Goal: Information Seeking & Learning: Learn about a topic

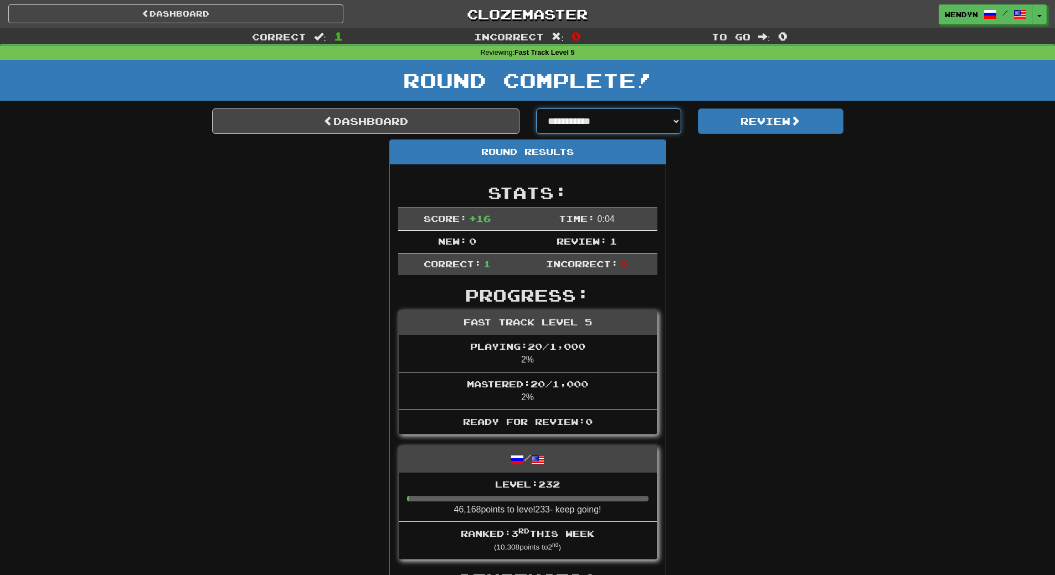
click at [676, 117] on select "**********" at bounding box center [609, 121] width 146 height 25
click at [773, 195] on div "Round Results Stats: Score: + 16 Time: 0 : 0 4 New: 0 Review: 1 Correct: 1 Inco…" at bounding box center [527, 414] width 631 height 549
click at [421, 117] on link "Dashboard" at bounding box center [365, 121] width 307 height 25
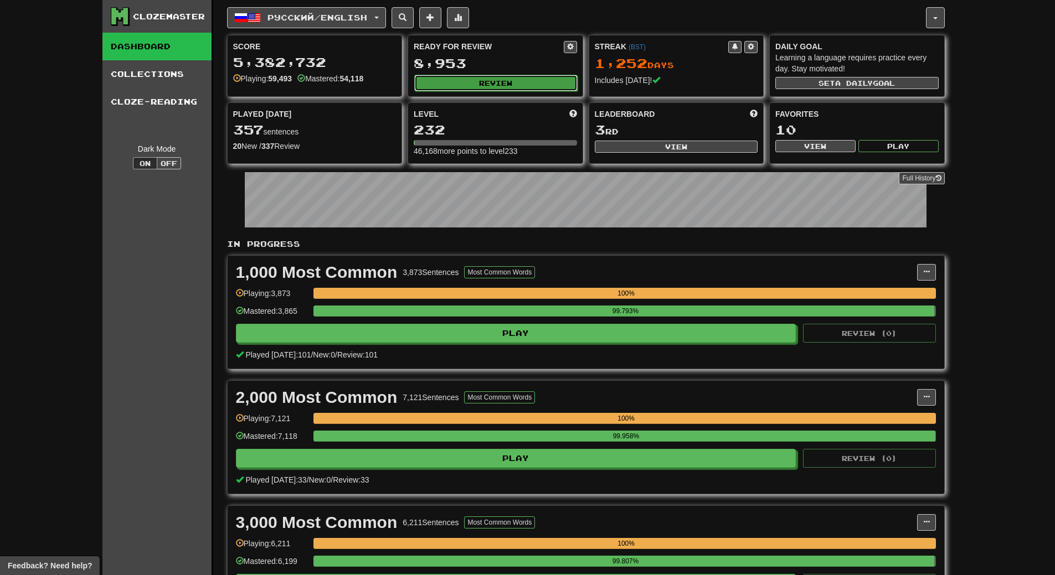
click at [534, 76] on button "Review" at bounding box center [495, 83] width 163 height 17
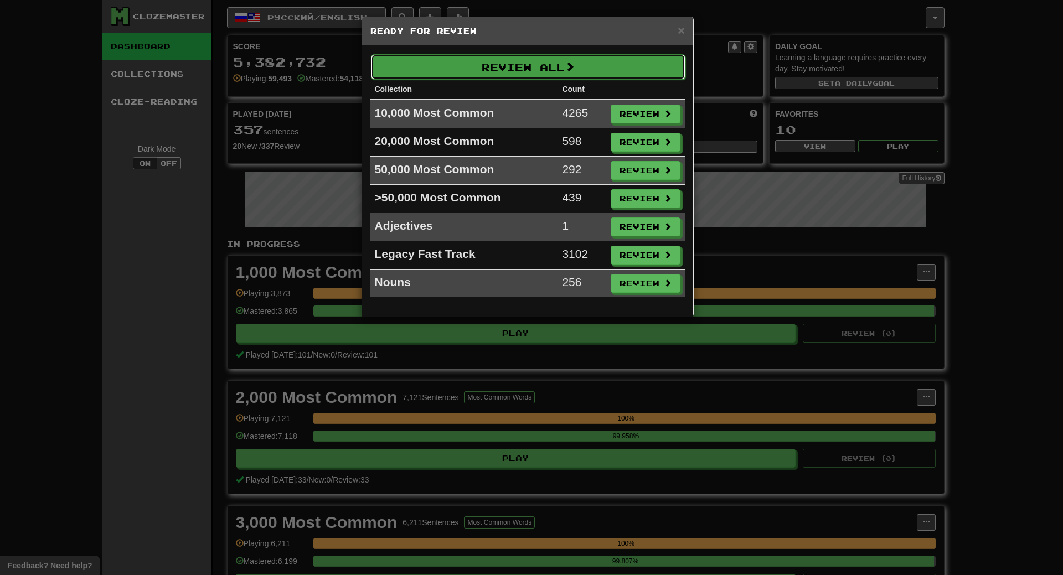
click at [549, 64] on button "Review All" at bounding box center [528, 66] width 315 height 25
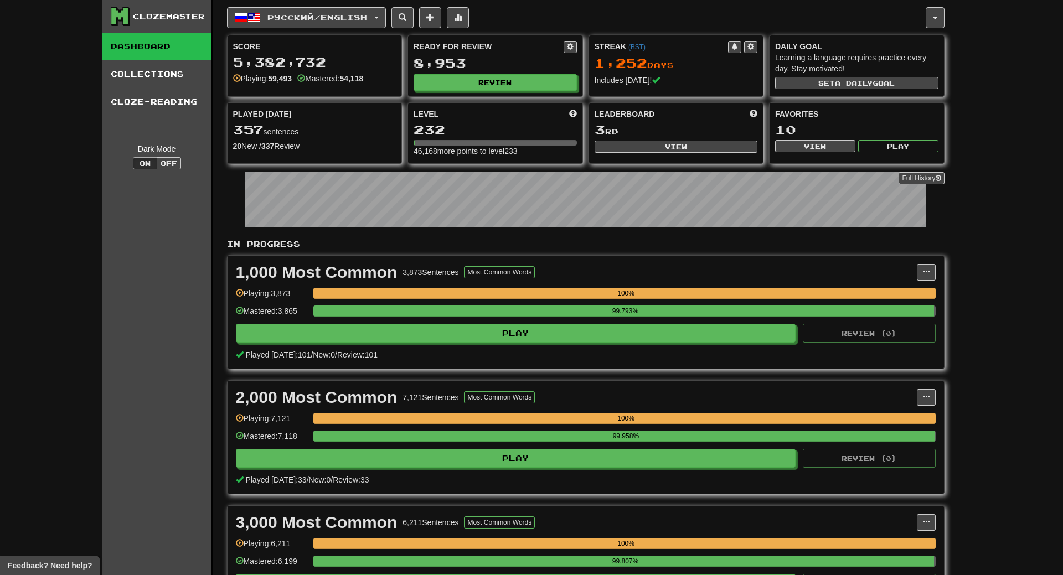
select select "**"
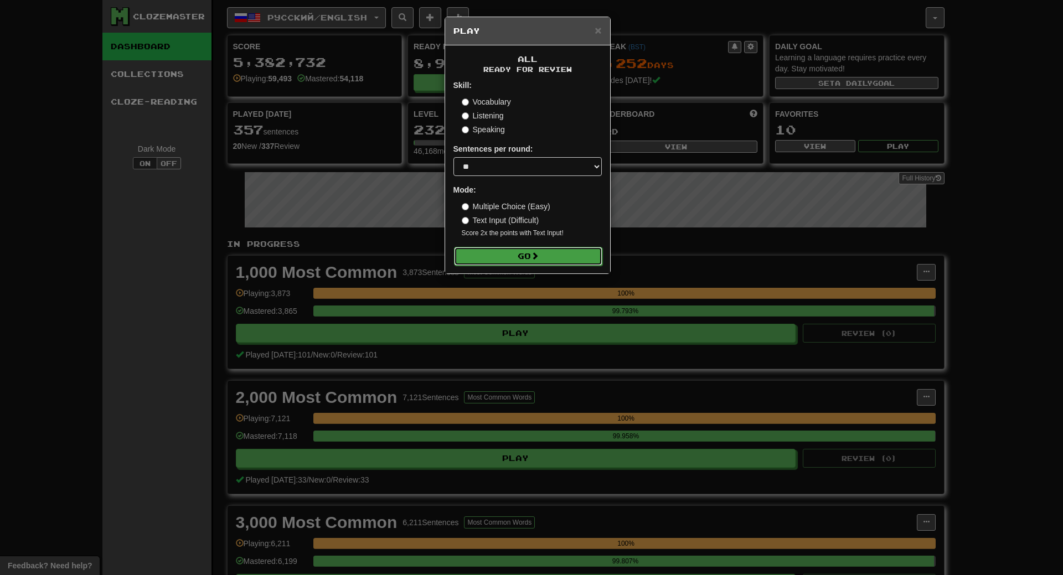
click at [522, 248] on button "Go" at bounding box center [528, 256] width 148 height 19
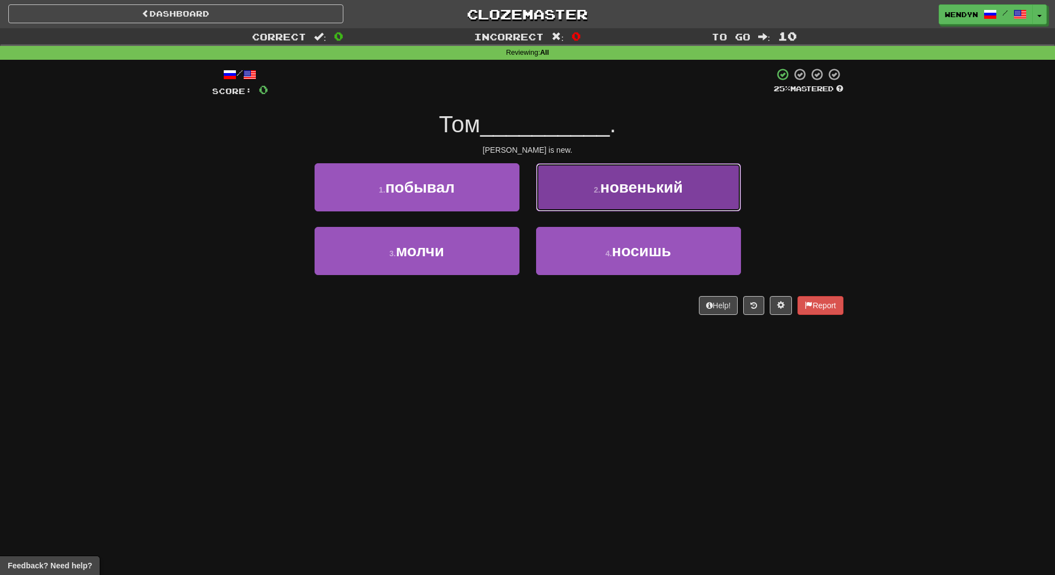
click at [645, 197] on button "2 . новенький" at bounding box center [638, 187] width 205 height 48
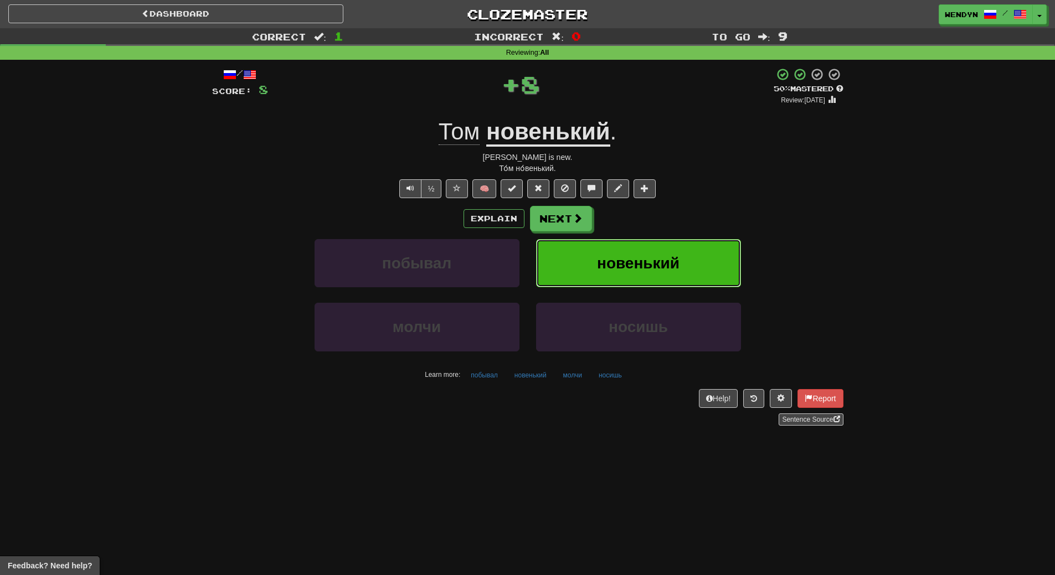
click at [649, 264] on span "новенький" at bounding box center [638, 263] width 83 height 17
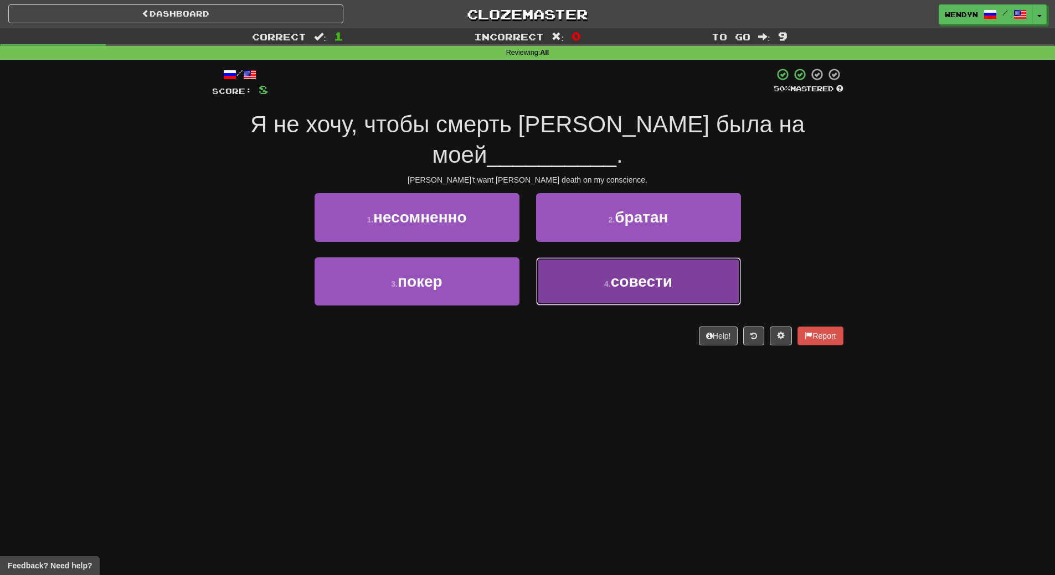
click at [598, 260] on button "4 . совести" at bounding box center [638, 282] width 205 height 48
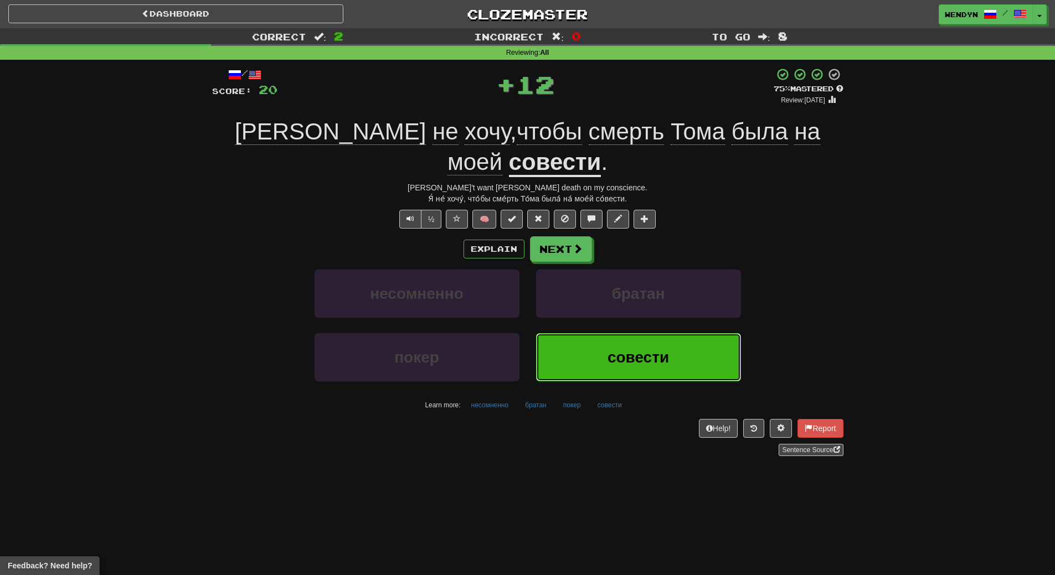
click at [600, 333] on button "совести" at bounding box center [638, 357] width 205 height 48
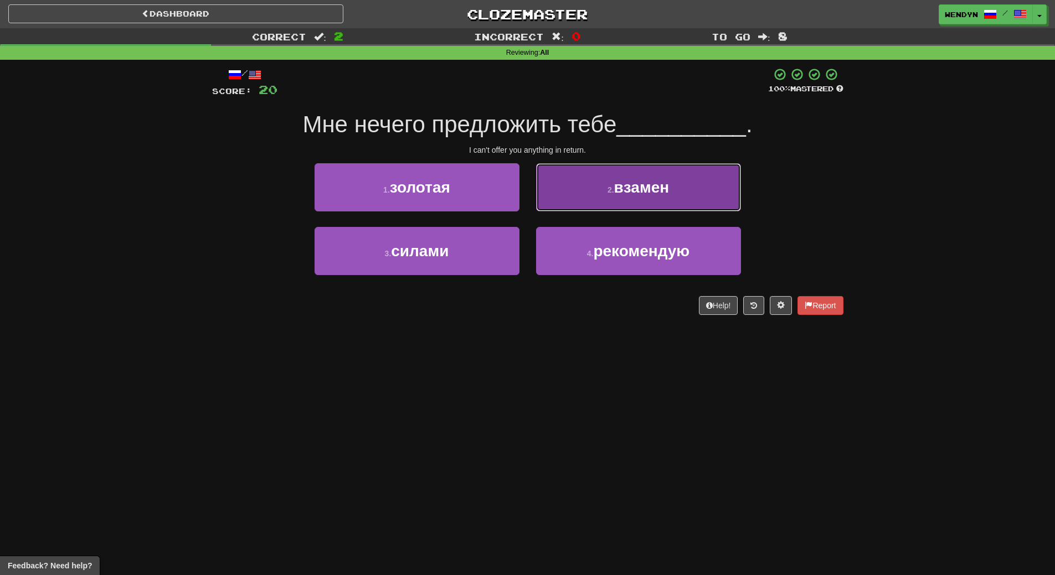
click at [672, 207] on button "2 . взамен" at bounding box center [638, 187] width 205 height 48
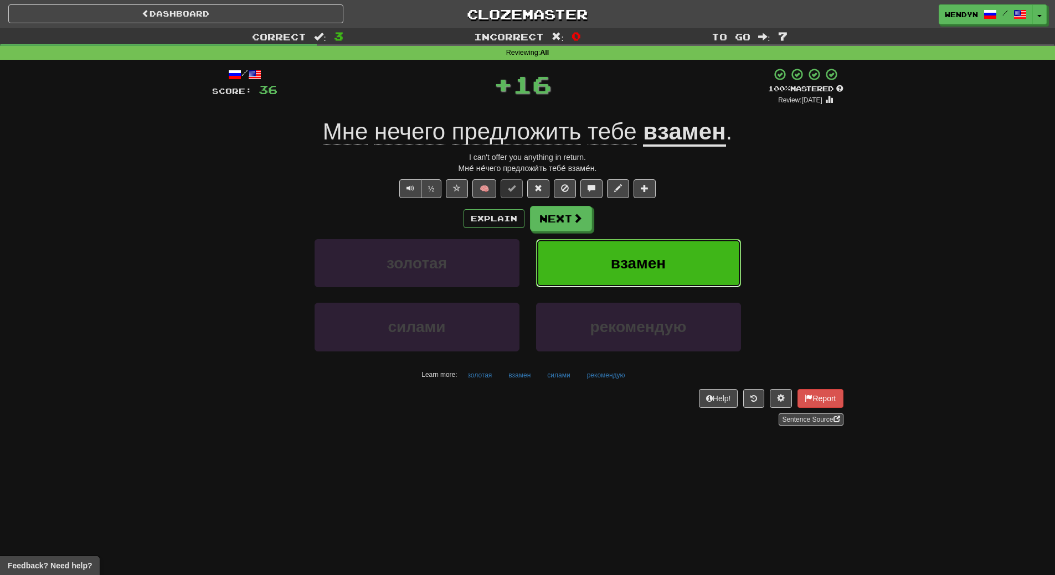
click at [669, 248] on button "взамен" at bounding box center [638, 263] width 205 height 48
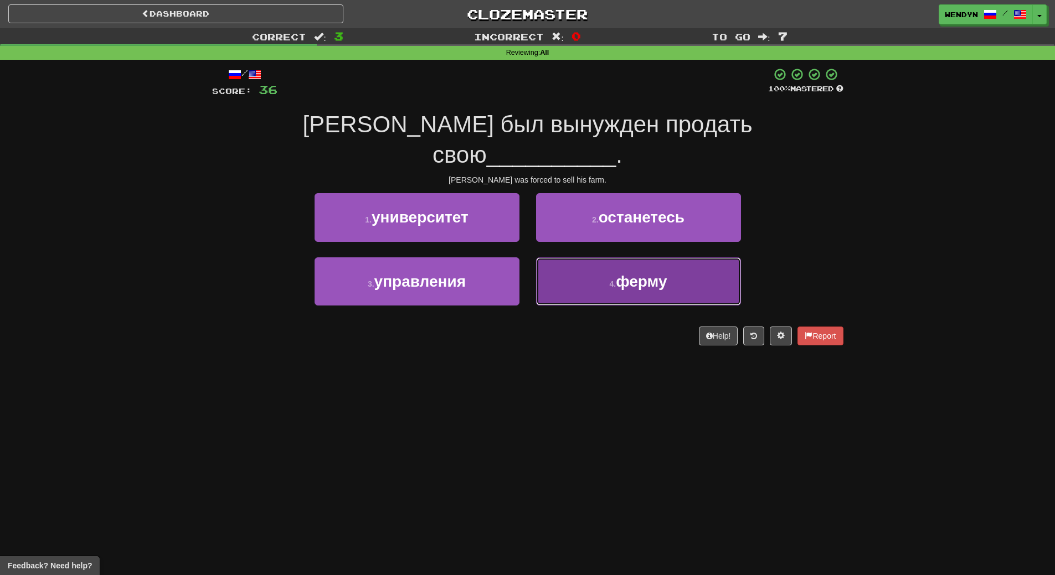
click at [583, 258] on button "4 . ферму" at bounding box center [638, 282] width 205 height 48
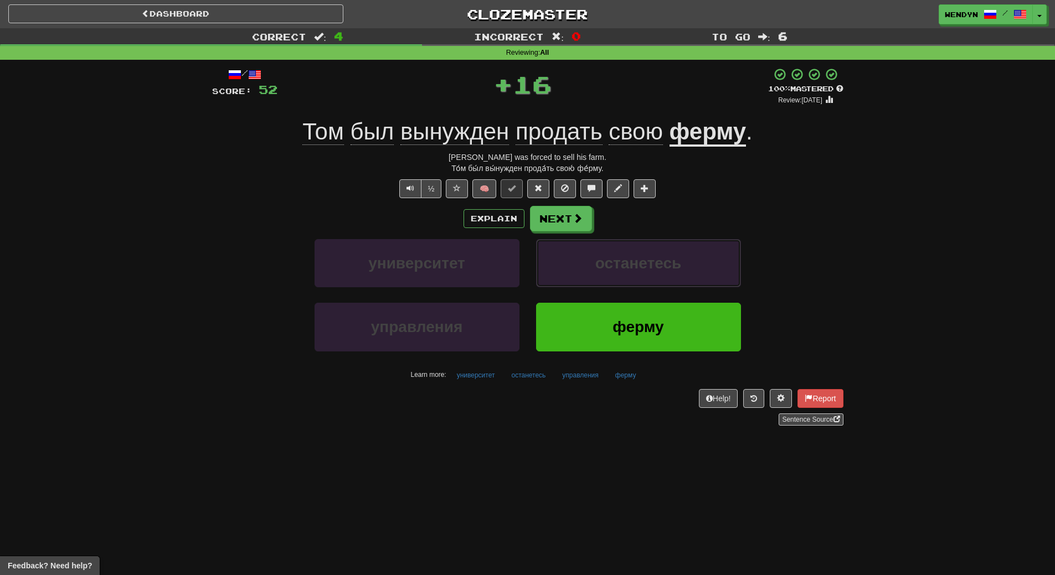
click at [583, 255] on button "останетесь" at bounding box center [638, 263] width 205 height 48
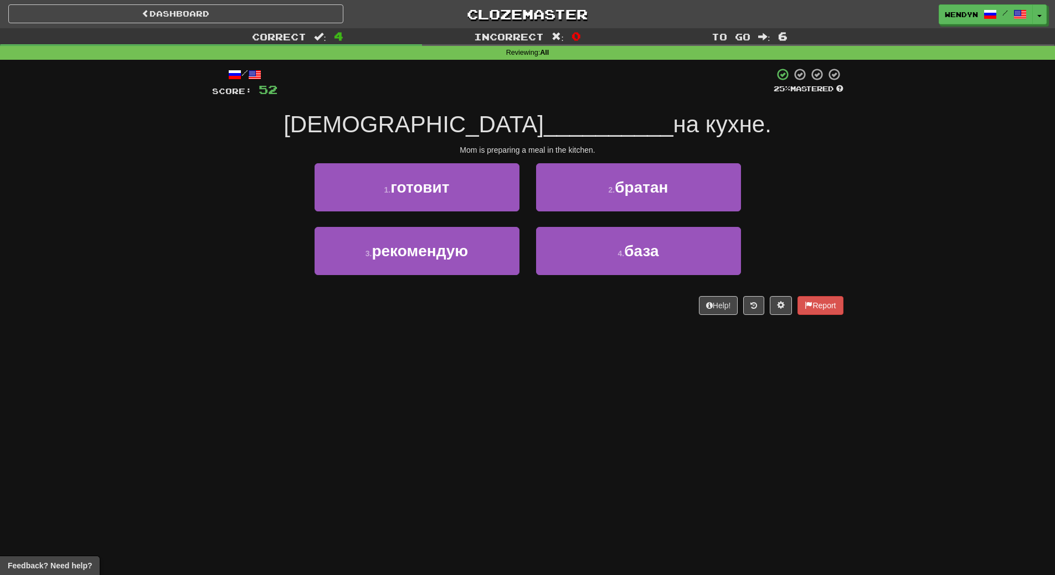
click at [549, 329] on div "/ Score: 52 25 % Mastered Мама __________ на кухне. Mom is preparing a meal in …" at bounding box center [527, 195] width 631 height 271
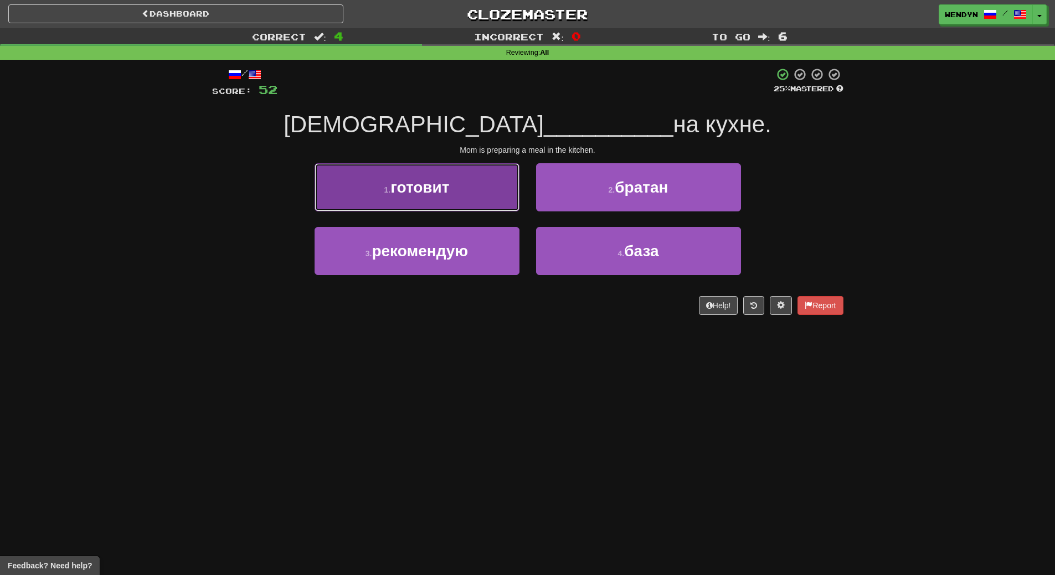
click at [438, 174] on button "1 . готовит" at bounding box center [417, 187] width 205 height 48
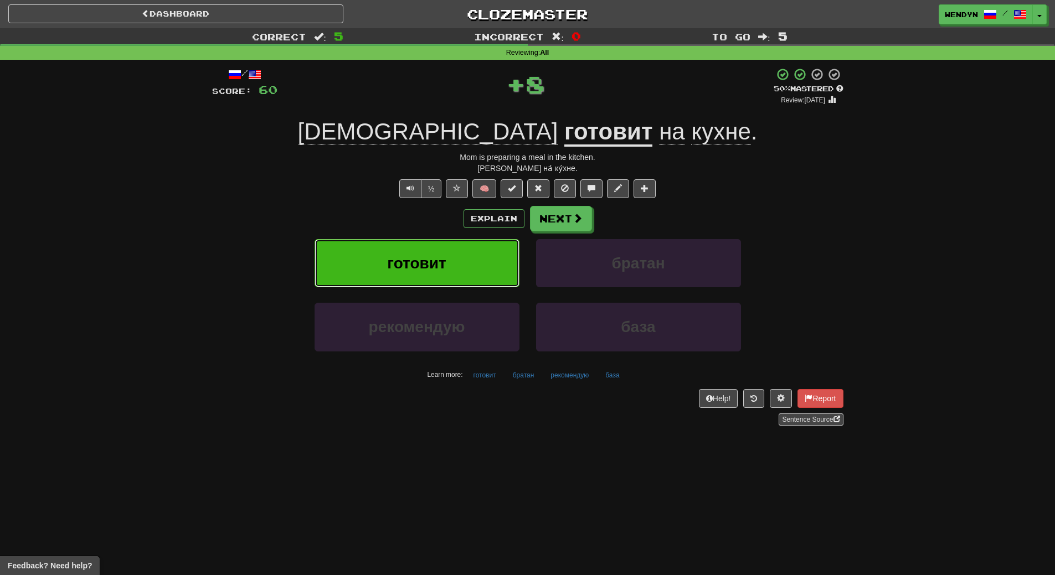
click at [423, 248] on button "готовит" at bounding box center [417, 263] width 205 height 48
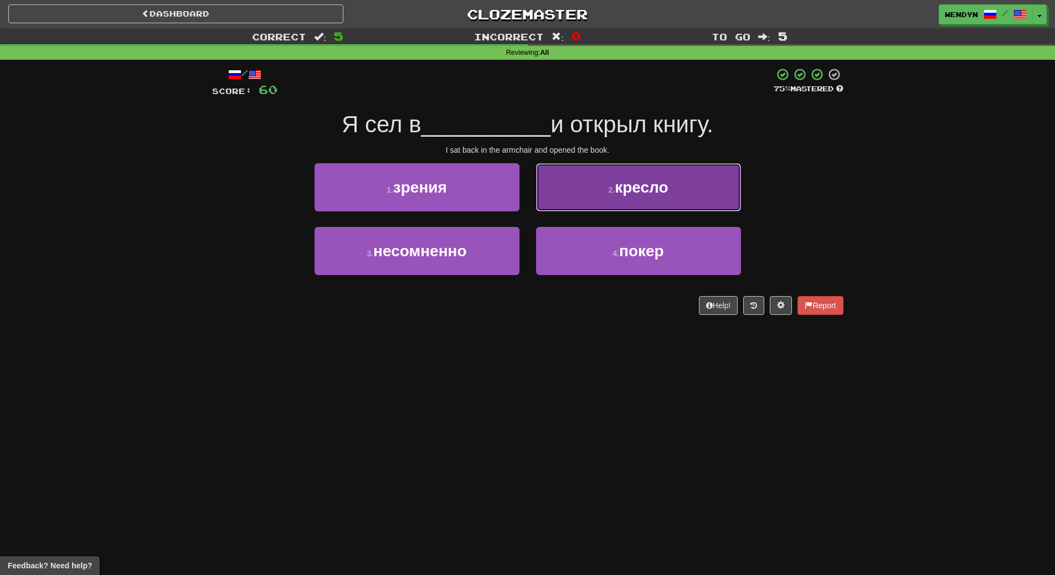
click at [704, 170] on button "2 . кресло" at bounding box center [638, 187] width 205 height 48
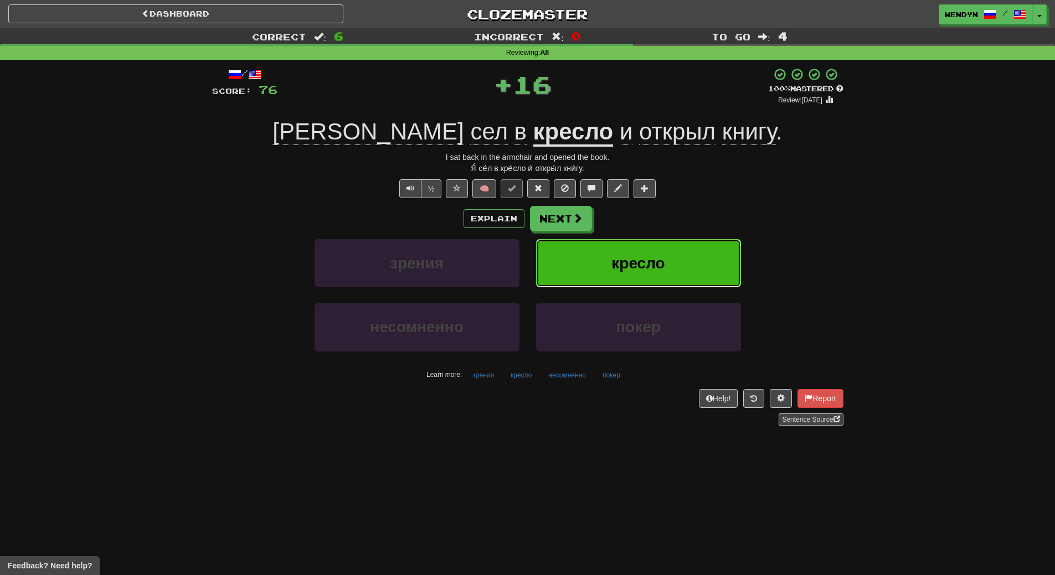
click at [683, 261] on button "кресло" at bounding box center [638, 263] width 205 height 48
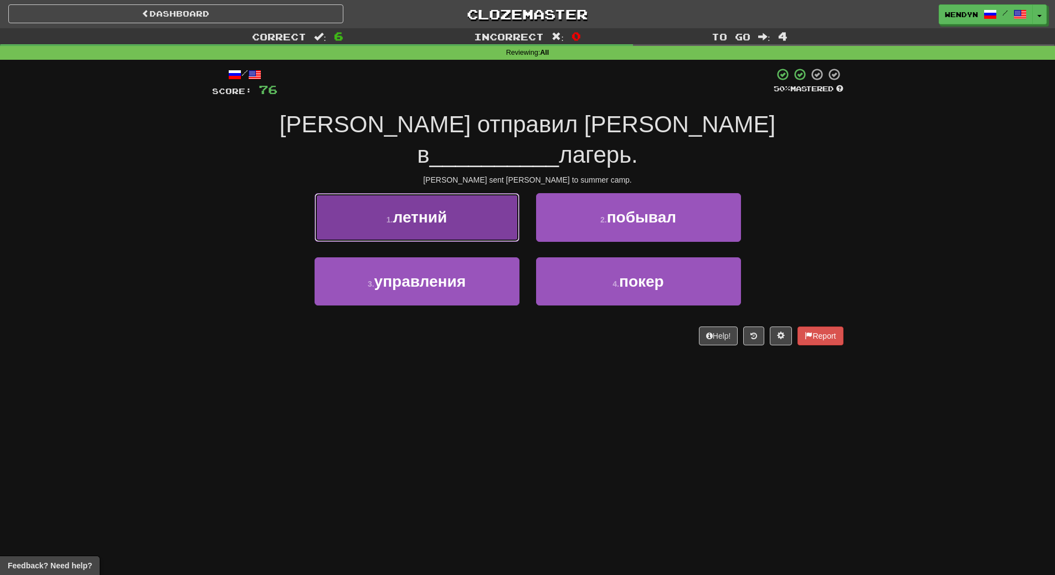
click at [499, 206] on button "1 . летний" at bounding box center [417, 217] width 205 height 48
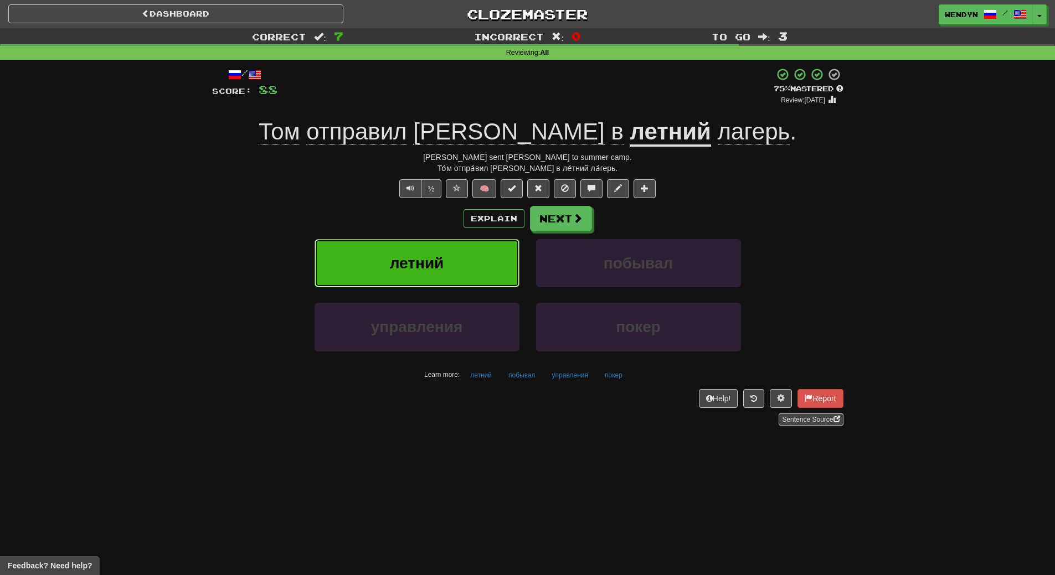
click at [476, 250] on button "летний" at bounding box center [417, 263] width 205 height 48
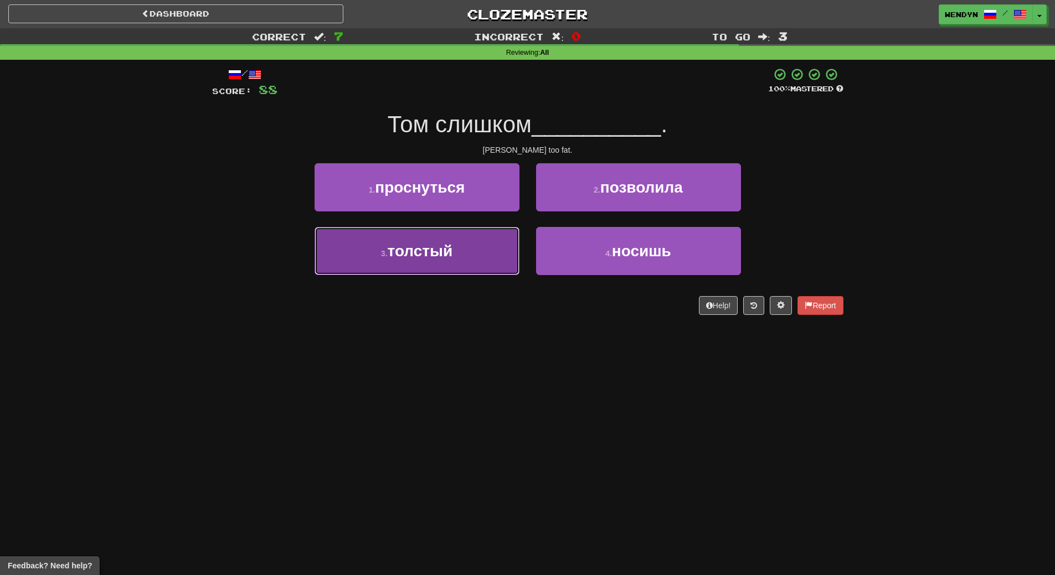
click at [495, 253] on button "3 . толстый" at bounding box center [417, 251] width 205 height 48
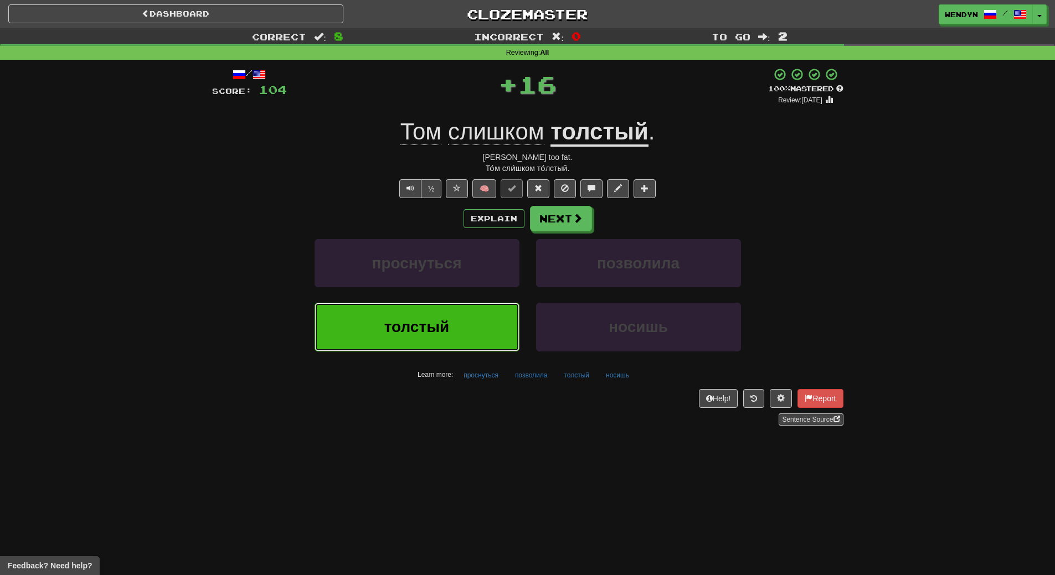
click at [472, 310] on button "толстый" at bounding box center [417, 327] width 205 height 48
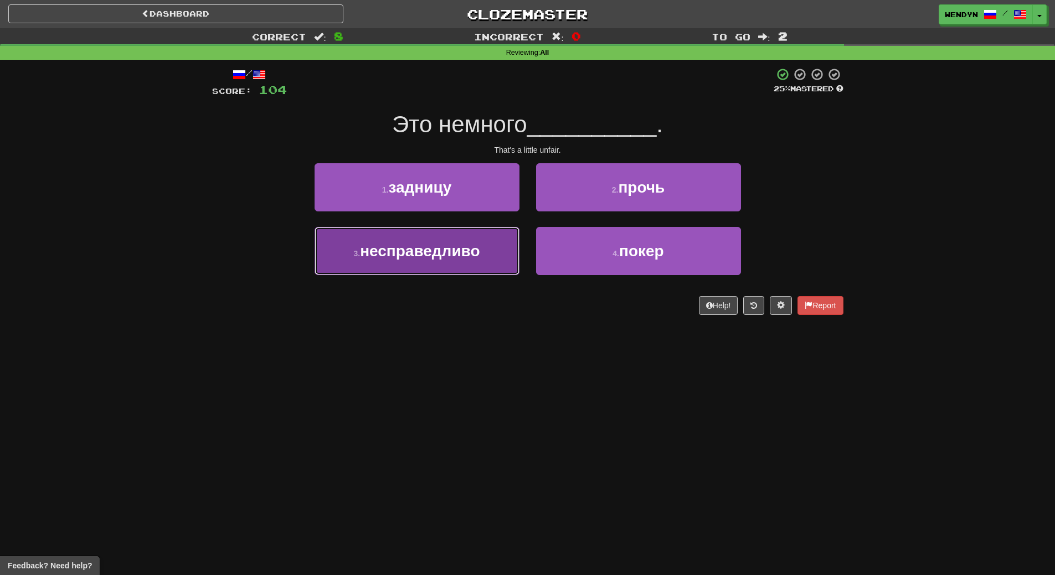
click at [440, 270] on button "3 . несправедливо" at bounding box center [417, 251] width 205 height 48
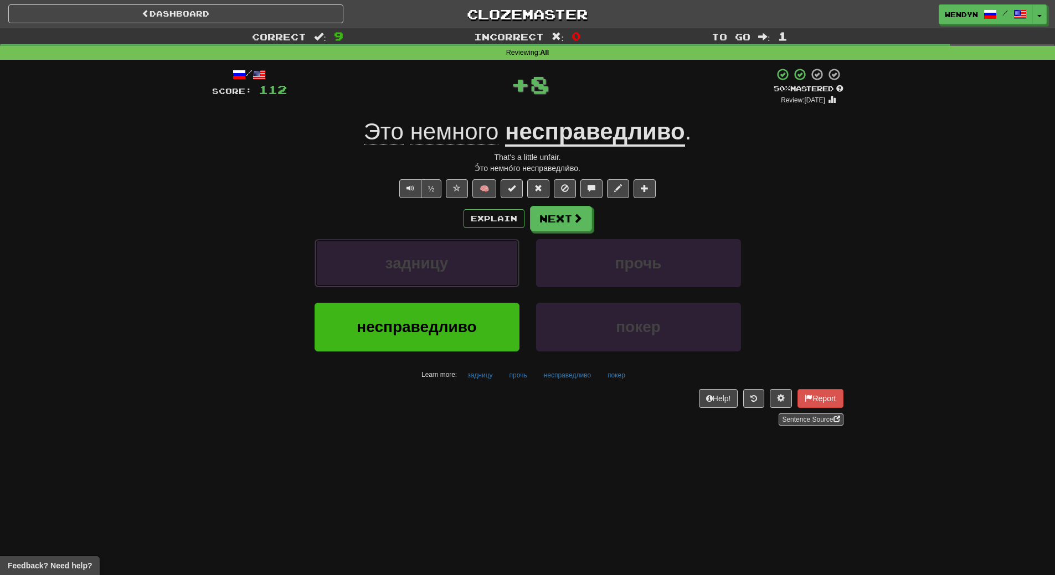
click at [440, 270] on span "задницу" at bounding box center [416, 263] width 63 height 17
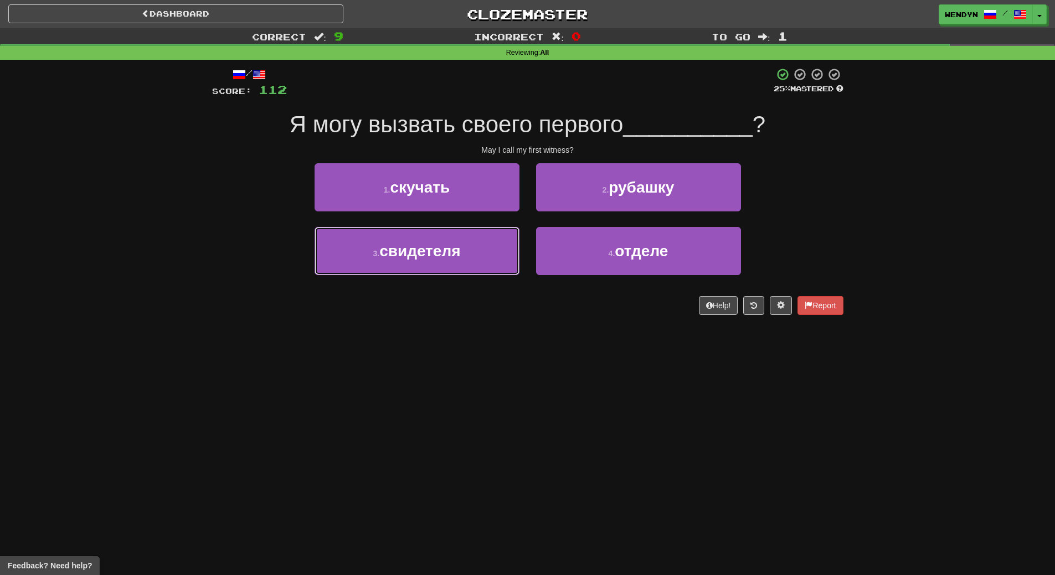
drag, startPoint x: 440, startPoint y: 270, endPoint x: 435, endPoint y: 353, distance: 82.7
click at [435, 353] on div "Dashboard Clozemaster WendyN / Toggle Dropdown Dashboard Leaderboard Activity F…" at bounding box center [527, 287] width 1055 height 575
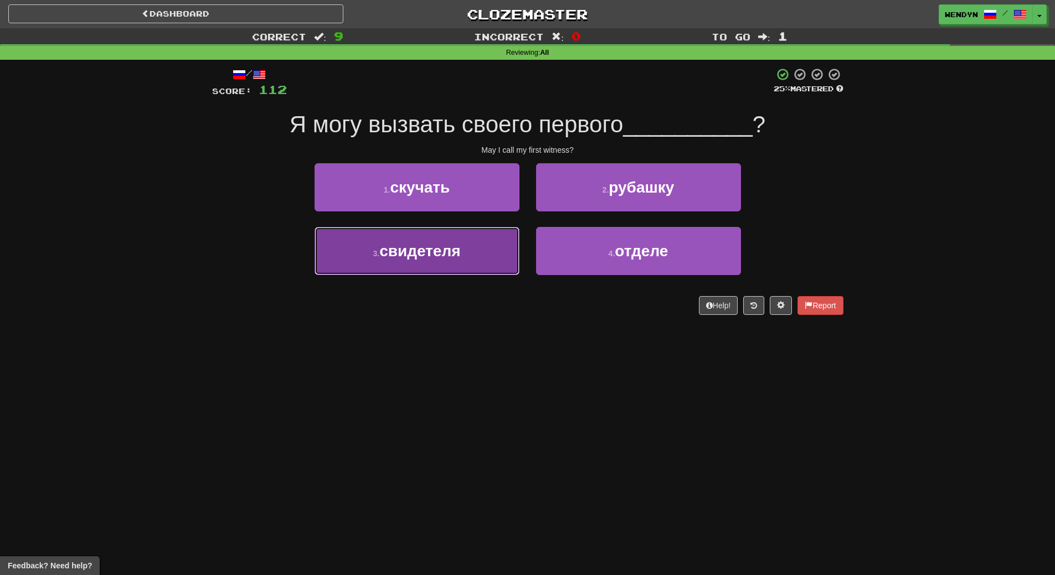
click at [442, 275] on button "3 . свидетеля" at bounding box center [417, 251] width 205 height 48
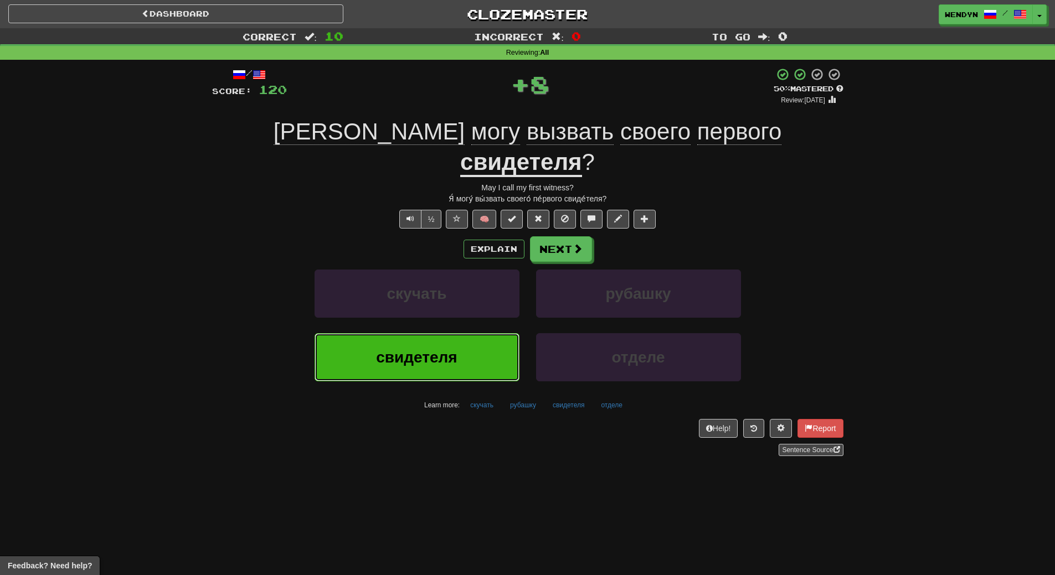
drag, startPoint x: 433, startPoint y: 333, endPoint x: 430, endPoint y: 342, distance: 9.5
click at [432, 336] on button "свидетеля" at bounding box center [417, 357] width 205 height 48
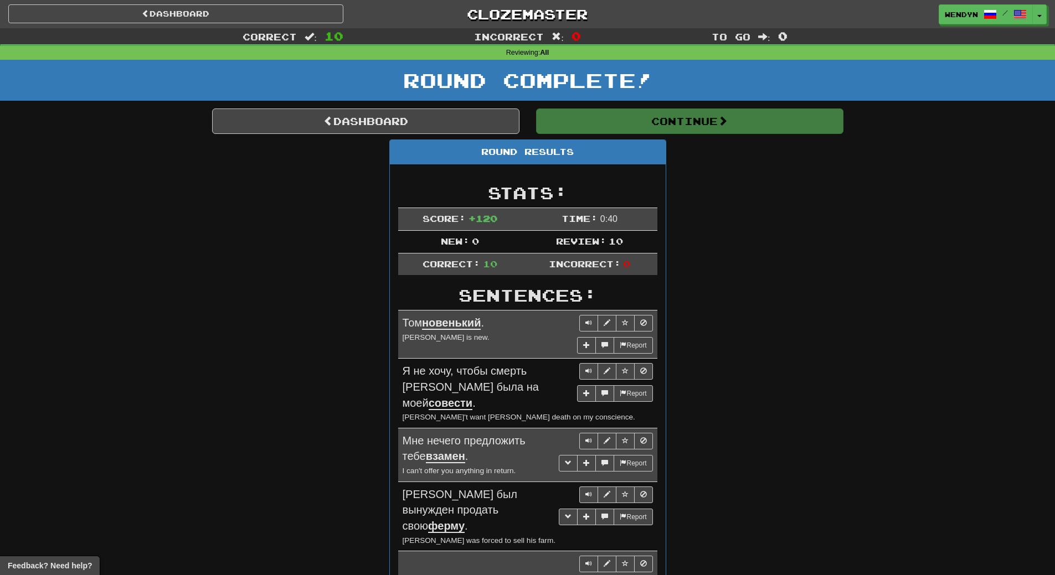
click at [683, 244] on div "Round Results Stats: Score: + 120 Time: 0 : 40 New: 0 Review: 10 Correct: 10 In…" at bounding box center [527, 527] width 631 height 774
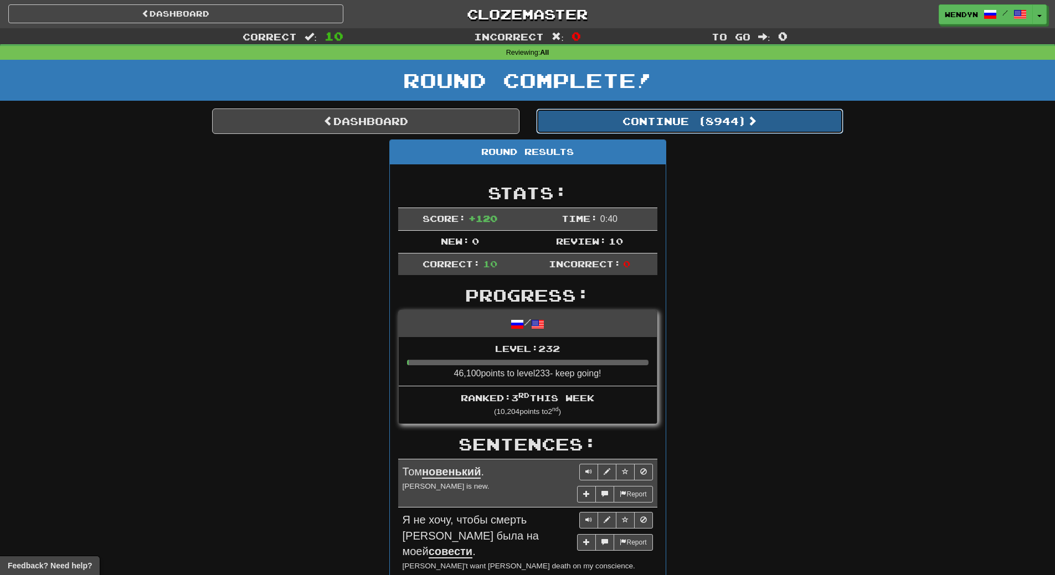
click at [749, 126] on button "Continue ( 8944 )" at bounding box center [689, 121] width 307 height 25
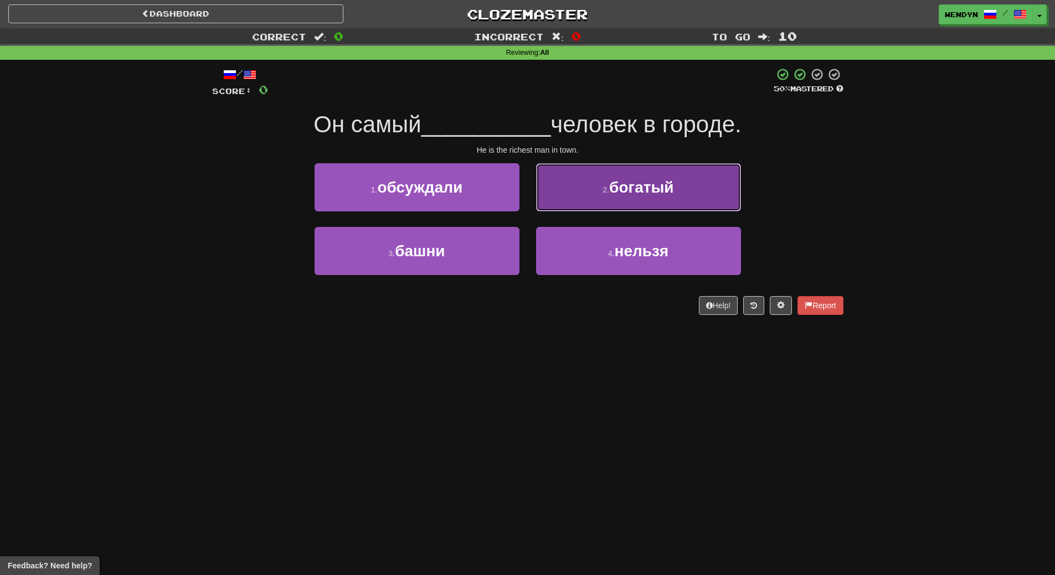
click at [677, 193] on button "2 . богатый" at bounding box center [638, 187] width 205 height 48
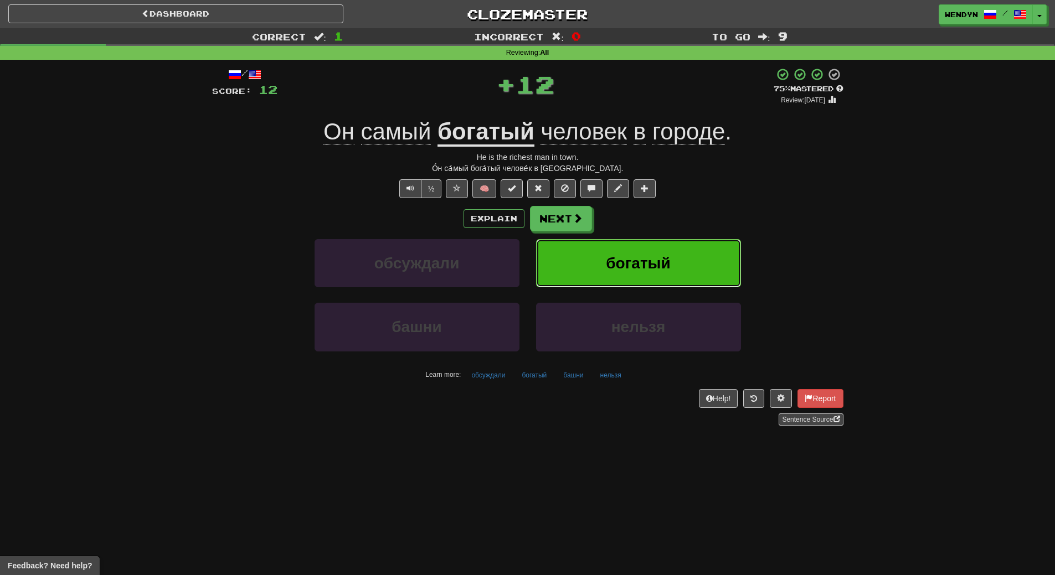
click at [669, 247] on button "богатый" at bounding box center [638, 263] width 205 height 48
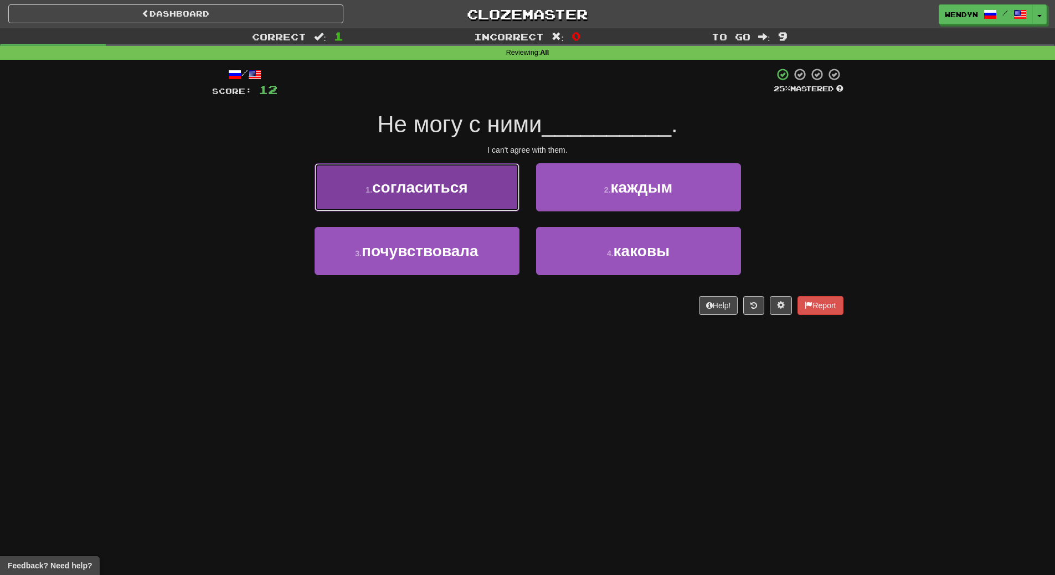
click at [465, 190] on span "согласиться" at bounding box center [420, 187] width 96 height 17
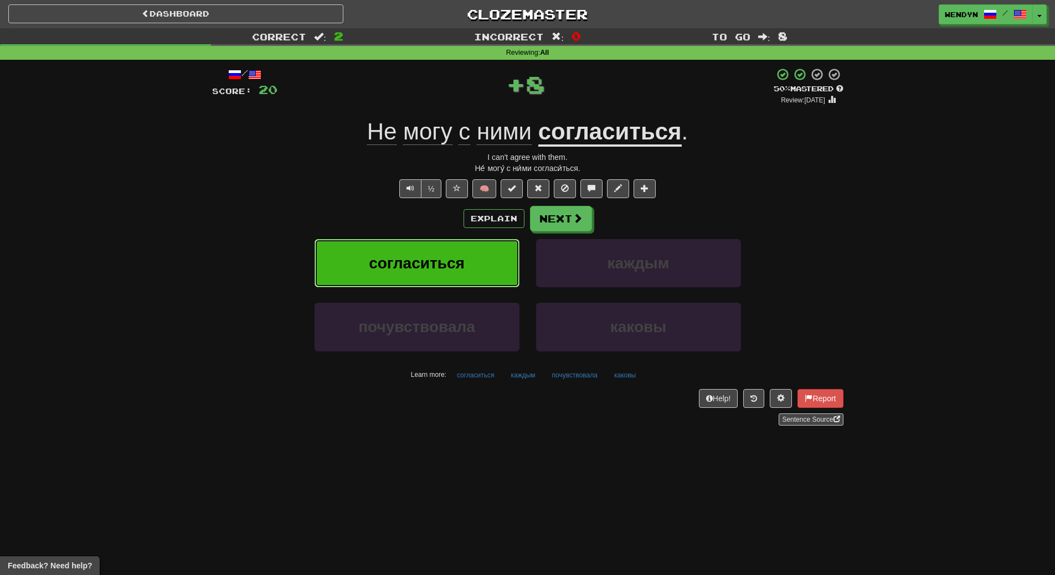
click at [464, 250] on button "согласиться" at bounding box center [417, 263] width 205 height 48
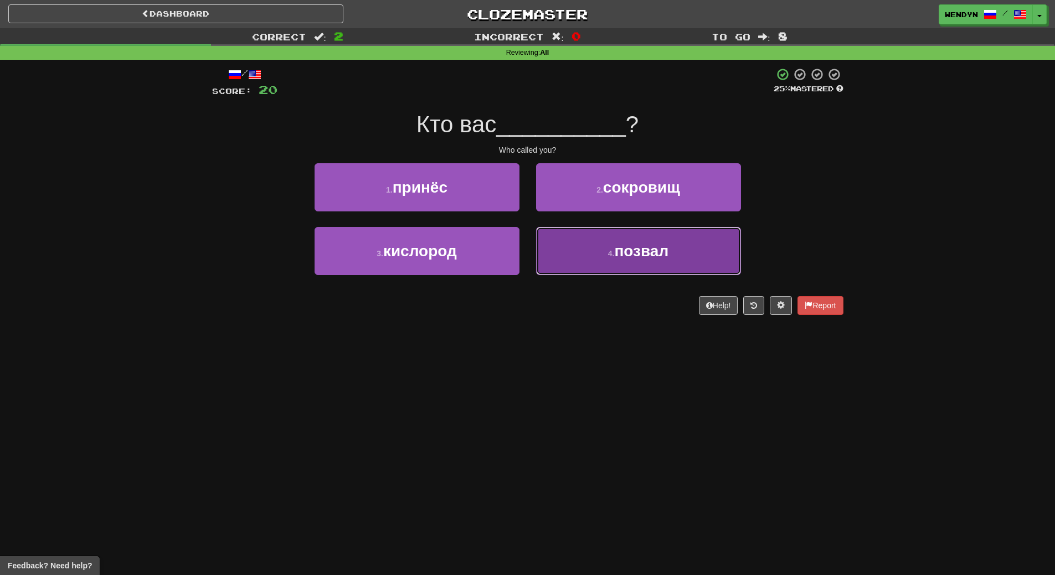
click at [612, 233] on button "4 . позвал" at bounding box center [638, 251] width 205 height 48
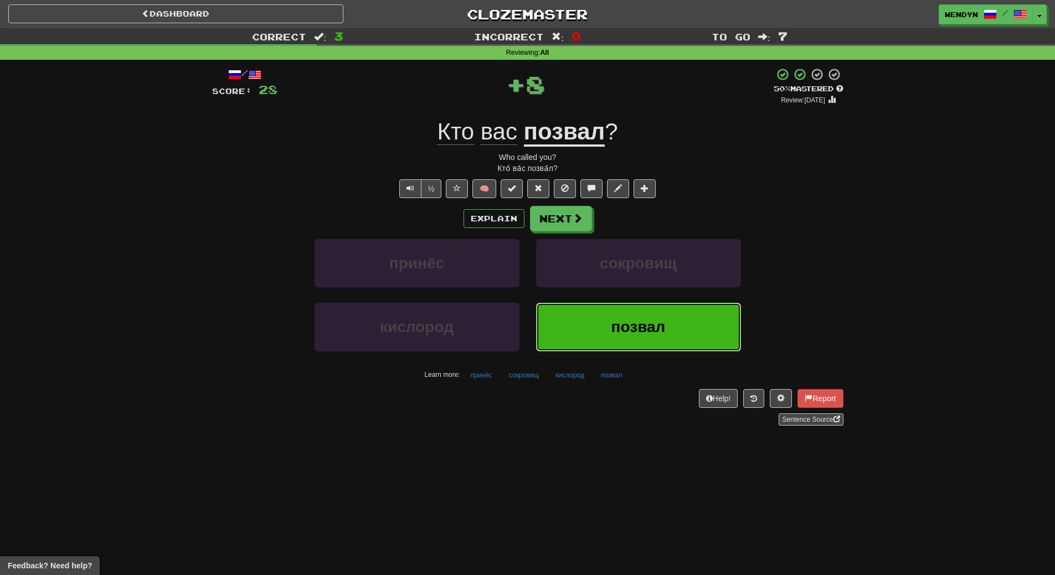
click at [637, 338] on button "позвал" at bounding box center [638, 327] width 205 height 48
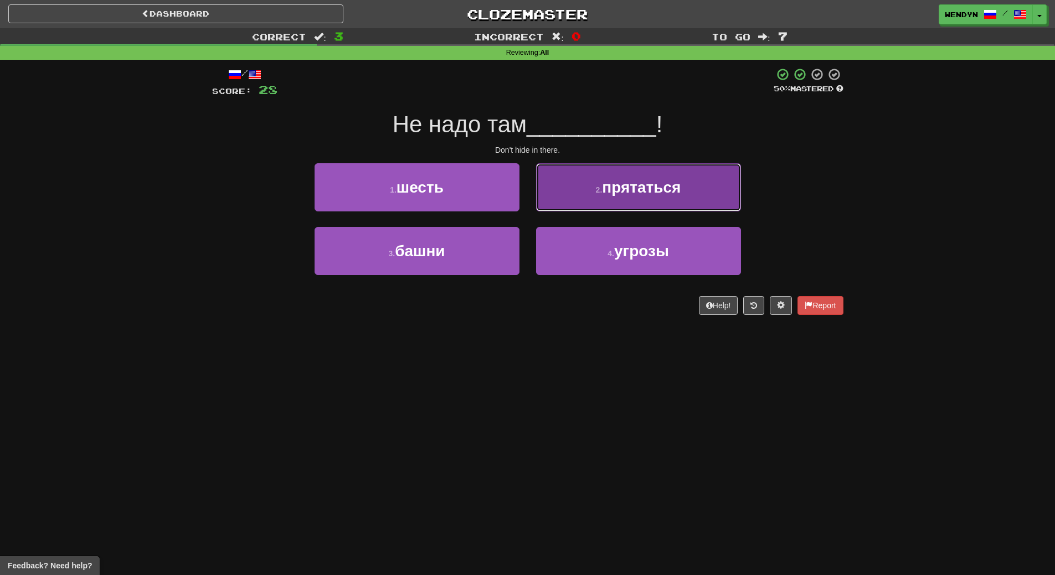
click at [645, 177] on button "2 . прятаться" at bounding box center [638, 187] width 205 height 48
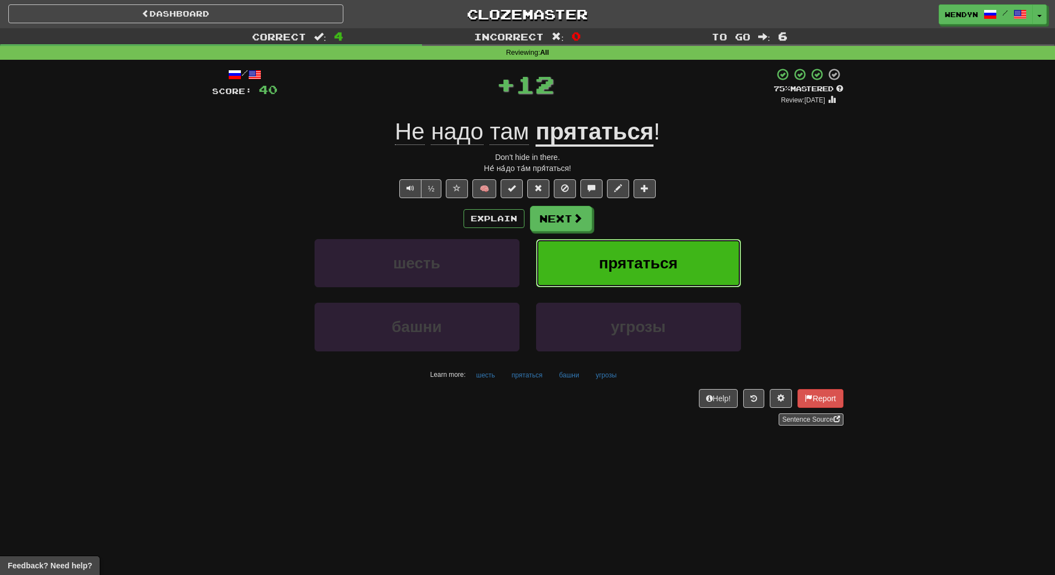
click at [660, 251] on button "прятаться" at bounding box center [638, 263] width 205 height 48
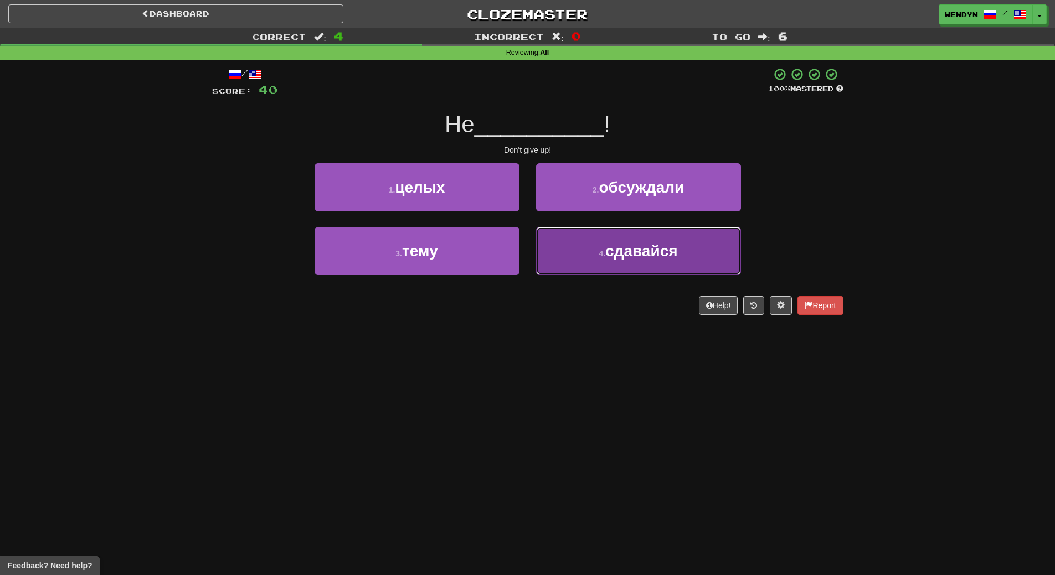
click at [552, 253] on button "4 . сдавайся" at bounding box center [638, 251] width 205 height 48
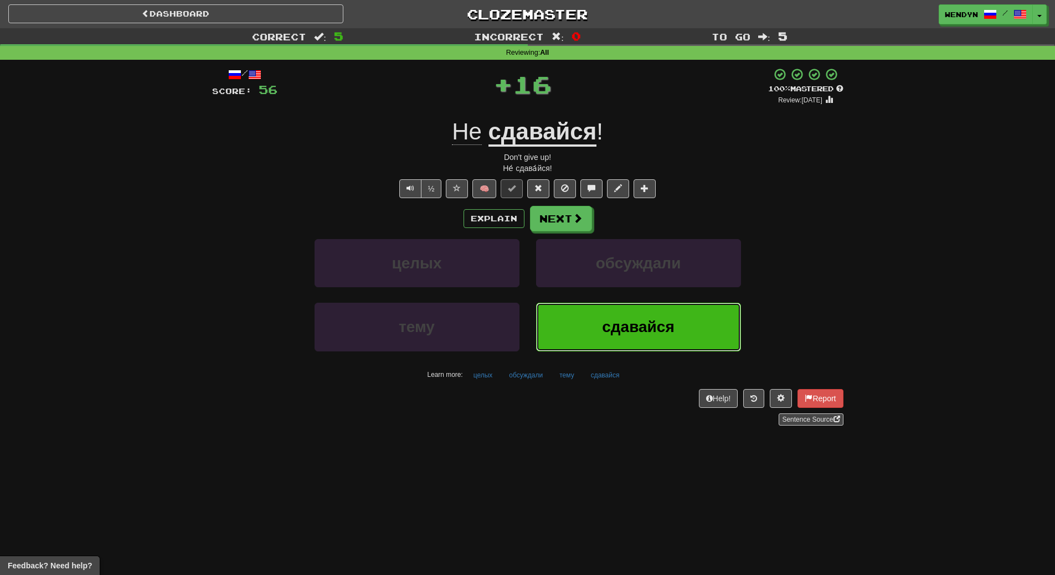
click at [572, 311] on button "сдавайся" at bounding box center [638, 327] width 205 height 48
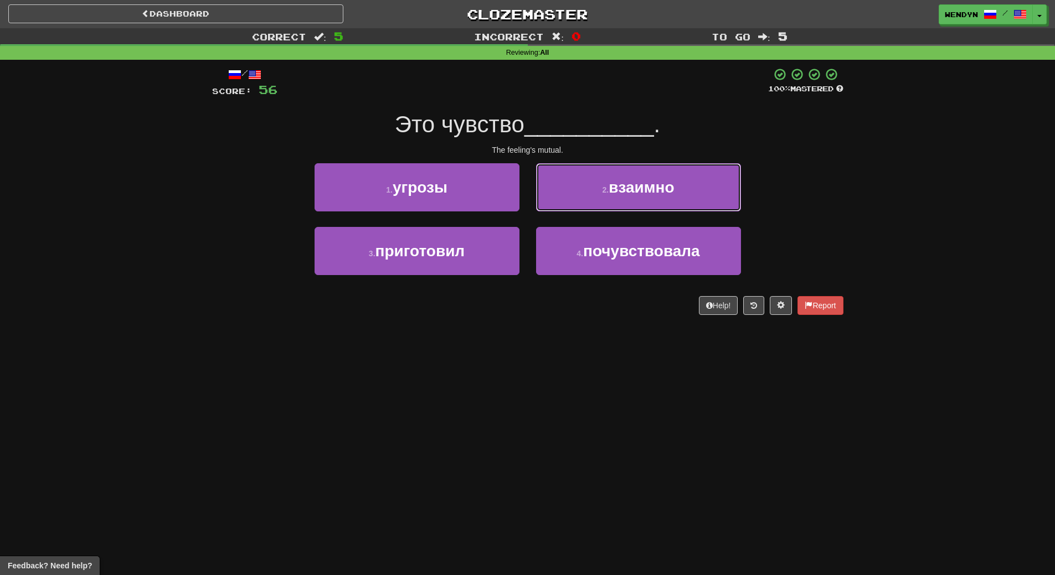
drag, startPoint x: 643, startPoint y: 192, endPoint x: 643, endPoint y: 204, distance: 12.2
click at [643, 192] on span "взаимно" at bounding box center [641, 187] width 65 height 17
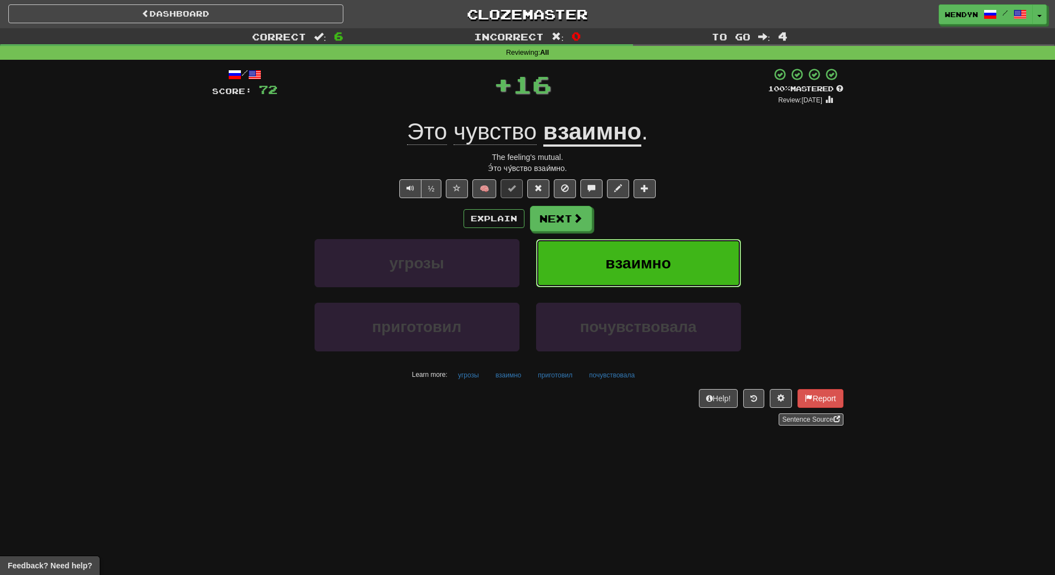
click at [640, 262] on span "взаимно" at bounding box center [637, 263] width 65 height 17
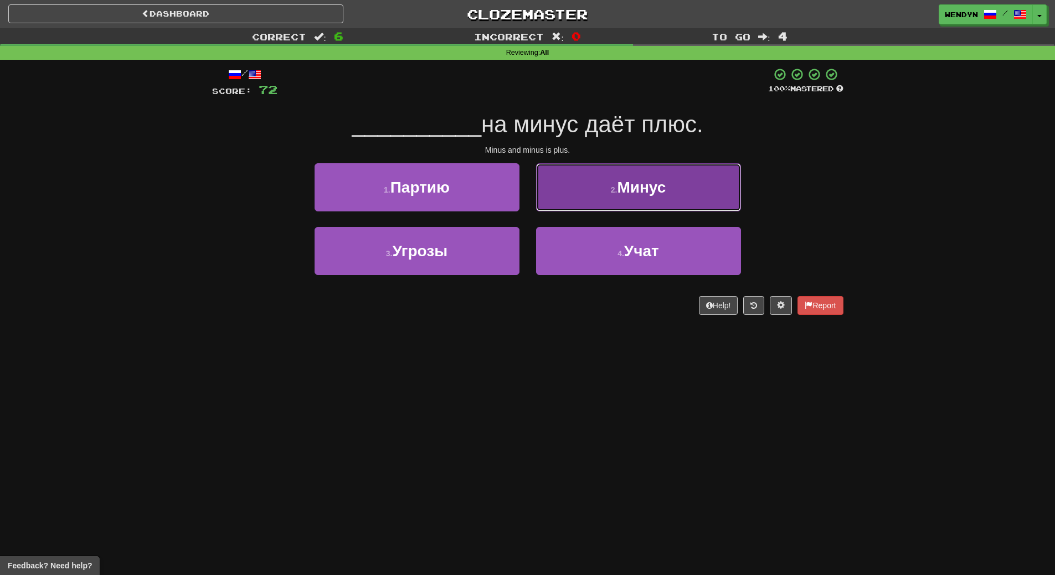
click at [617, 193] on small "2 ." at bounding box center [614, 190] width 7 height 9
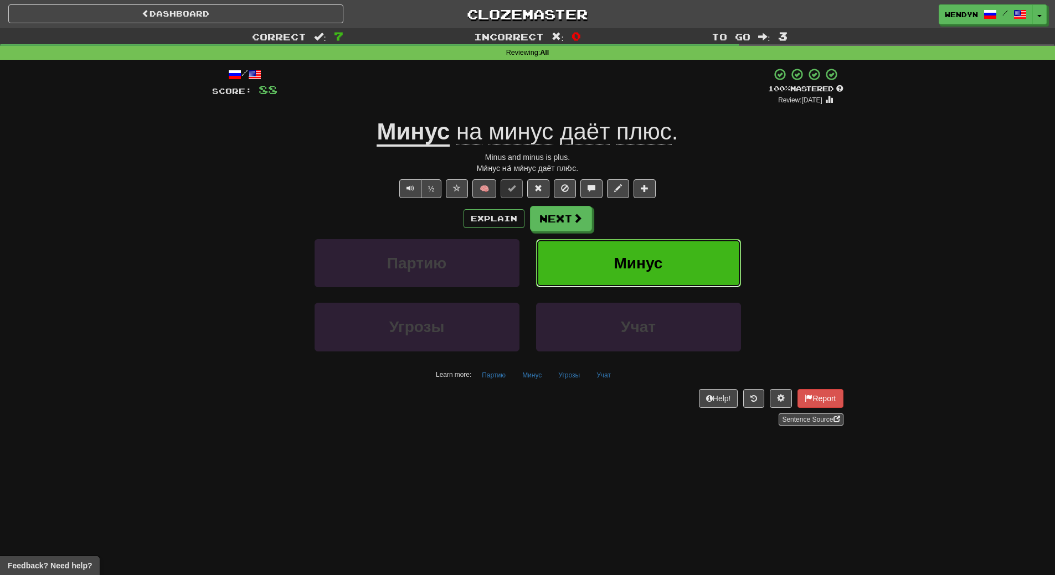
click at [627, 259] on span "Минус" at bounding box center [638, 263] width 49 height 17
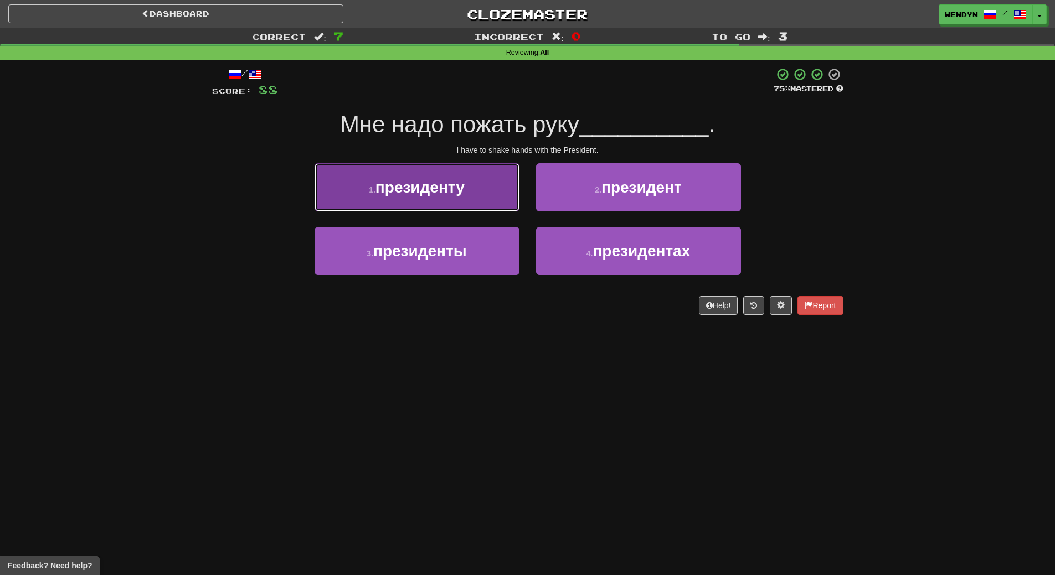
click at [493, 189] on button "1 . президенту" at bounding box center [417, 187] width 205 height 48
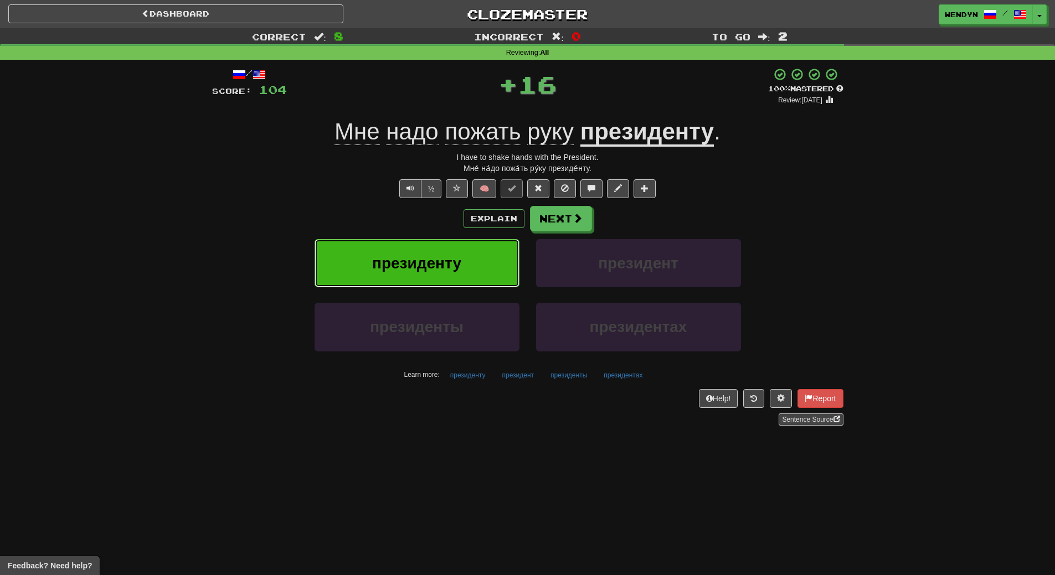
click at [466, 273] on button "президенту" at bounding box center [417, 263] width 205 height 48
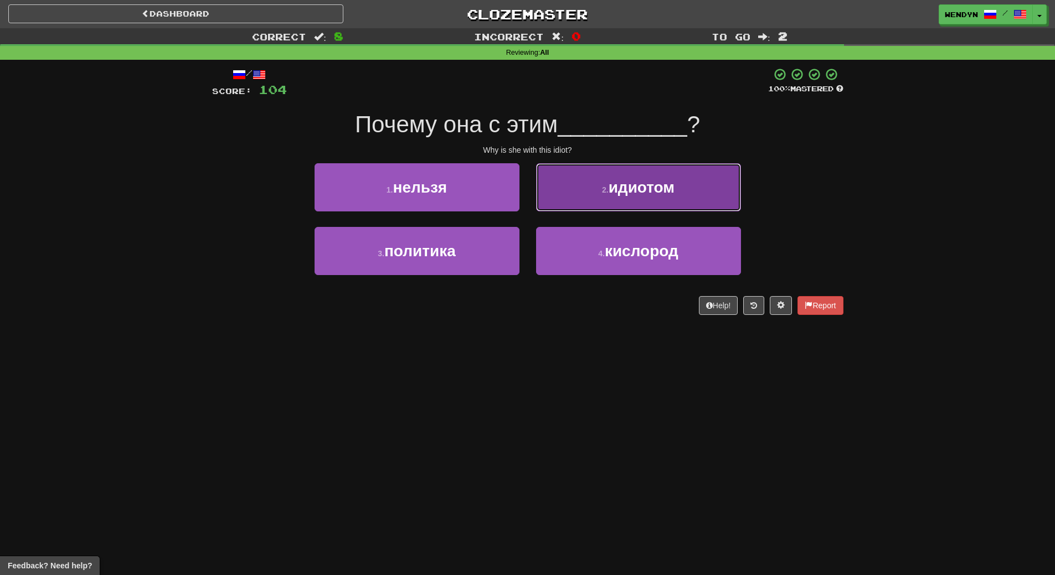
click at [653, 200] on button "2 . идиотом" at bounding box center [638, 187] width 205 height 48
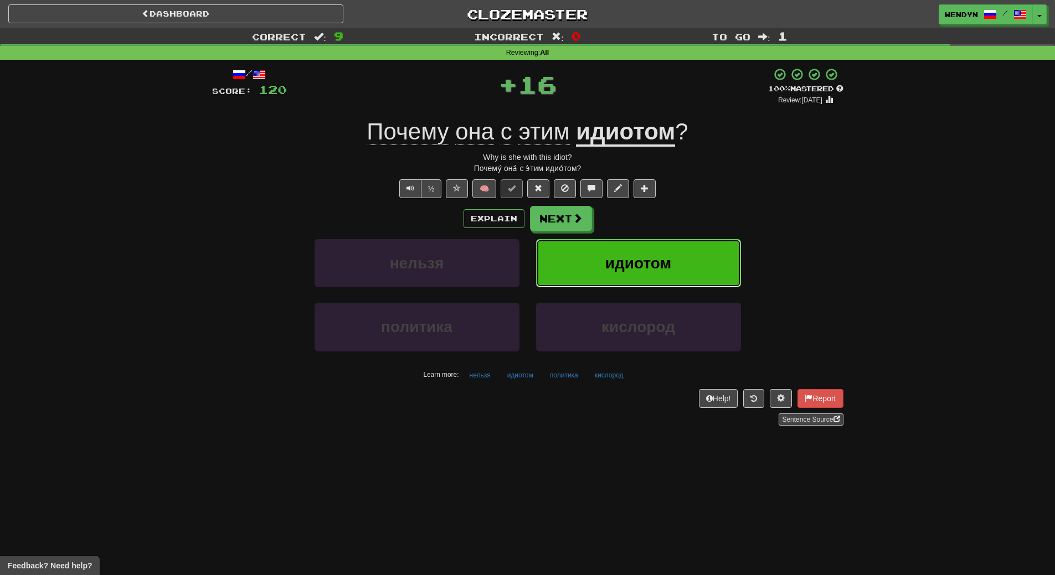
click at [658, 249] on button "идиотом" at bounding box center [638, 263] width 205 height 48
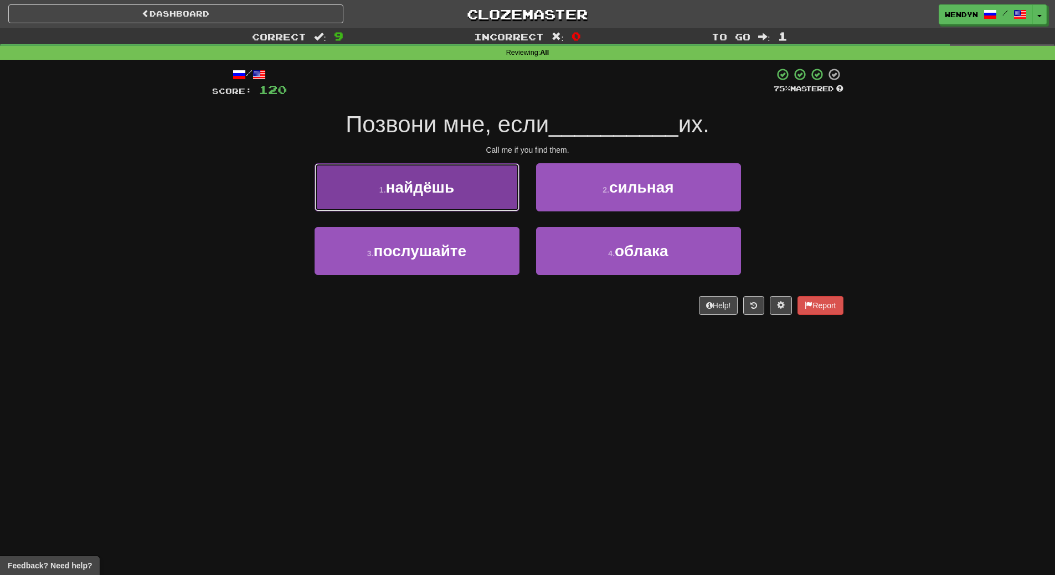
click at [482, 198] on button "1 . найдёшь" at bounding box center [417, 187] width 205 height 48
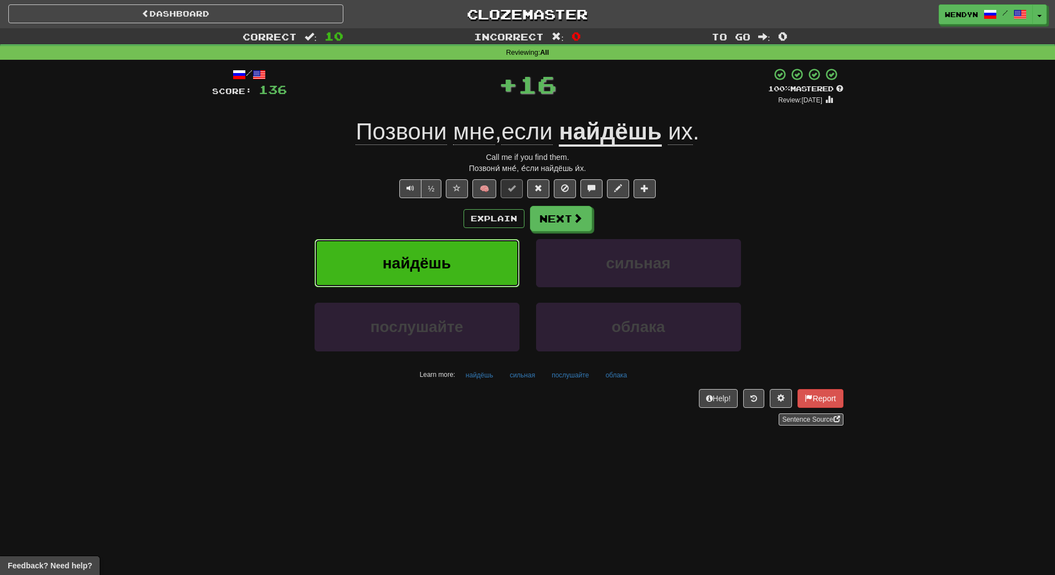
click at [473, 269] on button "найдёшь" at bounding box center [417, 263] width 205 height 48
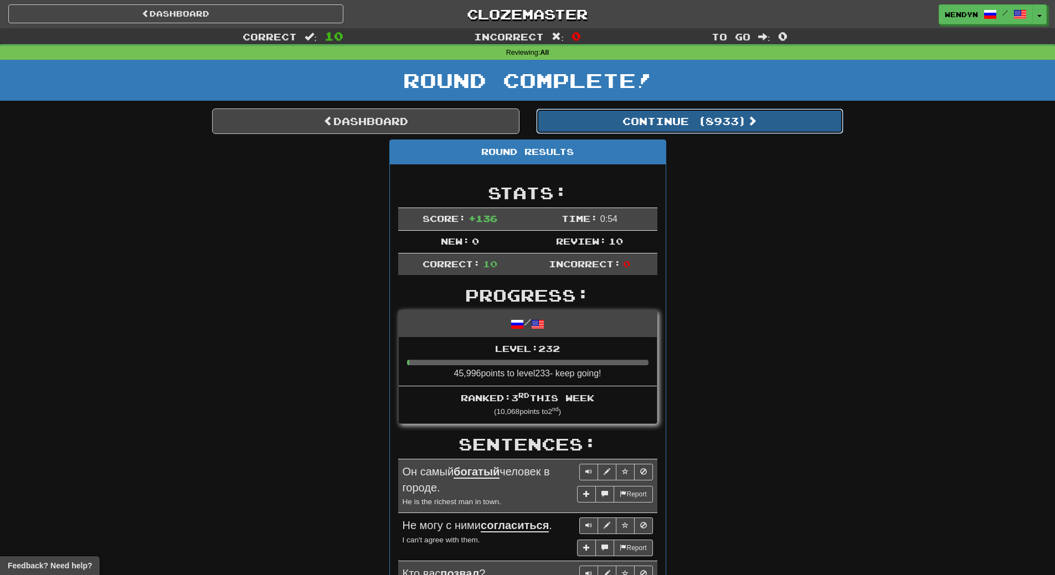
click at [720, 126] on button "Continue ( 8933 )" at bounding box center [689, 121] width 307 height 25
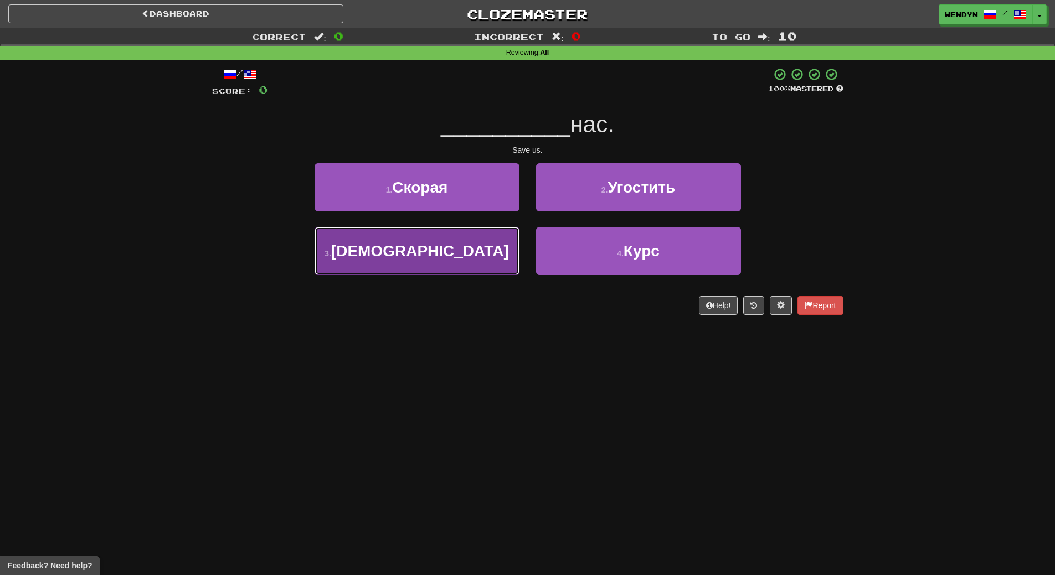
click at [441, 255] on span "Спасите" at bounding box center [420, 251] width 178 height 17
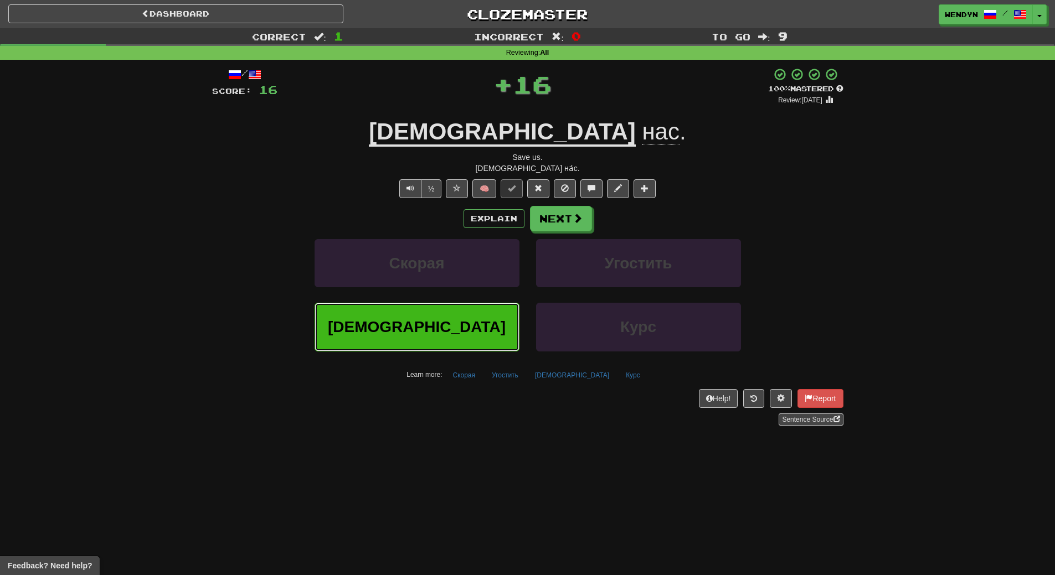
click at [431, 337] on button "Спасите" at bounding box center [417, 327] width 205 height 48
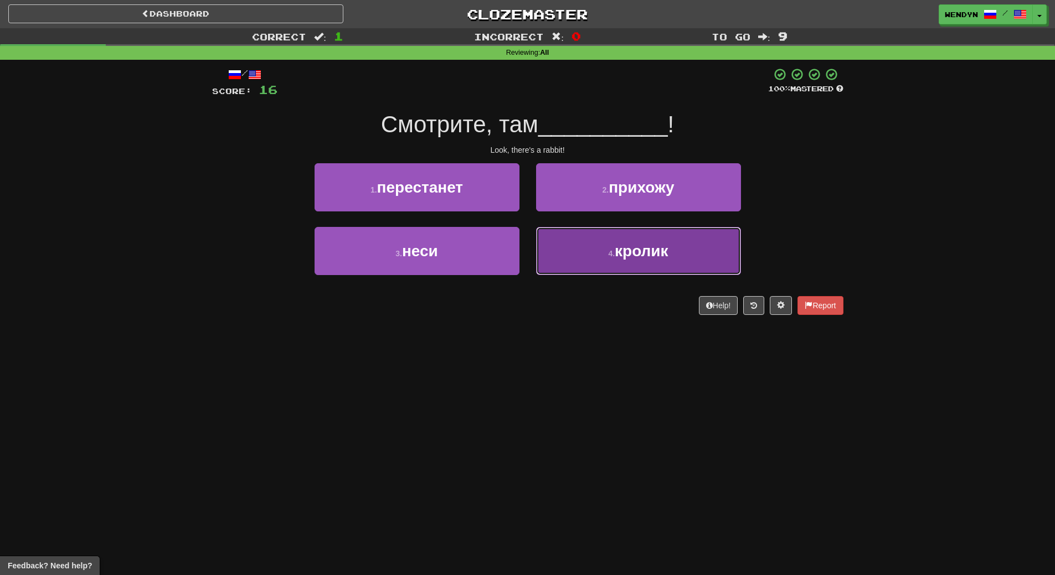
click at [594, 265] on button "4 . кролик" at bounding box center [638, 251] width 205 height 48
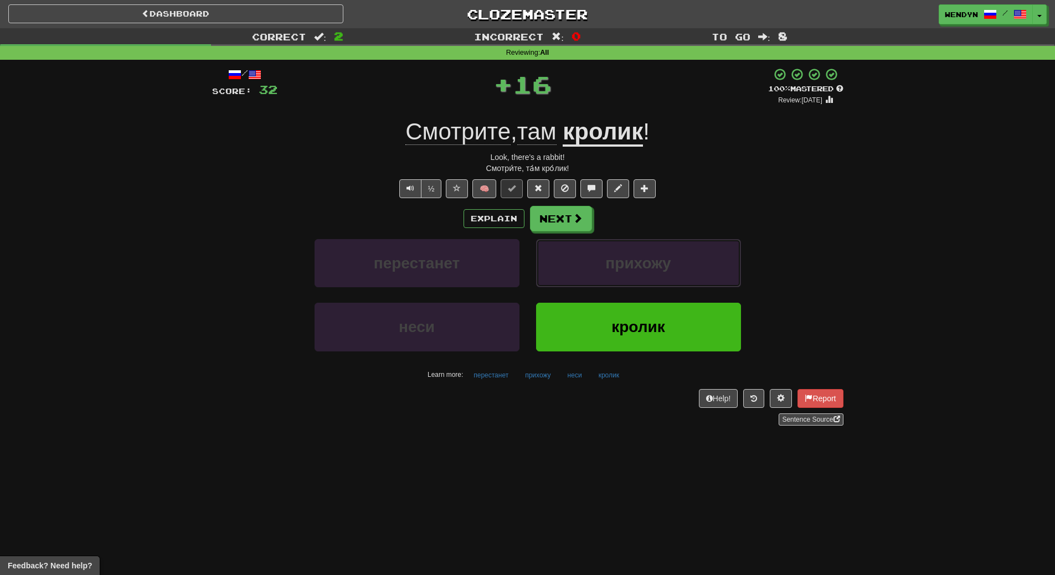
click at [594, 265] on button "прихожу" at bounding box center [638, 263] width 205 height 48
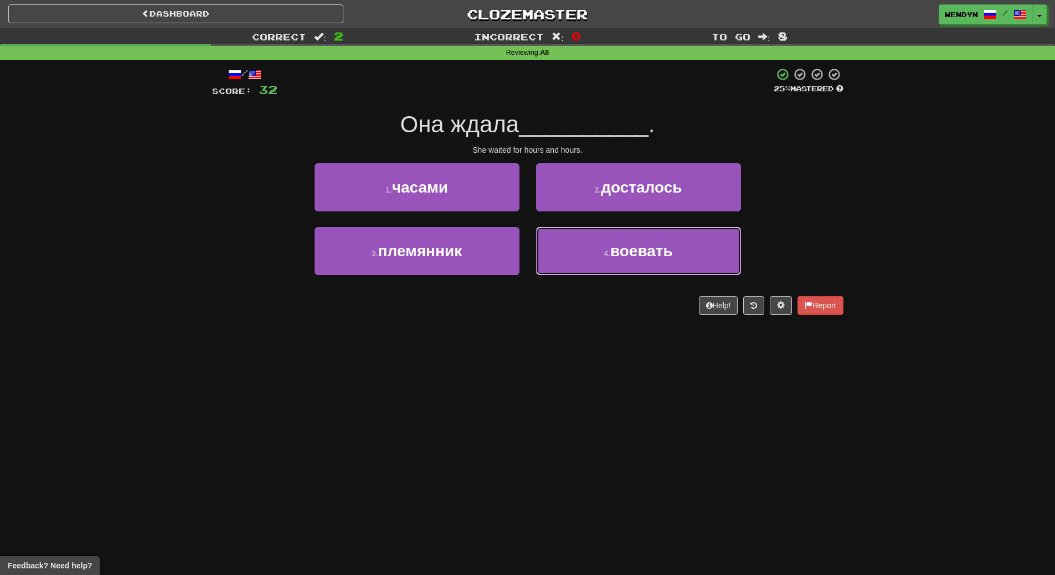
drag, startPoint x: 594, startPoint y: 265, endPoint x: 581, endPoint y: 325, distance: 61.7
click at [581, 325] on div "/ Score: 32 25 % Mastered Она ждала __________ . She waited for hours and hours…" at bounding box center [527, 195] width 631 height 271
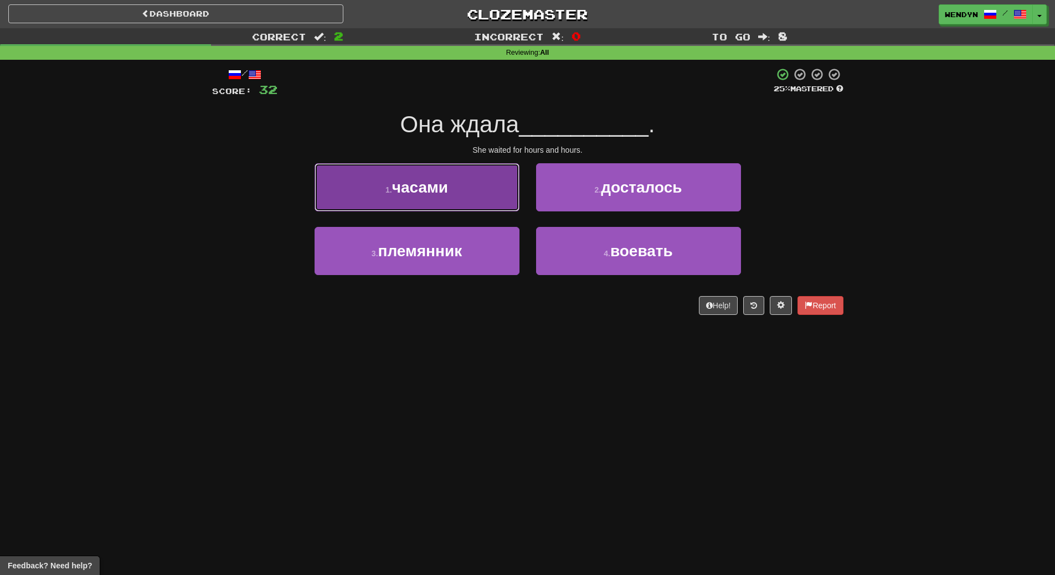
click at [464, 205] on button "1 . часами" at bounding box center [417, 187] width 205 height 48
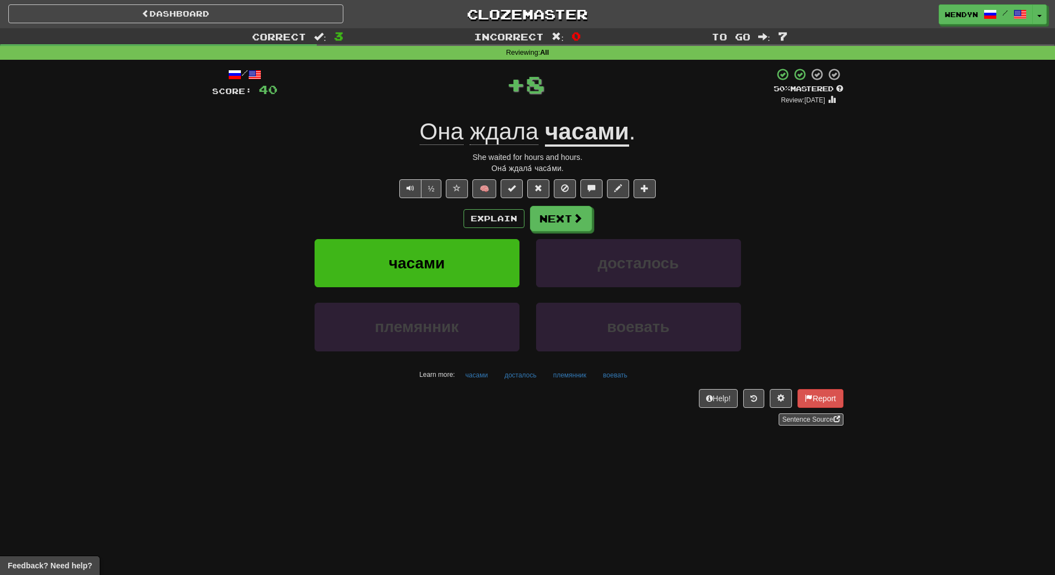
click at [441, 214] on div "Explain Next" at bounding box center [527, 218] width 631 height 25
click at [439, 257] on span "часами" at bounding box center [417, 263] width 56 height 17
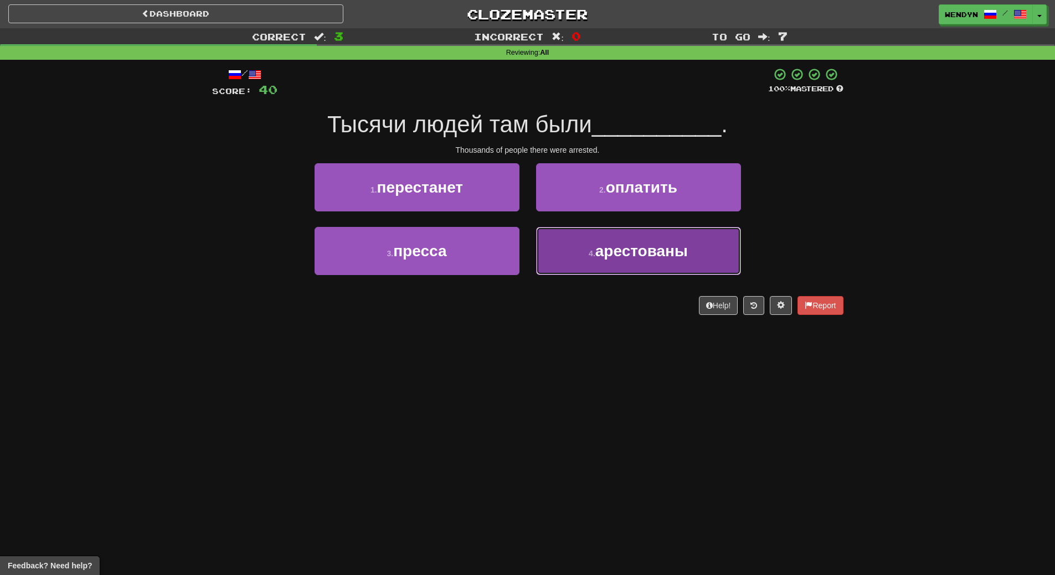
click at [665, 249] on span "арестованы" at bounding box center [641, 251] width 92 height 17
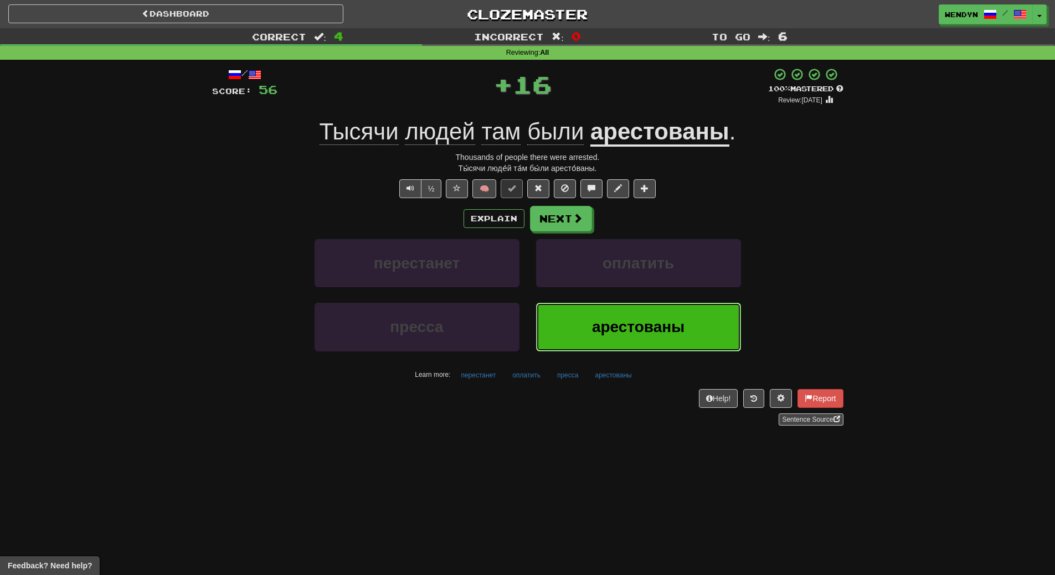
click at [648, 306] on button "арестованы" at bounding box center [638, 327] width 205 height 48
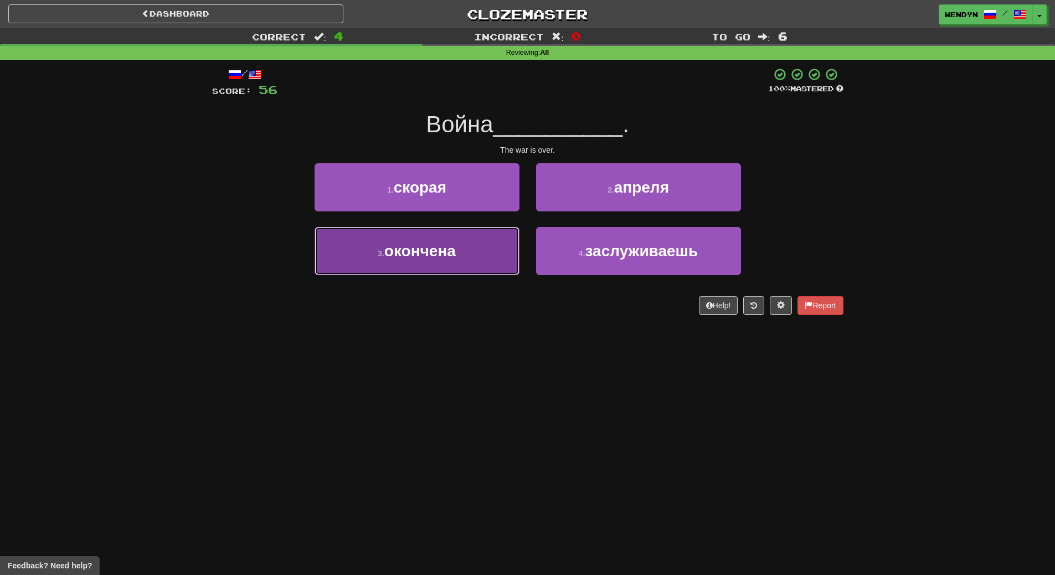
click at [504, 260] on button "3 . окончена" at bounding box center [417, 251] width 205 height 48
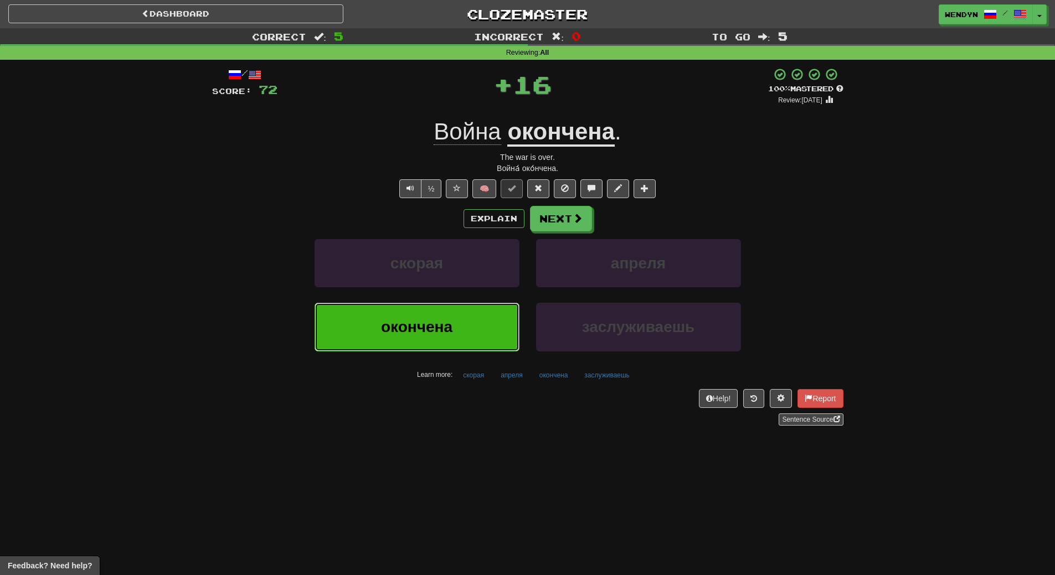
click at [496, 309] on button "окончена" at bounding box center [417, 327] width 205 height 48
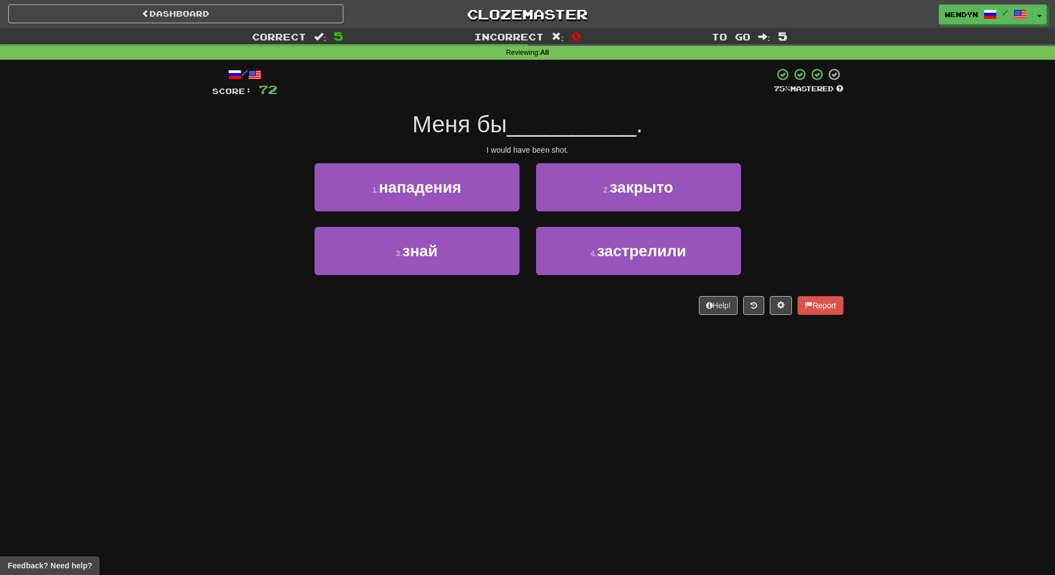
drag, startPoint x: 496, startPoint y: 309, endPoint x: 466, endPoint y: 374, distance: 71.6
click at [466, 374] on div "Dashboard Clozemaster WendyN / Toggle Dropdown Dashboard Leaderboard Activity F…" at bounding box center [527, 287] width 1055 height 575
drag, startPoint x: 672, startPoint y: 184, endPoint x: 671, endPoint y: 302, distance: 118.0
click at [671, 302] on div "/ Score: 72 75 % Mastered Меня бы __________ . I would have been shot. 1 . напа…" at bounding box center [527, 192] width 631 height 248
click at [671, 302] on div "Help! Report" at bounding box center [527, 305] width 631 height 19
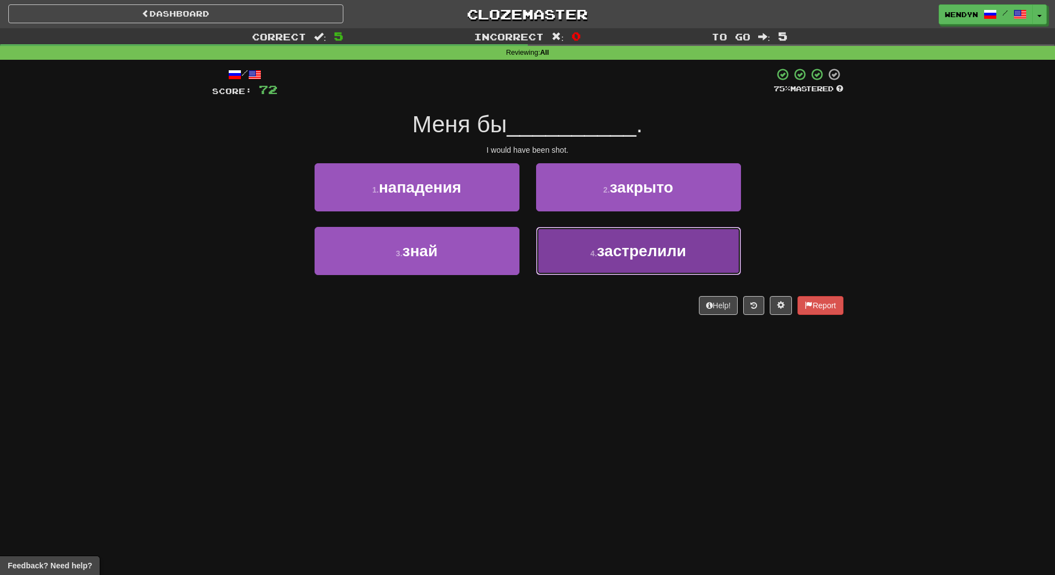
click at [670, 270] on button "4 . застрелили" at bounding box center [638, 251] width 205 height 48
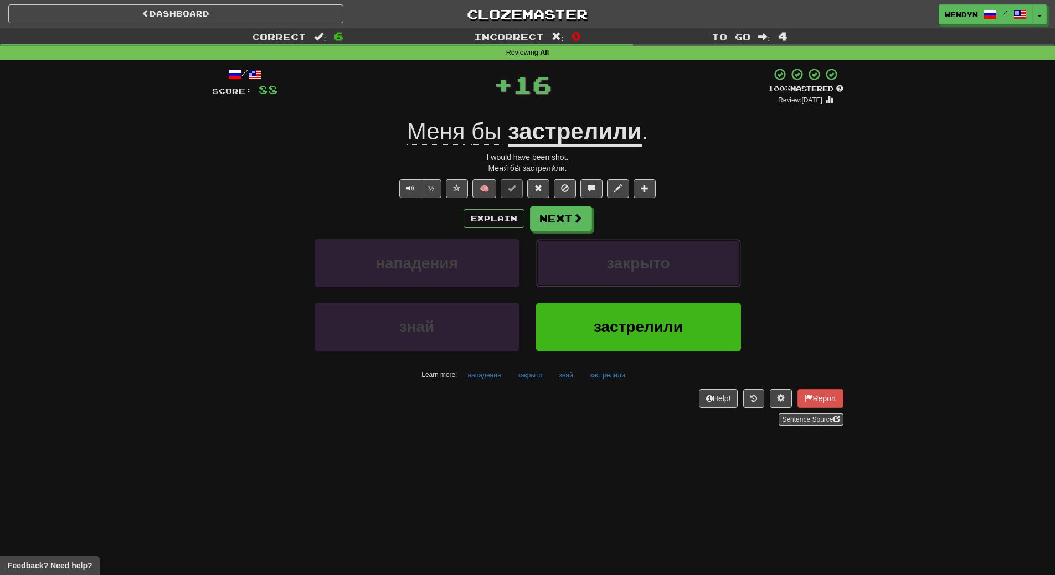
click at [670, 270] on button "закрыто" at bounding box center [638, 263] width 205 height 48
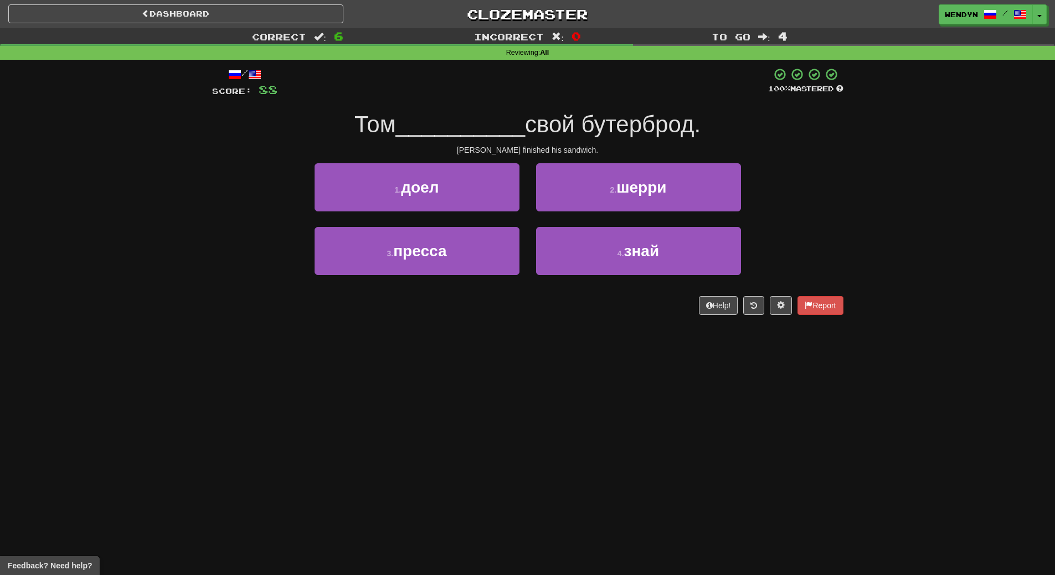
click at [368, 156] on div "/ Score: 88 100 % Mastered Том __________ свой бутерброд. Tom finished his sand…" at bounding box center [527, 192] width 631 height 248
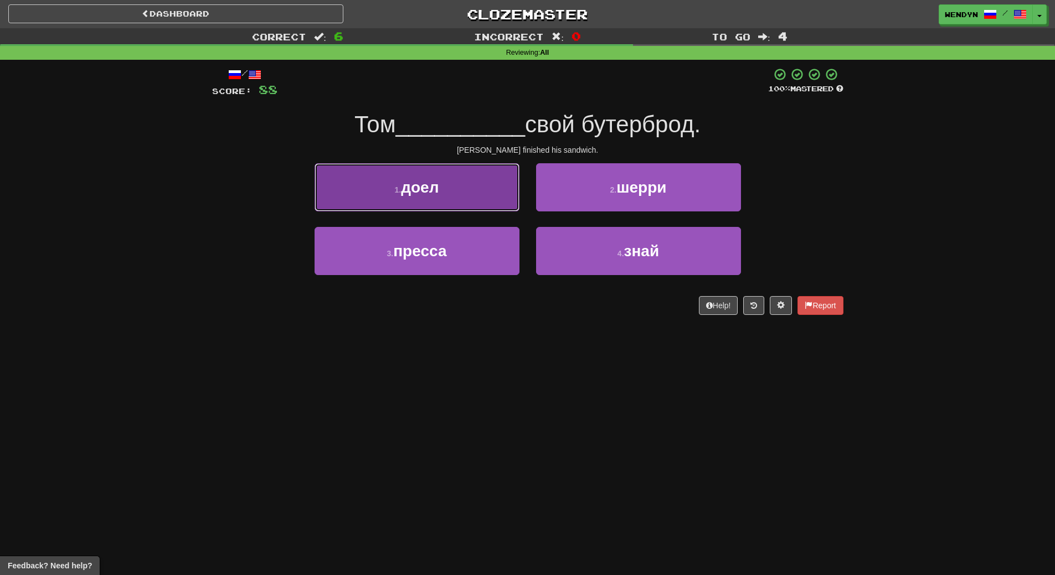
click at [370, 197] on button "1 . доел" at bounding box center [417, 187] width 205 height 48
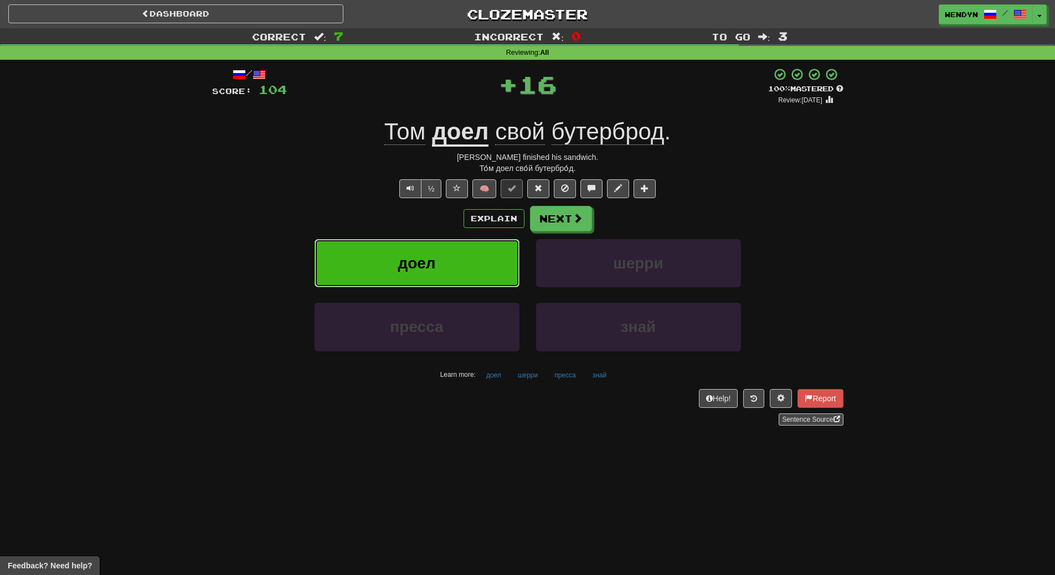
click at [359, 259] on button "доел" at bounding box center [417, 263] width 205 height 48
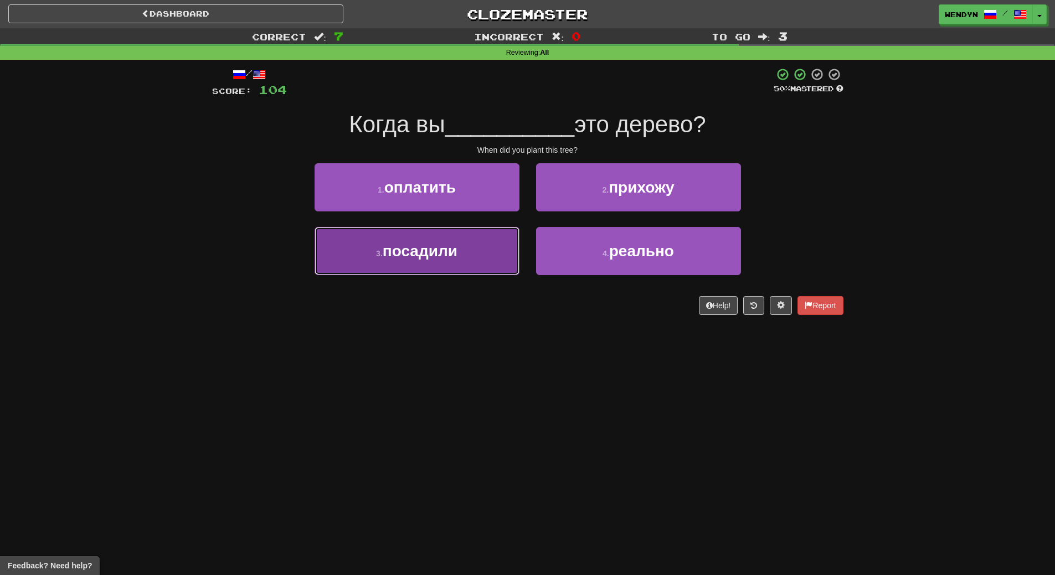
click at [450, 259] on span "посадили" at bounding box center [420, 251] width 75 height 17
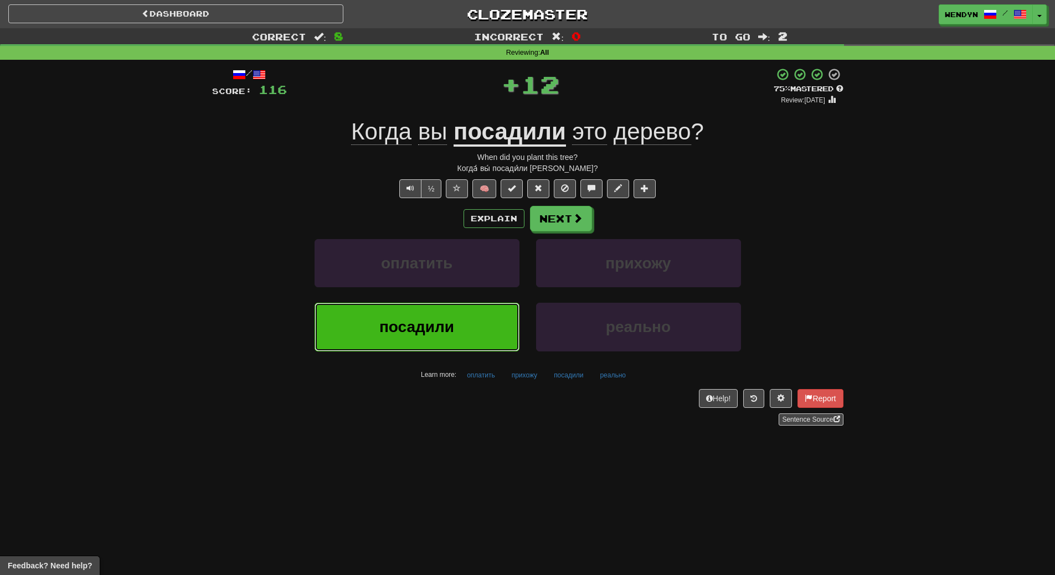
click at [423, 303] on button "посадили" at bounding box center [417, 327] width 205 height 48
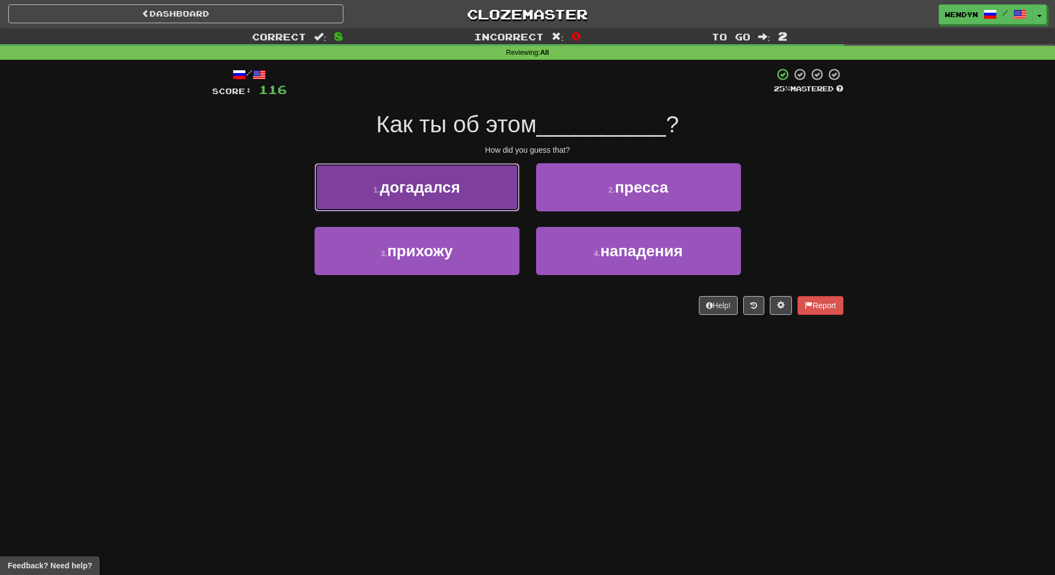
click at [429, 197] on button "1 . догадался" at bounding box center [417, 187] width 205 height 48
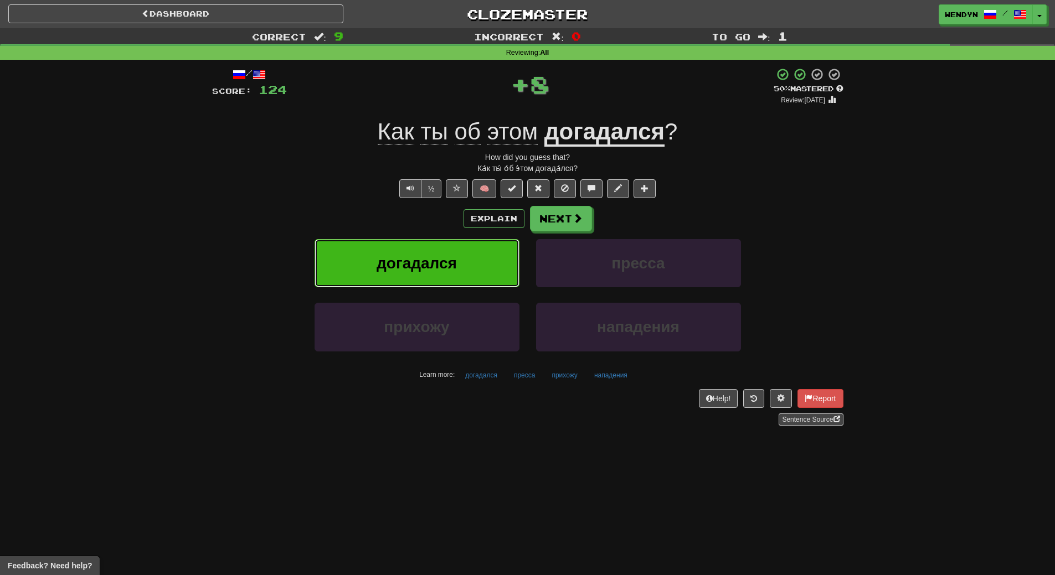
click at [429, 241] on button "догадался" at bounding box center [417, 263] width 205 height 48
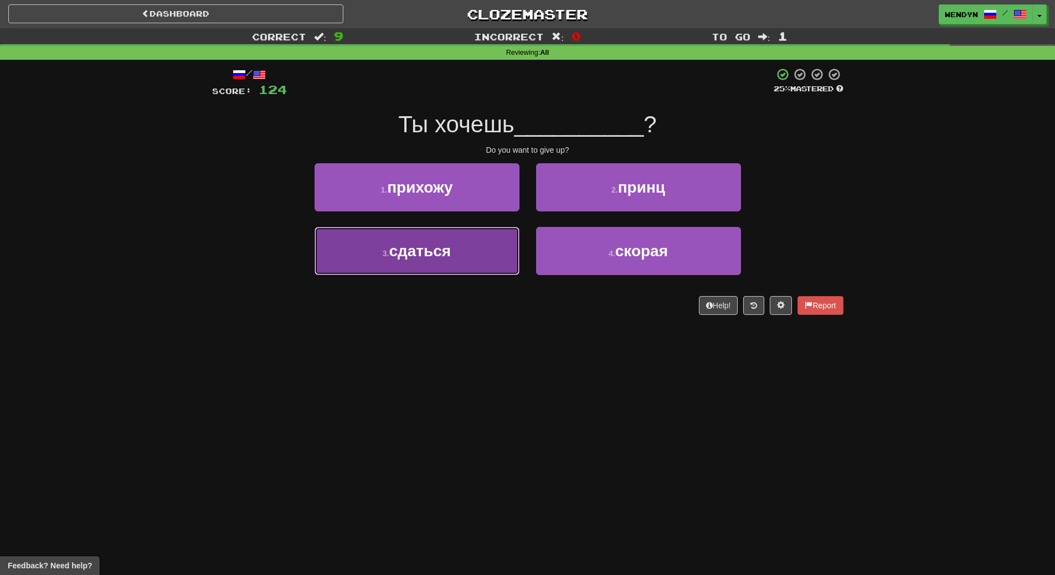
click at [424, 260] on button "3 . сдаться" at bounding box center [417, 251] width 205 height 48
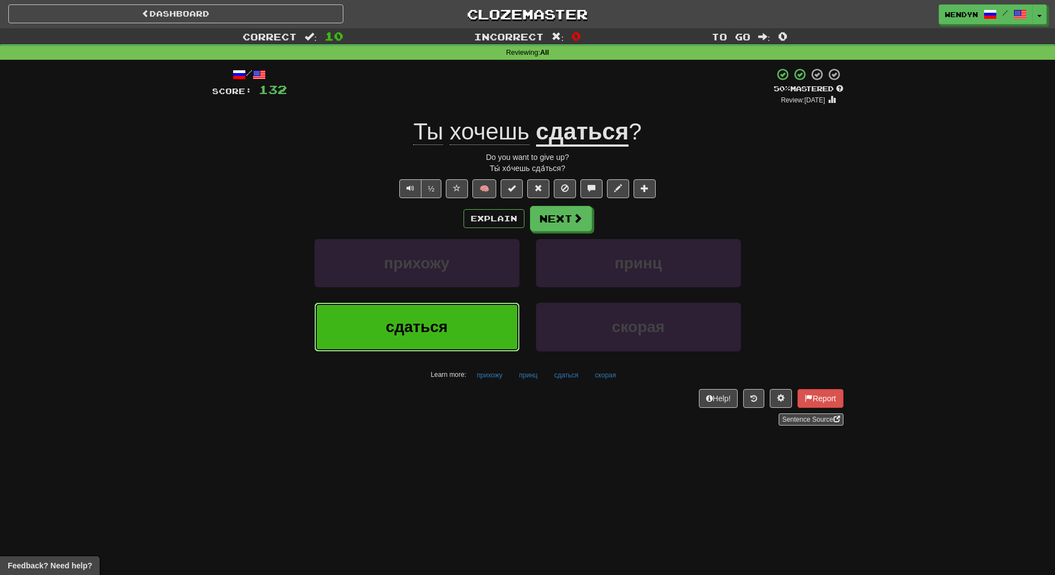
click at [425, 319] on span "сдаться" at bounding box center [417, 326] width 62 height 17
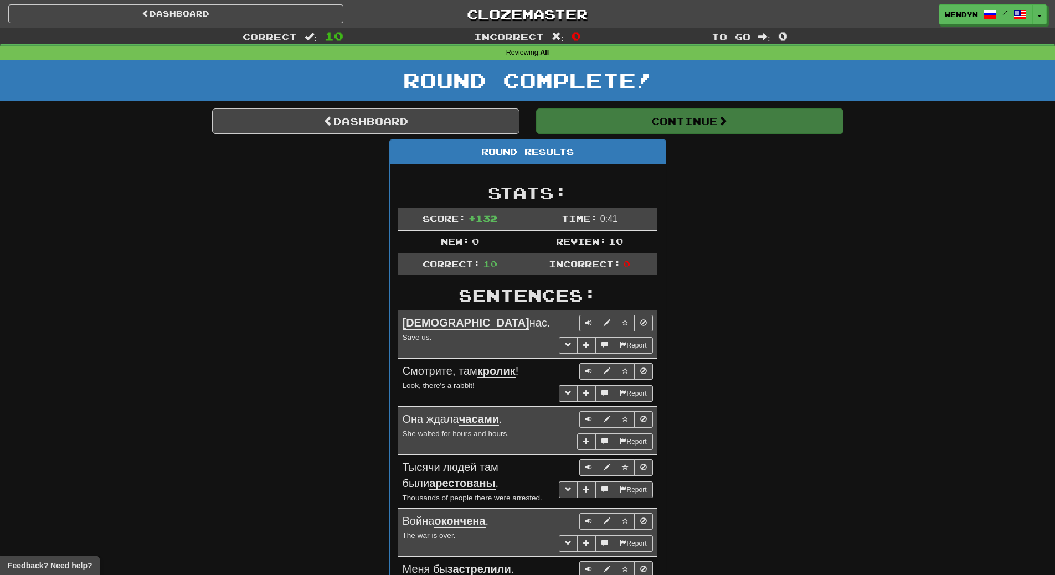
click at [719, 263] on div "Round Results Stats: Score: + 132 Time: 0 : 41 New: 0 Review: 10 Correct: 10 In…" at bounding box center [527, 478] width 631 height 676
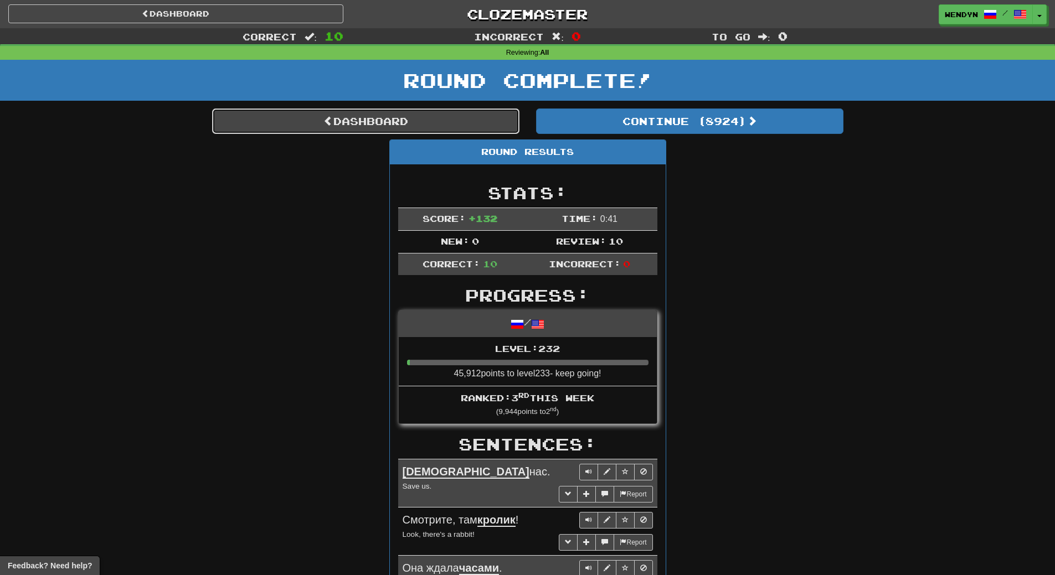
click at [491, 122] on link "Dashboard" at bounding box center [365, 121] width 307 height 25
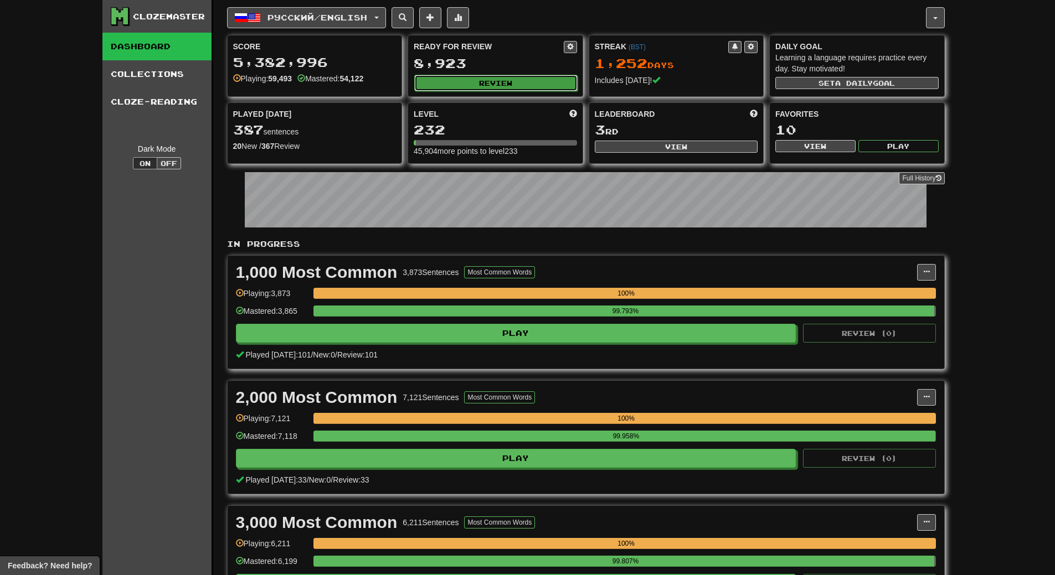
click at [558, 81] on button "Review" at bounding box center [495, 83] width 163 height 17
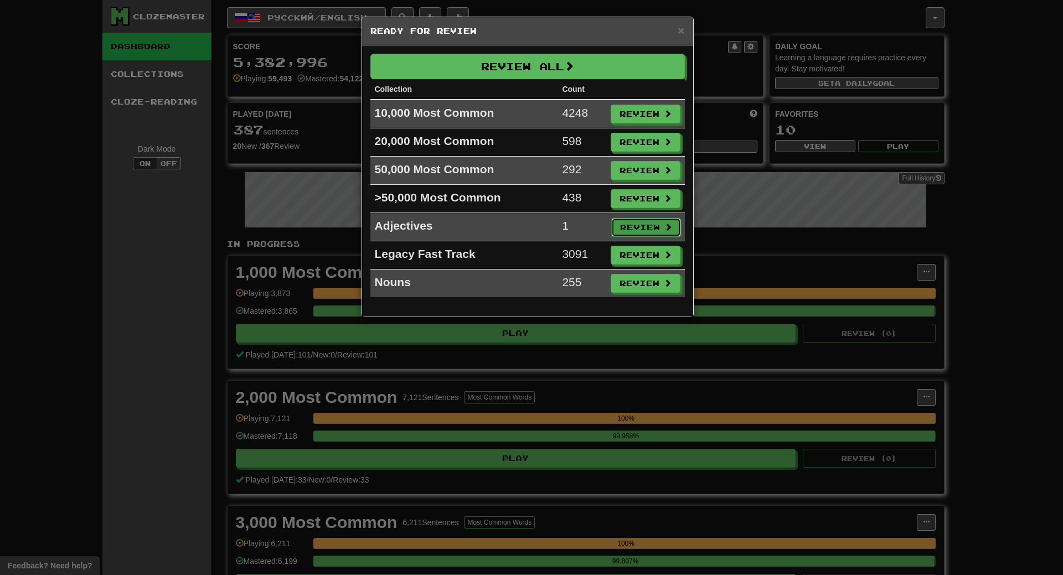
click at [654, 224] on button "Review" at bounding box center [646, 227] width 70 height 19
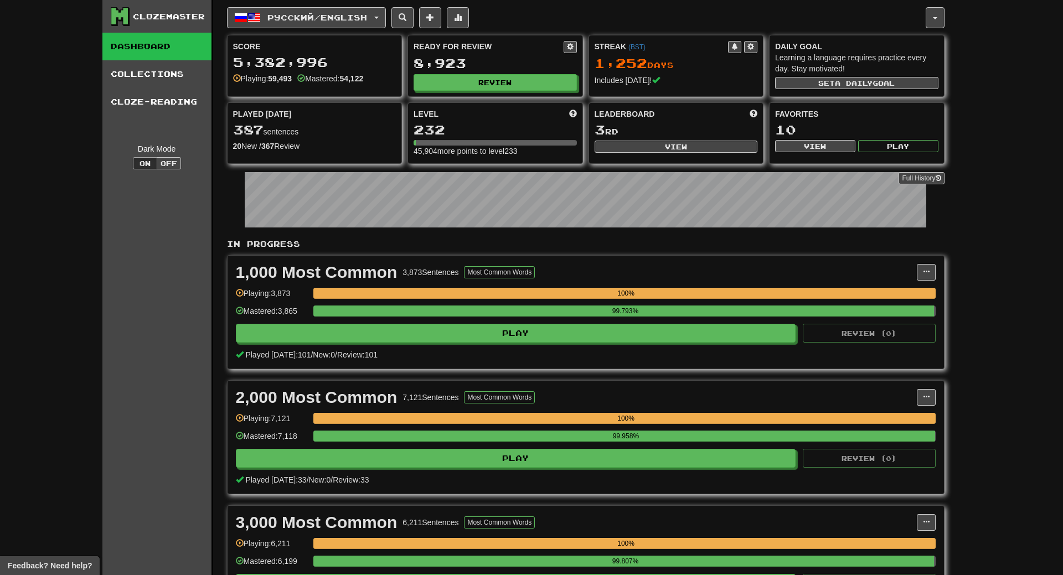
select select "**"
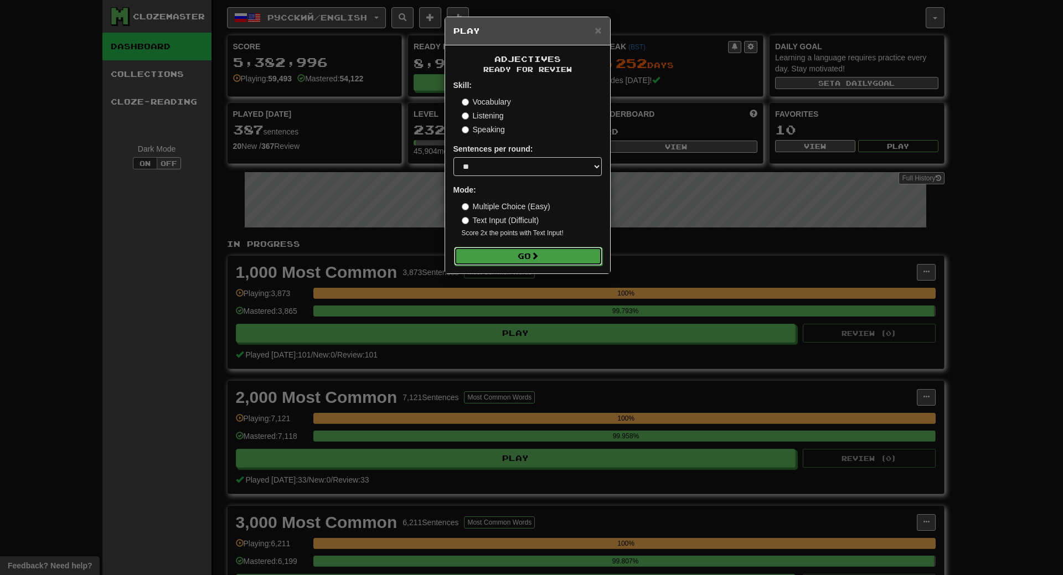
click at [591, 249] on button "Go" at bounding box center [528, 256] width 148 height 19
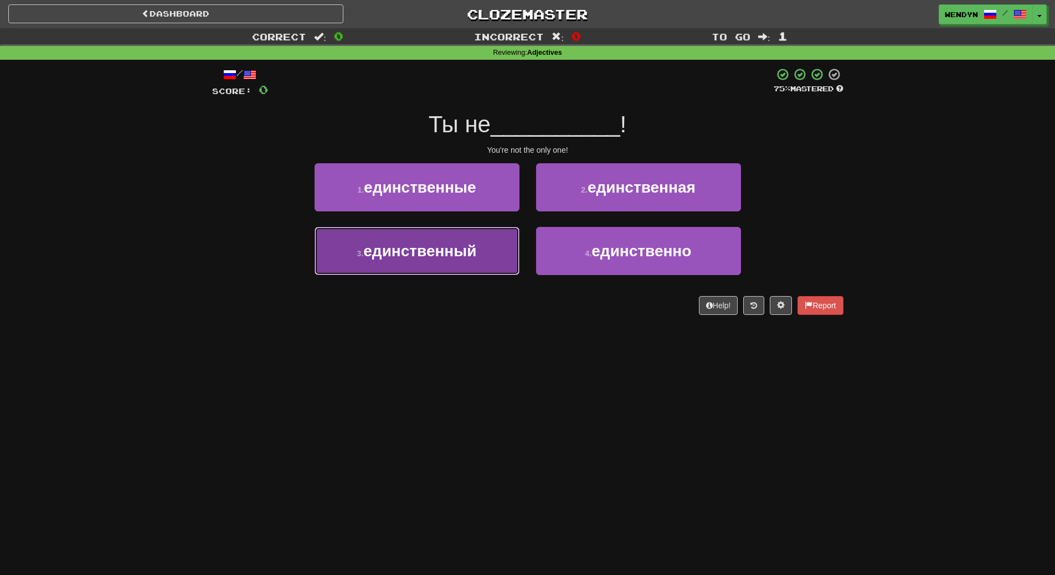
click at [488, 257] on button "3 . единственный" at bounding box center [417, 251] width 205 height 48
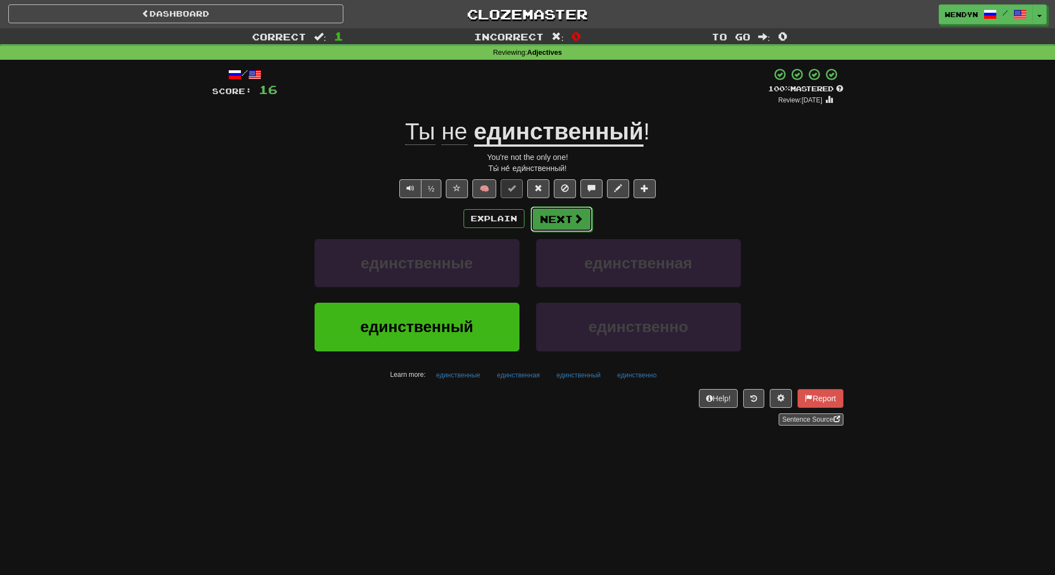
click at [553, 215] on button "Next" at bounding box center [562, 219] width 62 height 25
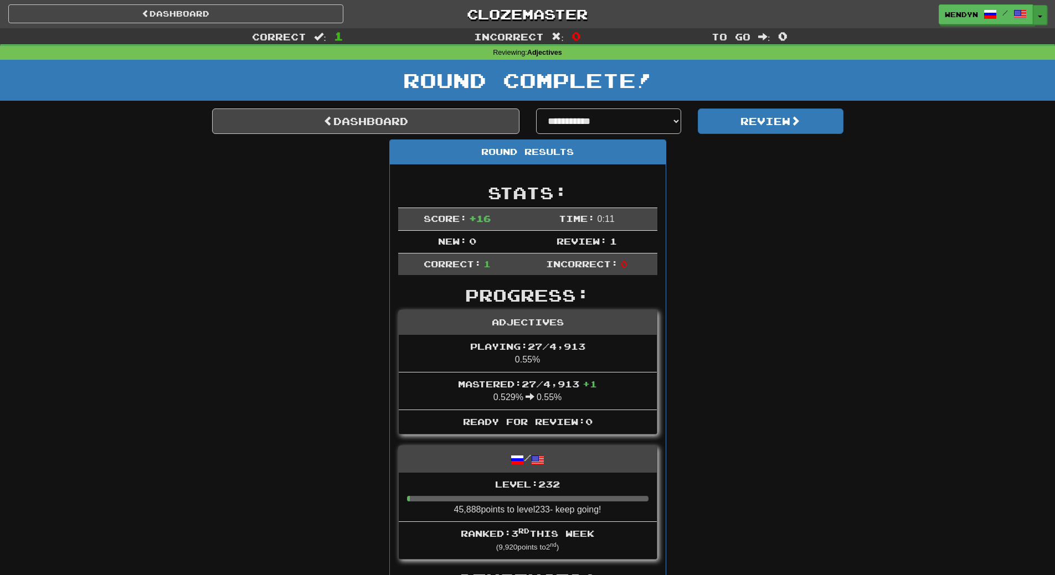
click at [1043, 18] on button "Toggle Dropdown" at bounding box center [1040, 15] width 14 height 20
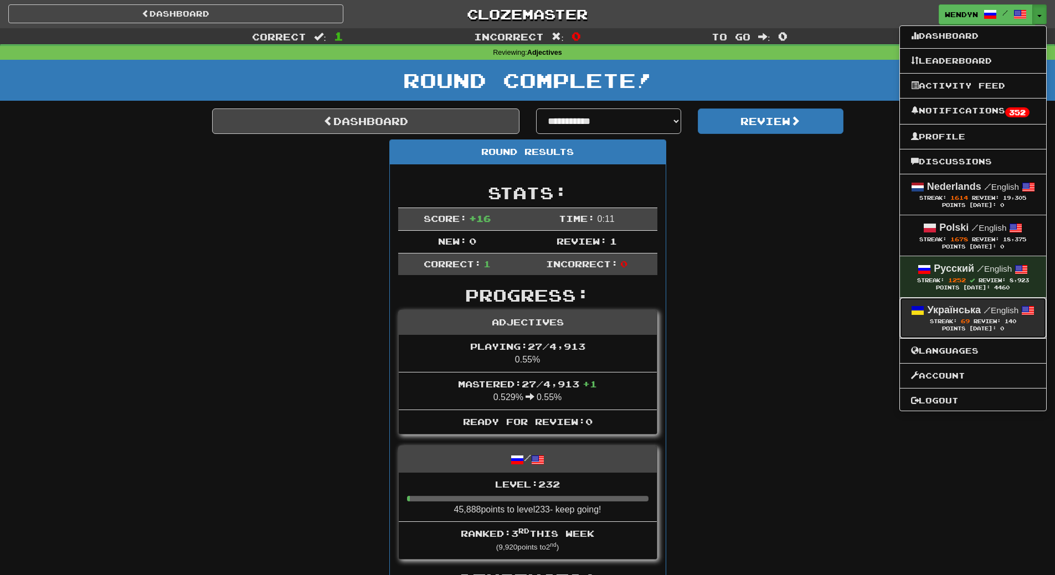
click at [971, 318] on span "Streak: 69" at bounding box center [952, 321] width 44 height 6
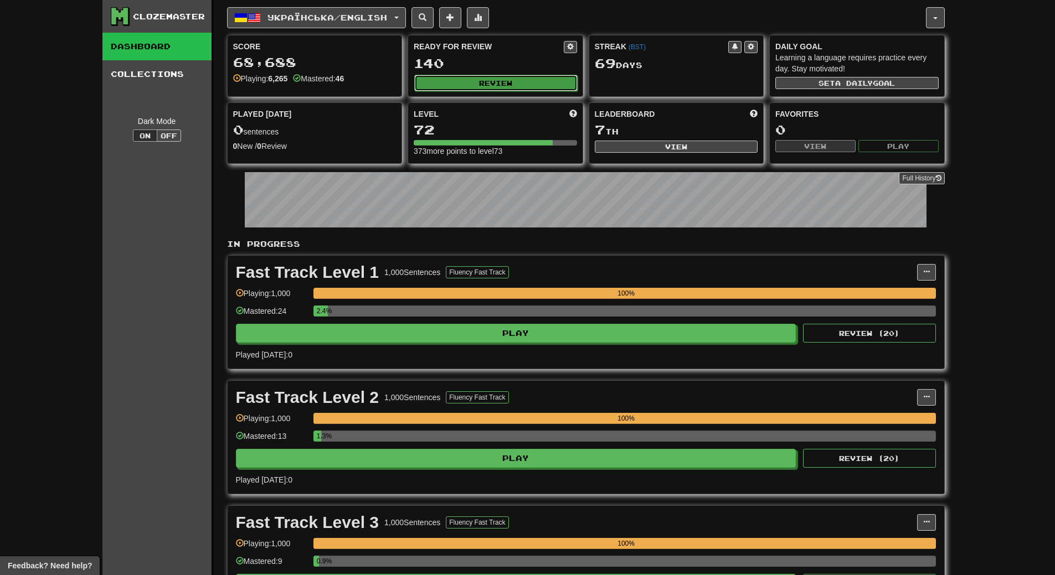
click at [514, 84] on button "Review" at bounding box center [495, 83] width 163 height 17
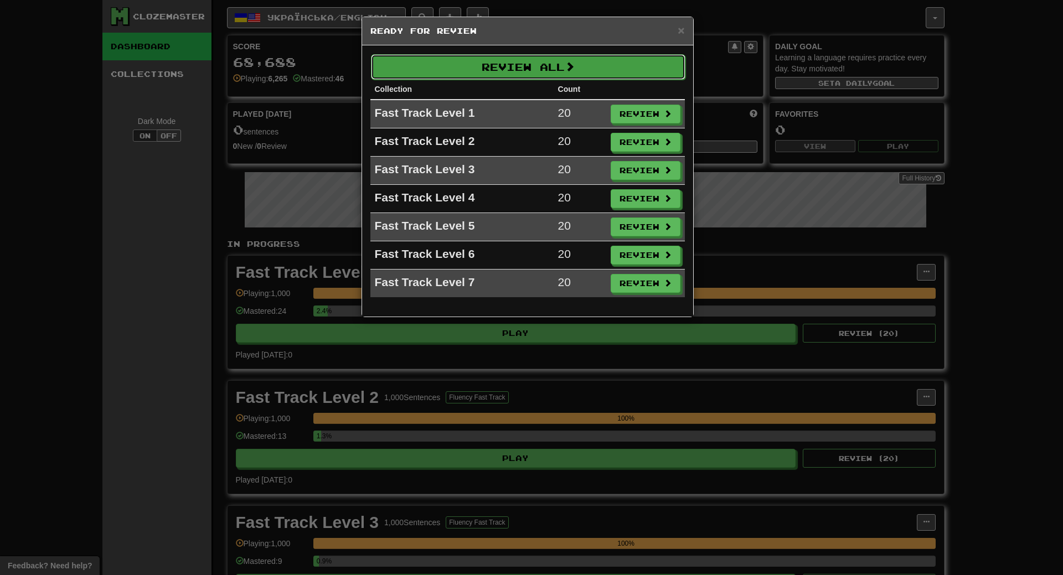
click at [596, 69] on button "Review All" at bounding box center [528, 66] width 315 height 25
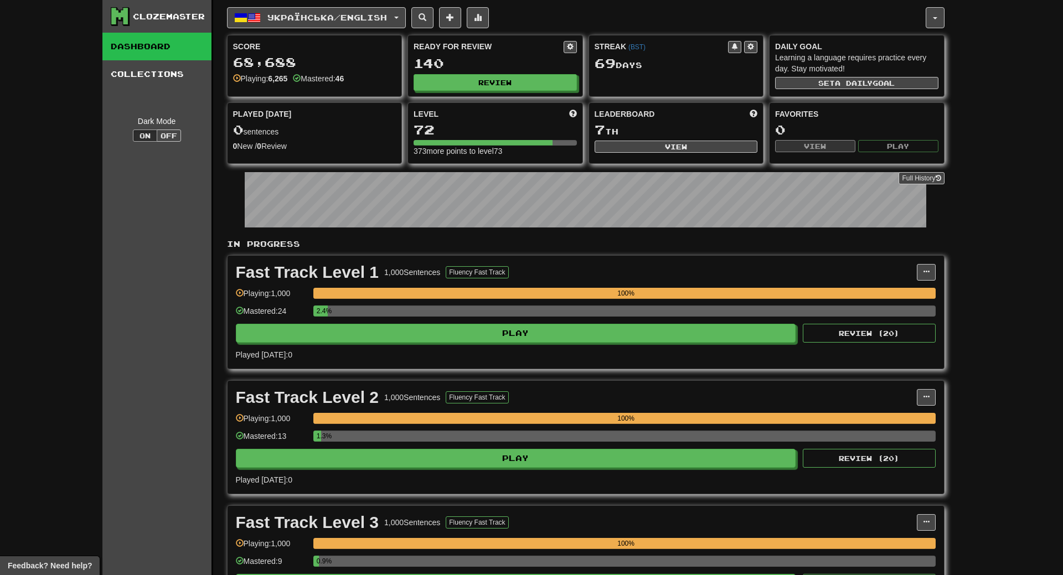
select select "**"
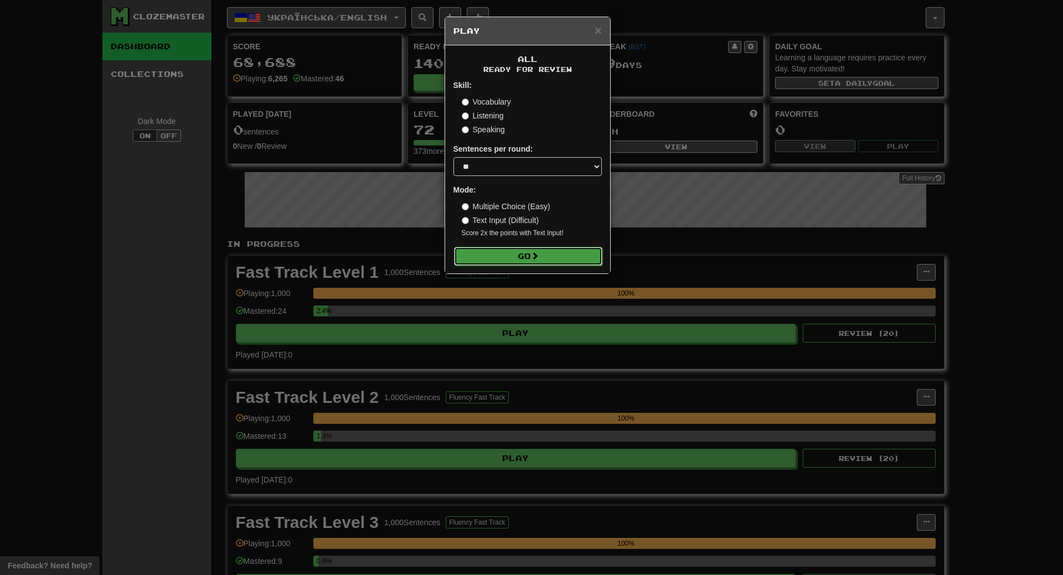
click at [555, 251] on button "Go" at bounding box center [528, 256] width 148 height 19
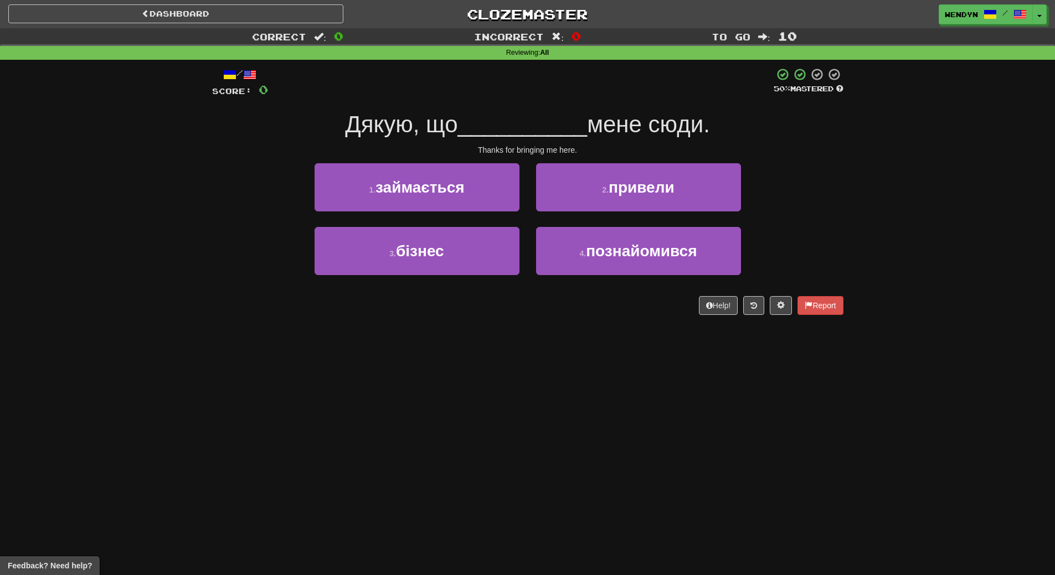
click at [671, 212] on div "2 . привели" at bounding box center [639, 195] width 222 height 64
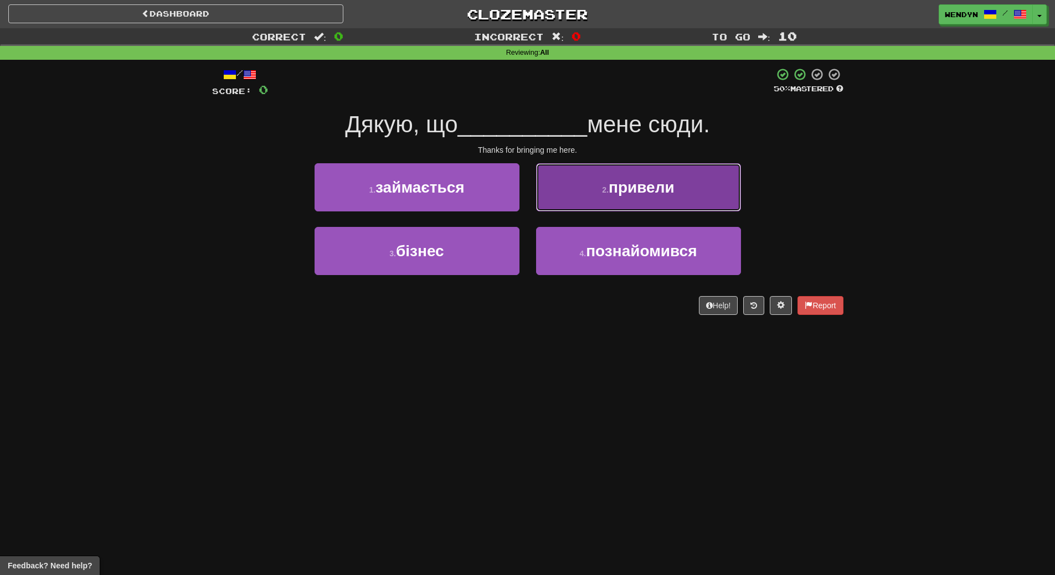
click at [671, 175] on button "2 . привели" at bounding box center [638, 187] width 205 height 48
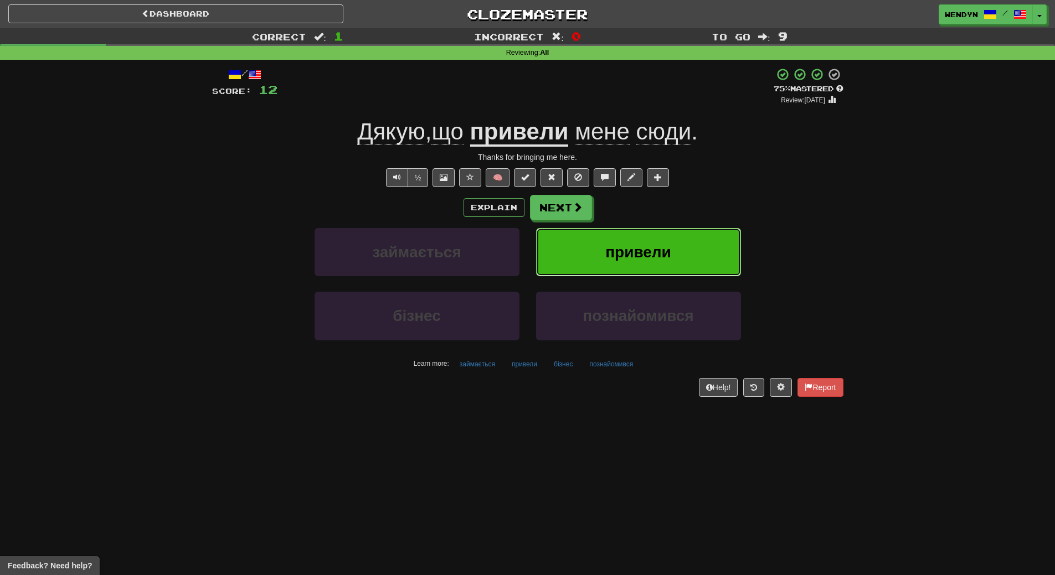
click at [658, 256] on span "привели" at bounding box center [638, 252] width 66 height 17
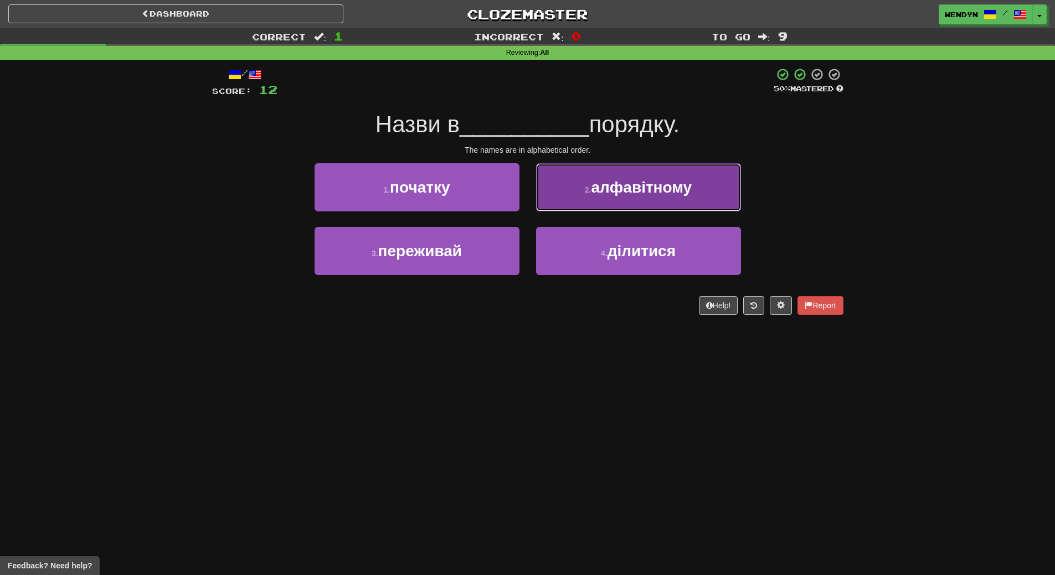
click at [648, 195] on span "алфавітному" at bounding box center [641, 187] width 101 height 17
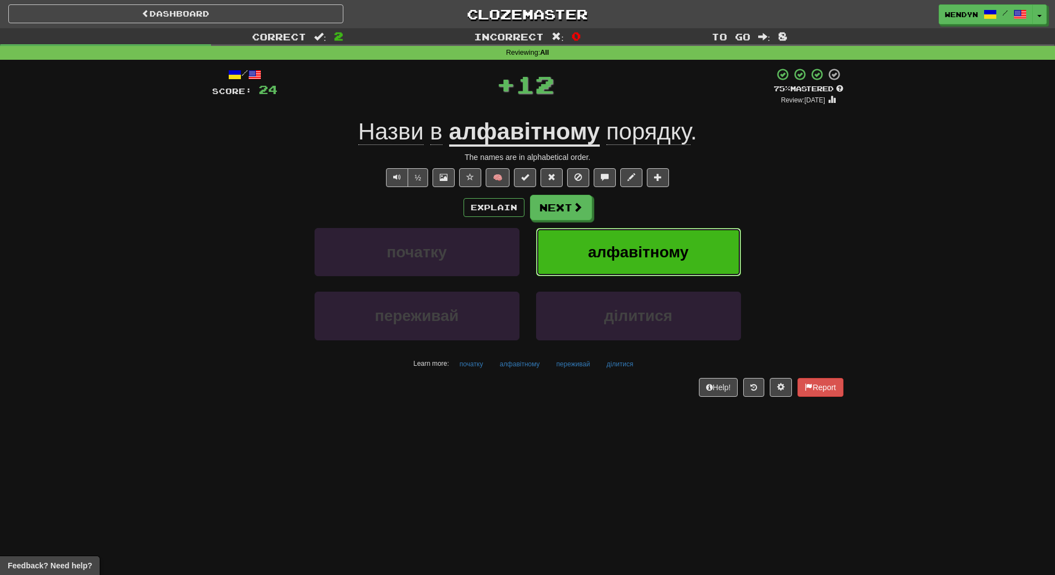
click at [649, 243] on button "алфавітному" at bounding box center [638, 252] width 205 height 48
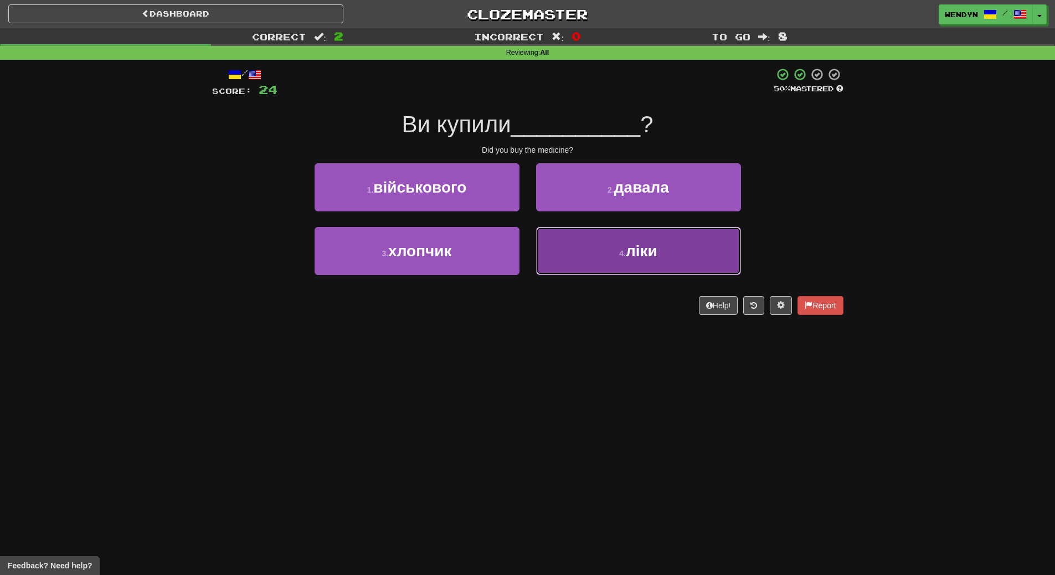
click at [642, 266] on button "4 . ліки" at bounding box center [638, 251] width 205 height 48
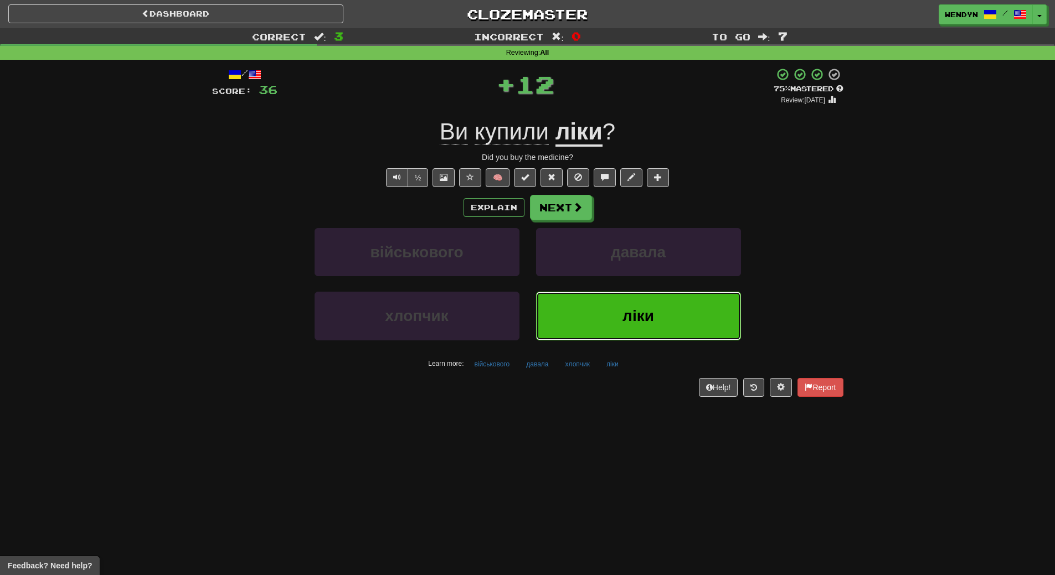
click at [641, 320] on span "ліки" at bounding box center [638, 315] width 32 height 17
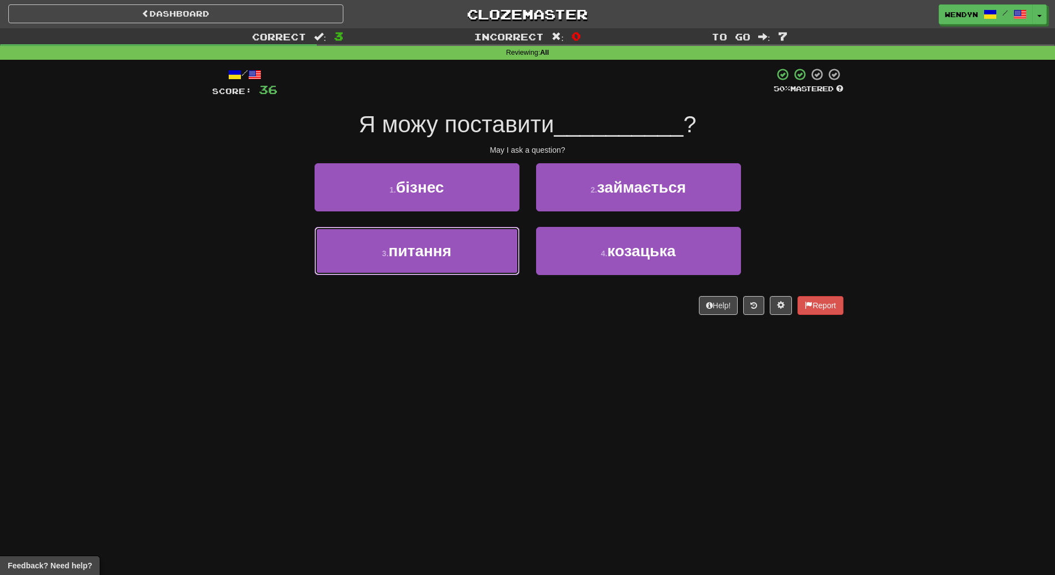
drag, startPoint x: 473, startPoint y: 256, endPoint x: 455, endPoint y: 178, distance: 80.6
click at [473, 255] on button "3 . питання" at bounding box center [417, 251] width 205 height 48
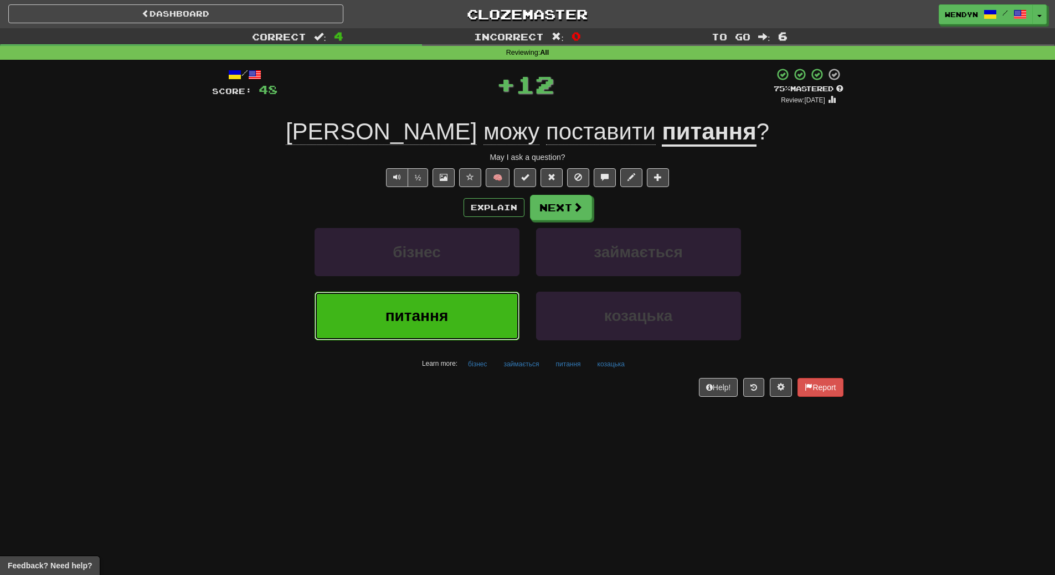
click at [434, 306] on button "питання" at bounding box center [417, 316] width 205 height 48
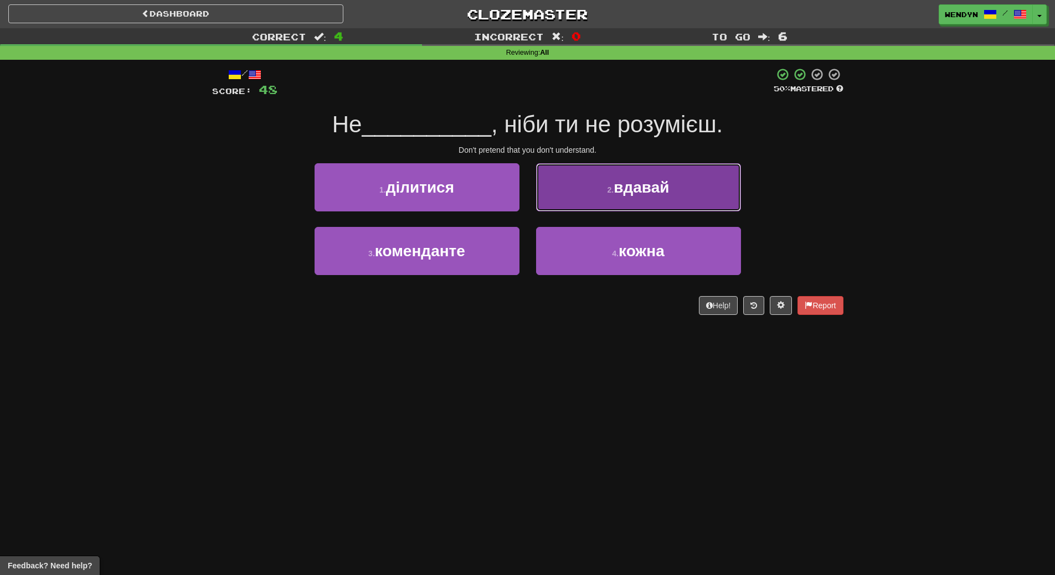
click at [622, 190] on span "вдавай" at bounding box center [641, 187] width 55 height 17
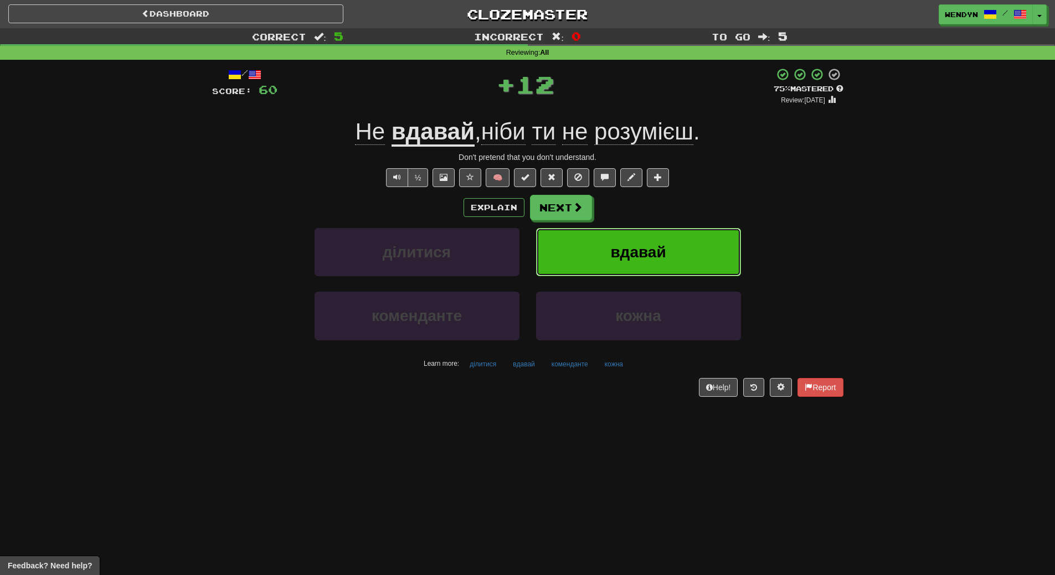
click at [603, 243] on button "вдавай" at bounding box center [638, 252] width 205 height 48
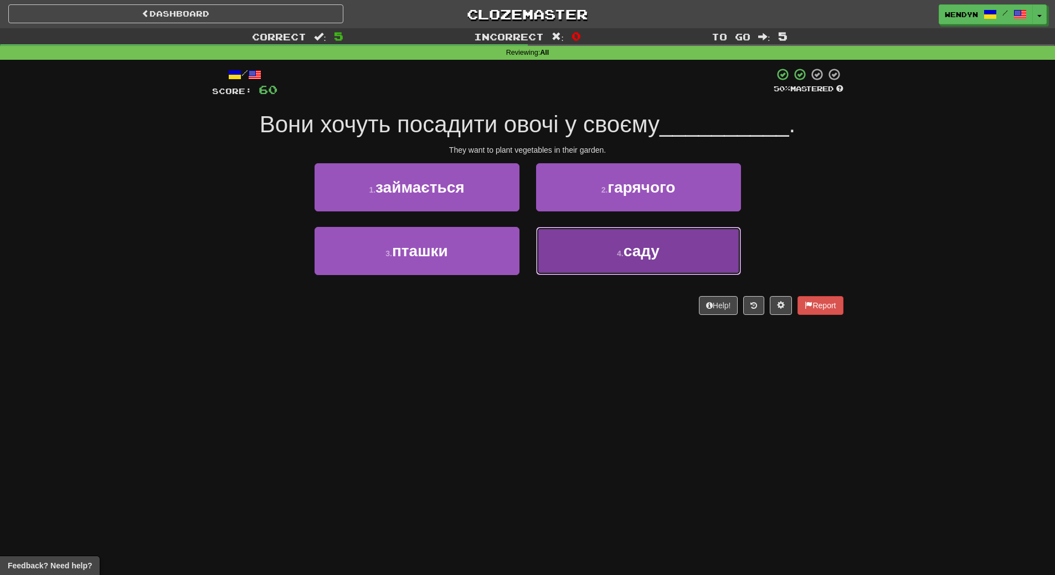
click at [615, 251] on button "4 . саду" at bounding box center [638, 251] width 205 height 48
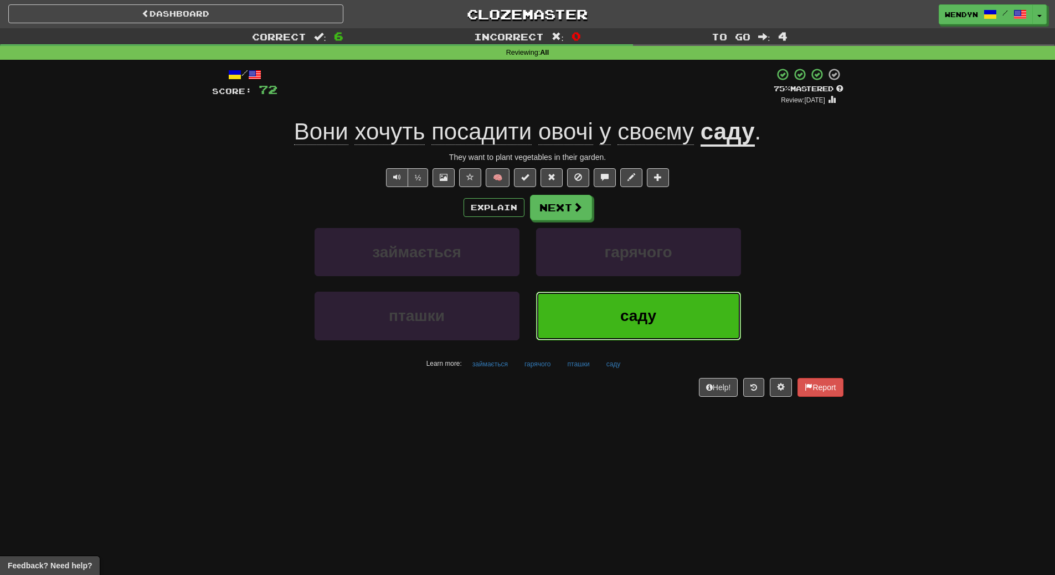
click at [650, 324] on span "саду" at bounding box center [638, 315] width 36 height 17
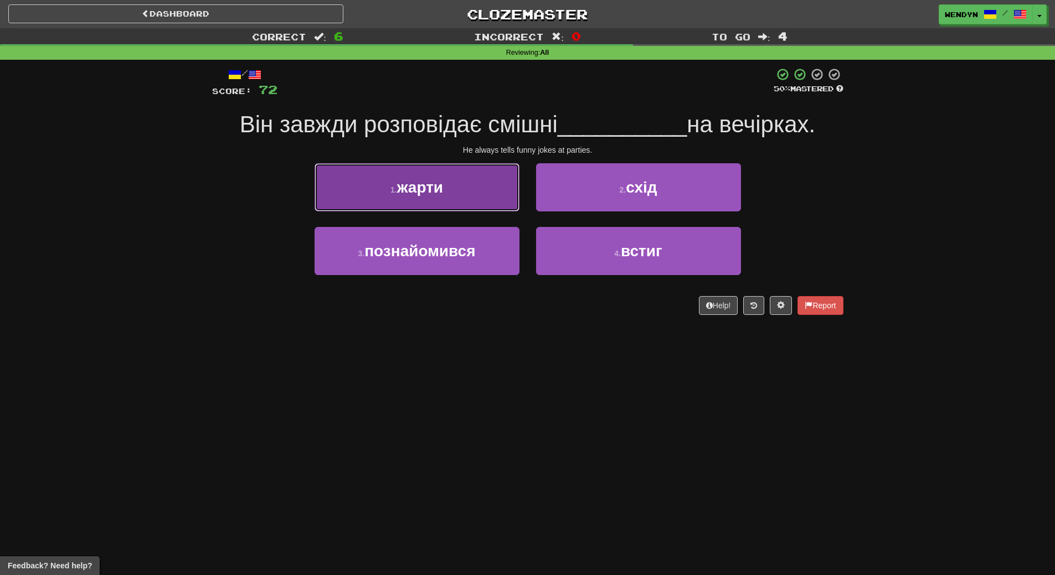
click at [476, 195] on button "1 . жарти" at bounding box center [417, 187] width 205 height 48
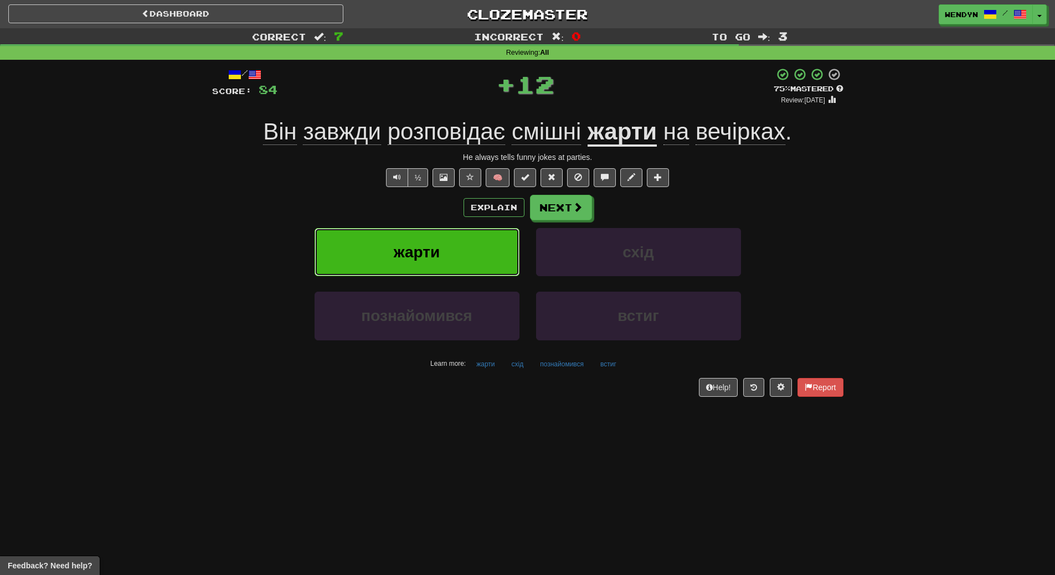
click at [464, 244] on button "жарти" at bounding box center [417, 252] width 205 height 48
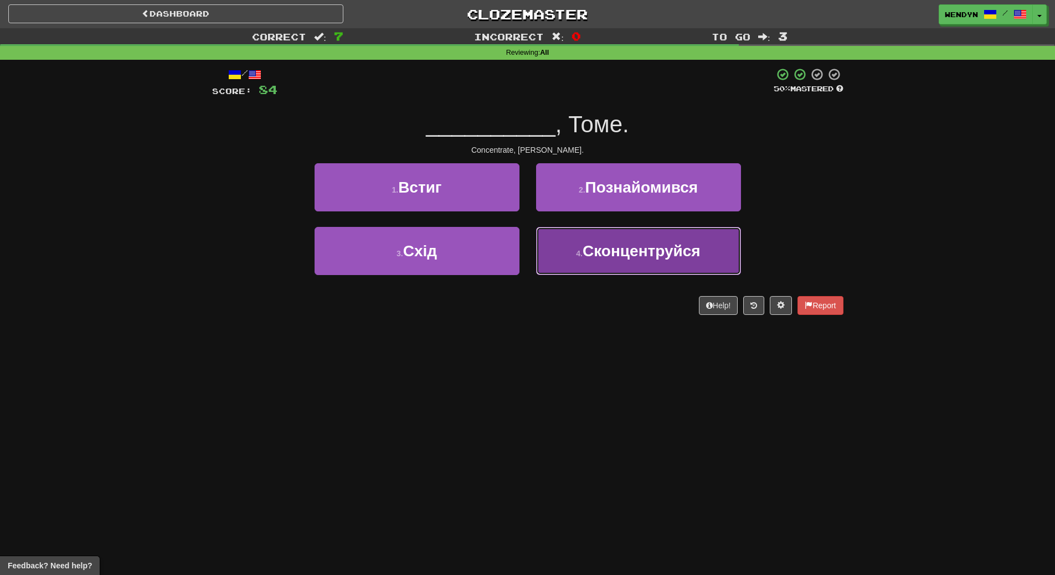
click at [616, 259] on span "Сконцентруйся" at bounding box center [642, 251] width 118 height 17
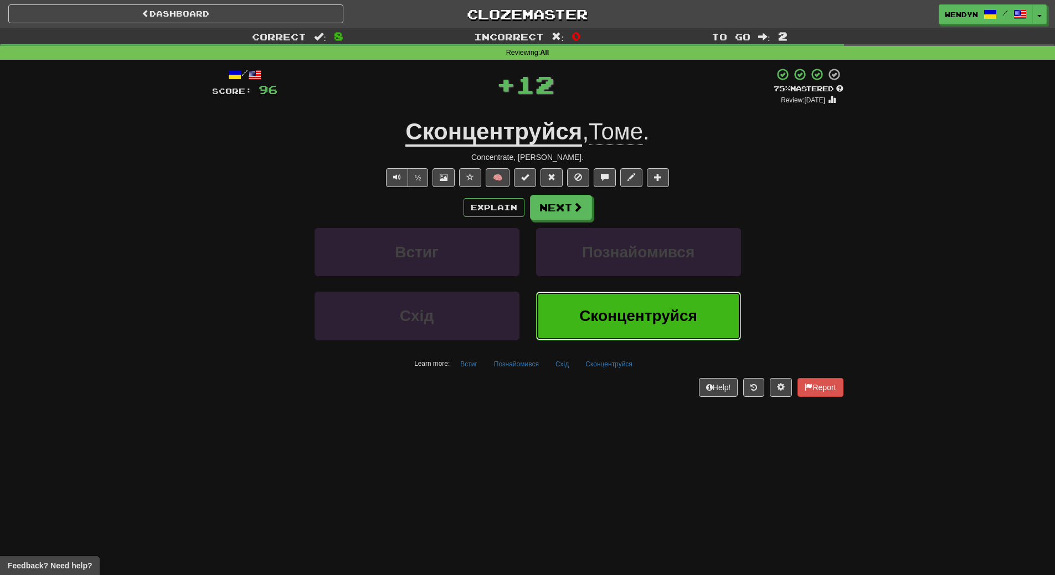
click at [614, 317] on span "Сконцентруйся" at bounding box center [638, 315] width 118 height 17
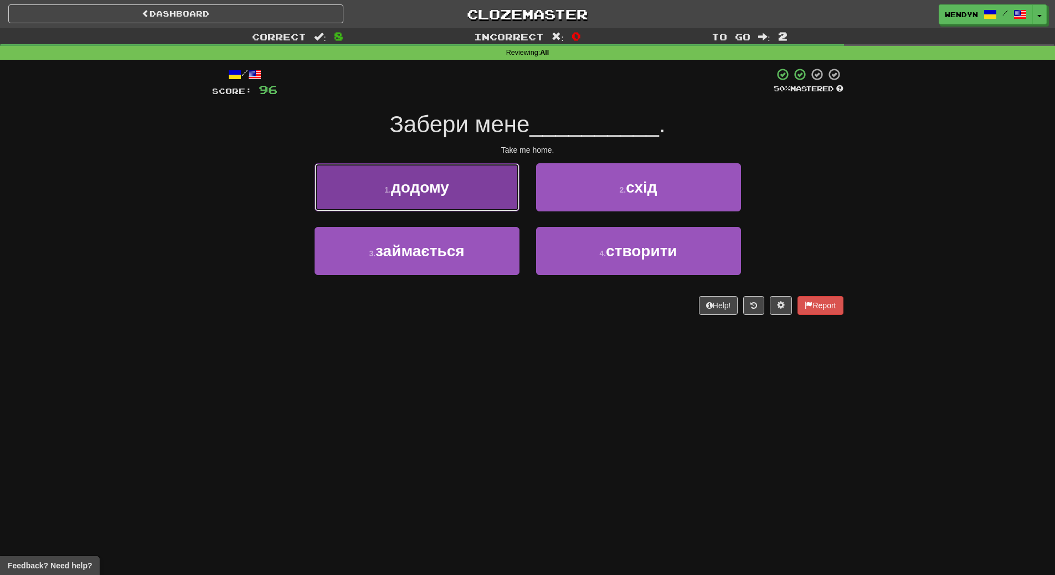
click at [443, 195] on span "додому" at bounding box center [420, 187] width 58 height 17
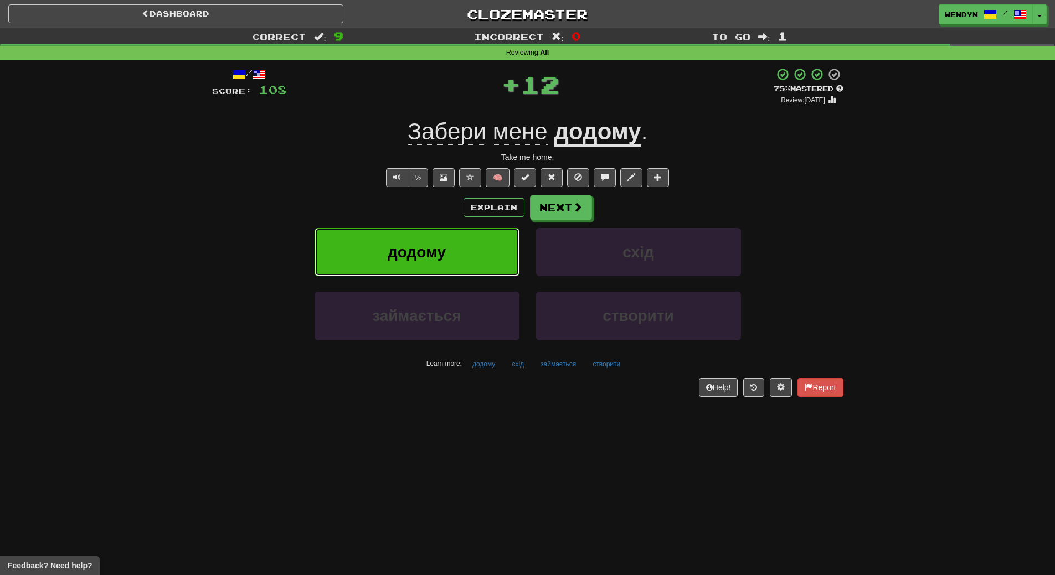
click at [444, 246] on span "додому" at bounding box center [417, 252] width 58 height 17
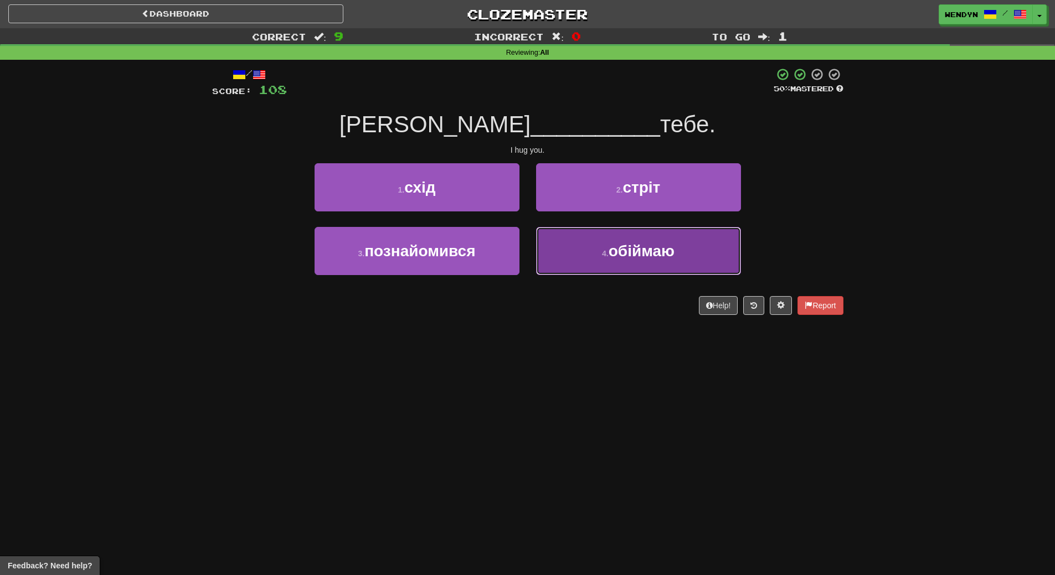
click at [660, 244] on span "обіймаю" at bounding box center [642, 251] width 66 height 17
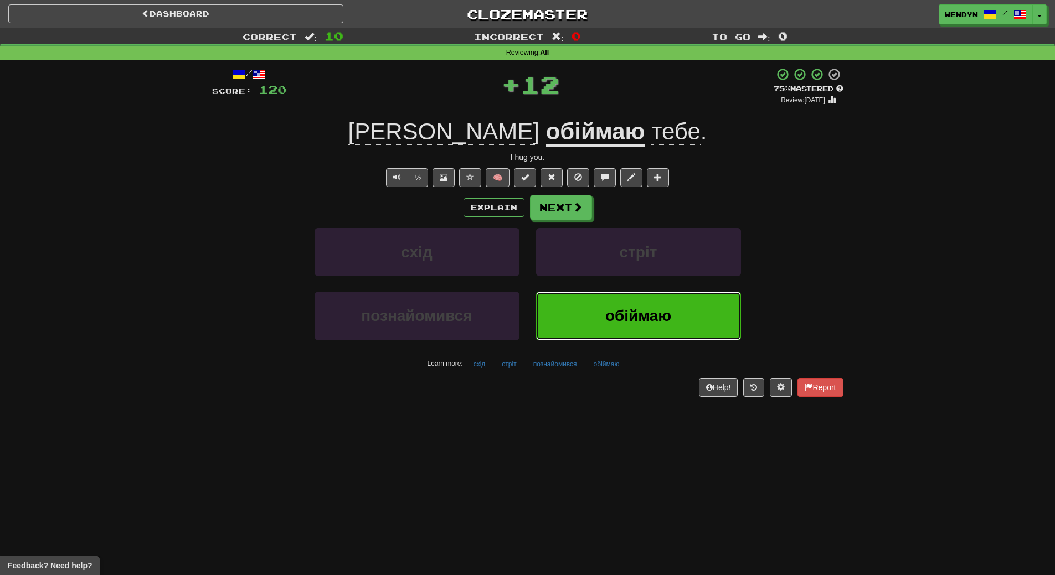
click at [632, 327] on button "обіймаю" at bounding box center [638, 316] width 205 height 48
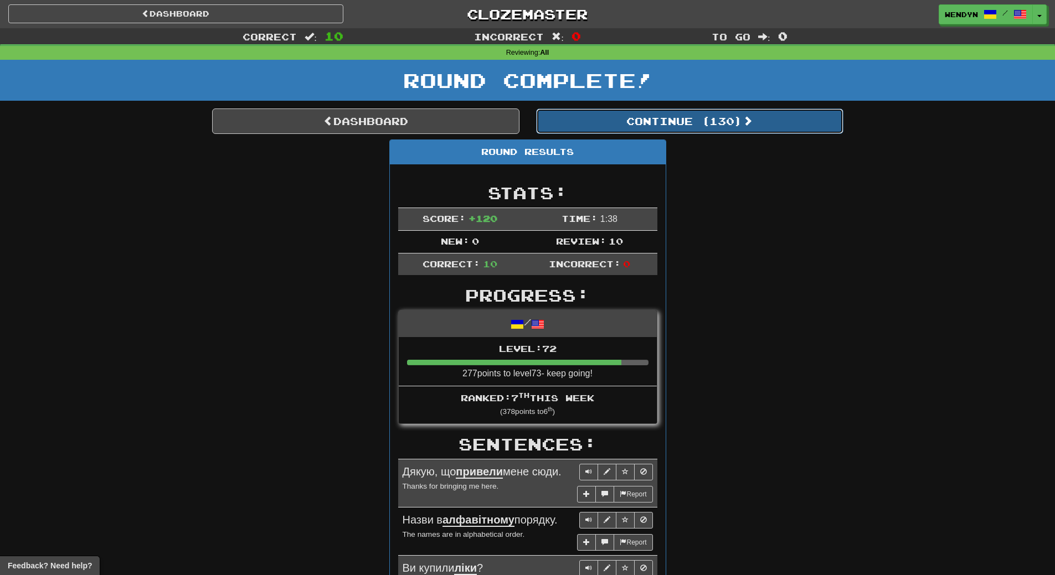
click at [708, 124] on button "Continue ( 130 )" at bounding box center [689, 121] width 307 height 25
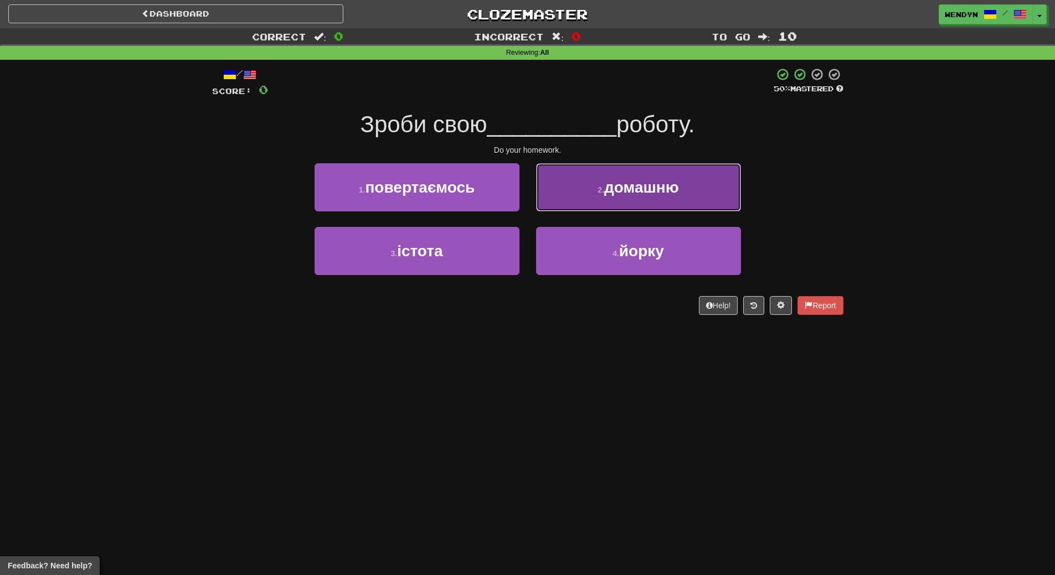
click at [658, 186] on span "домашню" at bounding box center [641, 187] width 75 height 17
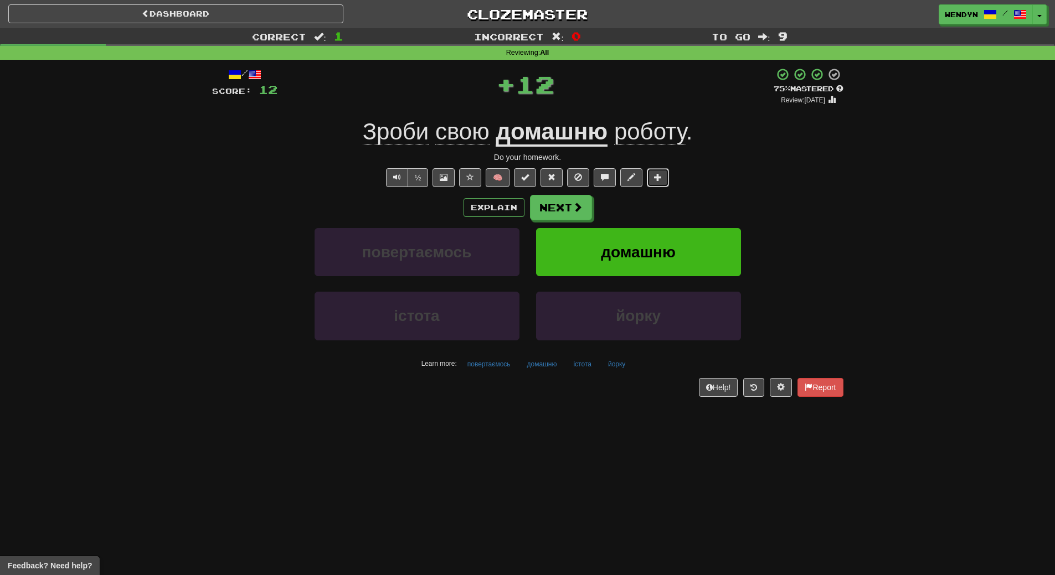
click at [658, 186] on button at bounding box center [658, 177] width 22 height 19
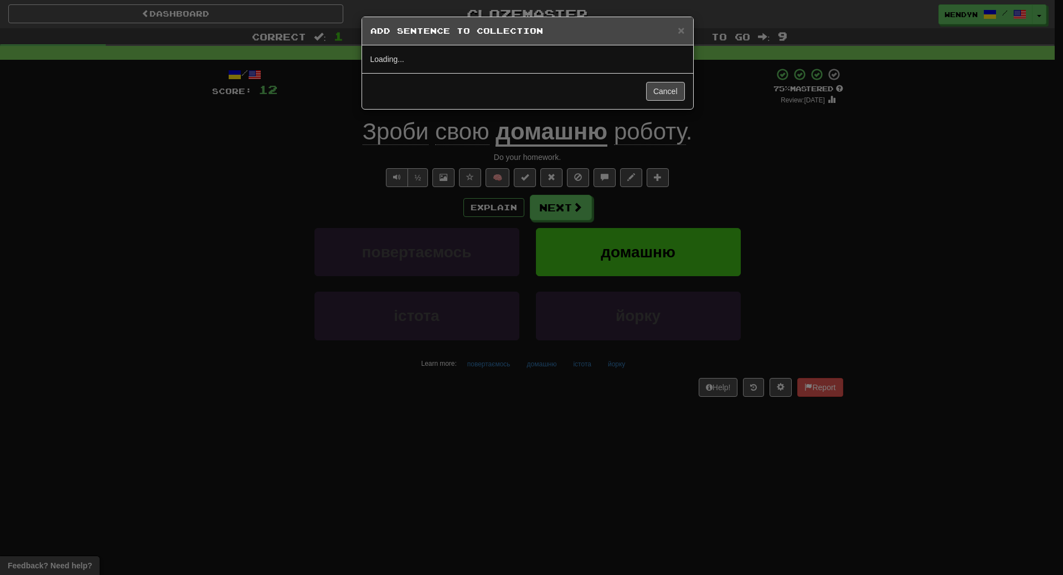
click at [658, 216] on div "× Add Sentence to Collection Loading... Cancel" at bounding box center [531, 287] width 1063 height 575
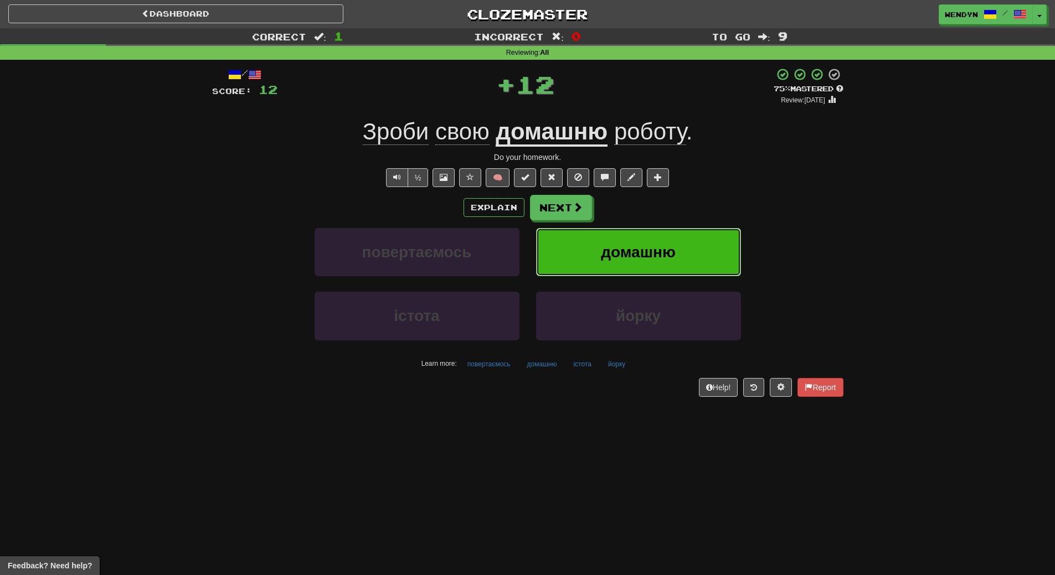
click at [651, 247] on span "домашню" at bounding box center [638, 252] width 75 height 17
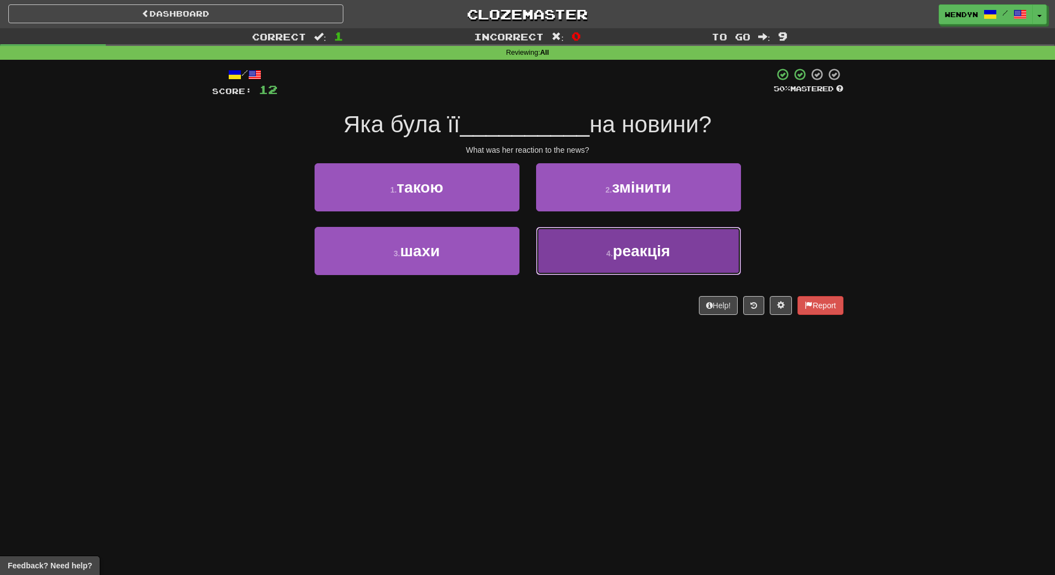
click at [647, 247] on span "реакція" at bounding box center [642, 251] width 58 height 17
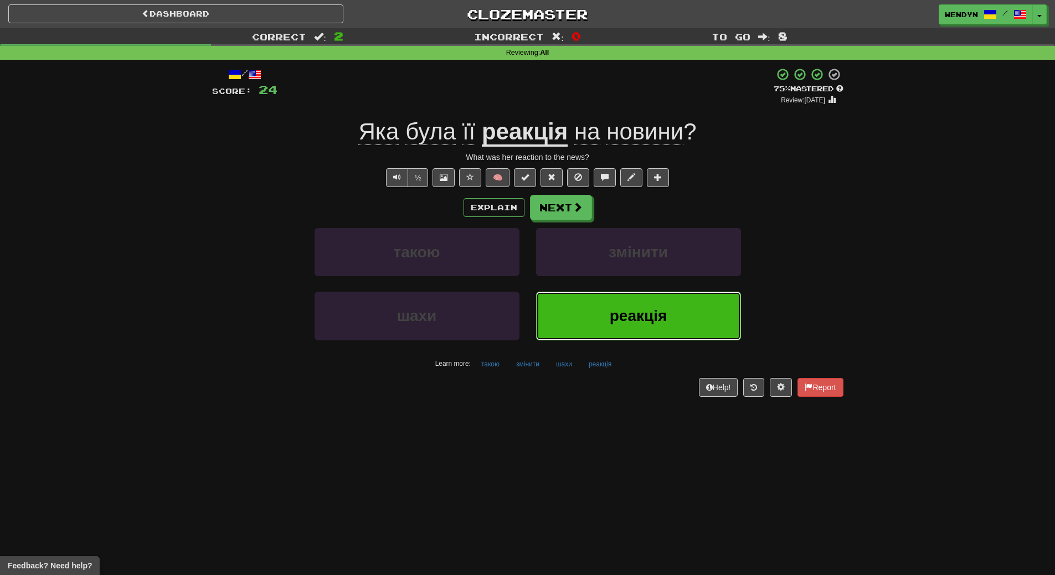
click at [666, 309] on span "реакція" at bounding box center [639, 315] width 58 height 17
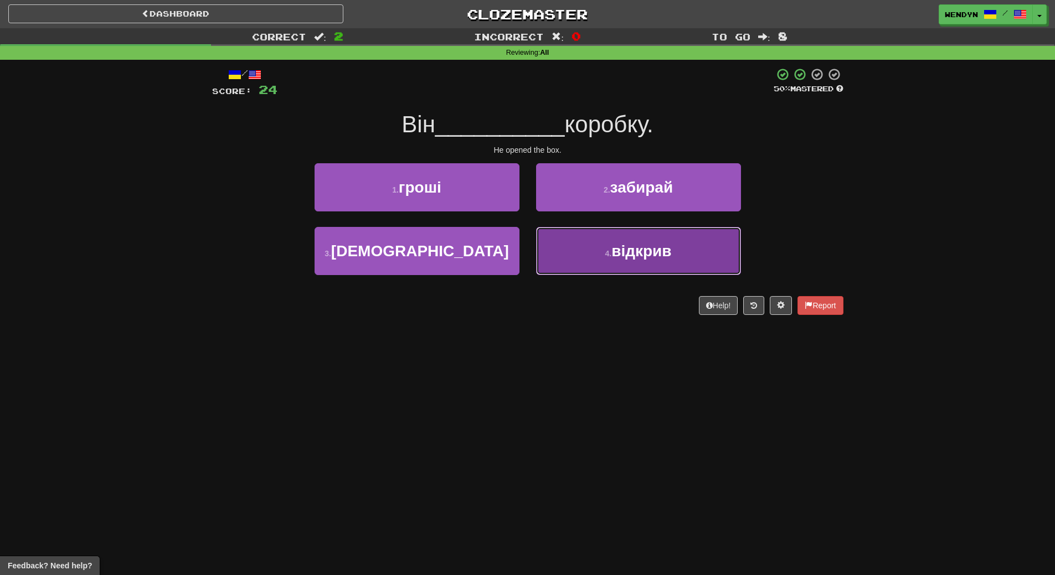
click at [650, 260] on button "4 . відкрив" at bounding box center [638, 251] width 205 height 48
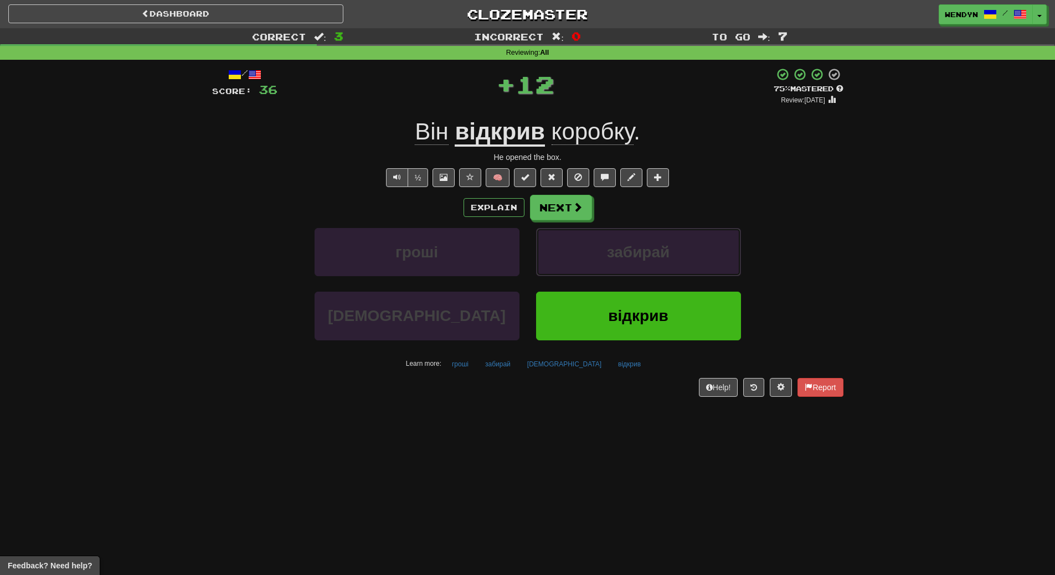
click at [650, 260] on span "забирай" at bounding box center [638, 252] width 63 height 17
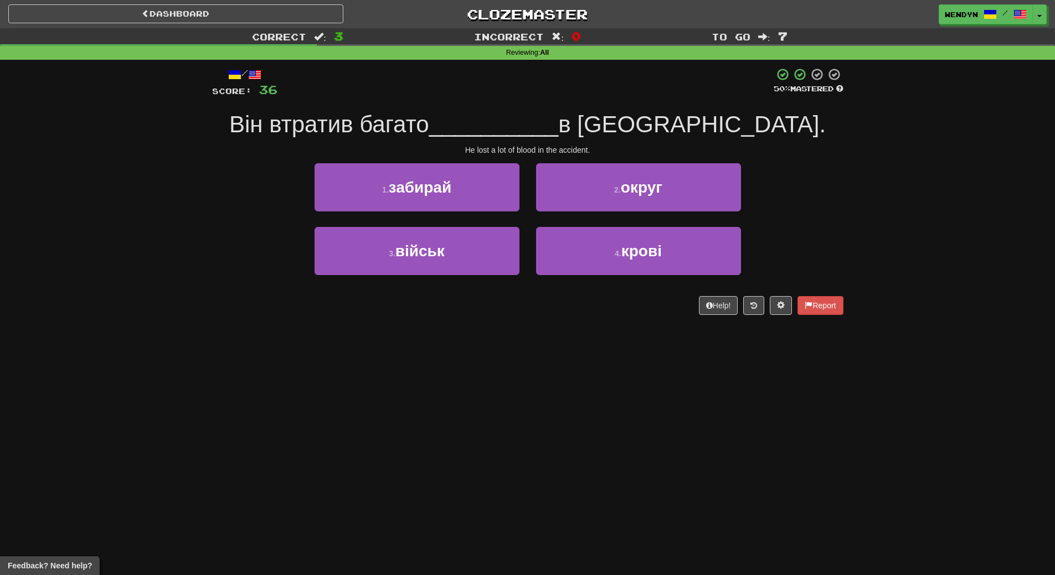
click at [650, 260] on button "4 . крові" at bounding box center [638, 251] width 205 height 48
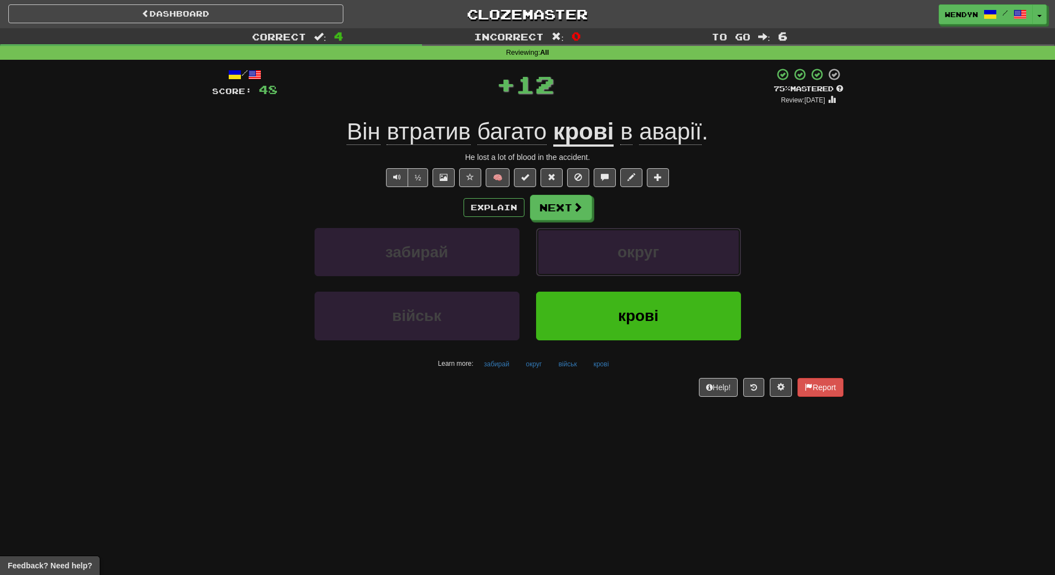
click at [650, 260] on span "округ" at bounding box center [638, 252] width 42 height 17
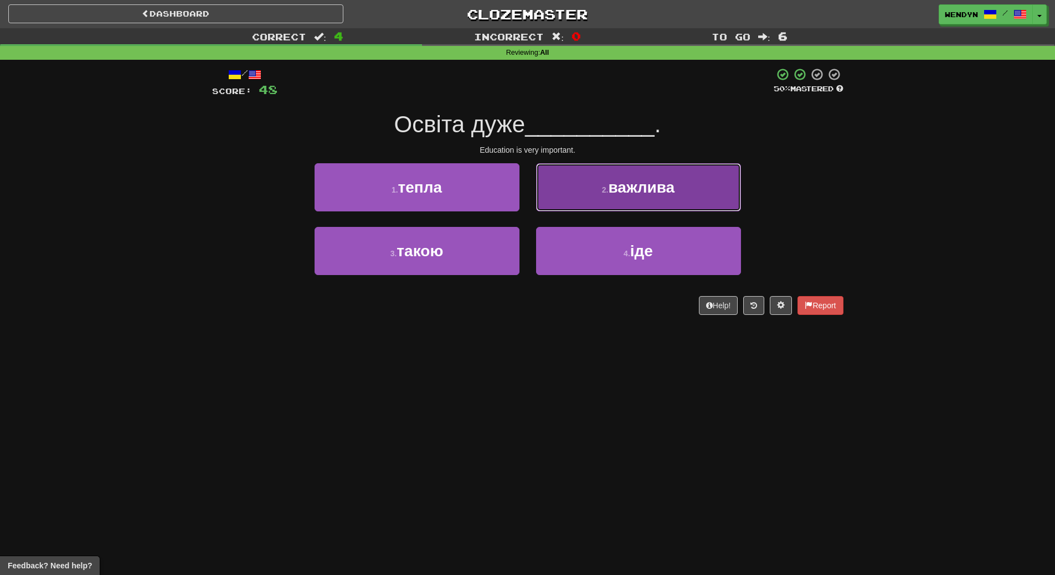
click at [643, 201] on button "2 . важлива" at bounding box center [638, 187] width 205 height 48
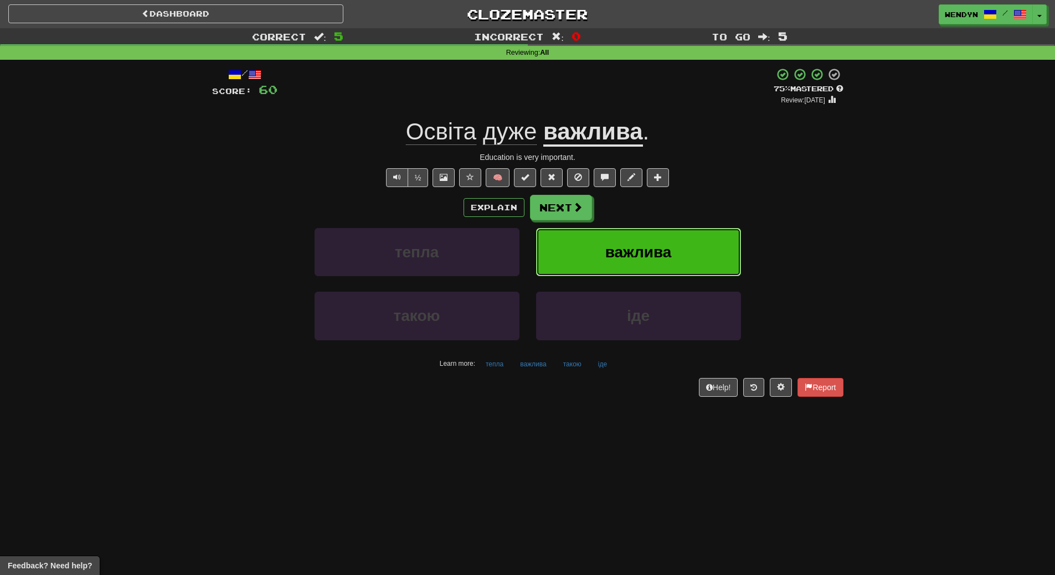
click at [671, 252] on span "важлива" at bounding box center [638, 252] width 66 height 17
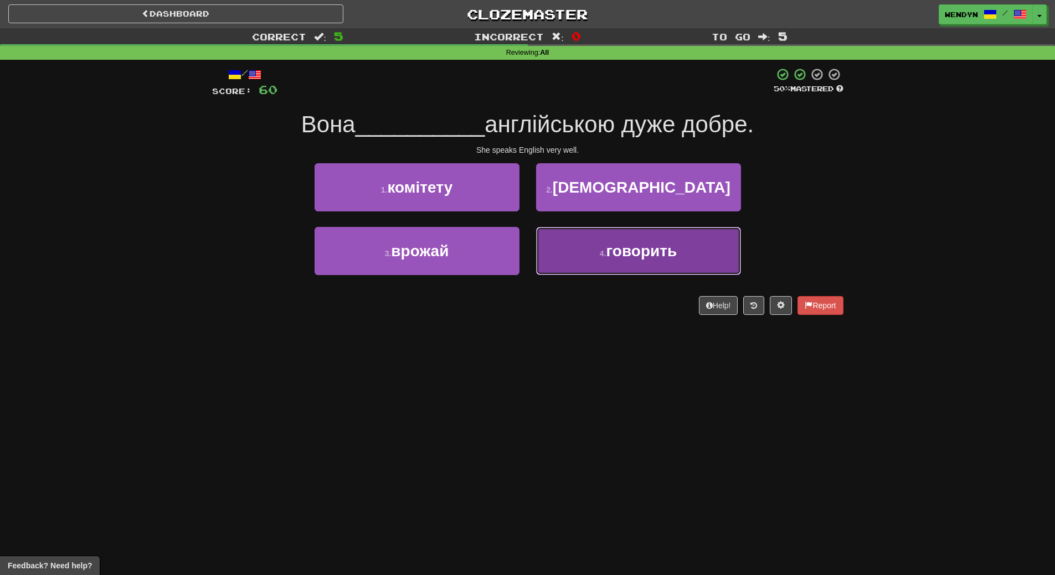
click at [638, 249] on span "говорить" at bounding box center [641, 251] width 71 height 17
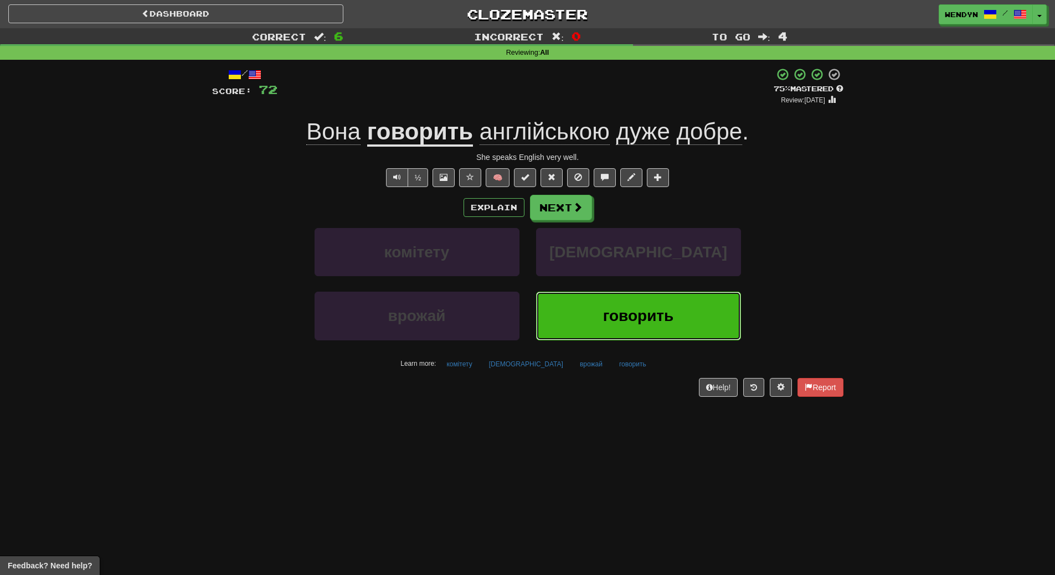
click at [631, 326] on button "говорить" at bounding box center [638, 316] width 205 height 48
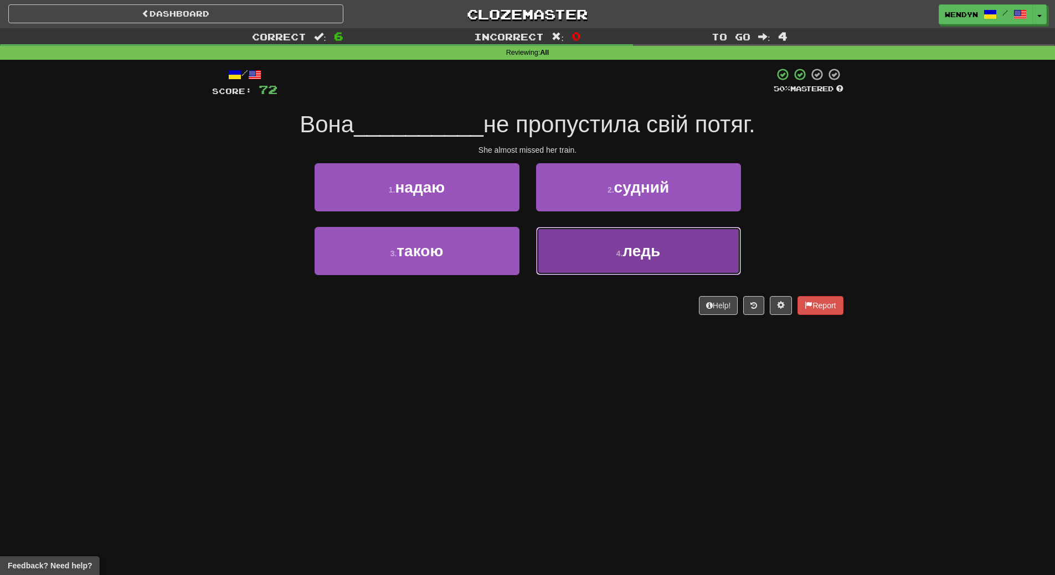
click at [635, 260] on button "4 . ледь" at bounding box center [638, 251] width 205 height 48
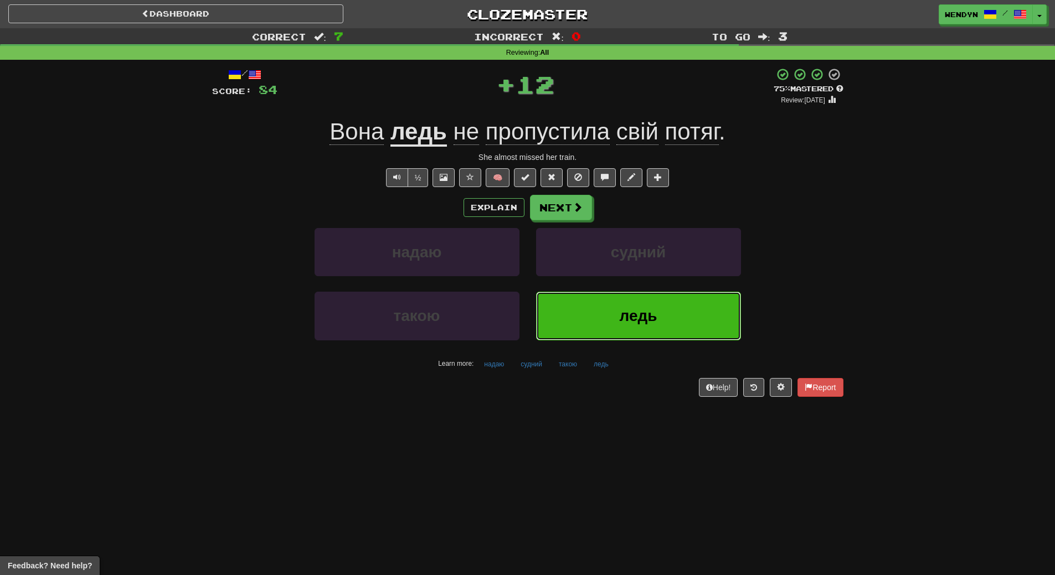
click at [635, 305] on button "ледь" at bounding box center [638, 316] width 205 height 48
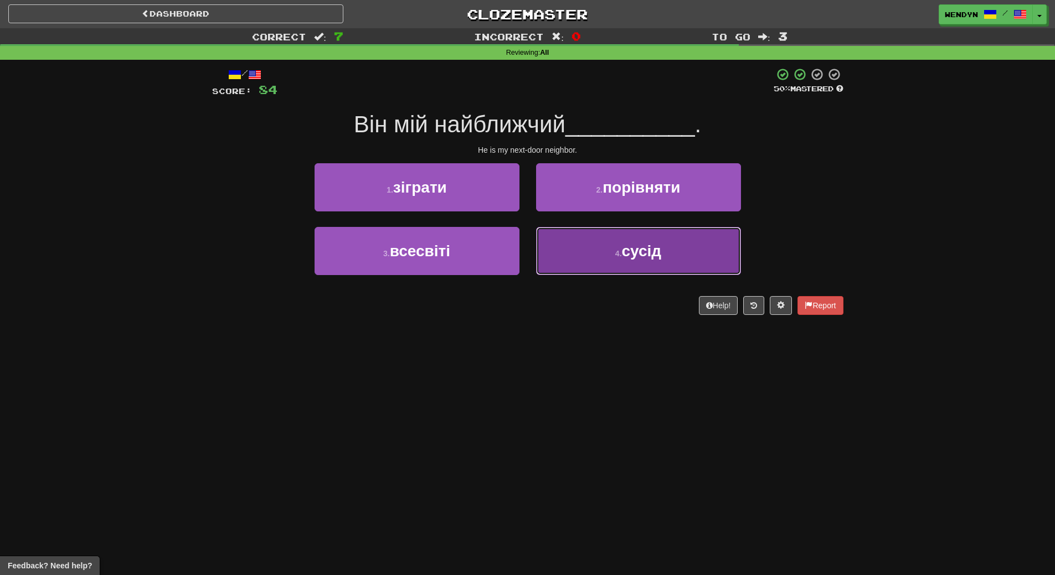
click at [646, 263] on button "4 . сусід" at bounding box center [638, 251] width 205 height 48
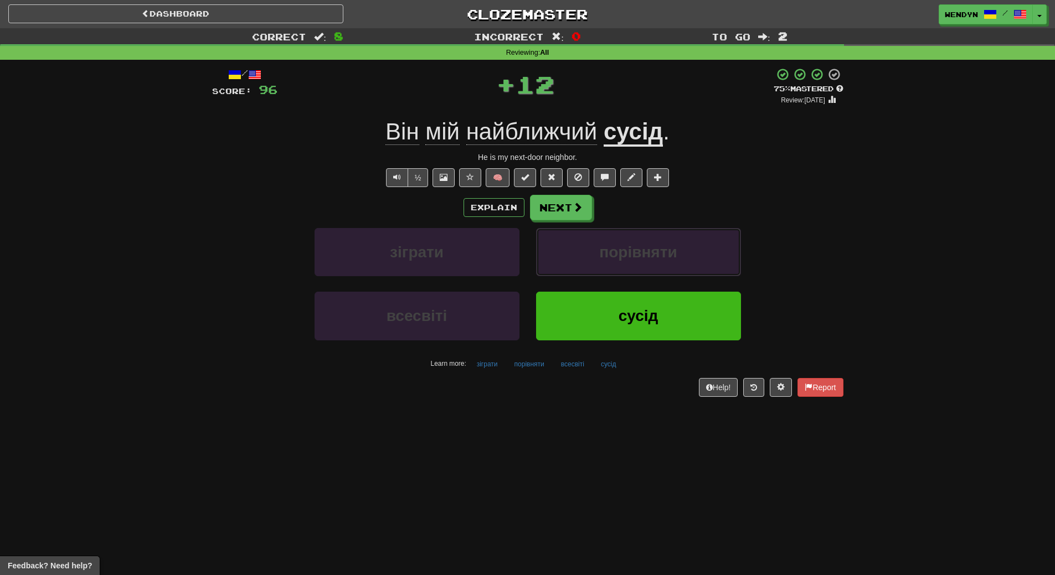
click at [646, 263] on button "порівняти" at bounding box center [638, 252] width 205 height 48
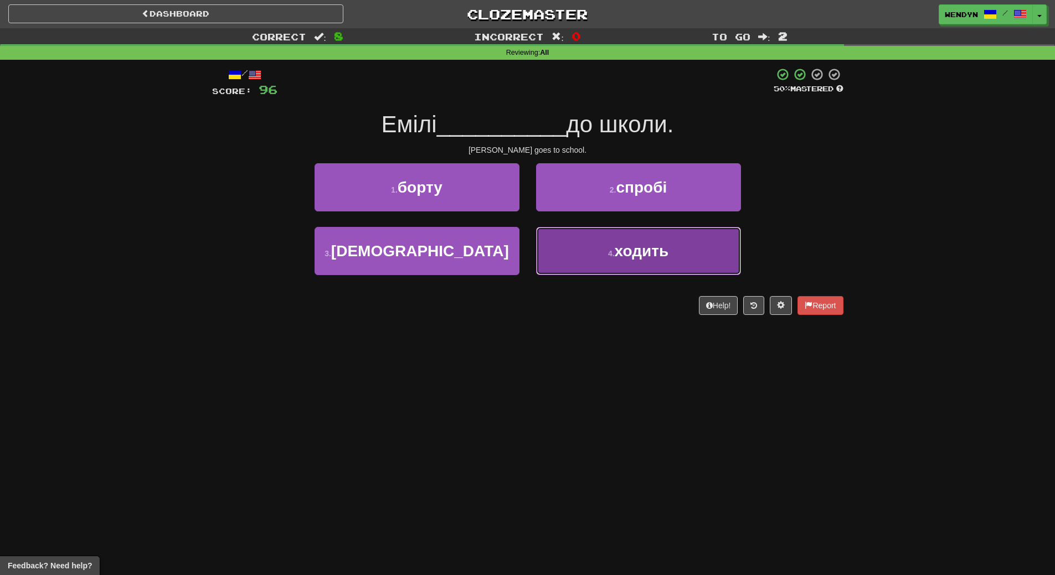
click at [634, 248] on span "ходить" at bounding box center [642, 251] width 54 height 17
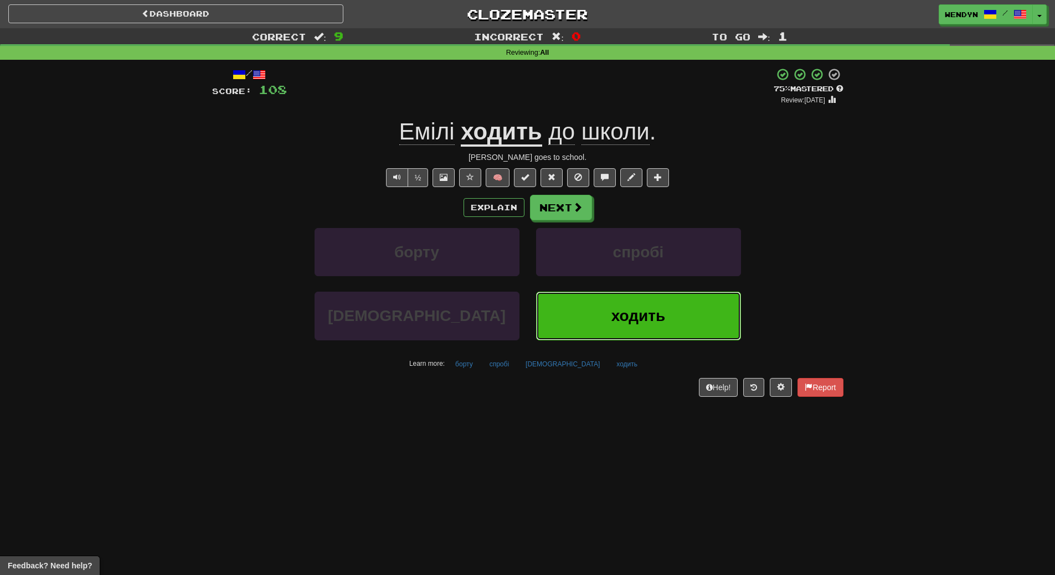
click at [671, 324] on button "ходить" at bounding box center [638, 316] width 205 height 48
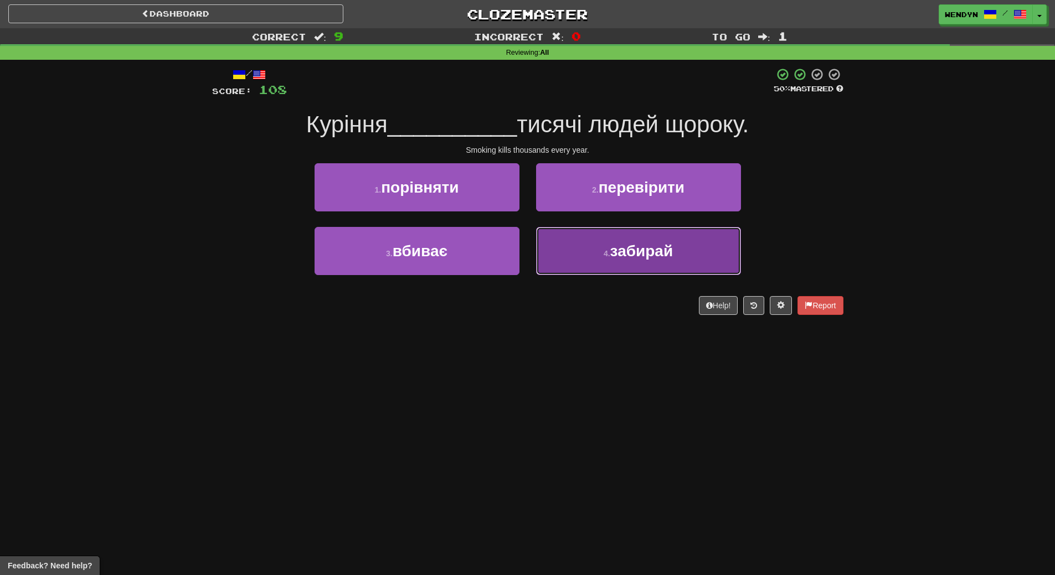
click at [605, 247] on button "4 . забирай" at bounding box center [638, 251] width 205 height 48
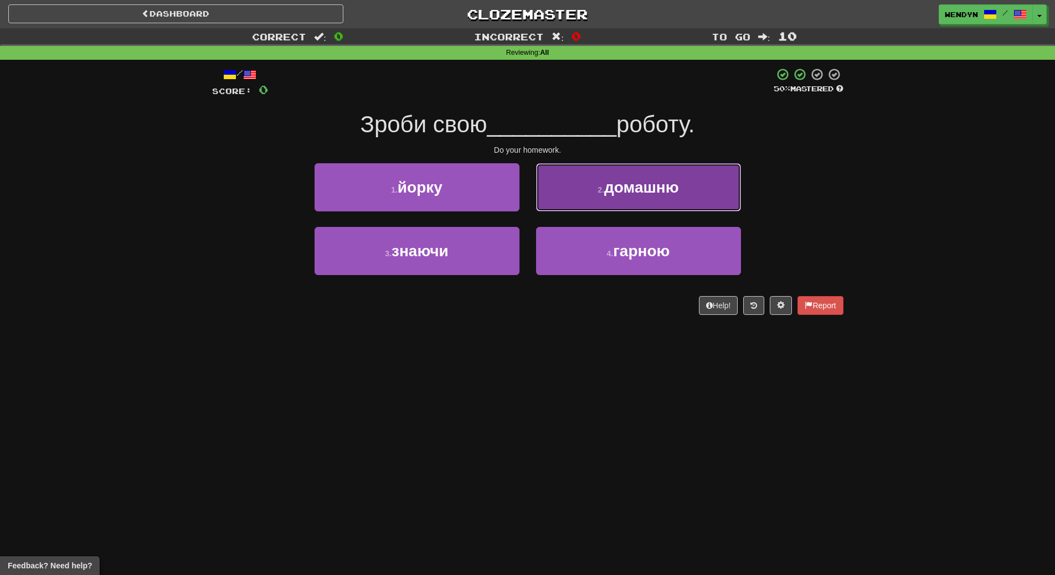
click at [659, 189] on span "домашню" at bounding box center [641, 187] width 75 height 17
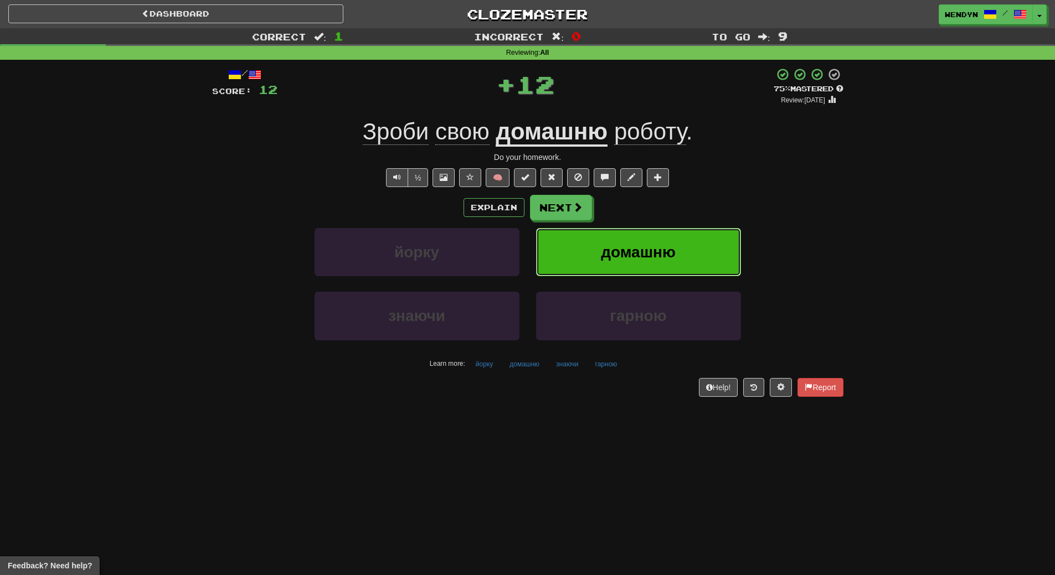
click at [659, 261] on button "домашню" at bounding box center [638, 252] width 205 height 48
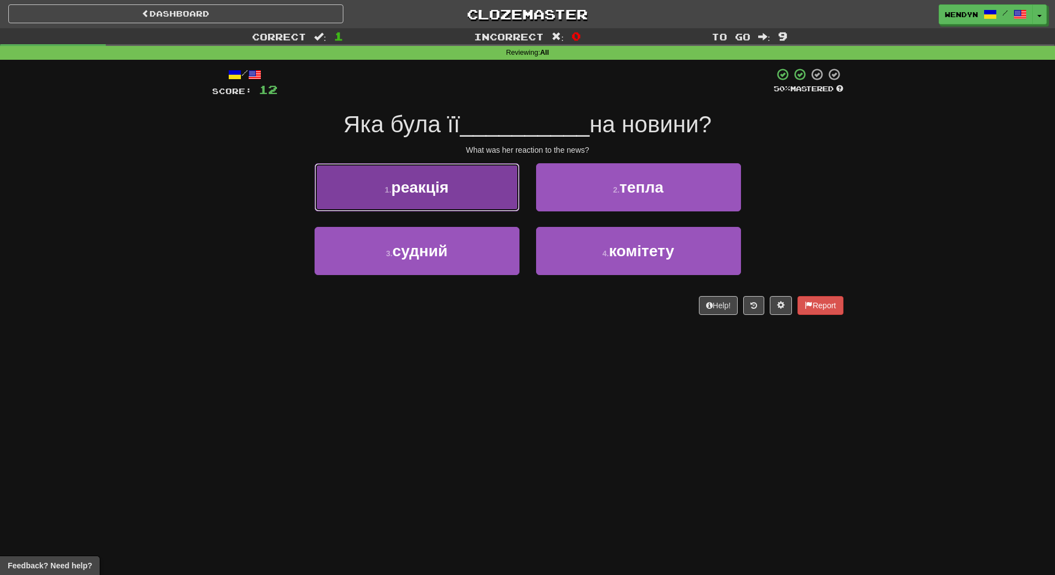
click at [440, 190] on span "реакція" at bounding box center [421, 187] width 58 height 17
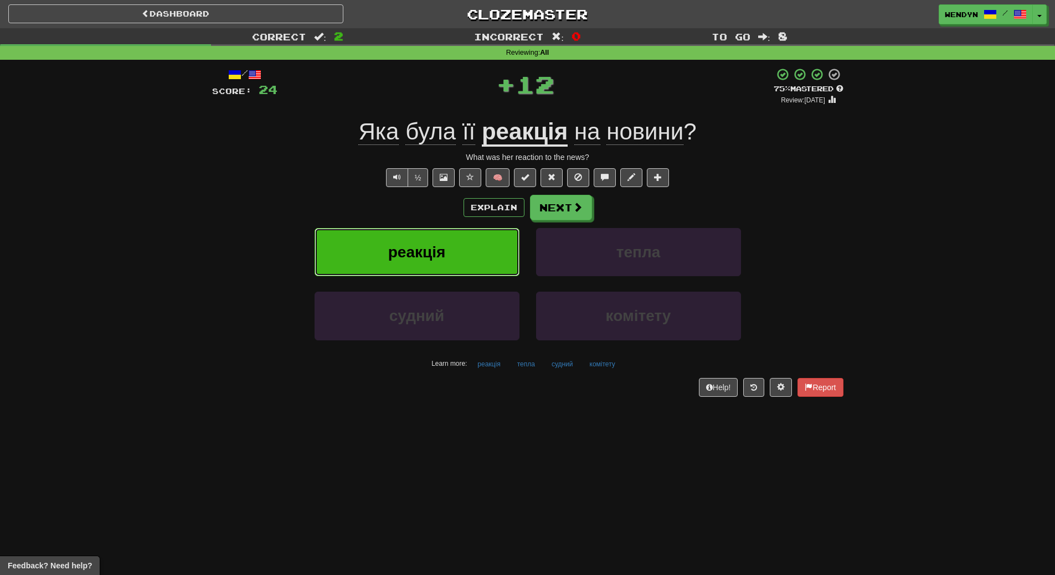
click at [439, 266] on button "реакція" at bounding box center [417, 252] width 205 height 48
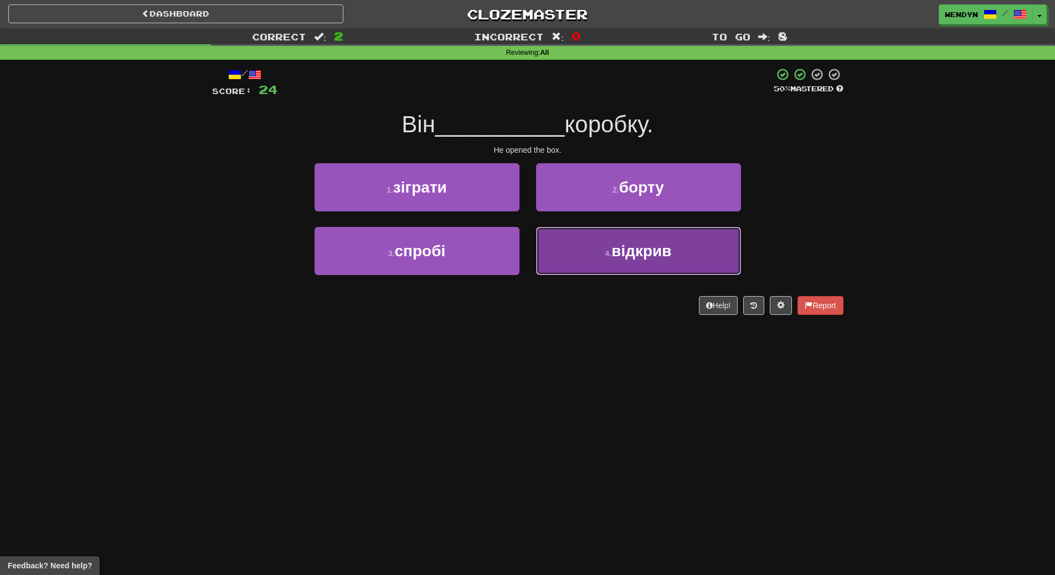
click at [678, 253] on button "4 . відкрив" at bounding box center [638, 251] width 205 height 48
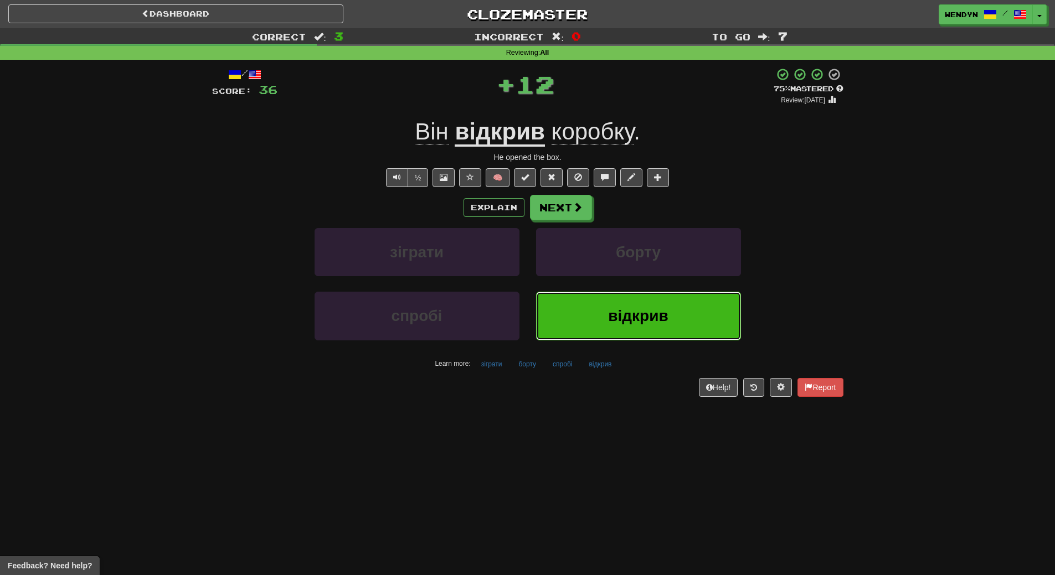
click at [668, 318] on button "відкрив" at bounding box center [638, 316] width 205 height 48
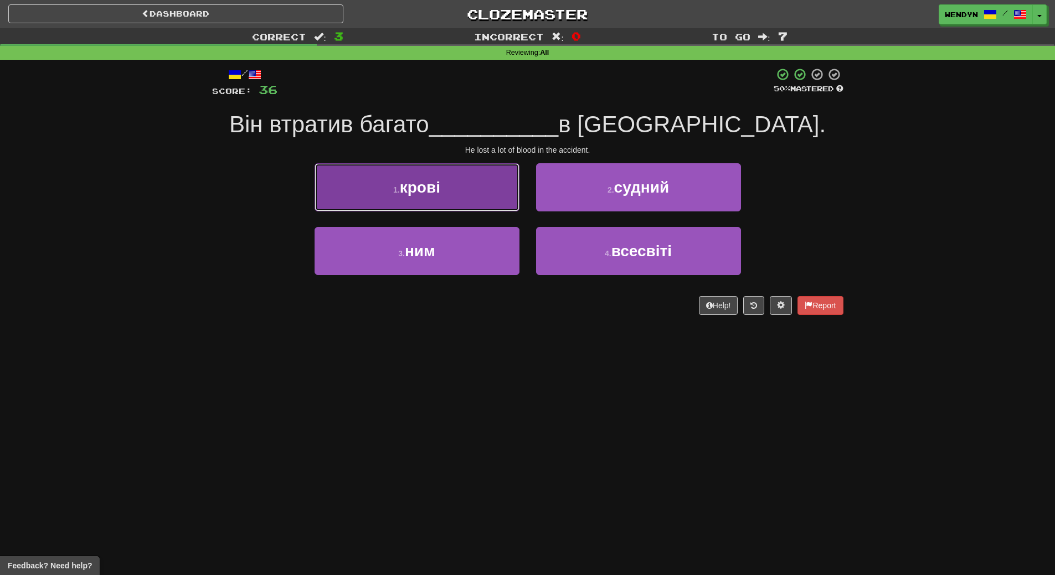
click at [444, 195] on button "1 . крові" at bounding box center [417, 187] width 205 height 48
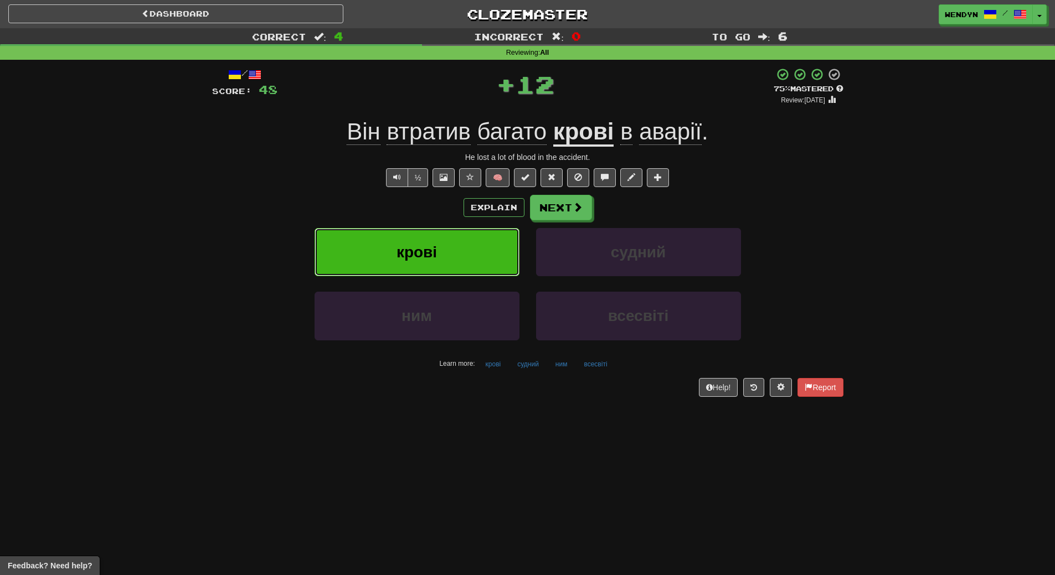
click at [442, 235] on button "крові" at bounding box center [417, 252] width 205 height 48
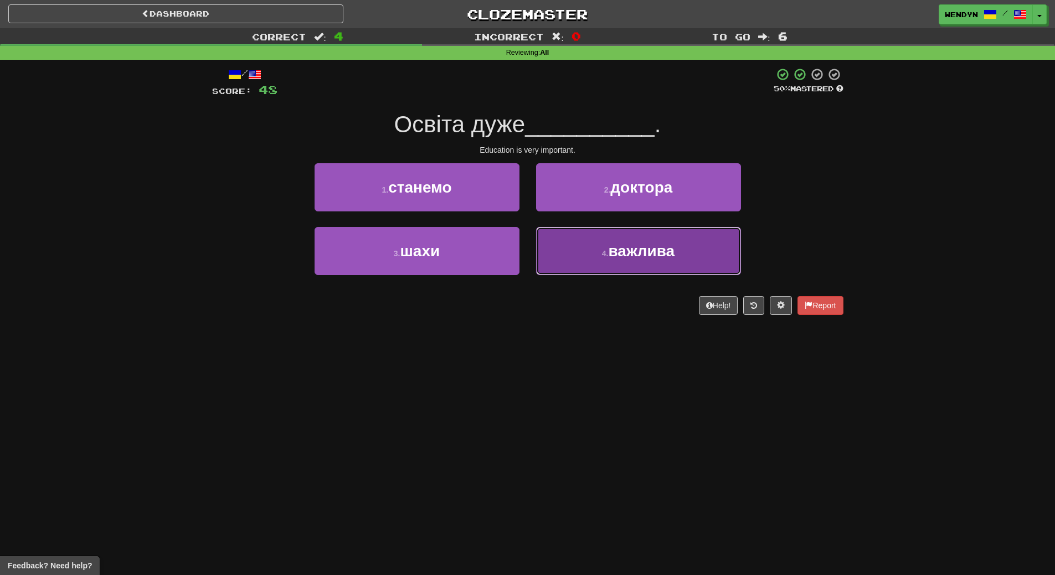
click at [628, 249] on span "важлива" at bounding box center [642, 251] width 66 height 17
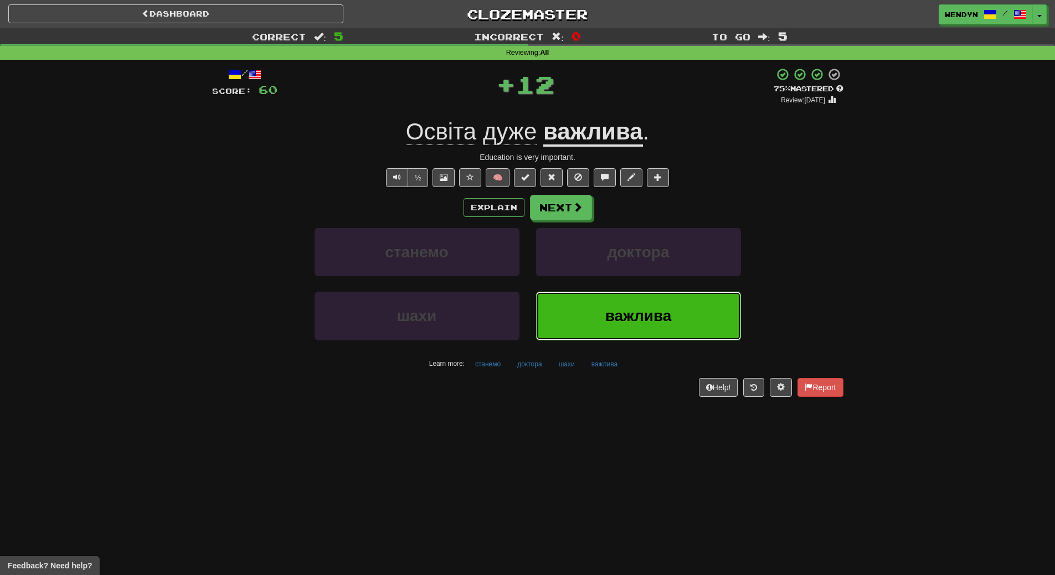
click at [633, 306] on button "важлива" at bounding box center [638, 316] width 205 height 48
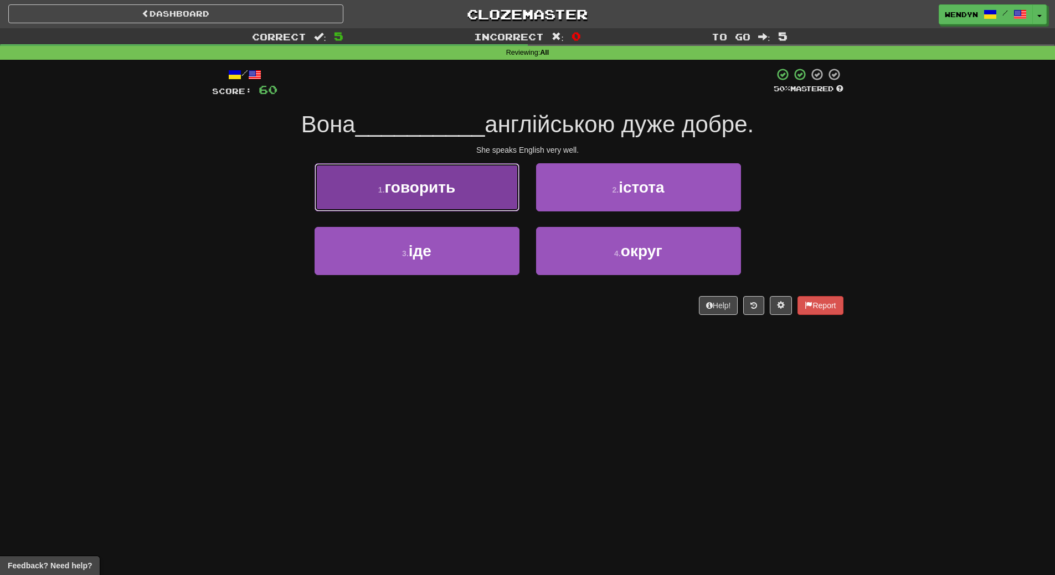
drag, startPoint x: 481, startPoint y: 183, endPoint x: 480, endPoint y: 193, distance: 10.0
click at [481, 183] on button "1 . говорить" at bounding box center [417, 187] width 205 height 48
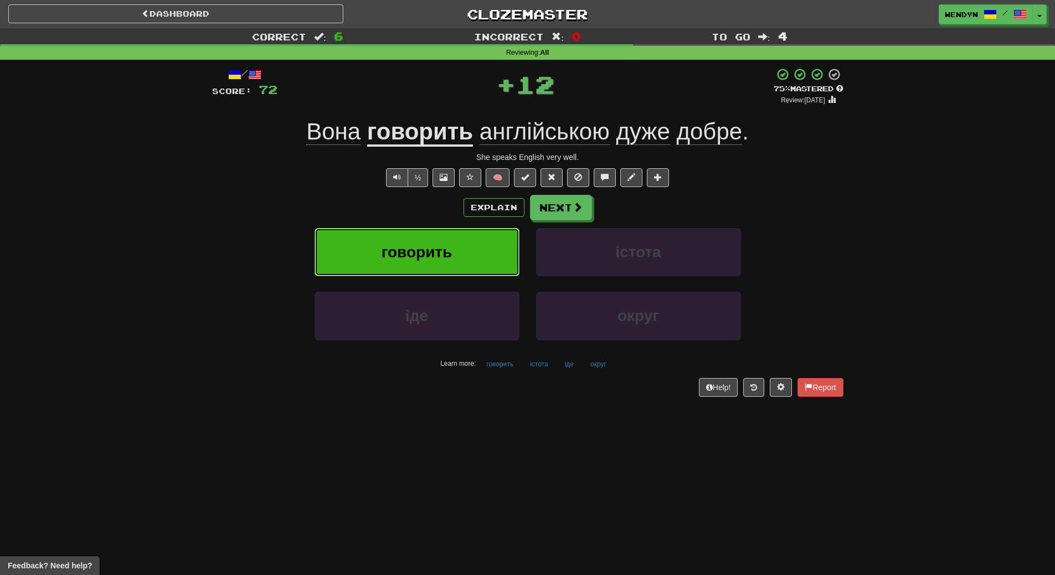
click at [473, 235] on button "говорить" at bounding box center [417, 252] width 205 height 48
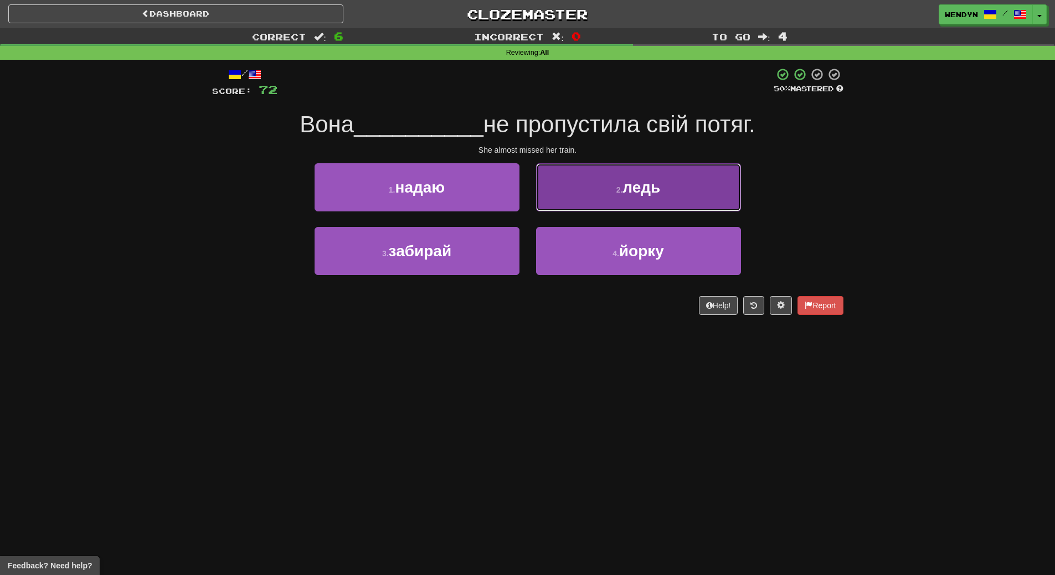
drag, startPoint x: 646, startPoint y: 188, endPoint x: 663, endPoint y: 225, distance: 41.1
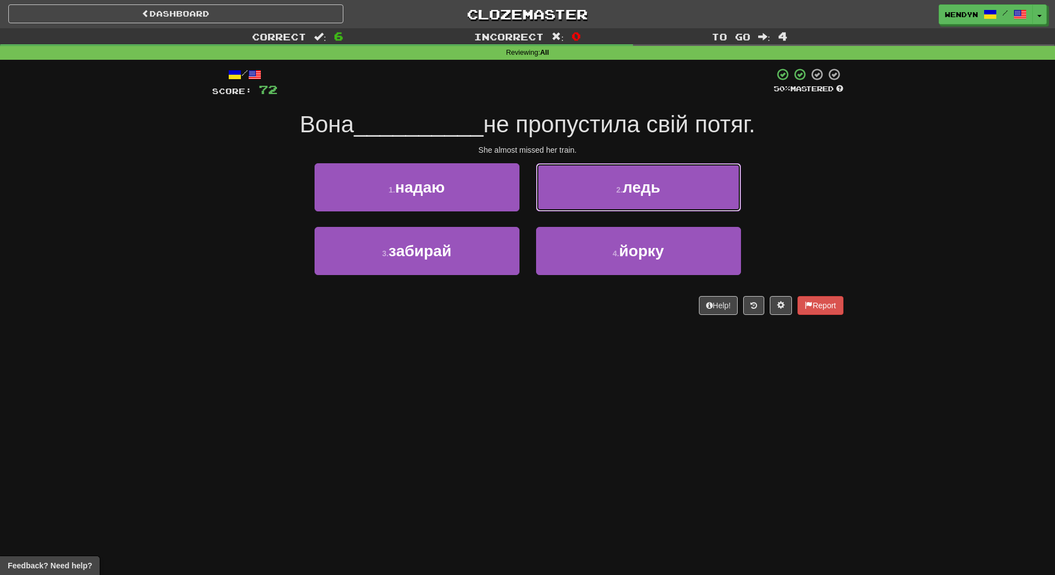
click at [646, 189] on span "ледь" at bounding box center [641, 187] width 38 height 17
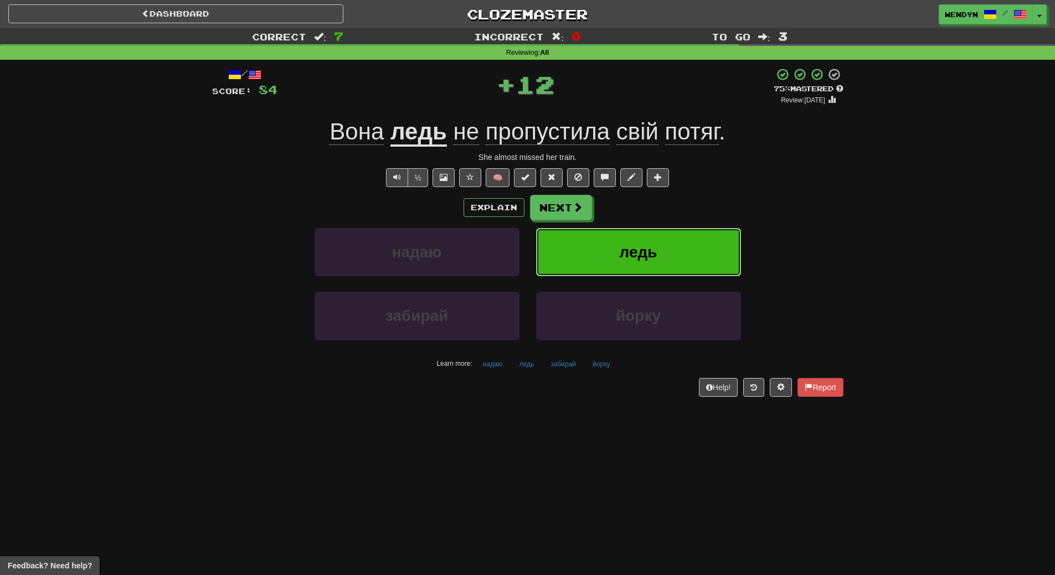
click at [670, 244] on button "ледь" at bounding box center [638, 252] width 205 height 48
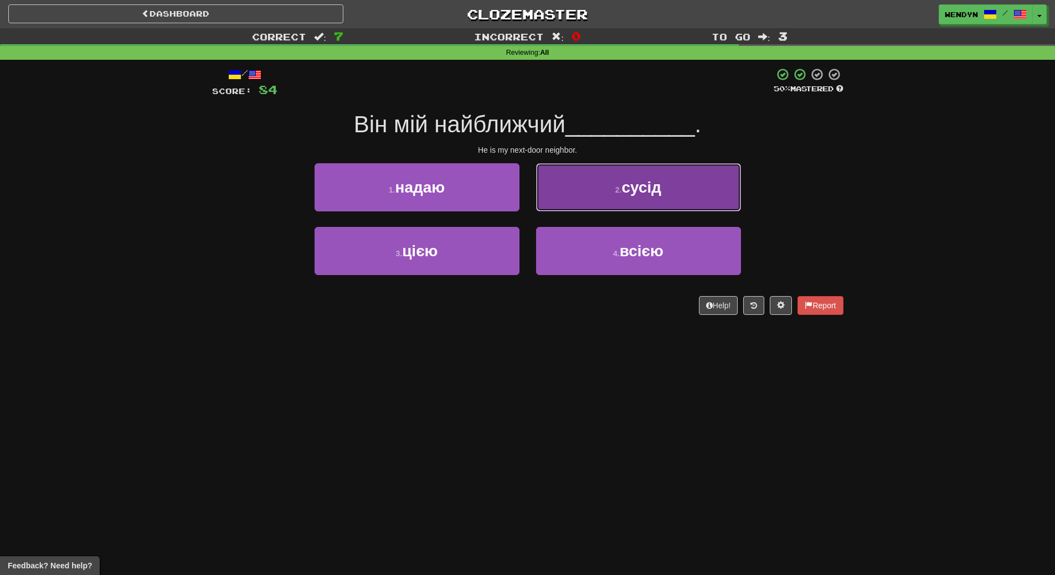
drag, startPoint x: 612, startPoint y: 200, endPoint x: 615, endPoint y: 247, distance: 47.2
click at [612, 200] on button "2 . сусід" at bounding box center [638, 187] width 205 height 48
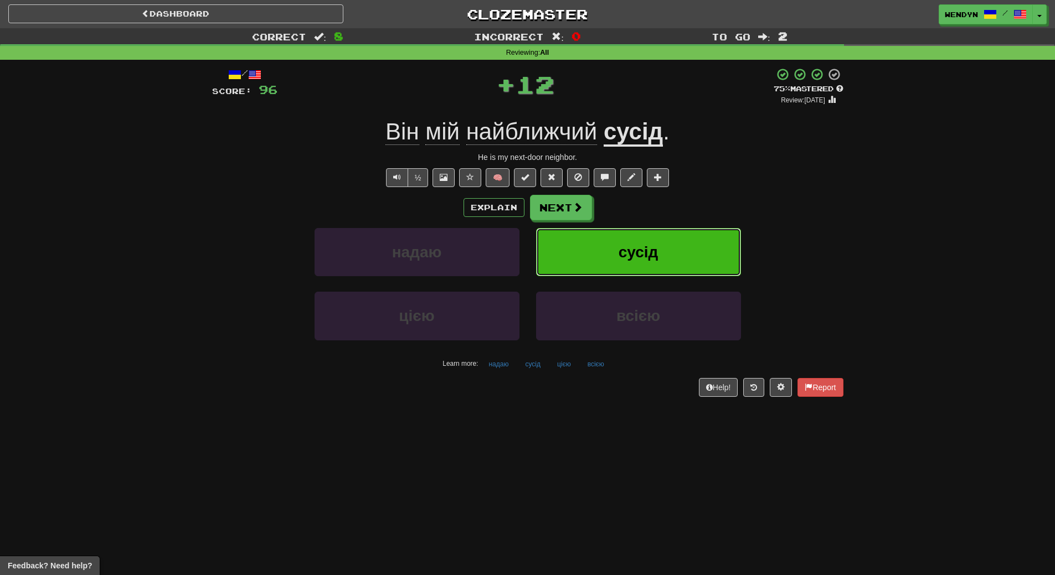
click at [617, 260] on button "сусід" at bounding box center [638, 252] width 205 height 48
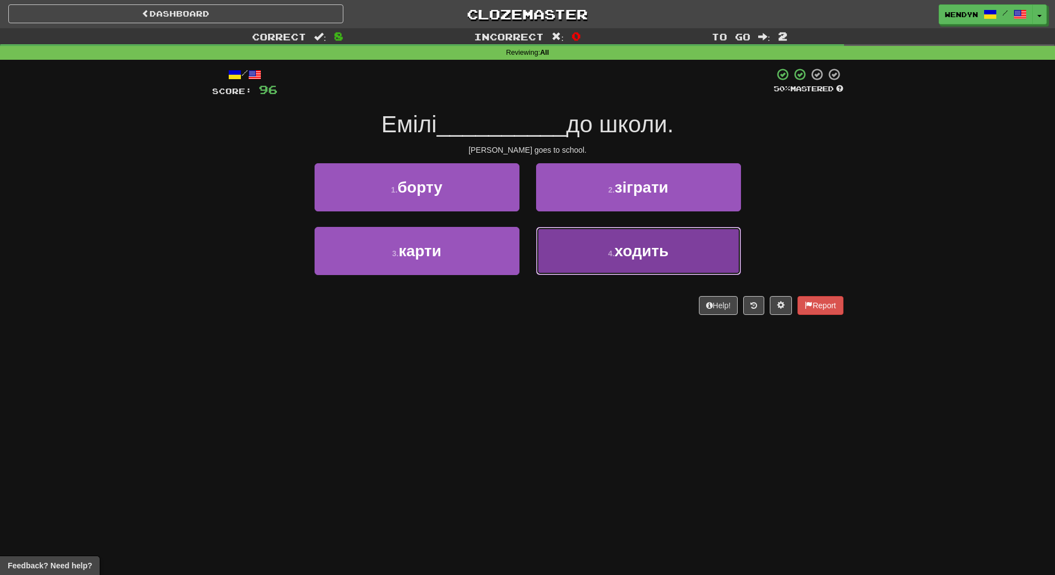
click at [647, 264] on button "4 . ходить" at bounding box center [638, 251] width 205 height 48
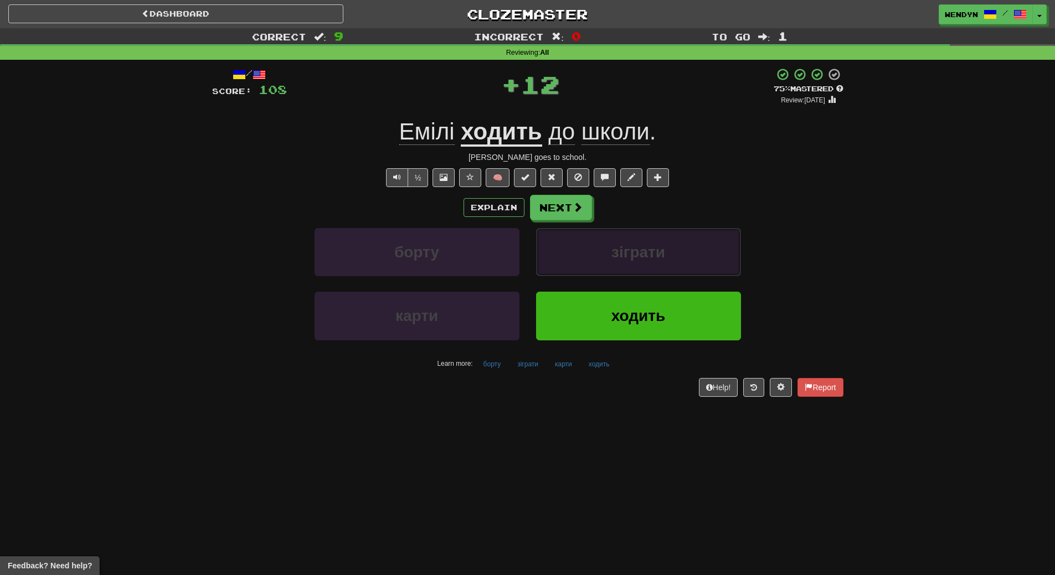
click at [647, 265] on button "зіграти" at bounding box center [638, 252] width 205 height 48
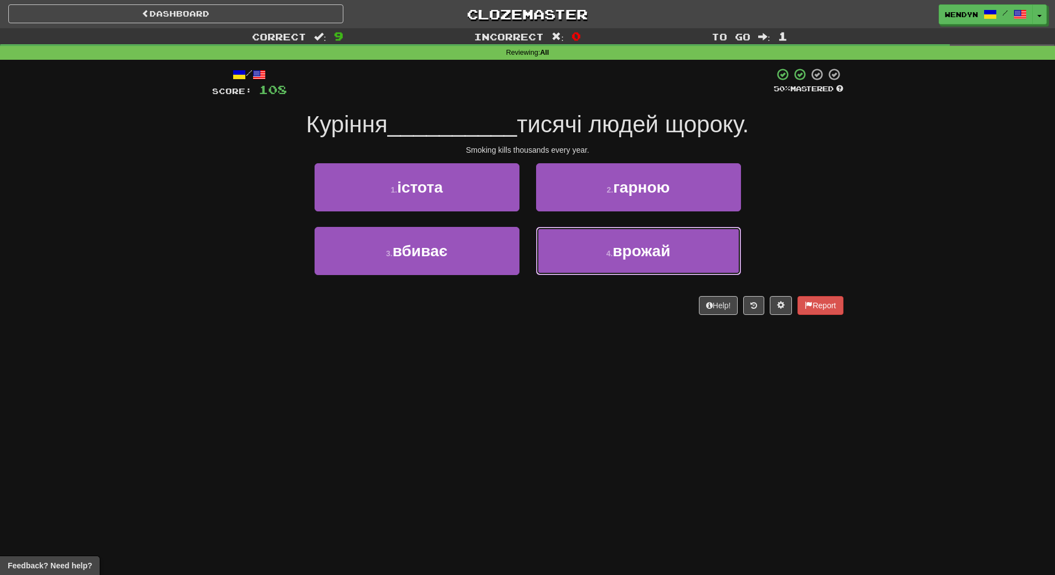
drag, startPoint x: 647, startPoint y: 265, endPoint x: 584, endPoint y: 331, distance: 90.5
click at [584, 331] on div "/ Score: 108 50 % Mastered Куріння __________ тисячі людей щороку. Smoking kill…" at bounding box center [527, 195] width 631 height 271
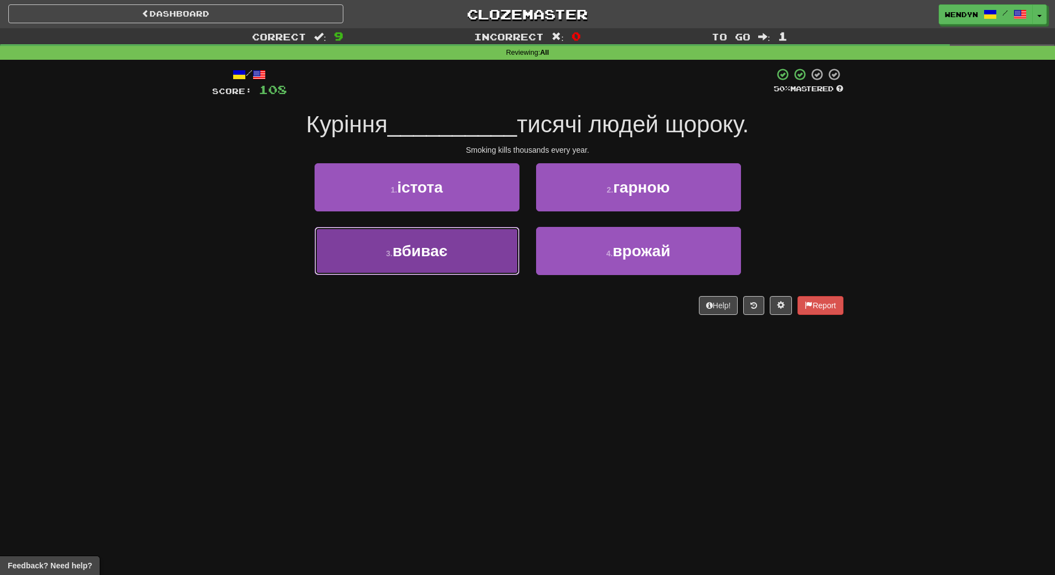
click at [475, 255] on button "3 . вбиває" at bounding box center [417, 251] width 205 height 48
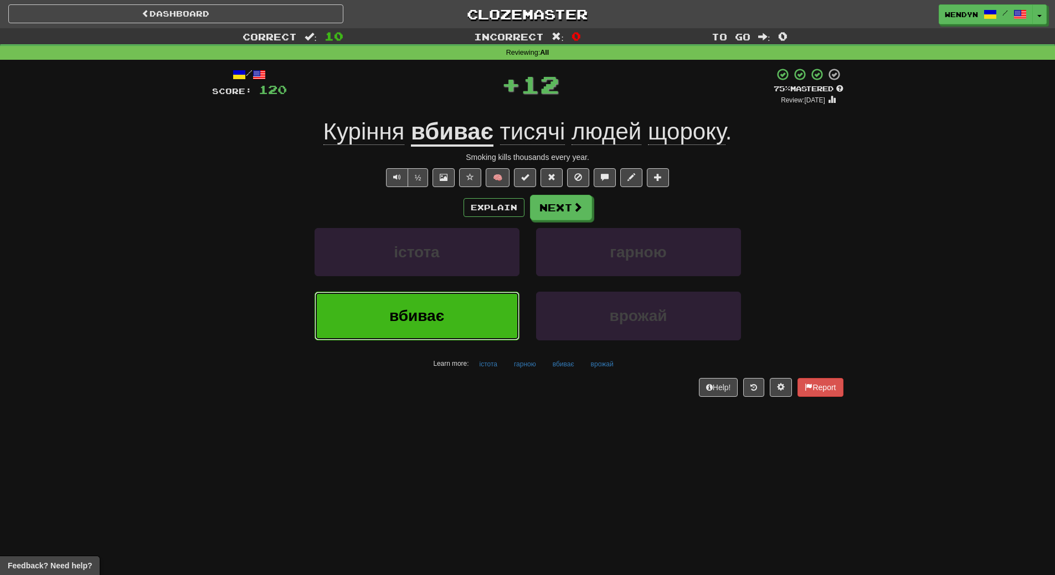
click at [467, 309] on button "вбиває" at bounding box center [417, 316] width 205 height 48
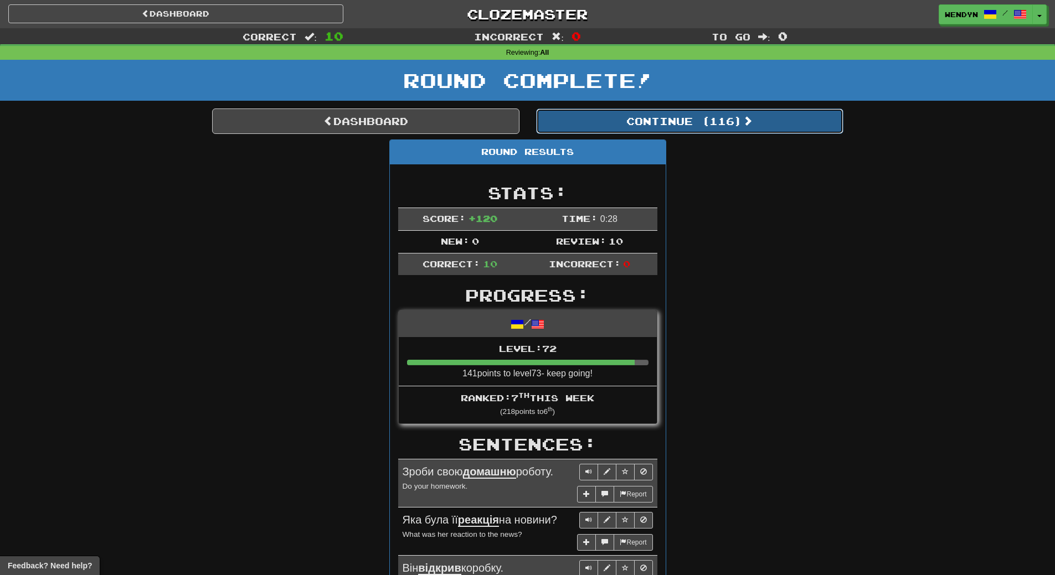
click at [697, 121] on button "Continue ( 116 )" at bounding box center [689, 121] width 307 height 25
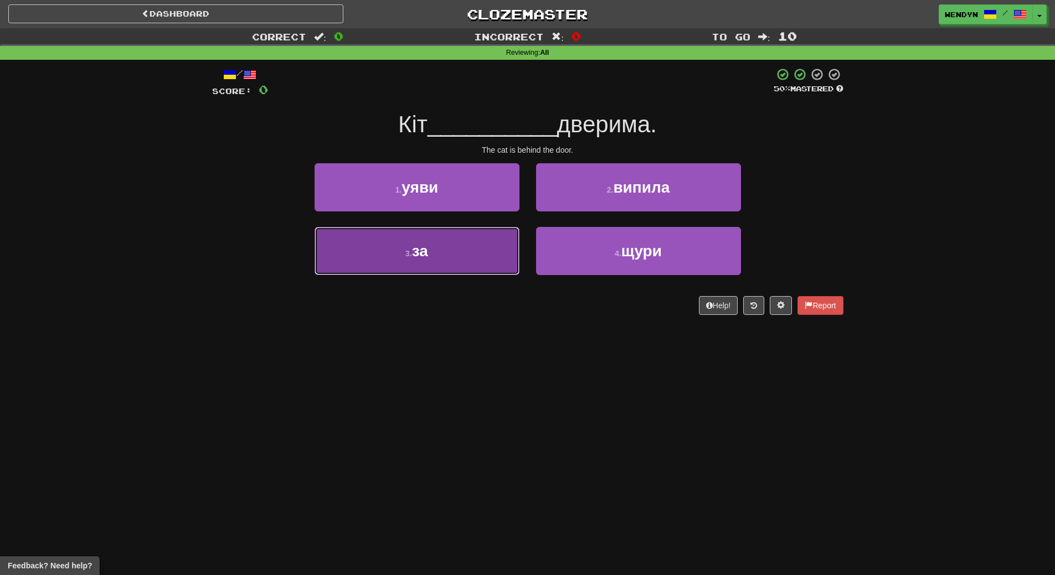
click at [410, 252] on small "3 ." at bounding box center [408, 253] width 7 height 9
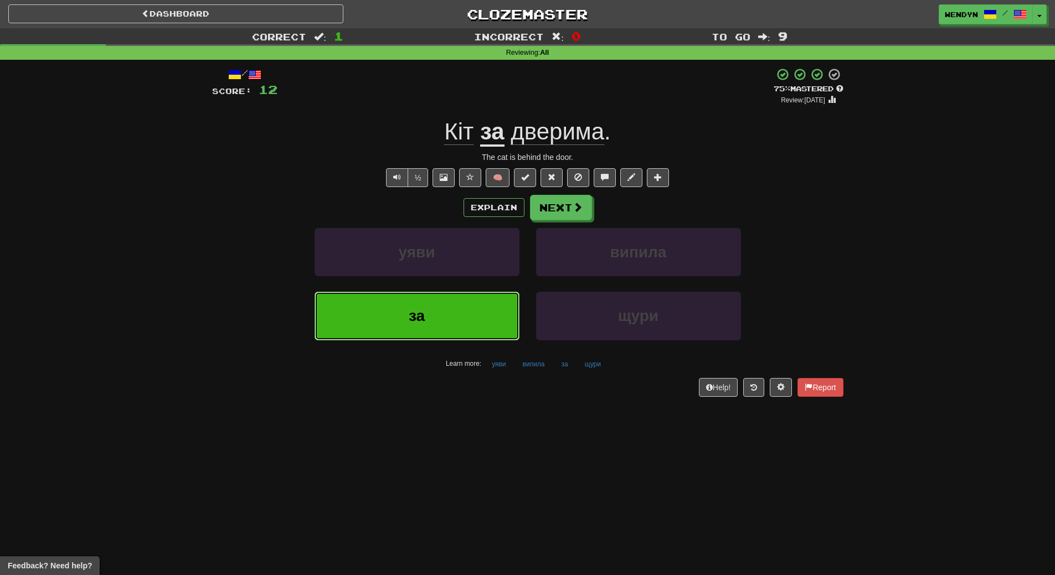
click at [407, 330] on button "за" at bounding box center [417, 316] width 205 height 48
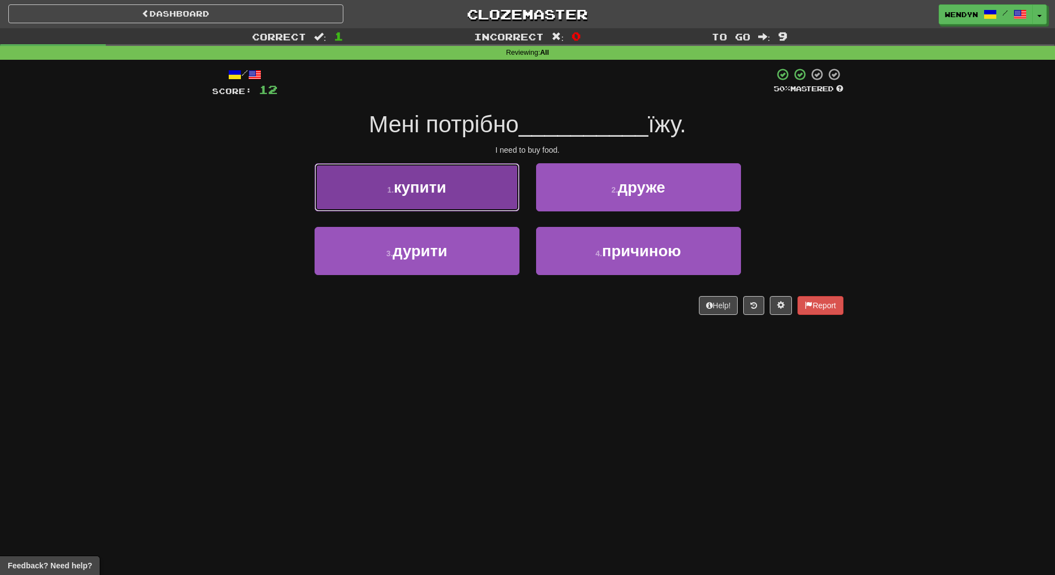
click at [452, 194] on button "1 . купити" at bounding box center [417, 187] width 205 height 48
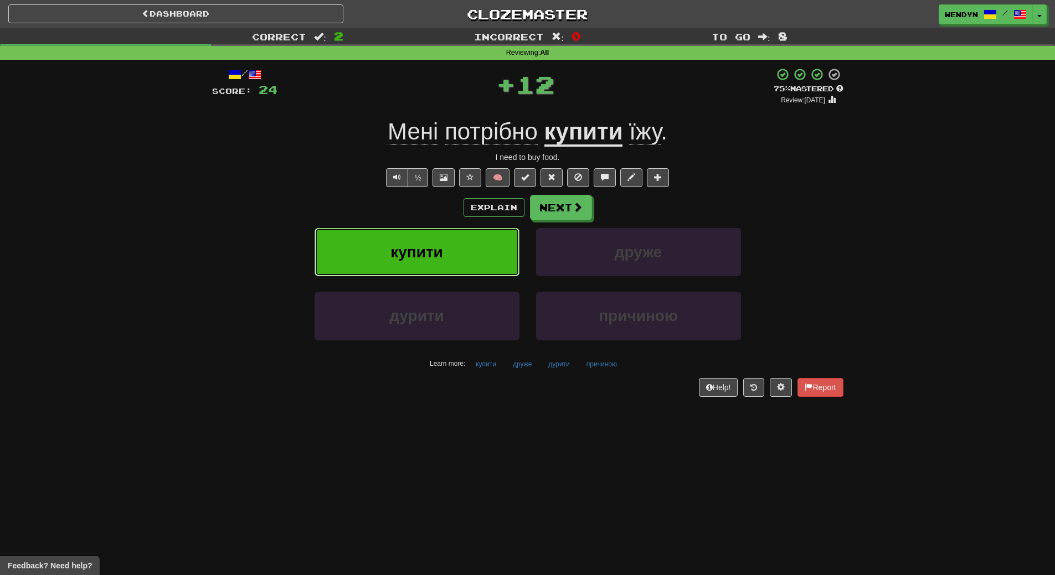
click at [444, 240] on button "купити" at bounding box center [417, 252] width 205 height 48
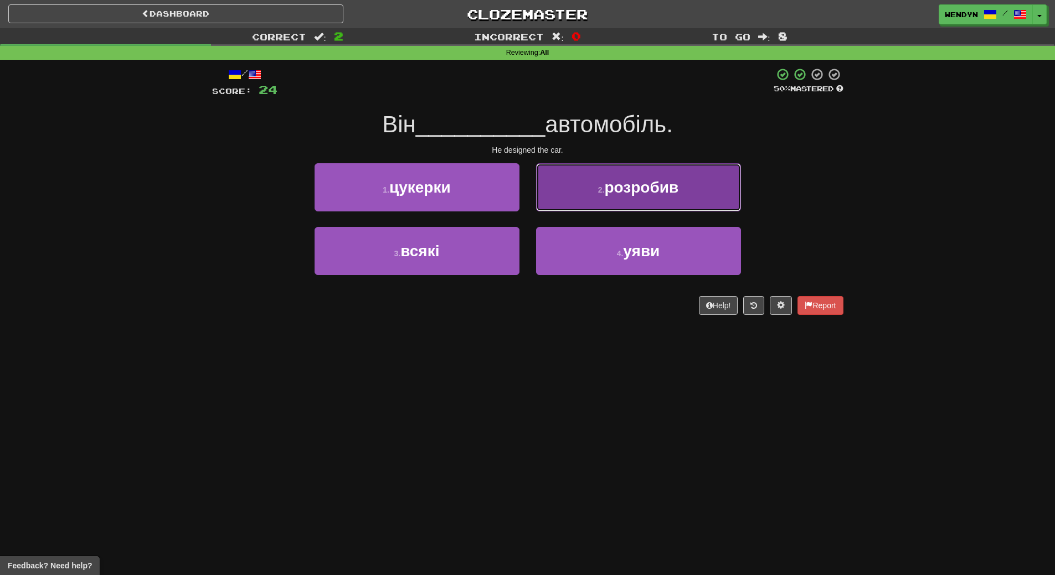
click at [657, 208] on button "2 . розробив" at bounding box center [638, 187] width 205 height 48
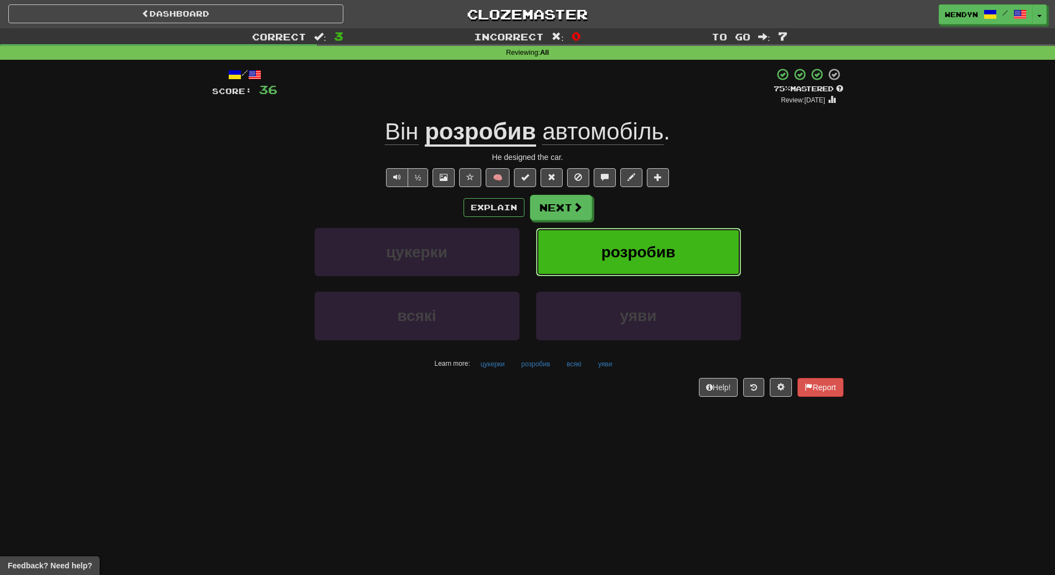
click at [654, 243] on button "розробив" at bounding box center [638, 252] width 205 height 48
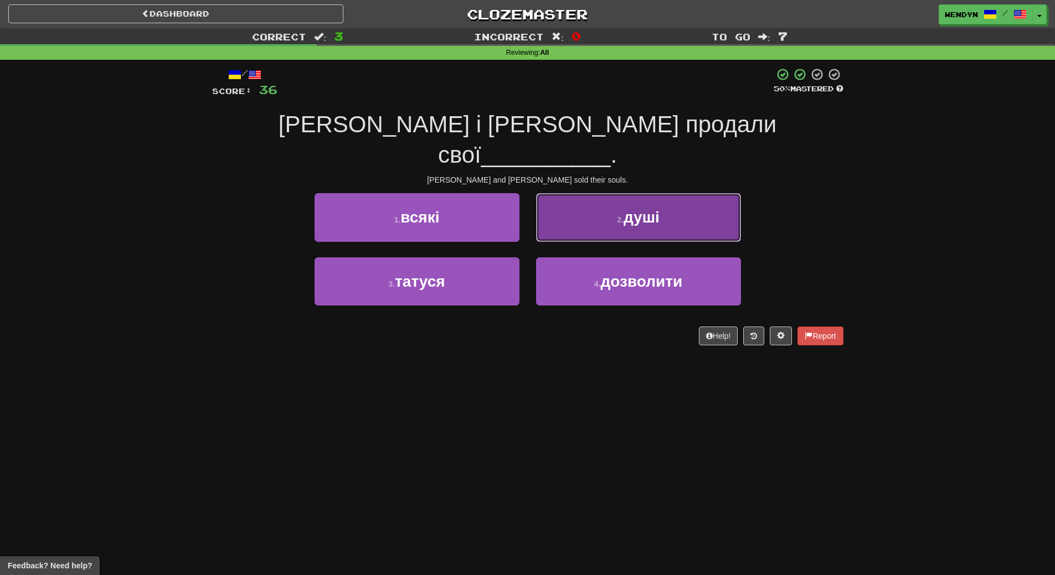
click at [664, 193] on button "2 . душі" at bounding box center [638, 217] width 205 height 48
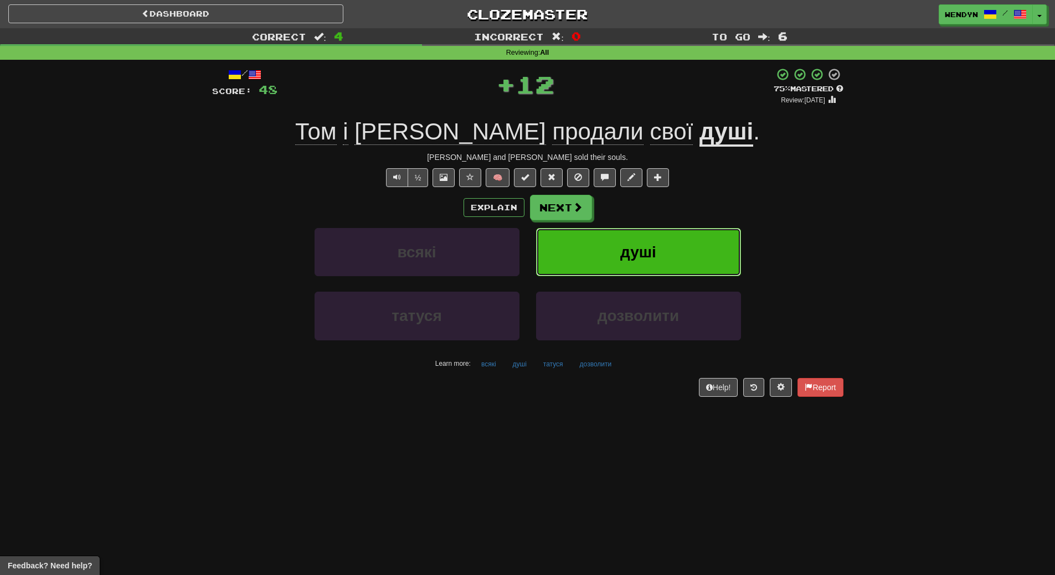
click at [671, 243] on button "душі" at bounding box center [638, 252] width 205 height 48
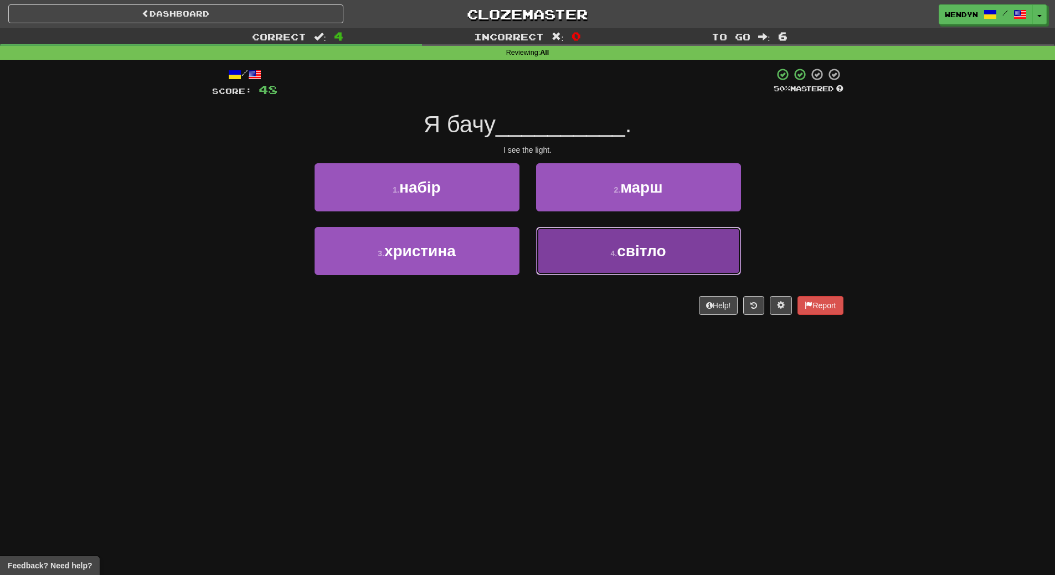
click at [602, 269] on button "4 . світло" at bounding box center [638, 251] width 205 height 48
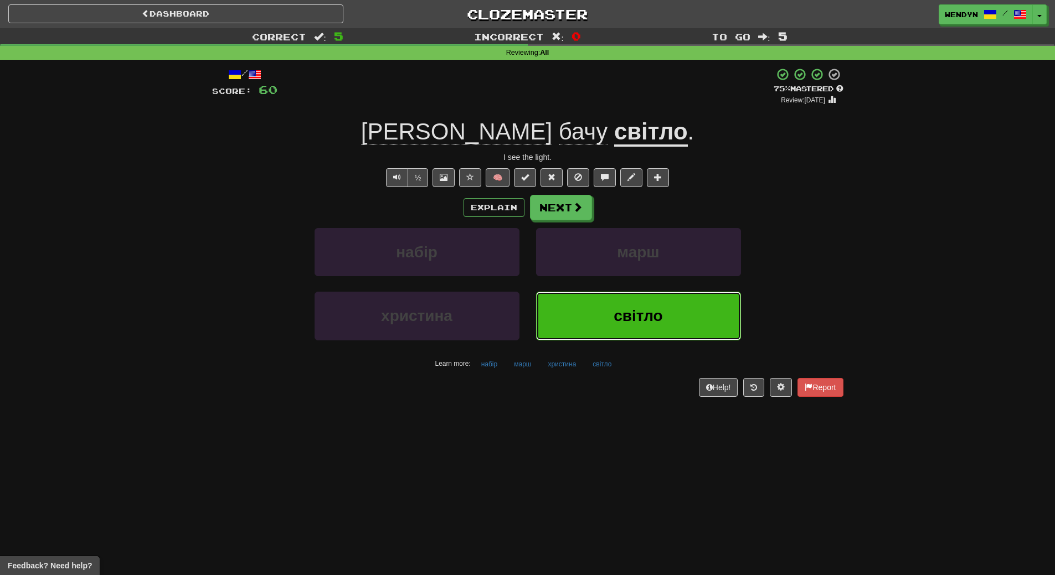
click at [611, 331] on button "світло" at bounding box center [638, 316] width 205 height 48
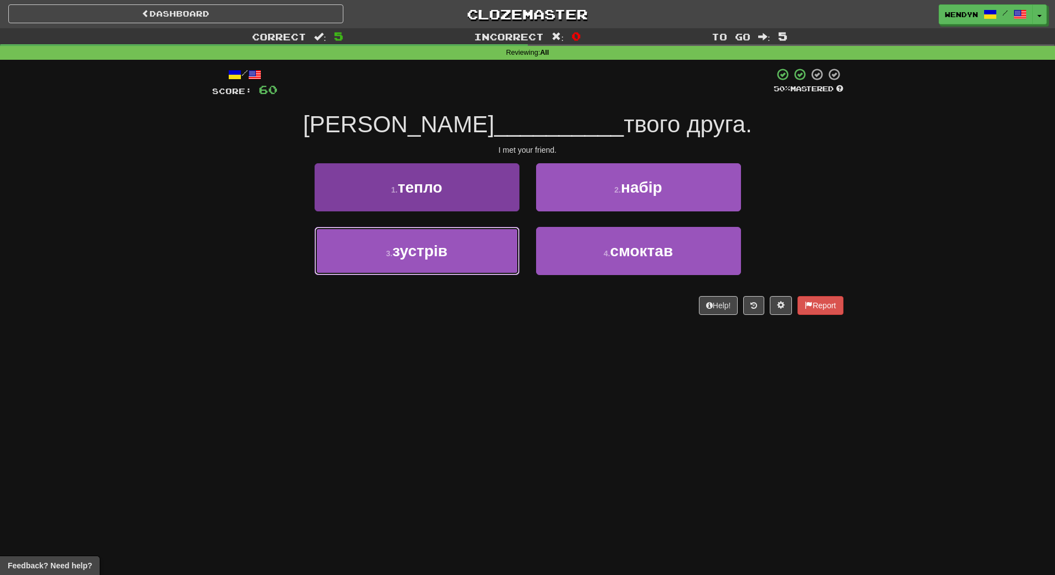
click at [462, 257] on button "3 . зустрів" at bounding box center [417, 251] width 205 height 48
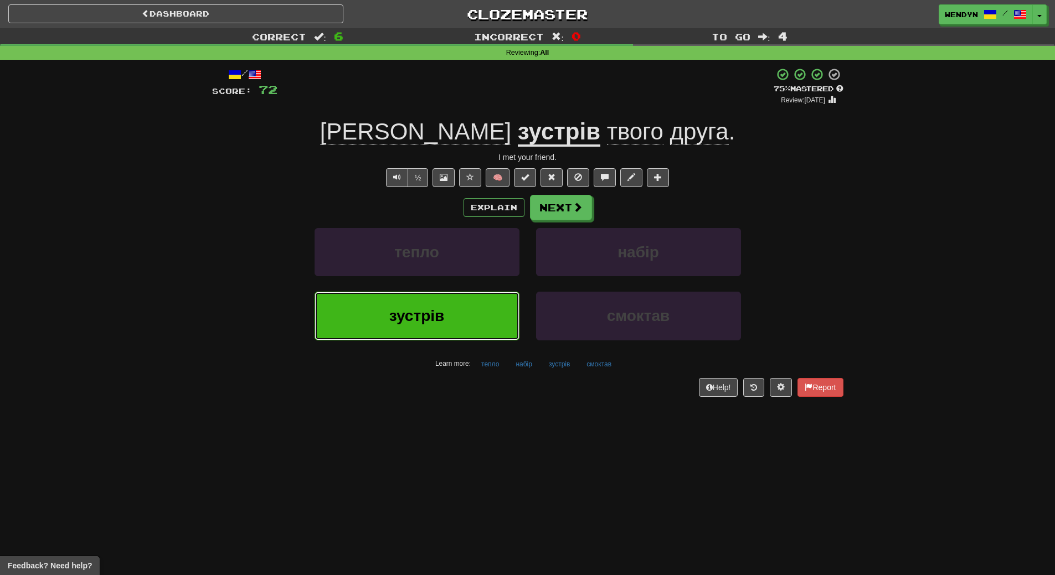
click at [454, 304] on button "зустрів" at bounding box center [417, 316] width 205 height 48
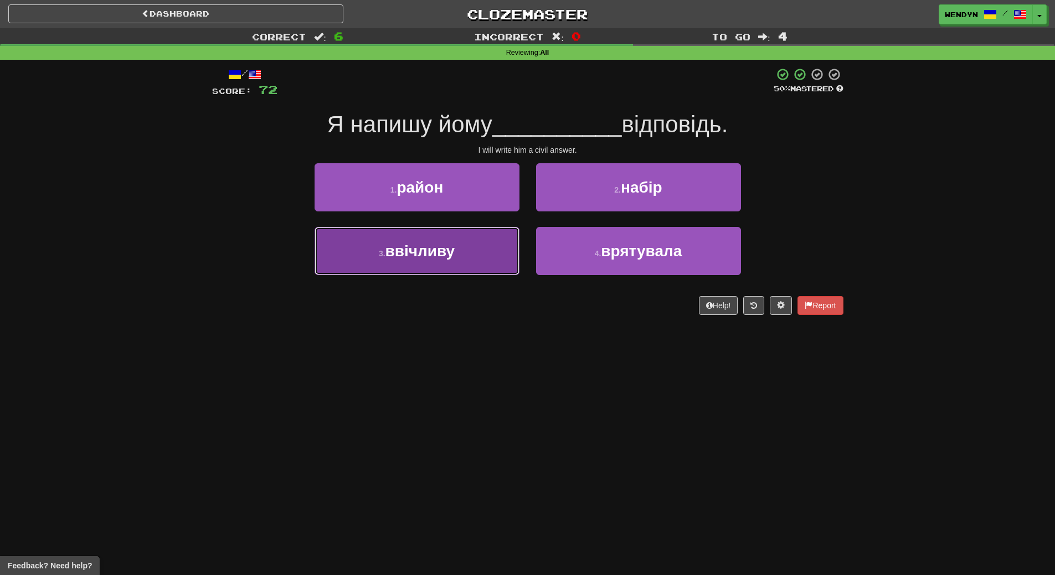
click at [440, 259] on span "ввічливу" at bounding box center [420, 251] width 70 height 17
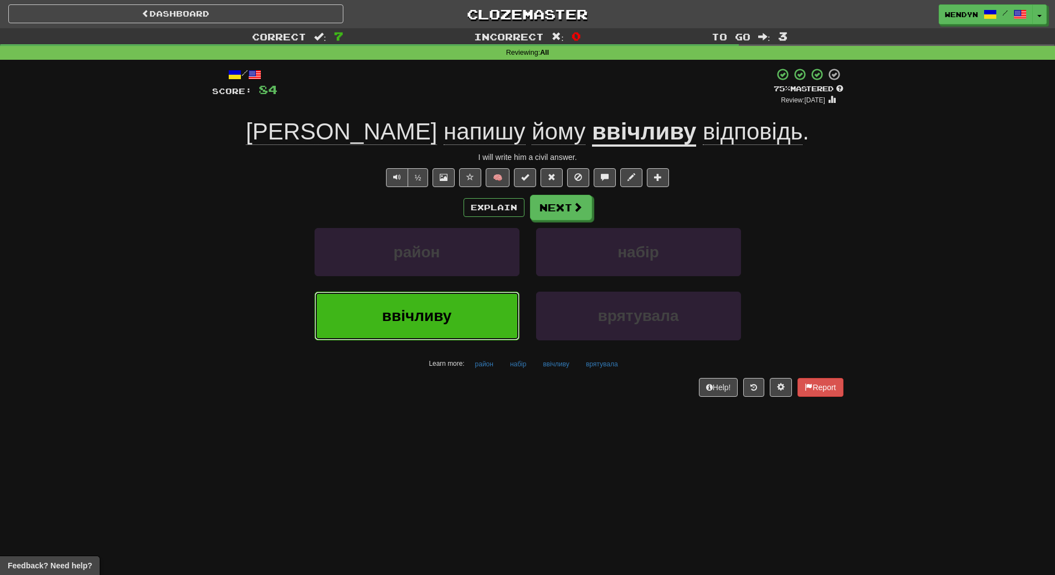
click at [433, 309] on span "ввічливу" at bounding box center [417, 315] width 70 height 17
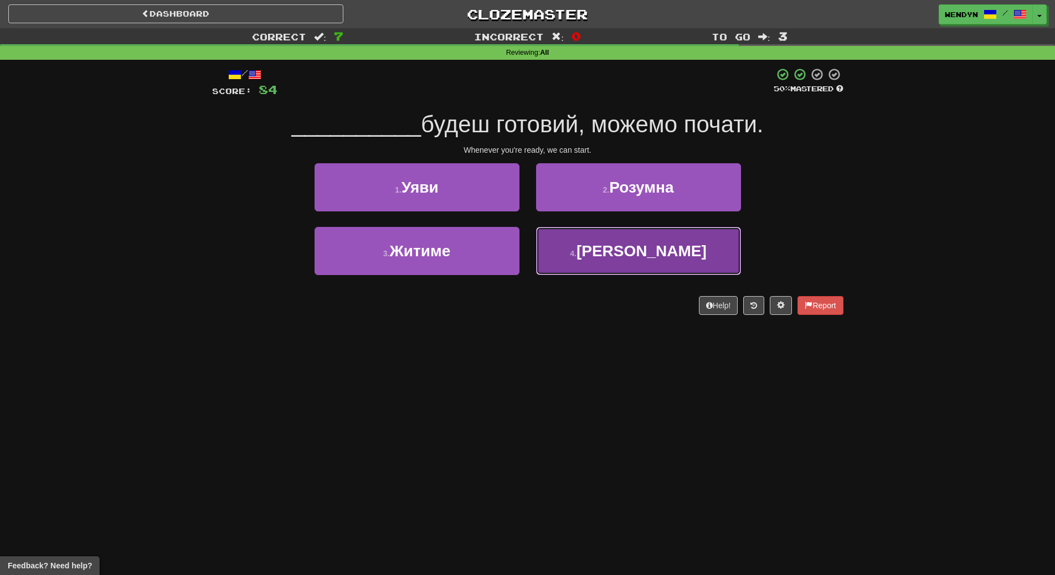
click at [628, 258] on span "Коли" at bounding box center [641, 251] width 130 height 17
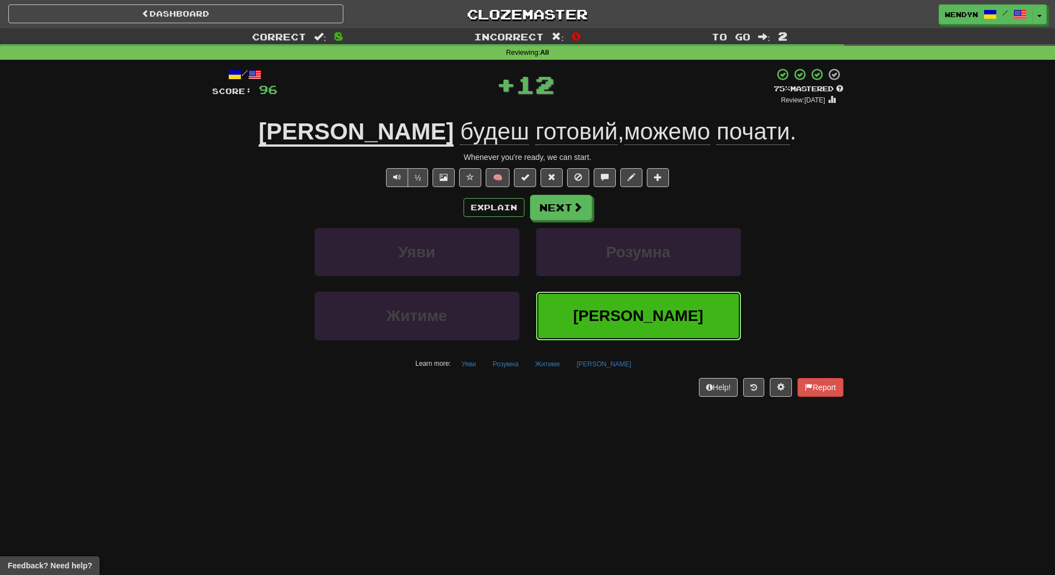
click at [553, 333] on button "Коли" at bounding box center [638, 316] width 205 height 48
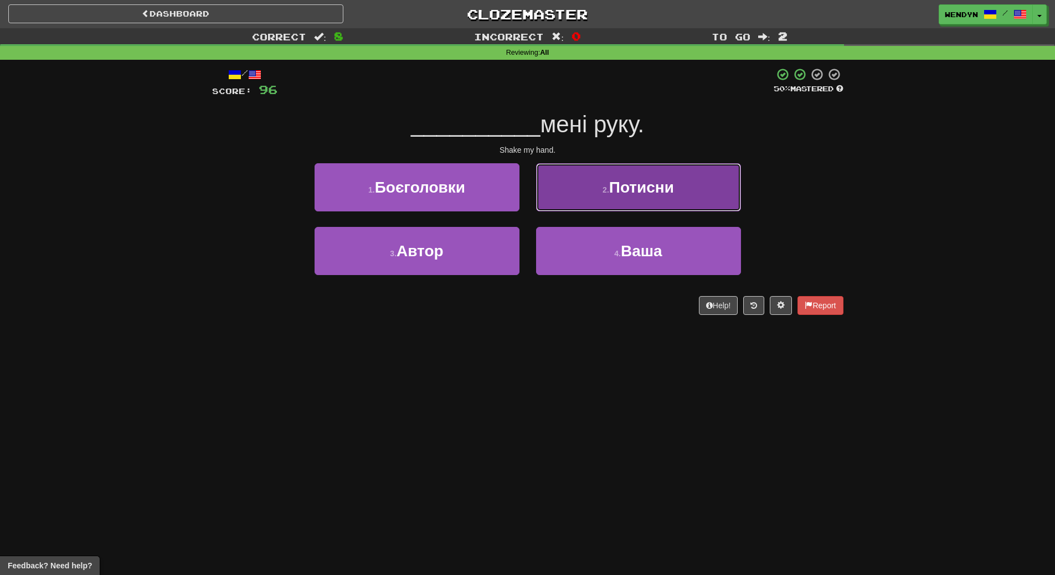
click at [676, 194] on button "2 . Потисни" at bounding box center [638, 187] width 205 height 48
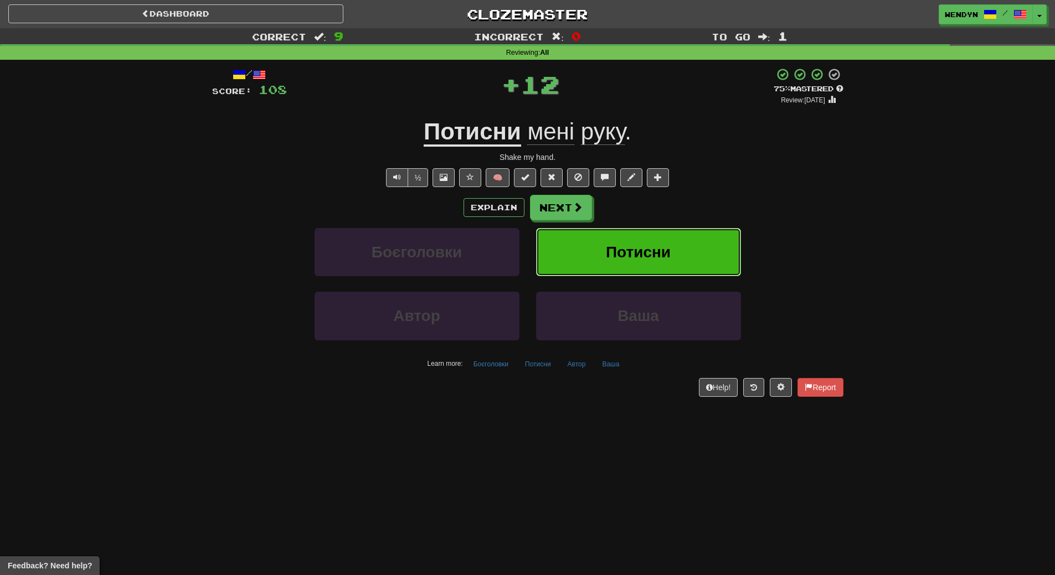
click at [670, 239] on button "Потисни" at bounding box center [638, 252] width 205 height 48
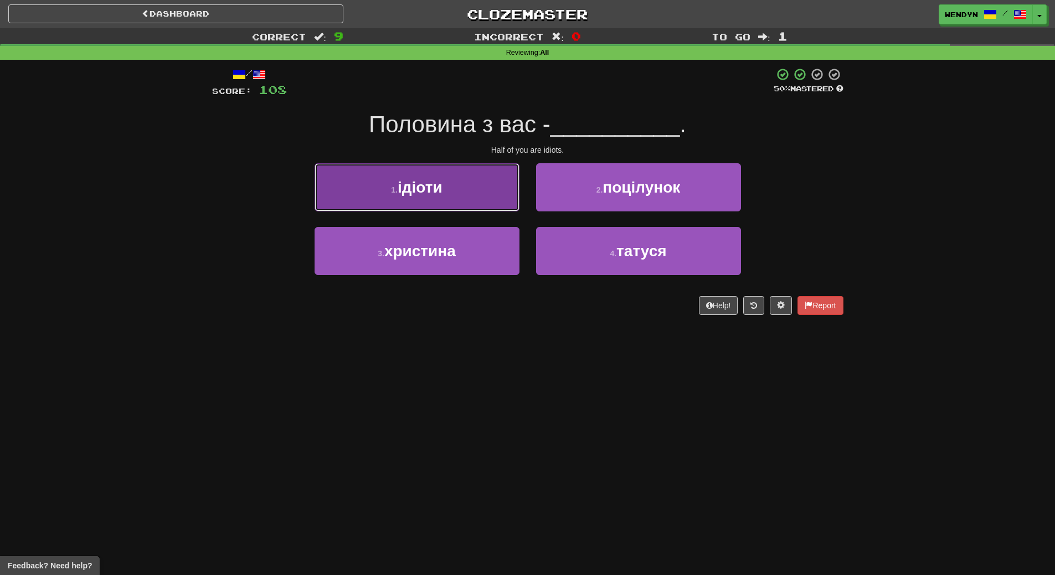
click at [461, 203] on button "1 . ідіоти" at bounding box center [417, 187] width 205 height 48
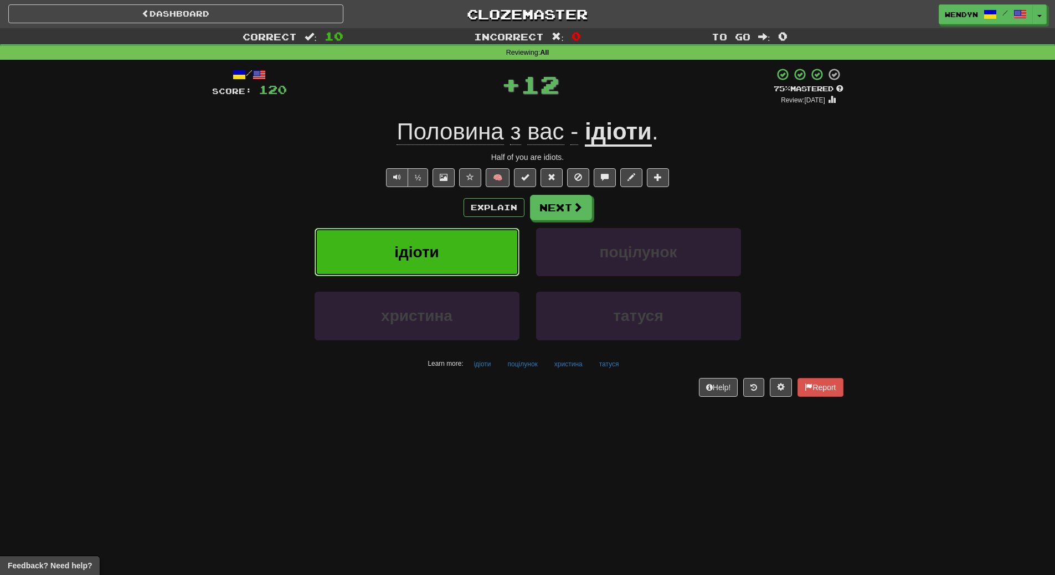
click at [457, 236] on button "ідіоти" at bounding box center [417, 252] width 205 height 48
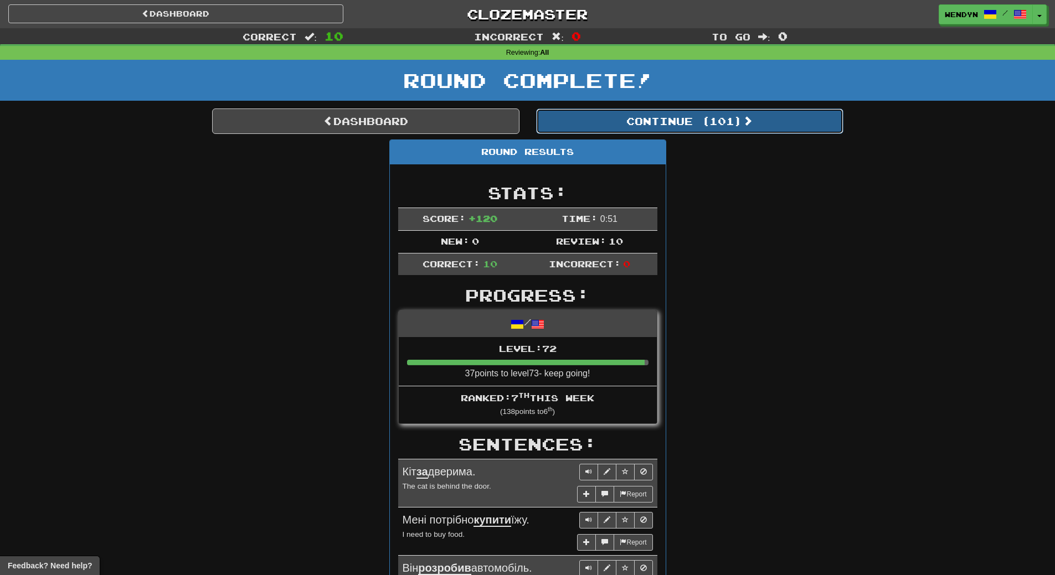
click at [724, 130] on button "Continue ( 101 )" at bounding box center [689, 121] width 307 height 25
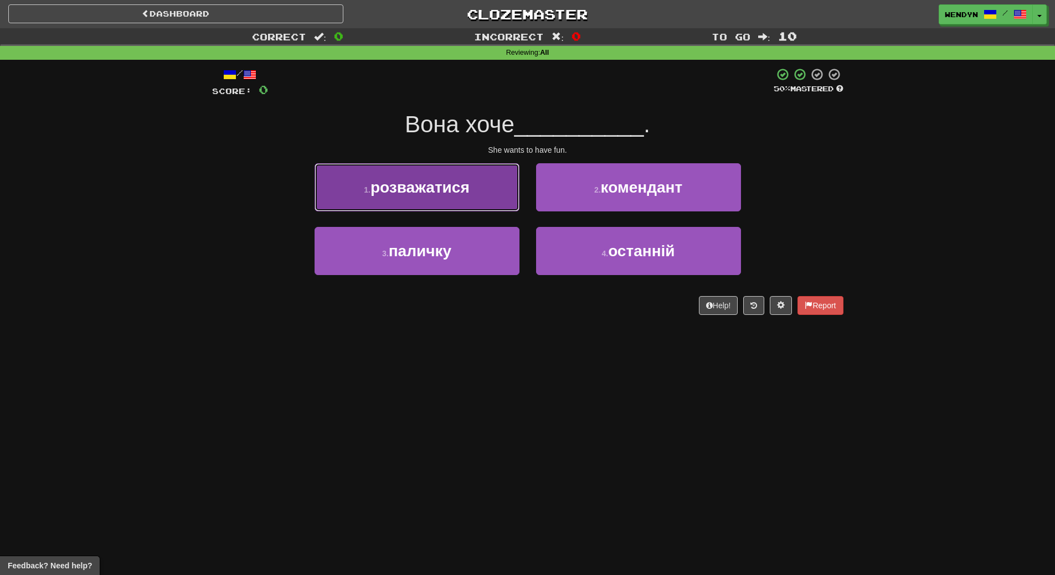
click at [442, 195] on span "розважатися" at bounding box center [419, 187] width 99 height 17
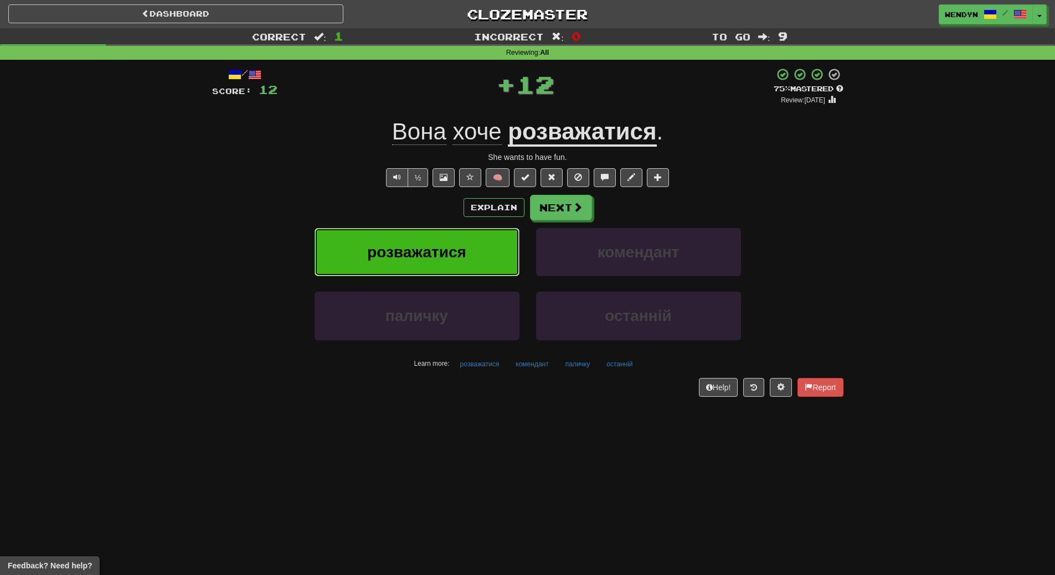
click at [442, 256] on span "розважатися" at bounding box center [416, 252] width 99 height 17
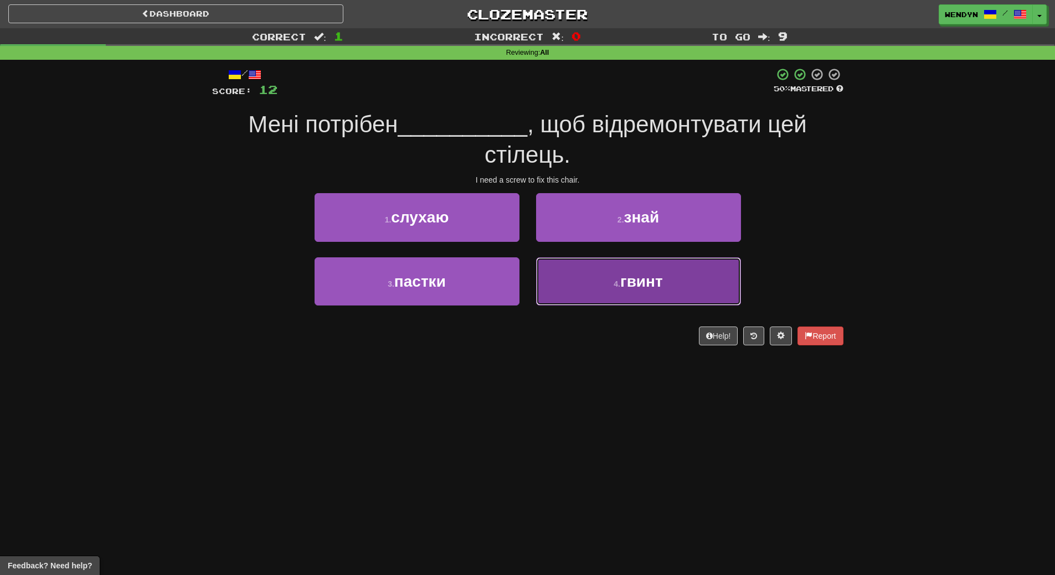
click at [597, 290] on button "4 . гвинт" at bounding box center [638, 282] width 205 height 48
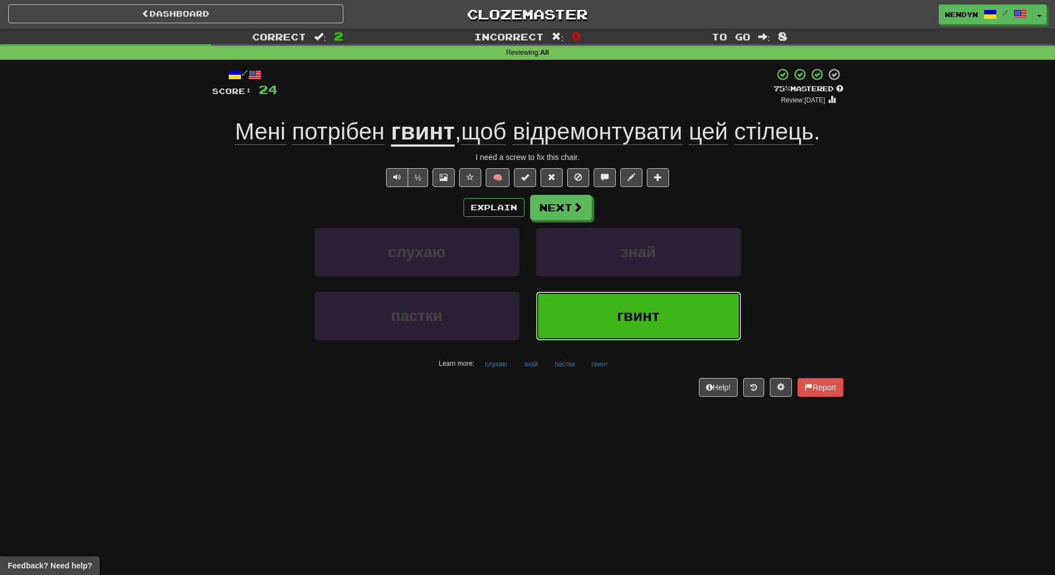
click at [614, 331] on button "гвинт" at bounding box center [638, 316] width 205 height 48
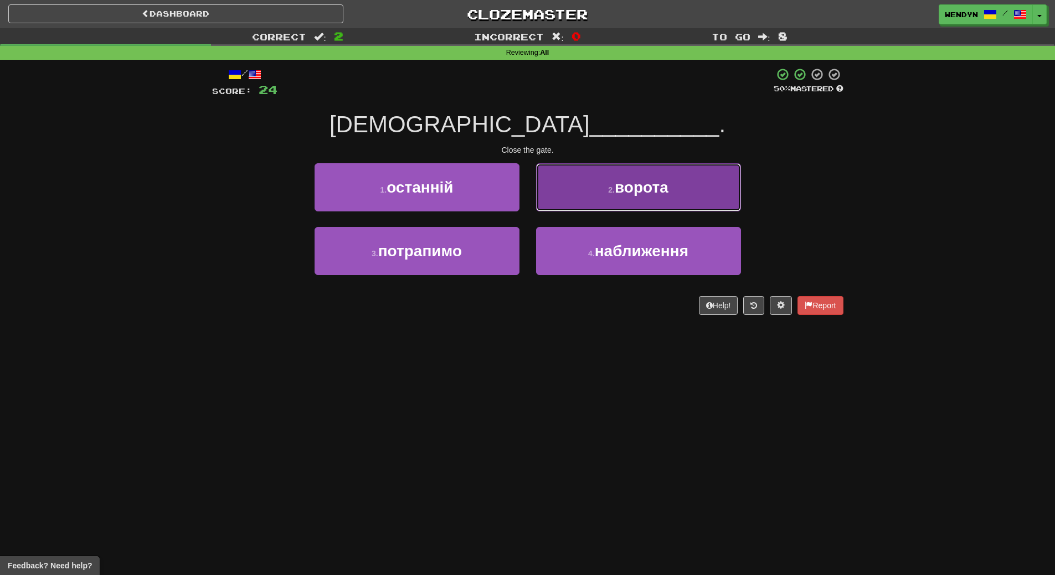
click at [651, 186] on span "ворота" at bounding box center [642, 187] width 54 height 17
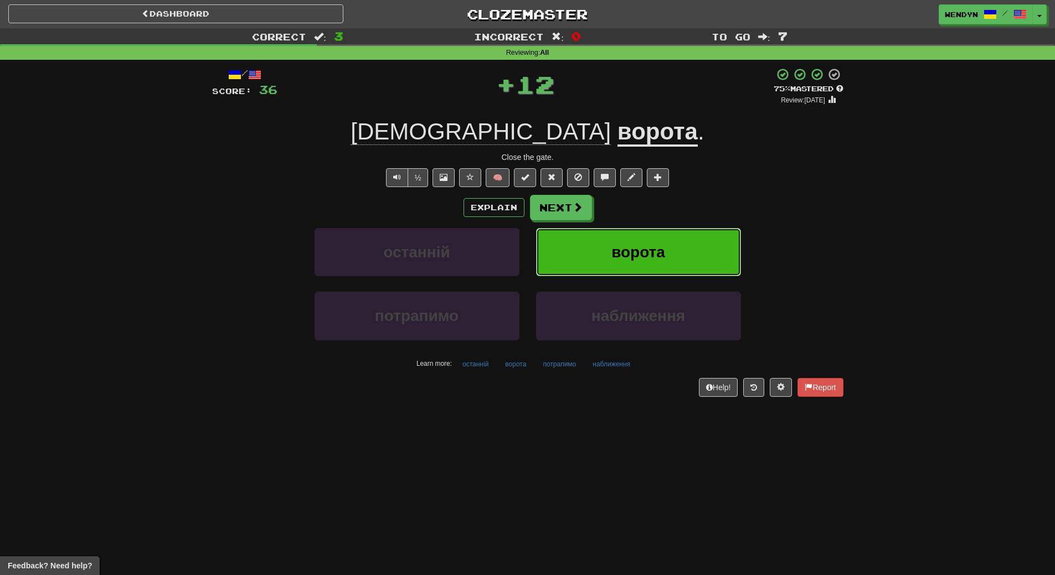
click at [655, 259] on span "ворота" at bounding box center [638, 252] width 54 height 17
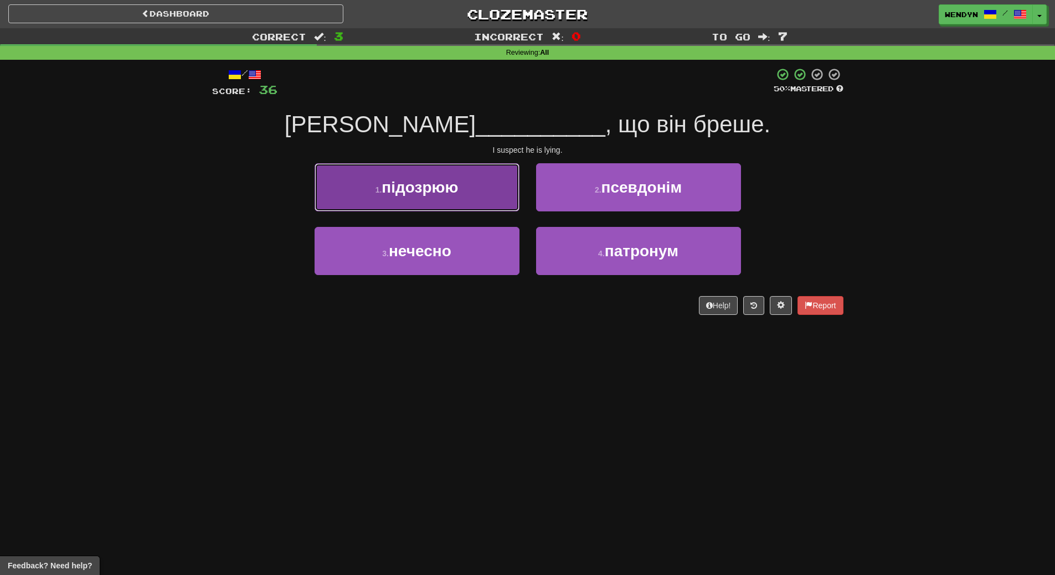
click at [455, 208] on button "1 . підозрюю" at bounding box center [417, 187] width 205 height 48
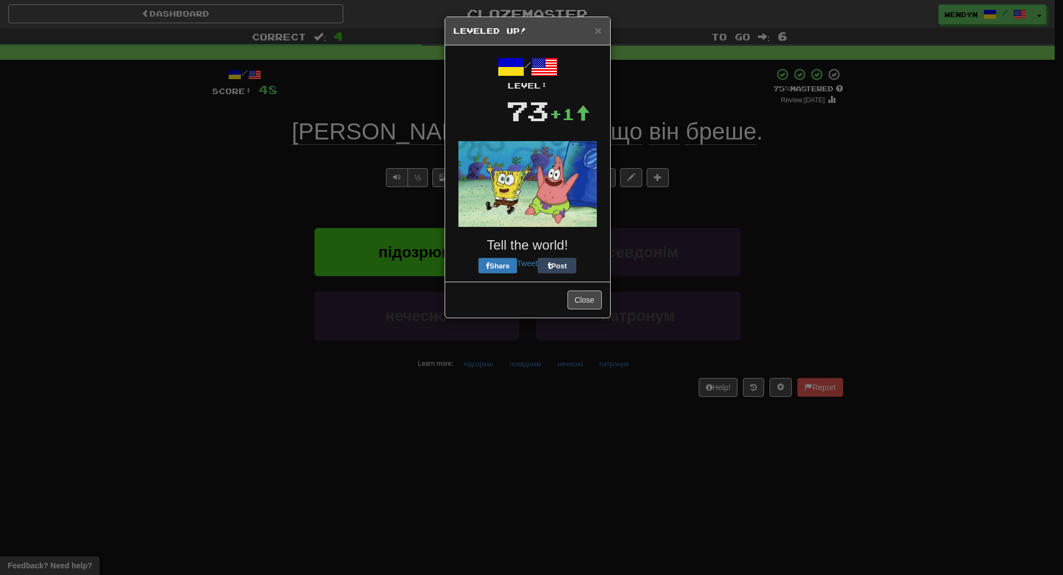
click at [455, 208] on body "Dashboard Clozemaster WendyN / Toggle Dropdown Dashboard Leaderboard Activity F…" at bounding box center [531, 484] width 1063 height 969
click at [588, 303] on button "Close" at bounding box center [585, 302] width 34 height 19
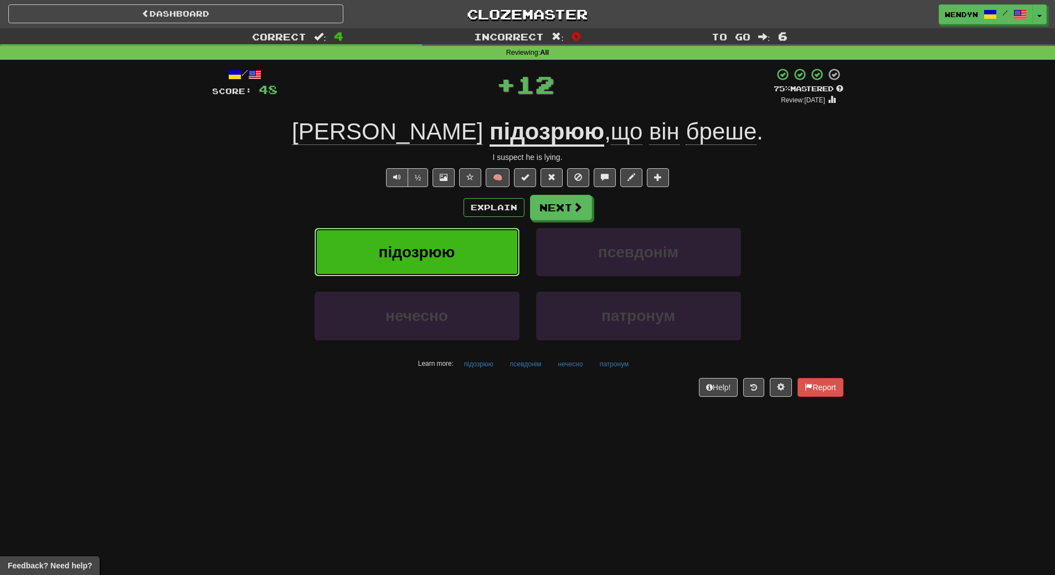
click at [457, 246] on button "підозрюю" at bounding box center [417, 252] width 205 height 48
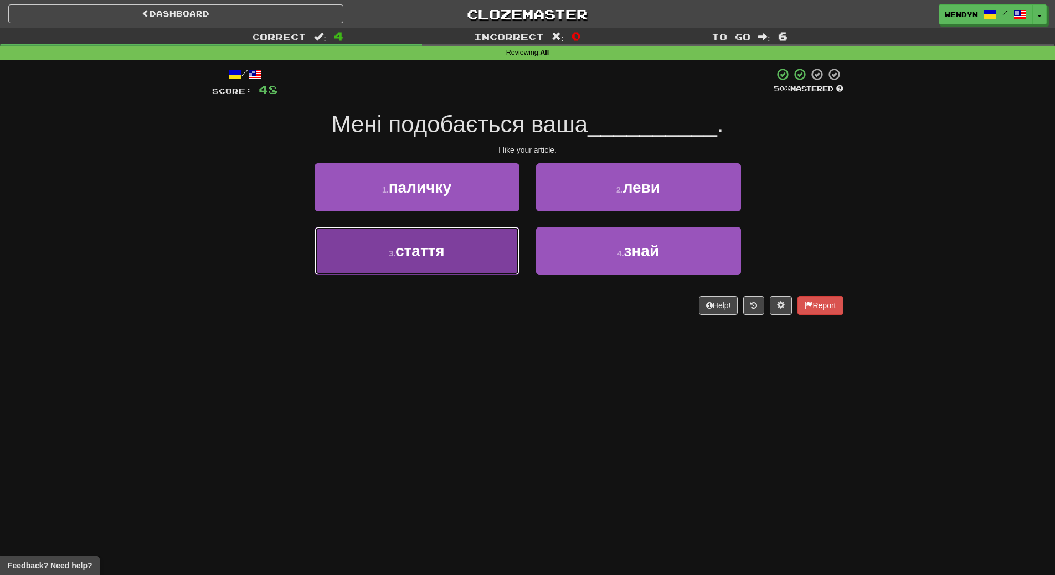
click at [457, 264] on button "3 . стаття" at bounding box center [417, 251] width 205 height 48
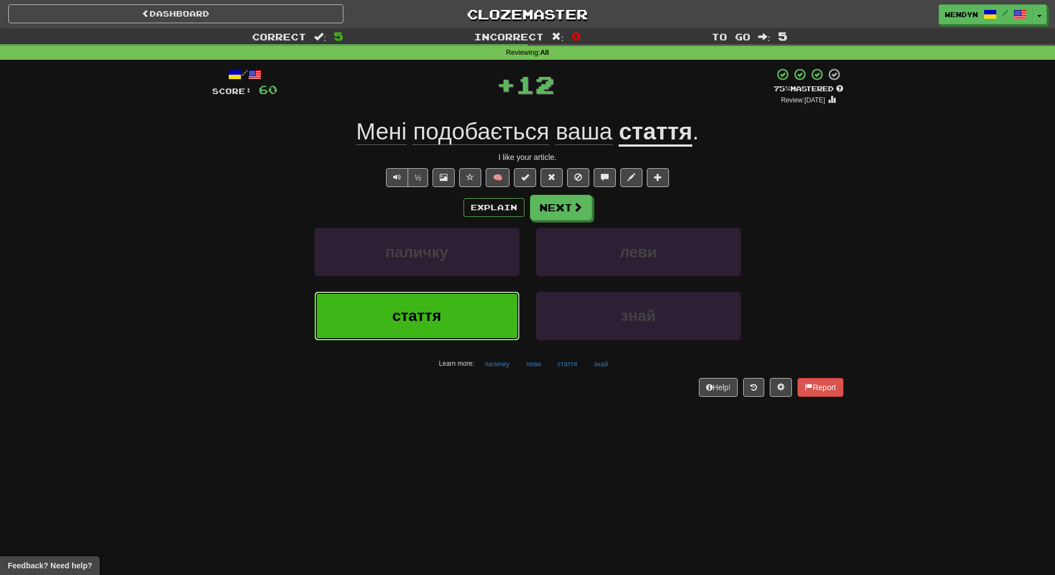
click at [459, 318] on button "стаття" at bounding box center [417, 316] width 205 height 48
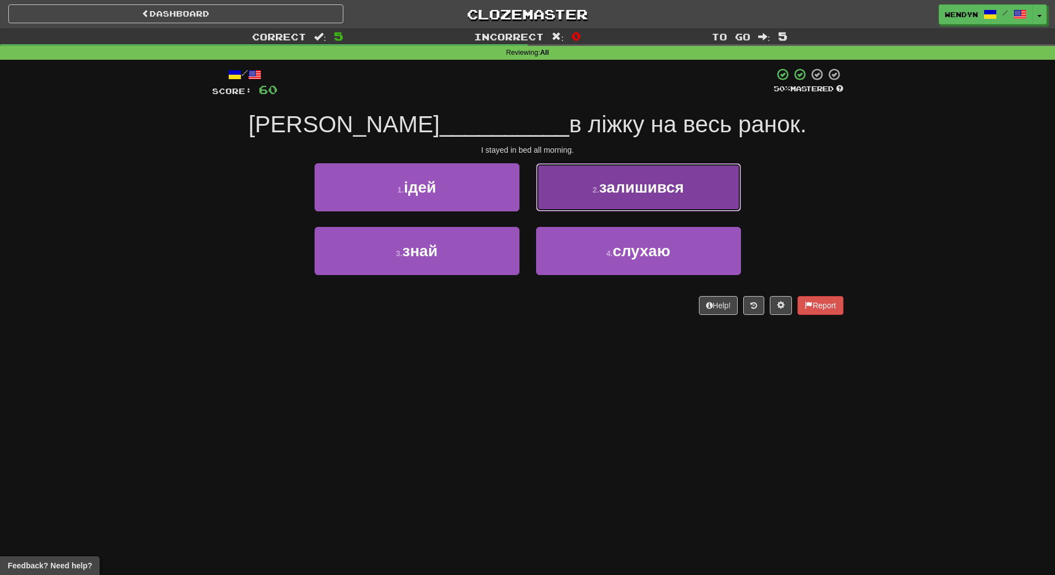
click at [682, 187] on span "залишився" at bounding box center [641, 187] width 85 height 17
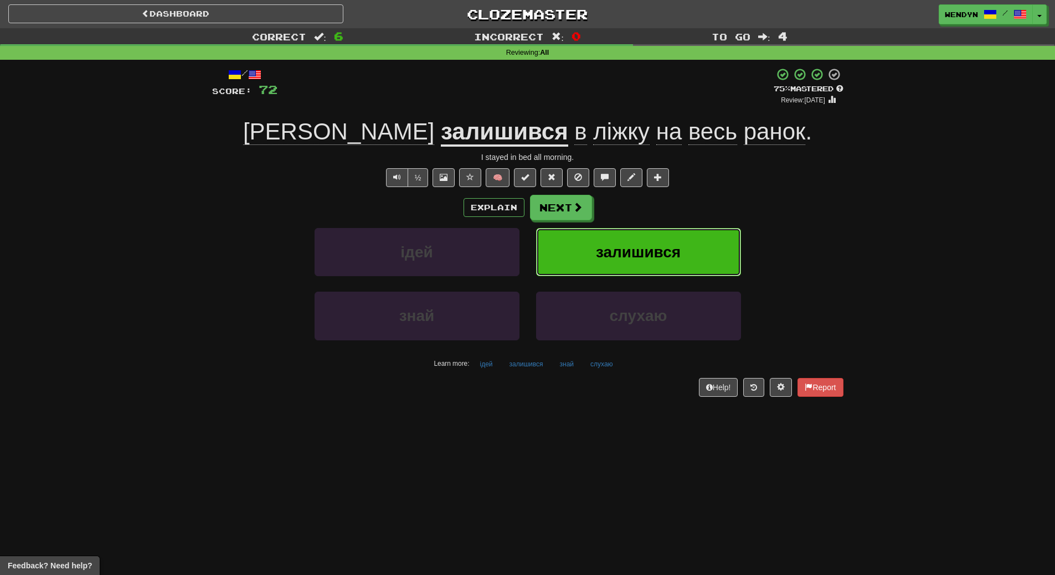
click at [693, 246] on button "залишився" at bounding box center [638, 252] width 205 height 48
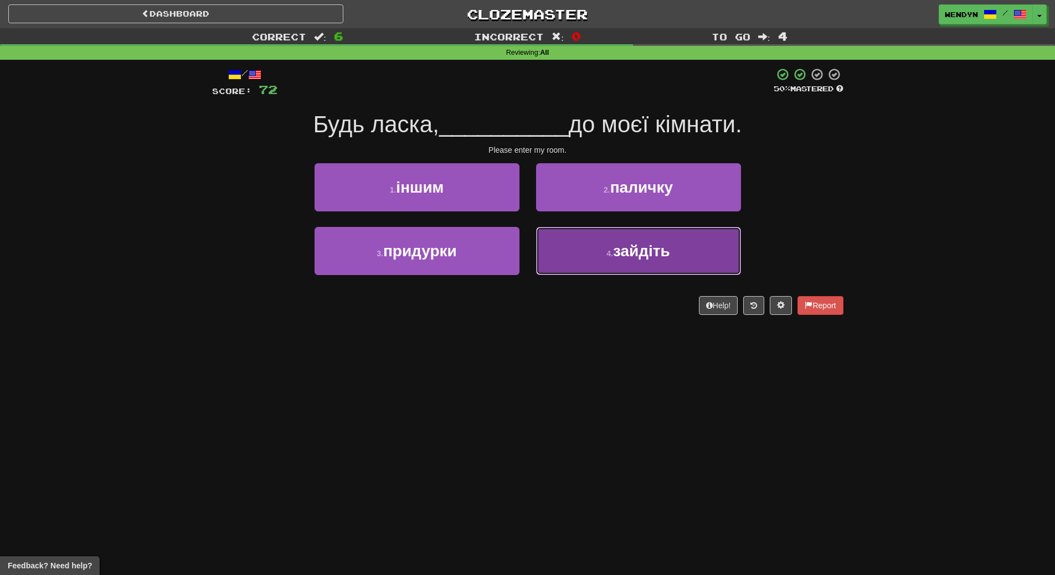
click at [635, 248] on span "зайдіть" at bounding box center [641, 251] width 57 height 17
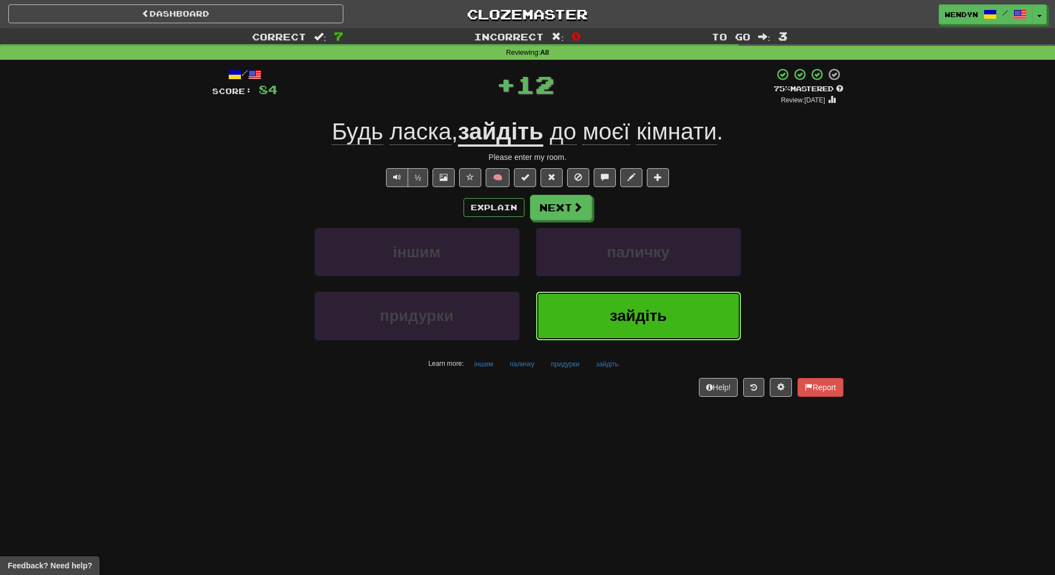
click at [628, 296] on button "зайдіть" at bounding box center [638, 316] width 205 height 48
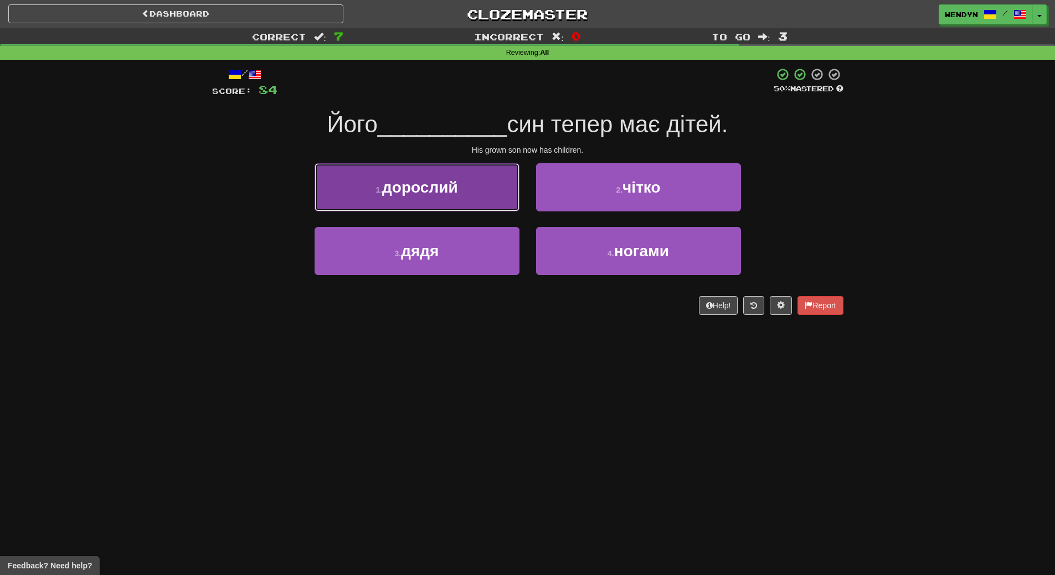
click at [456, 191] on span "дорослий" at bounding box center [420, 187] width 76 height 17
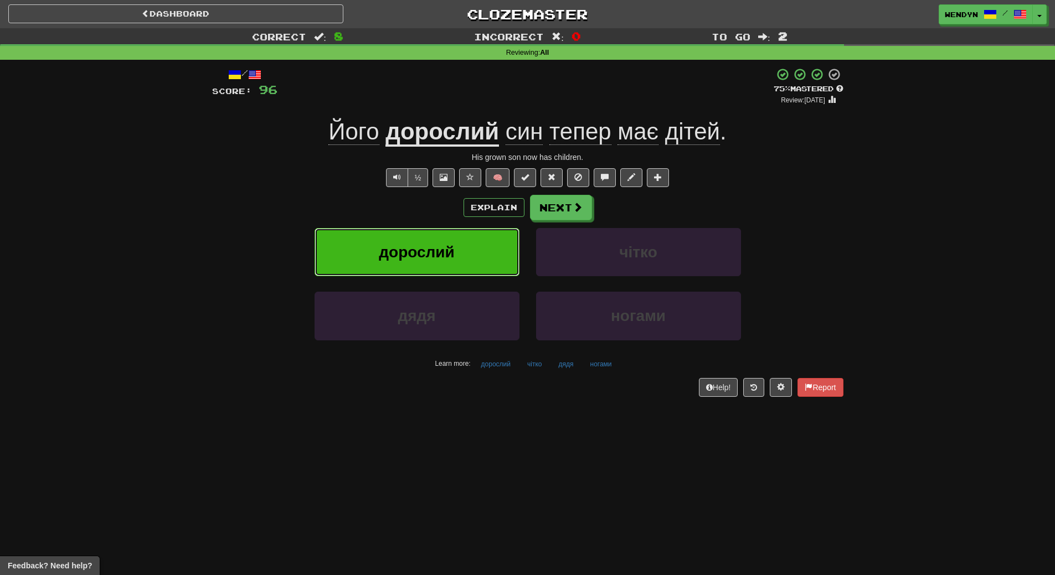
click at [433, 255] on span "дорослий" at bounding box center [417, 252] width 76 height 17
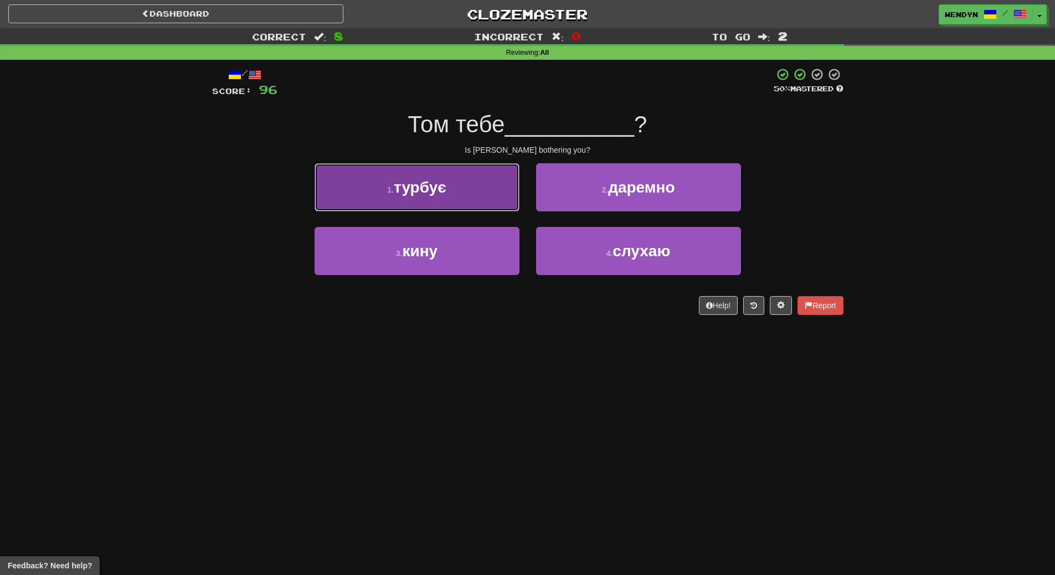
click at [445, 187] on span "турбує" at bounding box center [420, 187] width 53 height 17
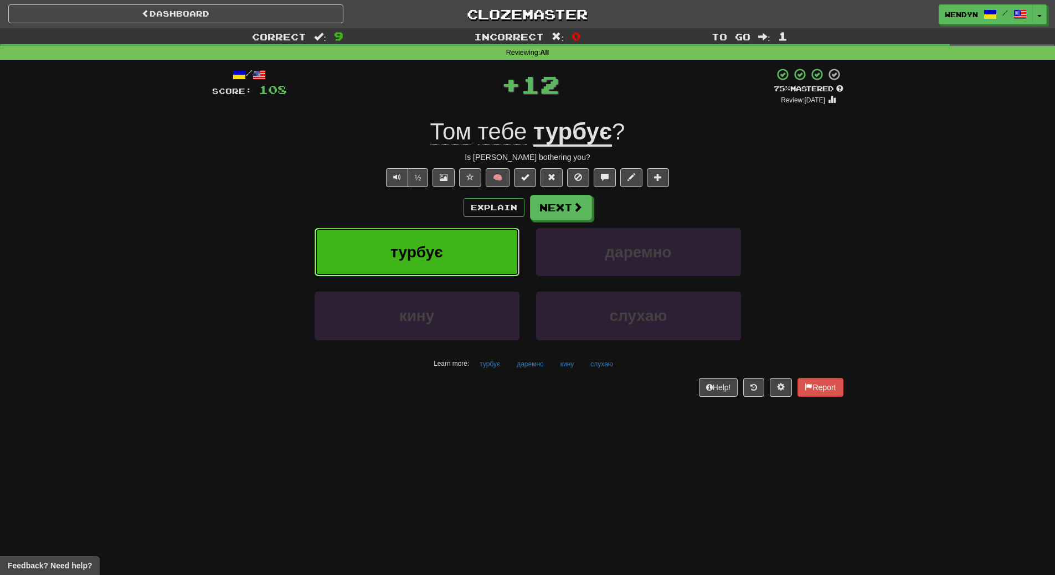
click at [430, 242] on button "турбує" at bounding box center [417, 252] width 205 height 48
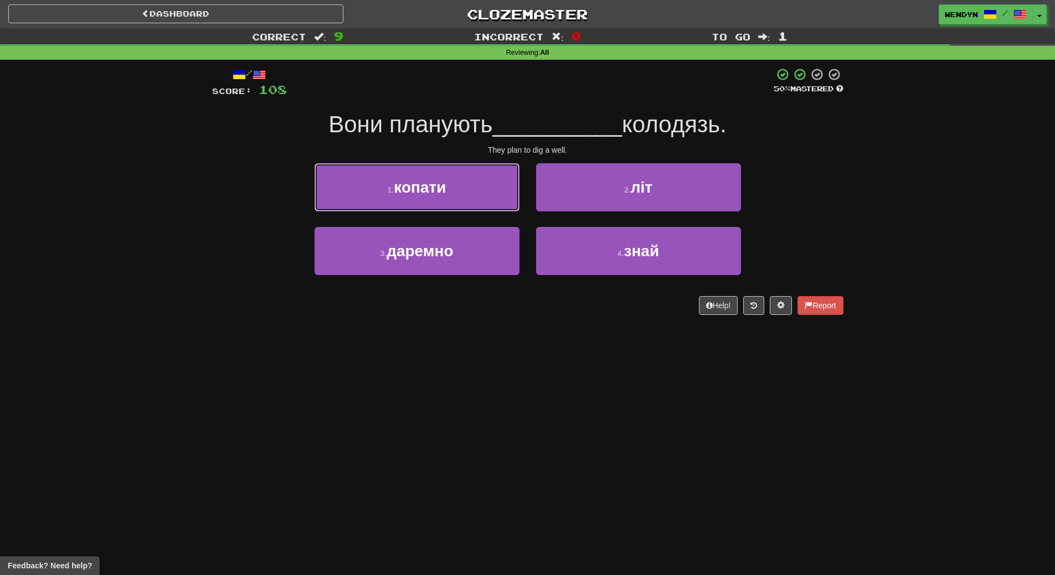
drag, startPoint x: 459, startPoint y: 193, endPoint x: 451, endPoint y: 149, distance: 45.0
click at [459, 189] on button "1 . копати" at bounding box center [417, 187] width 205 height 48
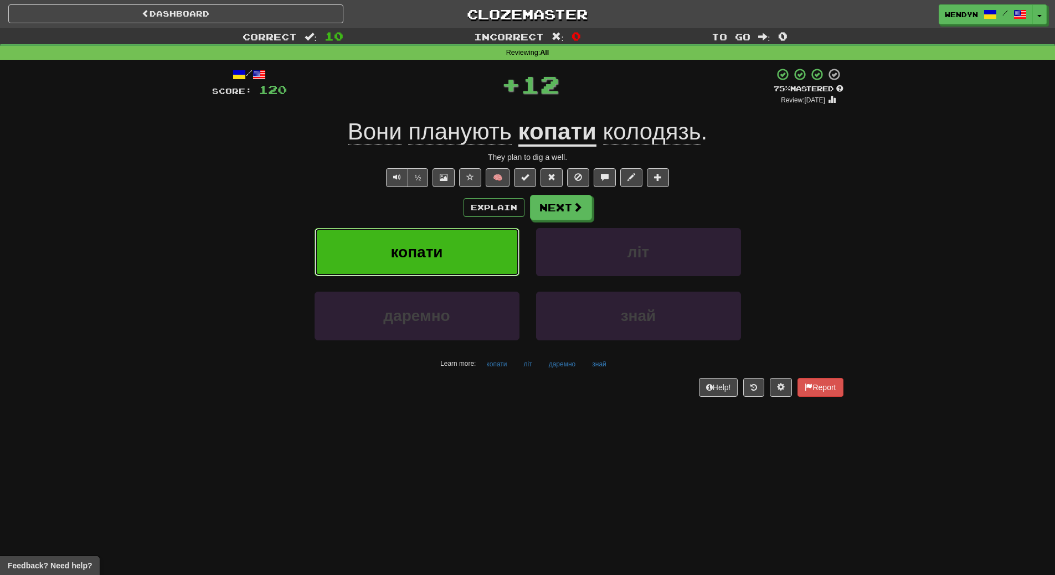
click at [434, 254] on span "копати" at bounding box center [416, 252] width 52 height 17
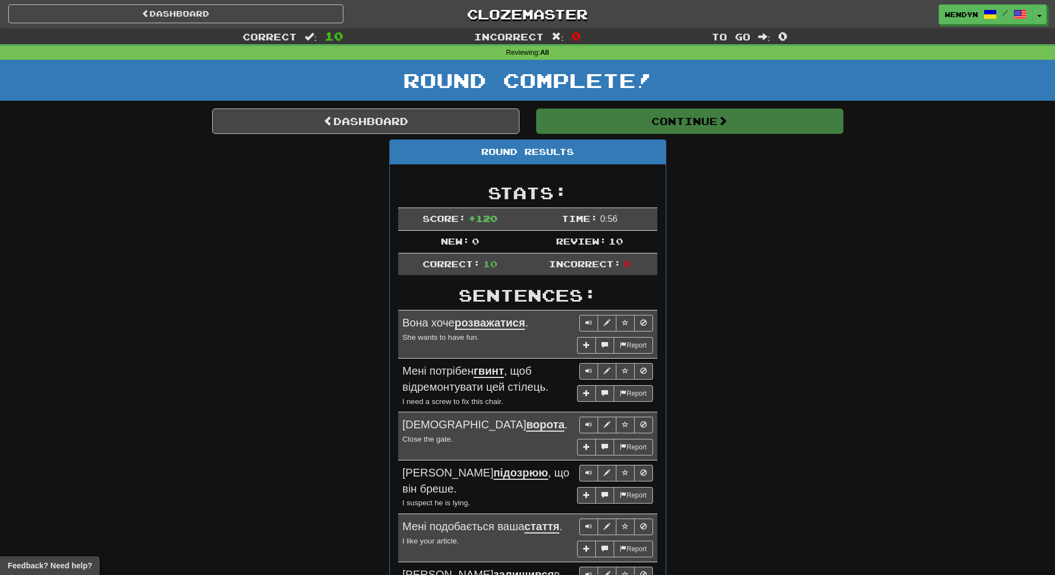
click at [696, 198] on div "Round Results Stats: Score: + 120 Time: 0 : 56 New: 0 Review: 10 Correct: 10 In…" at bounding box center [527, 489] width 631 height 698
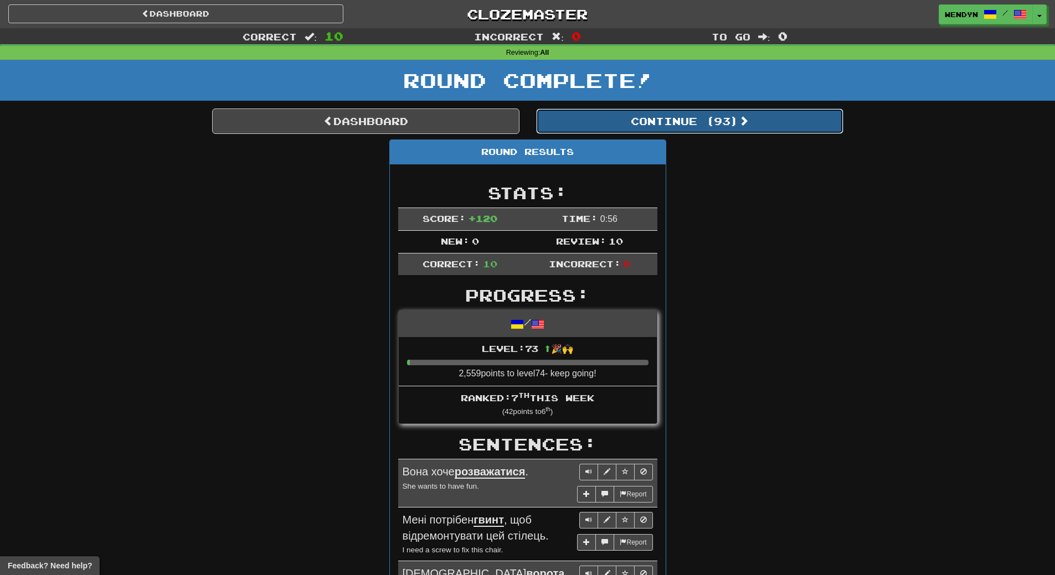
click at [684, 115] on button "Continue ( 93 )" at bounding box center [689, 121] width 307 height 25
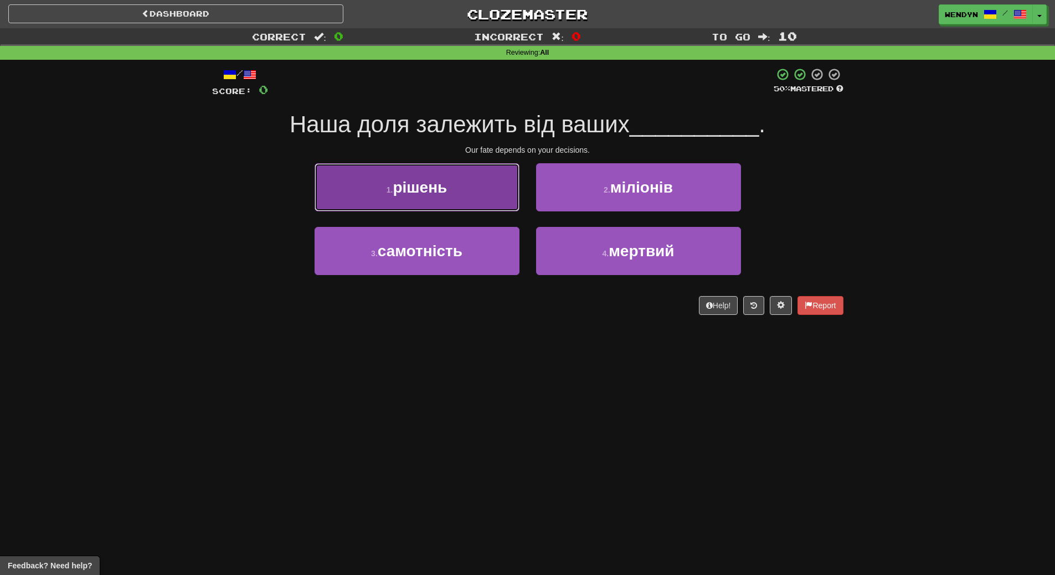
click at [460, 197] on button "1 . рішень" at bounding box center [417, 187] width 205 height 48
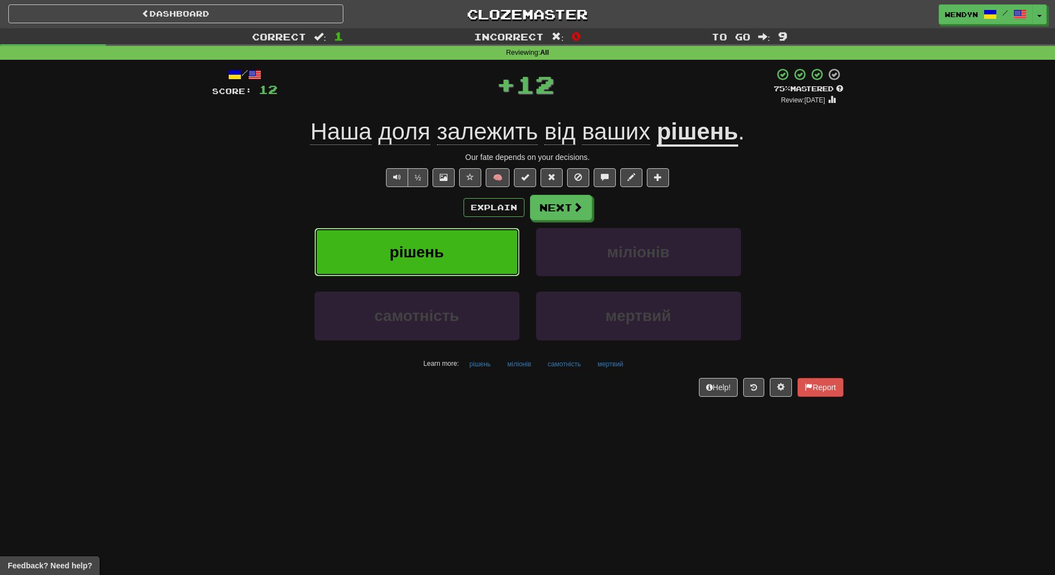
click at [459, 261] on button "рішень" at bounding box center [417, 252] width 205 height 48
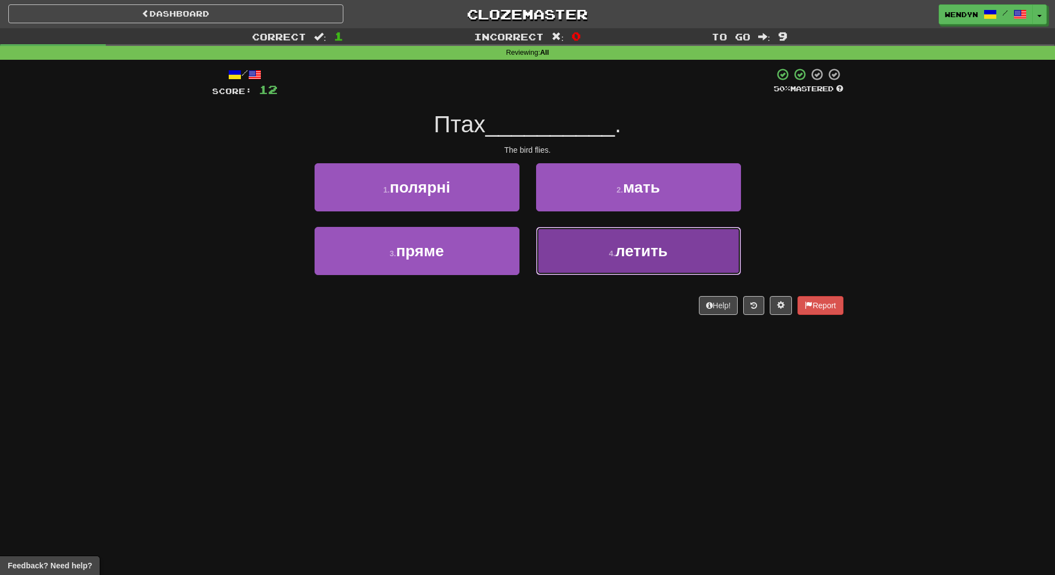
click at [586, 254] on button "4 . летить" at bounding box center [638, 251] width 205 height 48
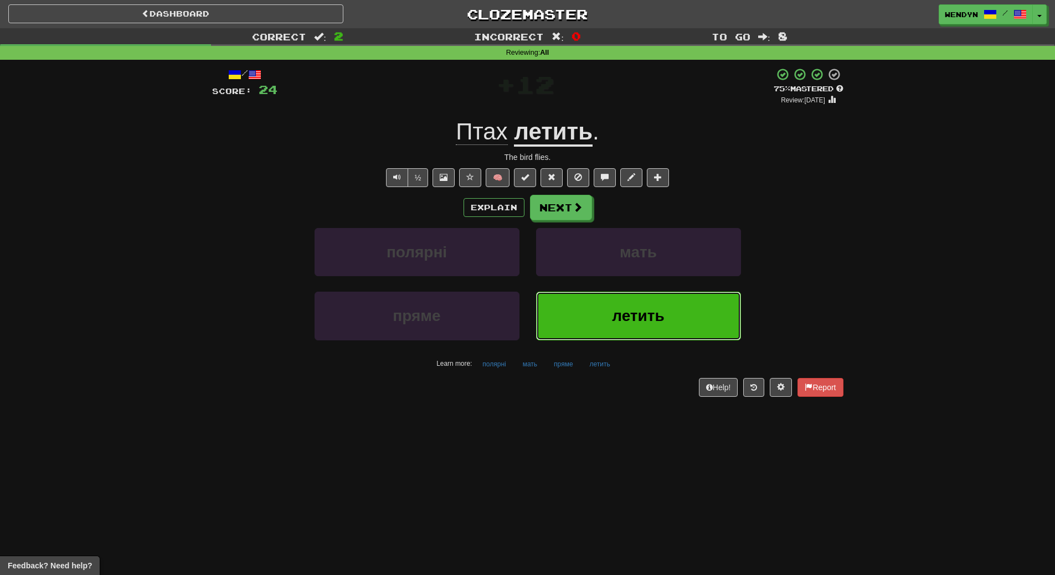
click at [615, 334] on button "летить" at bounding box center [638, 316] width 205 height 48
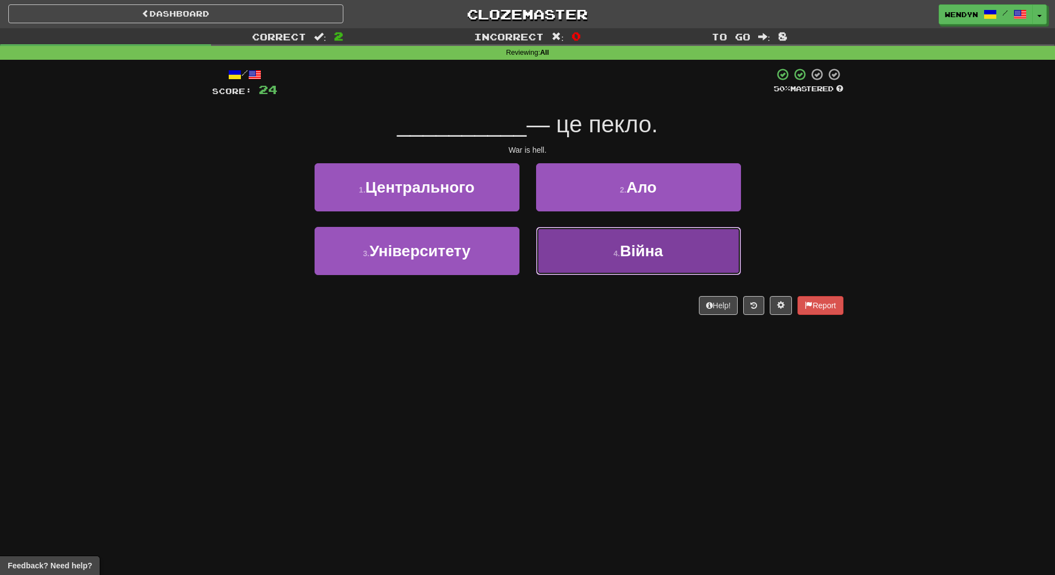
click at [635, 266] on button "4 . Війна" at bounding box center [638, 251] width 205 height 48
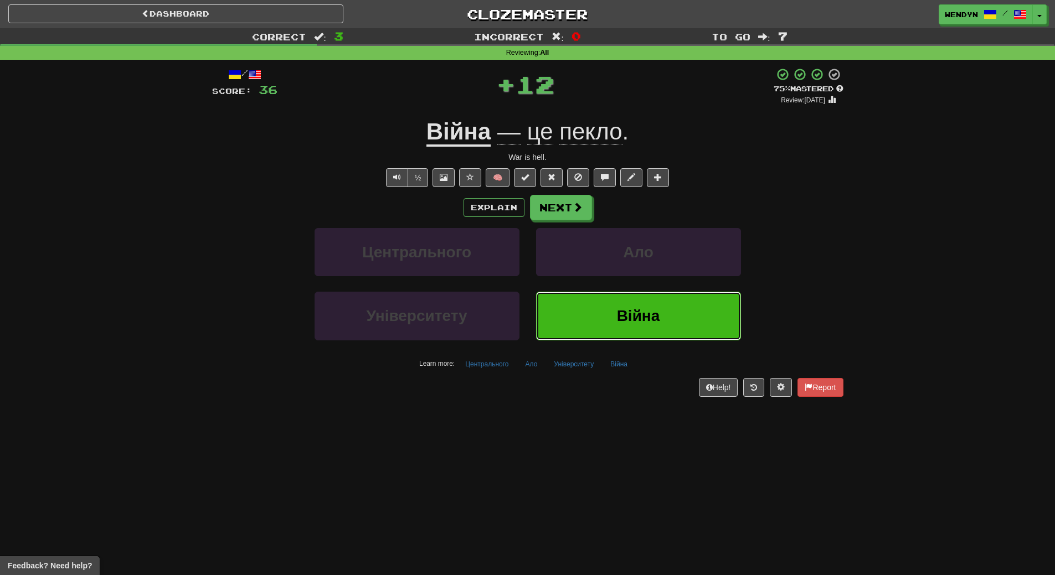
click at [636, 306] on button "Війна" at bounding box center [638, 316] width 205 height 48
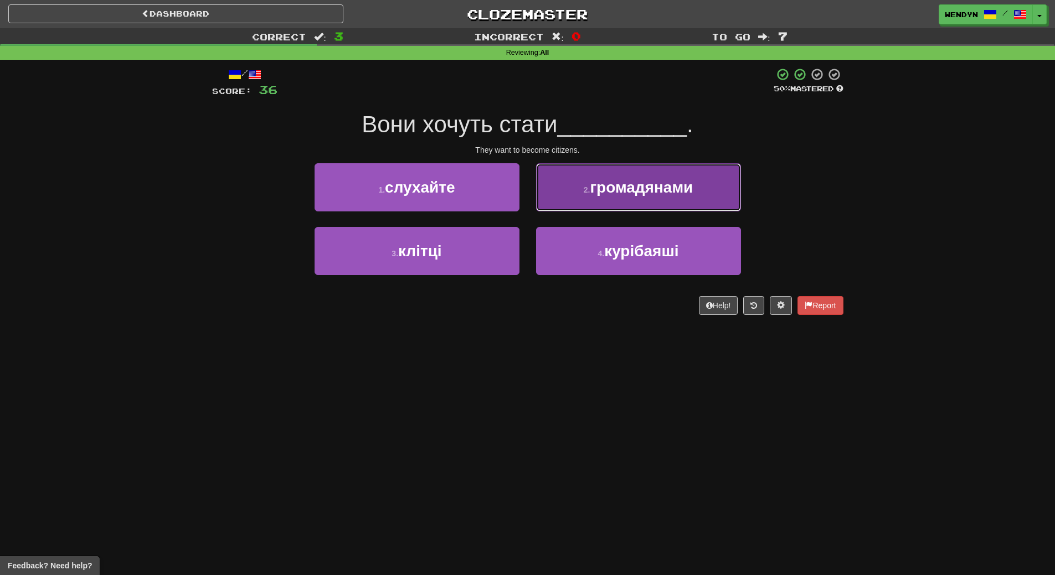
click at [615, 194] on span "громадянами" at bounding box center [641, 187] width 103 height 17
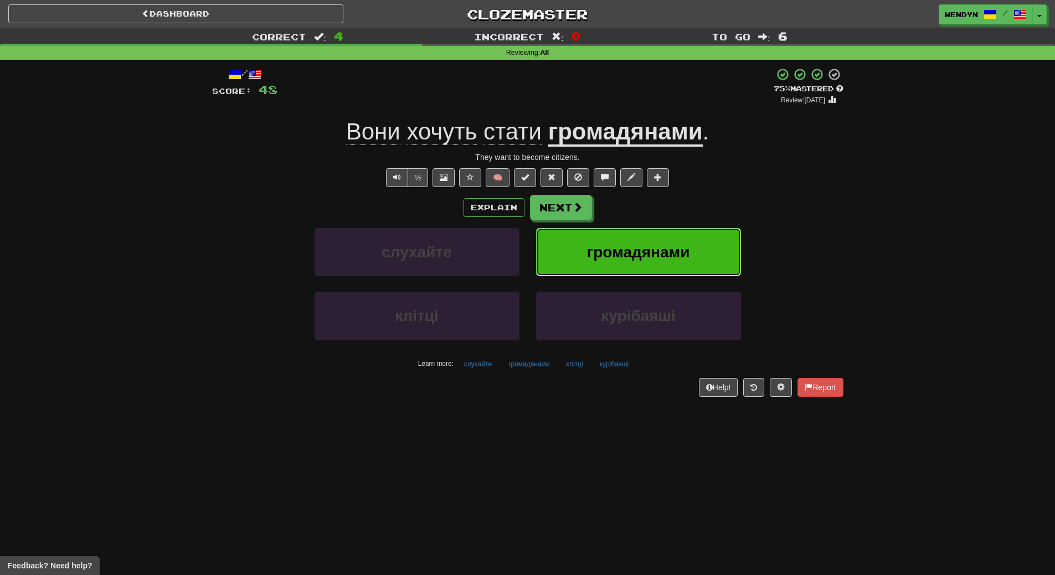
click at [638, 234] on button "громадянами" at bounding box center [638, 252] width 205 height 48
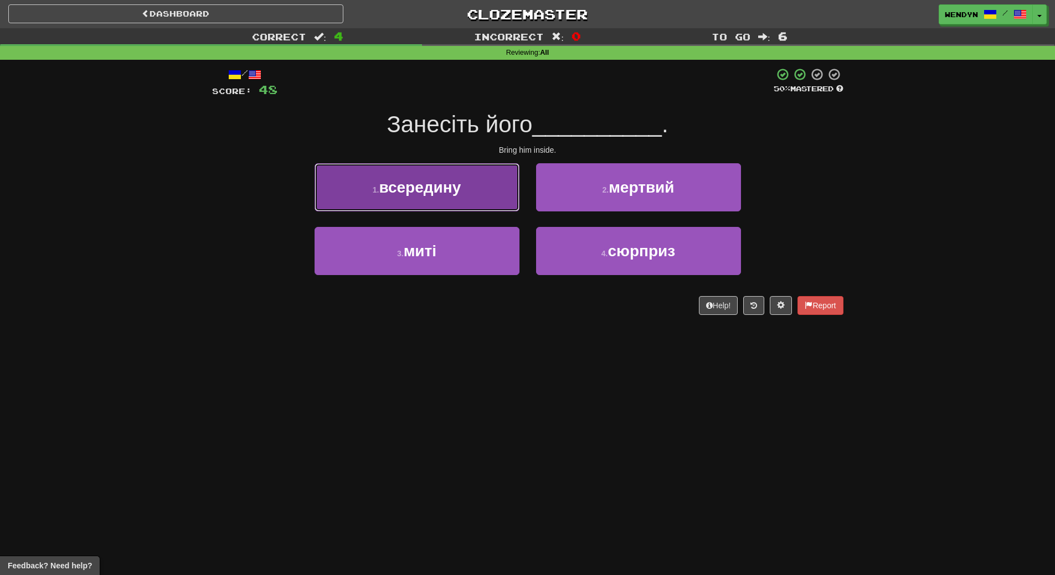
click at [434, 200] on button "1 . всередину" at bounding box center [417, 187] width 205 height 48
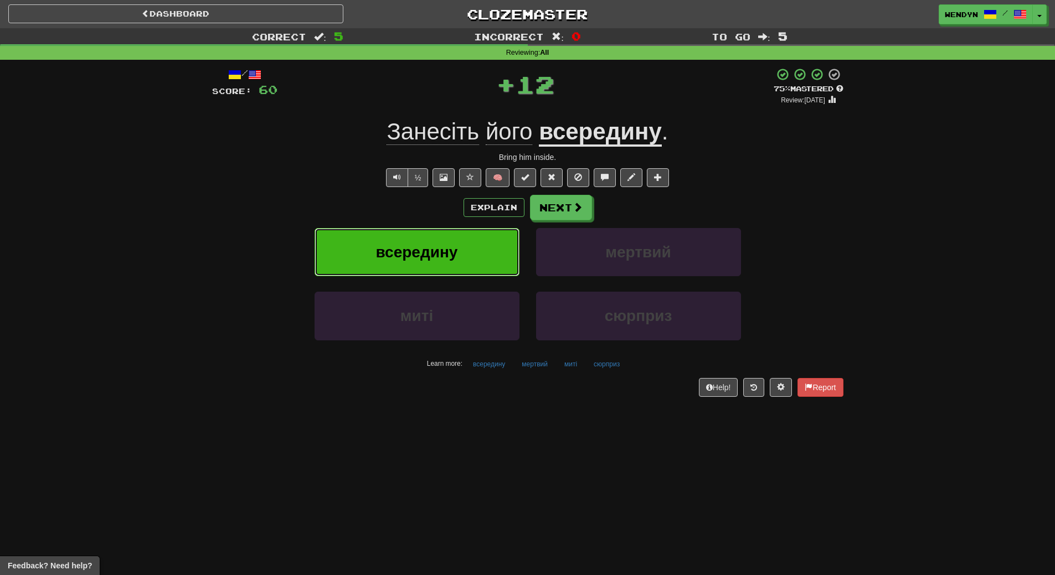
click at [433, 255] on span "всередину" at bounding box center [417, 252] width 82 height 17
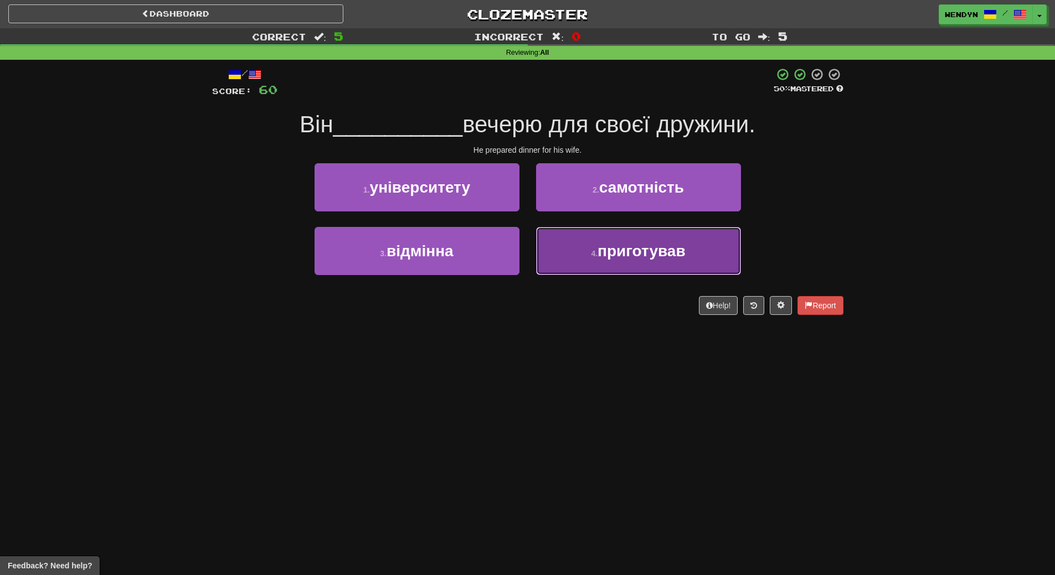
click at [621, 256] on span "приготував" at bounding box center [642, 251] width 88 height 17
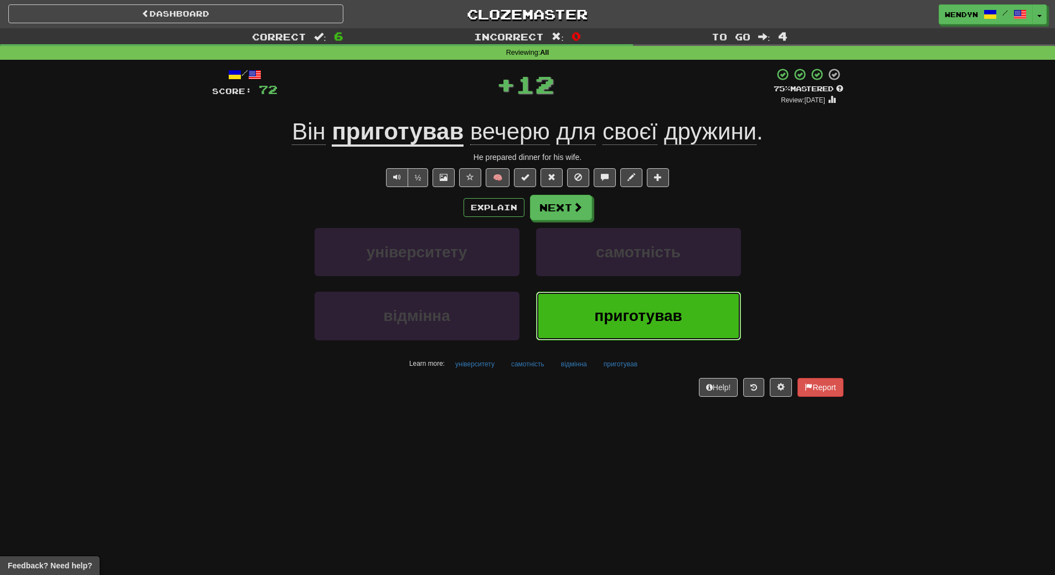
click at [615, 315] on span "приготував" at bounding box center [638, 315] width 88 height 17
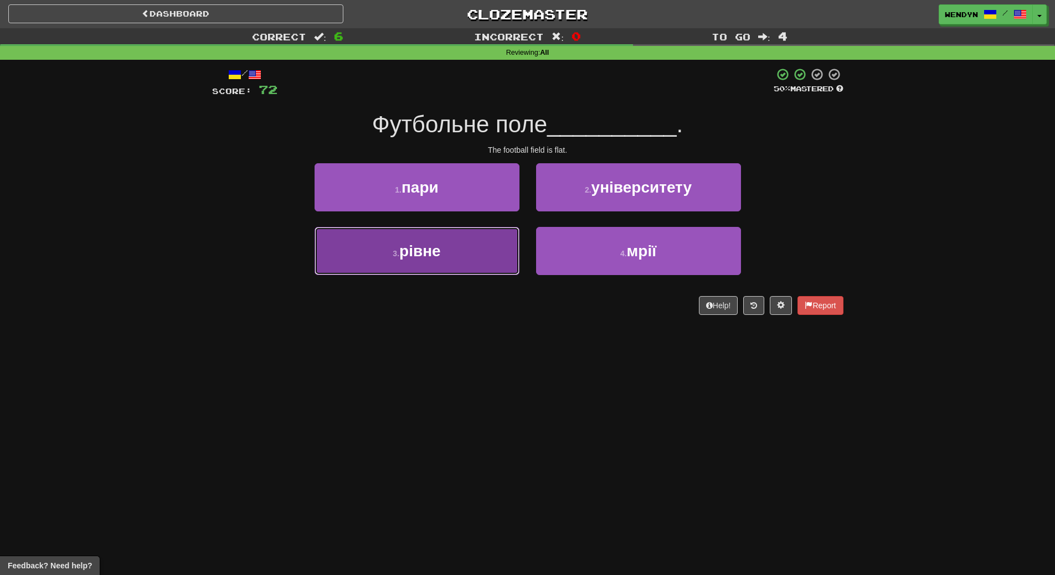
click at [456, 254] on button "3 . рівне" at bounding box center [417, 251] width 205 height 48
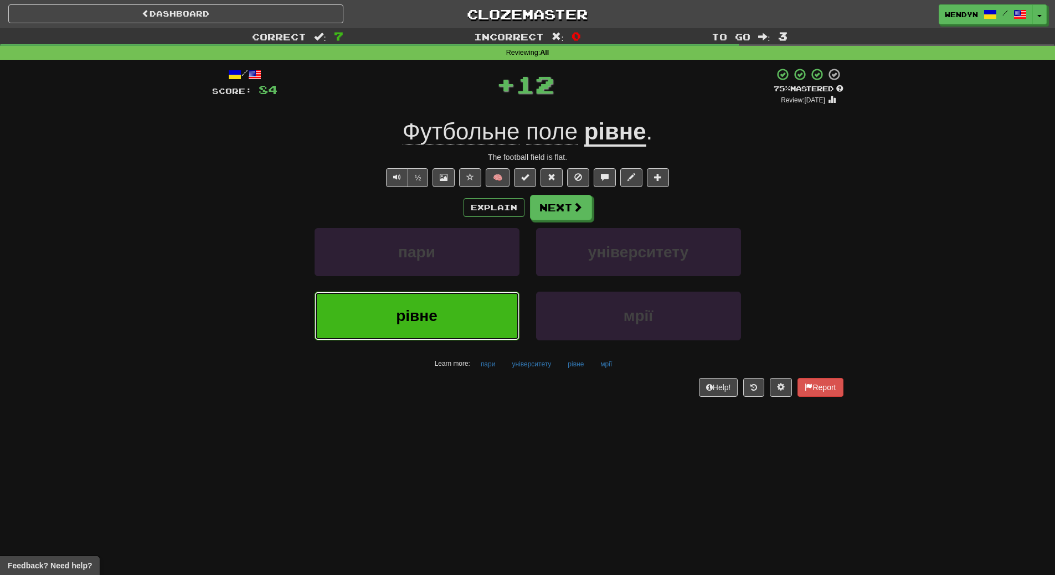
click at [408, 315] on span "рівне" at bounding box center [417, 315] width 42 height 17
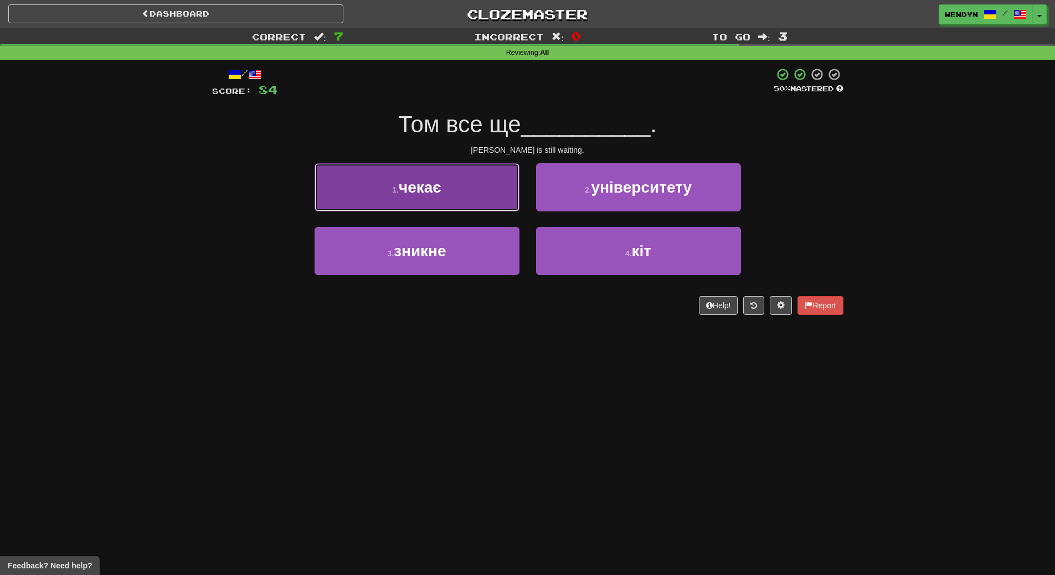
click at [384, 197] on button "1 . чекає" at bounding box center [417, 187] width 205 height 48
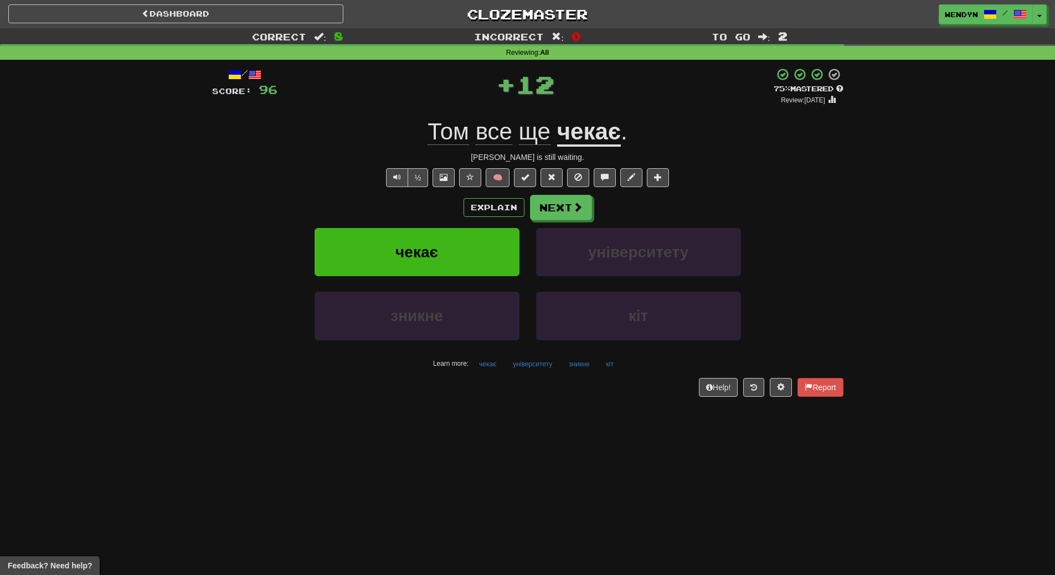
click at [384, 197] on div "Explain Next" at bounding box center [527, 207] width 631 height 25
click at [384, 241] on button "чекає" at bounding box center [417, 252] width 205 height 48
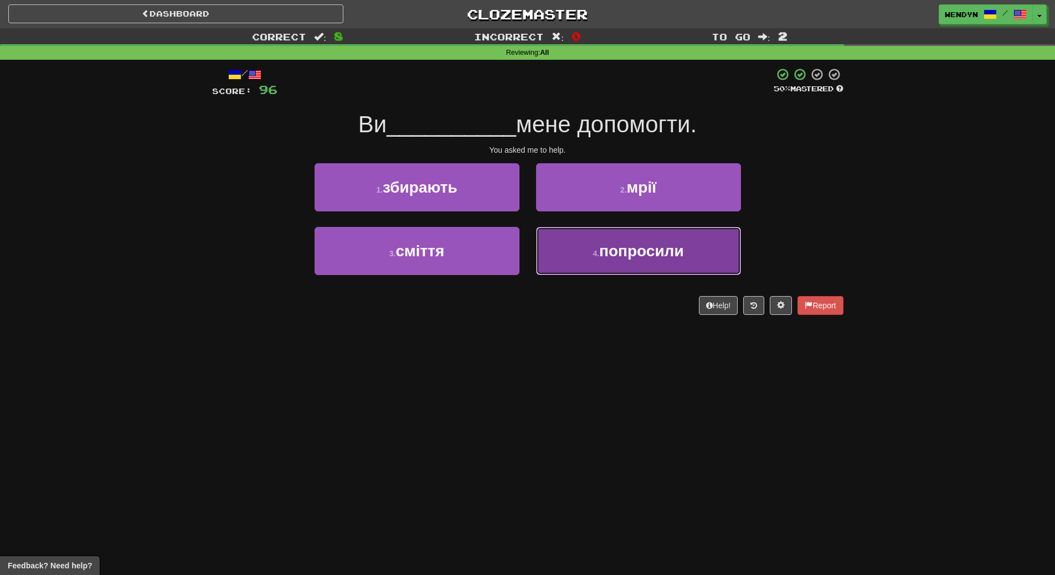
click at [615, 267] on button "4 . попросили" at bounding box center [638, 251] width 205 height 48
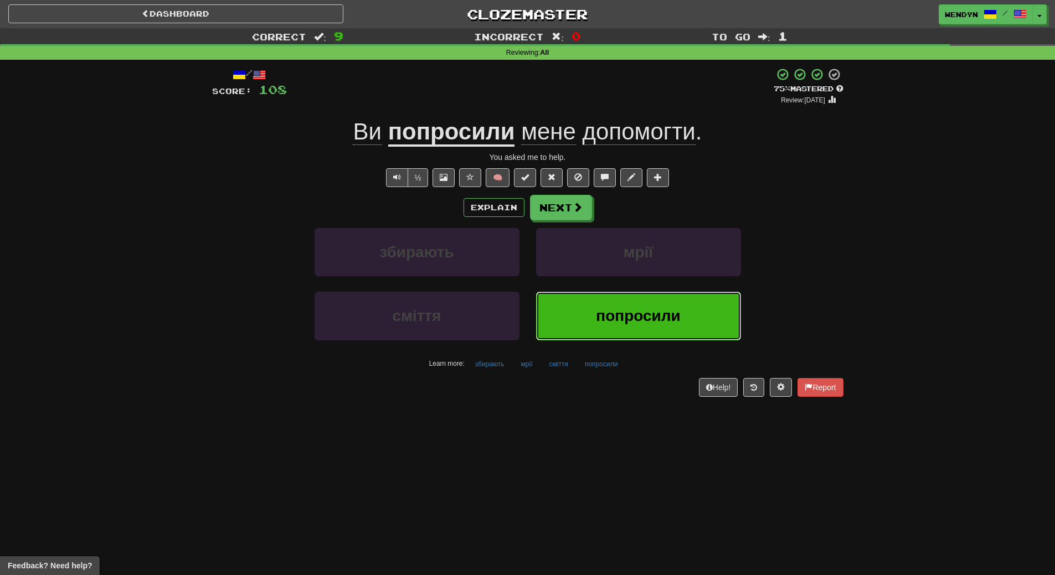
click at [636, 332] on button "попросили" at bounding box center [638, 316] width 205 height 48
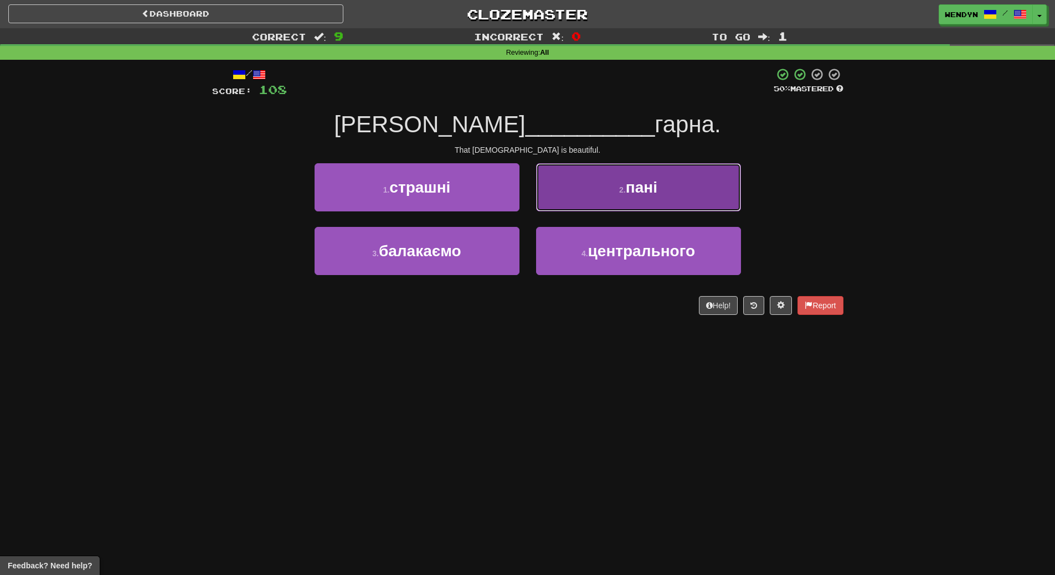
click at [651, 181] on span "пані" at bounding box center [642, 187] width 32 height 17
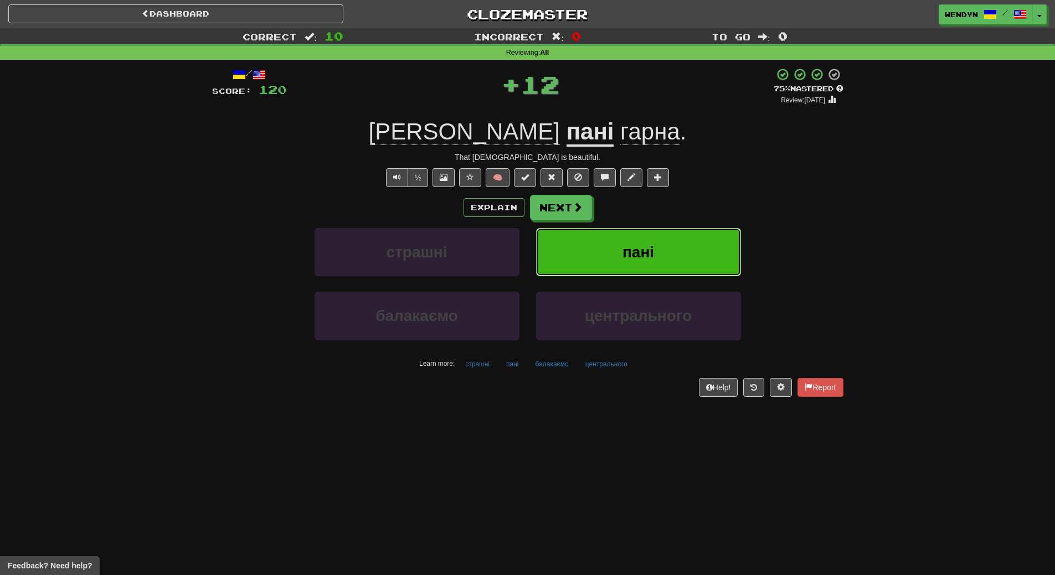
click at [656, 238] on button "пані" at bounding box center [638, 252] width 205 height 48
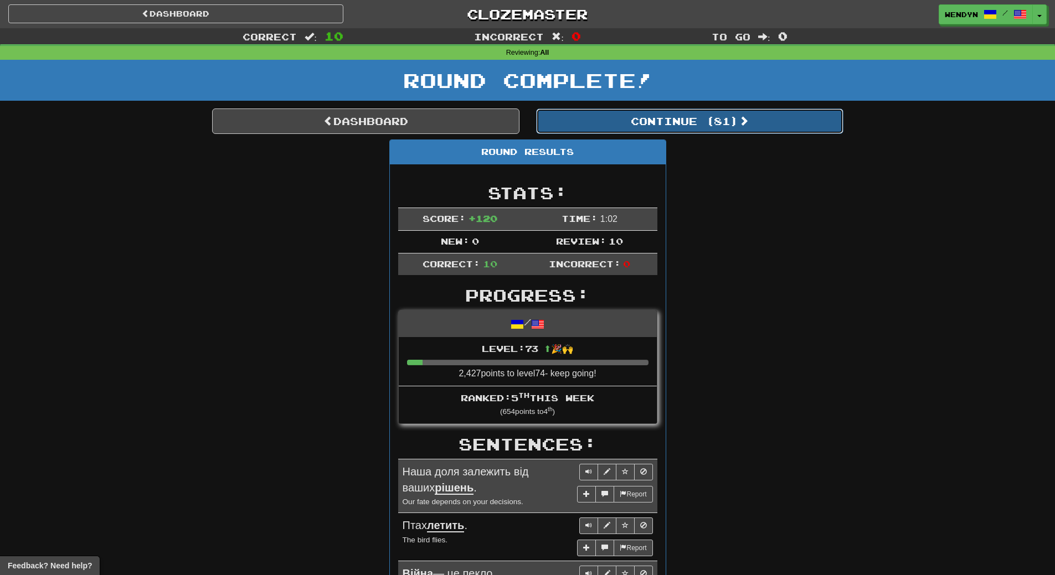
click at [718, 130] on button "Continue ( 81 )" at bounding box center [689, 121] width 307 height 25
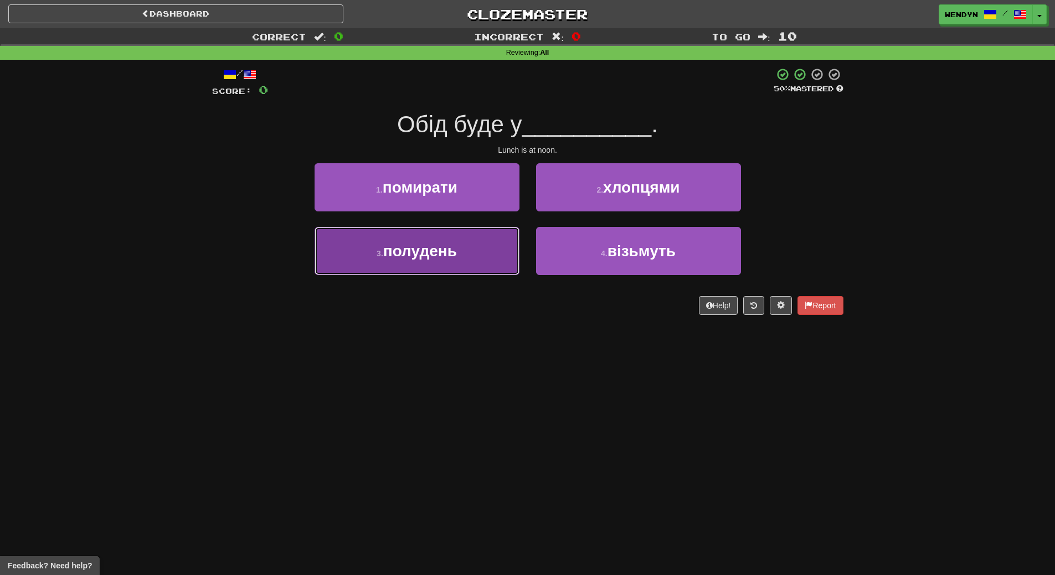
click at [480, 248] on button "3 . полудень" at bounding box center [417, 251] width 205 height 48
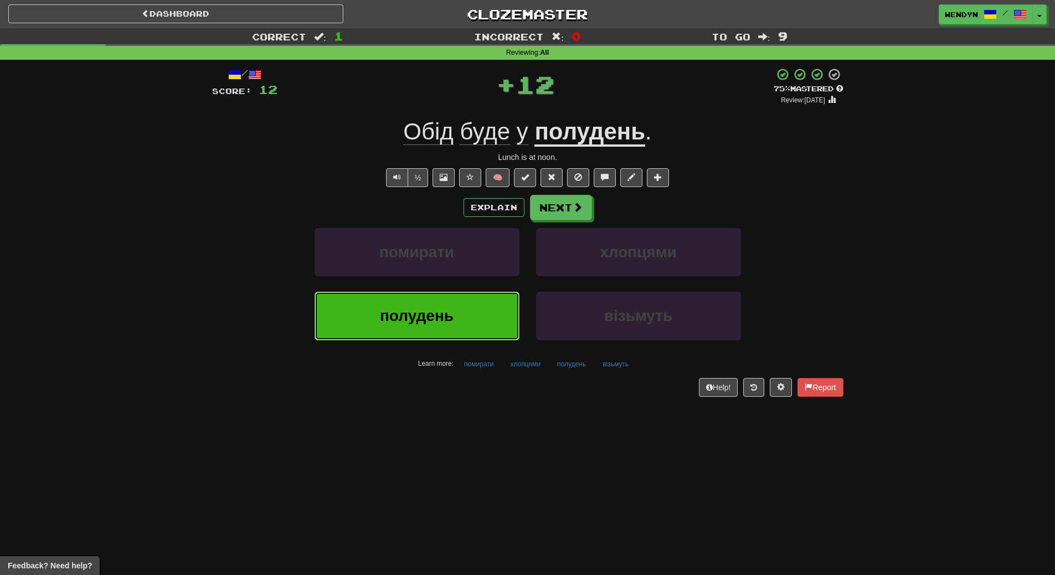
click at [468, 302] on button "полудень" at bounding box center [417, 316] width 205 height 48
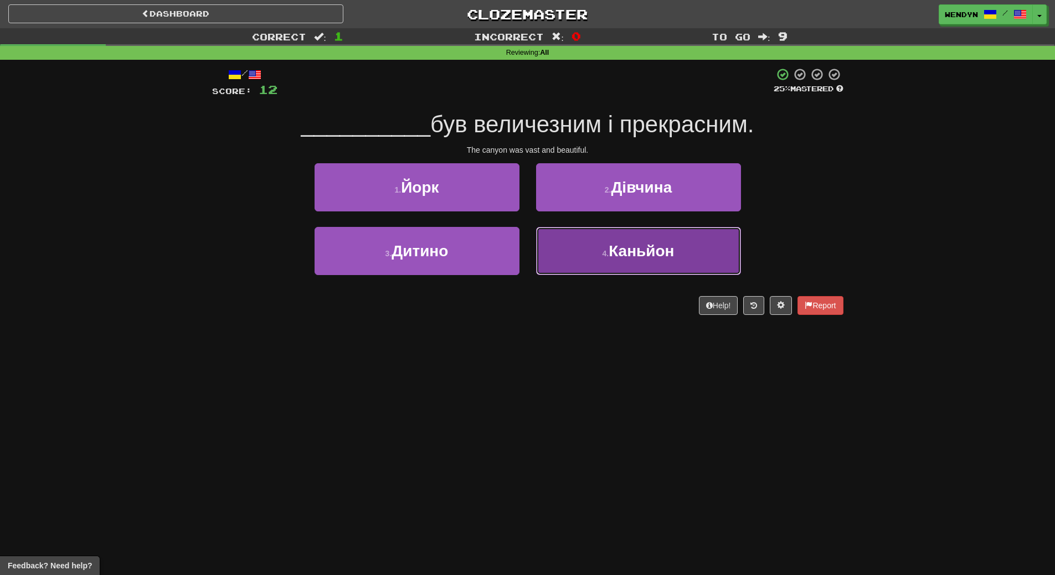
click at [607, 262] on button "4 . Каньйон" at bounding box center [638, 251] width 205 height 48
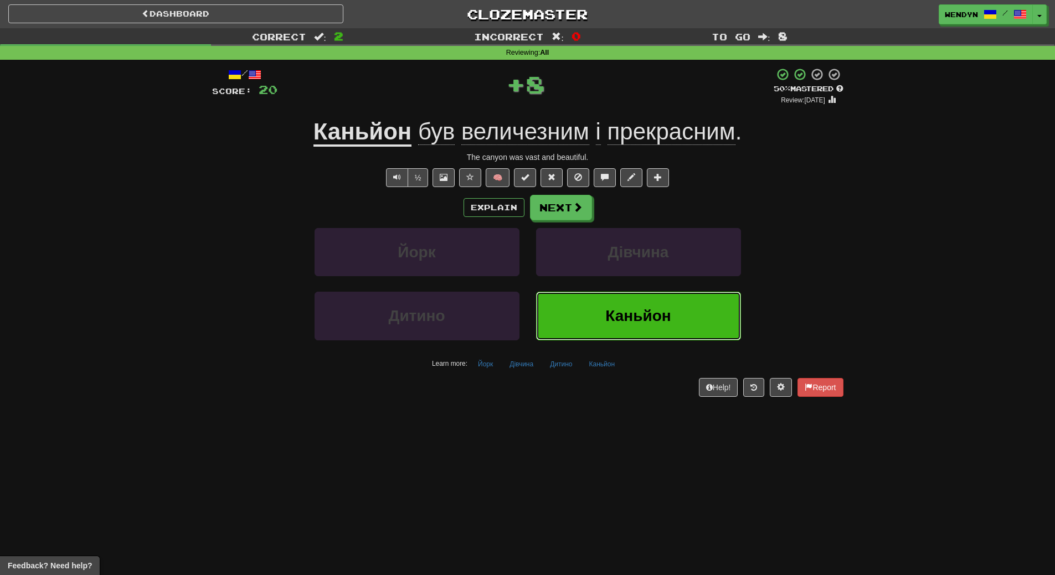
click at [611, 328] on button "Каньйон" at bounding box center [638, 316] width 205 height 48
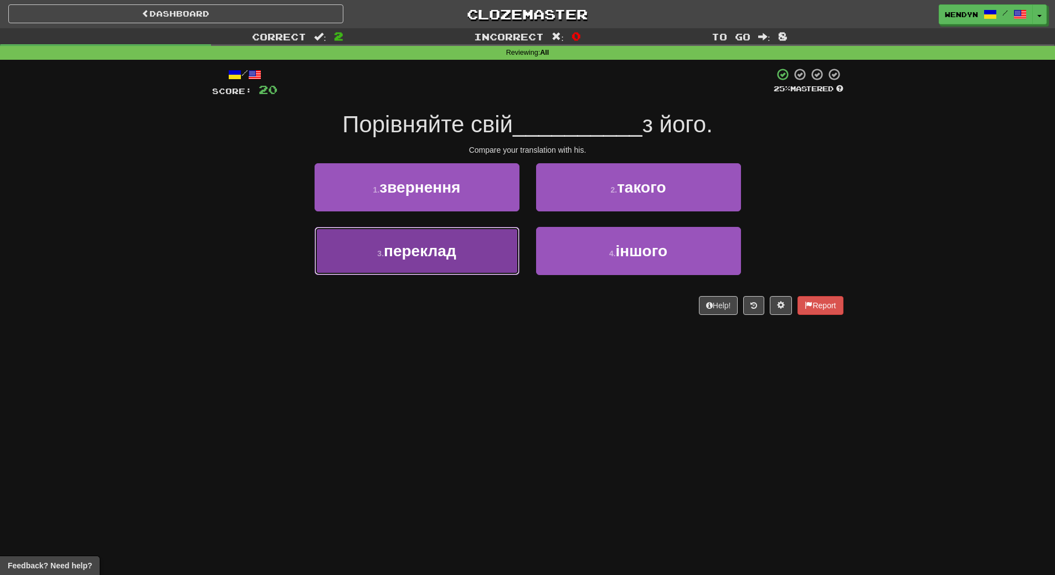
click at [476, 258] on button "3 . переклад" at bounding box center [417, 251] width 205 height 48
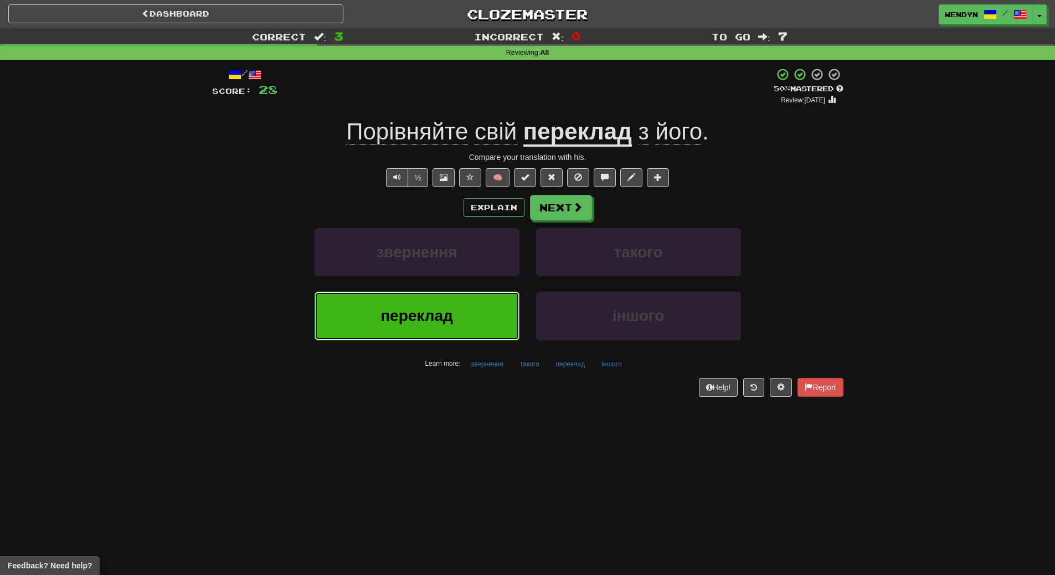
click at [473, 310] on button "переклад" at bounding box center [417, 316] width 205 height 48
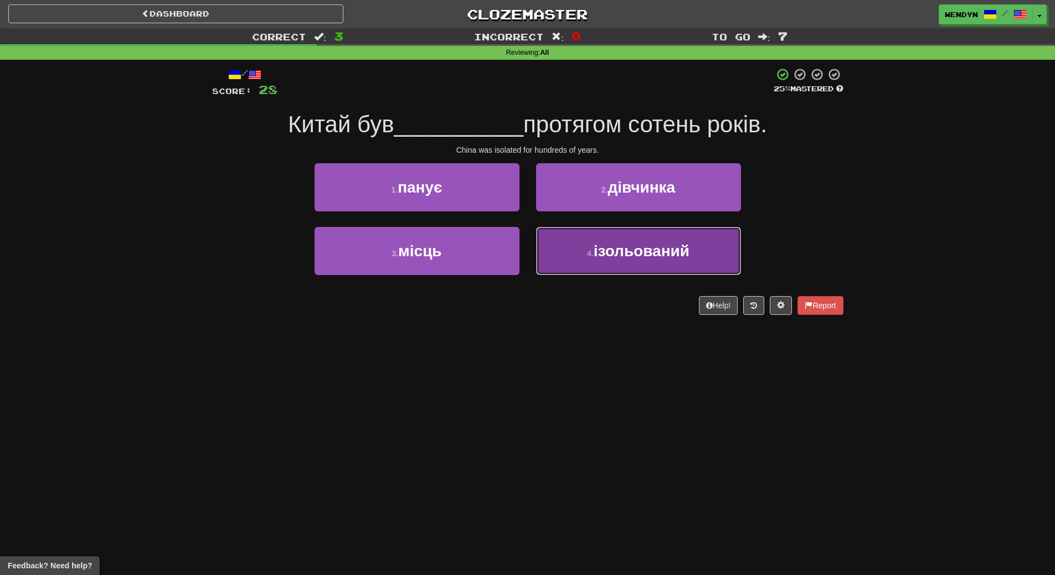
click at [630, 266] on button "4 . ізольований" at bounding box center [638, 251] width 205 height 48
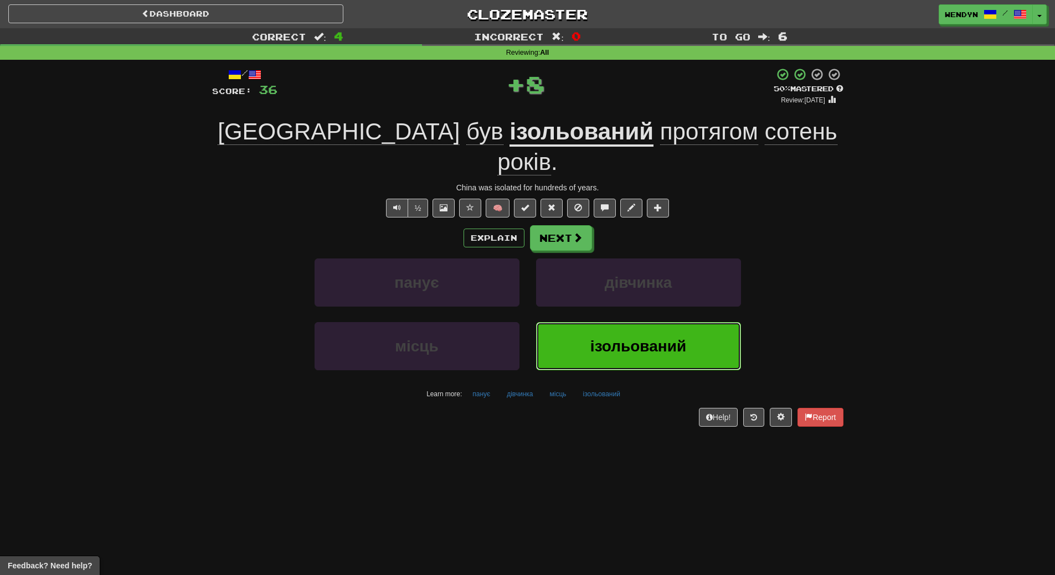
click at [604, 338] on span "ізольований" at bounding box center [638, 346] width 96 height 17
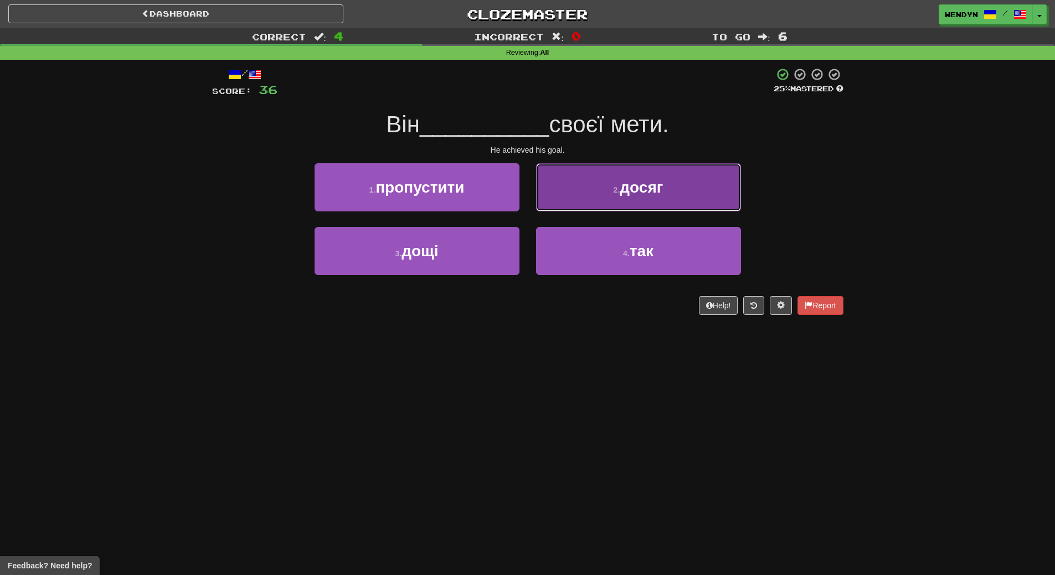
click at [677, 193] on button "2 . досяг" at bounding box center [638, 187] width 205 height 48
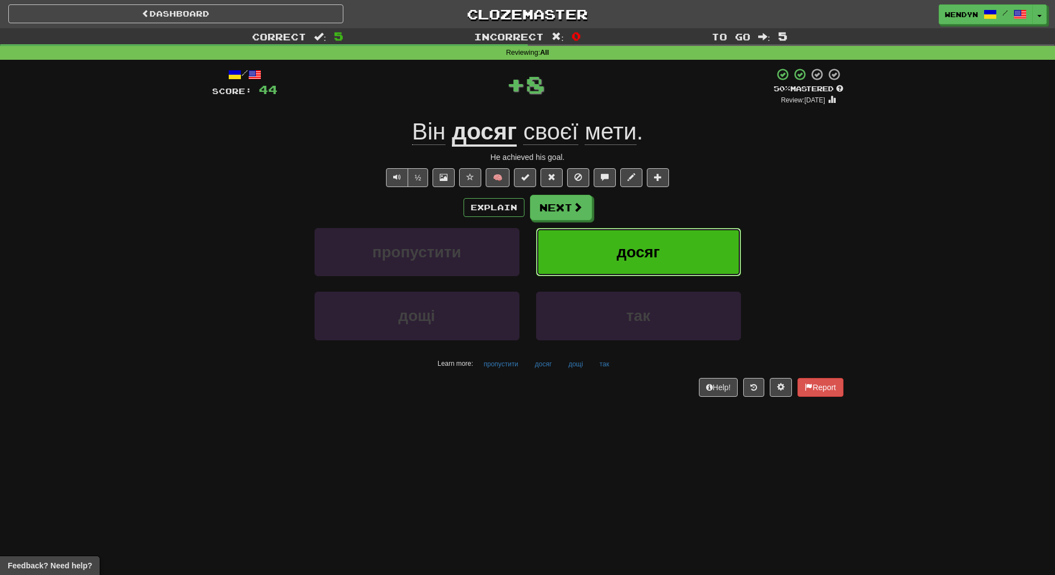
click at [655, 258] on span "досяг" at bounding box center [637, 252] width 43 height 17
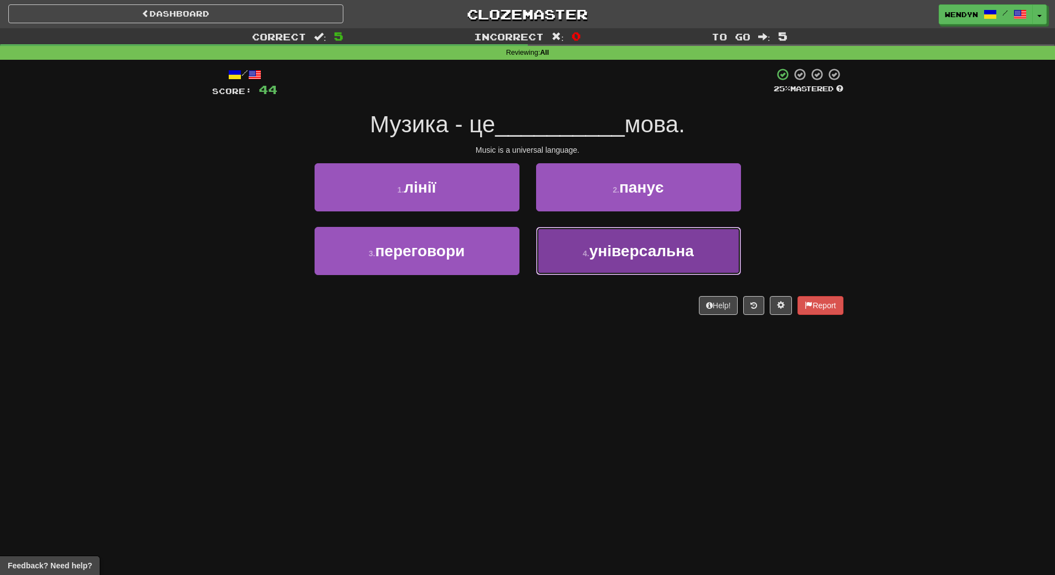
click at [600, 258] on span "універсальна" at bounding box center [641, 251] width 105 height 17
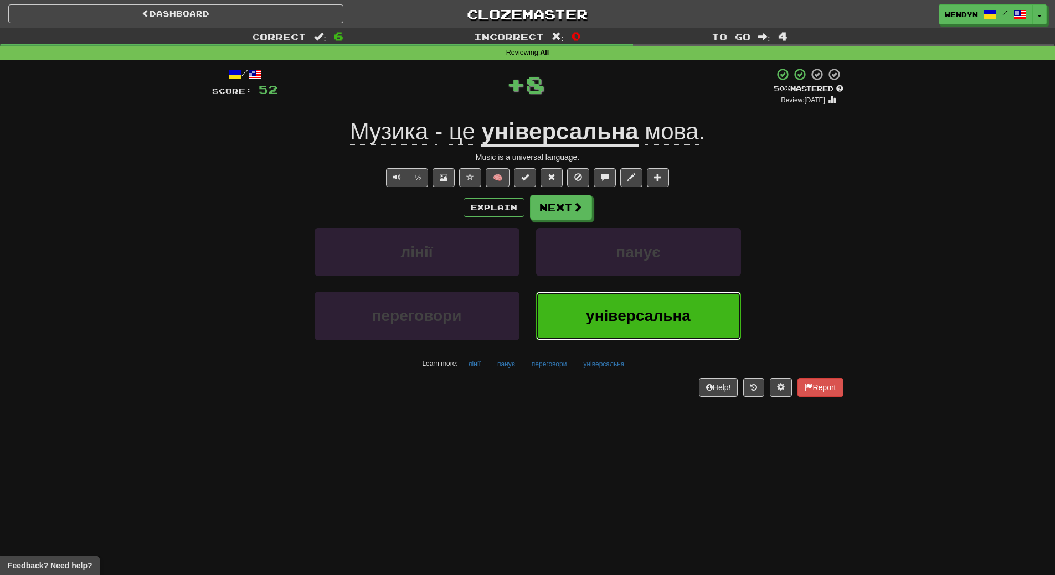
click at [586, 323] on span "універсальна" at bounding box center [638, 315] width 105 height 17
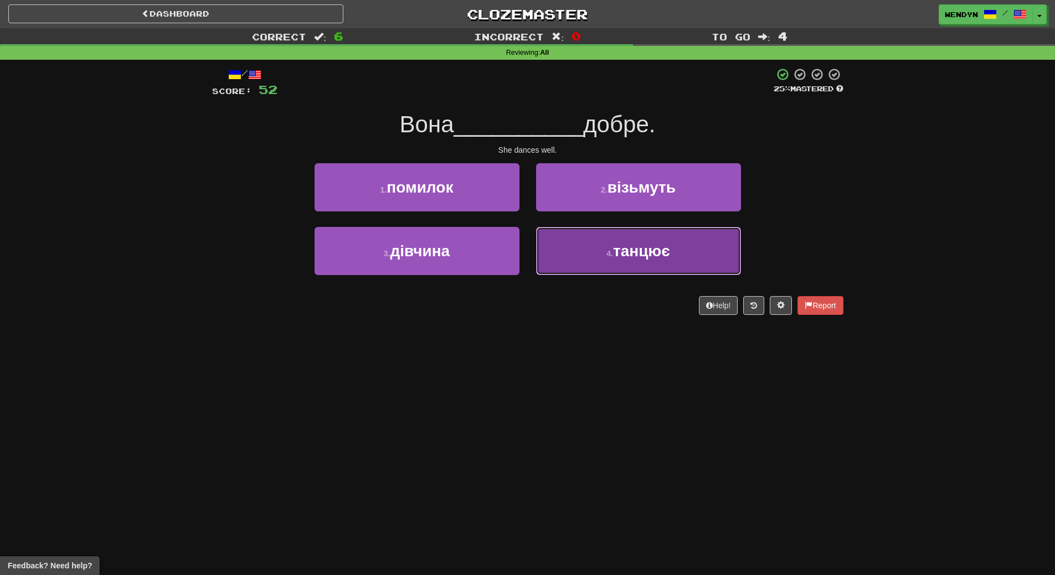
click at [596, 267] on button "4 . танцює" at bounding box center [638, 251] width 205 height 48
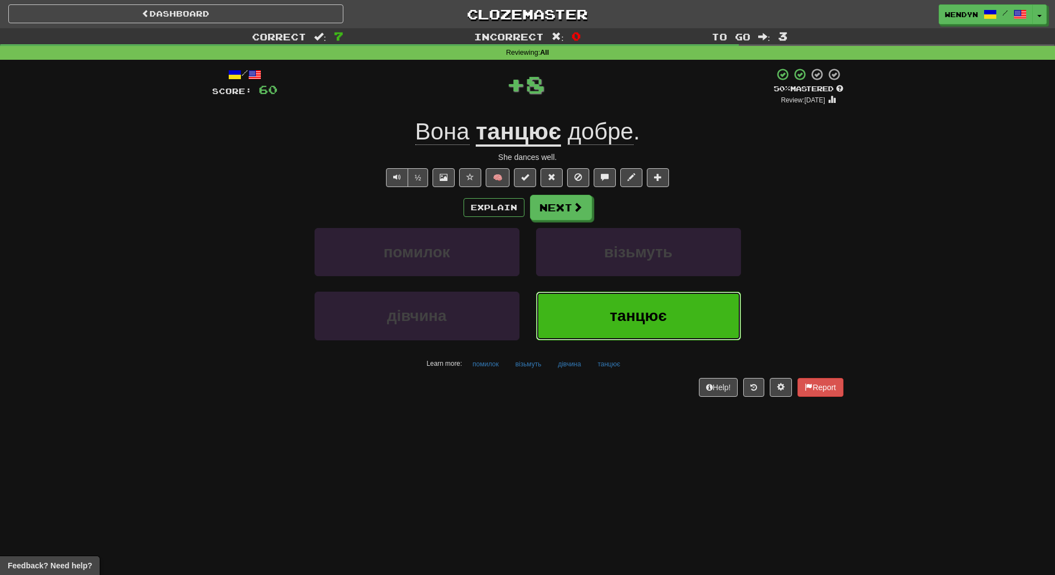
click at [593, 305] on button "танцює" at bounding box center [638, 316] width 205 height 48
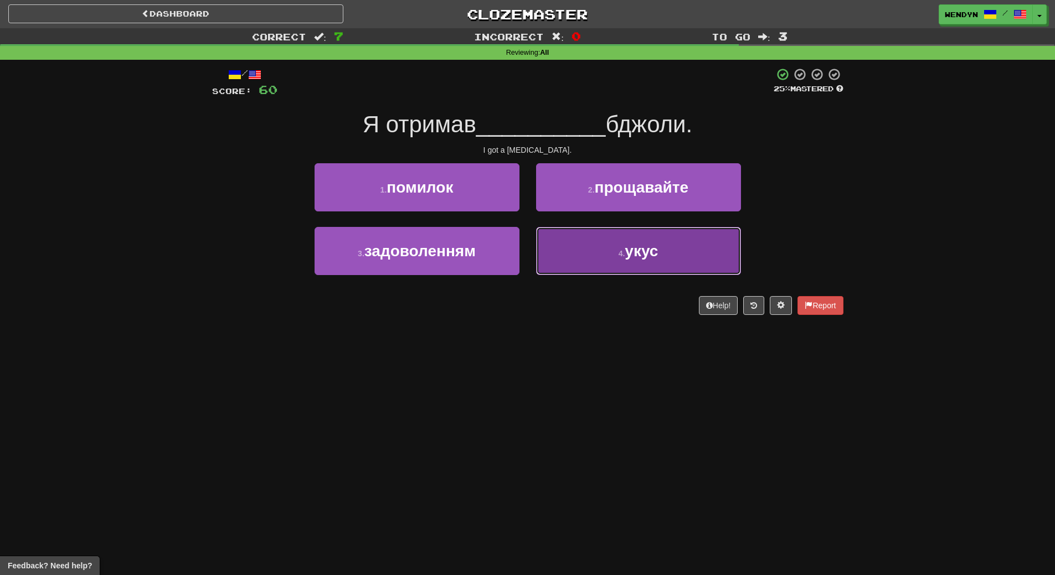
click at [635, 255] on span "укус" at bounding box center [641, 251] width 33 height 17
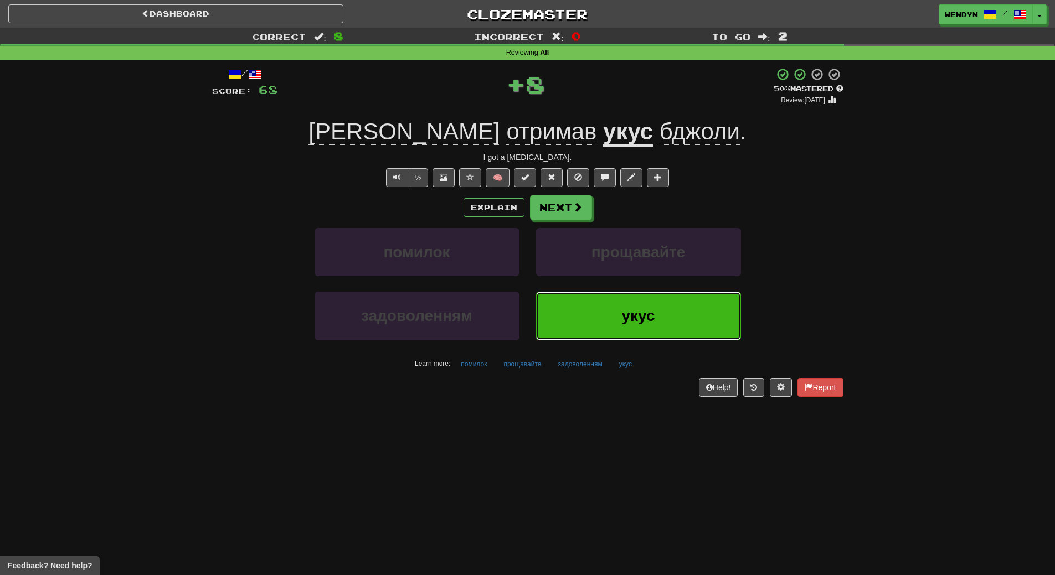
click at [635, 294] on button "укус" at bounding box center [638, 316] width 205 height 48
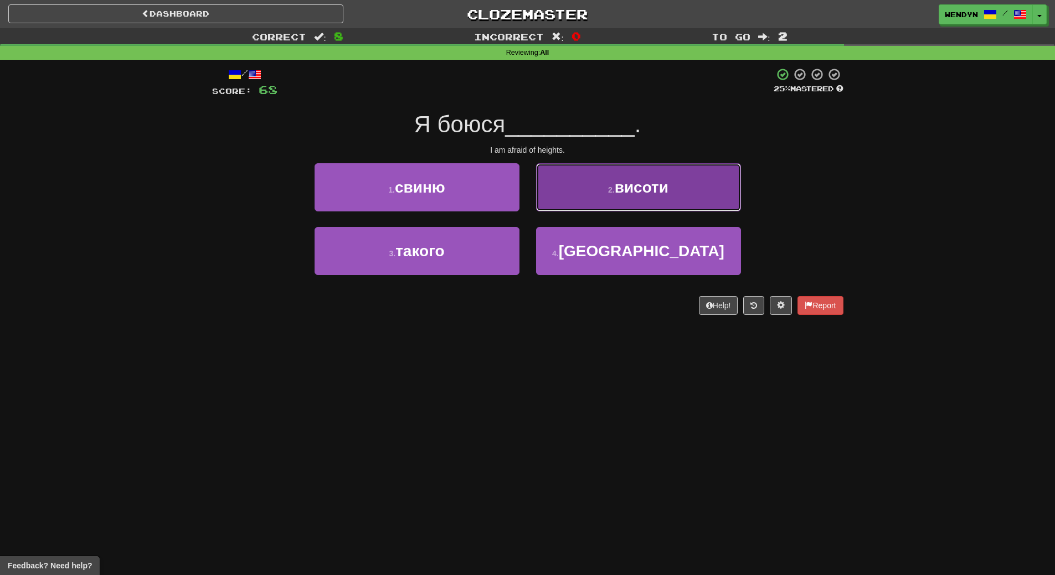
click at [655, 186] on span "висоти" at bounding box center [642, 187] width 54 height 17
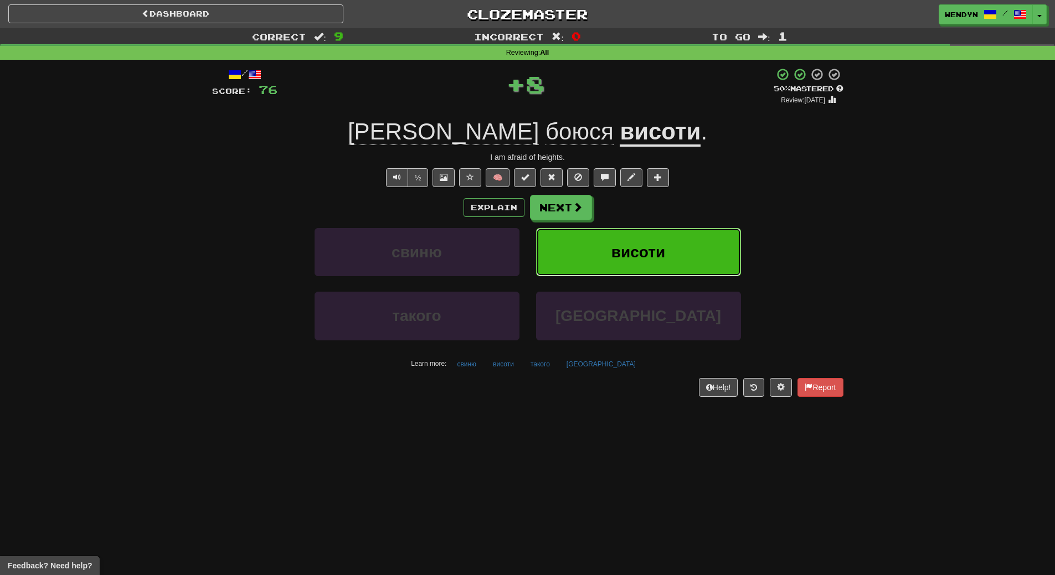
click at [663, 250] on span "висоти" at bounding box center [638, 252] width 54 height 17
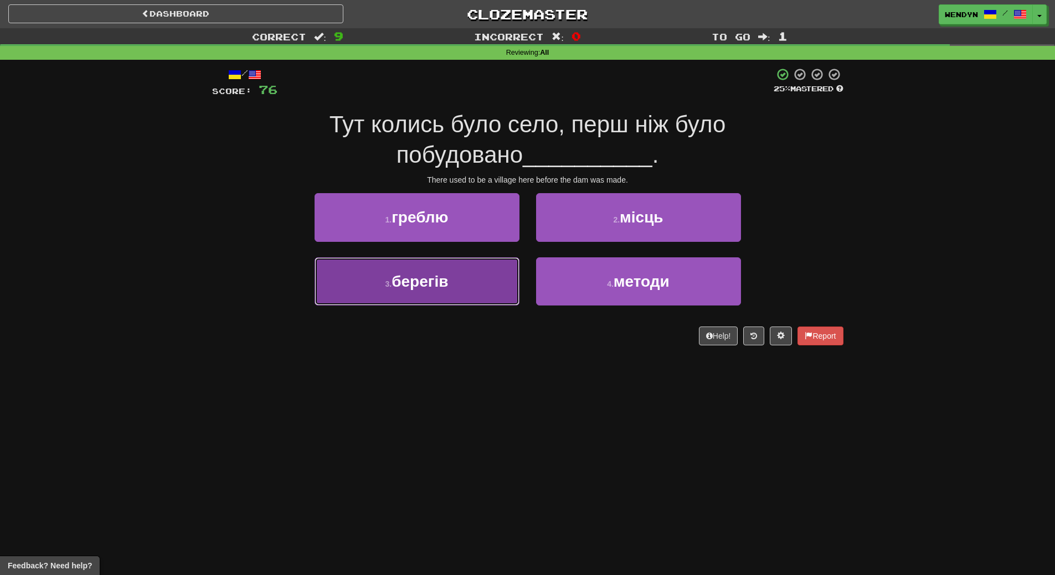
click at [480, 265] on button "3 . берегів" at bounding box center [417, 282] width 205 height 48
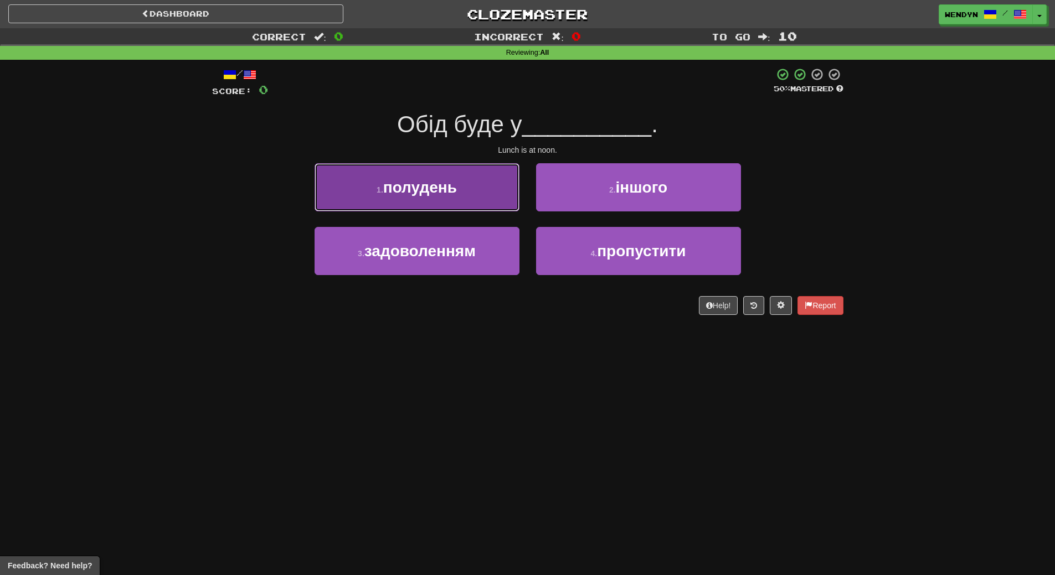
click at [432, 189] on span "полудень" at bounding box center [420, 187] width 74 height 17
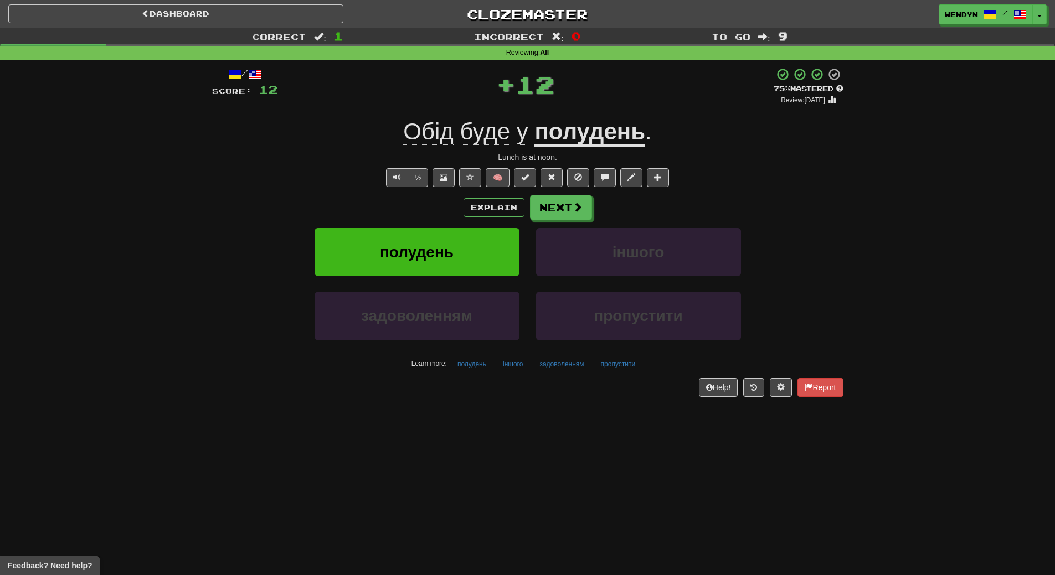
click at [426, 225] on div "Explain Next полудень іншого задоволенням пропустити Learn more: полудень іншог…" at bounding box center [527, 284] width 631 height 178
click at [425, 250] on span "полудень" at bounding box center [417, 252] width 74 height 17
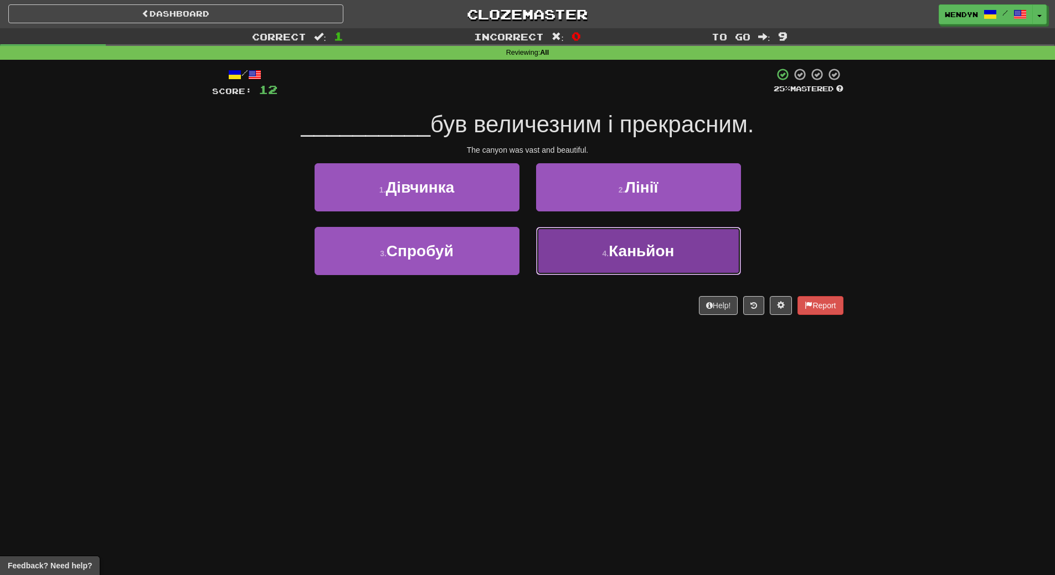
click at [584, 247] on button "4 . [GEOGRAPHIC_DATA]" at bounding box center [638, 251] width 205 height 48
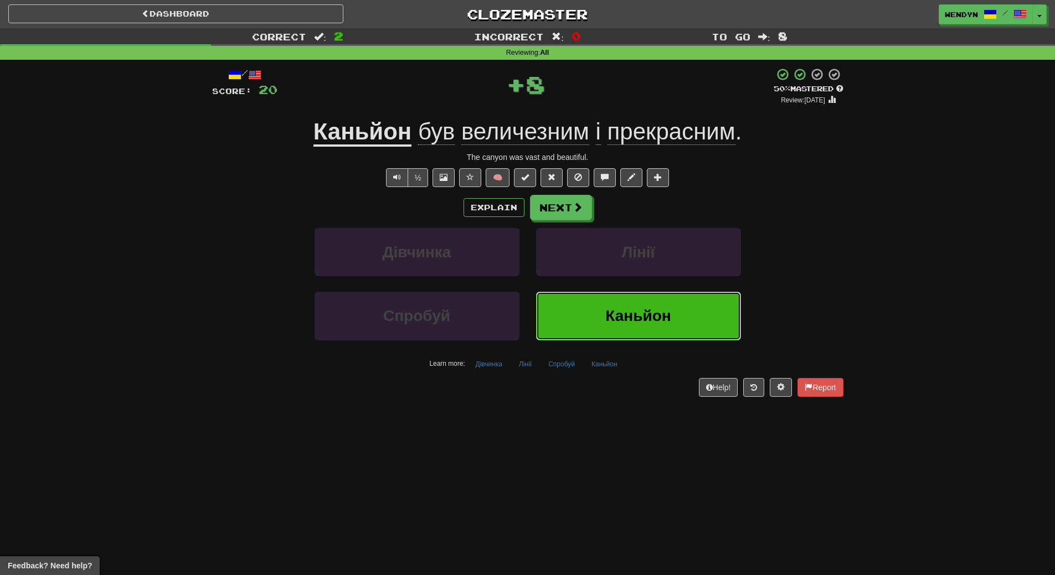
click at [583, 315] on button "Каньйон" at bounding box center [638, 316] width 205 height 48
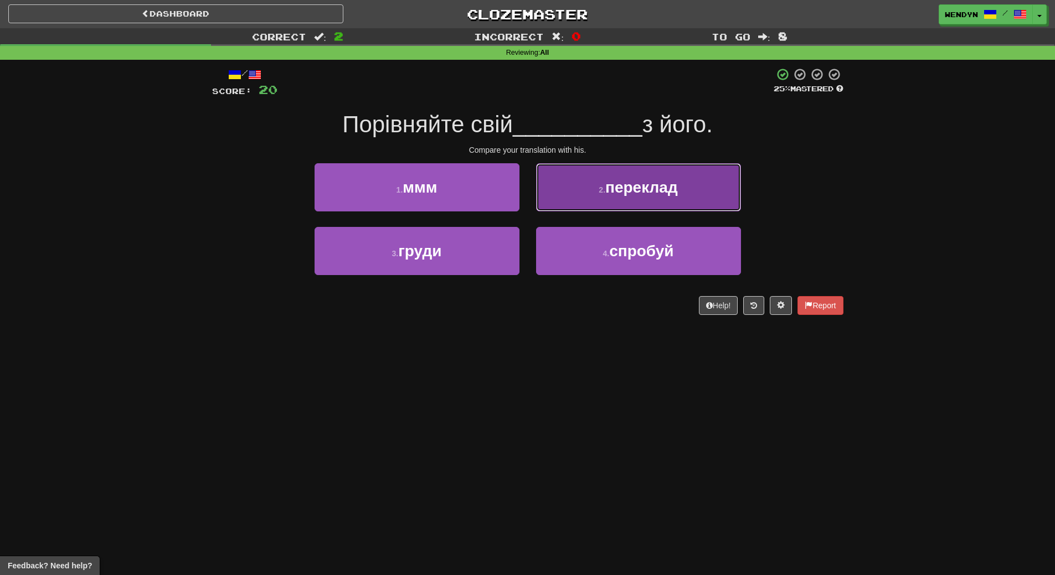
click at [620, 195] on span "переклад" at bounding box center [641, 187] width 73 height 17
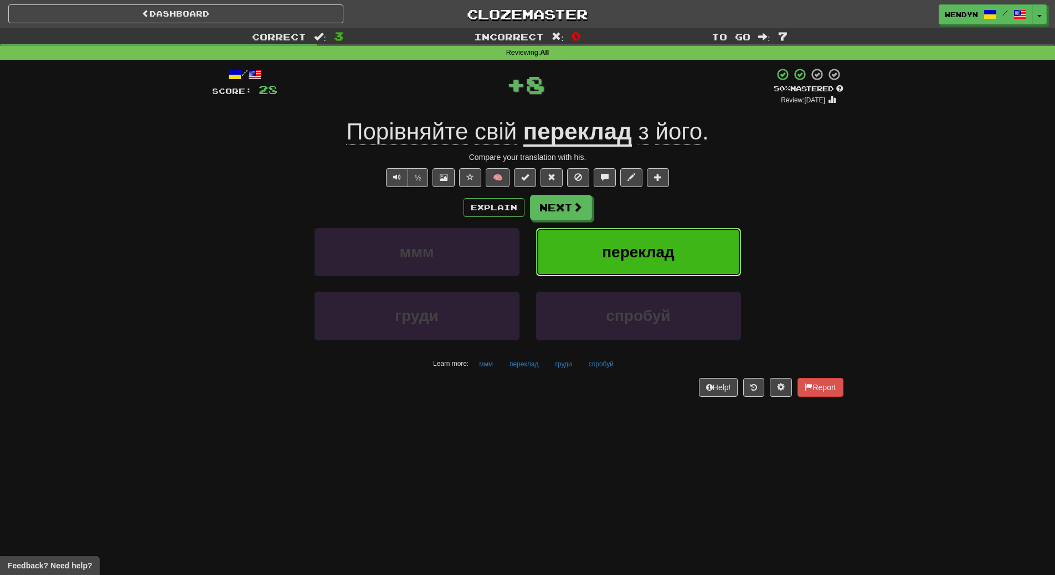
click at [617, 245] on span "переклад" at bounding box center [638, 252] width 73 height 17
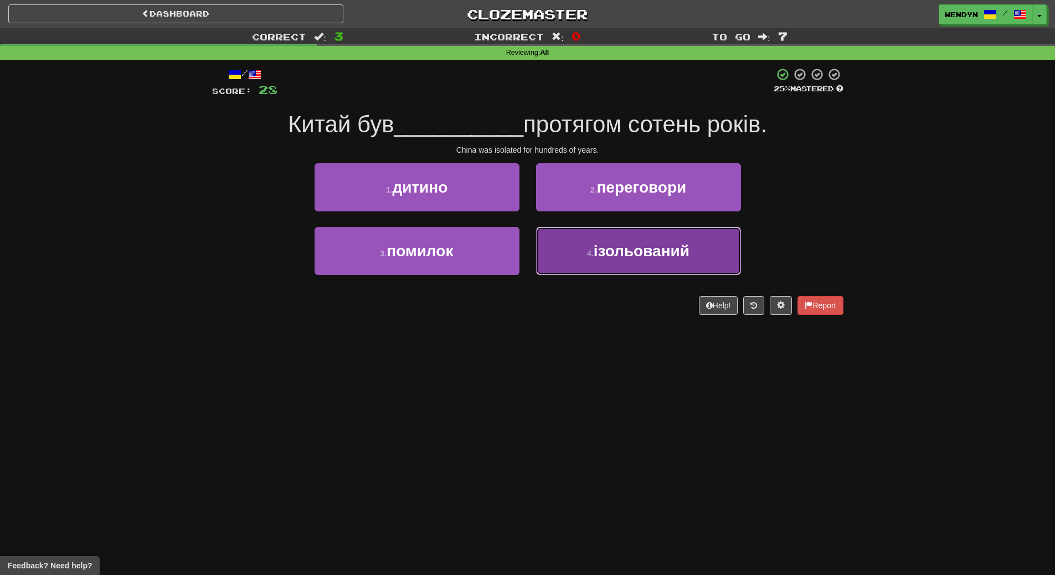
click at [615, 248] on span "ізольований" at bounding box center [642, 251] width 96 height 17
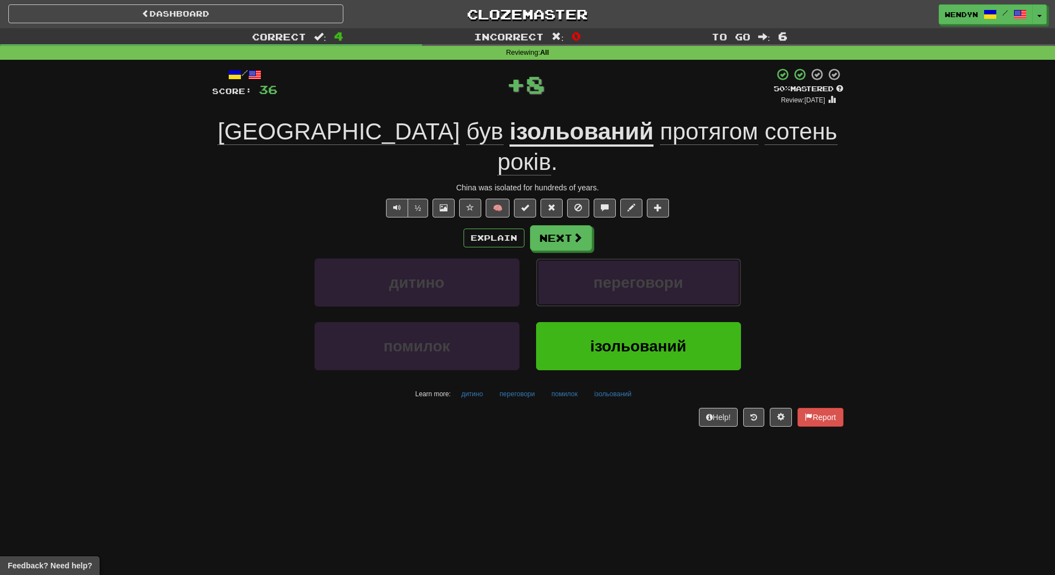
click at [615, 274] on span "переговори" at bounding box center [639, 282] width 90 height 17
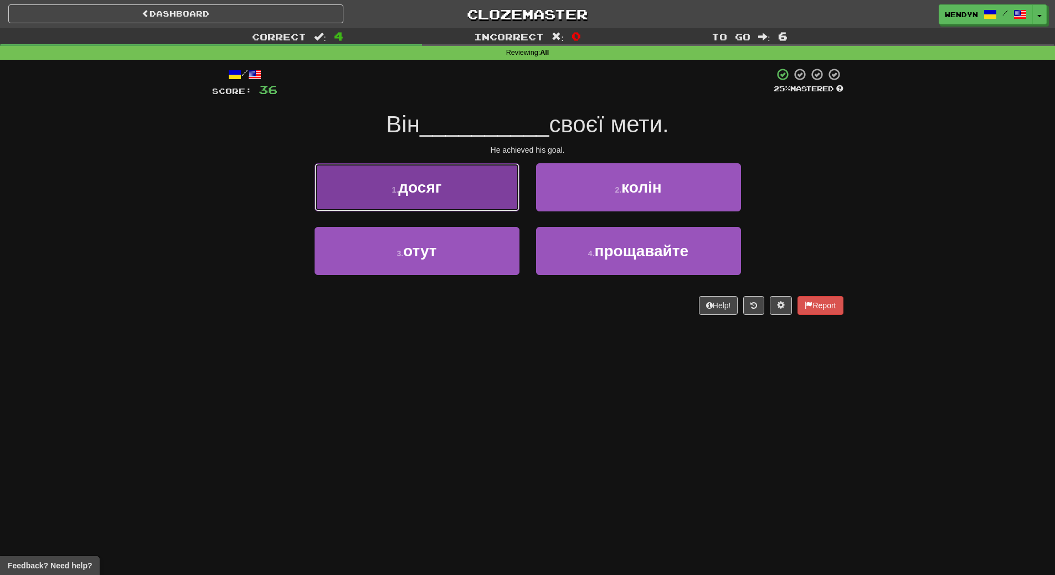
click at [431, 192] on span "досяг" at bounding box center [419, 187] width 43 height 17
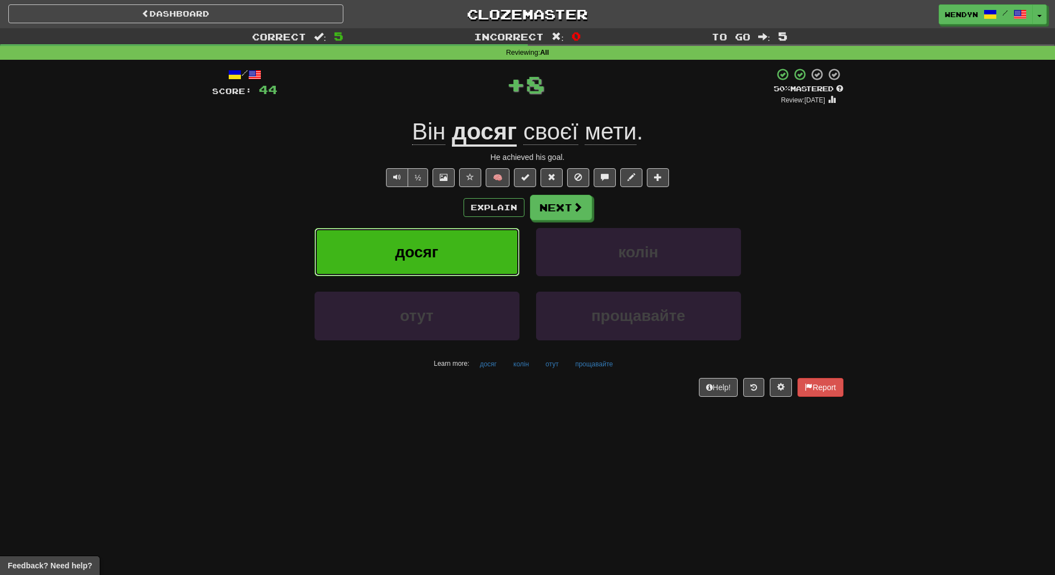
click at [425, 244] on span "досяг" at bounding box center [416, 252] width 43 height 17
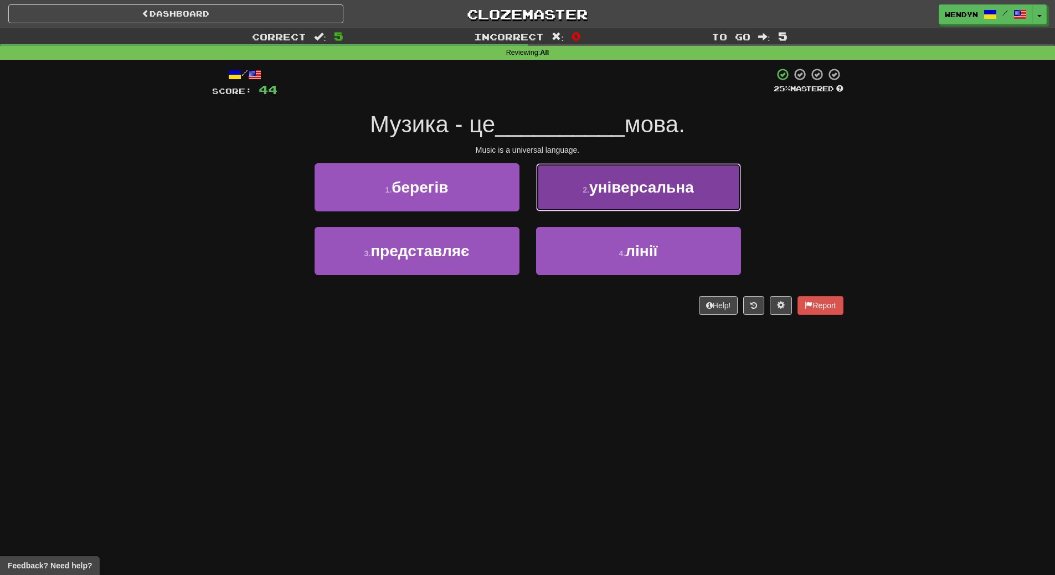
click at [674, 175] on button "2 . універсальна" at bounding box center [638, 187] width 205 height 48
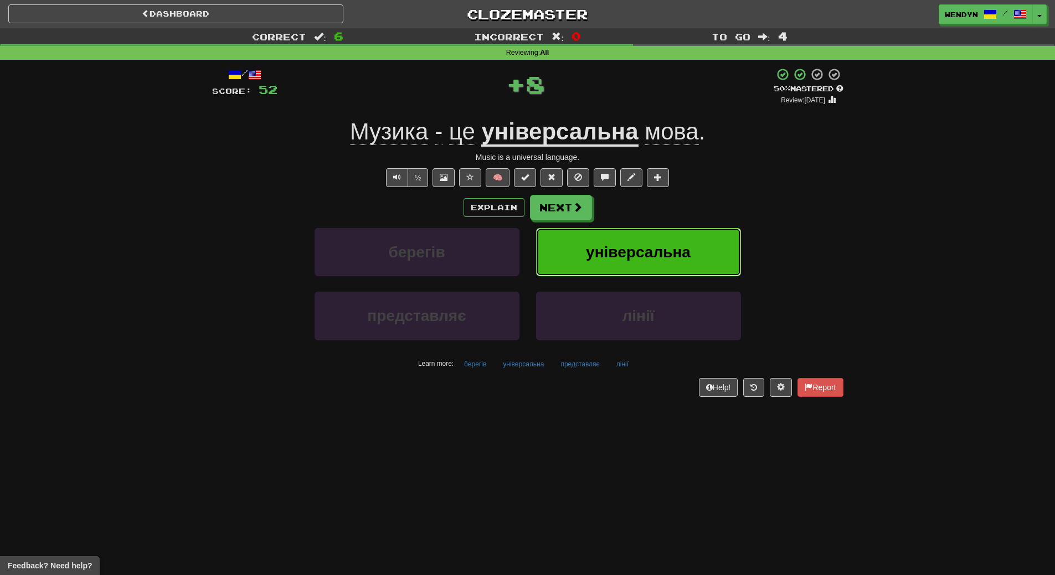
click at [673, 236] on button "універсальна" at bounding box center [638, 252] width 205 height 48
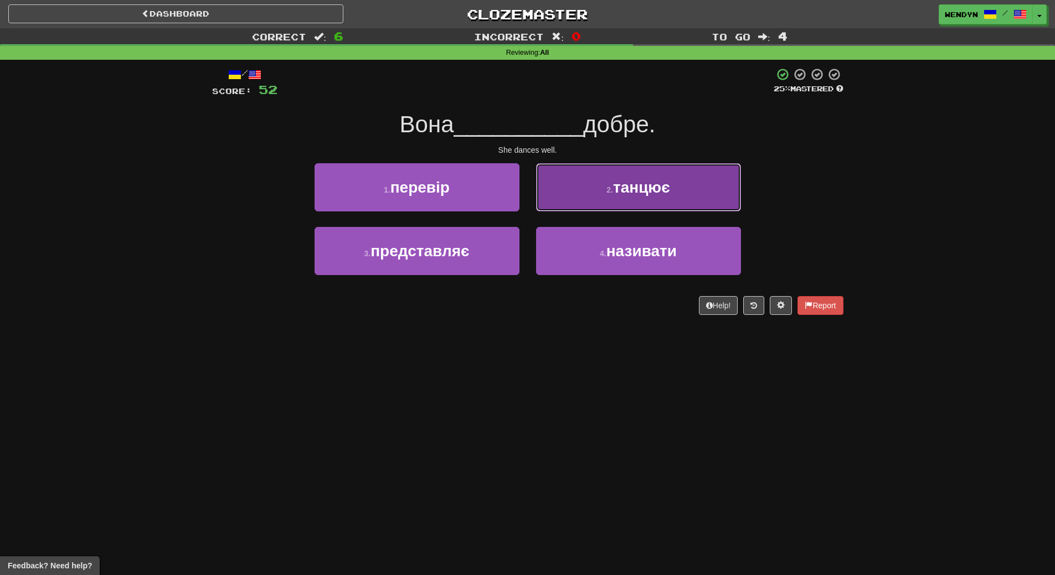
click at [671, 192] on button "2 . танцює" at bounding box center [638, 187] width 205 height 48
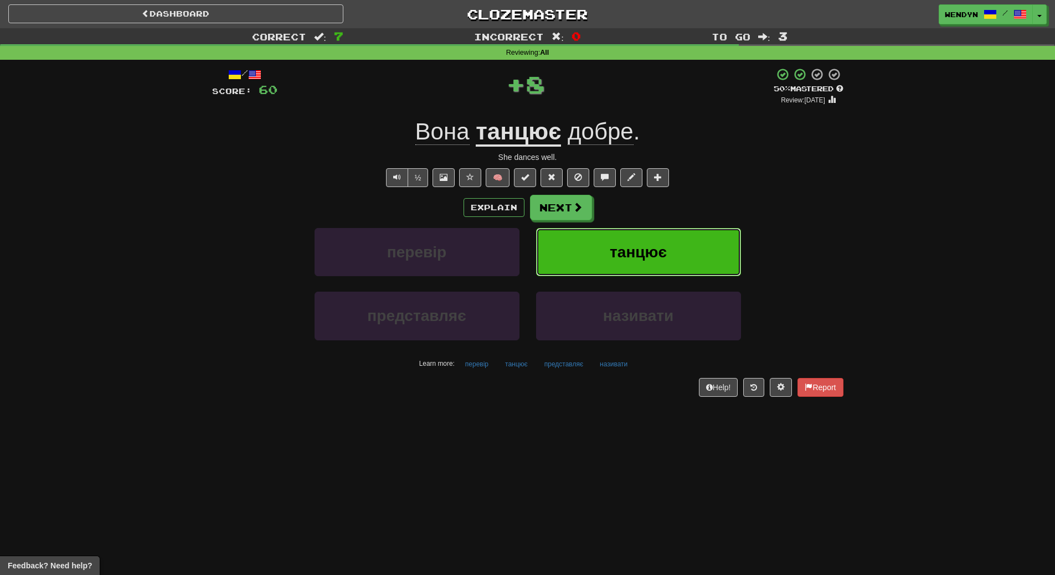
click at [667, 228] on button "танцює" at bounding box center [638, 252] width 205 height 48
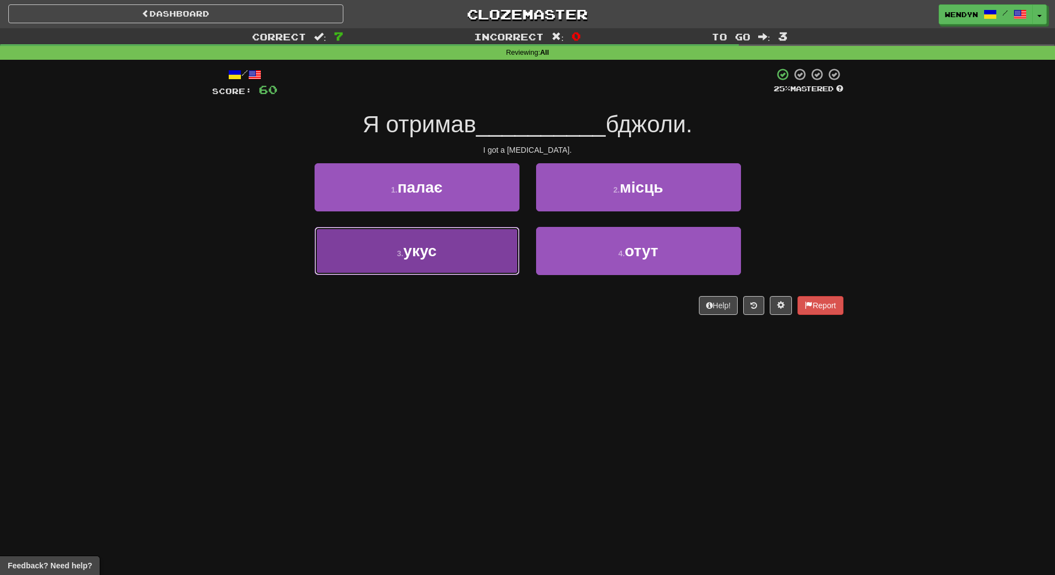
click at [466, 266] on button "3 . укус" at bounding box center [417, 251] width 205 height 48
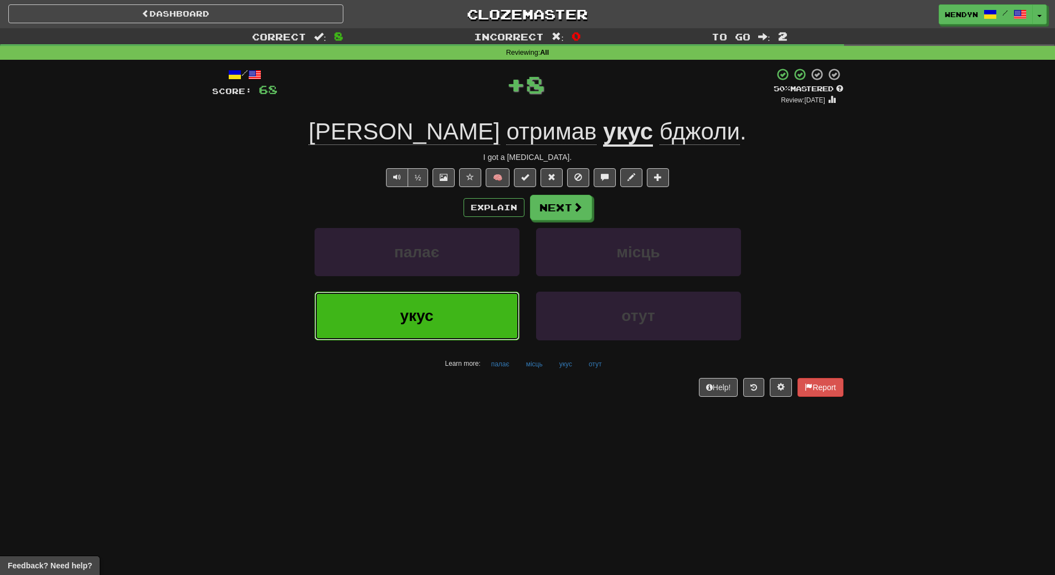
click at [459, 316] on button "укус" at bounding box center [417, 316] width 205 height 48
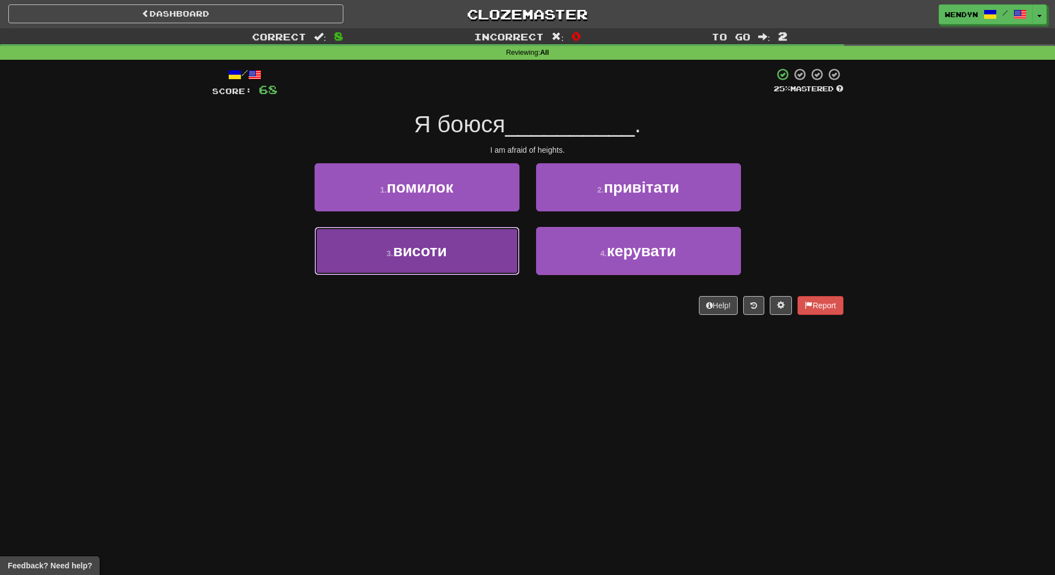
click at [456, 262] on button "3 . висоти" at bounding box center [417, 251] width 205 height 48
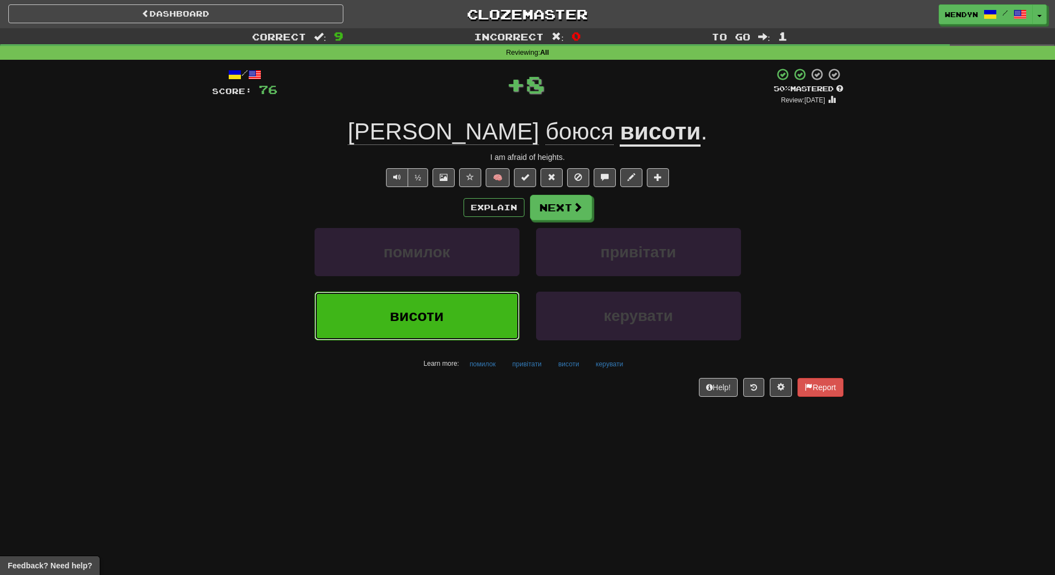
click at [454, 314] on button "висоти" at bounding box center [417, 316] width 205 height 48
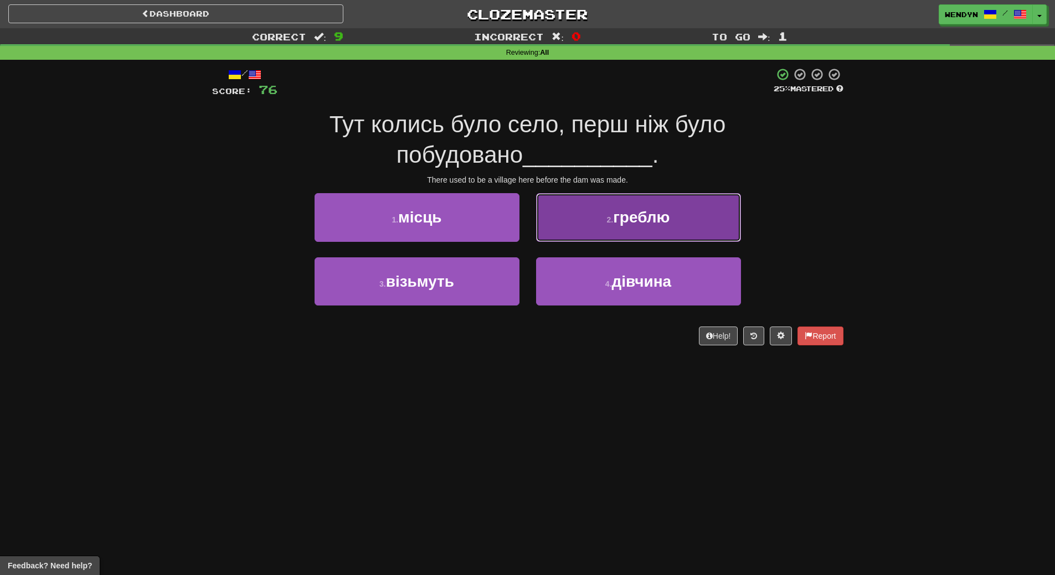
click at [666, 208] on button "2 . греблю" at bounding box center [638, 217] width 205 height 48
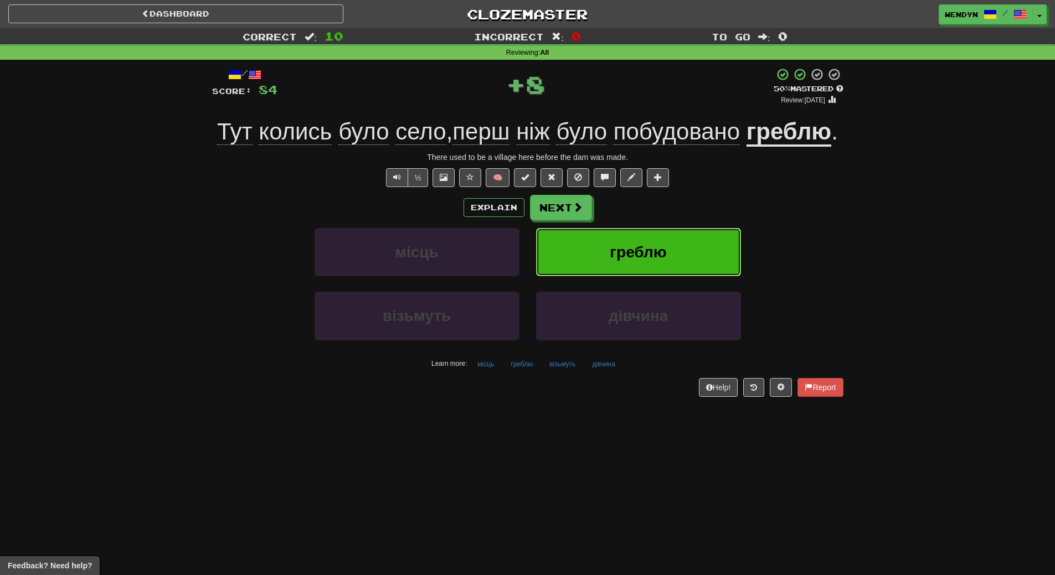
click at [663, 250] on span "греблю" at bounding box center [638, 252] width 56 height 17
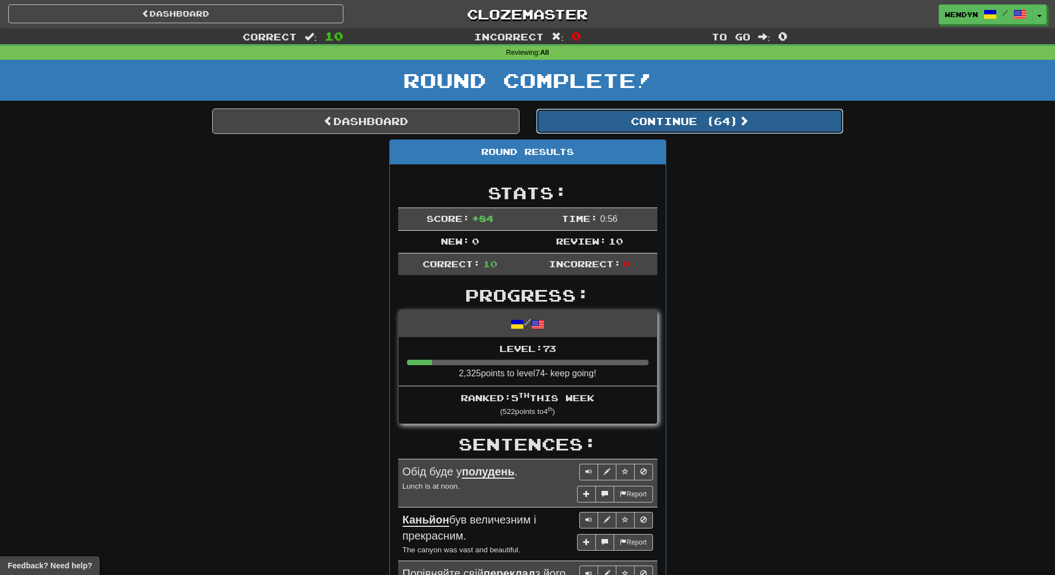
click at [698, 122] on button "Continue ( 64 )" at bounding box center [689, 121] width 307 height 25
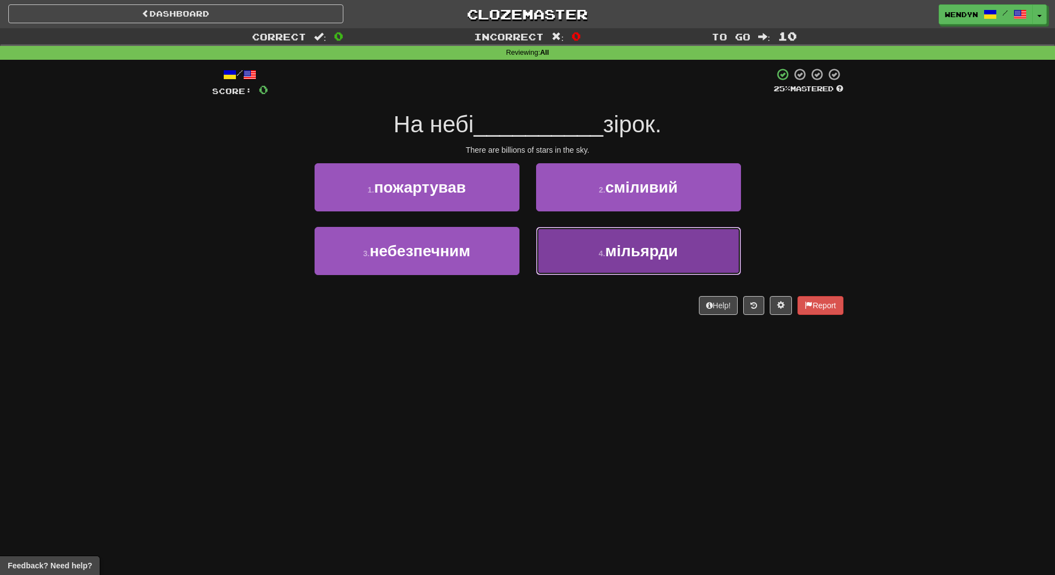
click at [629, 258] on span "мільярди" at bounding box center [641, 251] width 73 height 17
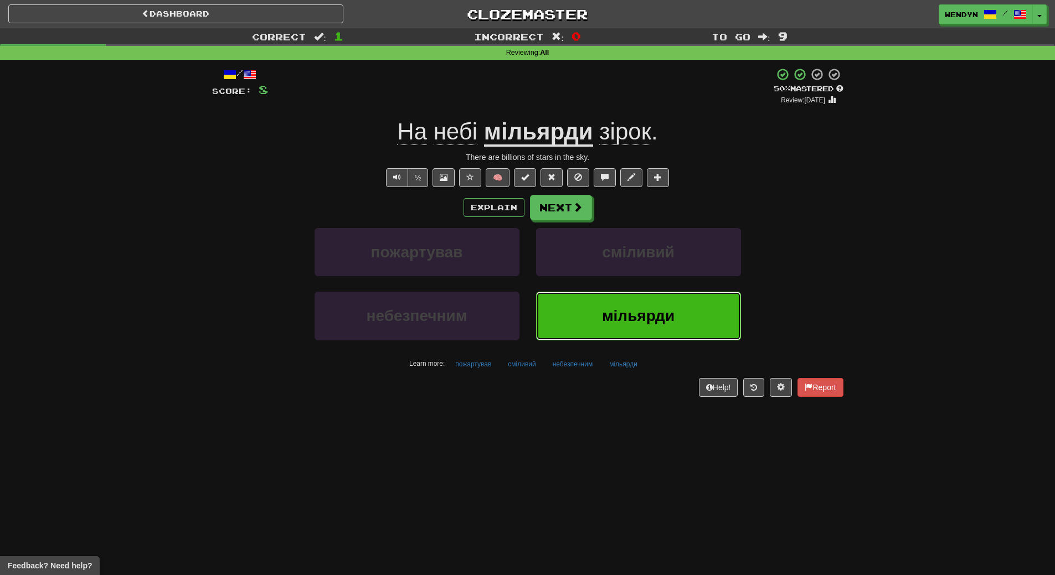
click at [621, 315] on span "мільярди" at bounding box center [638, 315] width 73 height 17
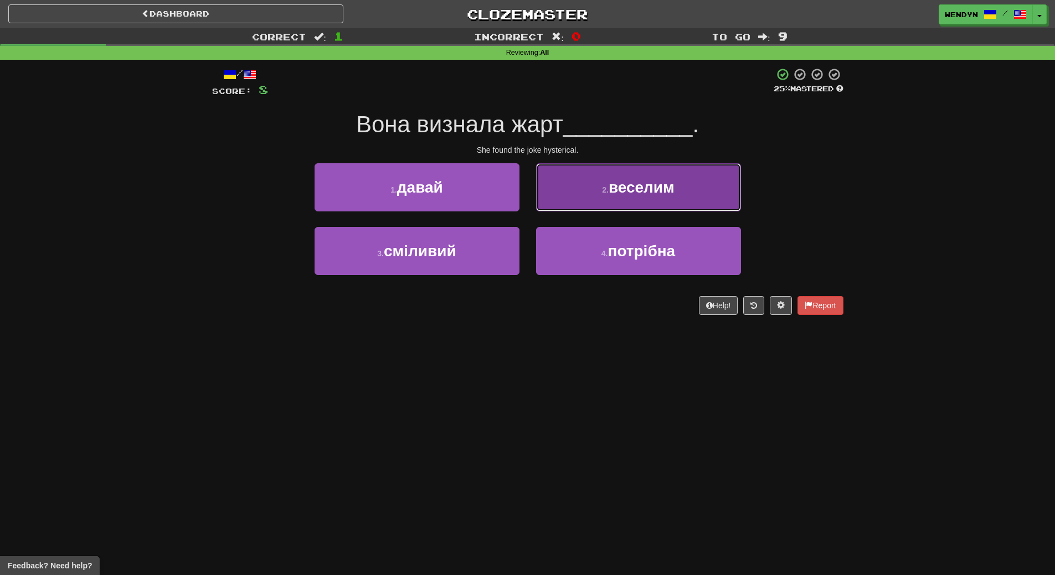
click at [702, 193] on button "2 . веселим" at bounding box center [638, 187] width 205 height 48
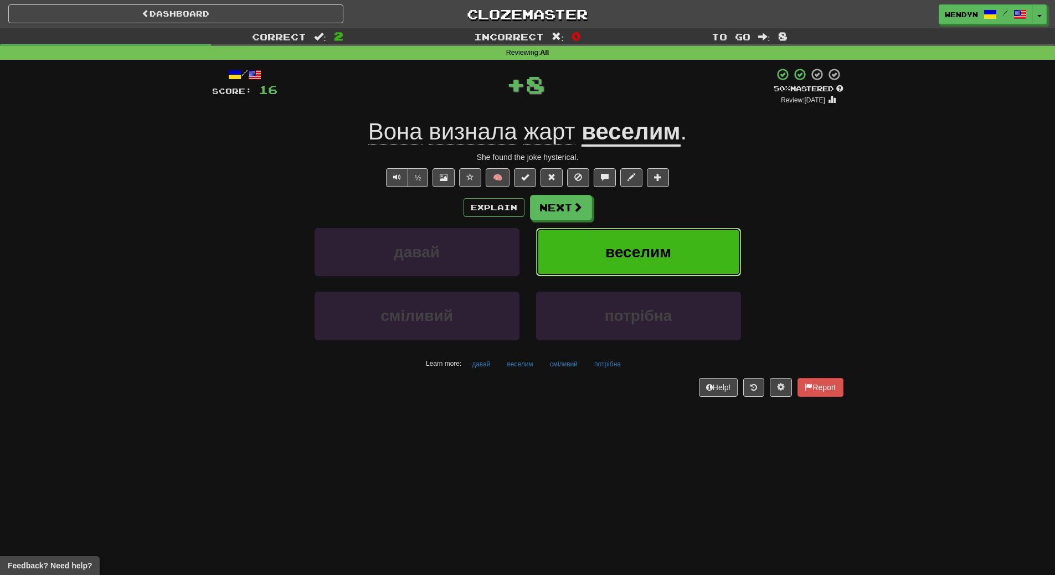
click at [693, 249] on button "веселим" at bounding box center [638, 252] width 205 height 48
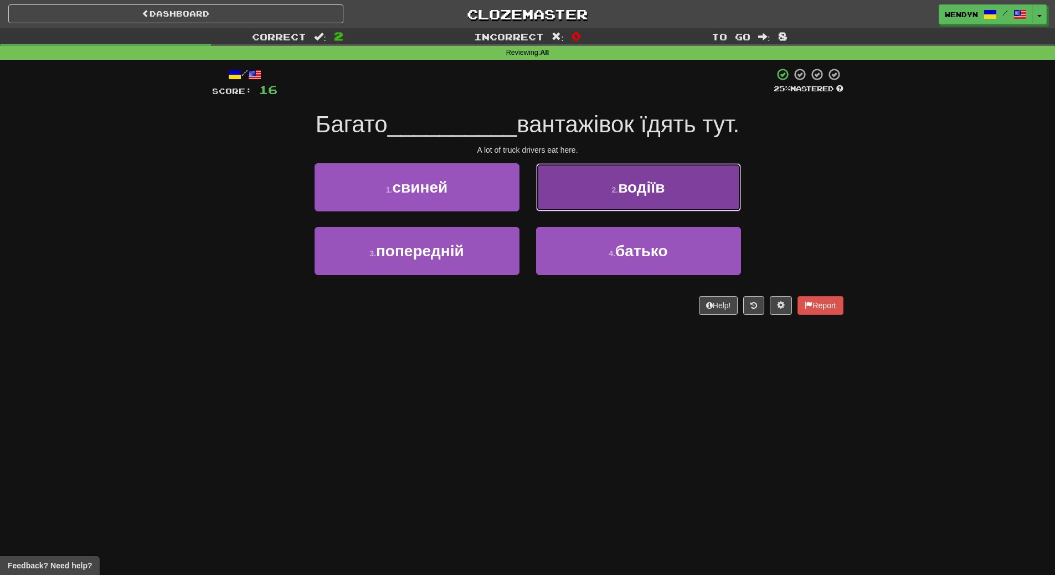
click at [662, 182] on span "водіїв" at bounding box center [641, 187] width 47 height 17
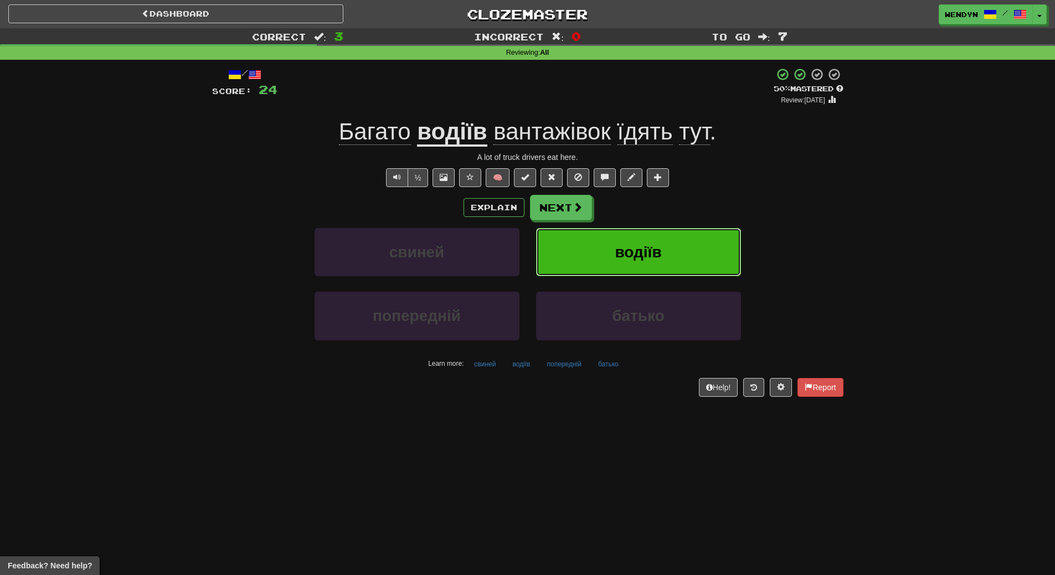
click at [679, 253] on button "водіїв" at bounding box center [638, 252] width 205 height 48
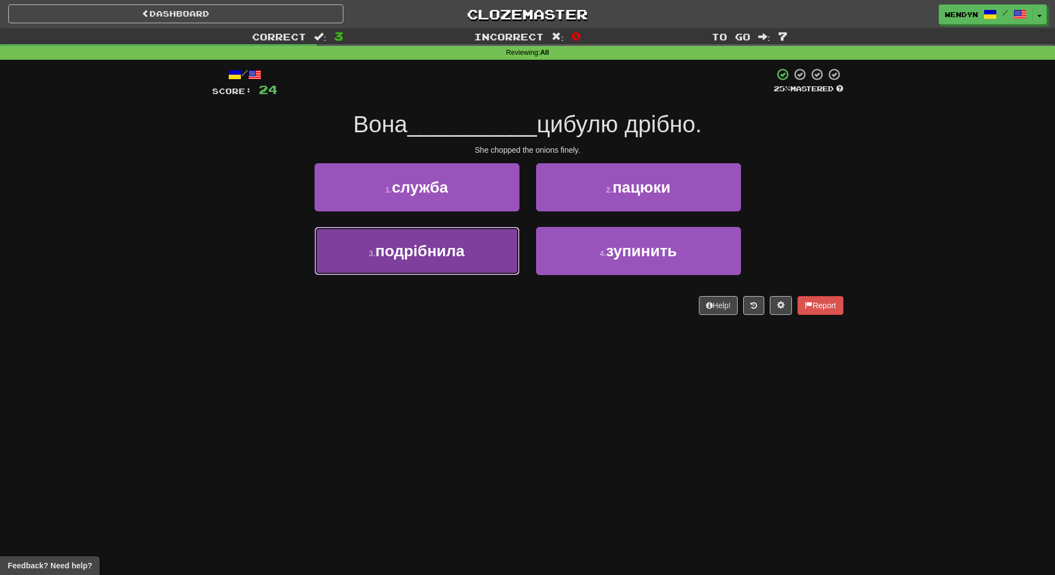
click at [465, 256] on span "подрібнила" at bounding box center [419, 251] width 89 height 17
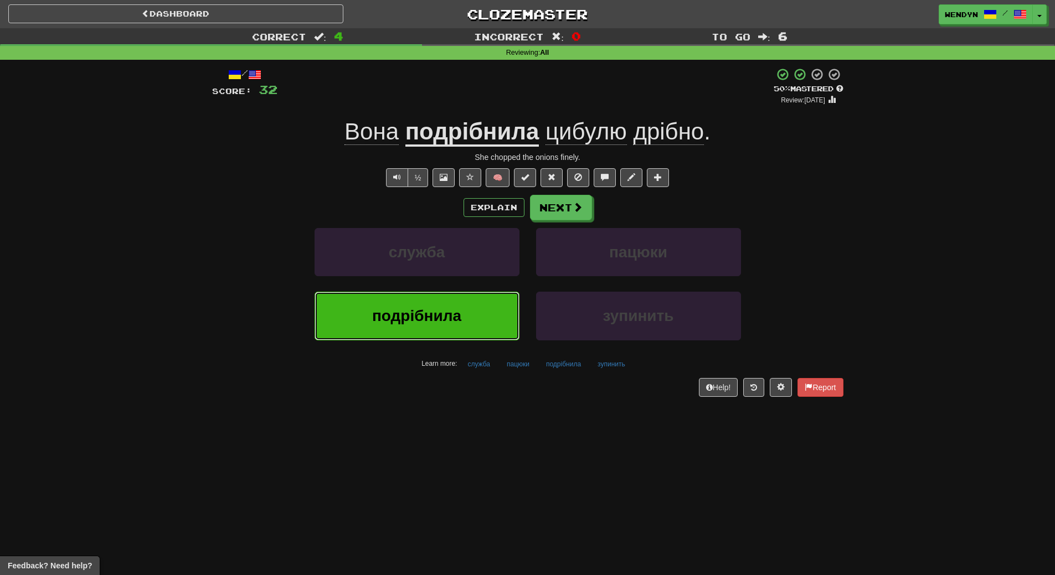
click at [459, 311] on span "подрібнила" at bounding box center [416, 315] width 89 height 17
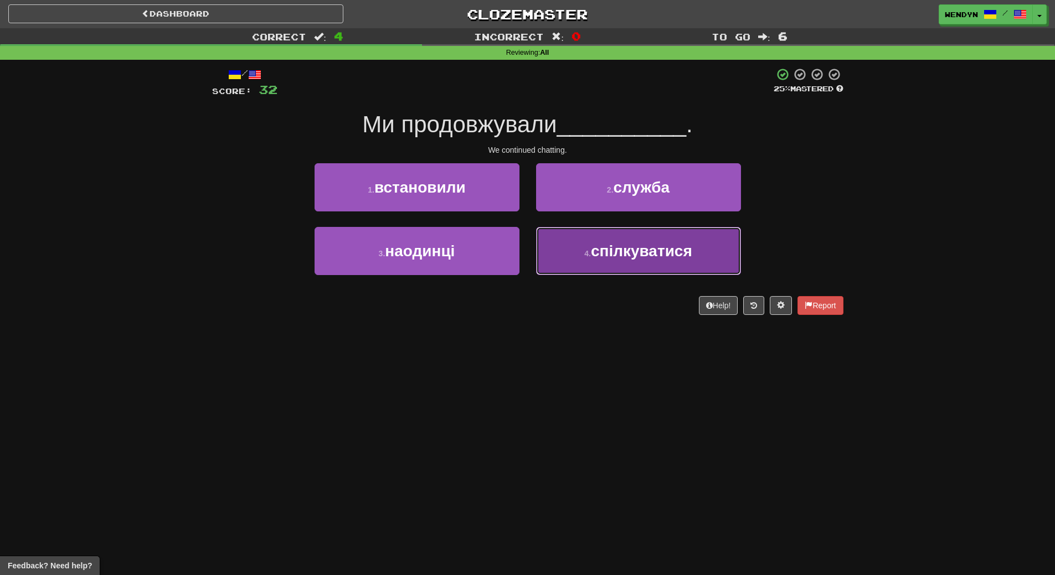
click at [661, 262] on button "4 . спілкуватися" at bounding box center [638, 251] width 205 height 48
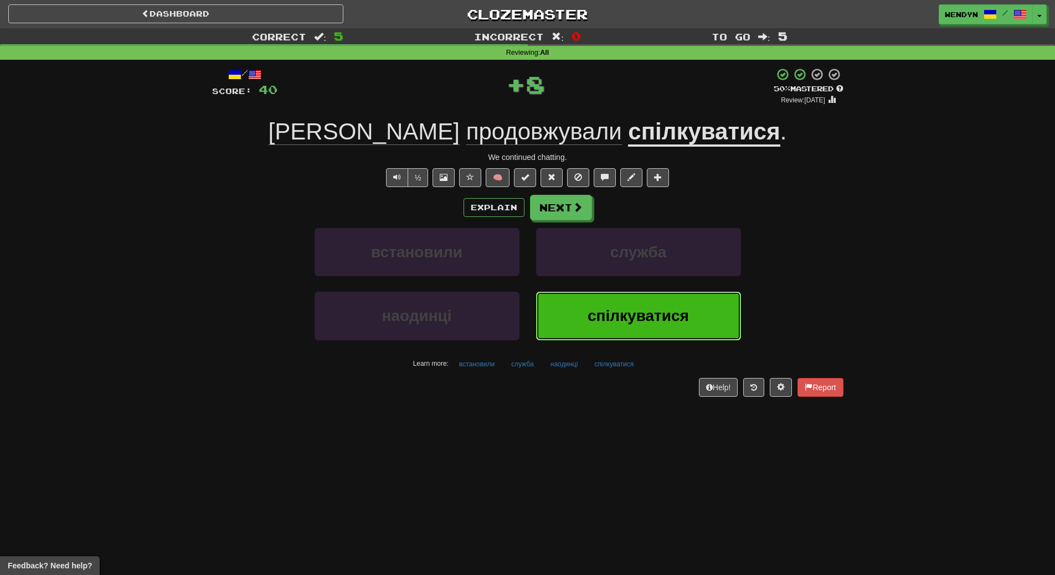
click at [627, 311] on span "спілкуватися" at bounding box center [638, 315] width 101 height 17
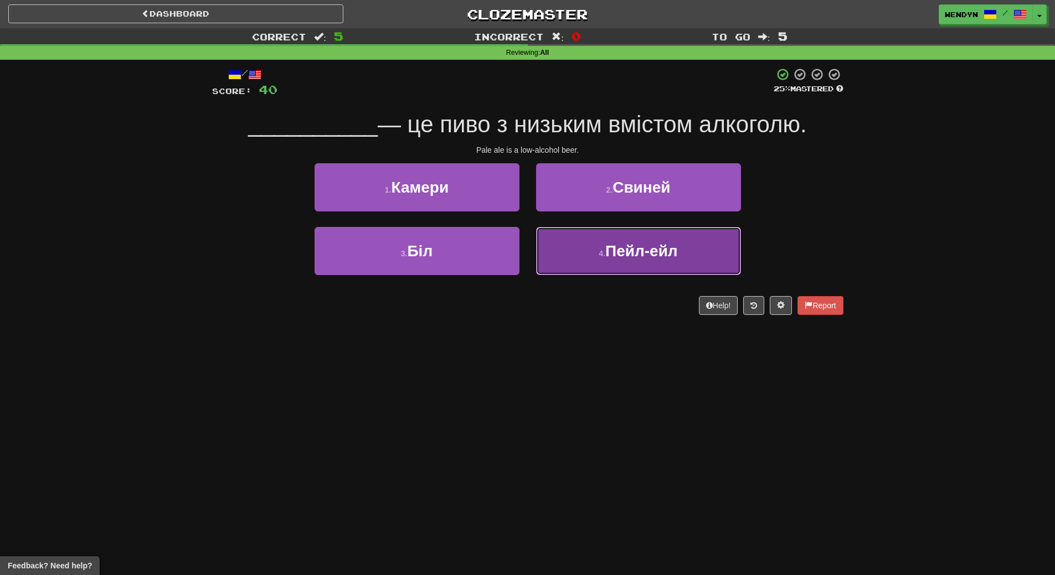
click at [635, 260] on button "4 . Пейл-ейл" at bounding box center [638, 251] width 205 height 48
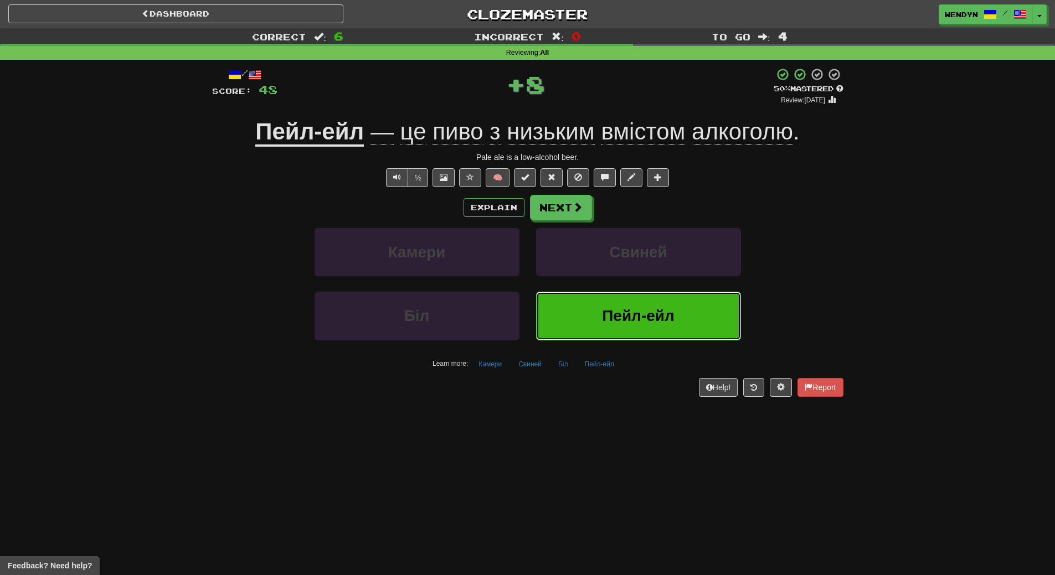
click at [612, 307] on span "Пейл-ейл" at bounding box center [638, 315] width 73 height 17
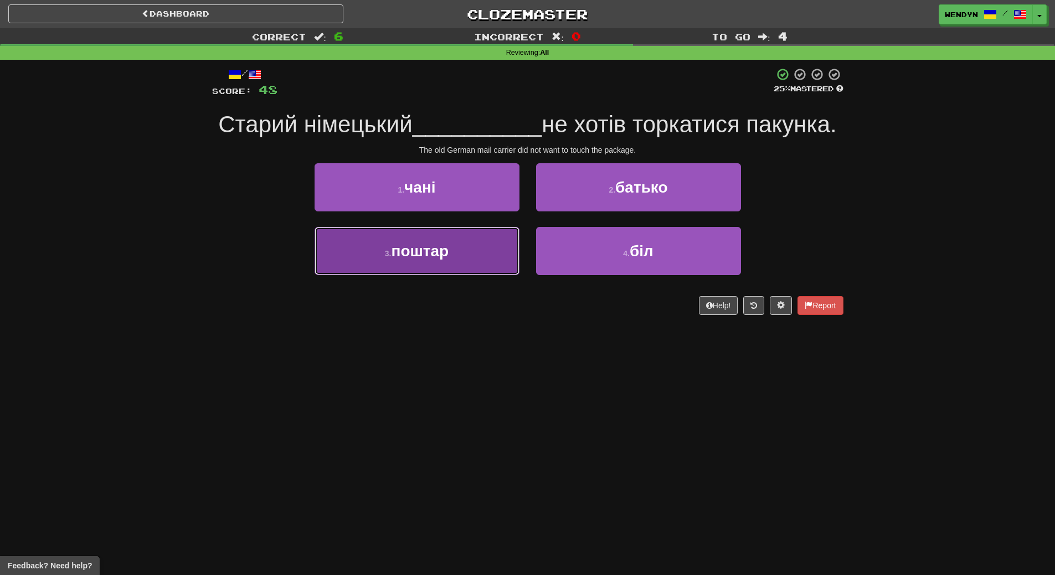
click at [483, 261] on button "3 . поштар" at bounding box center [417, 251] width 205 height 48
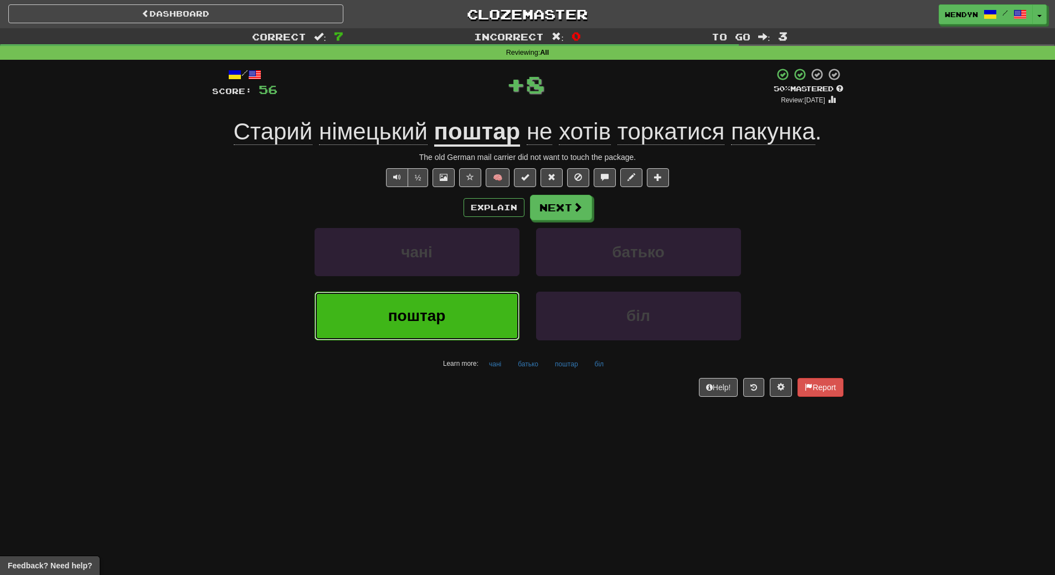
click at [472, 308] on button "поштар" at bounding box center [417, 316] width 205 height 48
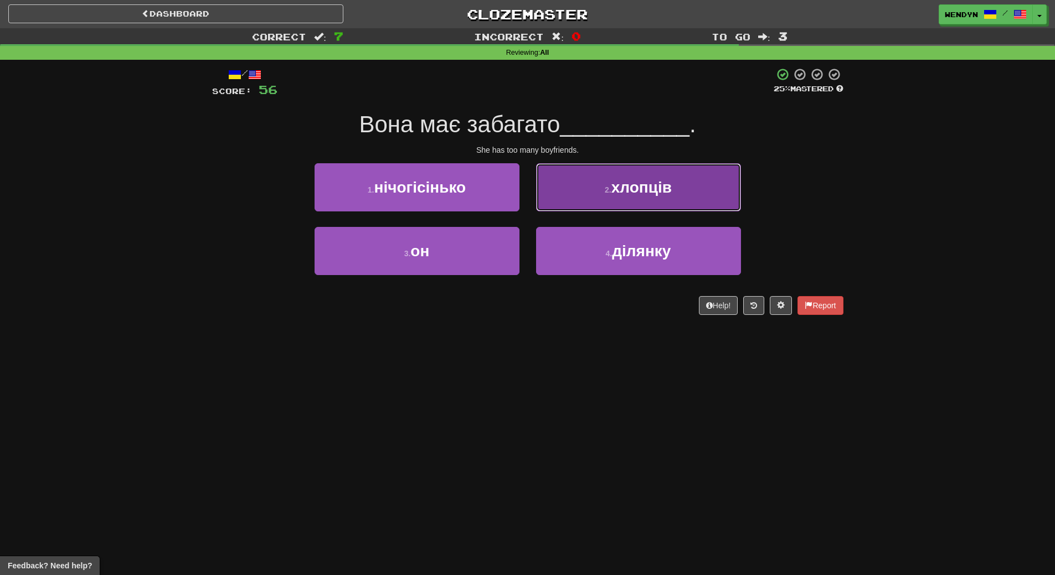
click at [681, 184] on button "2 . хлопців" at bounding box center [638, 187] width 205 height 48
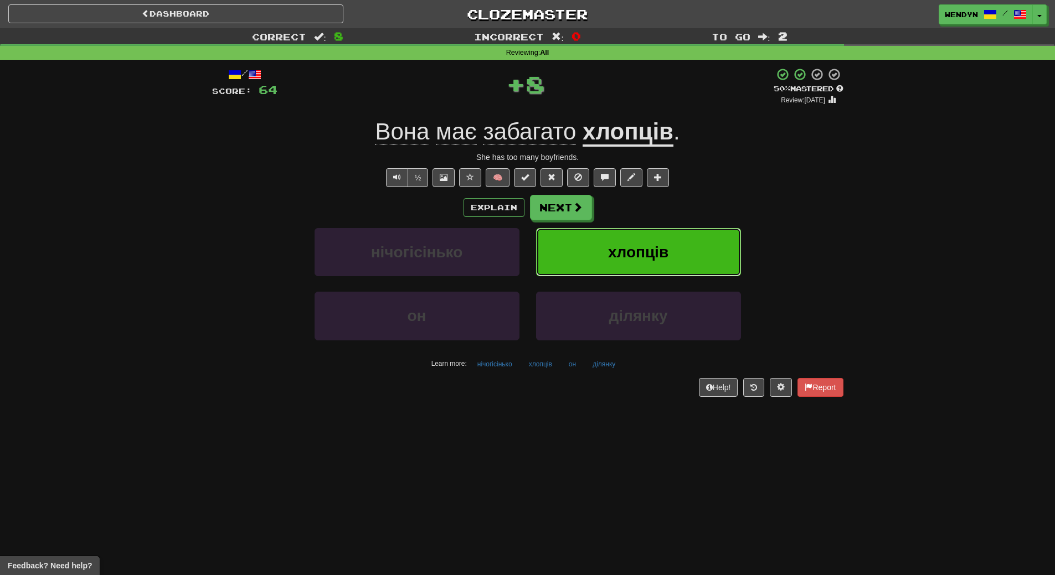
click at [671, 248] on button "хлопців" at bounding box center [638, 252] width 205 height 48
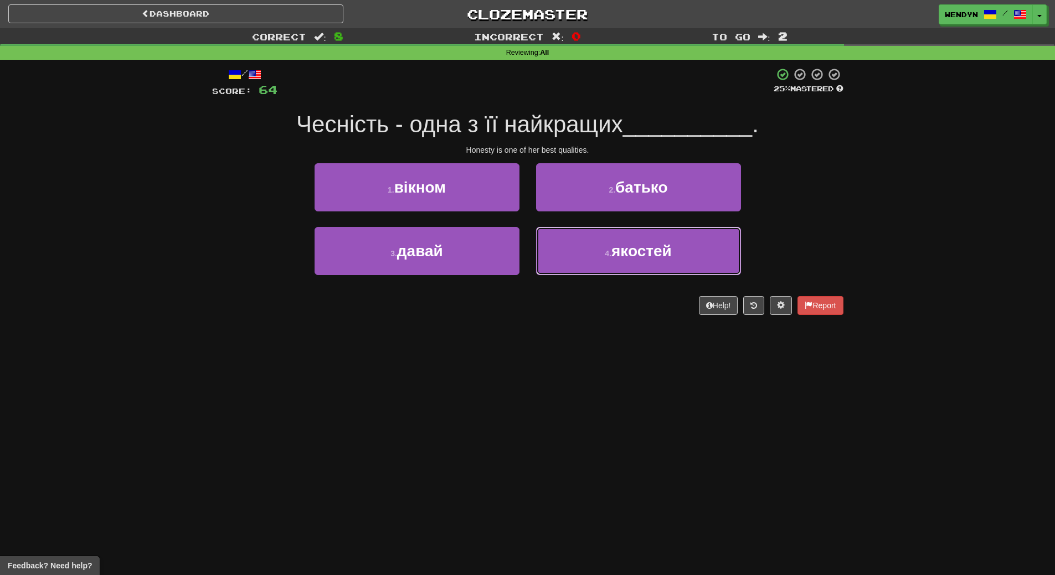
click at [671, 248] on span "якостей" at bounding box center [641, 251] width 60 height 17
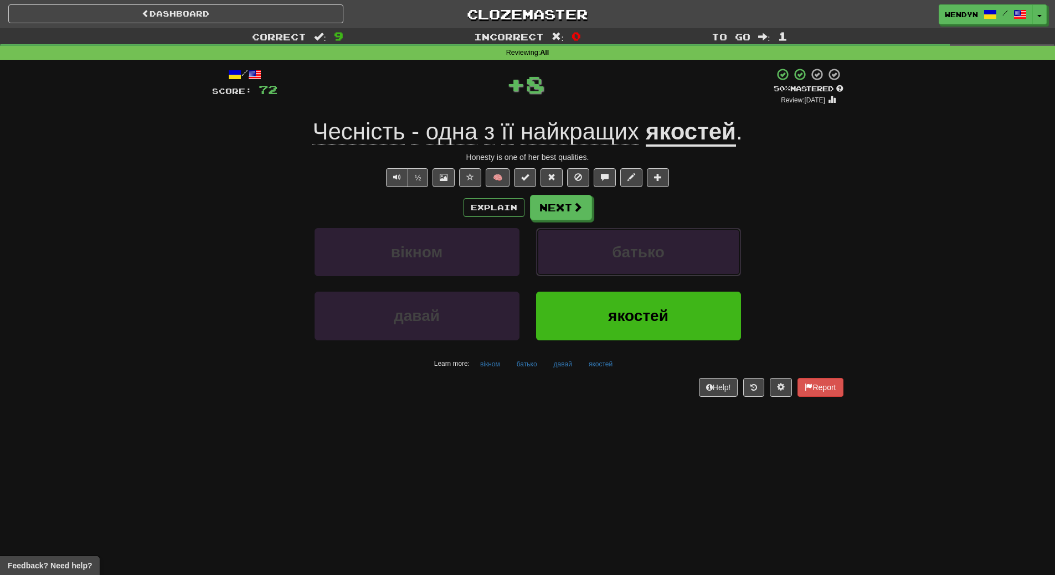
click at [671, 248] on button "батько" at bounding box center [638, 252] width 205 height 48
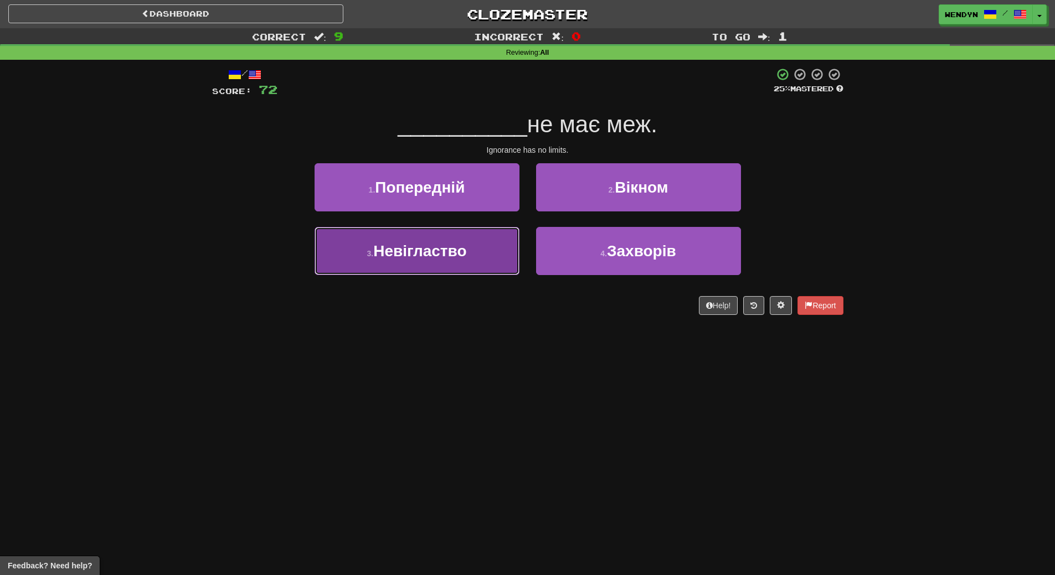
click at [484, 264] on button "3 . Невігластво" at bounding box center [417, 251] width 205 height 48
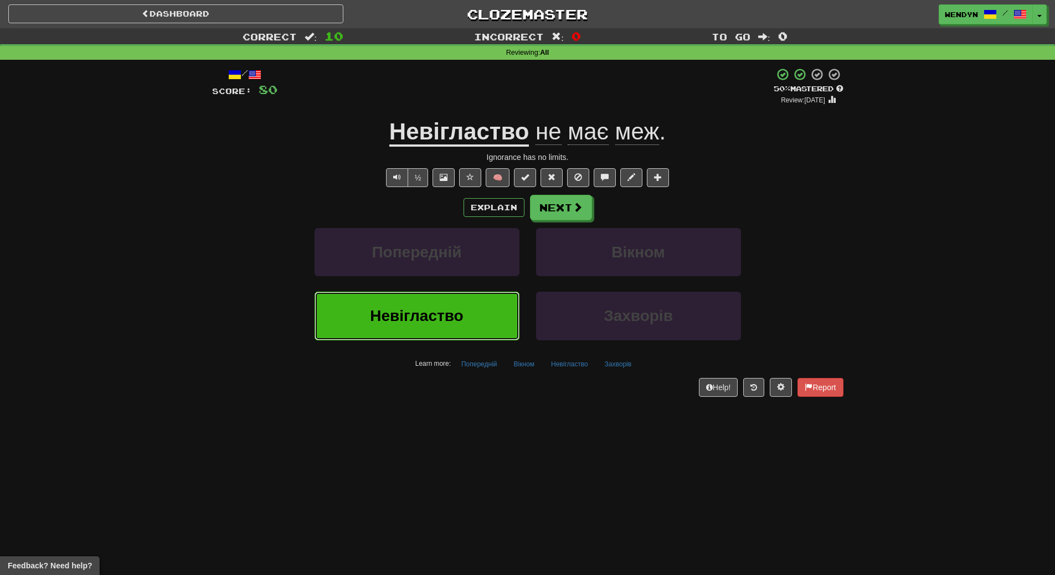
click at [481, 311] on button "Невігластво" at bounding box center [417, 316] width 205 height 48
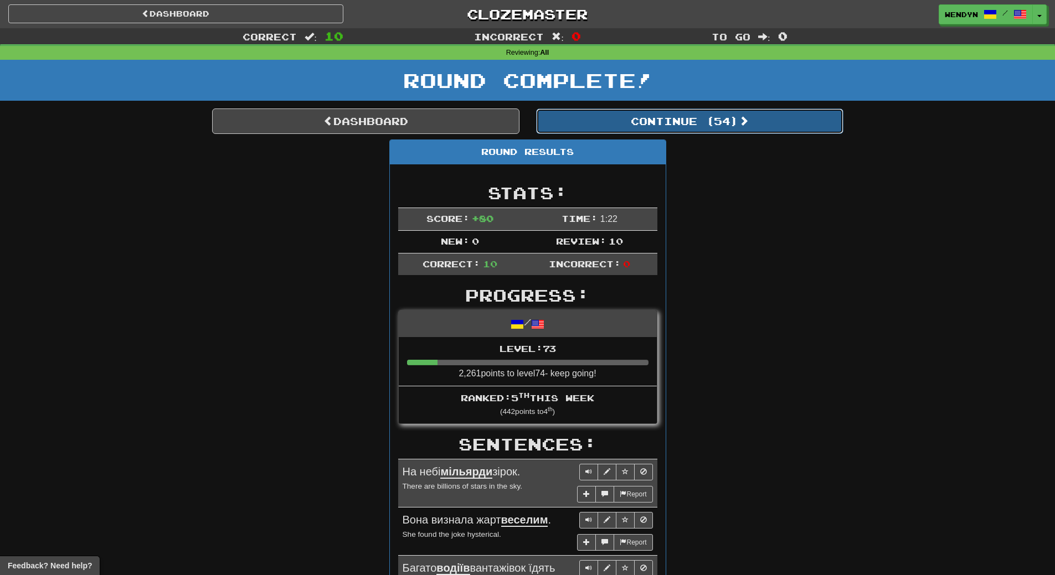
click at [724, 126] on button "Continue ( 54 )" at bounding box center [689, 121] width 307 height 25
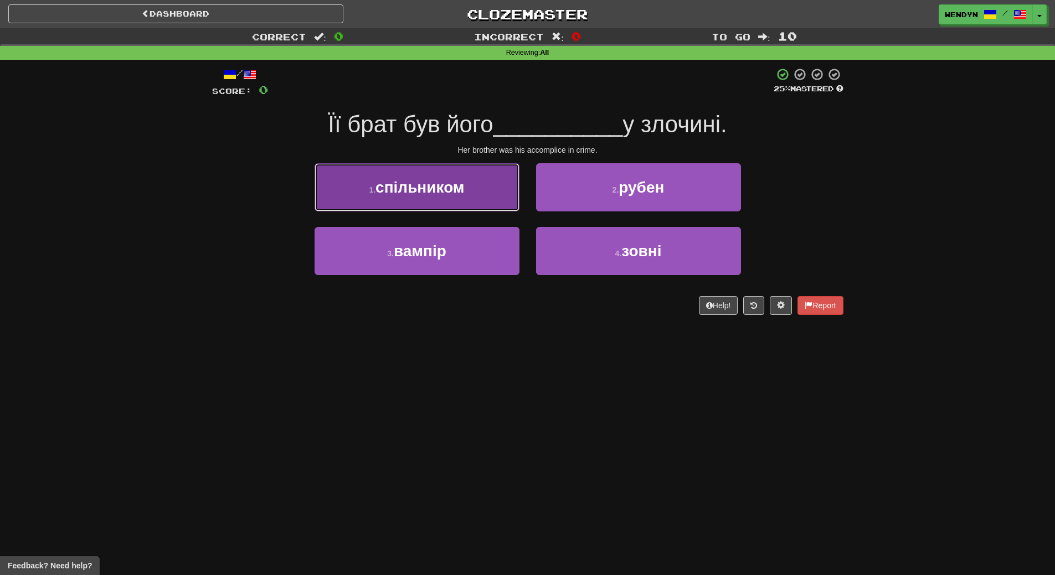
click at [467, 193] on button "1 . спільником" at bounding box center [417, 187] width 205 height 48
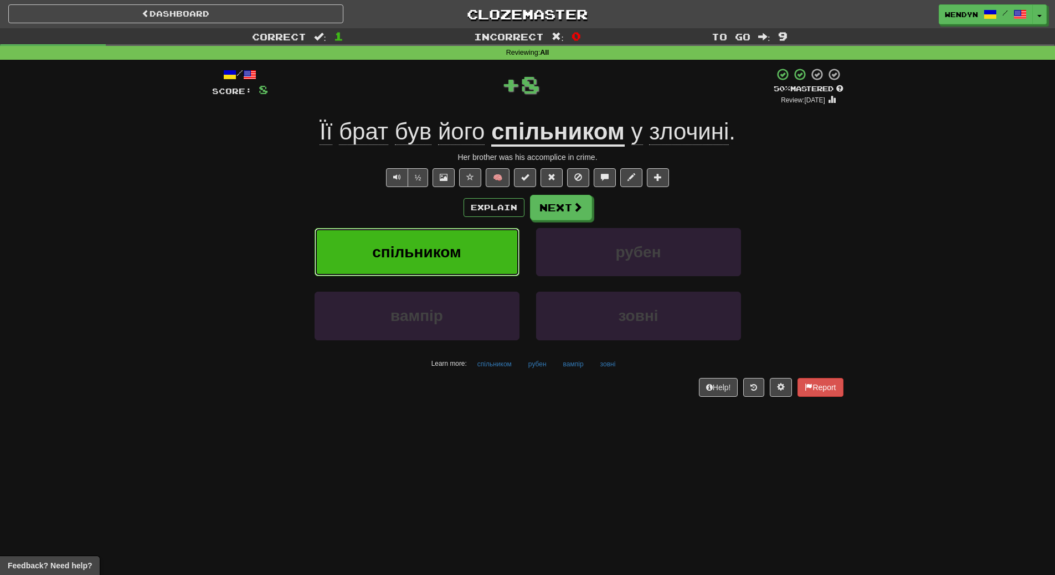
click at [454, 253] on span "спільником" at bounding box center [416, 252] width 89 height 17
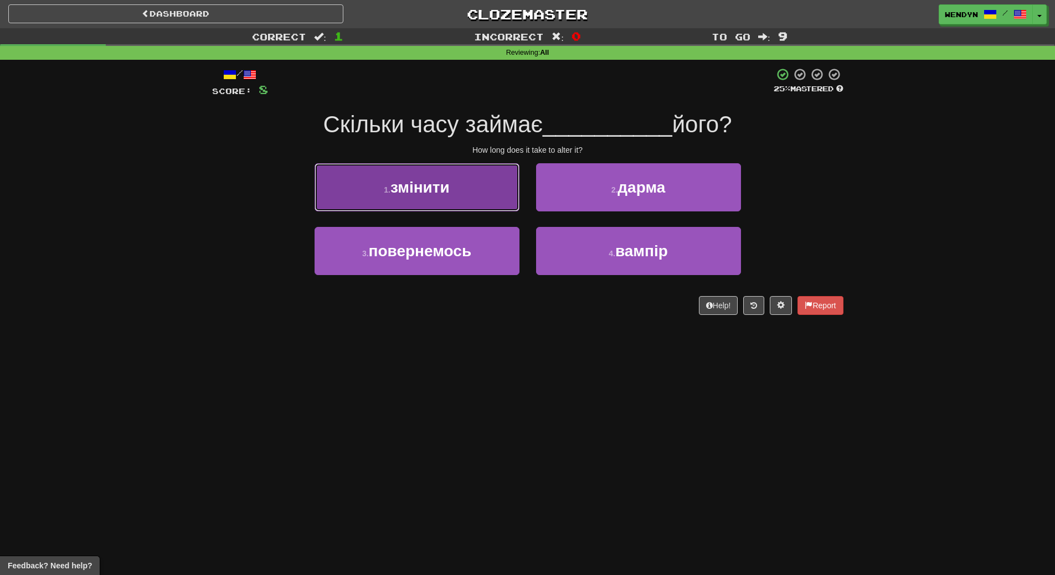
click at [419, 176] on button "1 . змінити" at bounding box center [417, 187] width 205 height 48
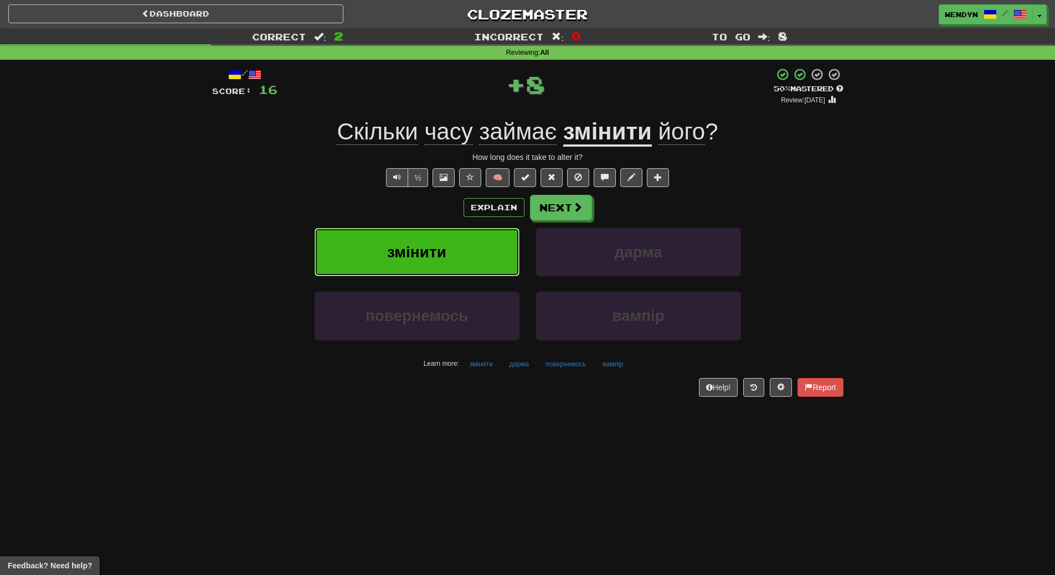
click at [415, 251] on span "змінити" at bounding box center [416, 252] width 59 height 17
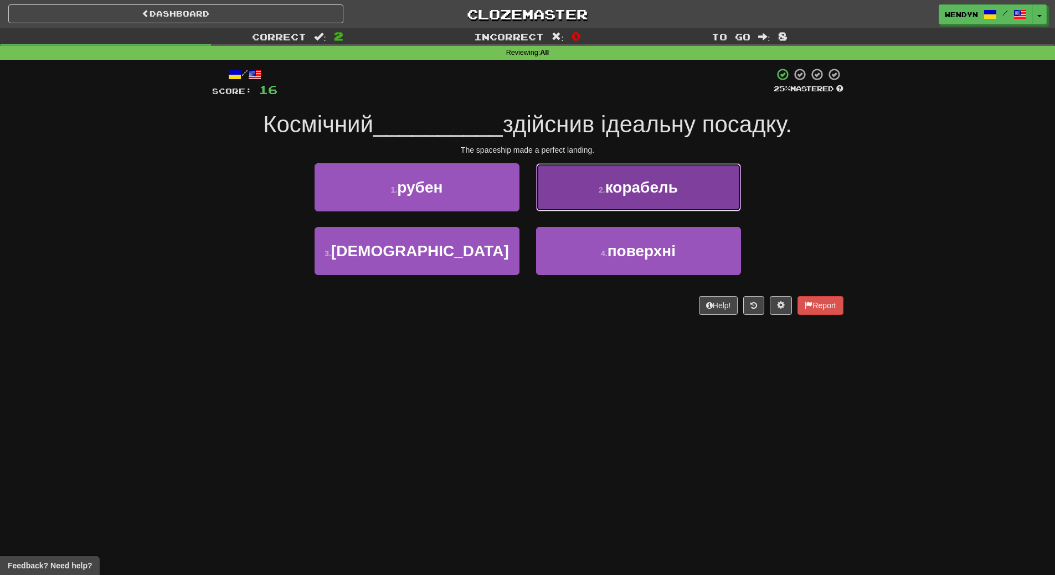
click at [719, 195] on button "2 . корабель" at bounding box center [638, 187] width 205 height 48
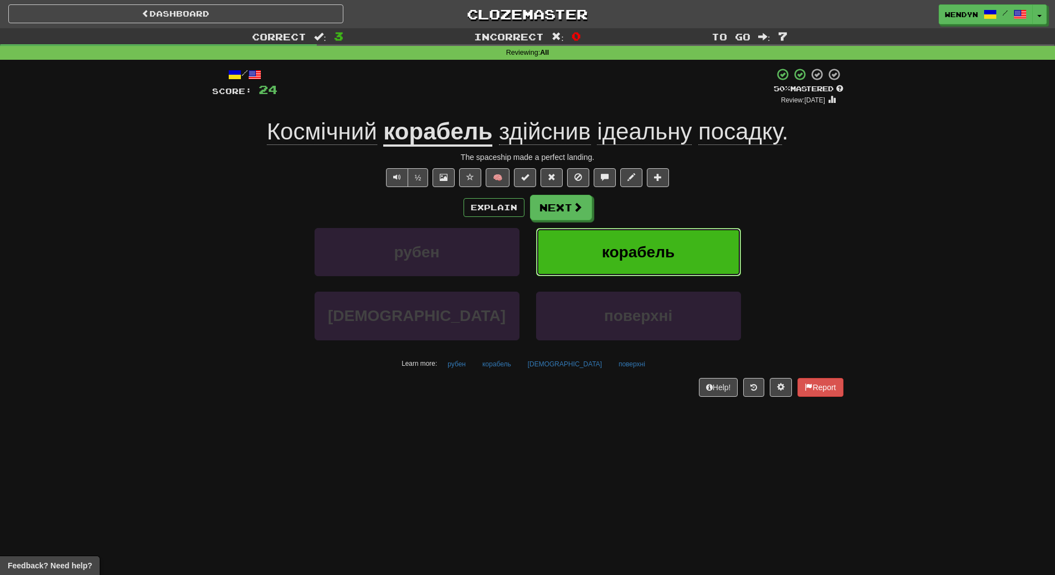
click at [712, 251] on button "корабель" at bounding box center [638, 252] width 205 height 48
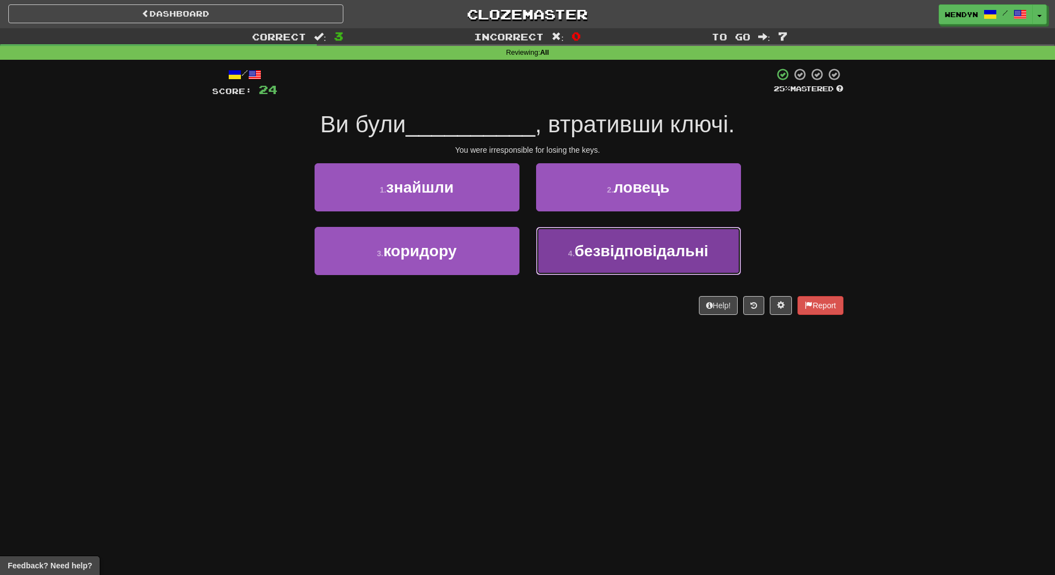
click at [576, 258] on span "безвідповідальні" at bounding box center [642, 251] width 134 height 17
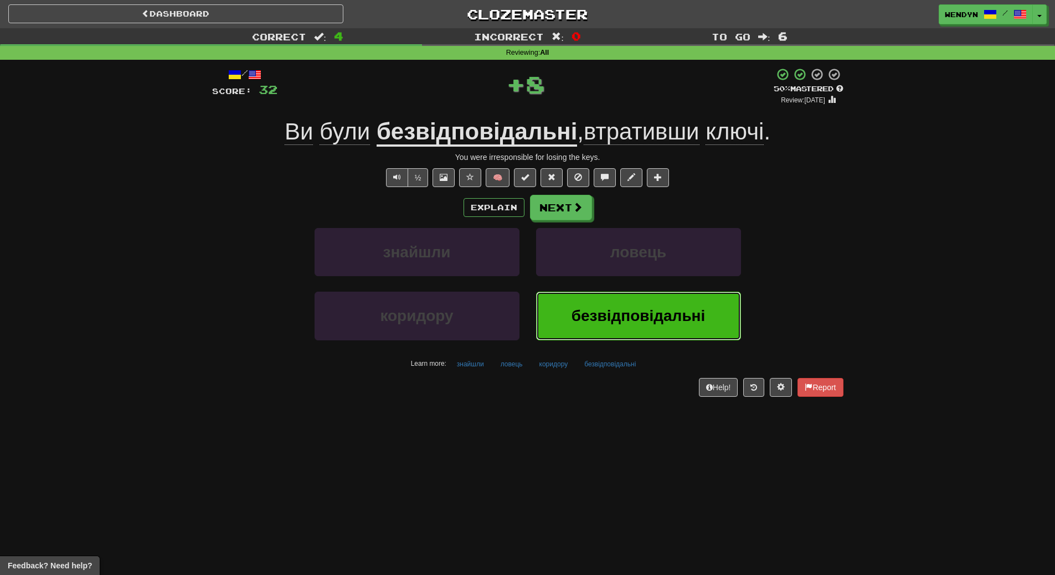
click at [626, 320] on span "безвідповідальні" at bounding box center [638, 315] width 134 height 17
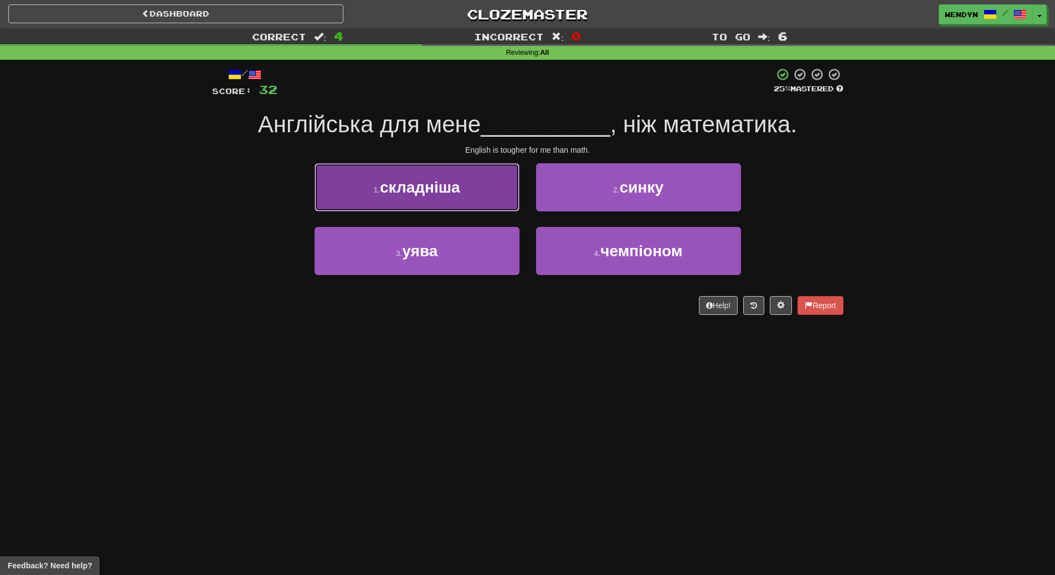
click at [432, 192] on span "складніша" at bounding box center [420, 187] width 80 height 17
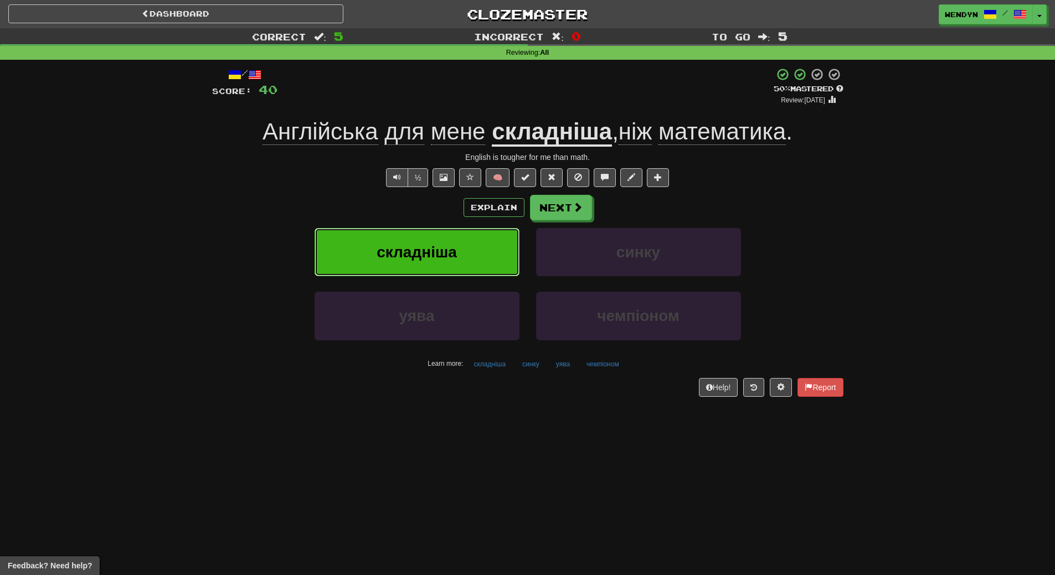
click at [507, 241] on button "складніша" at bounding box center [417, 252] width 205 height 48
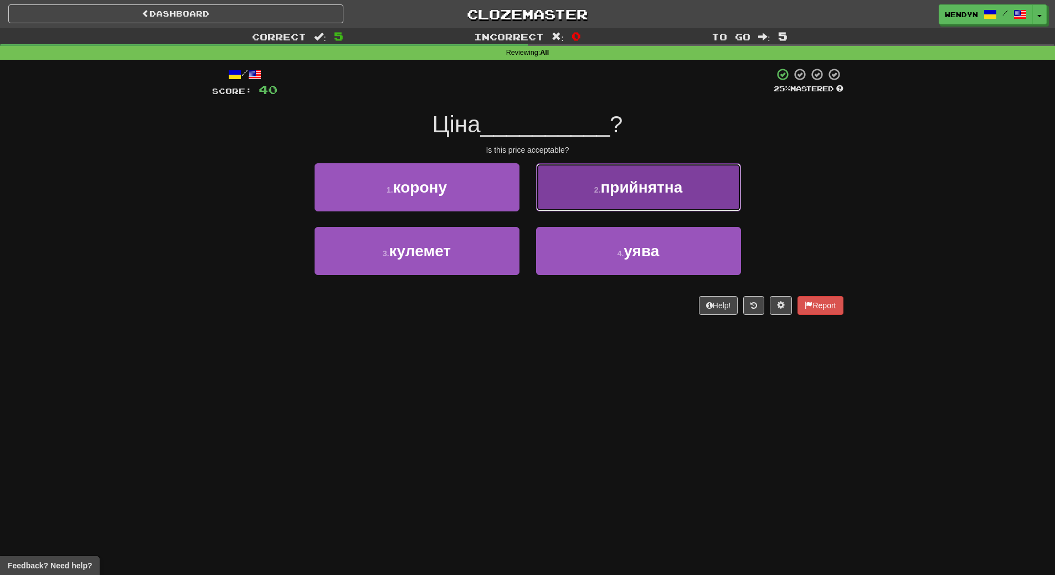
click at [688, 199] on button "2 . прийнятна" at bounding box center [638, 187] width 205 height 48
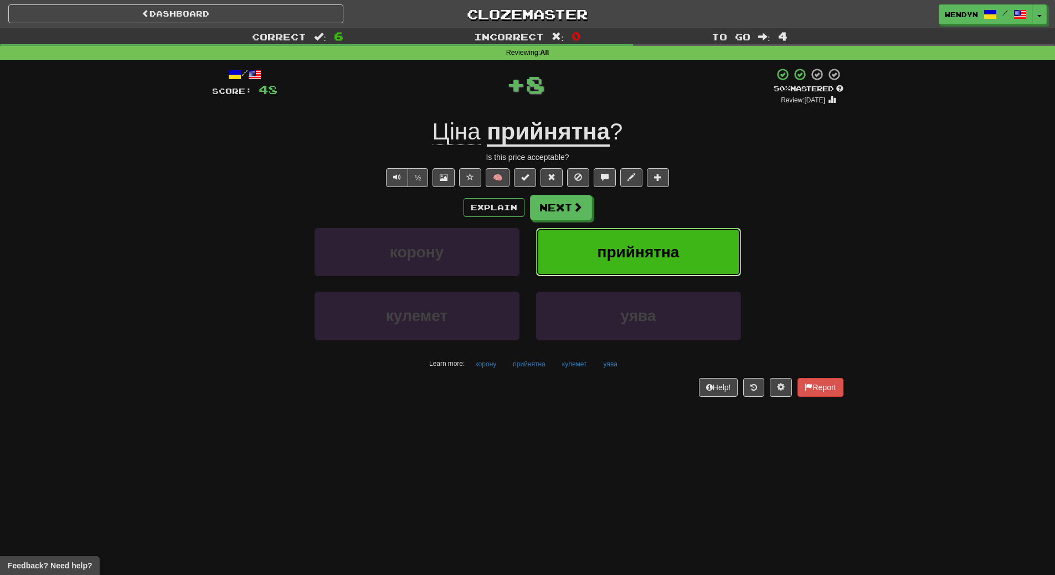
click at [686, 236] on button "прийнятна" at bounding box center [638, 252] width 205 height 48
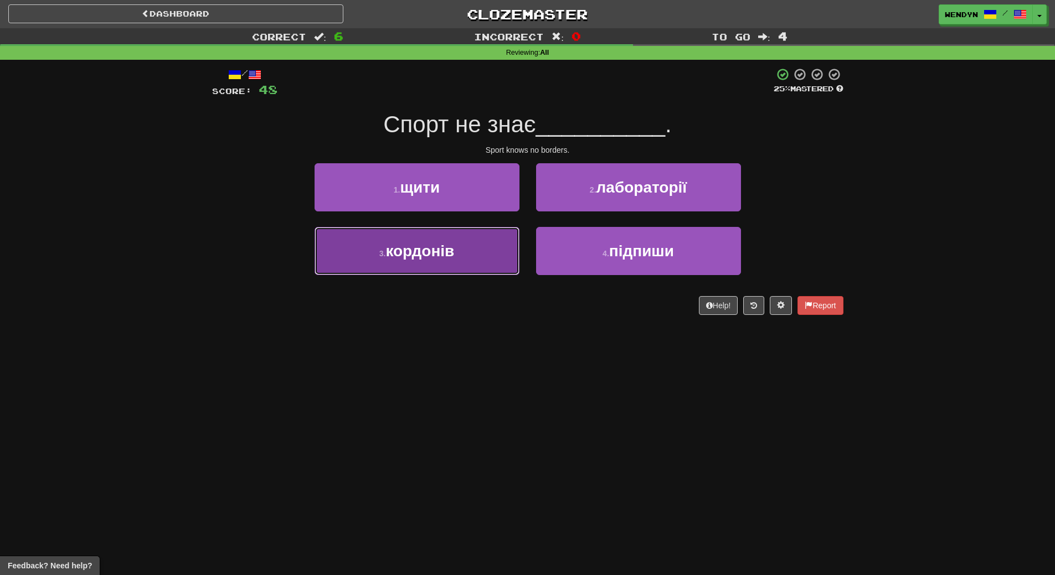
click at [470, 252] on button "3 . кордонів" at bounding box center [417, 251] width 205 height 48
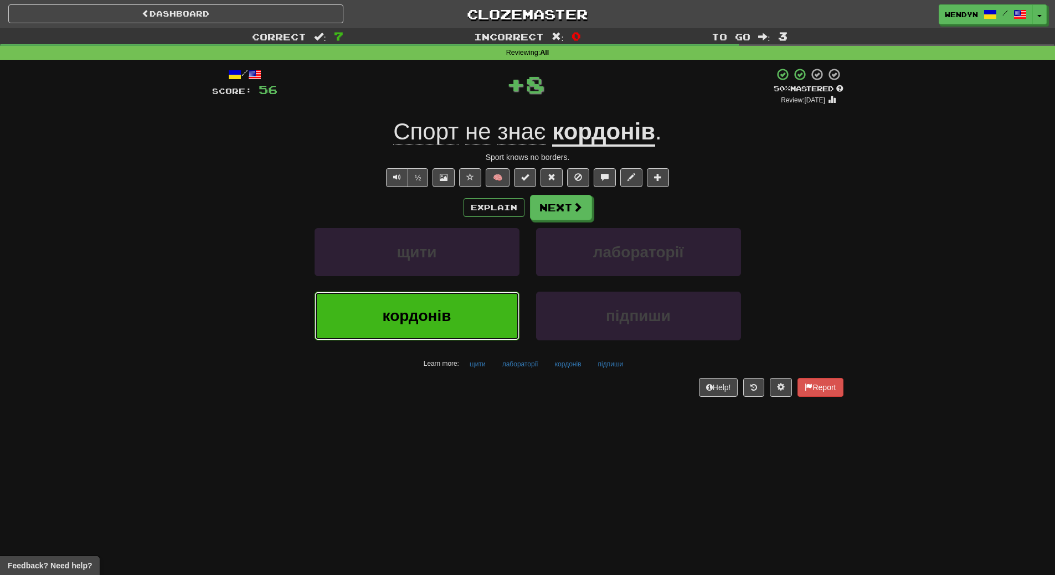
click at [465, 310] on button "кордонів" at bounding box center [417, 316] width 205 height 48
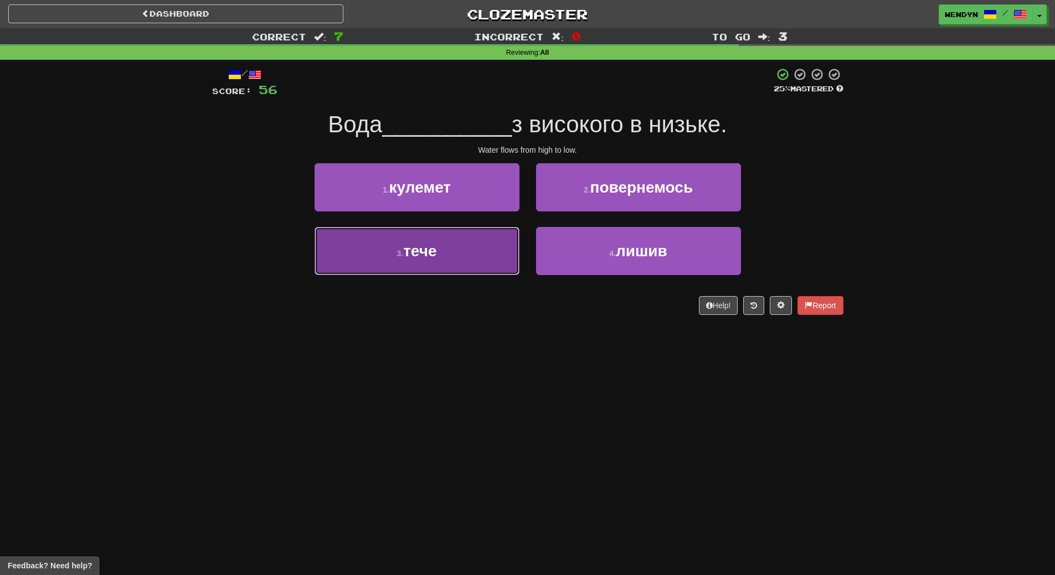
click at [464, 256] on button "3 . тече" at bounding box center [417, 251] width 205 height 48
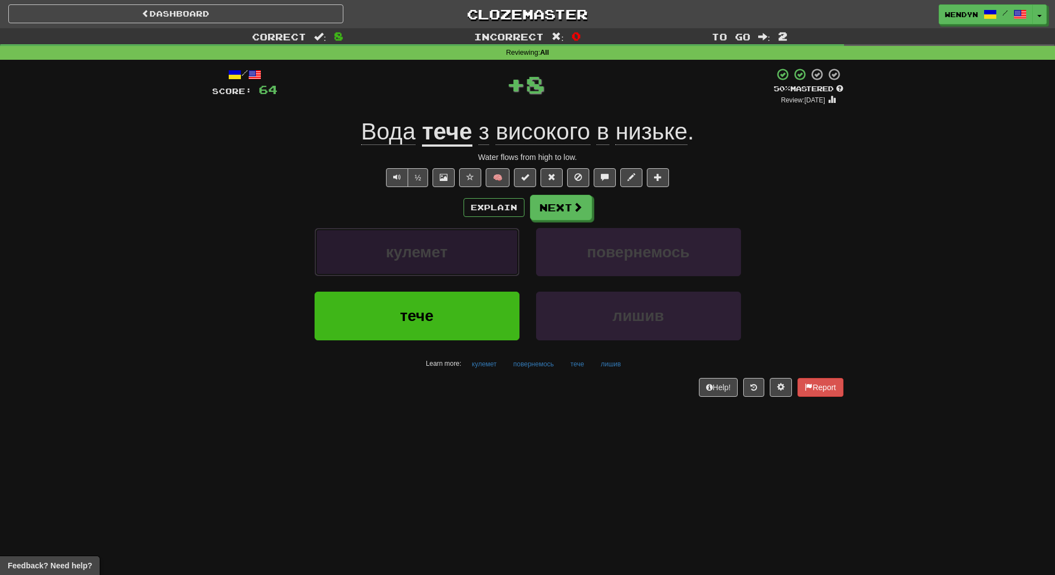
click at [464, 256] on button "кулемет" at bounding box center [417, 252] width 205 height 48
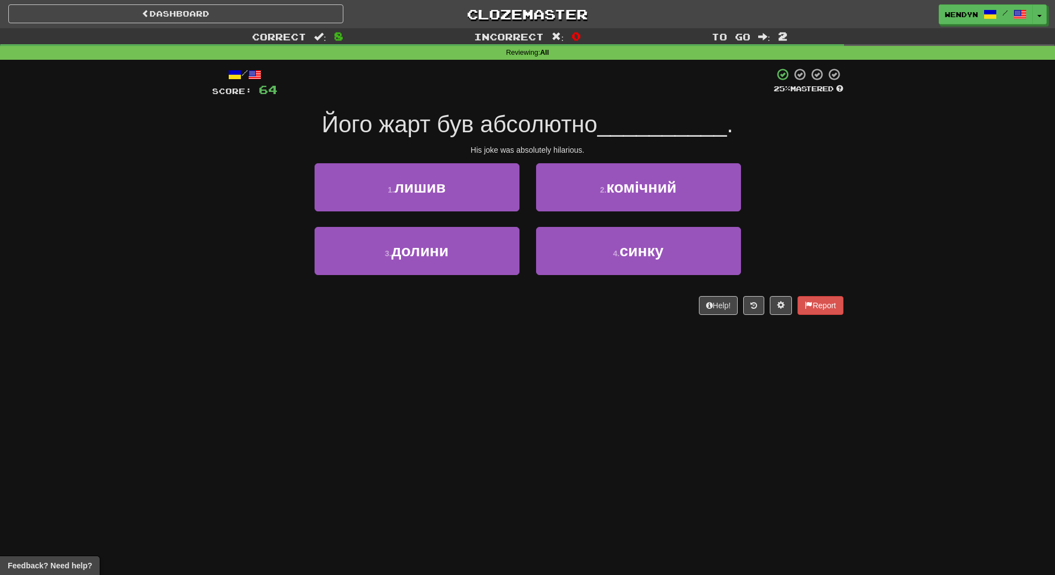
click at [466, 334] on div "Dashboard Clozemaster WendyN / Toggle Dropdown Dashboard Leaderboard Activity F…" at bounding box center [527, 287] width 1055 height 575
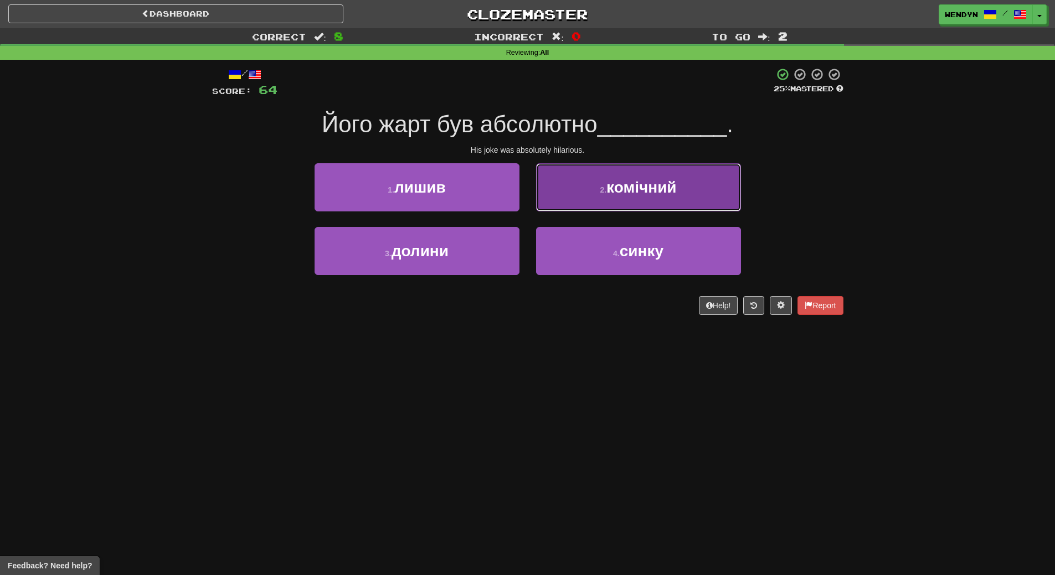
click at [665, 194] on span "комічний" at bounding box center [641, 187] width 70 height 17
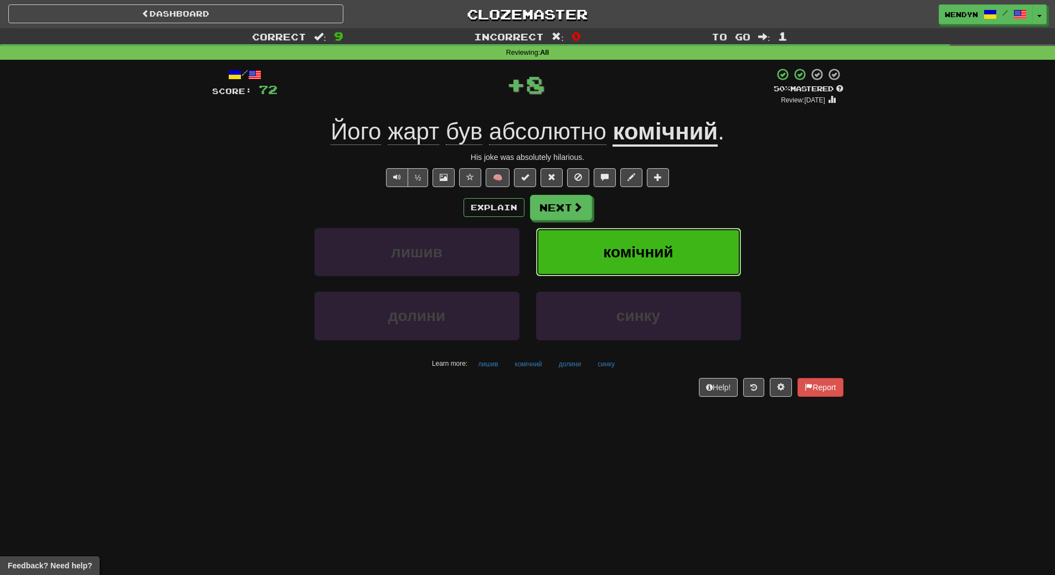
click at [658, 244] on span "комічний" at bounding box center [638, 252] width 70 height 17
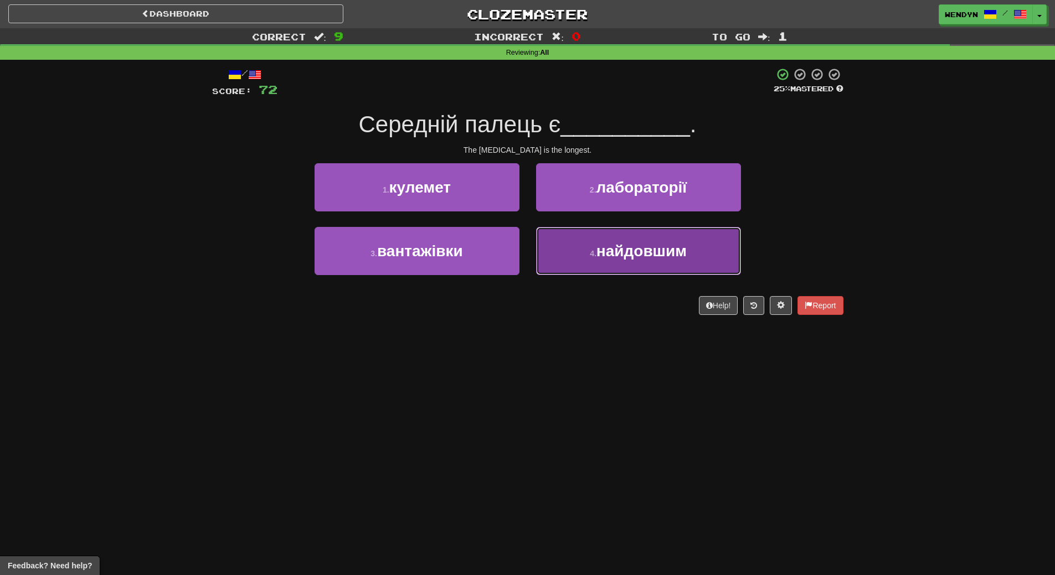
click at [649, 267] on button "4 . найдовшим" at bounding box center [638, 251] width 205 height 48
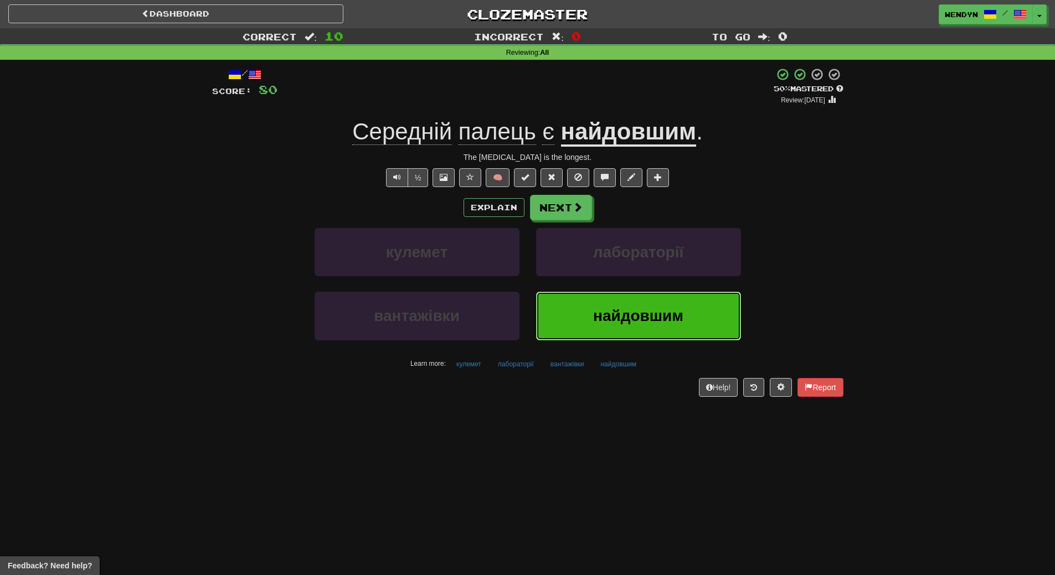
click at [640, 316] on span "найдовшим" at bounding box center [638, 315] width 90 height 17
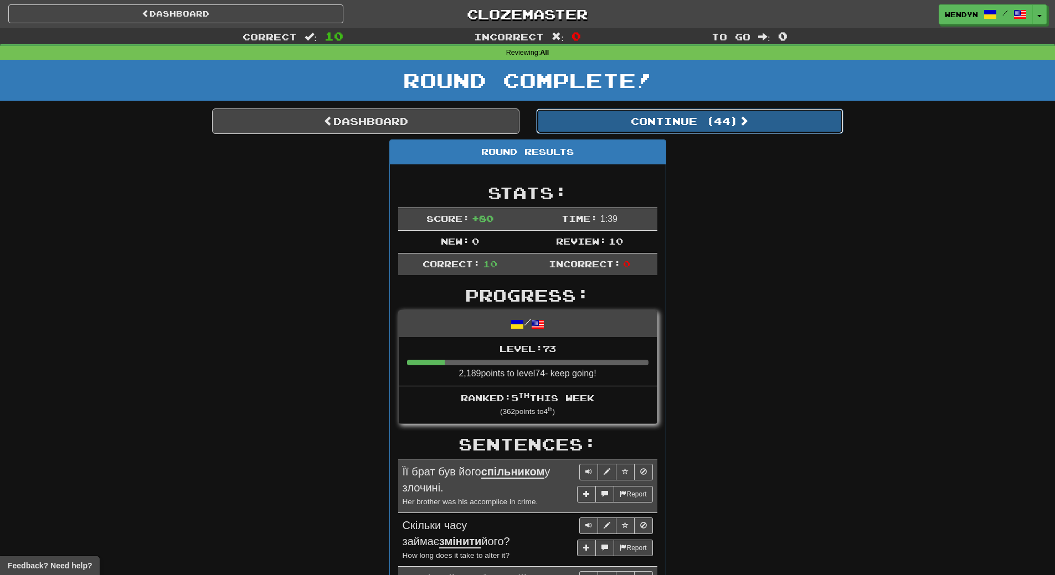
click at [718, 115] on button "Continue ( 44 )" at bounding box center [689, 121] width 307 height 25
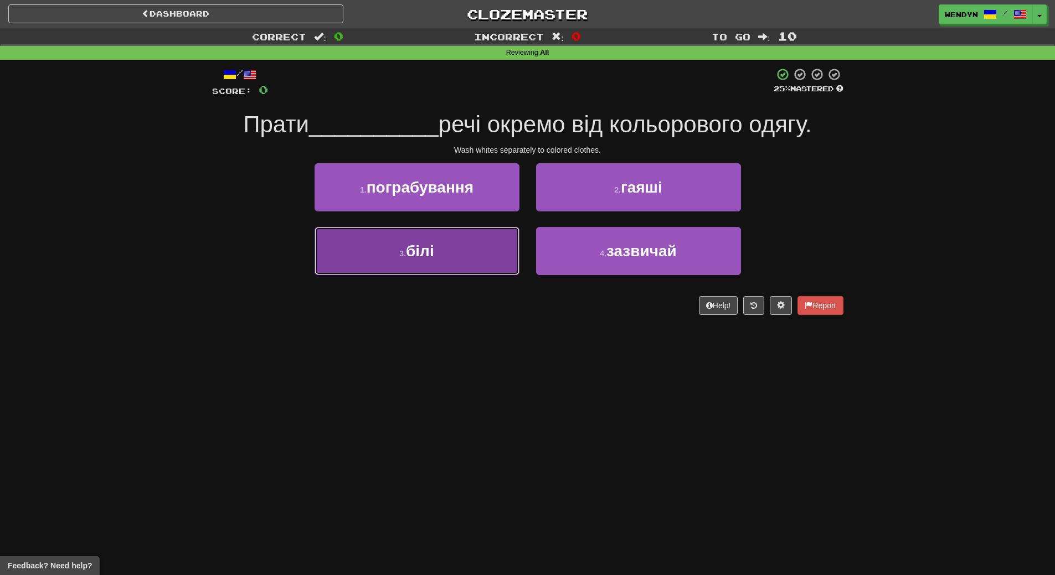
click at [456, 260] on button "3 . білі" at bounding box center [417, 251] width 205 height 48
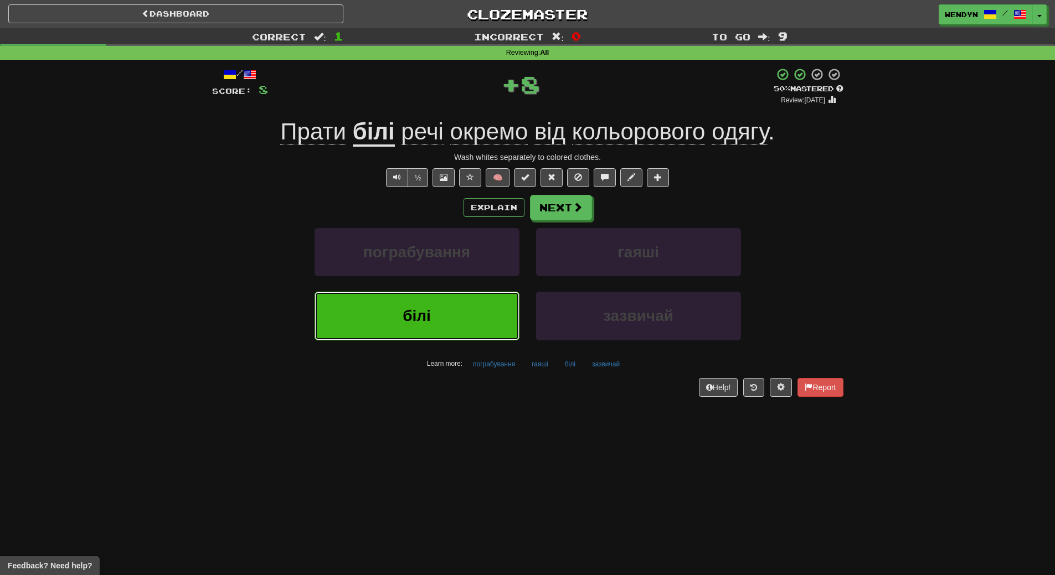
click at [454, 303] on button "білі" at bounding box center [417, 316] width 205 height 48
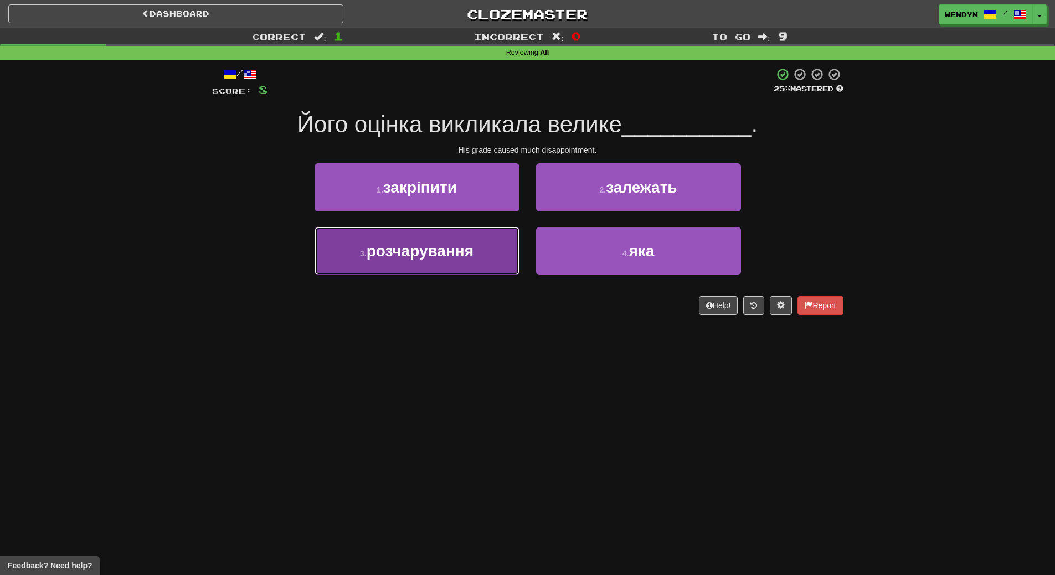
click at [459, 259] on span "розчарування" at bounding box center [420, 251] width 107 height 17
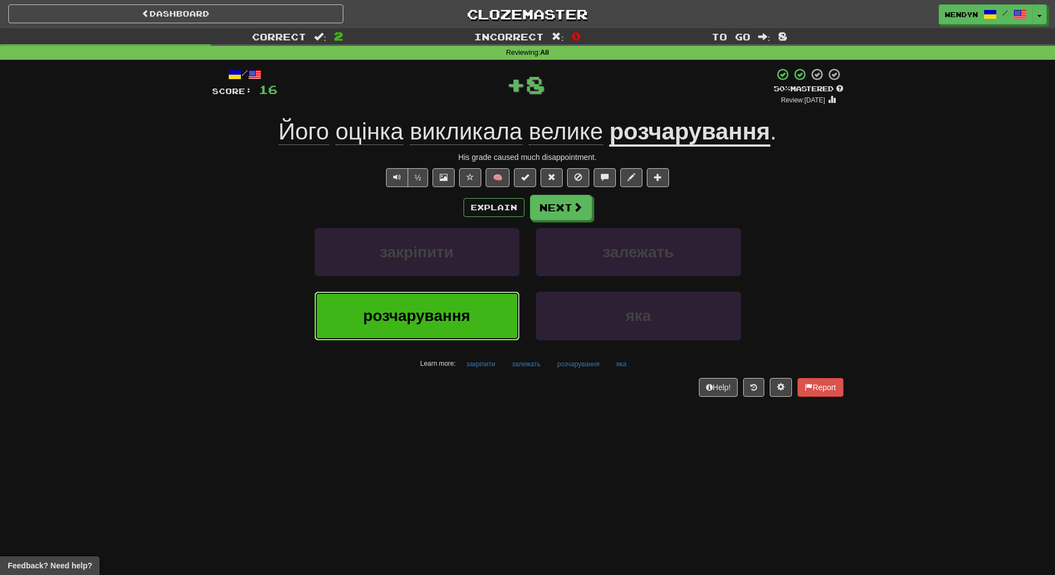
click at [451, 330] on button "розчарування" at bounding box center [417, 316] width 205 height 48
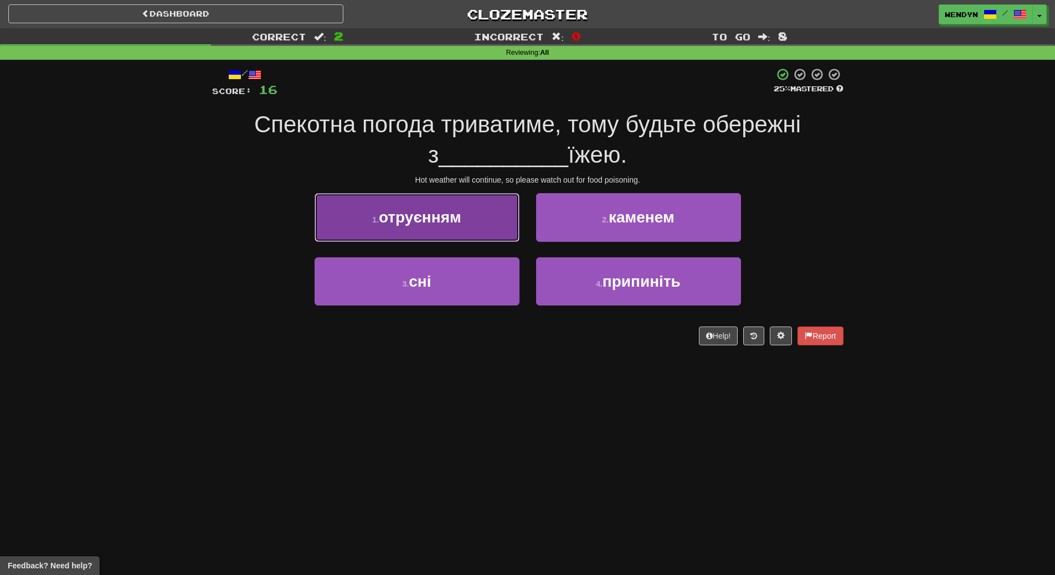
click at [449, 228] on button "1 . отруєнням" at bounding box center [417, 217] width 205 height 48
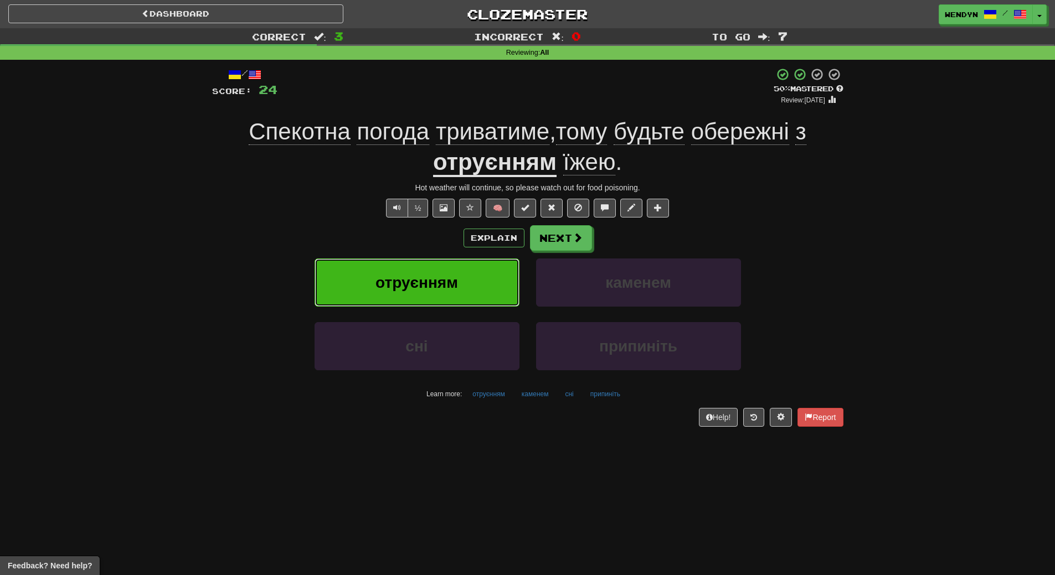
click at [447, 279] on span "отруєнням" at bounding box center [416, 282] width 83 height 17
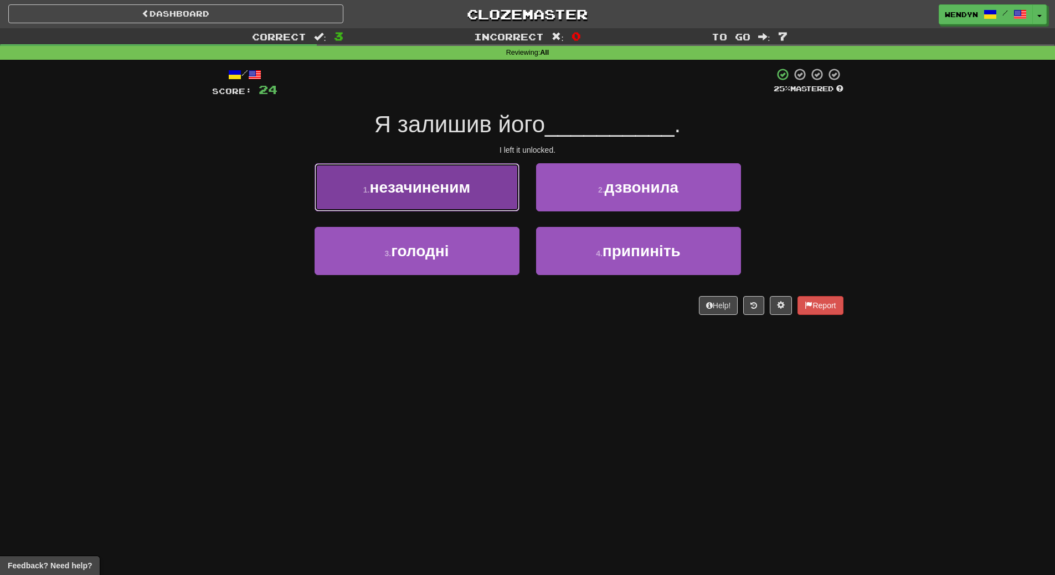
click at [446, 194] on span "незачиненим" at bounding box center [419, 187] width 101 height 17
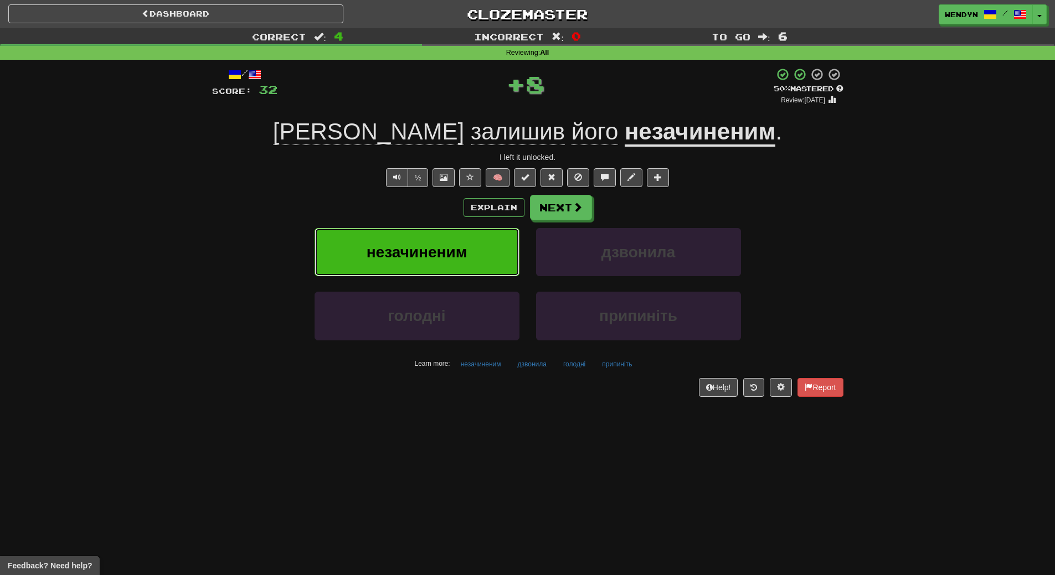
click at [446, 245] on span "незачиненим" at bounding box center [417, 252] width 101 height 17
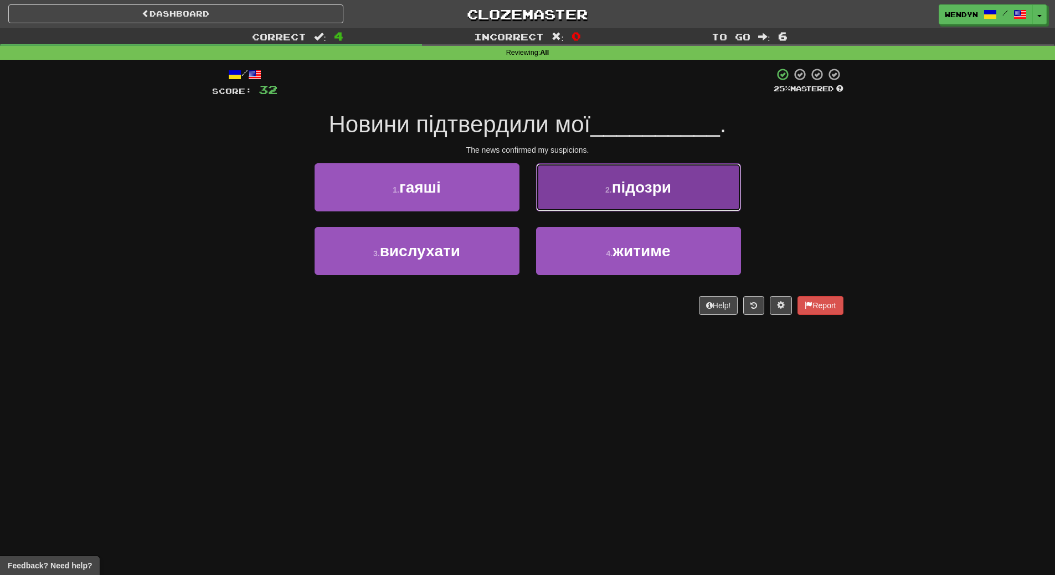
click at [661, 172] on button "2 . підозри" at bounding box center [638, 187] width 205 height 48
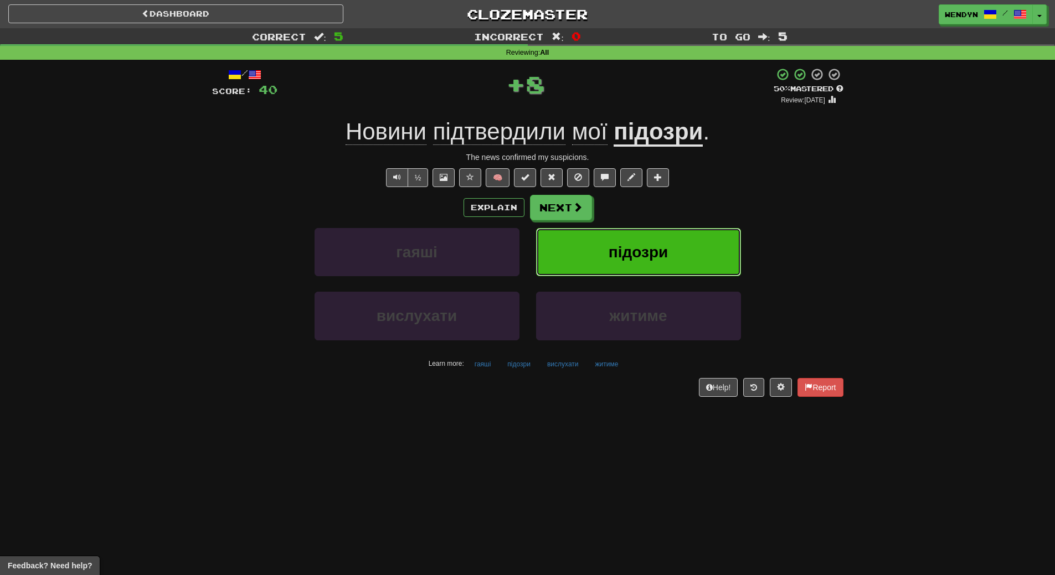
click at [663, 239] on button "підозри" at bounding box center [638, 252] width 205 height 48
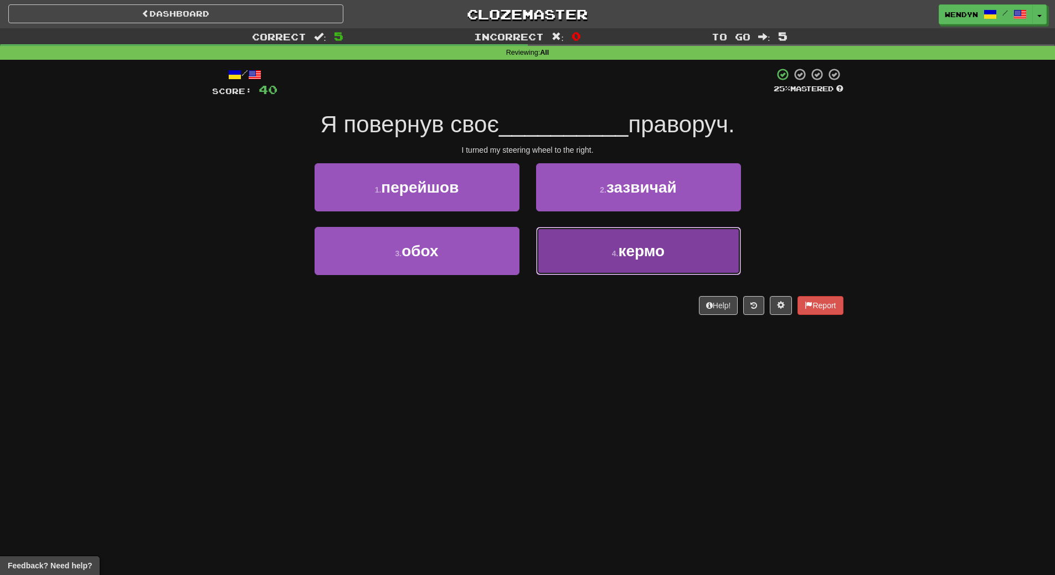
click at [620, 258] on span "кермо" at bounding box center [641, 251] width 47 height 17
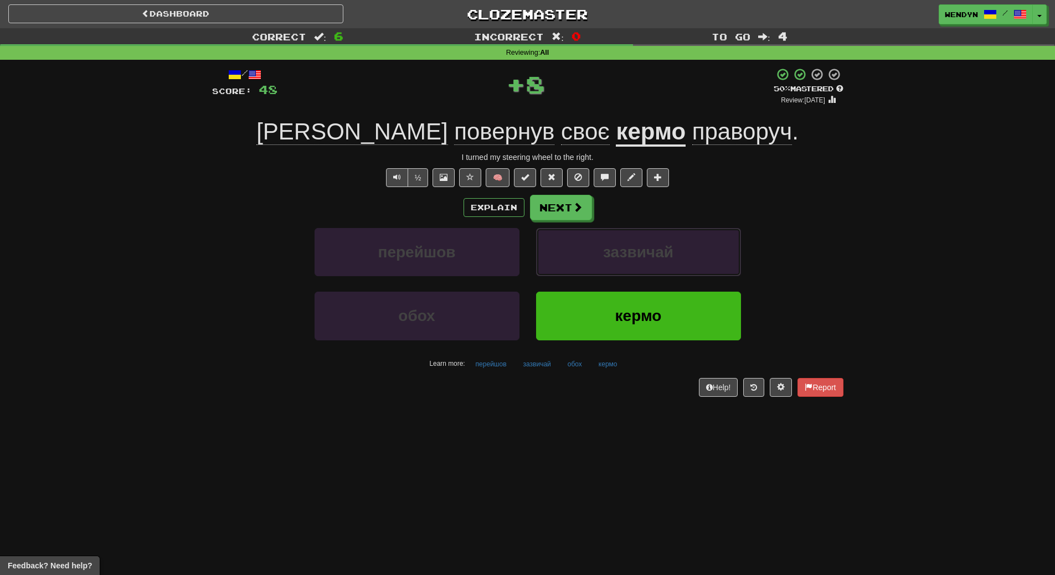
click at [620, 258] on span "зазвичай" at bounding box center [638, 252] width 70 height 17
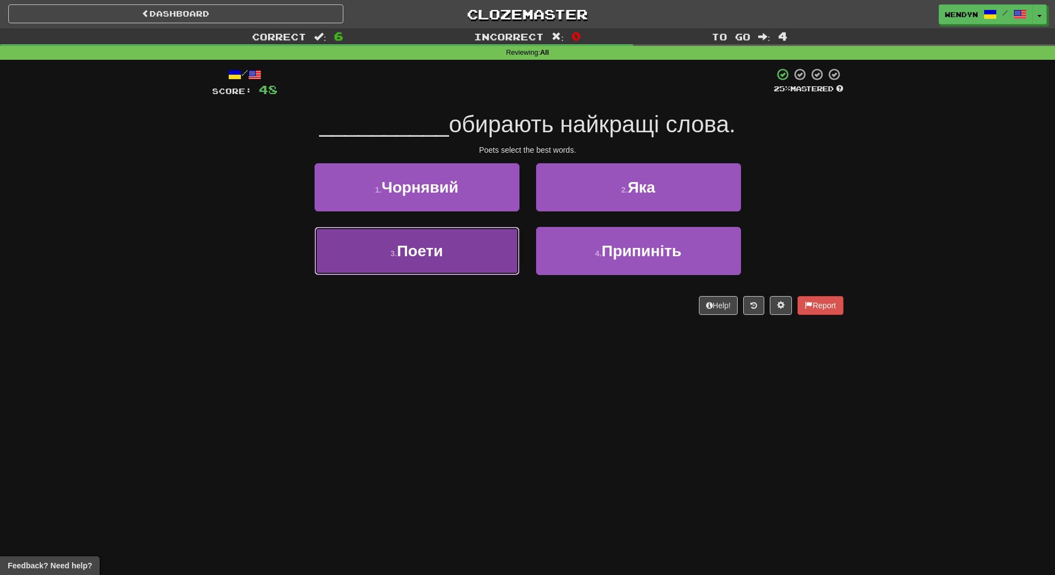
click at [451, 258] on button "3 . Поети" at bounding box center [417, 251] width 205 height 48
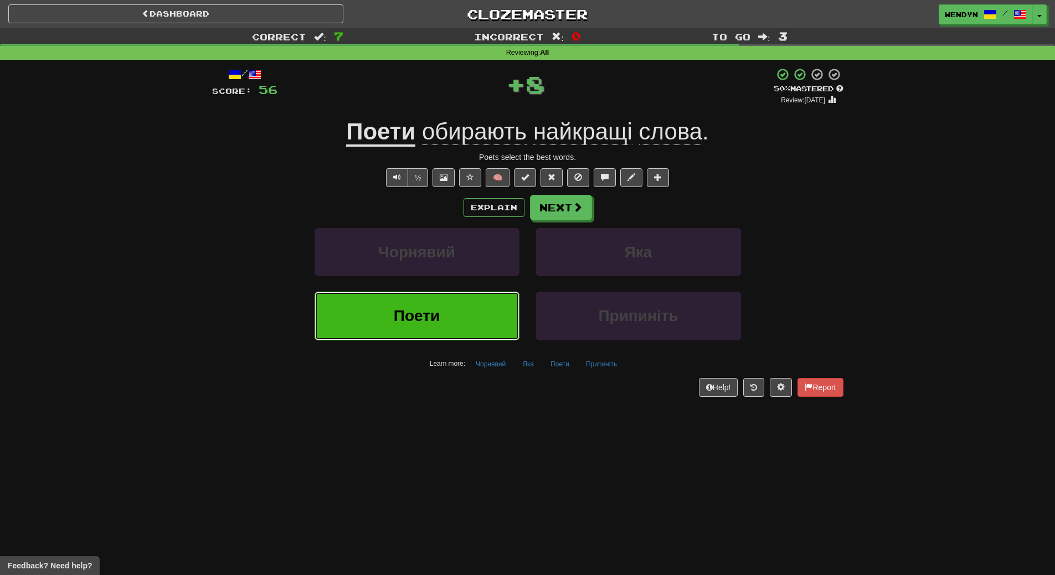
click at [448, 310] on button "Поети" at bounding box center [417, 316] width 205 height 48
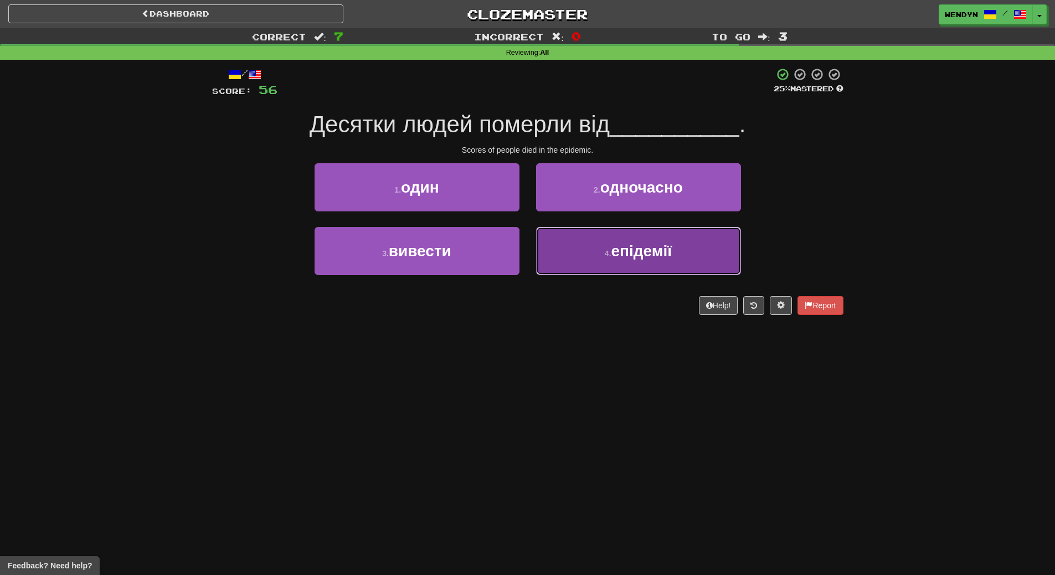
click at [625, 249] on span "епідемії" at bounding box center [641, 251] width 61 height 17
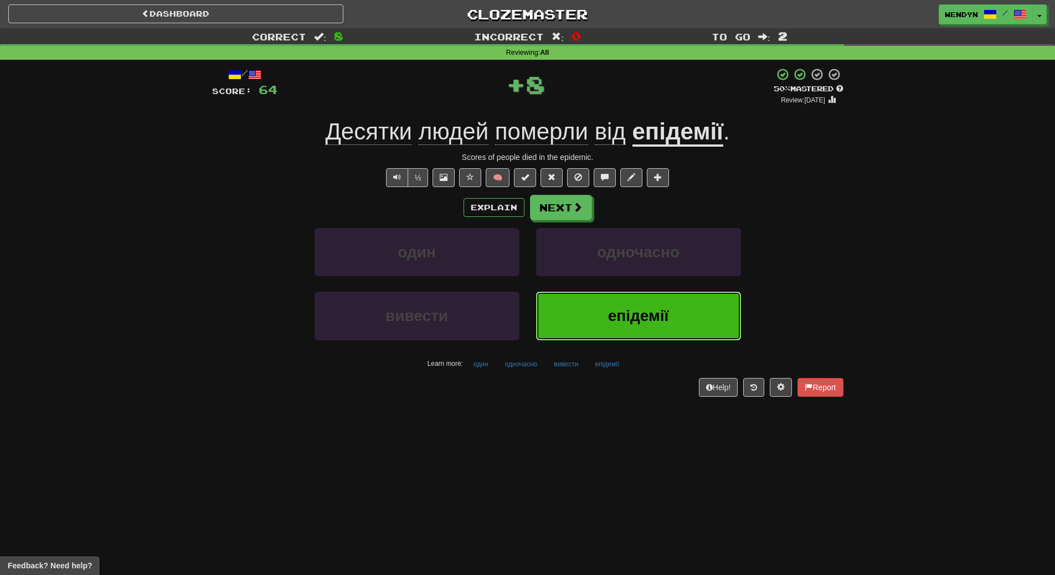
click at [622, 324] on span "епідемії" at bounding box center [638, 315] width 61 height 17
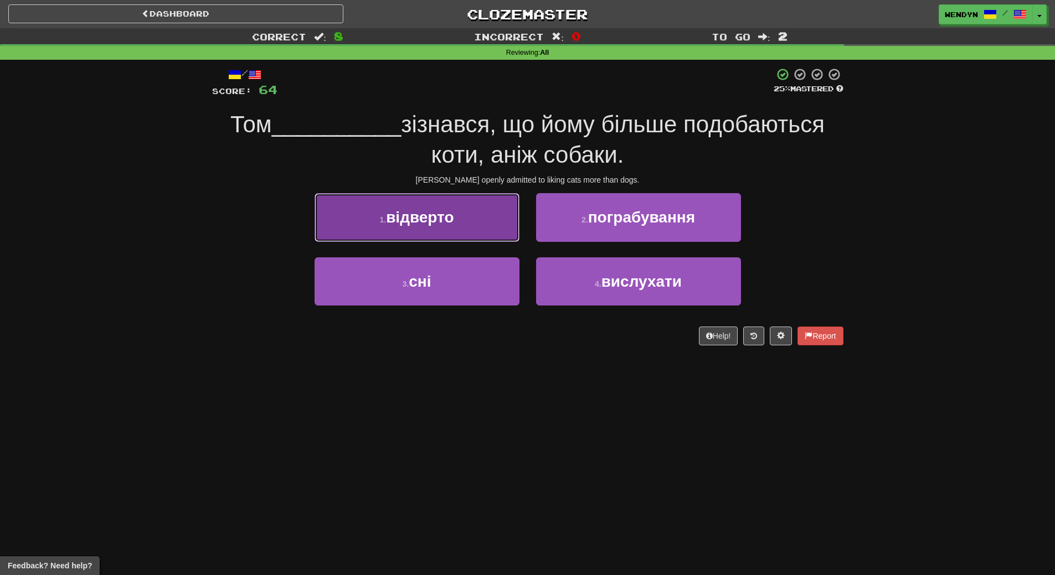
click at [448, 222] on span "відверто" at bounding box center [420, 217] width 68 height 17
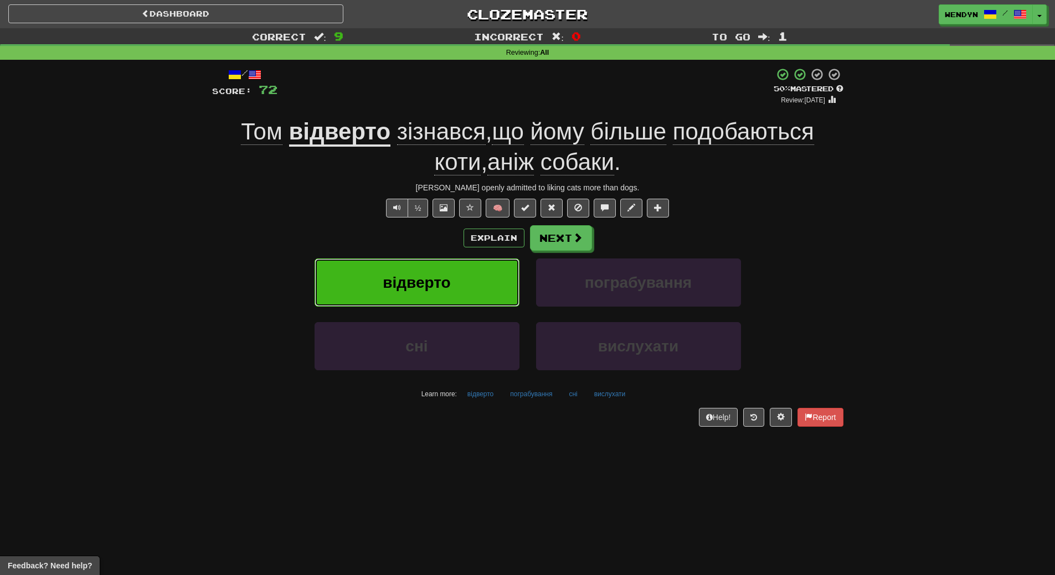
click at [410, 289] on span "відверто" at bounding box center [417, 282] width 68 height 17
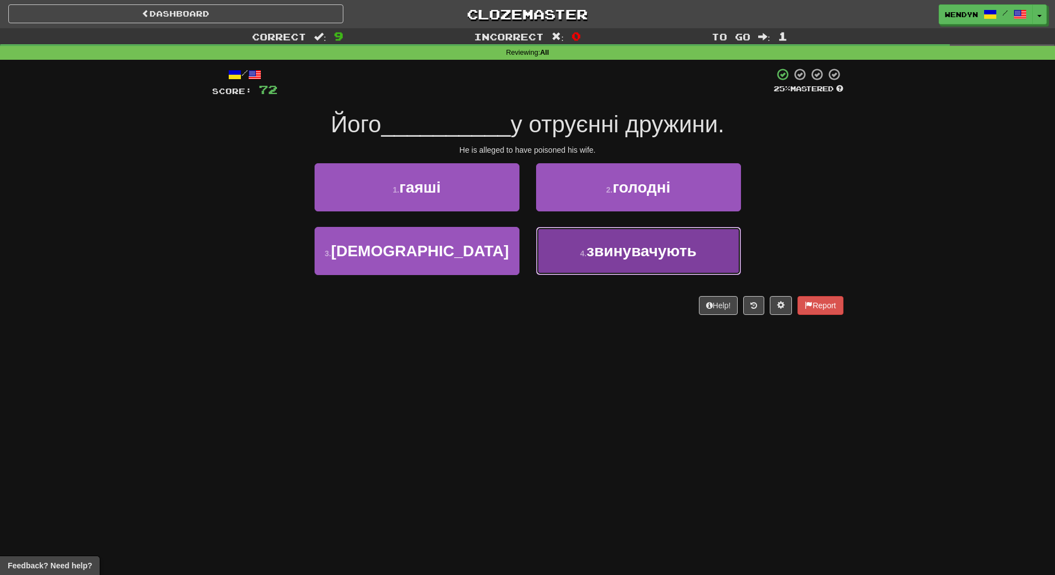
click at [609, 268] on button "4 . звинувачують" at bounding box center [638, 251] width 205 height 48
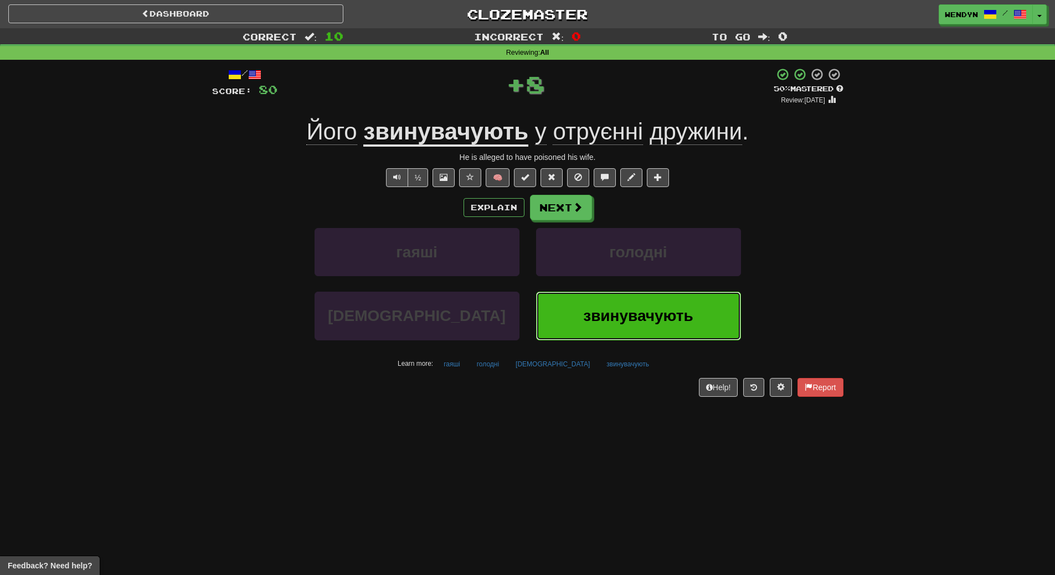
click at [605, 314] on span "звинувачують" at bounding box center [638, 315] width 110 height 17
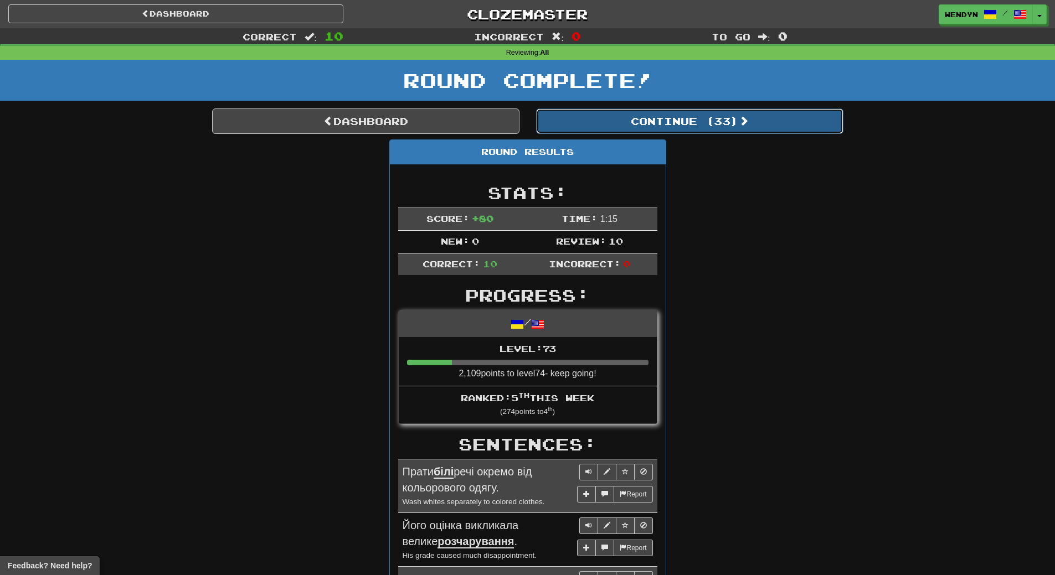
click at [689, 117] on button "Continue ( 33 )" at bounding box center [689, 121] width 307 height 25
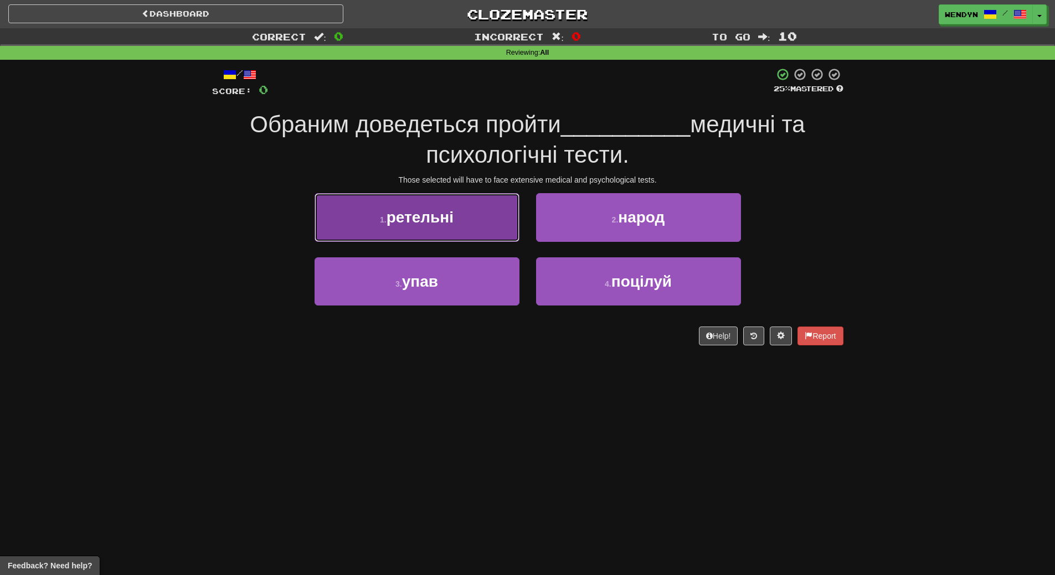
click at [459, 231] on button "1 . ретельні" at bounding box center [417, 217] width 205 height 48
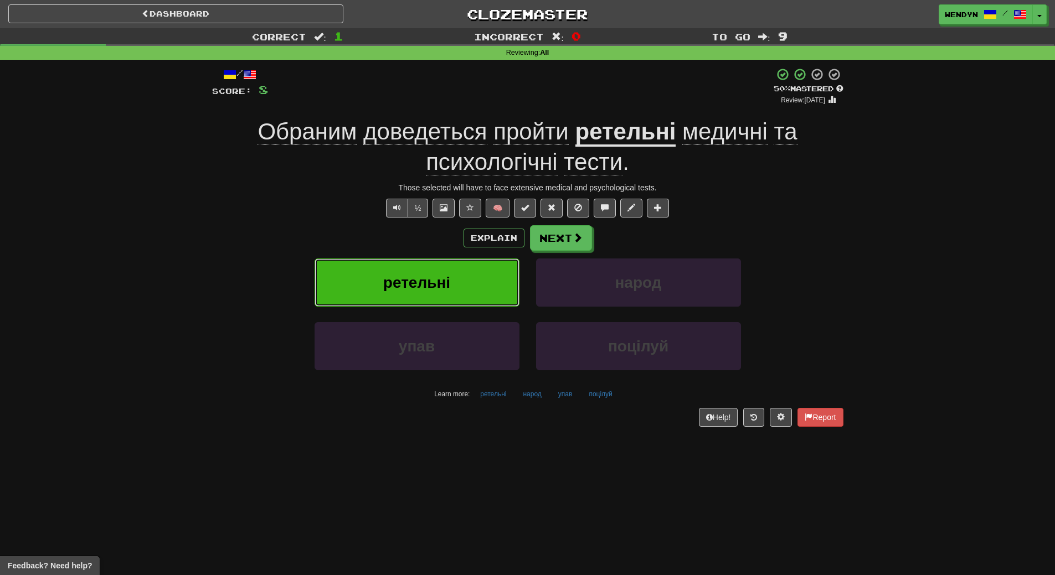
click at [444, 290] on span "ретельні" at bounding box center [416, 282] width 67 height 17
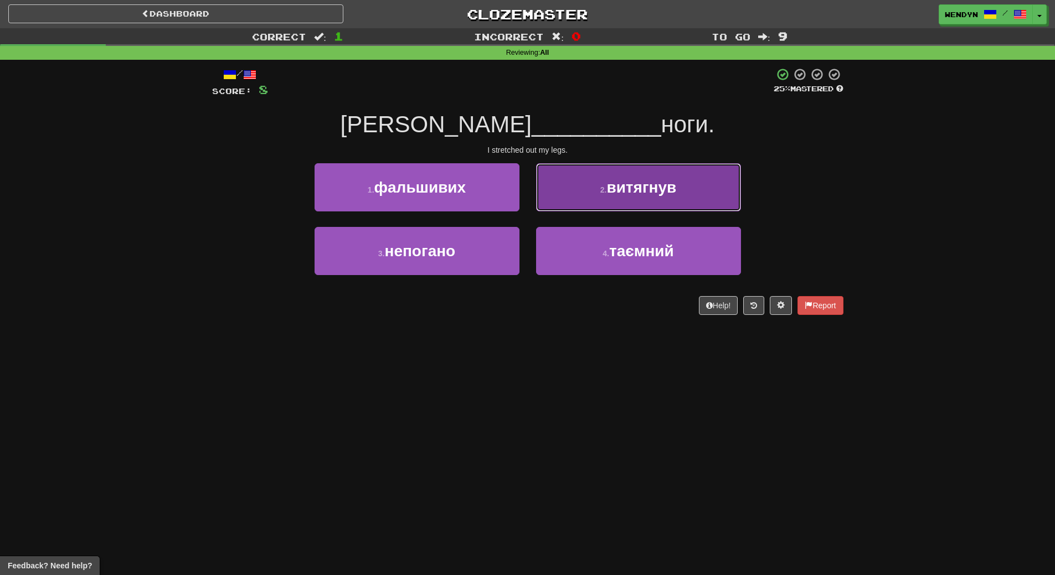
click at [663, 196] on button "2 . витягнув" at bounding box center [638, 187] width 205 height 48
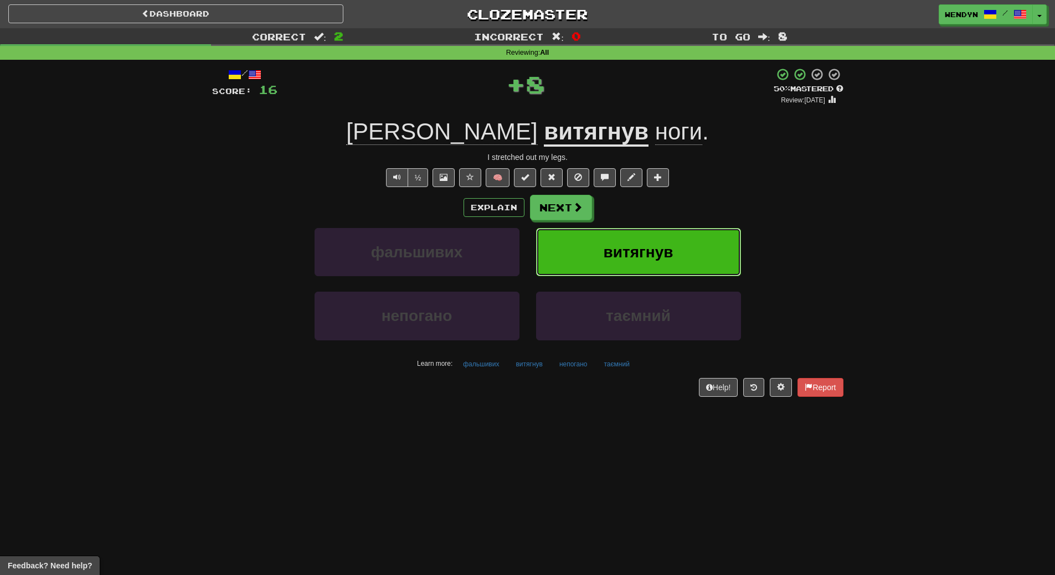
click at [656, 248] on span "витягнув" at bounding box center [639, 252] width 70 height 17
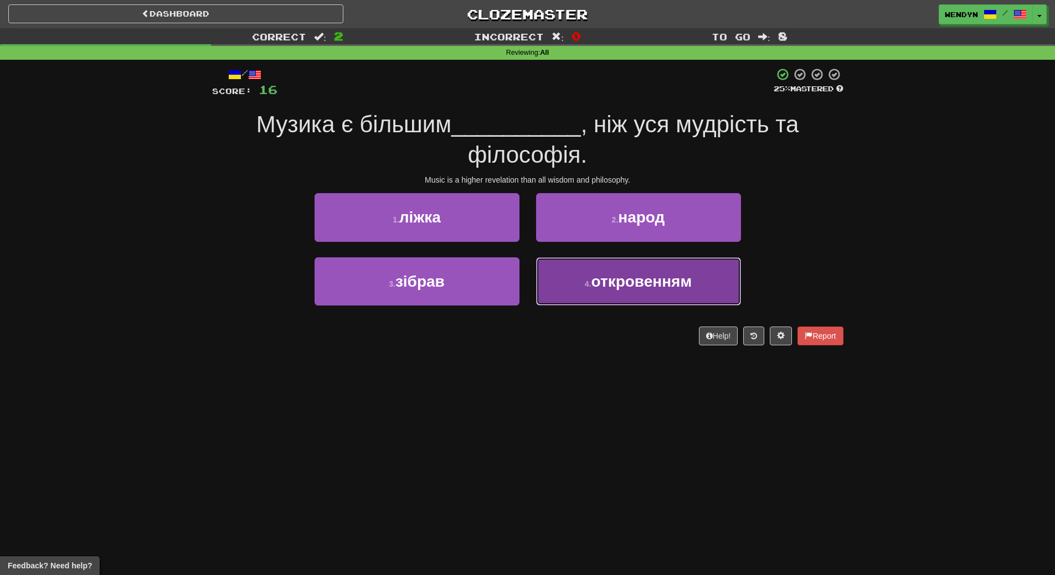
click at [626, 301] on button "4 . откровенням" at bounding box center [638, 282] width 205 height 48
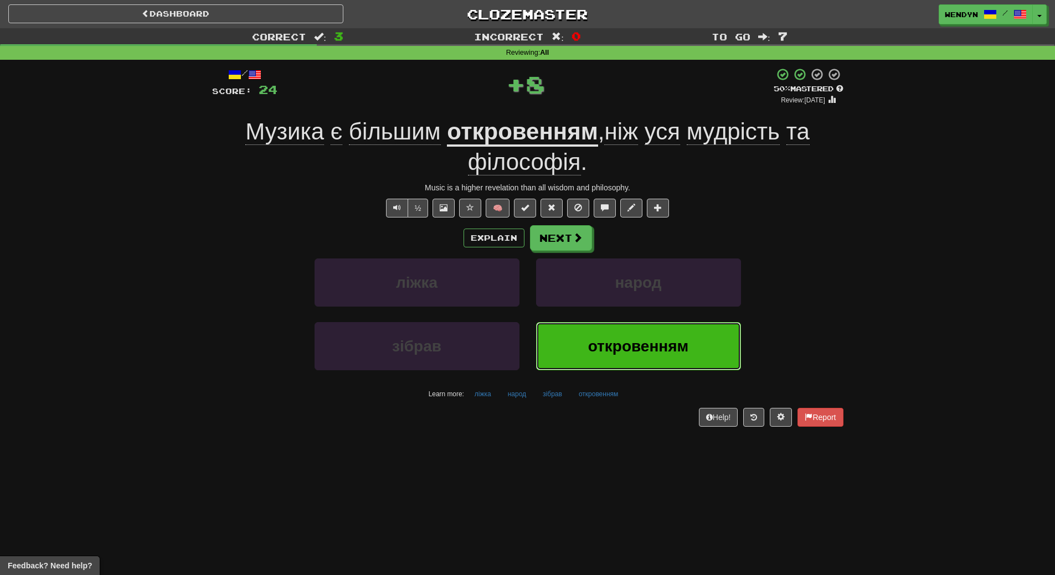
click at [640, 359] on button "откровенням" at bounding box center [638, 346] width 205 height 48
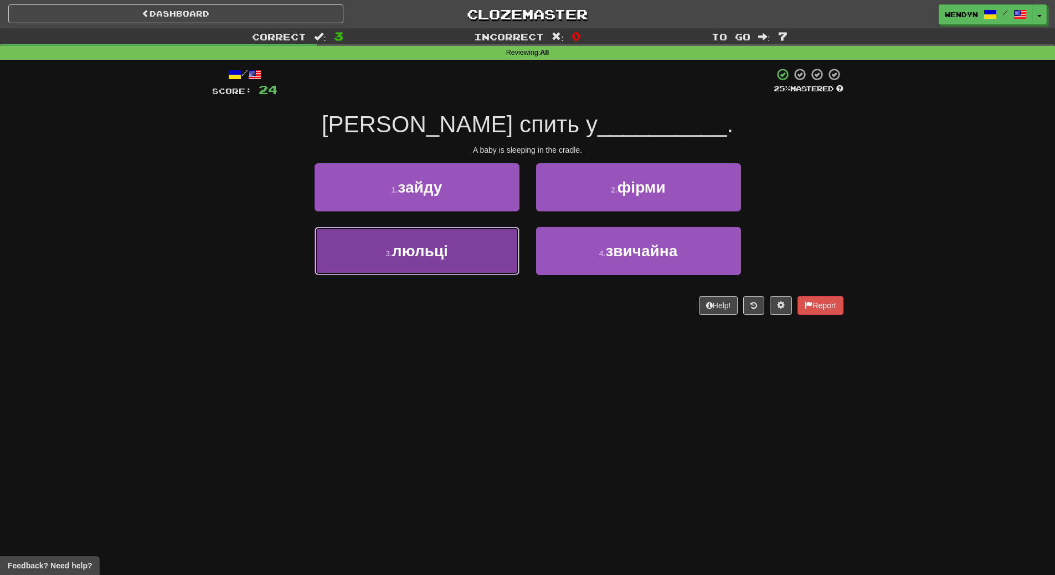
click at [478, 264] on button "3 . люльці" at bounding box center [417, 251] width 205 height 48
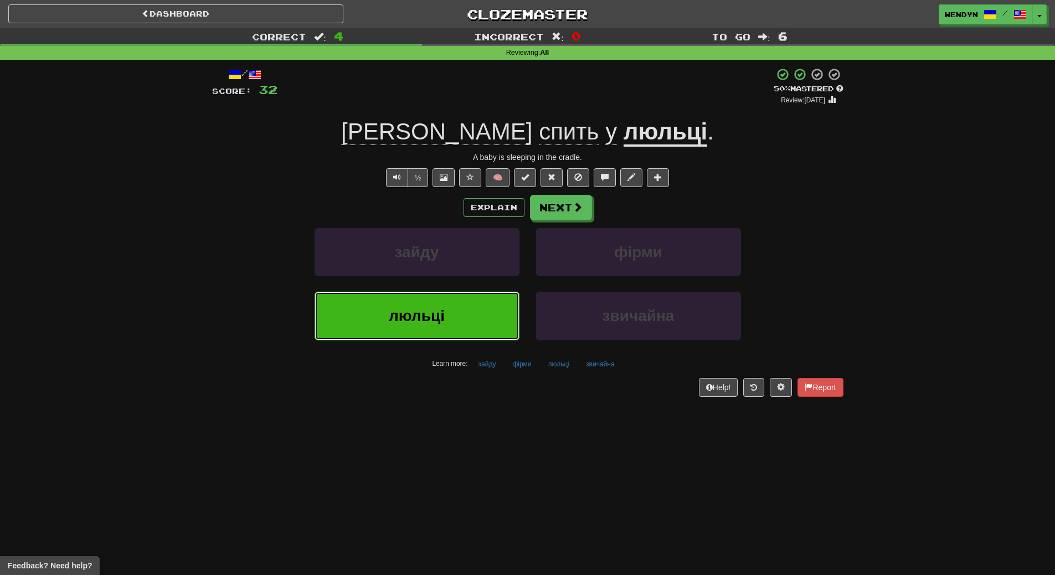
click at [486, 314] on button "люльці" at bounding box center [417, 316] width 205 height 48
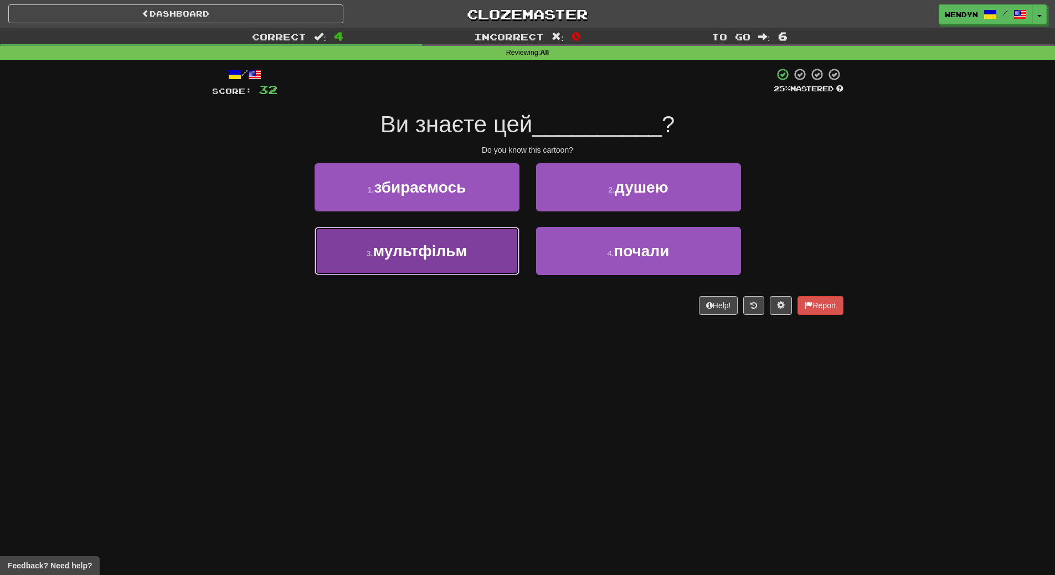
drag, startPoint x: 454, startPoint y: 265, endPoint x: 451, endPoint y: 292, distance: 27.8
click at [454, 265] on button "3 . мультфільм" at bounding box center [417, 251] width 205 height 48
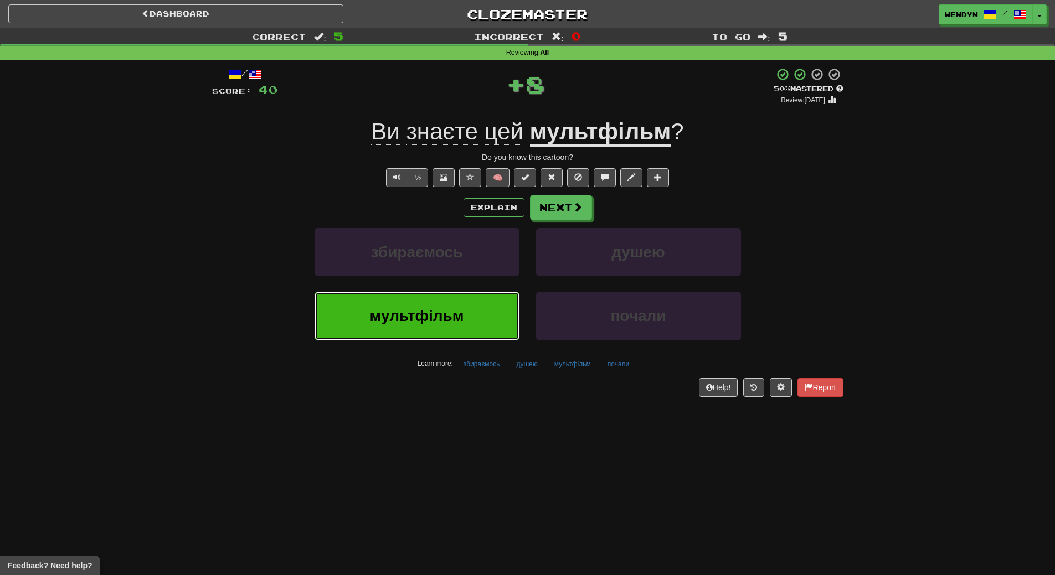
click at [452, 317] on span "мультфільм" at bounding box center [417, 315] width 94 height 17
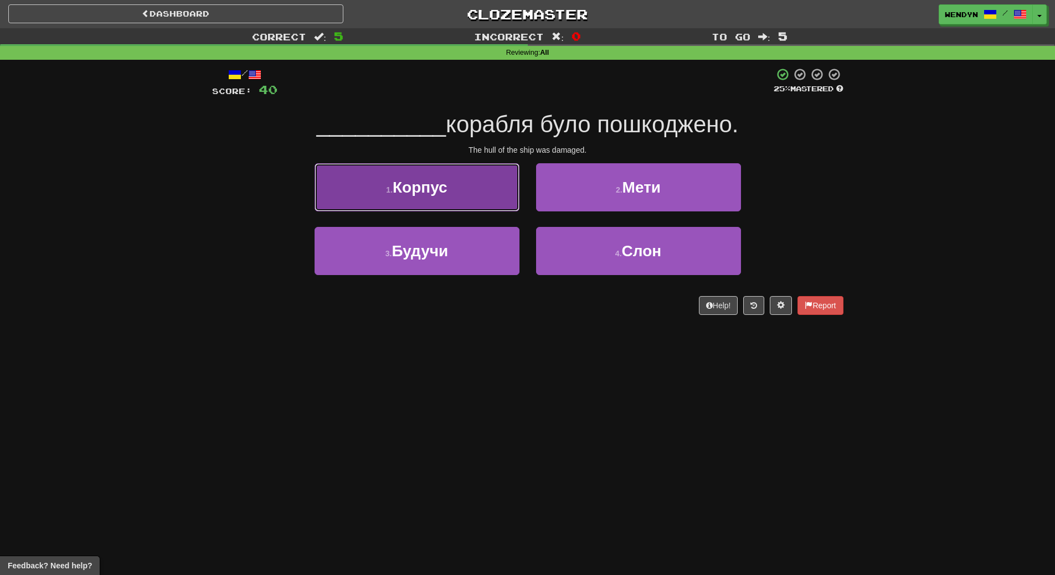
click at [447, 194] on span "Корпус" at bounding box center [420, 187] width 55 height 17
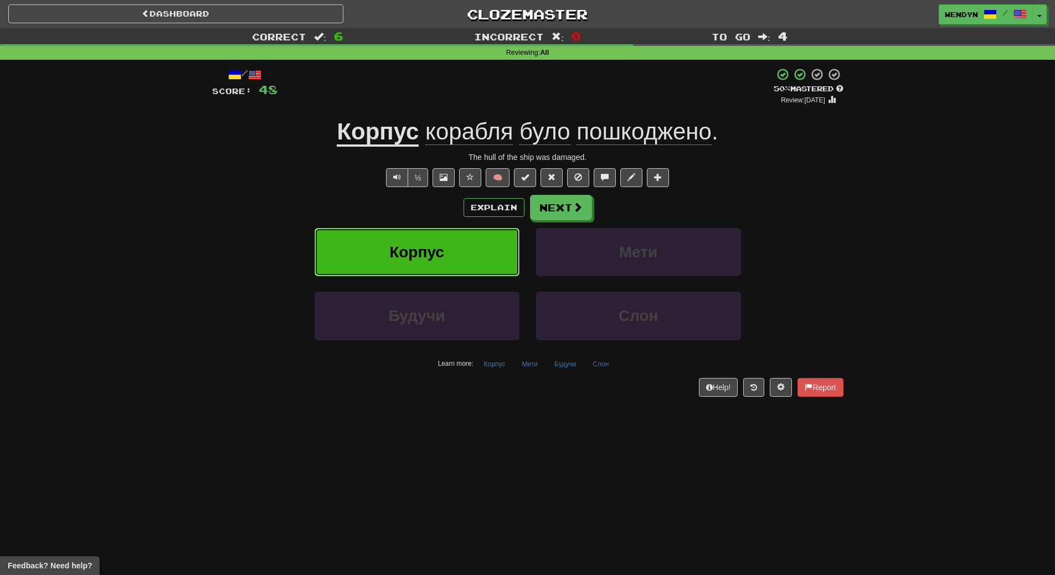
click at [450, 256] on button "Корпус" at bounding box center [417, 252] width 205 height 48
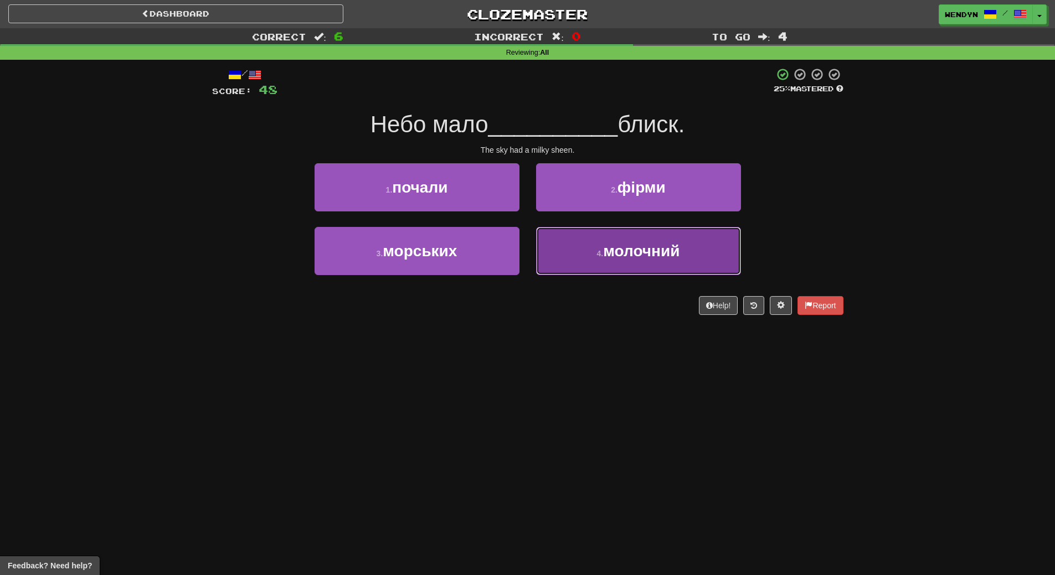
click at [657, 267] on button "4 . молочний" at bounding box center [638, 251] width 205 height 48
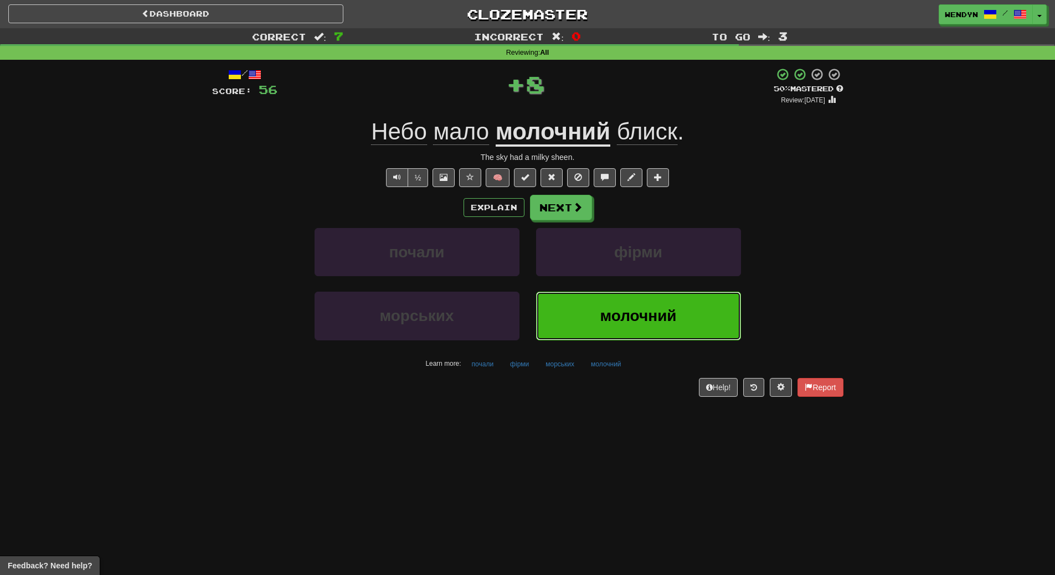
click at [638, 329] on button "молочний" at bounding box center [638, 316] width 205 height 48
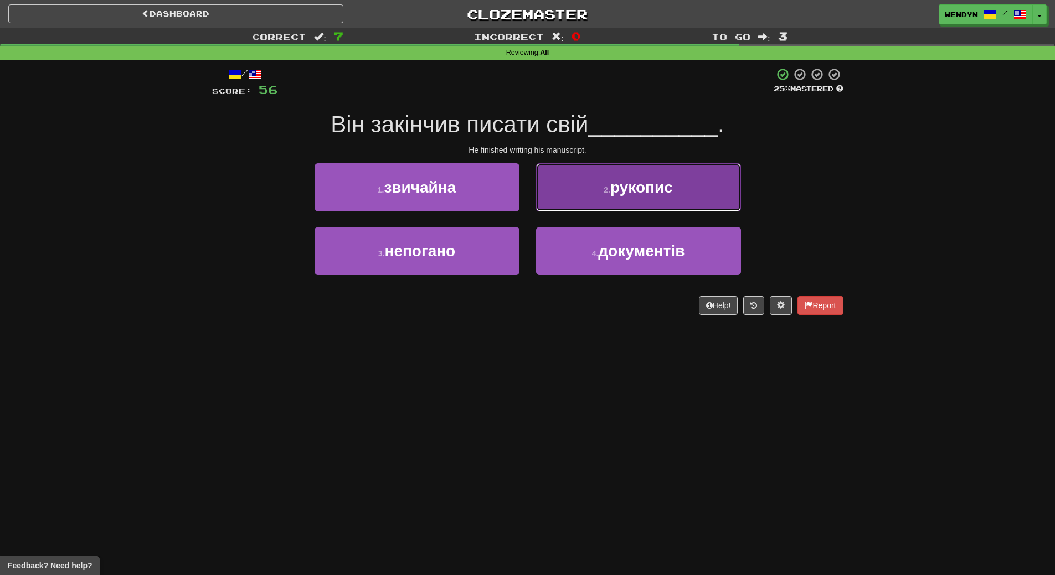
click at [671, 197] on button "2 . рукопис" at bounding box center [638, 187] width 205 height 48
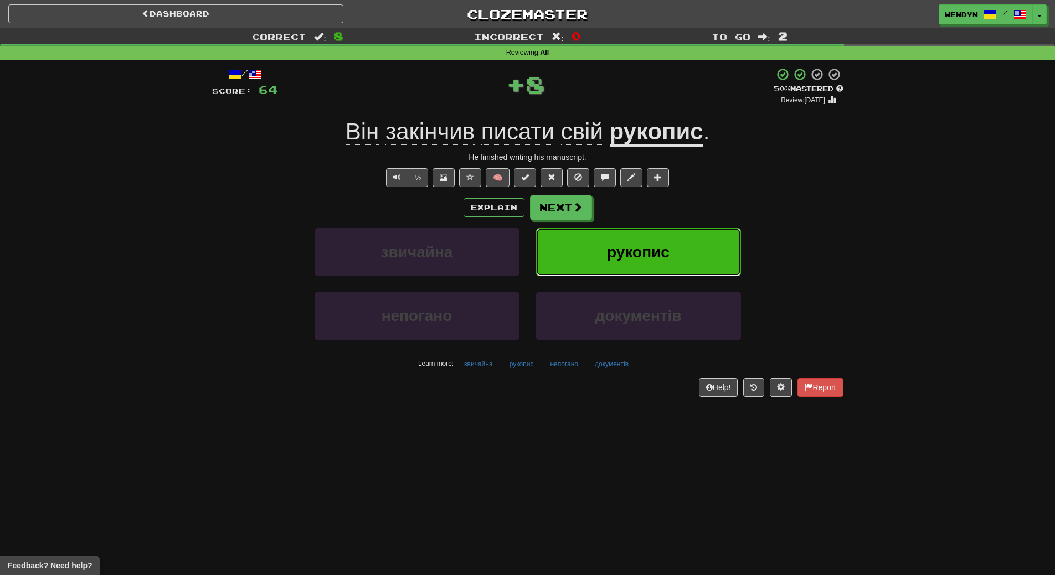
click at [667, 253] on span "рукопис" at bounding box center [638, 252] width 63 height 17
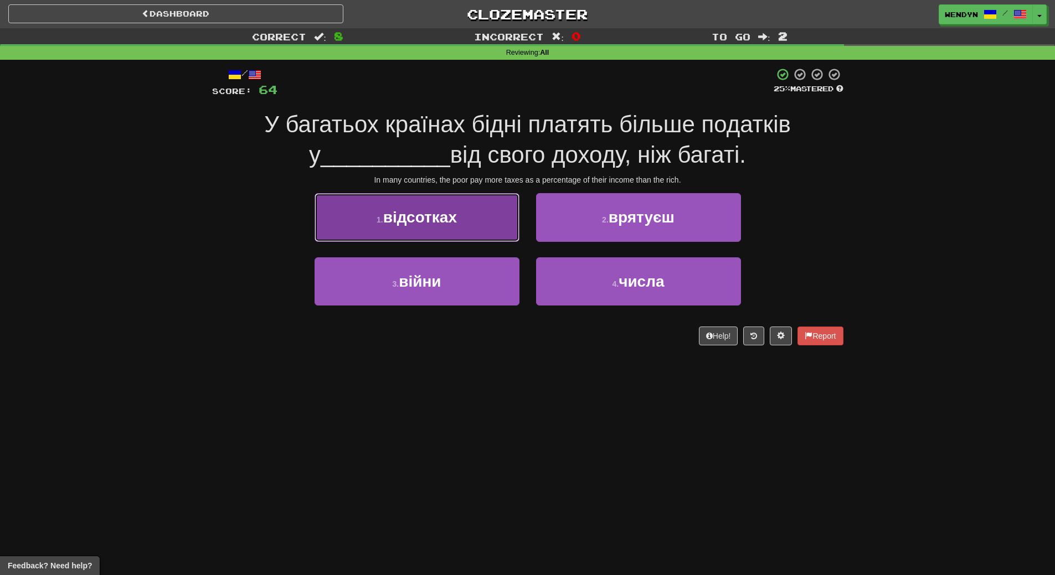
click at [446, 223] on span "відсотках" at bounding box center [420, 217] width 74 height 17
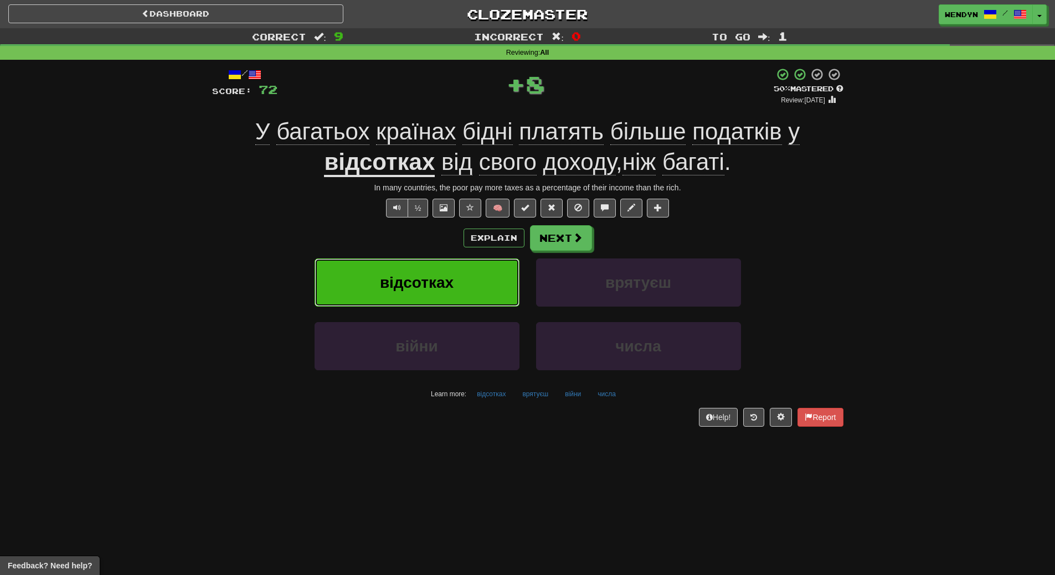
click at [437, 276] on span "відсотках" at bounding box center [417, 282] width 74 height 17
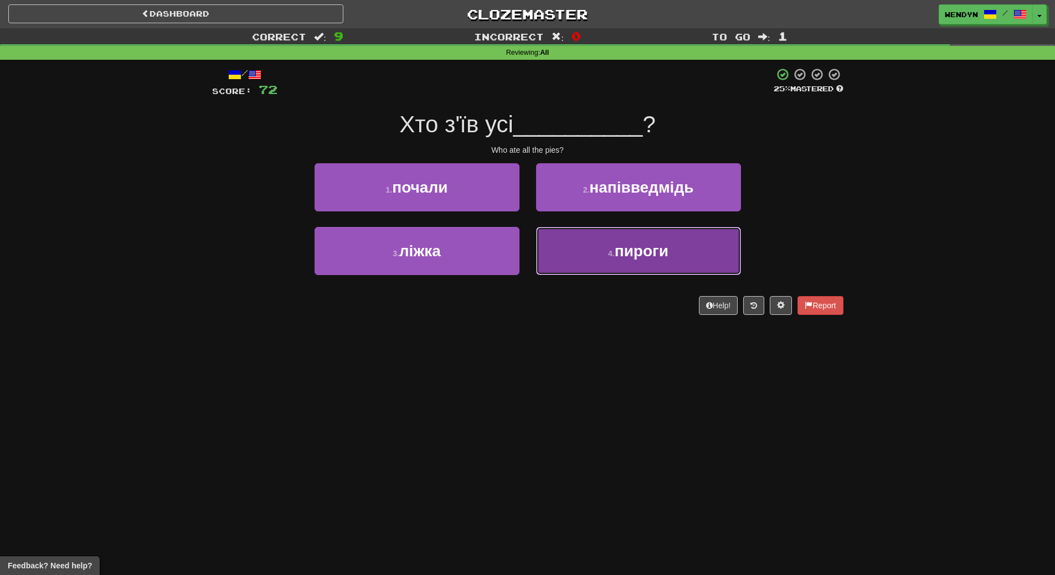
click at [598, 266] on button "4 . пироги" at bounding box center [638, 251] width 205 height 48
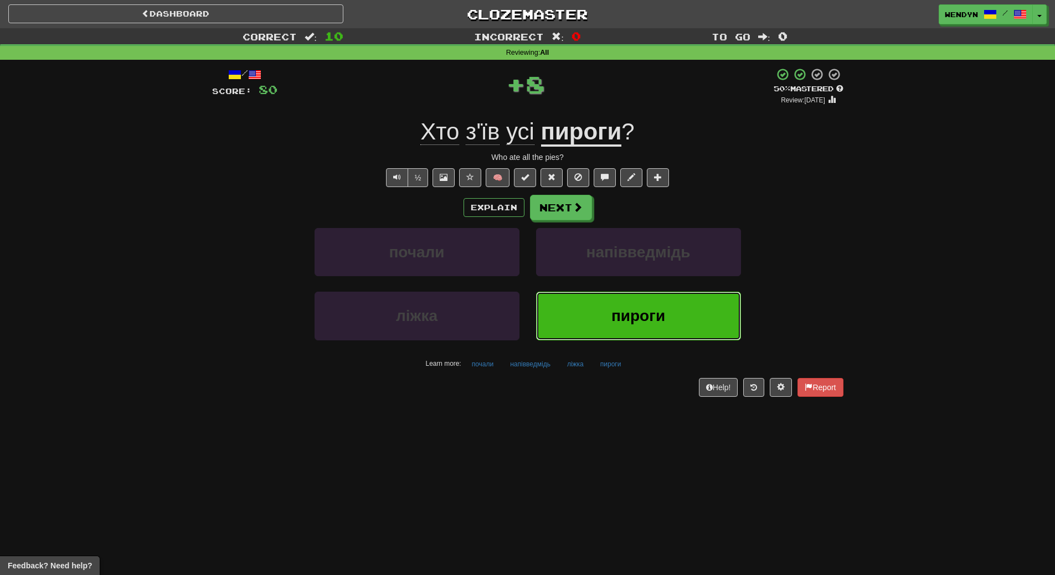
click at [578, 299] on button "пироги" at bounding box center [638, 316] width 205 height 48
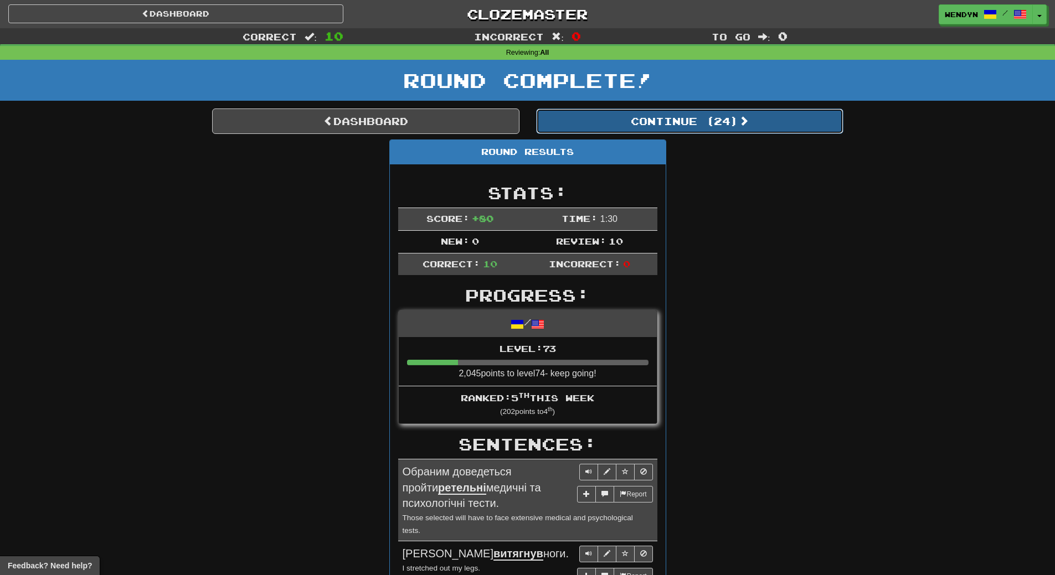
click at [728, 116] on button "Continue ( 24 )" at bounding box center [689, 121] width 307 height 25
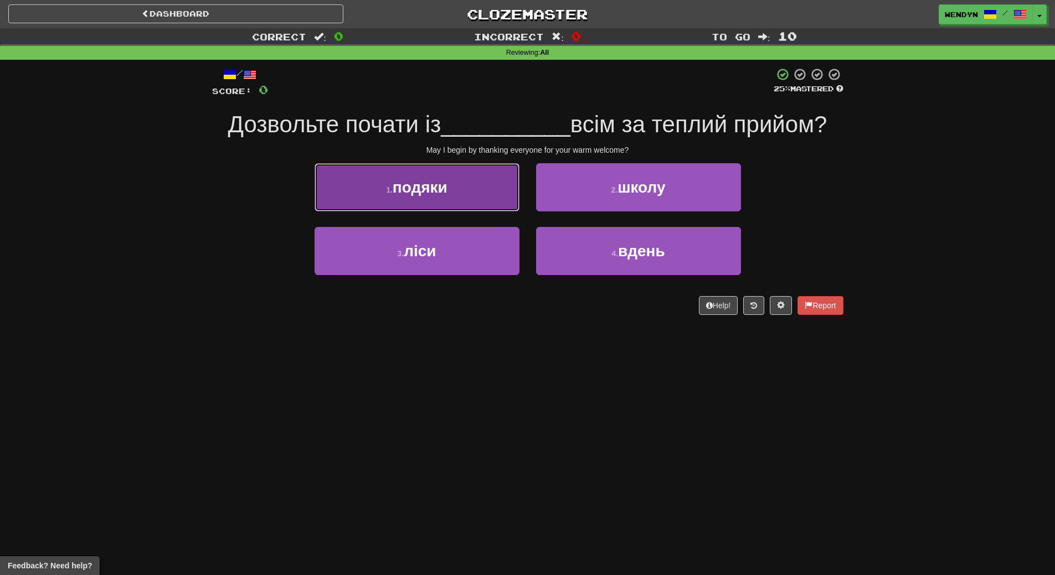
click at [483, 200] on button "1 . подяки" at bounding box center [417, 187] width 205 height 48
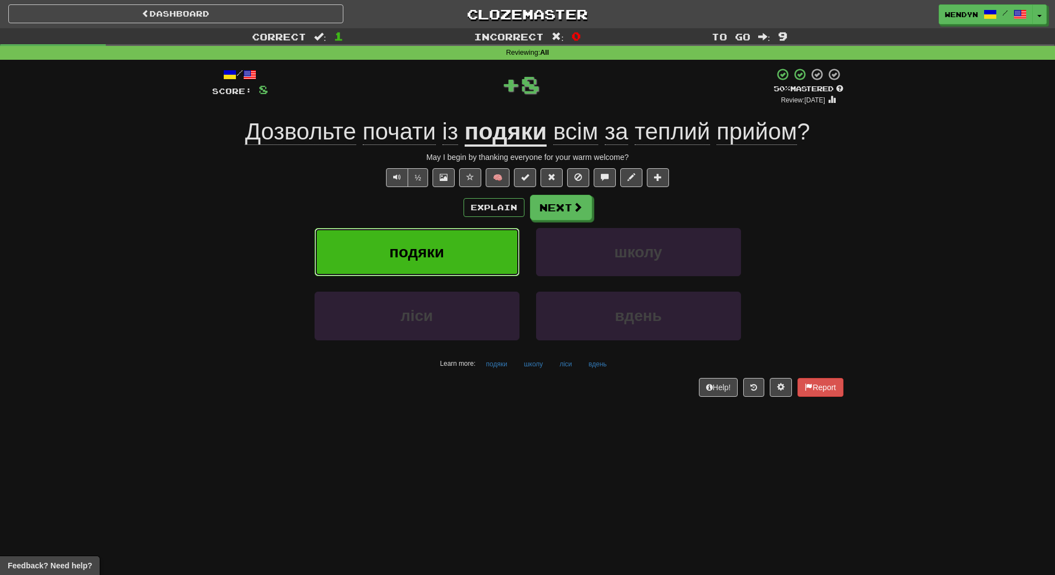
click at [475, 256] on button "подяки" at bounding box center [417, 252] width 205 height 48
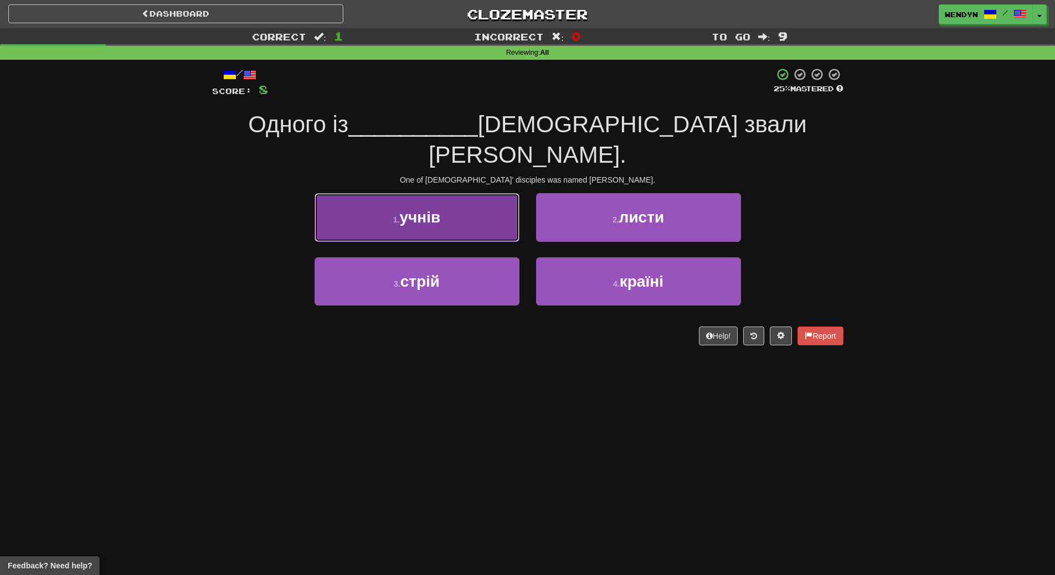
click at [436, 209] on span "учнів" at bounding box center [419, 217] width 41 height 17
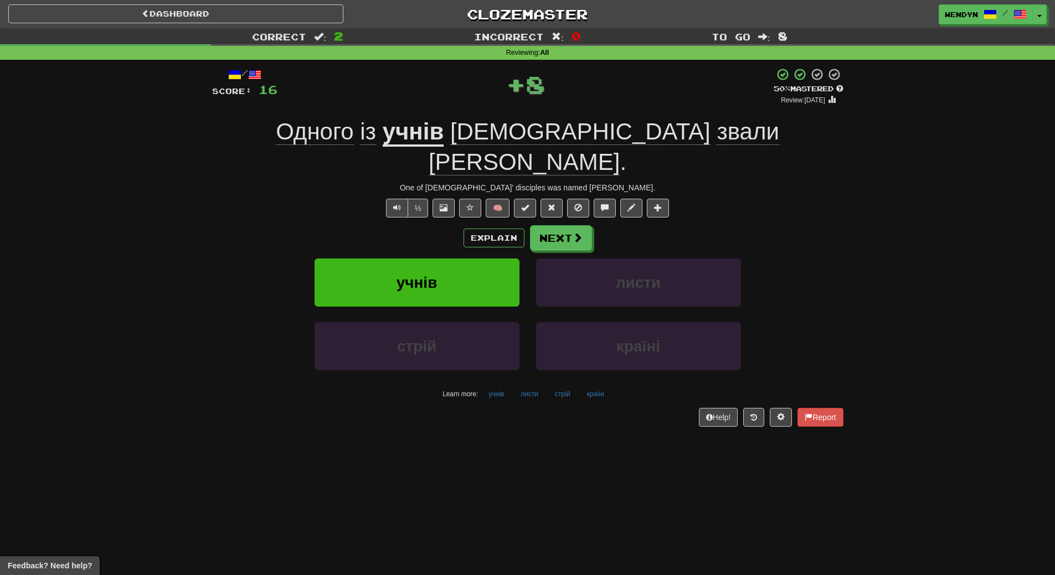
click at [435, 225] on div "Explain Next" at bounding box center [527, 237] width 631 height 25
click at [436, 274] on span "учнів" at bounding box center [417, 282] width 41 height 17
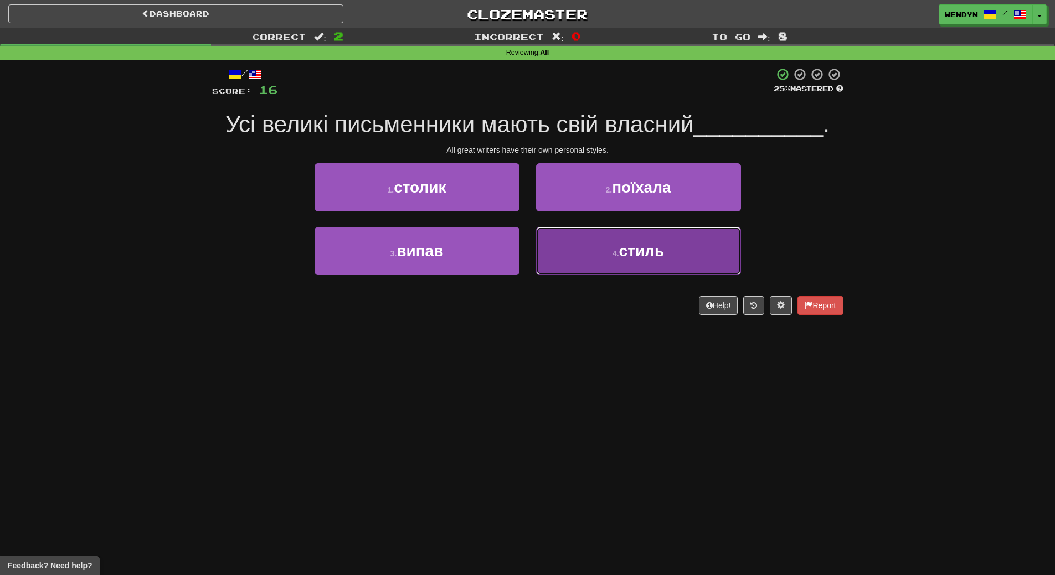
click at [602, 261] on button "4 . стиль" at bounding box center [638, 251] width 205 height 48
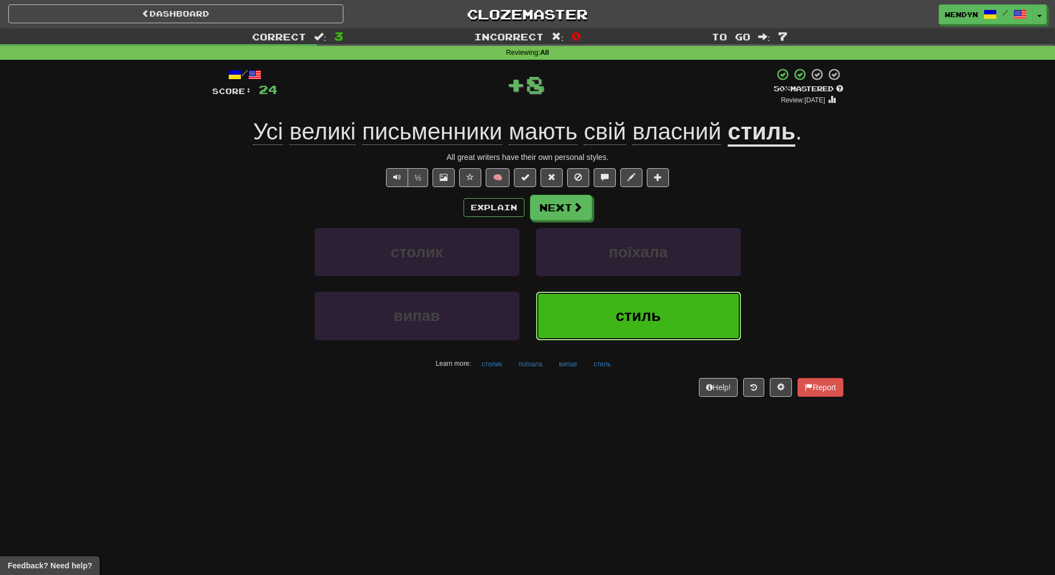
click at [598, 313] on button "стиль" at bounding box center [638, 316] width 205 height 48
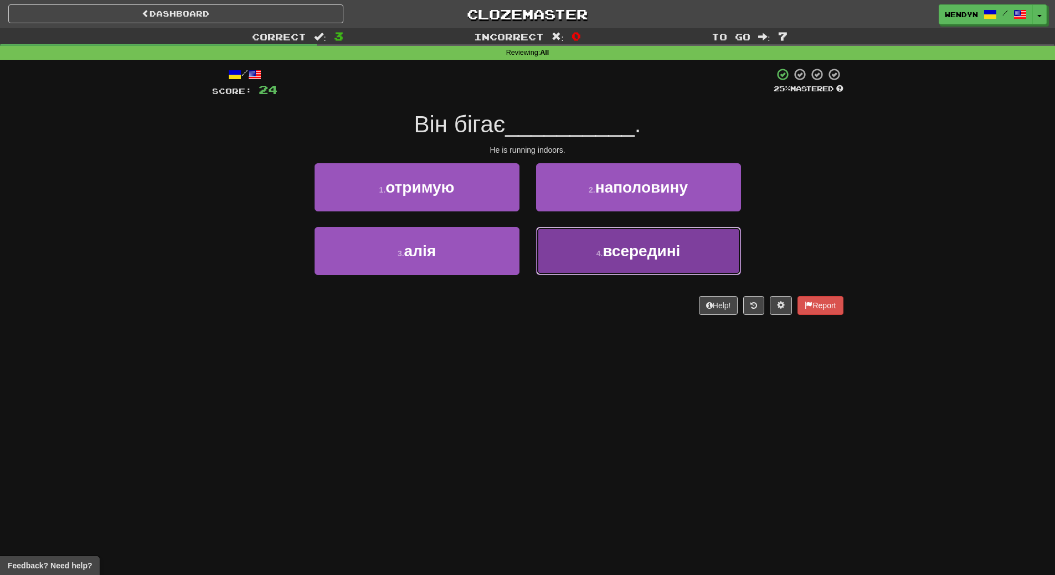
click at [612, 268] on button "4 . всередині" at bounding box center [638, 251] width 205 height 48
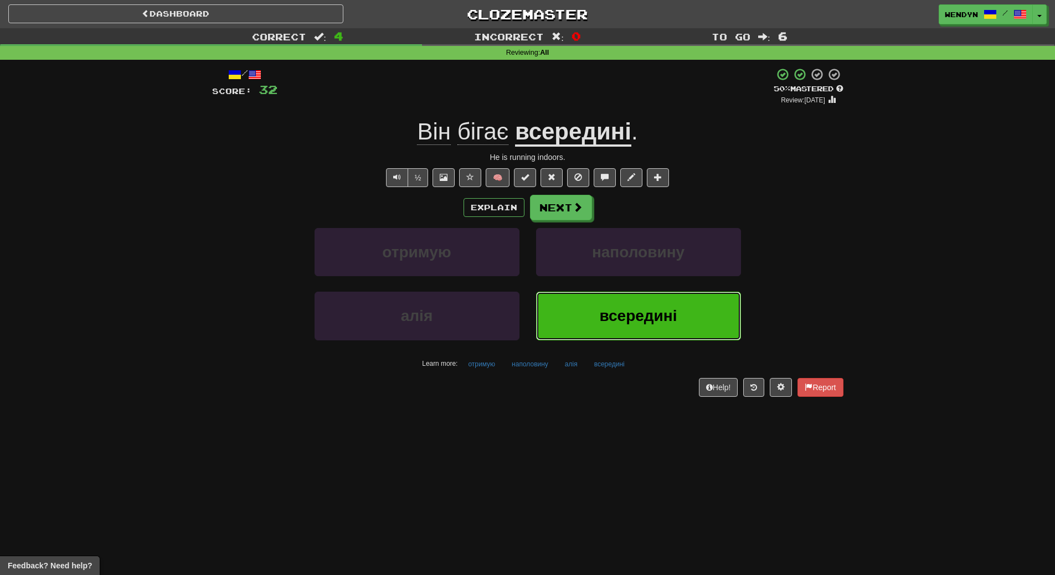
click at [626, 327] on button "всередині" at bounding box center [638, 316] width 205 height 48
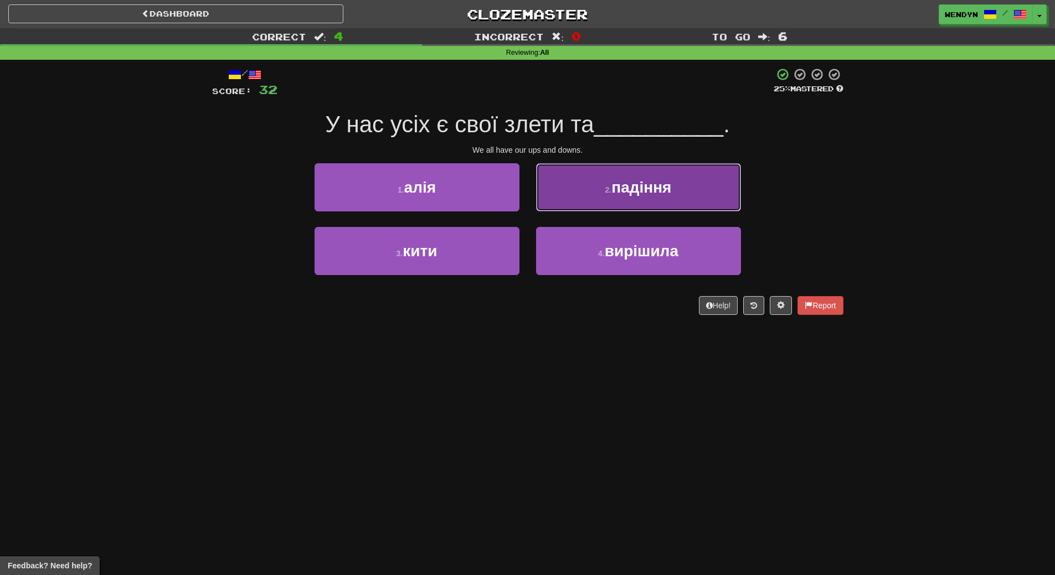
click at [648, 196] on button "2 . падіння" at bounding box center [638, 187] width 205 height 48
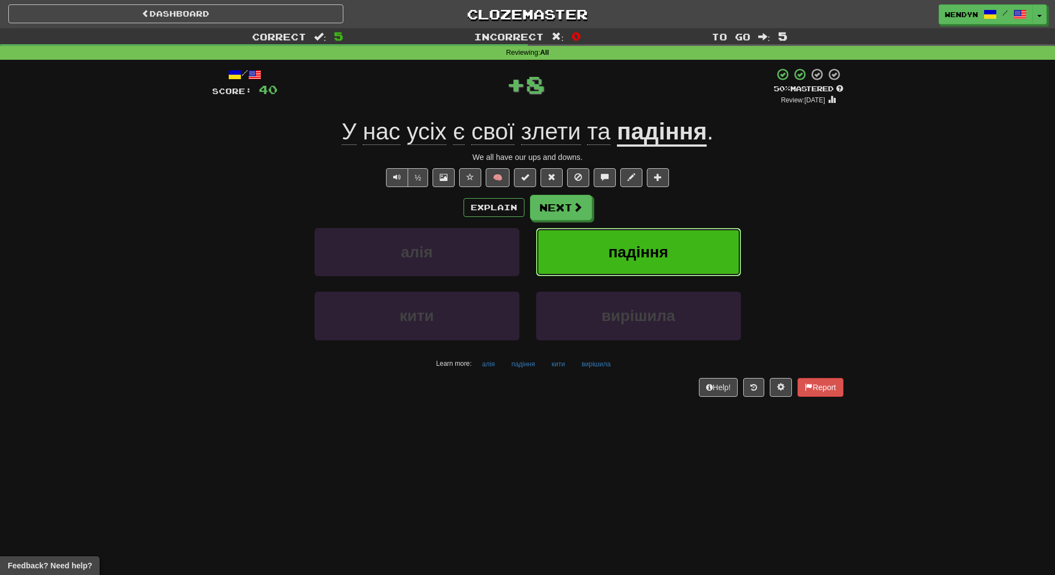
click at [650, 238] on button "падіння" at bounding box center [638, 252] width 205 height 48
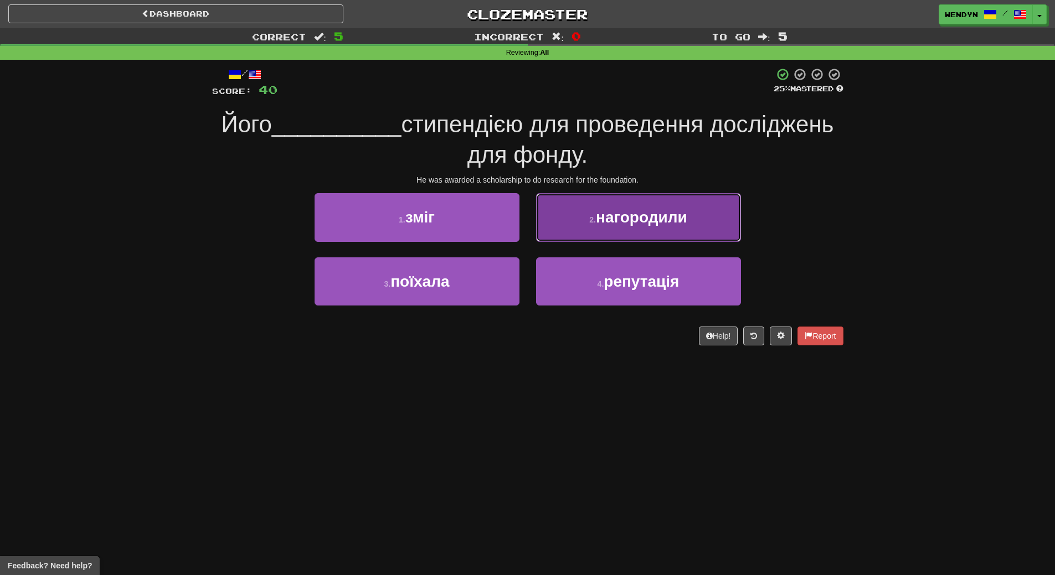
click at [650, 229] on button "2 . нагородили" at bounding box center [638, 217] width 205 height 48
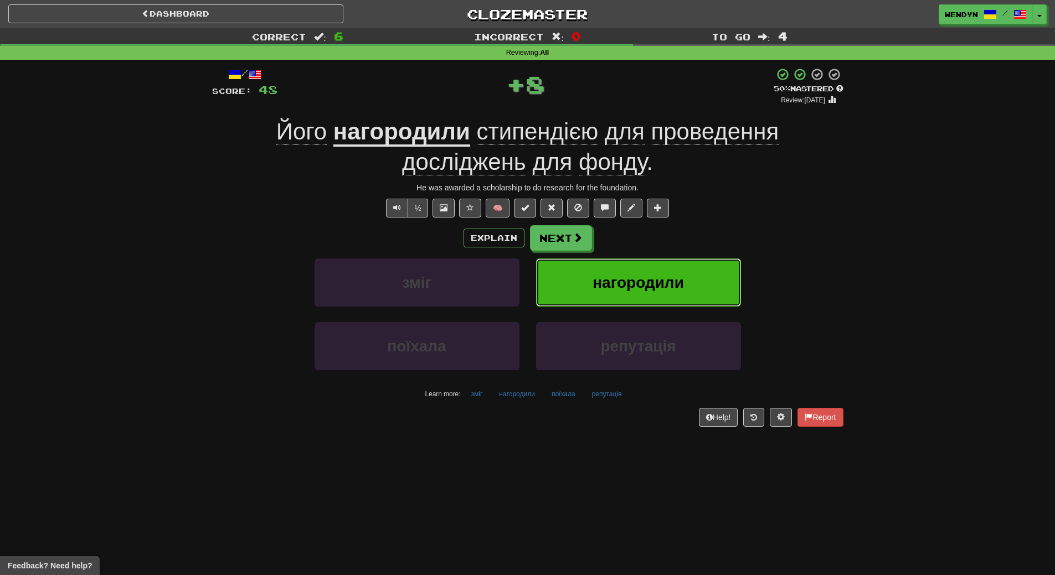
click at [649, 272] on button "нагородили" at bounding box center [638, 283] width 205 height 48
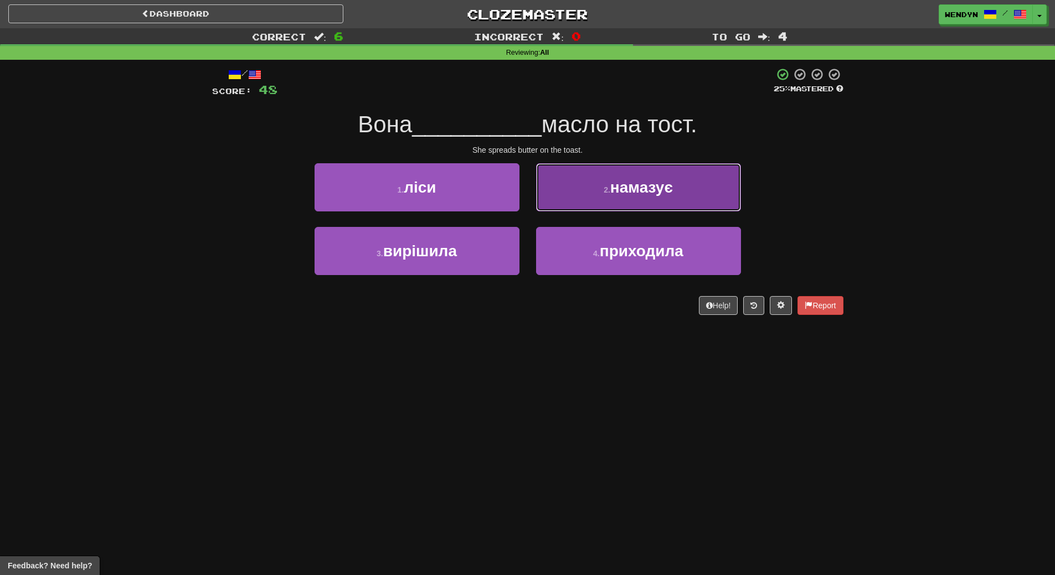
click at [660, 172] on button "2 . намазує" at bounding box center [638, 187] width 205 height 48
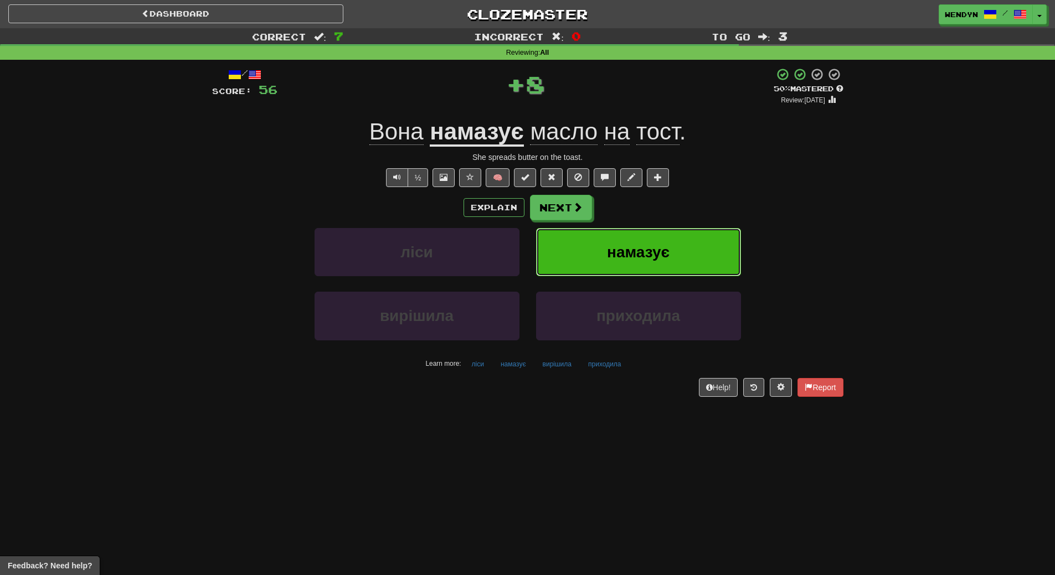
click at [669, 228] on button "намазує" at bounding box center [638, 252] width 205 height 48
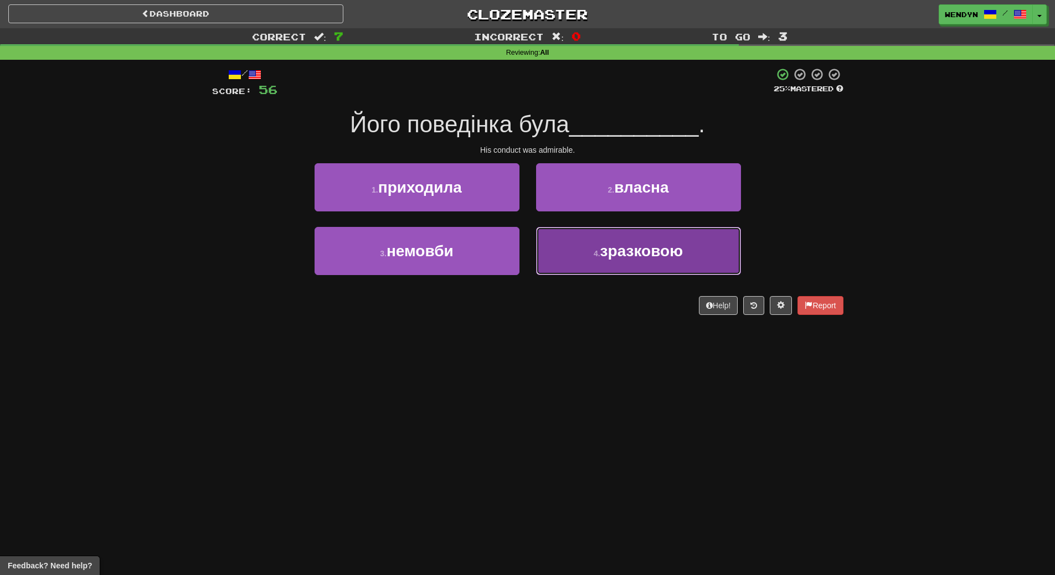
click at [618, 254] on span "зразковою" at bounding box center [641, 251] width 83 height 17
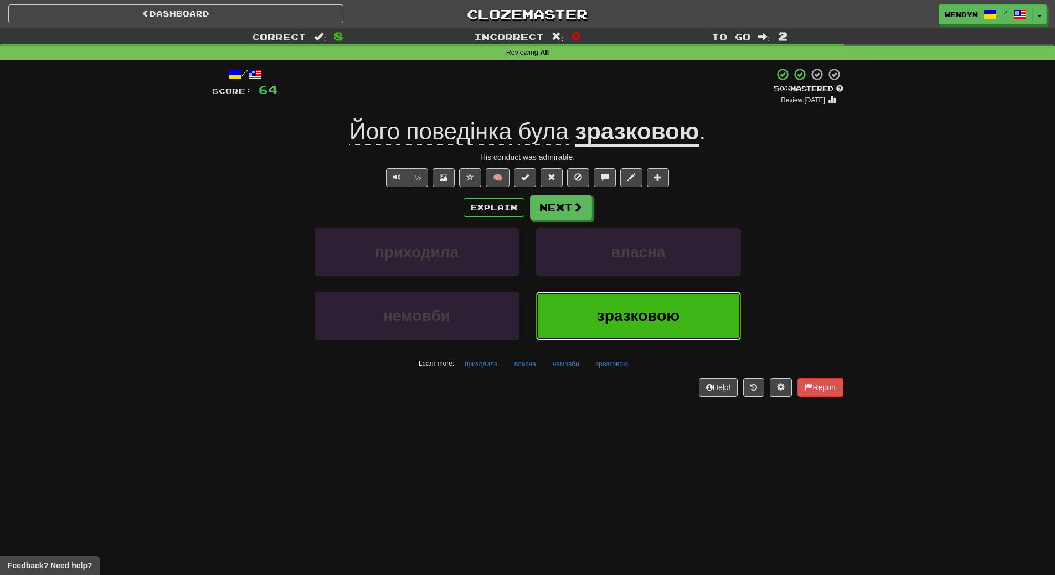
click at [608, 312] on span "зразковою" at bounding box center [638, 315] width 83 height 17
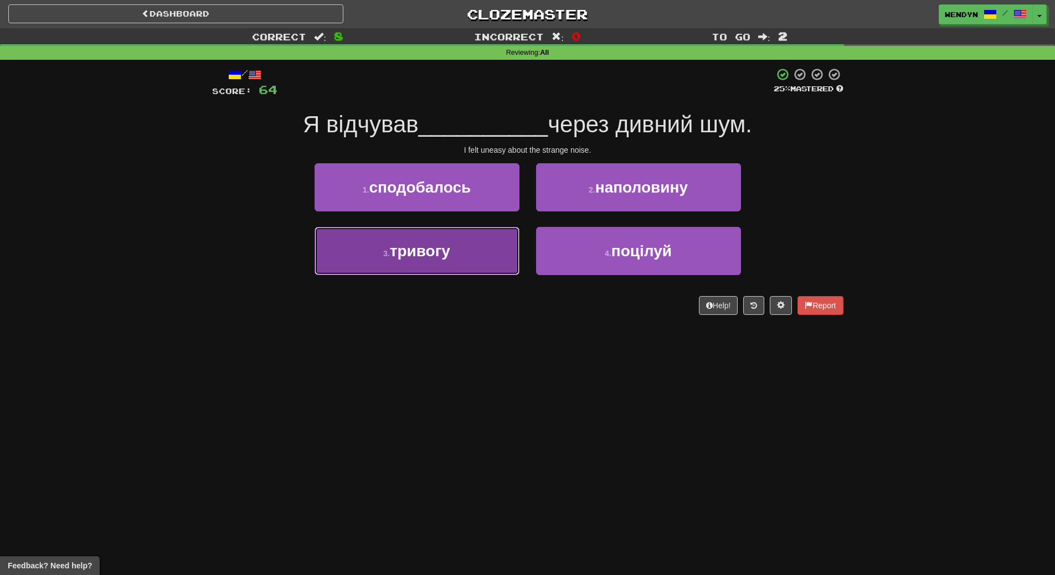
click at [432, 269] on button "3 . тривогу" at bounding box center [417, 251] width 205 height 48
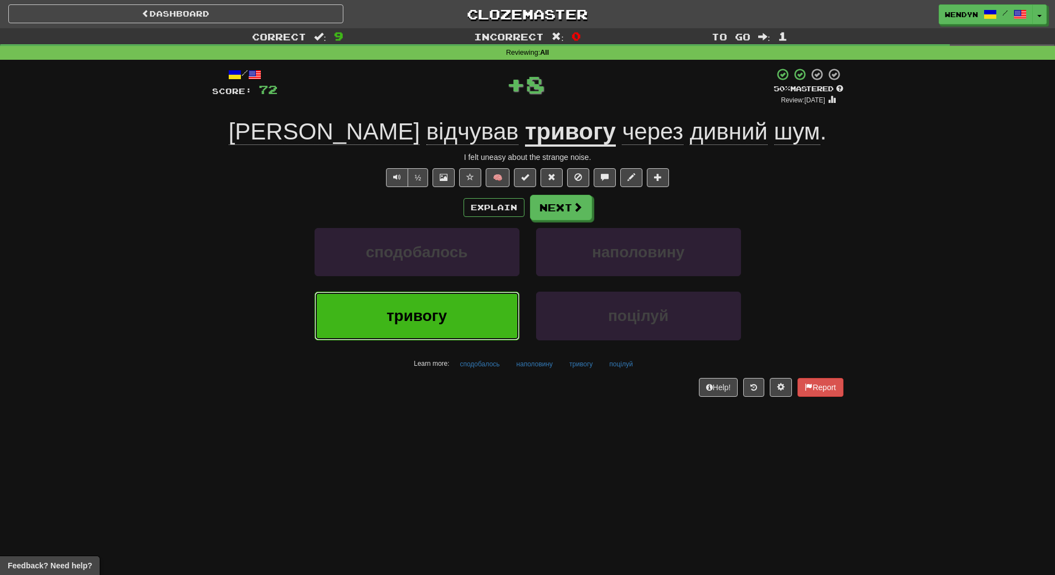
click at [431, 318] on span "тривогу" at bounding box center [417, 315] width 60 height 17
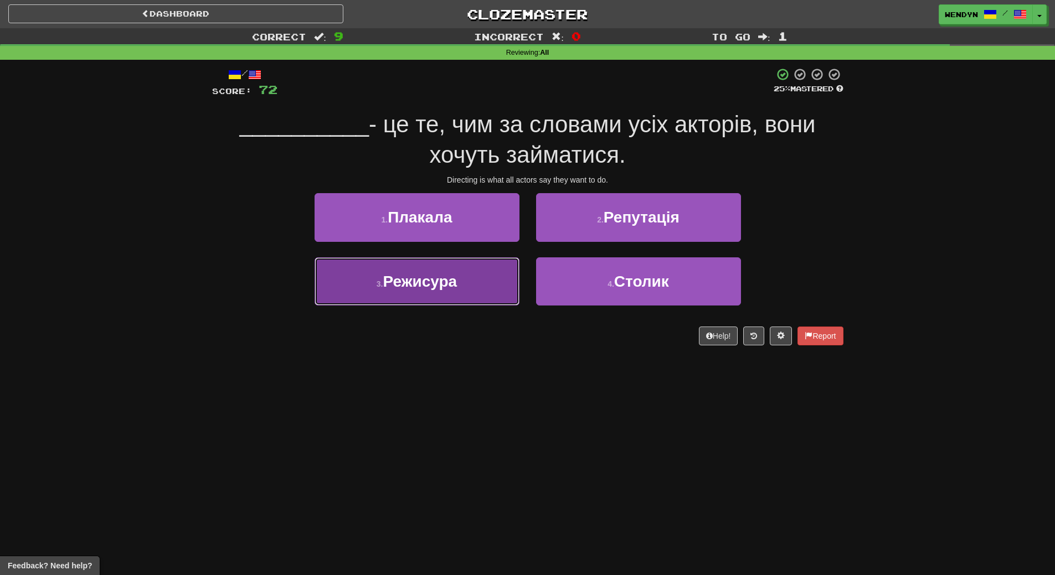
click at [446, 291] on button "3 . Режисура" at bounding box center [417, 282] width 205 height 48
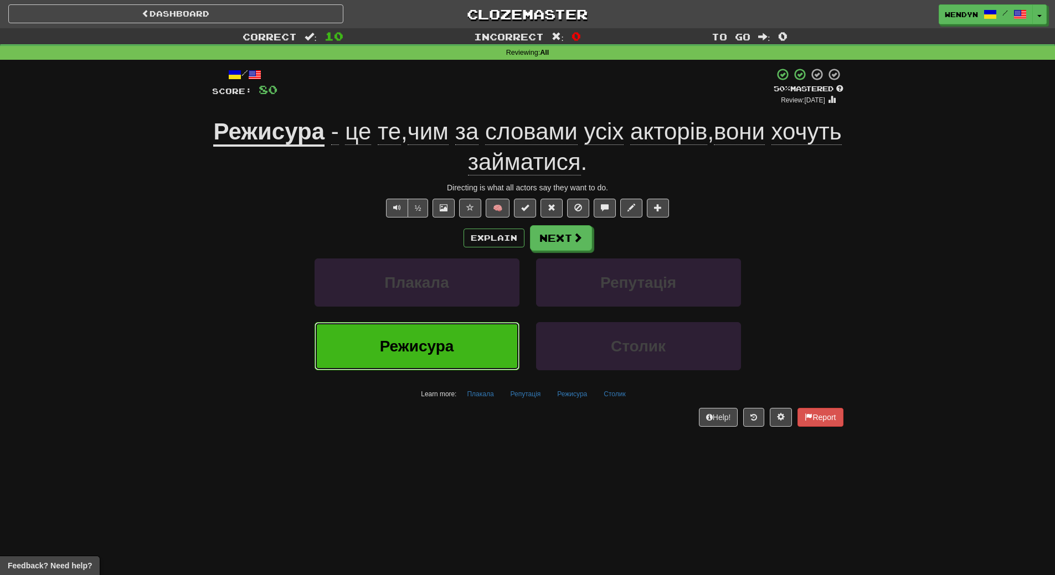
click at [425, 350] on span "Режисура" at bounding box center [417, 346] width 74 height 17
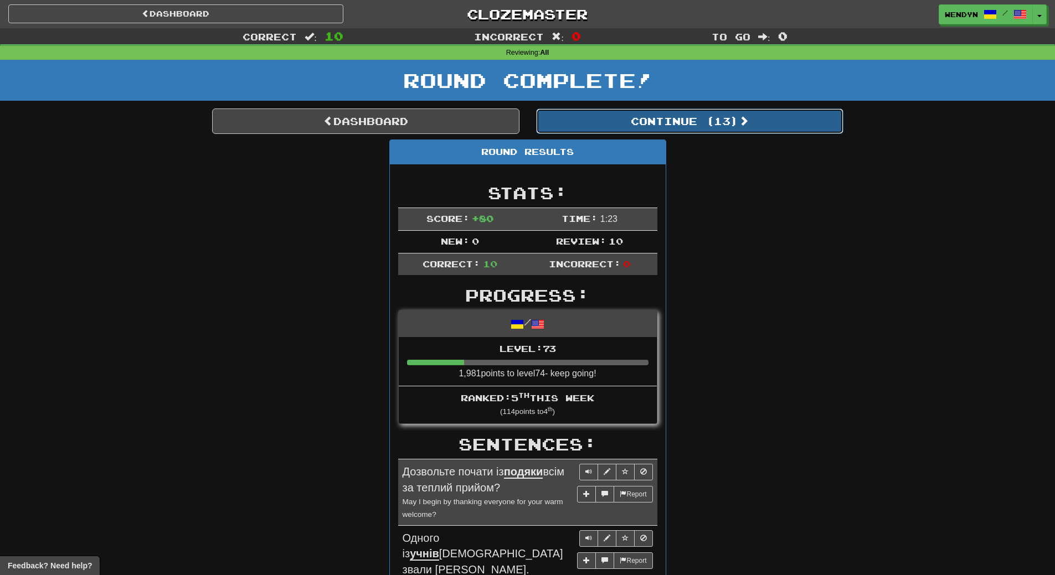
click at [718, 109] on button "Continue ( 13 )" at bounding box center [689, 121] width 307 height 25
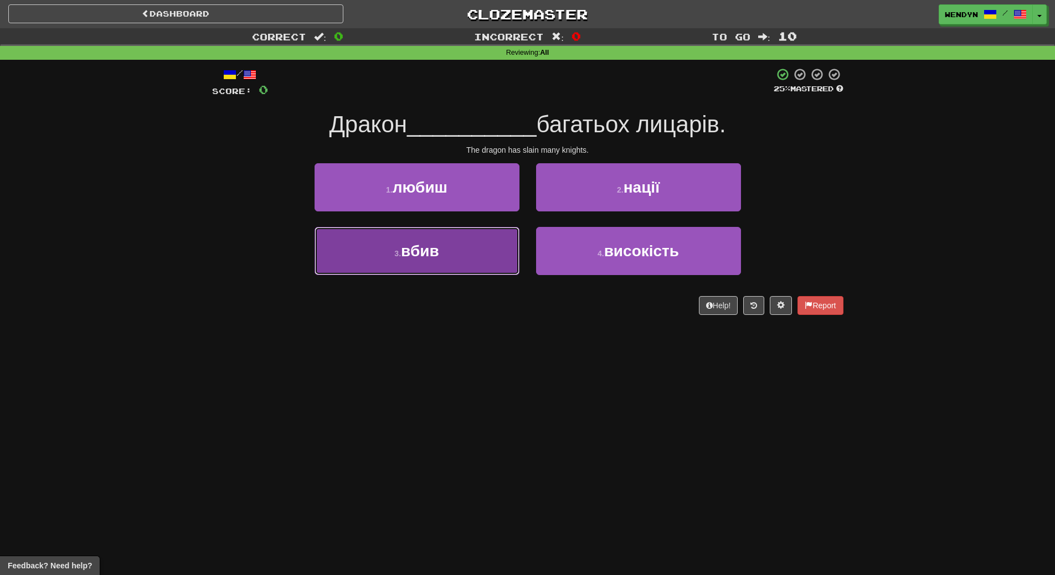
click at [455, 264] on button "3 . вбив" at bounding box center [417, 251] width 205 height 48
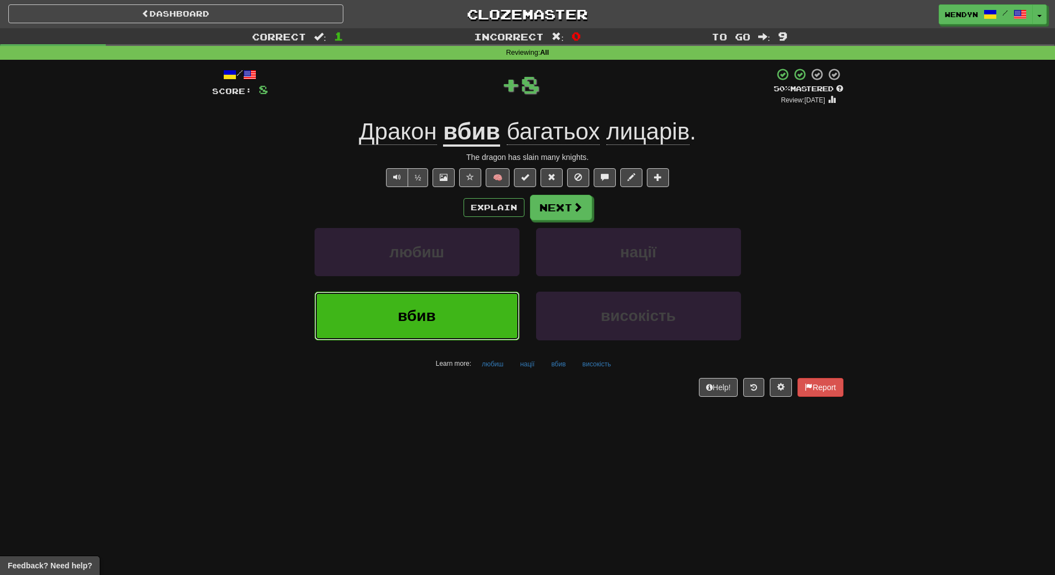
click at [452, 313] on button "вбив" at bounding box center [417, 316] width 205 height 48
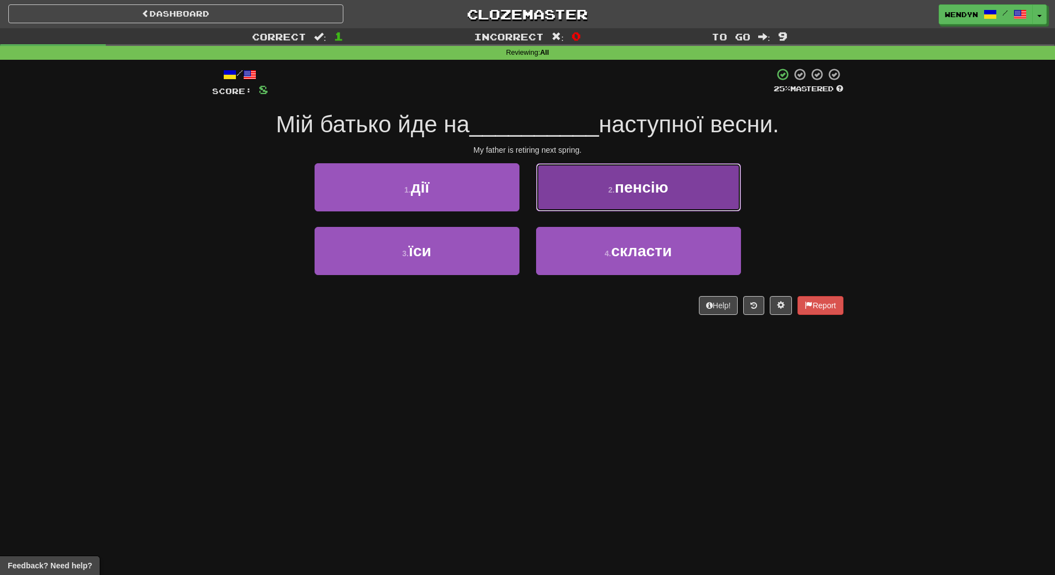
click at [660, 193] on span "пенсію" at bounding box center [642, 187] width 54 height 17
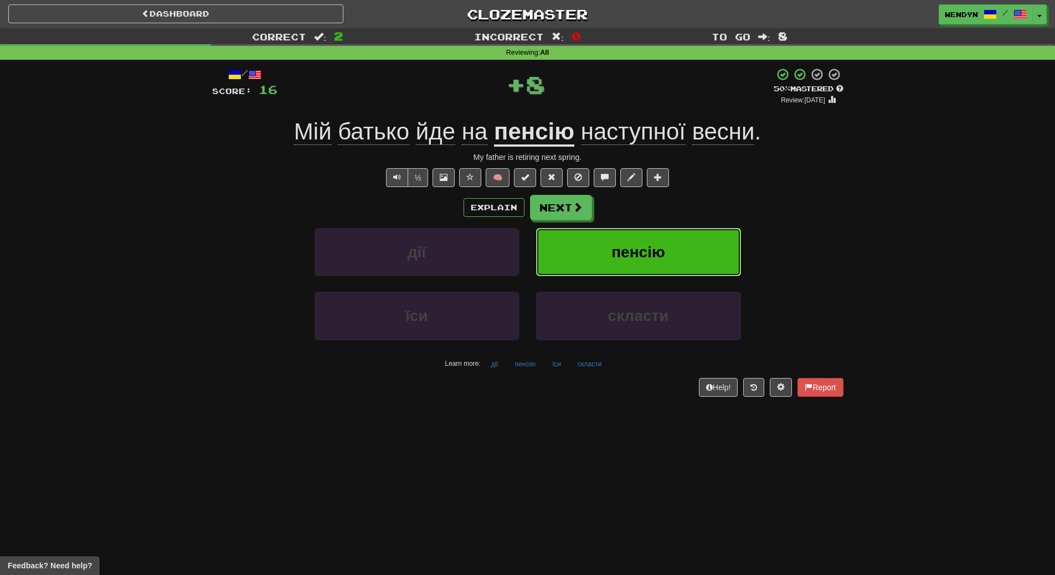
click at [663, 239] on button "пенсію" at bounding box center [638, 252] width 205 height 48
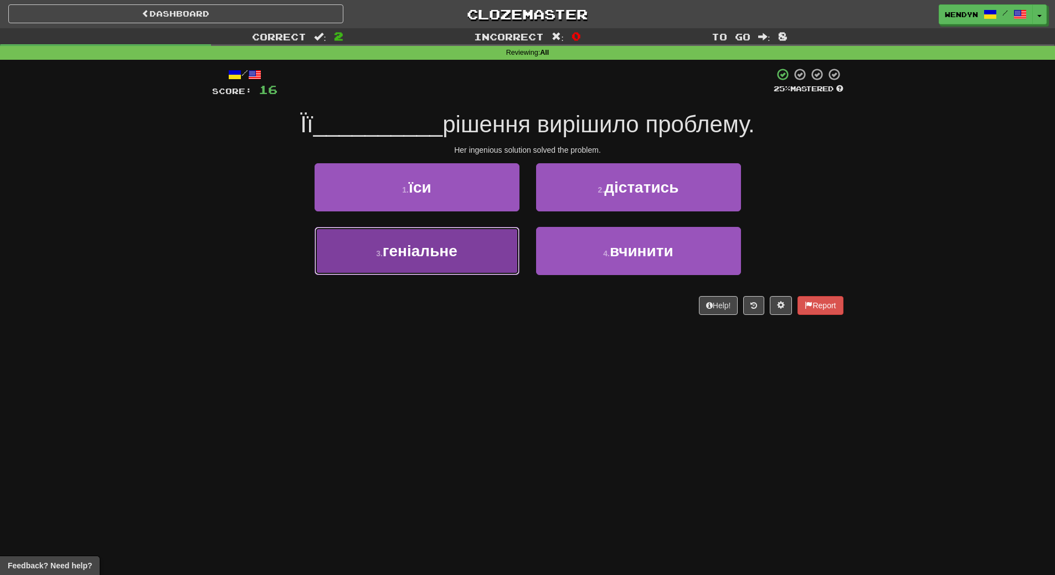
click at [440, 259] on button "3 . геніальне" at bounding box center [417, 251] width 205 height 48
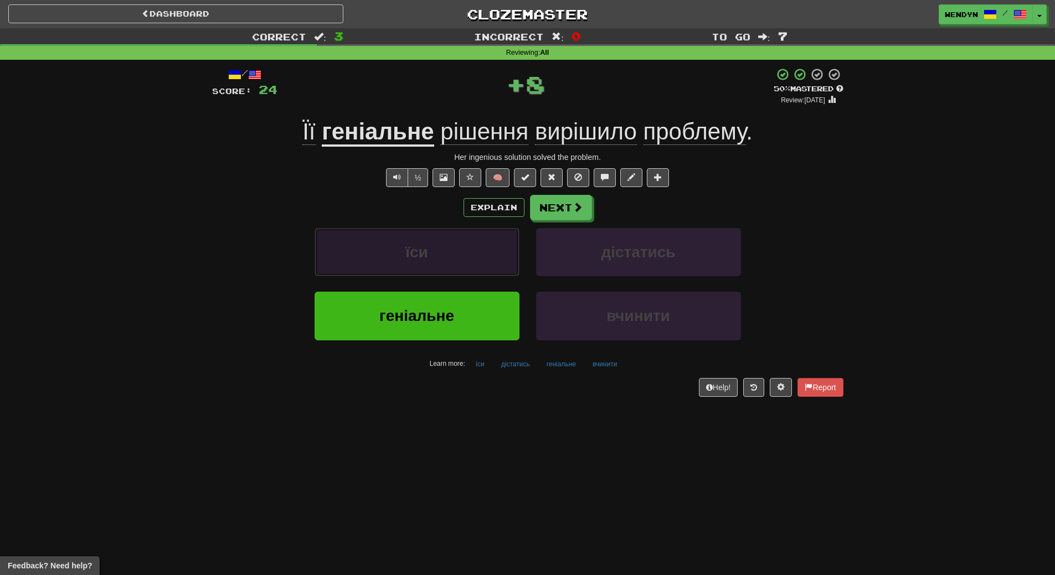
click at [440, 259] on button "їси" at bounding box center [417, 252] width 205 height 48
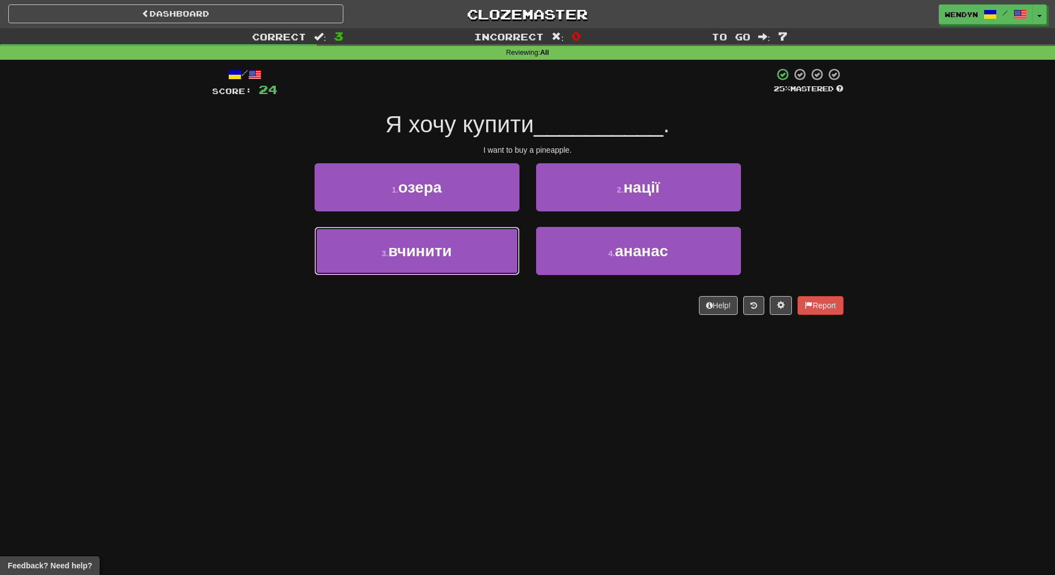
drag, startPoint x: 440, startPoint y: 259, endPoint x: 445, endPoint y: 297, distance: 38.5
click at [445, 297] on div "/ Score: 24 25 % Mastered Я хочу купити __________ . I want to buy a pineapple.…" at bounding box center [527, 192] width 631 height 248
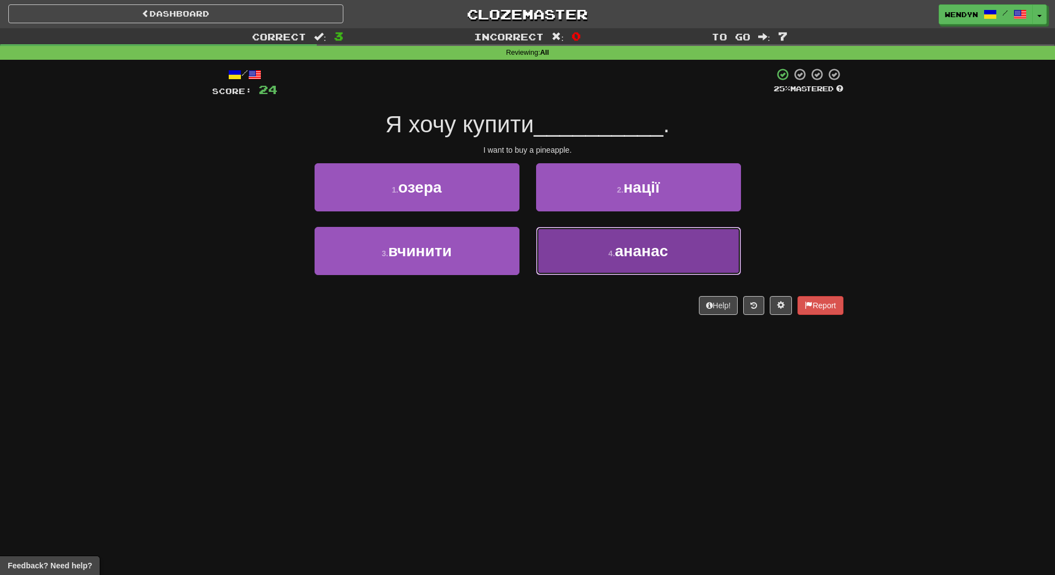
click at [619, 249] on span "ананас" at bounding box center [641, 251] width 53 height 17
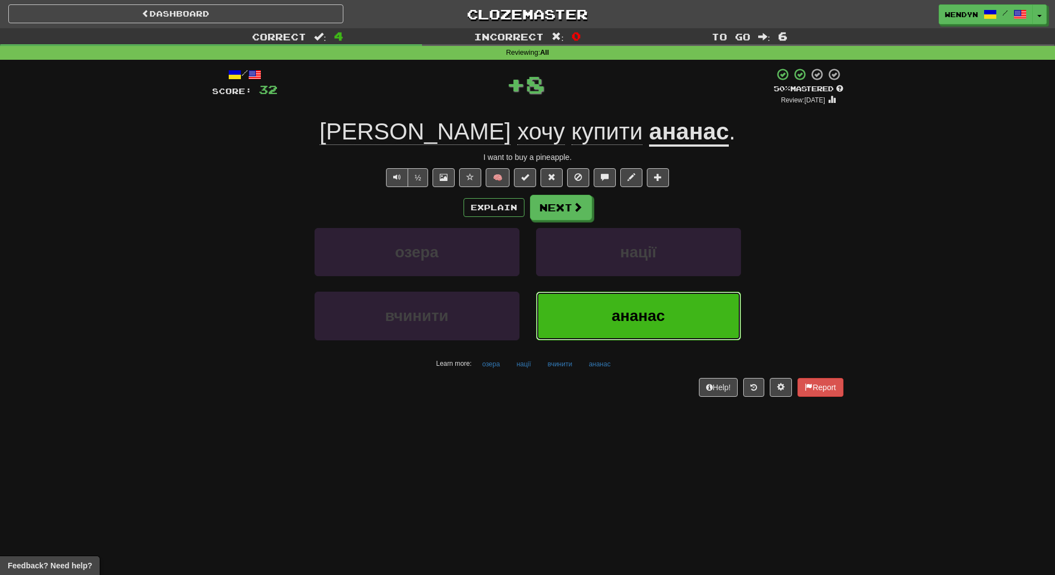
click at [616, 299] on button "ананас" at bounding box center [638, 316] width 205 height 48
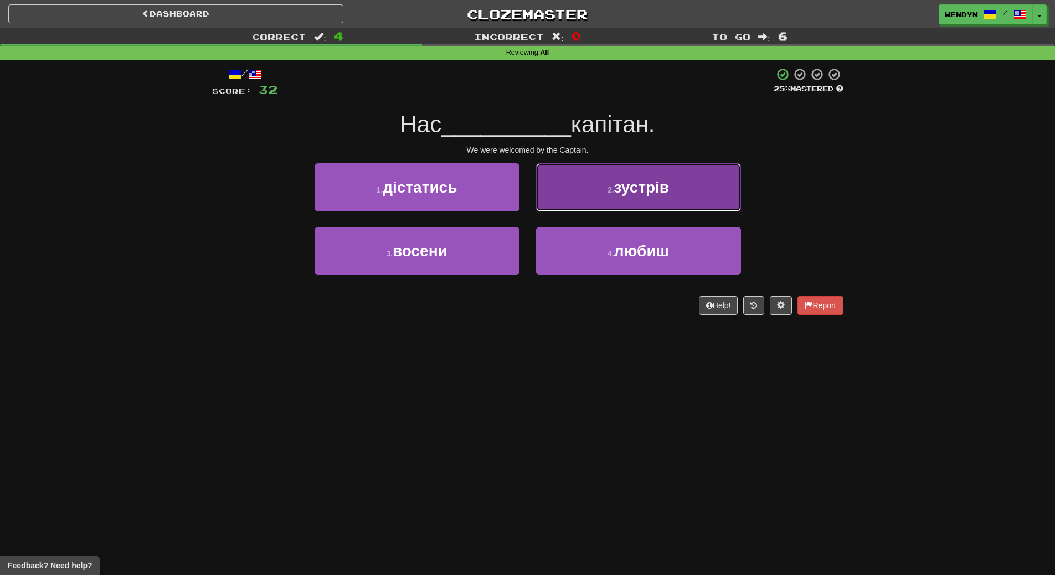
click at [668, 176] on button "2 . зустрів" at bounding box center [638, 187] width 205 height 48
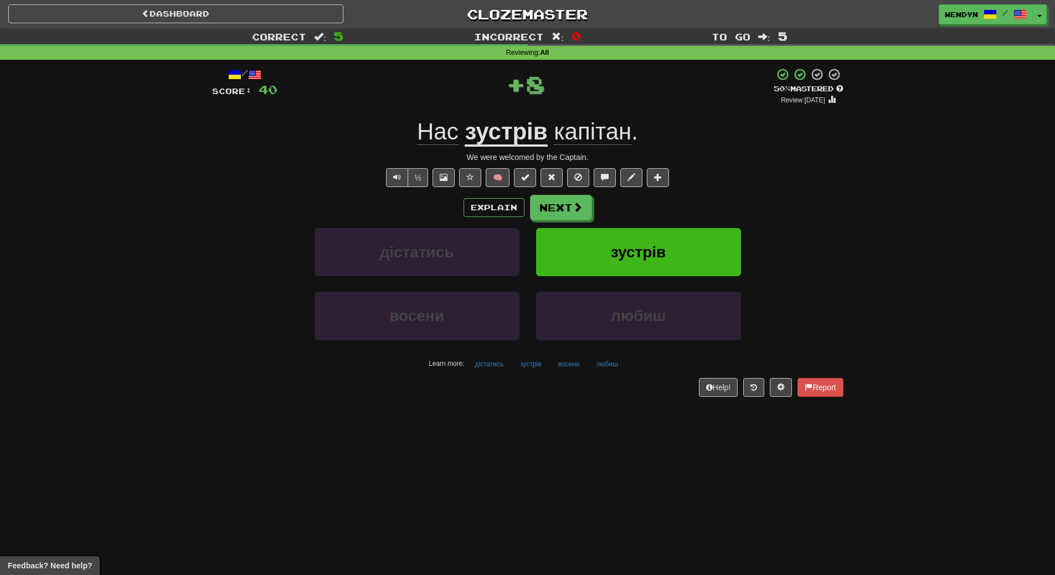
click at [688, 174] on div "½ 🧠" at bounding box center [527, 177] width 631 height 19
click at [662, 248] on span "зустрів" at bounding box center [638, 252] width 55 height 17
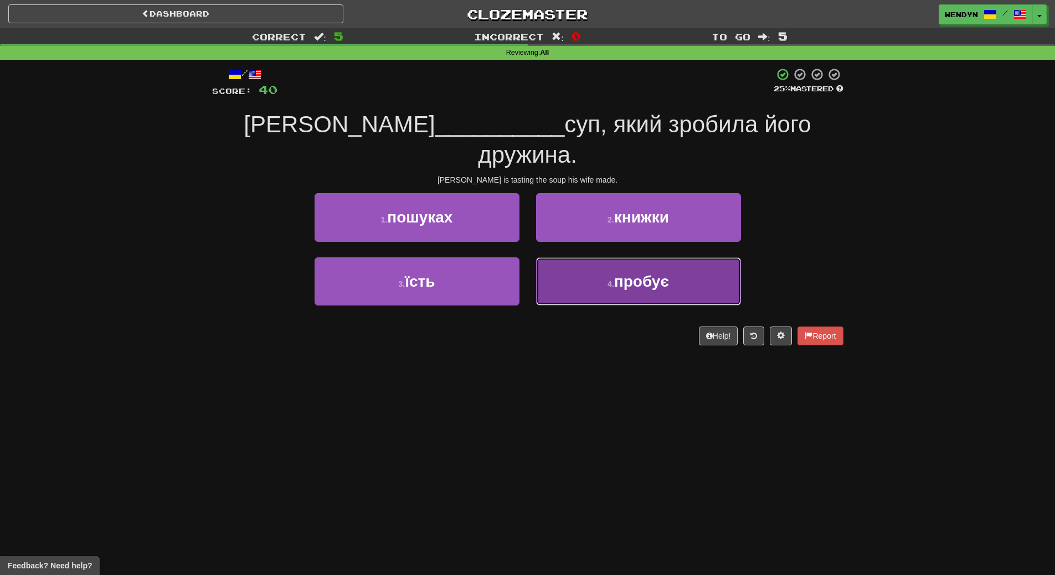
click at [600, 289] on button "4 . пробує" at bounding box center [638, 282] width 205 height 48
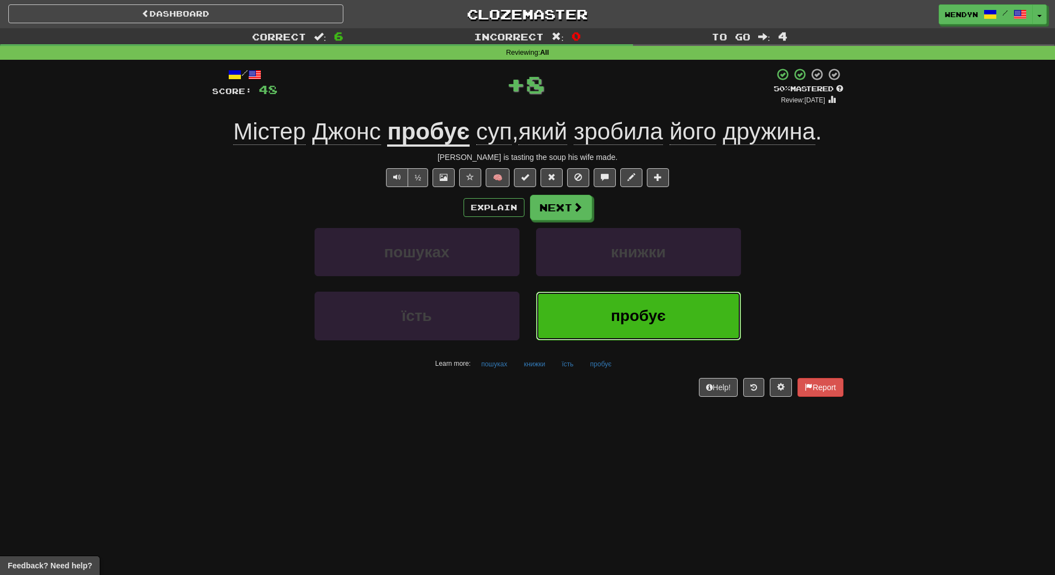
click at [600, 305] on button "пробує" at bounding box center [638, 316] width 205 height 48
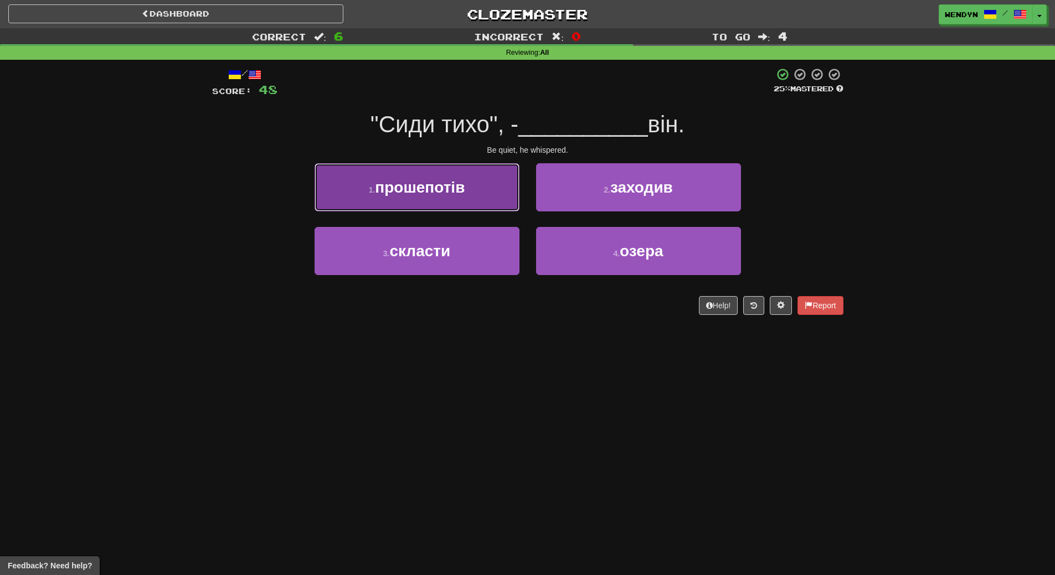
click at [431, 198] on button "1 . прошепотів" at bounding box center [417, 187] width 205 height 48
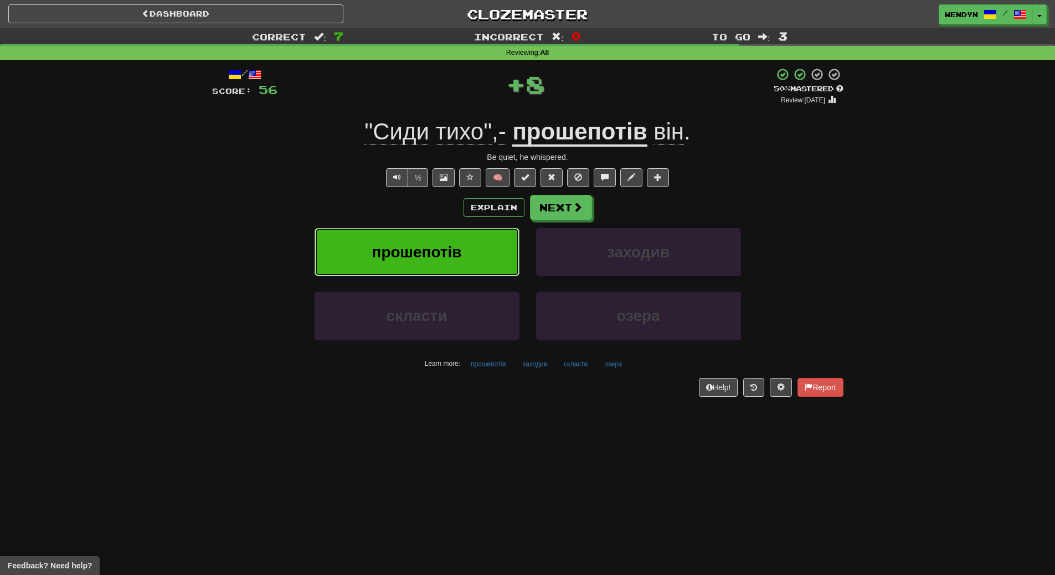
click at [435, 244] on span "прошепотів" at bounding box center [417, 252] width 90 height 17
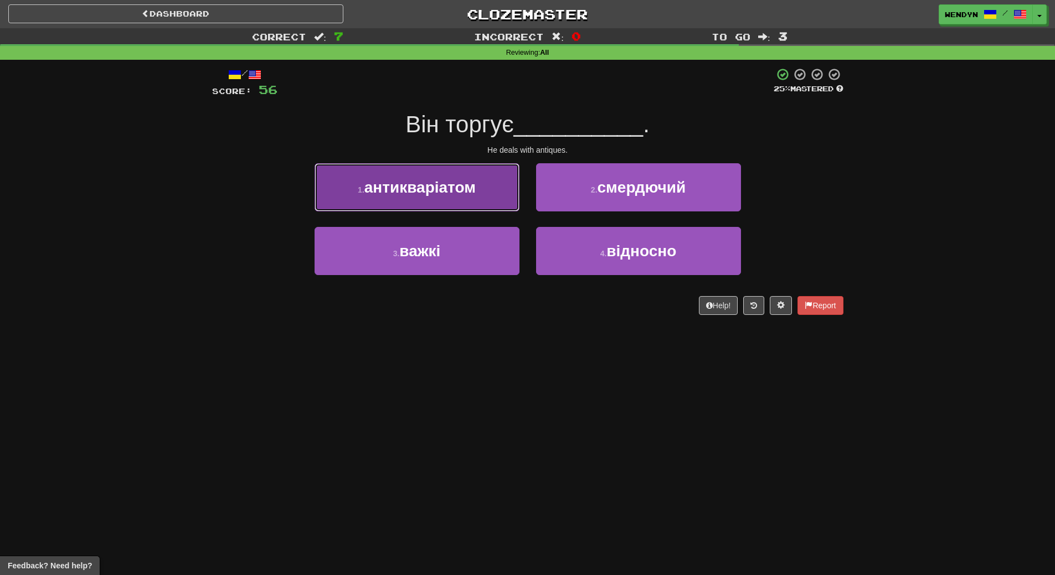
click at [435, 200] on button "1 . антикваріатом" at bounding box center [417, 187] width 205 height 48
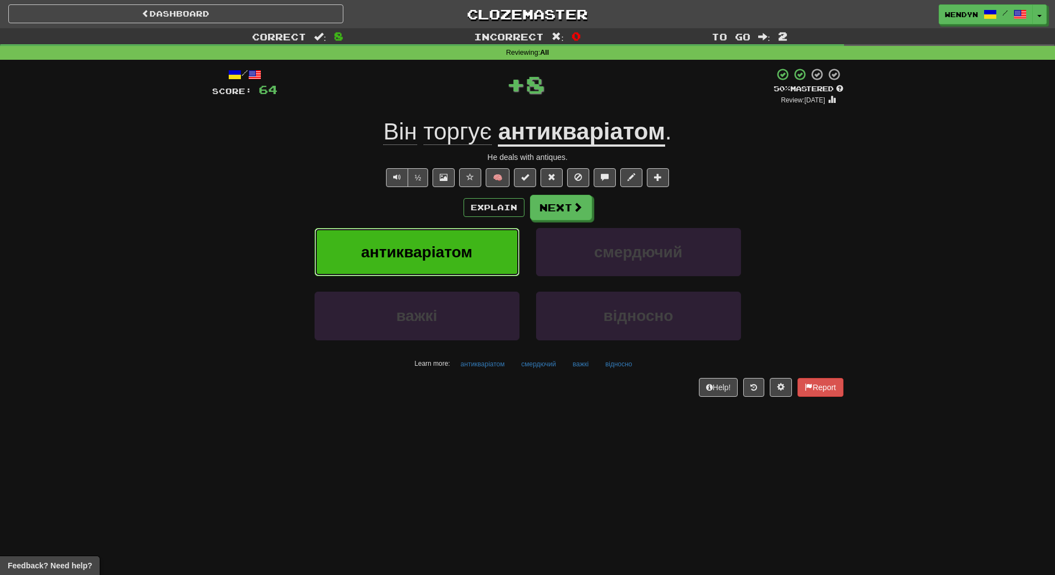
click at [432, 242] on button "антикваріатом" at bounding box center [417, 252] width 205 height 48
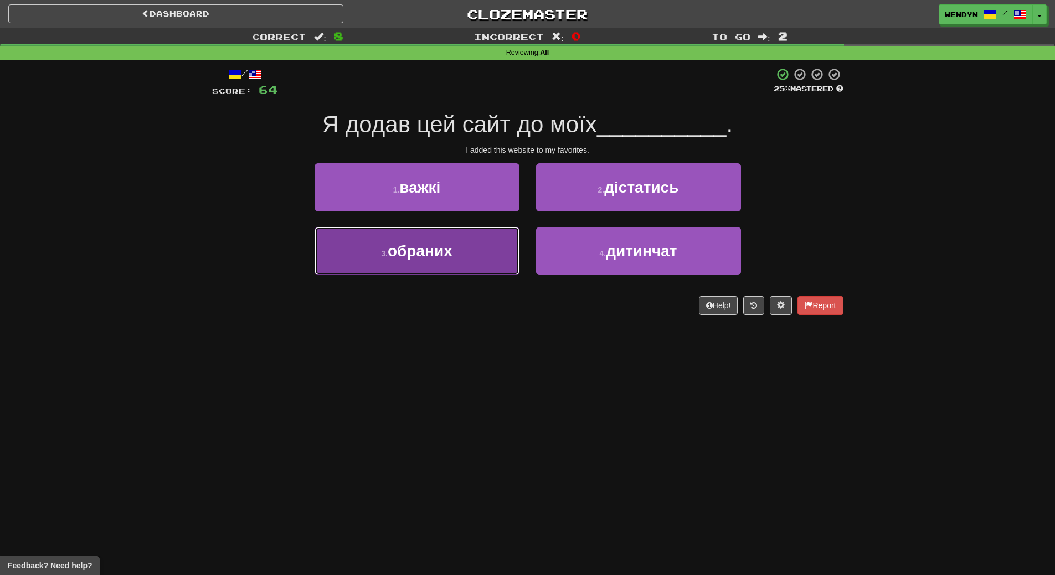
click at [447, 265] on button "3 . обраних" at bounding box center [417, 251] width 205 height 48
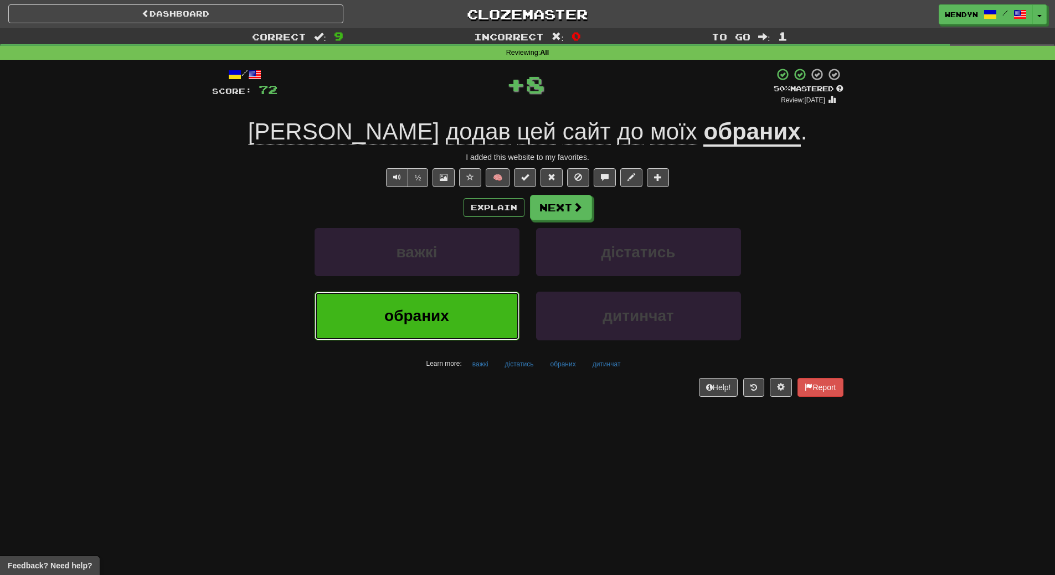
click at [448, 314] on span "обраних" at bounding box center [416, 315] width 65 height 17
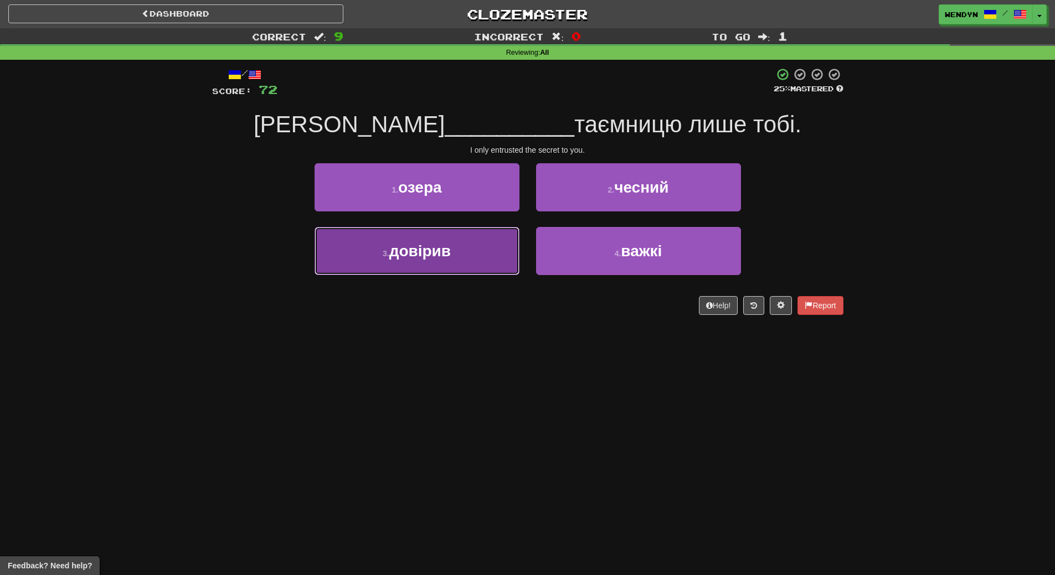
click at [447, 259] on span "довірив" at bounding box center [419, 251] width 61 height 17
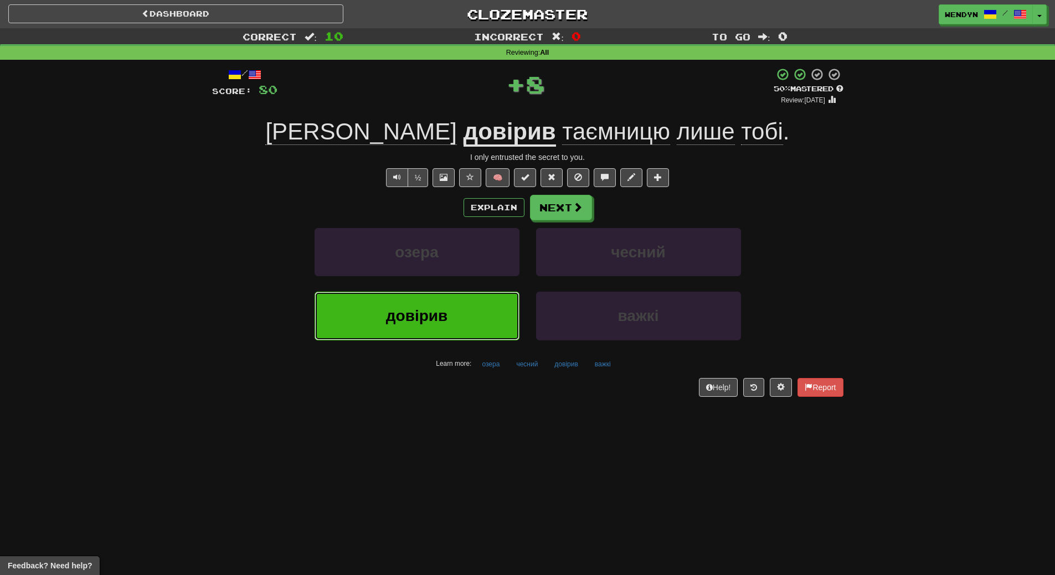
click at [446, 308] on span "довірив" at bounding box center [416, 315] width 61 height 17
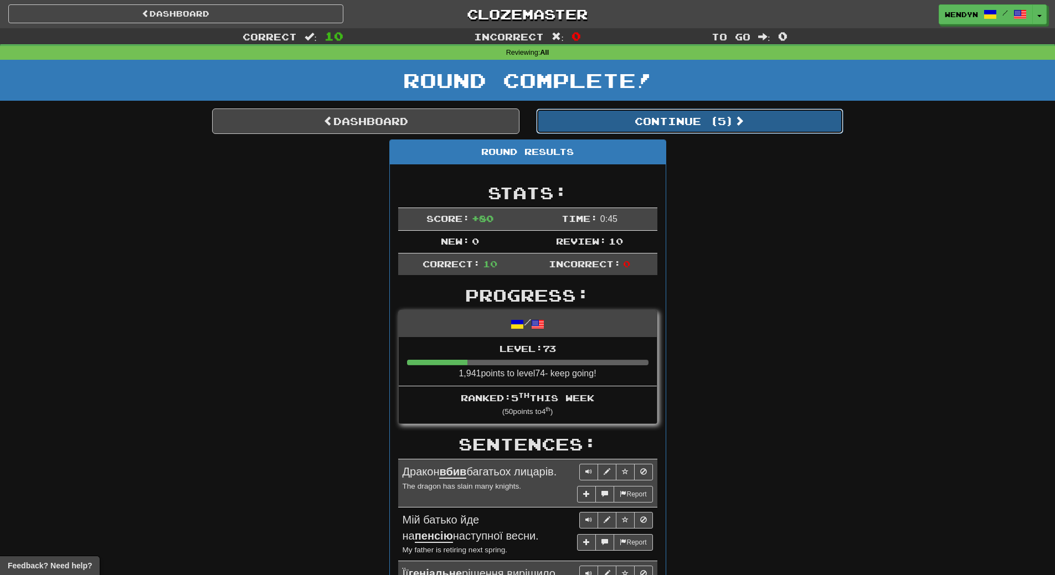
click at [720, 125] on button "Continue ( 5 )" at bounding box center [689, 121] width 307 height 25
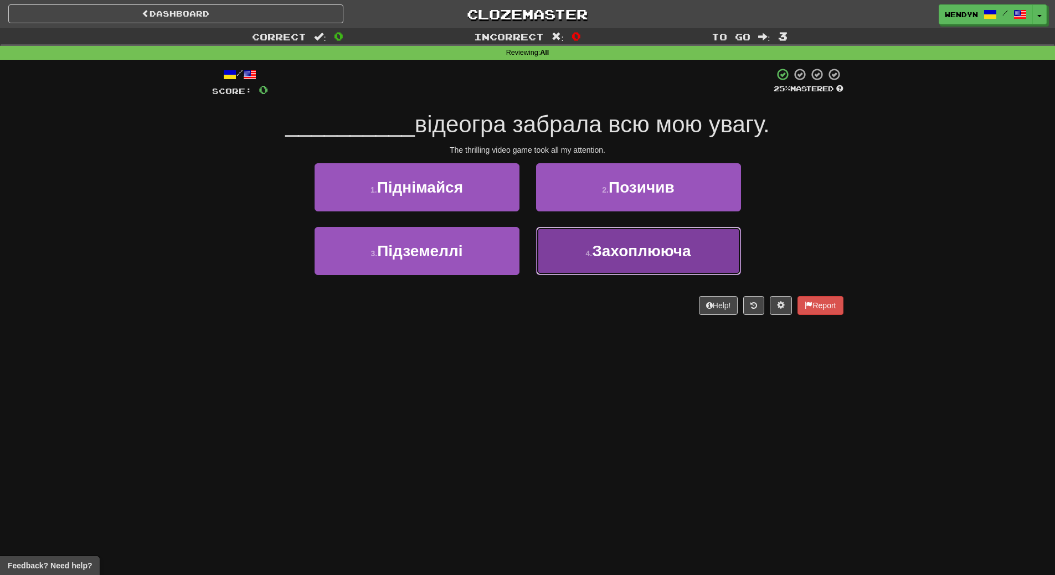
click at [619, 248] on span "Захоплююча" at bounding box center [641, 251] width 99 height 17
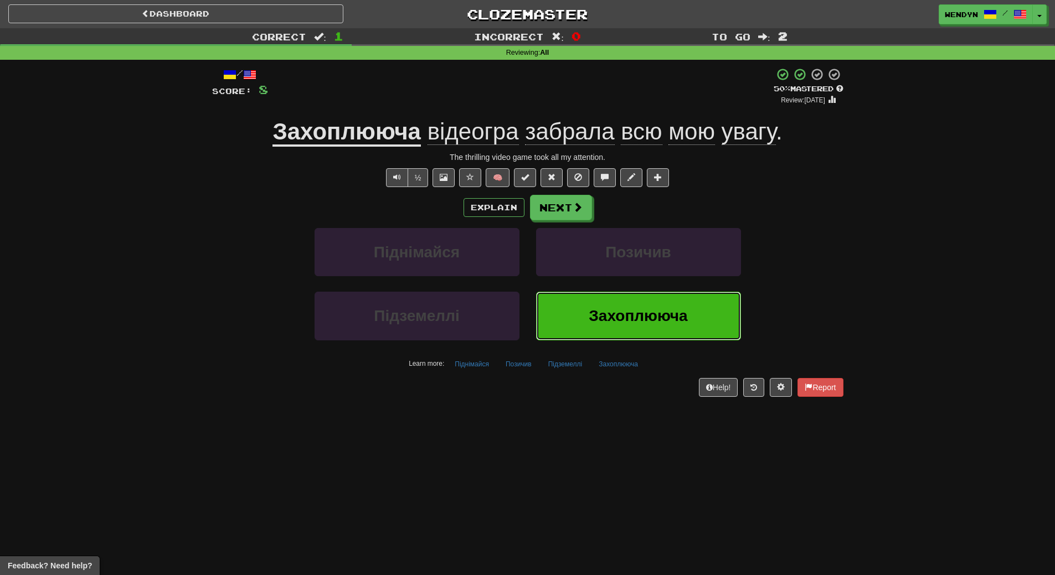
click at [610, 333] on button "Захоплююча" at bounding box center [638, 316] width 205 height 48
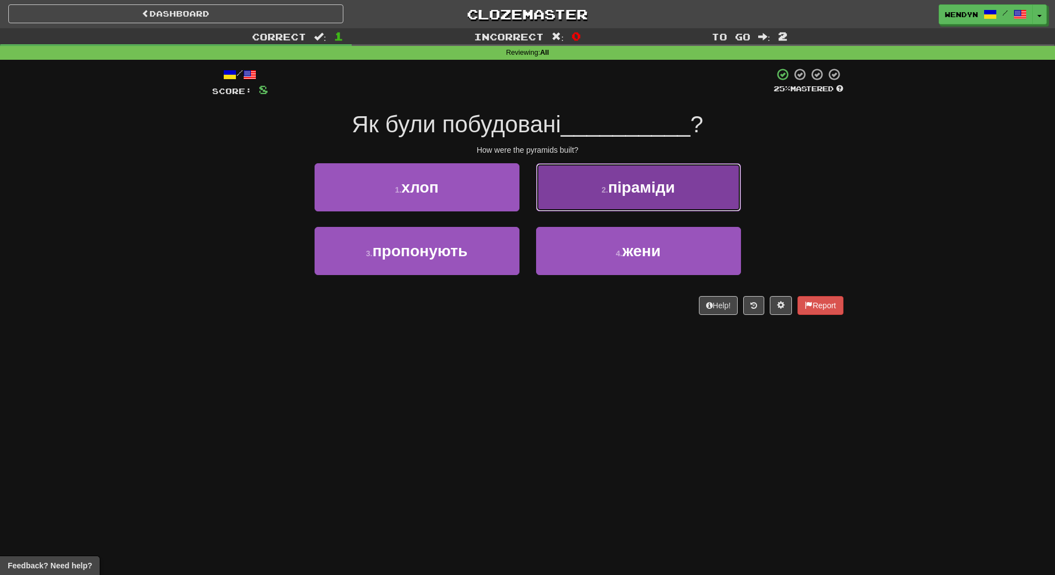
click at [650, 189] on span "піраміди" at bounding box center [641, 187] width 67 height 17
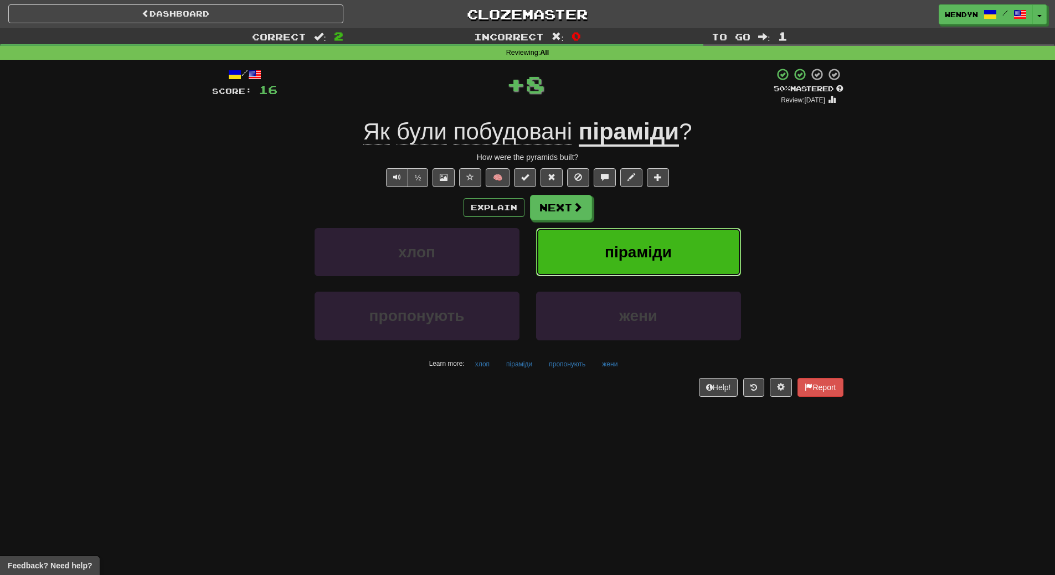
click at [647, 244] on span "піраміди" at bounding box center [638, 252] width 67 height 17
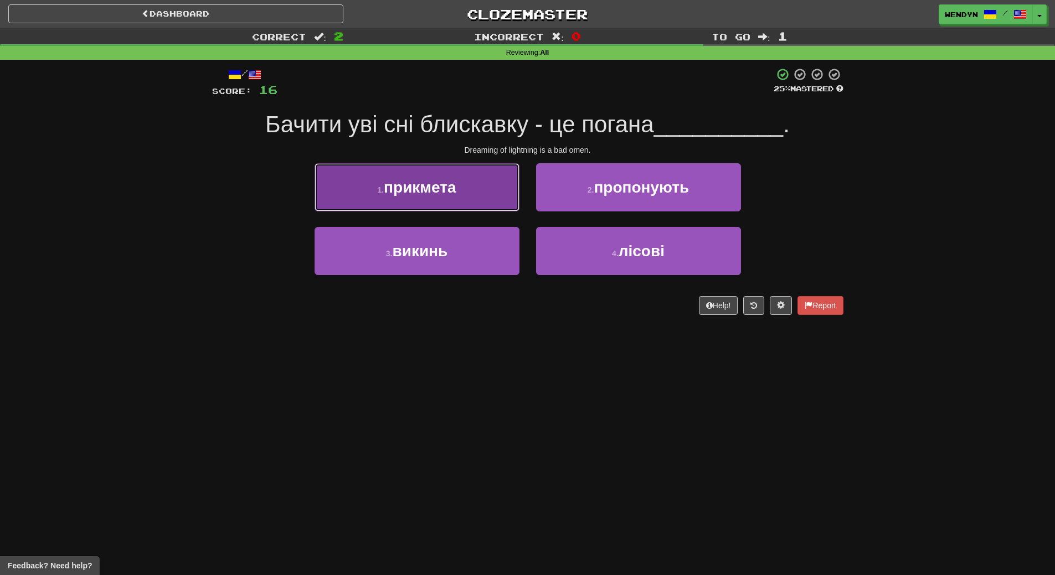
click at [461, 203] on button "1 . прикмета" at bounding box center [417, 187] width 205 height 48
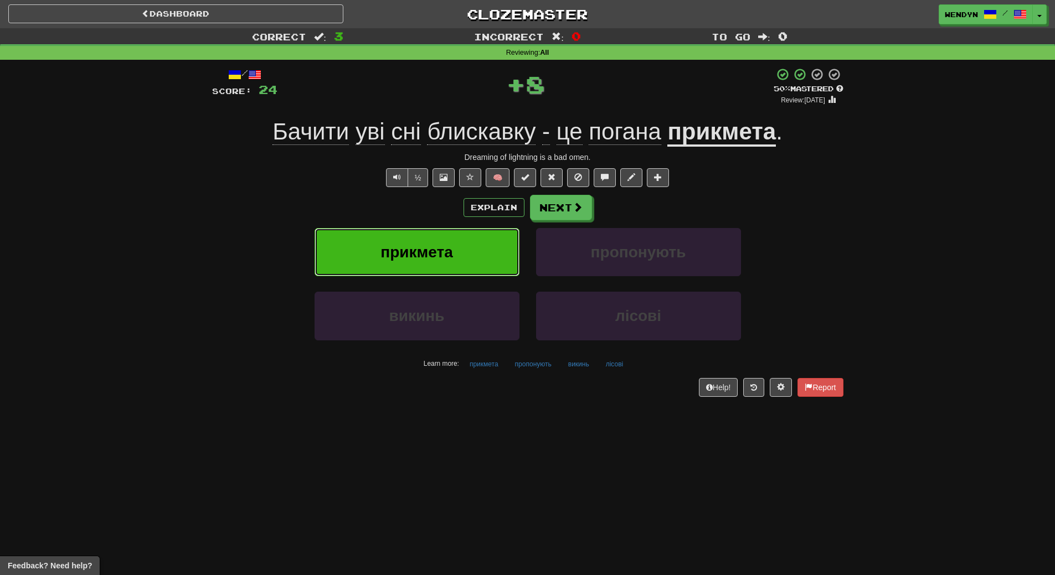
click at [451, 250] on span "прикмета" at bounding box center [416, 252] width 72 height 17
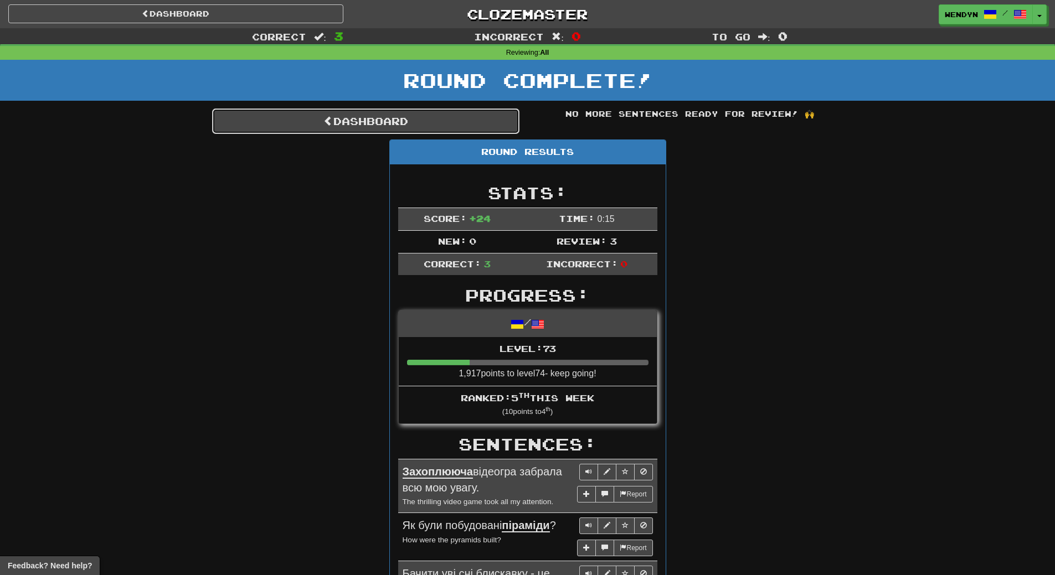
click at [483, 113] on link "Dashboard" at bounding box center [365, 121] width 307 height 25
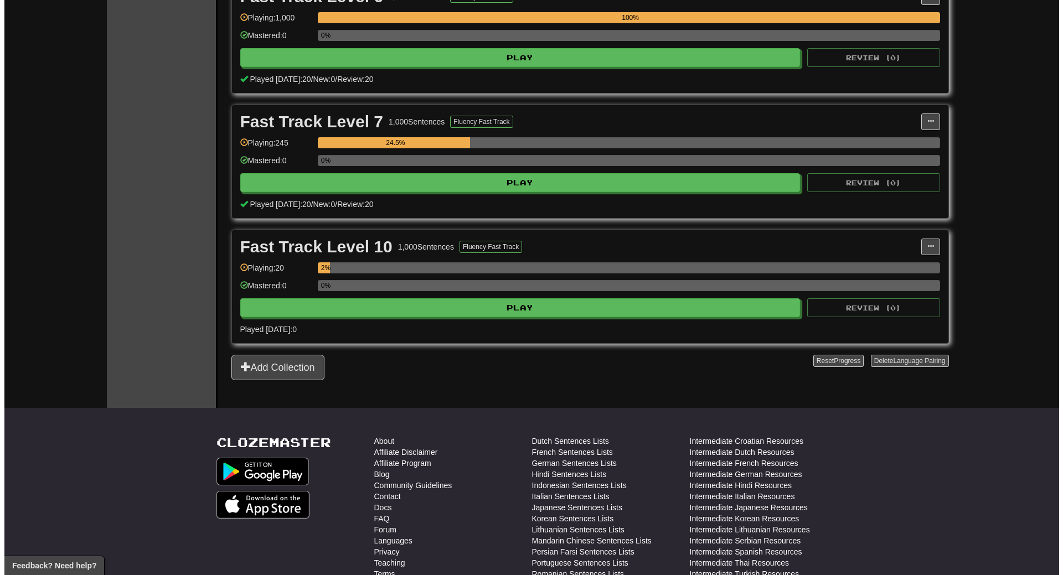
scroll to position [941, 0]
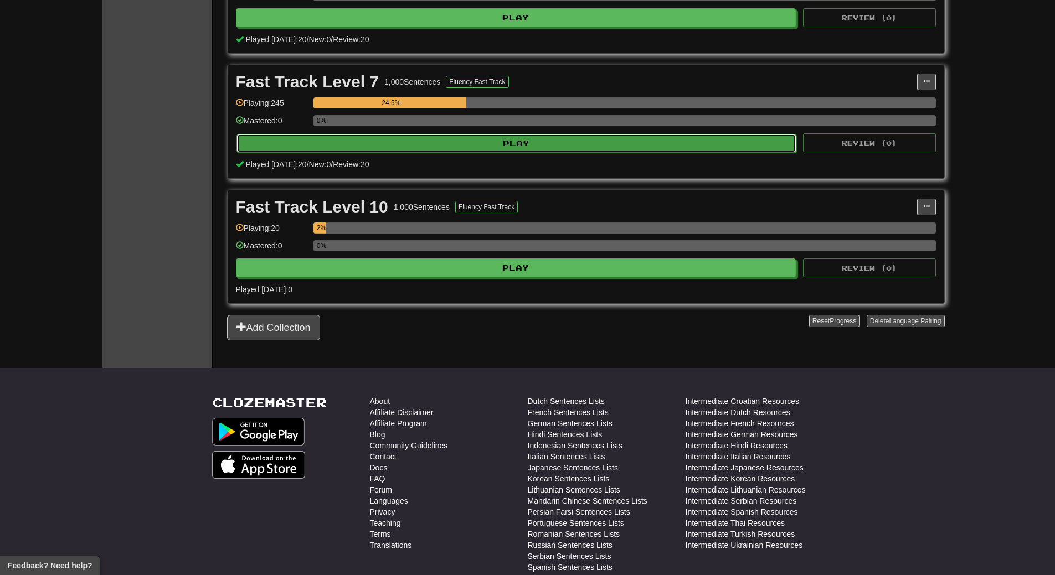
click at [595, 144] on button "Play" at bounding box center [516, 143] width 560 height 19
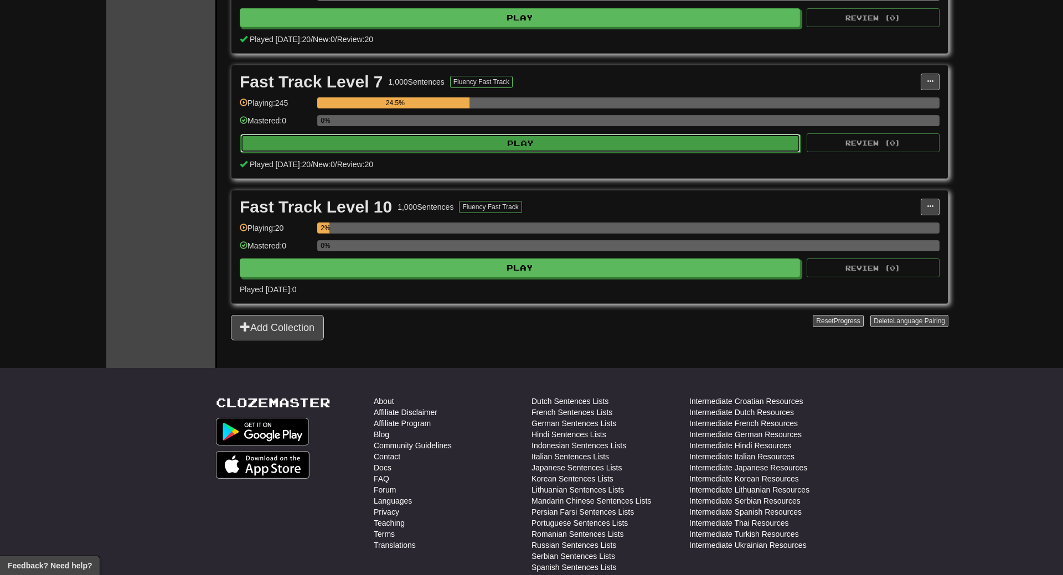
select select "**"
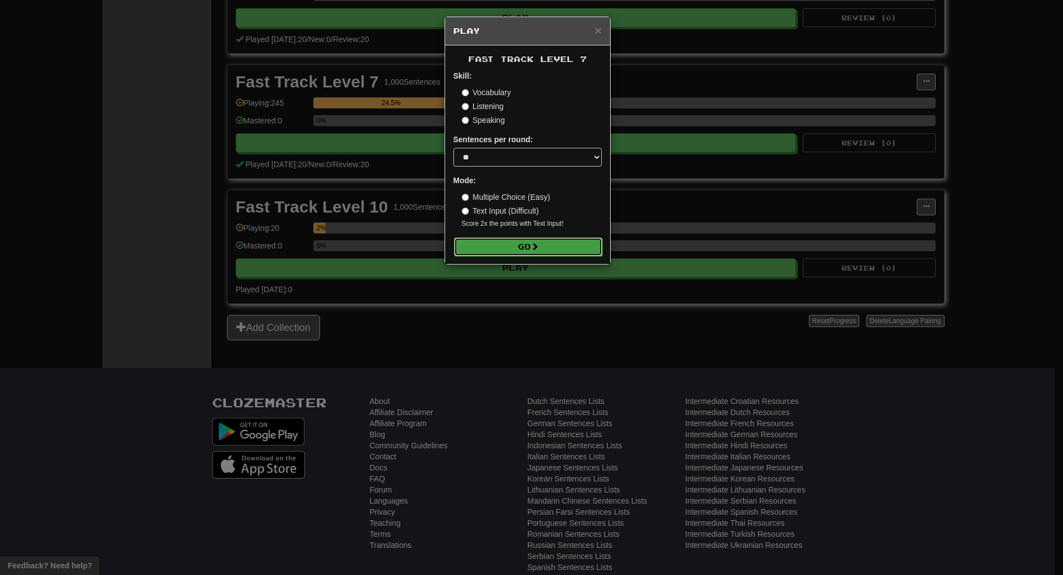
click at [578, 240] on button "Go" at bounding box center [528, 247] width 148 height 19
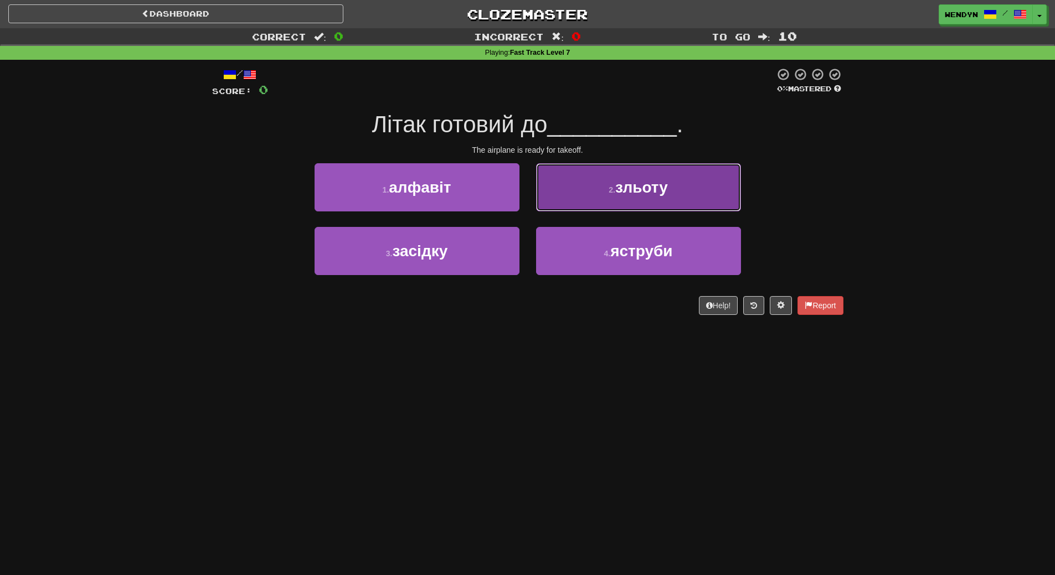
click at [618, 196] on button "2 . зльоту" at bounding box center [638, 187] width 205 height 48
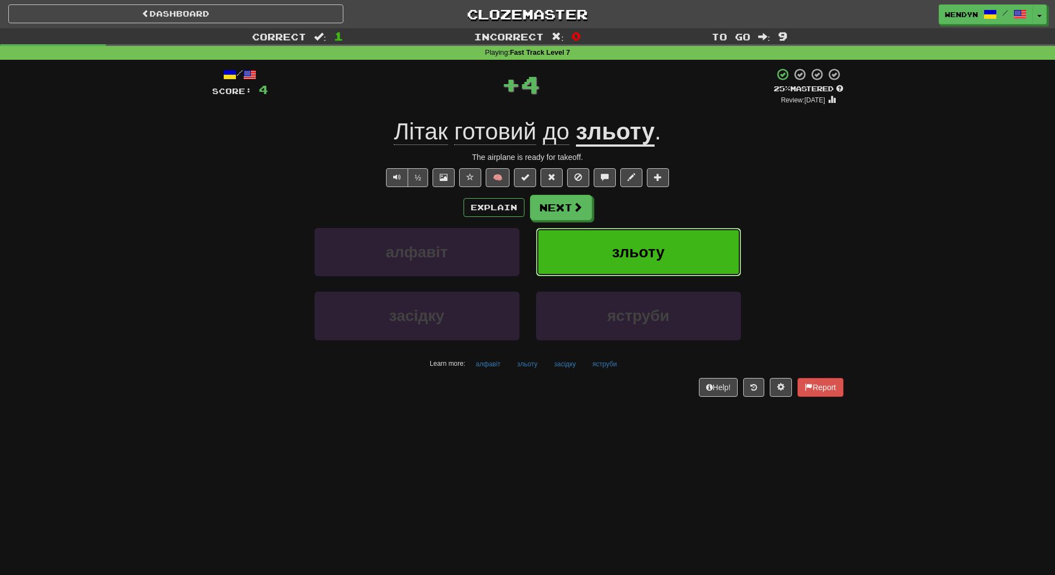
click at [615, 244] on span "зльоту" at bounding box center [638, 252] width 53 height 17
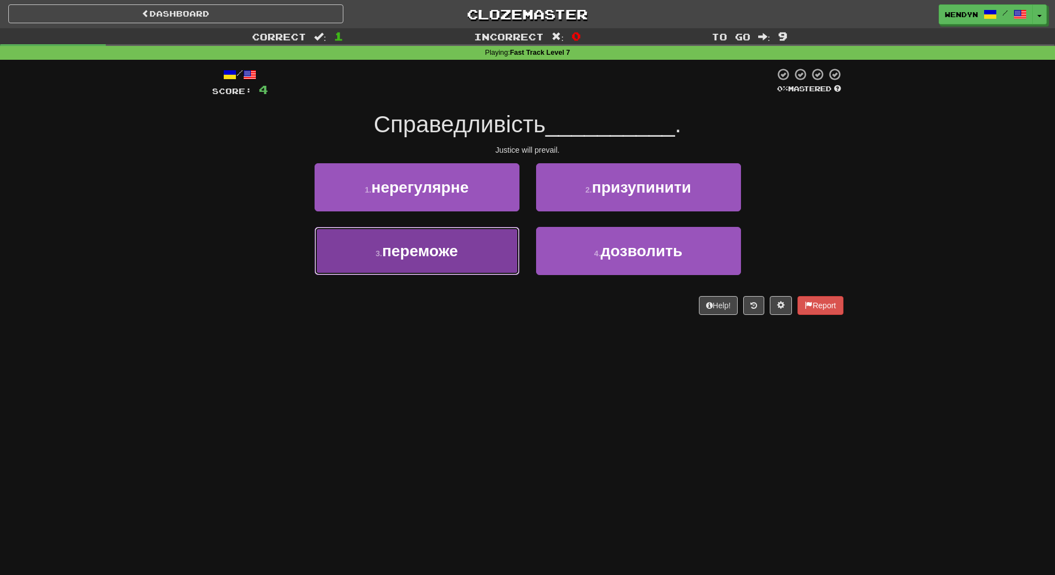
click at [454, 261] on button "3 . переможе" at bounding box center [417, 251] width 205 height 48
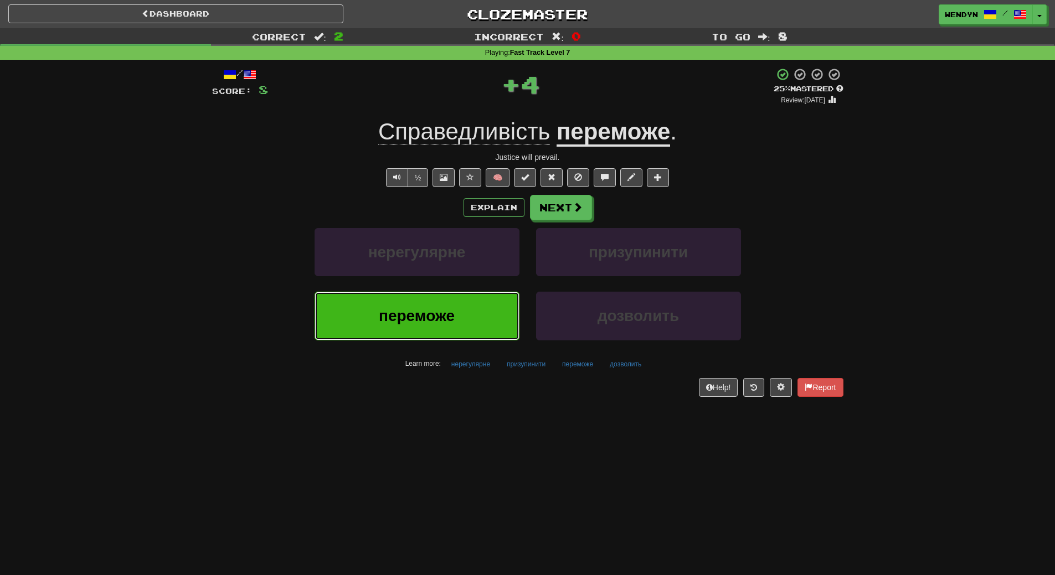
click at [449, 308] on span "переможе" at bounding box center [417, 315] width 76 height 17
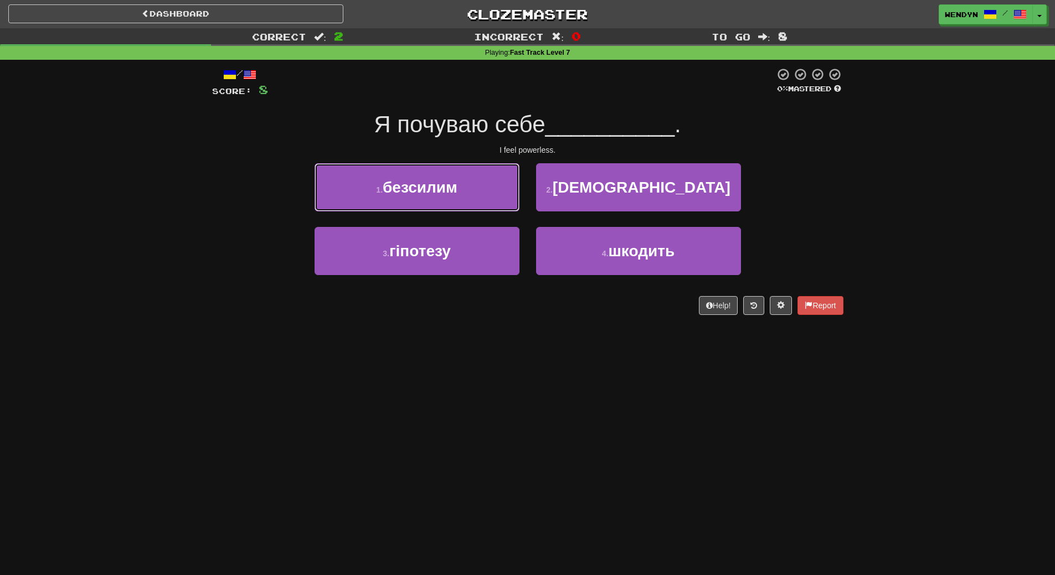
click at [434, 193] on span "безсилим" at bounding box center [420, 187] width 75 height 17
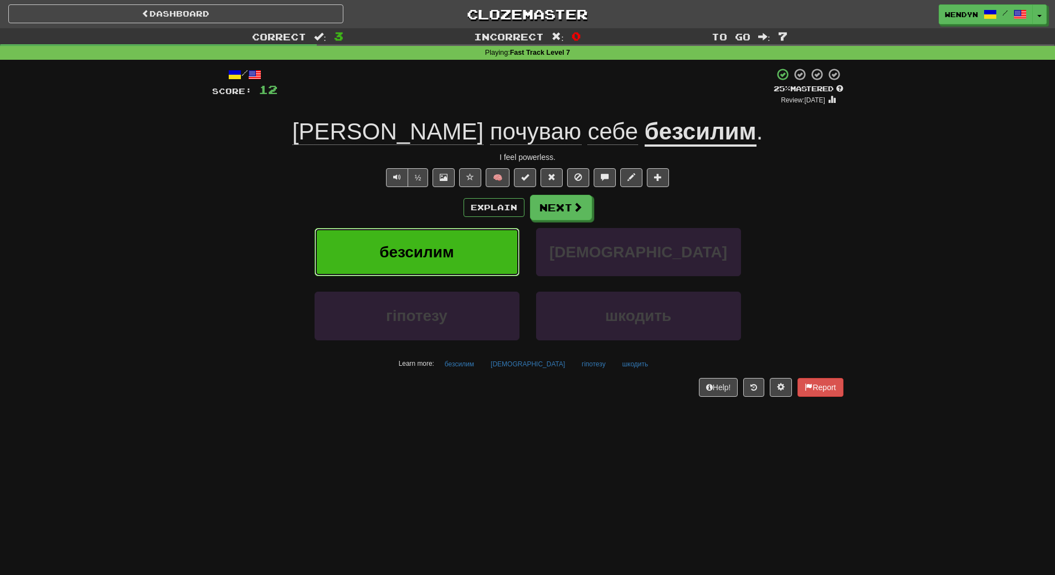
click at [432, 244] on span "безсилим" at bounding box center [416, 252] width 75 height 17
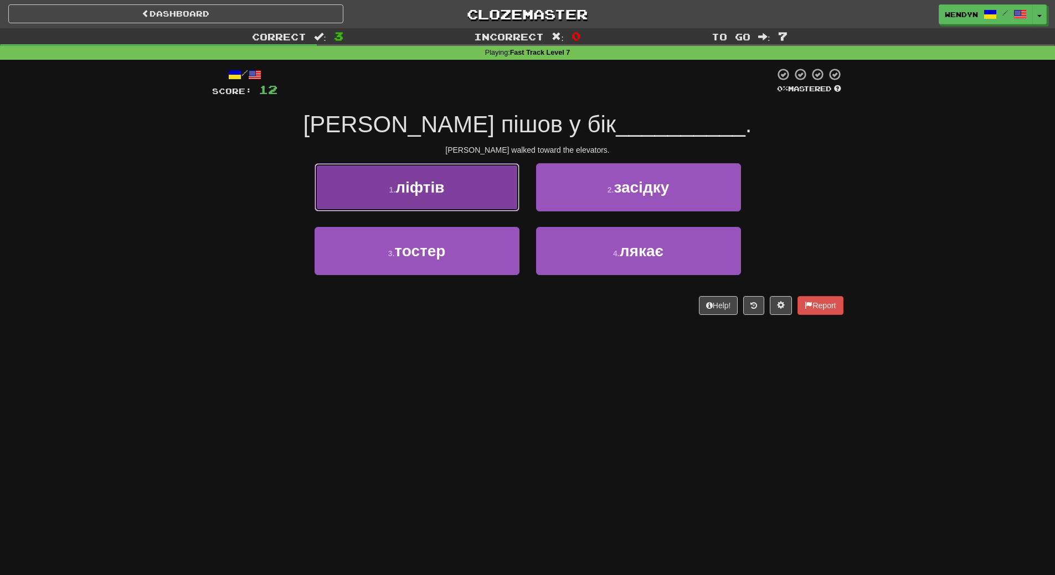
click at [438, 193] on span "ліфтів" at bounding box center [419, 187] width 49 height 17
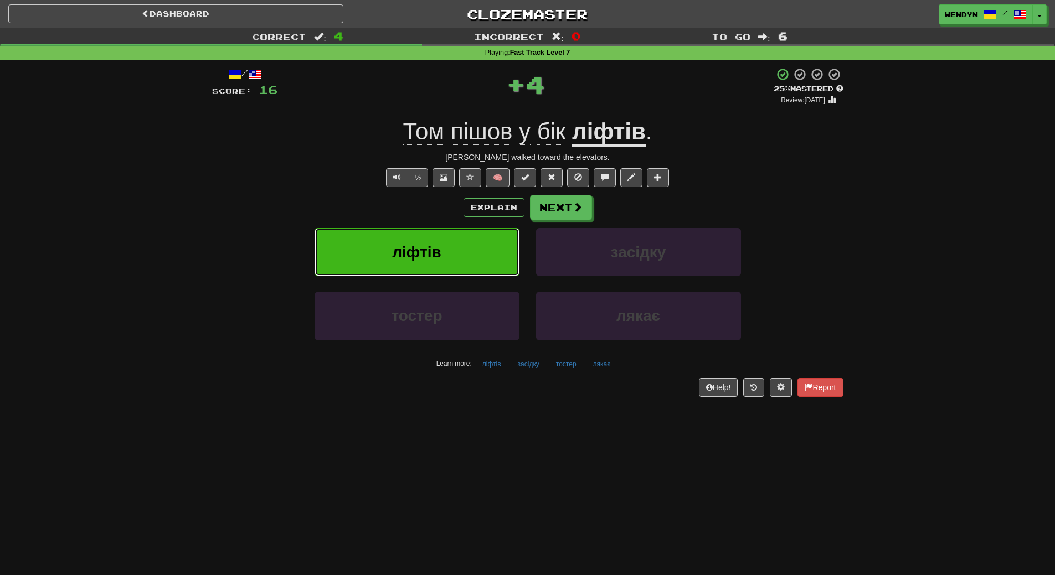
click at [429, 245] on span "ліфтів" at bounding box center [416, 252] width 49 height 17
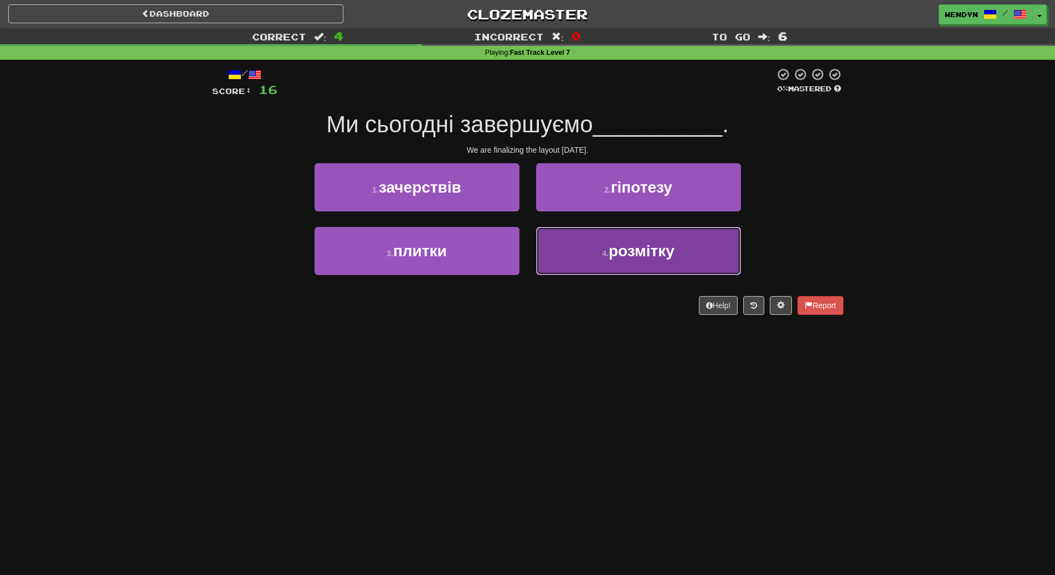
click at [631, 262] on button "4 . розмітку" at bounding box center [638, 251] width 205 height 48
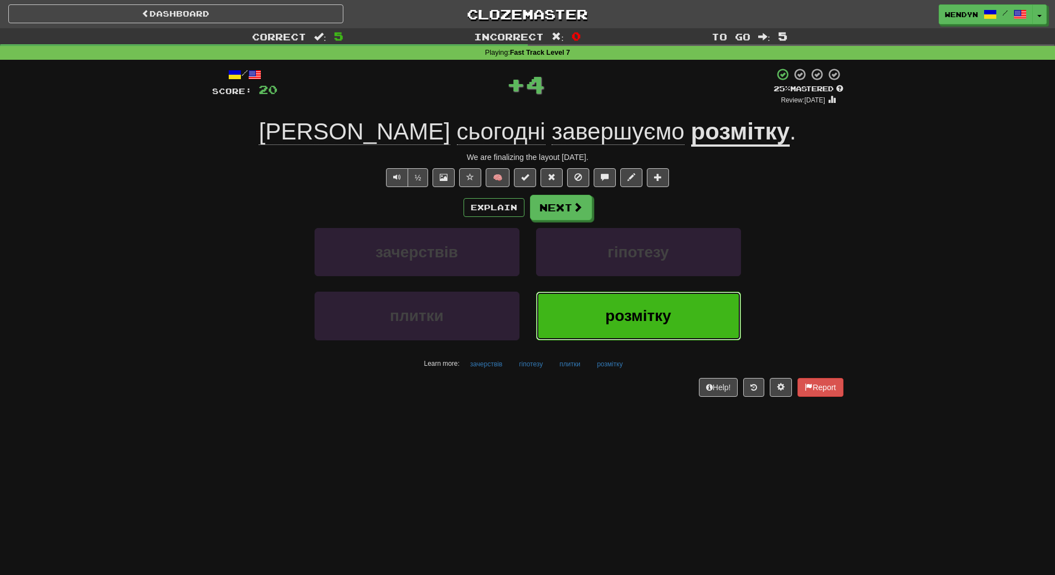
click at [627, 318] on span "розмітку" at bounding box center [638, 315] width 66 height 17
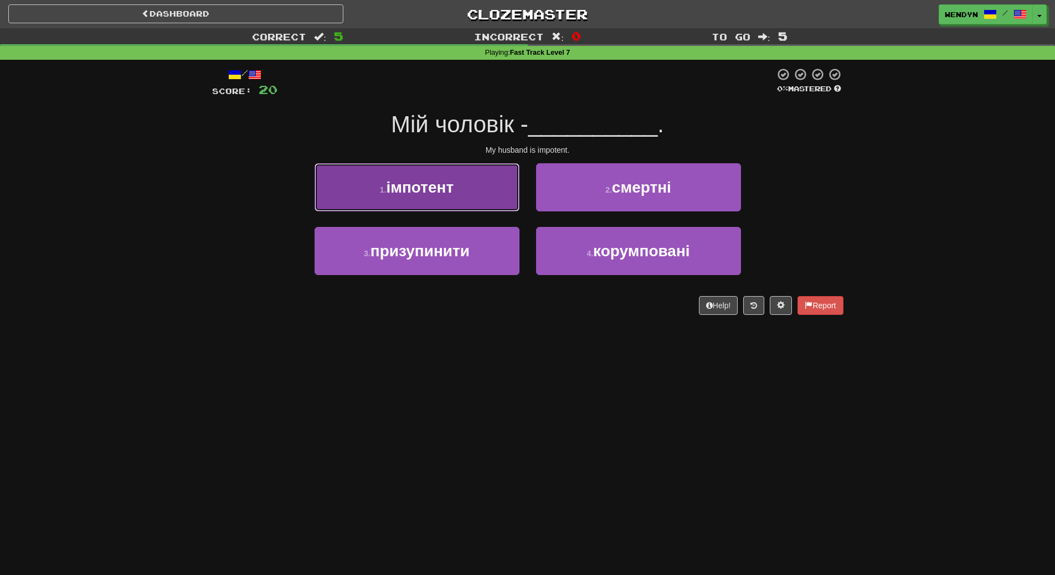
click at [449, 188] on span "імпотент" at bounding box center [420, 187] width 68 height 17
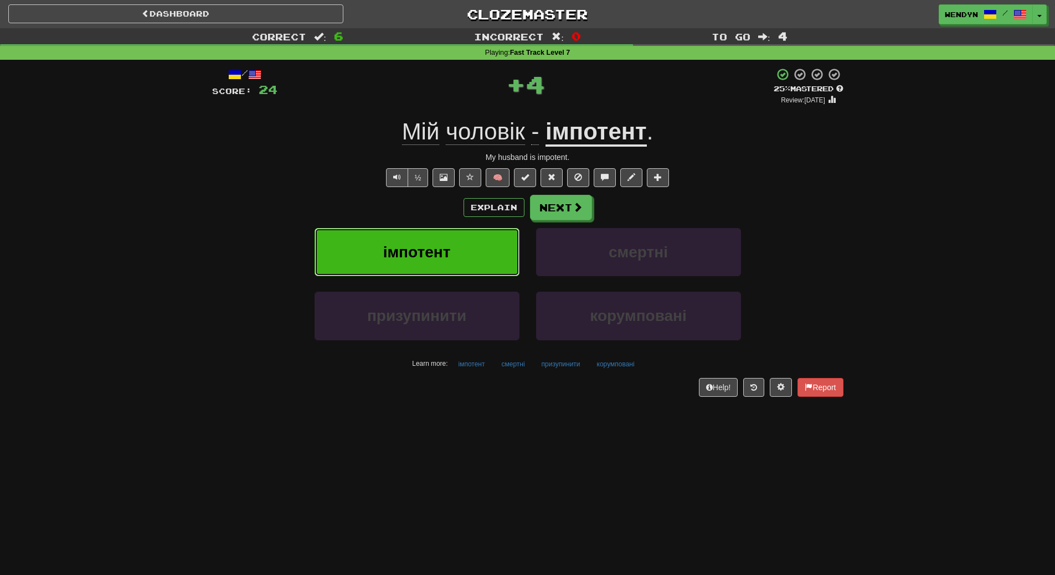
click at [442, 246] on span "імпотент" at bounding box center [417, 252] width 68 height 17
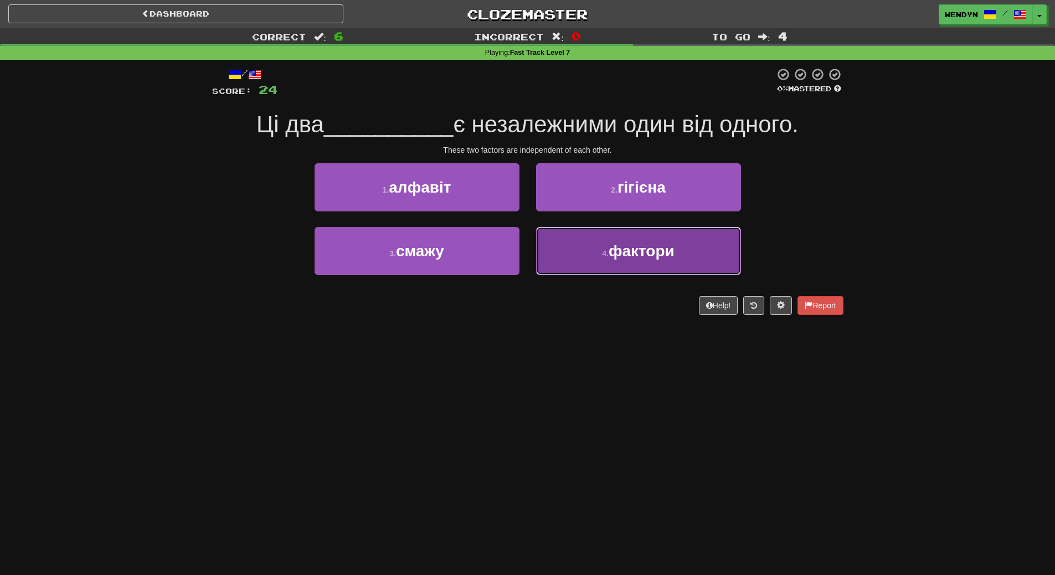
click at [657, 262] on button "4 . фактори" at bounding box center [638, 251] width 205 height 48
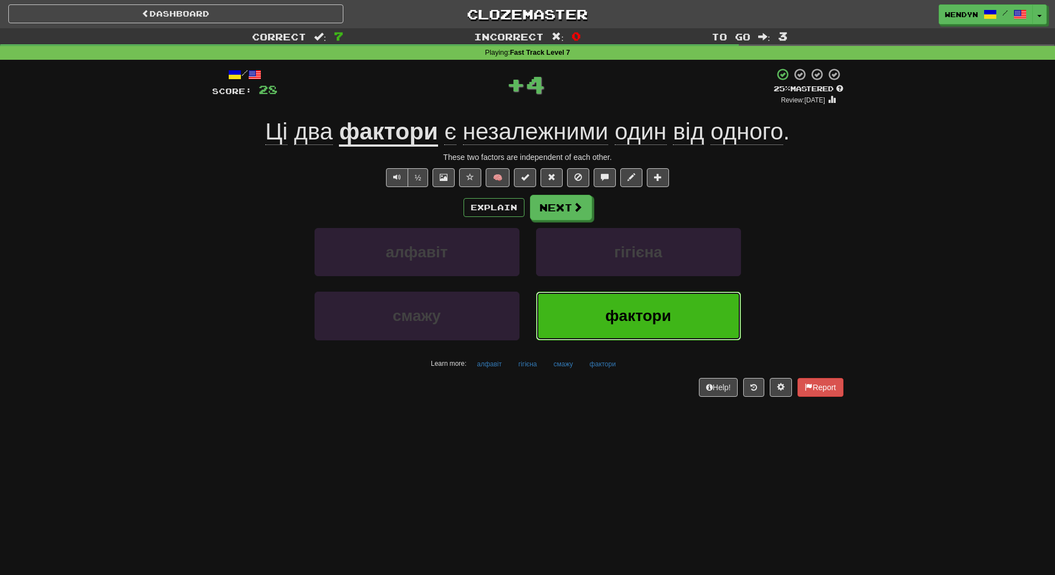
click at [624, 305] on button "фактори" at bounding box center [638, 316] width 205 height 48
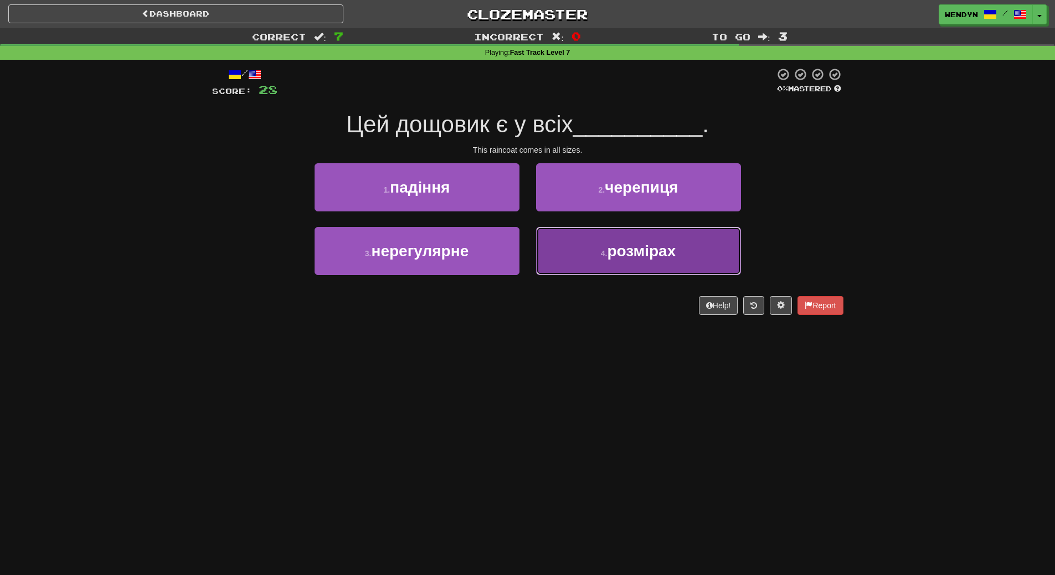
click at [630, 254] on span "розмірах" at bounding box center [641, 251] width 69 height 17
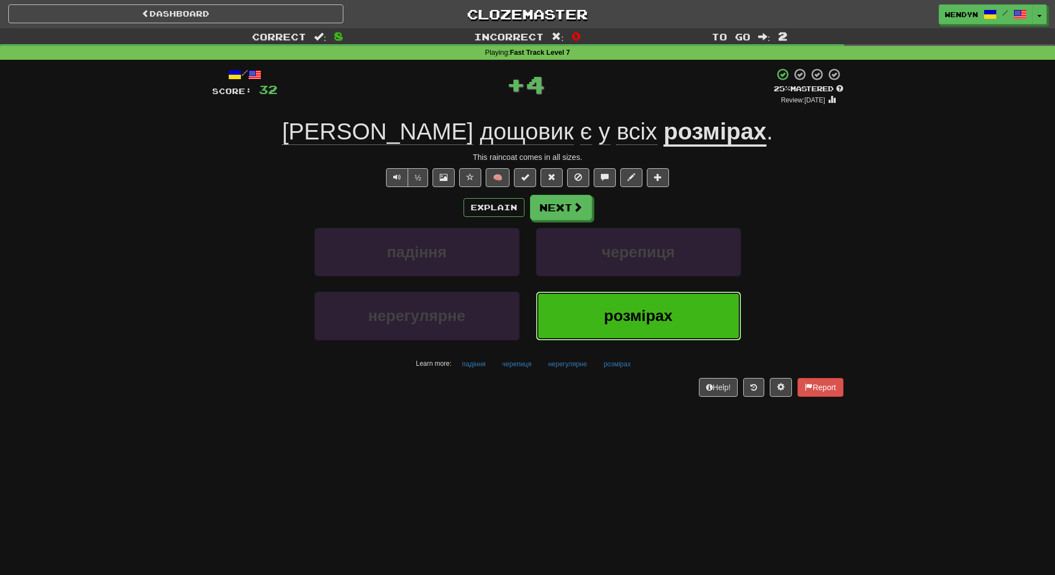
click at [627, 304] on button "розмірах" at bounding box center [638, 316] width 205 height 48
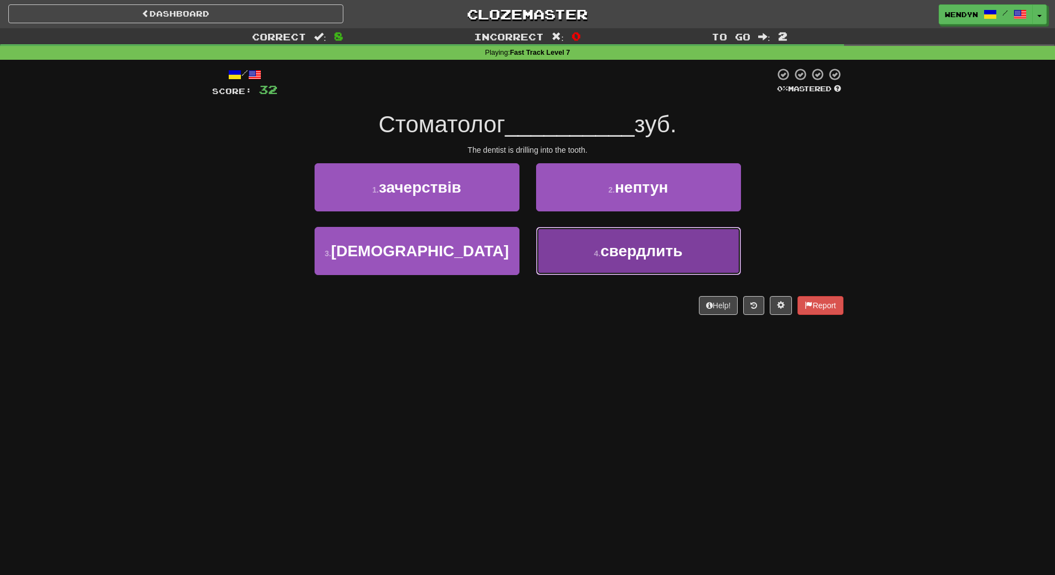
click at [655, 265] on button "4 . свердлить" at bounding box center [638, 251] width 205 height 48
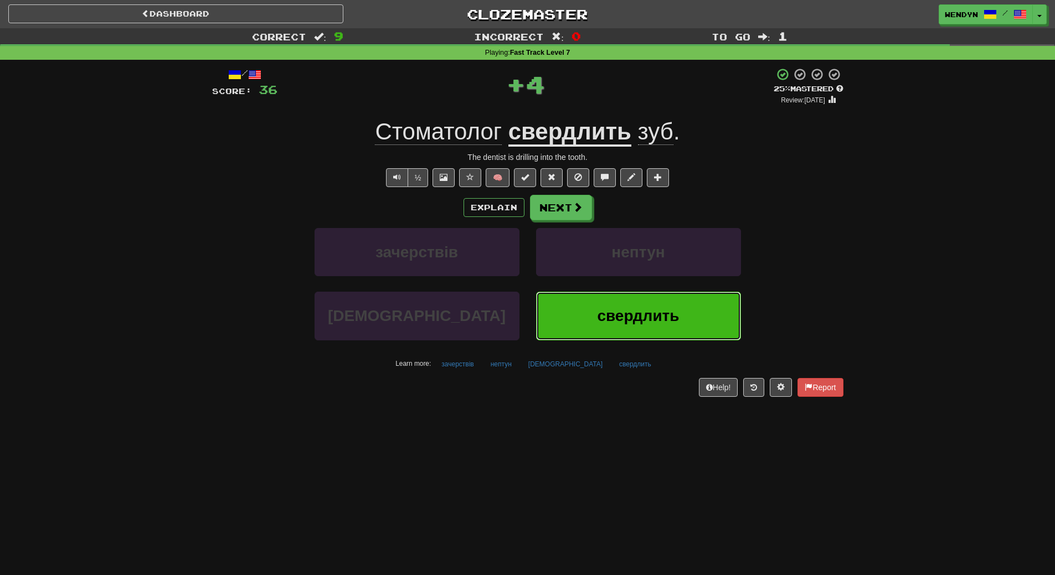
click at [635, 328] on button "свердлить" at bounding box center [638, 316] width 205 height 48
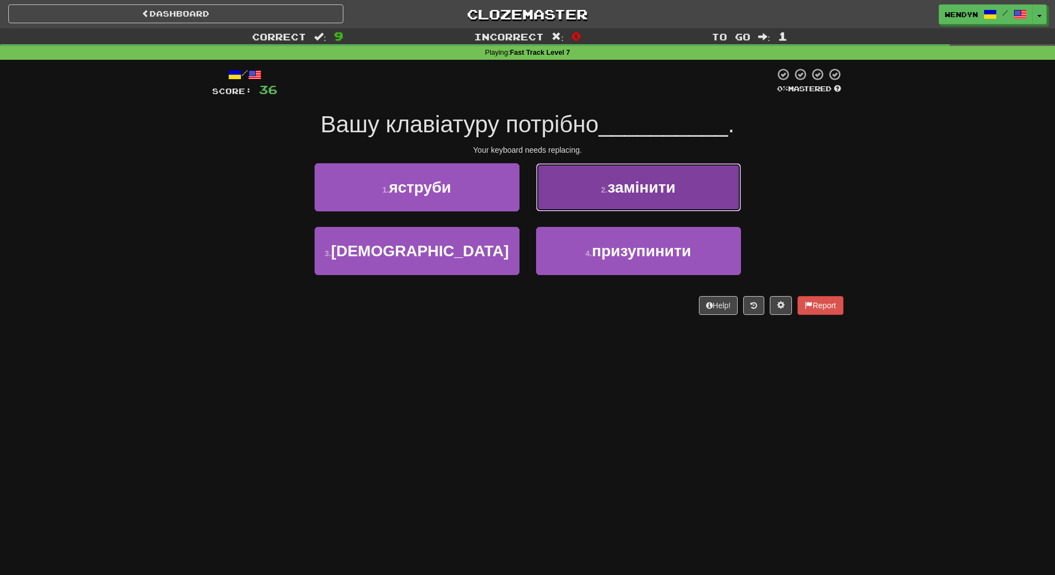
click at [682, 190] on button "2 . замінити" at bounding box center [638, 187] width 205 height 48
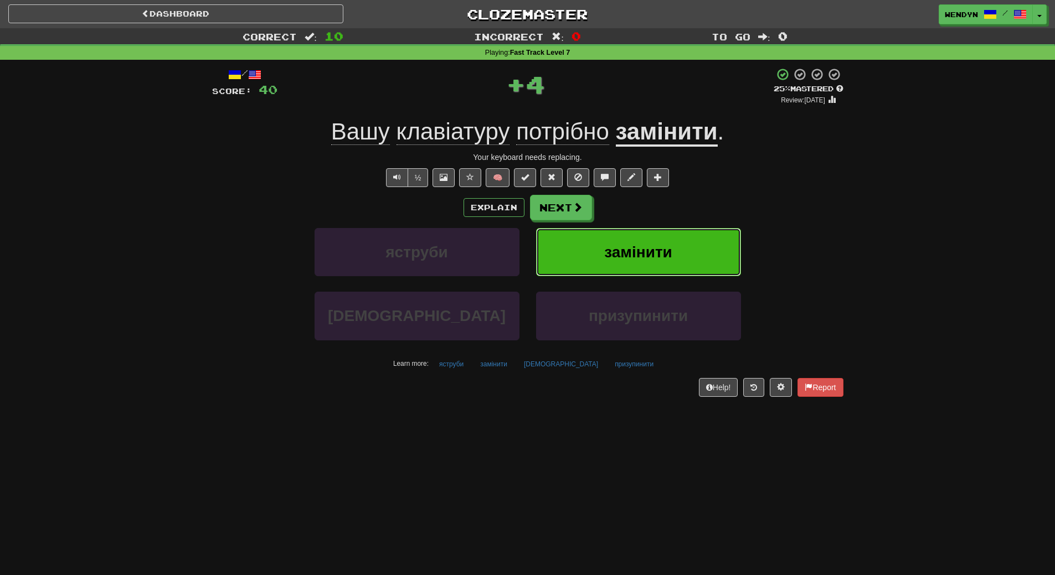
click at [675, 242] on button "замінити" at bounding box center [638, 252] width 205 height 48
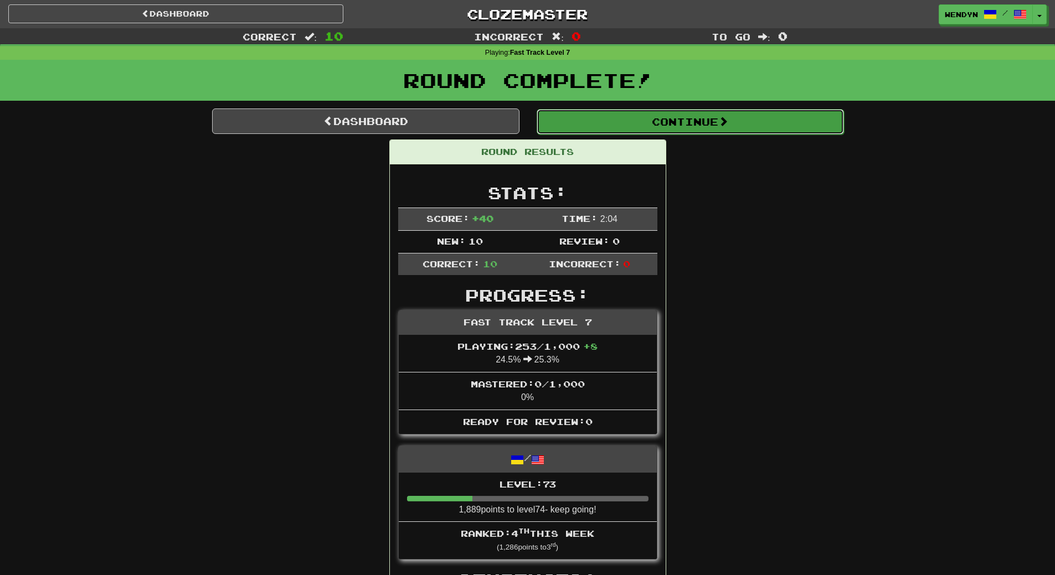
click at [724, 120] on span at bounding box center [723, 121] width 10 height 10
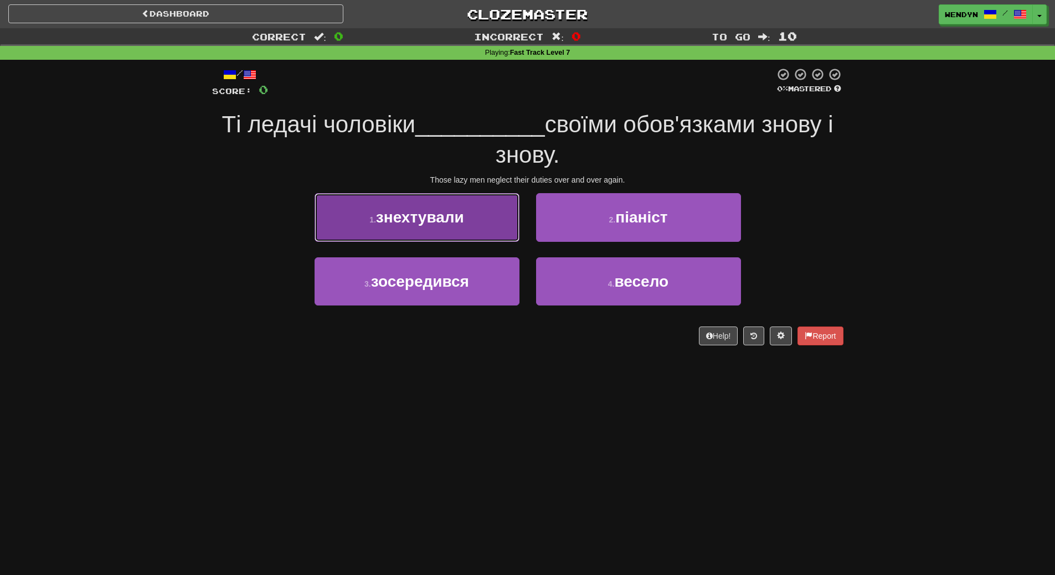
click at [447, 209] on span "знехтували" at bounding box center [420, 217] width 88 height 17
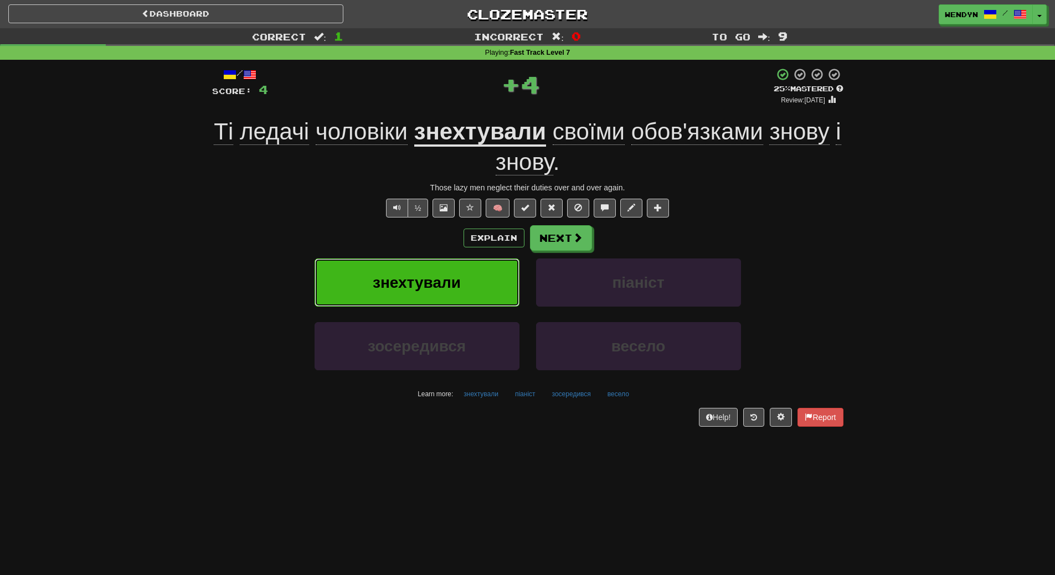
click at [439, 289] on span "знехтували" at bounding box center [417, 282] width 88 height 17
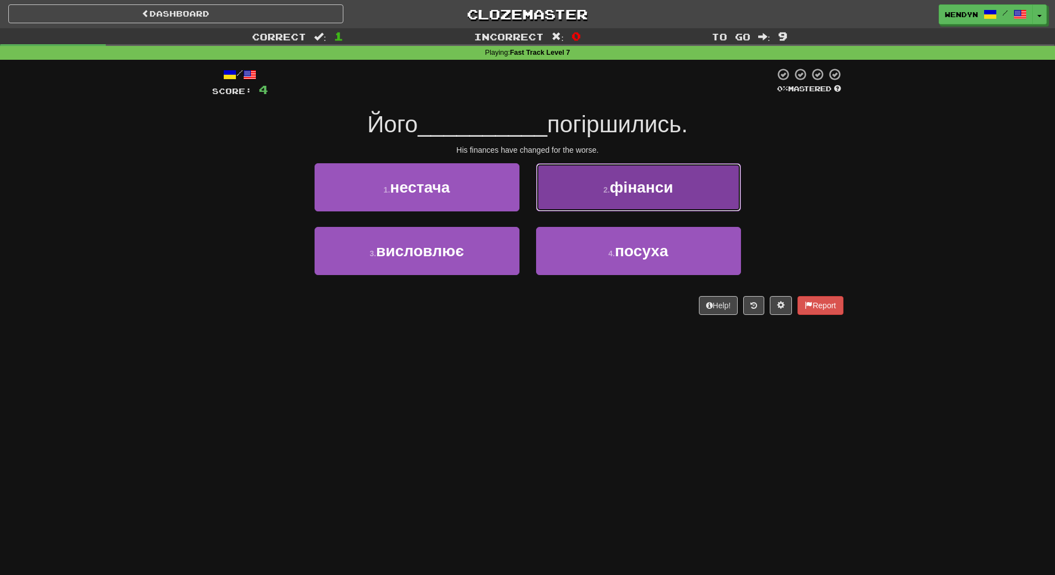
click at [657, 193] on span "фінанси" at bounding box center [641, 187] width 63 height 17
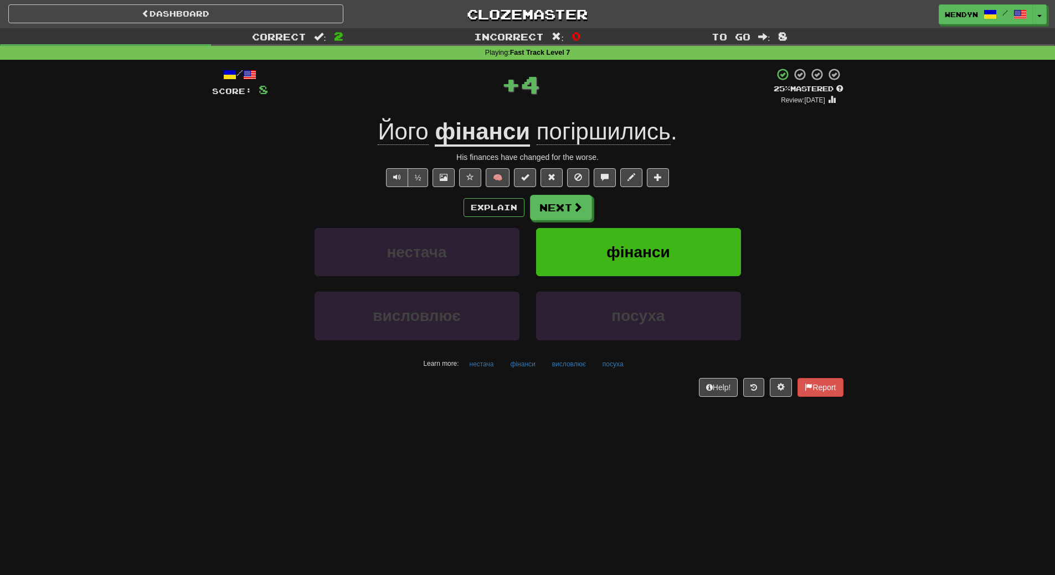
click at [655, 214] on div "Explain Next" at bounding box center [527, 207] width 631 height 25
click at [652, 260] on span "фінанси" at bounding box center [637, 252] width 63 height 17
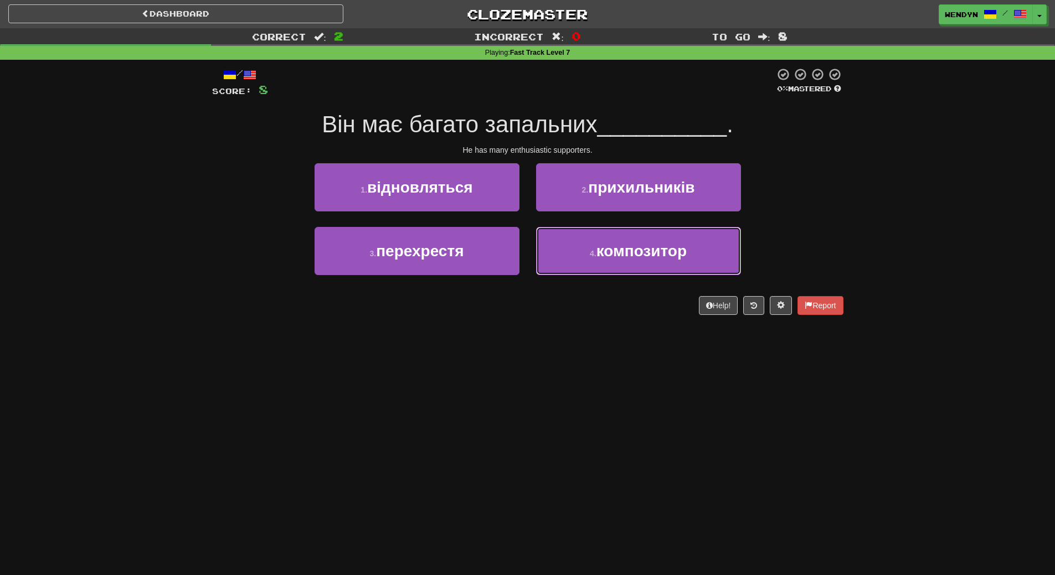
drag, startPoint x: 652, startPoint y: 260, endPoint x: 591, endPoint y: 373, distance: 128.1
click at [591, 373] on div "Dashboard Clozemaster WendyN / Toggle Dropdown Dashboard Leaderboard Activity F…" at bounding box center [527, 287] width 1055 height 575
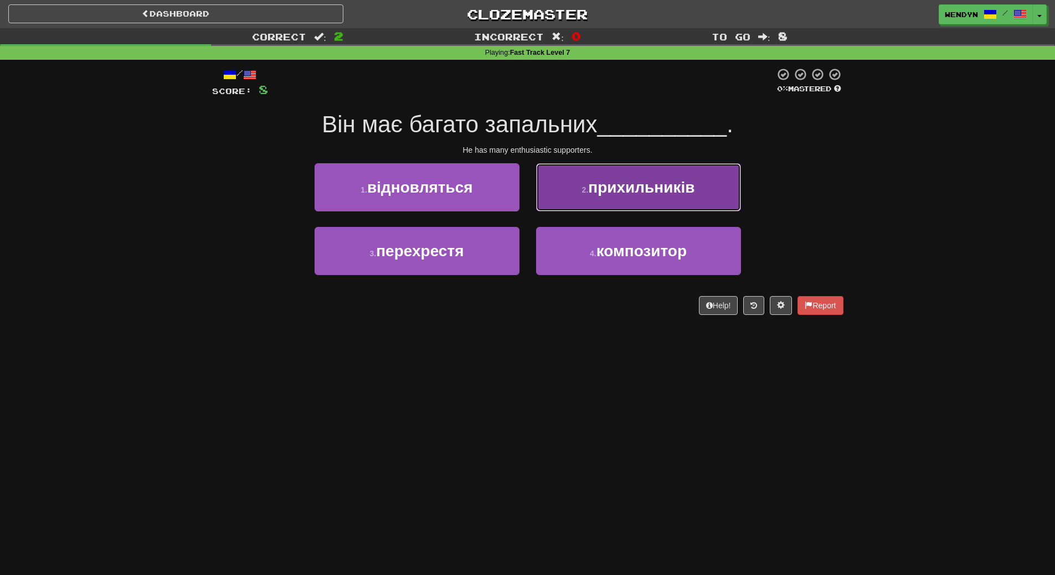
click at [660, 192] on span "прихильників" at bounding box center [641, 187] width 106 height 17
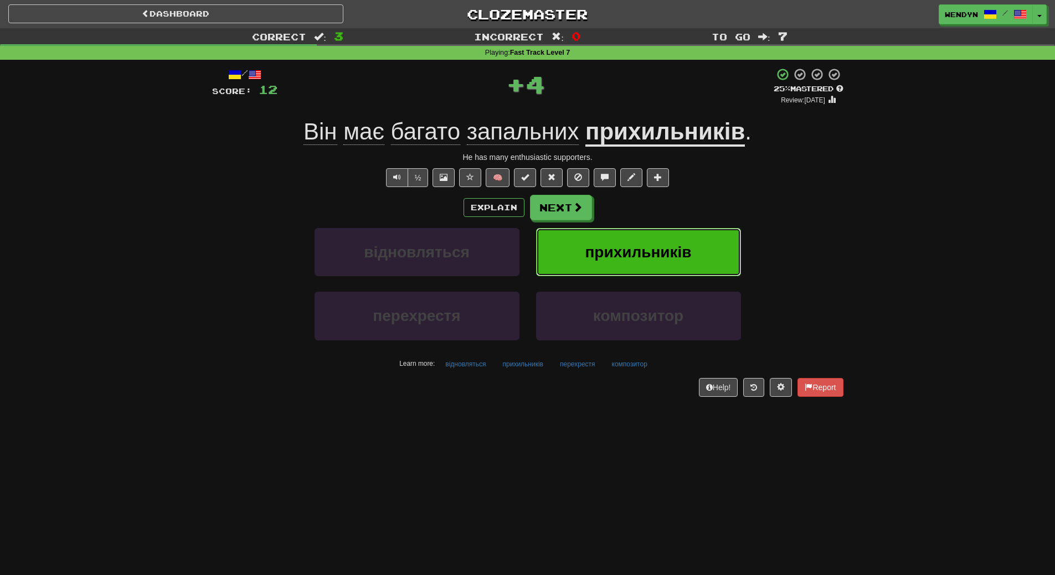
click at [663, 250] on span "прихильників" at bounding box center [638, 252] width 106 height 17
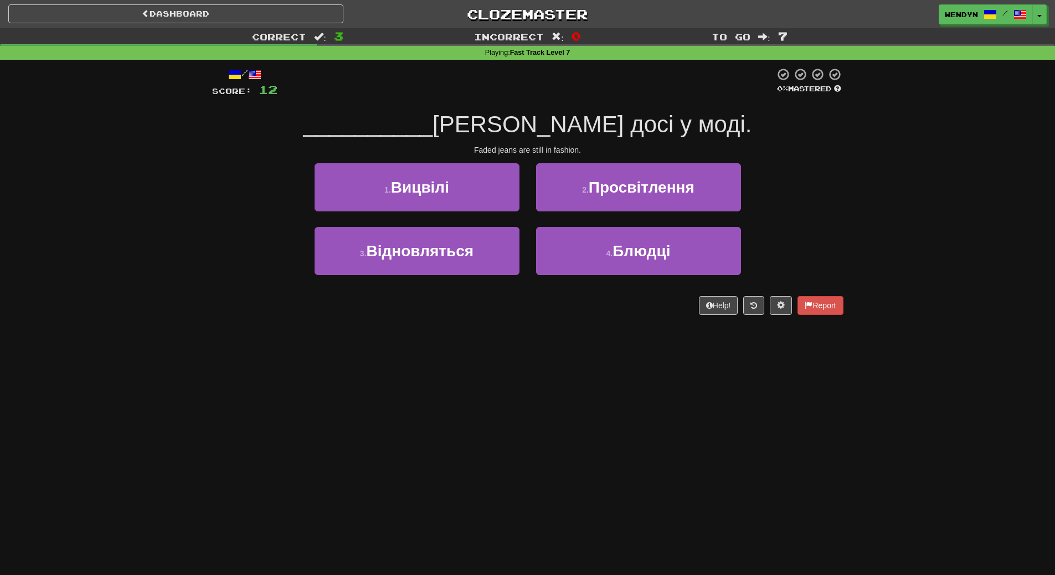
click at [544, 340] on div "Dashboard Clozemaster WendyN / Toggle Dropdown Dashboard Leaderboard Activity F…" at bounding box center [527, 287] width 1055 height 575
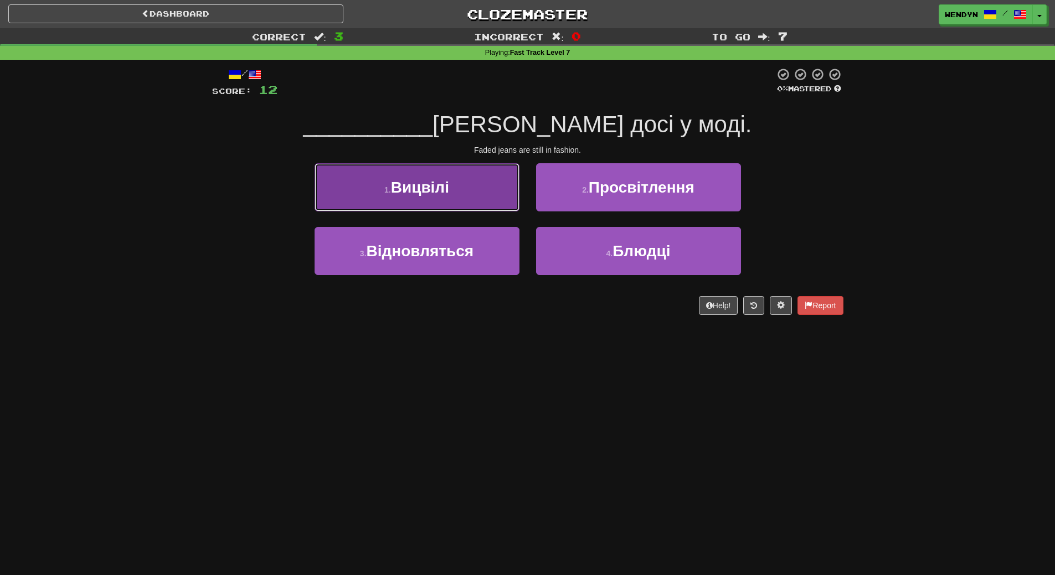
click at [395, 187] on span "Вицвілі" at bounding box center [420, 187] width 58 height 17
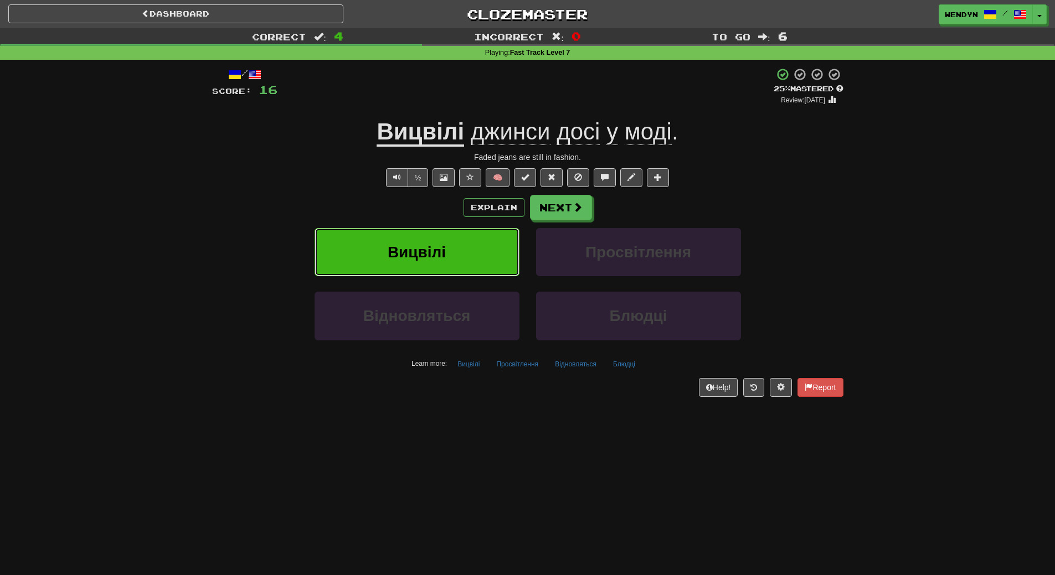
click at [328, 250] on button "Вицвілі" at bounding box center [417, 252] width 205 height 48
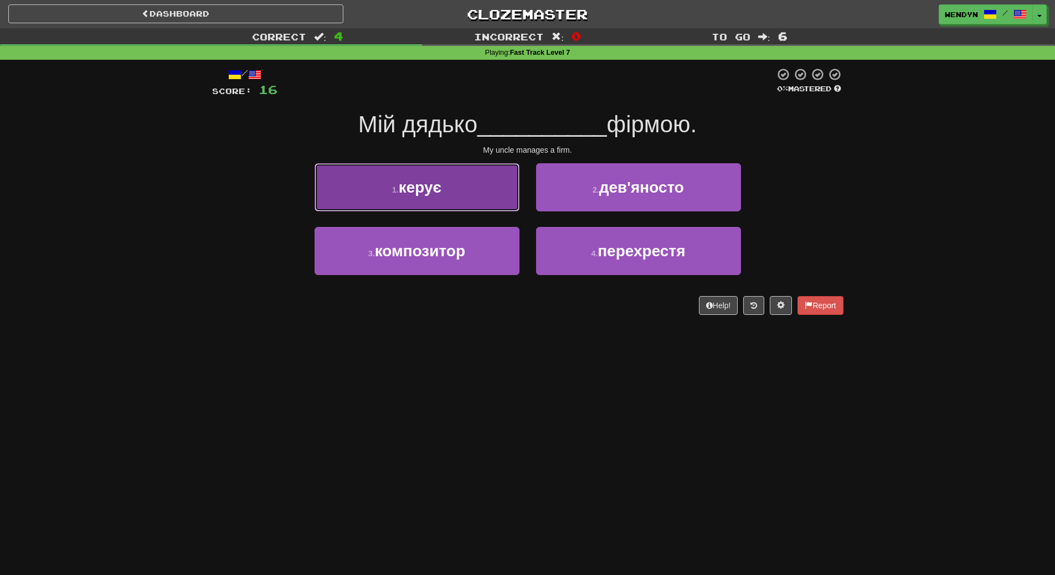
click at [445, 198] on button "1 . керує" at bounding box center [417, 187] width 205 height 48
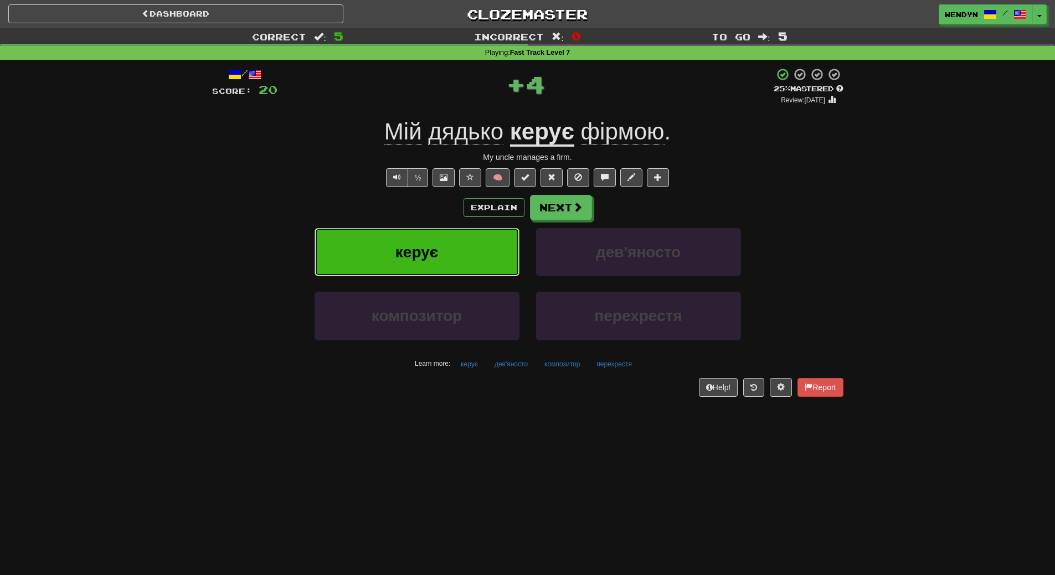
click at [404, 248] on span "керує" at bounding box center [416, 252] width 43 height 17
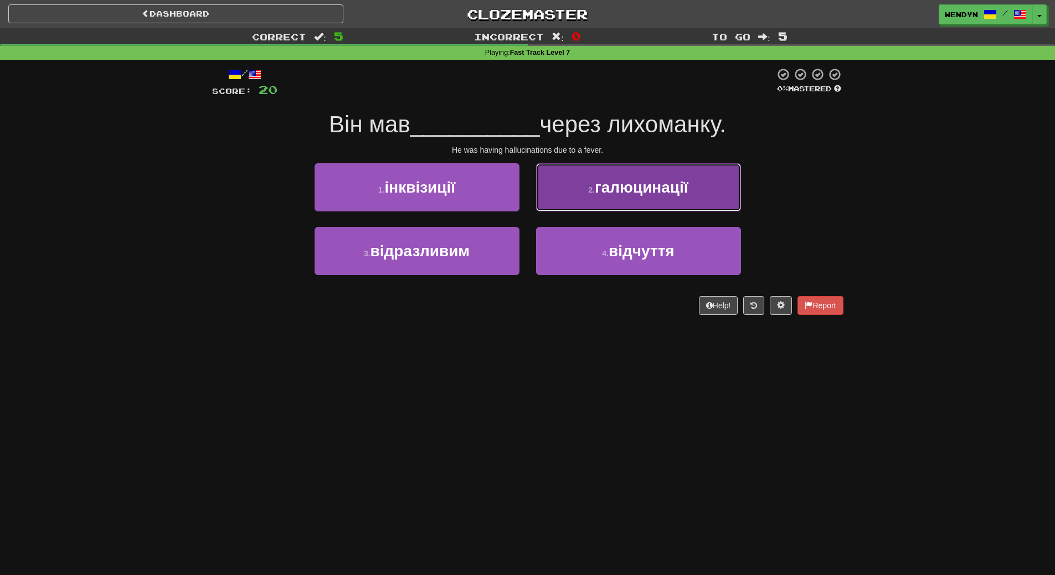
click at [665, 186] on span "галюцинації" at bounding box center [642, 187] width 94 height 17
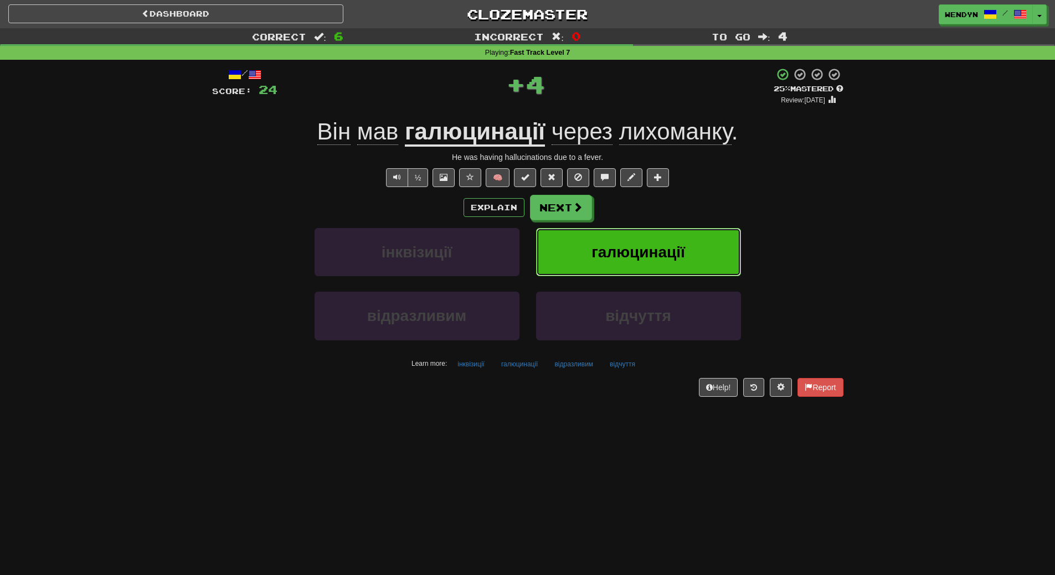
click at [644, 236] on button "галюцинації" at bounding box center [638, 252] width 205 height 48
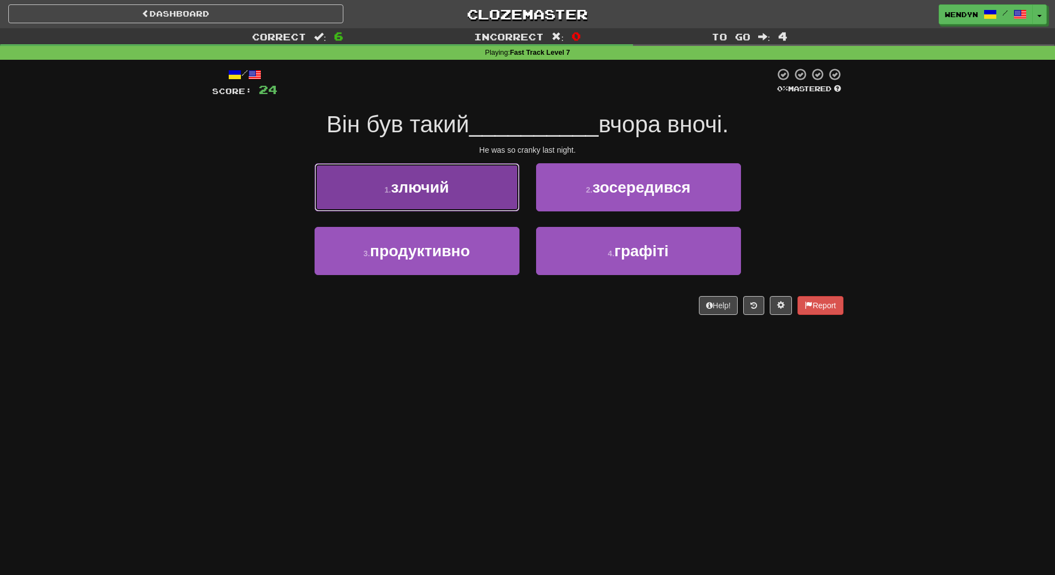
click at [426, 188] on span "злючий" at bounding box center [420, 187] width 58 height 17
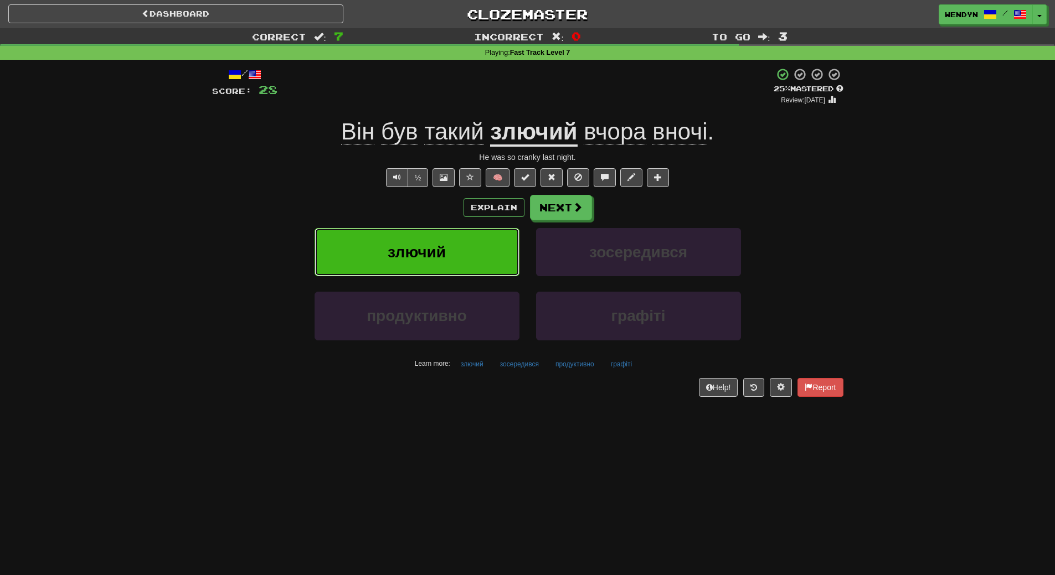
click at [431, 249] on span "злючий" at bounding box center [417, 252] width 58 height 17
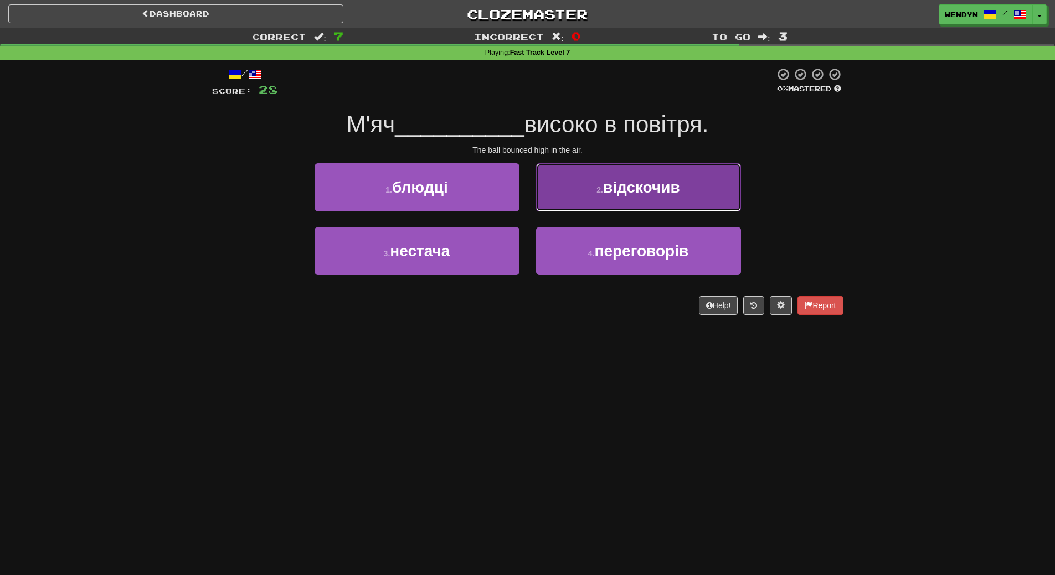
click at [666, 191] on span "відскочив" at bounding box center [641, 187] width 77 height 17
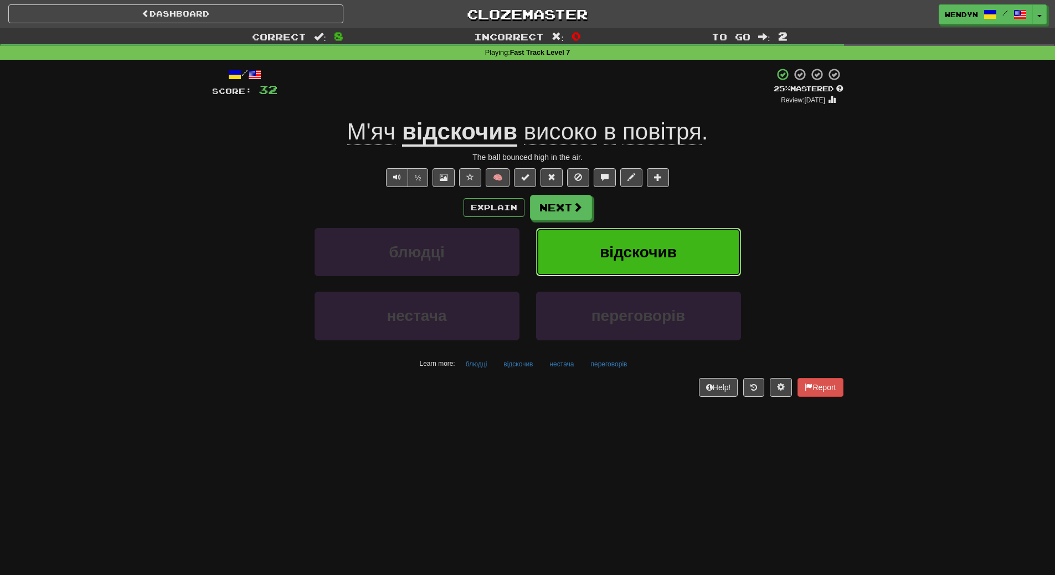
click at [632, 249] on span "відскочив" at bounding box center [638, 252] width 77 height 17
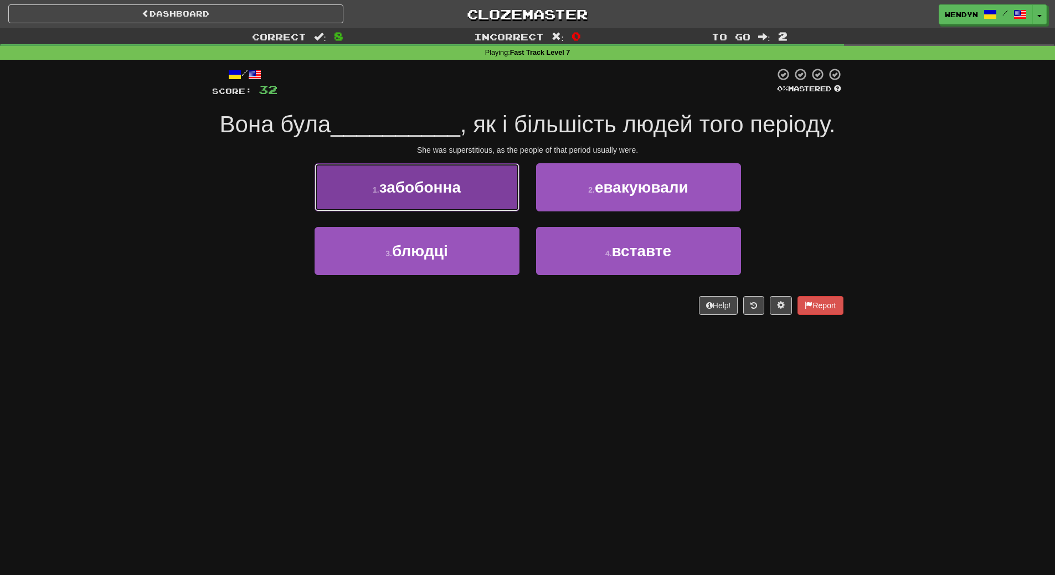
click at [416, 195] on span "забобонна" at bounding box center [419, 187] width 81 height 17
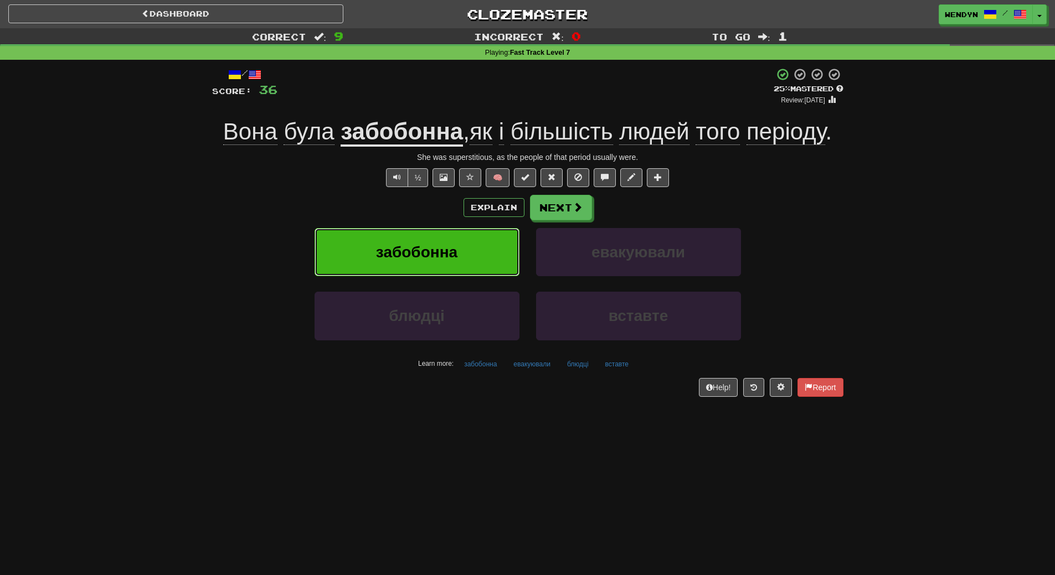
click at [410, 261] on button "забобонна" at bounding box center [417, 252] width 205 height 48
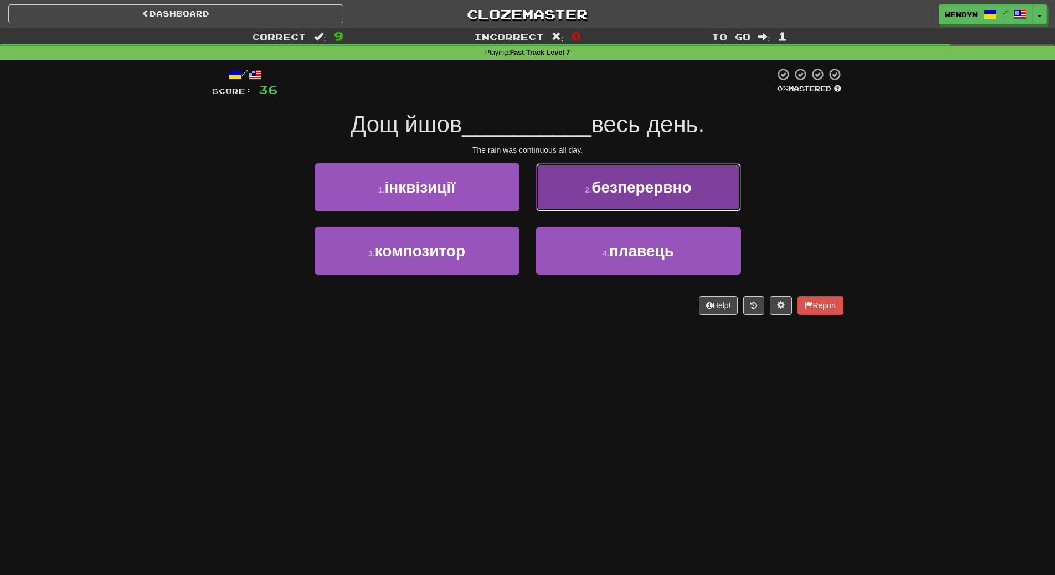
click at [653, 191] on span "безперервно" at bounding box center [641, 187] width 100 height 17
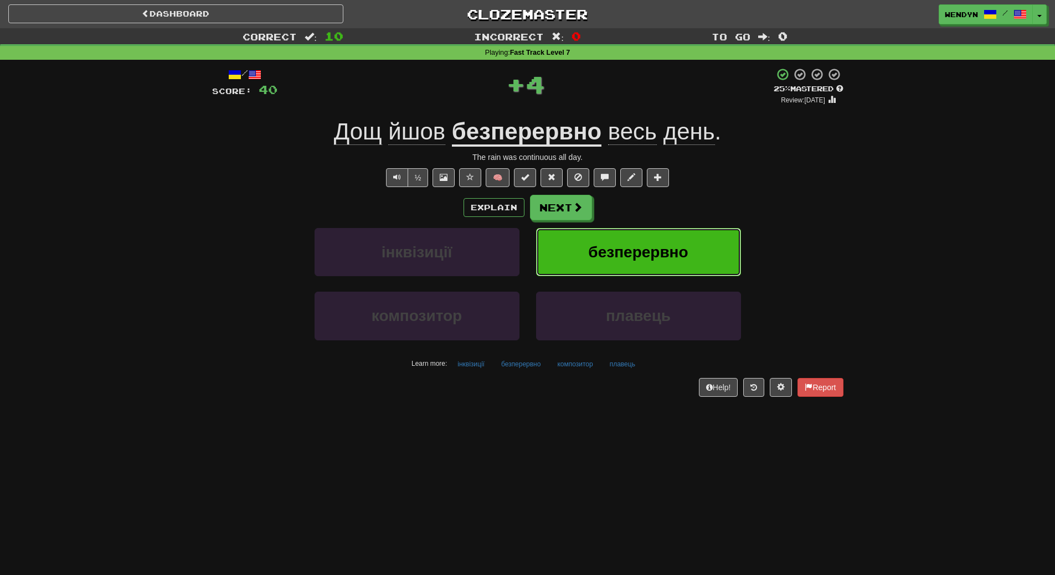
click at [634, 244] on span "безперервно" at bounding box center [638, 252] width 100 height 17
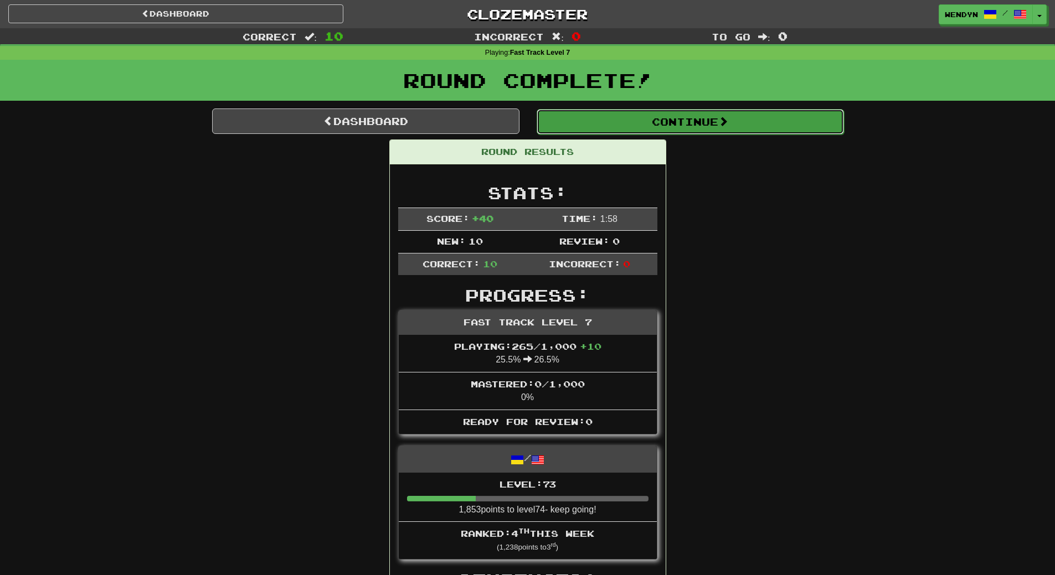
click at [694, 127] on button "Continue" at bounding box center [690, 121] width 307 height 25
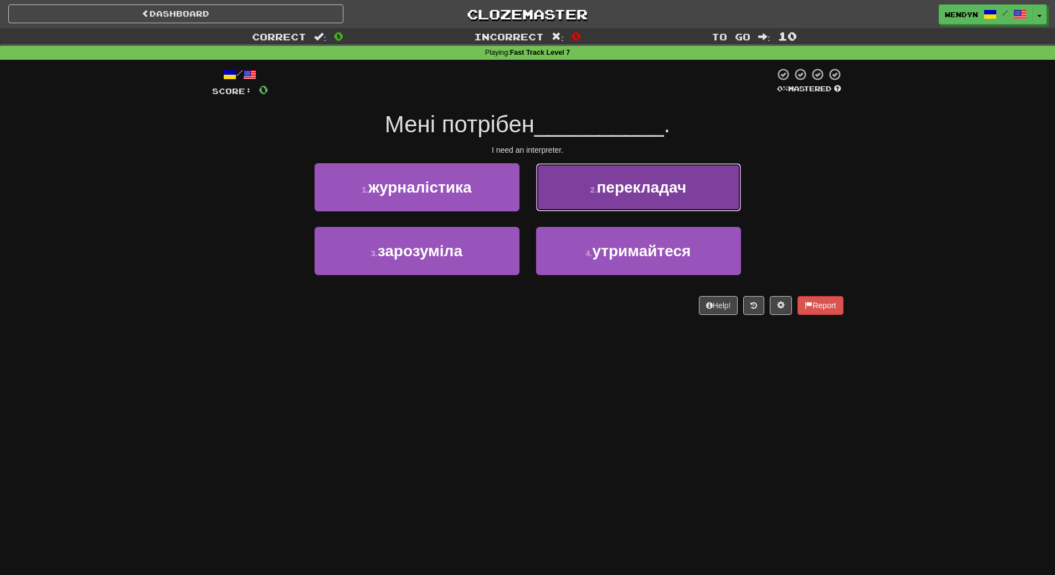
click at [699, 188] on button "2 . перекладач" at bounding box center [638, 187] width 205 height 48
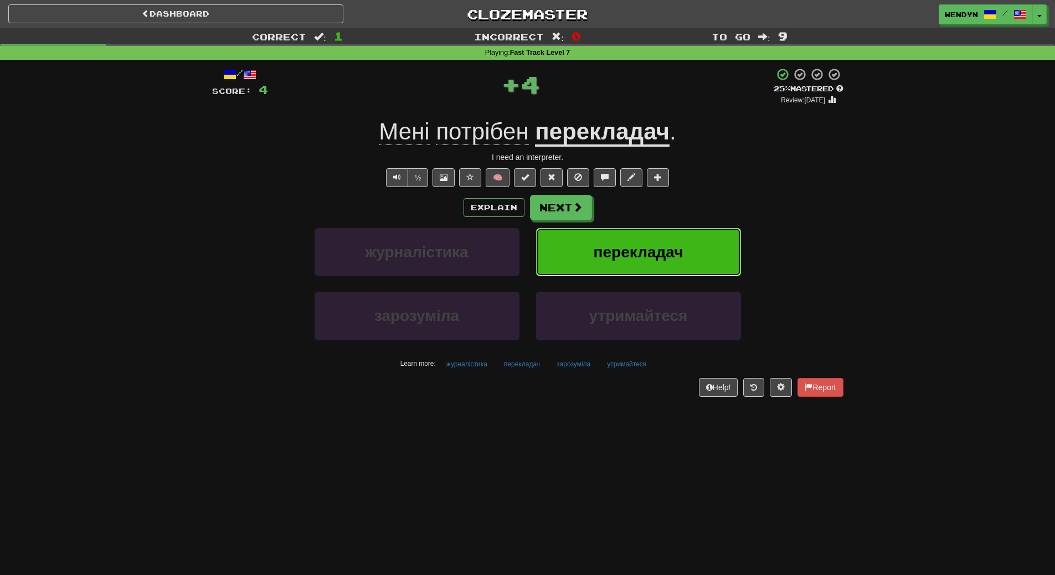
click at [680, 259] on span "перекладач" at bounding box center [639, 252] width 90 height 17
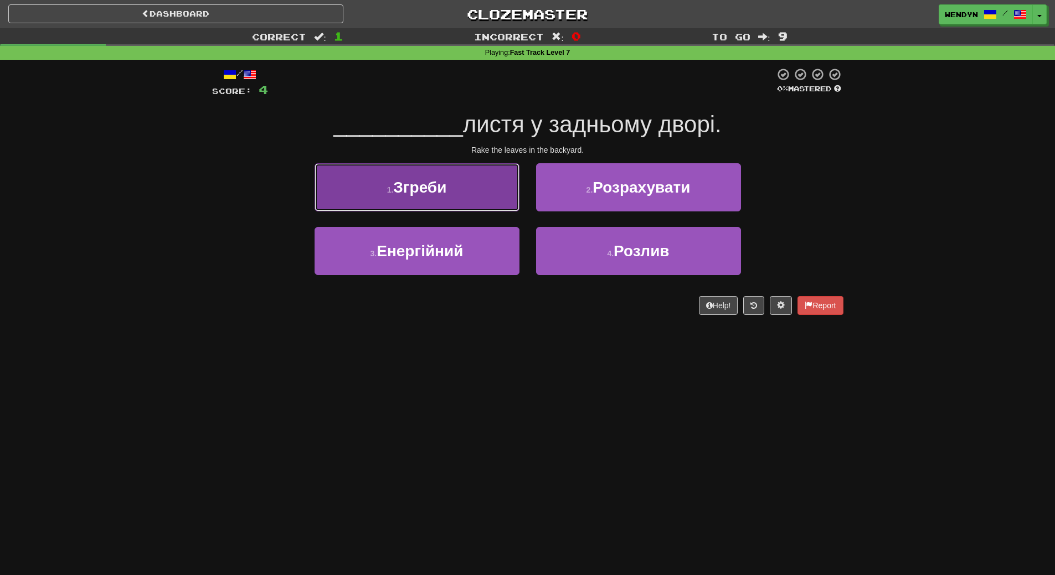
click at [463, 189] on button "1 . [GEOGRAPHIC_DATA]" at bounding box center [417, 187] width 205 height 48
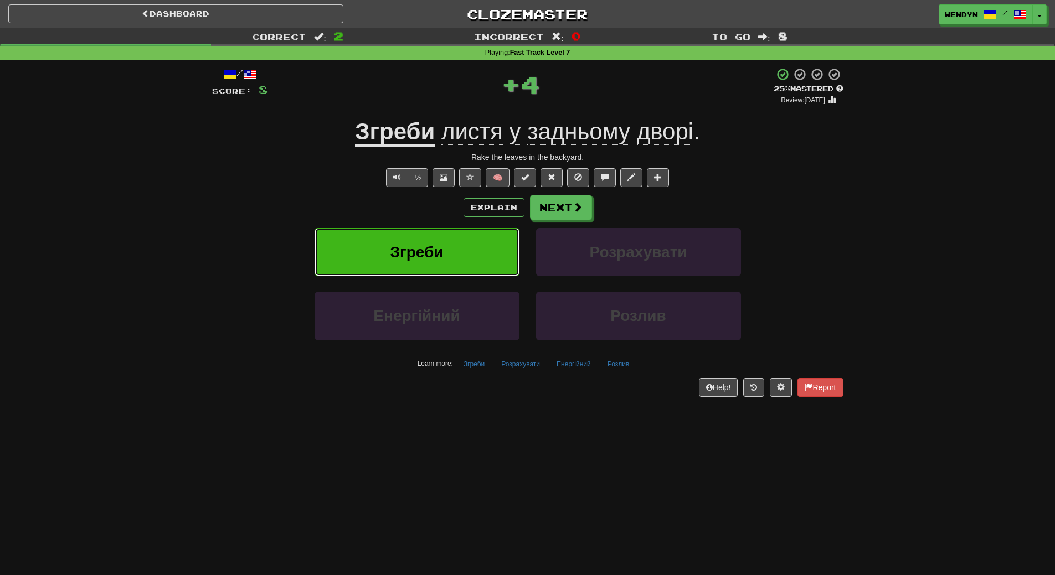
click at [456, 250] on button "Згреби" at bounding box center [417, 252] width 205 height 48
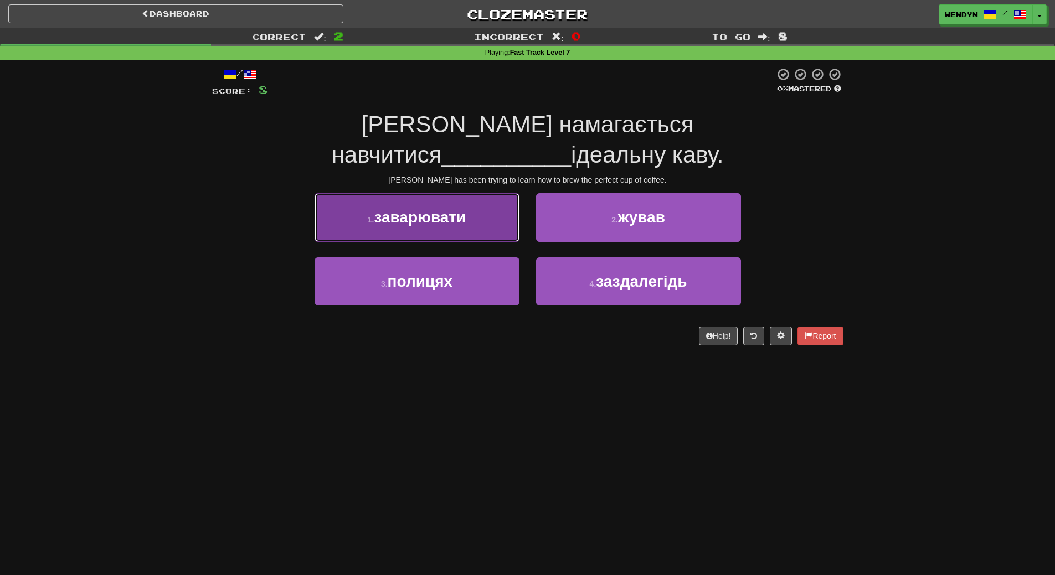
click at [459, 209] on span "заварювати" at bounding box center [420, 217] width 92 height 17
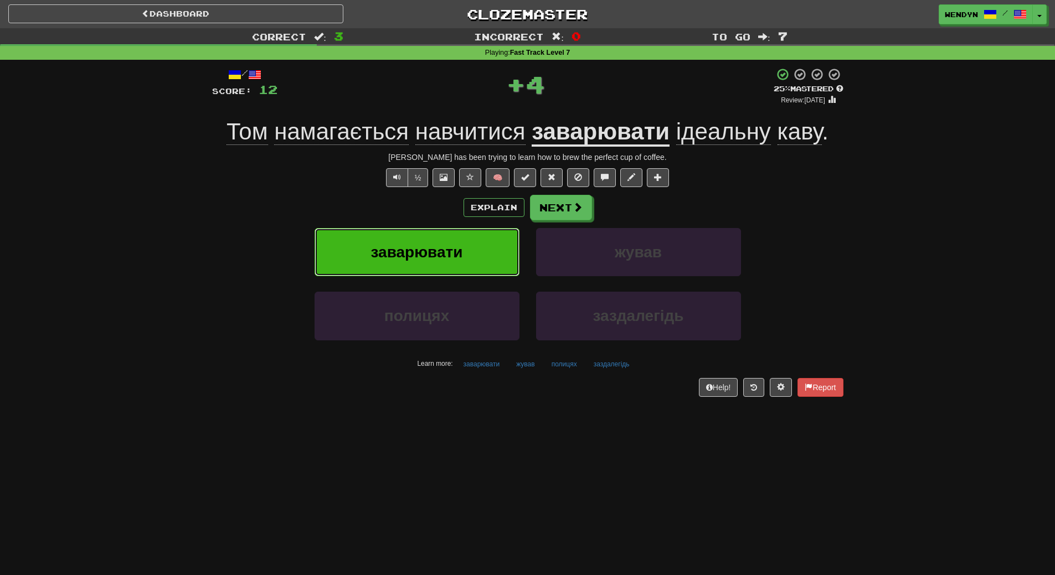
click at [440, 238] on button "заварювати" at bounding box center [417, 252] width 205 height 48
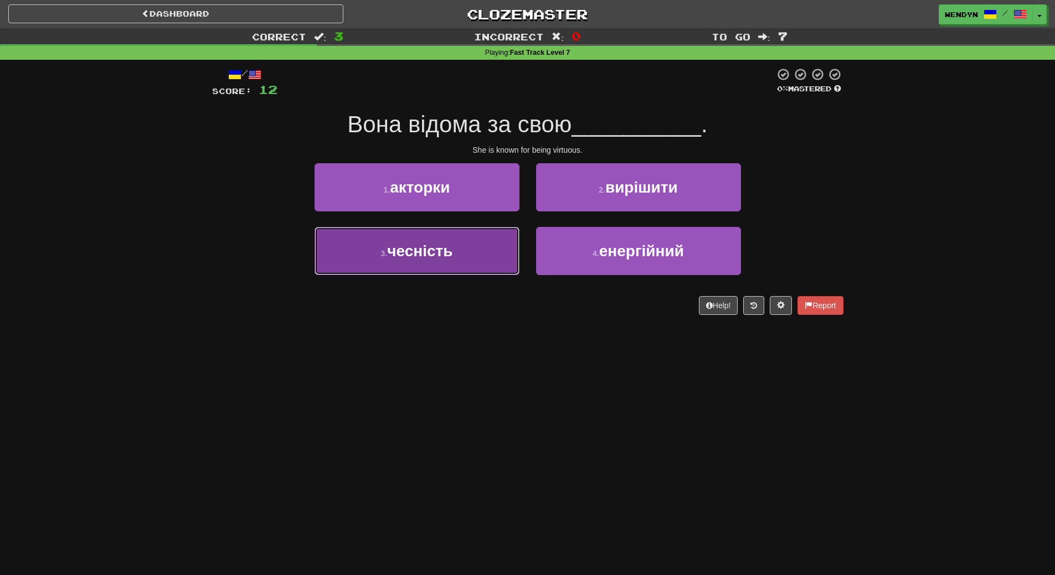
click at [440, 268] on button "3 . чесність" at bounding box center [417, 251] width 205 height 48
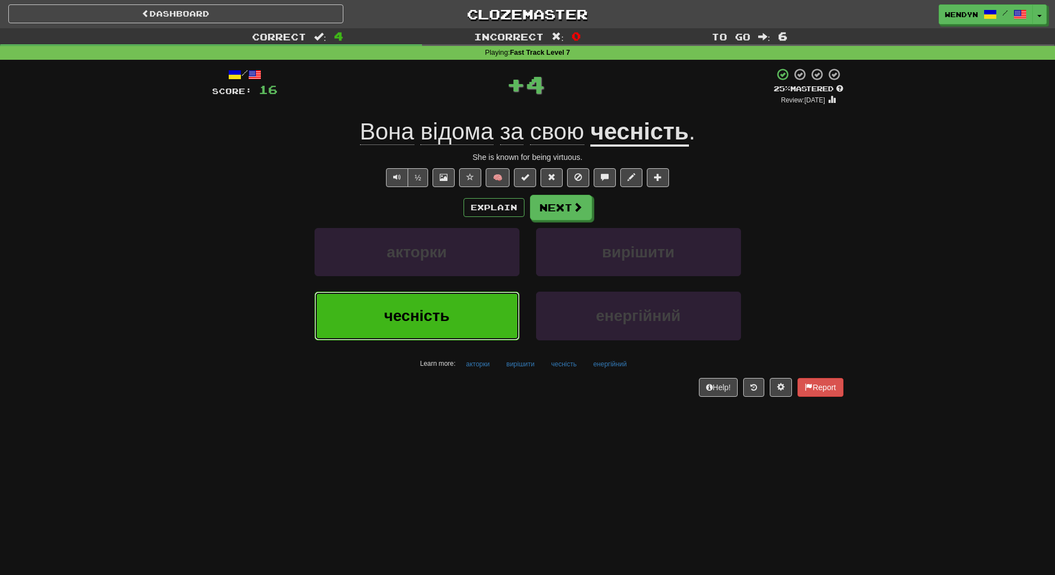
click at [441, 329] on button "чесність" at bounding box center [417, 316] width 205 height 48
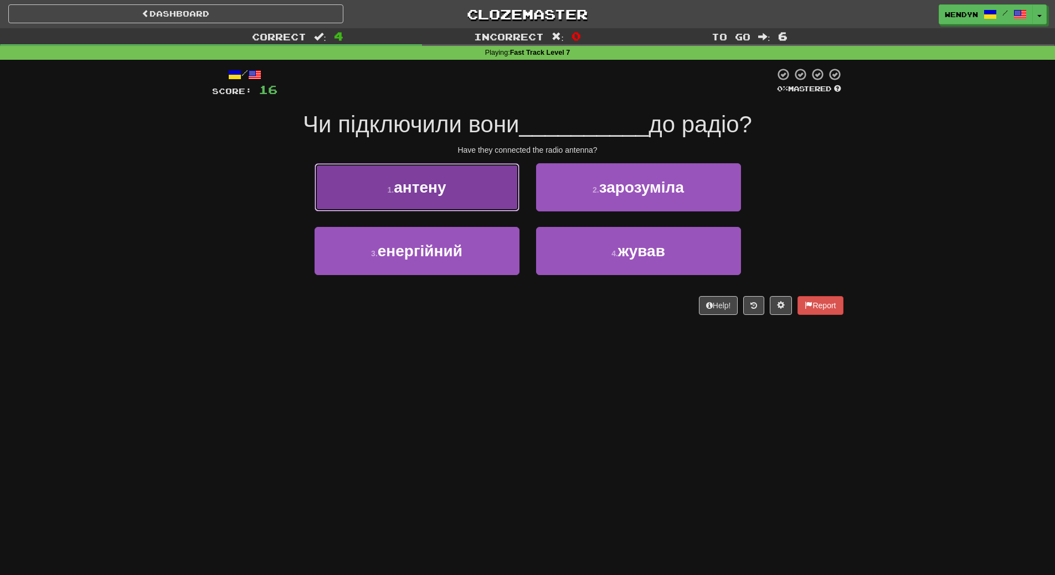
click at [441, 197] on button "1 . антену" at bounding box center [417, 187] width 205 height 48
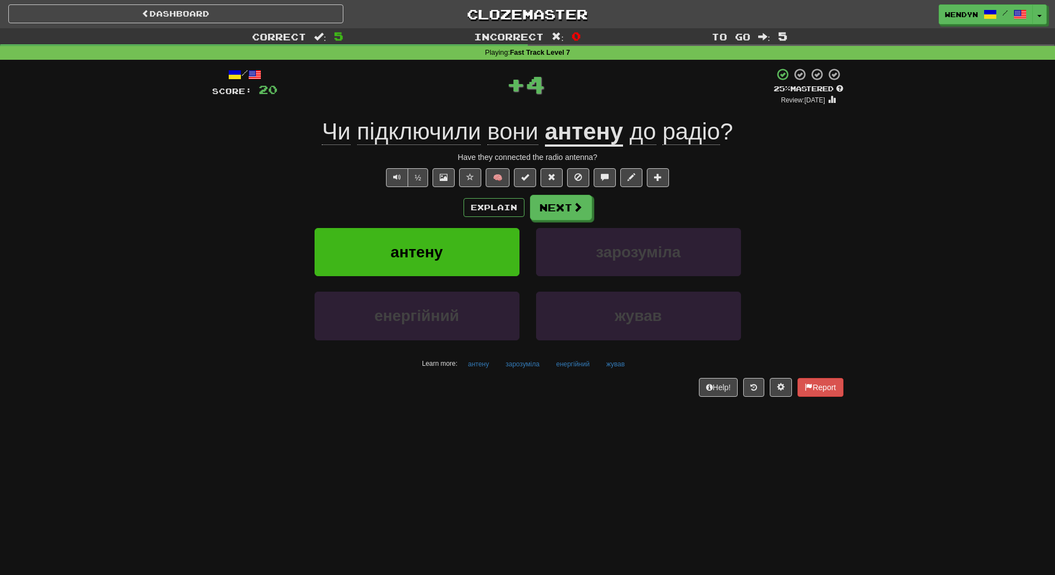
click at [440, 198] on div "Explain Next" at bounding box center [527, 207] width 631 height 25
click at [432, 251] on span "антену" at bounding box center [416, 252] width 52 height 17
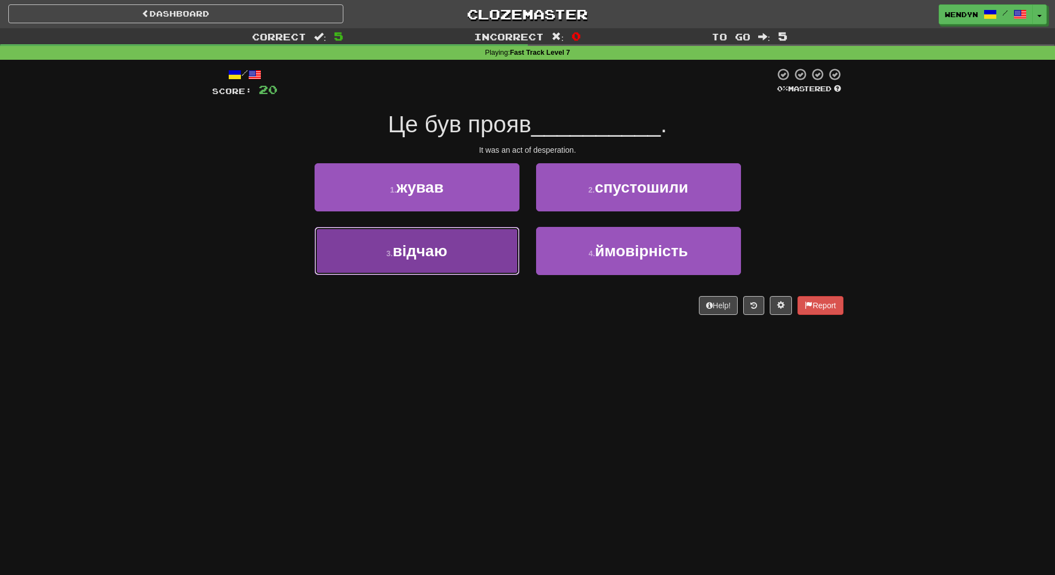
drag, startPoint x: 467, startPoint y: 244, endPoint x: 465, endPoint y: 296, distance: 52.1
click at [465, 257] on button "3 . відчаю" at bounding box center [417, 251] width 205 height 48
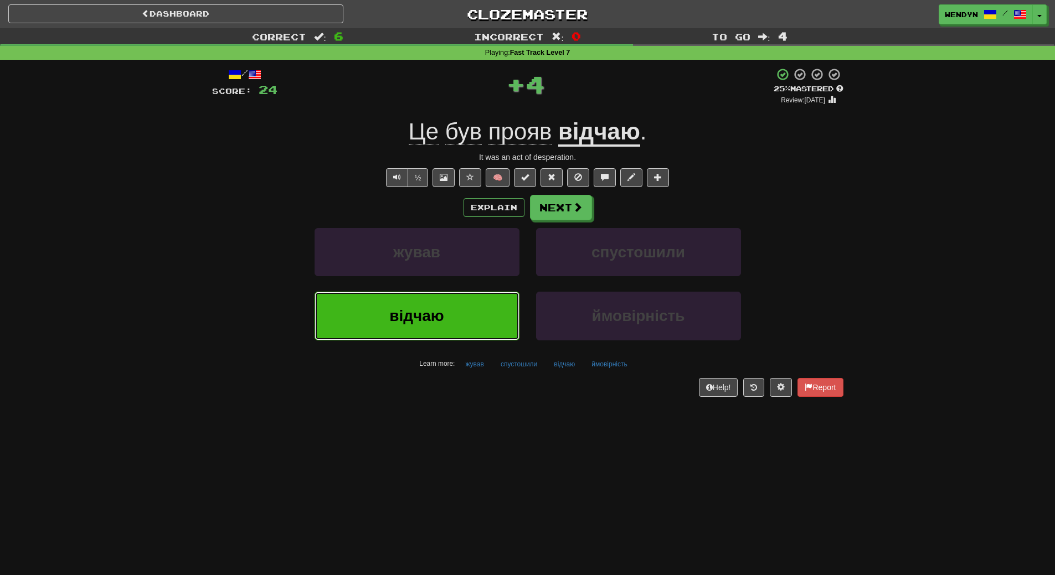
click at [465, 307] on button "відчаю" at bounding box center [417, 316] width 205 height 48
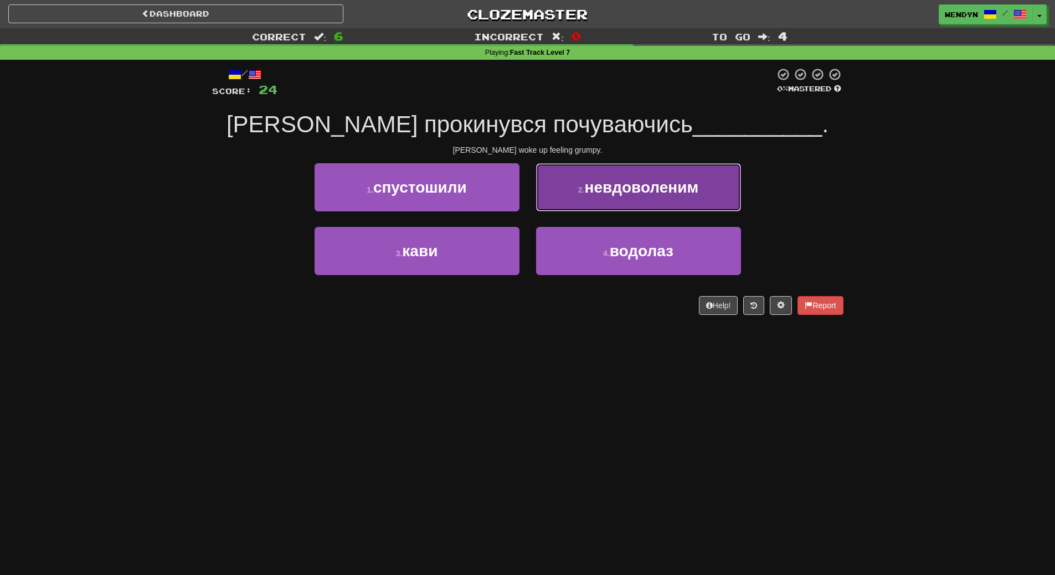
click at [729, 177] on button "2 . невдоволеним" at bounding box center [638, 187] width 205 height 48
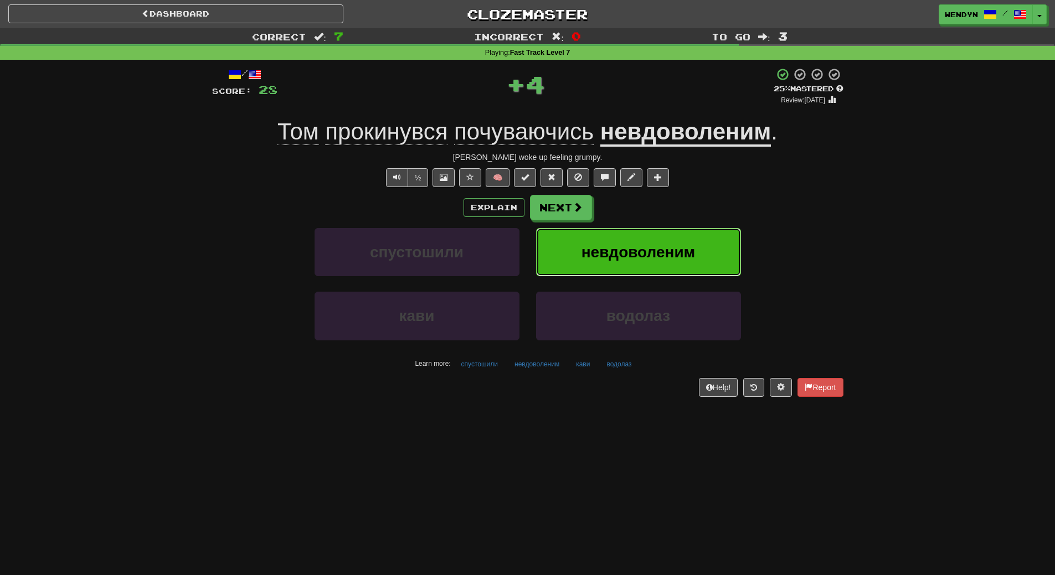
click at [710, 264] on button "невдоволеним" at bounding box center [638, 252] width 205 height 48
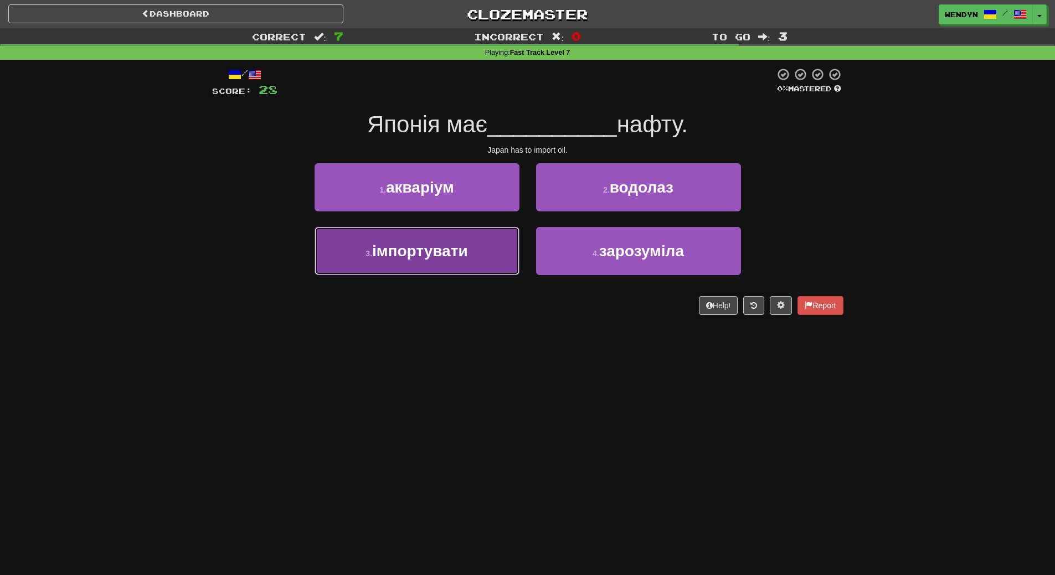
click at [431, 266] on button "3 . імпортувати" at bounding box center [417, 251] width 205 height 48
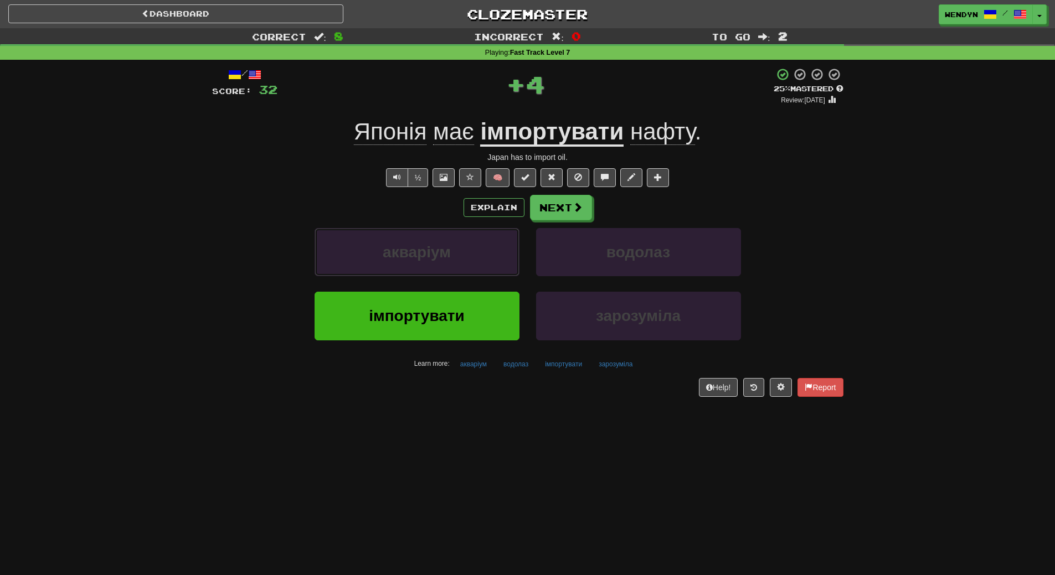
click at [431, 266] on button "акваріум" at bounding box center [417, 252] width 205 height 48
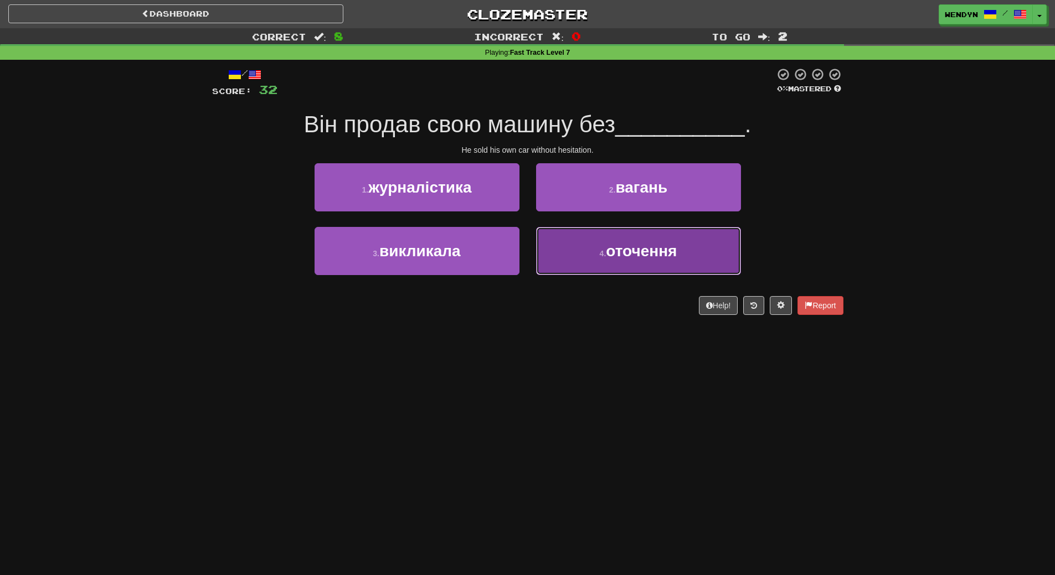
click at [659, 265] on button "4 . оточення" at bounding box center [638, 251] width 205 height 48
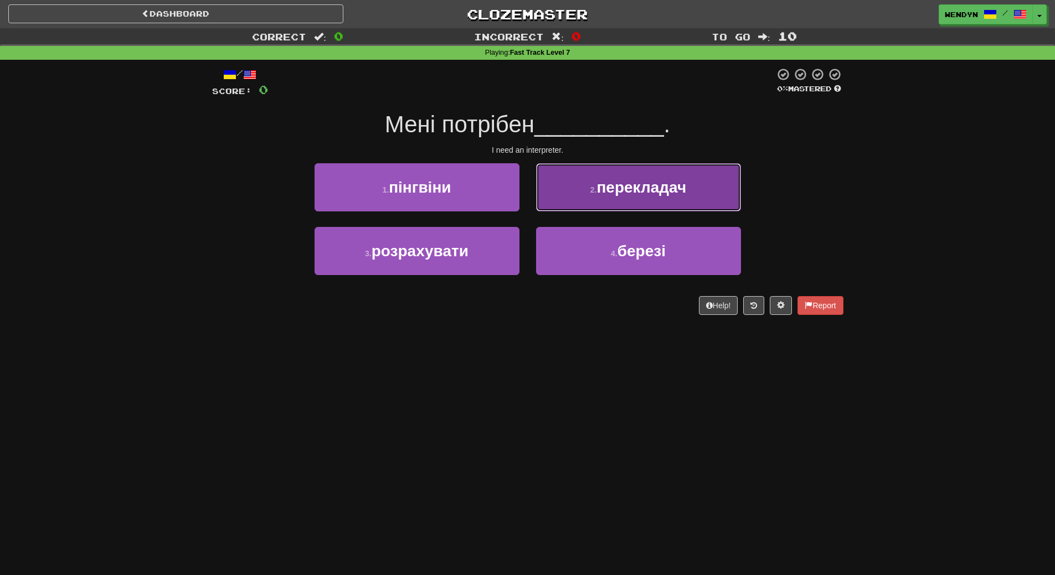
click at [642, 205] on button "2 . перекладач" at bounding box center [638, 187] width 205 height 48
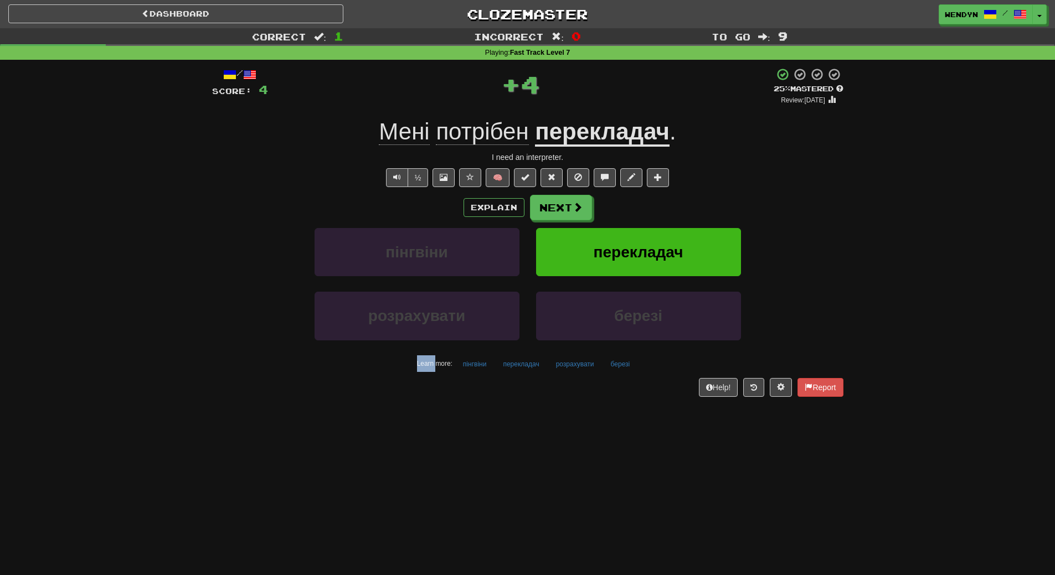
click at [642, 205] on div "Explain Next" at bounding box center [527, 207] width 631 height 25
click at [639, 233] on button "перекладач" at bounding box center [638, 252] width 205 height 48
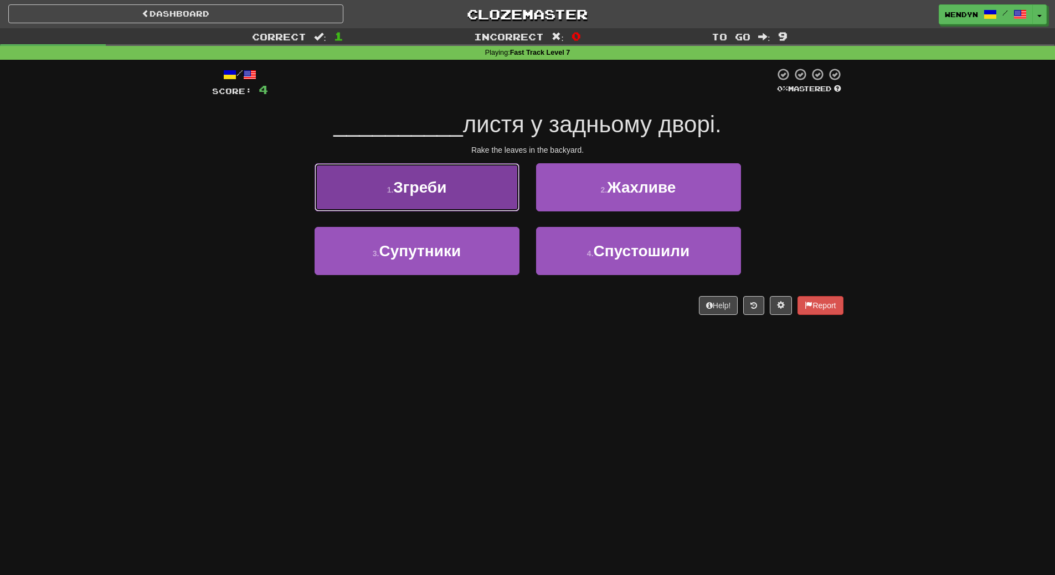
click at [451, 197] on button "1 . [GEOGRAPHIC_DATA]" at bounding box center [417, 187] width 205 height 48
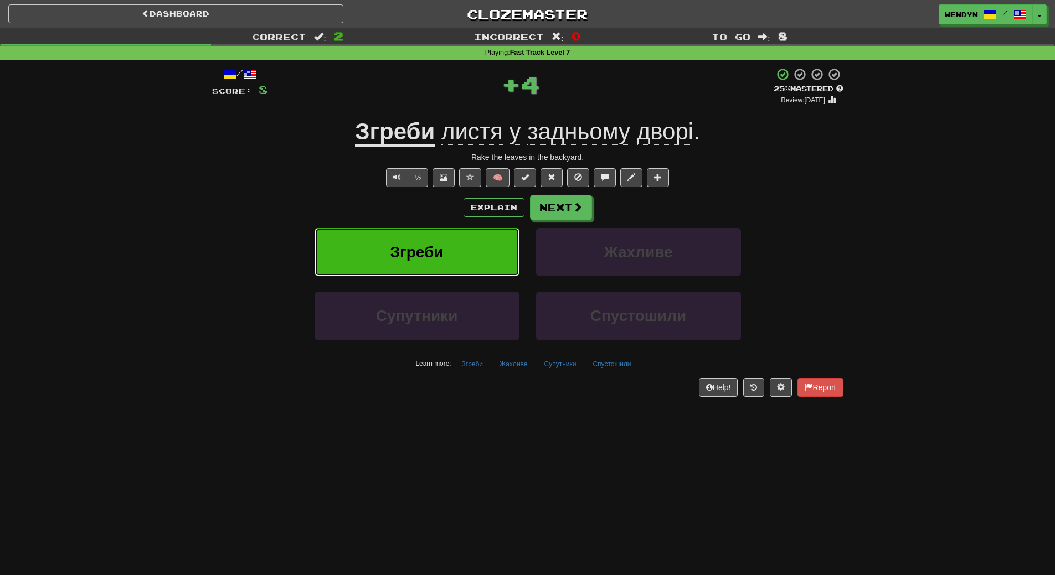
click at [446, 231] on button "Згреби" at bounding box center [417, 252] width 205 height 48
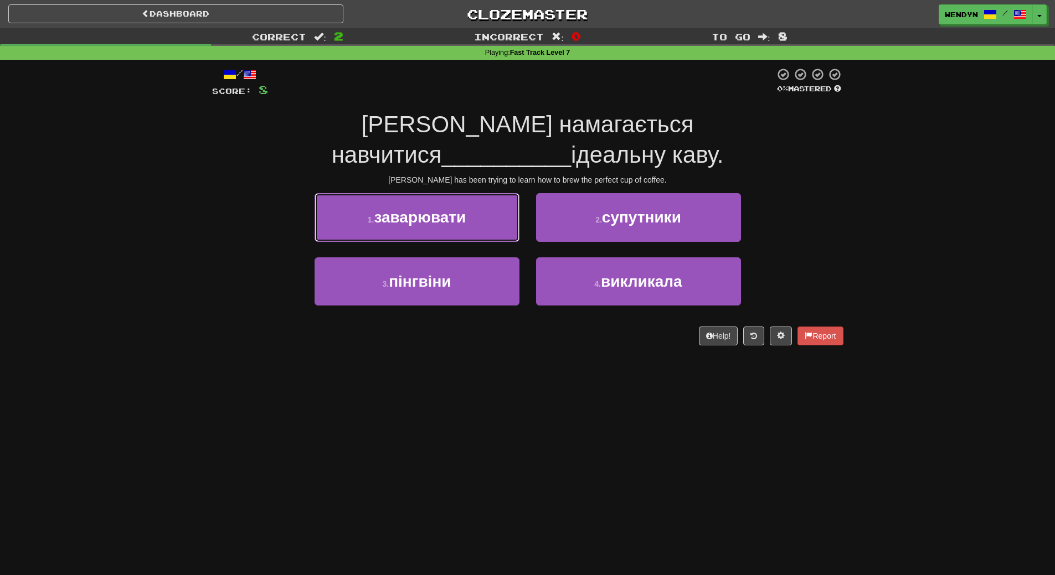
click at [447, 209] on span "заварювати" at bounding box center [420, 217] width 92 height 17
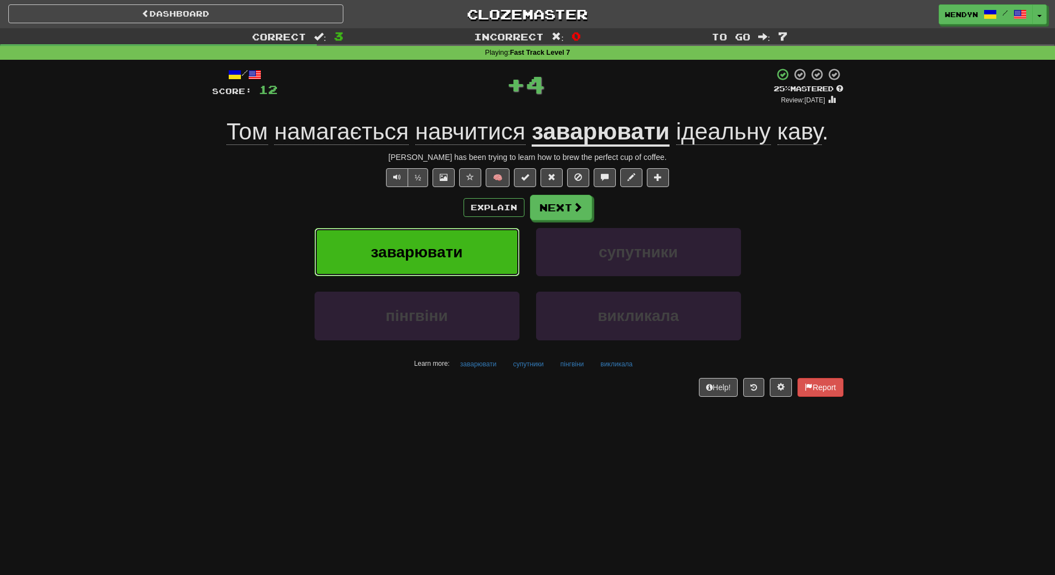
click at [445, 249] on span "заварювати" at bounding box center [417, 252] width 92 height 17
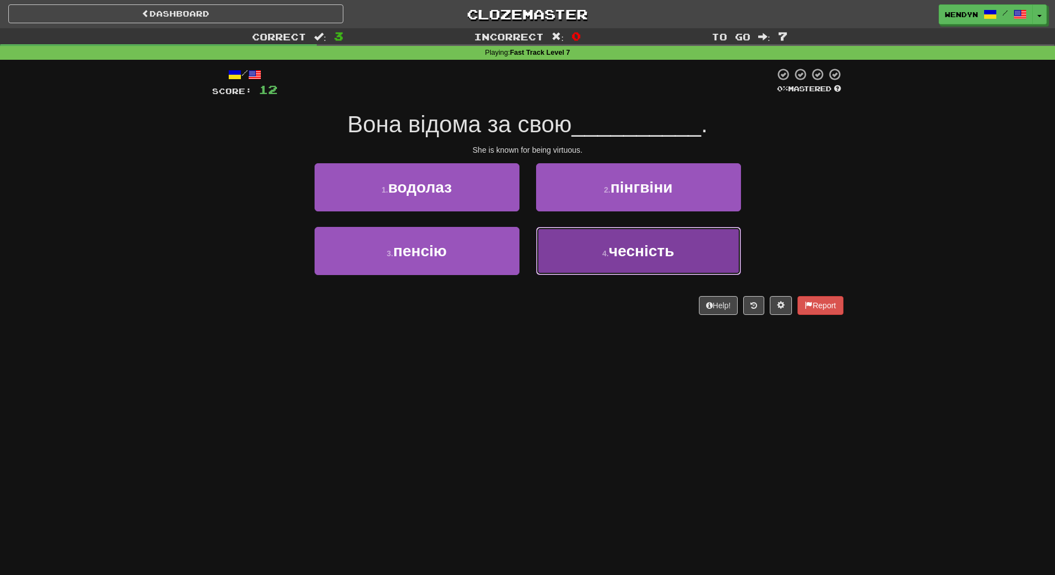
drag, startPoint x: 632, startPoint y: 259, endPoint x: 630, endPoint y: 264, distance: 5.7
click at [632, 259] on span "чесність" at bounding box center [641, 251] width 65 height 17
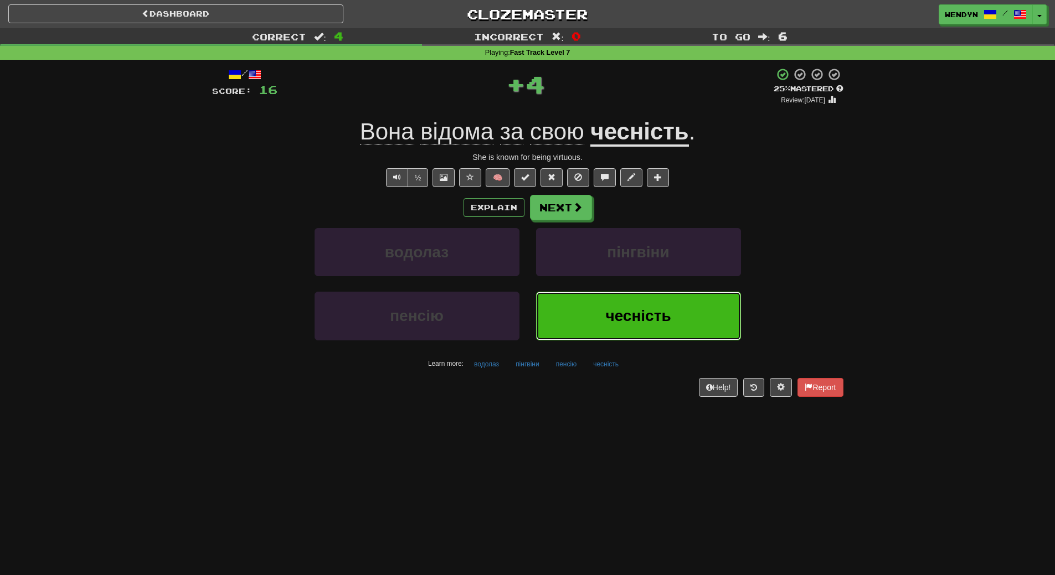
click at [625, 302] on button "чесність" at bounding box center [638, 316] width 205 height 48
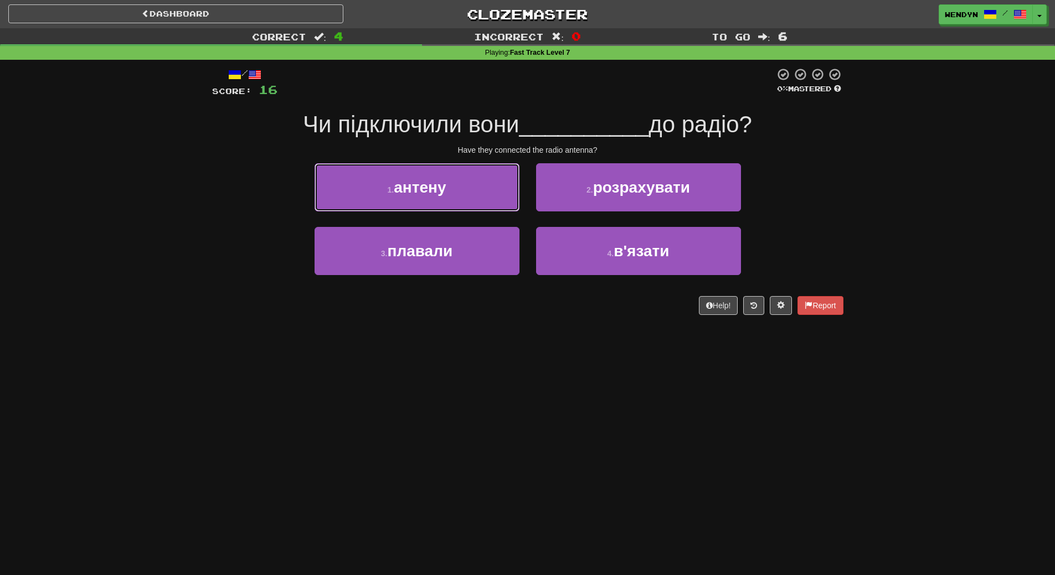
drag, startPoint x: 380, startPoint y: 173, endPoint x: 383, endPoint y: 223, distance: 49.9
click at [380, 175] on button "1 . антену" at bounding box center [417, 187] width 205 height 48
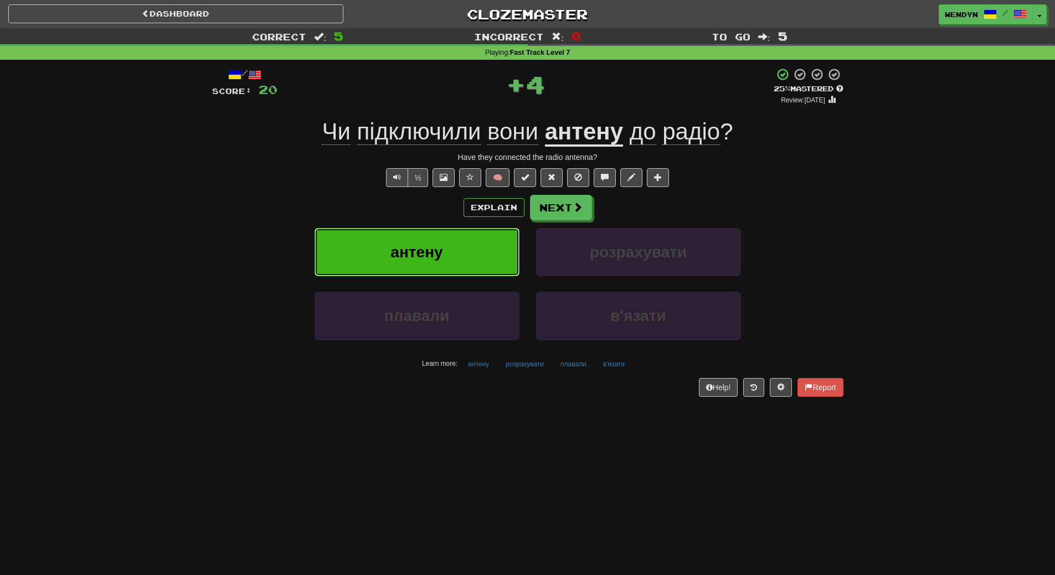
click at [385, 263] on button "антену" at bounding box center [417, 252] width 205 height 48
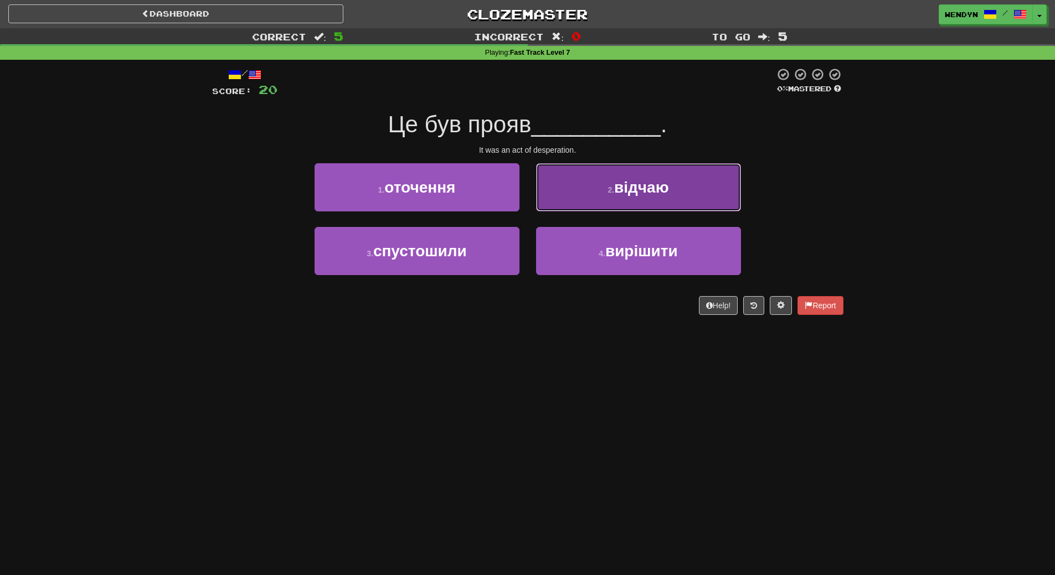
click at [684, 196] on button "2 . відчаю" at bounding box center [638, 187] width 205 height 48
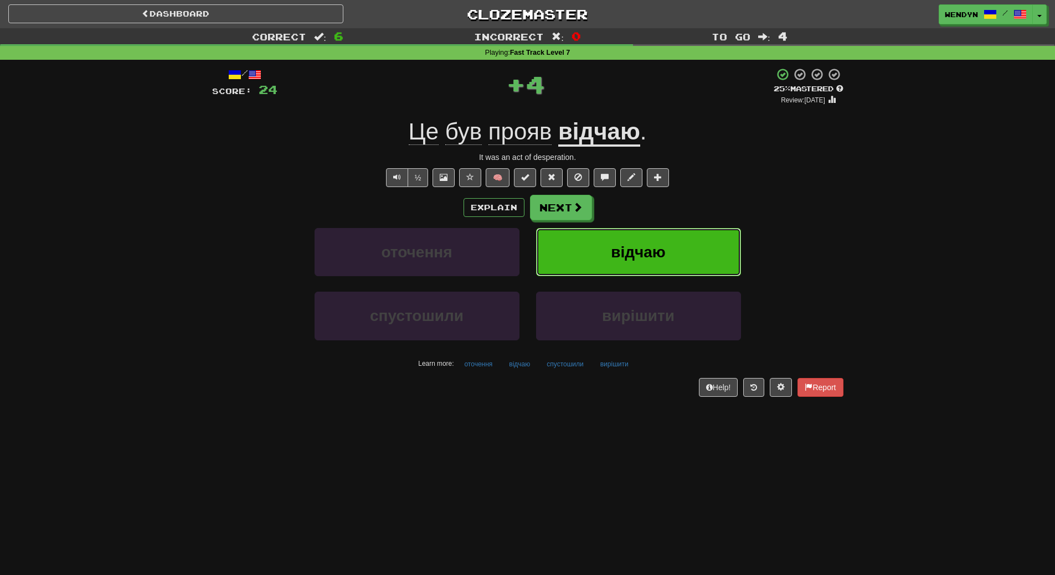
click at [682, 246] on button "відчаю" at bounding box center [638, 252] width 205 height 48
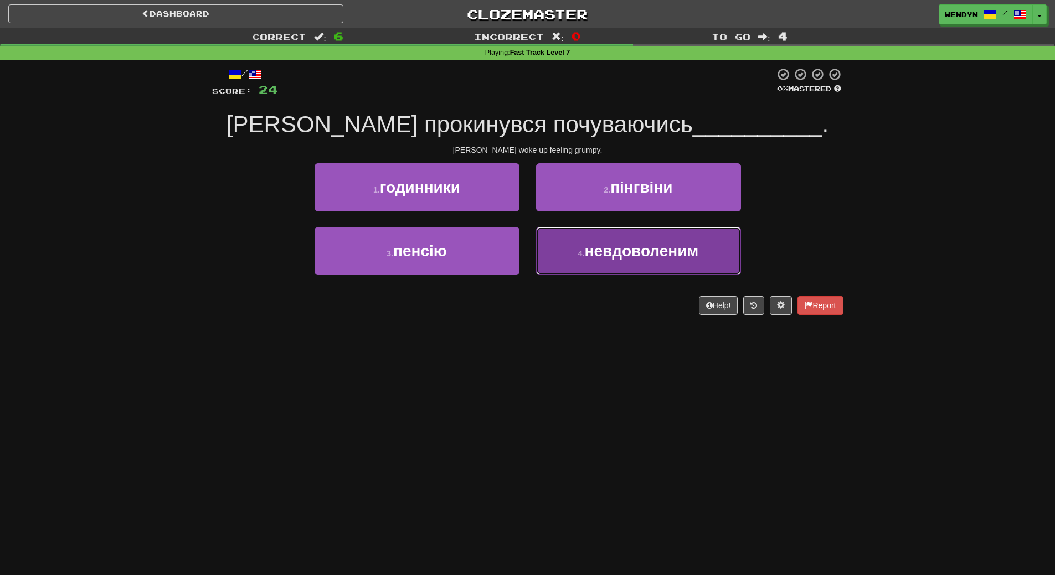
click at [633, 256] on span "невдоволеним" at bounding box center [642, 251] width 114 height 17
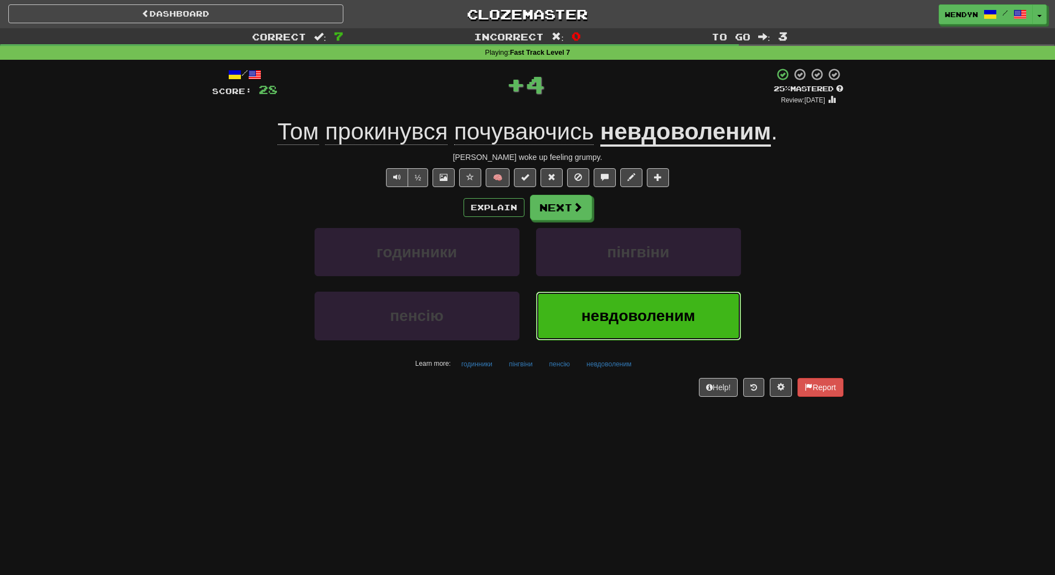
click at [619, 306] on button "невдоволеним" at bounding box center [638, 316] width 205 height 48
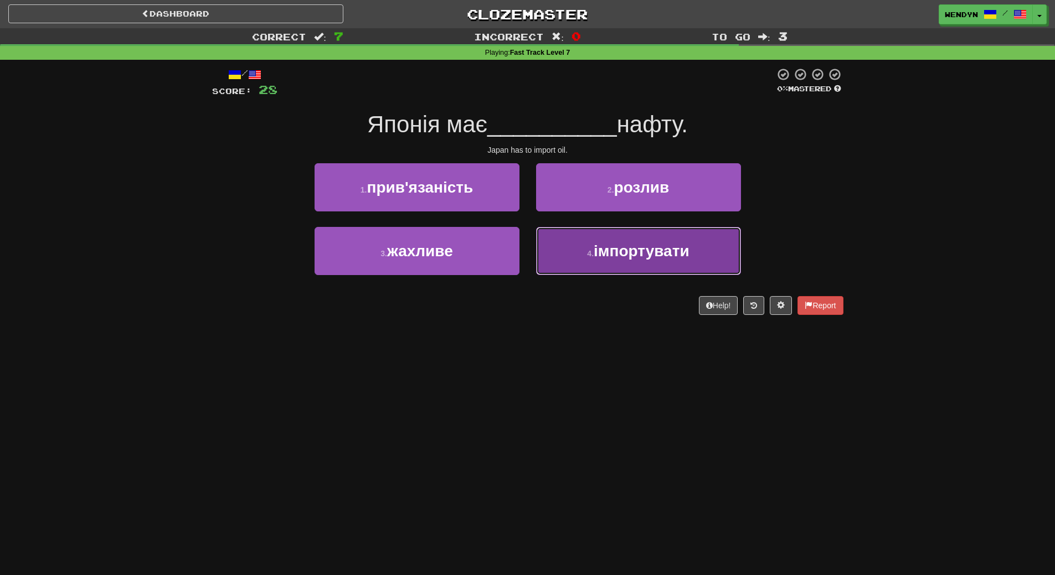
click at [618, 268] on button "4 . імпортувати" at bounding box center [638, 251] width 205 height 48
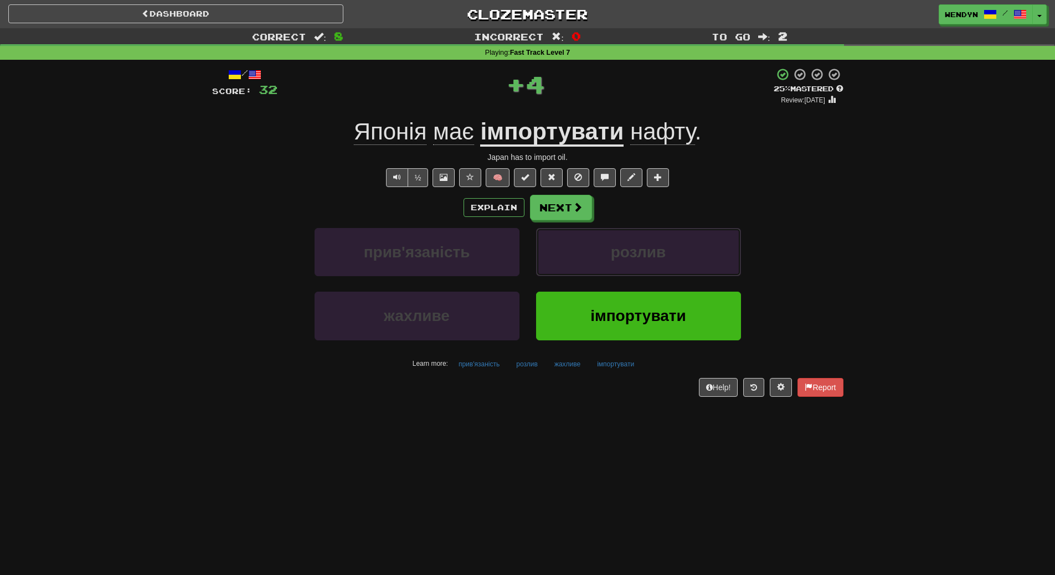
click at [618, 268] on button "розлив" at bounding box center [638, 252] width 205 height 48
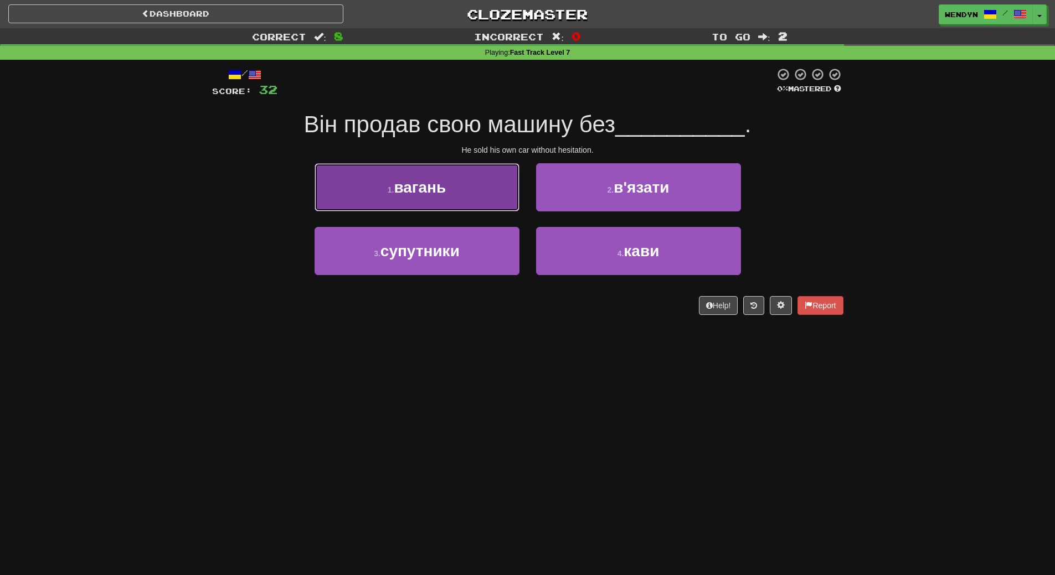
click at [438, 200] on button "1 . вагань" at bounding box center [417, 187] width 205 height 48
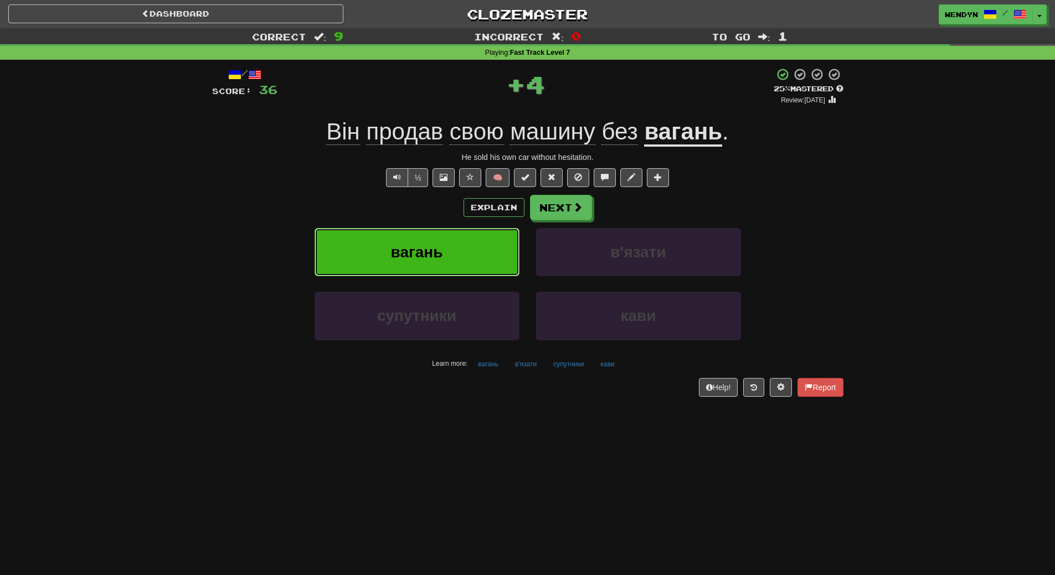
click at [433, 230] on button "вагань" at bounding box center [417, 252] width 205 height 48
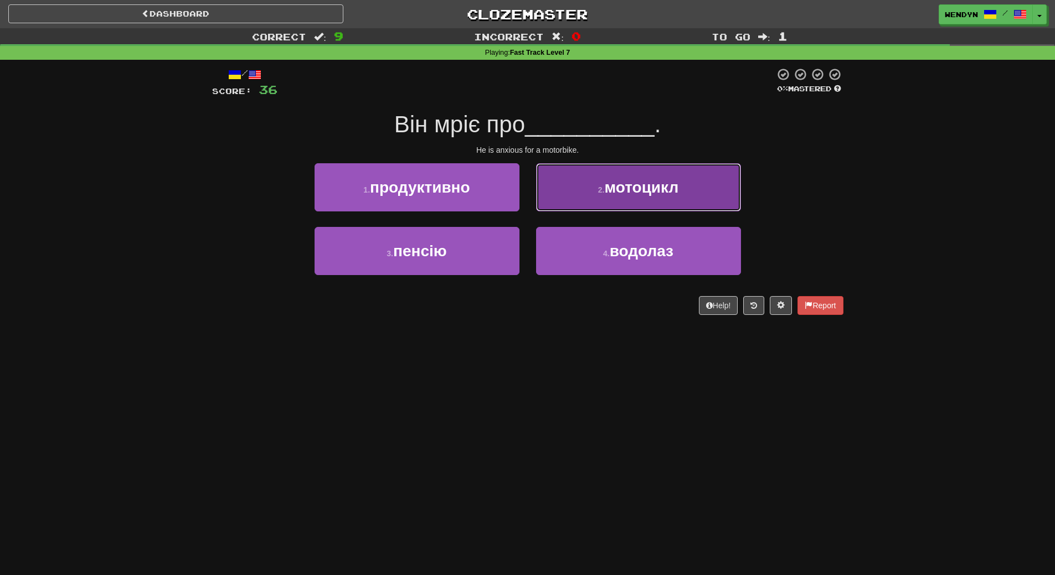
click at [663, 202] on button "2 . мотоцикл" at bounding box center [638, 187] width 205 height 48
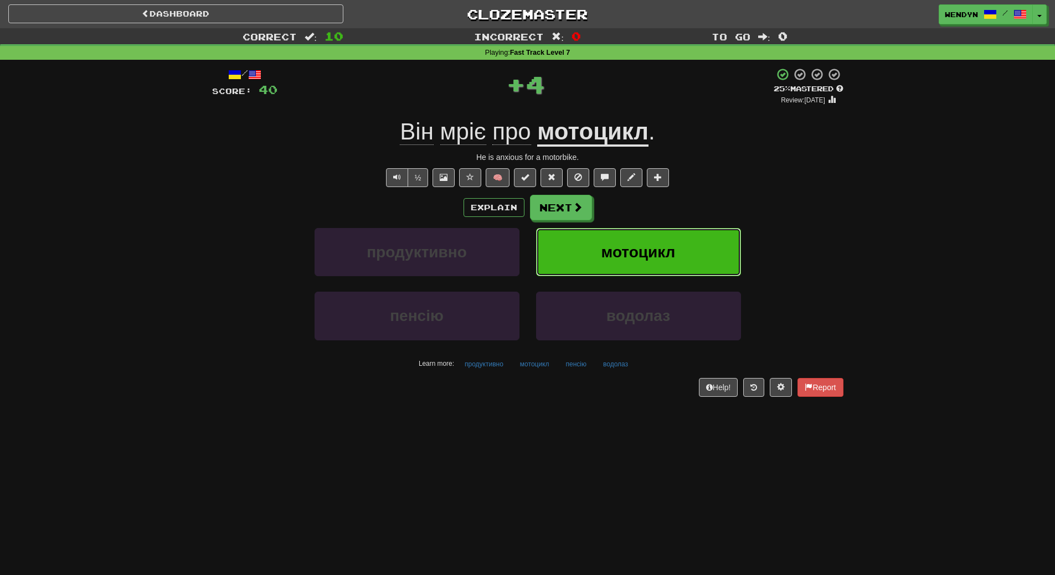
click at [653, 241] on button "мотоцикл" at bounding box center [638, 252] width 205 height 48
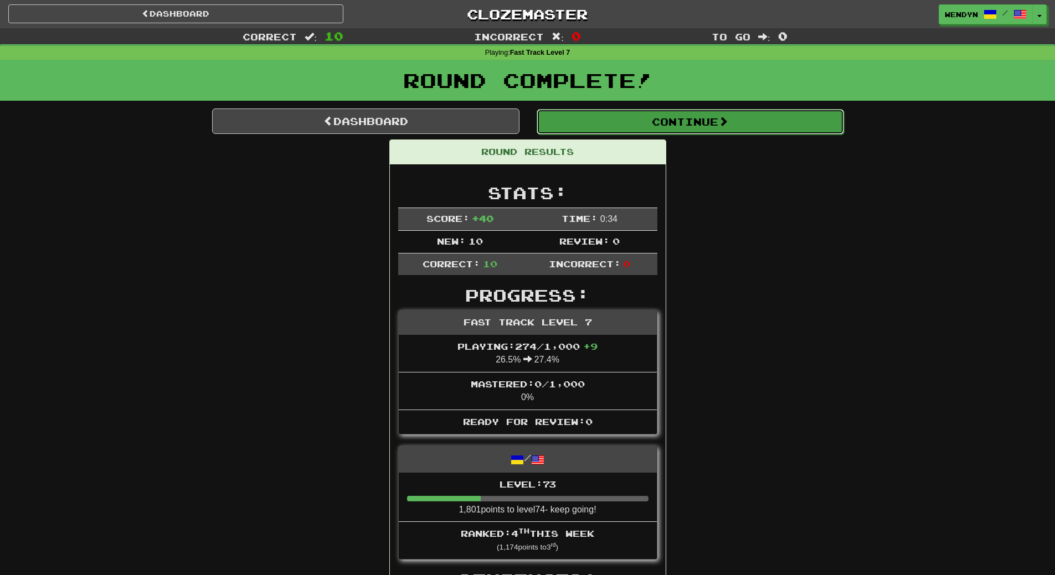
click at [730, 111] on button "Continue" at bounding box center [690, 121] width 307 height 25
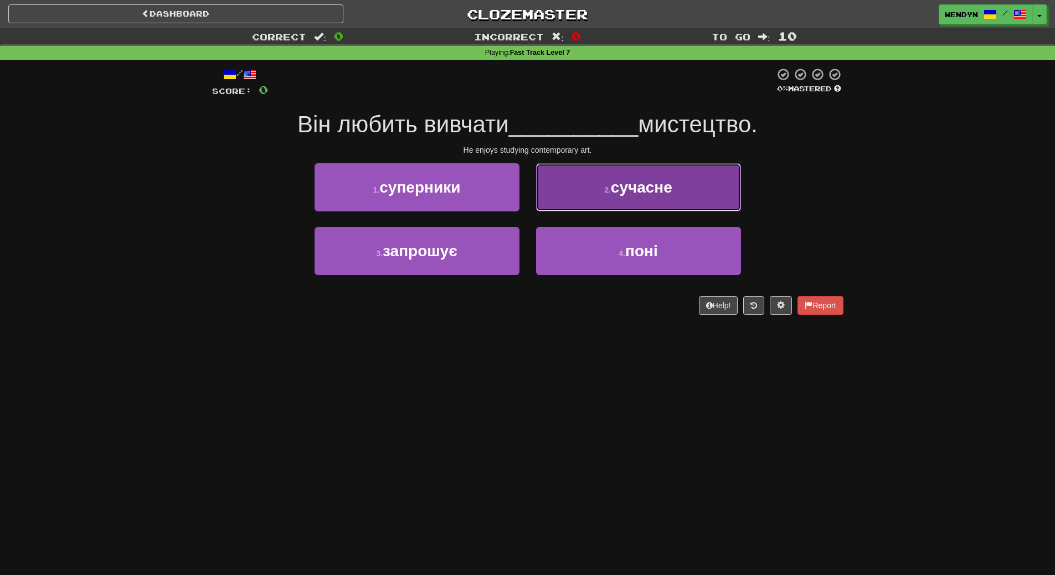
click at [688, 199] on button "2 . сучасне" at bounding box center [638, 187] width 205 height 48
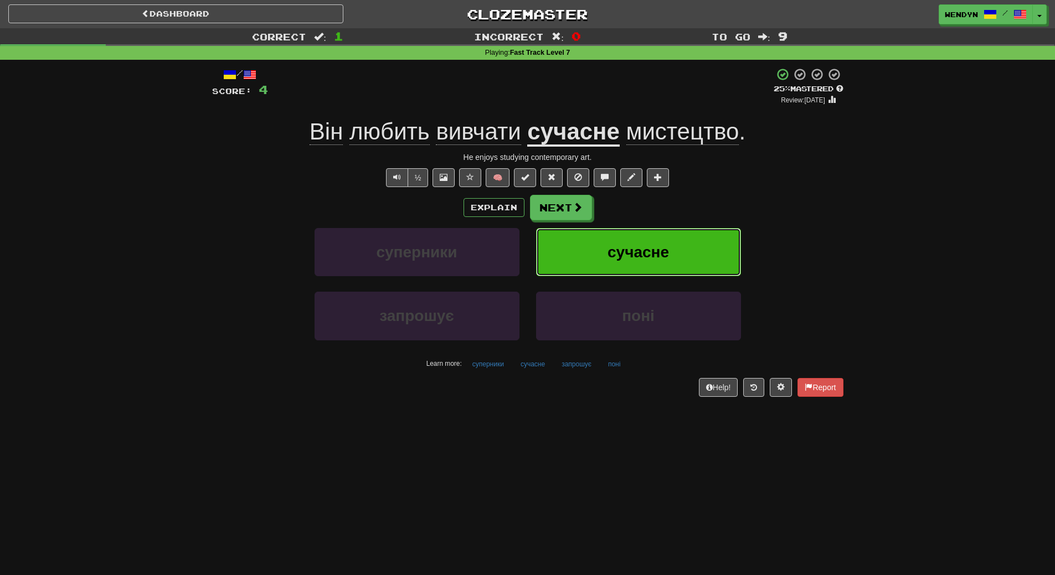
click at [679, 245] on button "сучасне" at bounding box center [638, 252] width 205 height 48
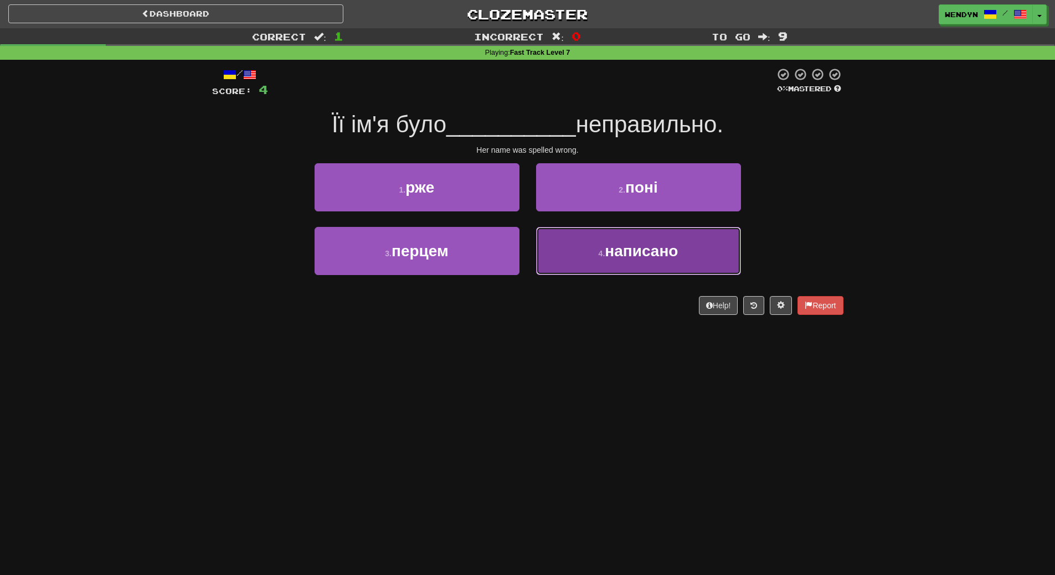
click at [601, 248] on button "4 . написано" at bounding box center [638, 251] width 205 height 48
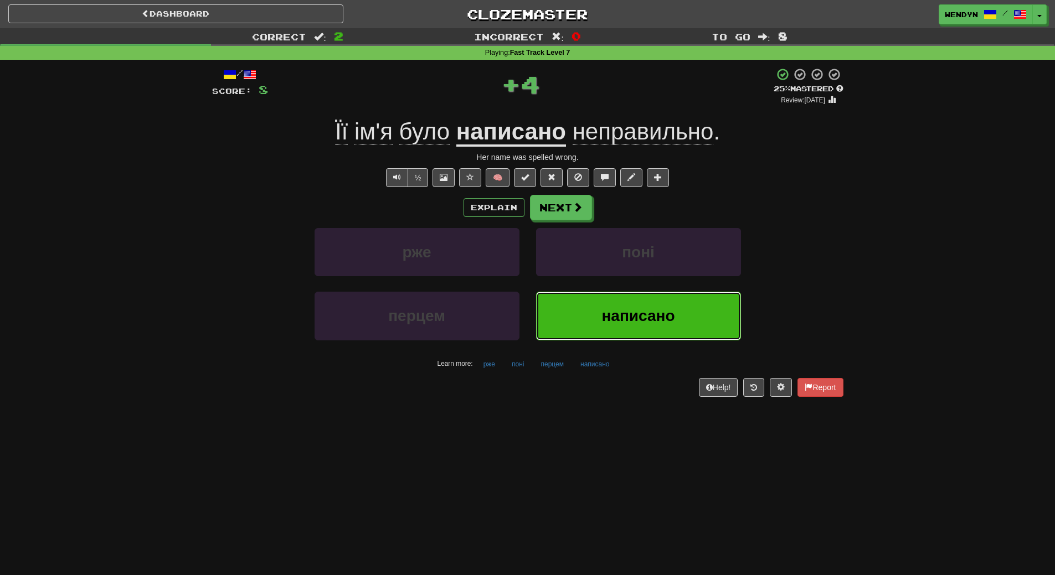
click at [614, 321] on span "написано" at bounding box center [637, 315] width 73 height 17
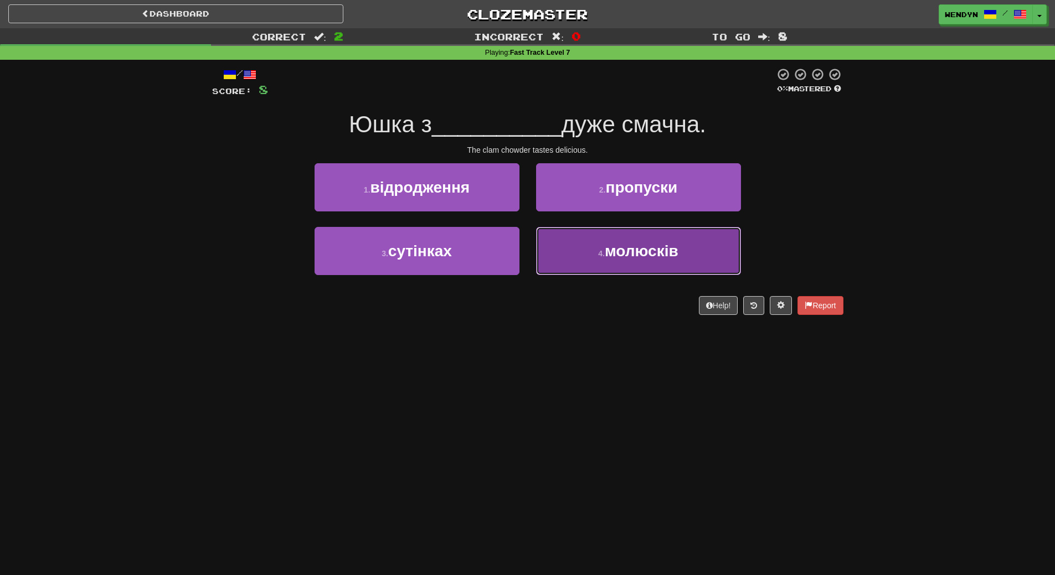
click at [630, 260] on button "4 . молюсків" at bounding box center [638, 251] width 205 height 48
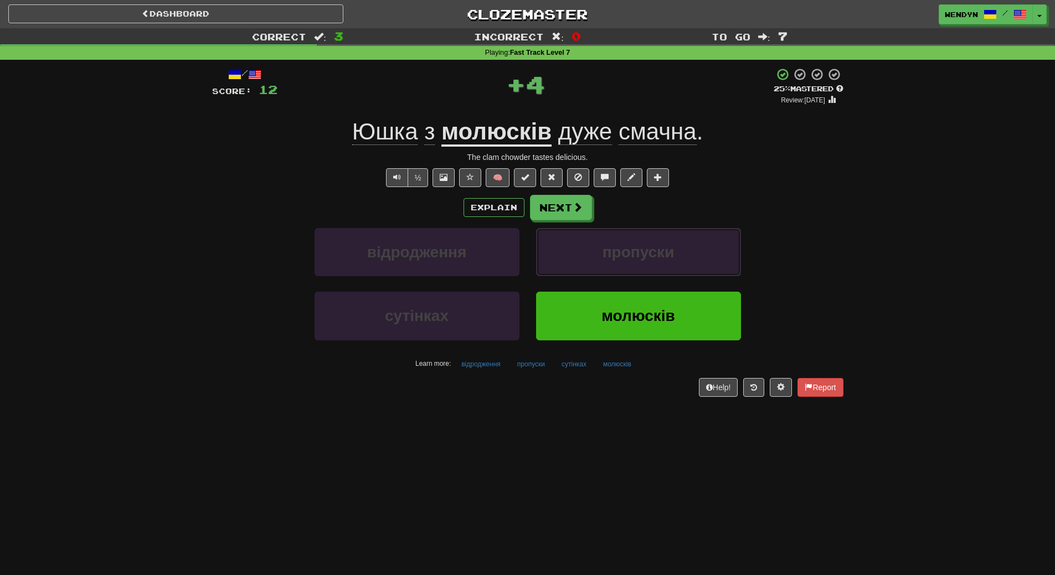
click at [630, 260] on span "пропуски" at bounding box center [639, 252] width 72 height 17
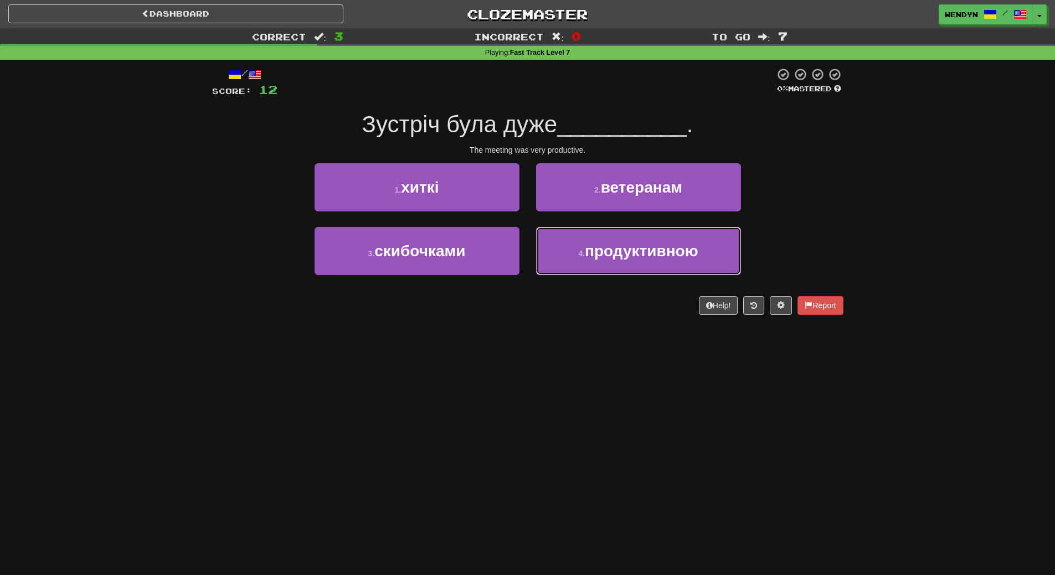
drag, startPoint x: 630, startPoint y: 260, endPoint x: 629, endPoint y: 325, distance: 64.2
click at [629, 325] on div "/ Score: 12 0 % Mastered Зустріч була дуже __________ . The meeting was very pr…" at bounding box center [527, 195] width 631 height 271
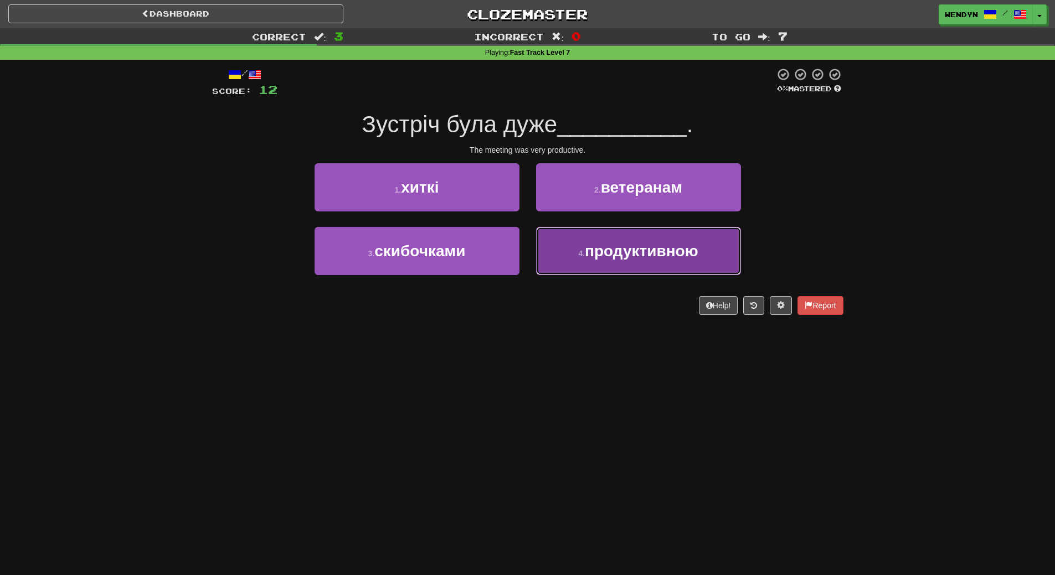
click at [647, 262] on button "4 . продуктивною" at bounding box center [638, 251] width 205 height 48
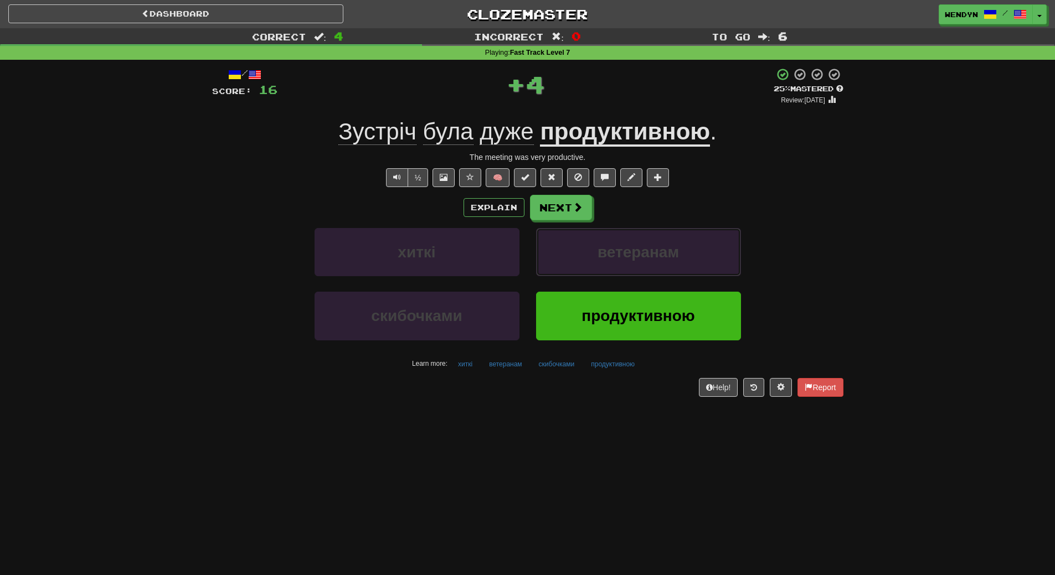
click at [647, 262] on button "ветеранам" at bounding box center [638, 252] width 205 height 48
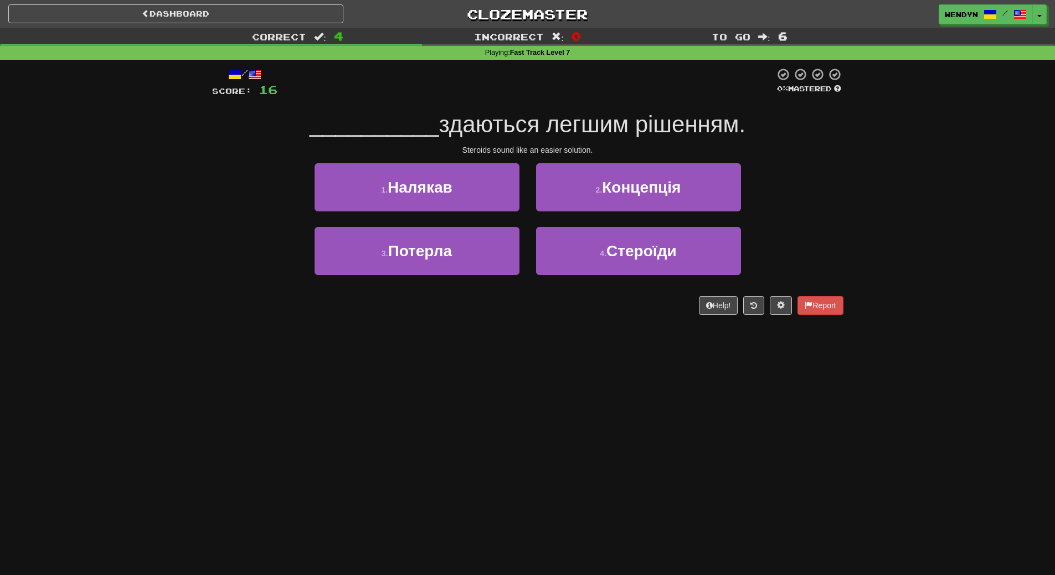
click at [647, 262] on button "4 . Стероїди" at bounding box center [638, 251] width 205 height 48
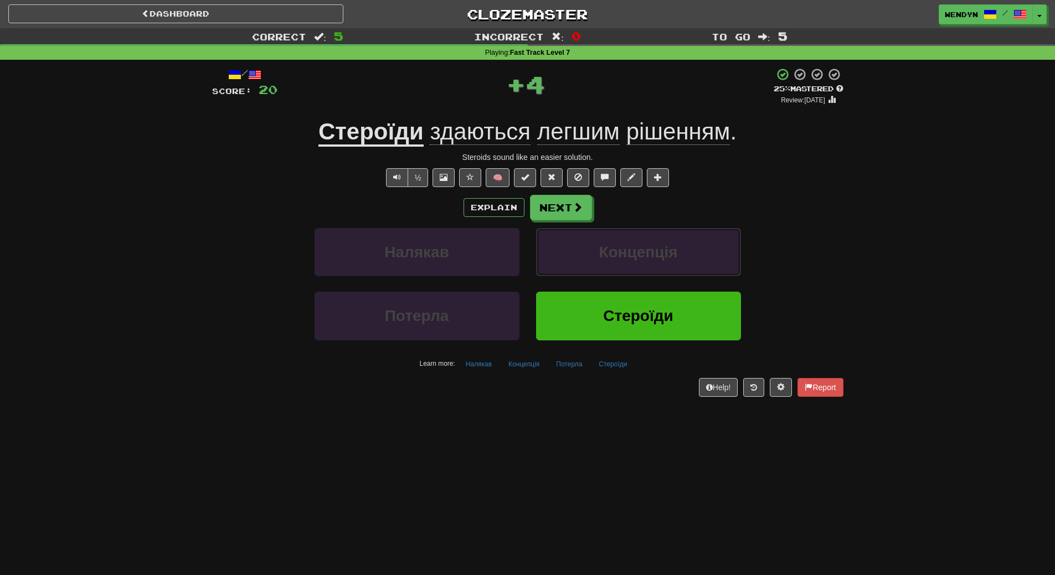
click at [647, 262] on button "Концепція" at bounding box center [638, 252] width 205 height 48
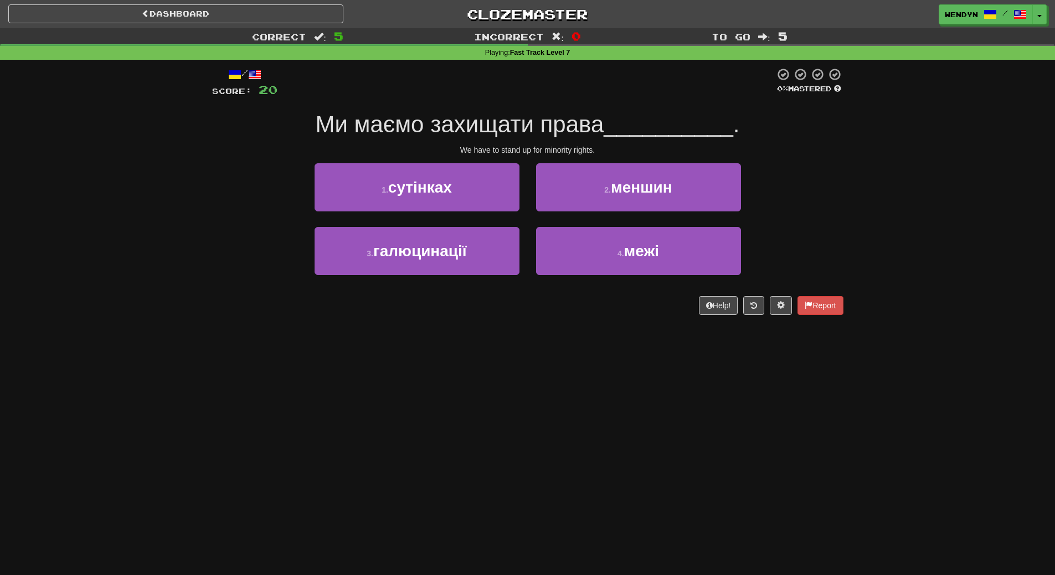
click at [578, 320] on div "/ Score: 20 0 % Mastered Ми маємо захищати права __________ . We have to stand …" at bounding box center [527, 195] width 631 height 271
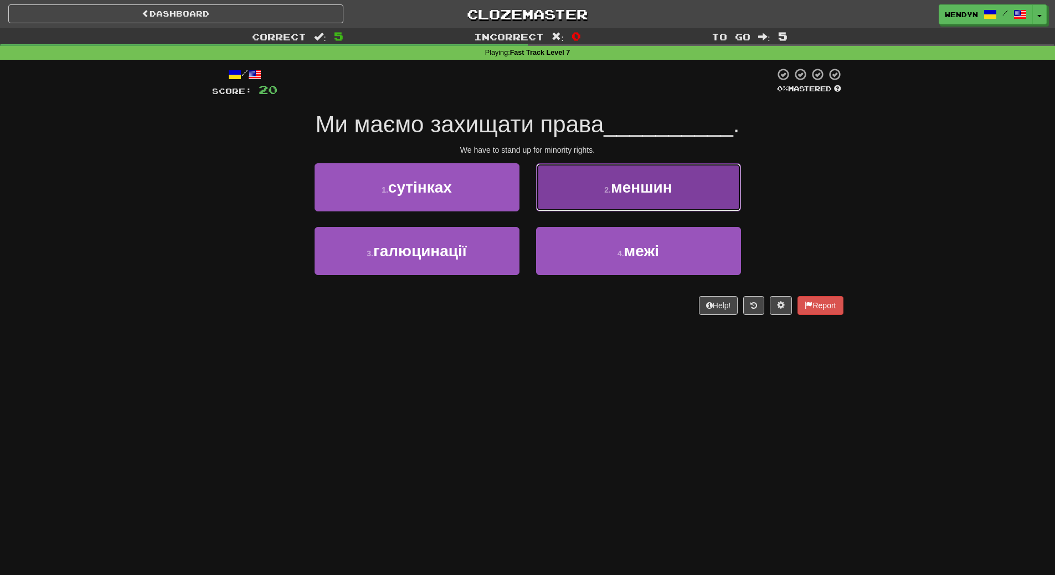
click at [661, 191] on span "меншин" at bounding box center [641, 187] width 61 height 17
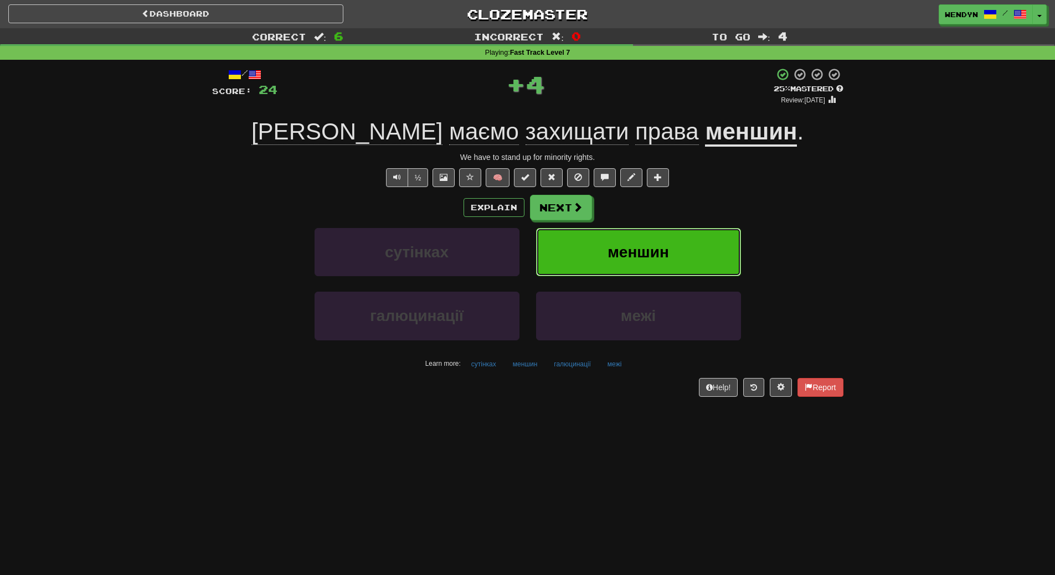
click at [662, 233] on button "меншин" at bounding box center [638, 252] width 205 height 48
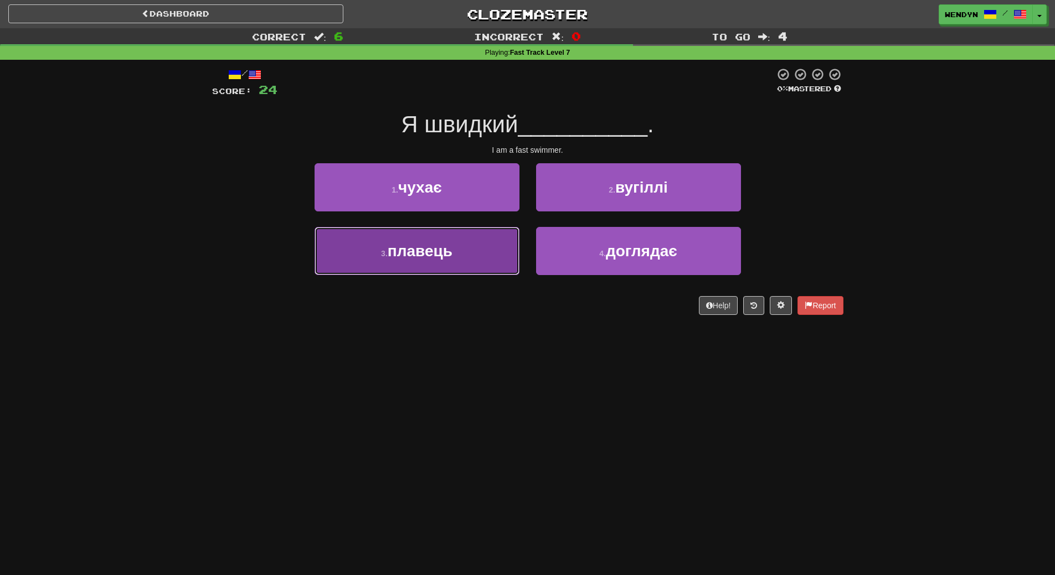
click at [439, 253] on span "плавець" at bounding box center [420, 251] width 65 height 17
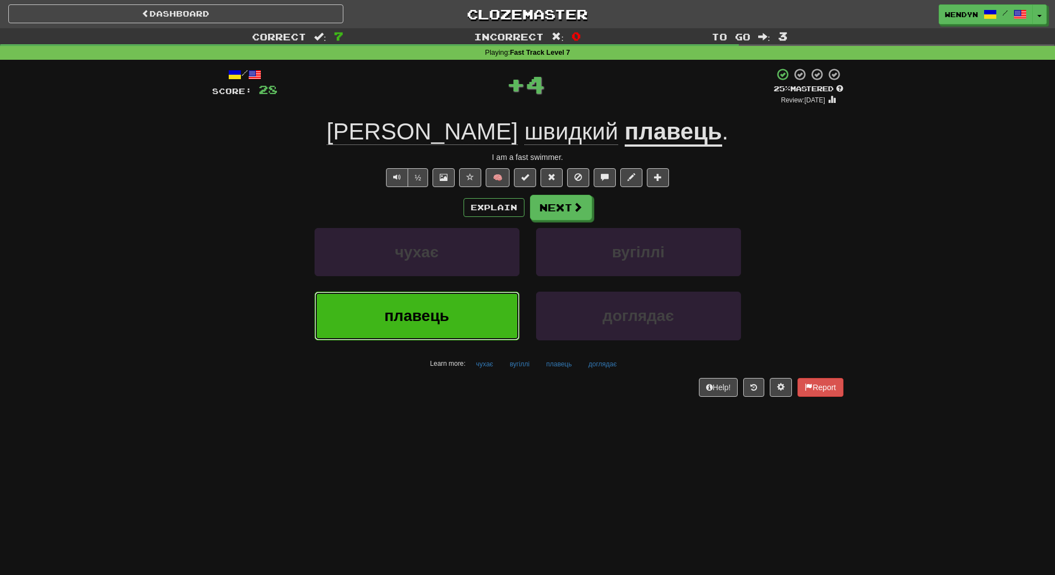
click at [437, 315] on span "плавець" at bounding box center [416, 315] width 65 height 17
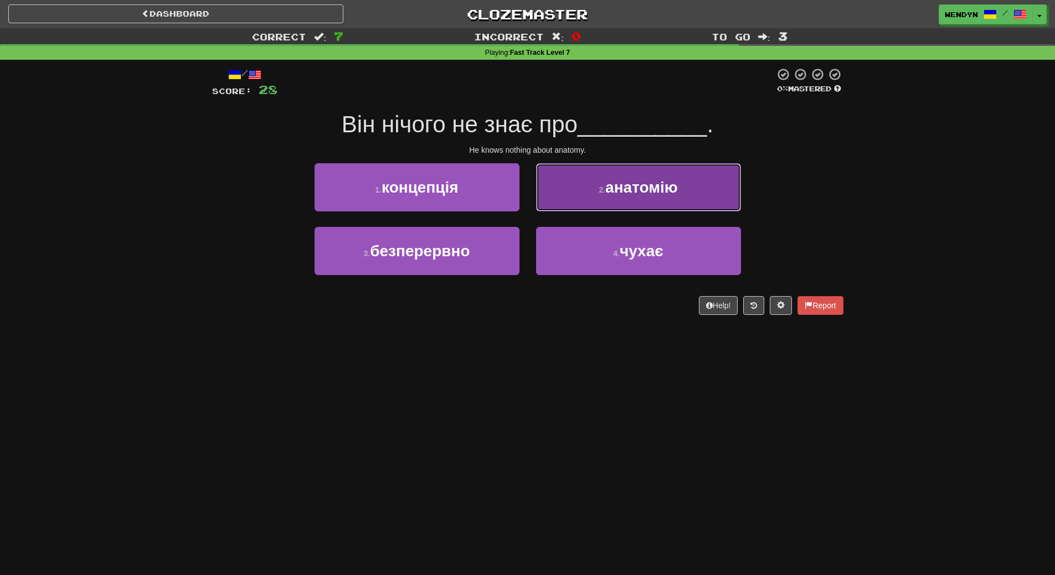
click at [663, 193] on span "анатомію" at bounding box center [641, 187] width 73 height 17
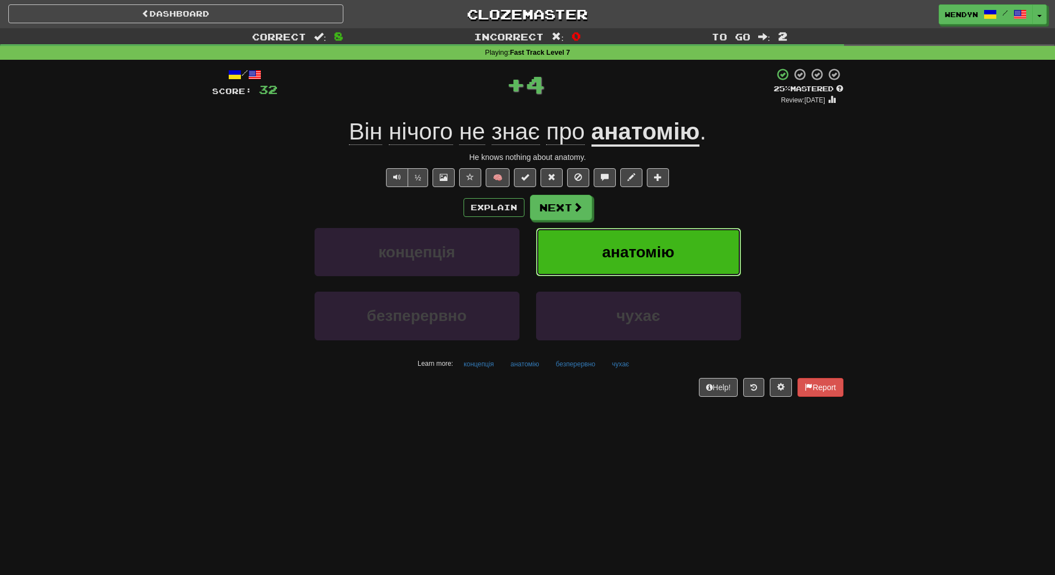
click at [656, 254] on span "анатомію" at bounding box center [638, 252] width 73 height 17
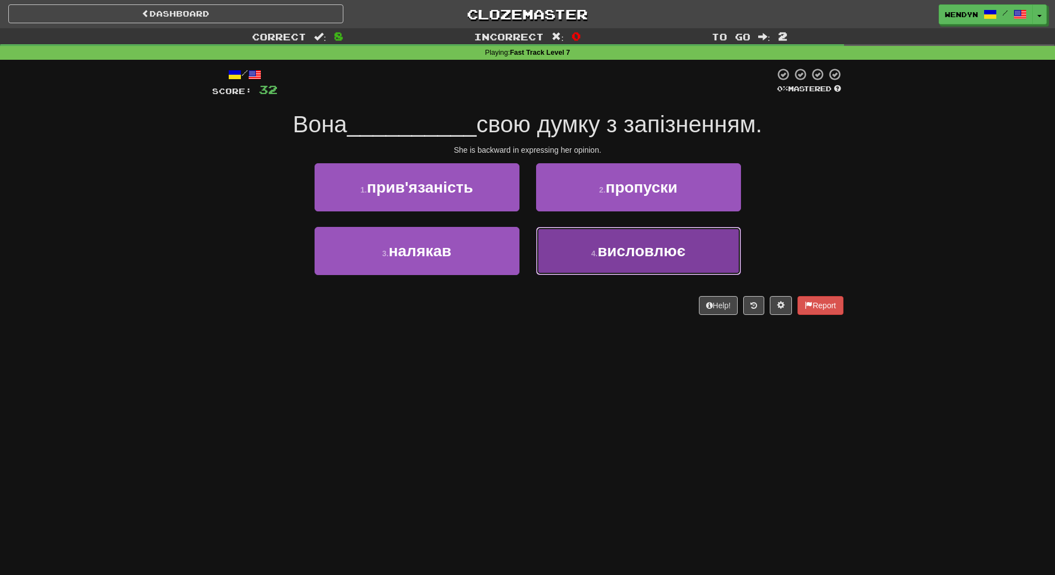
click at [647, 255] on span "висловлює" at bounding box center [642, 251] width 88 height 17
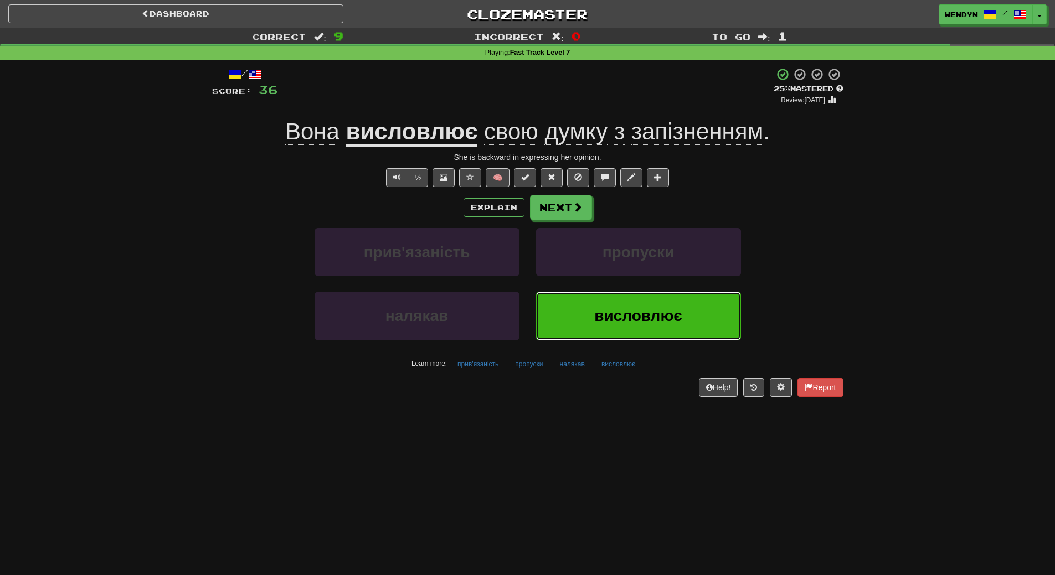
click at [615, 328] on button "висловлює" at bounding box center [638, 316] width 205 height 48
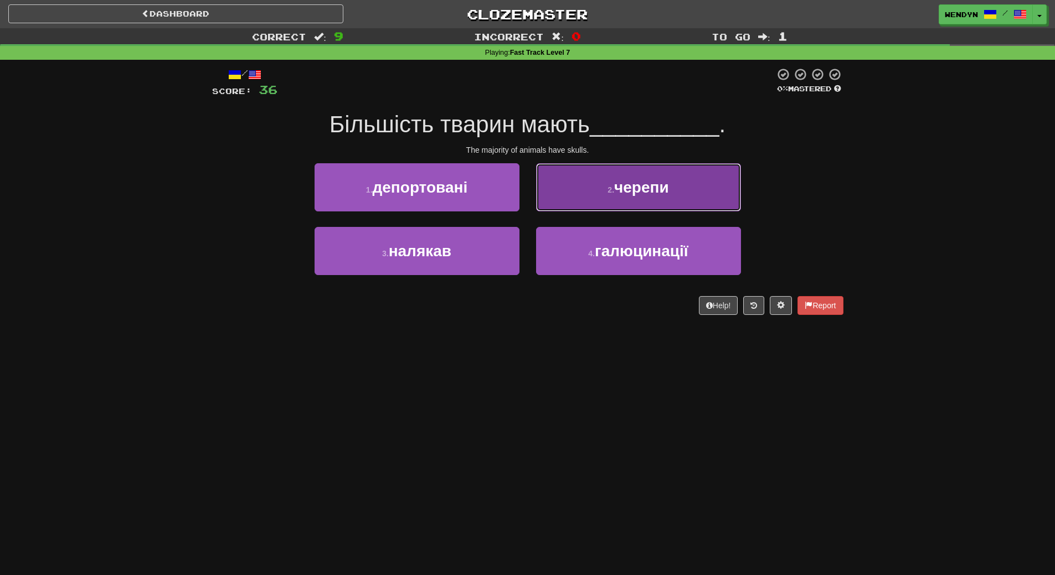
click at [681, 196] on button "2 . черепи" at bounding box center [638, 187] width 205 height 48
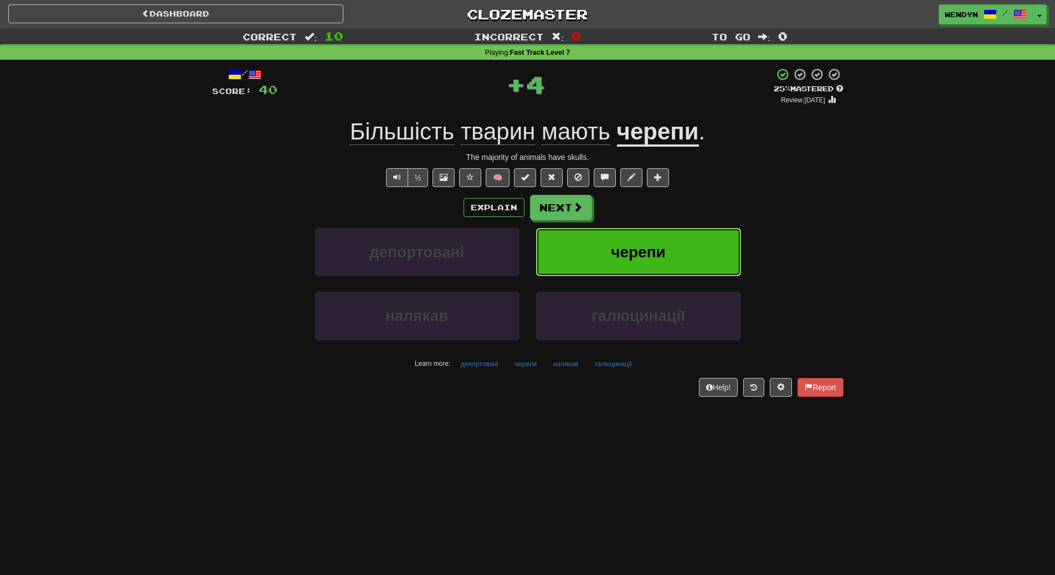
click at [673, 243] on button "черепи" at bounding box center [638, 252] width 205 height 48
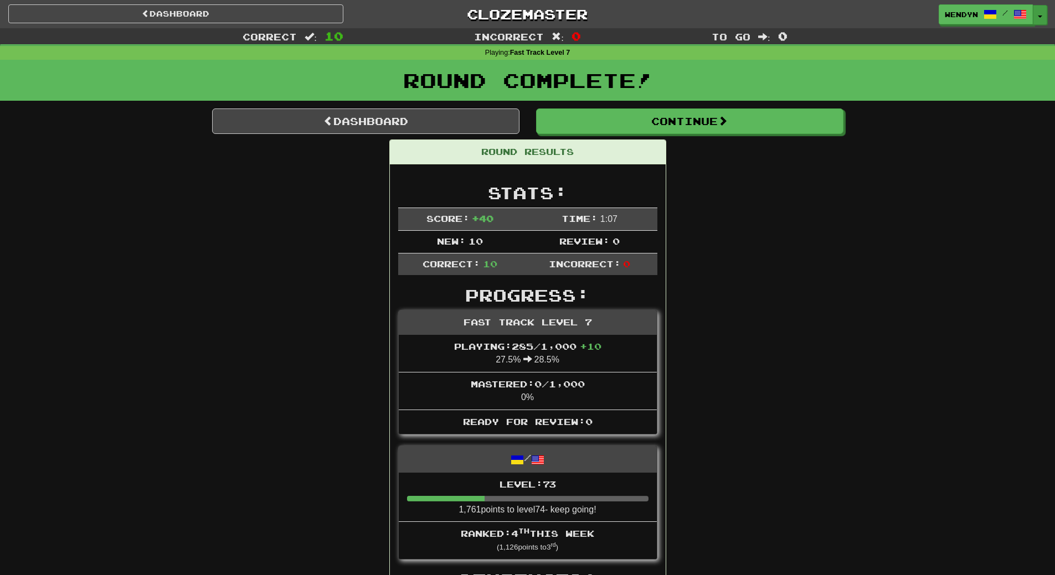
click at [1042, 7] on button "Toggle Dropdown" at bounding box center [1040, 15] width 14 height 20
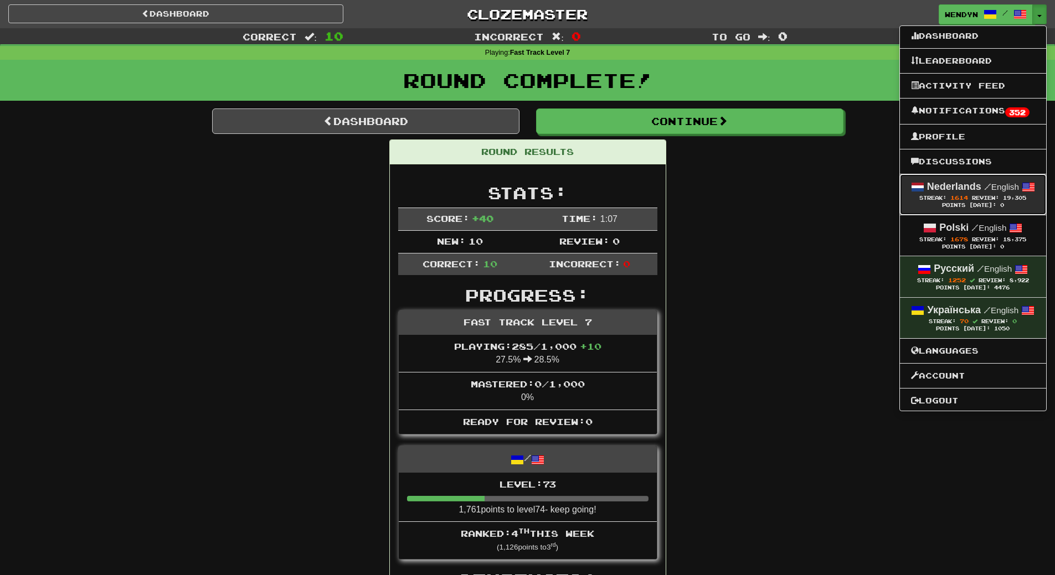
click at [974, 199] on span "Review:" at bounding box center [985, 198] width 27 height 6
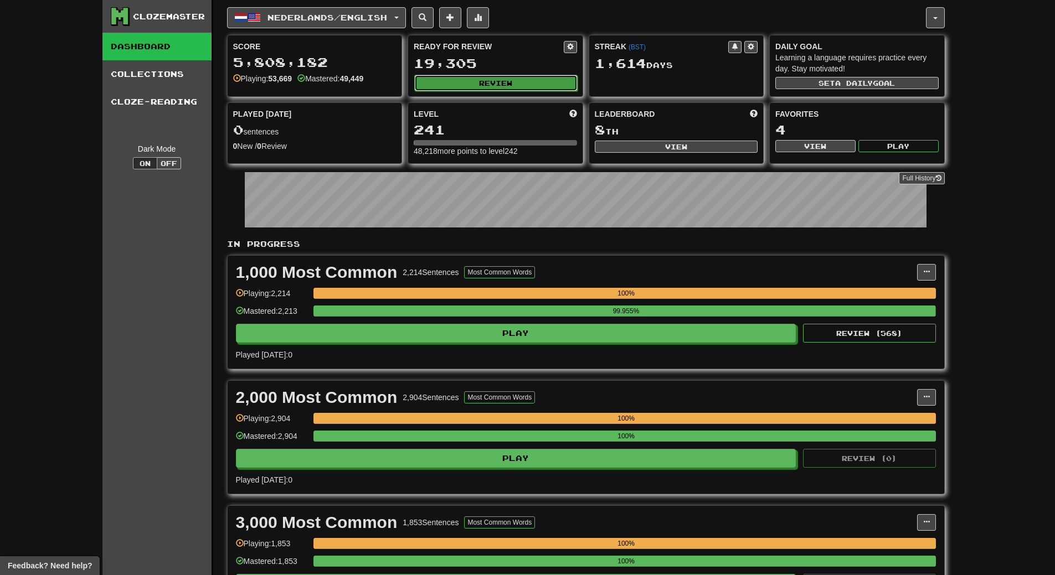
click at [497, 84] on button "Review" at bounding box center [495, 83] width 163 height 17
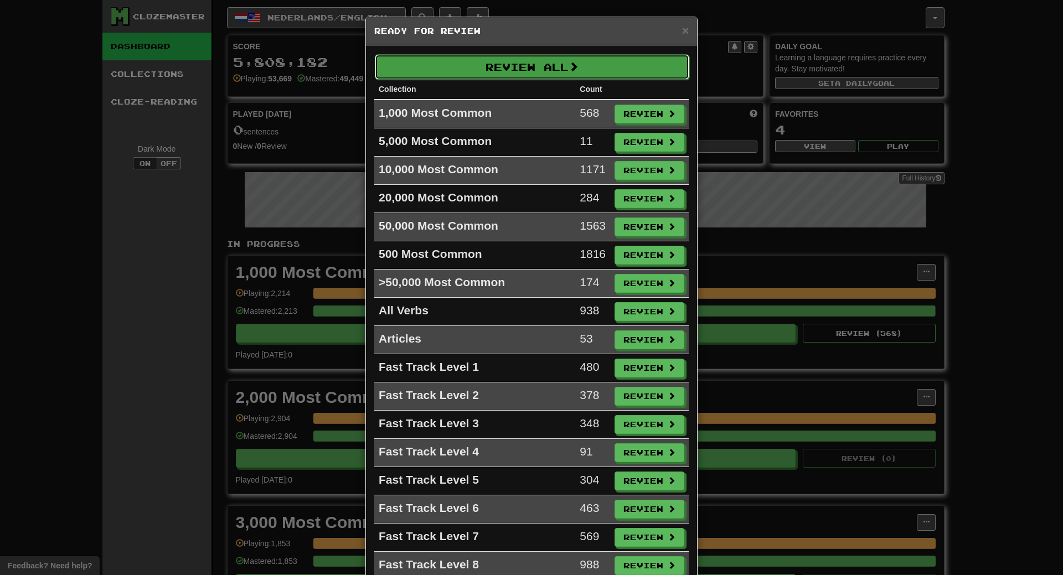
click at [556, 70] on button "Review All" at bounding box center [532, 66] width 315 height 25
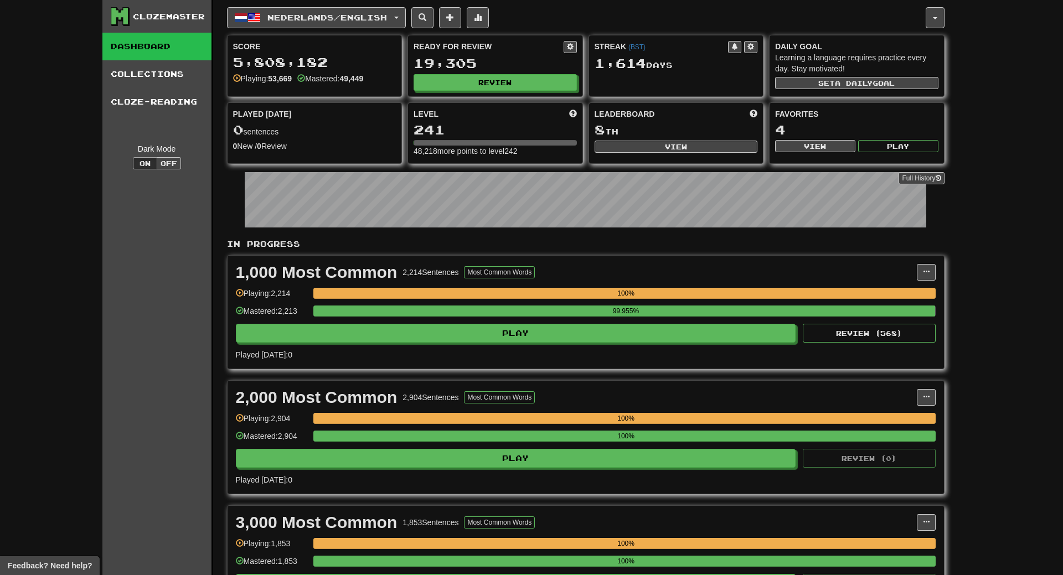
select select "**"
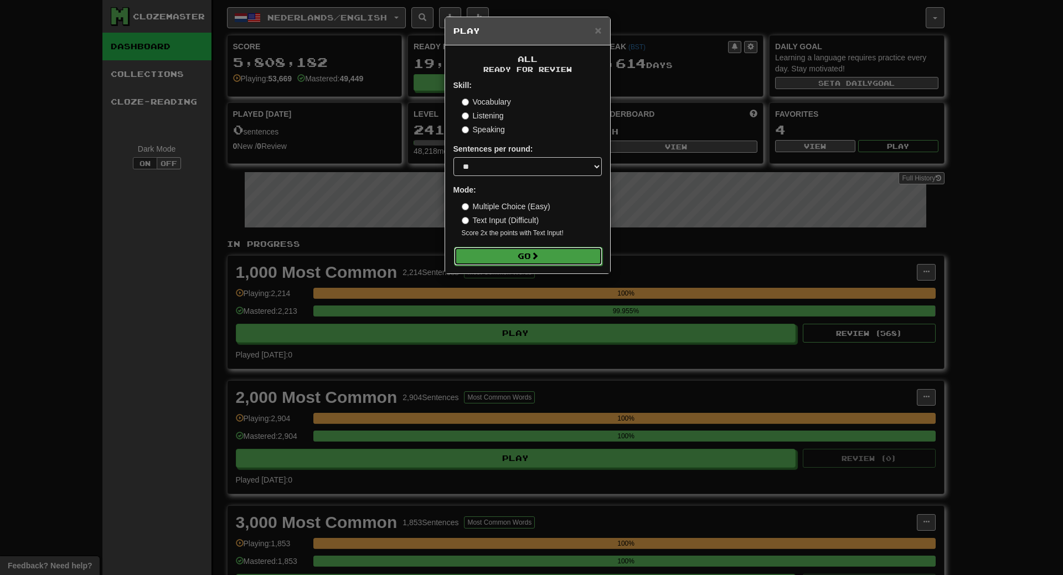
click at [539, 253] on span at bounding box center [535, 256] width 8 height 8
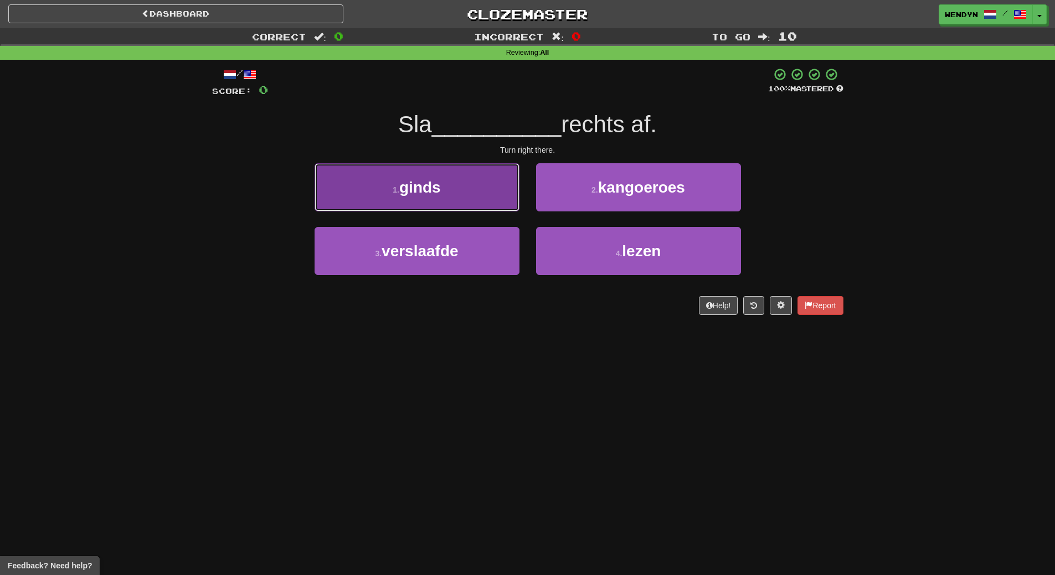
click at [471, 196] on button "1 . ginds" at bounding box center [417, 187] width 205 height 48
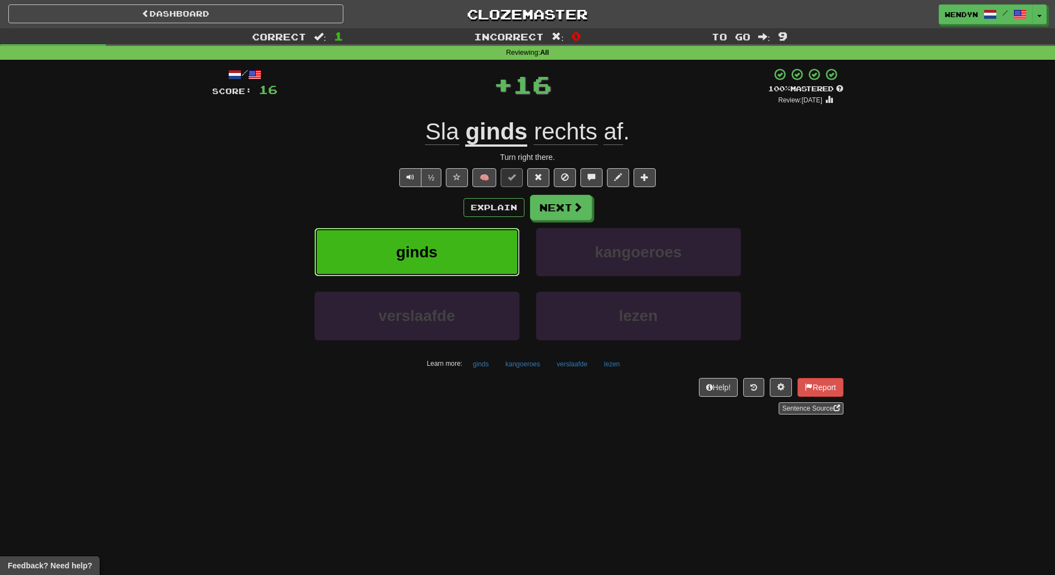
click at [462, 234] on button "ginds" at bounding box center [417, 252] width 205 height 48
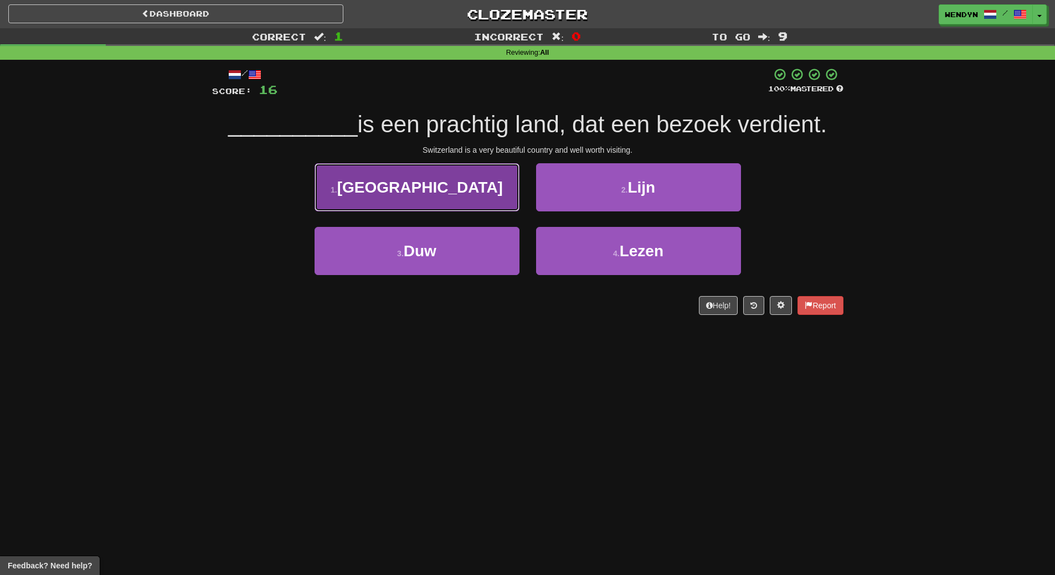
click at [472, 202] on button "1 . [GEOGRAPHIC_DATA]" at bounding box center [417, 187] width 205 height 48
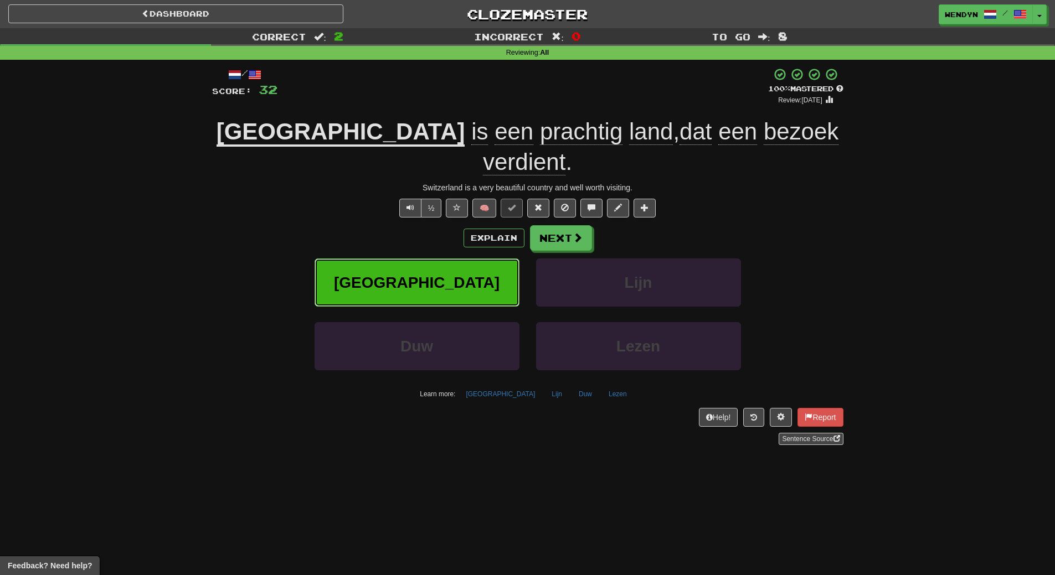
click at [466, 259] on button "[GEOGRAPHIC_DATA]" at bounding box center [417, 283] width 205 height 48
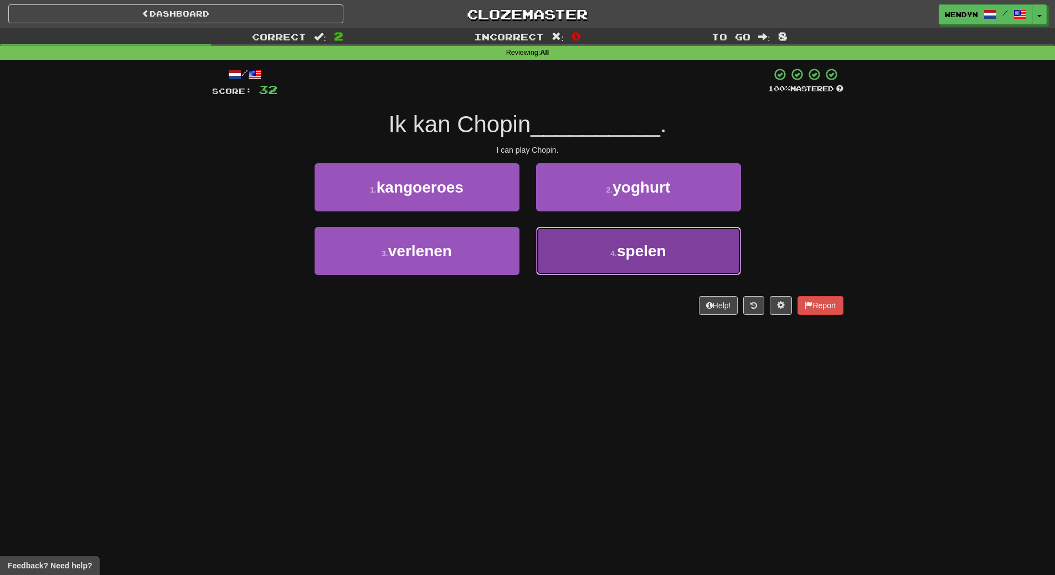
click at [603, 253] on button "4 . spelen" at bounding box center [638, 251] width 205 height 48
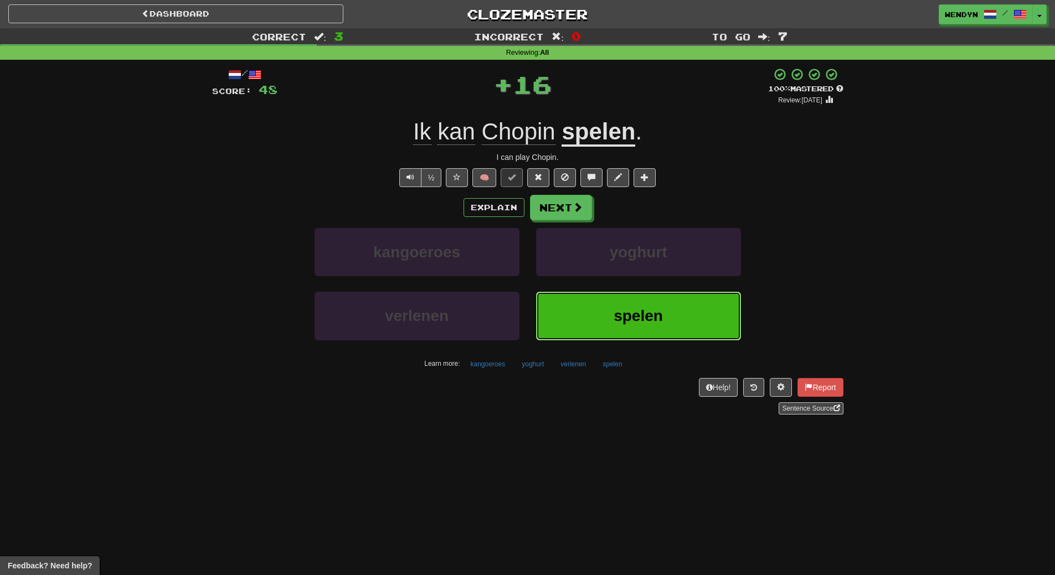
click at [599, 317] on button "spelen" at bounding box center [638, 316] width 205 height 48
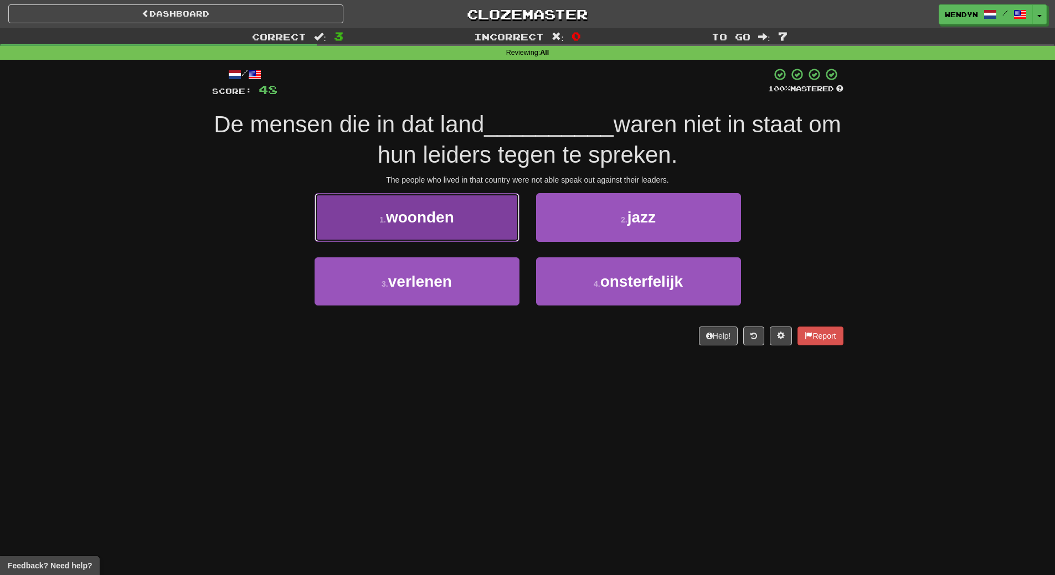
click at [472, 225] on button "1 . woonden" at bounding box center [417, 217] width 205 height 48
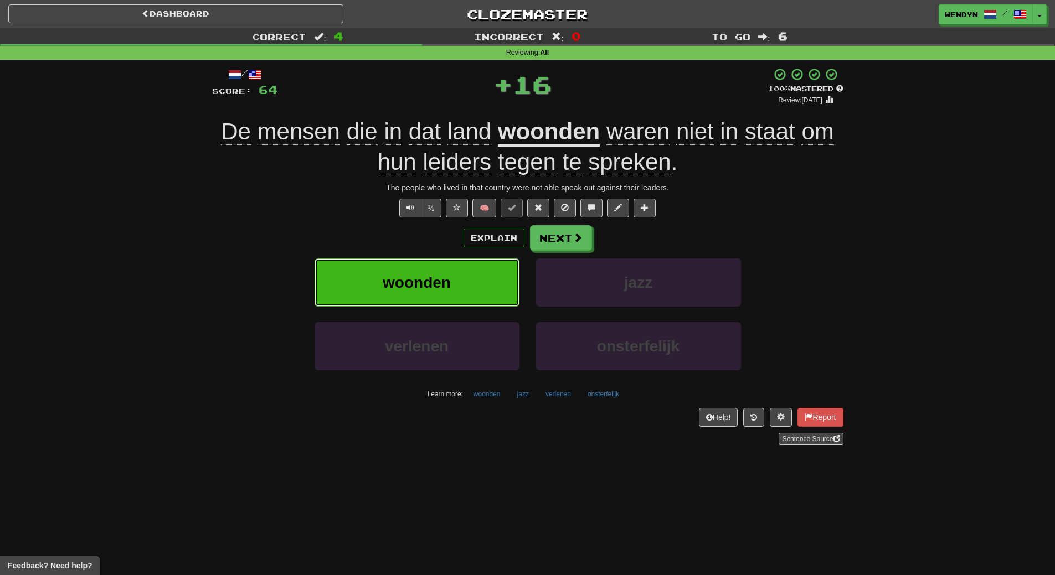
click at [471, 272] on button "woonden" at bounding box center [417, 283] width 205 height 48
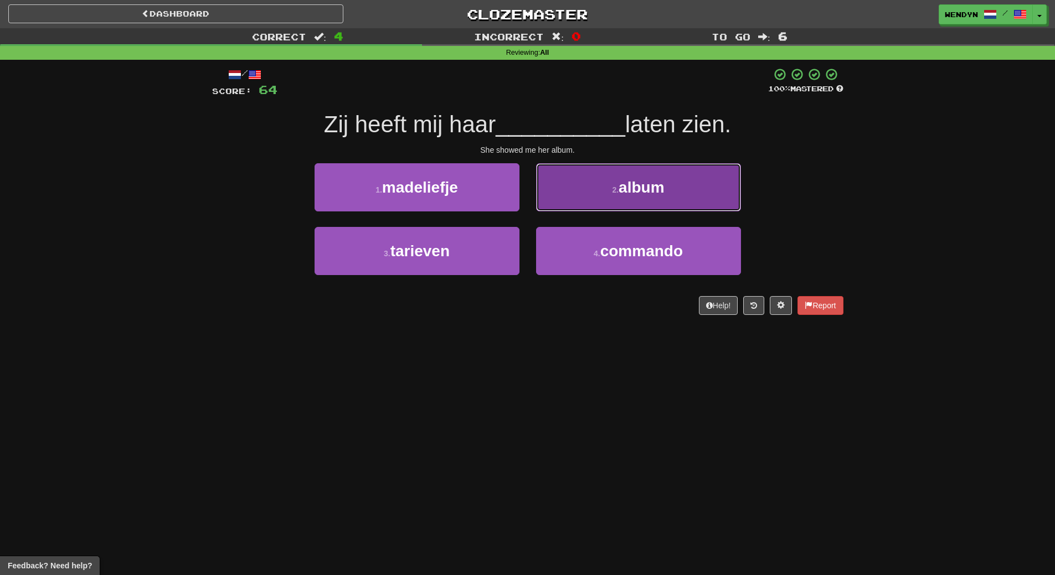
click at [632, 199] on button "2 . album" at bounding box center [638, 187] width 205 height 48
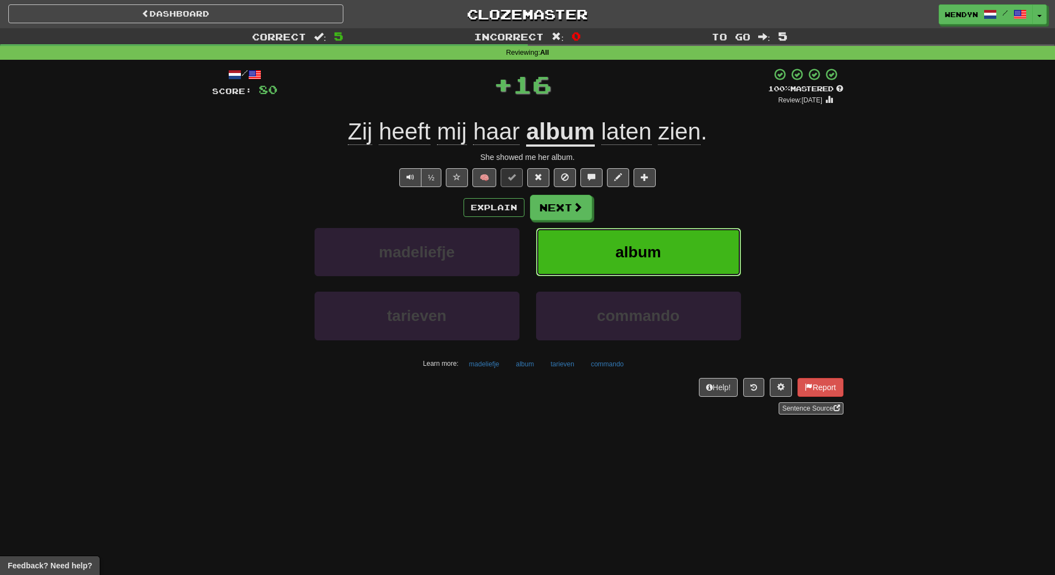
click at [654, 233] on button "album" at bounding box center [638, 252] width 205 height 48
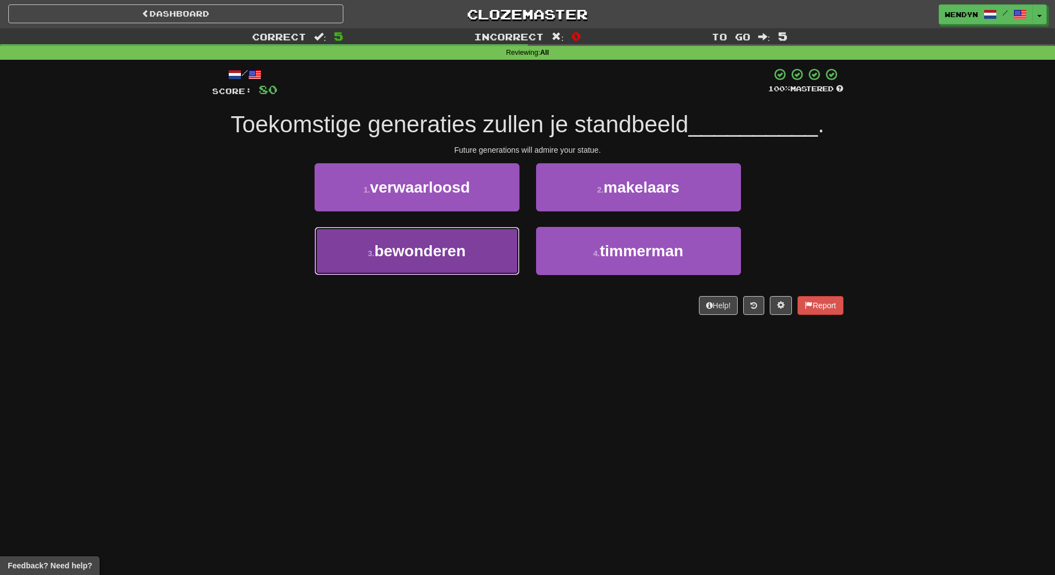
click at [490, 248] on button "3 . bewonderen" at bounding box center [417, 251] width 205 height 48
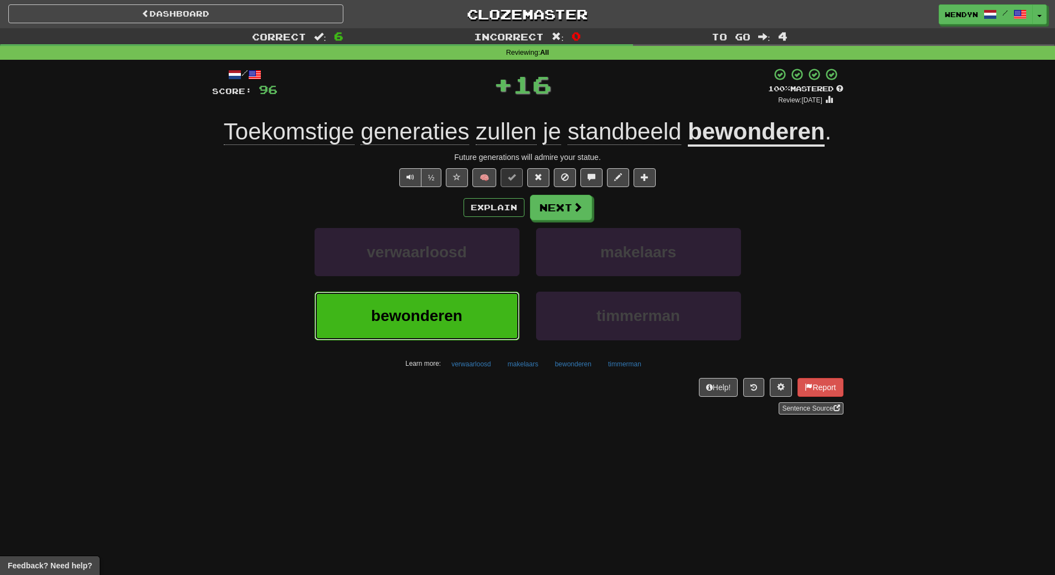
click at [478, 297] on button "bewonderen" at bounding box center [417, 316] width 205 height 48
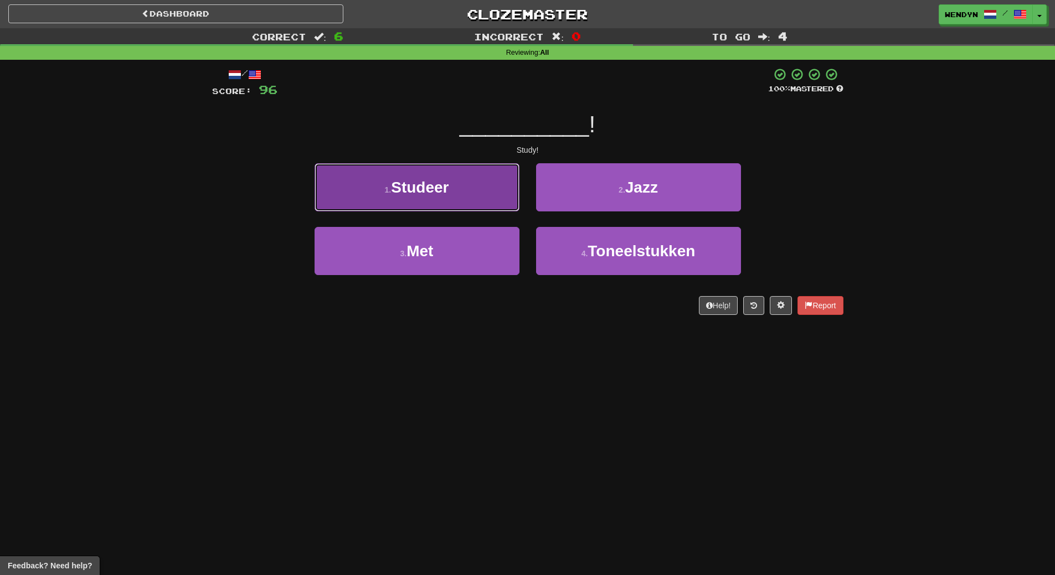
click at [456, 181] on button "1 . Studeer" at bounding box center [417, 187] width 205 height 48
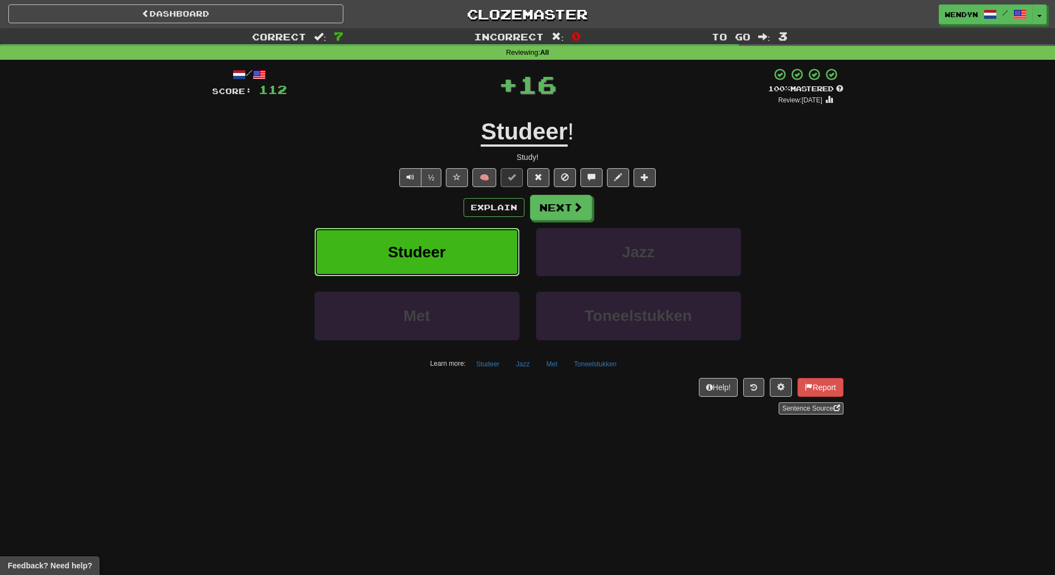
click at [451, 249] on button "Studeer" at bounding box center [417, 252] width 205 height 48
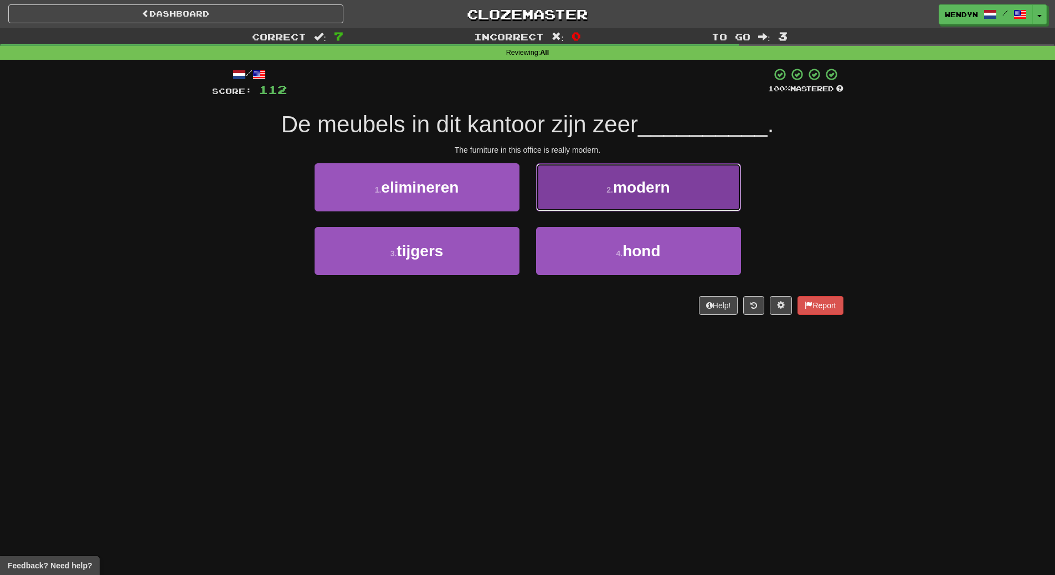
click at [657, 181] on span "modern" at bounding box center [641, 187] width 57 height 17
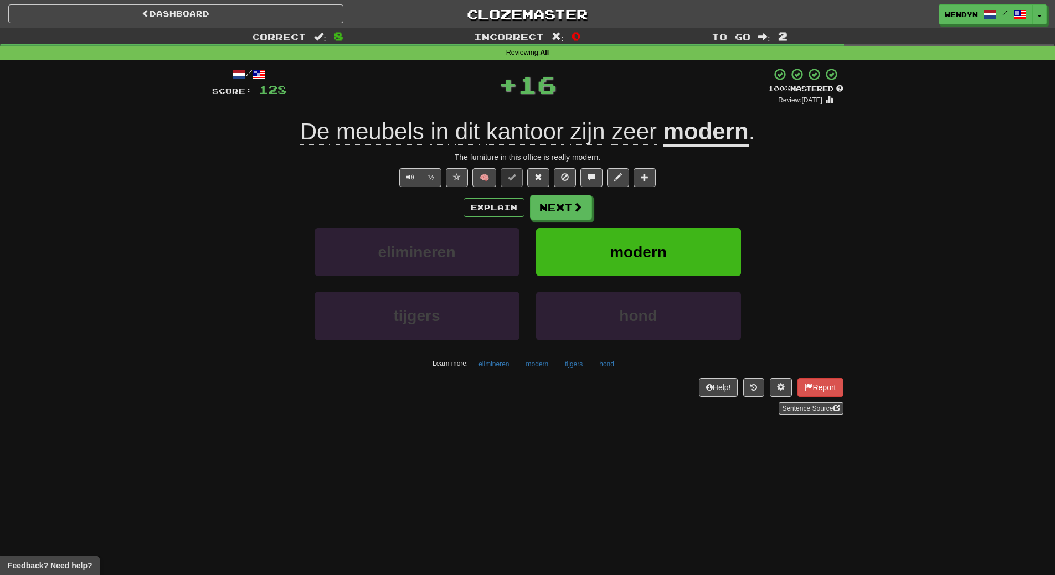
click at [681, 198] on div "Explain Next" at bounding box center [527, 207] width 631 height 25
click at [678, 235] on button "modern" at bounding box center [638, 252] width 205 height 48
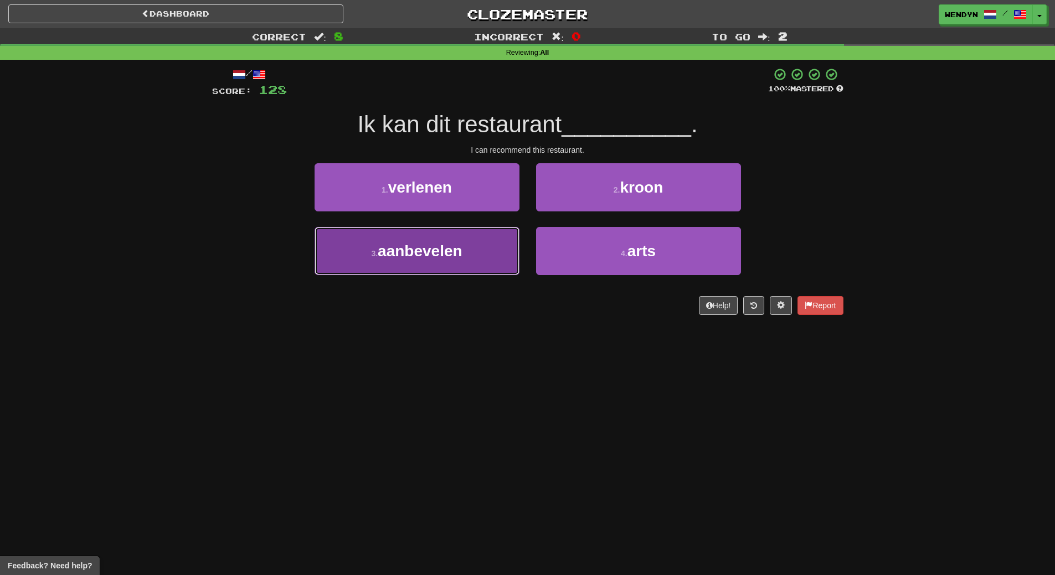
click at [472, 265] on button "3 . aanbevelen" at bounding box center [417, 251] width 205 height 48
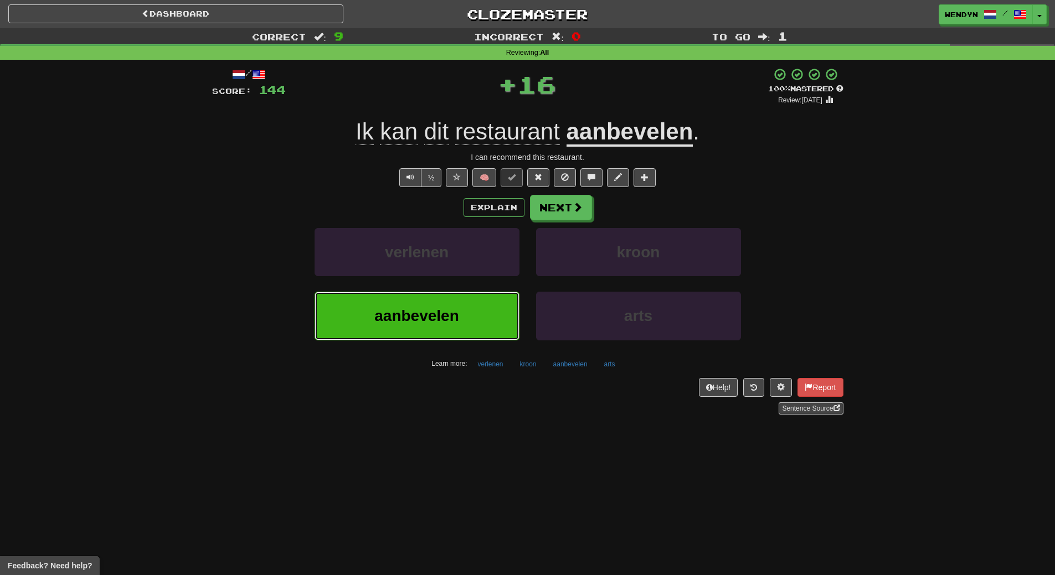
click at [473, 310] on button "aanbevelen" at bounding box center [417, 316] width 205 height 48
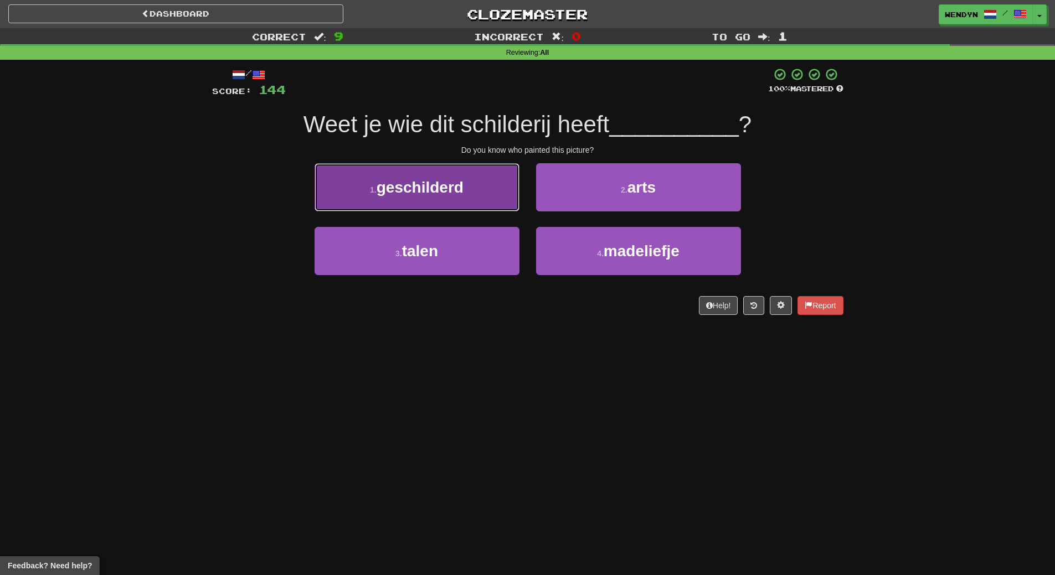
click at [456, 190] on span "geschilderd" at bounding box center [420, 187] width 87 height 17
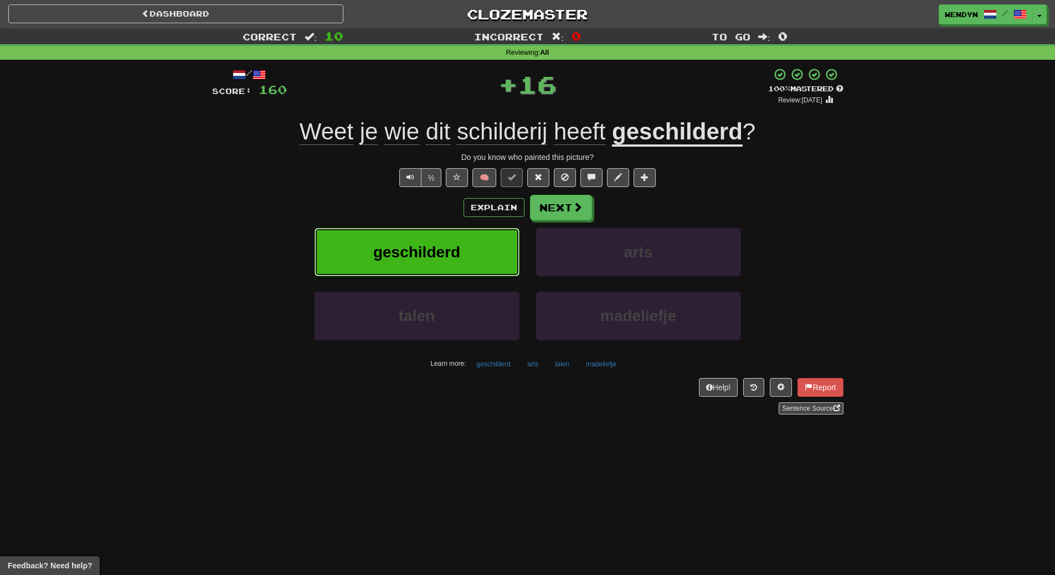
click at [457, 261] on button "geschilderd" at bounding box center [417, 252] width 205 height 48
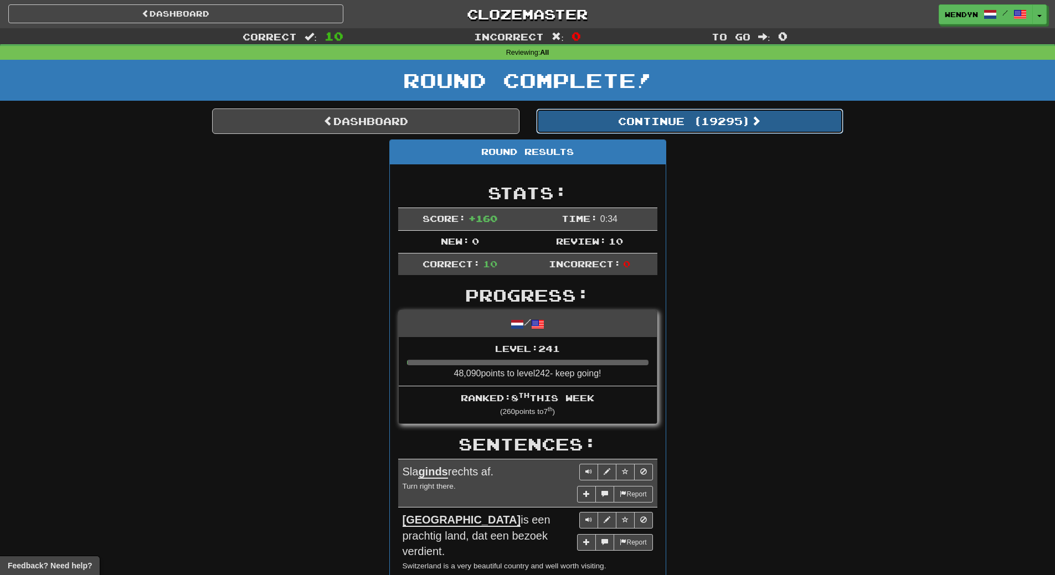
click at [740, 125] on button "Continue ( 19295 )" at bounding box center [689, 121] width 307 height 25
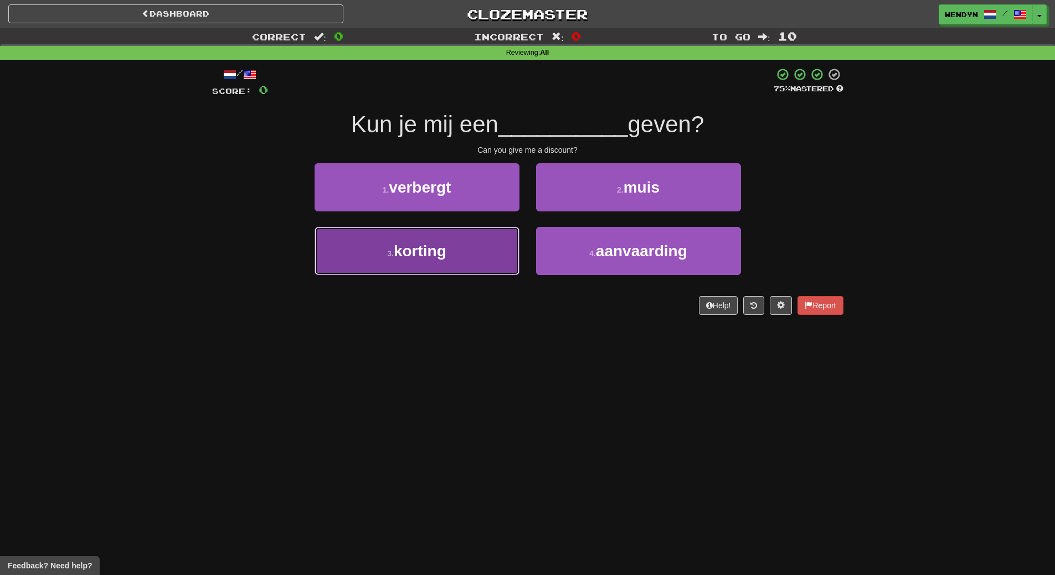
click at [458, 264] on button "3 . korting" at bounding box center [417, 251] width 205 height 48
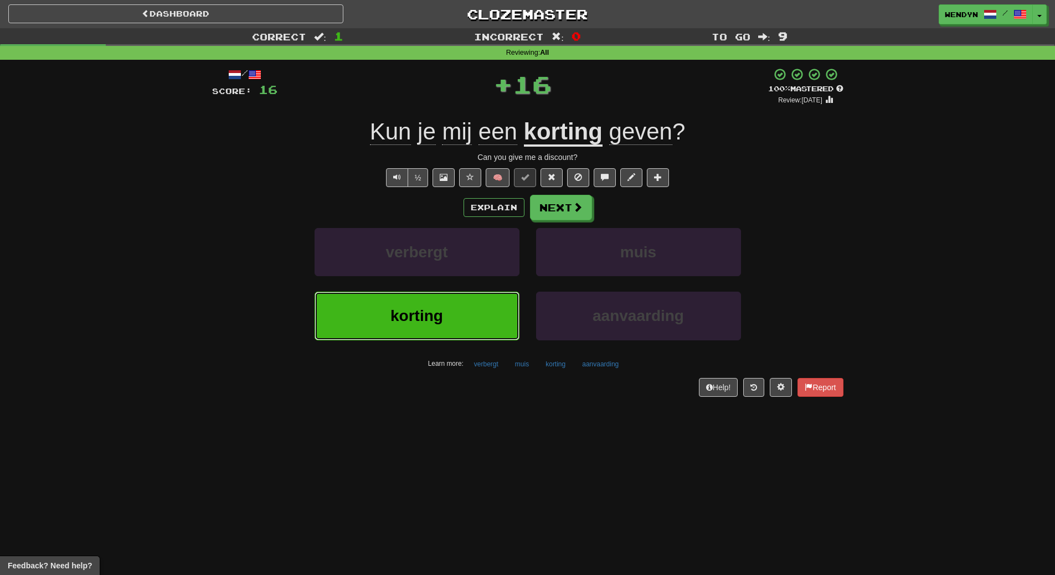
click at [451, 308] on button "korting" at bounding box center [417, 316] width 205 height 48
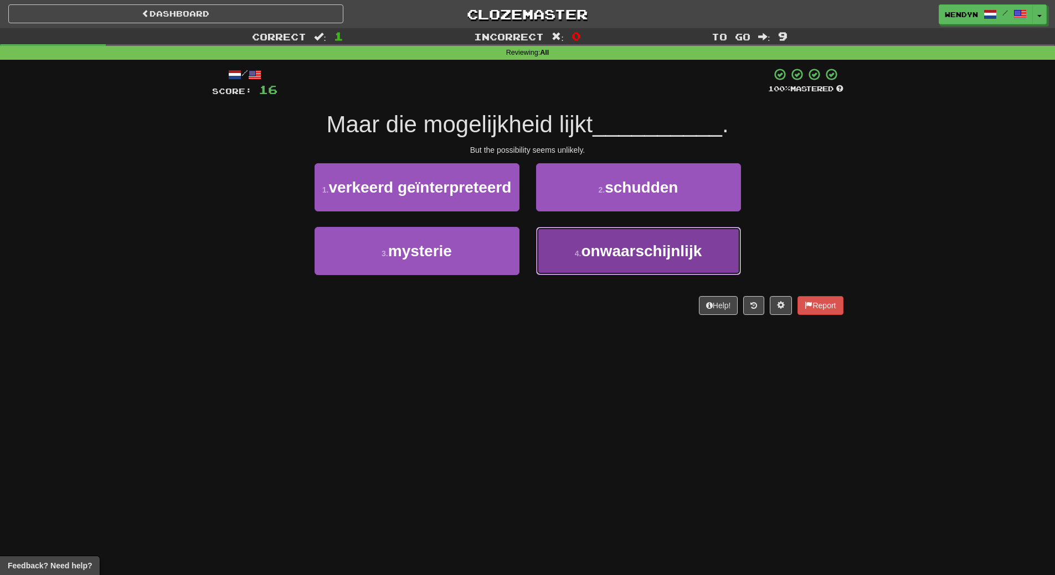
click at [626, 259] on span "onwaarschijnlijk" at bounding box center [641, 251] width 121 height 17
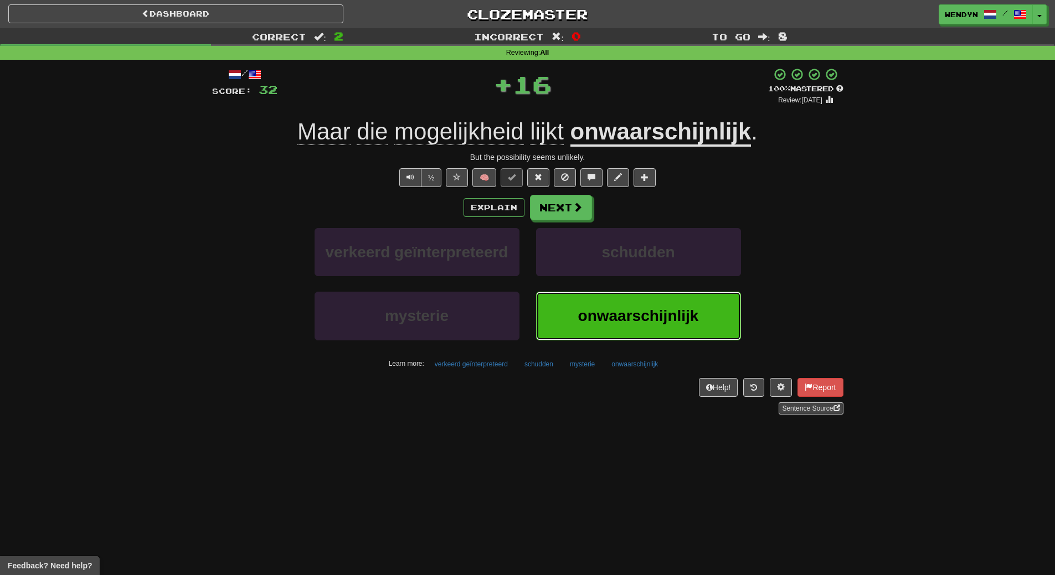
click at [626, 299] on button "onwaarschijnlijk" at bounding box center [638, 316] width 205 height 48
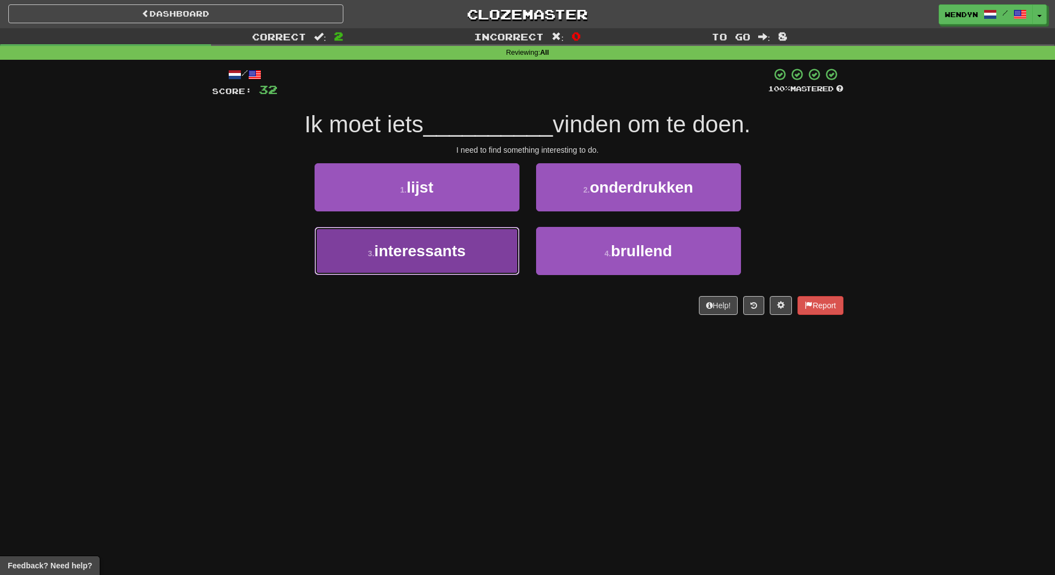
click at [491, 254] on button "3 . interessants" at bounding box center [417, 251] width 205 height 48
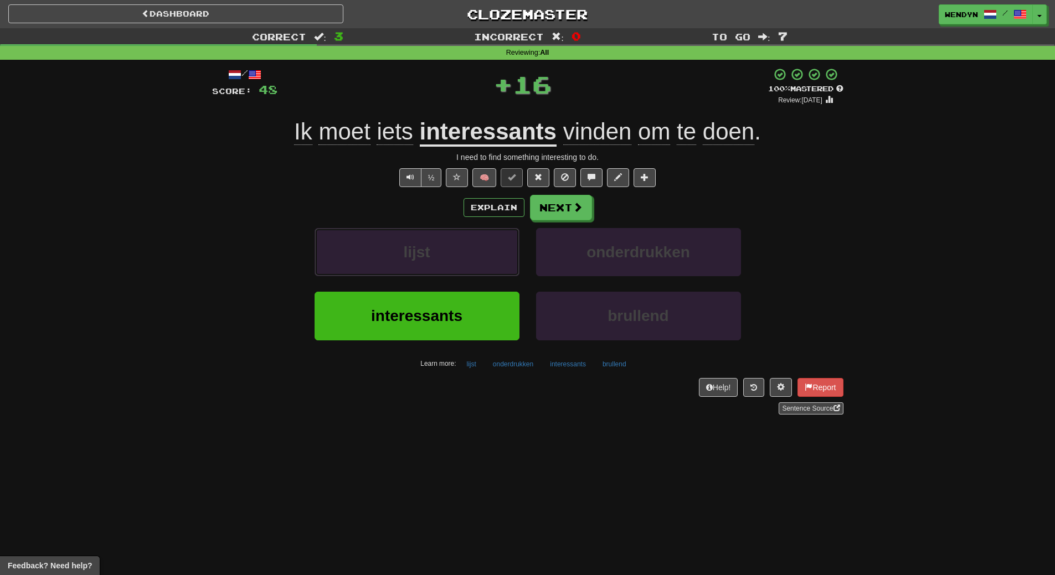
click at [491, 254] on button "lijst" at bounding box center [417, 252] width 205 height 48
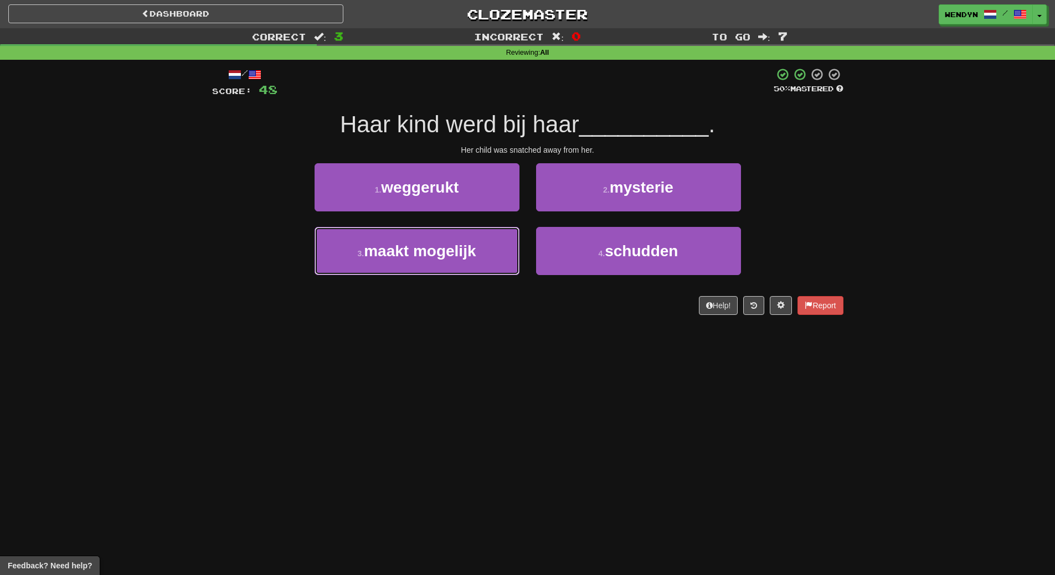
drag, startPoint x: 491, startPoint y: 254, endPoint x: 491, endPoint y: 319, distance: 65.3
click at [491, 319] on div "/ Score: 48 50 % Mastered Haar kind werd bij haar __________ . Her child was sn…" at bounding box center [527, 195] width 631 height 271
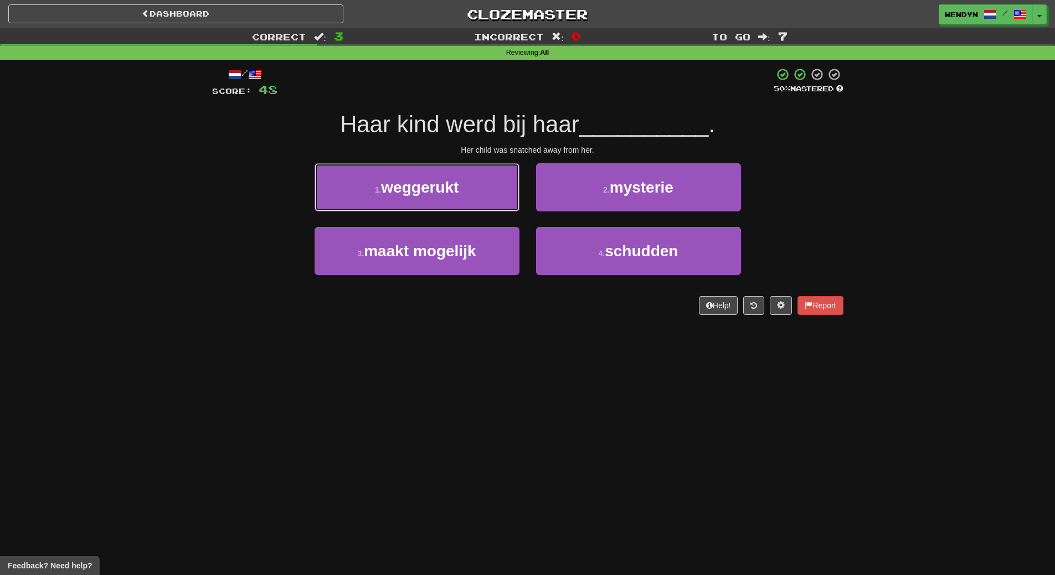
click at [458, 184] on span "weggerukt" at bounding box center [420, 187] width 78 height 17
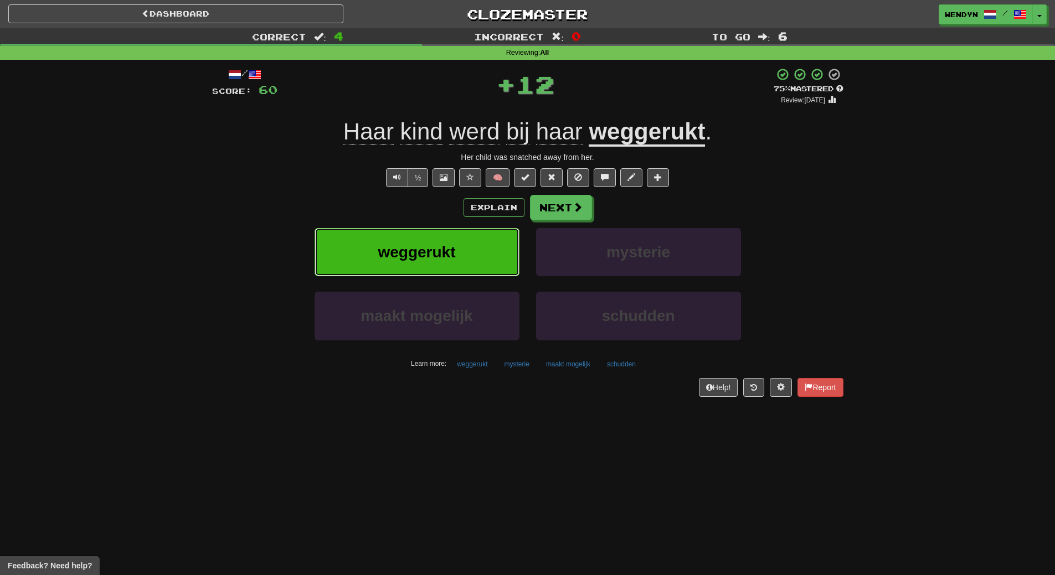
click at [455, 246] on span "weggerukt" at bounding box center [417, 252] width 78 height 17
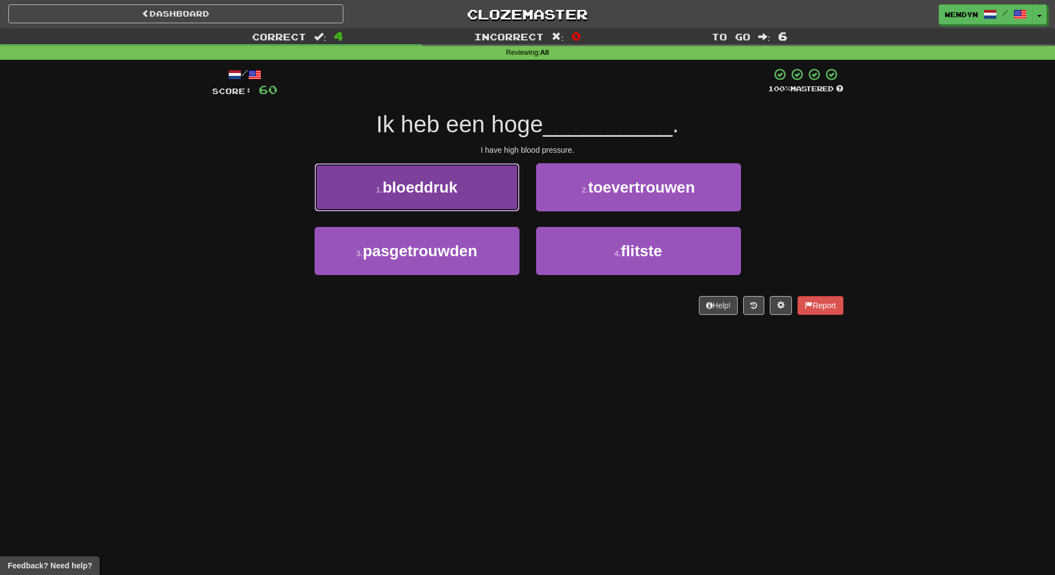
click at [478, 195] on button "1 . bloeddruk" at bounding box center [417, 187] width 205 height 48
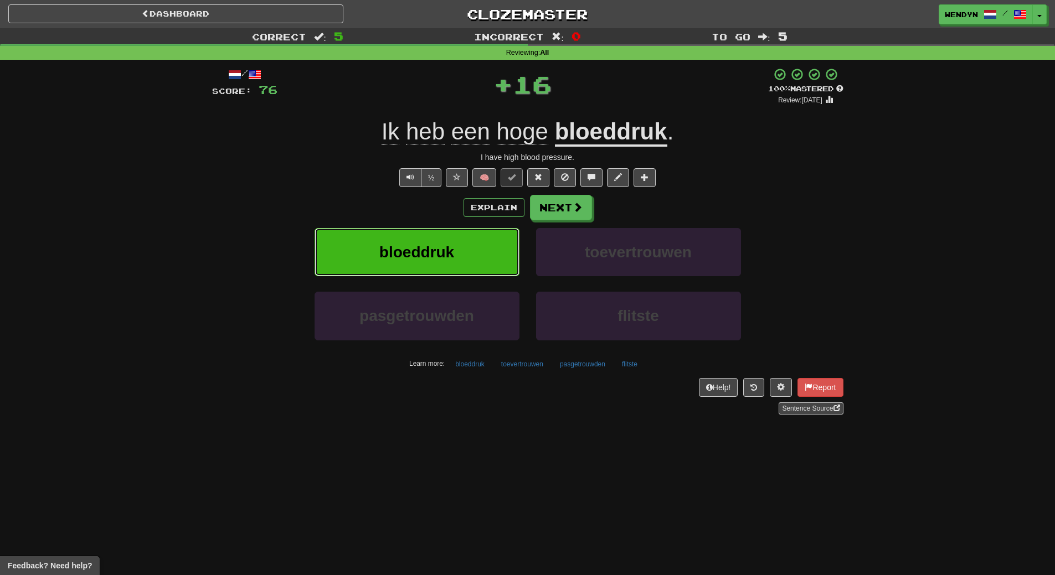
click at [478, 265] on button "bloeddruk" at bounding box center [417, 252] width 205 height 48
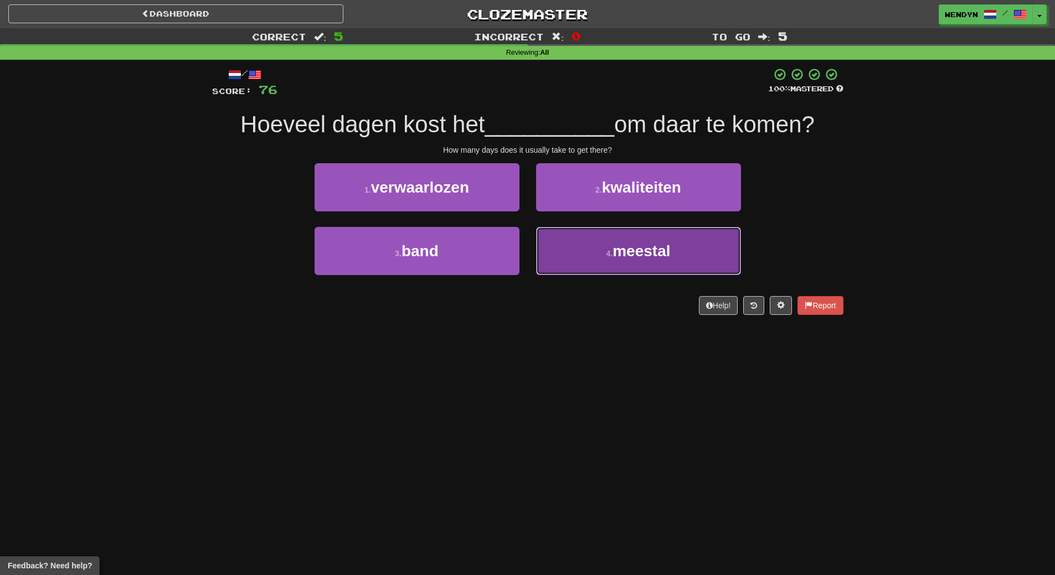
click at [642, 246] on span "meestal" at bounding box center [641, 251] width 58 height 17
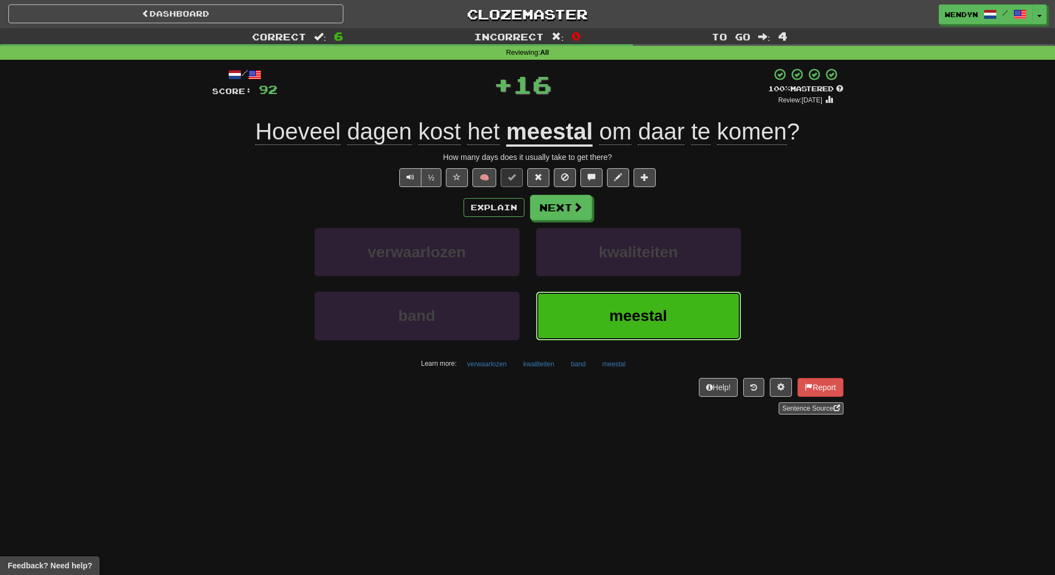
click at [629, 297] on button "meestal" at bounding box center [638, 316] width 205 height 48
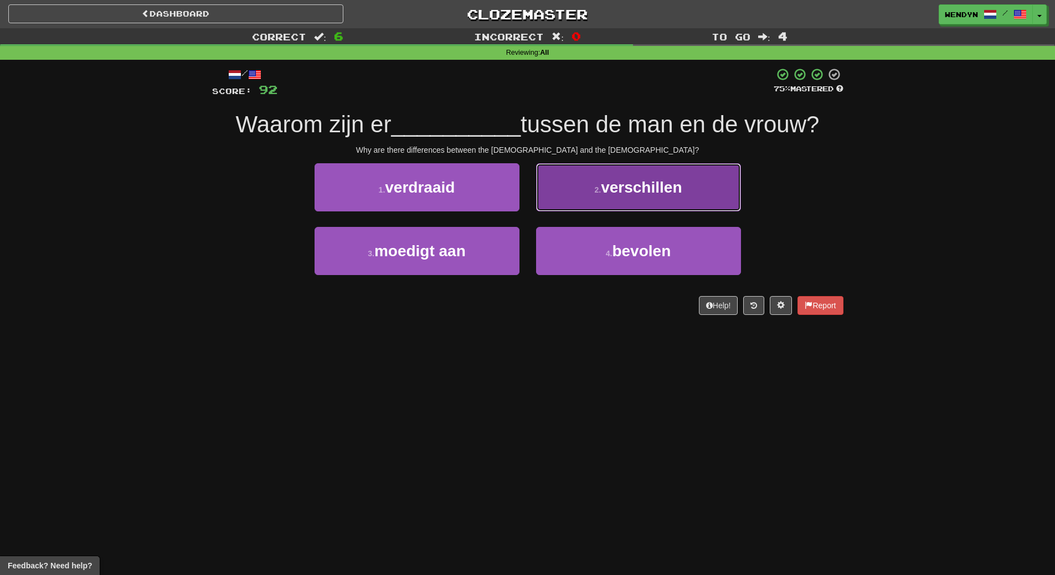
click at [644, 189] on span "verschillen" at bounding box center [641, 187] width 81 height 17
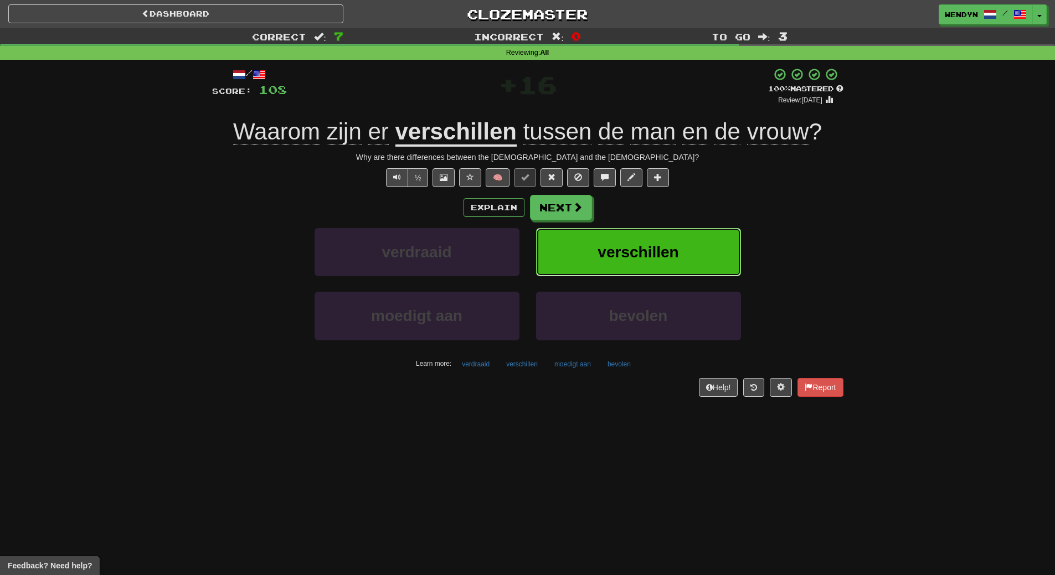
click at [629, 243] on button "verschillen" at bounding box center [638, 252] width 205 height 48
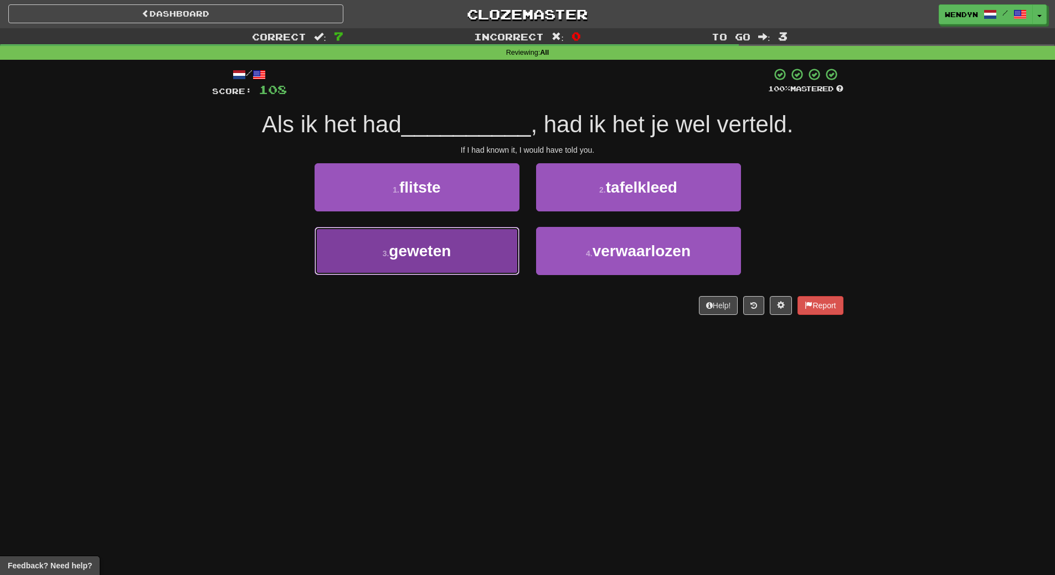
click at [507, 251] on button "3 . geweten" at bounding box center [417, 251] width 205 height 48
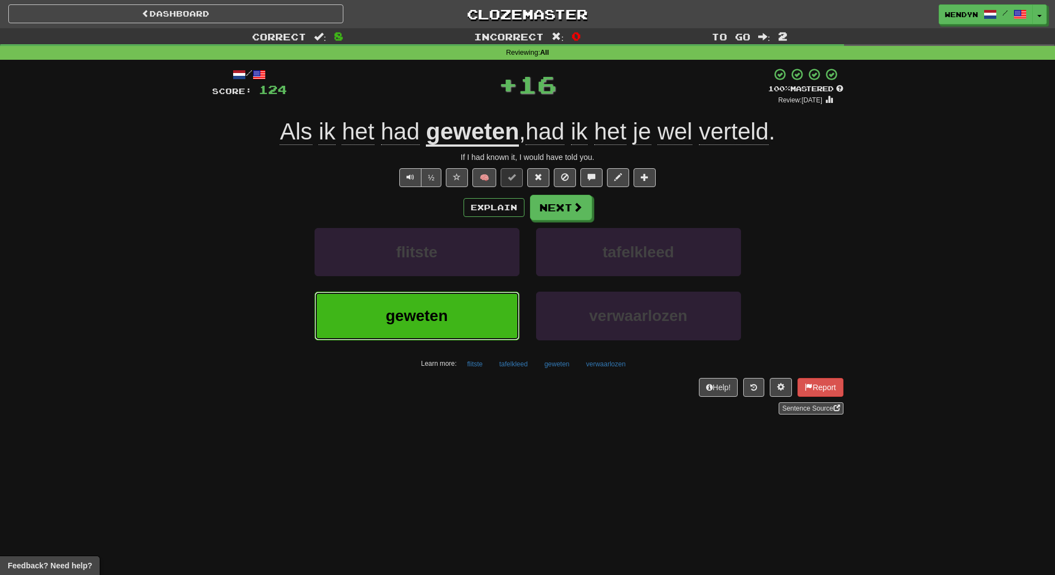
click at [473, 316] on button "geweten" at bounding box center [417, 316] width 205 height 48
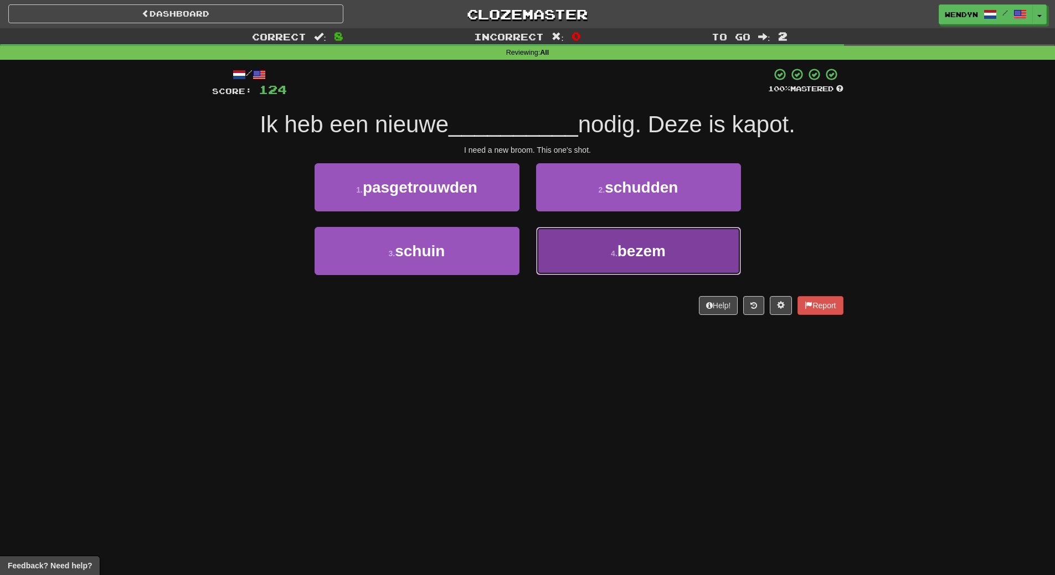
click at [622, 258] on span "bezem" at bounding box center [641, 251] width 48 height 17
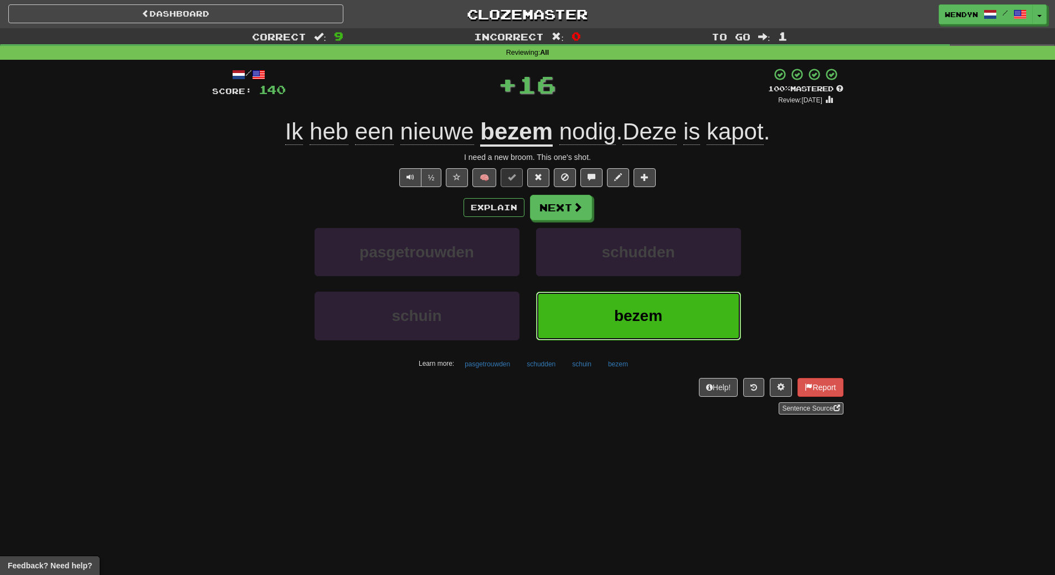
click at [620, 304] on button "bezem" at bounding box center [638, 316] width 205 height 48
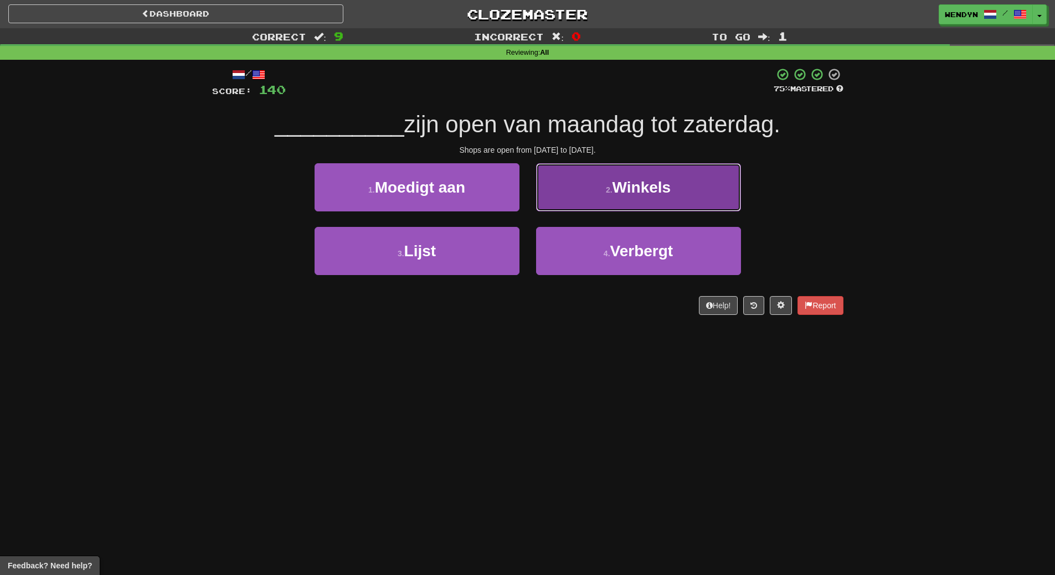
click at [627, 194] on span "Winkels" at bounding box center [641, 187] width 59 height 17
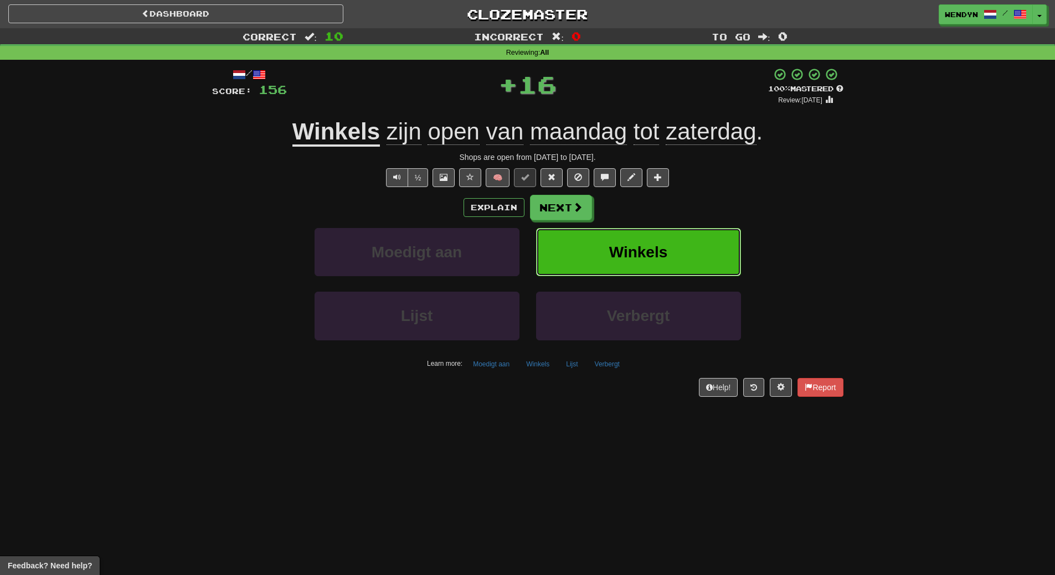
click at [619, 248] on span "Winkels" at bounding box center [638, 252] width 59 height 17
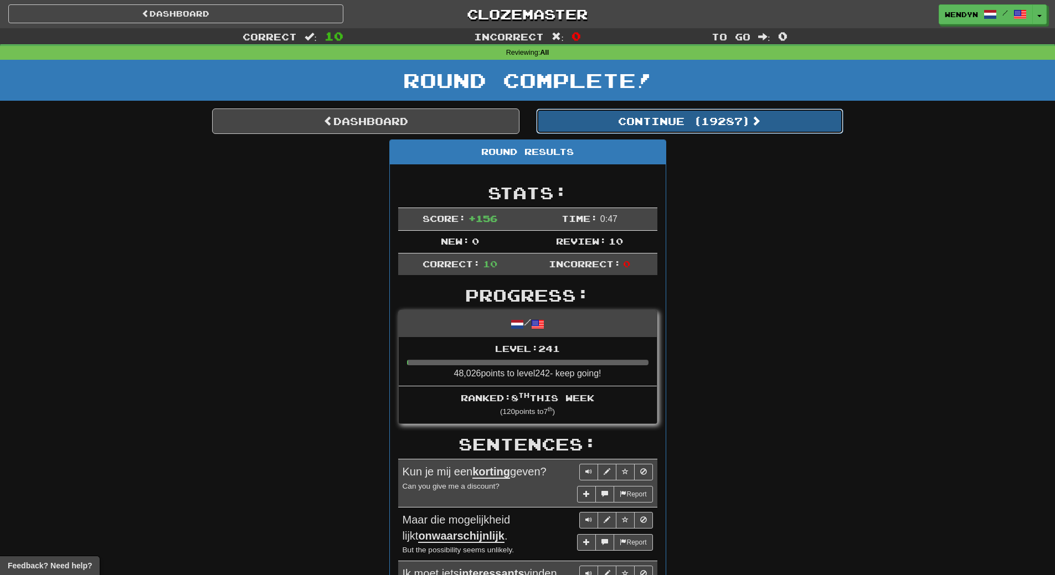
click at [740, 128] on button "Continue ( 19287 )" at bounding box center [689, 121] width 307 height 25
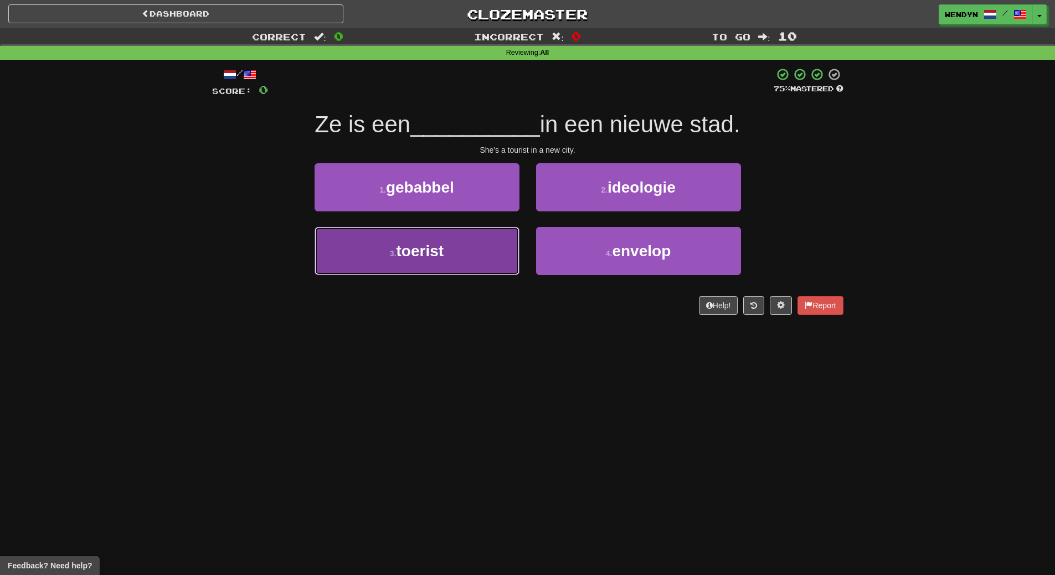
click at [473, 246] on button "3 . toerist" at bounding box center [417, 251] width 205 height 48
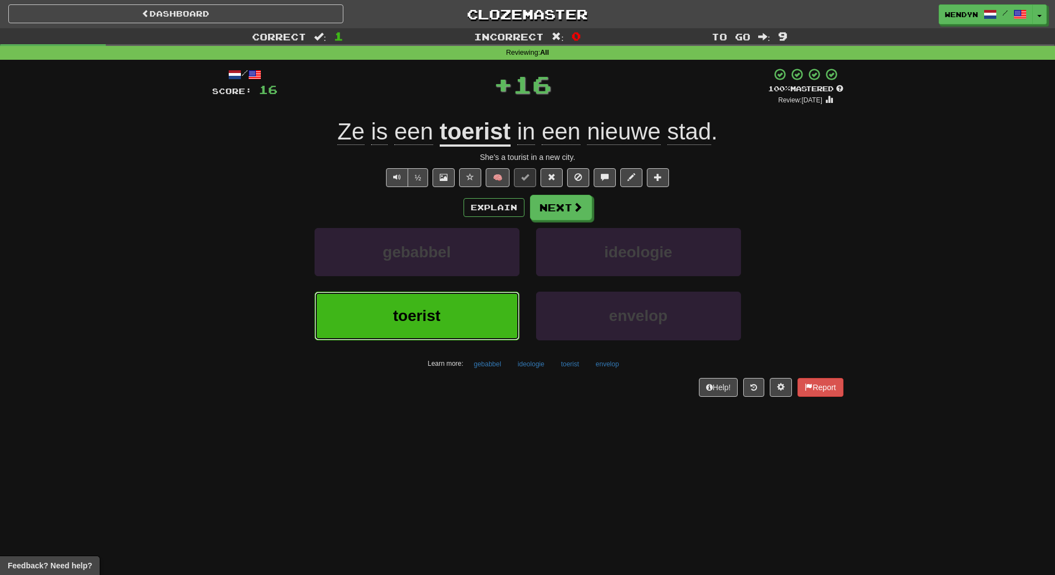
click at [475, 316] on button "toerist" at bounding box center [417, 316] width 205 height 48
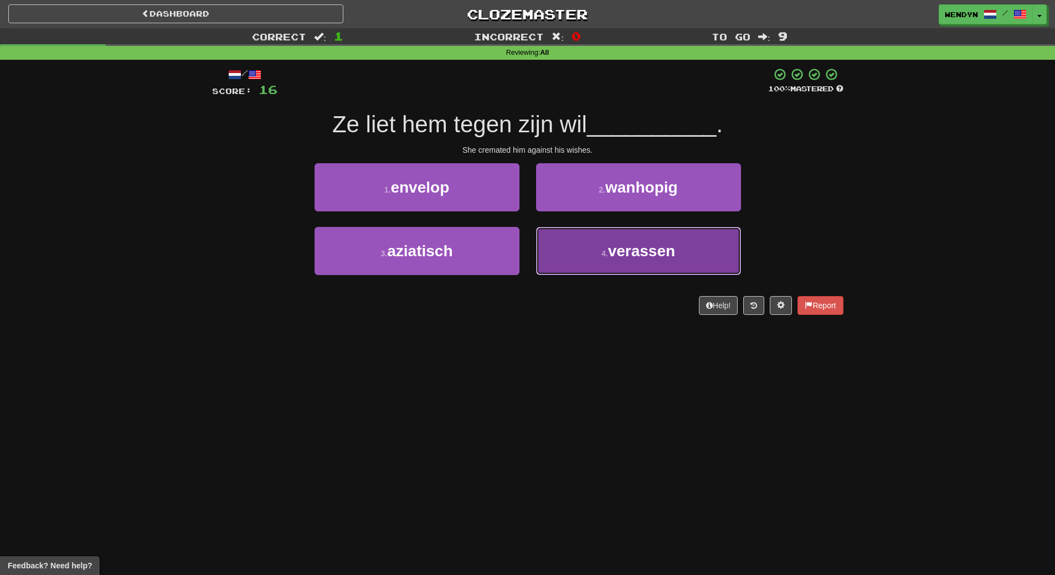
click at [631, 266] on button "4 . verassen" at bounding box center [638, 251] width 205 height 48
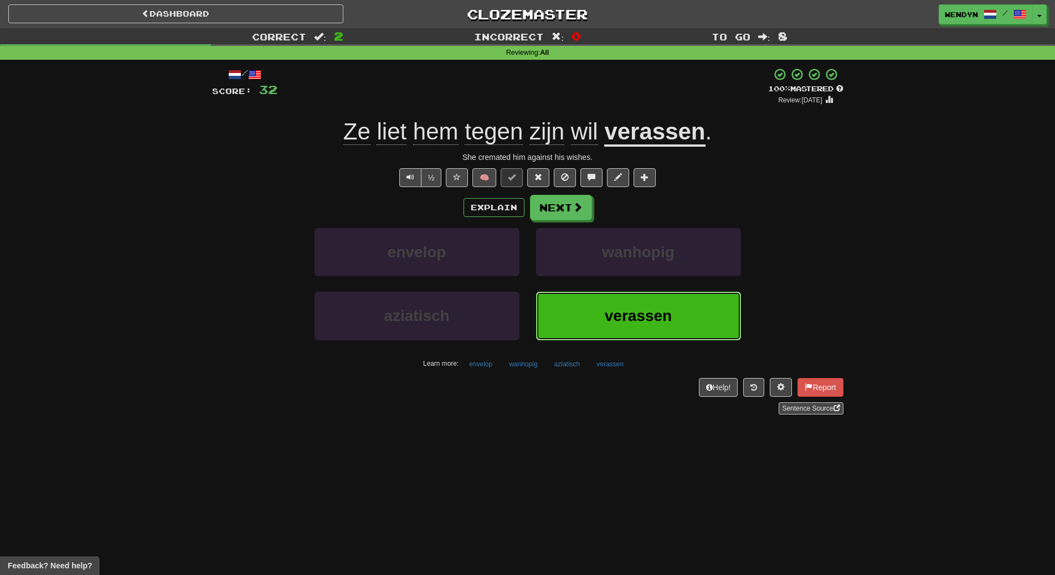
click at [651, 321] on span "verassen" at bounding box center [638, 315] width 67 height 17
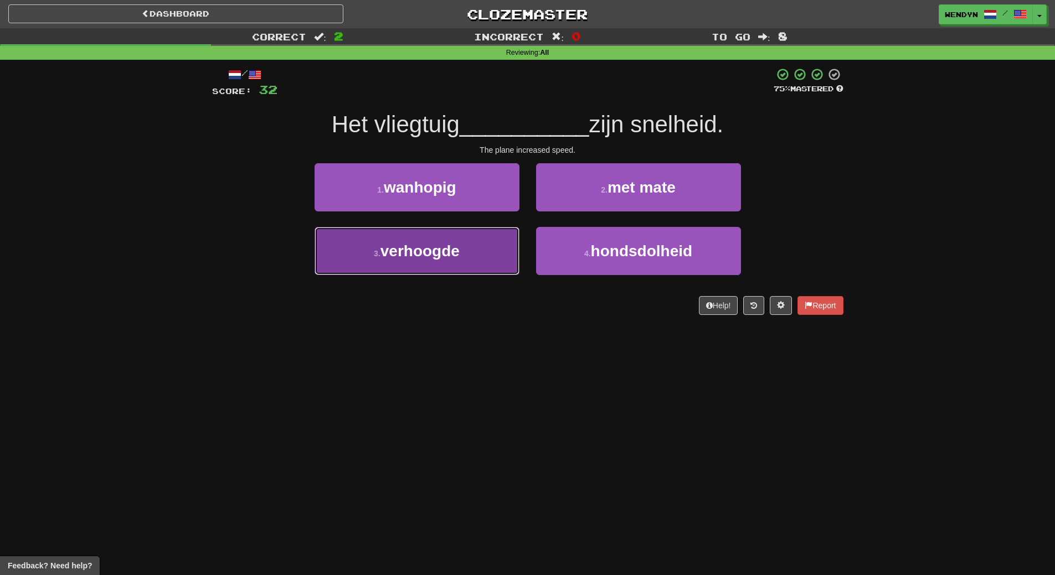
click at [471, 253] on button "3 . verhoogde" at bounding box center [417, 251] width 205 height 48
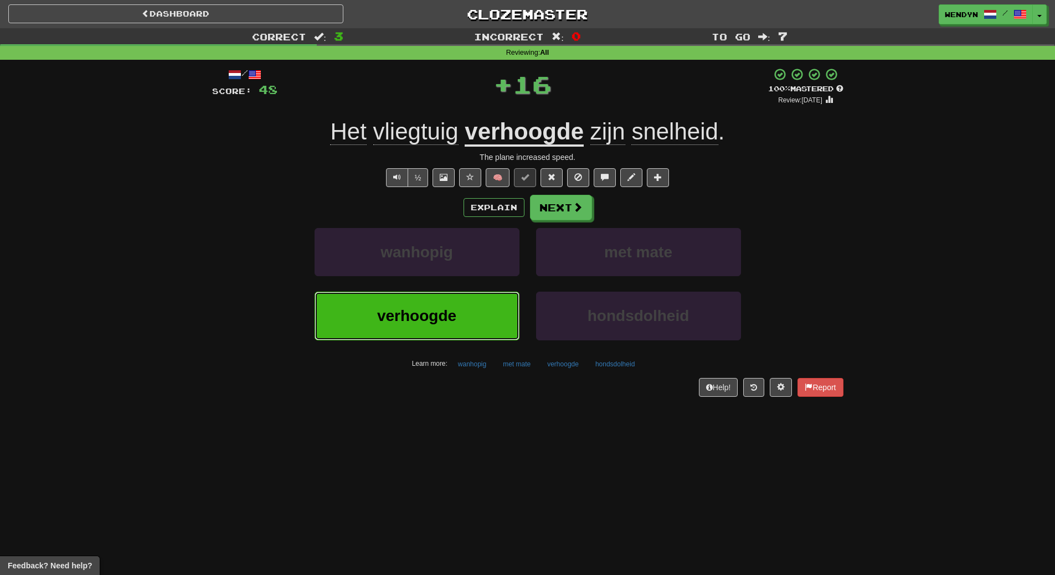
click at [461, 322] on button "verhoogde" at bounding box center [417, 316] width 205 height 48
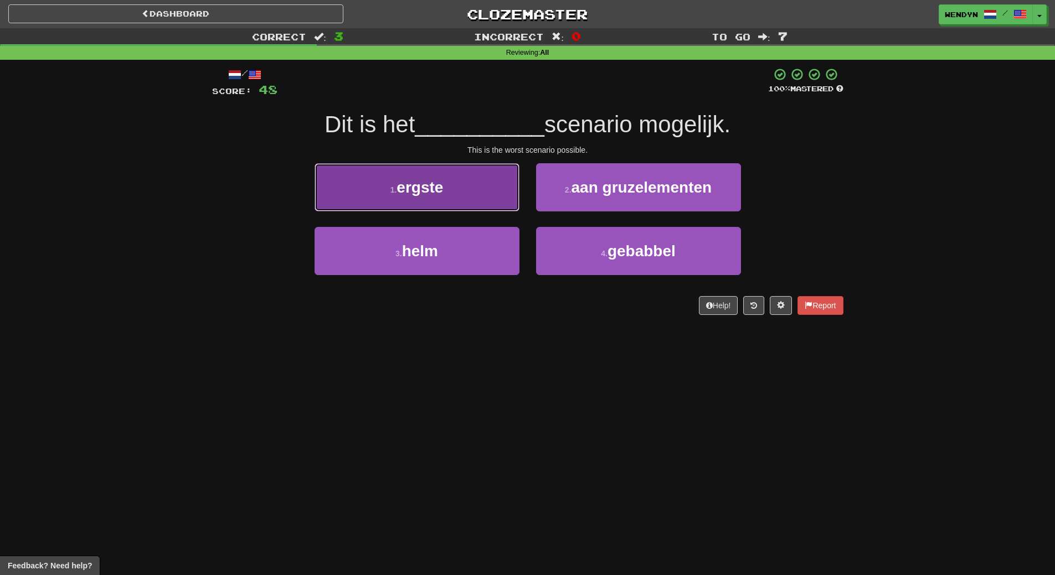
click at [424, 198] on button "1 . ergste" at bounding box center [417, 187] width 205 height 48
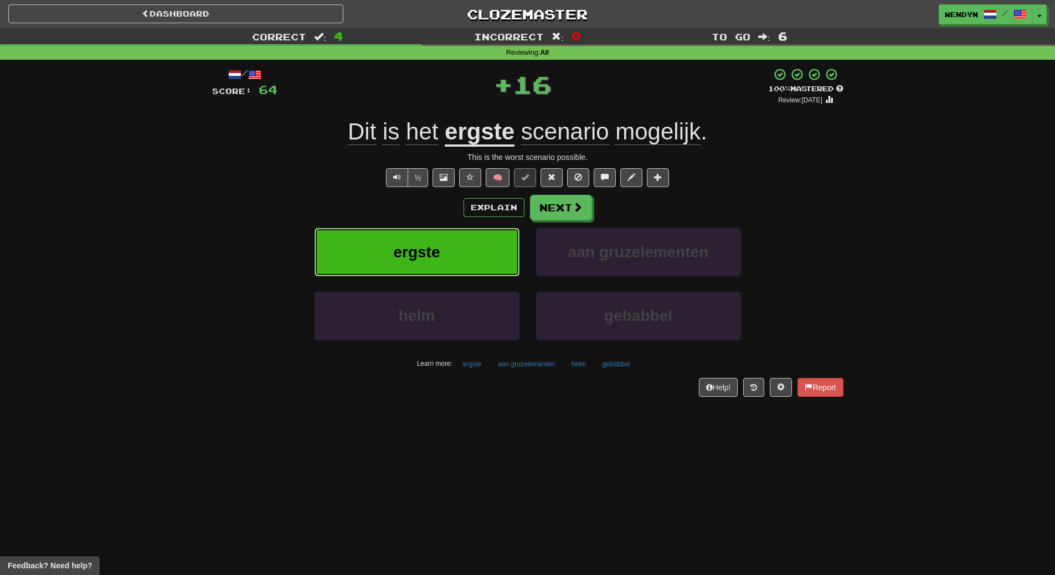
click at [410, 232] on button "ergste" at bounding box center [417, 252] width 205 height 48
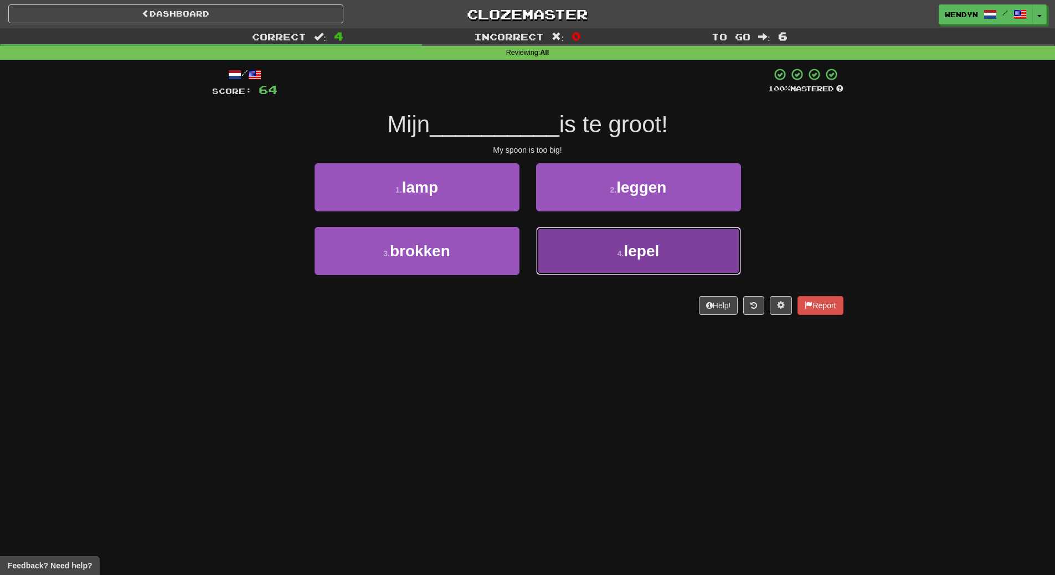
click at [614, 259] on button "4 . lepel" at bounding box center [638, 251] width 205 height 48
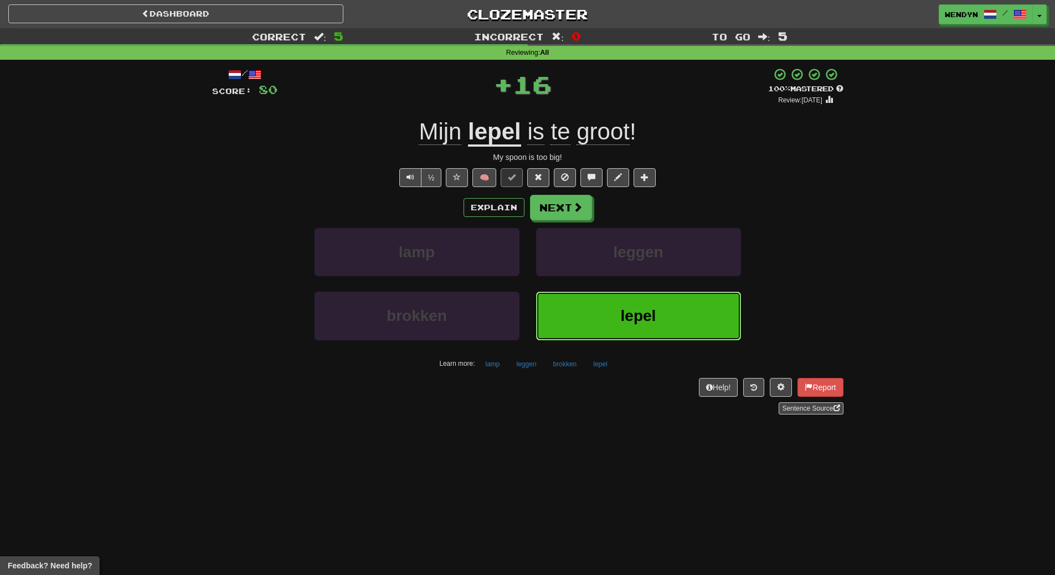
click at [601, 311] on button "lepel" at bounding box center [638, 316] width 205 height 48
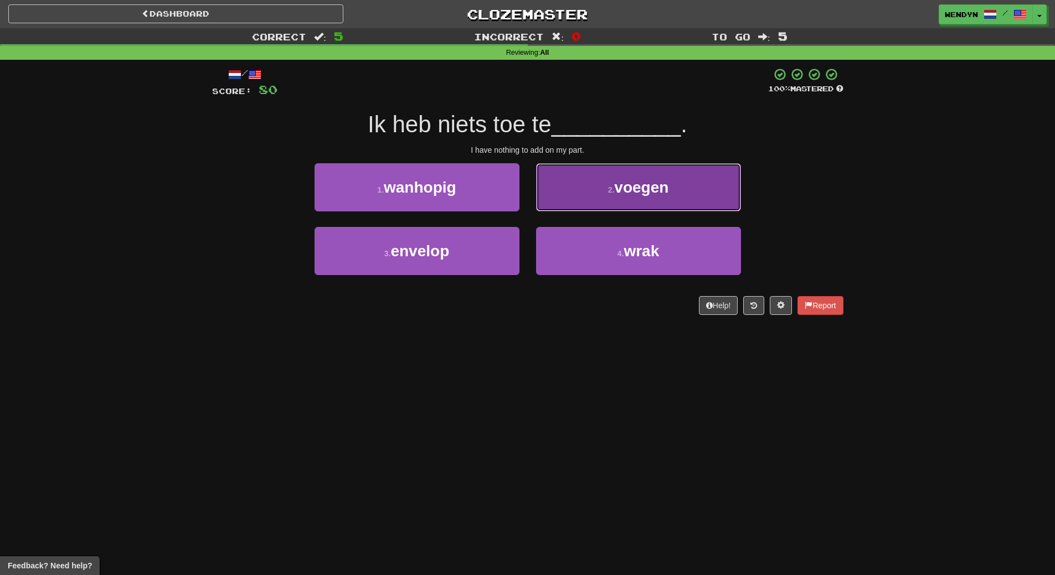
click at [650, 181] on span "voegen" at bounding box center [641, 187] width 54 height 17
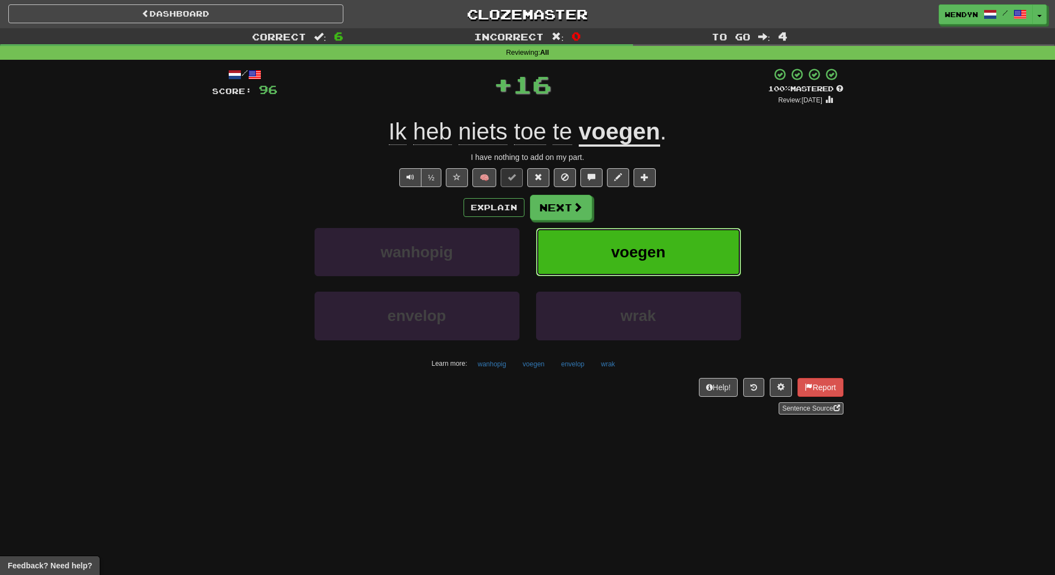
click at [656, 229] on button "voegen" at bounding box center [638, 252] width 205 height 48
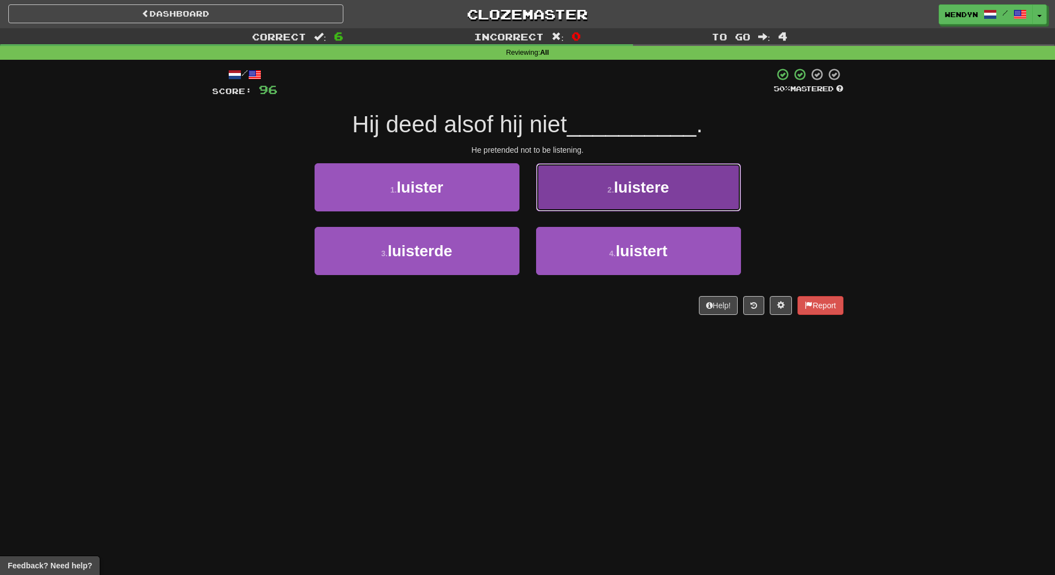
click at [657, 190] on span "luistere" at bounding box center [641, 187] width 55 height 17
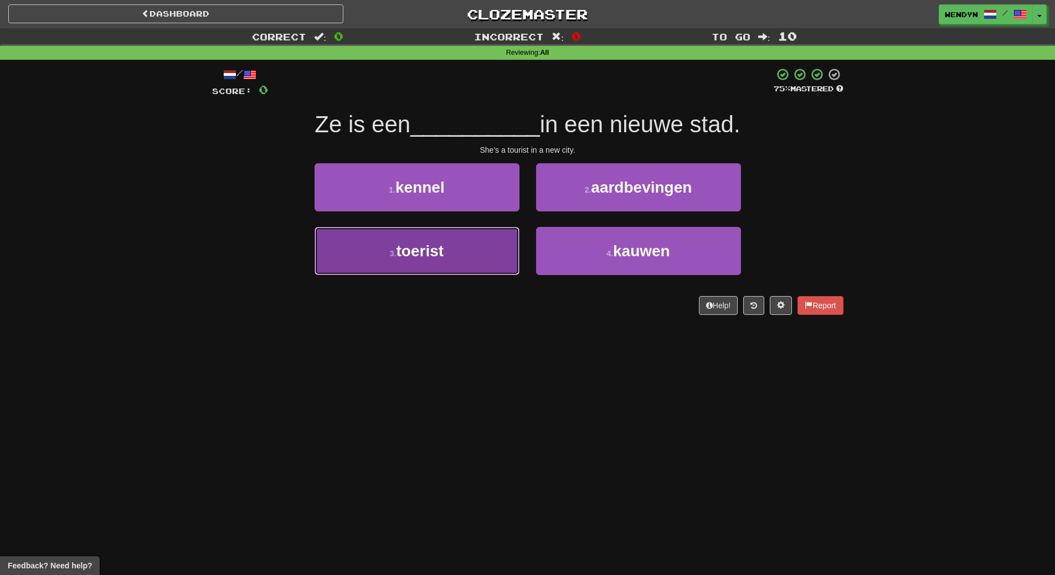
click at [447, 246] on button "3 . toerist" at bounding box center [417, 251] width 205 height 48
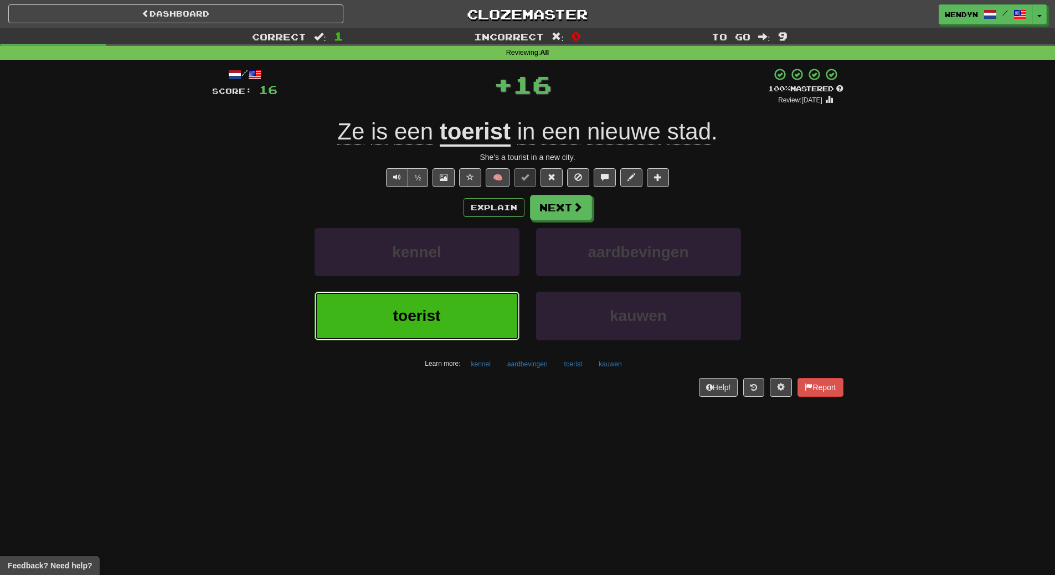
click at [436, 309] on span "toerist" at bounding box center [417, 315] width 48 height 17
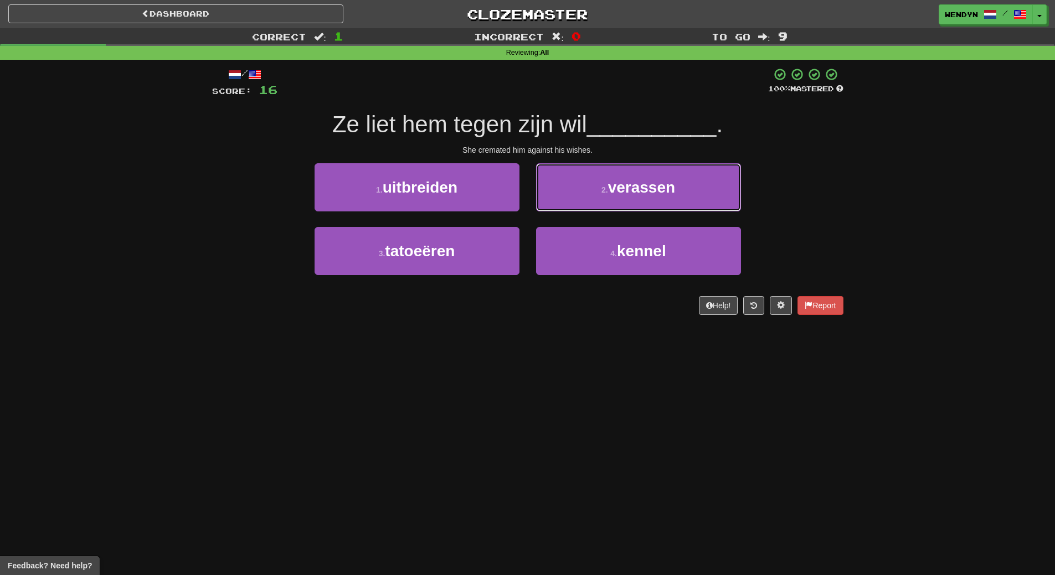
drag, startPoint x: 654, startPoint y: 180, endPoint x: 659, endPoint y: 187, distance: 8.8
click at [657, 184] on span "verassen" at bounding box center [641, 187] width 67 height 17
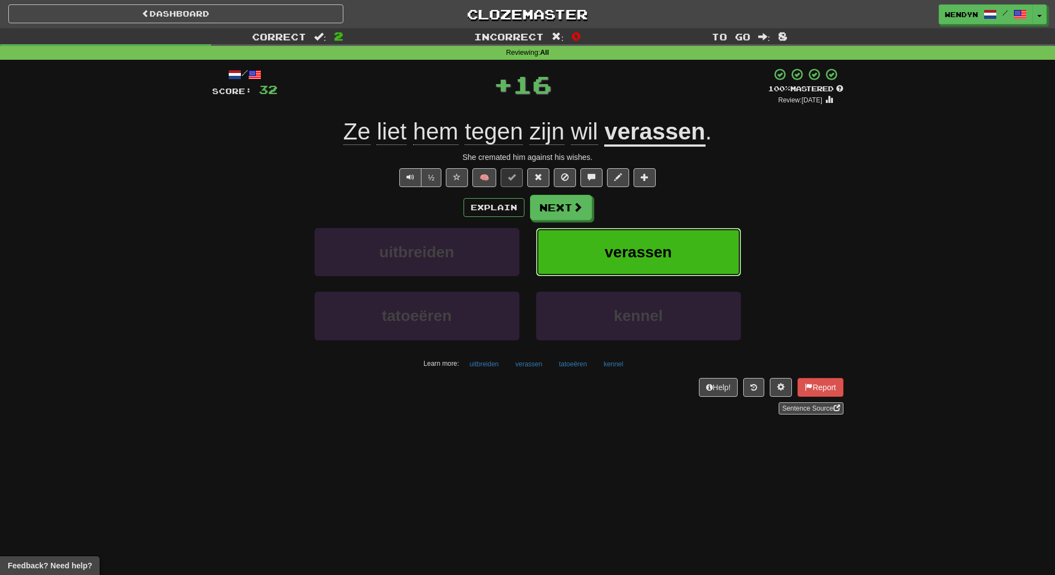
click at [670, 236] on button "verassen" at bounding box center [638, 252] width 205 height 48
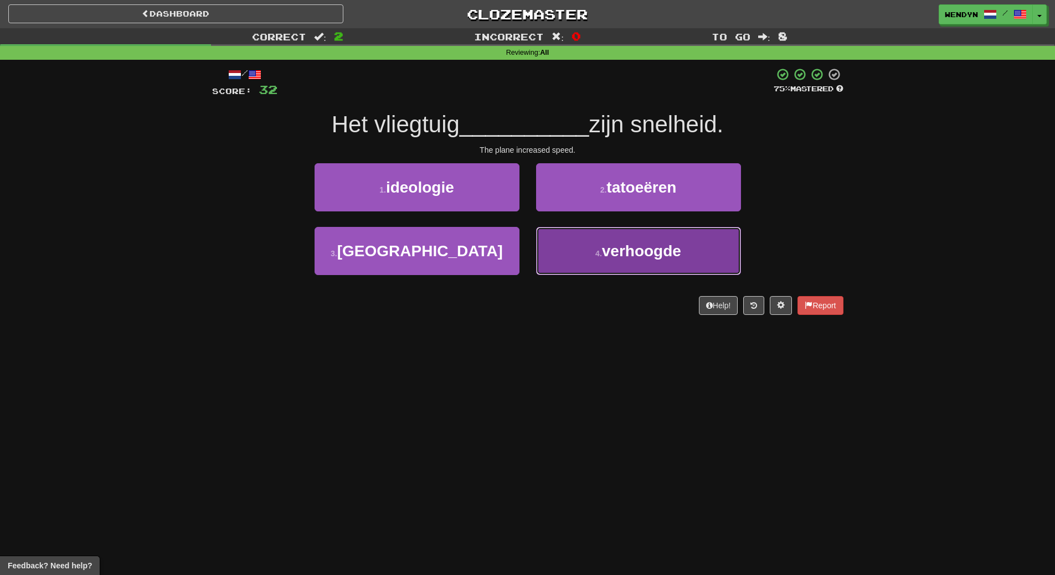
click at [602, 256] on small "4 ." at bounding box center [598, 253] width 7 height 9
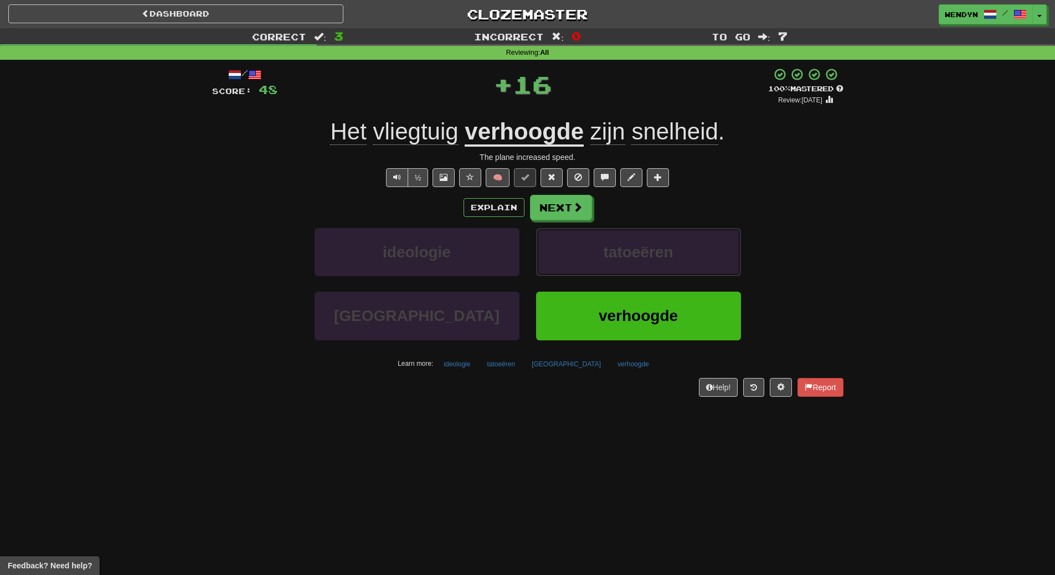
click at [602, 256] on button "tatoeëren" at bounding box center [638, 252] width 205 height 48
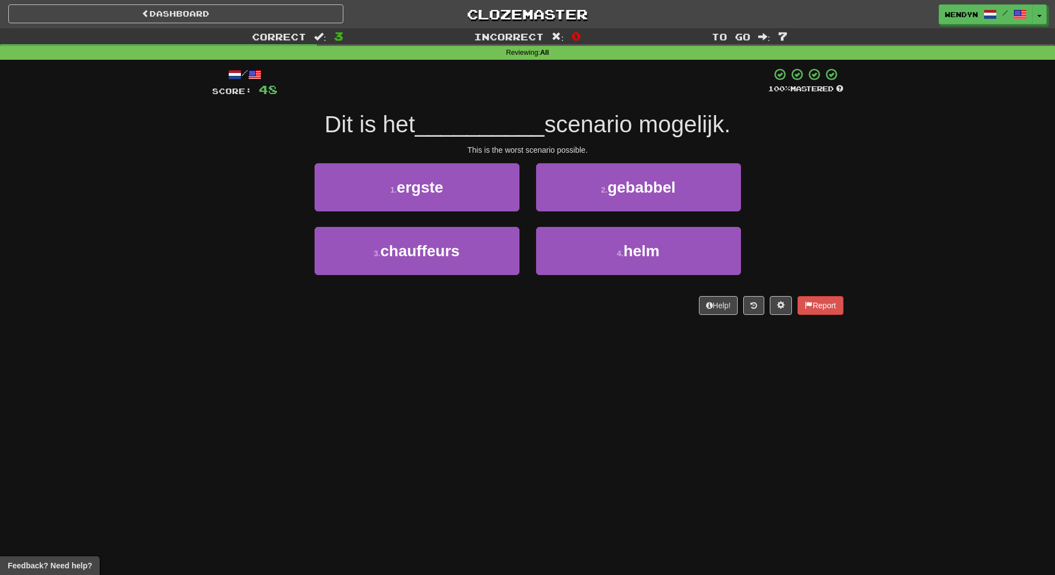
click at [492, 362] on div "Dashboard Clozemaster WendyN / Toggle Dropdown Dashboard Leaderboard Activity F…" at bounding box center [527, 287] width 1055 height 575
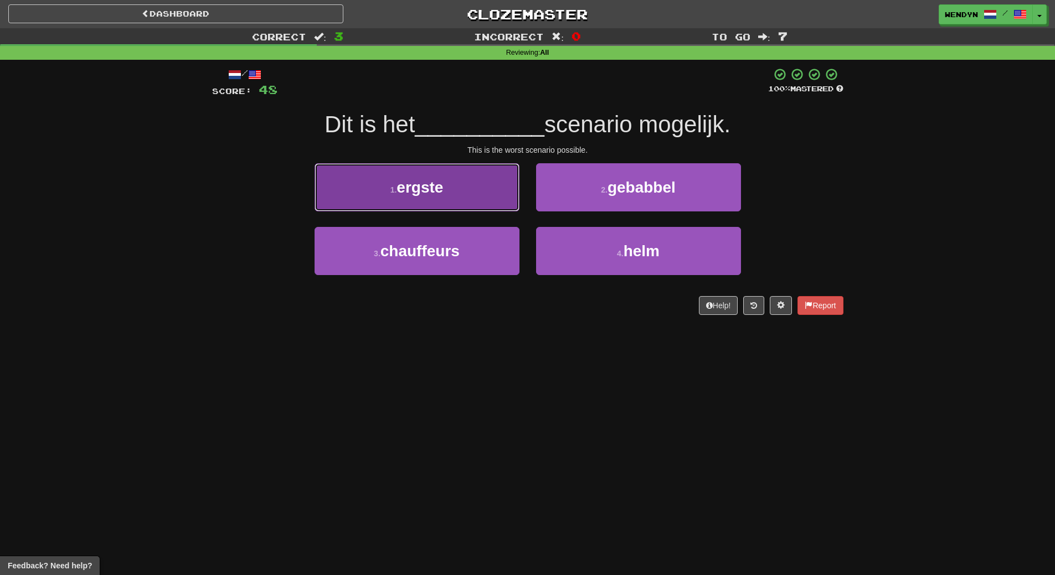
click at [437, 194] on span "ergste" at bounding box center [420, 187] width 47 height 17
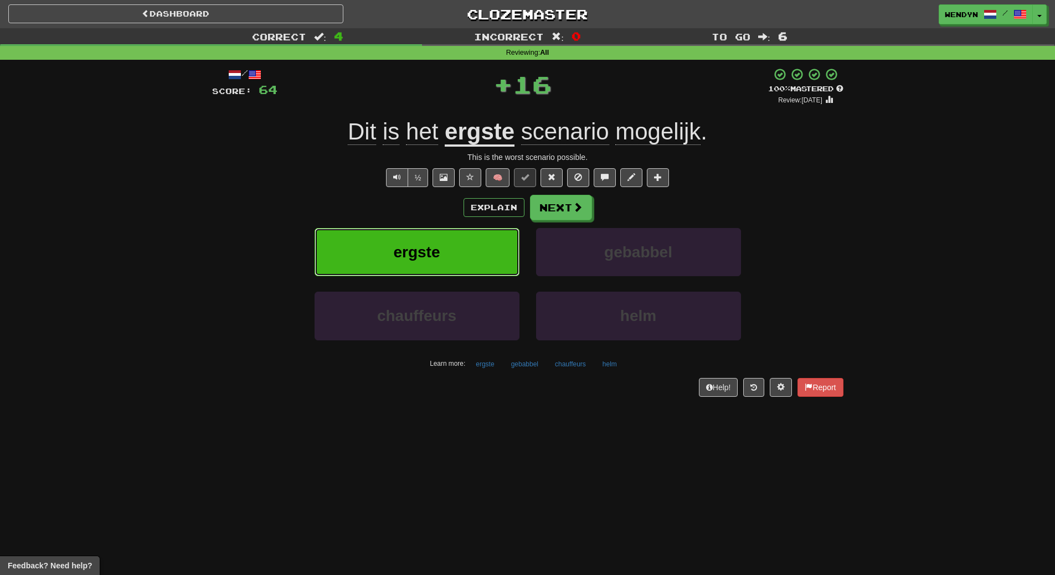
click at [438, 264] on button "ergste" at bounding box center [417, 252] width 205 height 48
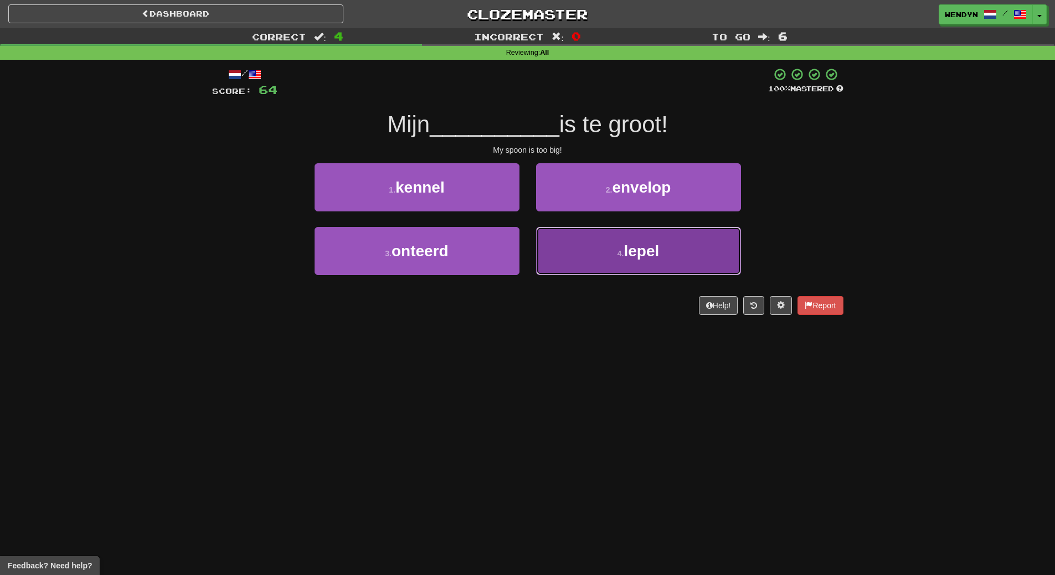
click at [574, 253] on button "4 . lepel" at bounding box center [638, 251] width 205 height 48
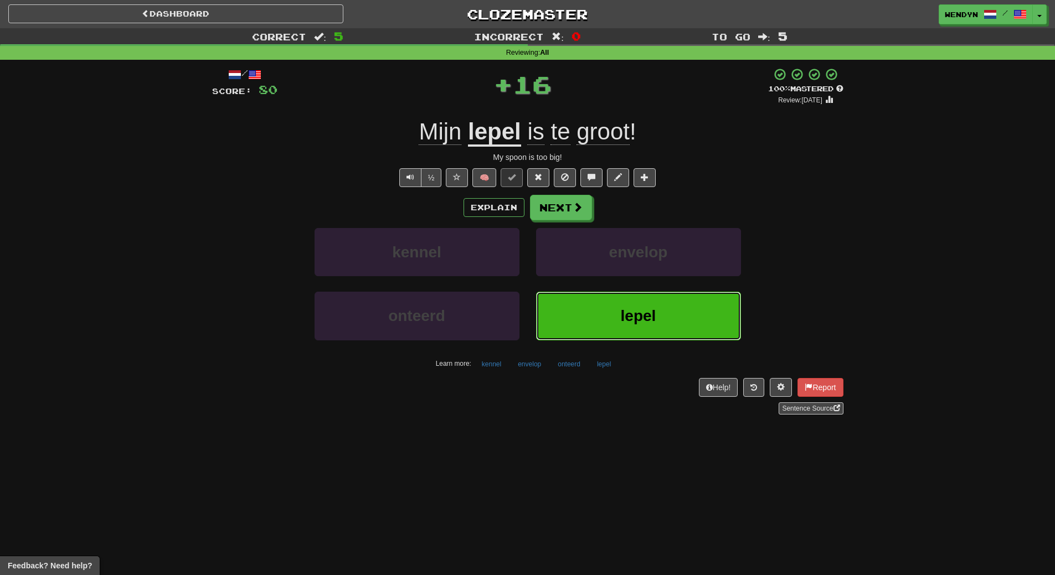
click at [578, 317] on button "lepel" at bounding box center [638, 316] width 205 height 48
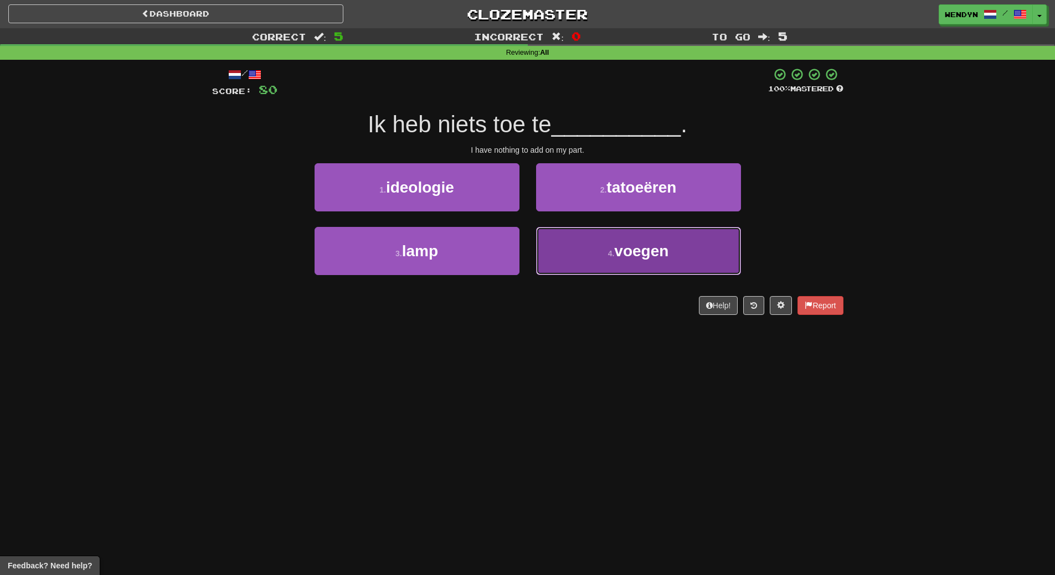
click at [570, 261] on button "4 . voegen" at bounding box center [638, 251] width 205 height 48
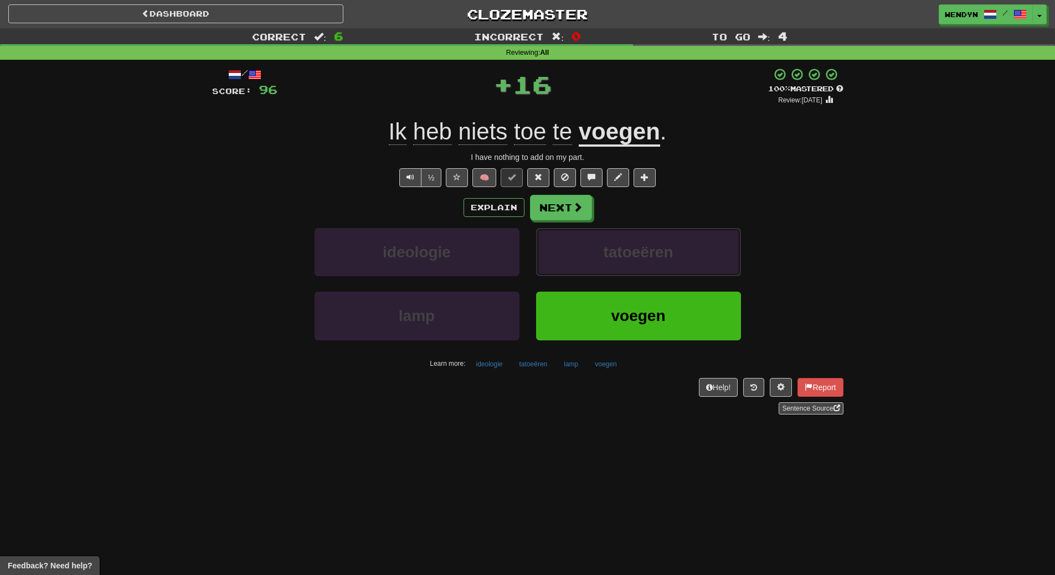
click at [570, 261] on button "tatoeëren" at bounding box center [638, 252] width 205 height 48
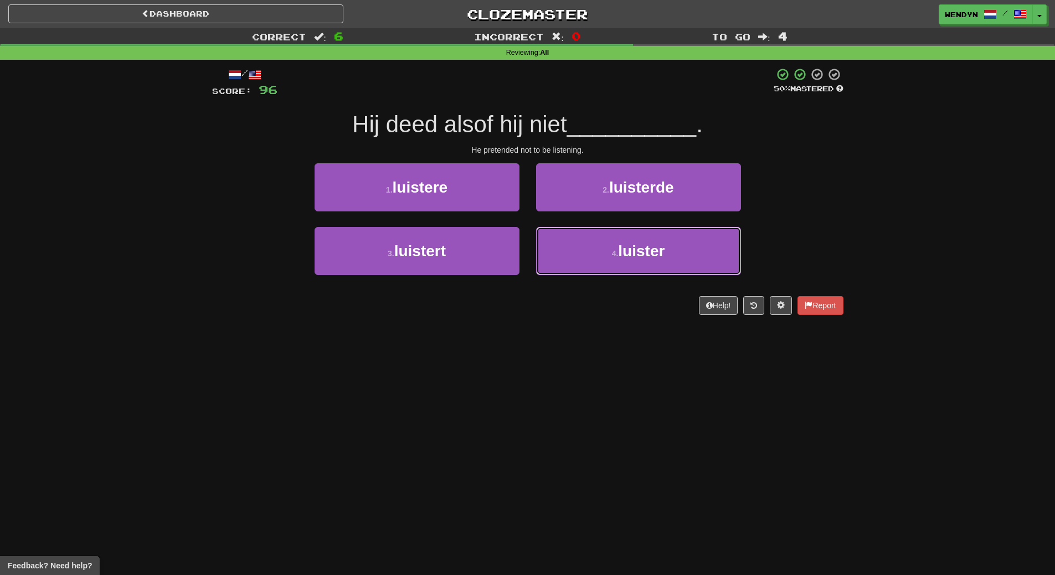
drag, startPoint x: 570, startPoint y: 261, endPoint x: 568, endPoint y: 317, distance: 56.0
click at [568, 317] on div "/ Score: 96 50 % Mastered Hij deed alsof hij niet __________ . He pretended not…" at bounding box center [527, 195] width 631 height 271
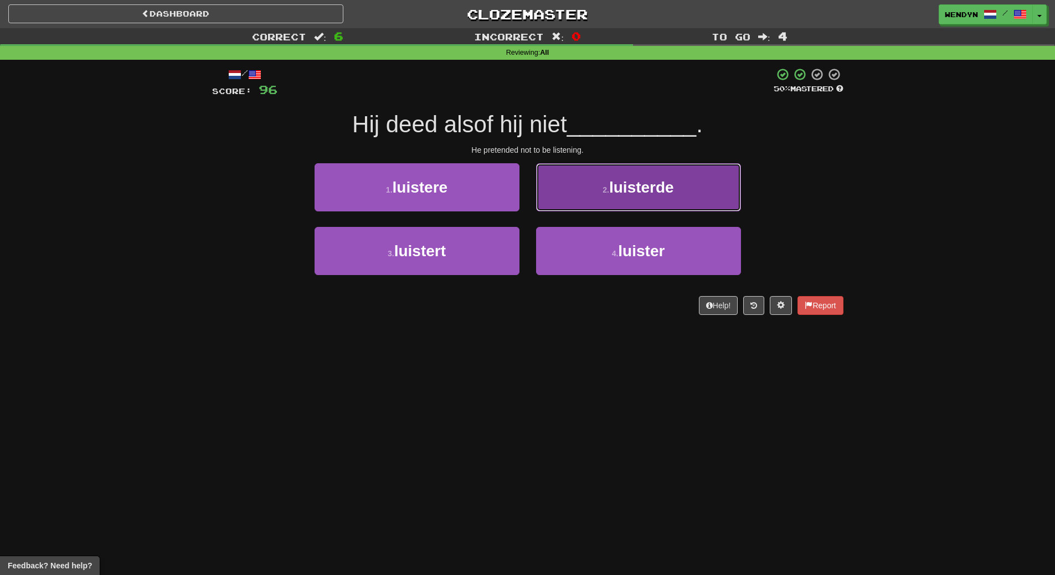
click at [603, 208] on button "2 . luisterde" at bounding box center [638, 187] width 205 height 48
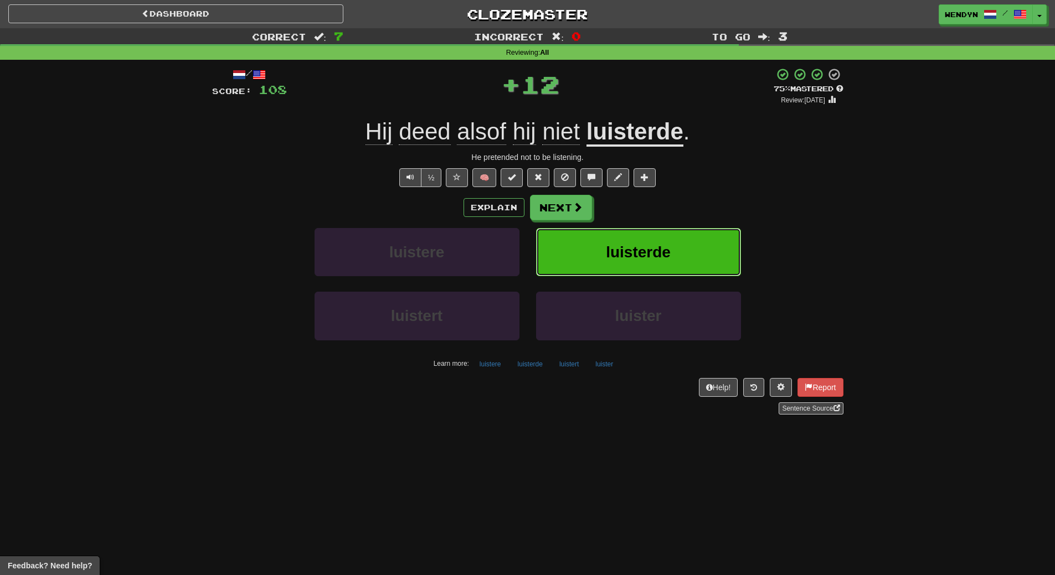
click at [606, 235] on button "luisterde" at bounding box center [638, 252] width 205 height 48
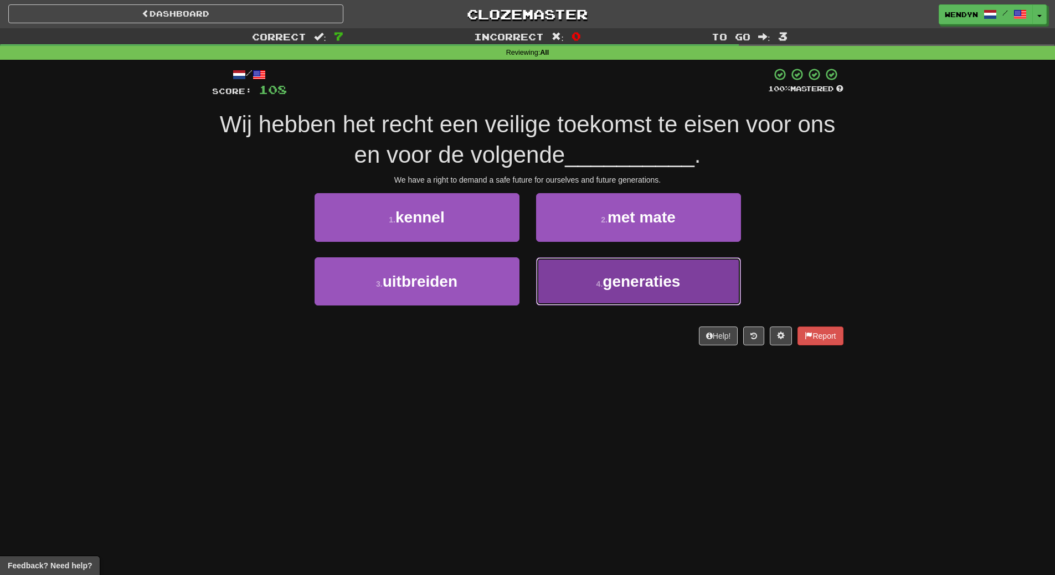
click at [606, 290] on span "generaties" at bounding box center [642, 281] width 78 height 17
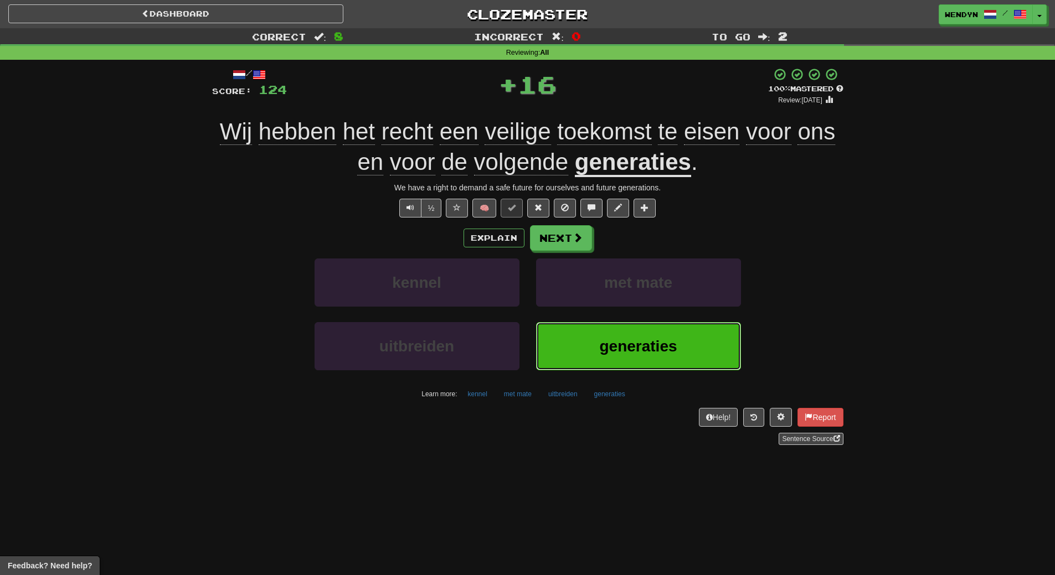
click at [599, 356] on button "generaties" at bounding box center [638, 346] width 205 height 48
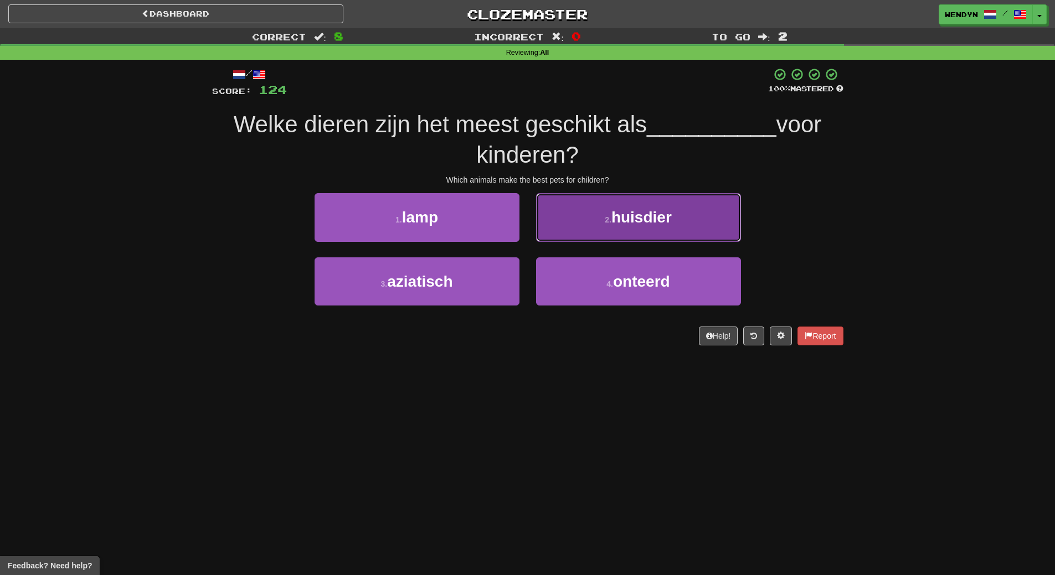
click at [631, 238] on button "2 . huisdier" at bounding box center [638, 217] width 205 height 48
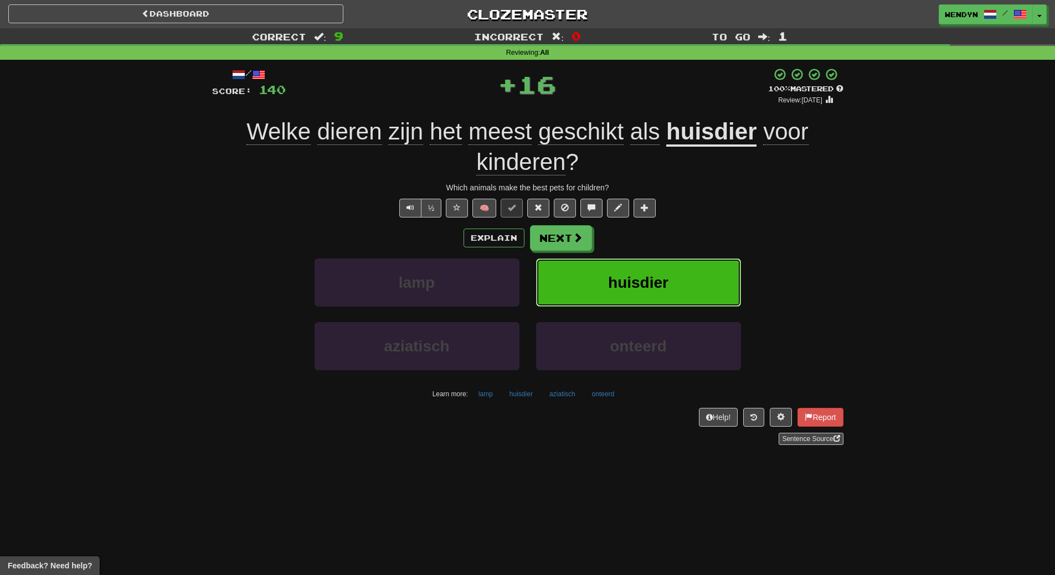
click at [632, 269] on button "huisdier" at bounding box center [638, 283] width 205 height 48
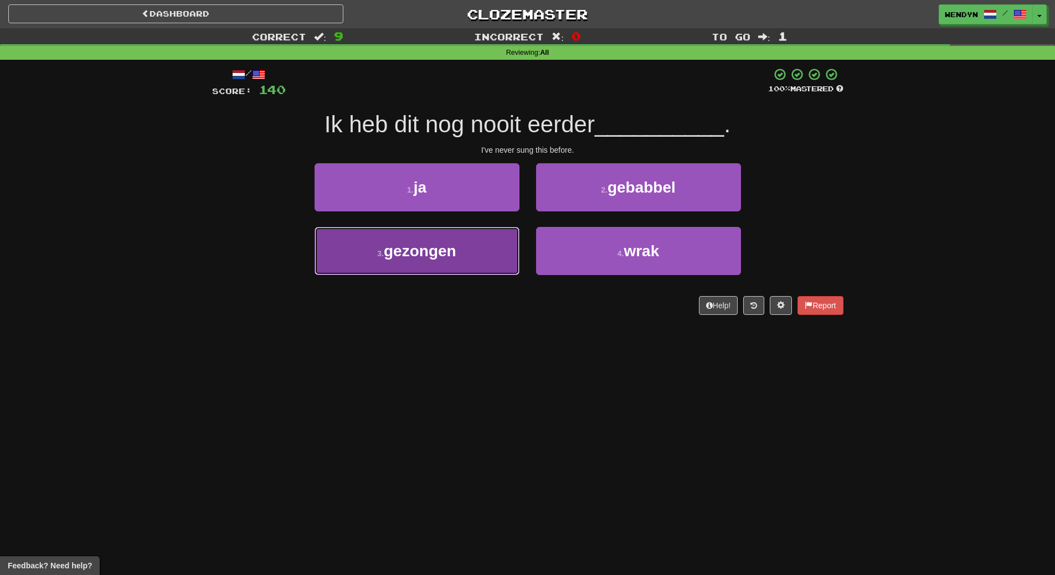
drag, startPoint x: 475, startPoint y: 255, endPoint x: 475, endPoint y: 297, distance: 42.6
click at [475, 255] on button "3 . gezongen" at bounding box center [417, 251] width 205 height 48
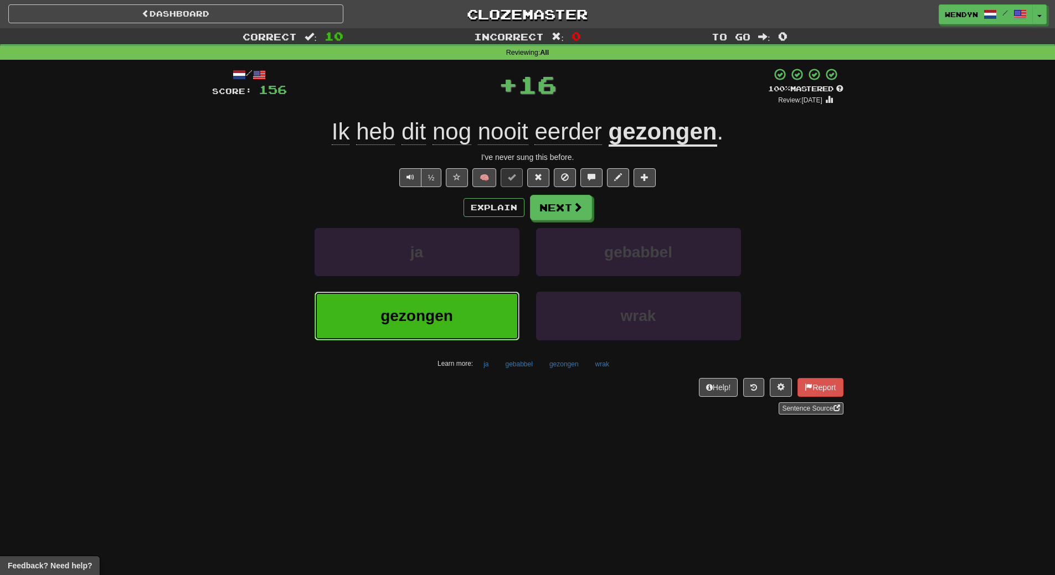
drag, startPoint x: 475, startPoint y: 317, endPoint x: 475, endPoint y: 323, distance: 6.1
click at [475, 317] on button "gezongen" at bounding box center [417, 316] width 205 height 48
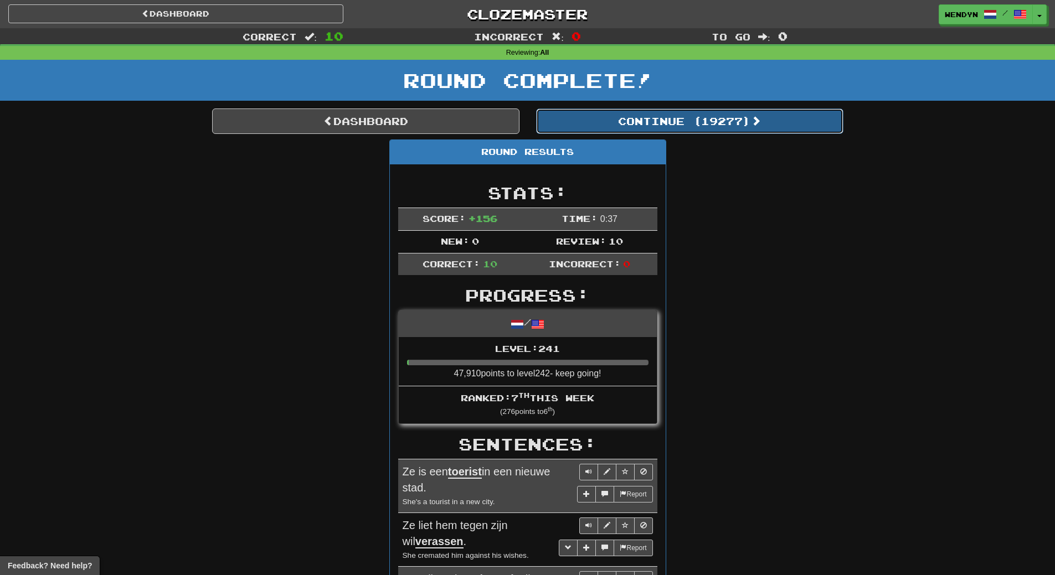
click at [706, 130] on button "Continue ( 19277 )" at bounding box center [689, 121] width 307 height 25
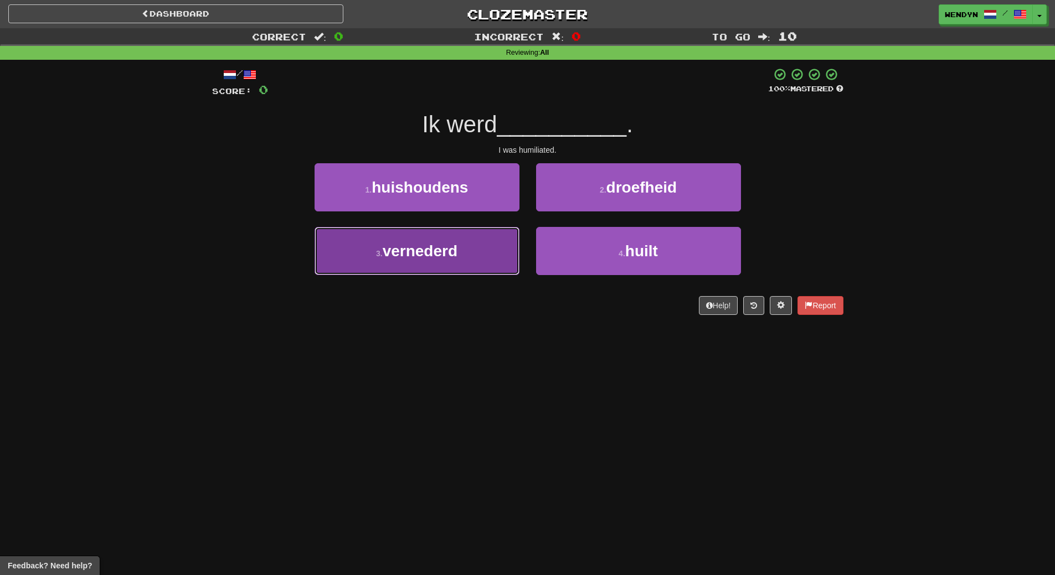
click at [468, 266] on button "3 . vernederd" at bounding box center [417, 251] width 205 height 48
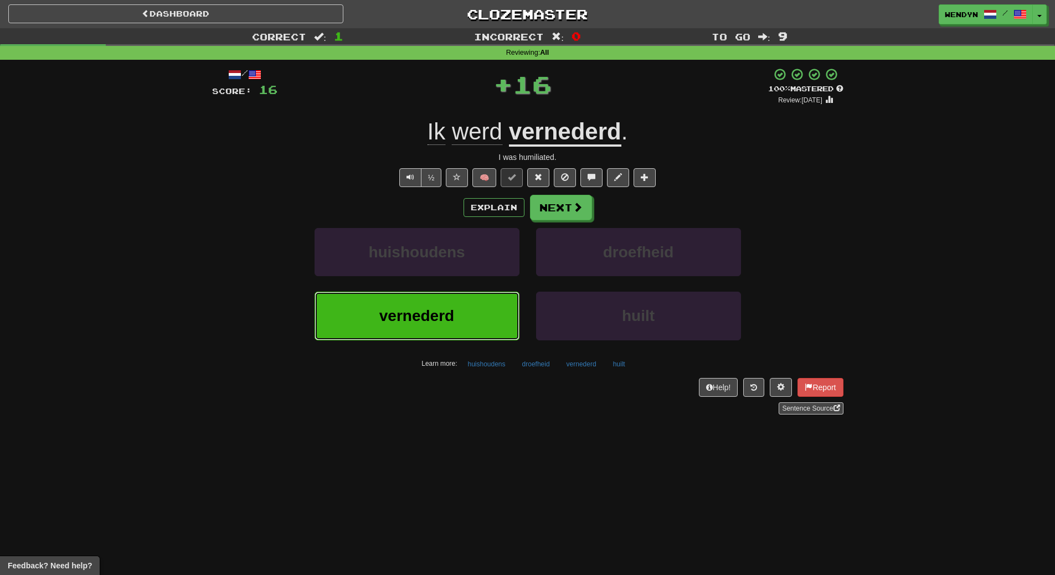
click at [465, 308] on button "vernederd" at bounding box center [417, 316] width 205 height 48
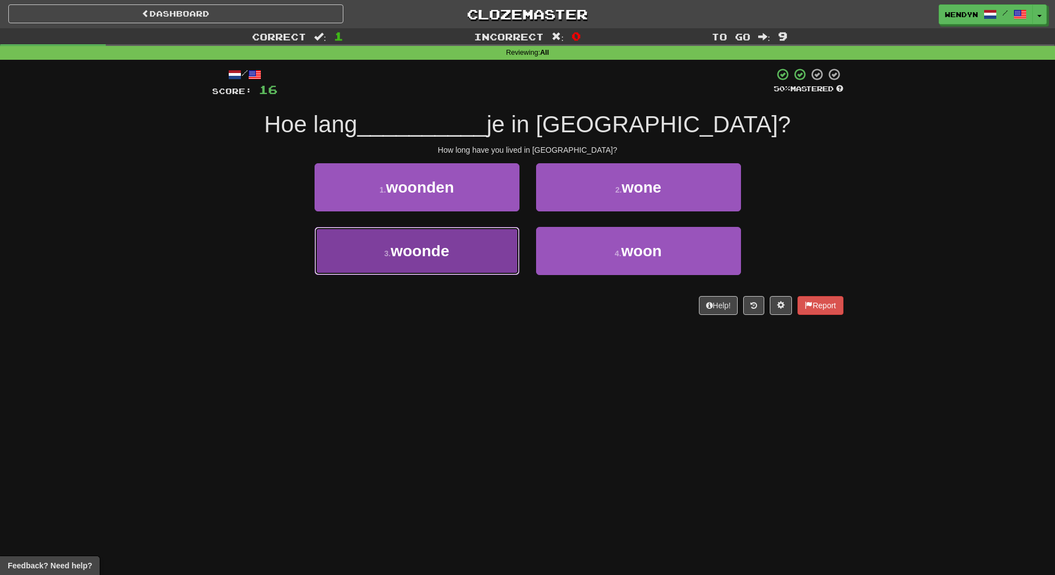
click at [453, 268] on button "3 . woonde" at bounding box center [417, 251] width 205 height 48
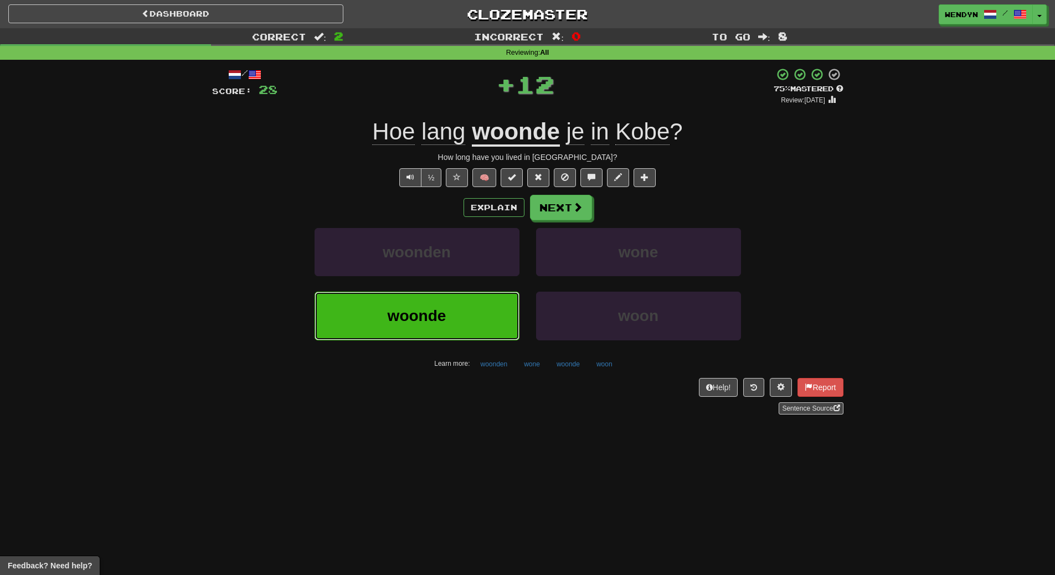
click at [446, 317] on span "woonde" at bounding box center [417, 315] width 59 height 17
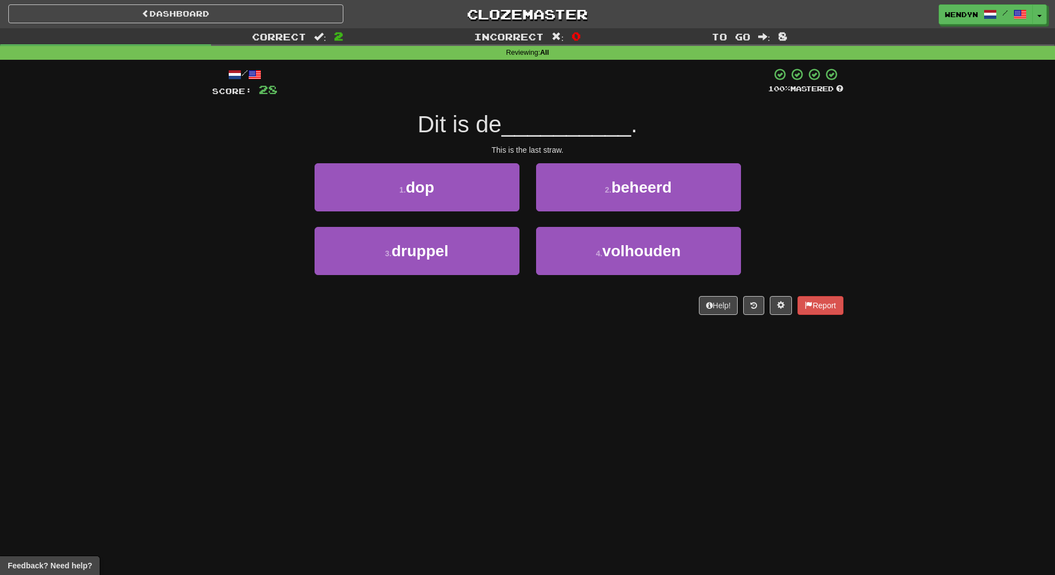
click at [447, 276] on div "3 . druppel" at bounding box center [417, 259] width 222 height 64
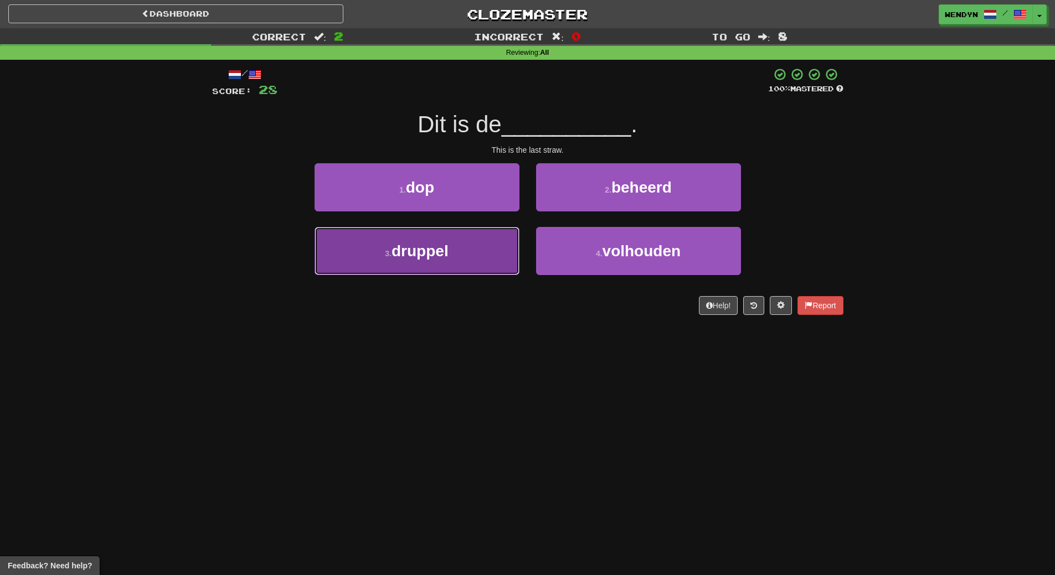
click at [451, 269] on button "3 . druppel" at bounding box center [417, 251] width 205 height 48
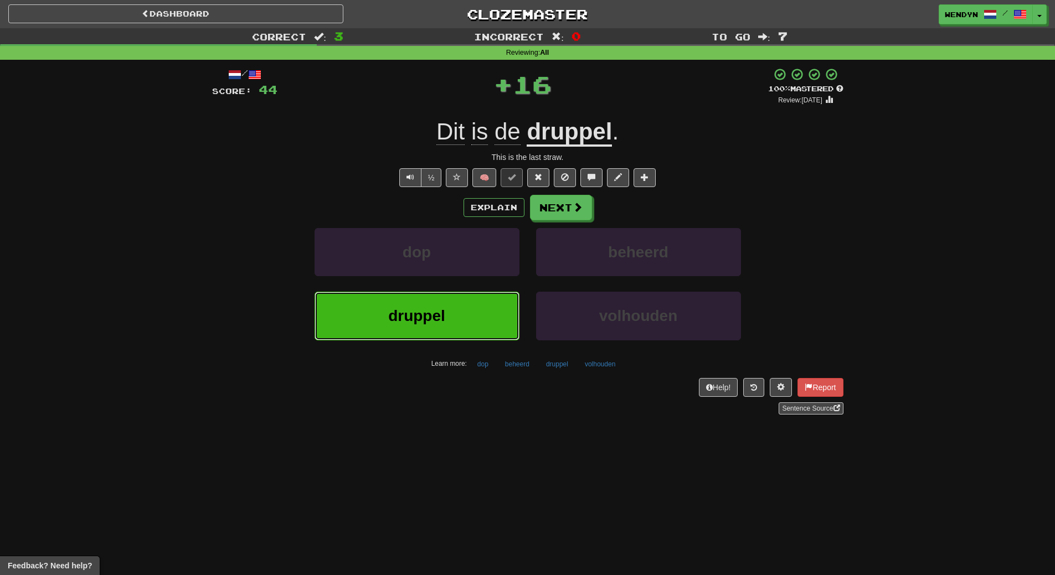
click at [443, 315] on span "druppel" at bounding box center [416, 315] width 57 height 17
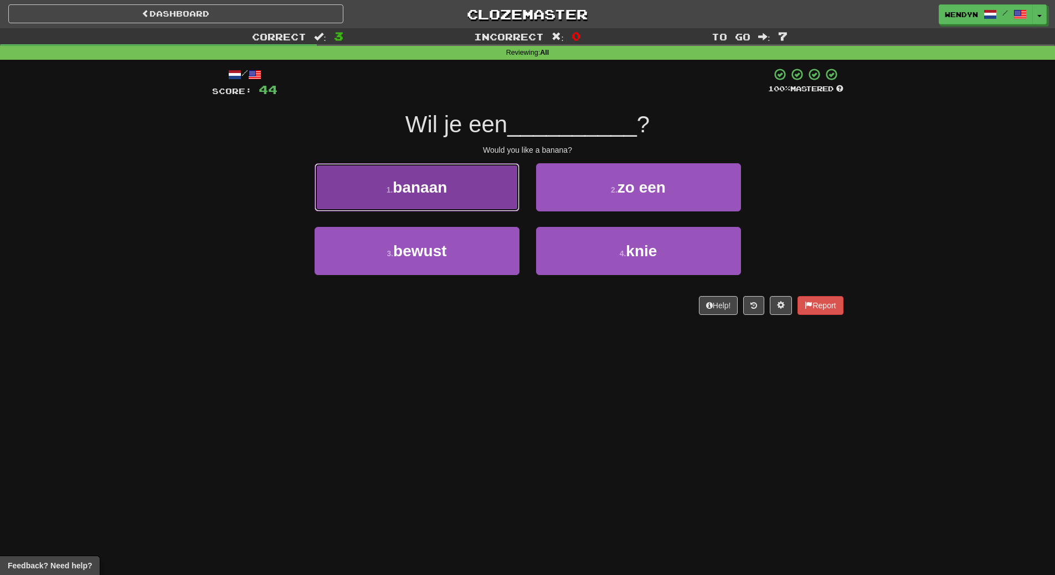
click at [437, 192] on span "banaan" at bounding box center [420, 187] width 54 height 17
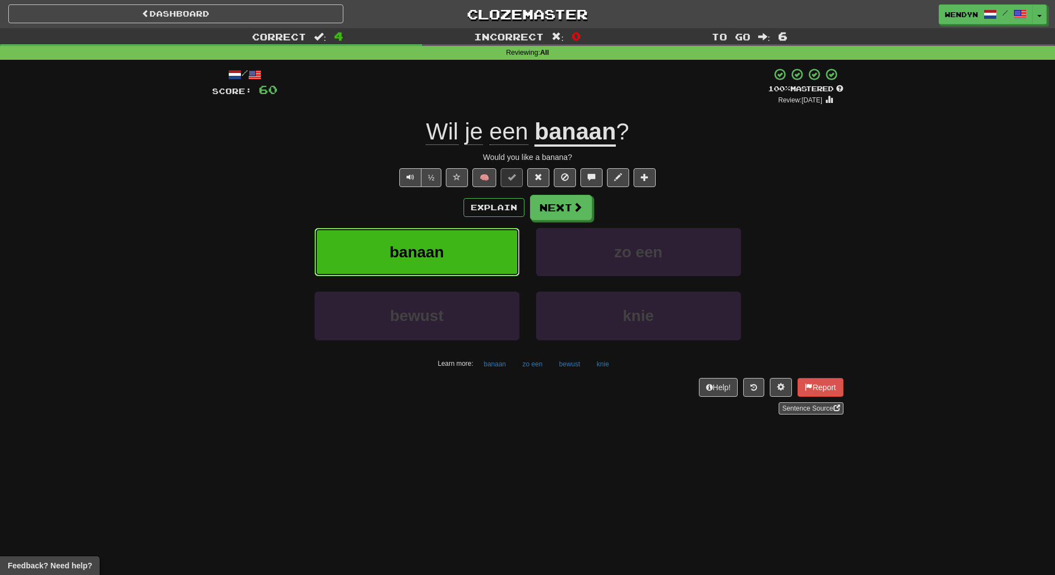
click at [455, 247] on button "banaan" at bounding box center [417, 252] width 205 height 48
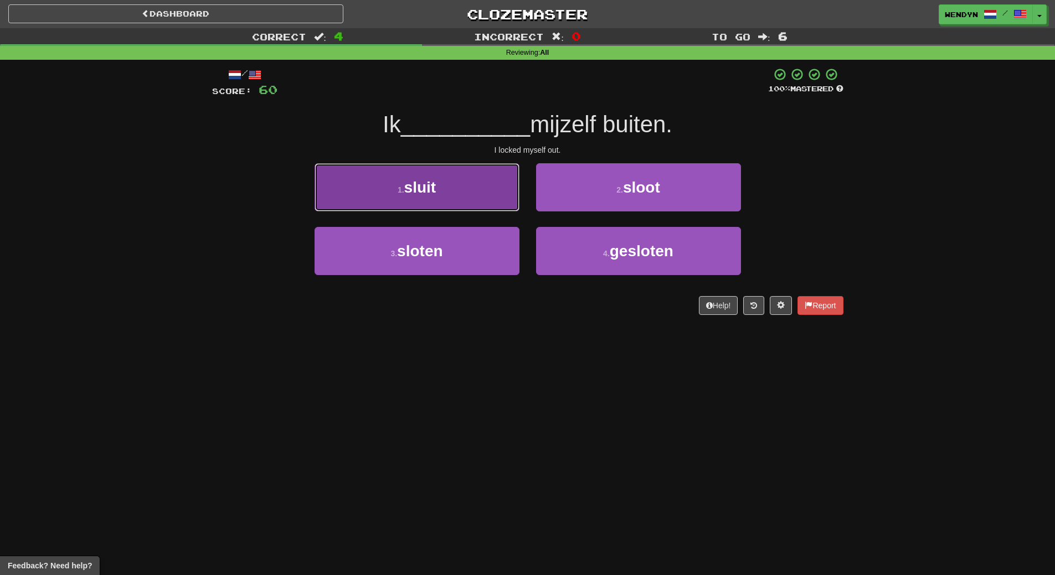
click at [473, 207] on button "1 . sluit" at bounding box center [417, 187] width 205 height 48
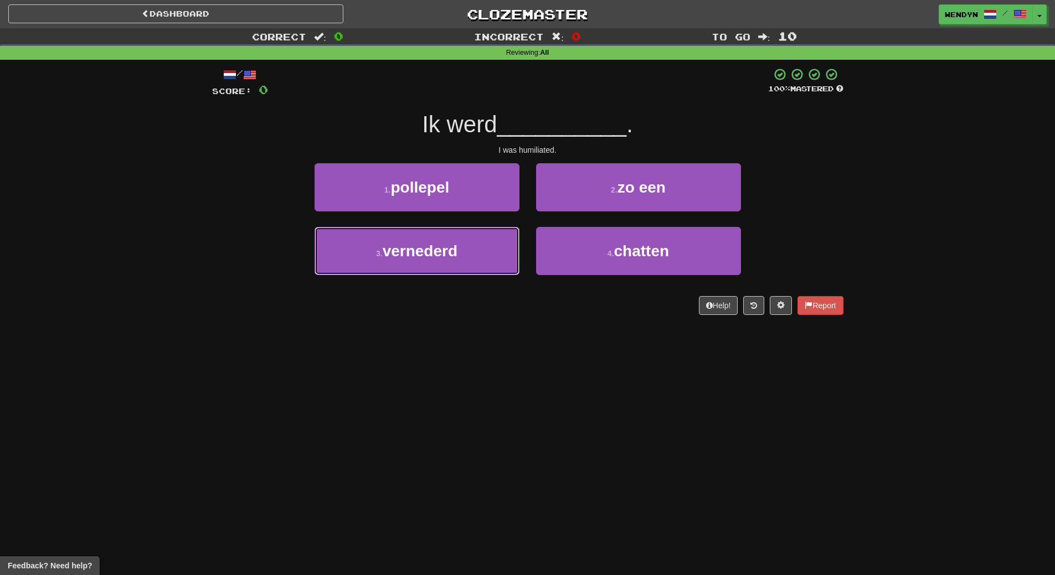
drag, startPoint x: 483, startPoint y: 260, endPoint x: 482, endPoint y: 291, distance: 31.1
click at [483, 262] on button "3 . vernederd" at bounding box center [417, 251] width 205 height 48
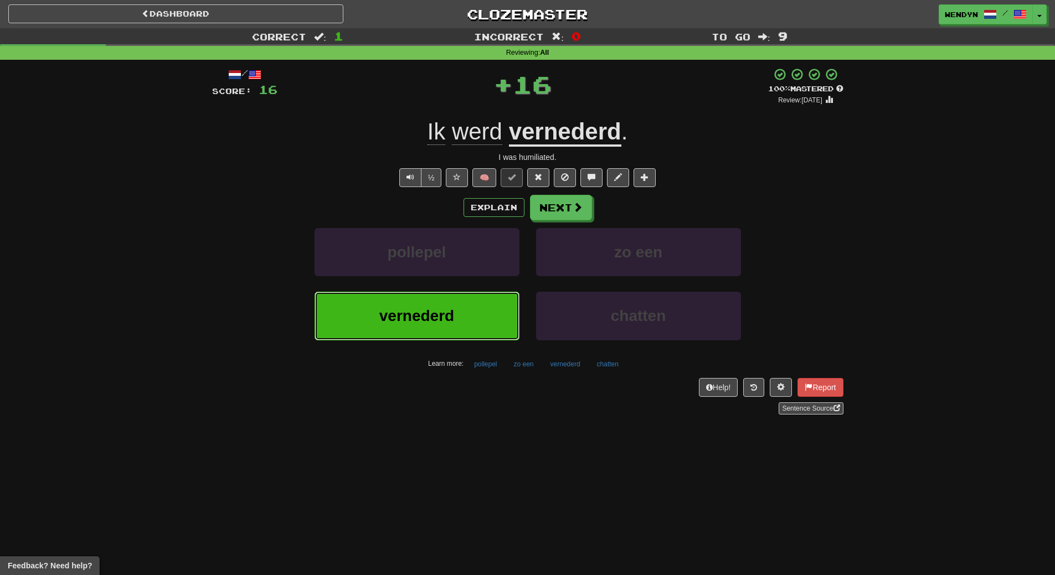
click at [481, 306] on button "vernederd" at bounding box center [417, 316] width 205 height 48
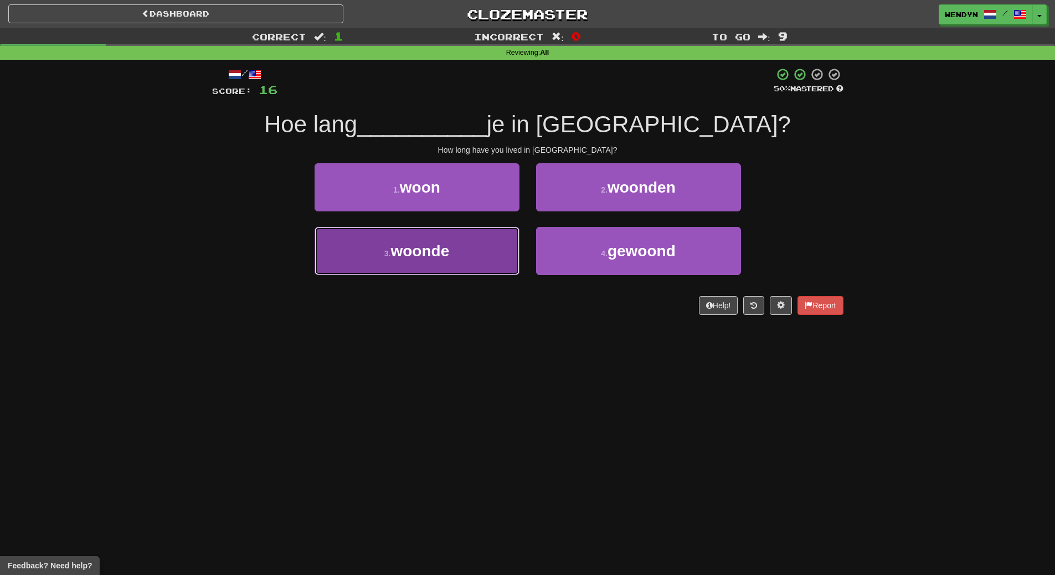
drag, startPoint x: 470, startPoint y: 262, endPoint x: 471, endPoint y: 298, distance: 36.6
click at [470, 265] on button "3 . woonde" at bounding box center [417, 251] width 205 height 48
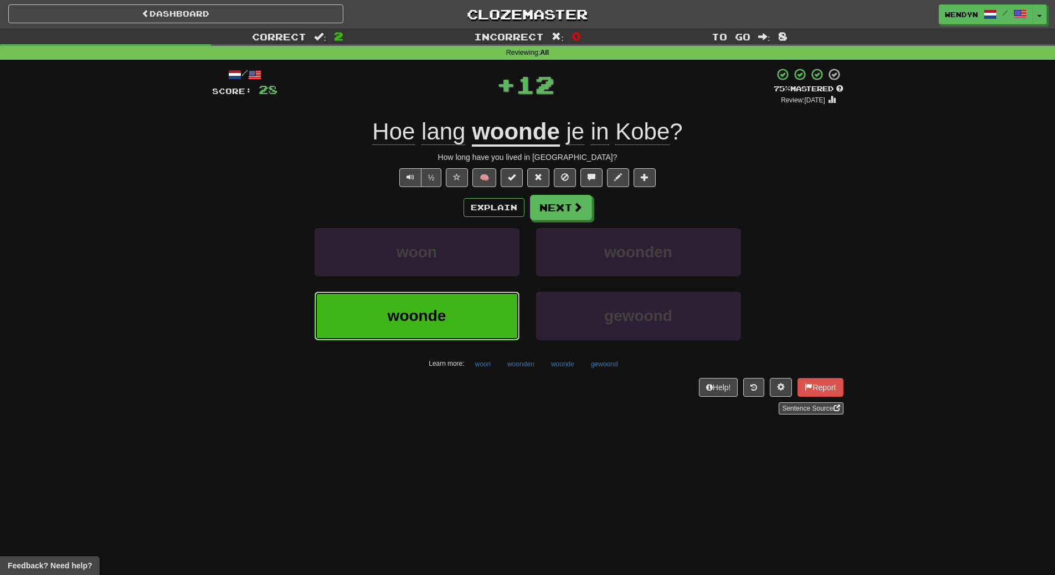
click at [471, 299] on button "woonde" at bounding box center [417, 316] width 205 height 48
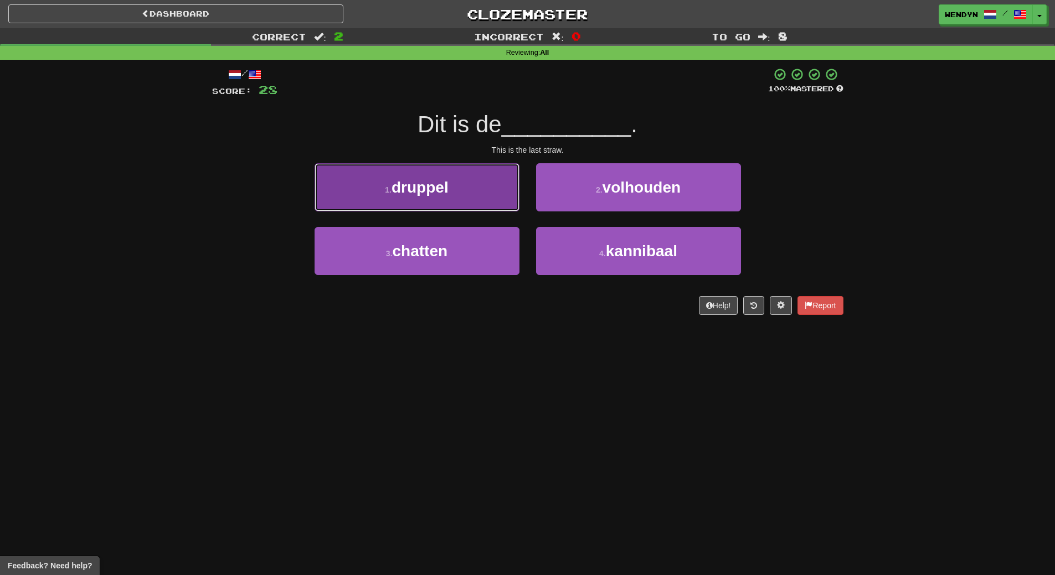
click at [465, 197] on button "1 . druppel" at bounding box center [417, 187] width 205 height 48
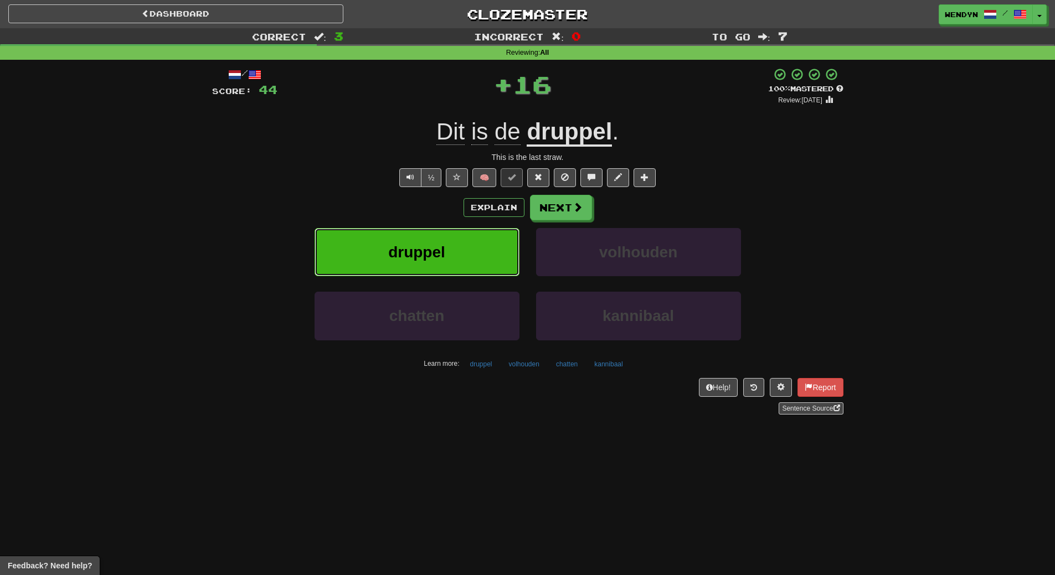
click at [461, 263] on button "druppel" at bounding box center [417, 252] width 205 height 48
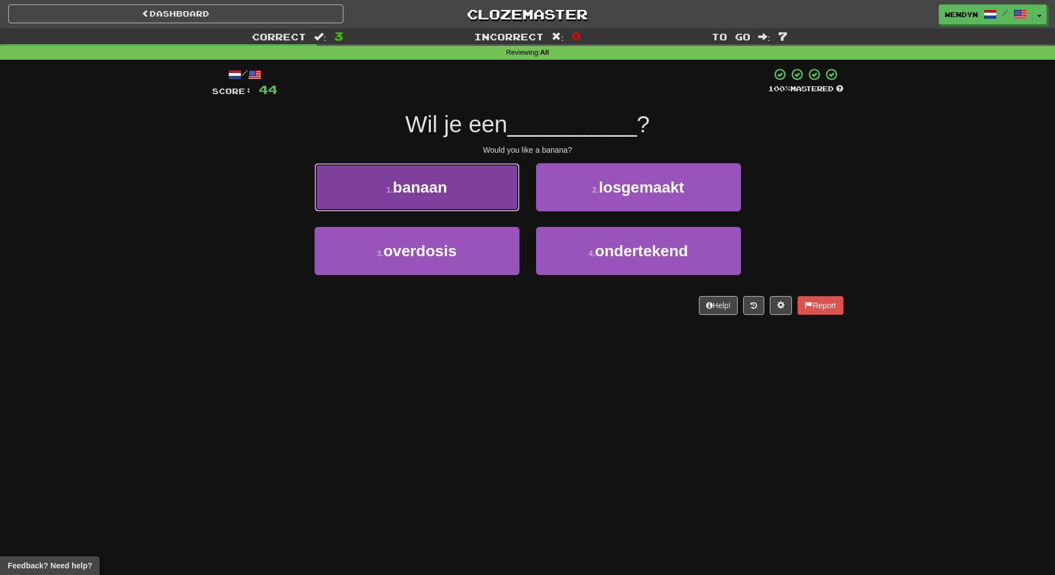
click at [445, 195] on span "banaan" at bounding box center [420, 187] width 54 height 17
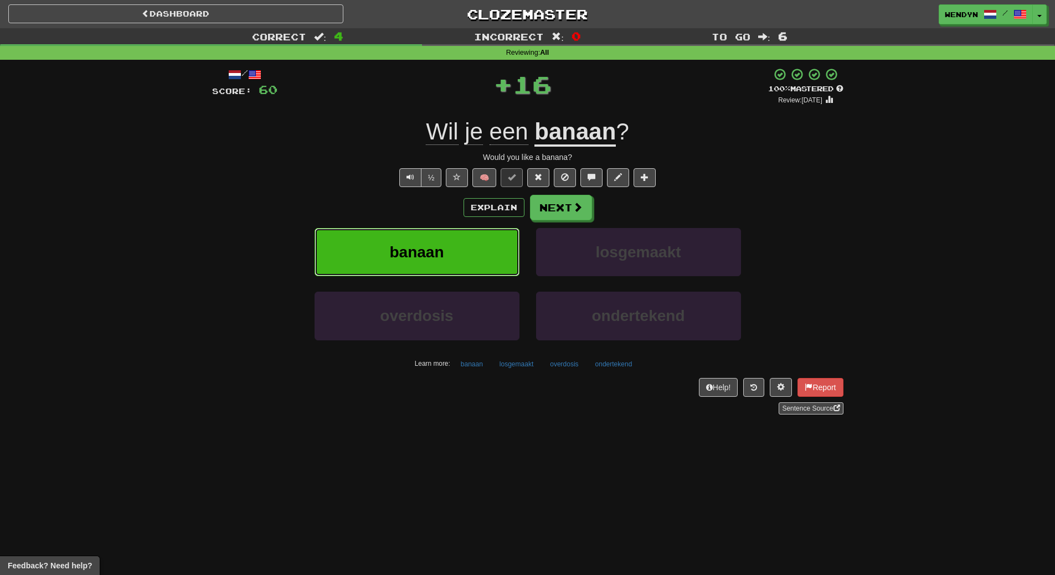
click at [447, 241] on button "banaan" at bounding box center [417, 252] width 205 height 48
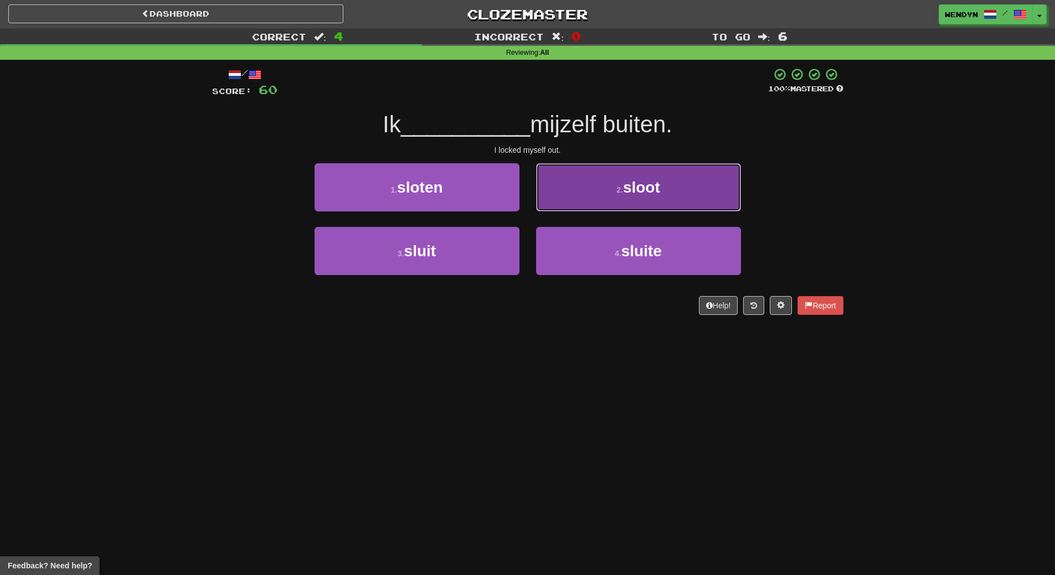
click at [643, 192] on span "sloot" at bounding box center [641, 187] width 37 height 17
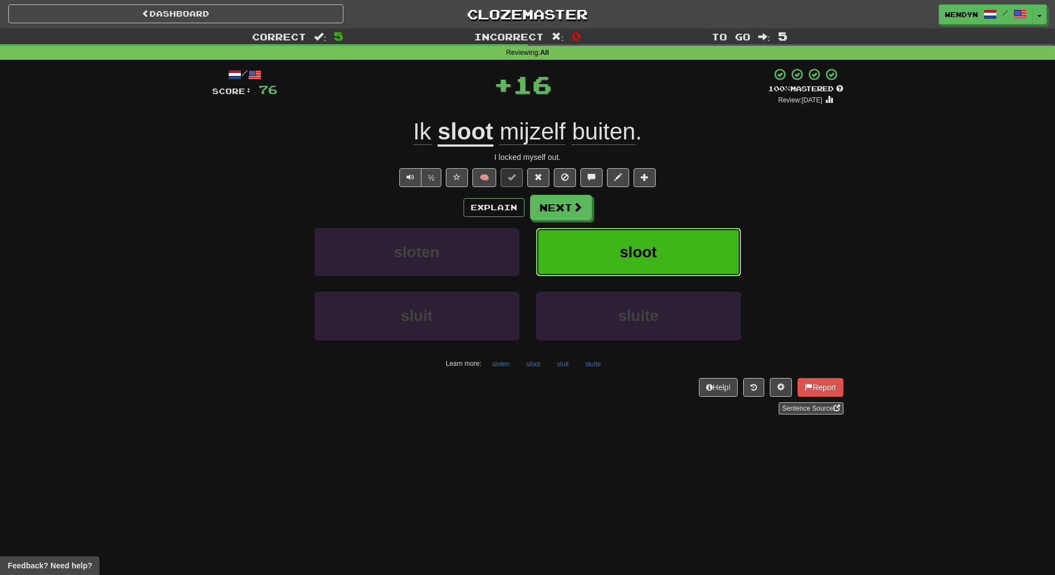
click at [631, 241] on button "sloot" at bounding box center [638, 252] width 205 height 48
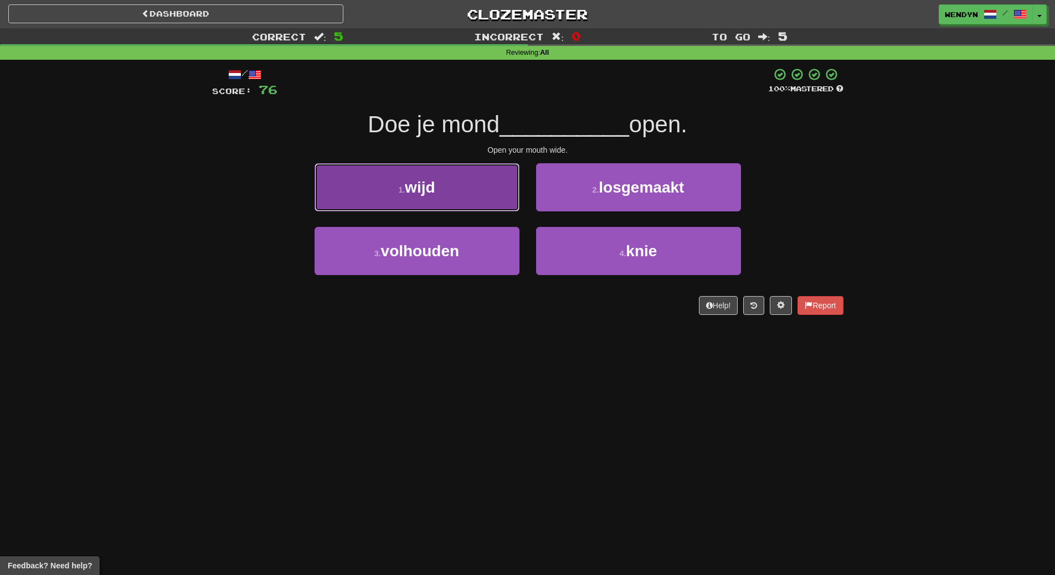
drag, startPoint x: 441, startPoint y: 197, endPoint x: 441, endPoint y: 222, distance: 25.5
click at [441, 199] on button "1 . wijd" at bounding box center [417, 187] width 205 height 48
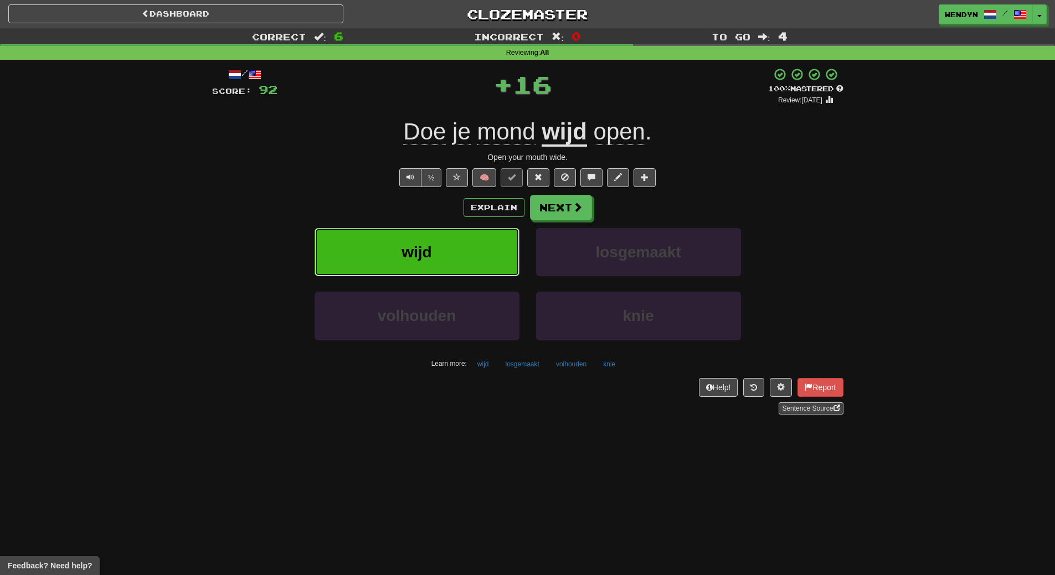
click at [442, 261] on button "wijd" at bounding box center [417, 252] width 205 height 48
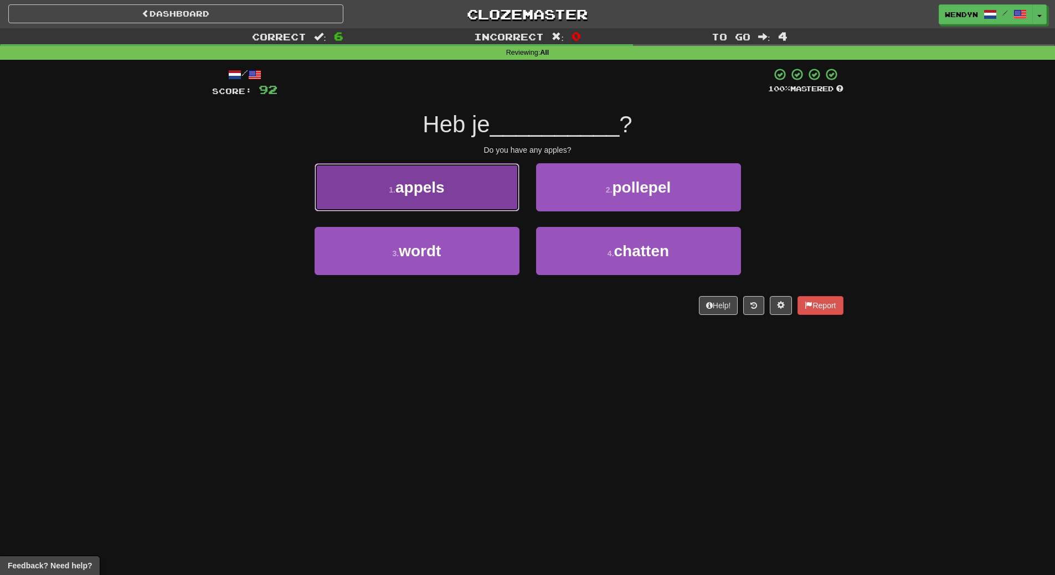
click at [405, 178] on button "1 . appels" at bounding box center [417, 187] width 205 height 48
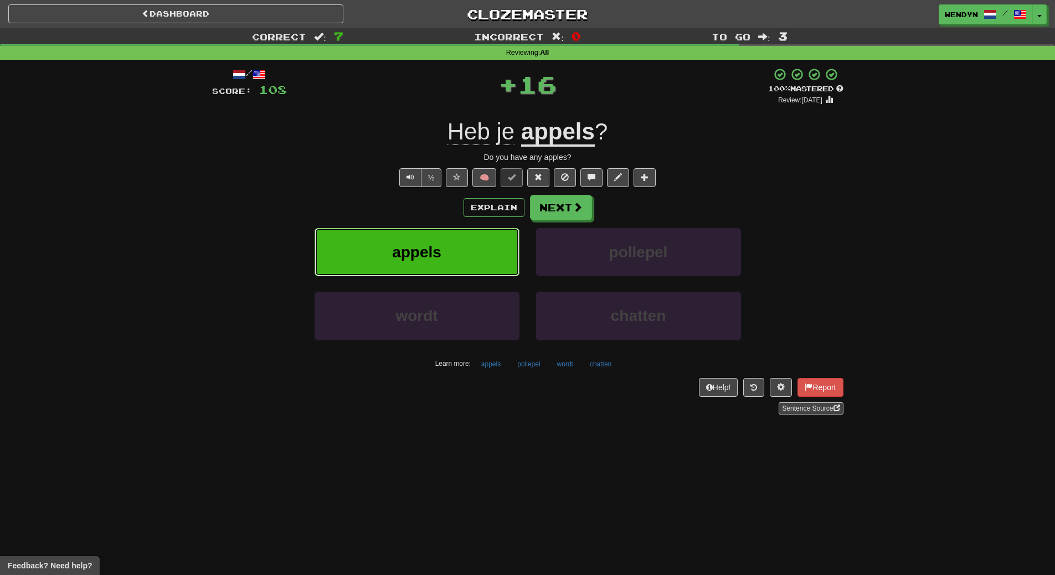
click at [428, 240] on button "appels" at bounding box center [417, 252] width 205 height 48
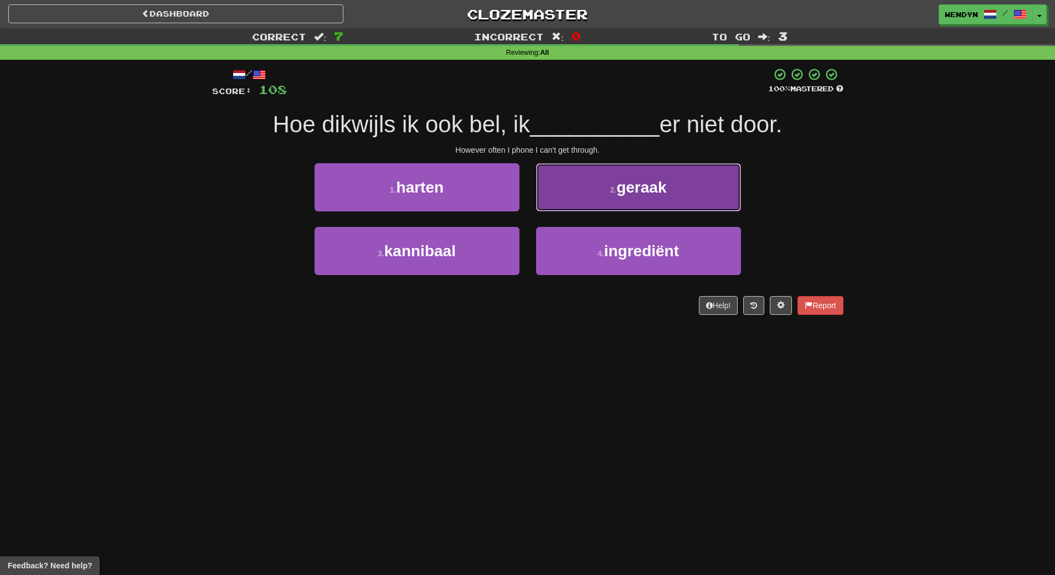
click at [655, 199] on button "2 . geraak" at bounding box center [638, 187] width 205 height 48
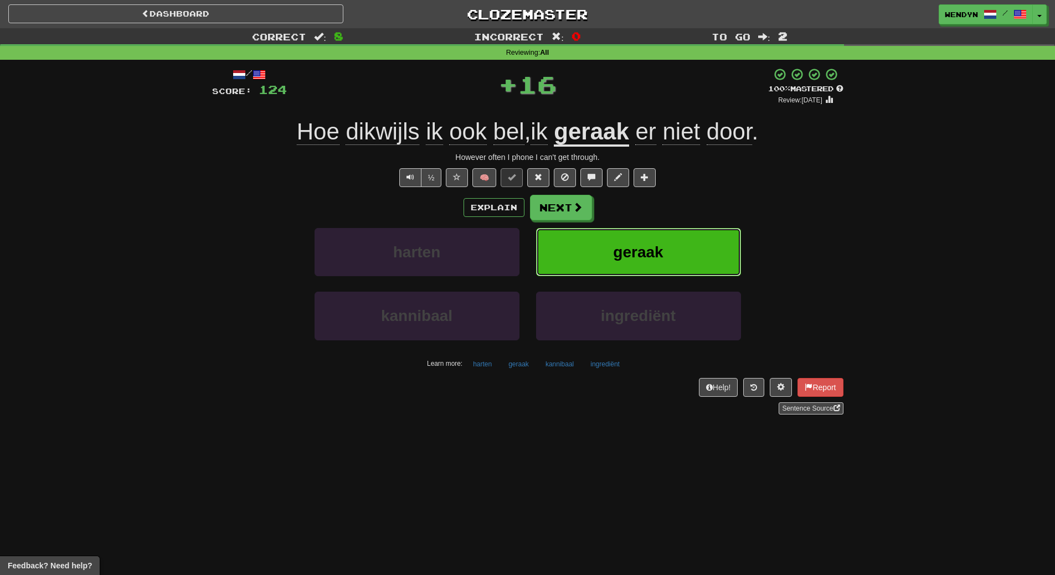
click at [647, 231] on button "geraak" at bounding box center [638, 252] width 205 height 48
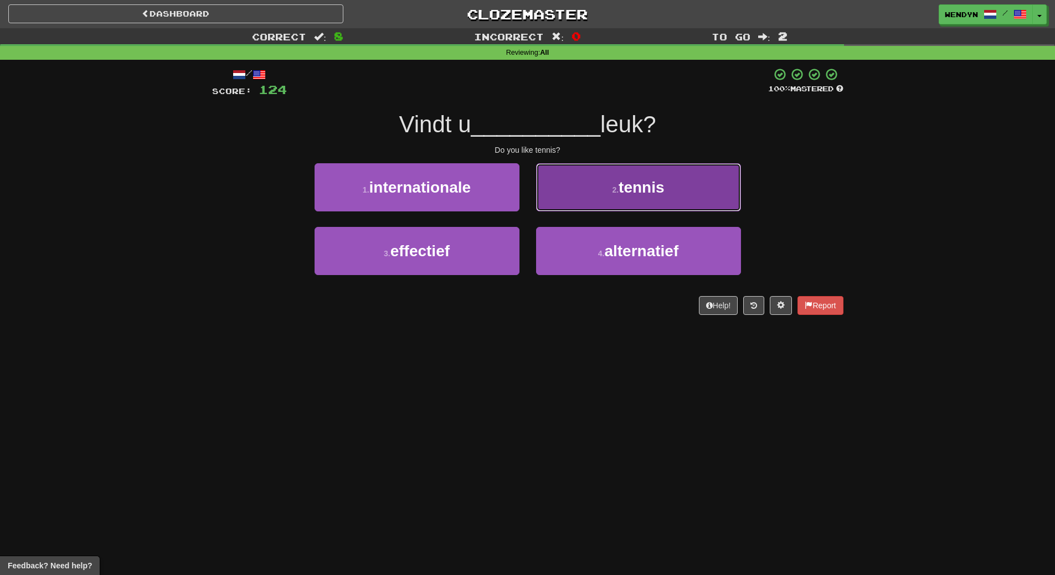
click at [649, 199] on button "2 . tennis" at bounding box center [638, 187] width 205 height 48
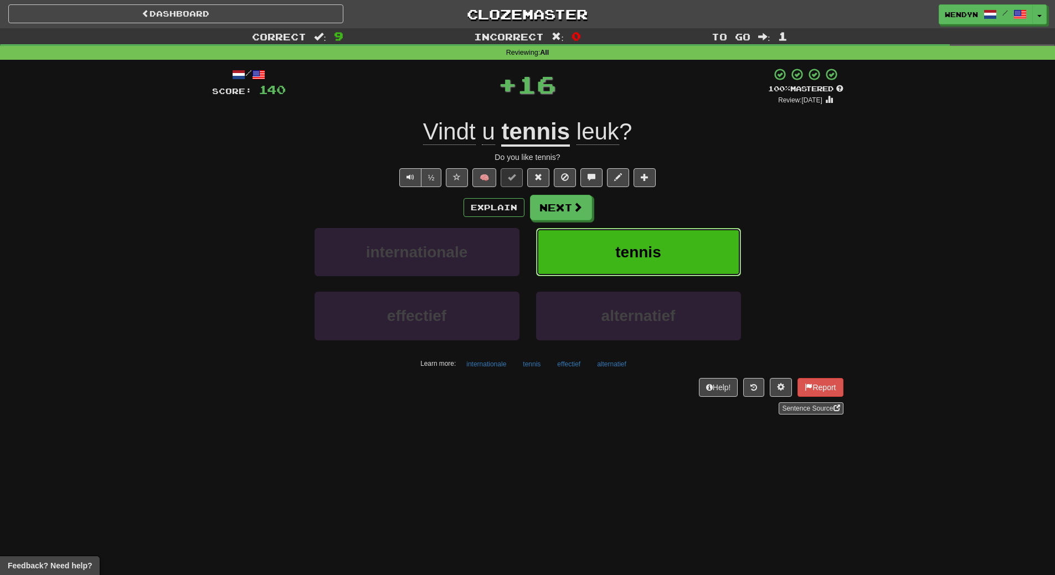
click at [646, 235] on button "tennis" at bounding box center [638, 252] width 205 height 48
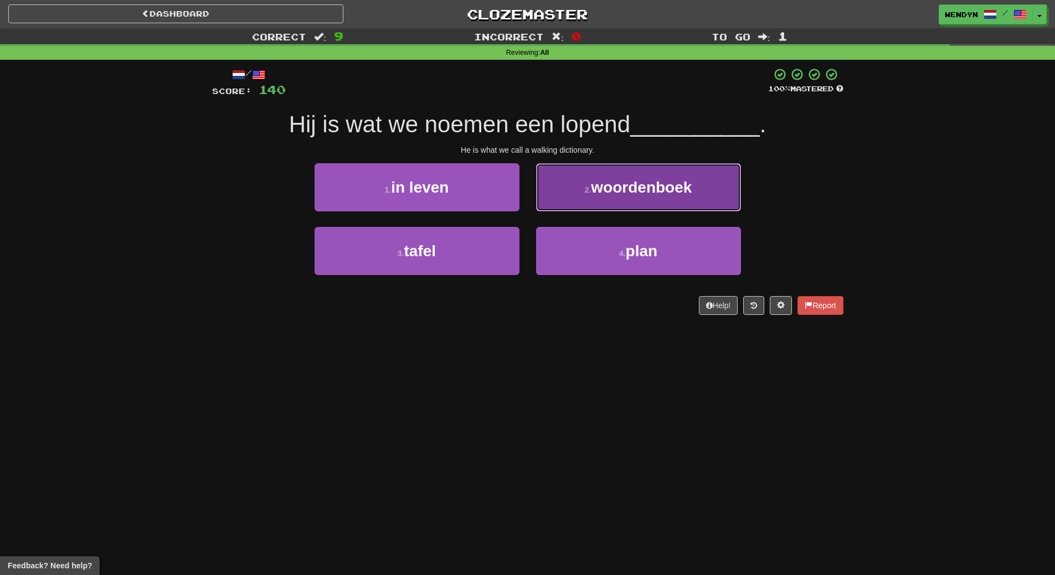
click at [665, 182] on span "woordenboek" at bounding box center [641, 187] width 101 height 17
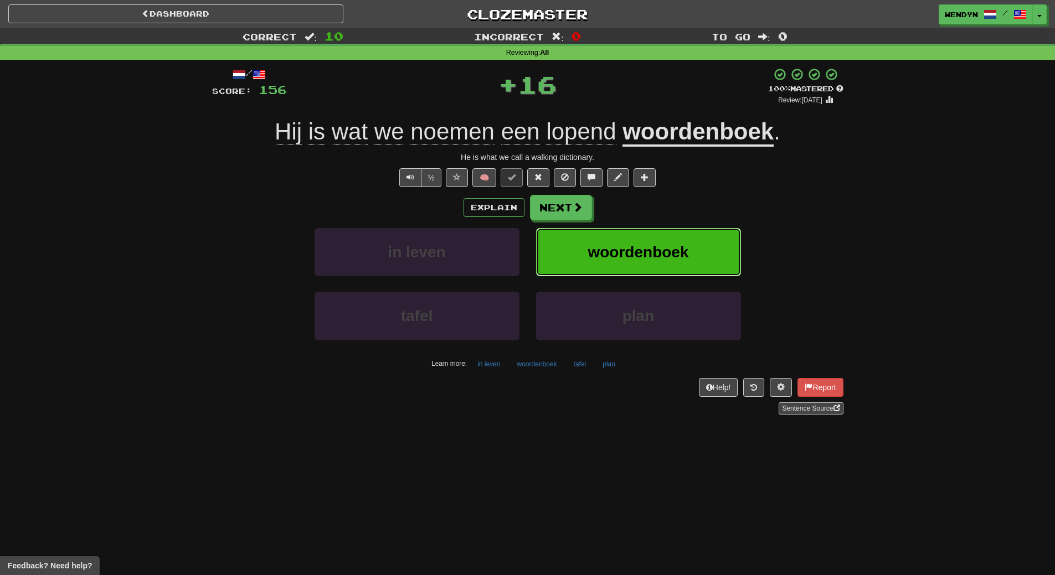
click at [653, 244] on span "woordenboek" at bounding box center [638, 252] width 101 height 17
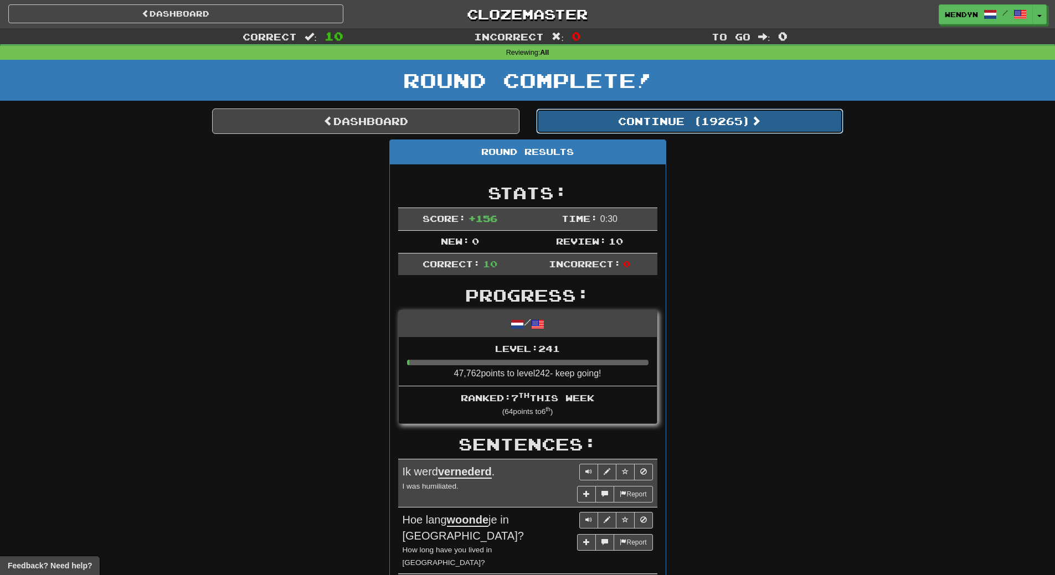
click at [712, 119] on button "Continue ( 19265 )" at bounding box center [689, 121] width 307 height 25
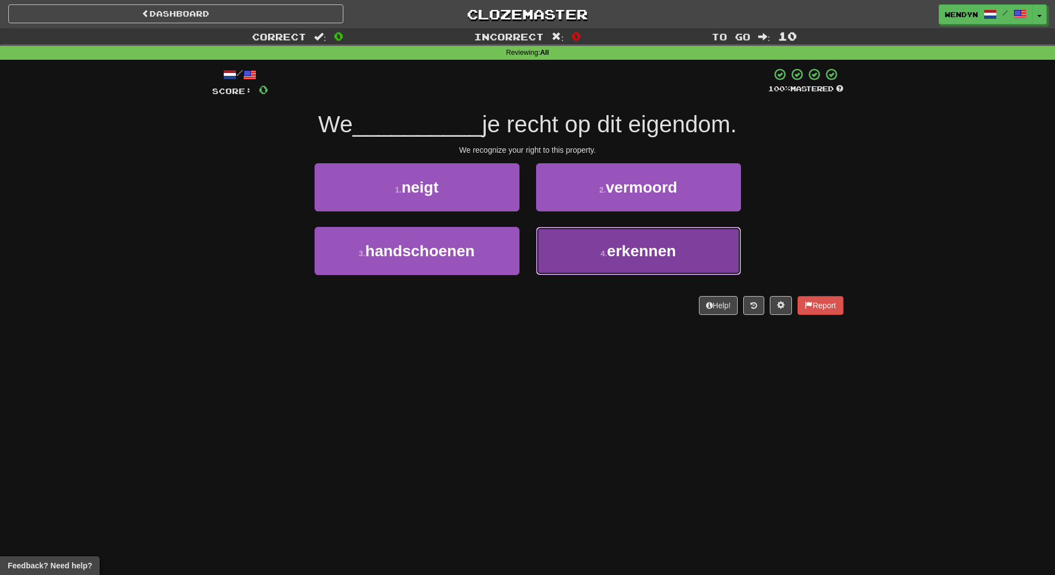
click at [619, 265] on button "4 . erkennen" at bounding box center [638, 251] width 205 height 48
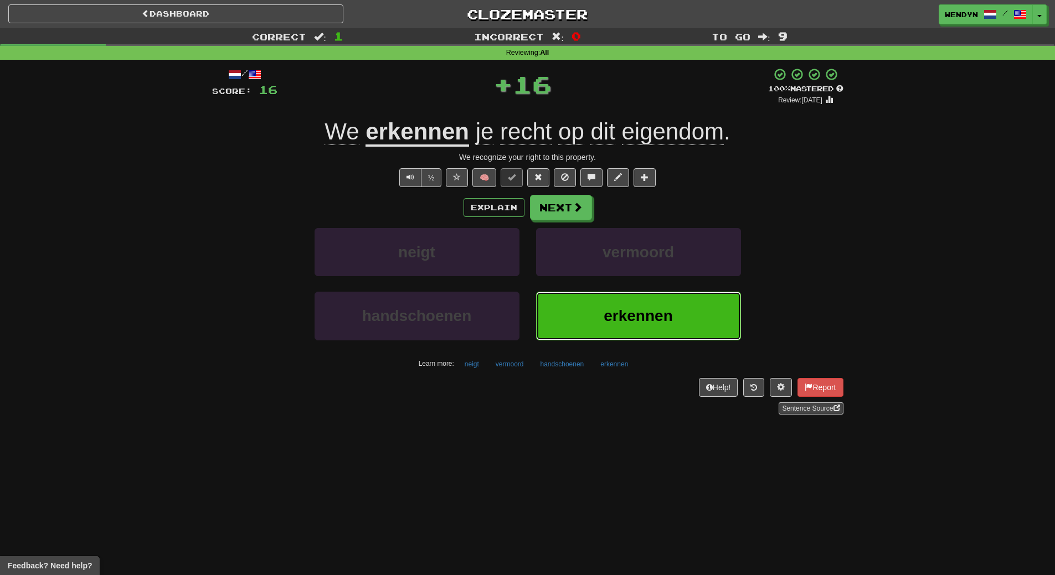
click at [622, 313] on span "erkennen" at bounding box center [638, 315] width 69 height 17
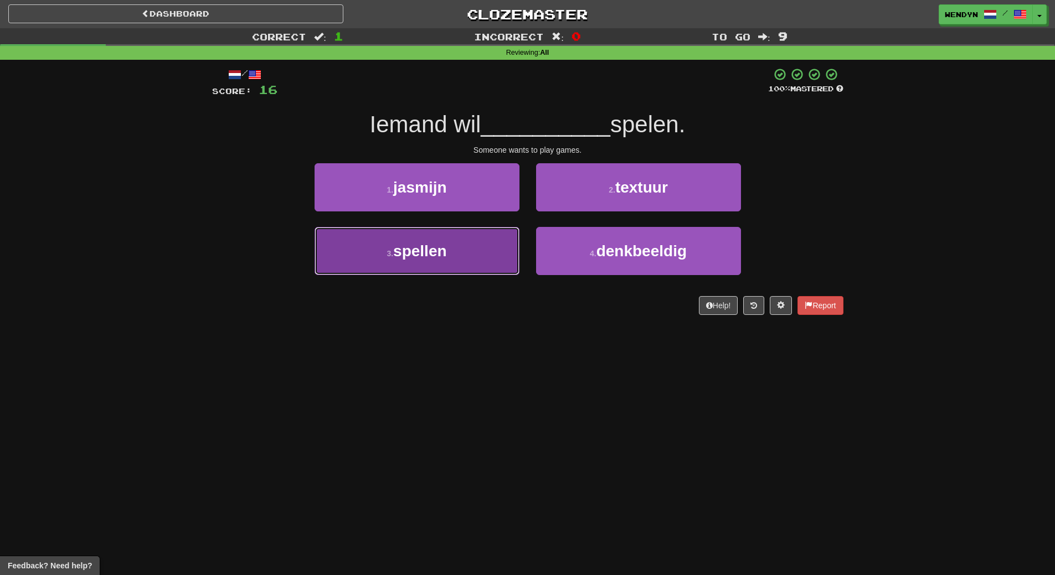
click at [427, 256] on span "spellen" at bounding box center [419, 251] width 53 height 17
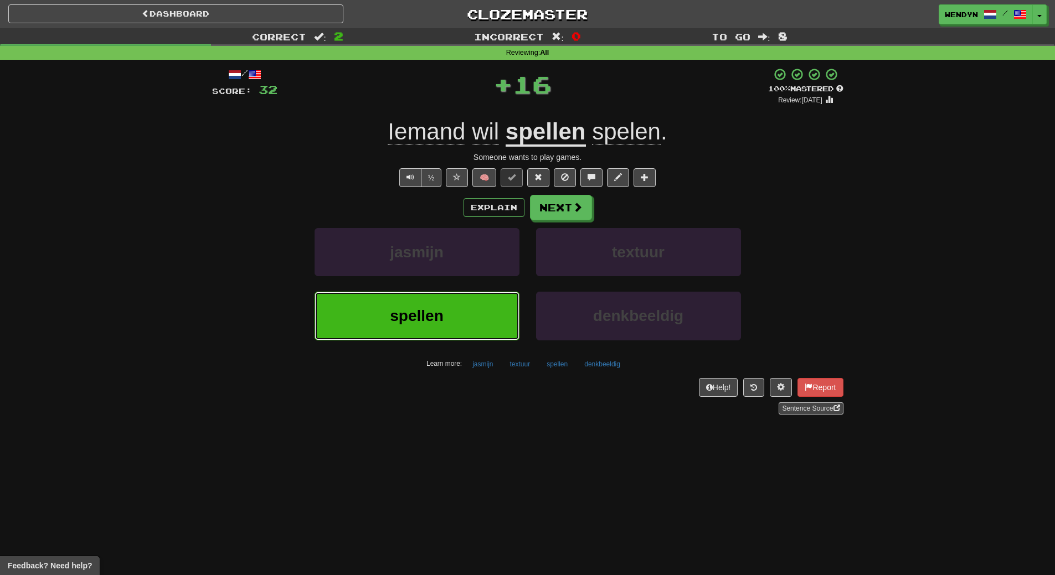
click at [426, 299] on button "spellen" at bounding box center [417, 316] width 205 height 48
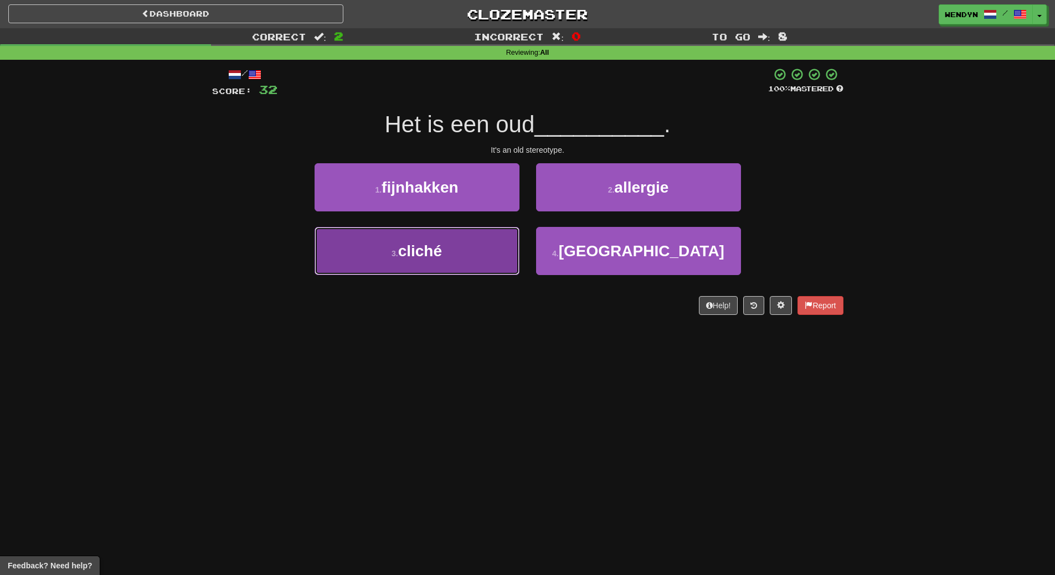
click at [434, 267] on button "3 . cliché" at bounding box center [417, 251] width 205 height 48
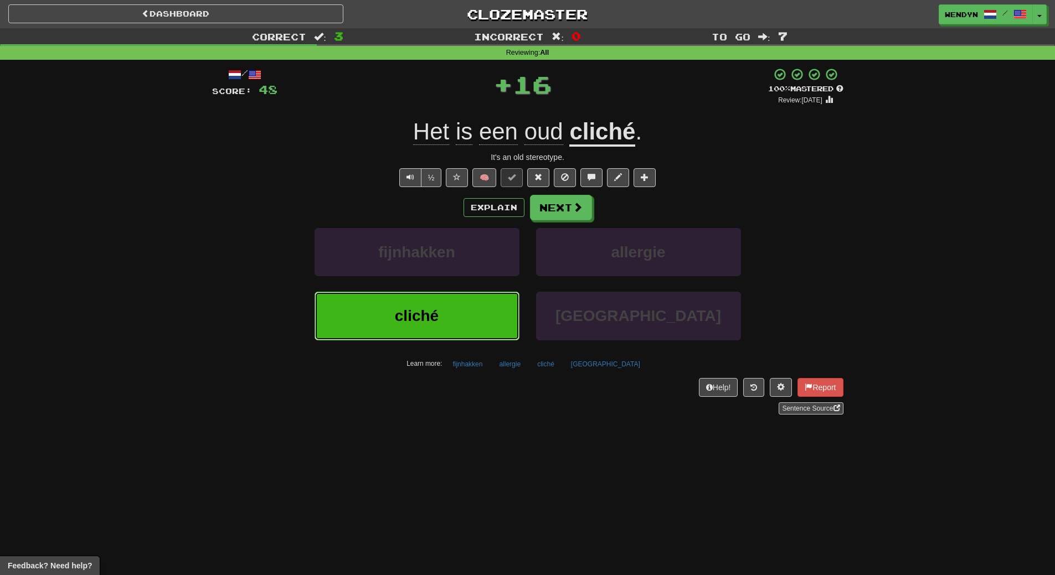
click at [435, 312] on span "cliché" at bounding box center [417, 315] width 44 height 17
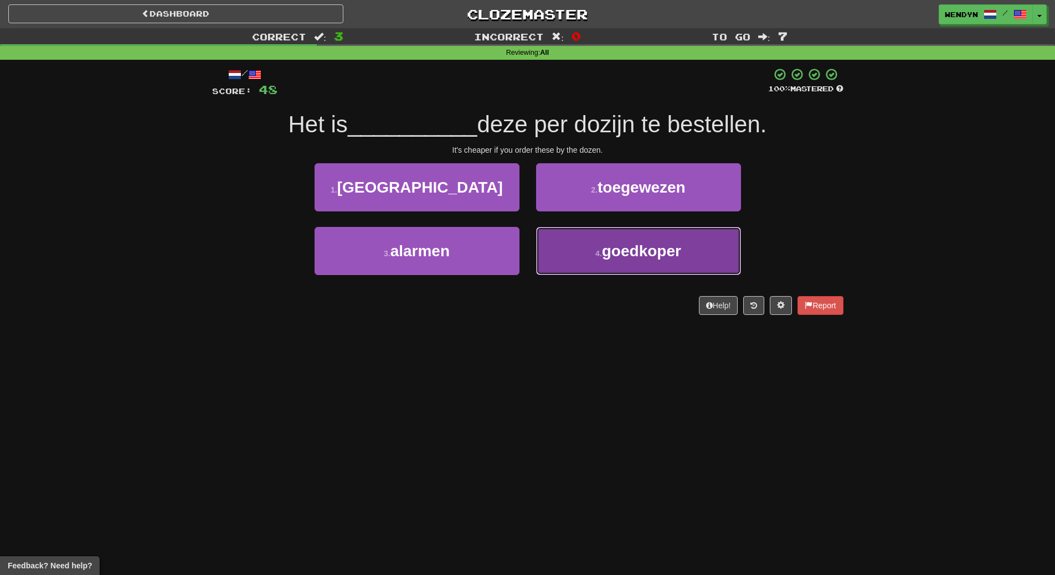
click at [690, 260] on button "4 . goedkoper" at bounding box center [638, 251] width 205 height 48
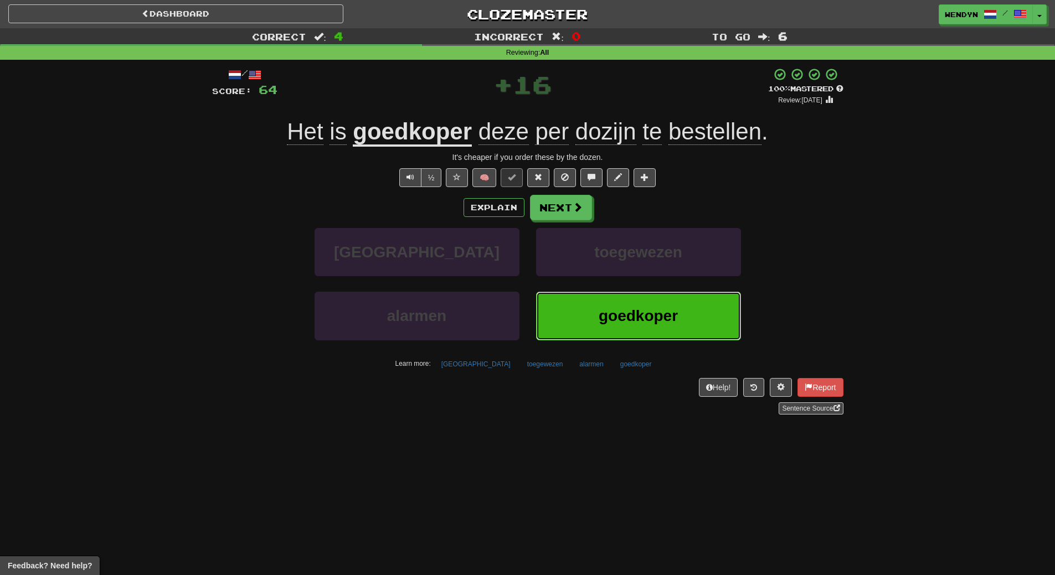
click at [606, 318] on span "goedkoper" at bounding box center [638, 315] width 79 height 17
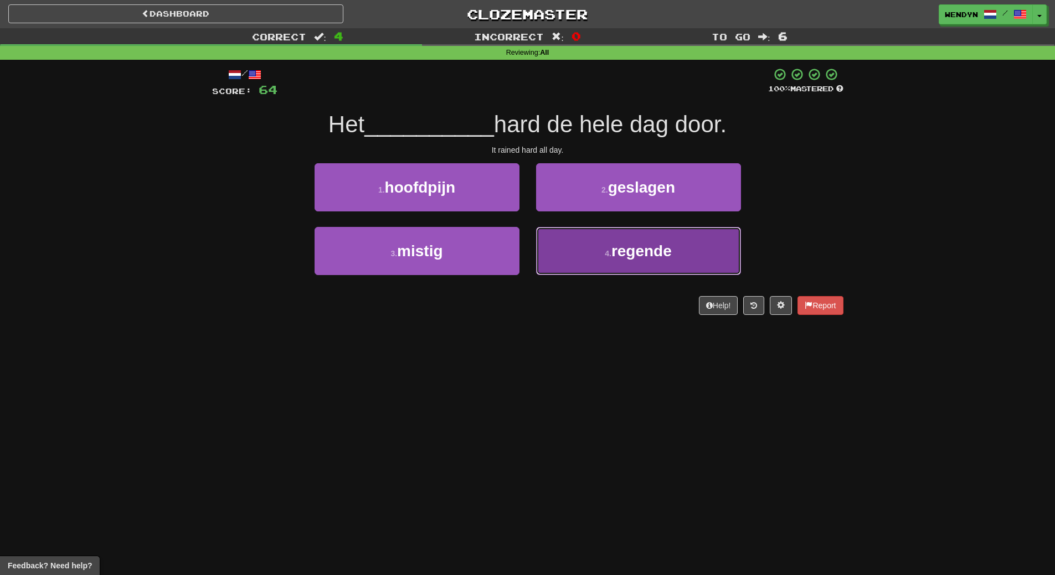
click at [606, 260] on button "4 . regende" at bounding box center [638, 251] width 205 height 48
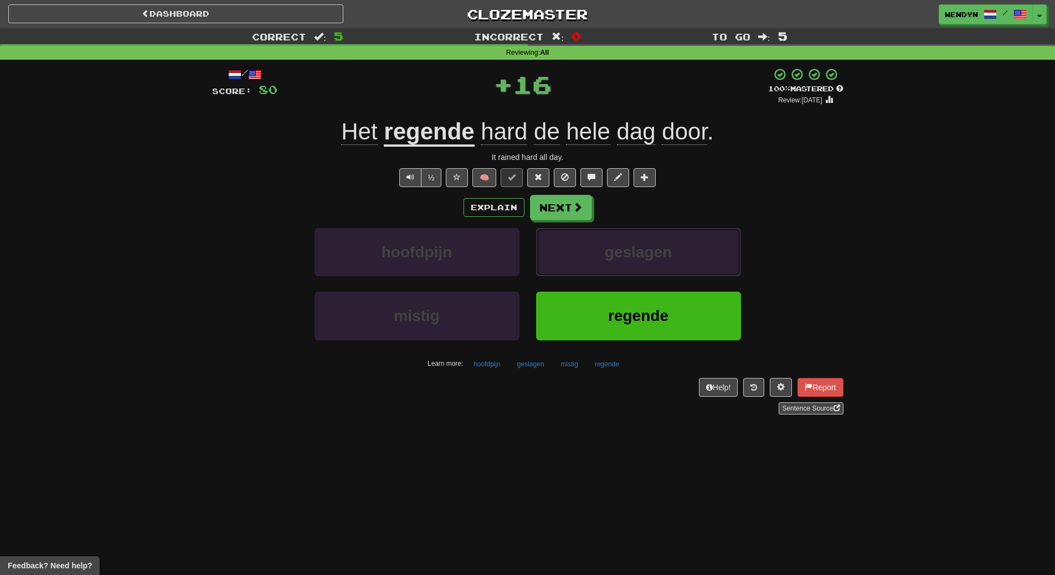
click at [606, 260] on span "geslagen" at bounding box center [638, 252] width 67 height 17
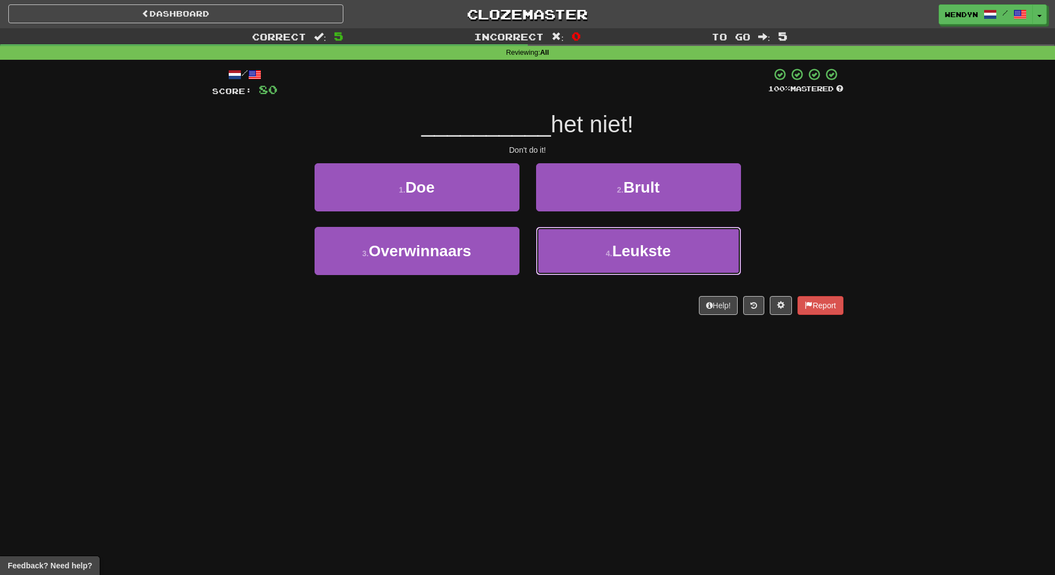
drag, startPoint x: 606, startPoint y: 260, endPoint x: 584, endPoint y: 341, distance: 83.3
click at [584, 341] on div "Dashboard Clozemaster WendyN / Toggle Dropdown Dashboard Leaderboard Activity F…" at bounding box center [527, 287] width 1055 height 575
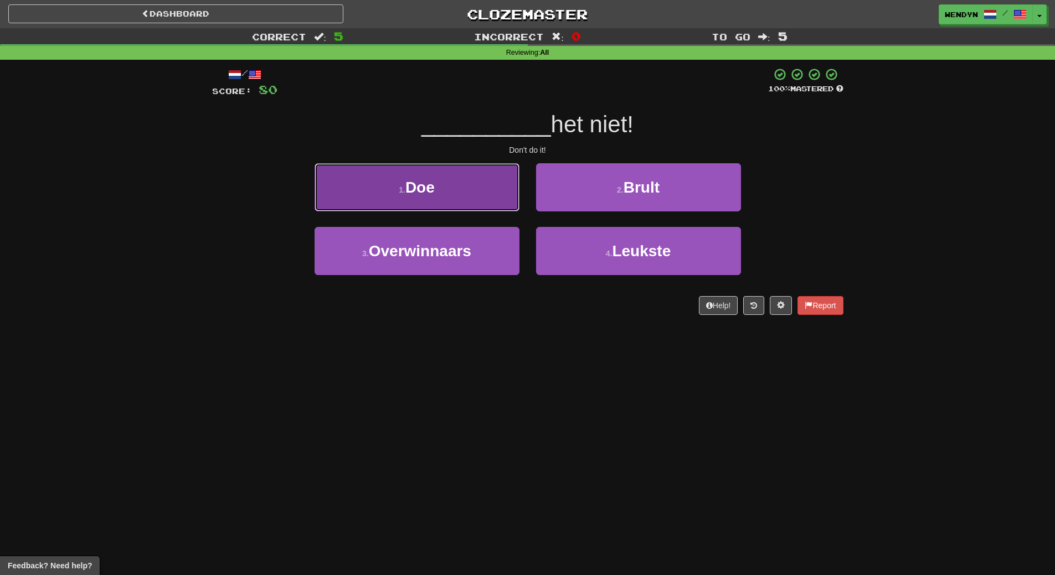
click at [465, 170] on button "1 . Doe" at bounding box center [417, 187] width 205 height 48
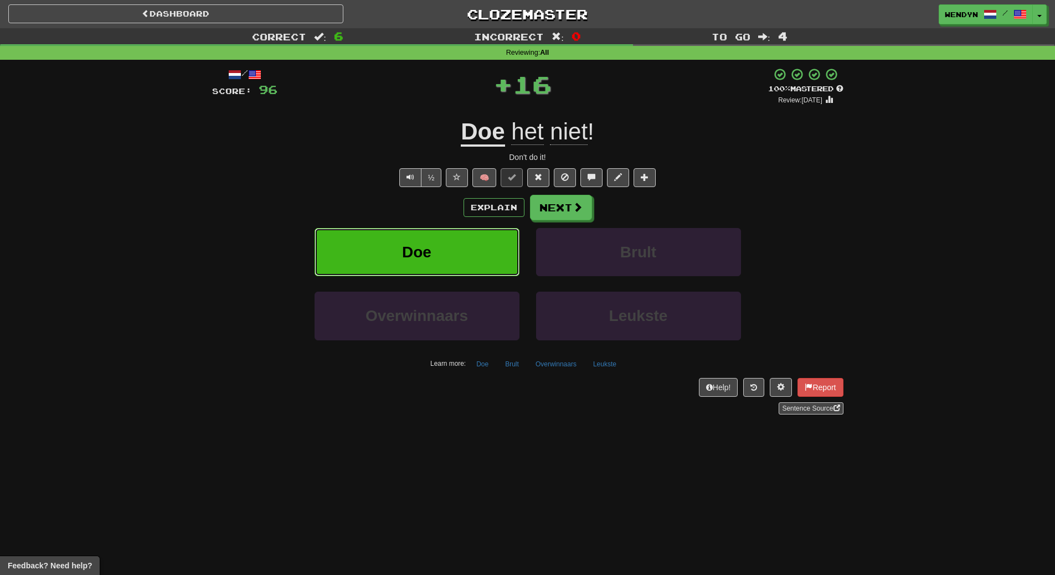
click at [465, 245] on button "Doe" at bounding box center [417, 252] width 205 height 48
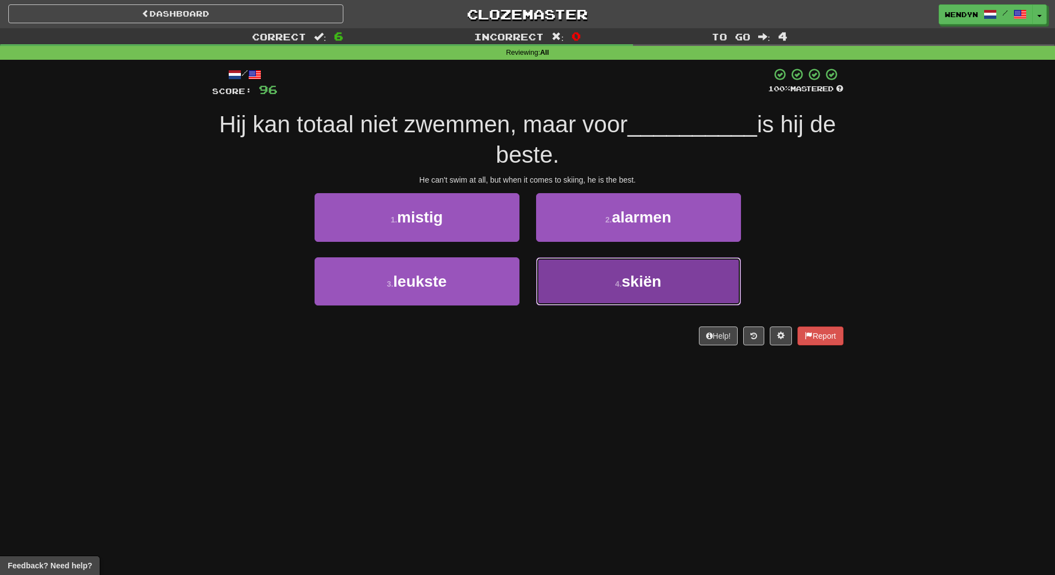
click at [593, 292] on button "4 . skiën" at bounding box center [638, 282] width 205 height 48
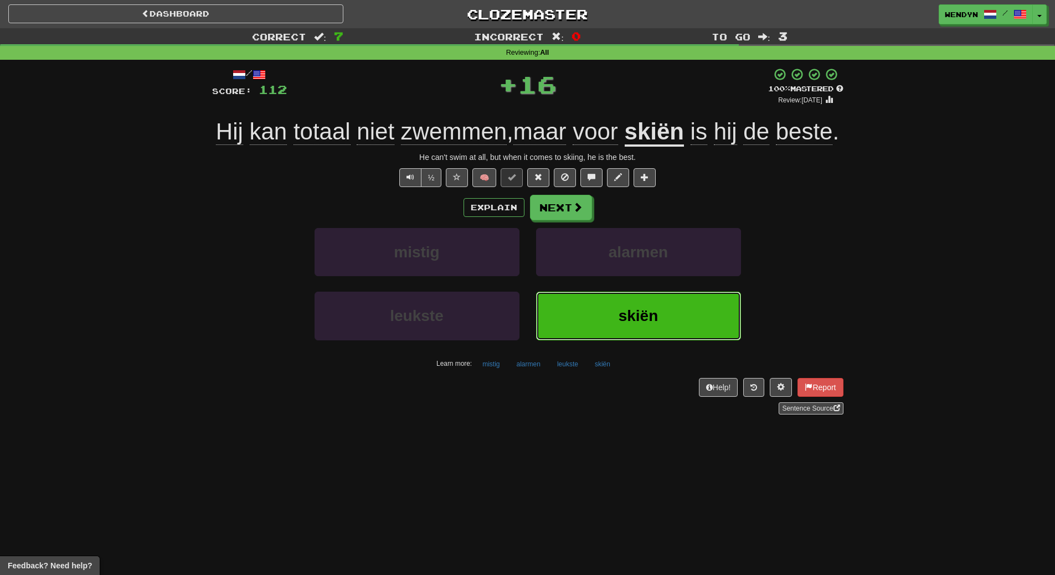
click at [593, 315] on button "skiën" at bounding box center [638, 316] width 205 height 48
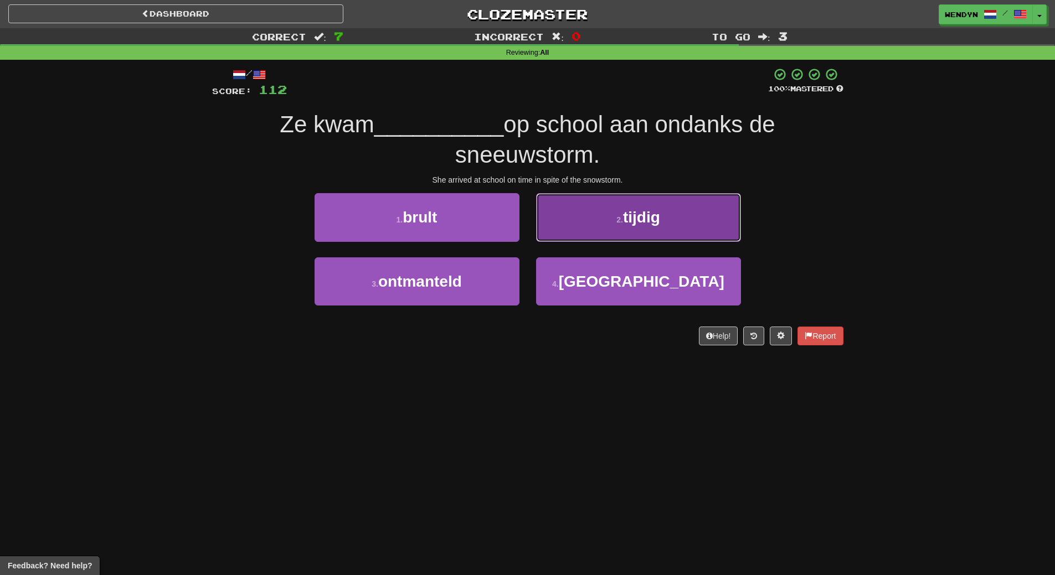
click at [669, 212] on button "2 . tijdig" at bounding box center [638, 217] width 205 height 48
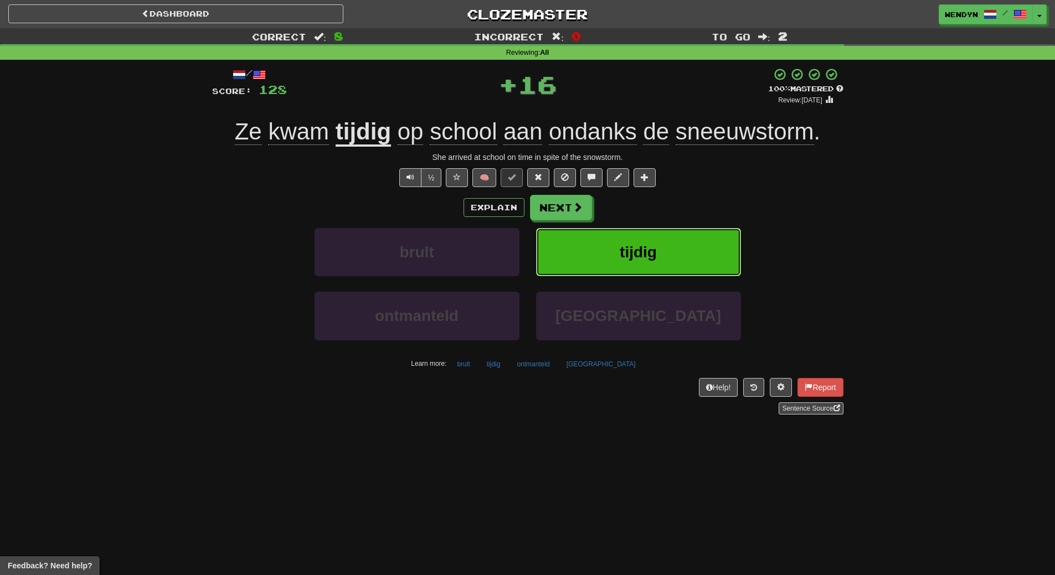
click at [666, 248] on button "tijdig" at bounding box center [638, 252] width 205 height 48
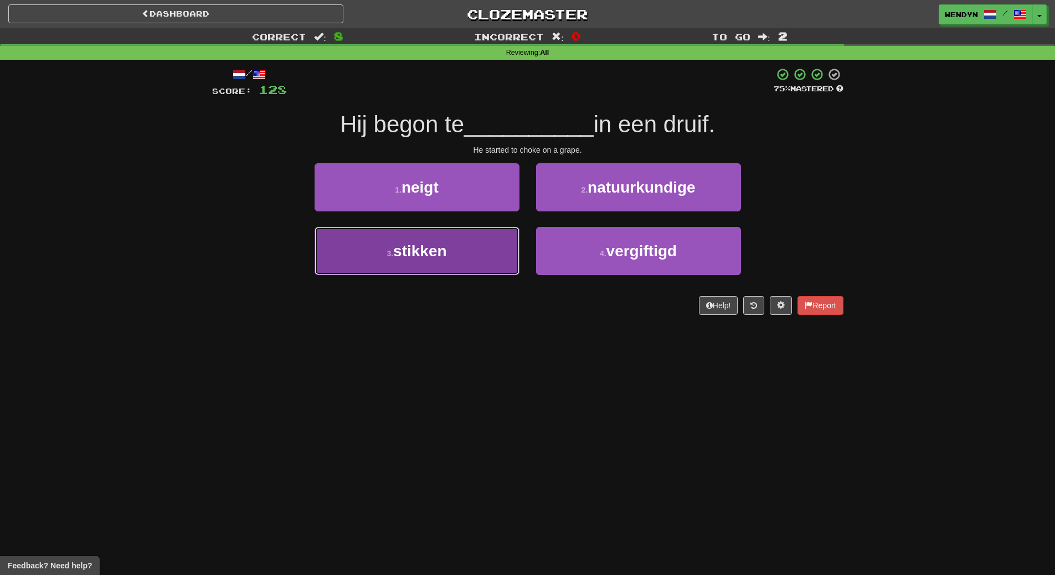
click at [473, 235] on button "3 . stikken" at bounding box center [417, 251] width 205 height 48
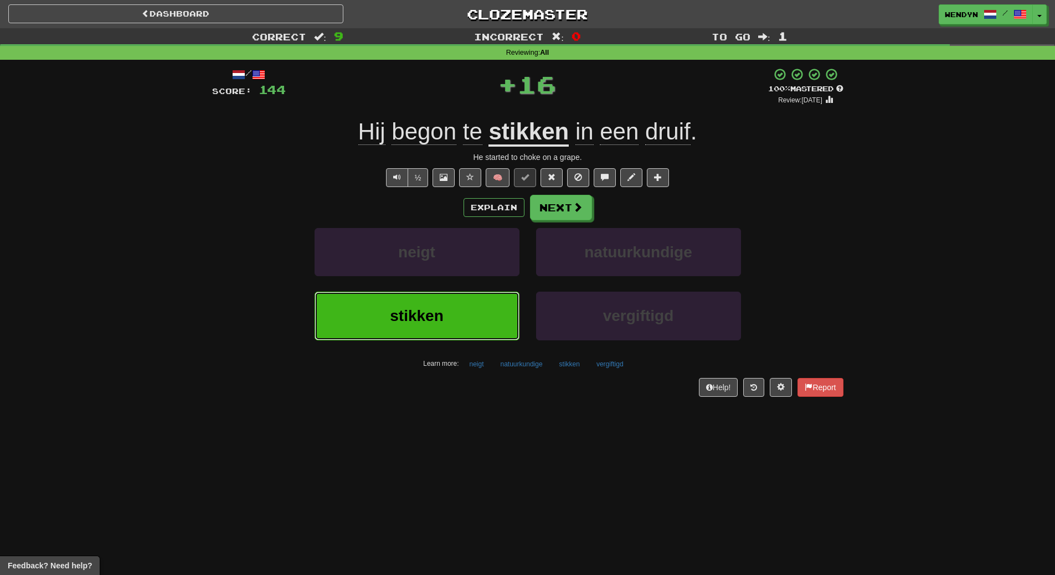
click at [462, 307] on button "stikken" at bounding box center [417, 316] width 205 height 48
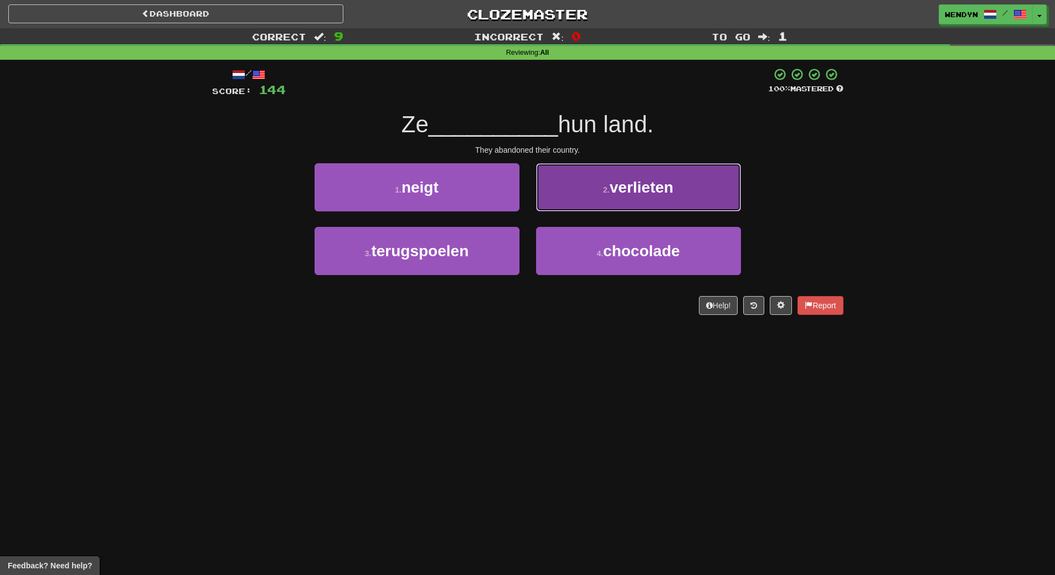
click at [668, 208] on button "2 . verlieten" at bounding box center [638, 187] width 205 height 48
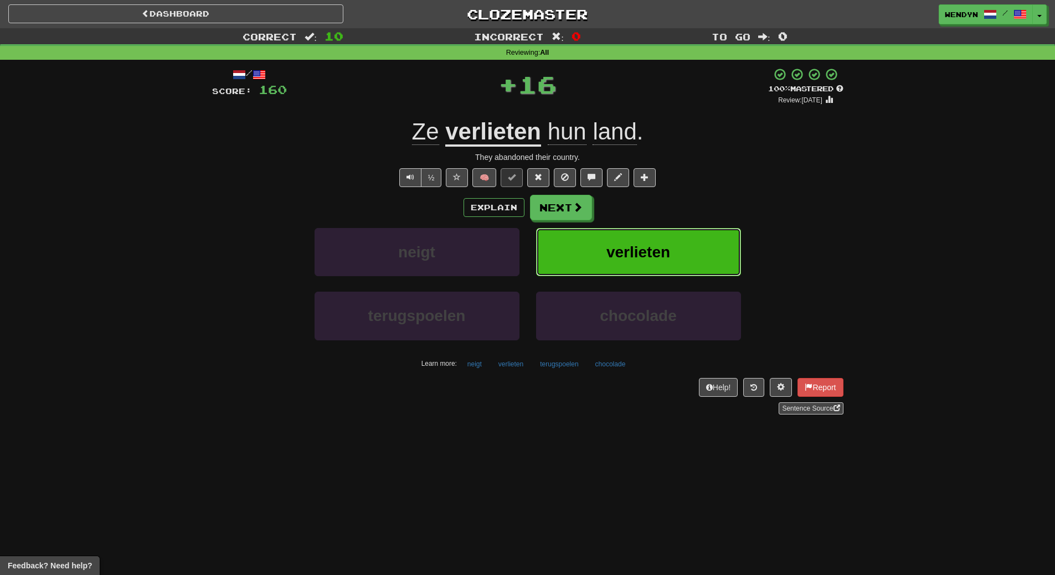
click at [672, 240] on button "verlieten" at bounding box center [638, 252] width 205 height 48
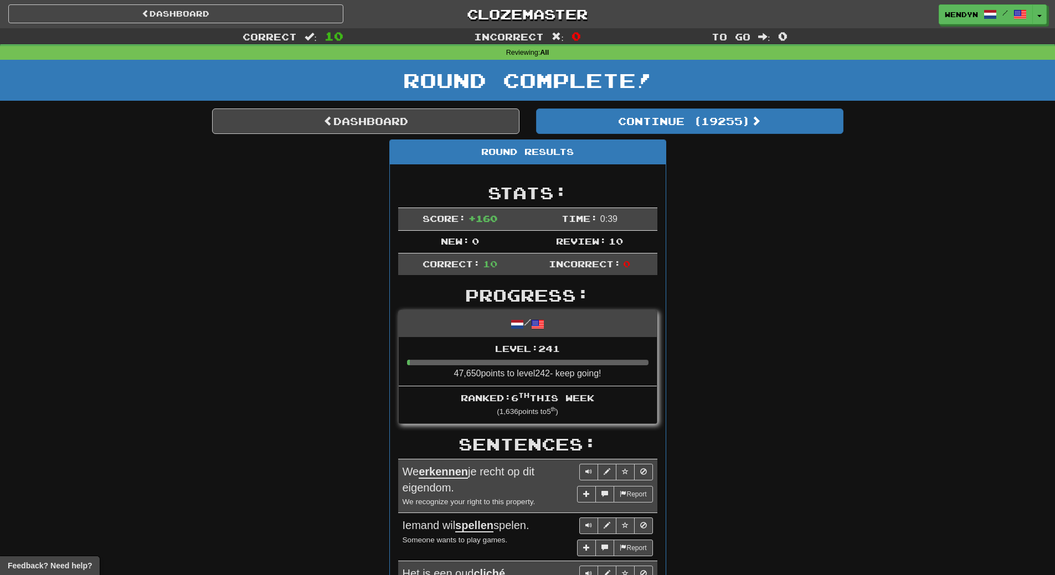
click at [704, 260] on div "Round Results Stats: Score: + 160 Time: 0 : 39 New: 0 Review: 10 Correct: 10 In…" at bounding box center [527, 576] width 631 height 872
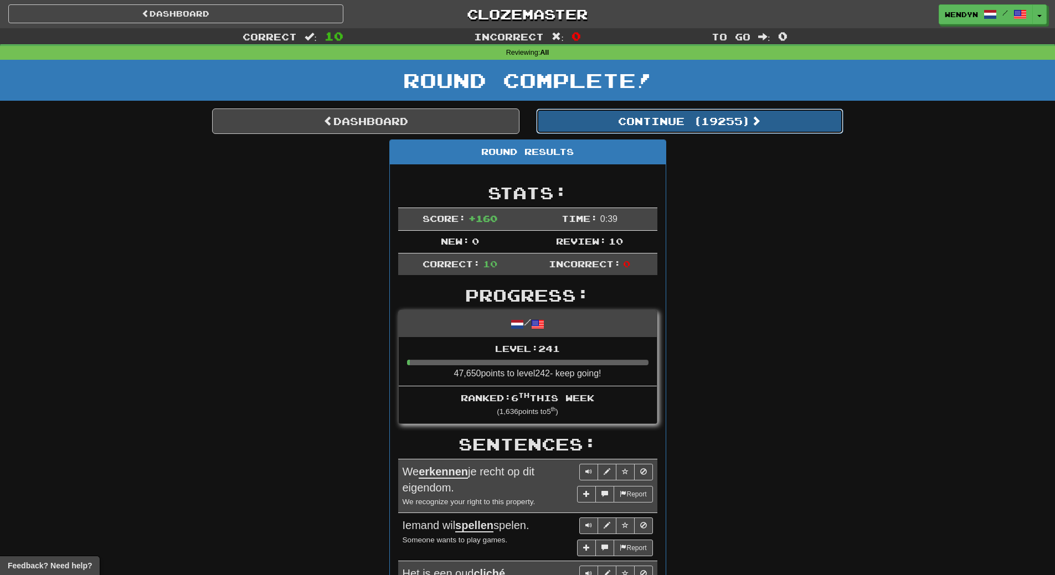
click at [708, 124] on button "Continue ( 19255 )" at bounding box center [689, 121] width 307 height 25
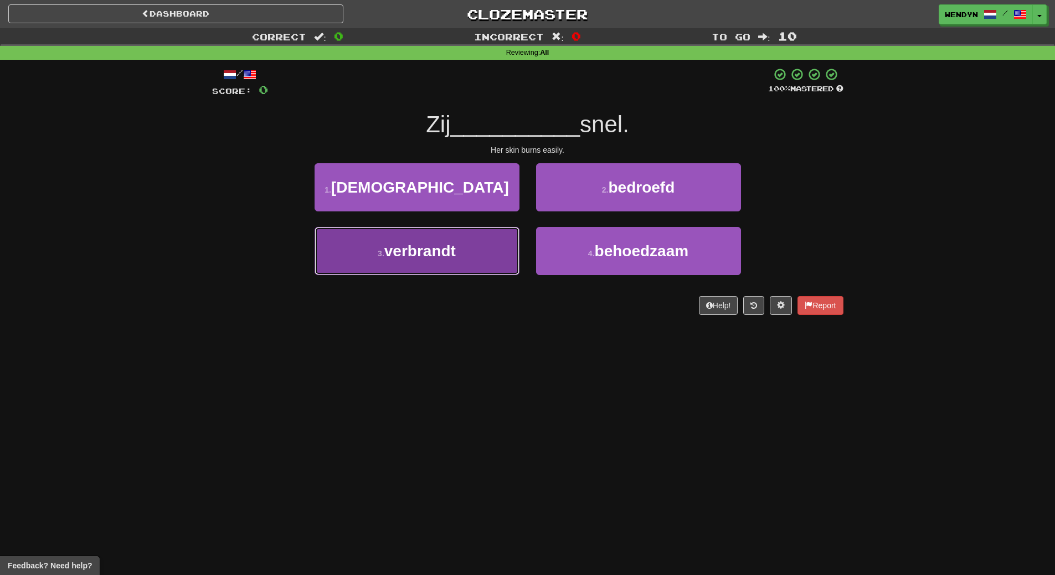
click at [439, 264] on button "3 . verbrandt" at bounding box center [417, 251] width 205 height 48
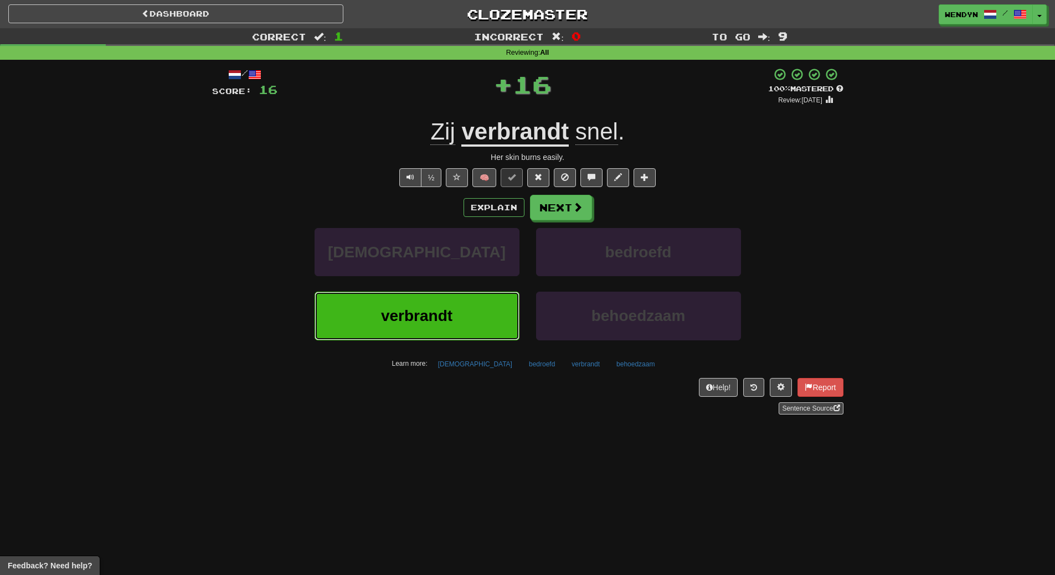
click at [420, 328] on button "verbrandt" at bounding box center [417, 316] width 205 height 48
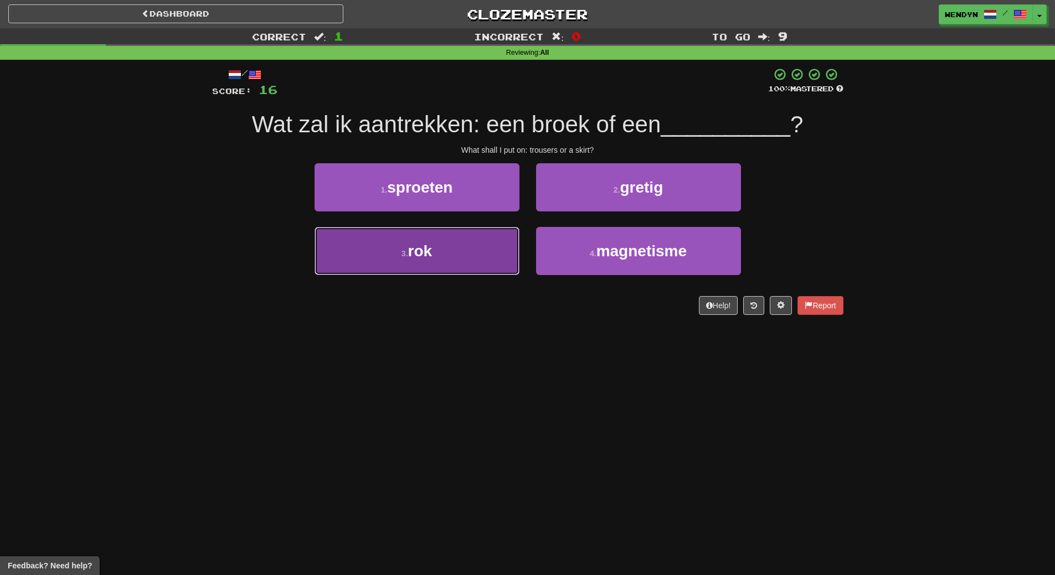
click at [430, 262] on button "3 . rok" at bounding box center [417, 251] width 205 height 48
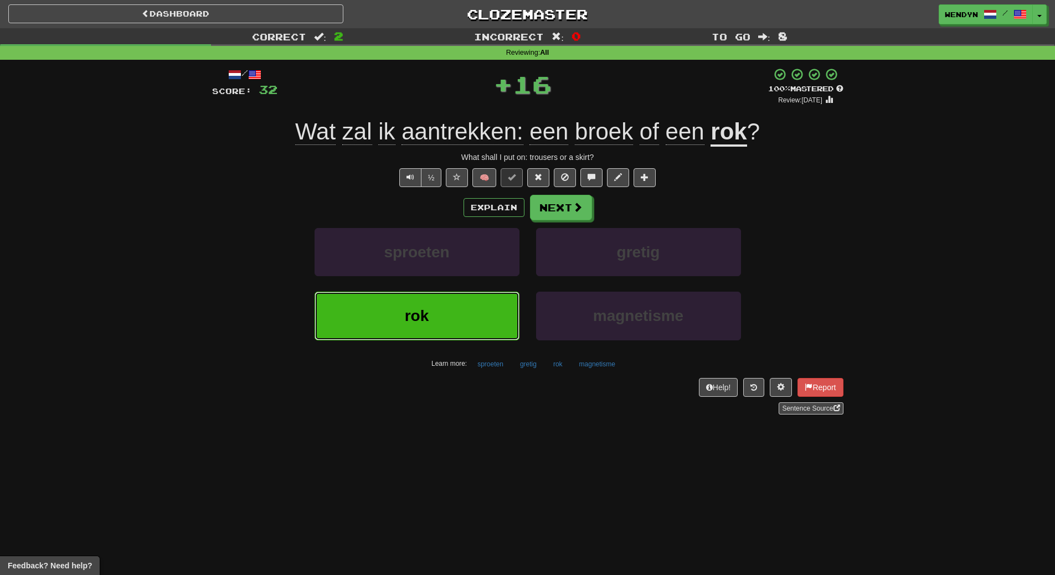
click at [430, 303] on button "rok" at bounding box center [417, 316] width 205 height 48
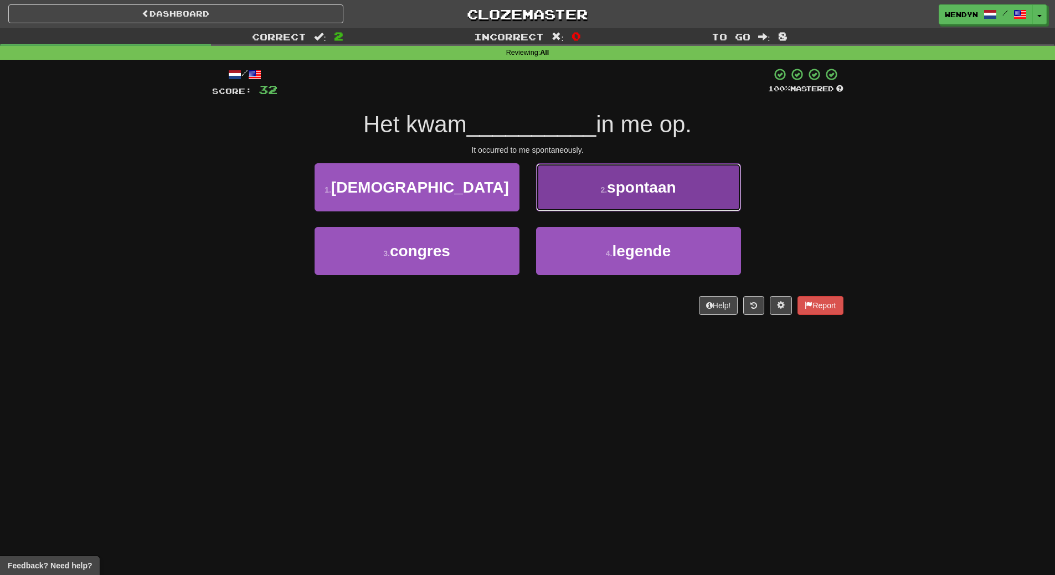
click at [634, 199] on button "2 . spontaan" at bounding box center [638, 187] width 205 height 48
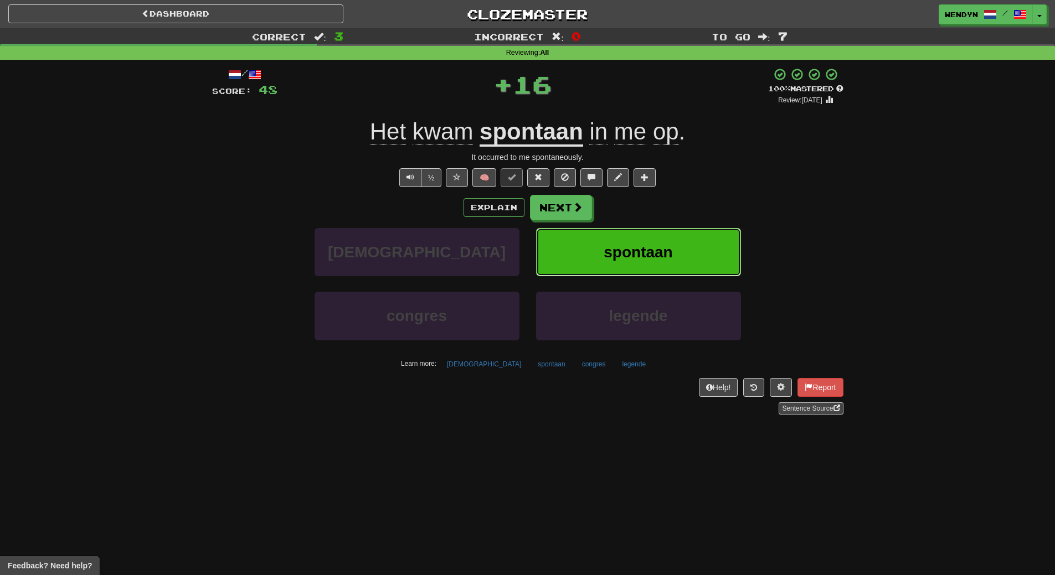
click at [642, 238] on button "spontaan" at bounding box center [638, 252] width 205 height 48
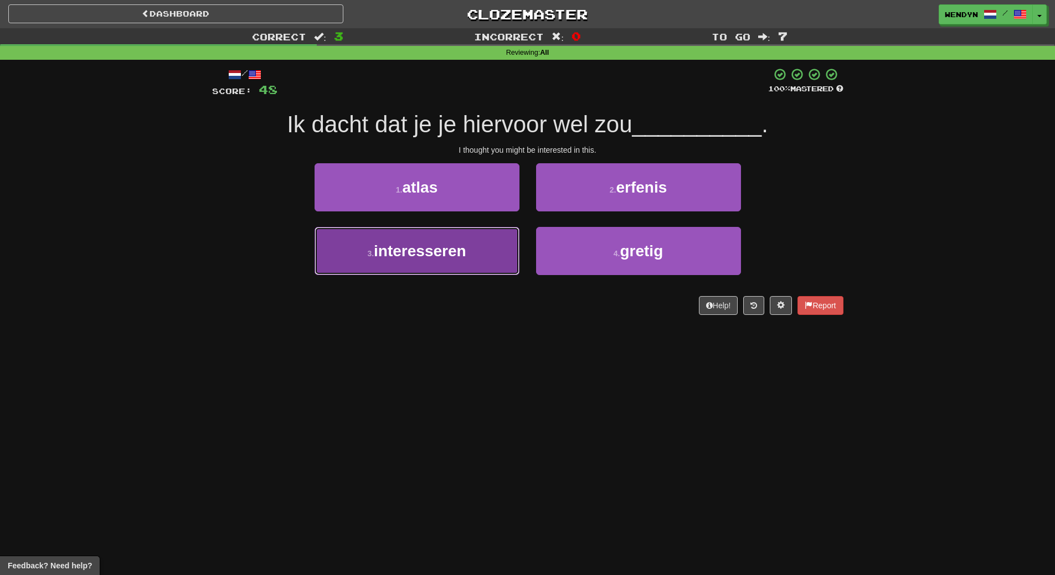
click at [448, 261] on button "3 . interesseren" at bounding box center [417, 251] width 205 height 48
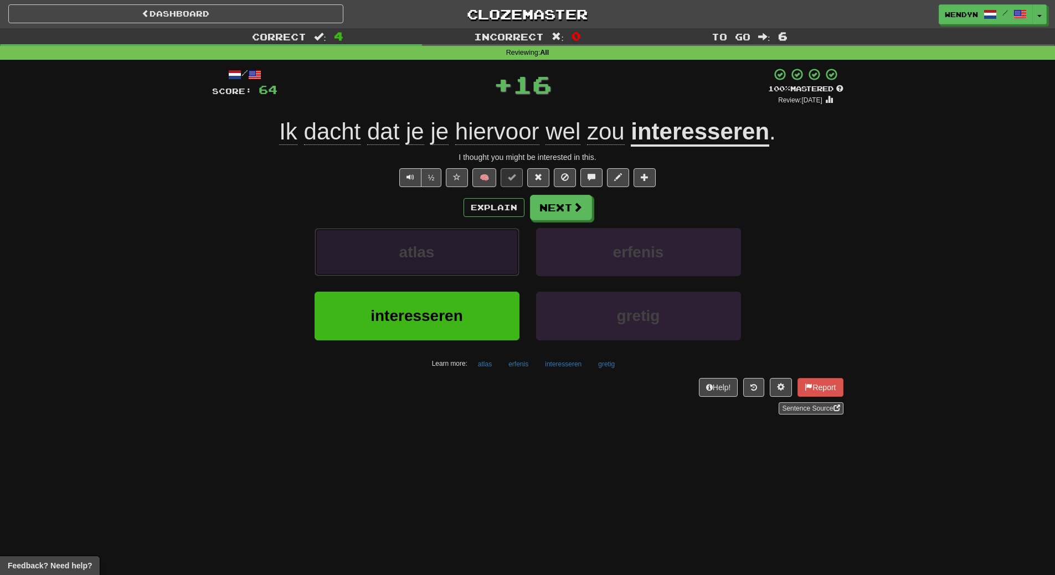
click at [448, 261] on button "atlas" at bounding box center [417, 252] width 205 height 48
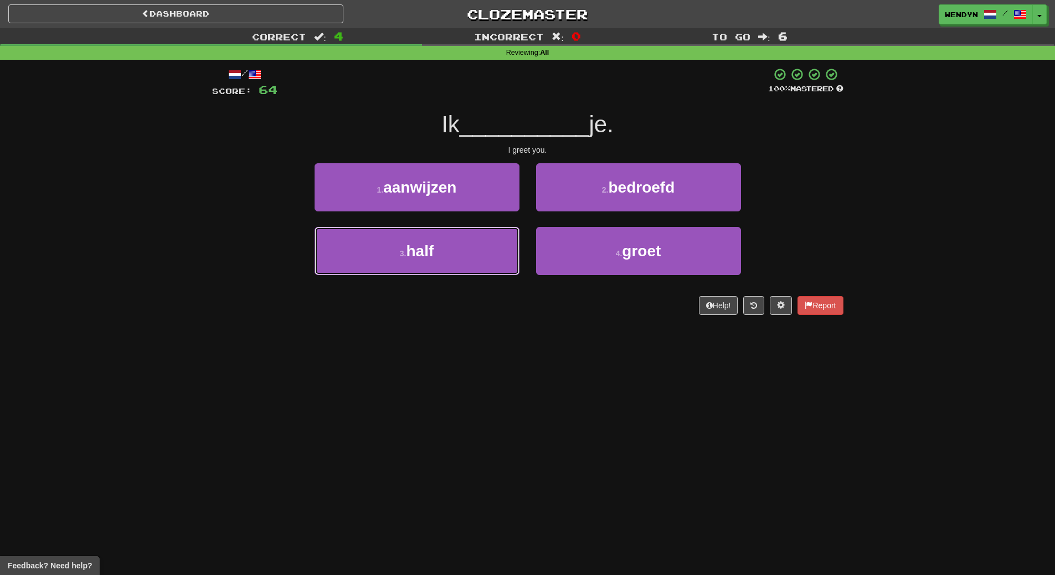
drag, startPoint x: 448, startPoint y: 261, endPoint x: 447, endPoint y: 312, distance: 50.4
click at [447, 312] on div "/ Score: 64 100 % Mastered Ik __________ je. I greet you. 1 . aanwijzen 2 . bed…" at bounding box center [527, 192] width 631 height 248
drag, startPoint x: 448, startPoint y: 313, endPoint x: 489, endPoint y: 332, distance: 45.1
click at [455, 322] on div "/ Score: 64 100 % Mastered Ik __________ je. I greet you. 1 . aanwijzen 2 . bed…" at bounding box center [527, 195] width 631 height 271
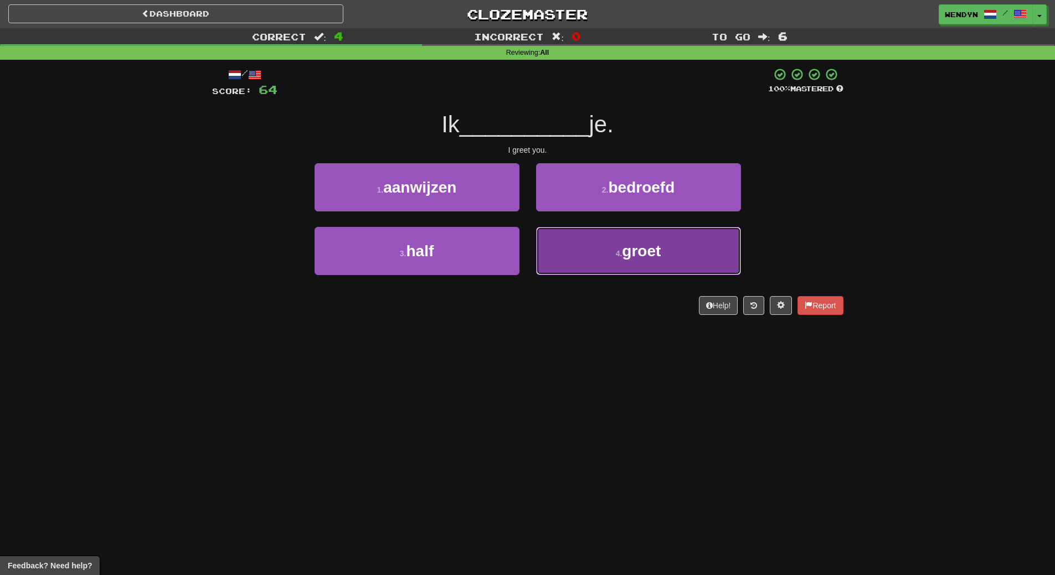
click at [611, 259] on button "4 . groet" at bounding box center [638, 251] width 205 height 48
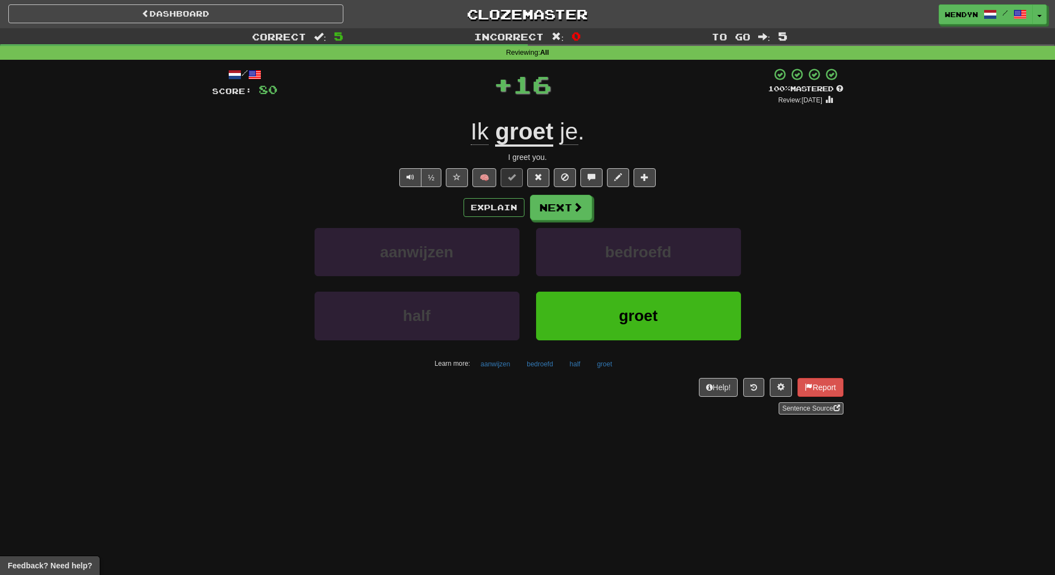
drag, startPoint x: 609, startPoint y: 291, endPoint x: 607, endPoint y: 299, distance: 8.4
click at [607, 299] on div "aanwijzen bedroefd half groet Learn more: aanwijzen bedroefd half groet" at bounding box center [528, 300] width 648 height 145
click at [607, 299] on button "groet" at bounding box center [638, 316] width 205 height 48
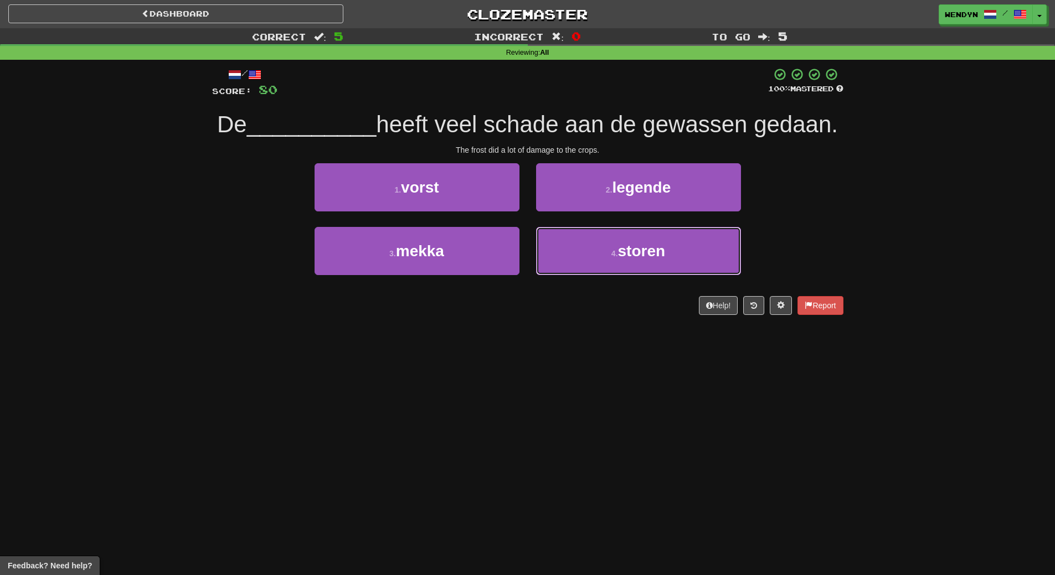
drag, startPoint x: 607, startPoint y: 299, endPoint x: 571, endPoint y: 338, distance: 53.7
click at [571, 315] on div "/ Score: 80 100 % Mastered De __________ heeft veel schade aan de gewassen geda…" at bounding box center [527, 192] width 631 height 248
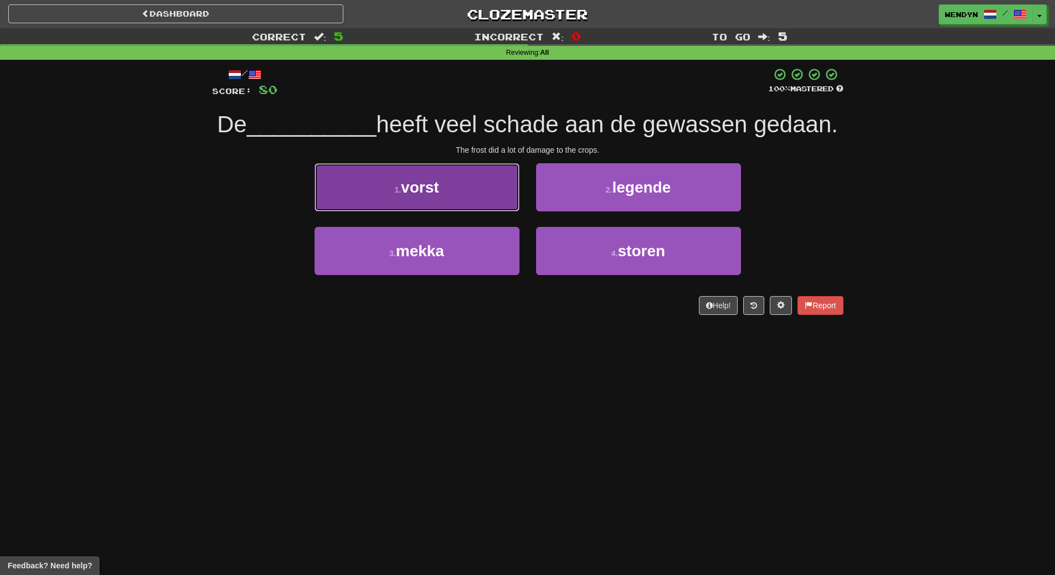
click at [463, 212] on button "1 . vorst" at bounding box center [417, 187] width 205 height 48
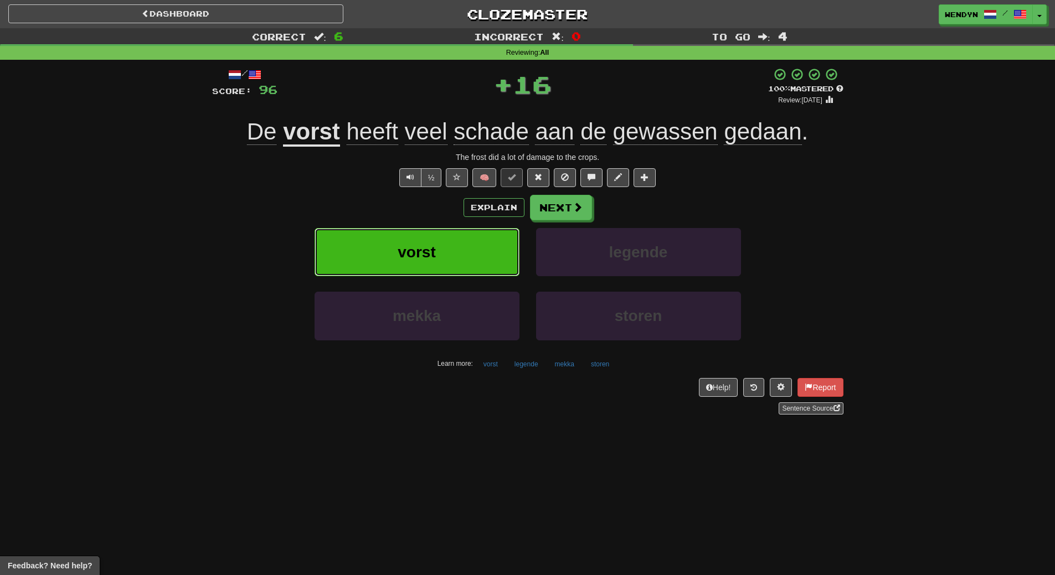
click at [465, 262] on button "vorst" at bounding box center [417, 252] width 205 height 48
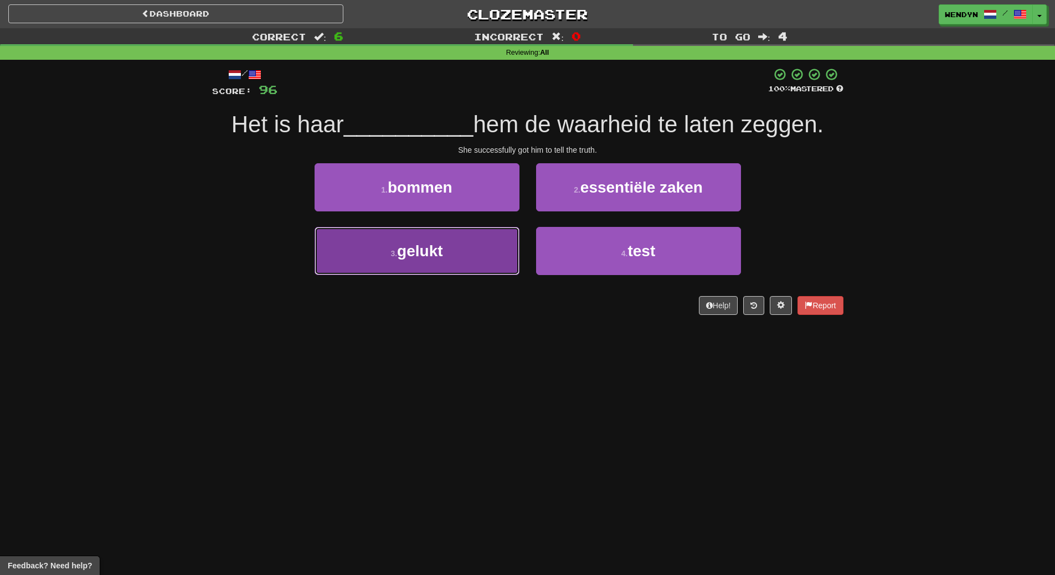
click at [466, 261] on button "3 . gelukt" at bounding box center [417, 251] width 205 height 48
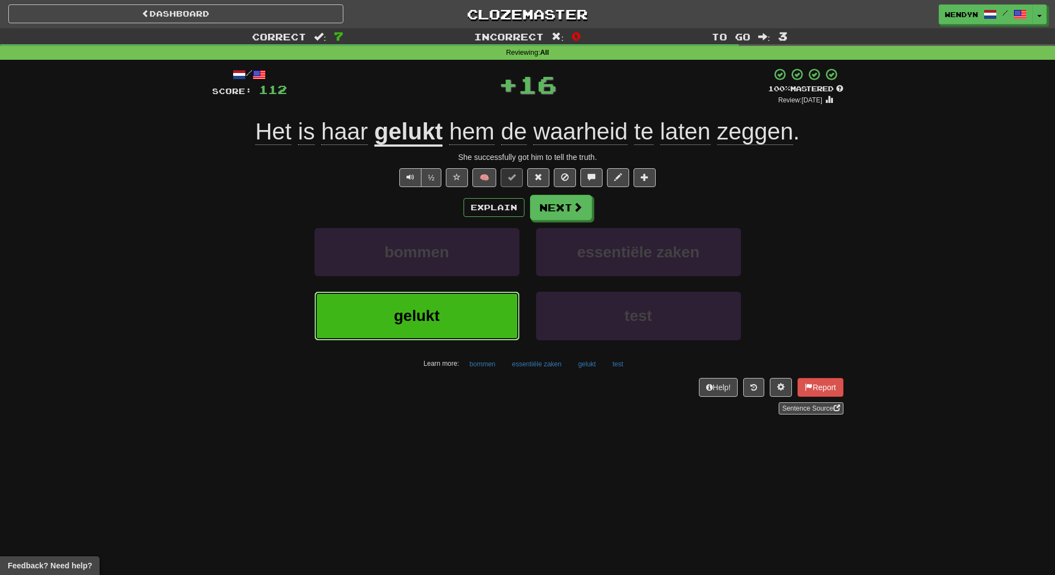
click at [451, 293] on button "gelukt" at bounding box center [417, 316] width 205 height 48
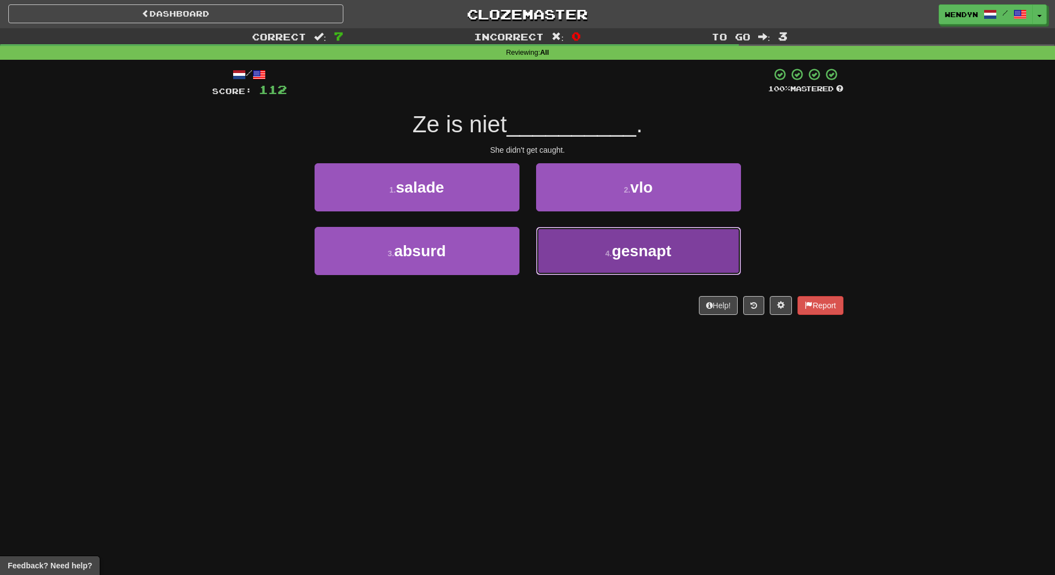
click at [604, 271] on button "4 . gesnapt" at bounding box center [638, 251] width 205 height 48
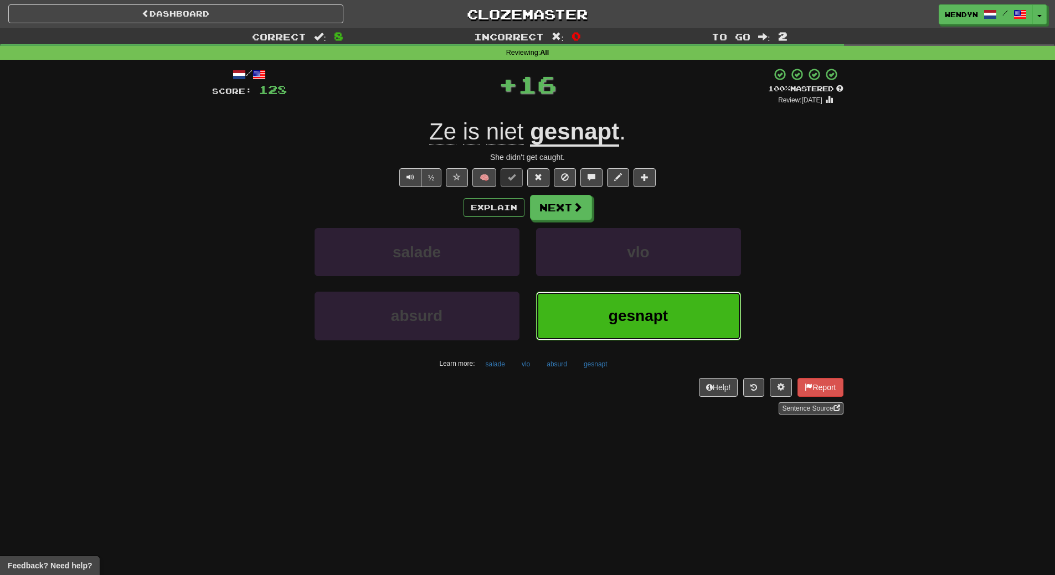
click at [605, 305] on button "gesnapt" at bounding box center [638, 316] width 205 height 48
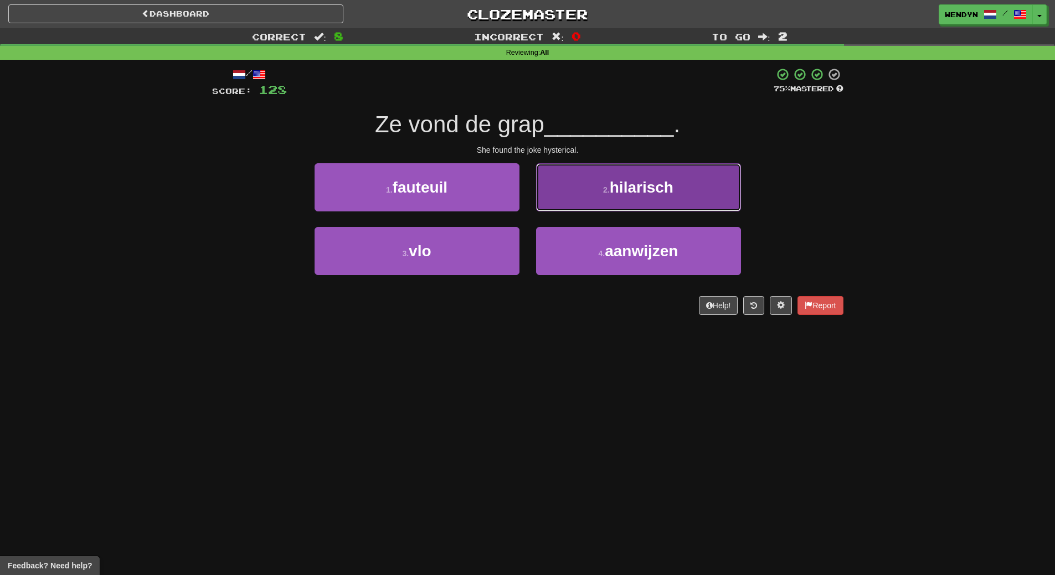
click at [651, 209] on button "2 . hilarisch" at bounding box center [638, 187] width 205 height 48
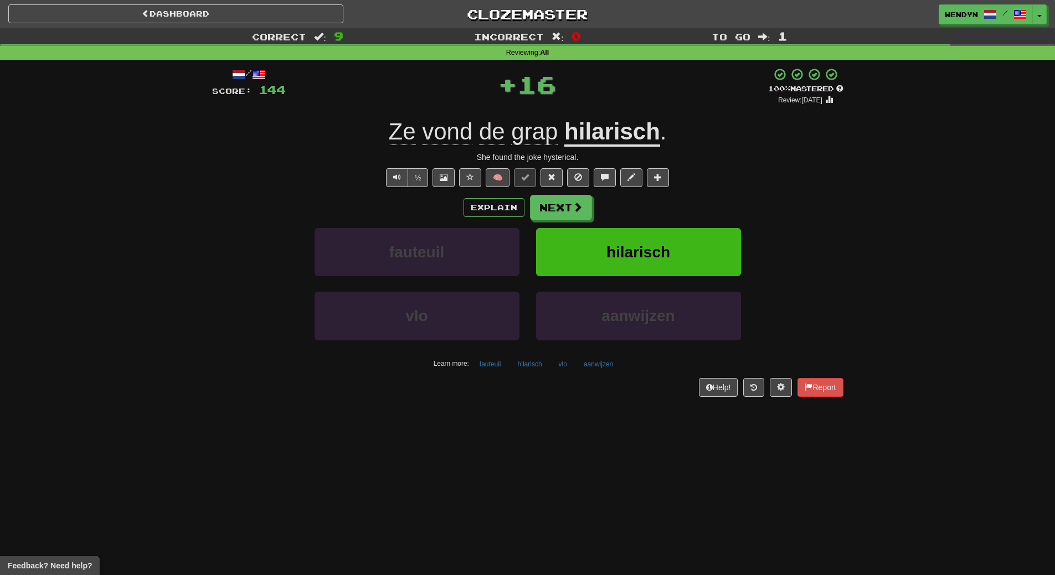
click at [651, 209] on div "Explain Next" at bounding box center [527, 207] width 631 height 25
click at [652, 233] on button "hilarisch" at bounding box center [638, 252] width 205 height 48
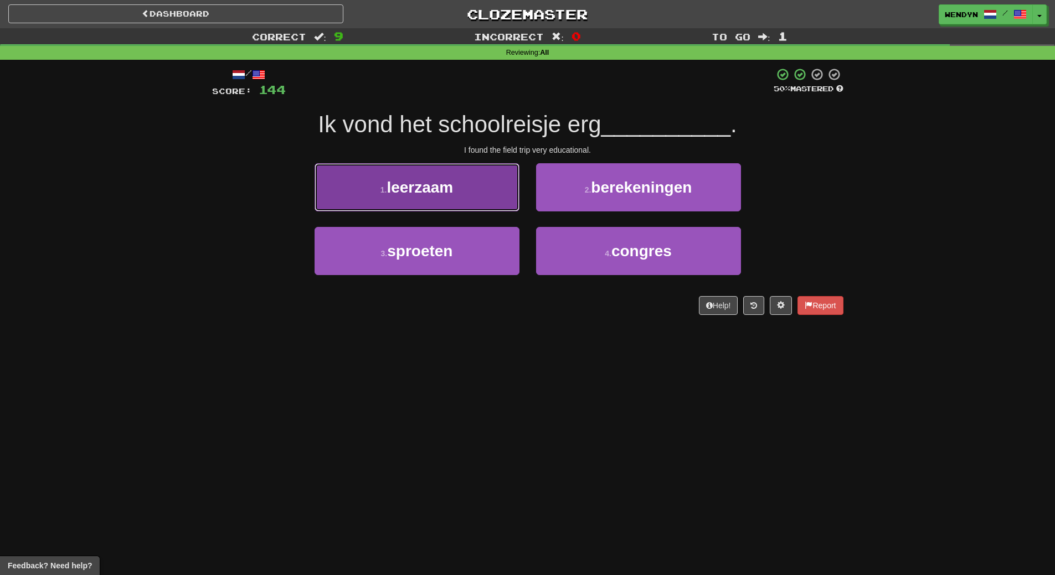
click at [462, 203] on button "1 . leerzaam" at bounding box center [417, 187] width 205 height 48
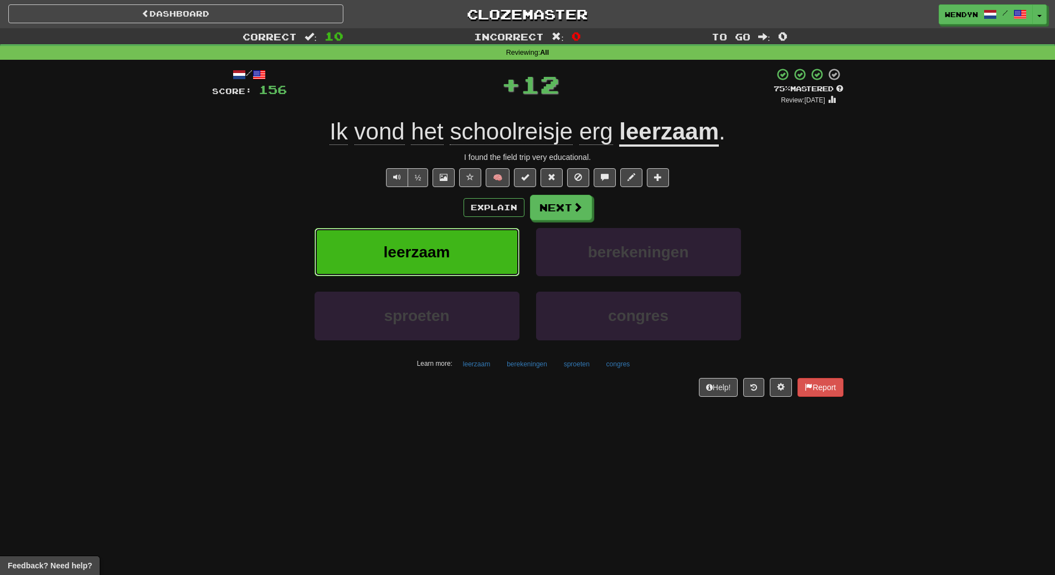
click at [428, 249] on span "leerzaam" at bounding box center [417, 252] width 66 height 17
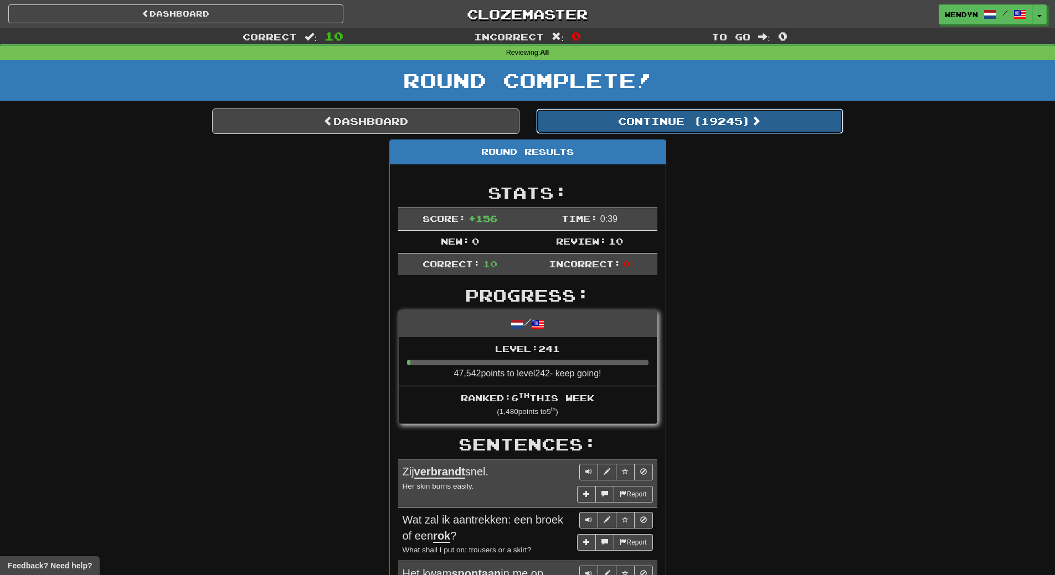
click at [736, 117] on button "Continue ( 19245 )" at bounding box center [689, 121] width 307 height 25
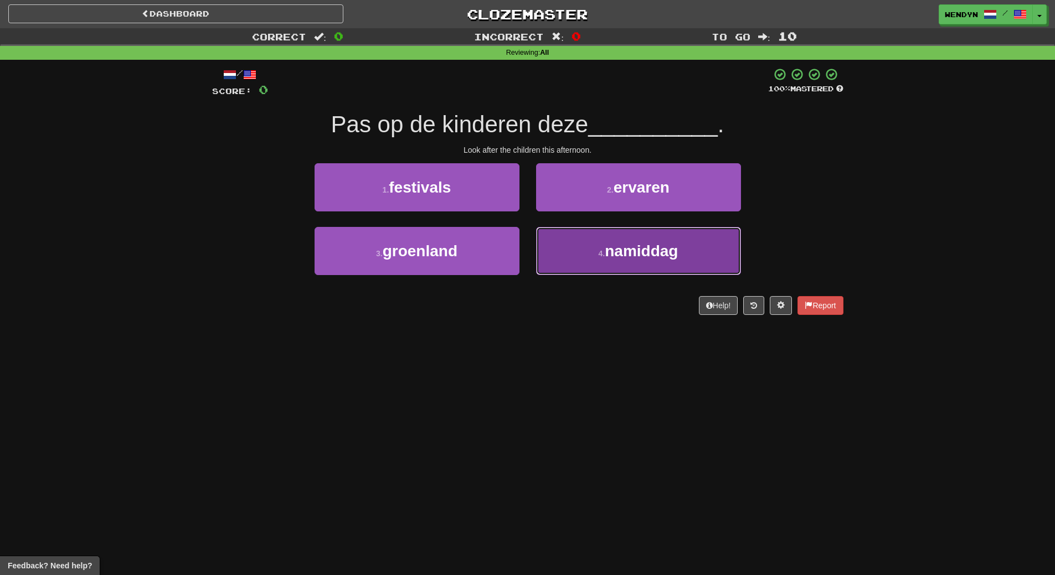
click at [662, 252] on span "namiddag" at bounding box center [641, 251] width 73 height 17
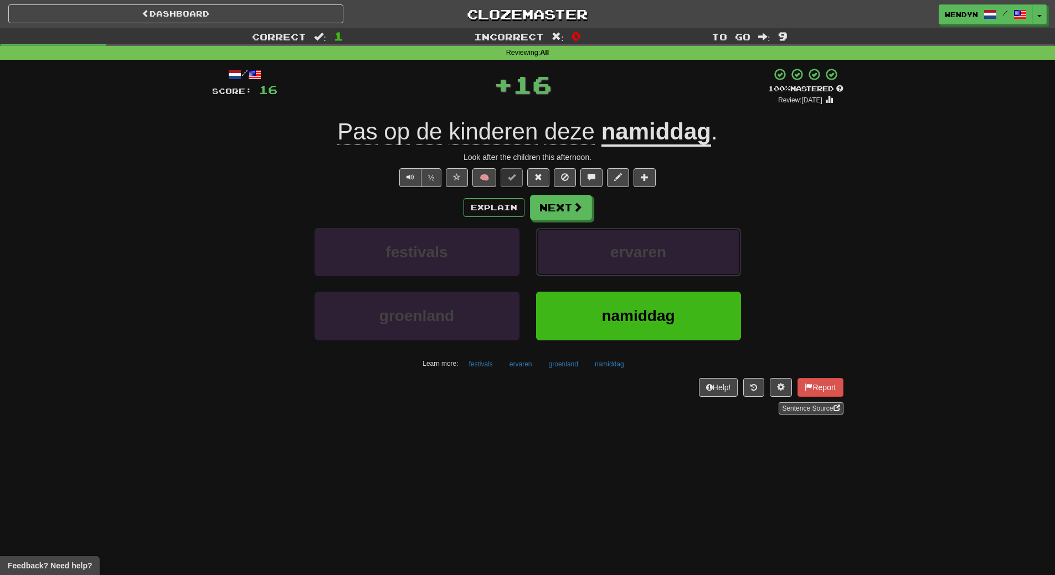
click at [662, 252] on span "ervaren" at bounding box center [638, 252] width 56 height 17
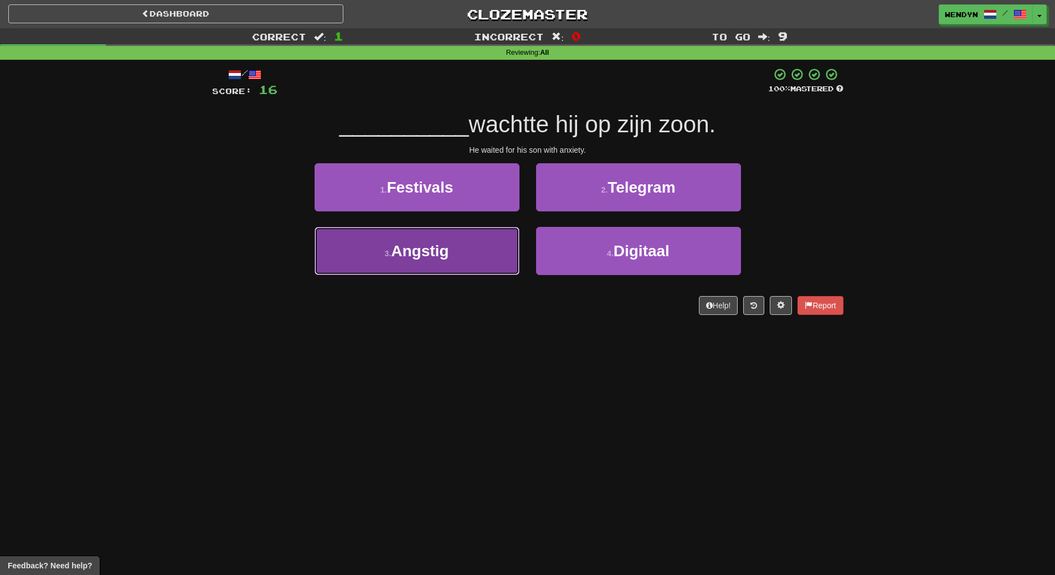
click at [447, 261] on button "3 . Angstig" at bounding box center [417, 251] width 205 height 48
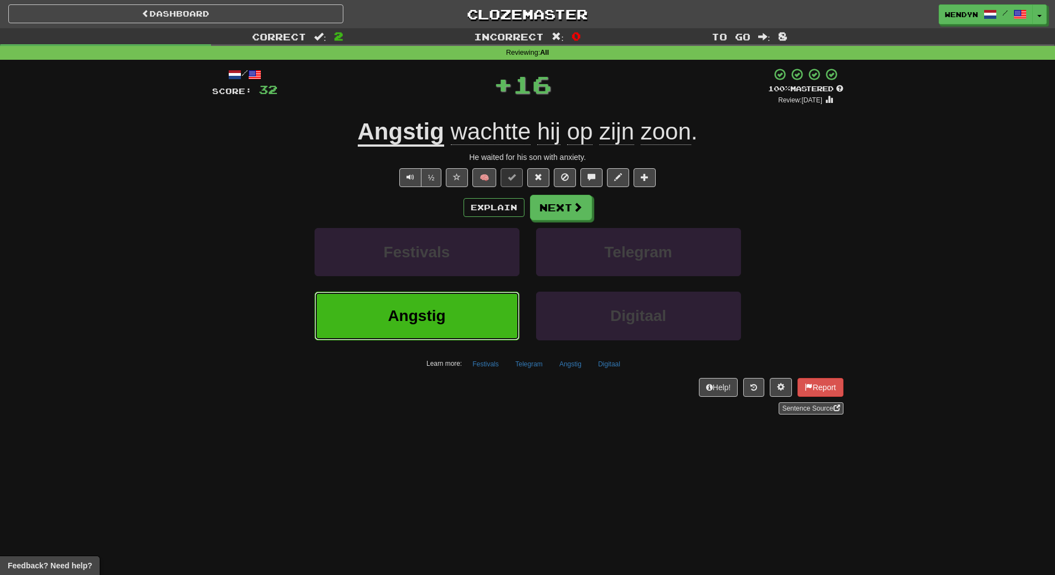
click at [449, 304] on button "Angstig" at bounding box center [417, 316] width 205 height 48
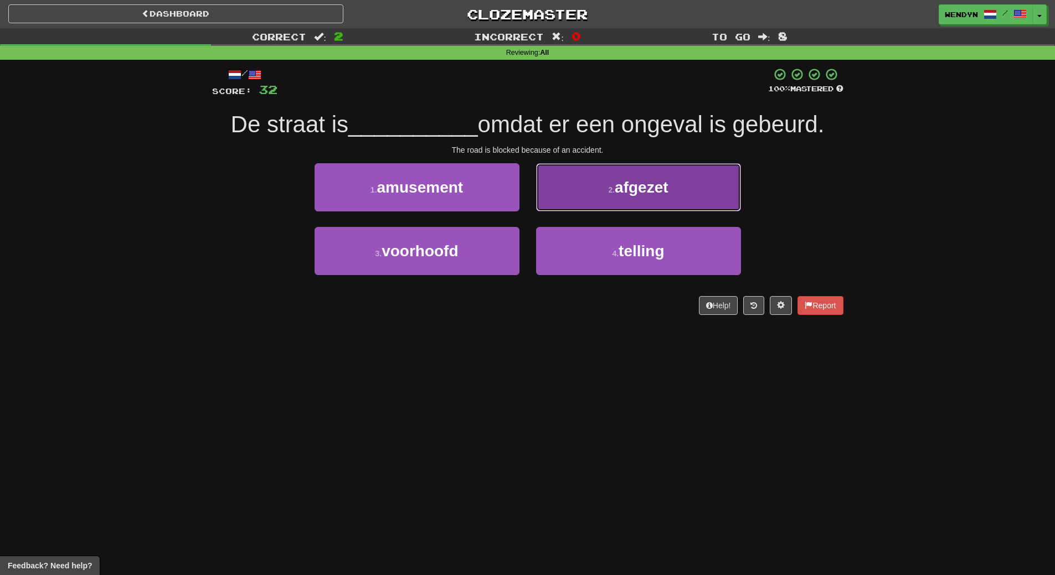
click at [694, 177] on button "2 . afgezet" at bounding box center [638, 187] width 205 height 48
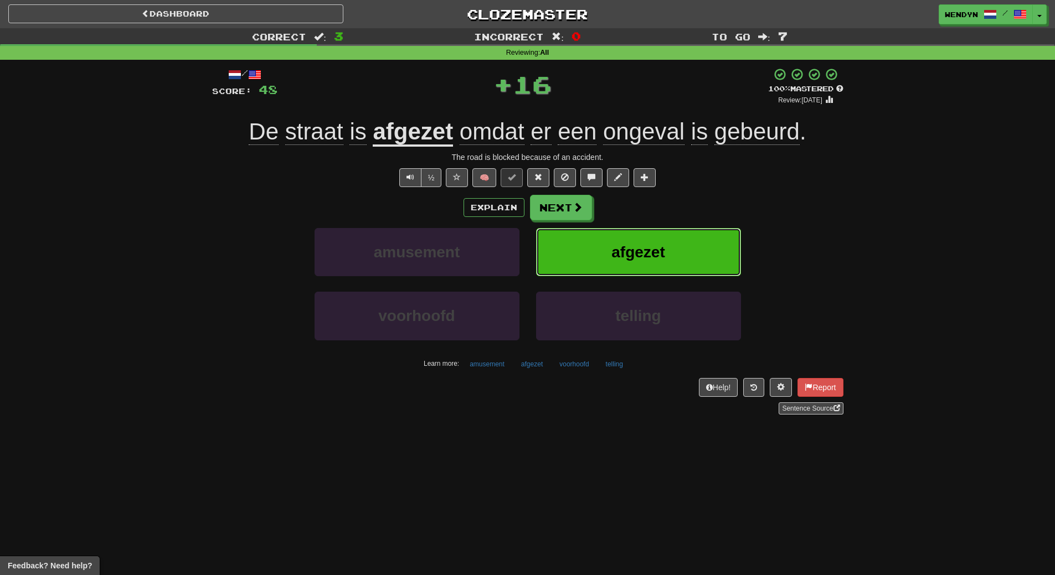
click at [692, 258] on button "afgezet" at bounding box center [638, 252] width 205 height 48
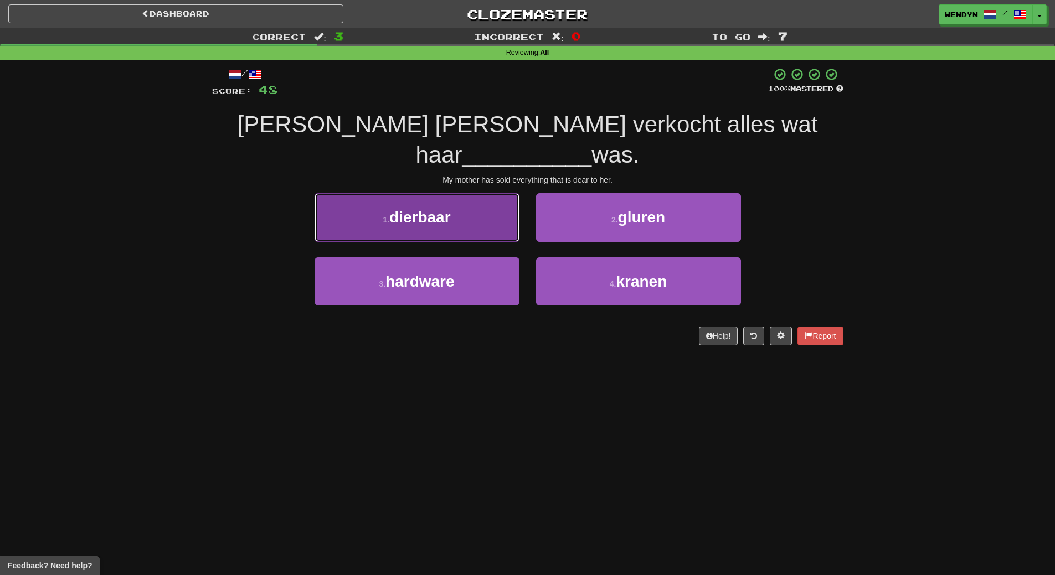
click at [444, 209] on span "dierbaar" at bounding box center [419, 217] width 61 height 17
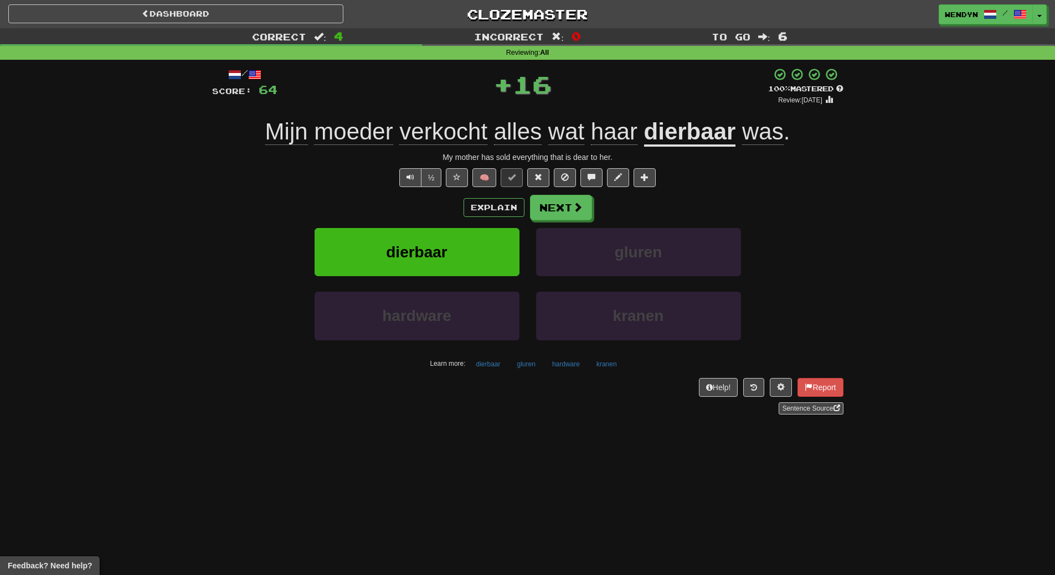
click at [444, 188] on div "/ Score: 64 + 16 100 % Mastered Review: [DATE] Mijn [PERSON_NAME] verkocht alle…" at bounding box center [527, 241] width 631 height 347
click at [443, 242] on button "dierbaar" at bounding box center [417, 252] width 205 height 48
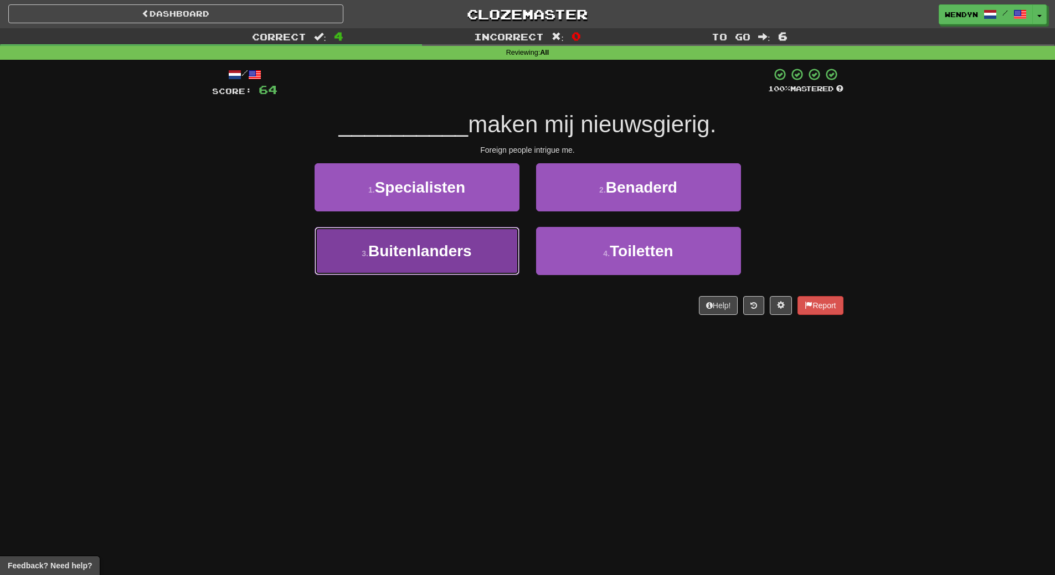
click at [468, 249] on span "Buitenlanders" at bounding box center [420, 251] width 104 height 17
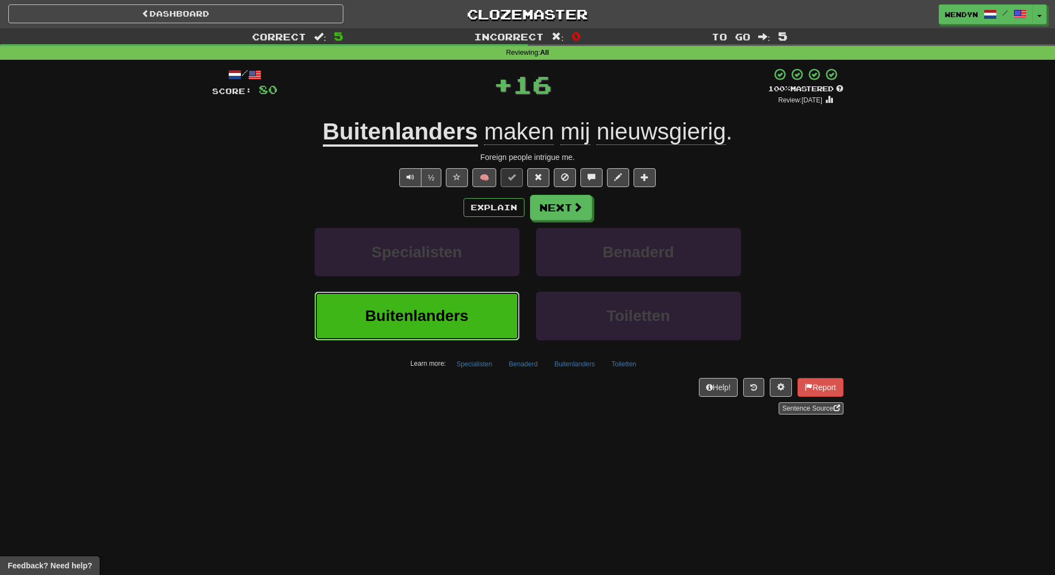
click at [439, 307] on span "Buitenlanders" at bounding box center [417, 315] width 104 height 17
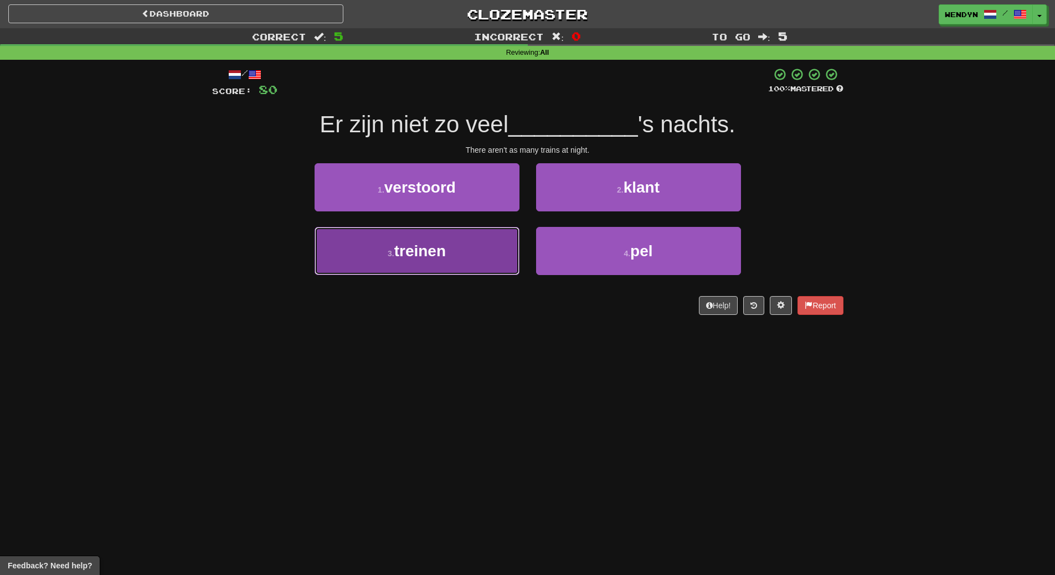
drag, startPoint x: 496, startPoint y: 253, endPoint x: 488, endPoint y: 286, distance: 34.1
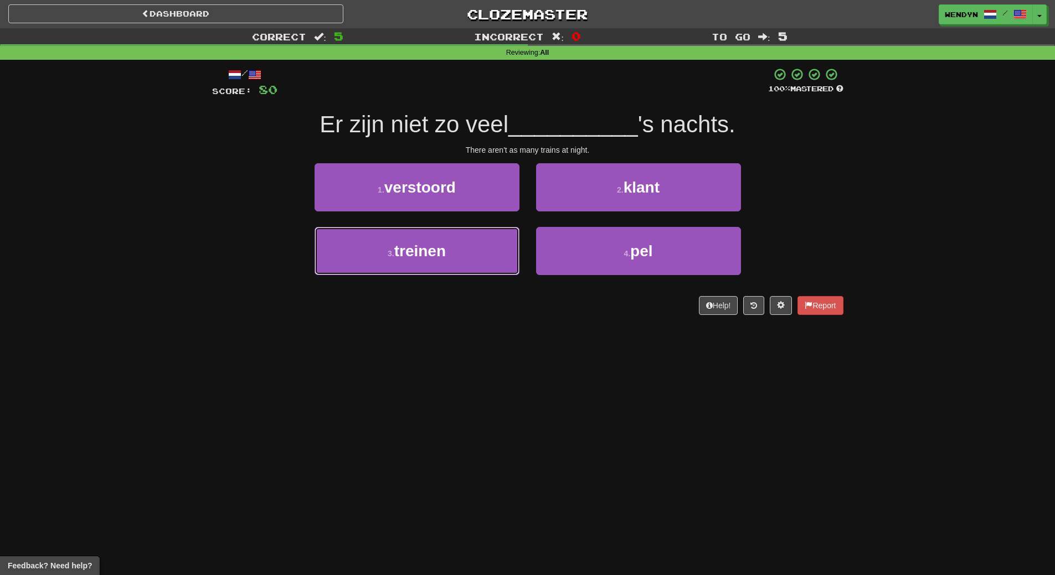
click at [496, 254] on button "3 . treinen" at bounding box center [417, 251] width 205 height 48
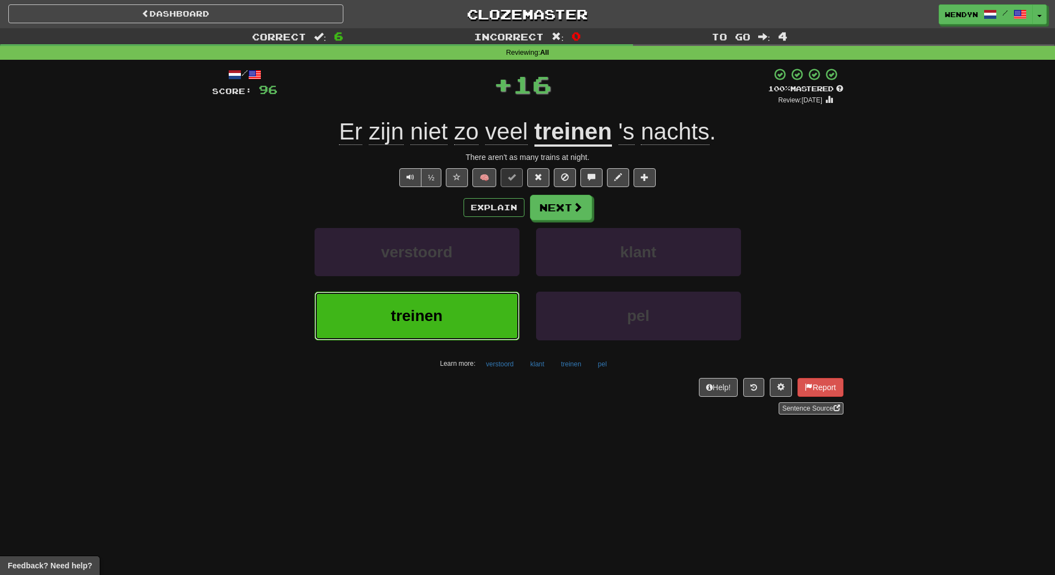
click at [487, 298] on button "treinen" at bounding box center [417, 316] width 205 height 48
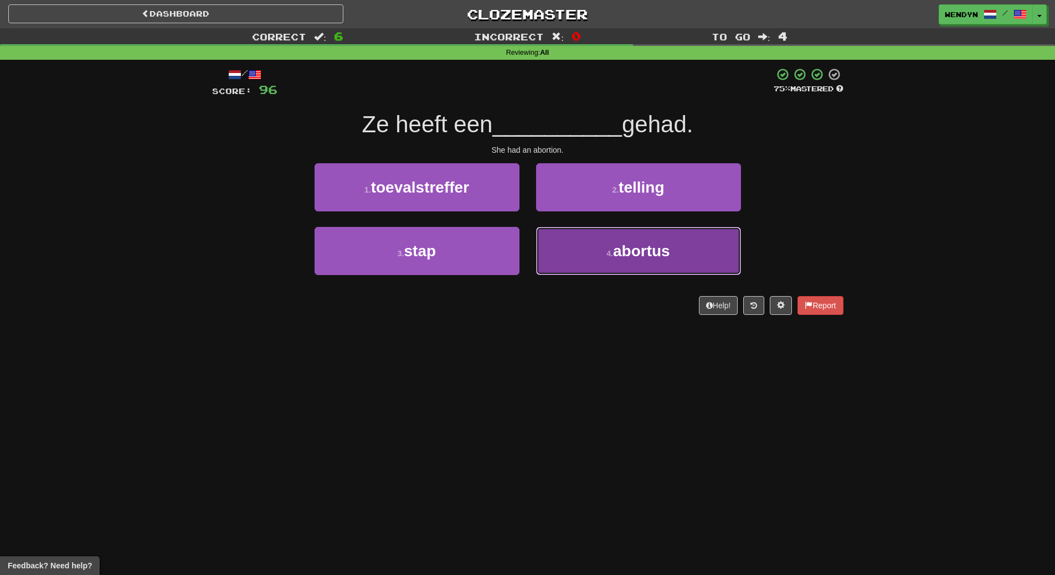
click at [662, 261] on button "4 . abortus" at bounding box center [638, 251] width 205 height 48
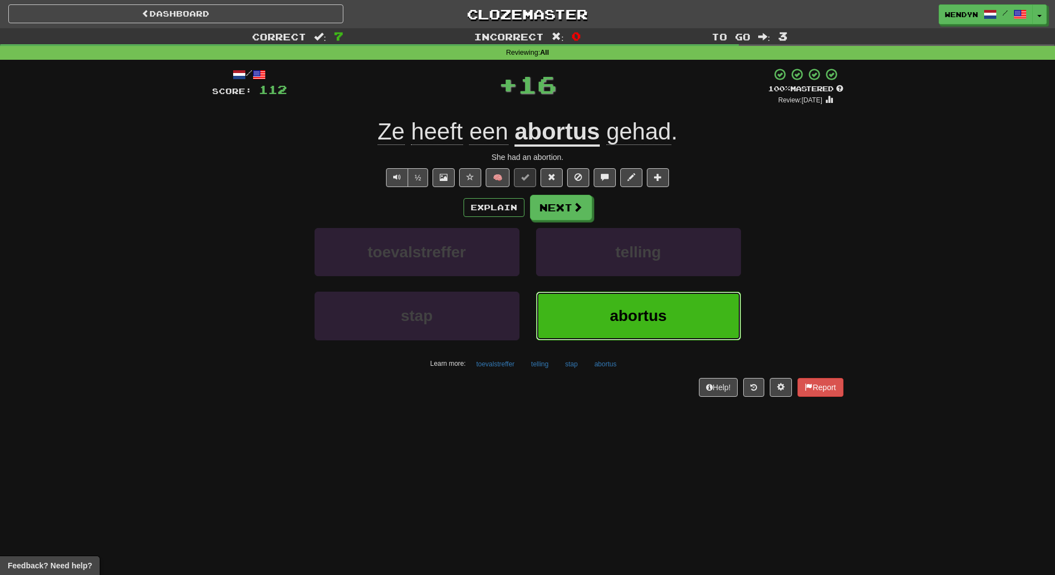
click at [663, 311] on span "abortus" at bounding box center [638, 315] width 57 height 17
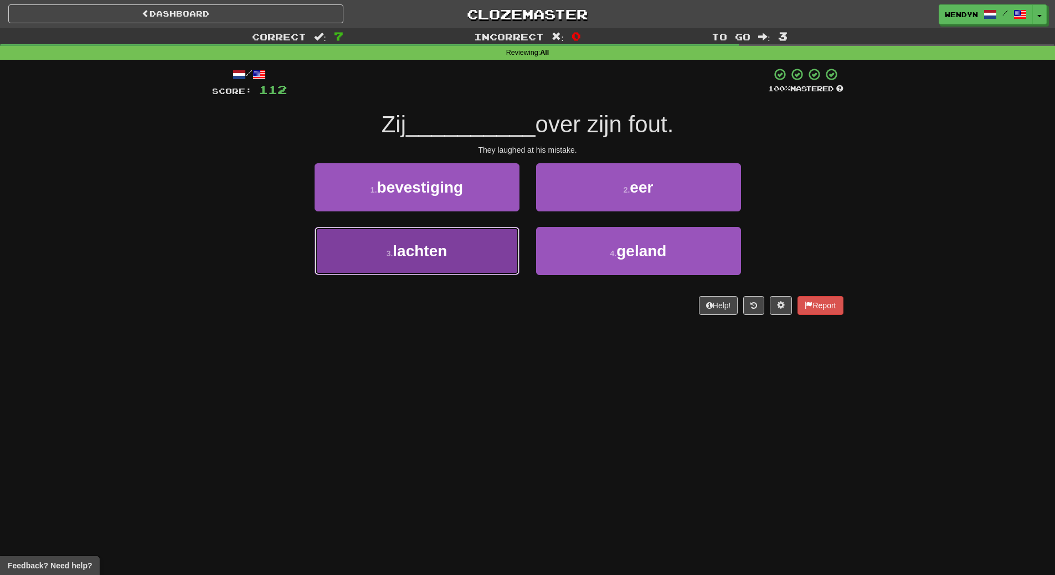
click at [502, 255] on button "3 . lachten" at bounding box center [417, 251] width 205 height 48
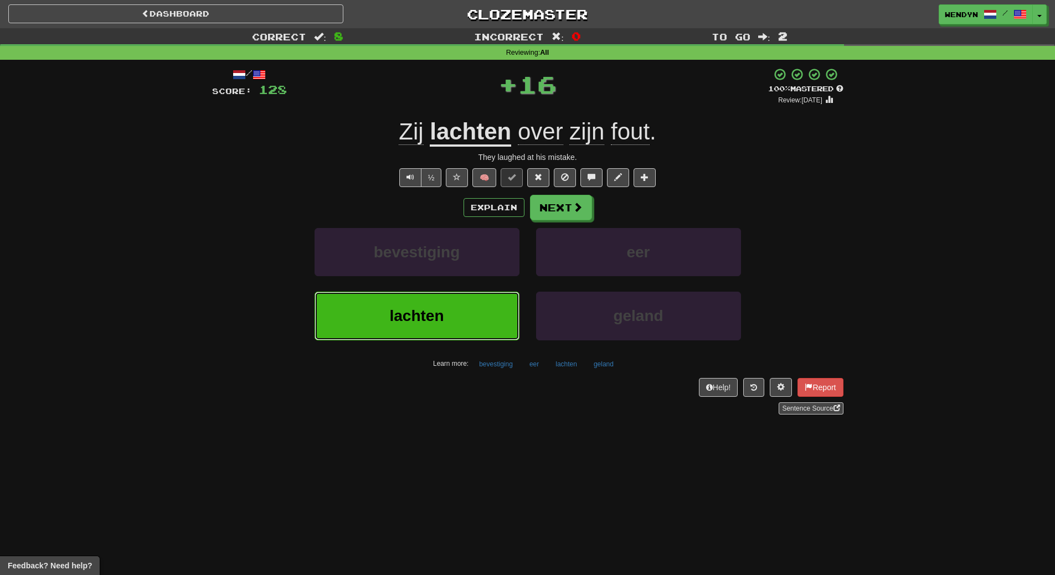
click at [497, 296] on button "lachten" at bounding box center [417, 316] width 205 height 48
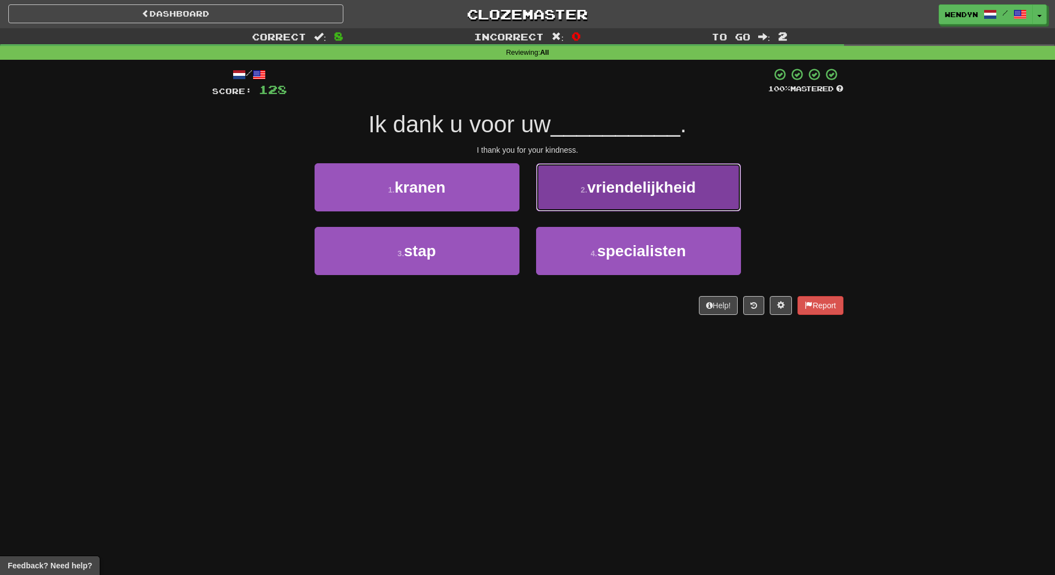
click at [687, 195] on span "vriendelijkheid" at bounding box center [641, 187] width 109 height 17
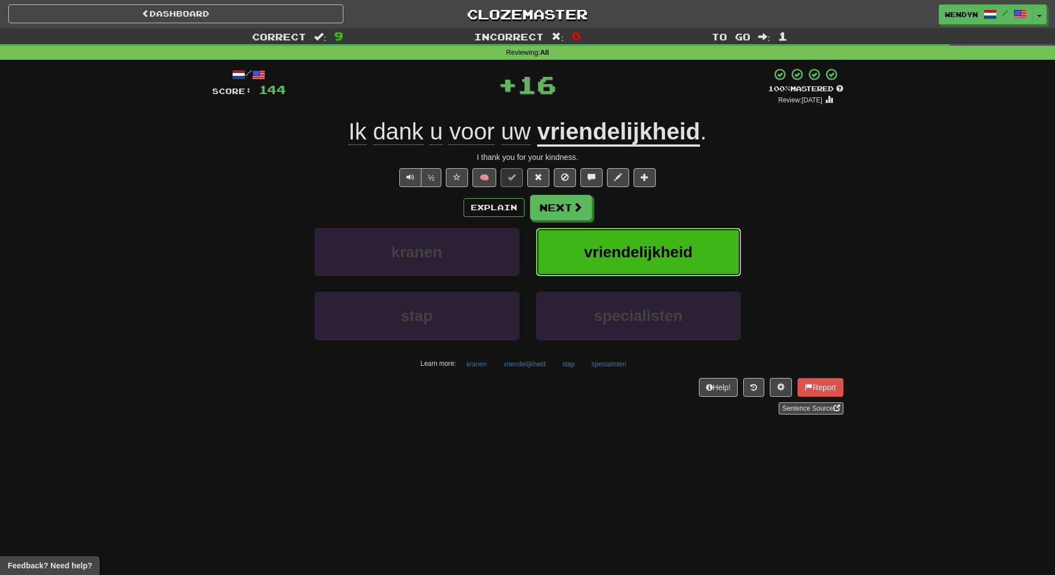
click at [690, 241] on button "vriendelijkheid" at bounding box center [638, 252] width 205 height 48
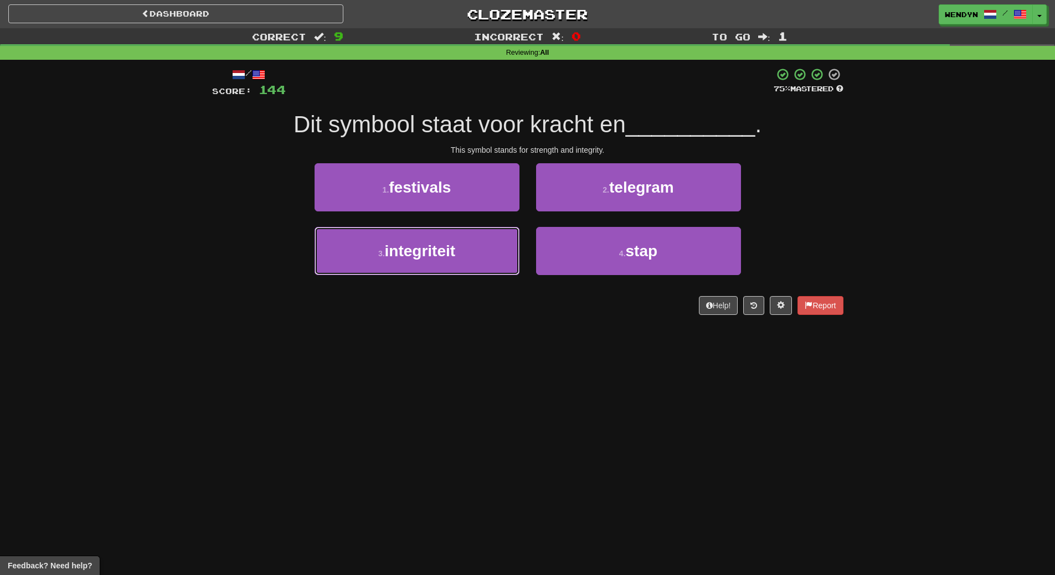
drag, startPoint x: 436, startPoint y: 255, endPoint x: 436, endPoint y: 287, distance: 32.1
click at [436, 259] on span "integriteit" at bounding box center [420, 251] width 71 height 17
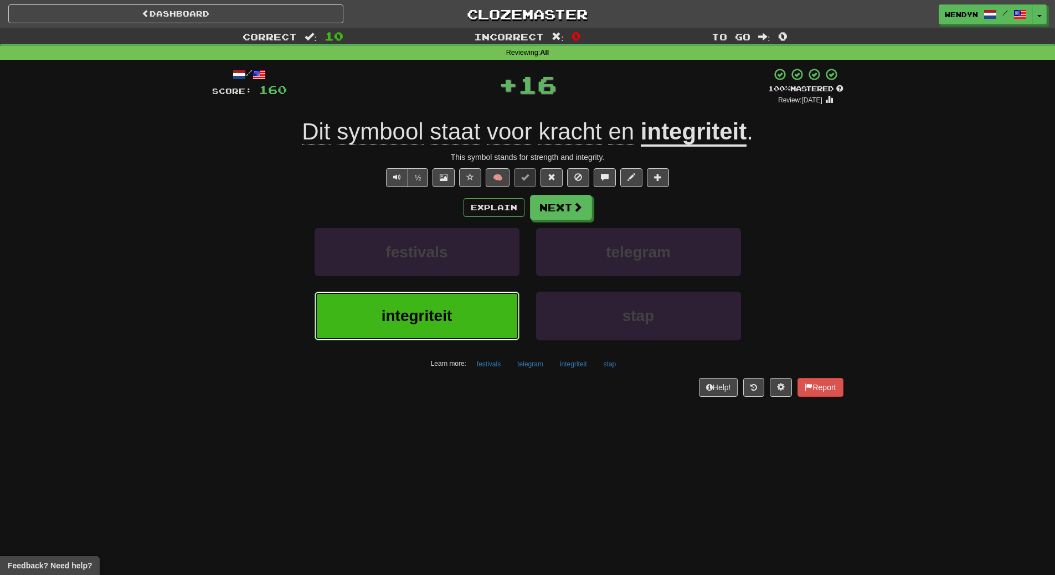
click at [437, 311] on span "integriteit" at bounding box center [417, 315] width 71 height 17
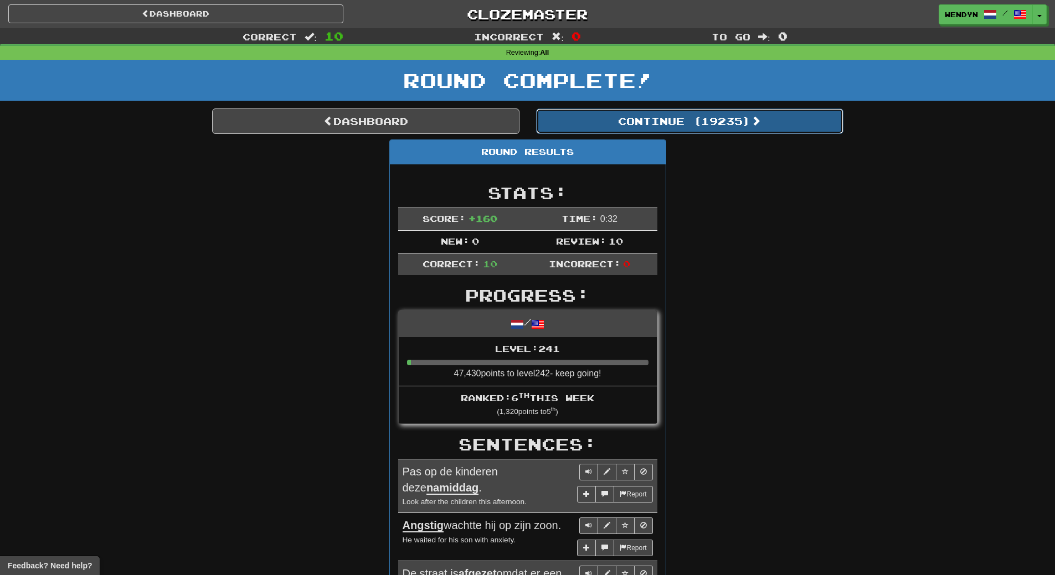
click at [737, 119] on button "Continue ( 19235 )" at bounding box center [689, 121] width 307 height 25
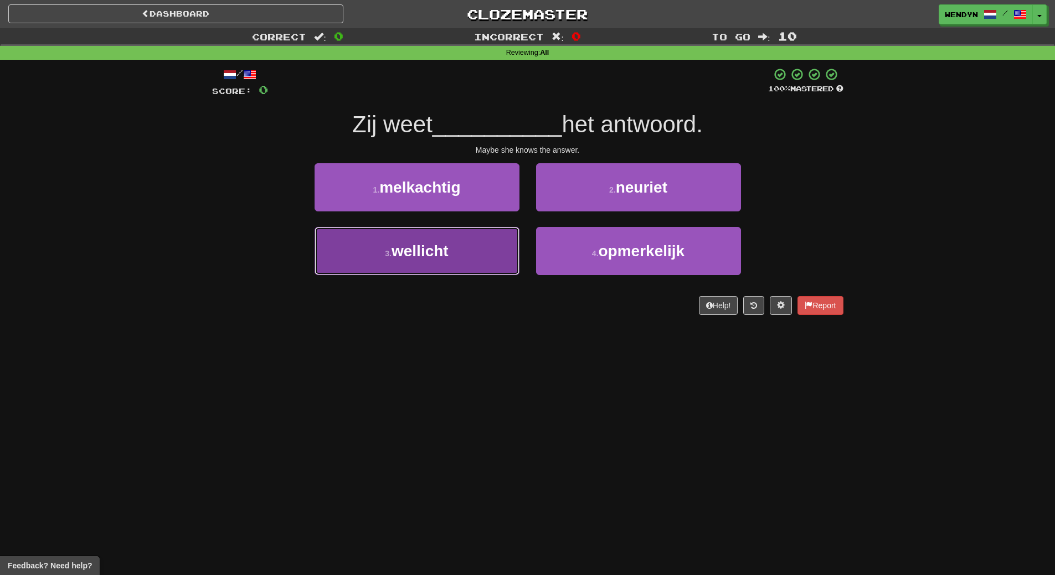
click at [460, 244] on button "3 . wellicht" at bounding box center [417, 251] width 205 height 48
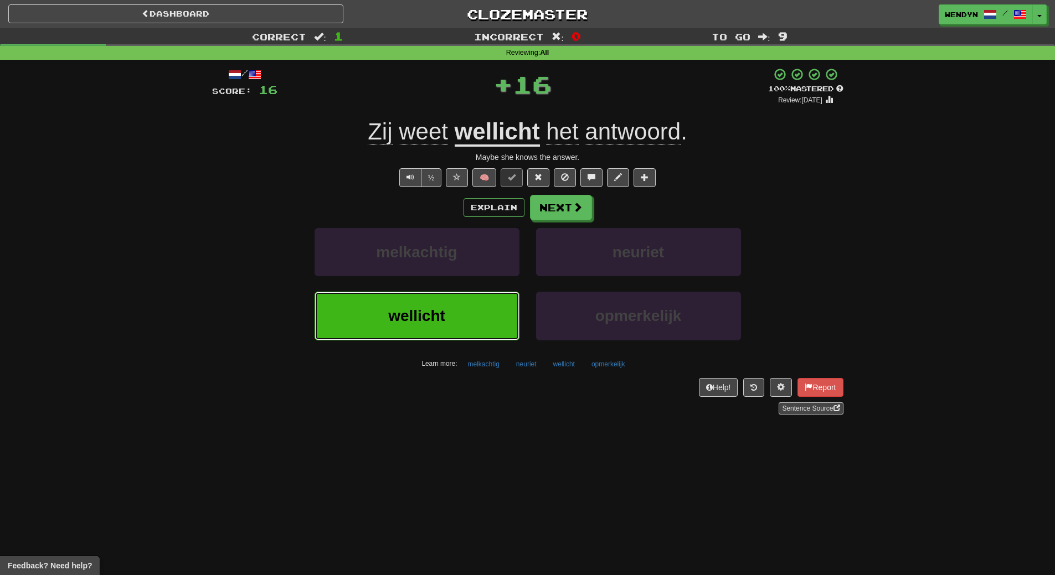
click at [454, 313] on button "wellicht" at bounding box center [417, 316] width 205 height 48
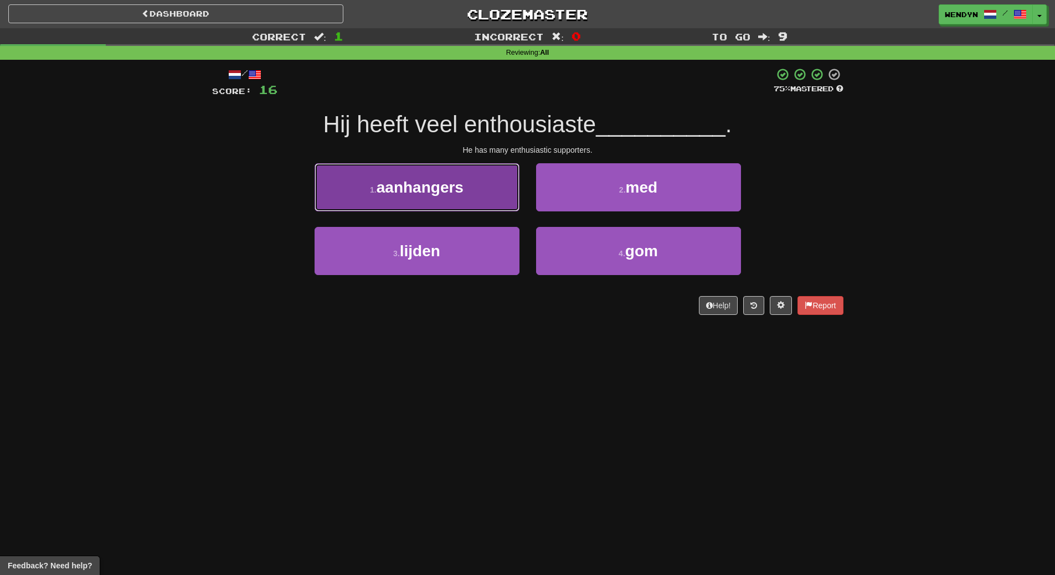
click at [445, 200] on button "1 . aanhangers" at bounding box center [417, 187] width 205 height 48
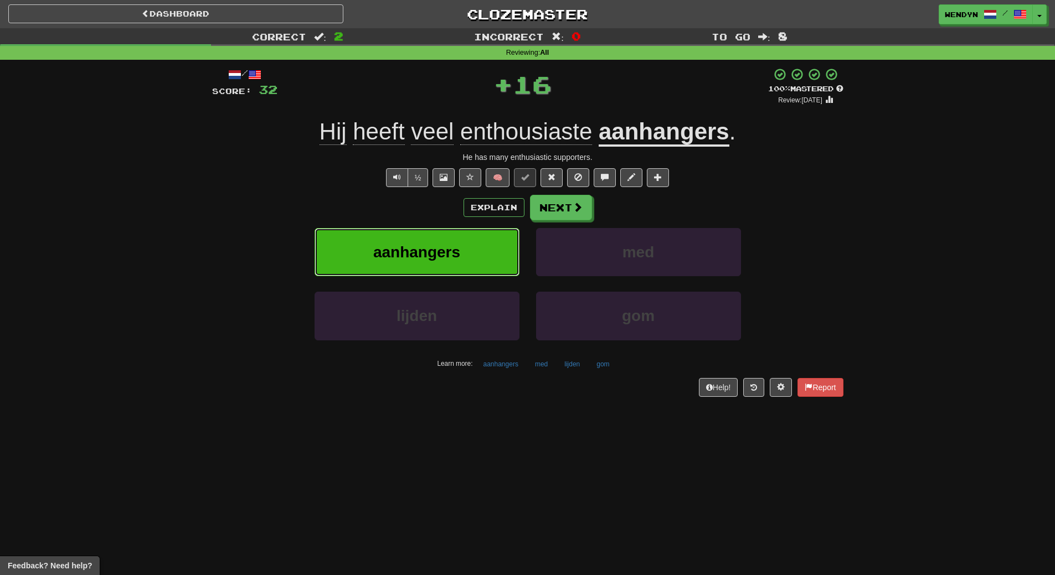
click at [445, 239] on button "aanhangers" at bounding box center [417, 252] width 205 height 48
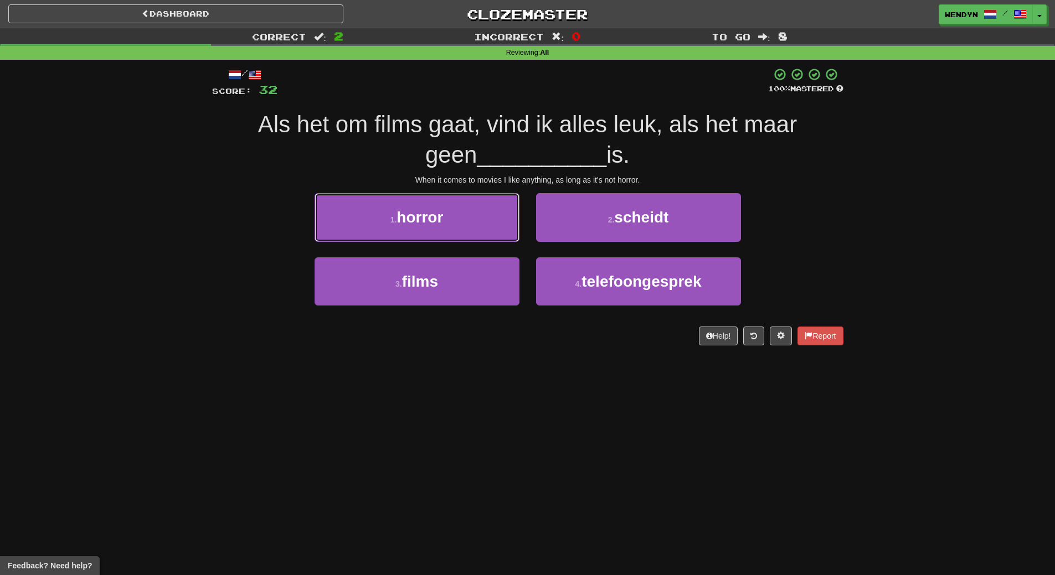
click at [445, 239] on button "1 . horror" at bounding box center [417, 217] width 205 height 48
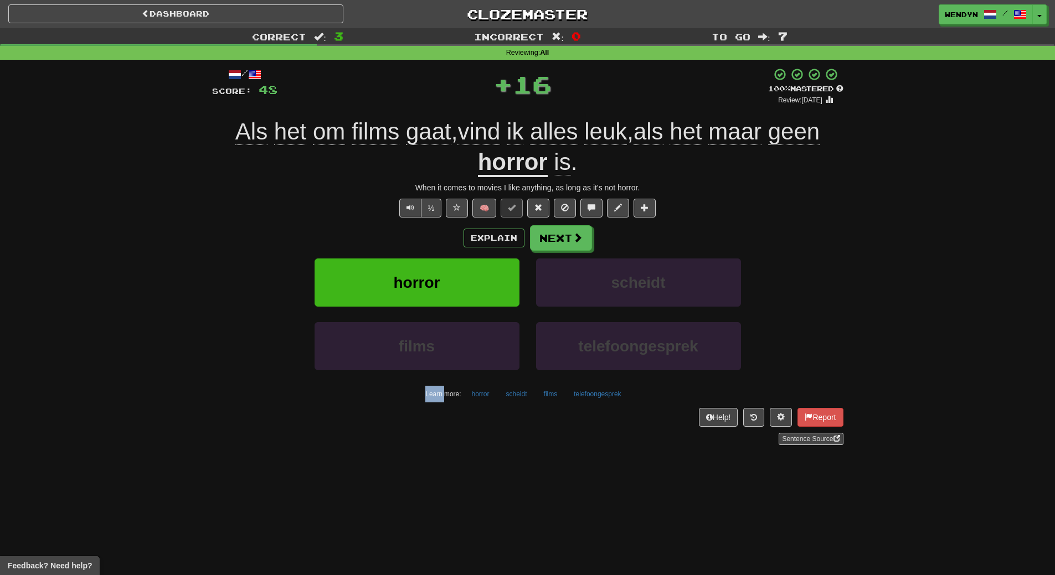
click at [445, 239] on div "Explain Next" at bounding box center [527, 237] width 631 height 25
click at [445, 245] on div "Explain Next" at bounding box center [527, 237] width 631 height 25
click at [445, 277] on button "horror" at bounding box center [417, 283] width 205 height 48
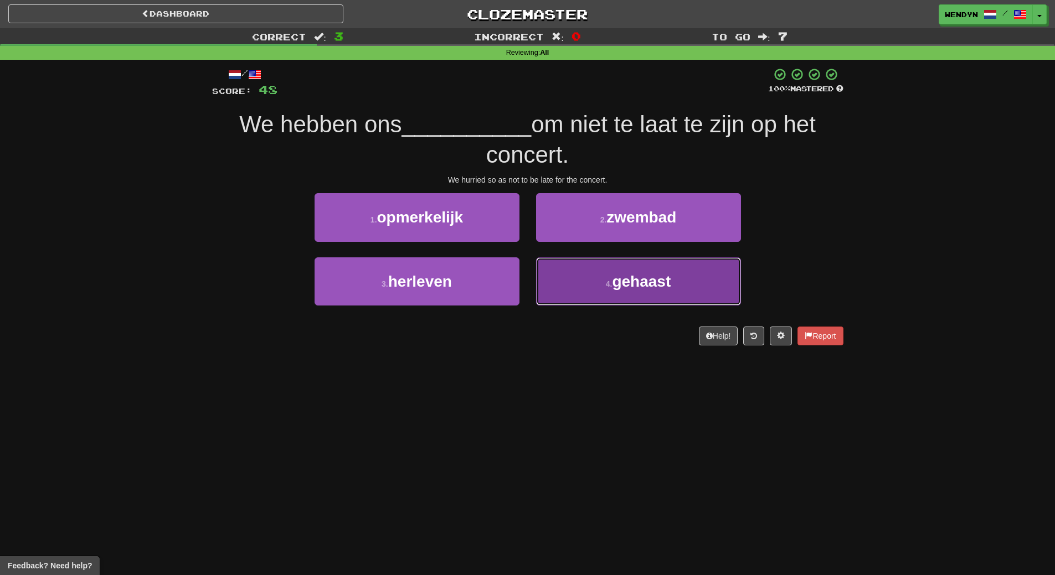
click at [603, 298] on button "4 . gehaast" at bounding box center [638, 282] width 205 height 48
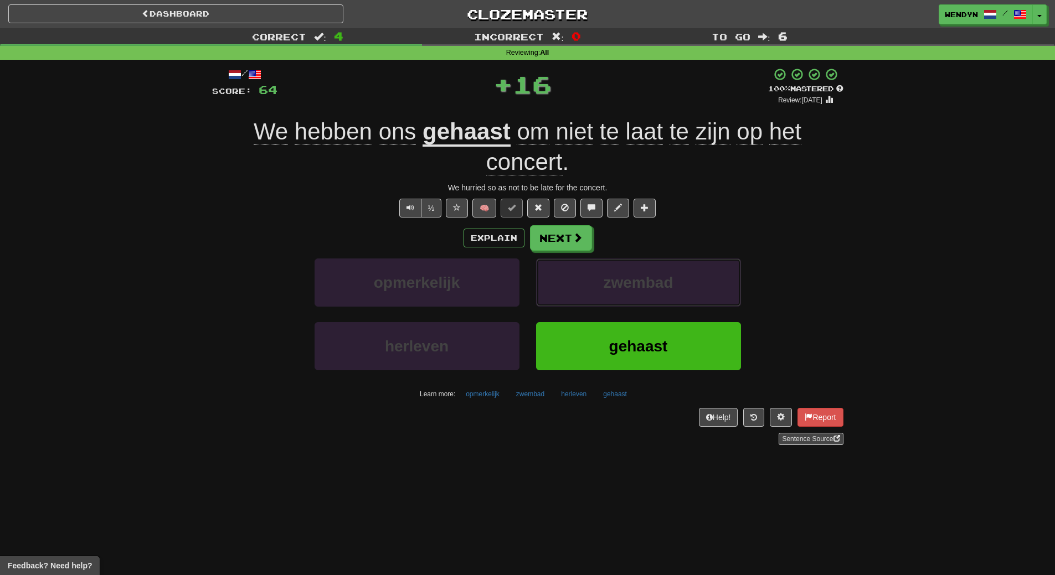
click at [603, 298] on button "zwembad" at bounding box center [638, 283] width 205 height 48
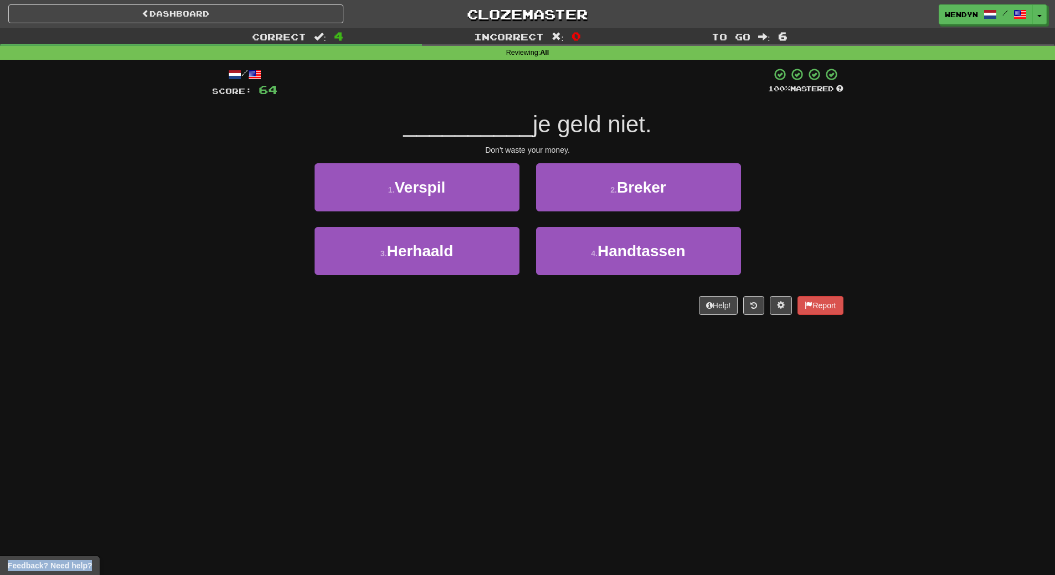
click at [603, 298] on div "Help! Report" at bounding box center [527, 305] width 631 height 19
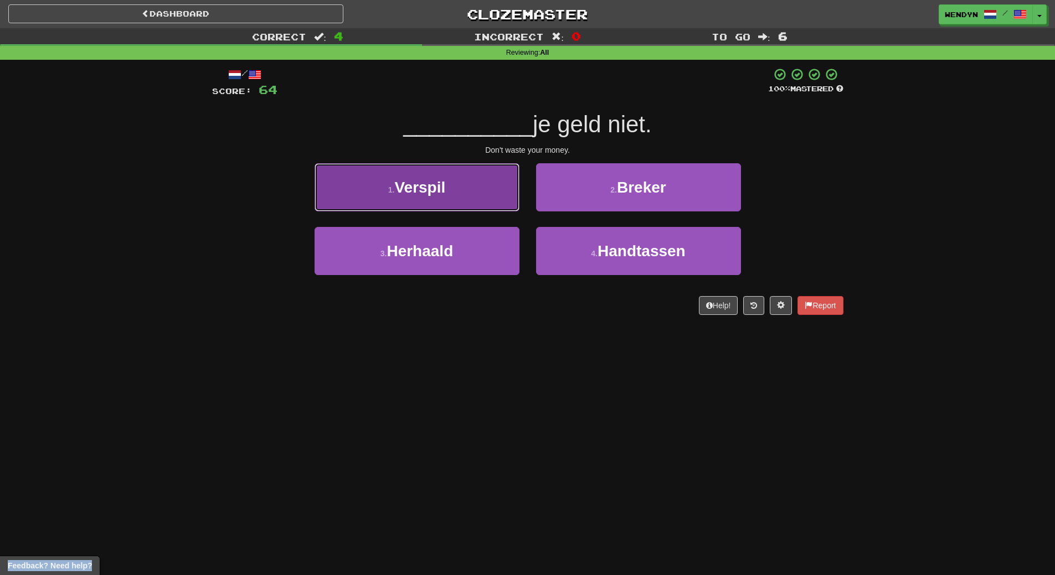
click at [420, 177] on button "1 . Verspil" at bounding box center [417, 187] width 205 height 48
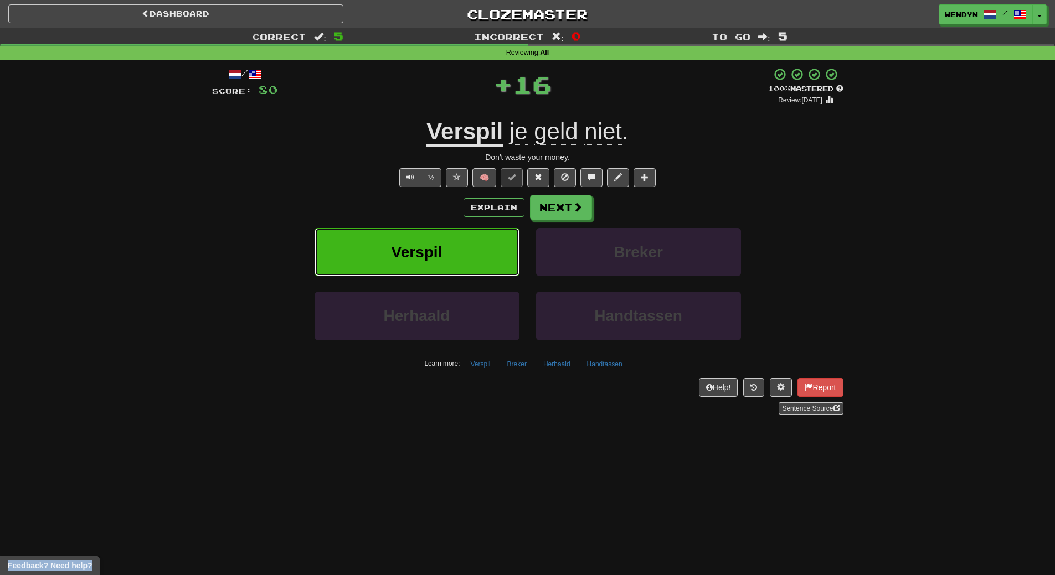
click at [431, 245] on span "Verspil" at bounding box center [417, 252] width 51 height 17
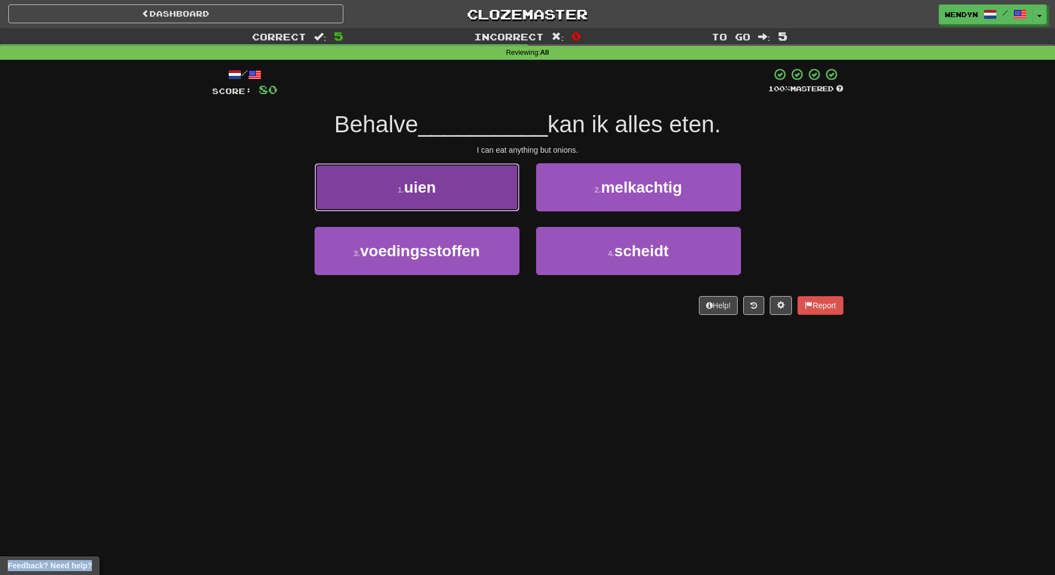
click at [425, 182] on span "uien" at bounding box center [420, 187] width 32 height 17
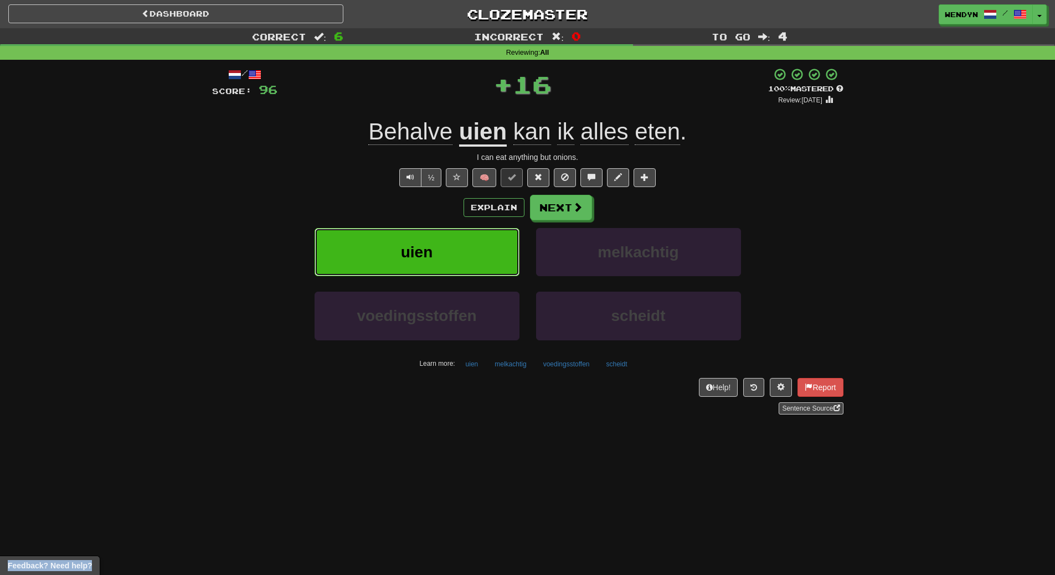
click at [436, 232] on button "uien" at bounding box center [417, 252] width 205 height 48
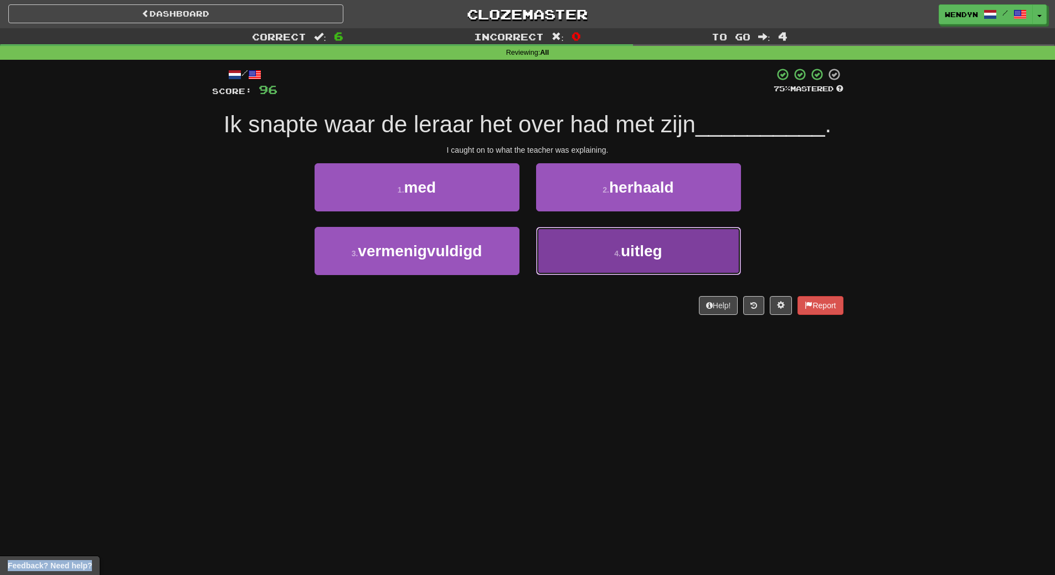
click at [650, 261] on button "4 . uitleg" at bounding box center [638, 251] width 205 height 48
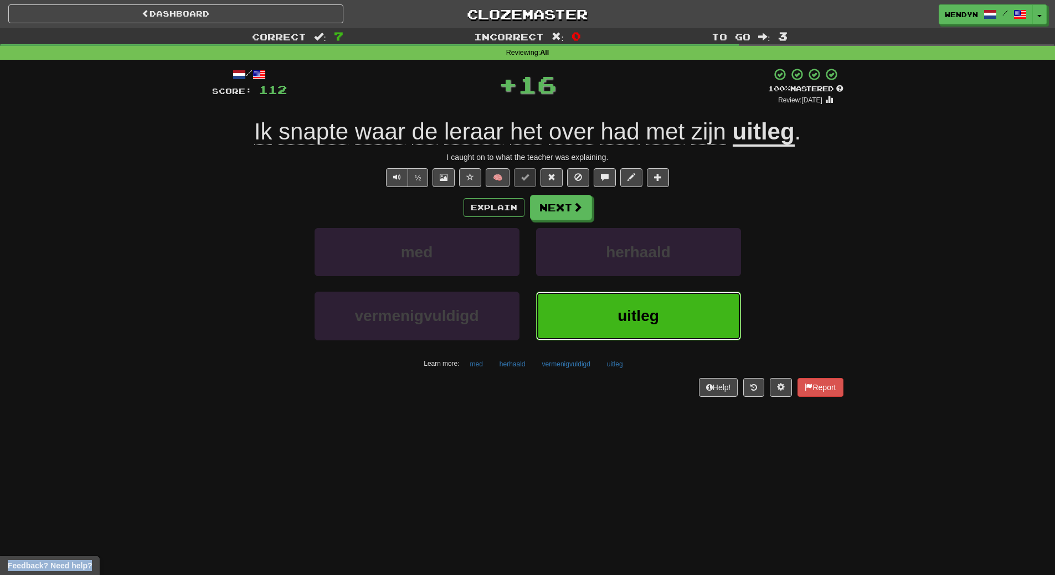
click at [637, 303] on button "uitleg" at bounding box center [638, 316] width 205 height 48
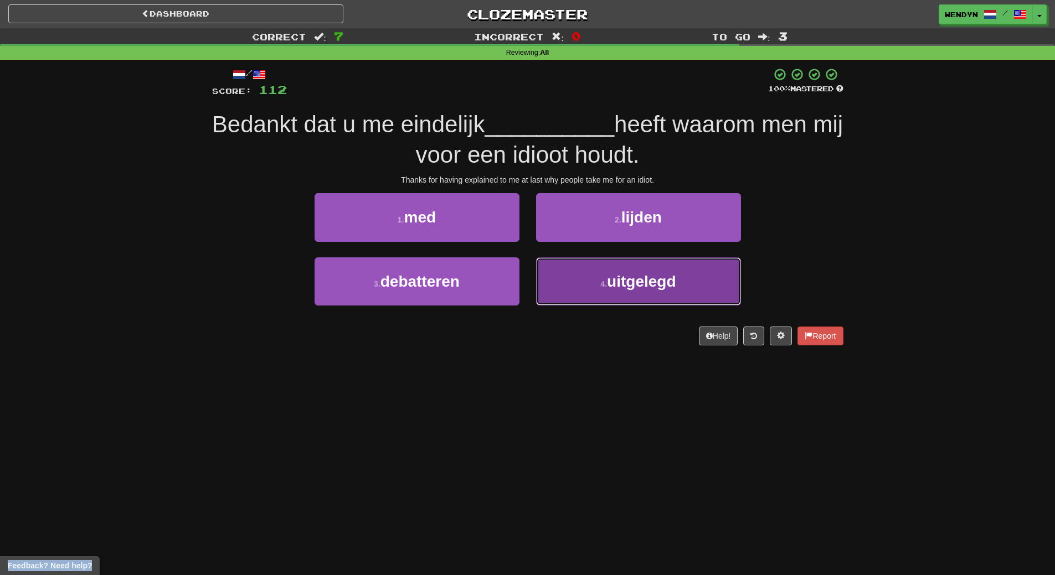
click at [634, 293] on button "4 . uitgelegd" at bounding box center [638, 282] width 205 height 48
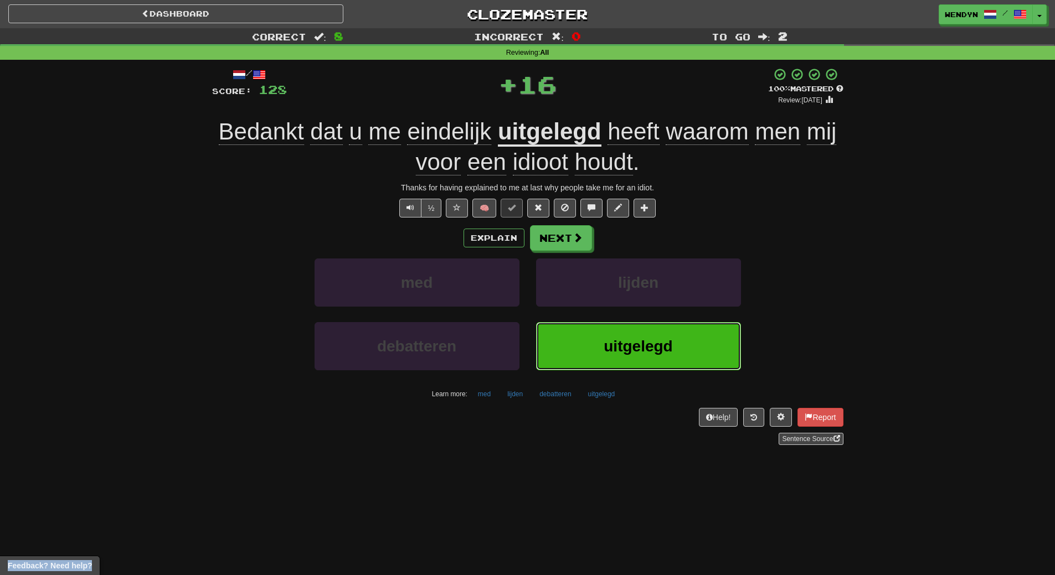
click at [622, 361] on button "uitgelegd" at bounding box center [638, 346] width 205 height 48
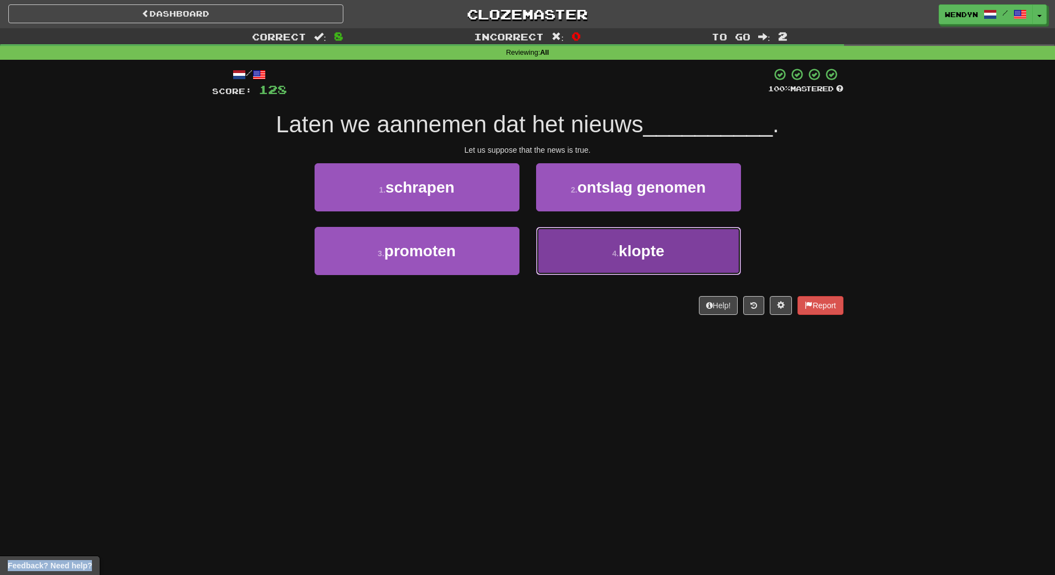
click at [605, 255] on button "4 . klopte" at bounding box center [638, 251] width 205 height 48
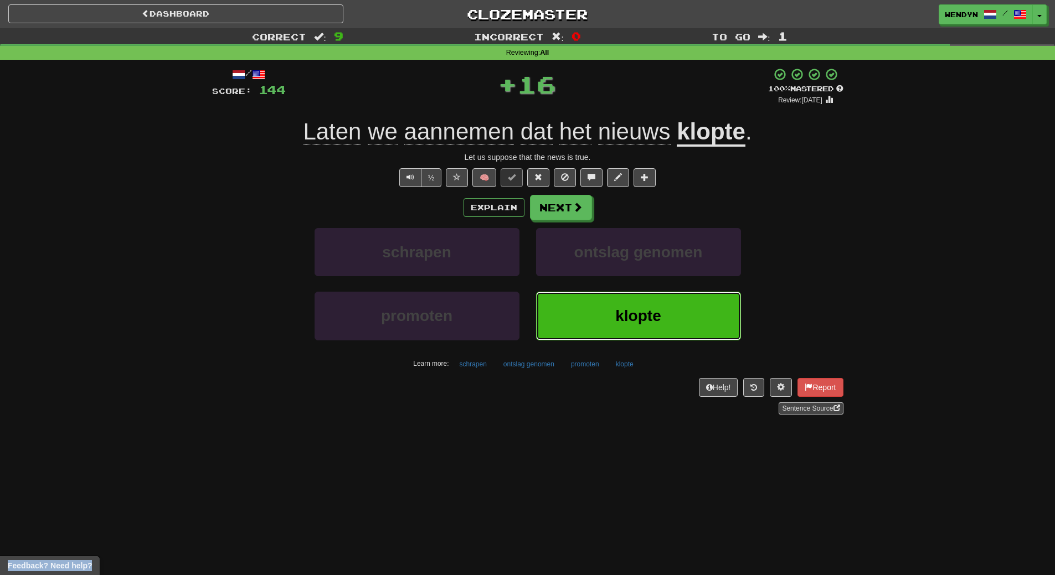
click at [607, 312] on button "klopte" at bounding box center [638, 316] width 205 height 48
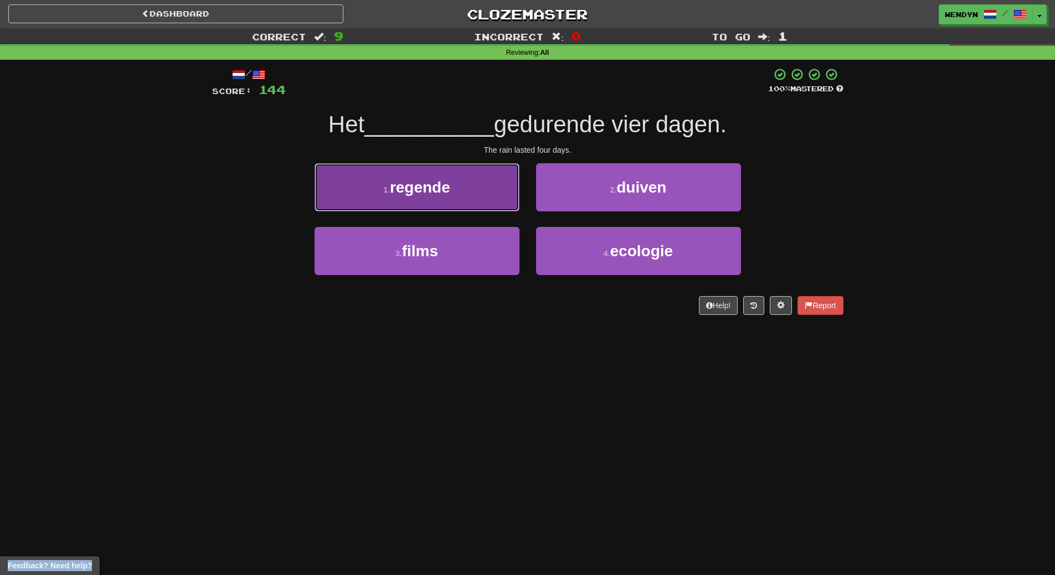
click at [459, 202] on button "1 . regende" at bounding box center [417, 187] width 205 height 48
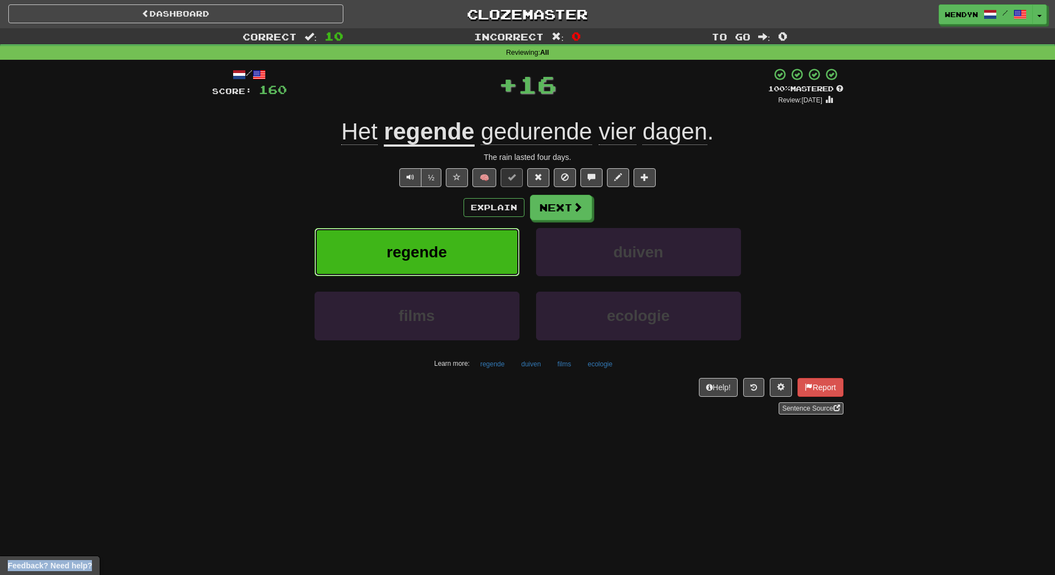
click at [460, 231] on button "regende" at bounding box center [417, 252] width 205 height 48
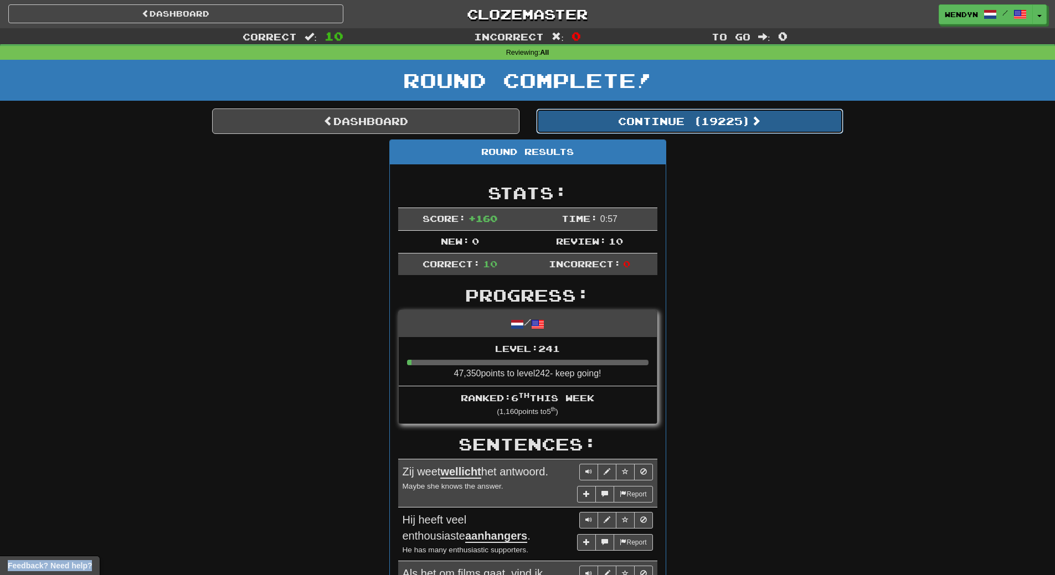
click at [704, 123] on button "Continue ( 19225 )" at bounding box center [689, 121] width 307 height 25
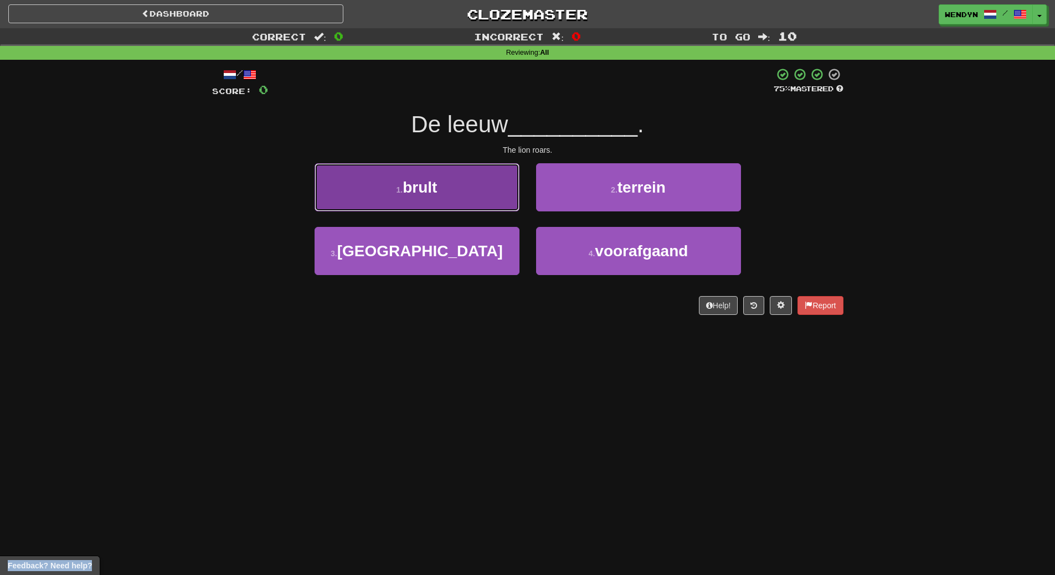
click at [456, 202] on button "1 . brult" at bounding box center [417, 187] width 205 height 48
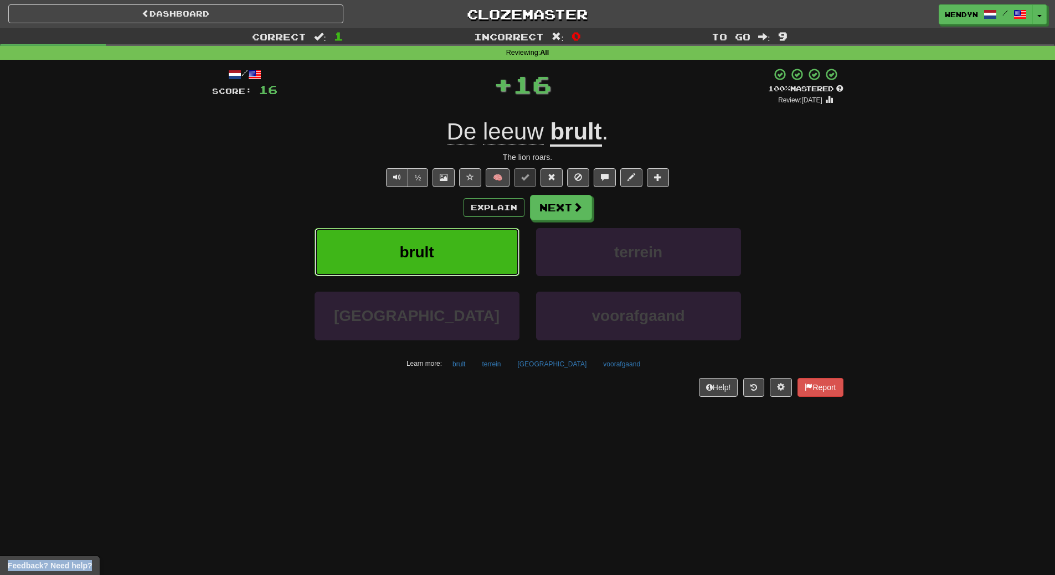
click at [452, 259] on button "brult" at bounding box center [417, 252] width 205 height 48
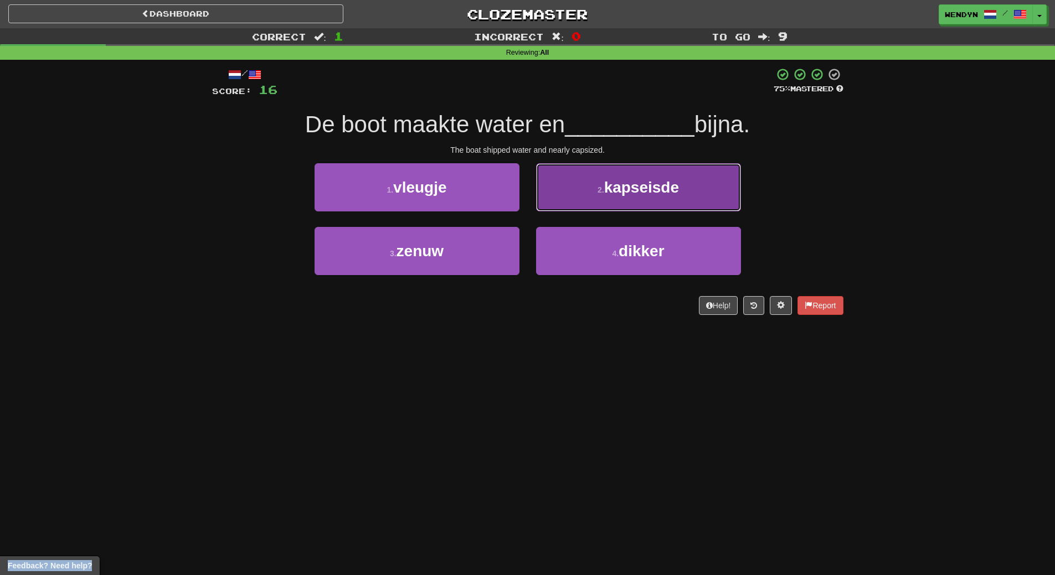
drag, startPoint x: 610, startPoint y: 196, endPoint x: 620, endPoint y: 222, distance: 27.4
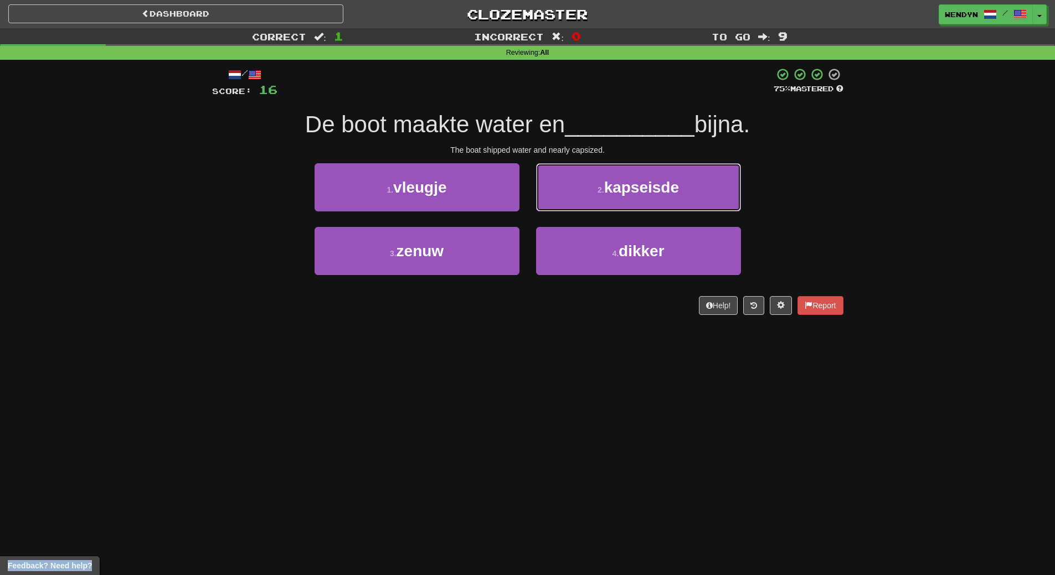
click at [611, 197] on button "2 . kapseisde" at bounding box center [638, 187] width 205 height 48
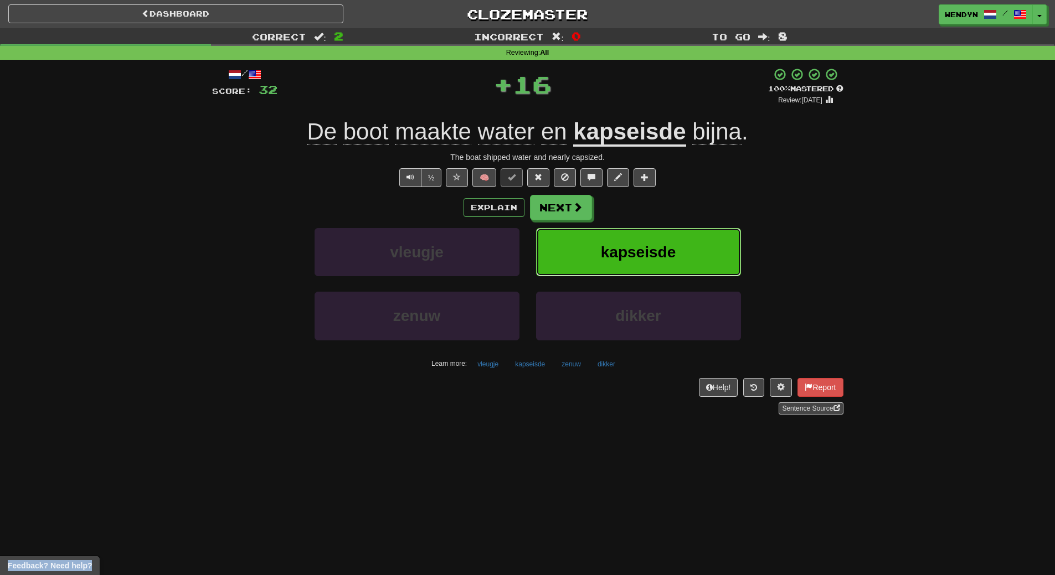
click at [624, 238] on button "kapseisde" at bounding box center [638, 252] width 205 height 48
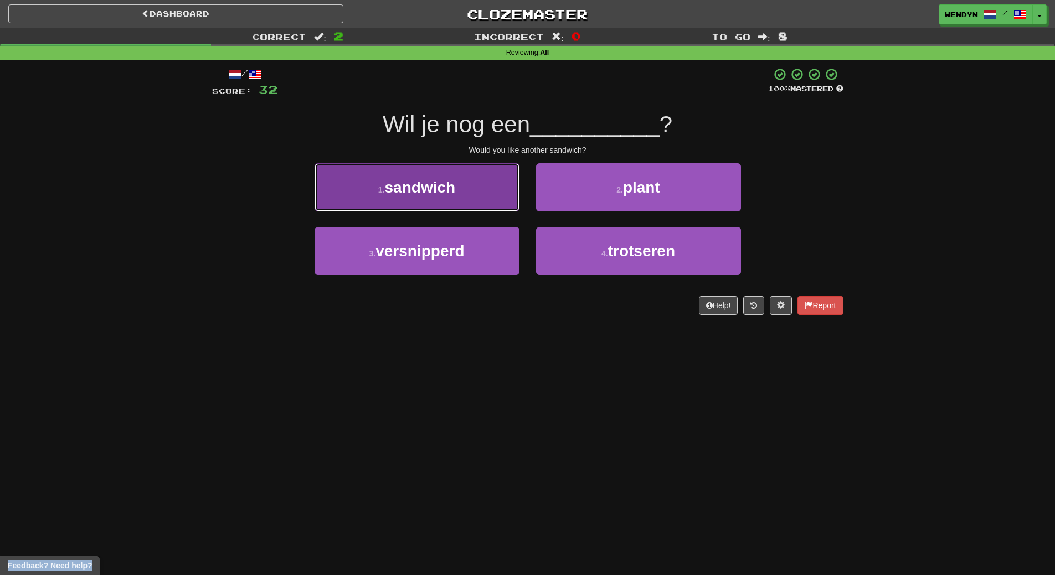
click at [449, 195] on span "sandwich" at bounding box center [420, 187] width 71 height 17
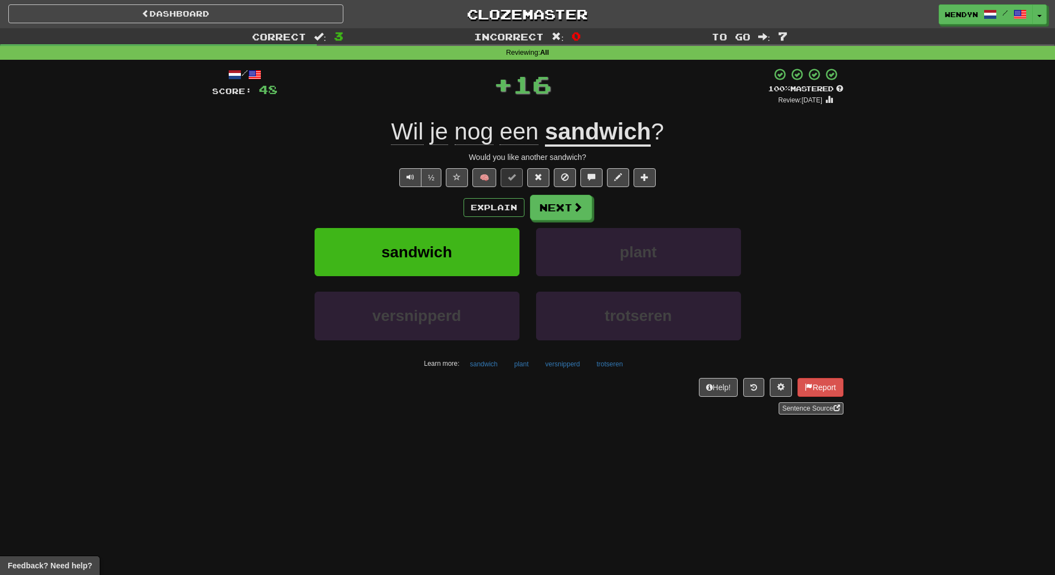
click at [445, 210] on div "Explain Next" at bounding box center [527, 207] width 631 height 25
click at [442, 241] on button "sandwich" at bounding box center [417, 252] width 205 height 48
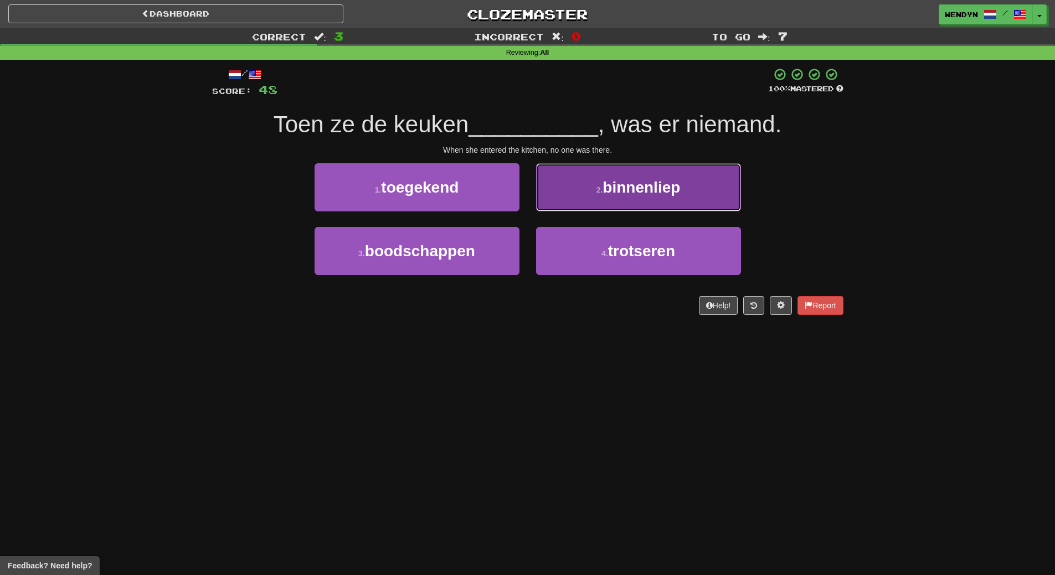
click at [683, 184] on button "2 . binnenliep" at bounding box center [638, 187] width 205 height 48
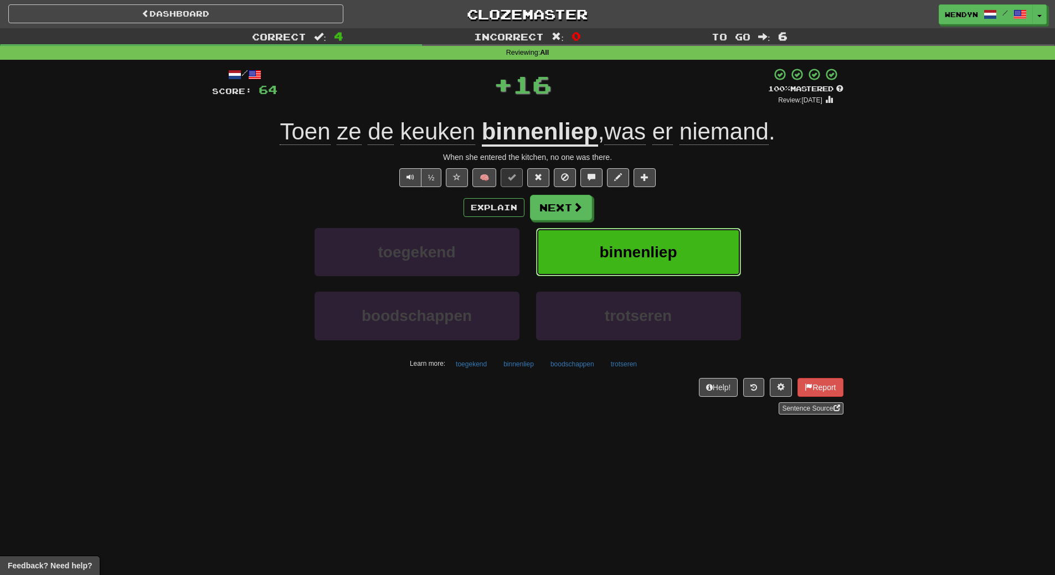
click at [671, 239] on button "binnenliep" at bounding box center [638, 252] width 205 height 48
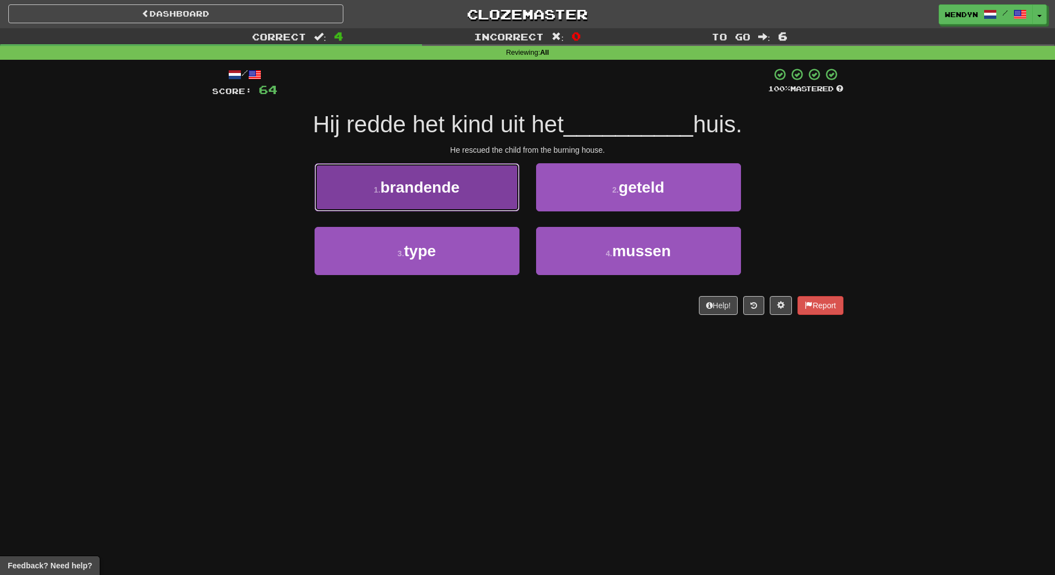
click at [406, 172] on button "1 . brandende" at bounding box center [417, 187] width 205 height 48
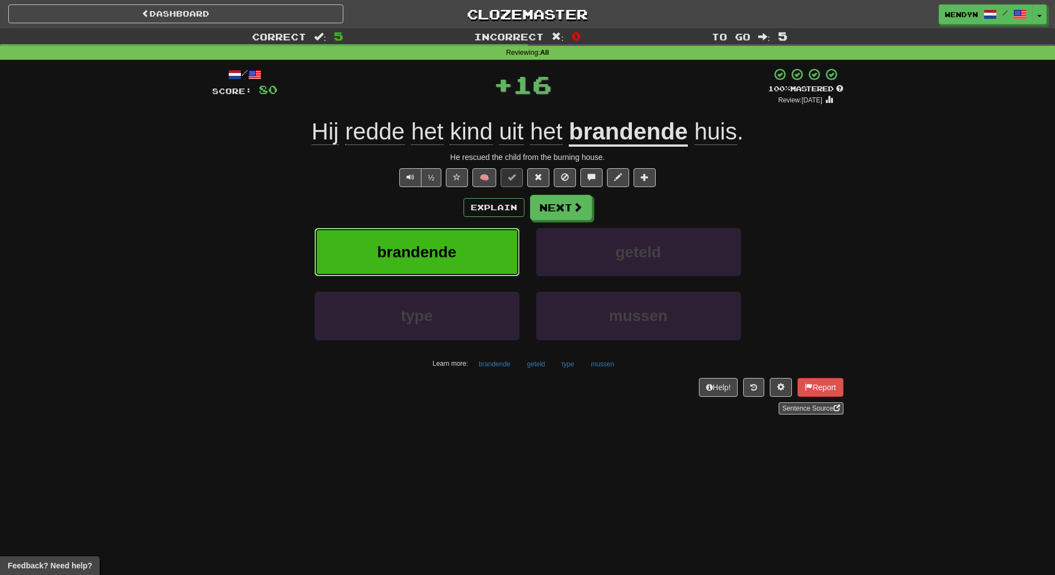
click at [409, 271] on button "brandende" at bounding box center [417, 252] width 205 height 48
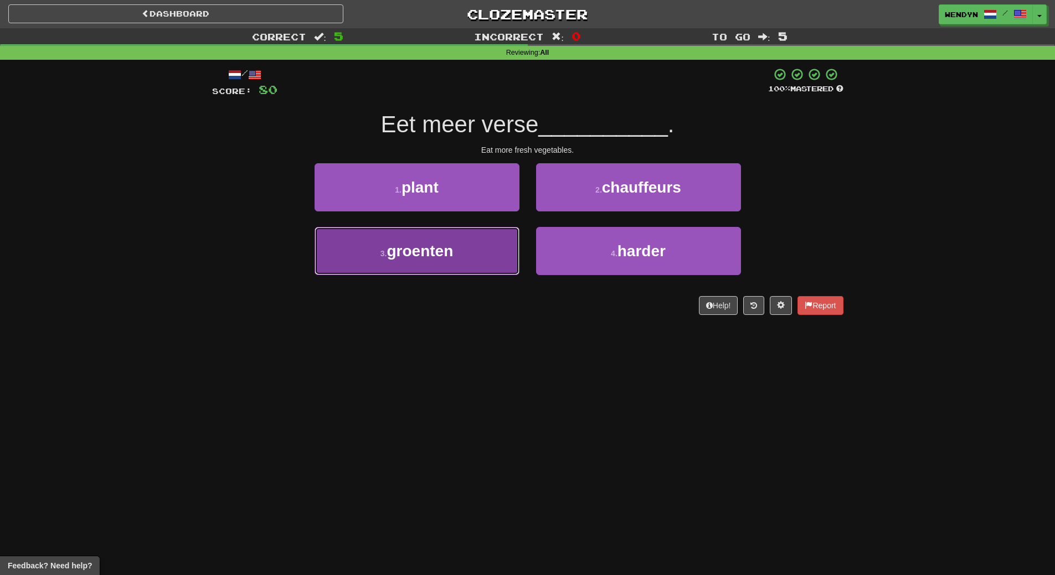
click at [455, 241] on button "3 . groenten" at bounding box center [417, 251] width 205 height 48
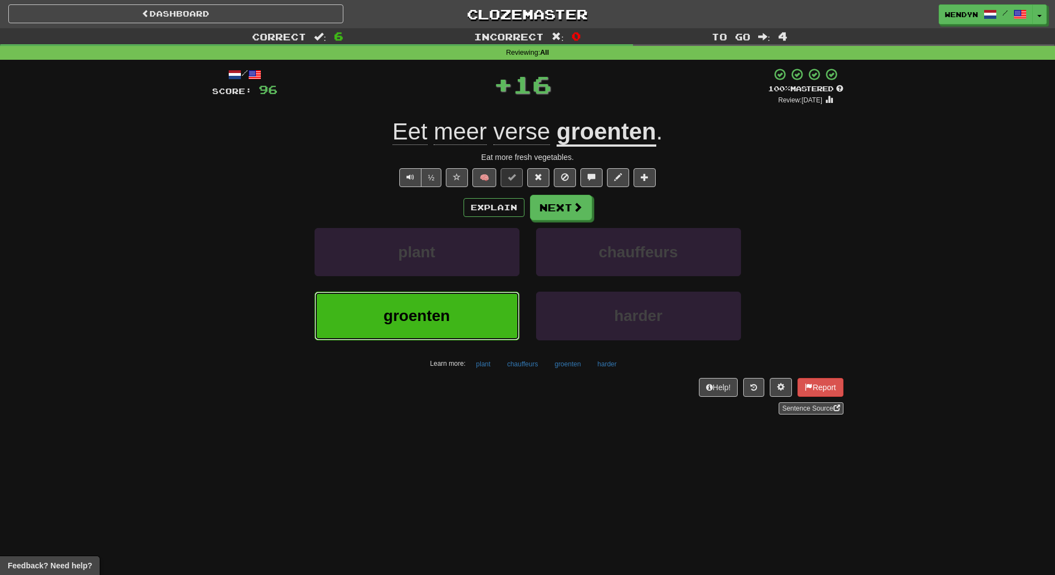
click at [446, 311] on span "groenten" at bounding box center [417, 315] width 66 height 17
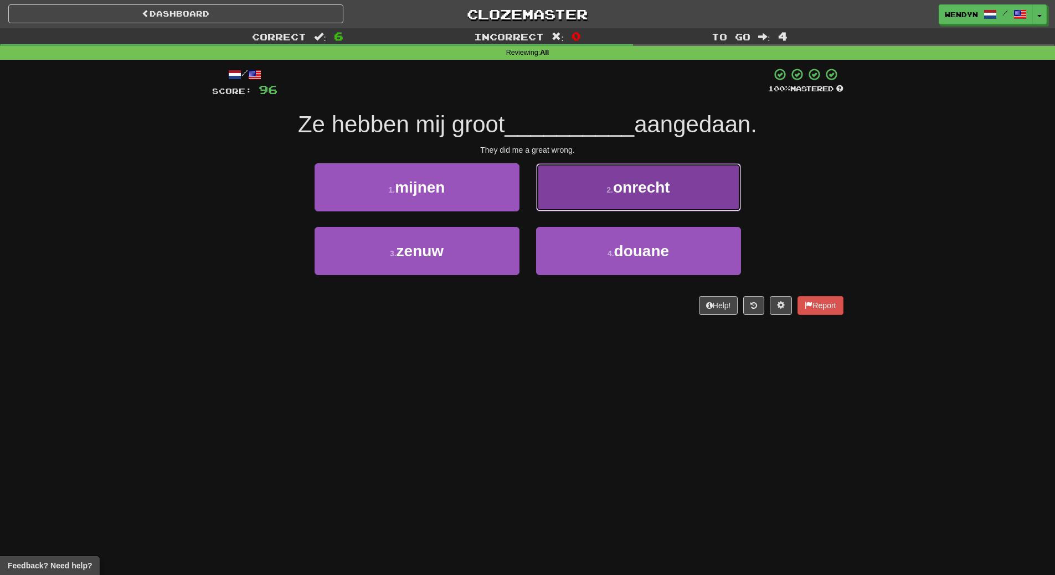
click at [644, 186] on span "onrecht" at bounding box center [641, 187] width 57 height 17
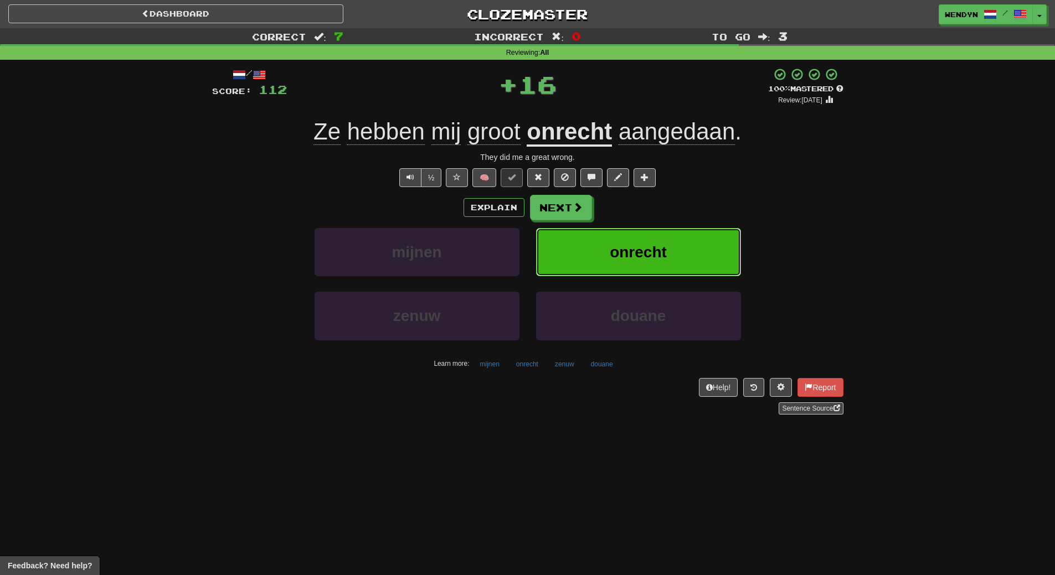
click at [677, 251] on button "onrecht" at bounding box center [638, 252] width 205 height 48
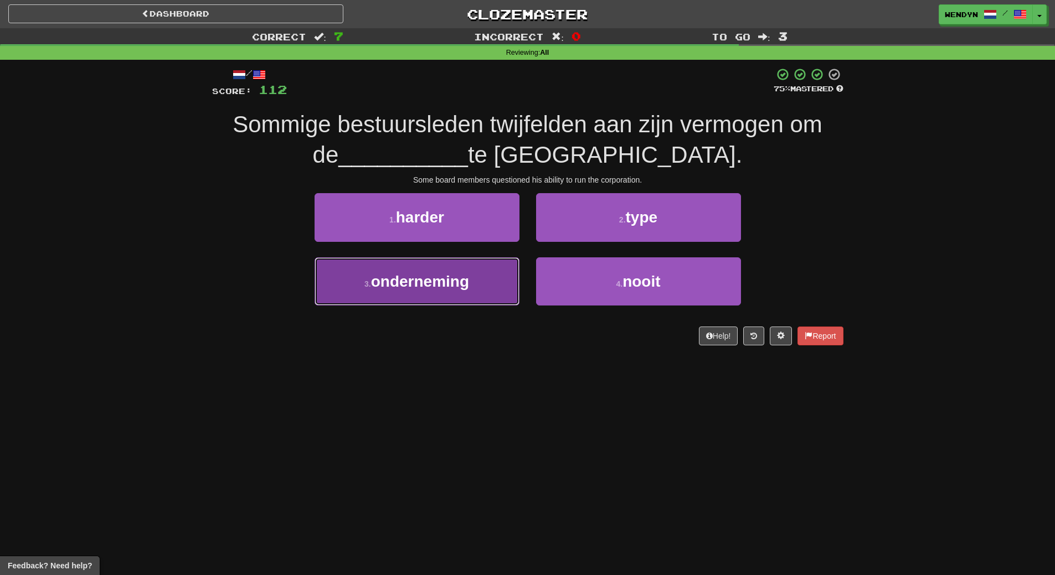
click at [423, 277] on span "onderneming" at bounding box center [420, 281] width 98 height 17
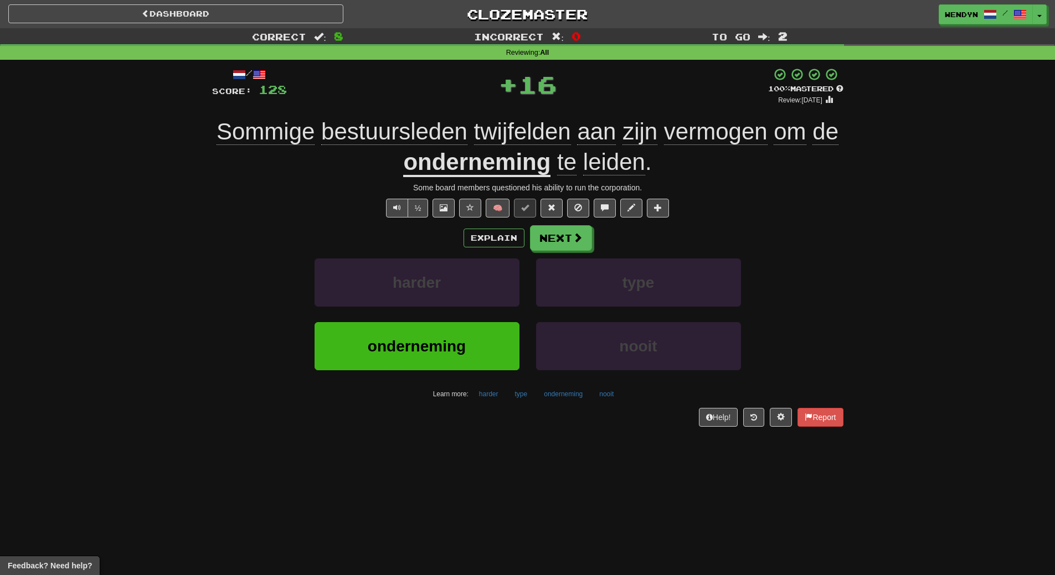
click at [420, 316] on div "harder" at bounding box center [417, 291] width 222 height 64
click at [421, 333] on button "onderneming" at bounding box center [417, 346] width 205 height 48
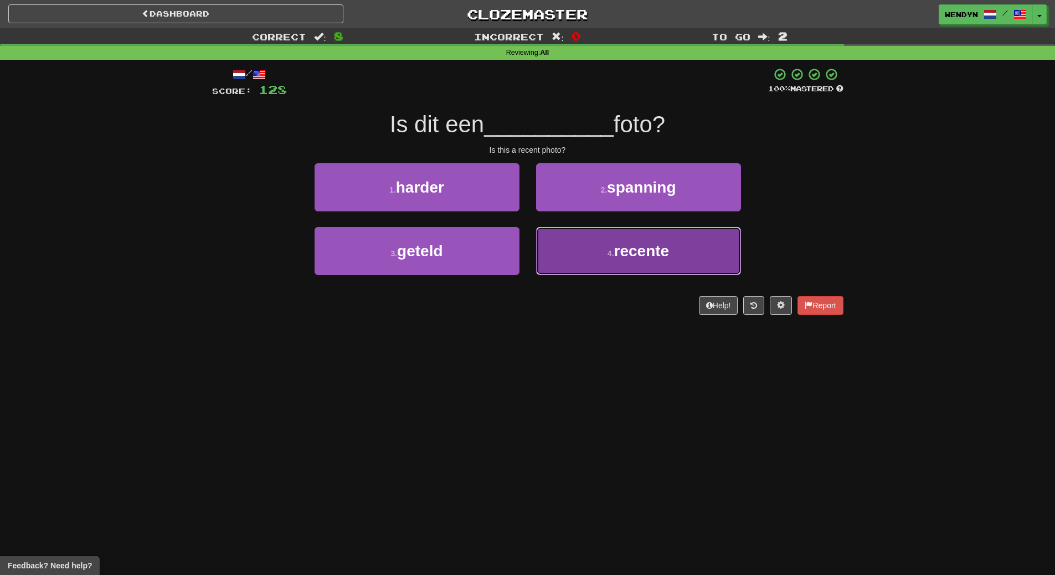
click at [598, 247] on button "4 . recente" at bounding box center [638, 251] width 205 height 48
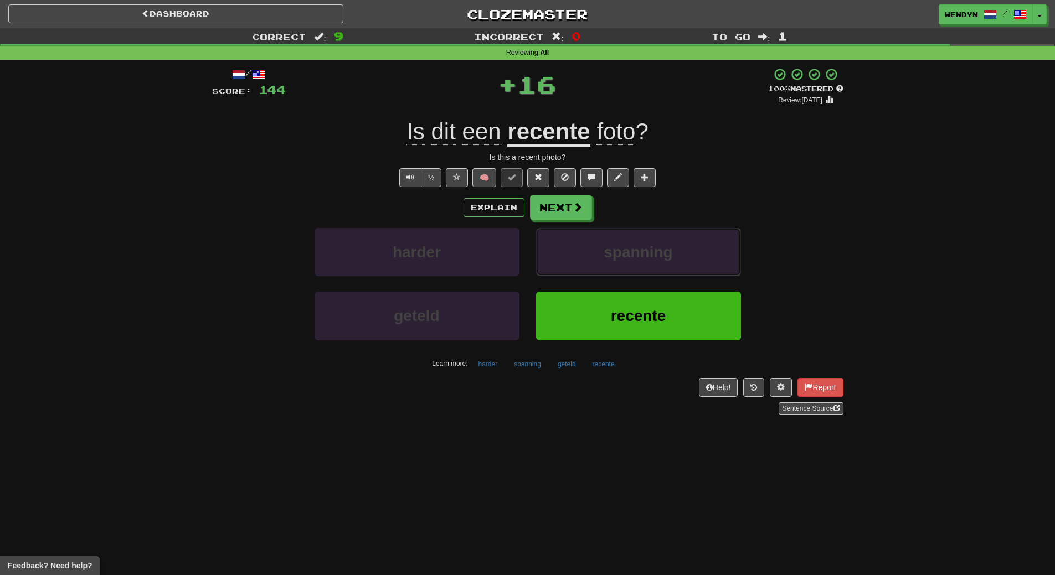
click at [598, 247] on button "spanning" at bounding box center [638, 252] width 205 height 48
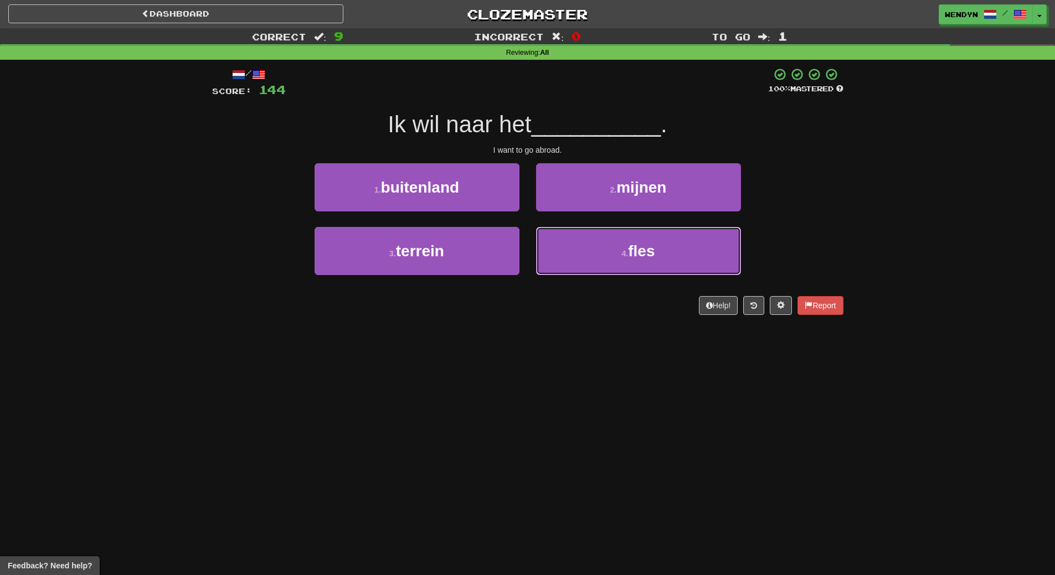
drag, startPoint x: 598, startPoint y: 247, endPoint x: 599, endPoint y: 286, distance: 39.3
click at [599, 286] on div "4 . fles" at bounding box center [639, 259] width 222 height 64
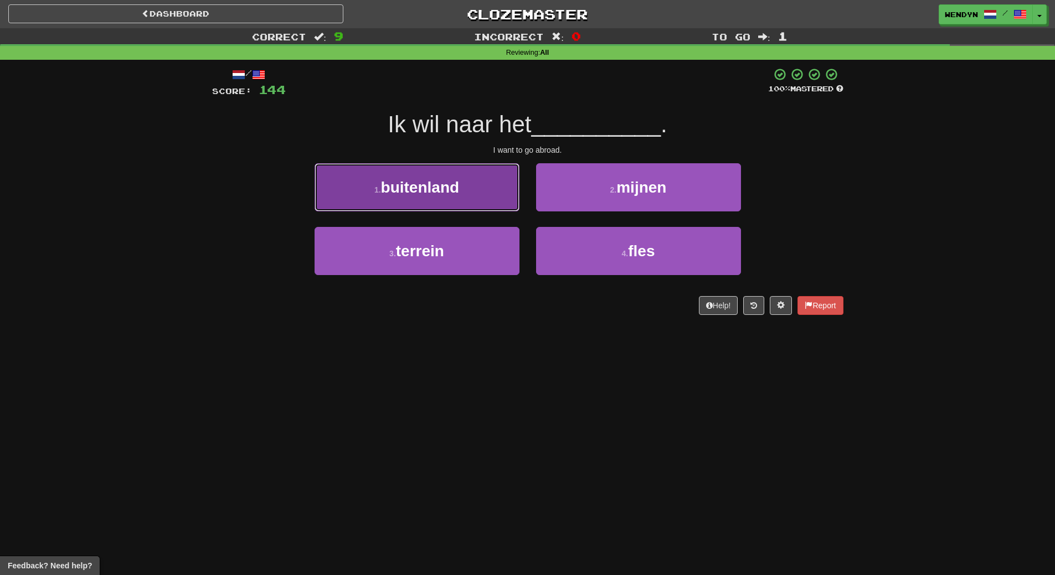
click at [446, 202] on button "1 . buitenland" at bounding box center [417, 187] width 205 height 48
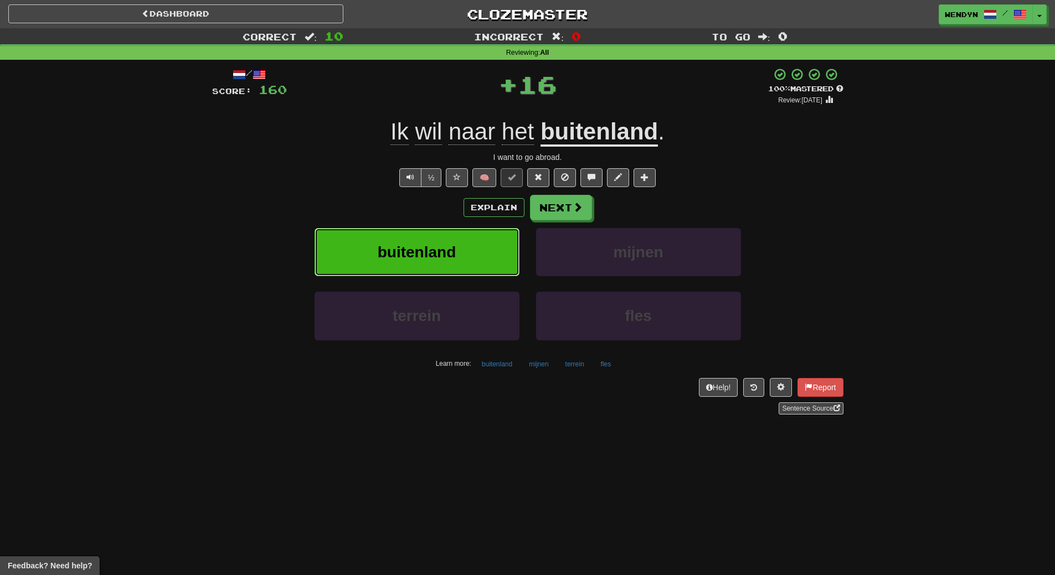
click at [442, 241] on button "buitenland" at bounding box center [417, 252] width 205 height 48
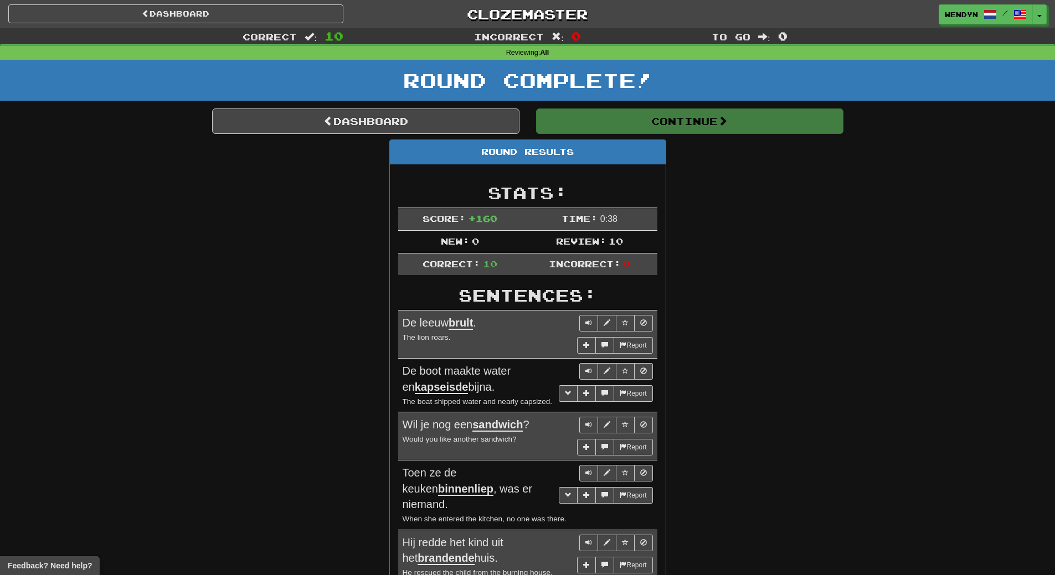
click at [718, 184] on div "Round Results Stats: Score: + 160 Time: 0 : 38 New: 0 Review: 10 Correct: 10 In…" at bounding box center [527, 512] width 631 height 745
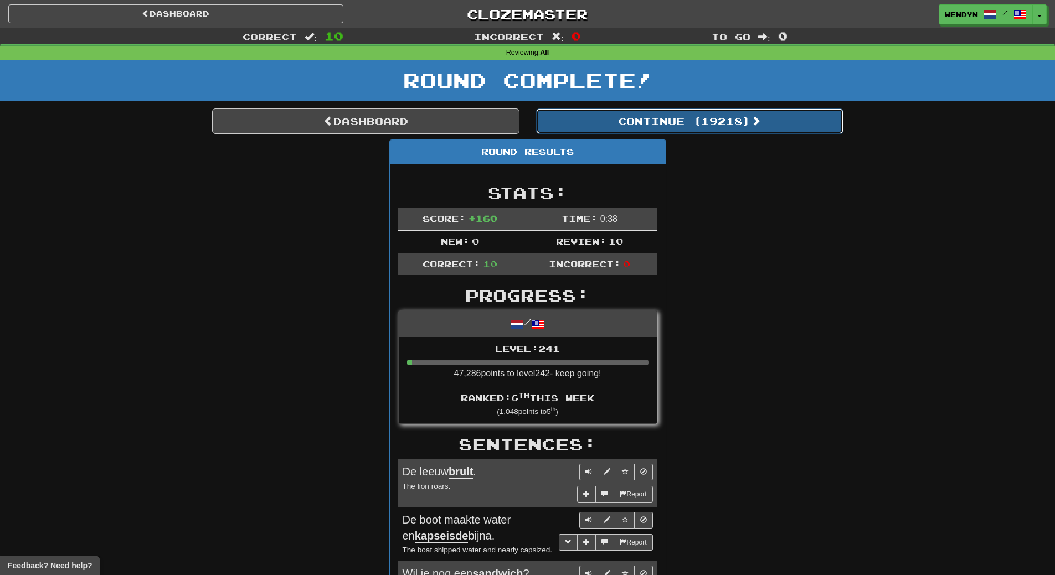
click at [701, 112] on button "Continue ( 19218 )" at bounding box center [689, 121] width 307 height 25
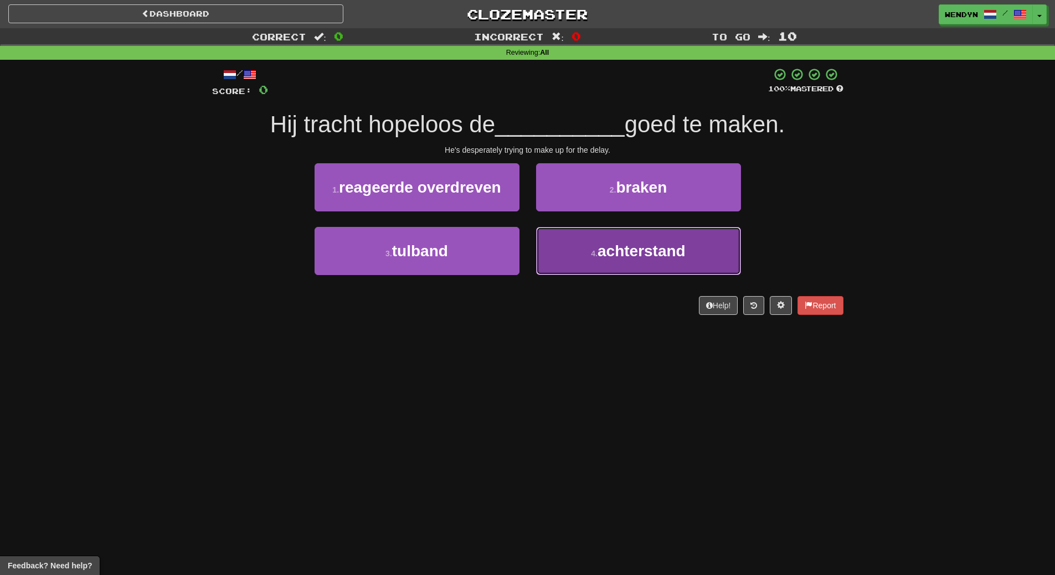
click at [624, 255] on span "achterstand" at bounding box center [642, 251] width 88 height 17
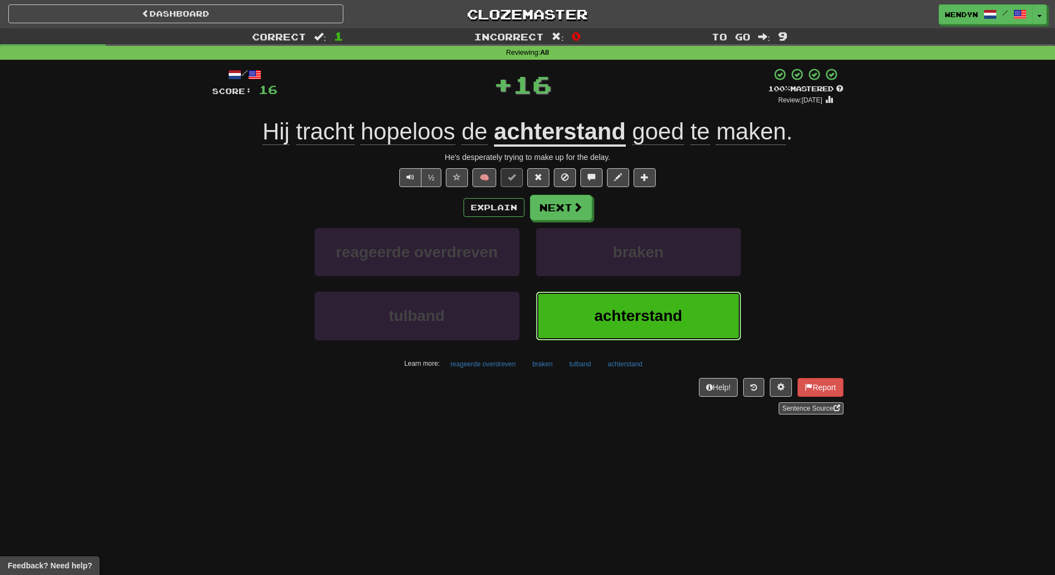
click at [609, 325] on button "achterstand" at bounding box center [638, 316] width 205 height 48
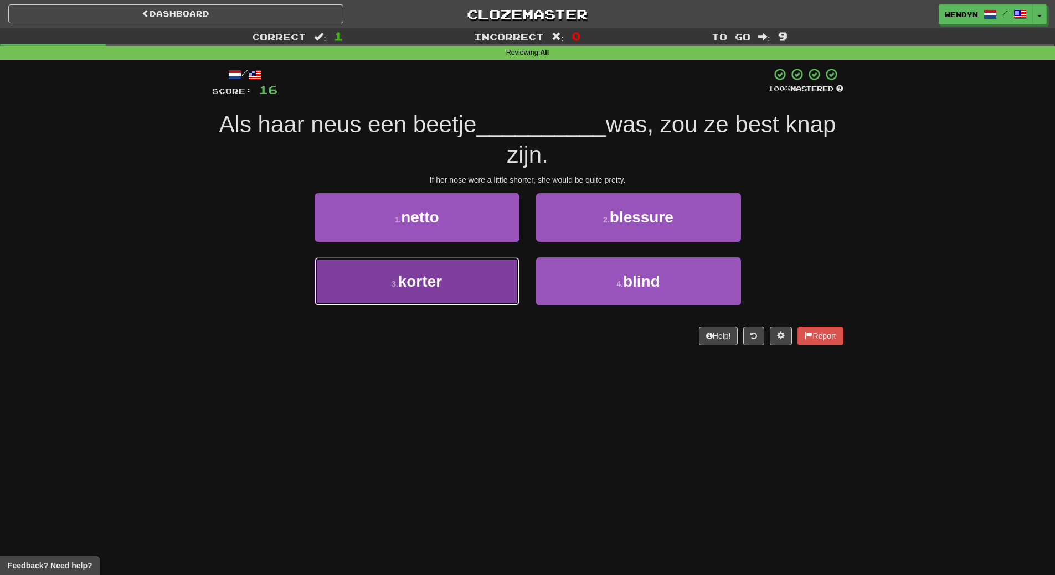
click at [466, 288] on button "3 . korter" at bounding box center [417, 282] width 205 height 48
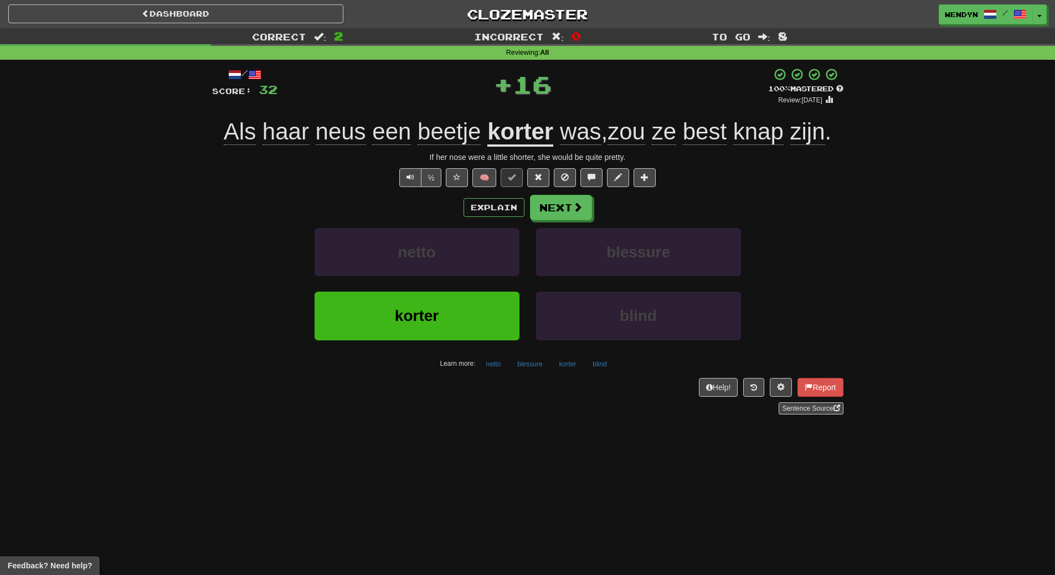
click at [465, 347] on div "korter" at bounding box center [417, 324] width 222 height 64
click at [461, 332] on button "korter" at bounding box center [417, 316] width 205 height 48
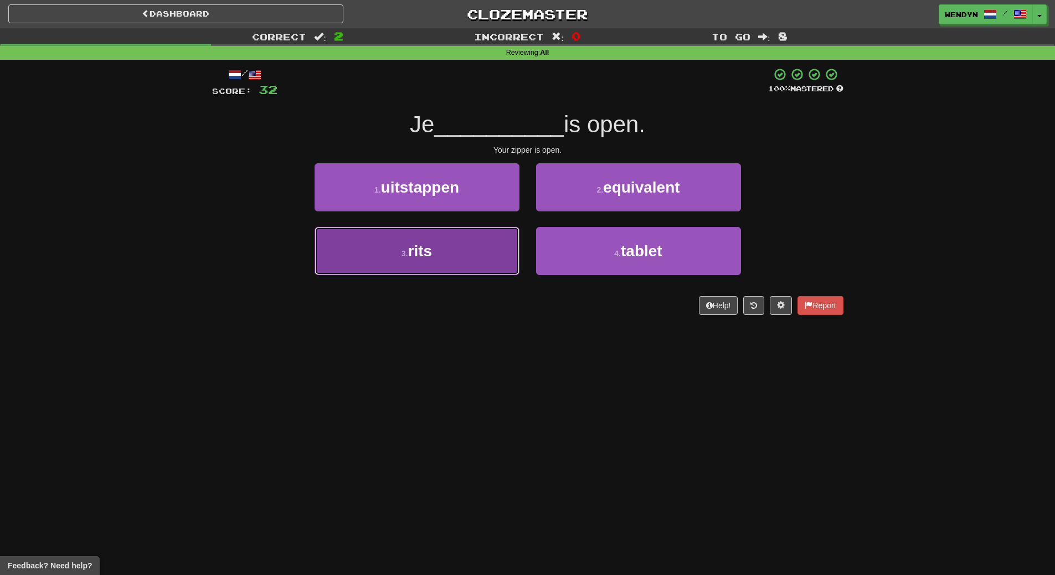
click at [452, 266] on button "3 . rits" at bounding box center [417, 251] width 205 height 48
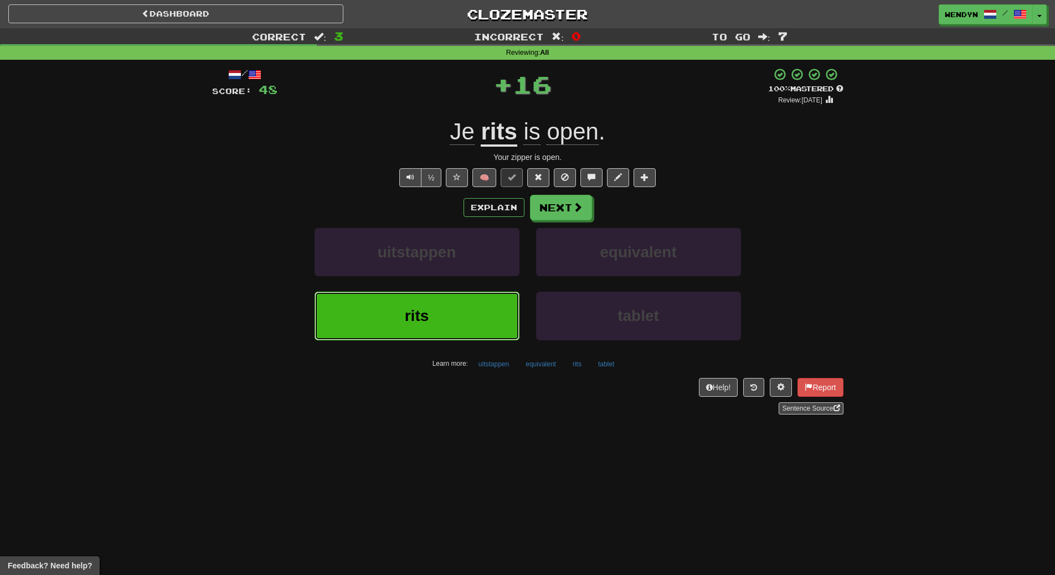
click at [449, 315] on button "rits" at bounding box center [417, 316] width 205 height 48
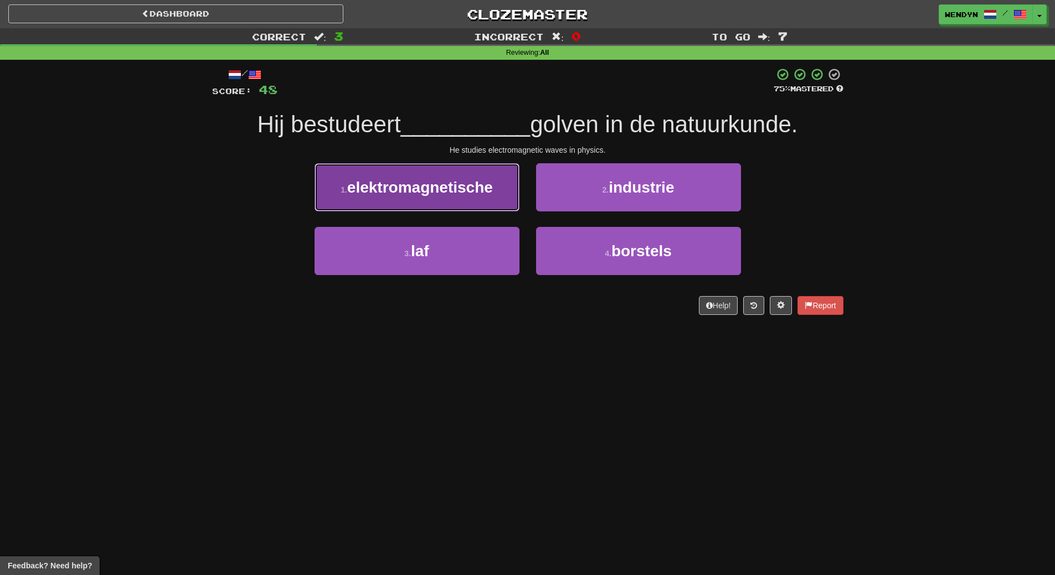
click at [445, 190] on span "elektromagnetische" at bounding box center [420, 187] width 146 height 17
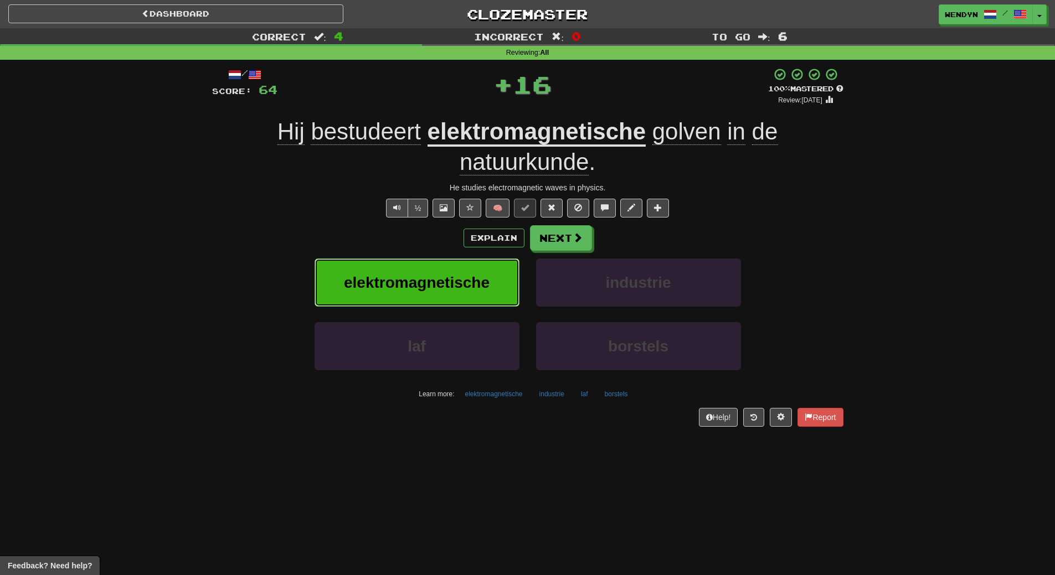
click at [442, 275] on span "elektromagnetische" at bounding box center [417, 282] width 146 height 17
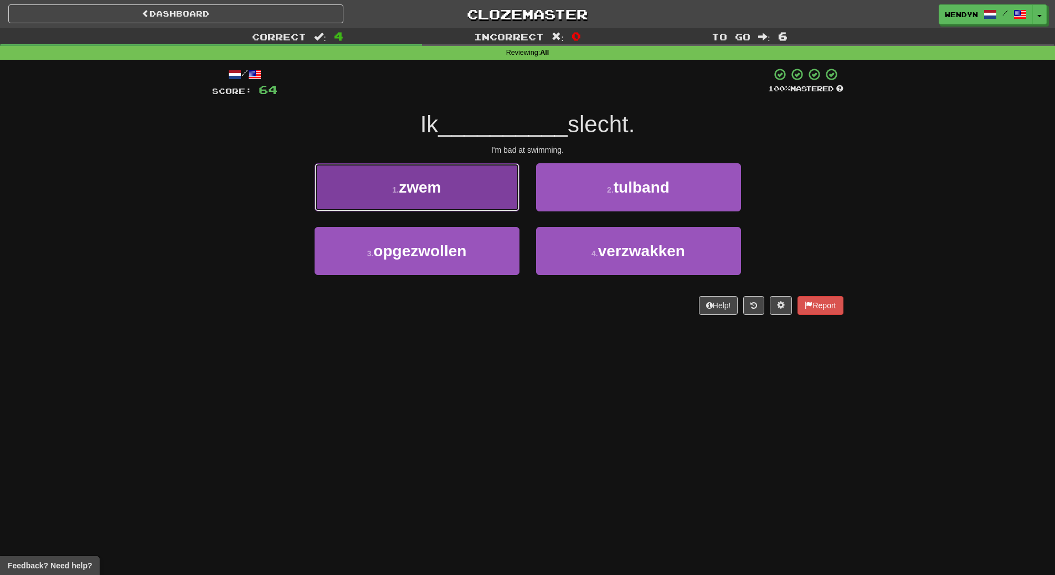
click at [440, 203] on button "1 . zwem" at bounding box center [417, 187] width 205 height 48
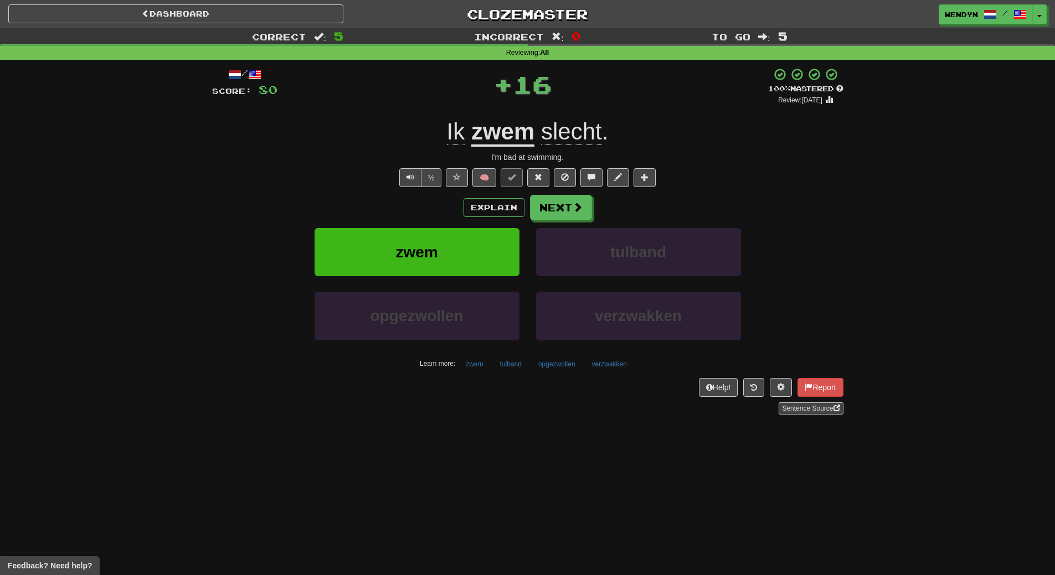
click at [432, 218] on div "Explain Next" at bounding box center [527, 207] width 631 height 25
click at [429, 246] on span "zwem" at bounding box center [416, 252] width 42 height 17
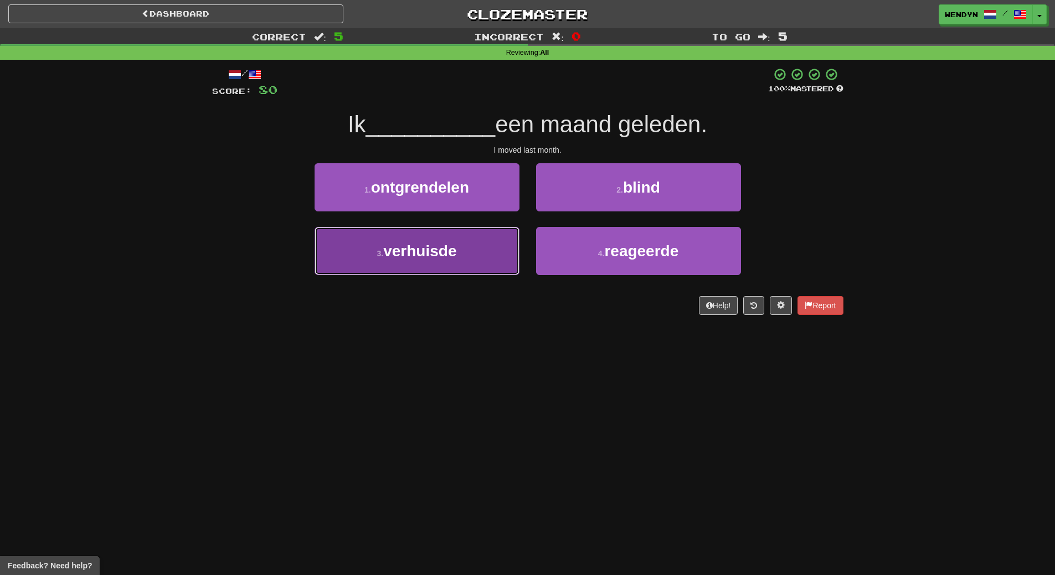
click at [425, 267] on button "3 . verhuisde" at bounding box center [417, 251] width 205 height 48
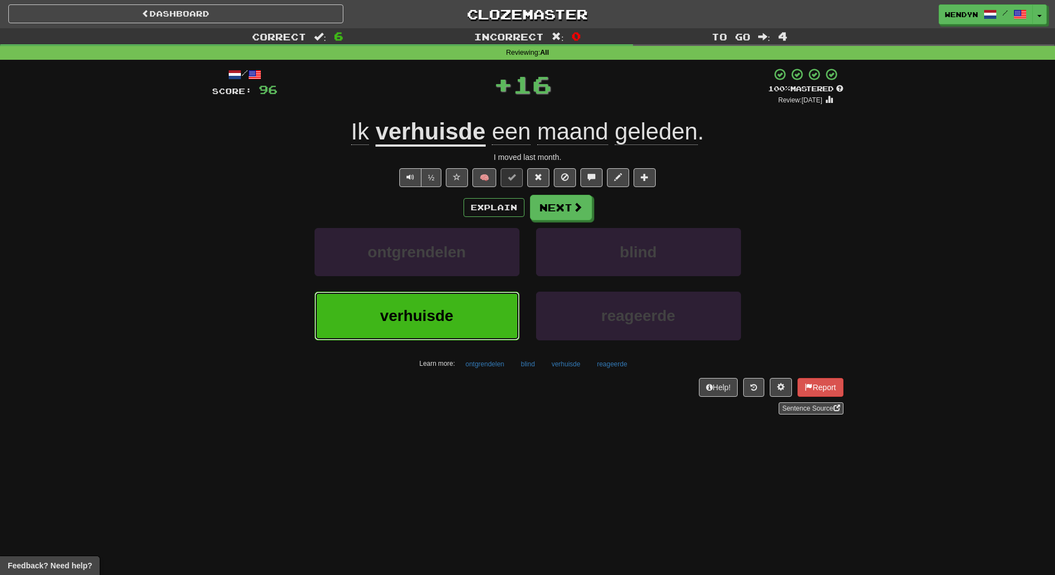
click at [418, 303] on button "verhuisde" at bounding box center [417, 316] width 205 height 48
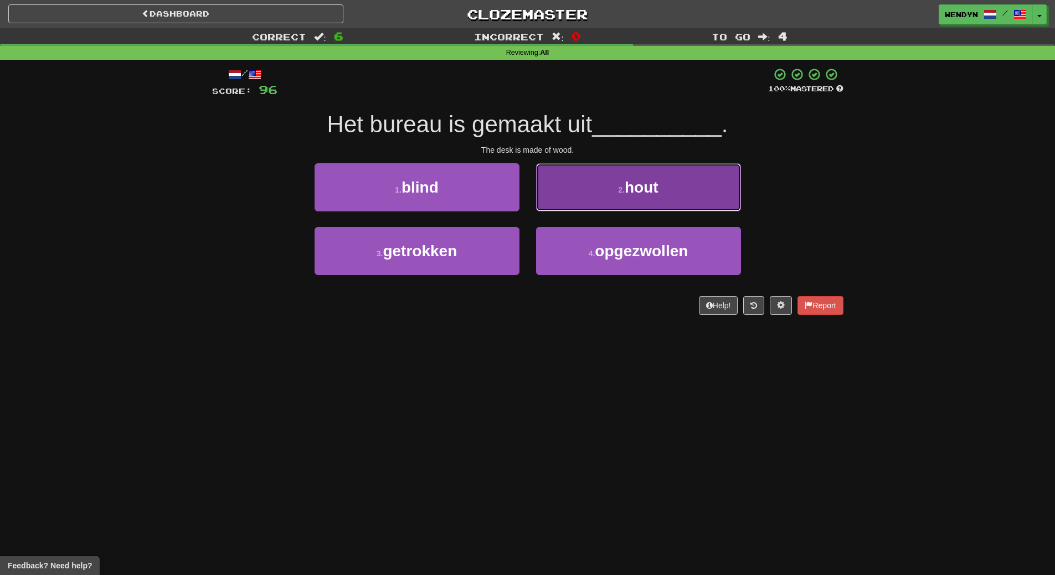
click at [650, 198] on button "2 . hout" at bounding box center [638, 187] width 205 height 48
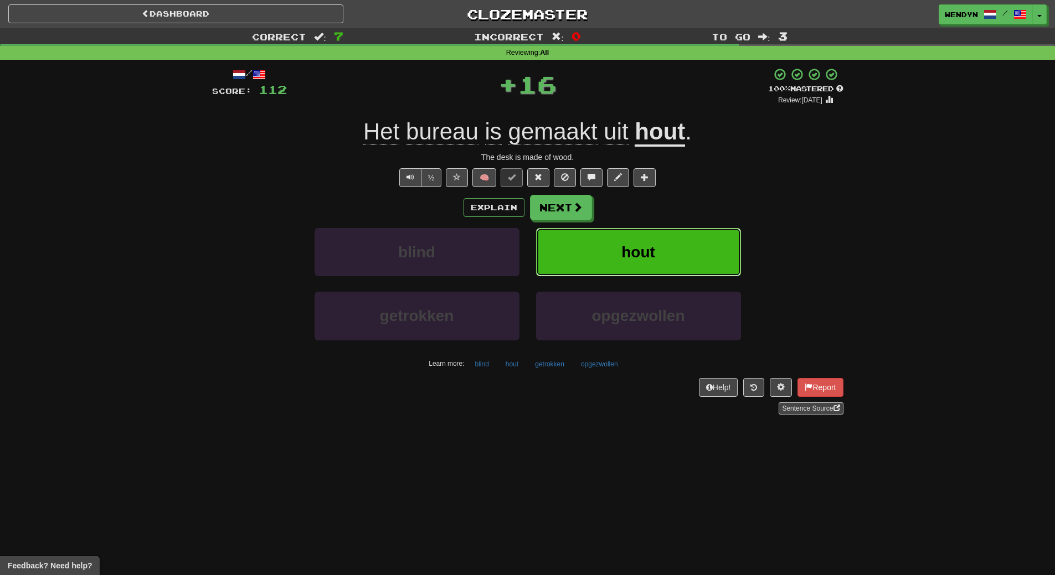
click at [641, 248] on span "hout" at bounding box center [638, 252] width 34 height 17
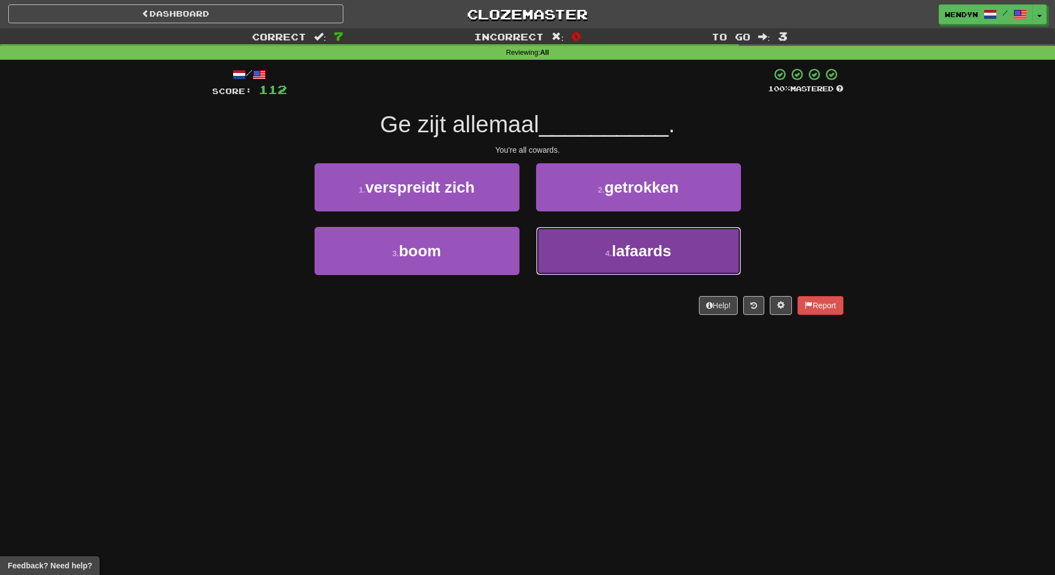
click at [612, 240] on button "4 . lafaards" at bounding box center [638, 251] width 205 height 48
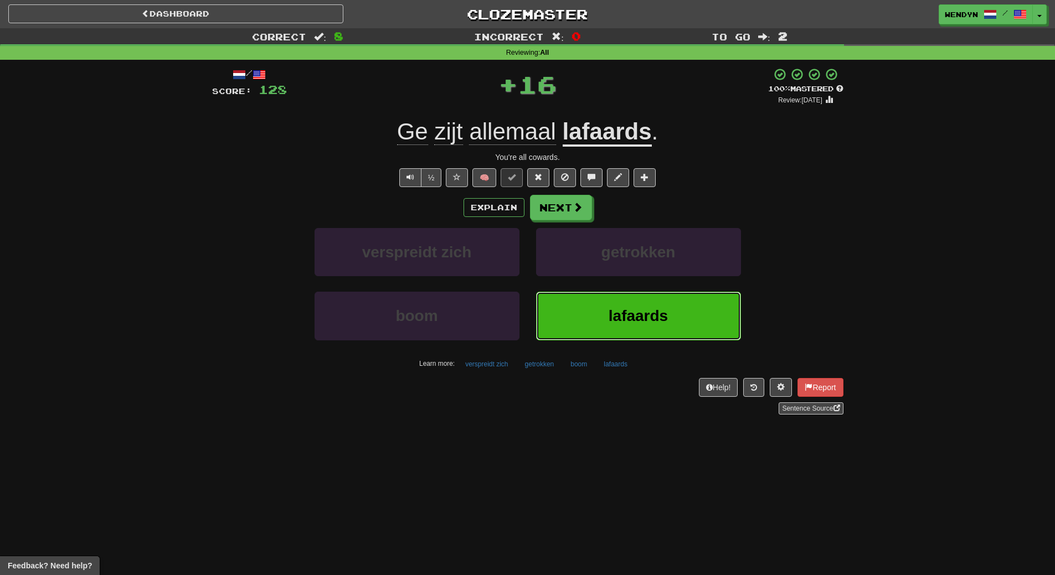
click at [627, 303] on button "lafaards" at bounding box center [638, 316] width 205 height 48
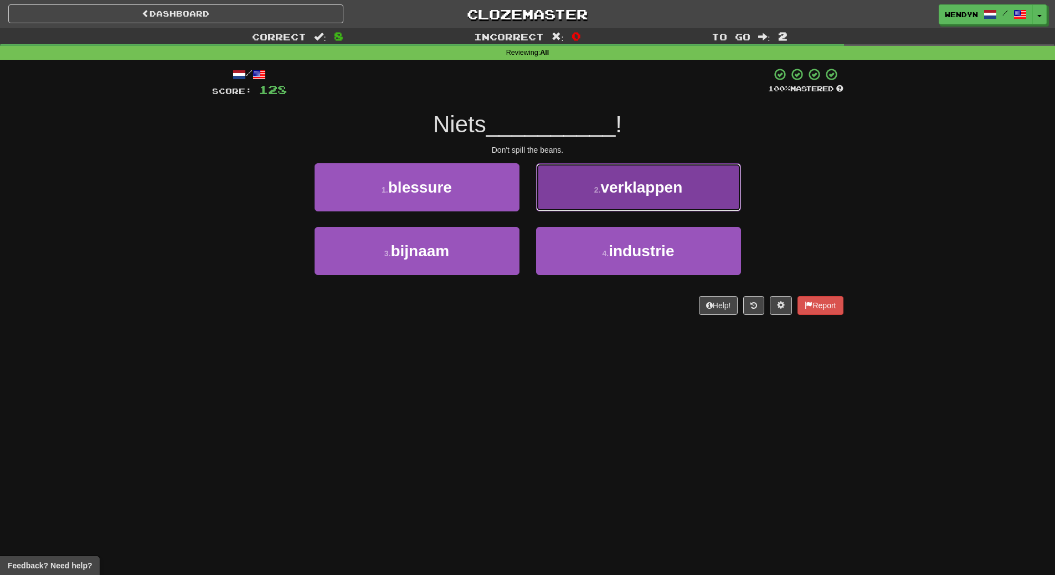
click at [648, 171] on button "2 . verklappen" at bounding box center [638, 187] width 205 height 48
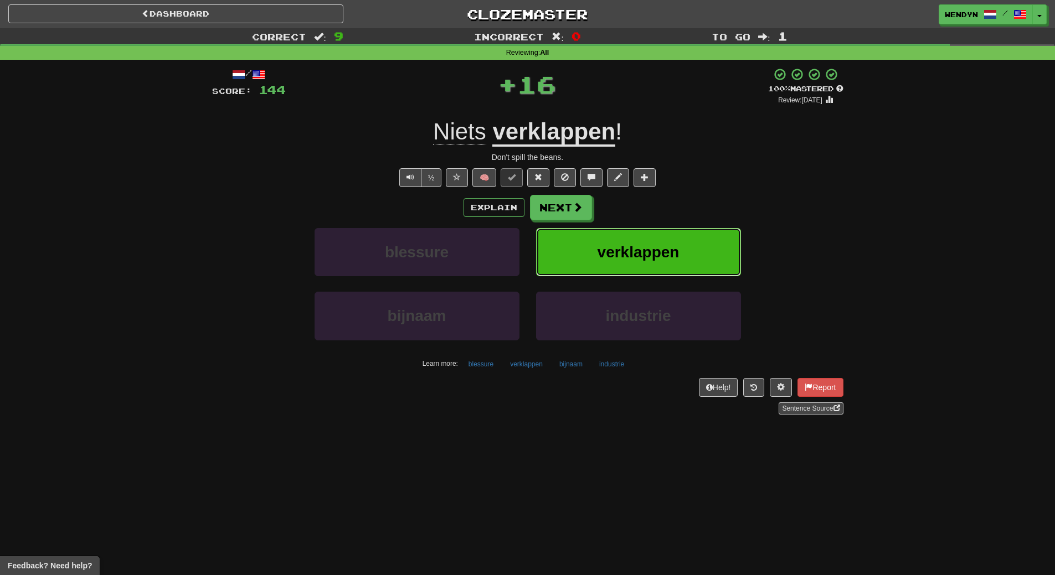
click at [666, 228] on button "verklappen" at bounding box center [638, 252] width 205 height 48
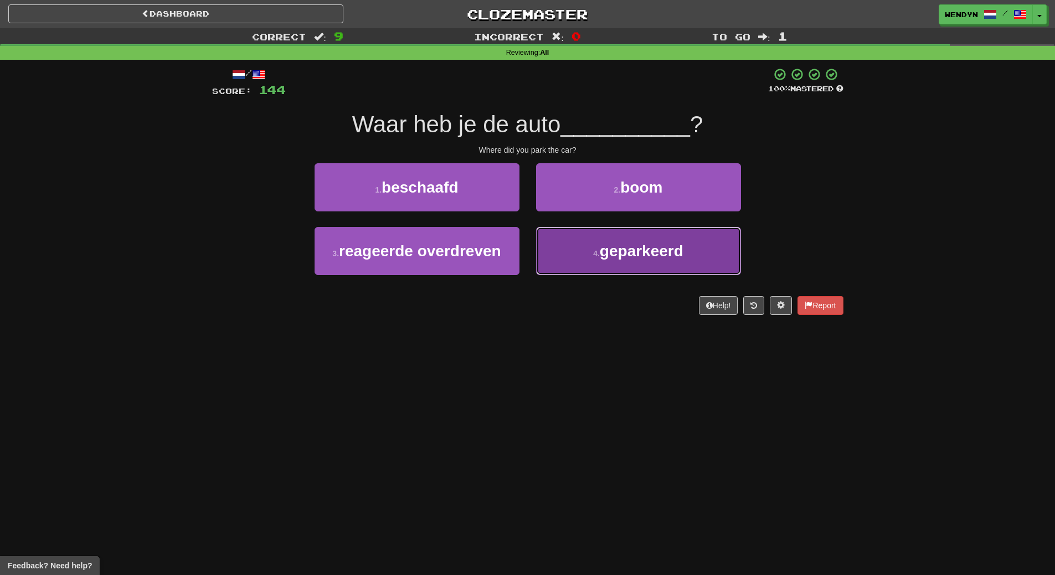
click at [542, 274] on button "4 . geparkeerd" at bounding box center [638, 251] width 205 height 48
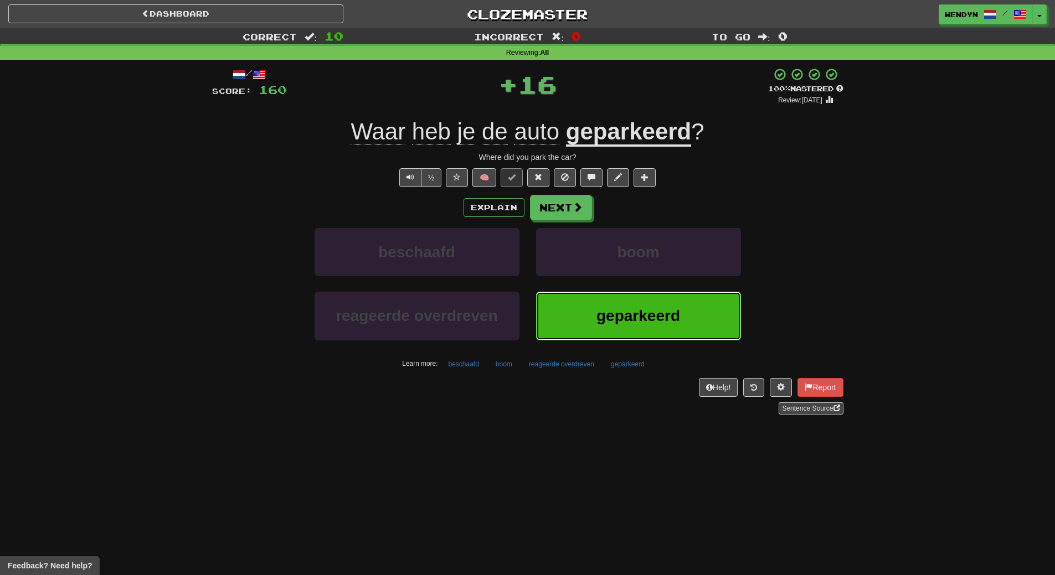
click at [552, 320] on button "geparkeerd" at bounding box center [638, 316] width 205 height 48
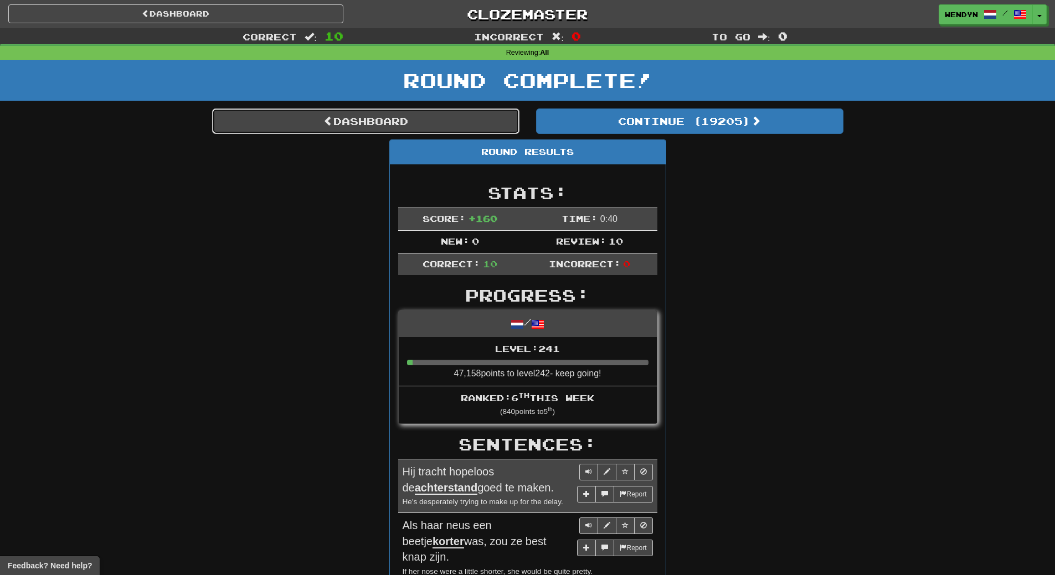
click at [327, 130] on link "Dashboard" at bounding box center [365, 121] width 307 height 25
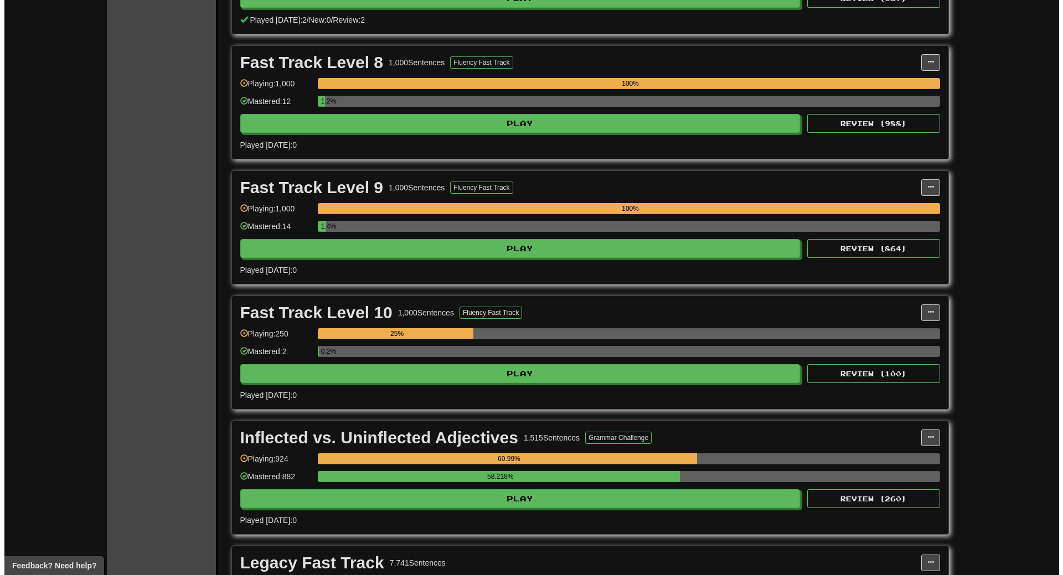
scroll to position [2713, 0]
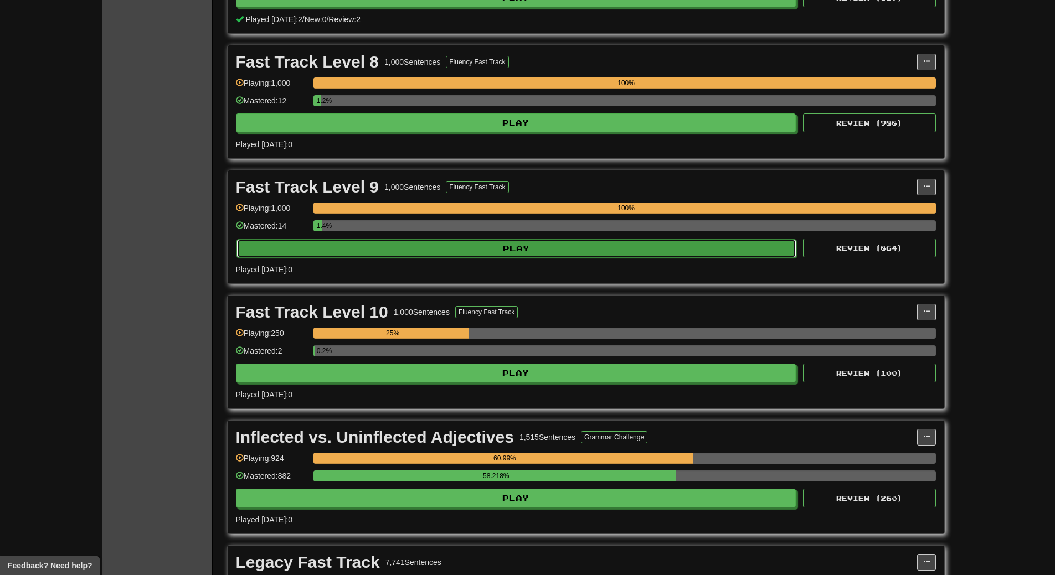
click at [511, 248] on button "Play" at bounding box center [516, 248] width 560 height 19
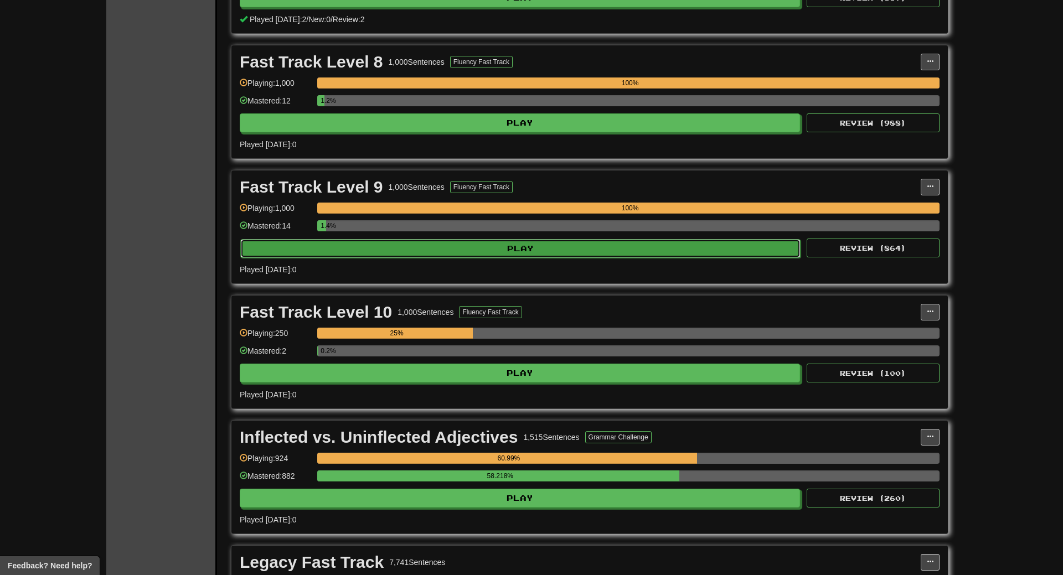
select select "**"
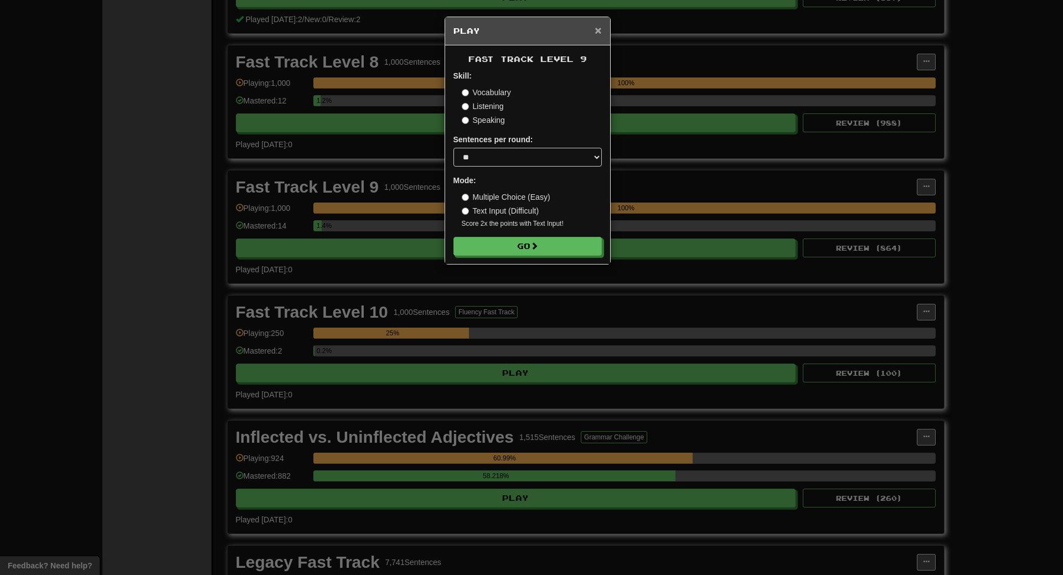
click at [598, 28] on span "×" at bounding box center [598, 30] width 7 height 13
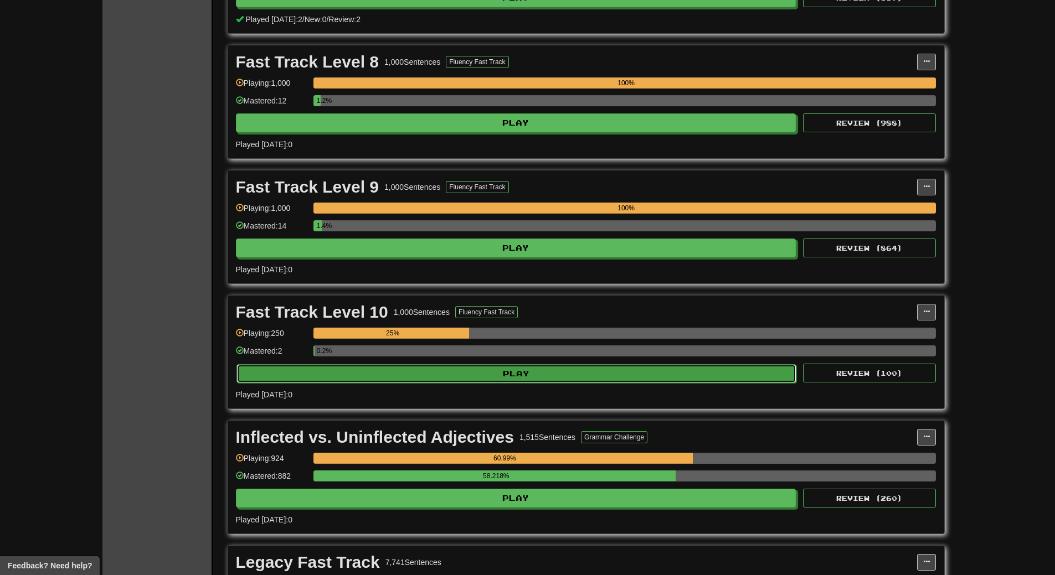
click at [550, 376] on button "Play" at bounding box center [516, 373] width 560 height 19
select select "**"
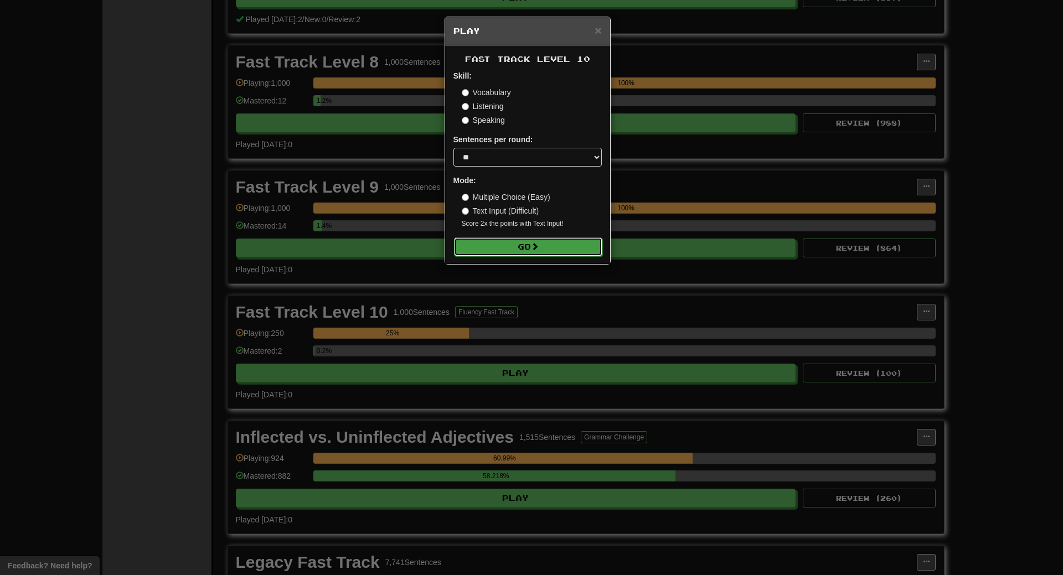
click at [521, 245] on button "Go" at bounding box center [528, 247] width 148 height 19
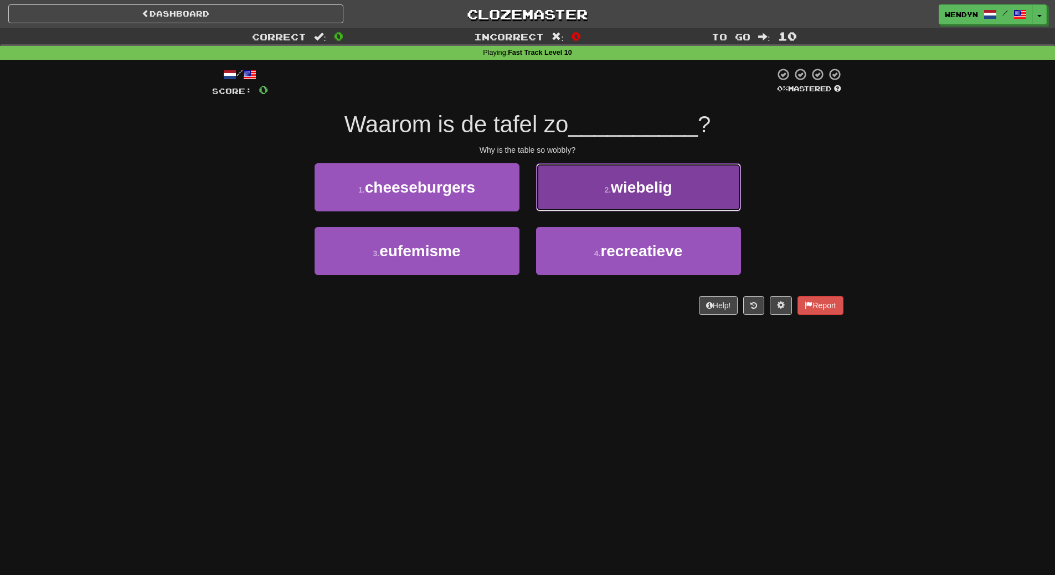
click at [611, 193] on small "2 ." at bounding box center [607, 190] width 7 height 9
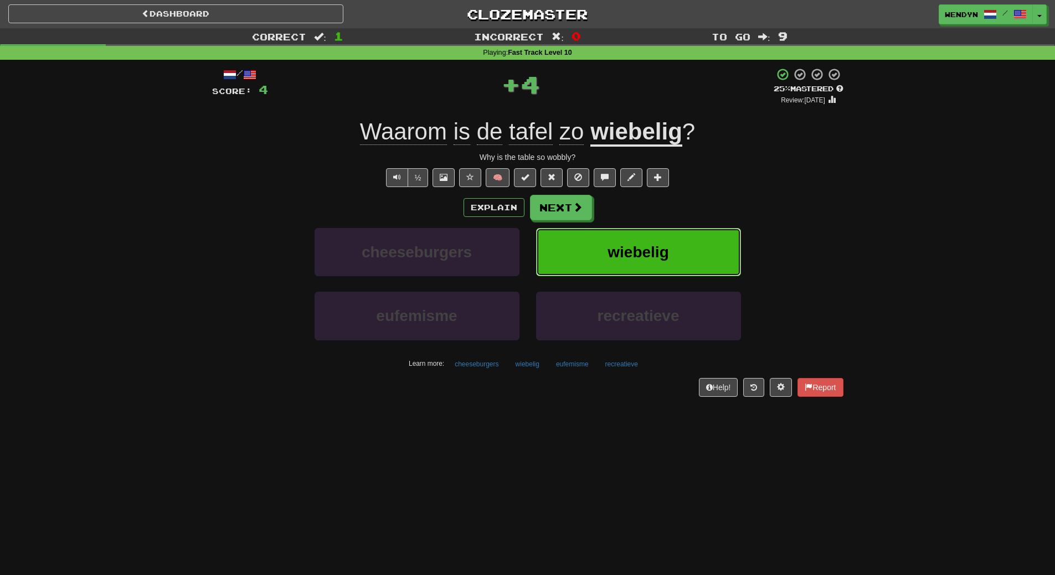
click at [615, 244] on span "wiebelig" at bounding box center [637, 252] width 61 height 17
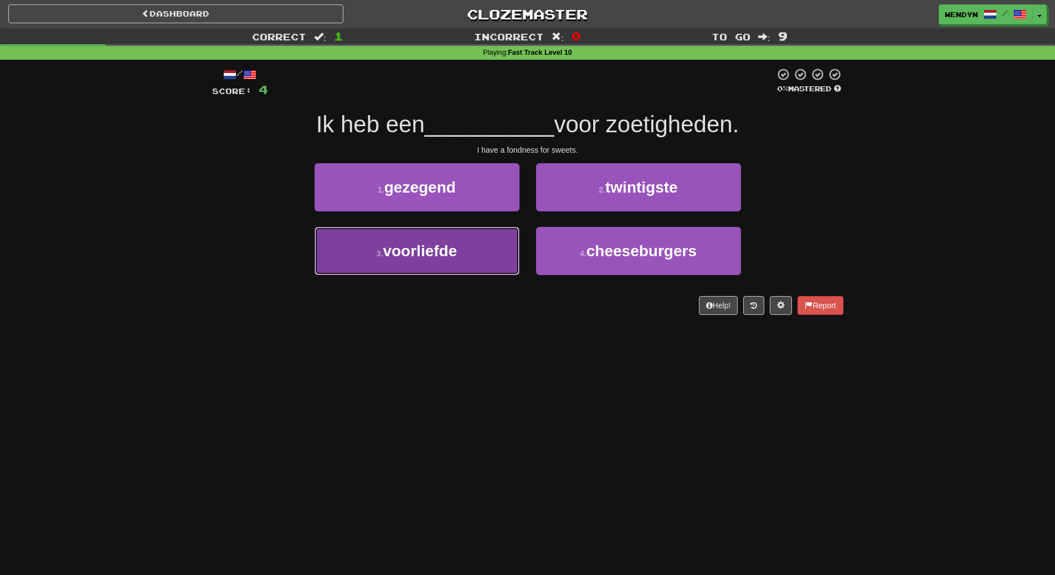
click at [489, 253] on button "3 . voorliefde" at bounding box center [417, 251] width 205 height 48
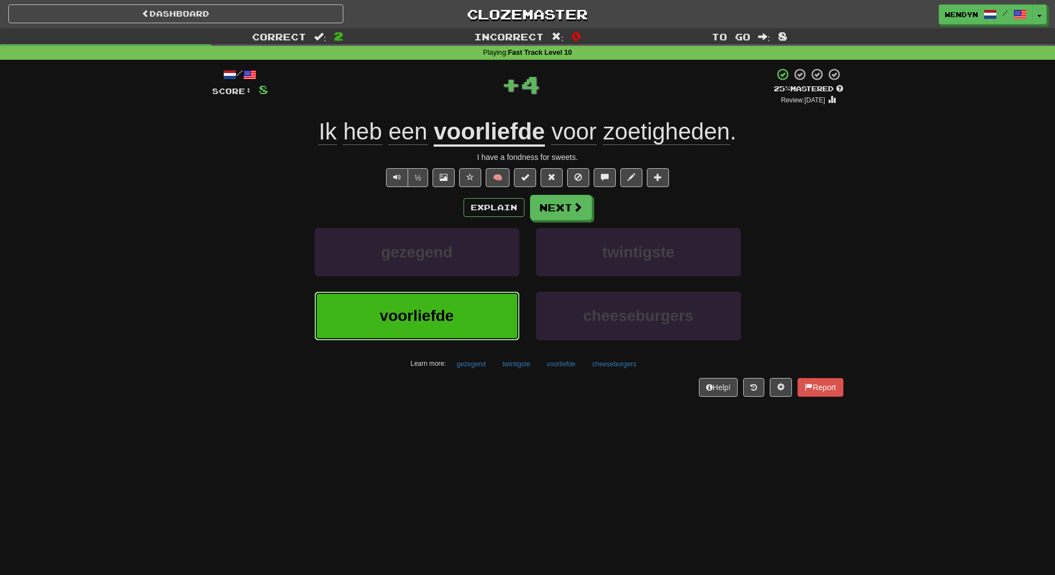
click at [487, 316] on button "voorliefde" at bounding box center [417, 316] width 205 height 48
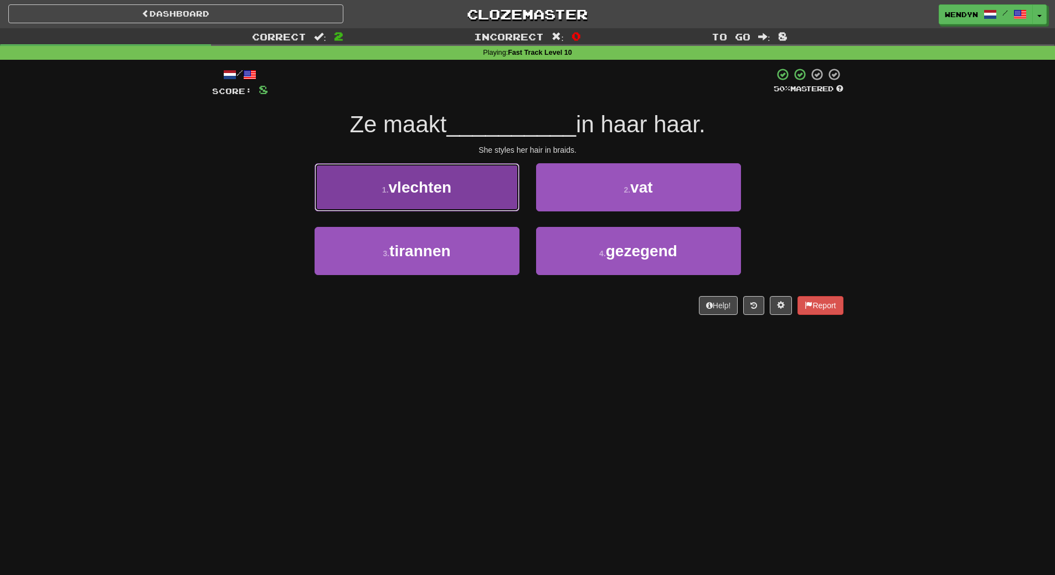
click at [455, 196] on button "1 . vlechten" at bounding box center [417, 187] width 205 height 48
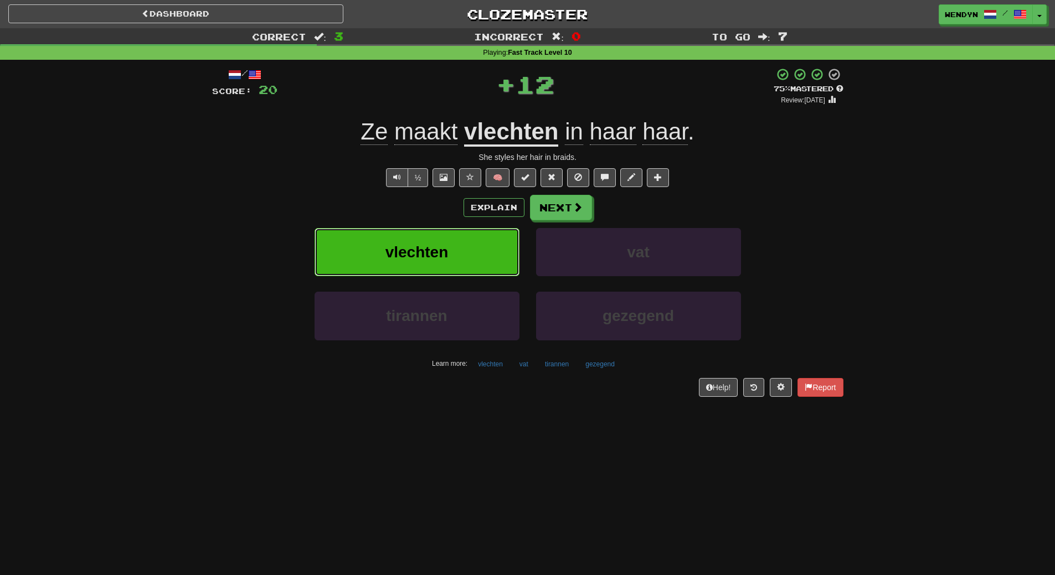
click at [455, 250] on button "vlechten" at bounding box center [417, 252] width 205 height 48
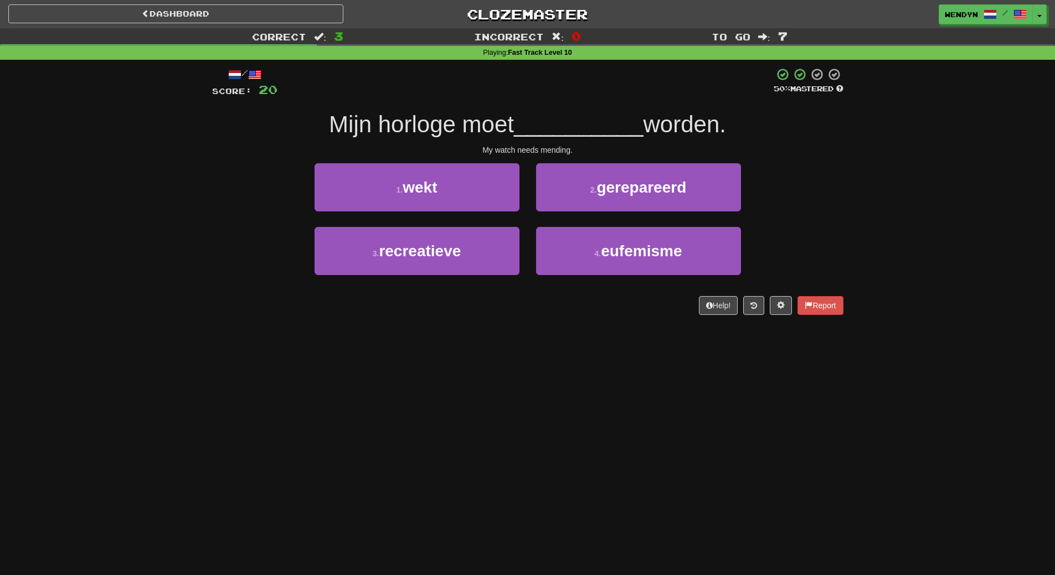
click at [455, 250] on span "recreatieve" at bounding box center [420, 251] width 82 height 17
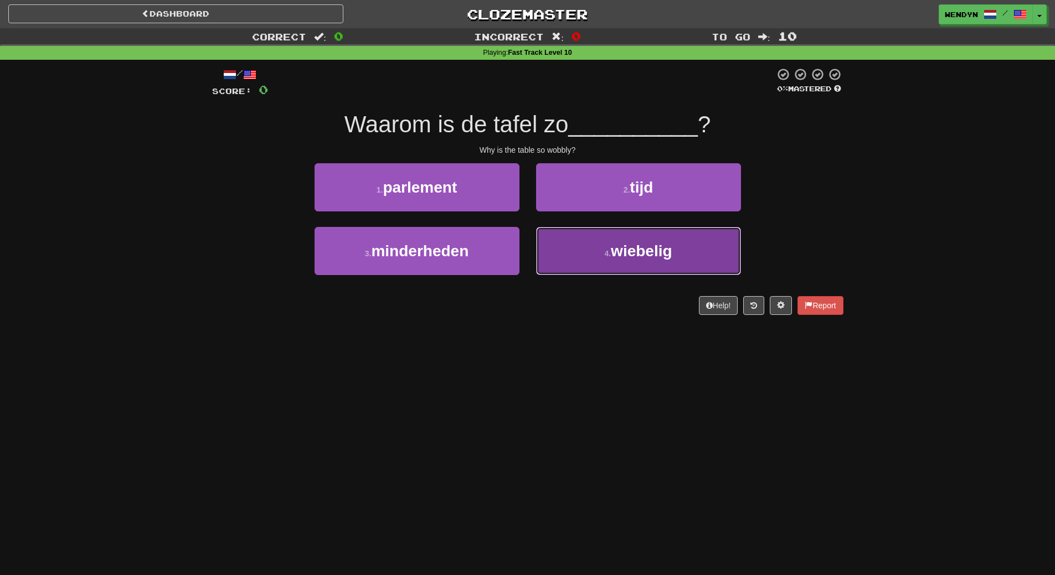
click at [583, 250] on button "4 . wiebelig" at bounding box center [638, 251] width 205 height 48
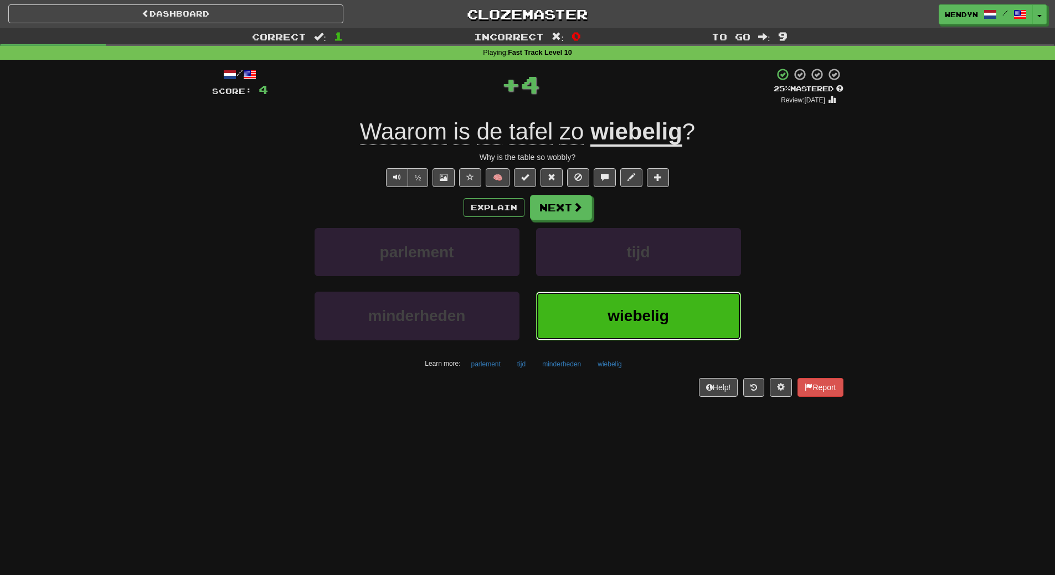
click at [584, 311] on button "wiebelig" at bounding box center [638, 316] width 205 height 48
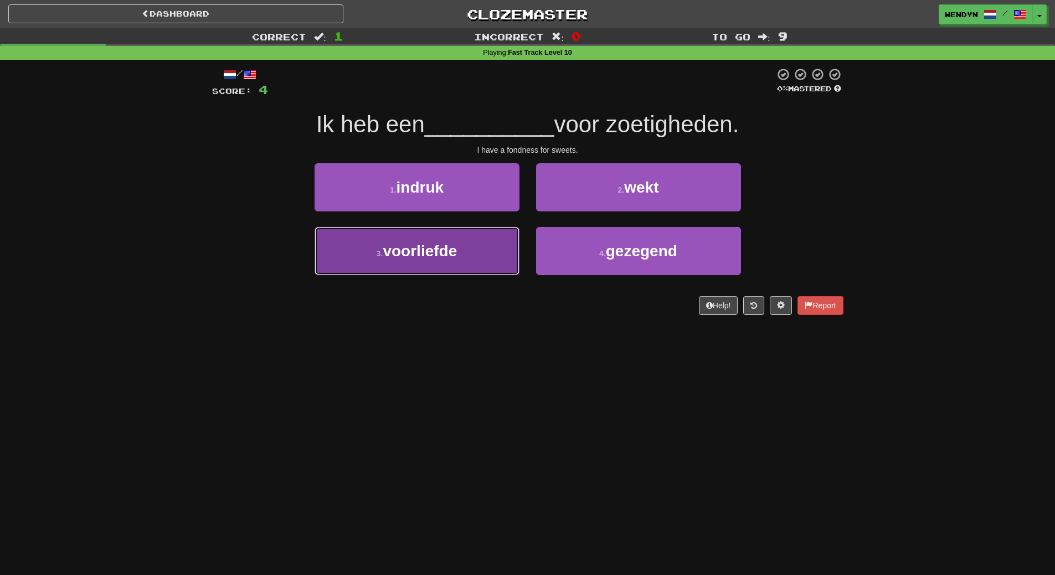
click at [454, 261] on button "3 . voorliefde" at bounding box center [417, 251] width 205 height 48
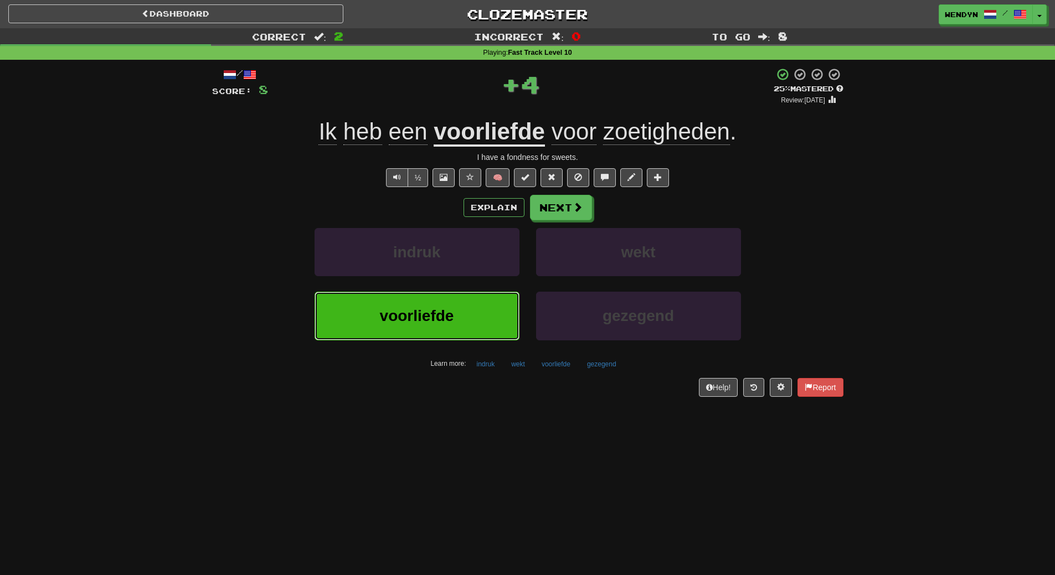
click at [452, 316] on span "voorliefde" at bounding box center [417, 315] width 74 height 17
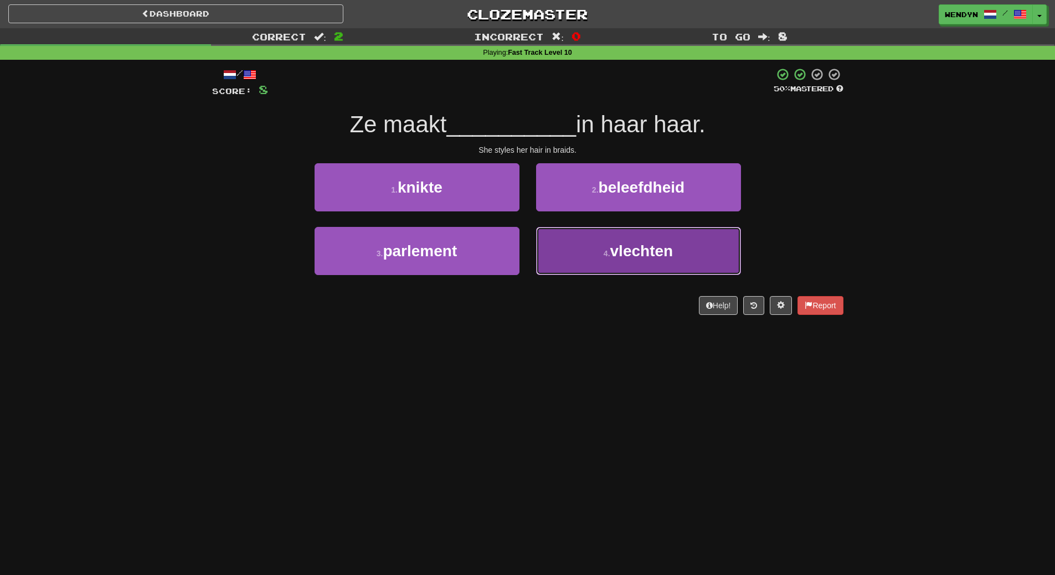
click at [597, 265] on button "4 . vlechten" at bounding box center [638, 251] width 205 height 48
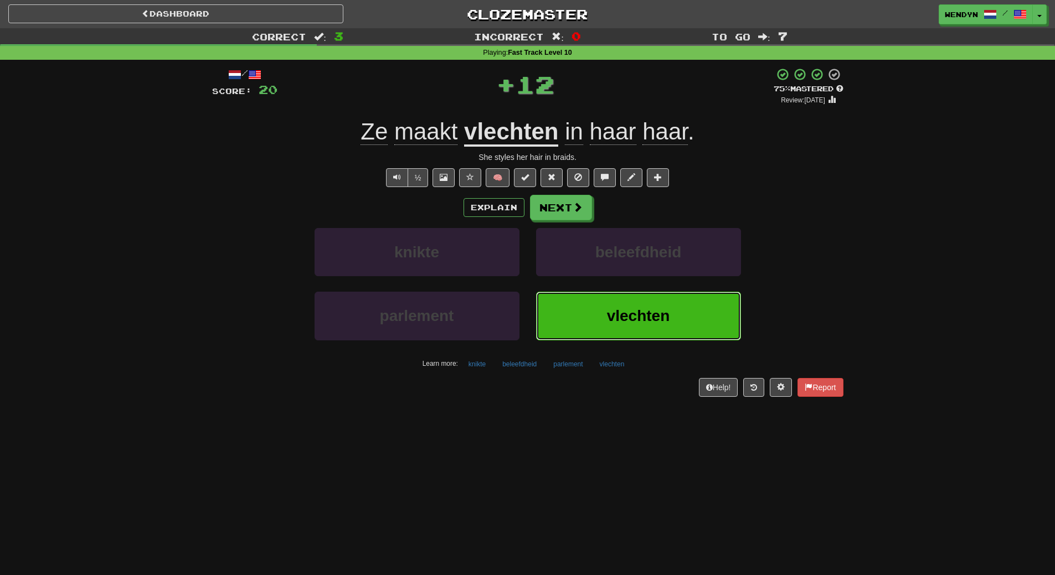
click at [598, 299] on button "vlechten" at bounding box center [638, 316] width 205 height 48
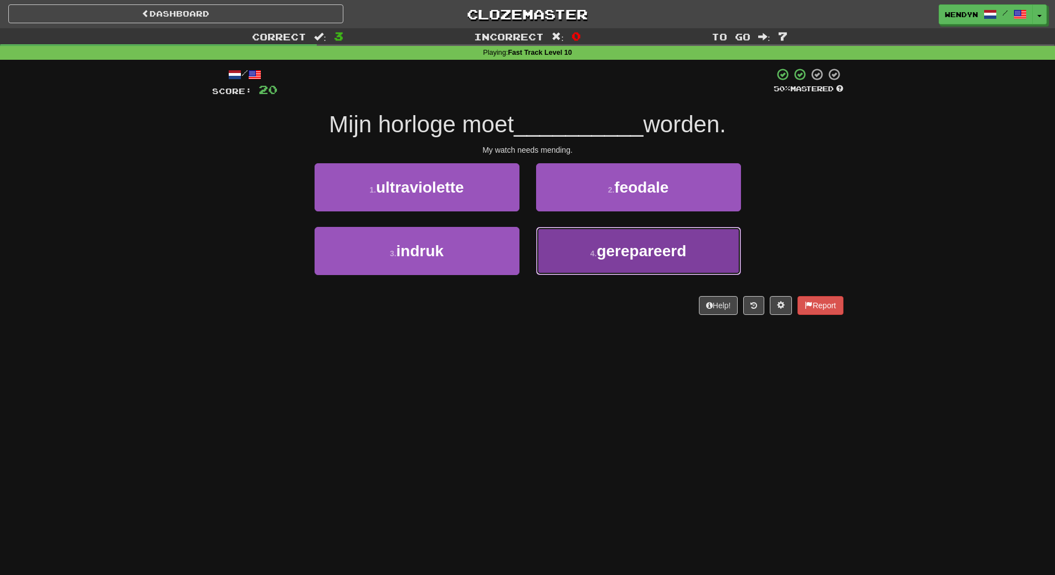
click at [581, 265] on button "4 . gerepareerd" at bounding box center [638, 251] width 205 height 48
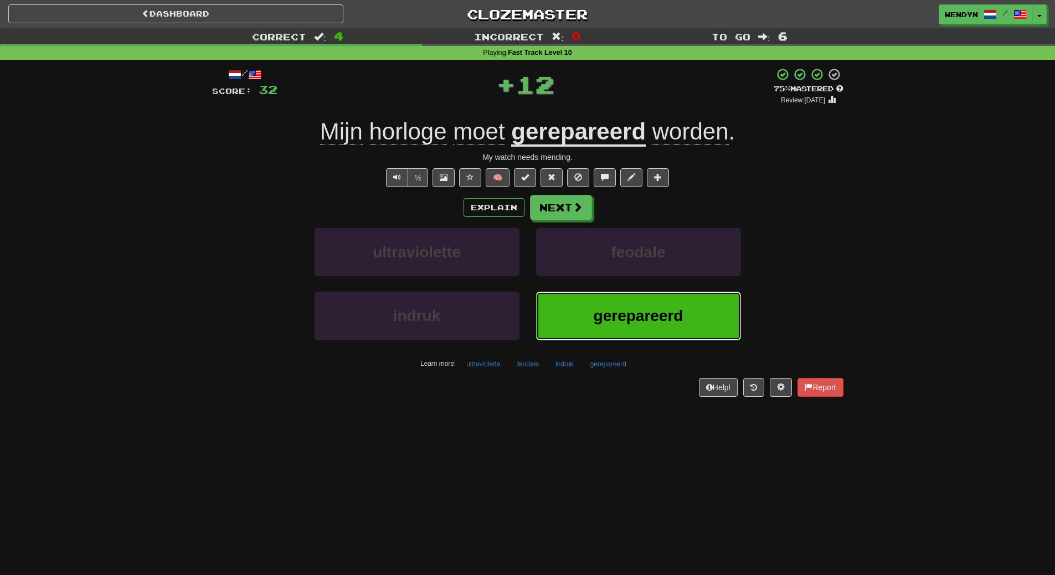
click at [570, 318] on button "gerepareerd" at bounding box center [638, 316] width 205 height 48
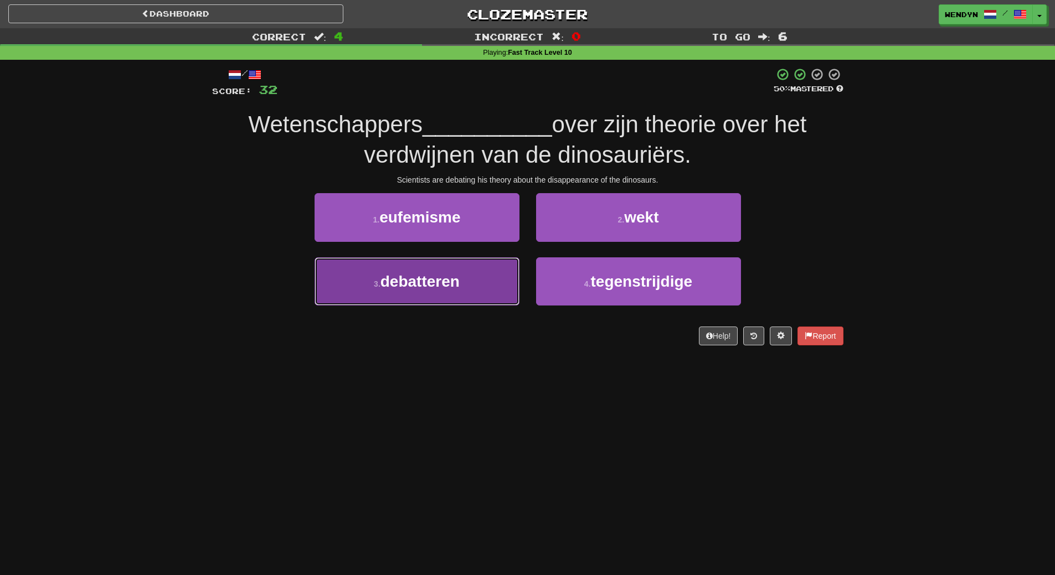
click at [466, 297] on button "3 . debatteren" at bounding box center [417, 282] width 205 height 48
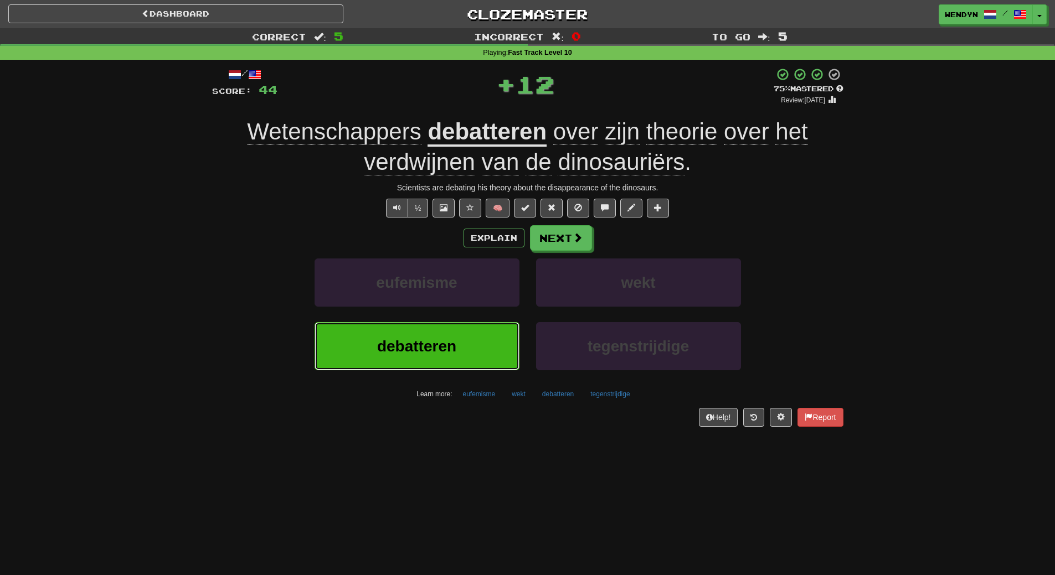
click at [460, 343] on button "debatteren" at bounding box center [417, 346] width 205 height 48
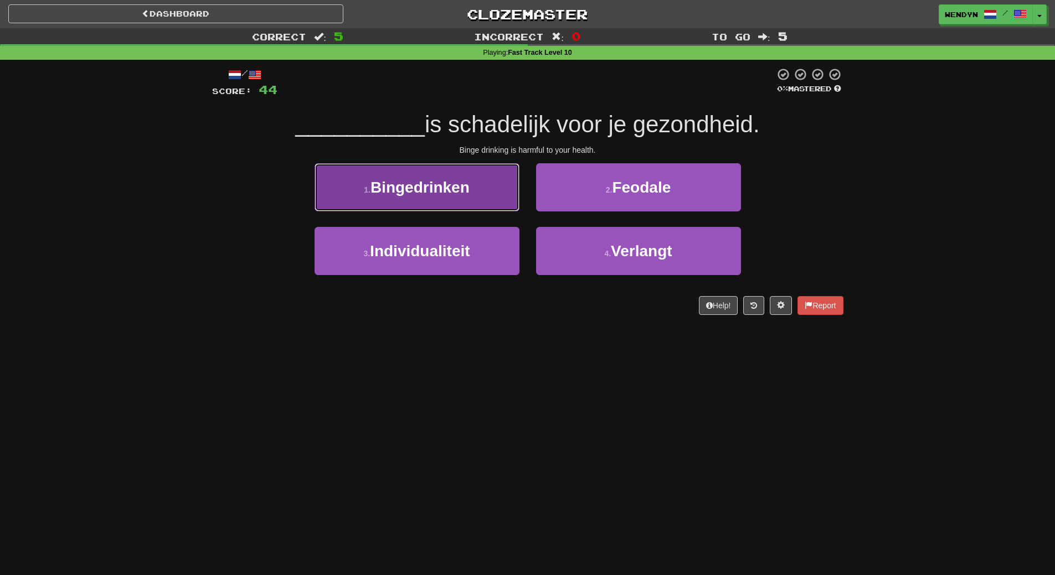
click at [455, 195] on span "Bingedrinken" at bounding box center [419, 187] width 99 height 17
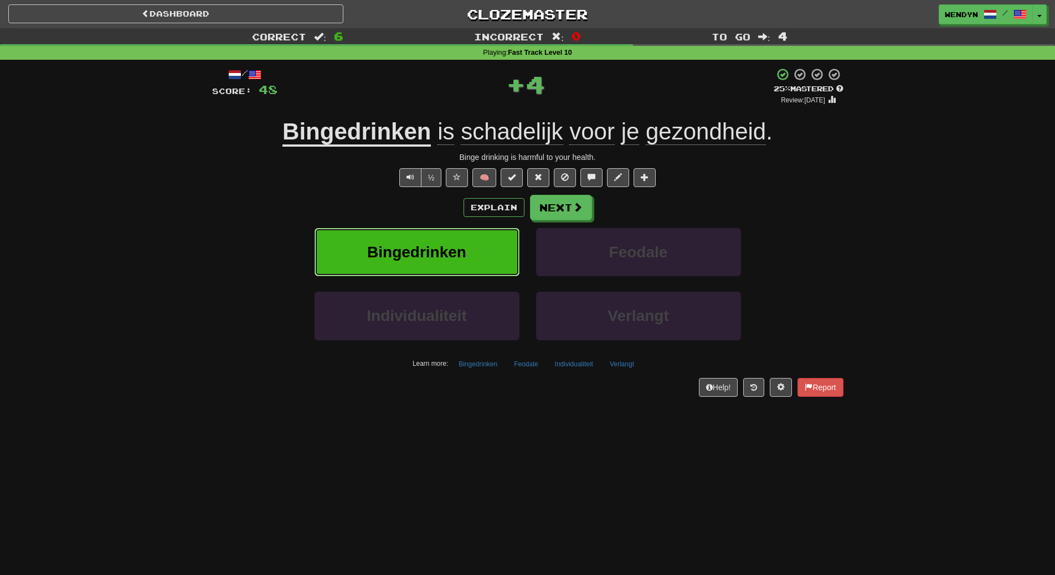
click at [460, 240] on button "Bingedrinken" at bounding box center [417, 252] width 205 height 48
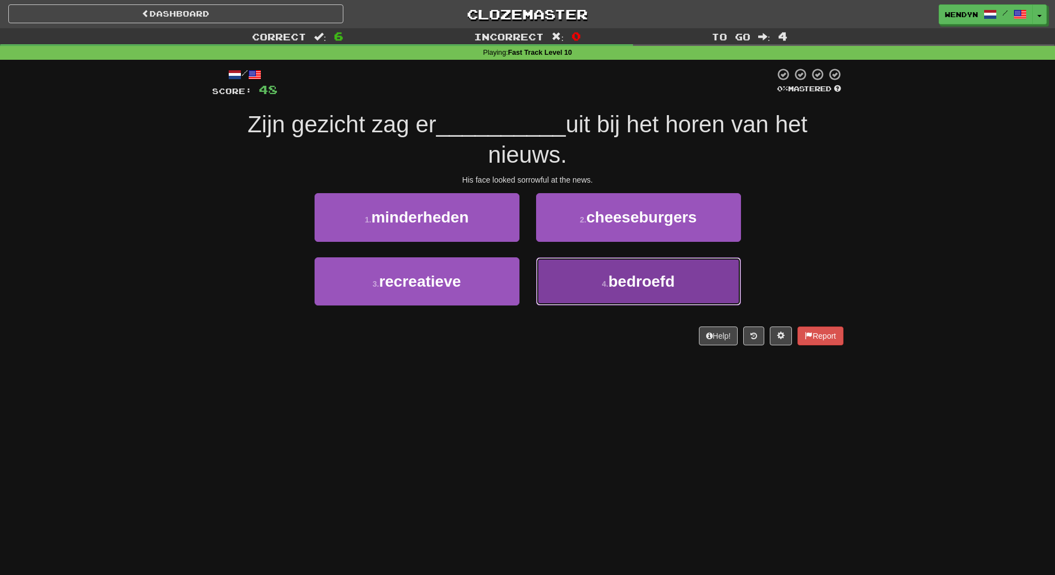
click at [586, 280] on button "4 . bedroefd" at bounding box center [638, 282] width 205 height 48
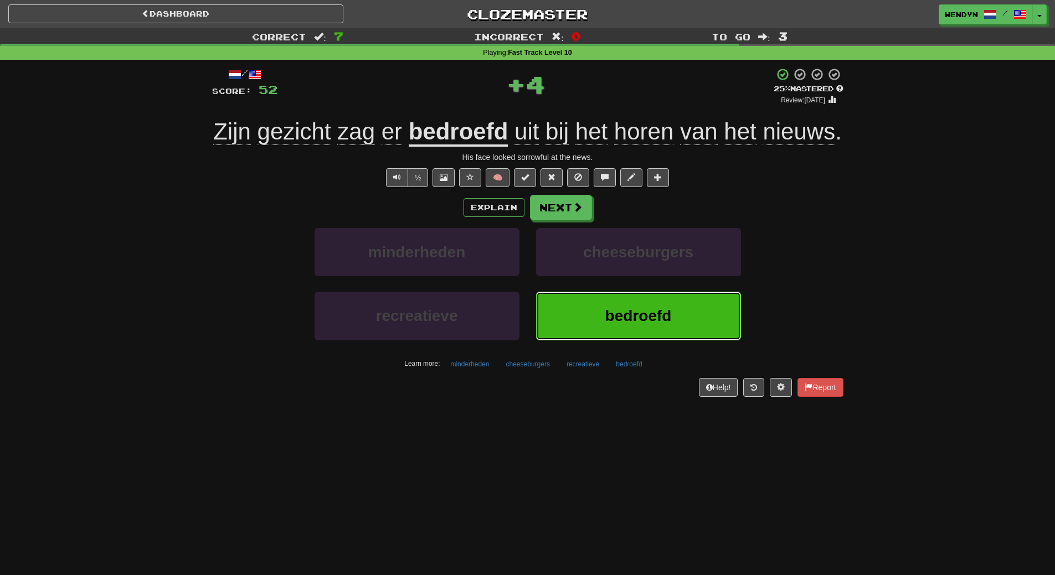
click at [597, 332] on button "bedroefd" at bounding box center [638, 316] width 205 height 48
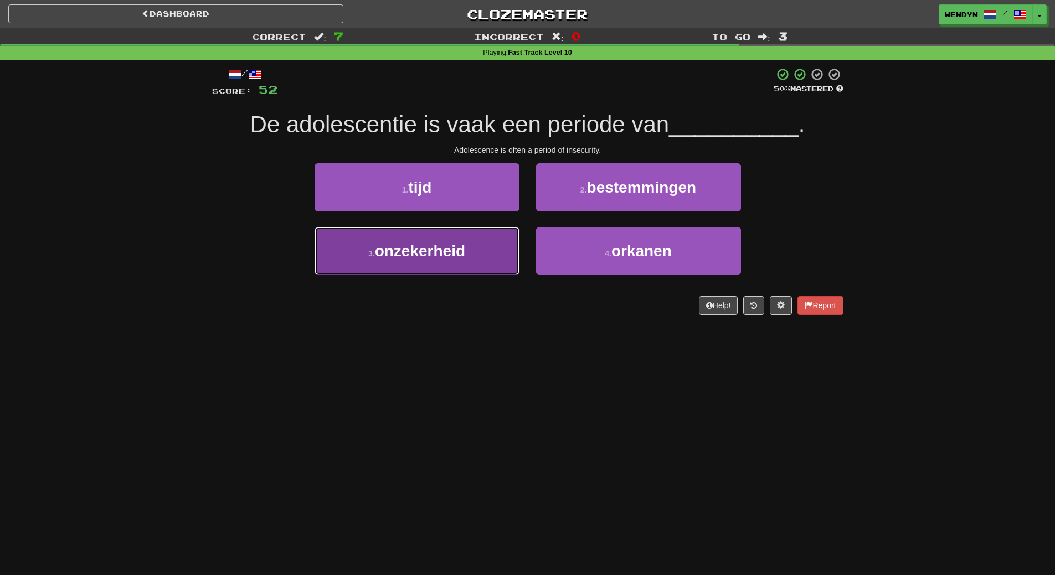
click at [480, 256] on button "3 . onzekerheid" at bounding box center [417, 251] width 205 height 48
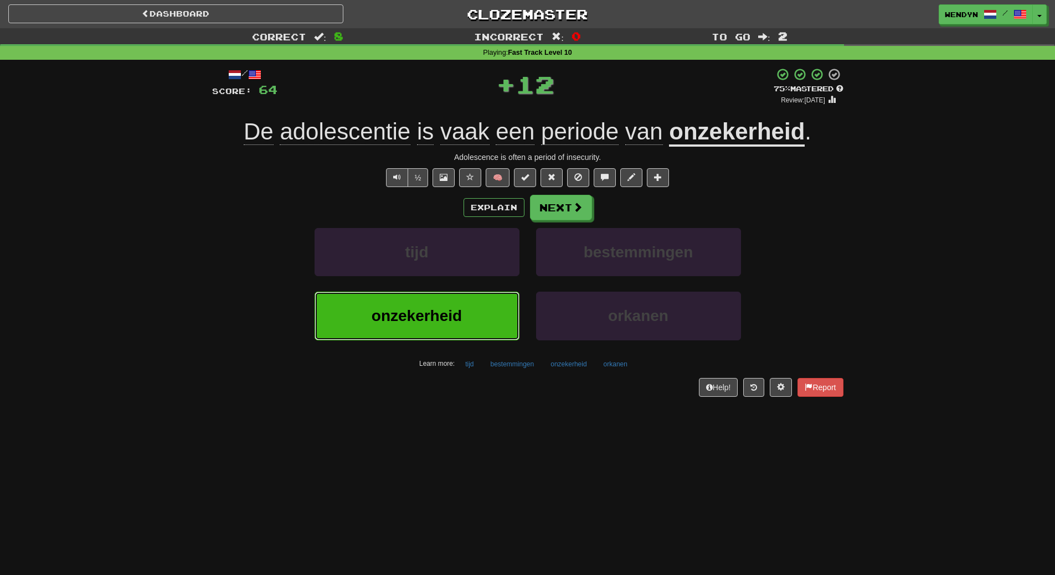
click at [474, 317] on button "onzekerheid" at bounding box center [417, 316] width 205 height 48
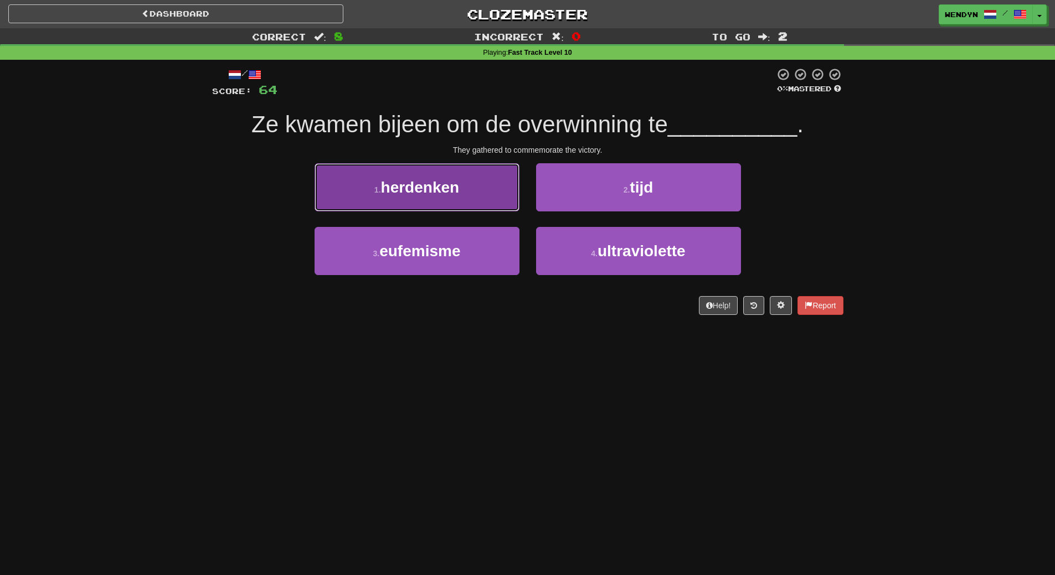
click at [463, 195] on button "1 . herdenken" at bounding box center [417, 187] width 205 height 48
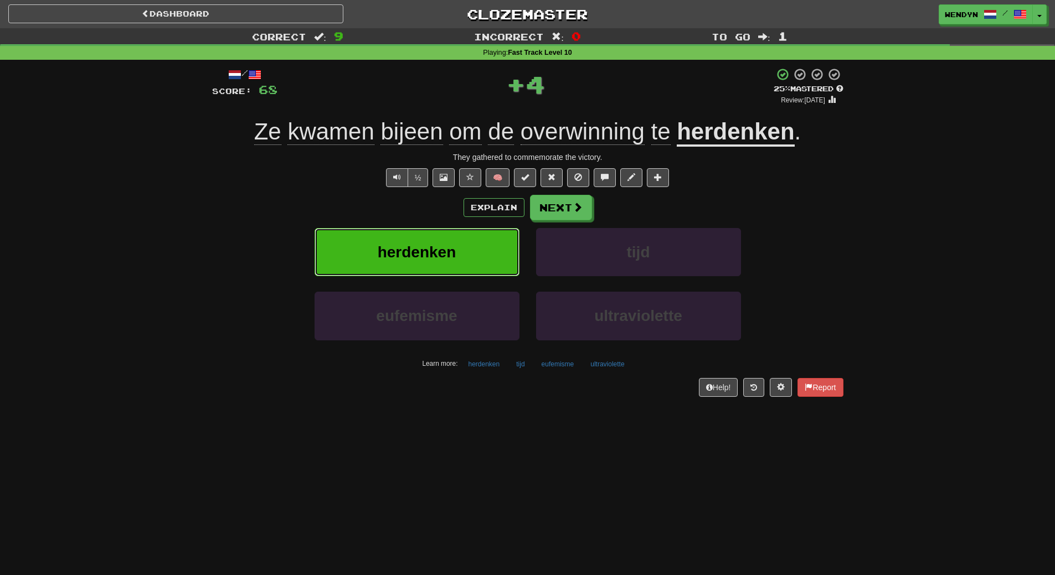
click at [468, 242] on button "herdenken" at bounding box center [417, 252] width 205 height 48
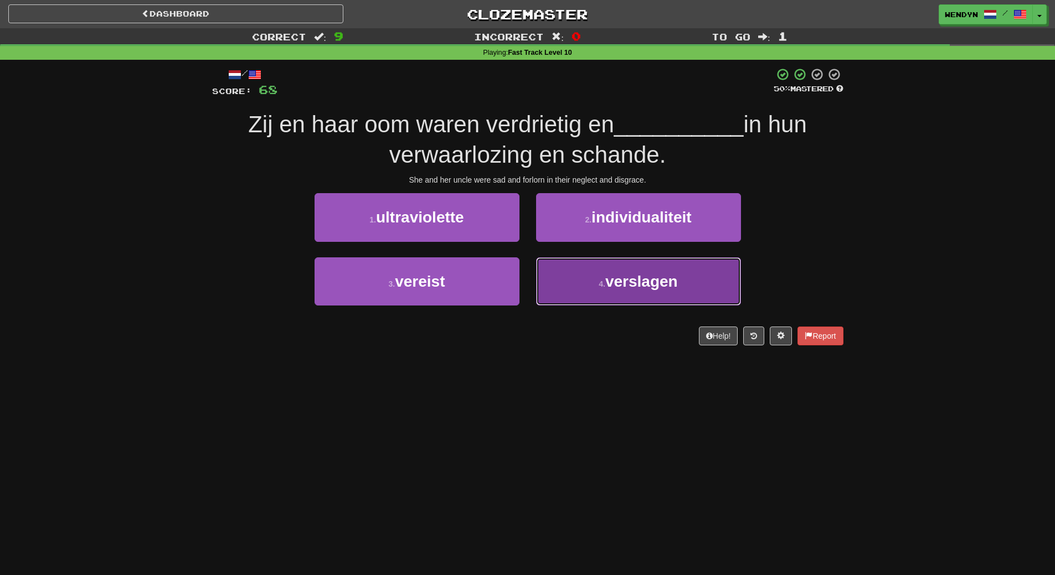
click at [574, 292] on button "4 . verslagen" at bounding box center [638, 282] width 205 height 48
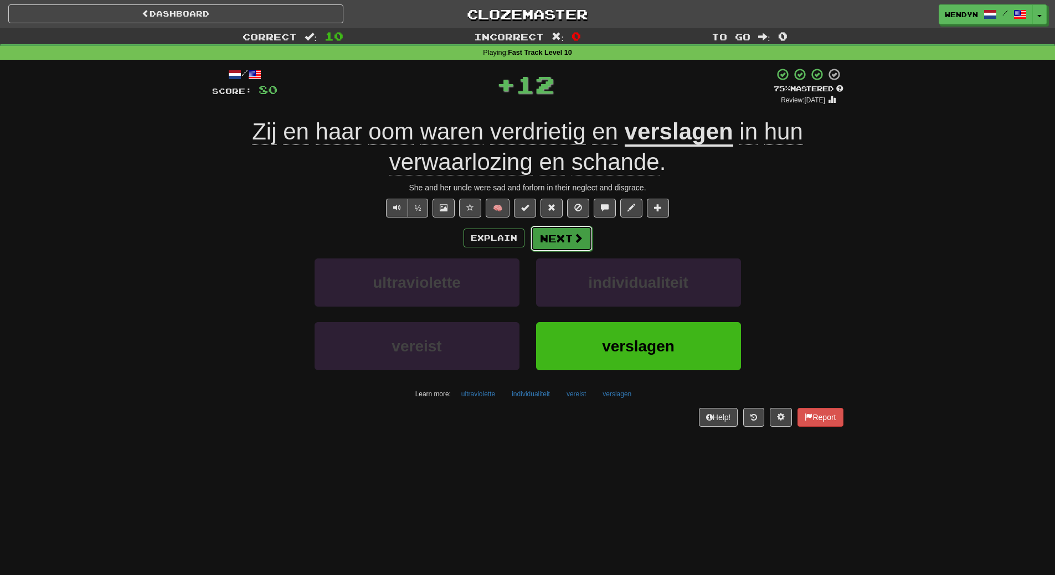
click at [548, 242] on button "Next" at bounding box center [562, 238] width 62 height 25
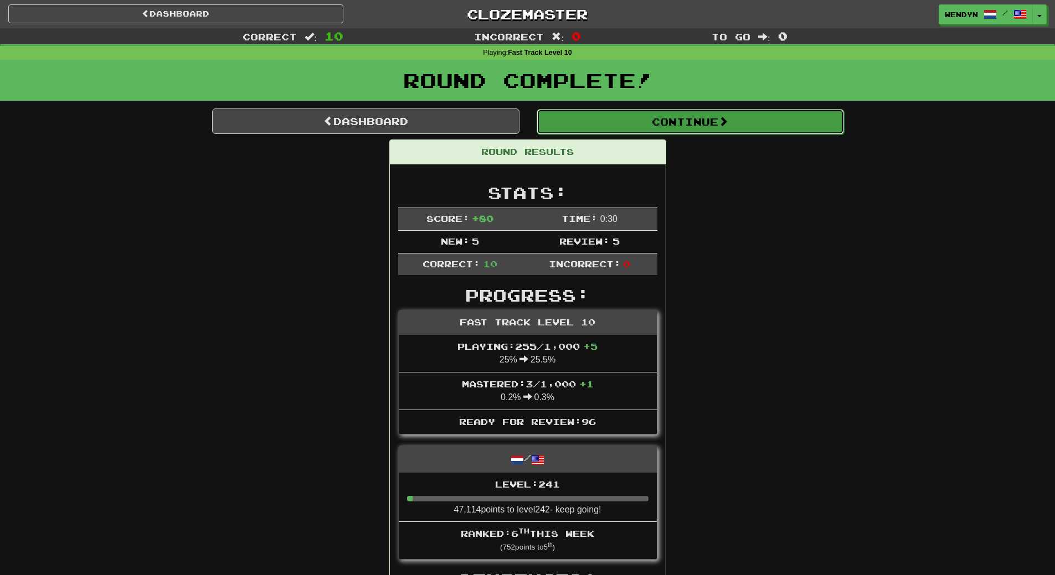
click at [692, 120] on button "Continue" at bounding box center [690, 121] width 307 height 25
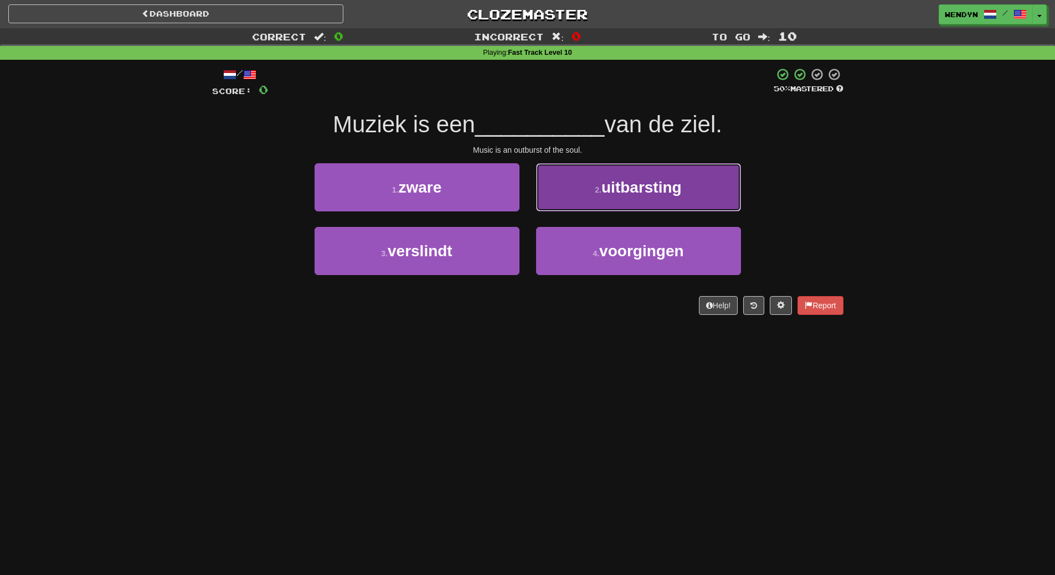
click at [630, 198] on button "2 . uitbarsting" at bounding box center [638, 187] width 205 height 48
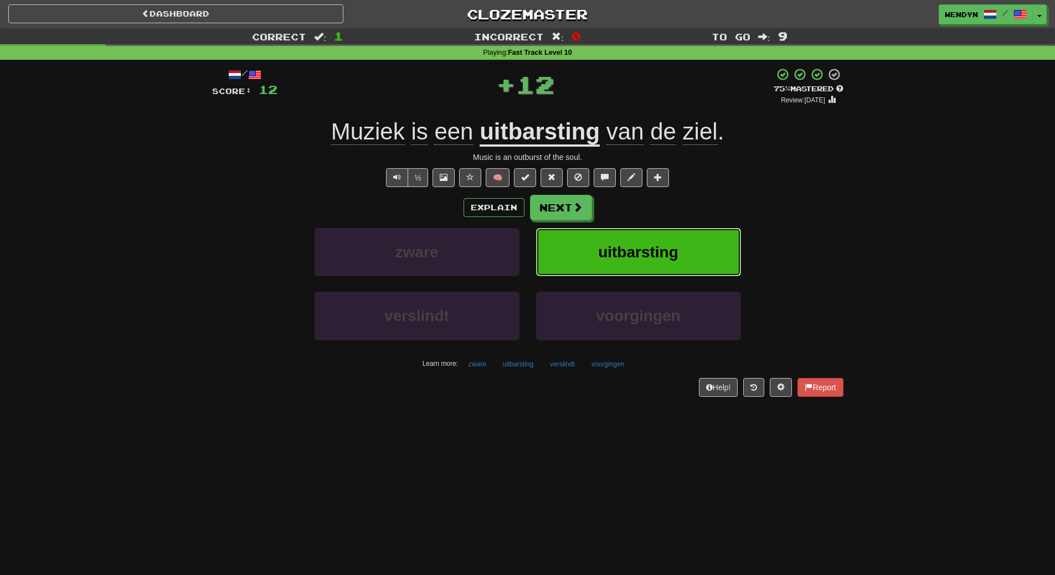
click at [635, 239] on button "uitbarsting" at bounding box center [638, 252] width 205 height 48
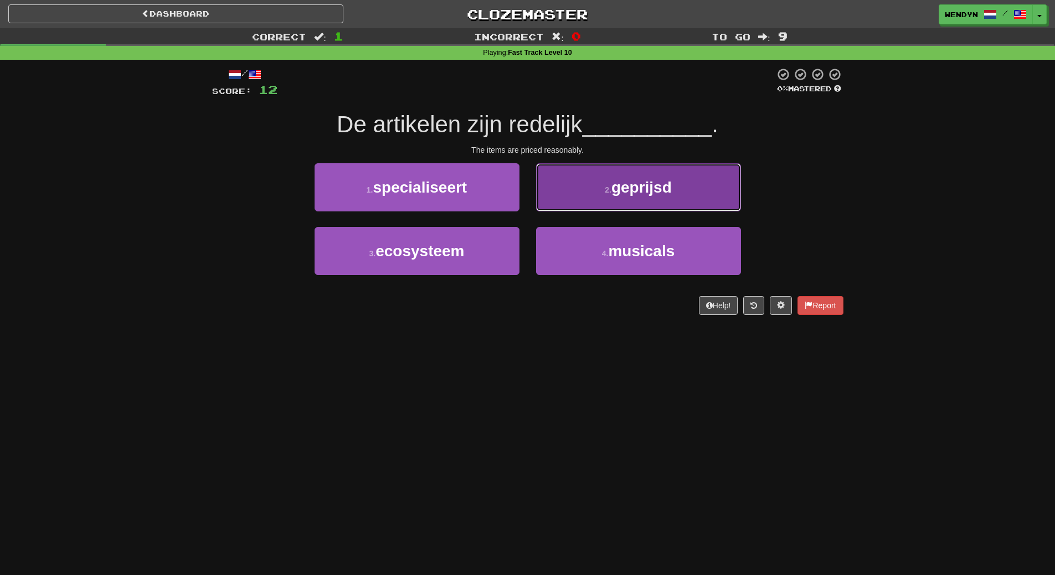
click at [677, 187] on button "2 . geprijsd" at bounding box center [638, 187] width 205 height 48
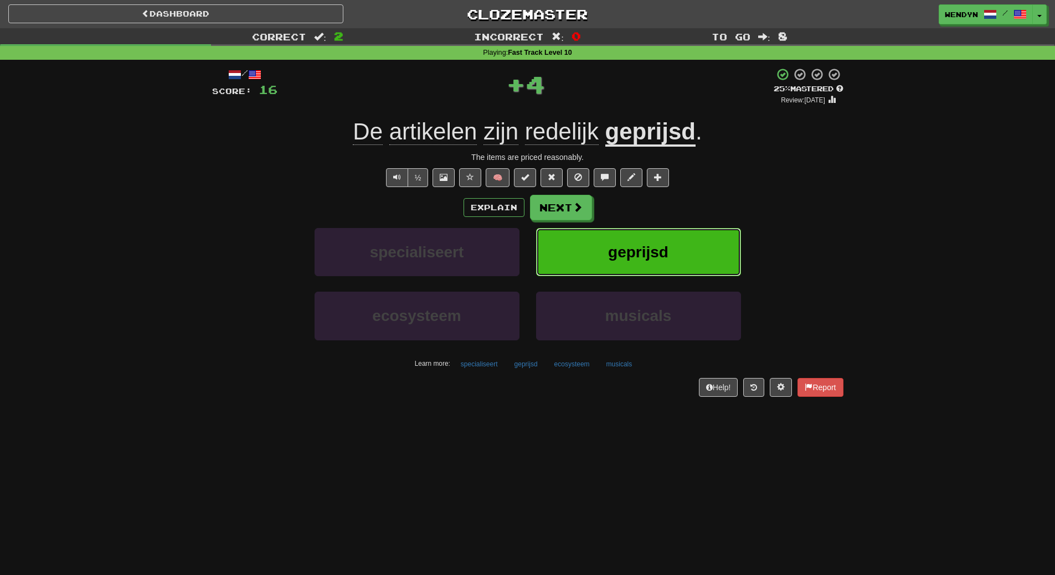
click at [662, 256] on span "geprijsd" at bounding box center [638, 252] width 60 height 17
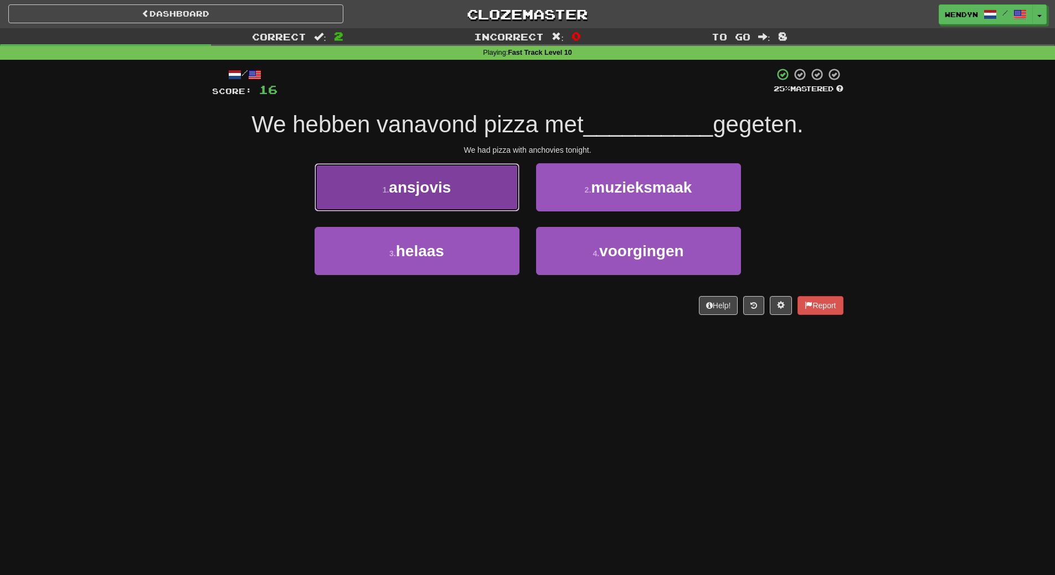
click at [459, 197] on button "1 . ansjovis" at bounding box center [417, 187] width 205 height 48
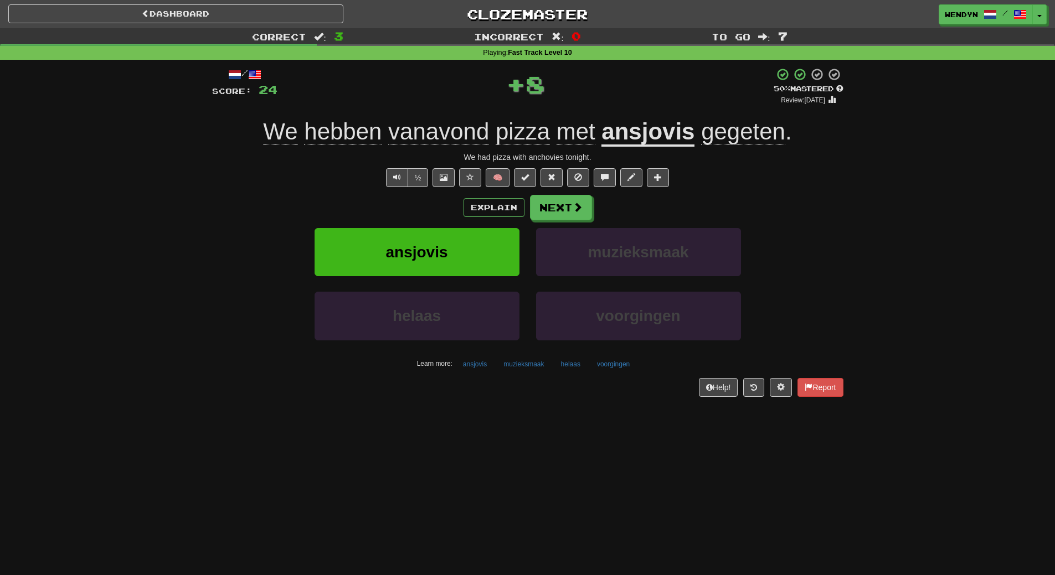
click at [452, 203] on div "Explain Next" at bounding box center [527, 207] width 631 height 25
click at [454, 242] on button "ansjovis" at bounding box center [417, 252] width 205 height 48
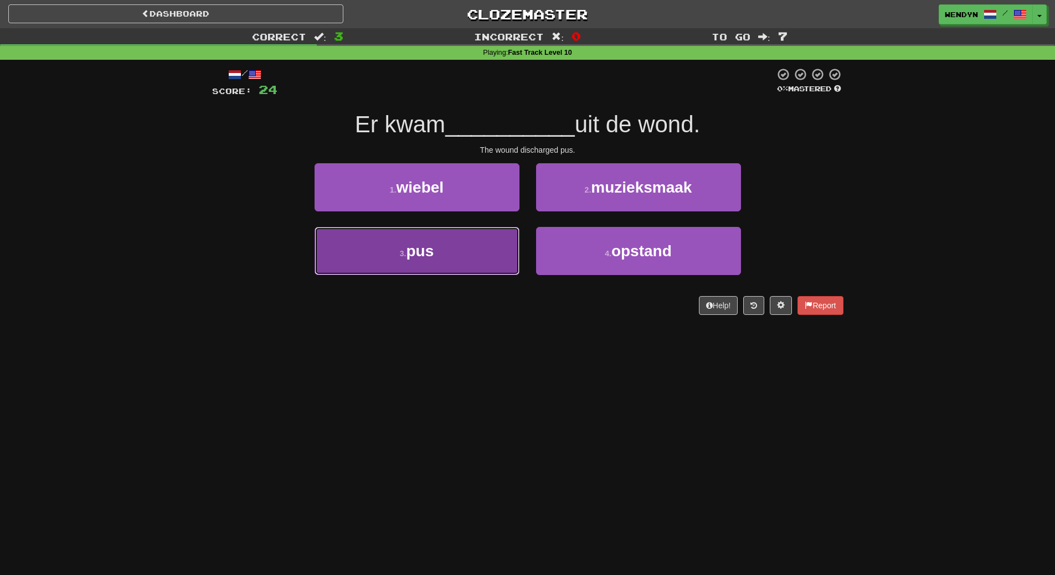
click at [453, 270] on button "3 . pus" at bounding box center [417, 251] width 205 height 48
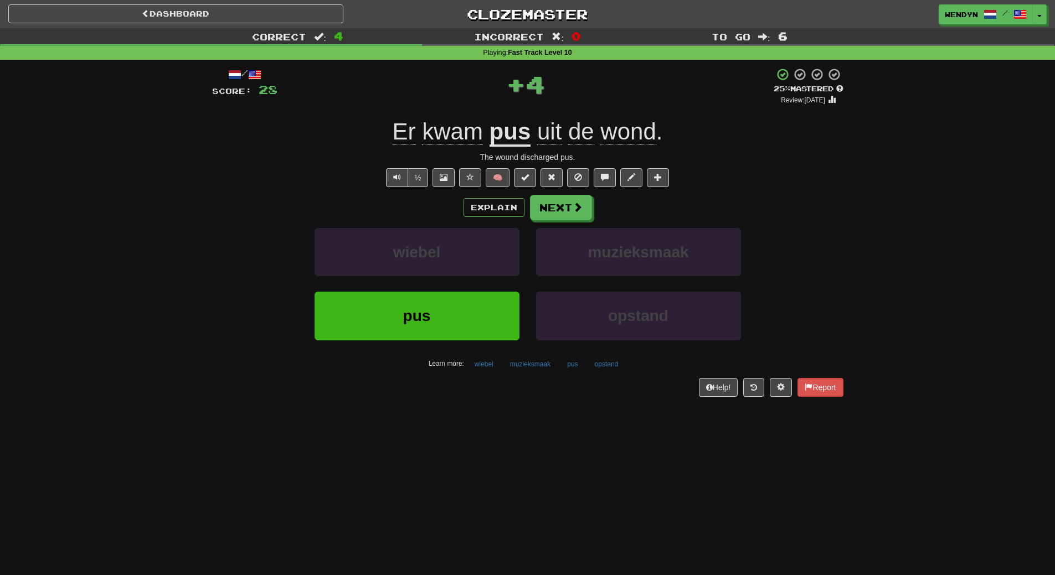
click at [453, 285] on div "wiebel" at bounding box center [417, 260] width 222 height 64
click at [450, 306] on button "pus" at bounding box center [417, 316] width 205 height 48
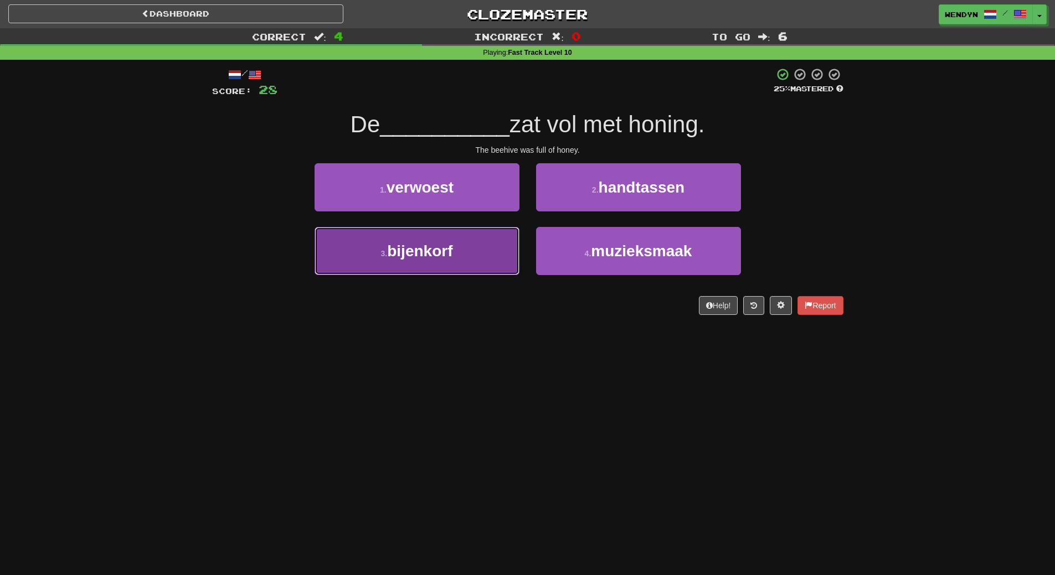
click at [449, 265] on button "3 . bijenkorf" at bounding box center [417, 251] width 205 height 48
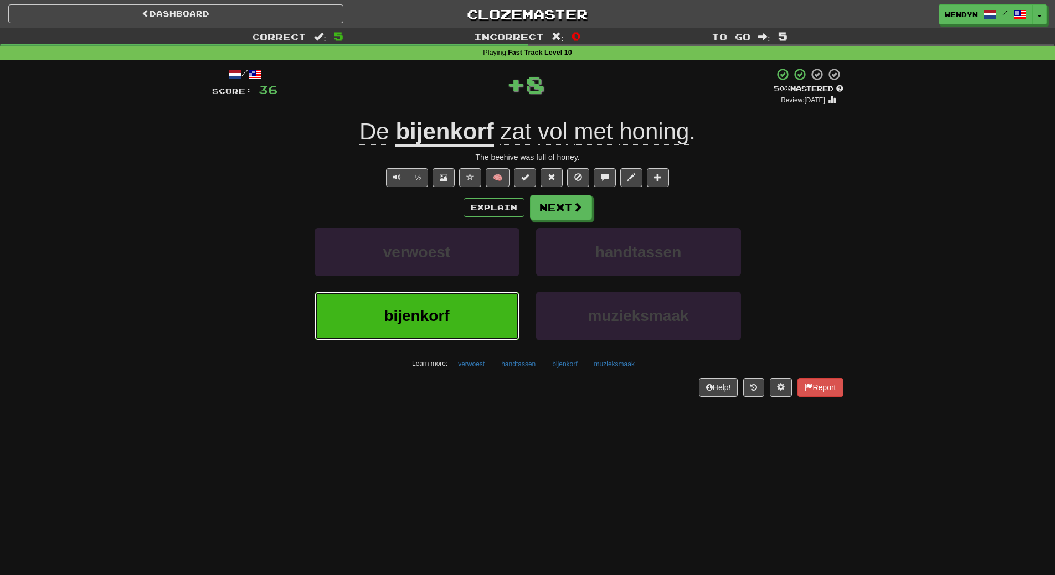
click at [444, 296] on button "bijenkorf" at bounding box center [417, 316] width 205 height 48
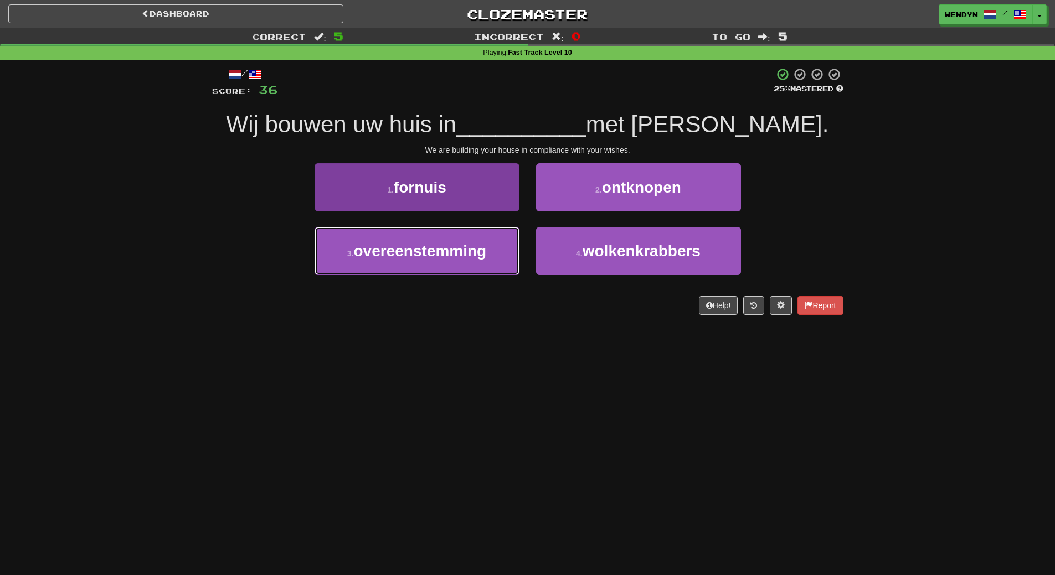
drag, startPoint x: 462, startPoint y: 254, endPoint x: 461, endPoint y: 263, distance: 9.5
click at [461, 259] on span "overeenstemming" at bounding box center [420, 251] width 133 height 17
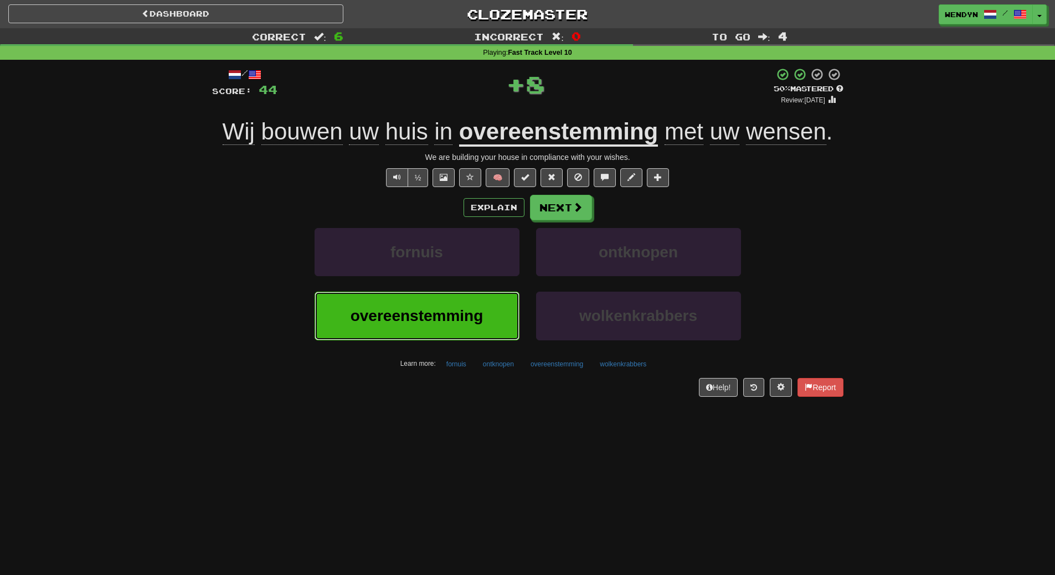
click at [461, 309] on span "overeenstemming" at bounding box center [417, 315] width 133 height 17
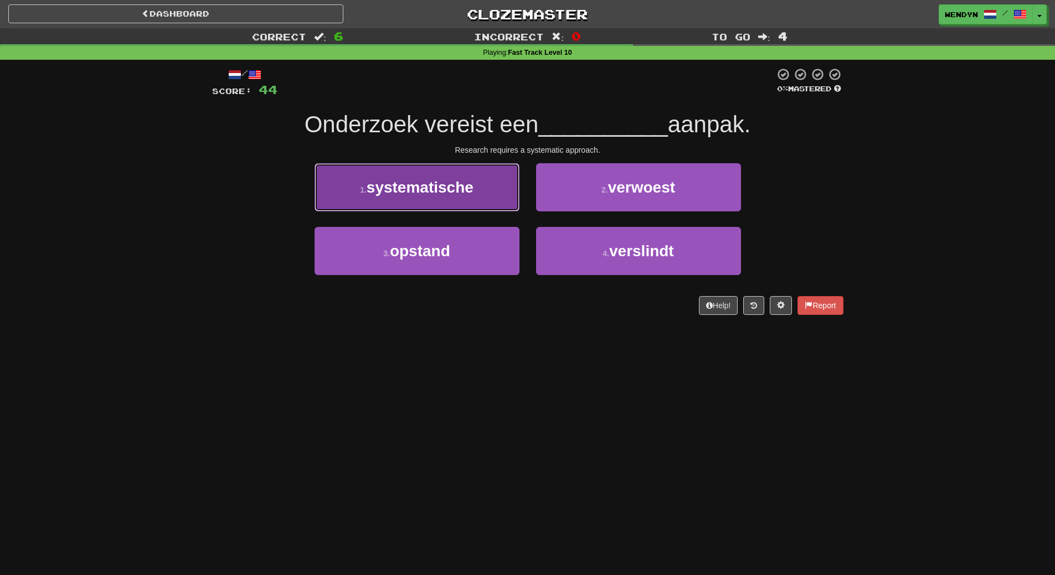
click at [454, 199] on button "1 . systematische" at bounding box center [417, 187] width 205 height 48
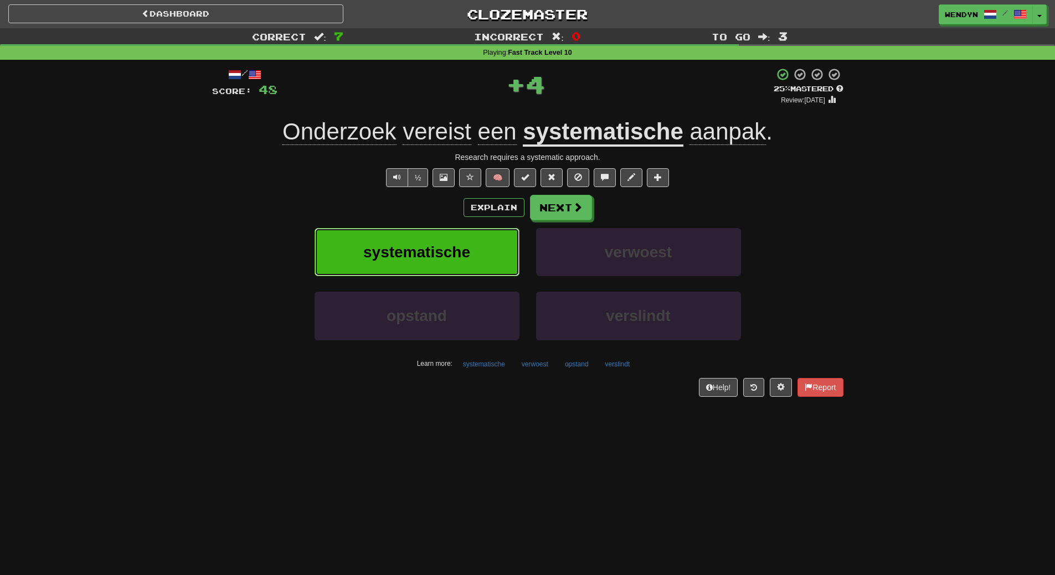
click at [456, 243] on button "systematische" at bounding box center [417, 252] width 205 height 48
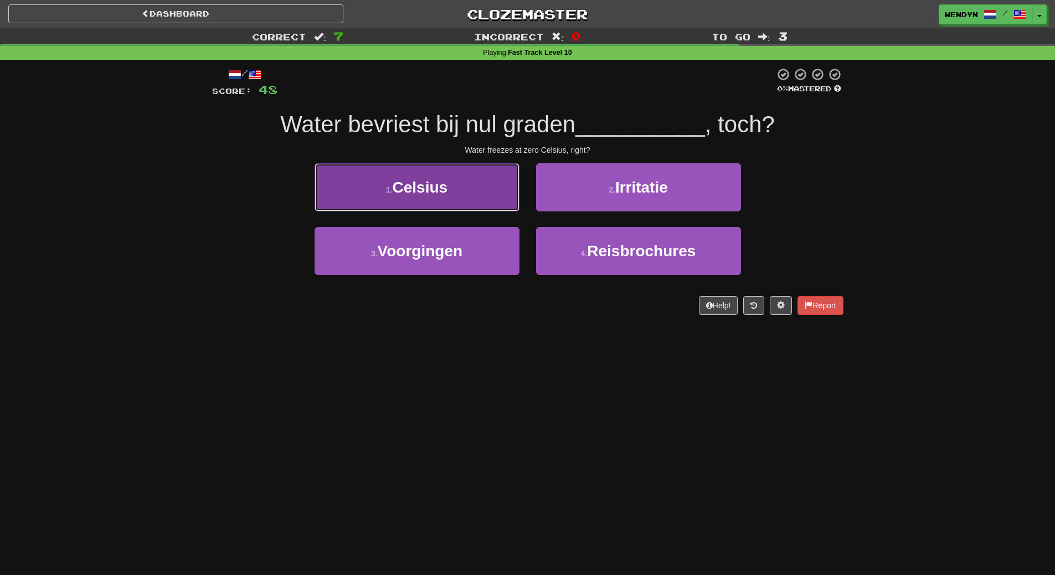
click at [472, 200] on button "1 . Celsius" at bounding box center [417, 187] width 205 height 48
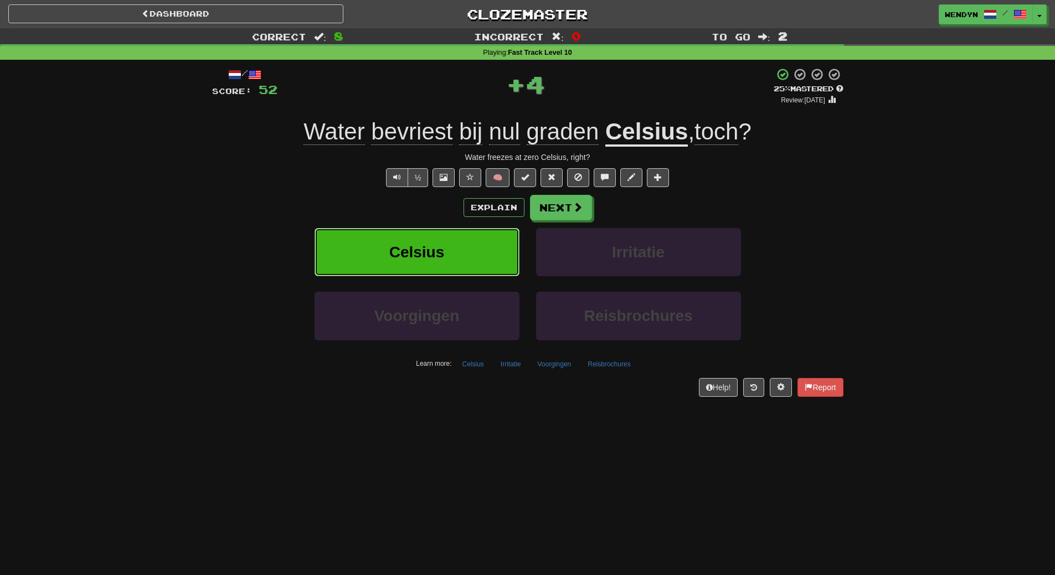
click at [471, 259] on button "Celsius" at bounding box center [417, 252] width 205 height 48
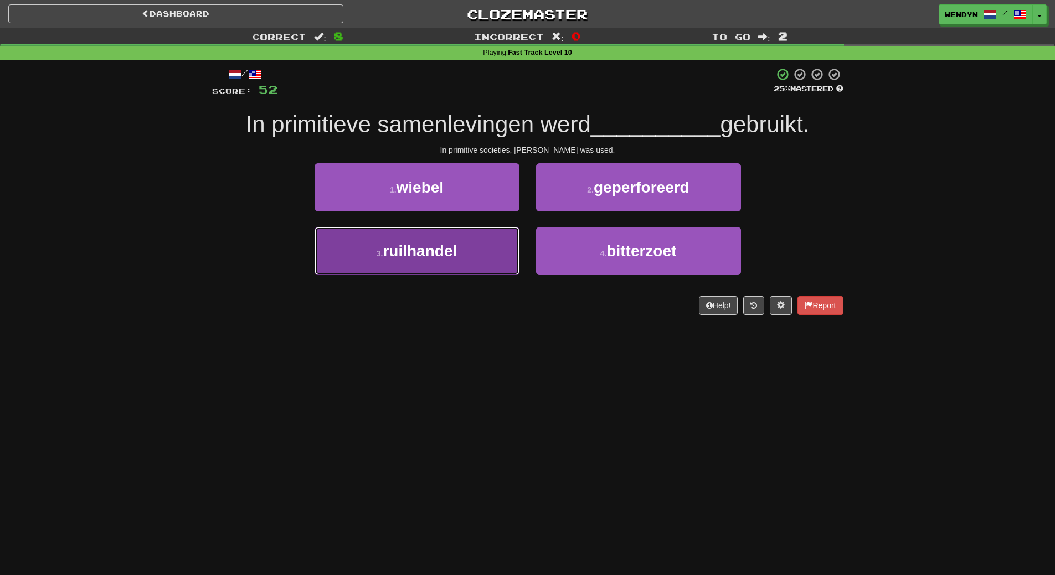
click at [492, 259] on button "3 . ruilhandel" at bounding box center [417, 251] width 205 height 48
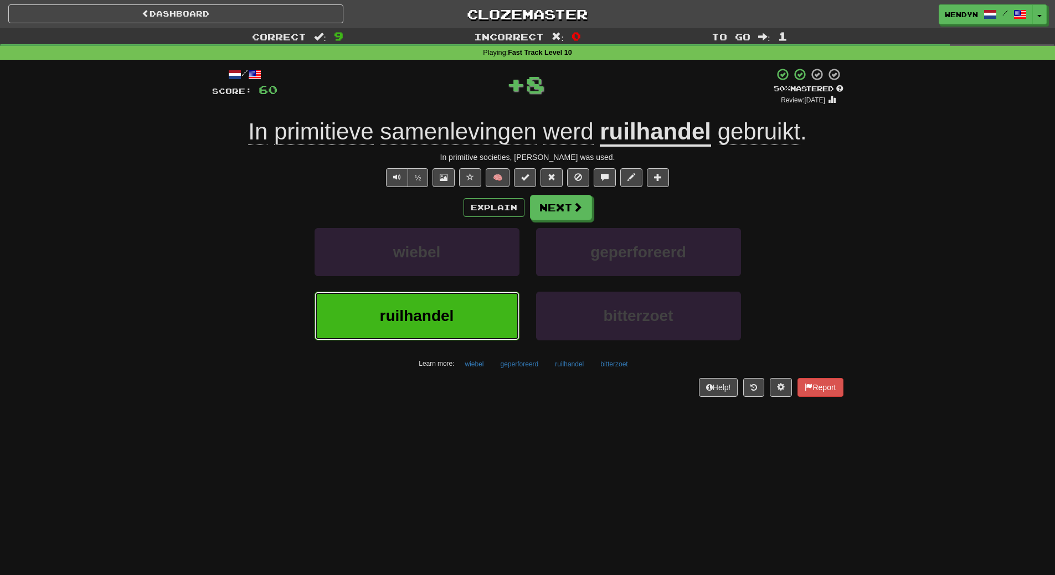
click at [495, 306] on button "ruilhandel" at bounding box center [417, 316] width 205 height 48
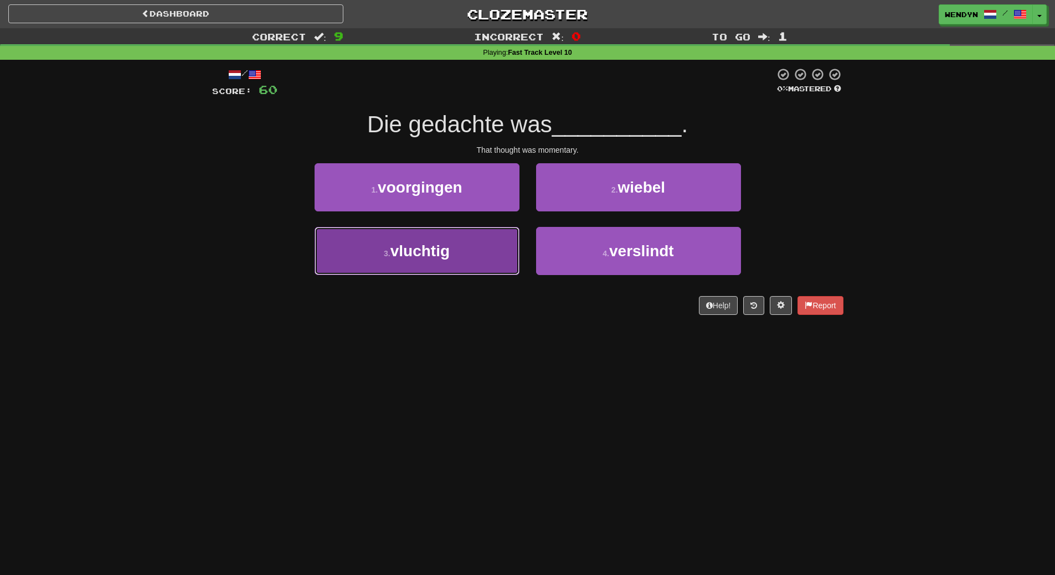
drag, startPoint x: 478, startPoint y: 251, endPoint x: 482, endPoint y: 298, distance: 46.7
click at [478, 253] on button "3 . vluchtig" at bounding box center [417, 251] width 205 height 48
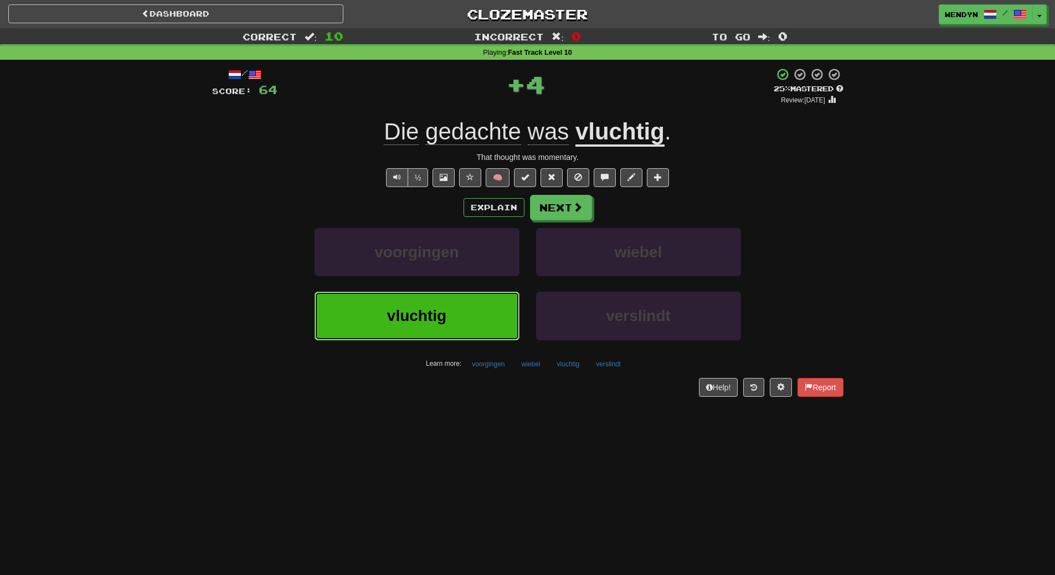
click at [483, 298] on button "vluchtig" at bounding box center [417, 316] width 205 height 48
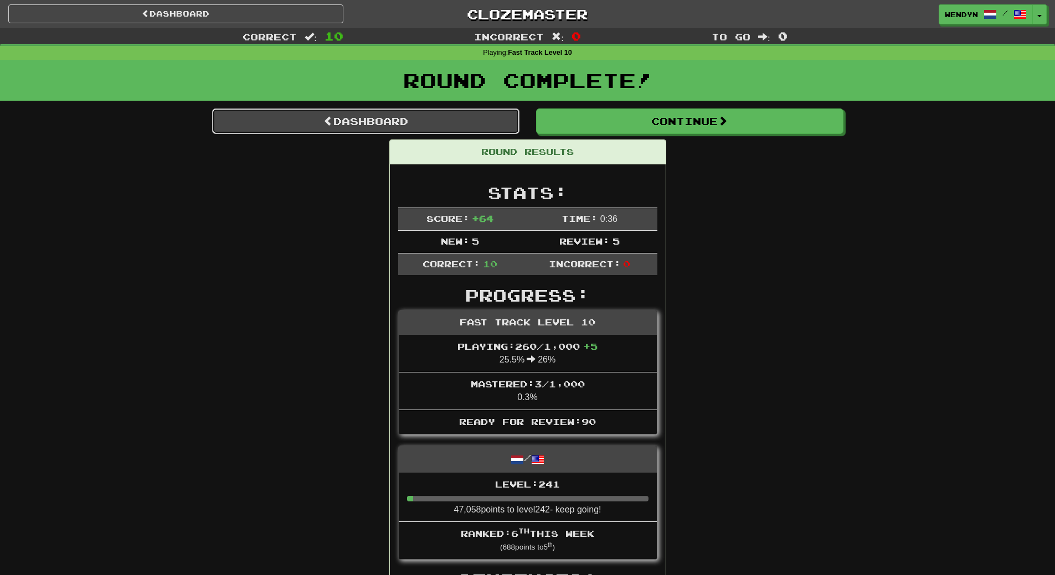
click at [430, 126] on link "Dashboard" at bounding box center [365, 121] width 307 height 25
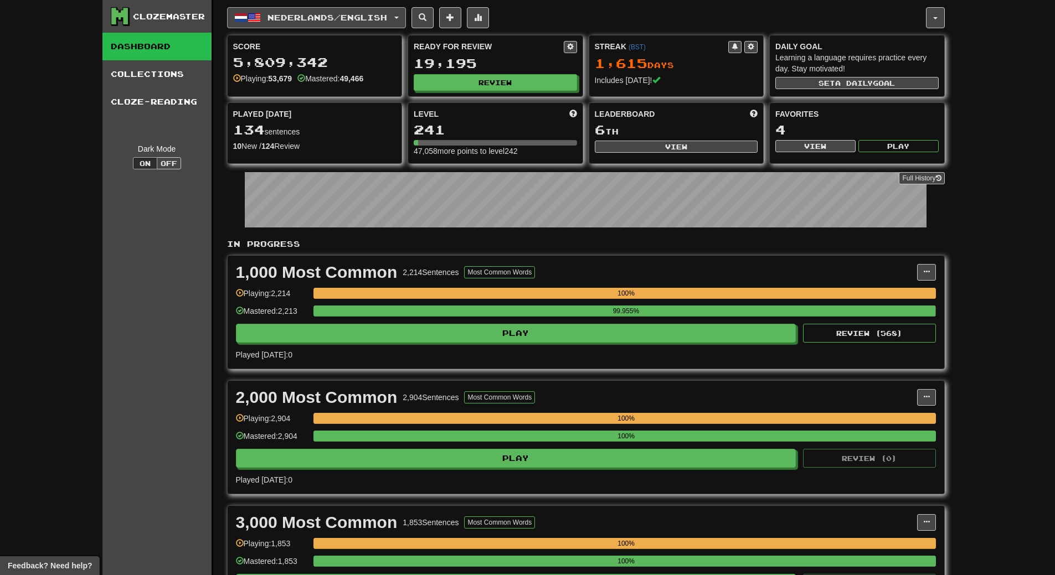
click at [385, 13] on span "Nederlands / English" at bounding box center [327, 17] width 120 height 9
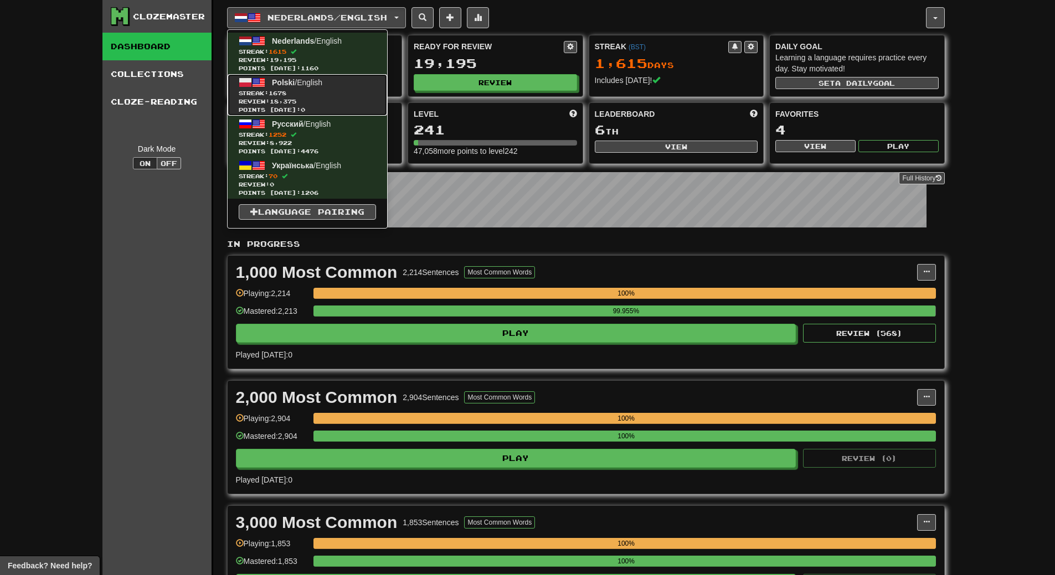
click at [357, 92] on span "Streak: 1678" at bounding box center [307, 93] width 137 height 8
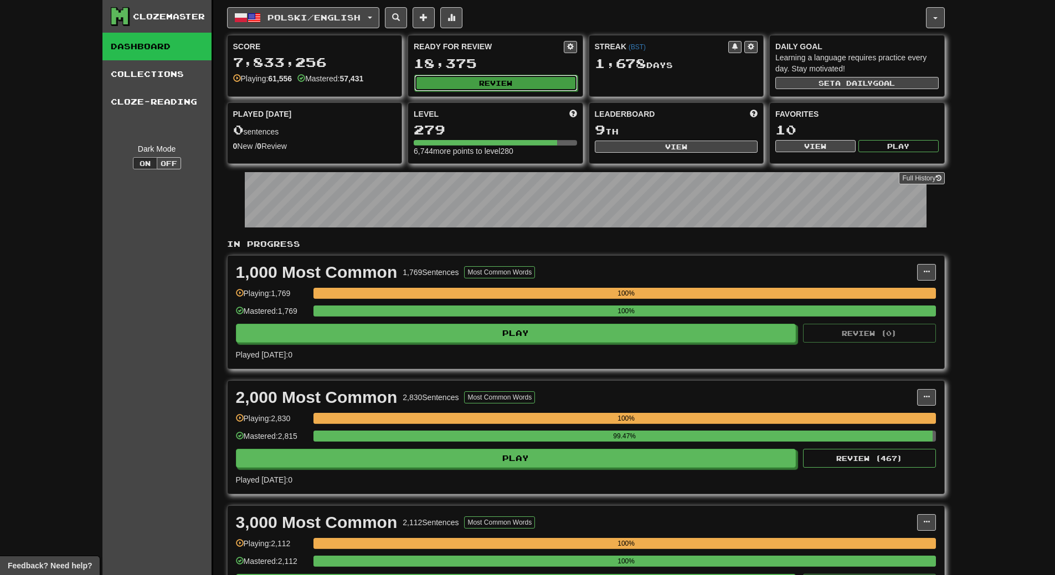
click at [506, 79] on button "Review" at bounding box center [495, 83] width 163 height 17
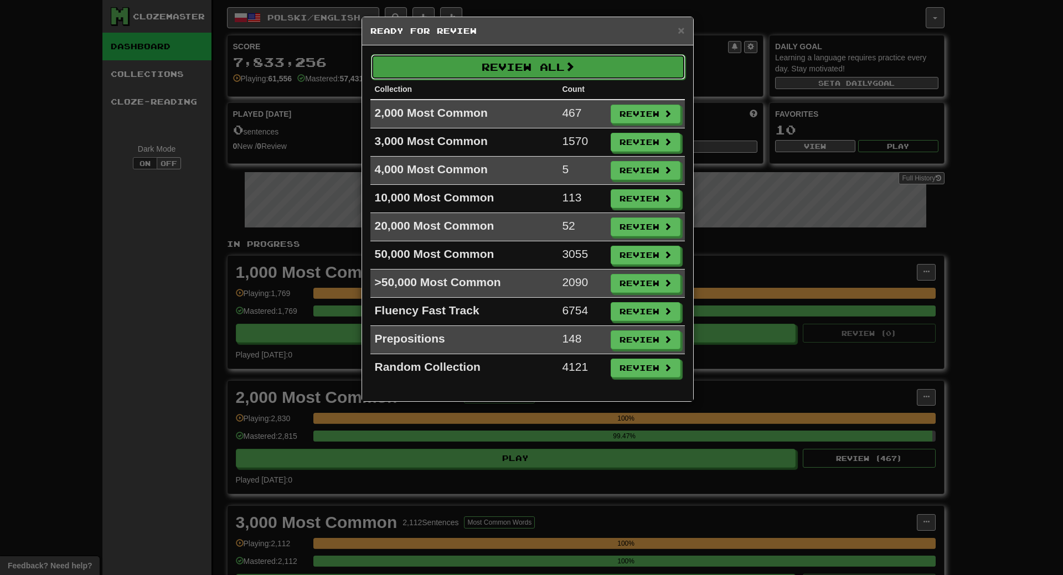
click at [537, 69] on button "Review All" at bounding box center [528, 66] width 315 height 25
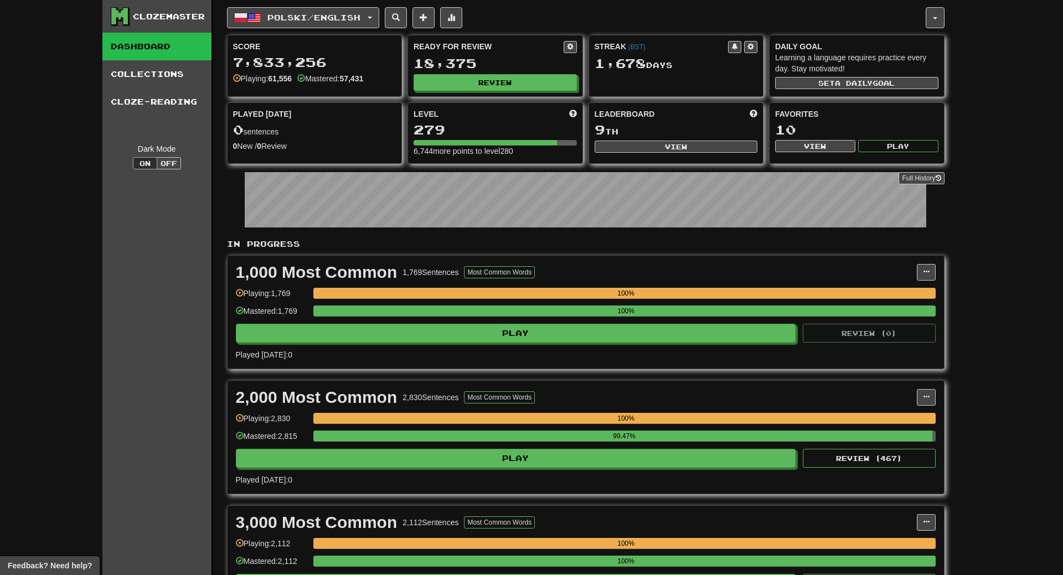
select select "**"
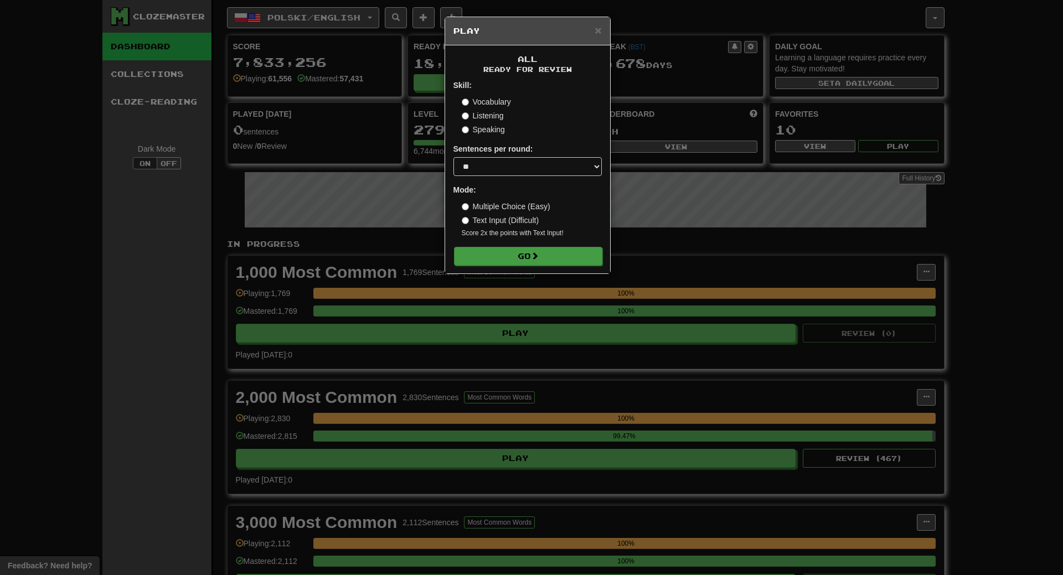
click at [524, 246] on form "Skill: Vocabulary Listening Speaking Sentences per round: * ** ** ** ** ** *** …" at bounding box center [528, 173] width 148 height 186
click at [533, 256] on button "Go" at bounding box center [528, 256] width 148 height 19
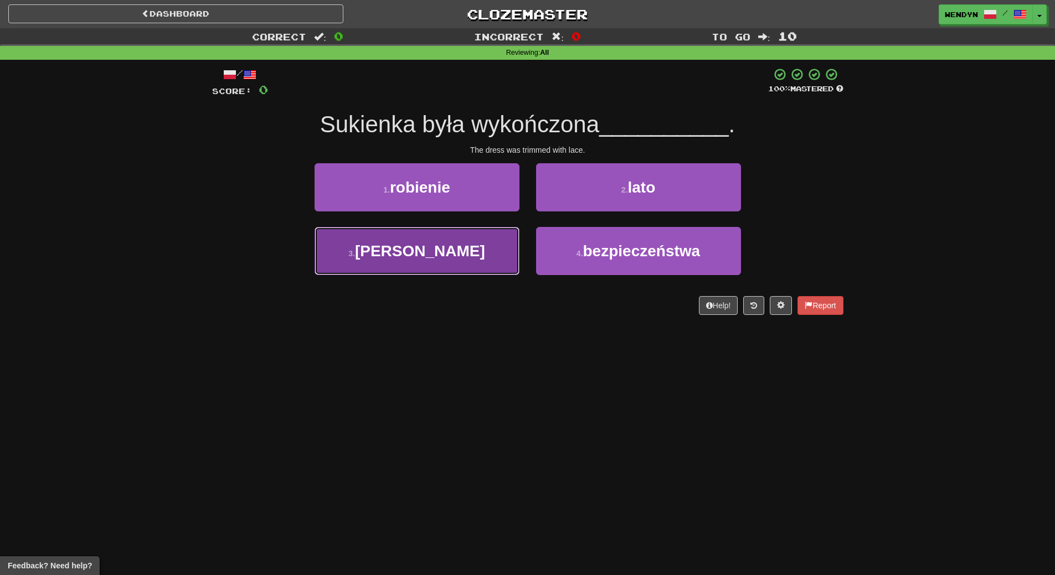
click at [413, 253] on span "[PERSON_NAME]" at bounding box center [420, 251] width 130 height 17
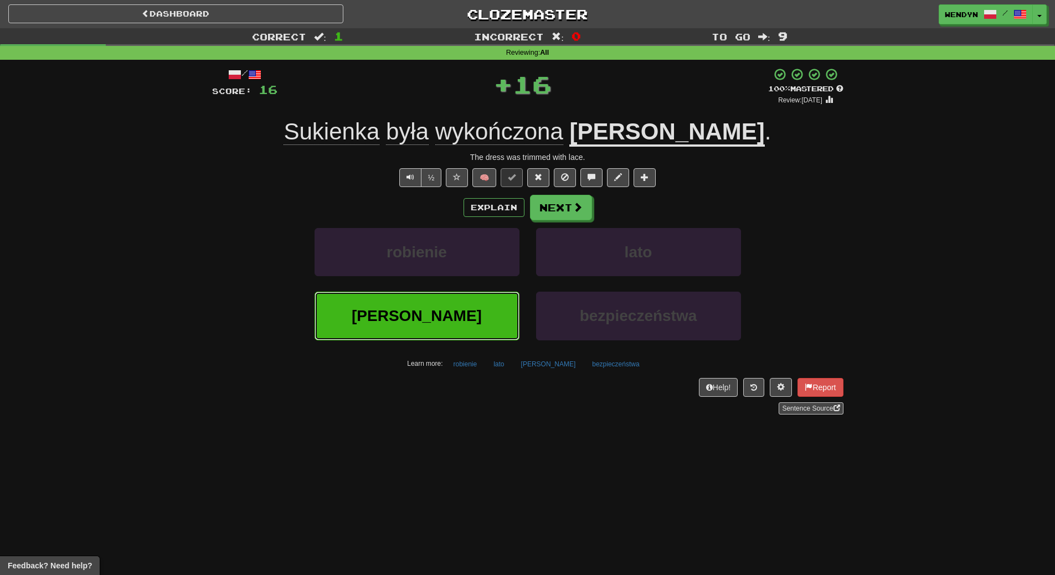
click at [417, 296] on button "[PERSON_NAME]" at bounding box center [417, 316] width 205 height 48
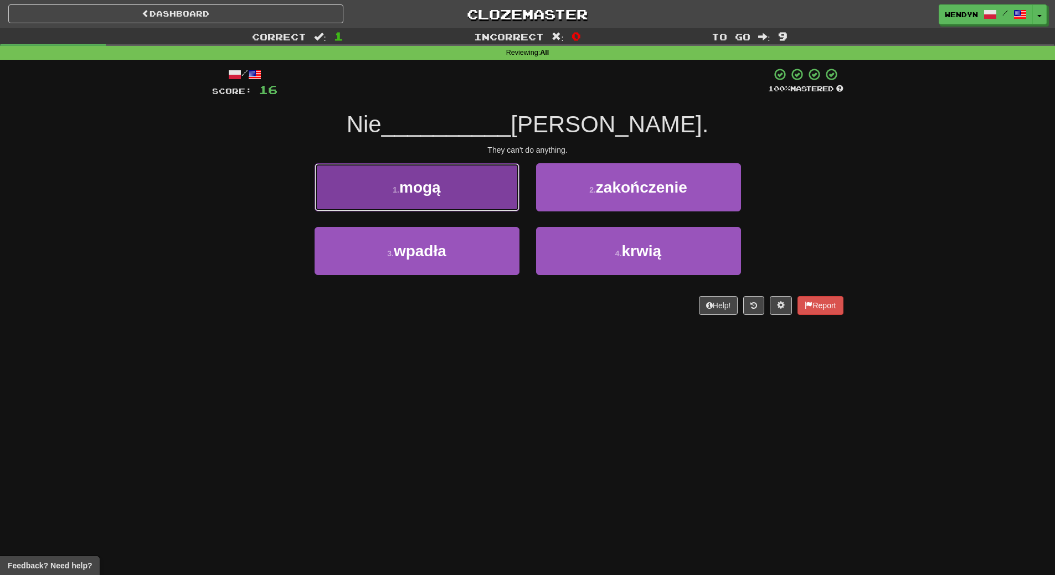
click at [421, 190] on span "mogą" at bounding box center [420, 187] width 42 height 17
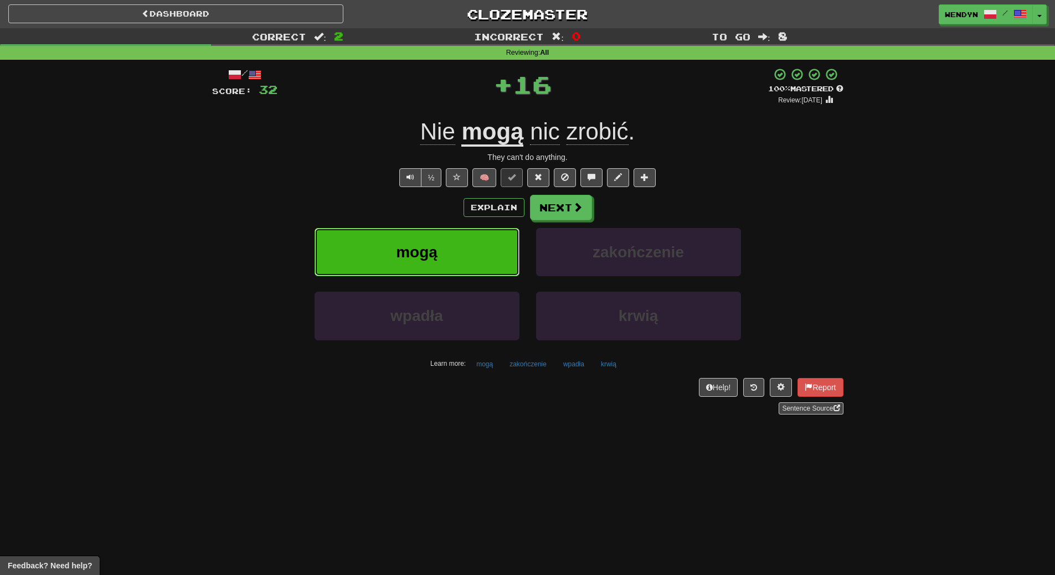
click at [418, 237] on button "mogą" at bounding box center [417, 252] width 205 height 48
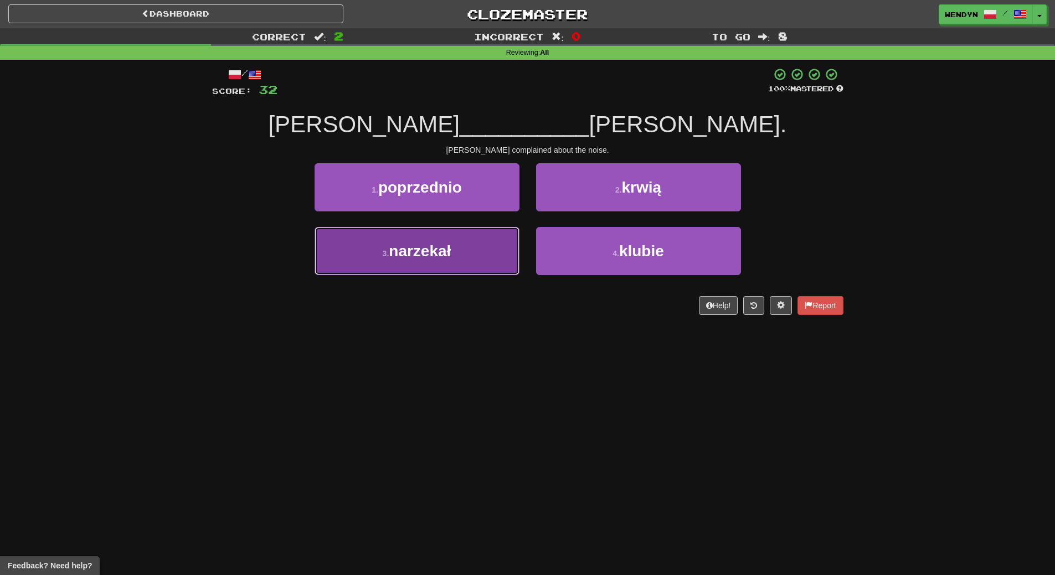
click at [397, 255] on span "narzekał" at bounding box center [420, 251] width 62 height 17
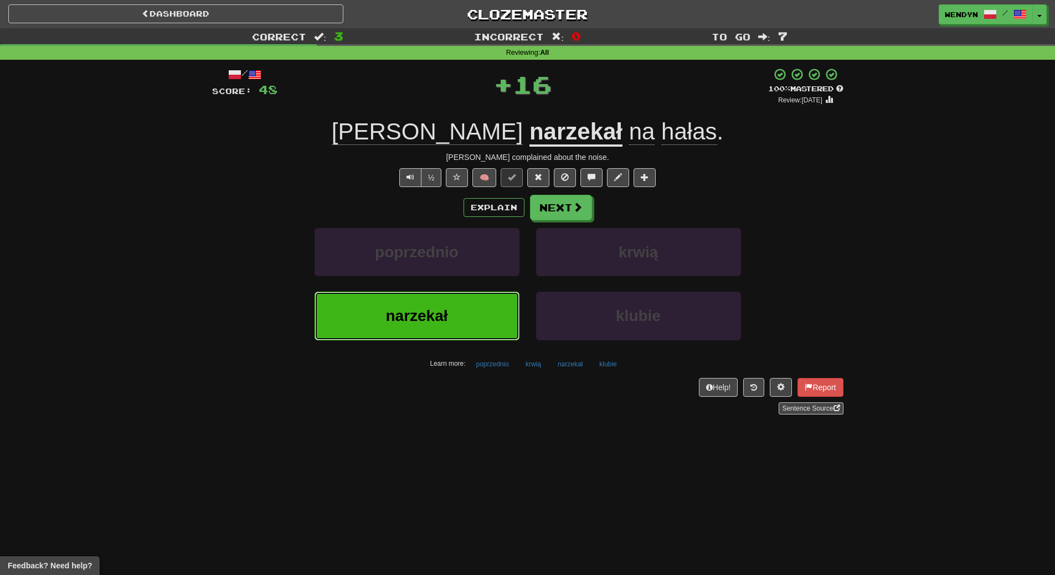
click at [369, 314] on button "narzekał" at bounding box center [417, 316] width 205 height 48
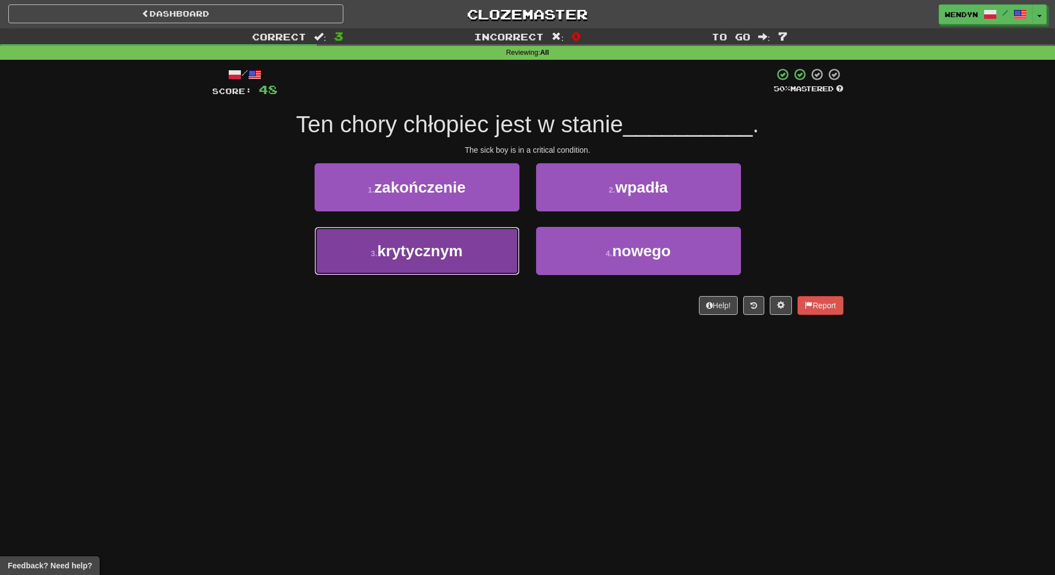
click at [410, 249] on span "krytycznym" at bounding box center [419, 251] width 85 height 17
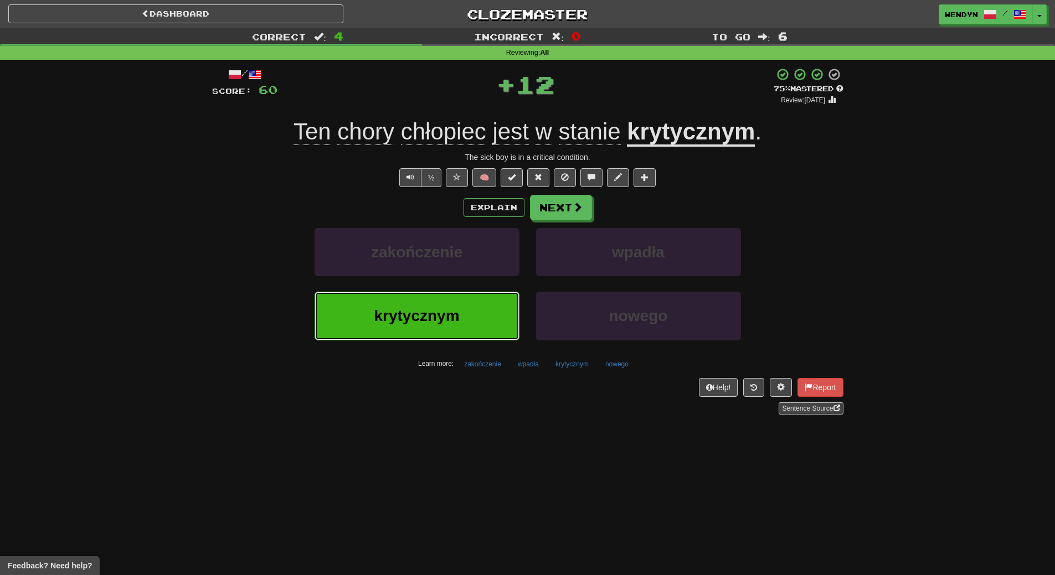
click at [383, 306] on button "krytycznym" at bounding box center [417, 316] width 205 height 48
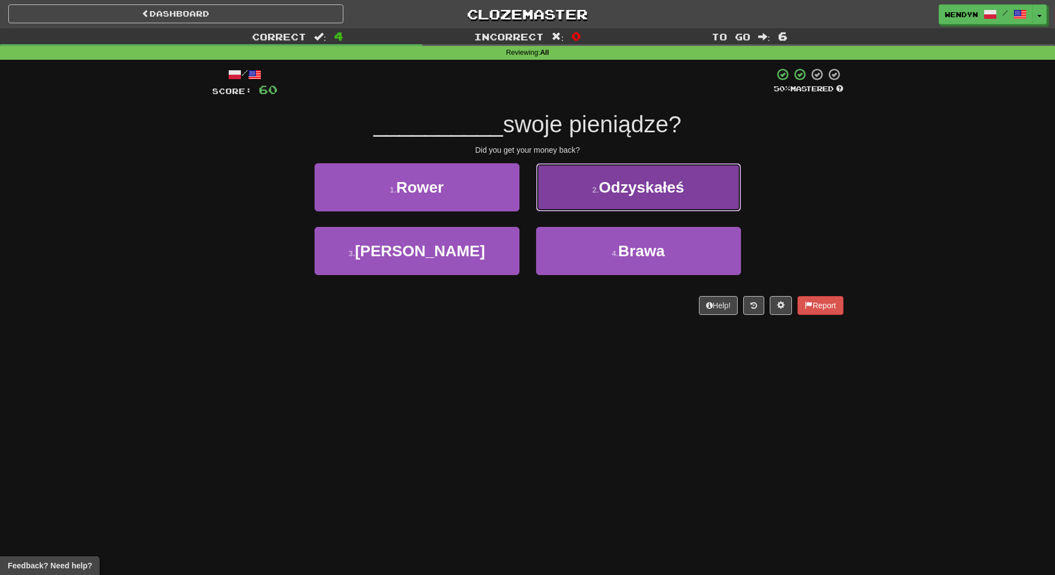
click at [615, 202] on button "2 . Odzyskałeś" at bounding box center [638, 187] width 205 height 48
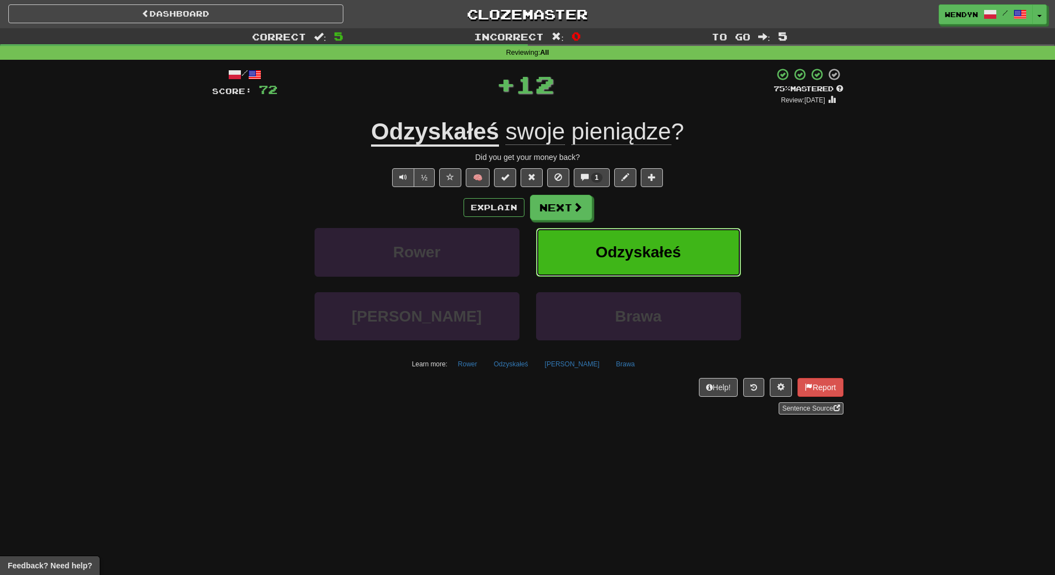
click at [612, 231] on button "Odzyskałeś" at bounding box center [638, 252] width 205 height 48
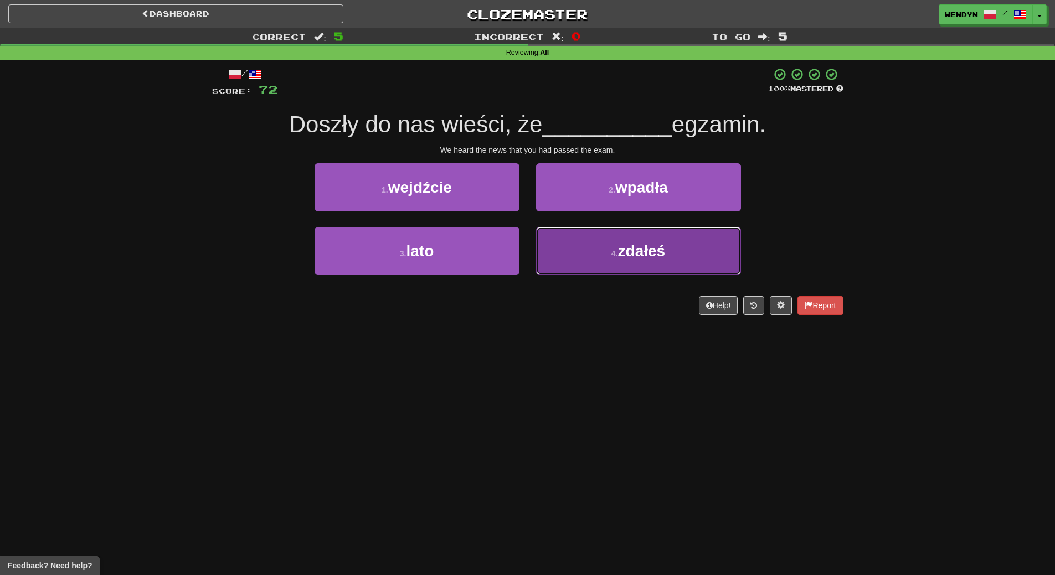
click at [604, 243] on button "4 . zdałeś" at bounding box center [638, 251] width 205 height 48
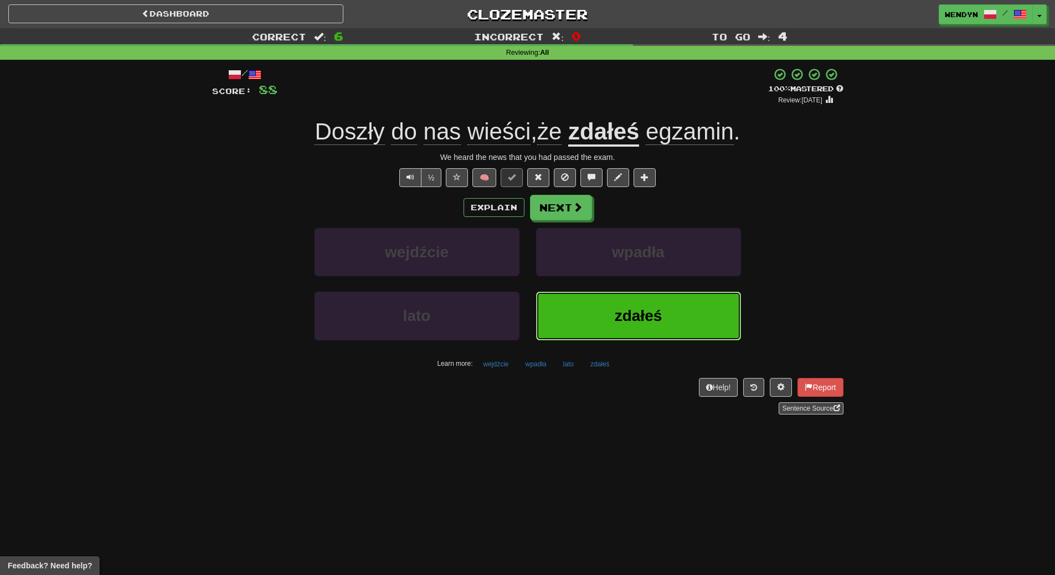
click at [627, 312] on span "zdałeś" at bounding box center [639, 315] width 48 height 17
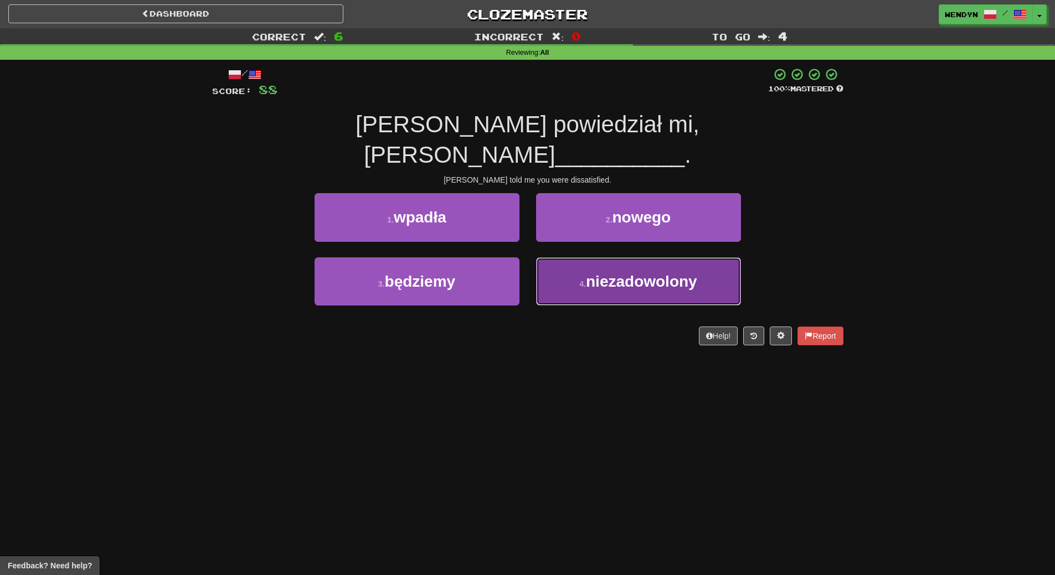
click at [594, 273] on span "niezadowolony" at bounding box center [641, 281] width 111 height 17
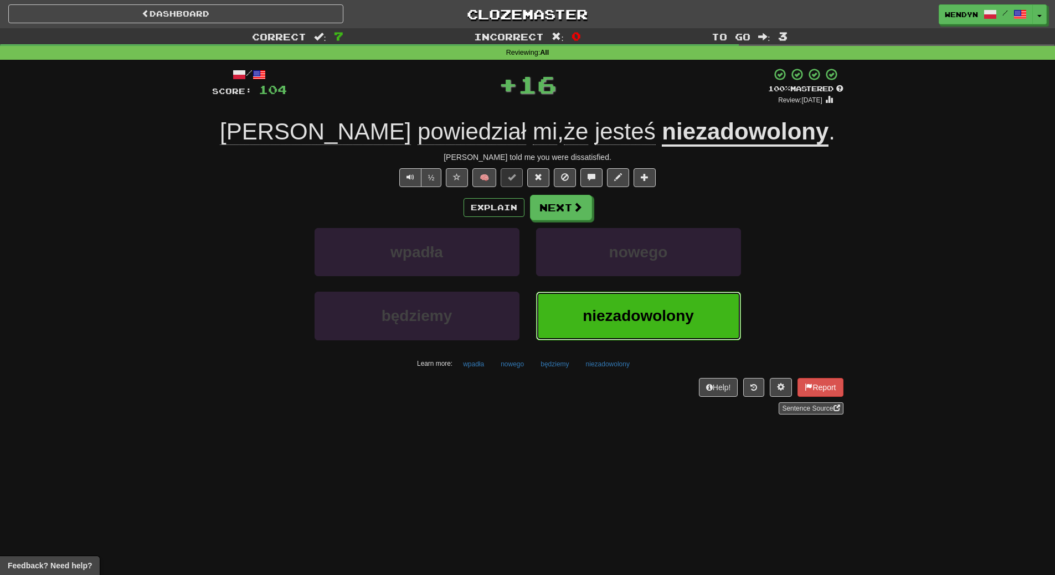
click at [590, 304] on button "niezadowolony" at bounding box center [638, 316] width 205 height 48
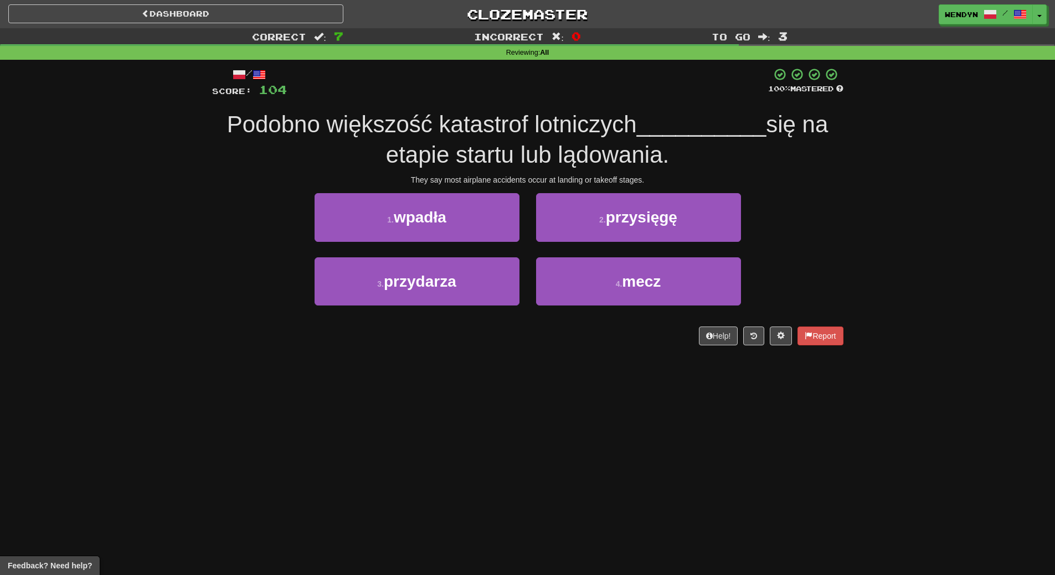
drag, startPoint x: 455, startPoint y: 395, endPoint x: 326, endPoint y: 418, distance: 130.9
click at [326, 418] on div "Dashboard Clozemaster WendyN / Toggle Dropdown Dashboard Leaderboard Activity F…" at bounding box center [527, 287] width 1055 height 575
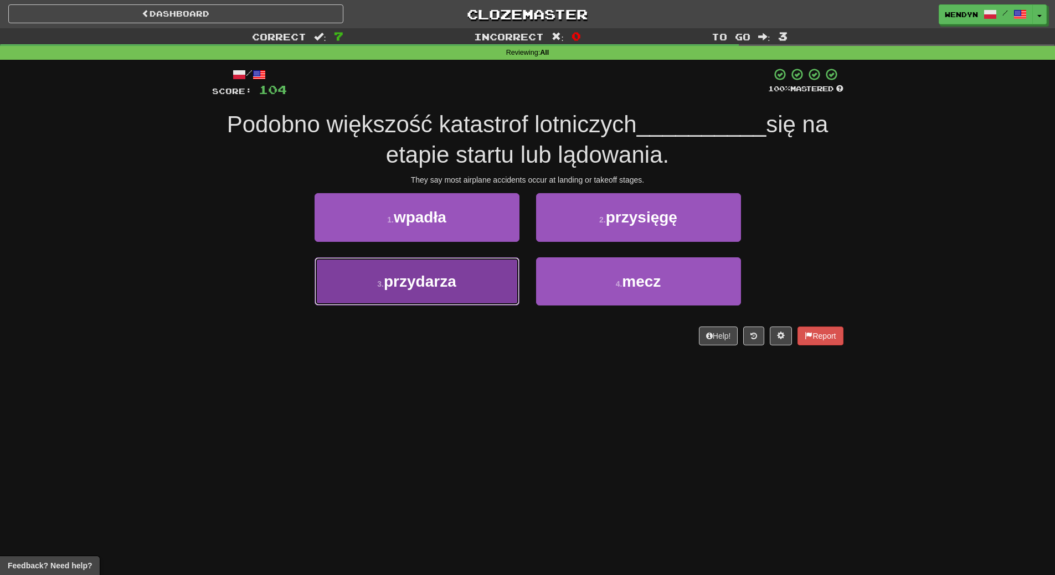
click at [409, 291] on button "3 . przydarza" at bounding box center [417, 282] width 205 height 48
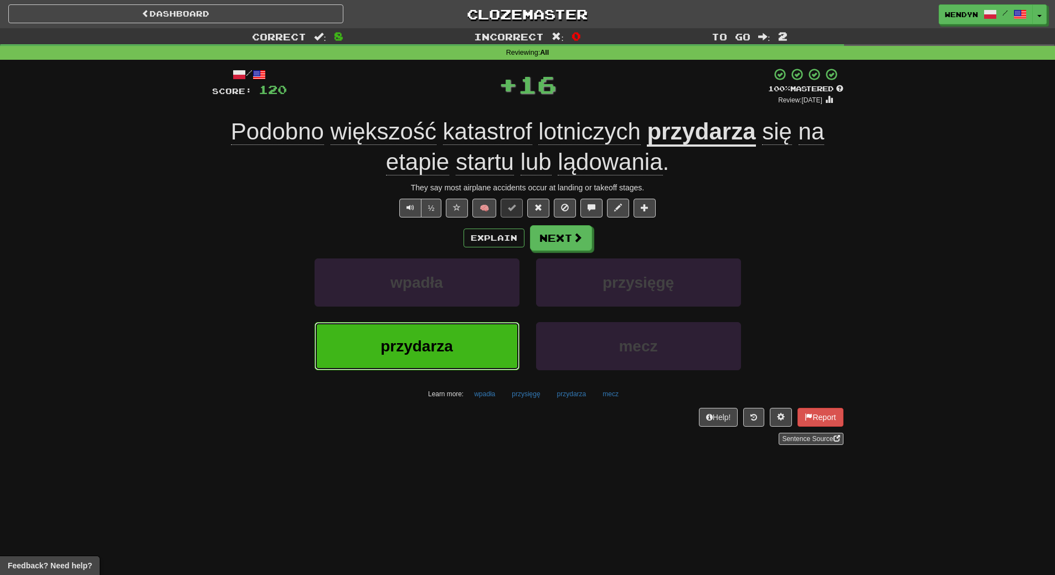
click at [416, 359] on button "przydarza" at bounding box center [417, 346] width 205 height 48
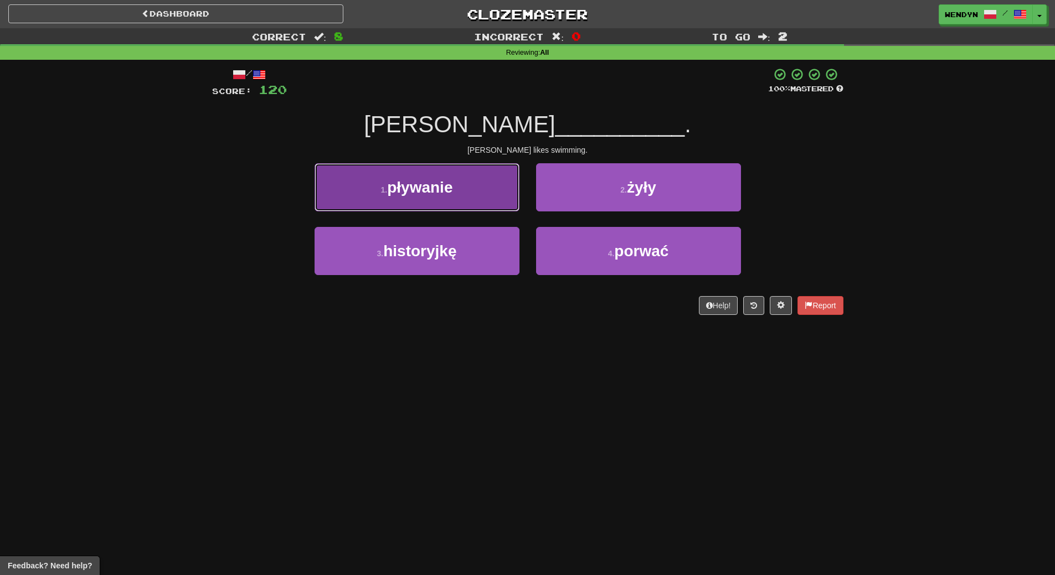
click at [407, 192] on span "pływanie" at bounding box center [419, 187] width 65 height 17
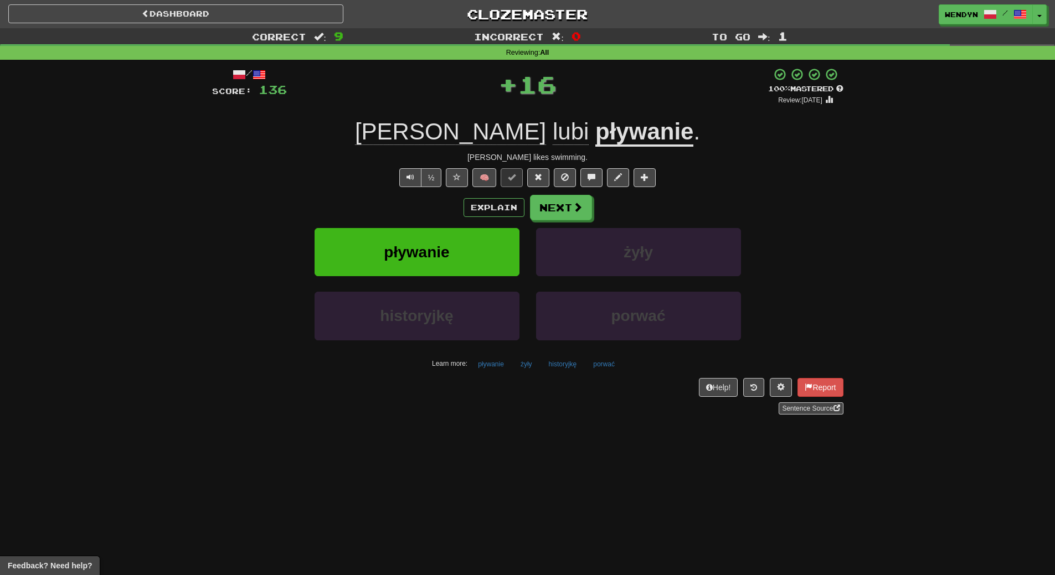
click at [407, 192] on div "/ Score: 136 + 16 100 % Mastered Review: [DATE] [PERSON_NAME] pływanie . [PERSO…" at bounding box center [527, 241] width 631 height 347
click at [413, 249] on span "pływanie" at bounding box center [416, 252] width 65 height 17
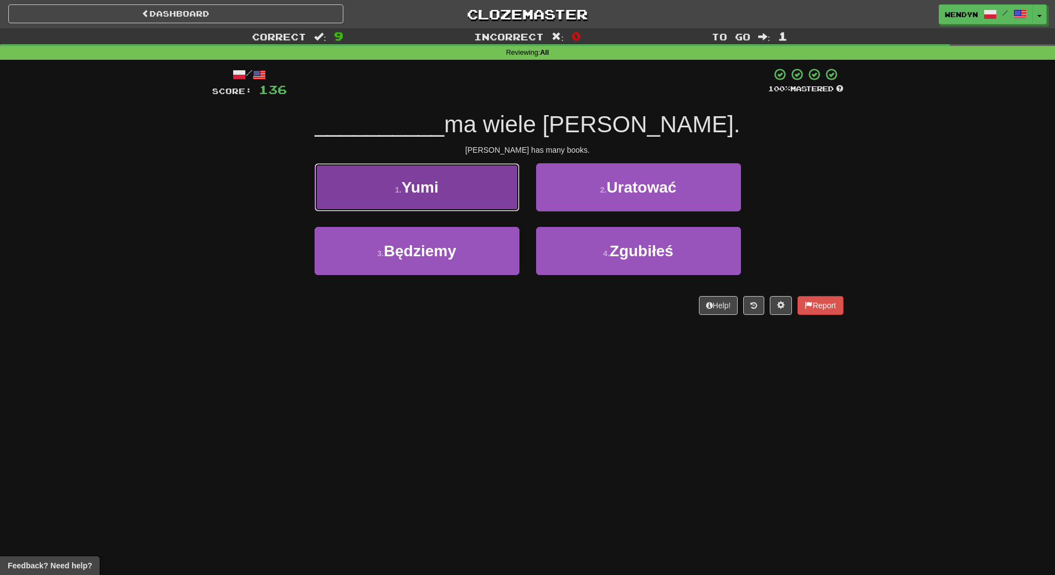
click at [376, 197] on button "1 . Yumi" at bounding box center [417, 187] width 205 height 48
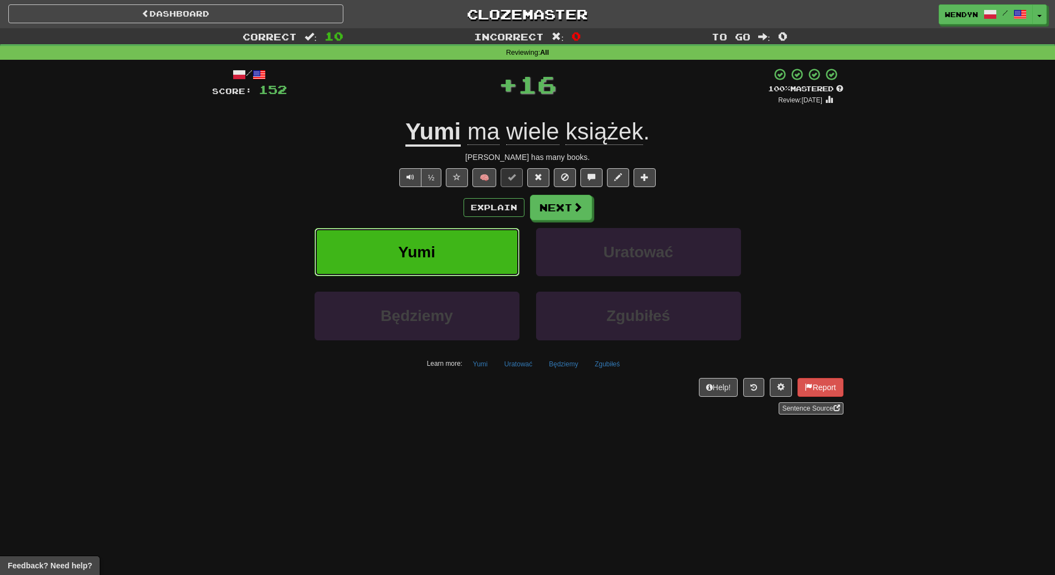
click at [378, 248] on button "Yumi" at bounding box center [417, 252] width 205 height 48
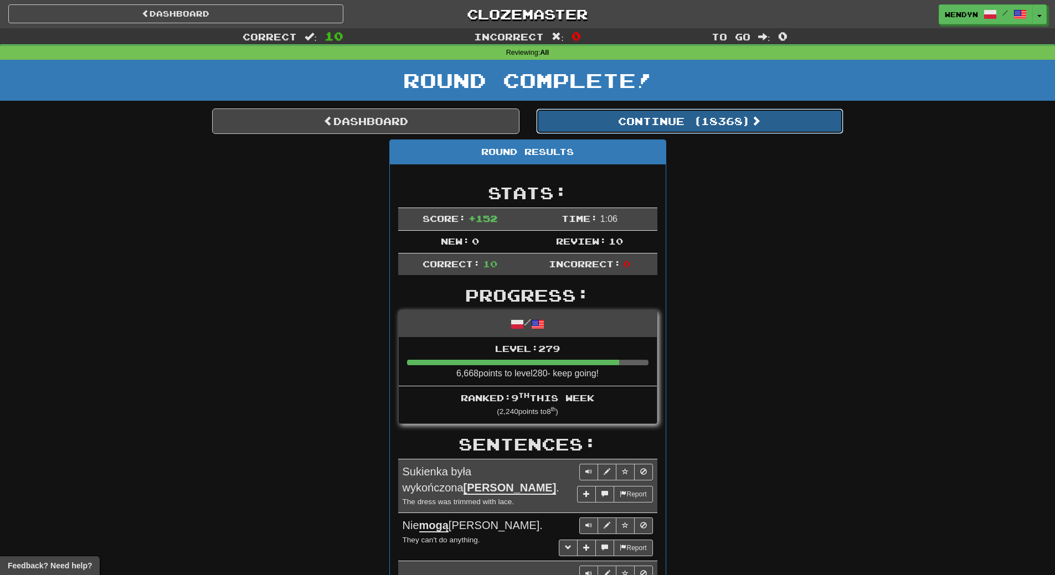
click at [728, 127] on button "Continue ( 18368 )" at bounding box center [689, 121] width 307 height 25
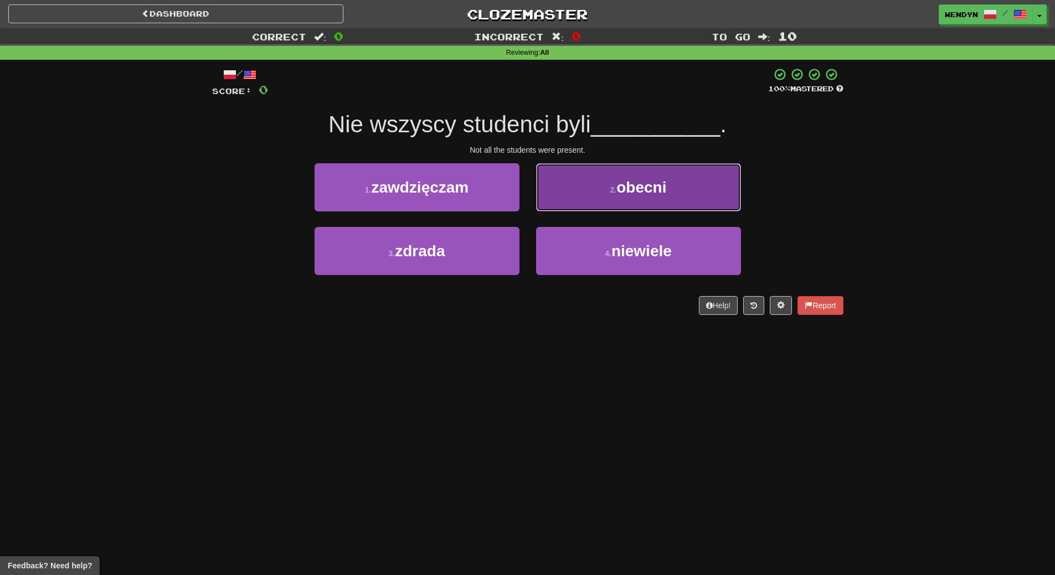
click at [669, 180] on button "2 . obecni" at bounding box center [638, 187] width 205 height 48
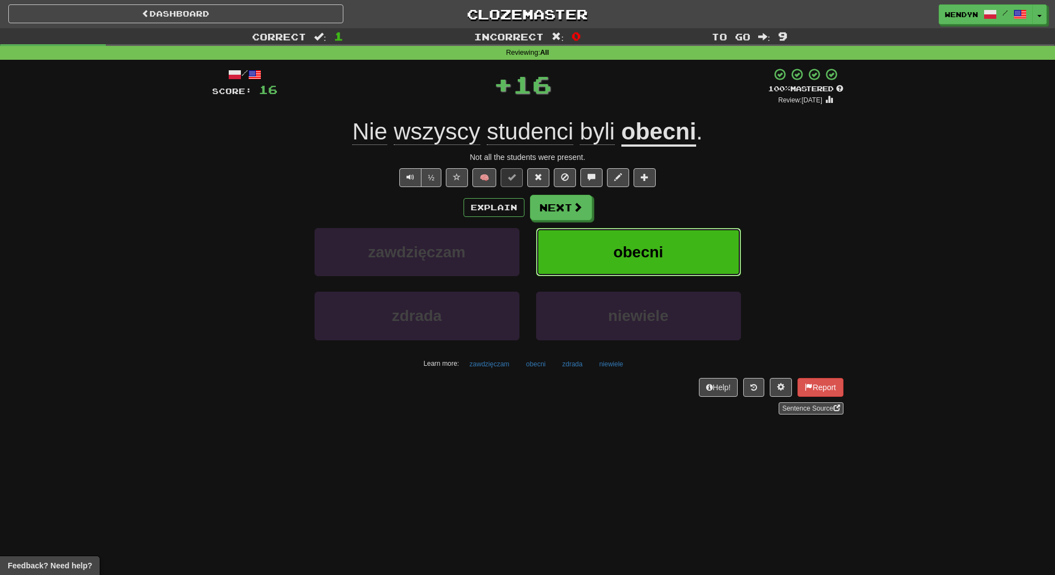
click at [667, 232] on button "obecni" at bounding box center [638, 252] width 205 height 48
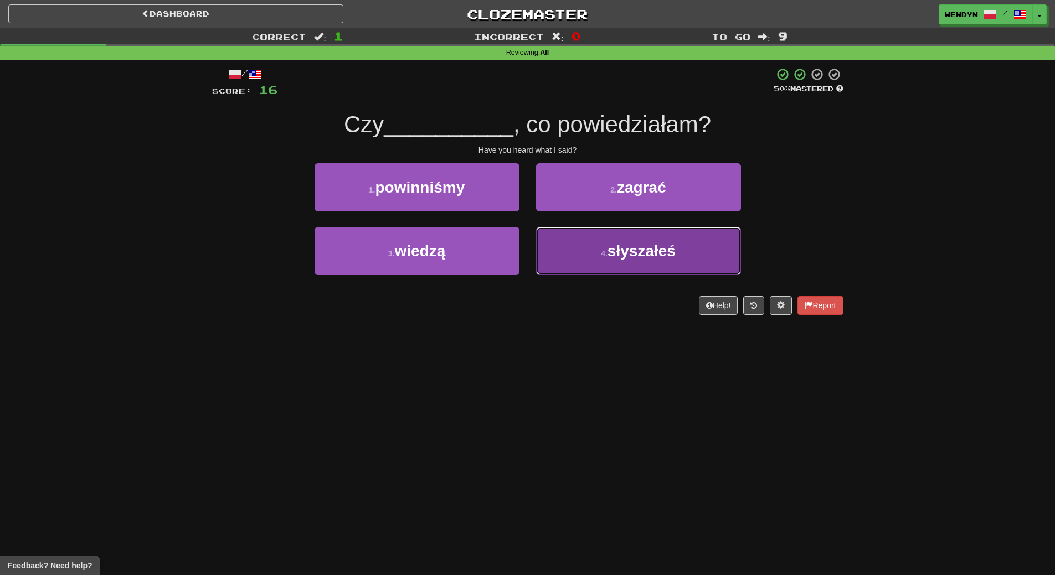
click at [633, 246] on span "słyszałeś" at bounding box center [641, 251] width 68 height 17
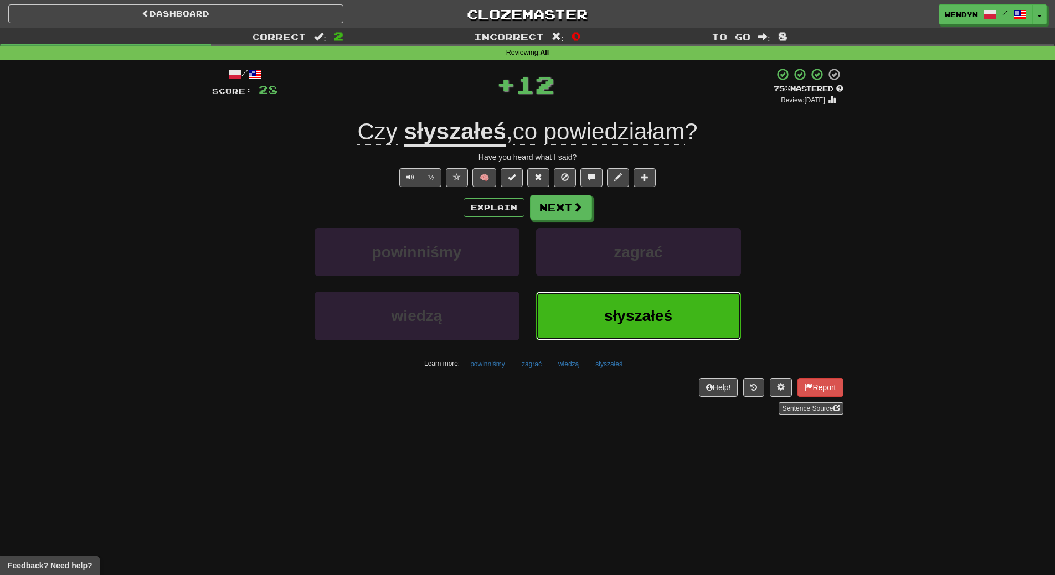
click at [641, 311] on span "słyszałeś" at bounding box center [638, 315] width 68 height 17
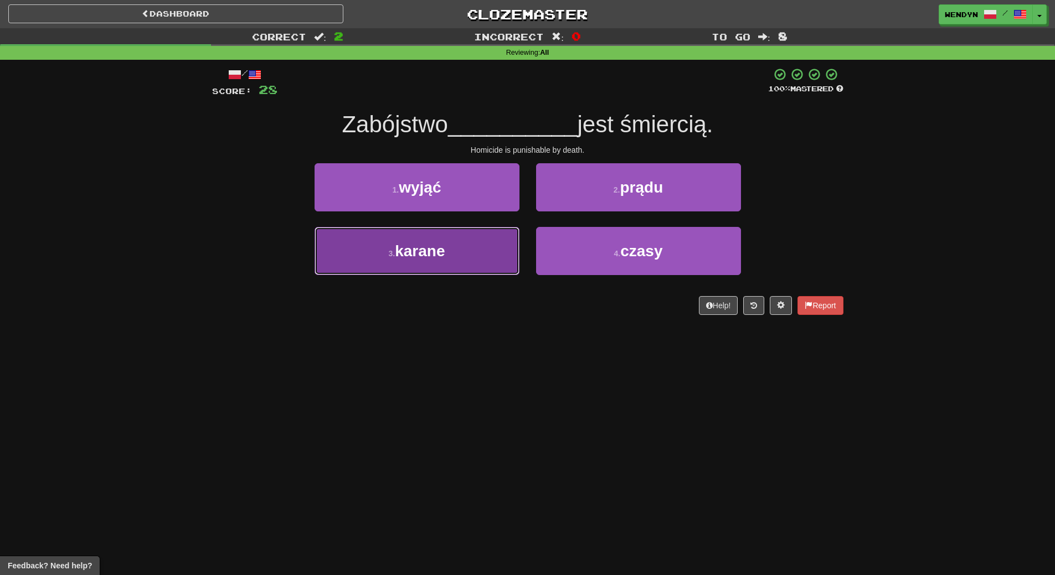
click at [450, 243] on button "3 . [GEOGRAPHIC_DATA]" at bounding box center [417, 251] width 205 height 48
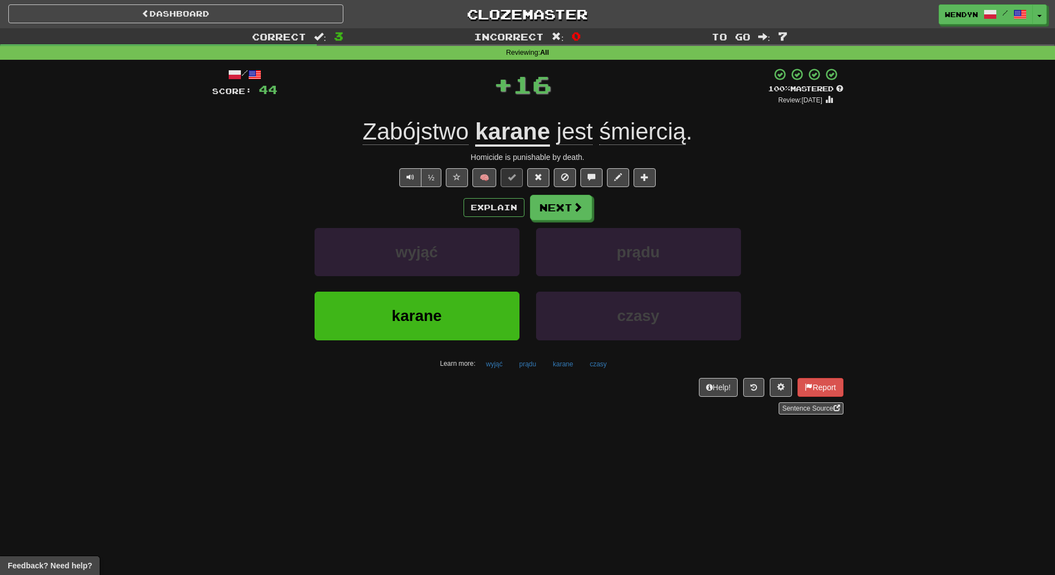
click at [440, 345] on div "karane" at bounding box center [417, 324] width 222 height 64
click at [436, 324] on span "karane" at bounding box center [417, 315] width 50 height 17
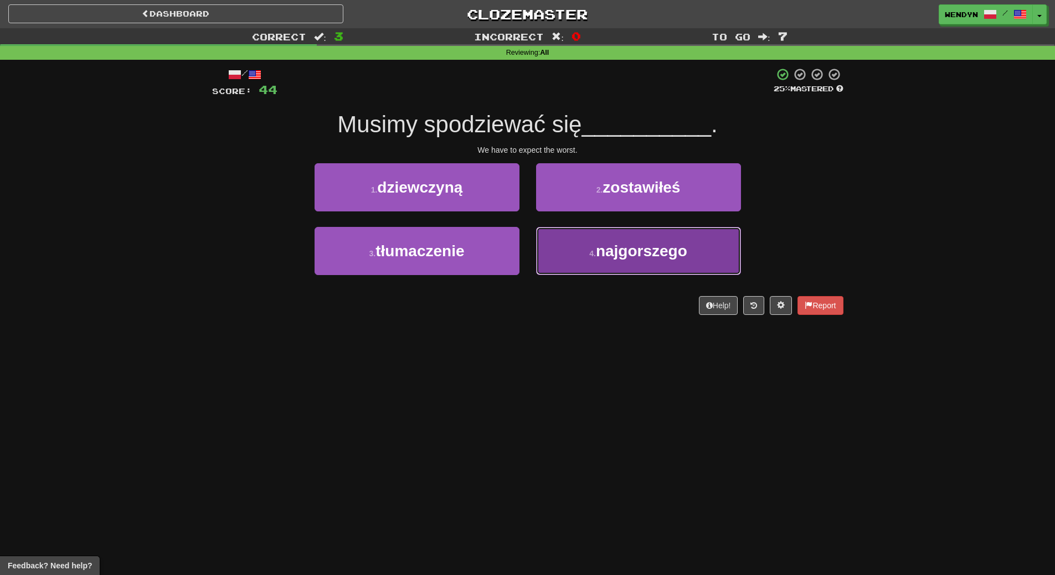
click at [624, 260] on button "4 . najgorszego" at bounding box center [638, 251] width 205 height 48
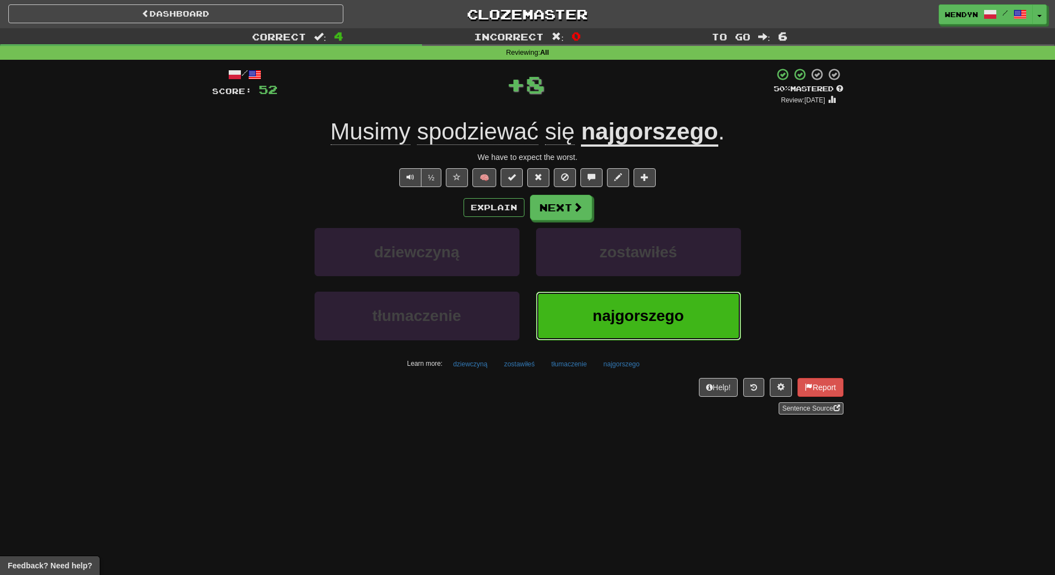
click at [610, 312] on span "najgorszego" at bounding box center [638, 315] width 91 height 17
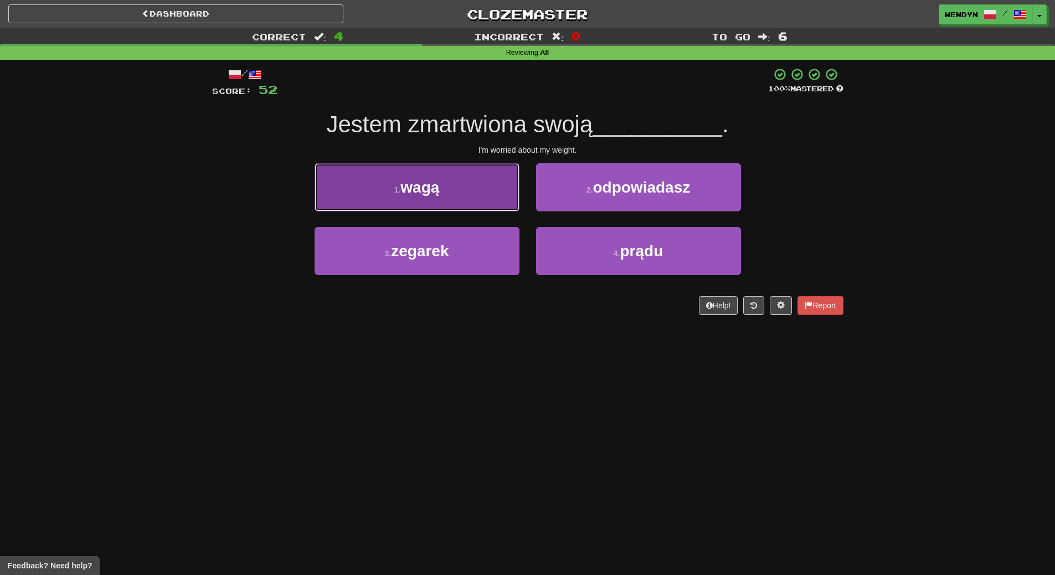
click at [463, 199] on button "1 . wagą" at bounding box center [417, 187] width 205 height 48
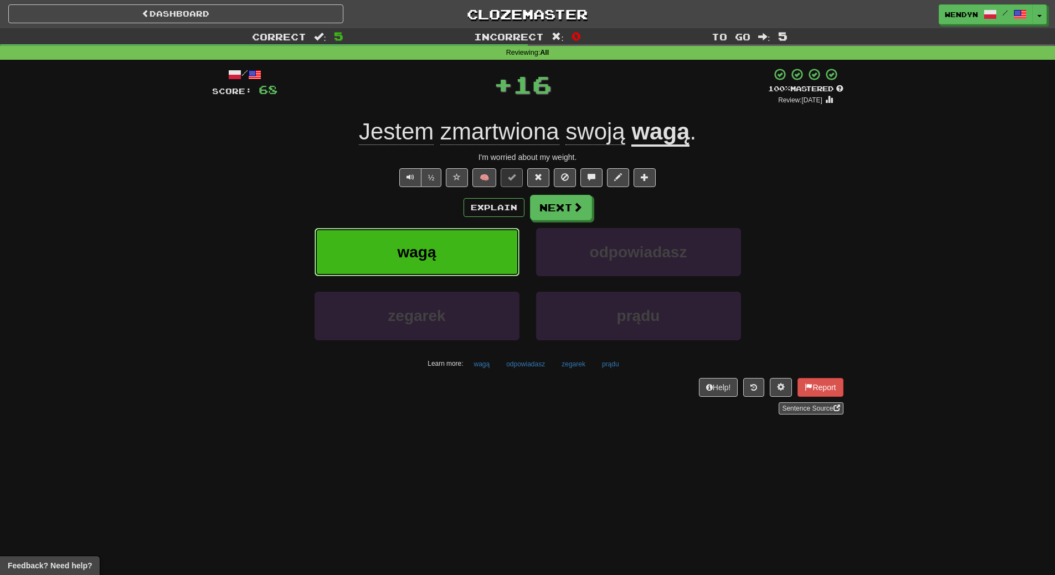
click at [463, 246] on button "wagą" at bounding box center [417, 252] width 205 height 48
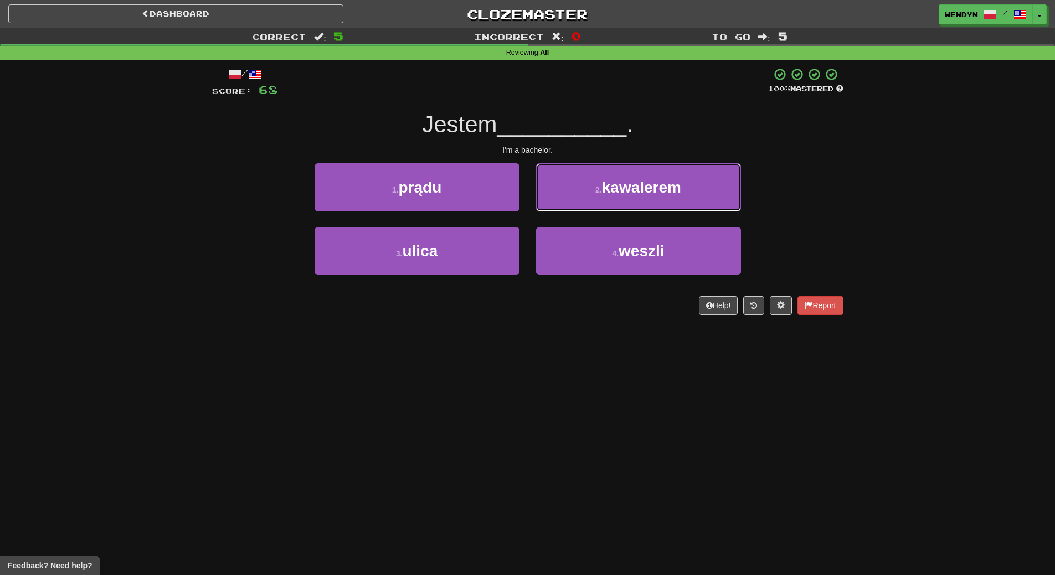
click at [676, 183] on span "kawalerem" at bounding box center [641, 187] width 79 height 17
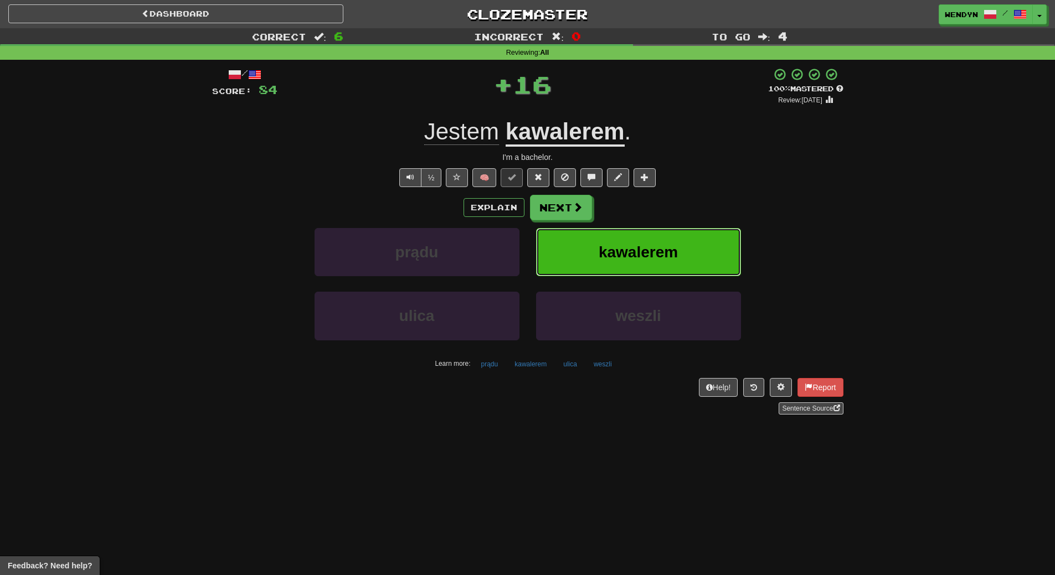
click at [683, 243] on button "kawalerem" at bounding box center [638, 252] width 205 height 48
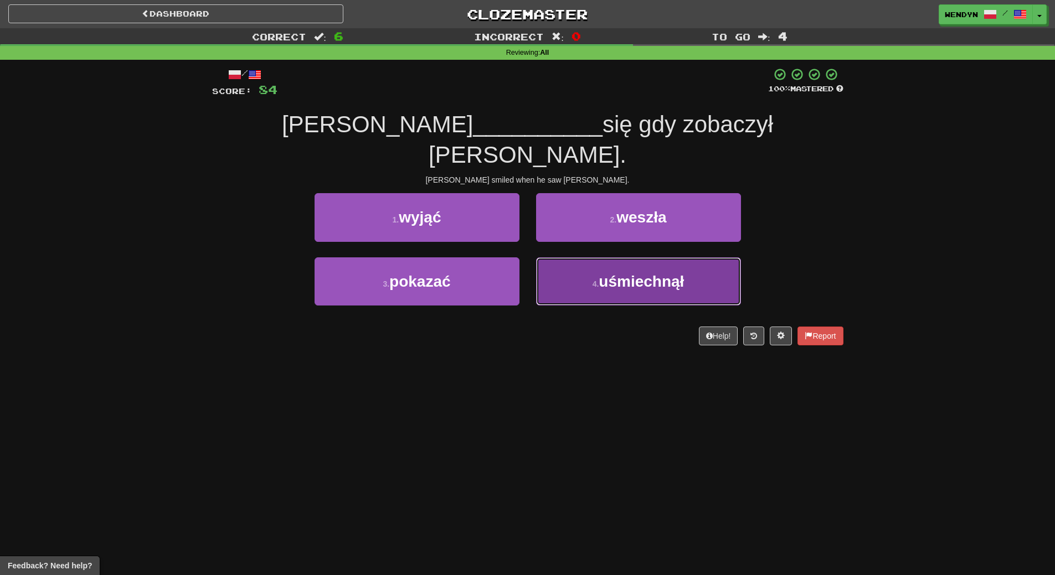
click at [690, 258] on button "4 . uśmiechnął" at bounding box center [638, 282] width 205 height 48
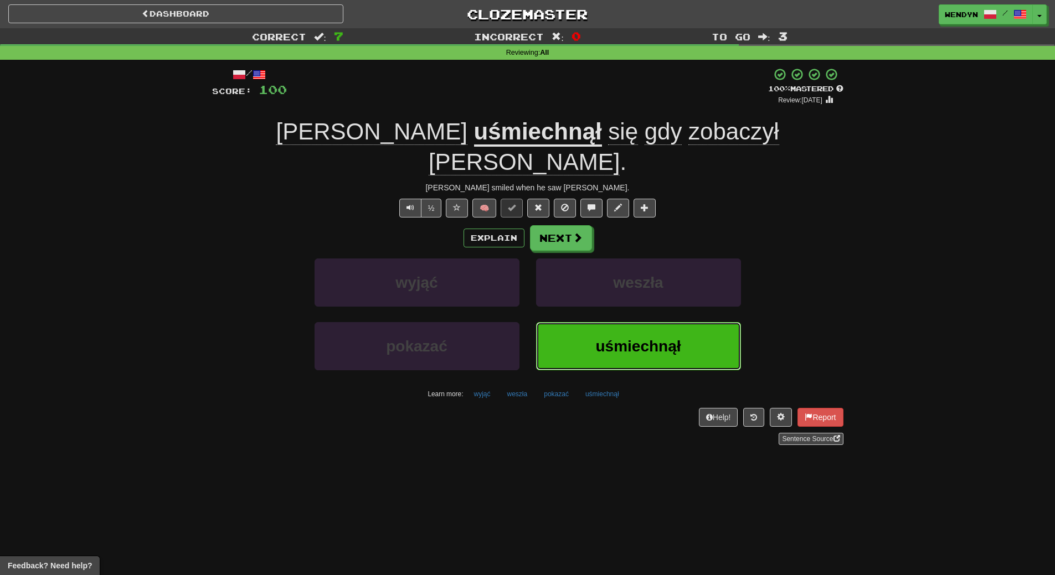
click at [661, 322] on button "uśmiechnął" at bounding box center [638, 346] width 205 height 48
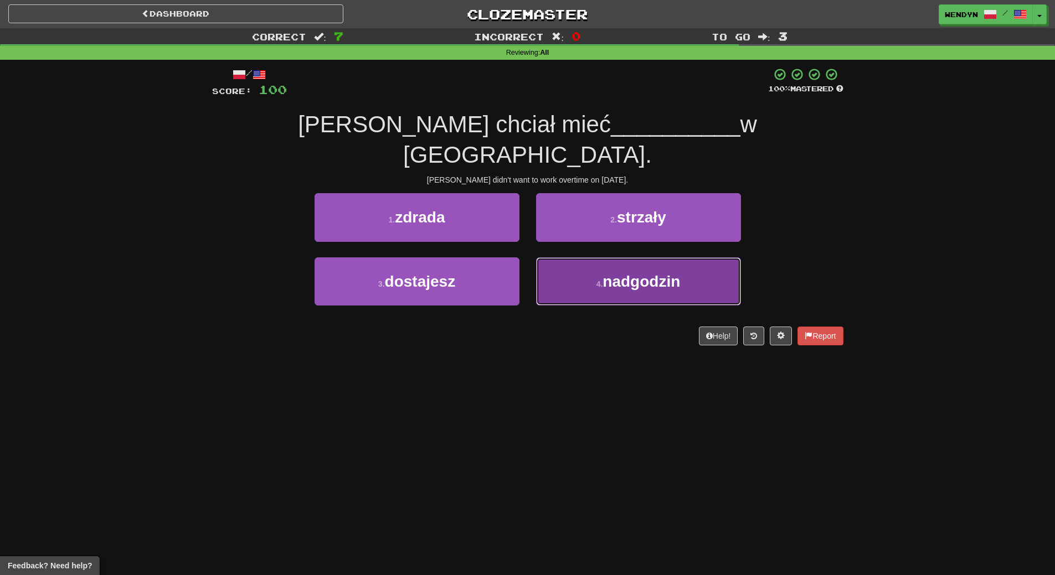
click at [616, 273] on span "nadgodzin" at bounding box center [642, 281] width 78 height 17
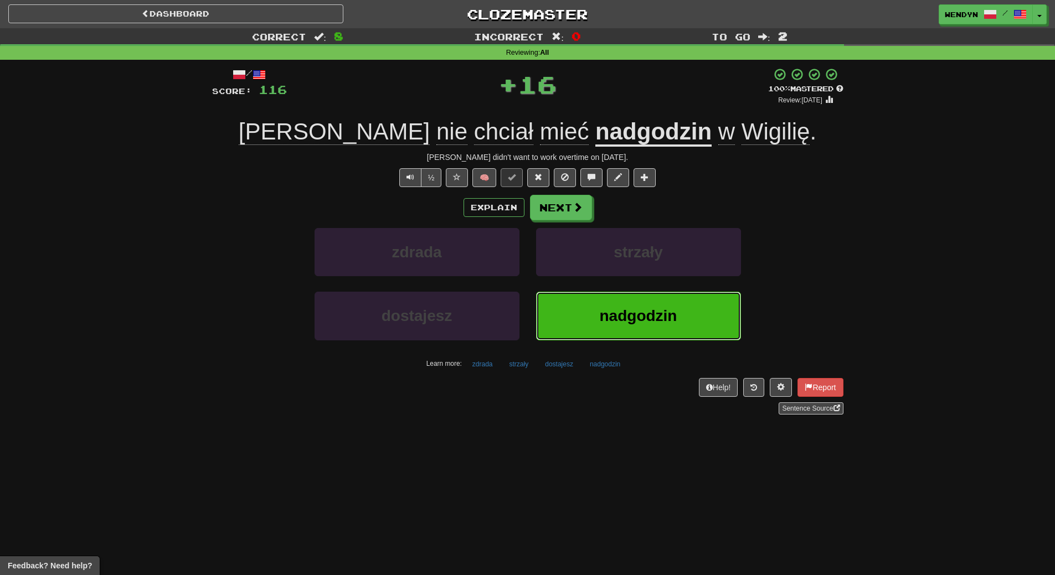
click at [614, 311] on span "nadgodzin" at bounding box center [639, 315] width 78 height 17
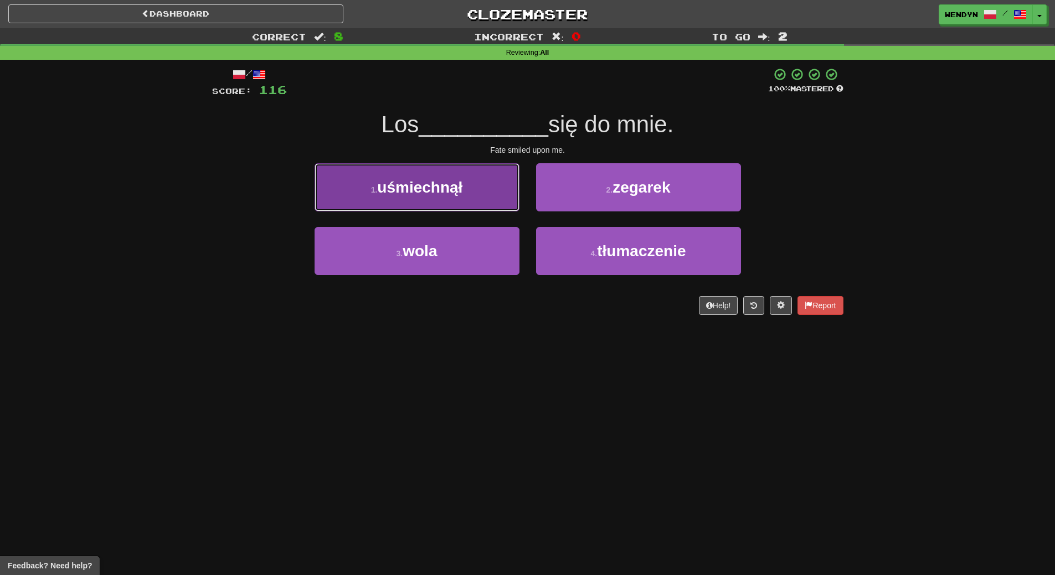
click at [438, 200] on button "1 . uśmiechnął" at bounding box center [417, 187] width 205 height 48
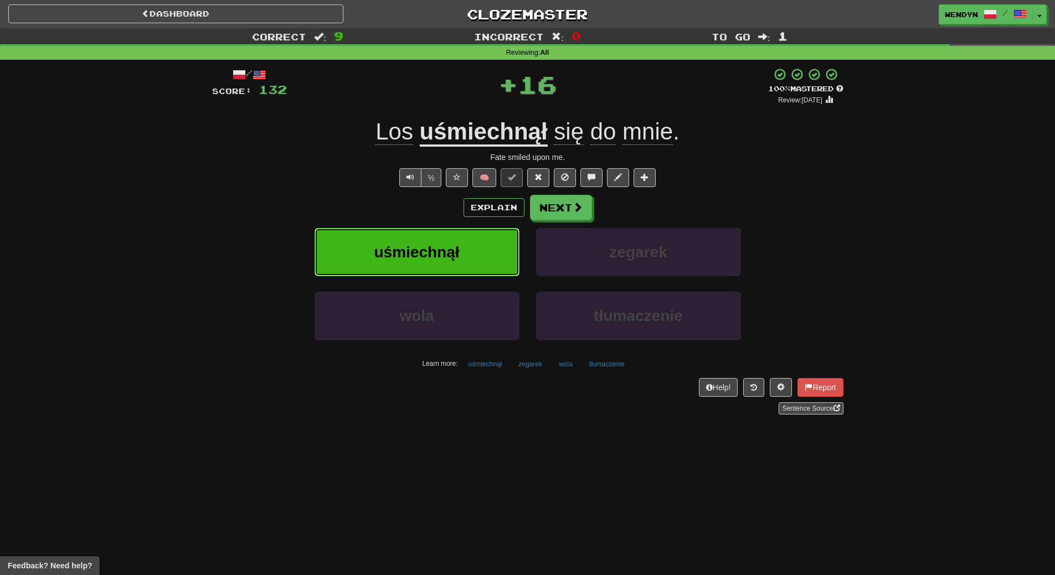
click at [438, 244] on span "uśmiechnął" at bounding box center [416, 252] width 85 height 17
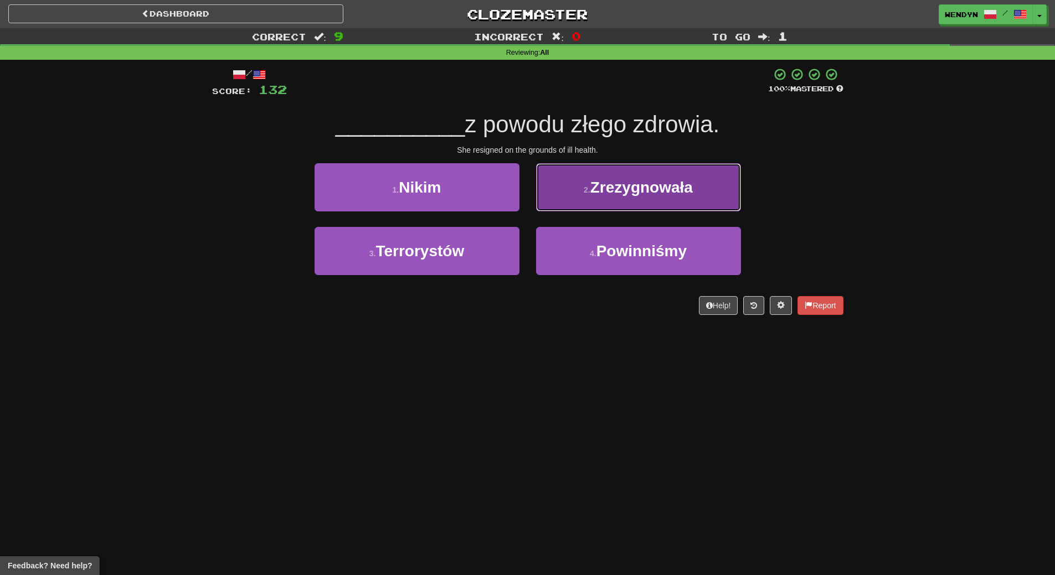
click at [710, 182] on button "2 . Zrezygnowała" at bounding box center [638, 187] width 205 height 48
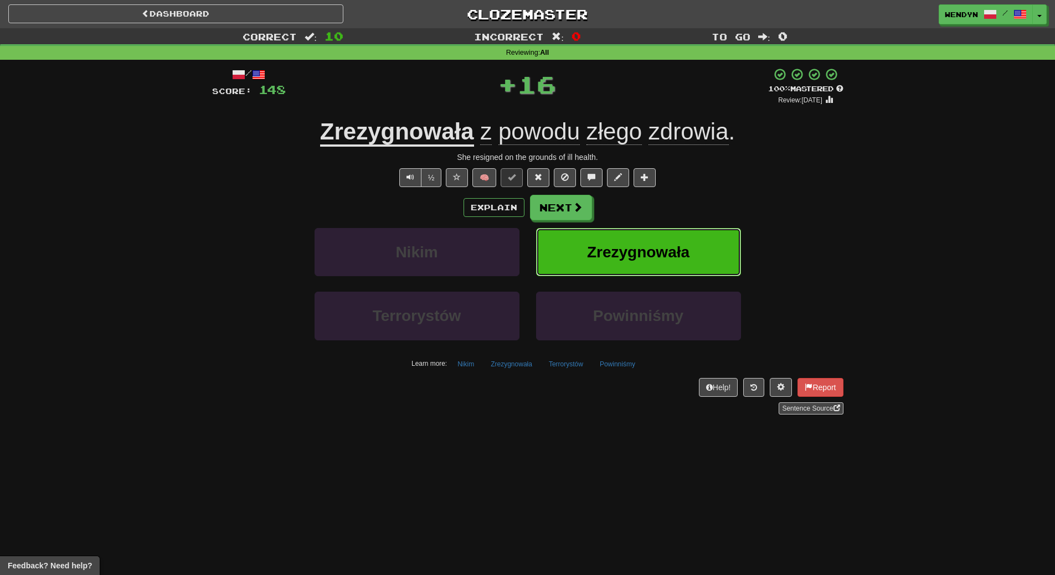
click at [706, 233] on button "Zrezygnowała" at bounding box center [638, 252] width 205 height 48
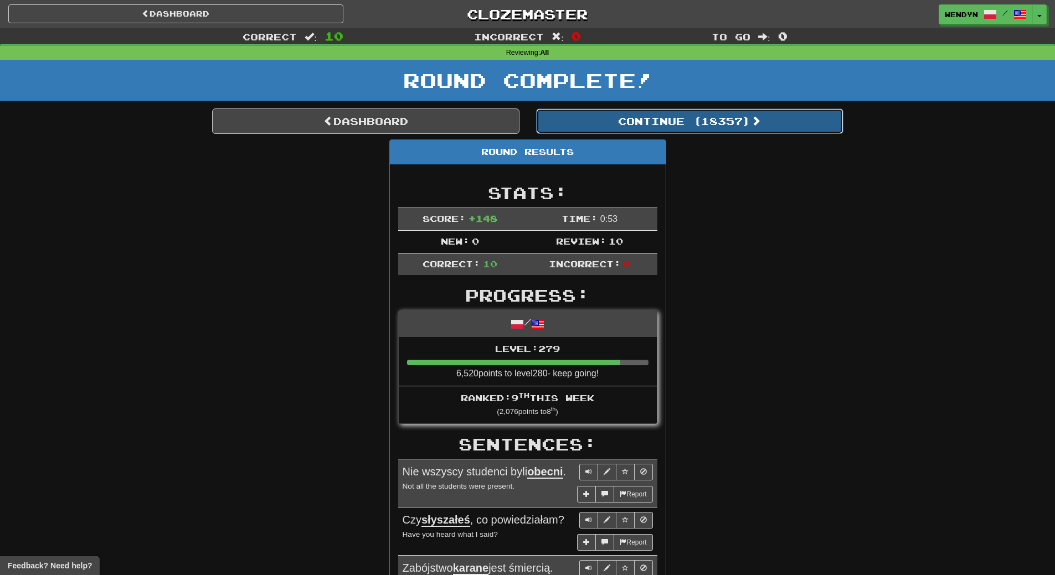
click at [733, 113] on button "Continue ( 18357 )" at bounding box center [689, 121] width 307 height 25
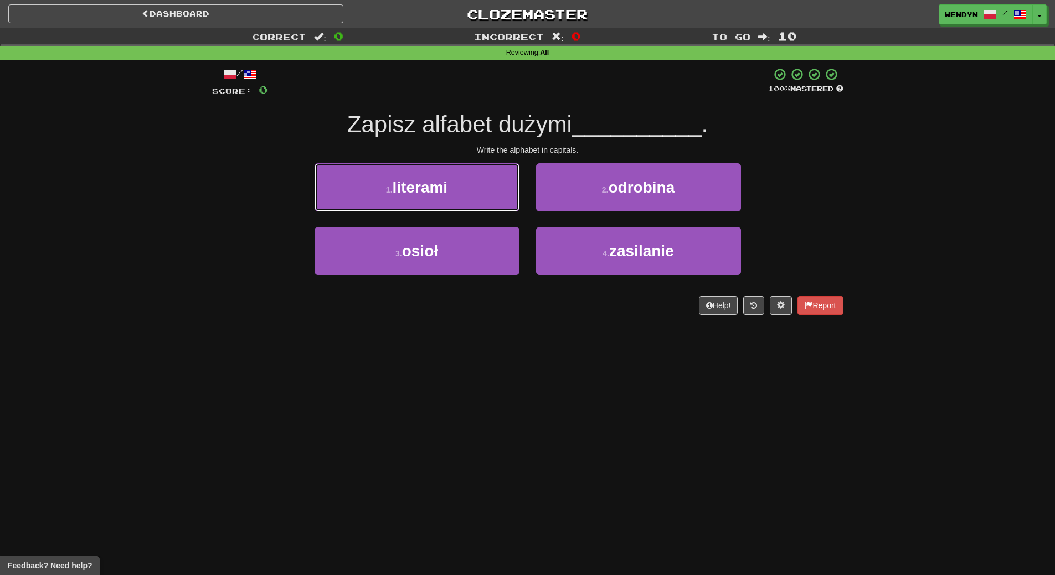
click at [473, 194] on button "1 . literami" at bounding box center [417, 187] width 205 height 48
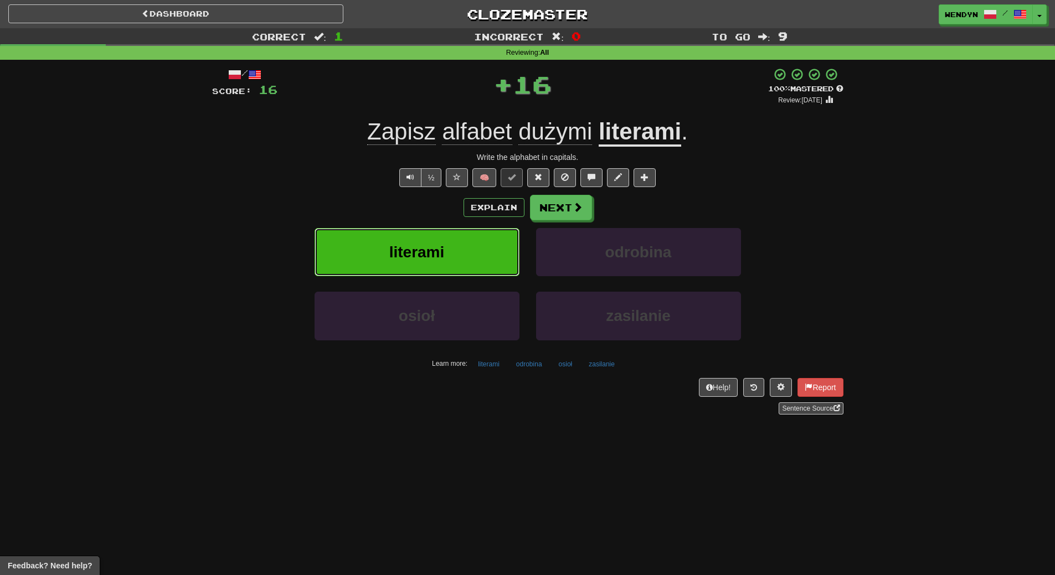
click at [473, 252] on button "literami" at bounding box center [417, 252] width 205 height 48
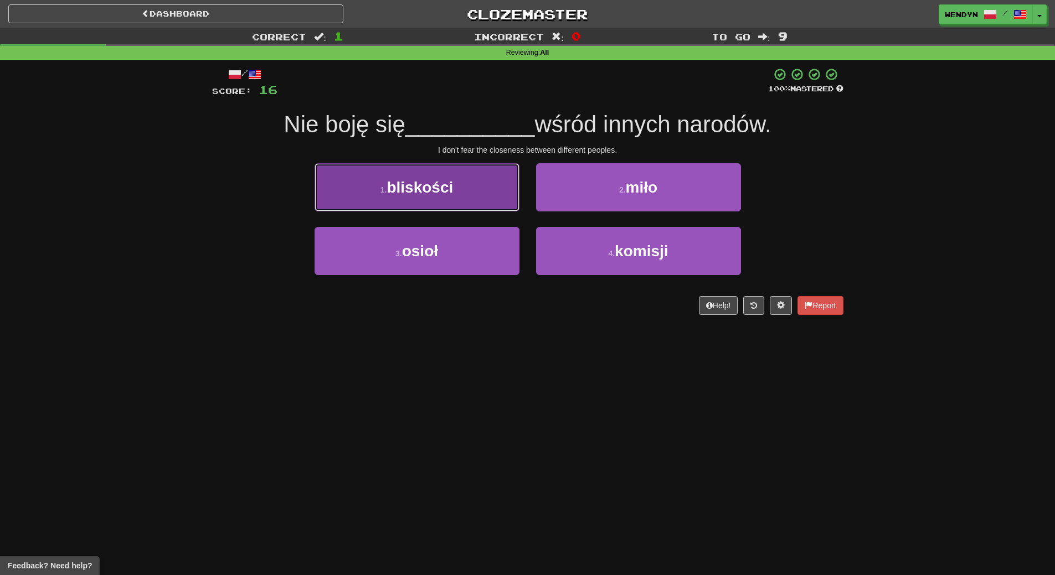
click at [490, 198] on button "1 . bliskości" at bounding box center [417, 187] width 205 height 48
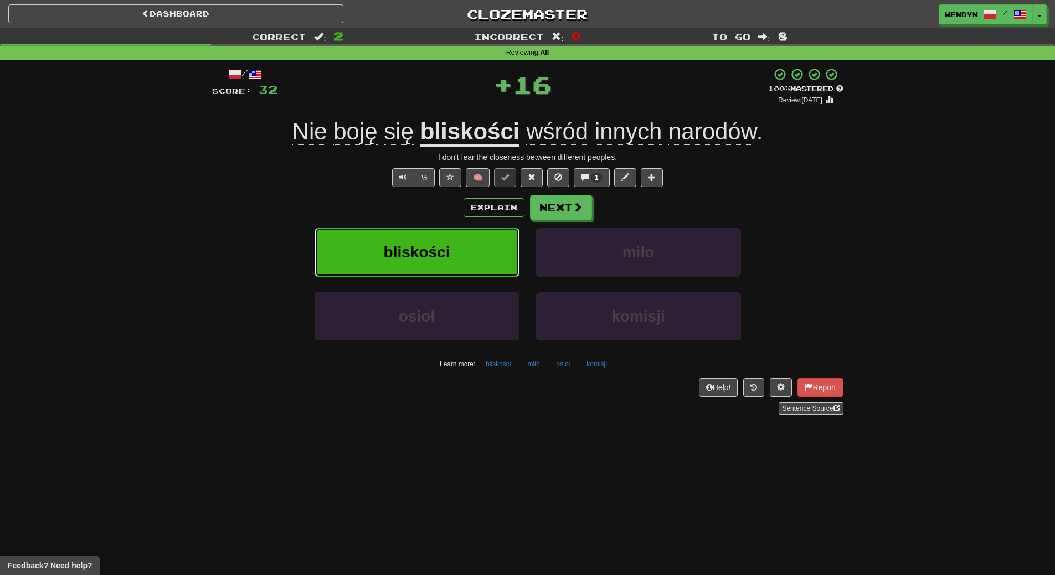
click at [493, 253] on button "bliskości" at bounding box center [417, 252] width 205 height 48
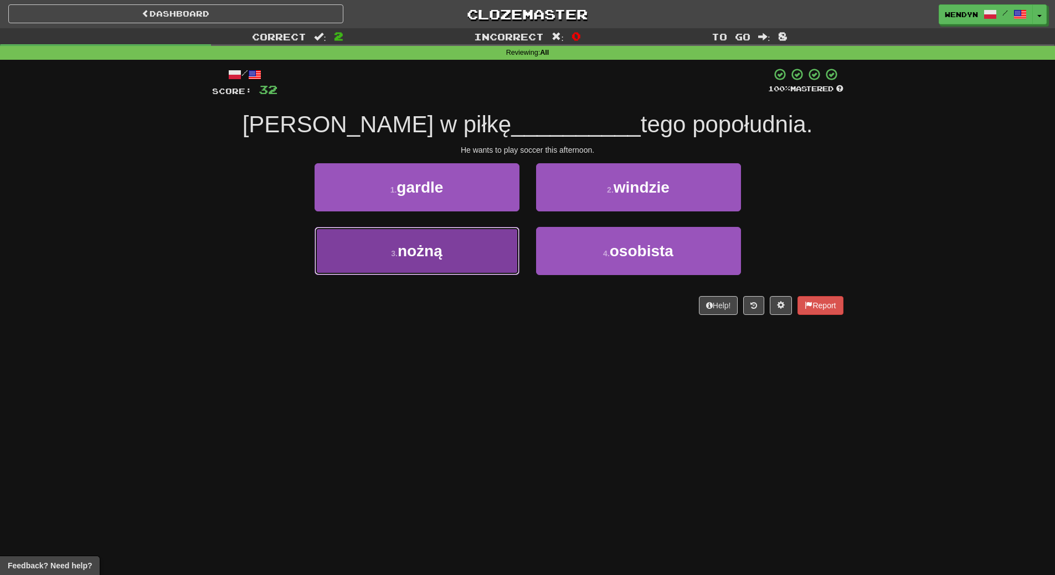
click at [420, 250] on span "nożną" at bounding box center [420, 251] width 45 height 17
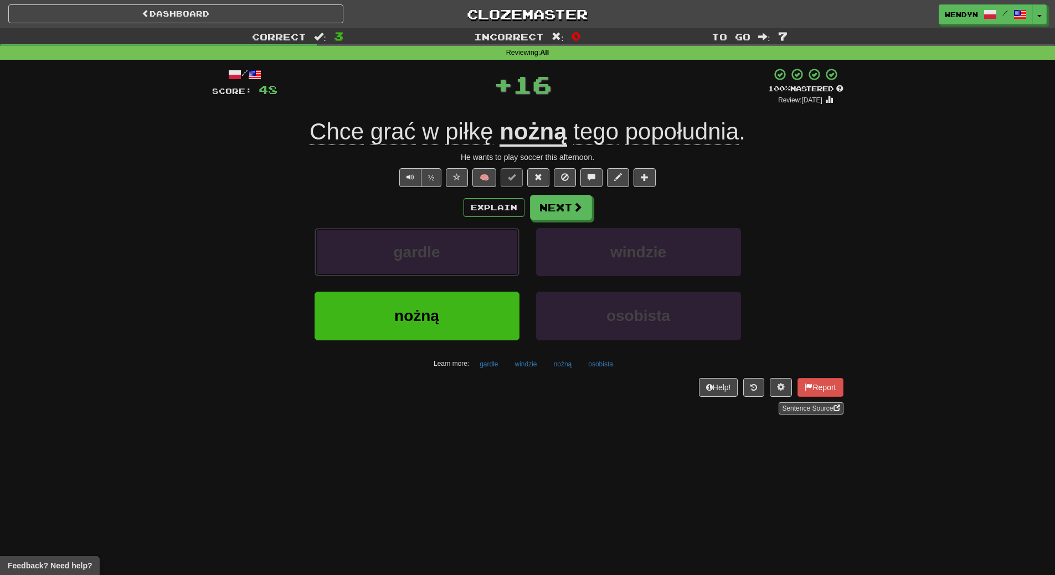
click at [420, 250] on span "gardle" at bounding box center [416, 252] width 47 height 17
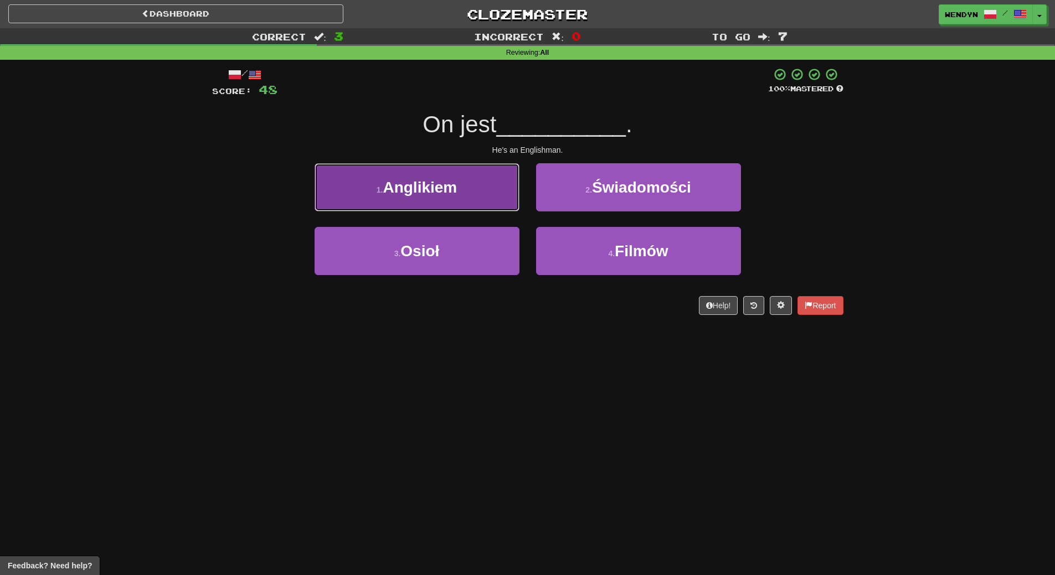
click at [437, 179] on span "Anglikiem" at bounding box center [420, 187] width 74 height 17
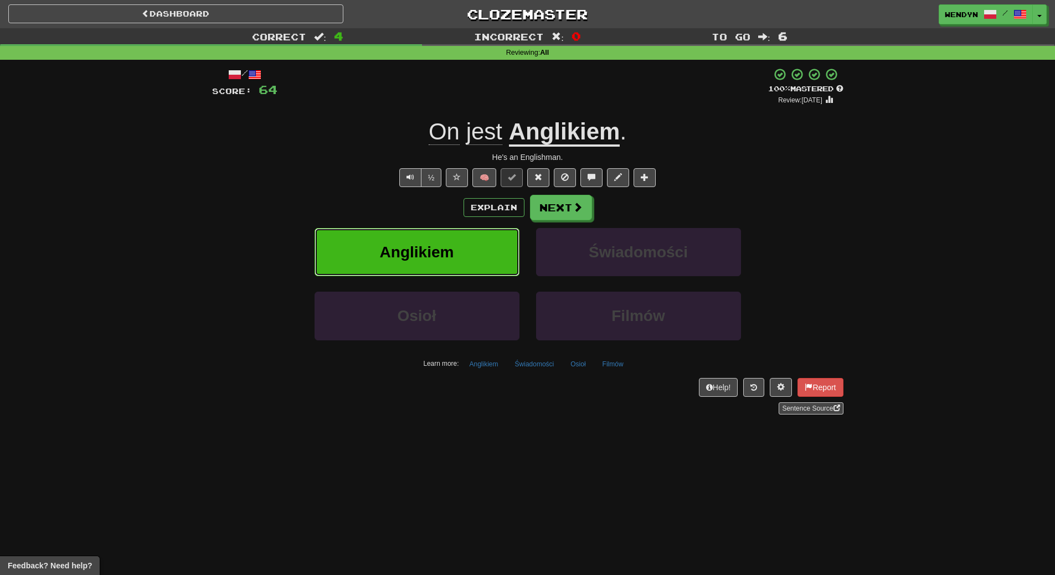
click at [443, 236] on button "Anglikiem" at bounding box center [417, 252] width 205 height 48
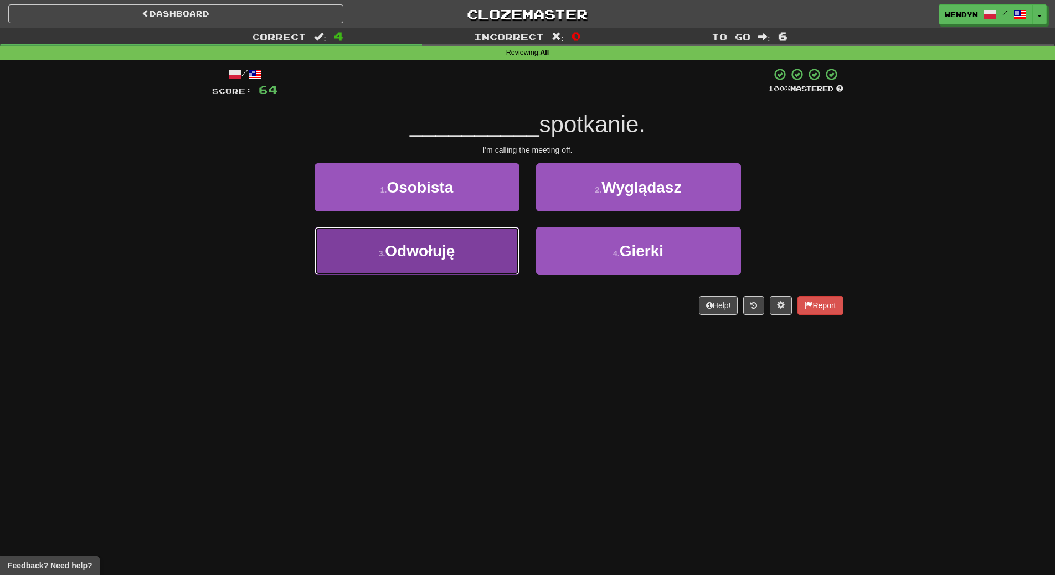
click at [440, 265] on button "3 . Odwołuję" at bounding box center [417, 251] width 205 height 48
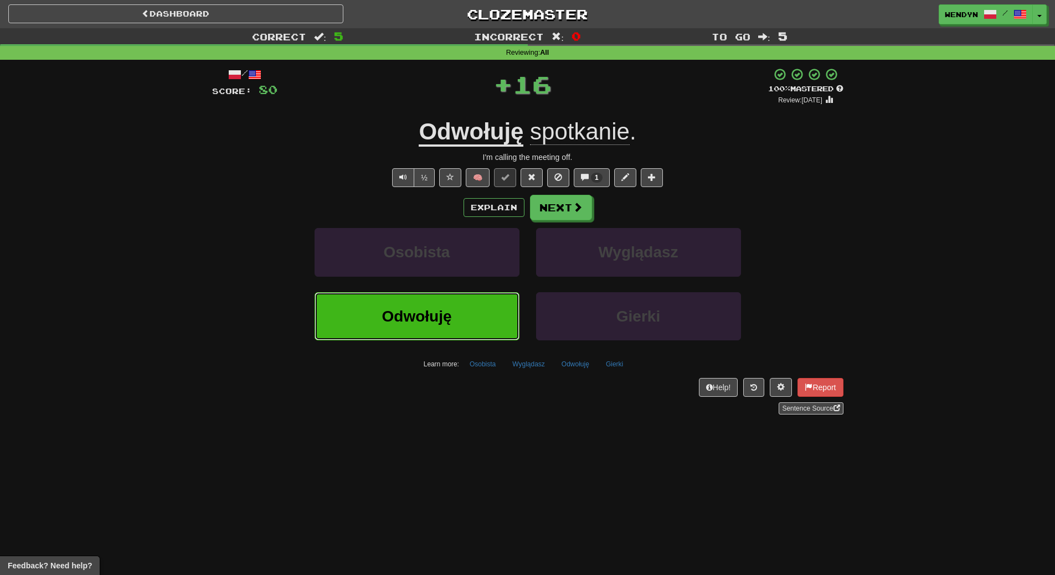
click at [451, 317] on span "Odwołuję" at bounding box center [417, 316] width 70 height 17
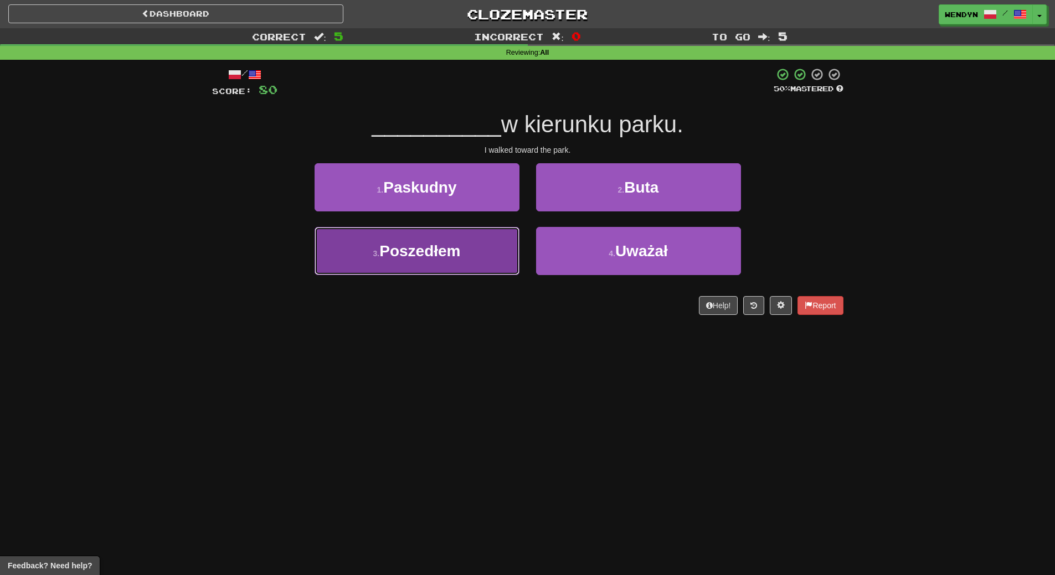
click at [459, 264] on button "3 . Poszedłem" at bounding box center [417, 251] width 205 height 48
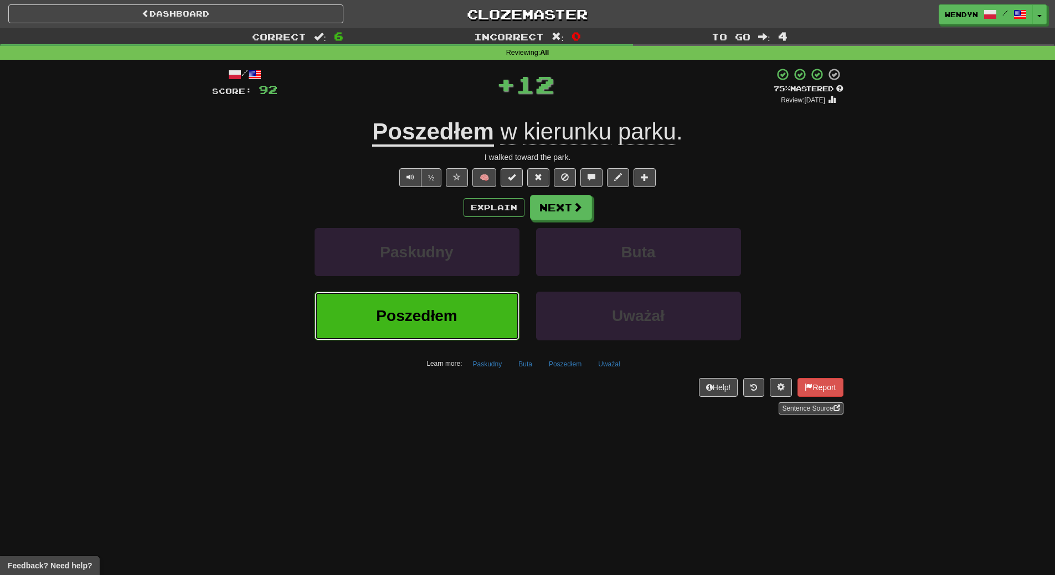
click at [441, 308] on span "Poszedłem" at bounding box center [416, 315] width 81 height 17
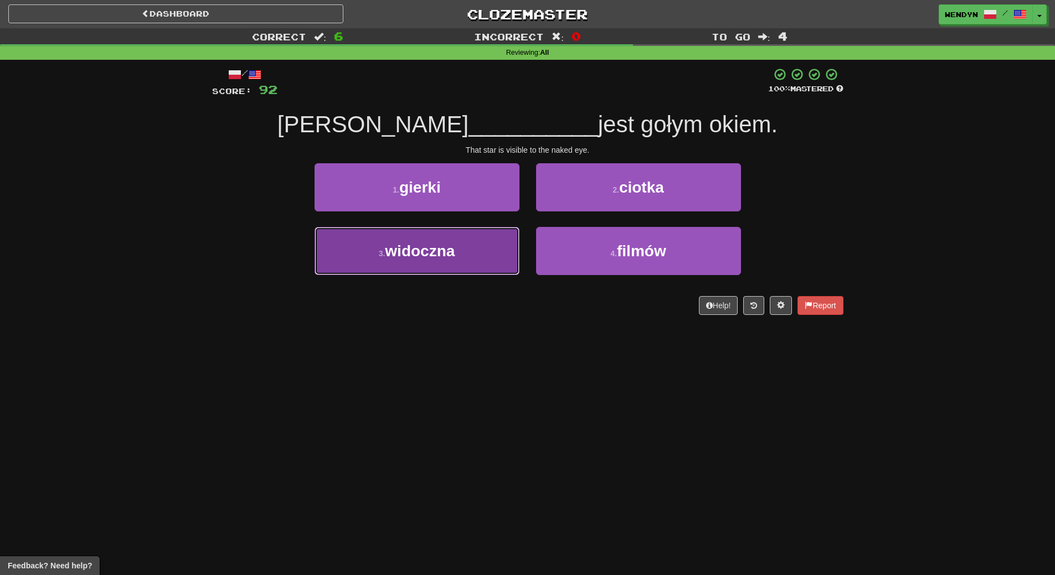
click at [430, 264] on button "3 . widoczna" at bounding box center [417, 251] width 205 height 48
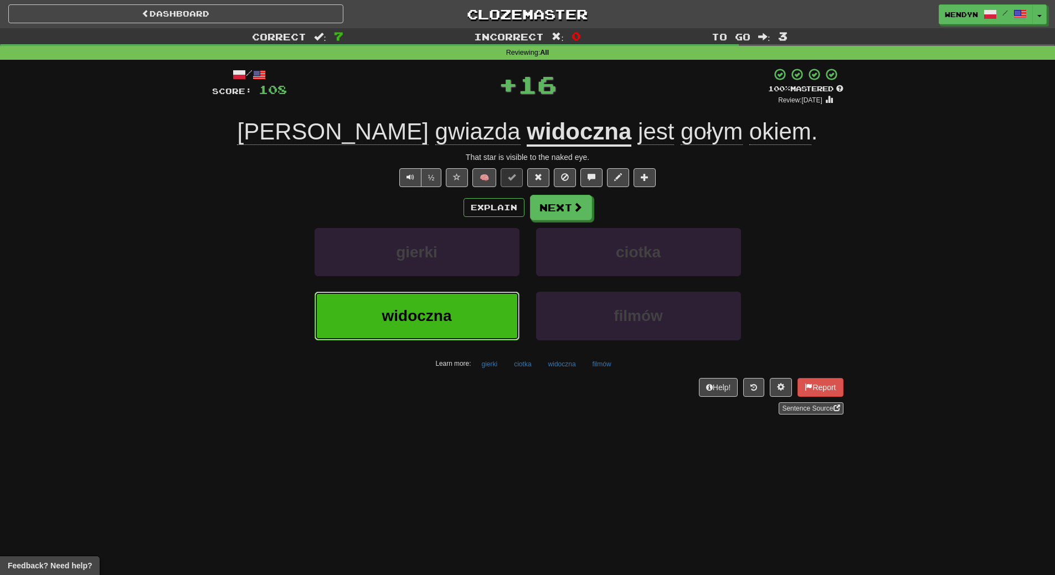
click at [431, 306] on button "widoczna" at bounding box center [417, 316] width 205 height 48
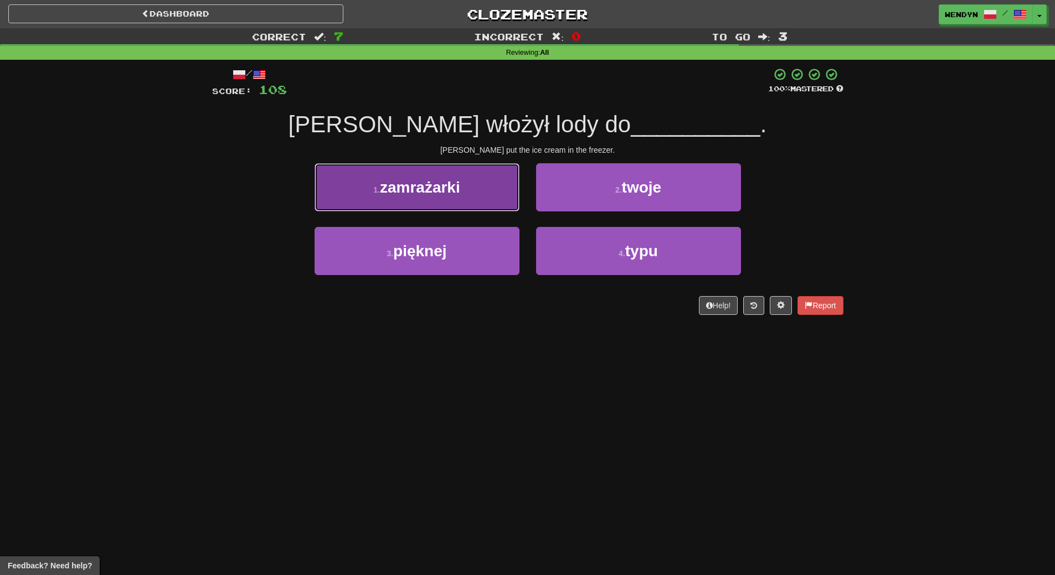
click at [395, 202] on button "1 . zamrażarki" at bounding box center [417, 187] width 205 height 48
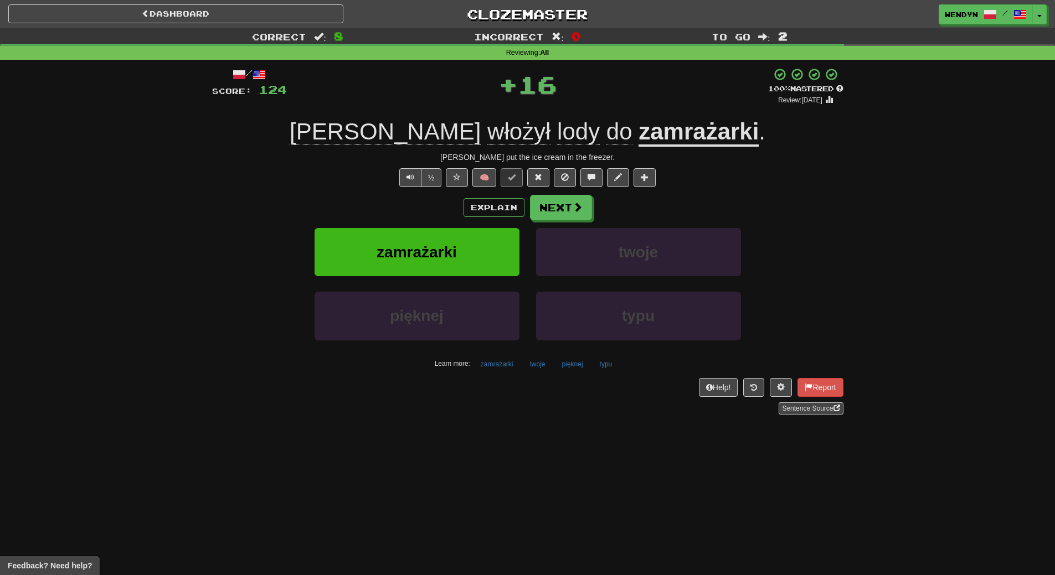
click at [395, 202] on div "Explain Next" at bounding box center [527, 207] width 631 height 25
click at [394, 236] on button "zamrażarki" at bounding box center [417, 252] width 205 height 48
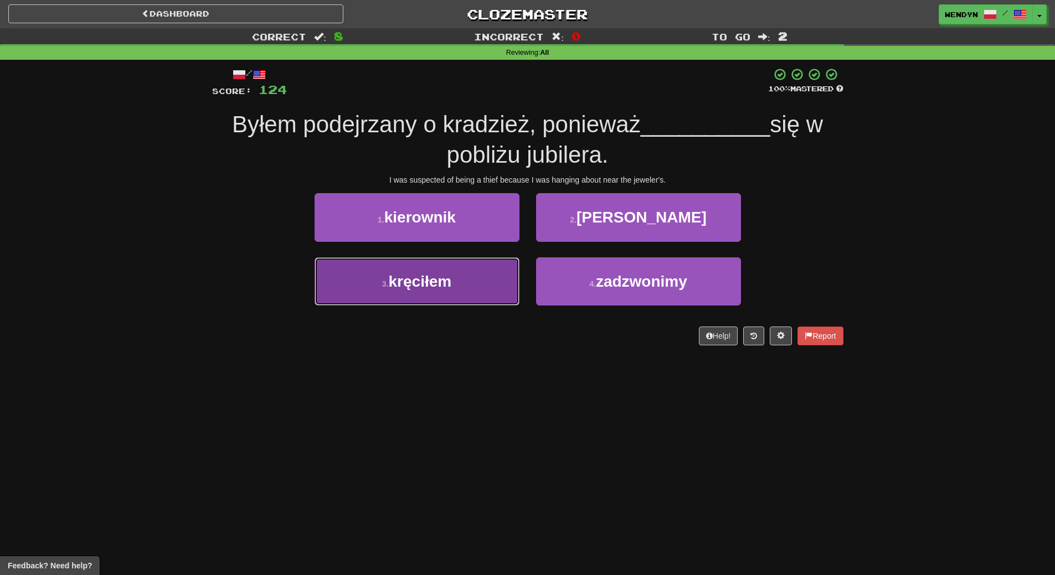
click at [497, 281] on button "3 . kręciłem" at bounding box center [417, 282] width 205 height 48
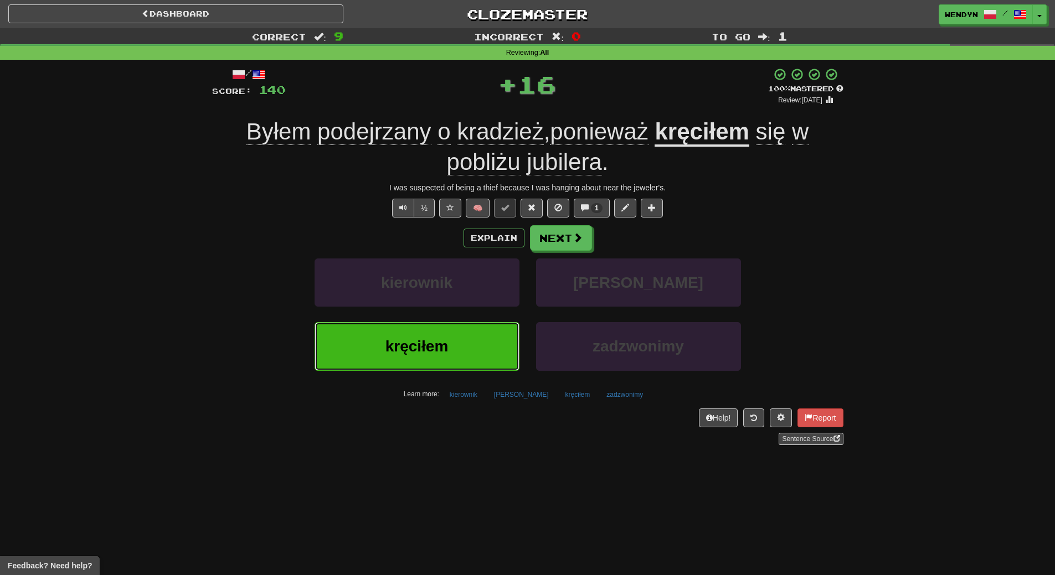
click at [467, 337] on button "kręciłem" at bounding box center [417, 346] width 205 height 48
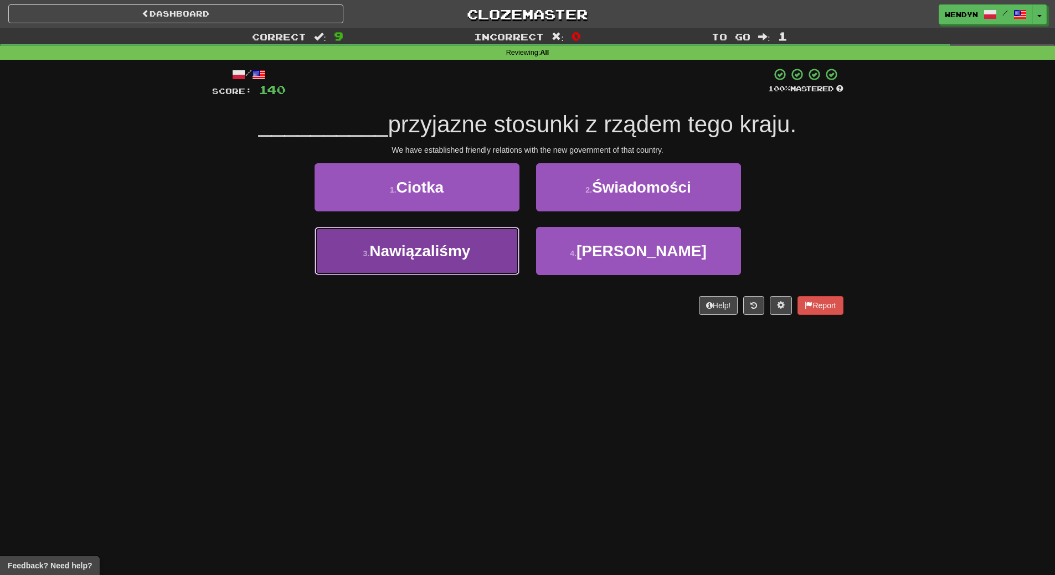
click at [397, 264] on button "3 . Nawiązaliśmy" at bounding box center [417, 251] width 205 height 48
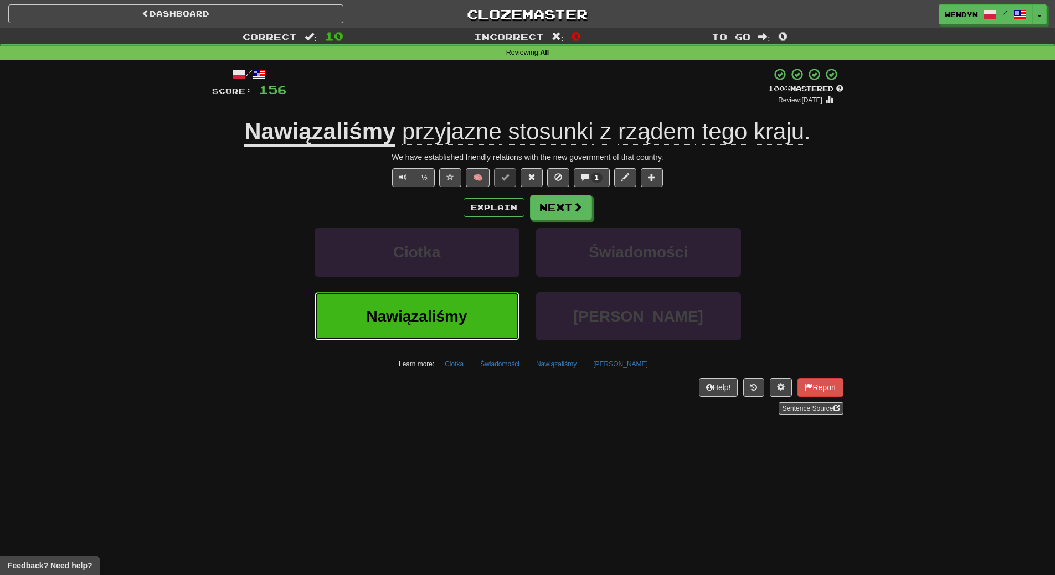
click at [425, 311] on span "Nawiązaliśmy" at bounding box center [416, 316] width 101 height 17
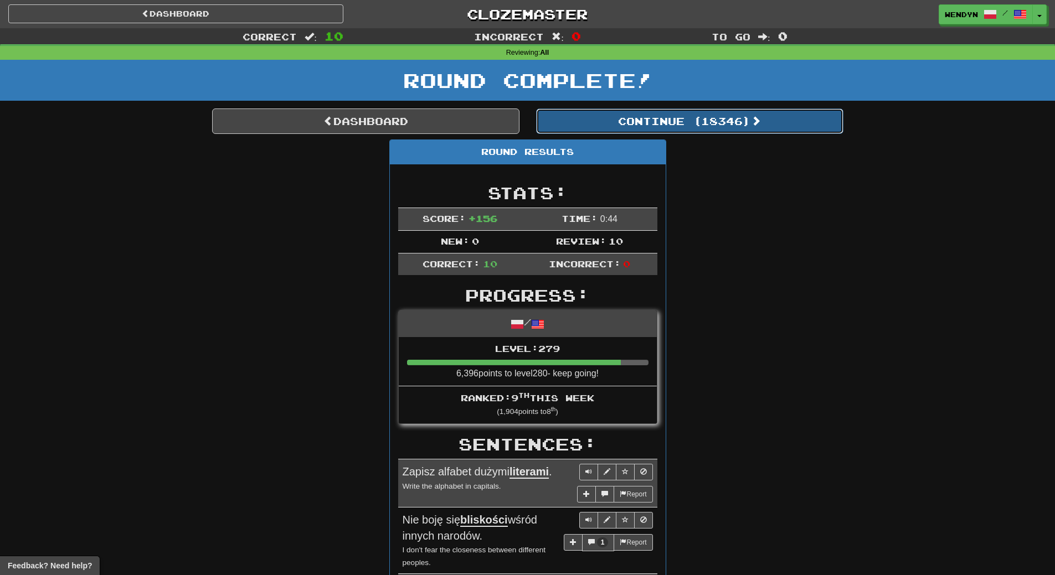
click at [732, 124] on button "Continue ( 18346 )" at bounding box center [689, 121] width 307 height 25
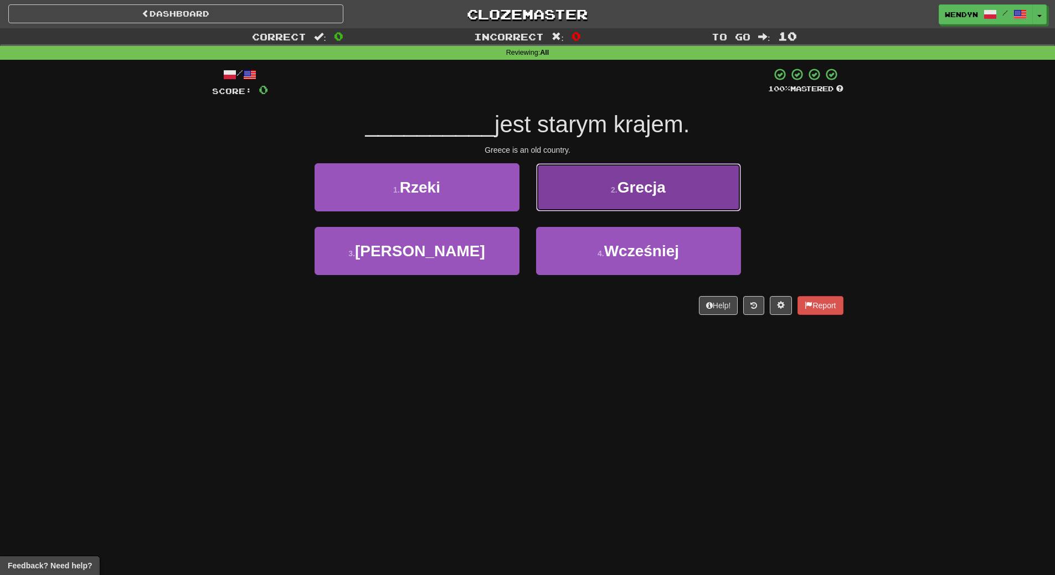
click at [638, 199] on button "2 . [GEOGRAPHIC_DATA]" at bounding box center [638, 187] width 205 height 48
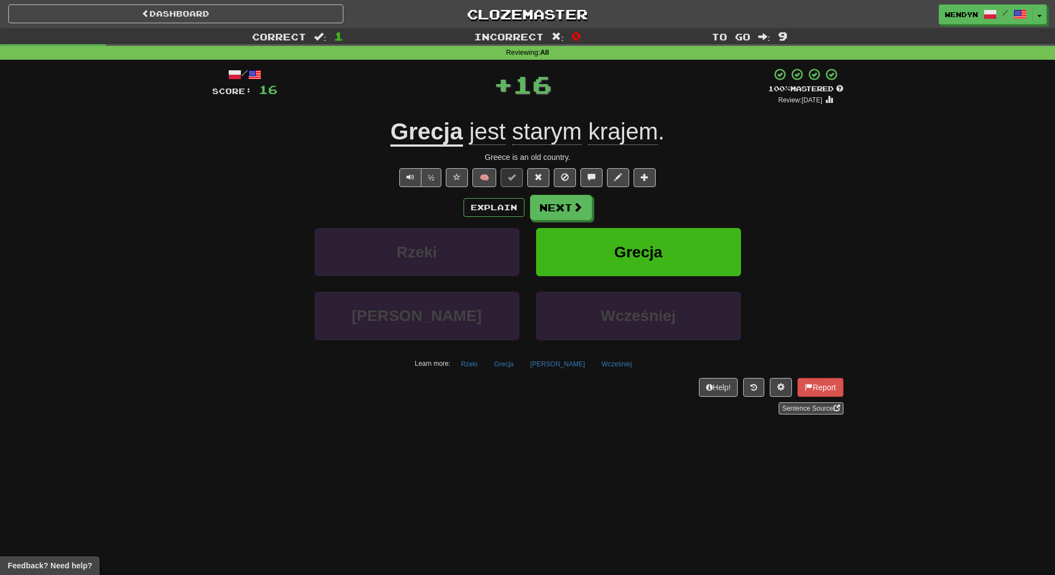
click at [638, 199] on div "Explain Next" at bounding box center [527, 207] width 631 height 25
click at [635, 233] on button "Grecja" at bounding box center [638, 252] width 205 height 48
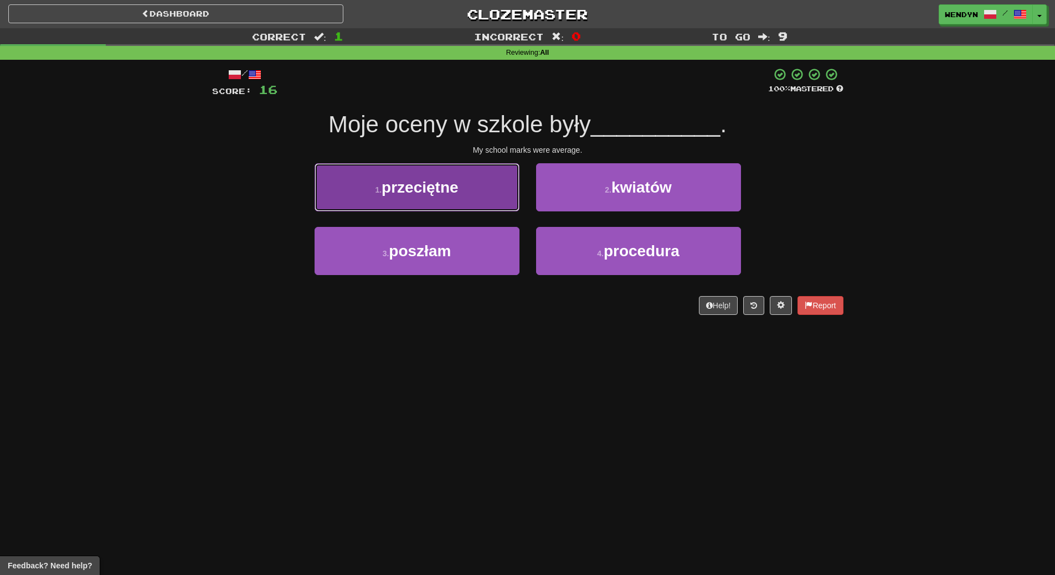
click at [449, 170] on button "1 . przeciętne" at bounding box center [417, 187] width 205 height 48
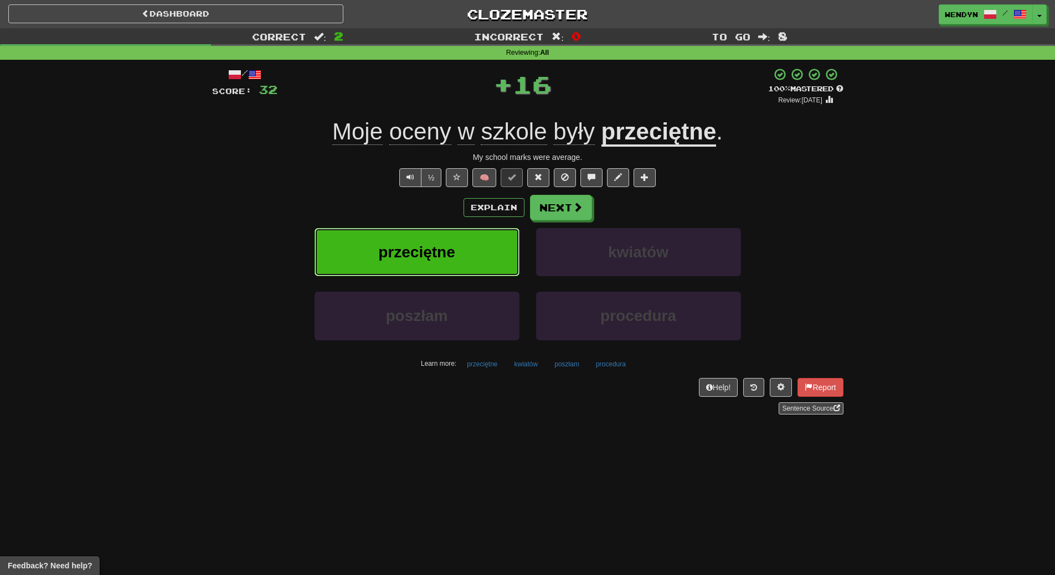
click at [451, 265] on button "przeciętne" at bounding box center [417, 252] width 205 height 48
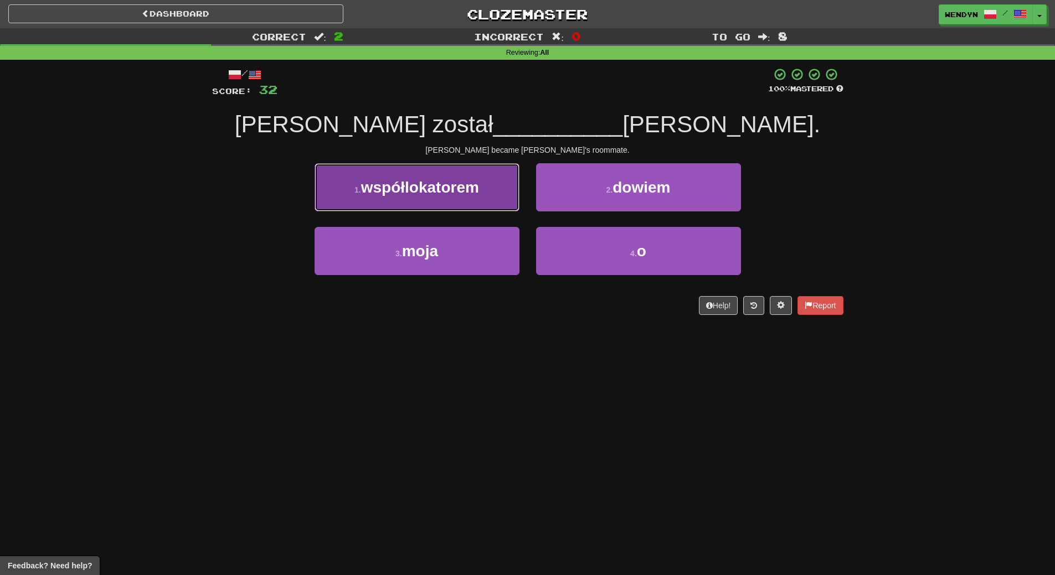
click at [438, 200] on button "1 . współlokatorem" at bounding box center [417, 187] width 205 height 48
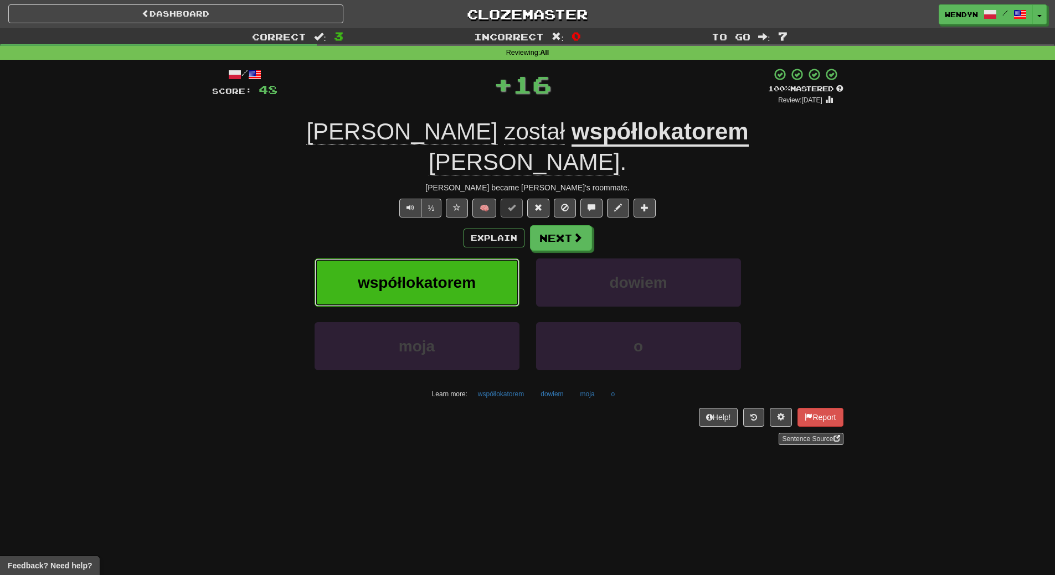
click at [438, 259] on button "współlokatorem" at bounding box center [417, 283] width 205 height 48
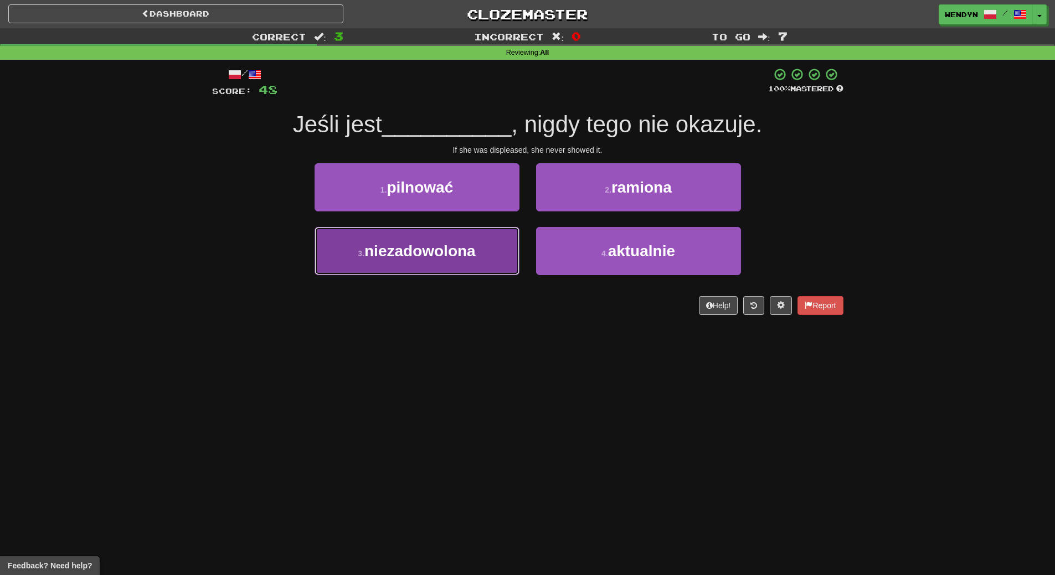
click at [410, 265] on button "3 . niezadowolona" at bounding box center [417, 251] width 205 height 48
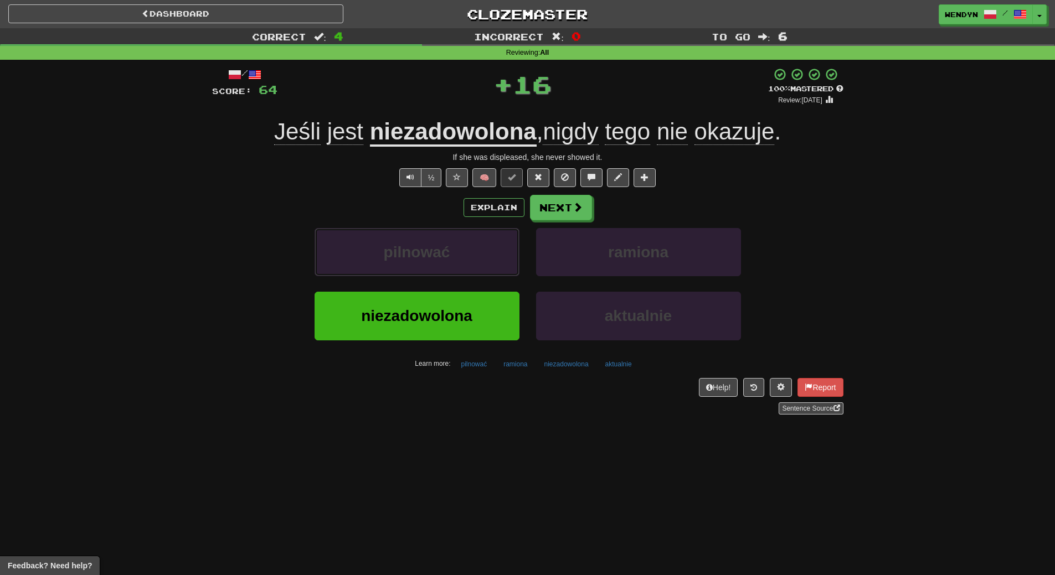
click at [410, 265] on button "pilnować" at bounding box center [417, 252] width 205 height 48
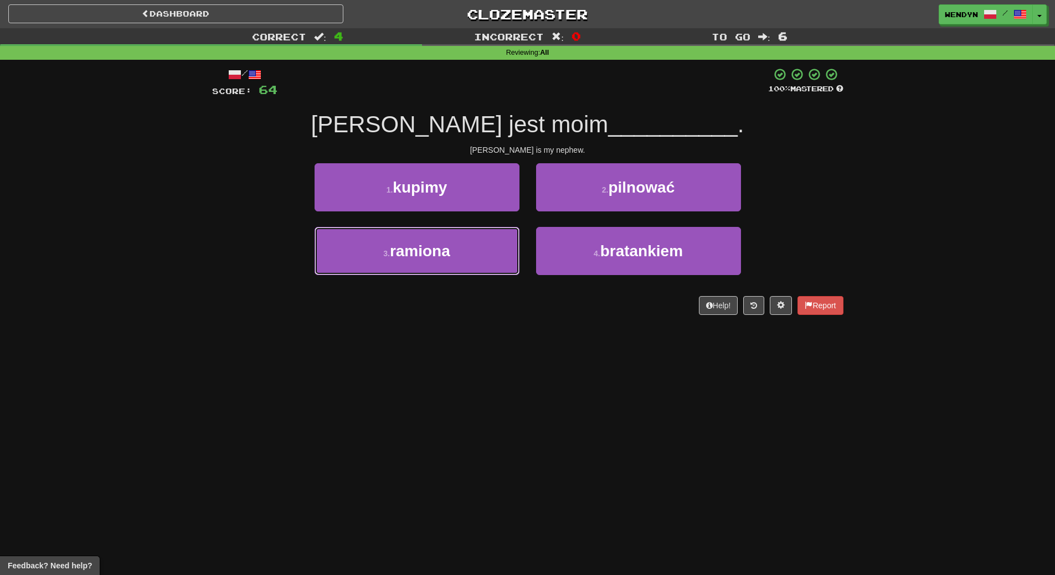
click at [410, 265] on button "3 . ramiona" at bounding box center [417, 251] width 205 height 48
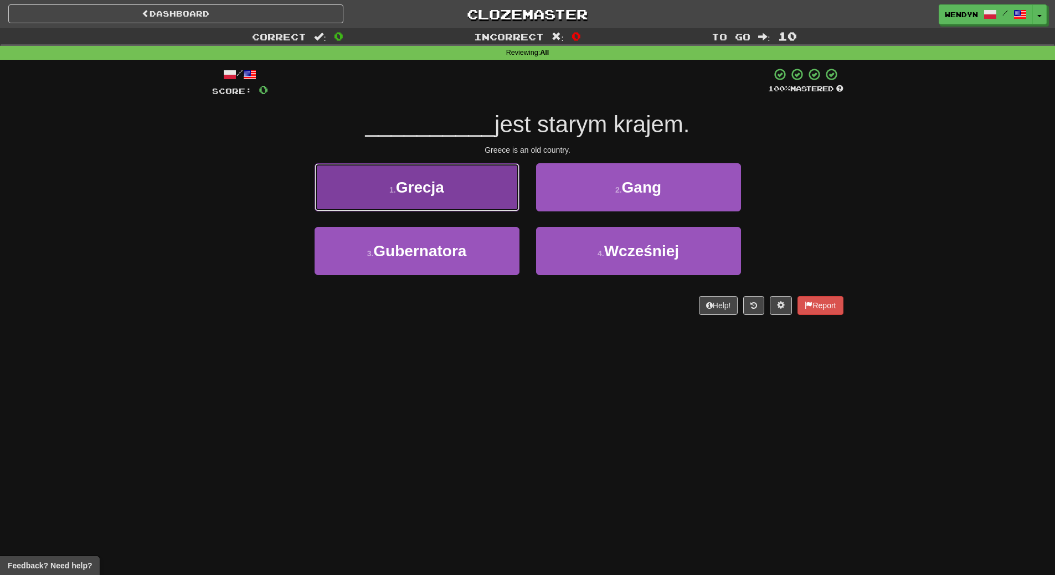
drag, startPoint x: 455, startPoint y: 195, endPoint x: 458, endPoint y: 237, distance: 41.6
click at [455, 197] on button "1 . Grecja" at bounding box center [417, 187] width 205 height 48
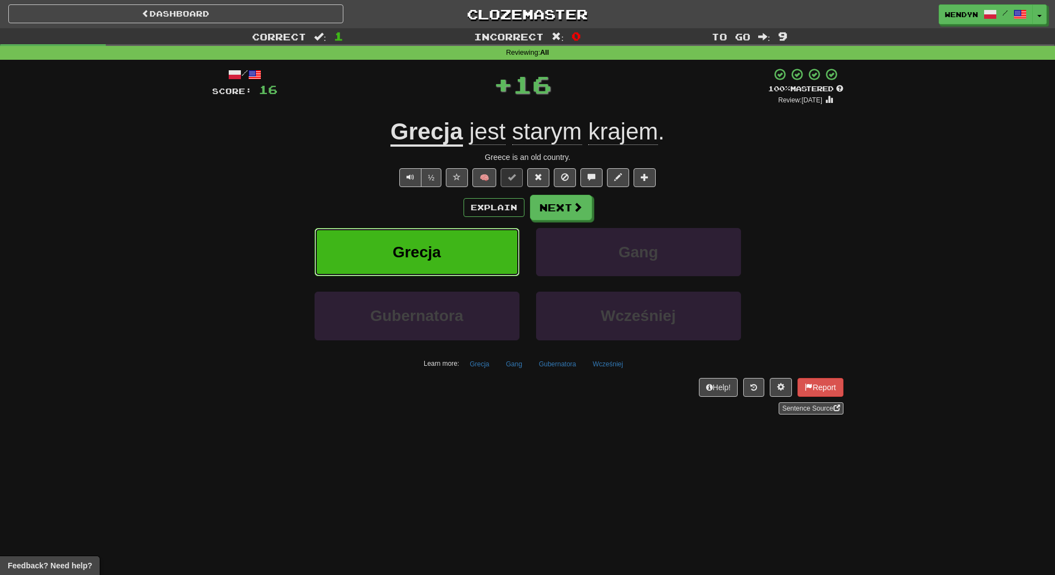
click at [458, 237] on button "Grecja" at bounding box center [417, 252] width 205 height 48
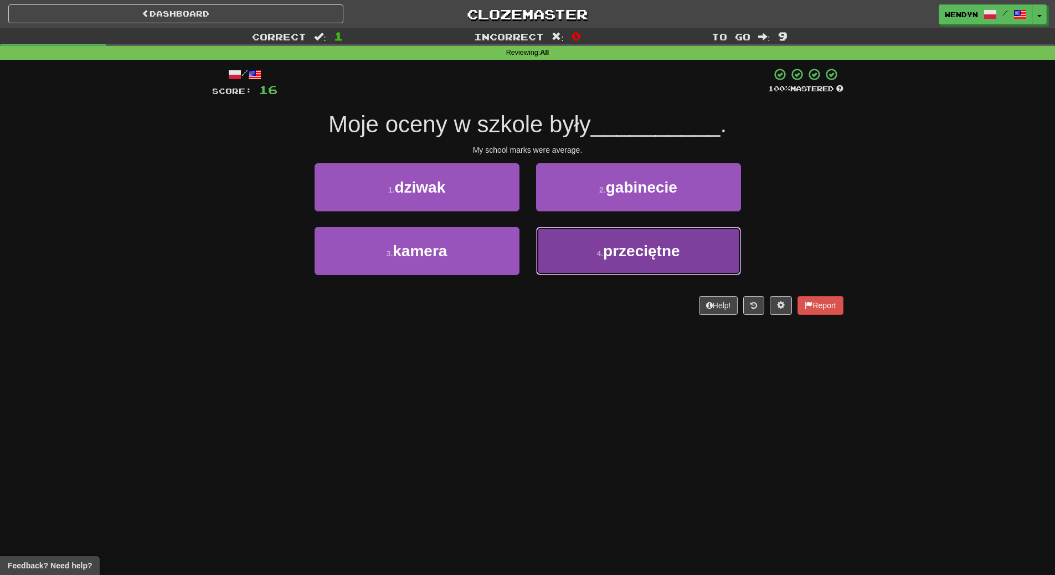
click at [603, 259] on button "4 . przeciętne" at bounding box center [638, 251] width 205 height 48
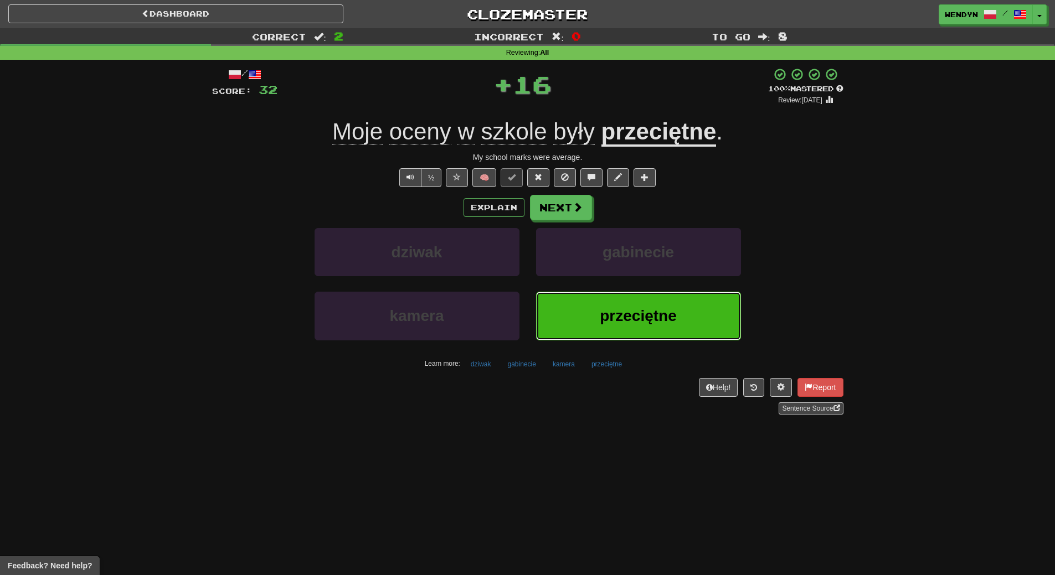
click at [607, 305] on button "przeciętne" at bounding box center [638, 316] width 205 height 48
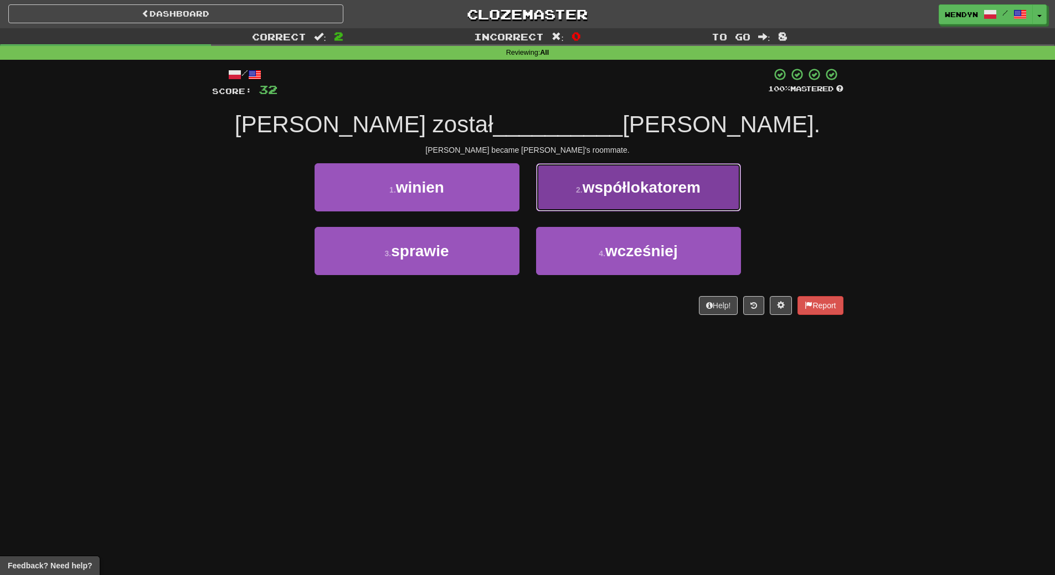
click at [591, 203] on button "2 . współlokatorem" at bounding box center [638, 187] width 205 height 48
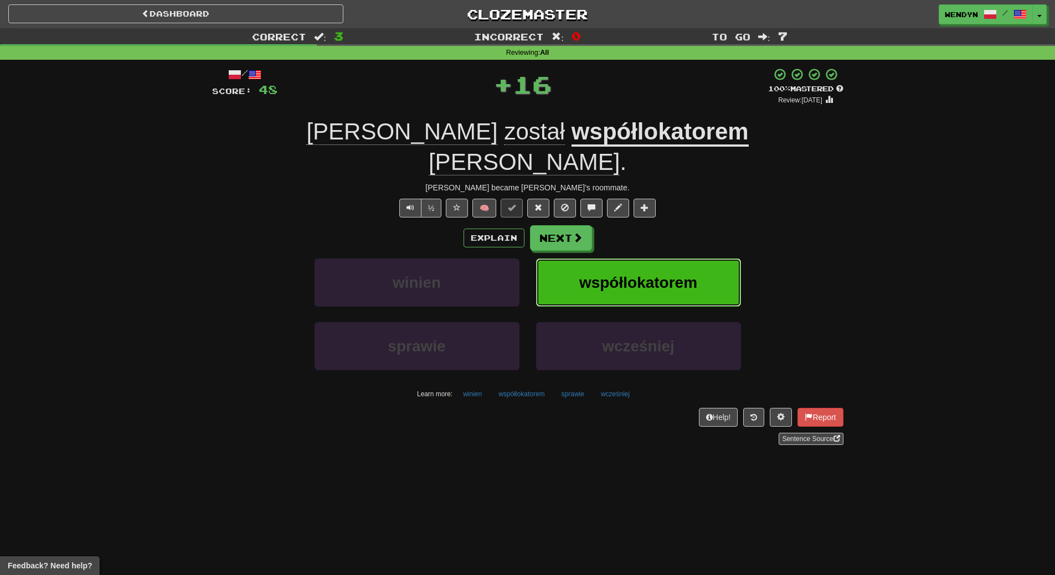
click at [604, 274] on span "współlokatorem" at bounding box center [638, 282] width 118 height 17
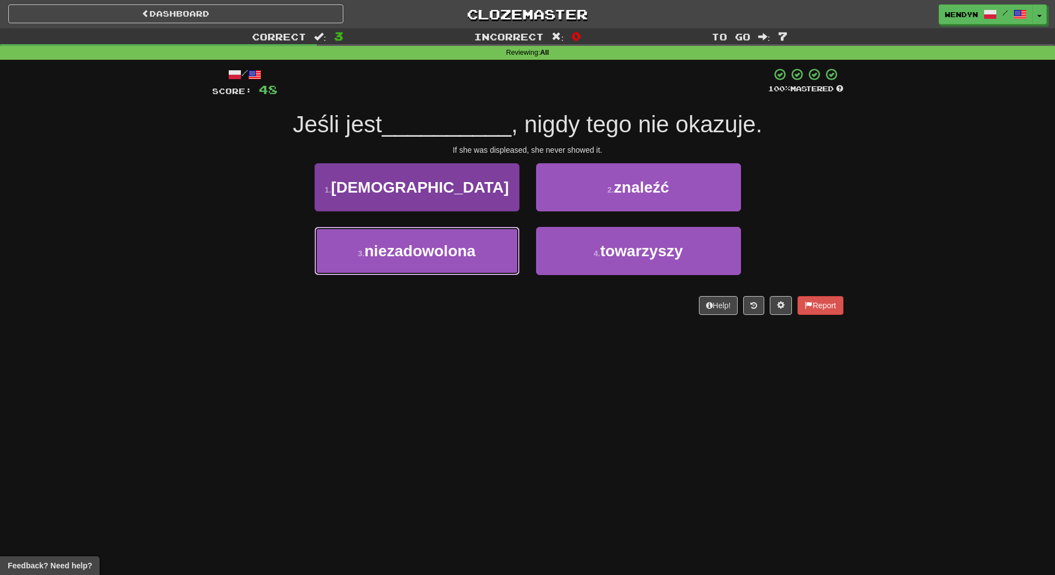
click at [442, 270] on button "3 . niezadowolona" at bounding box center [417, 251] width 205 height 48
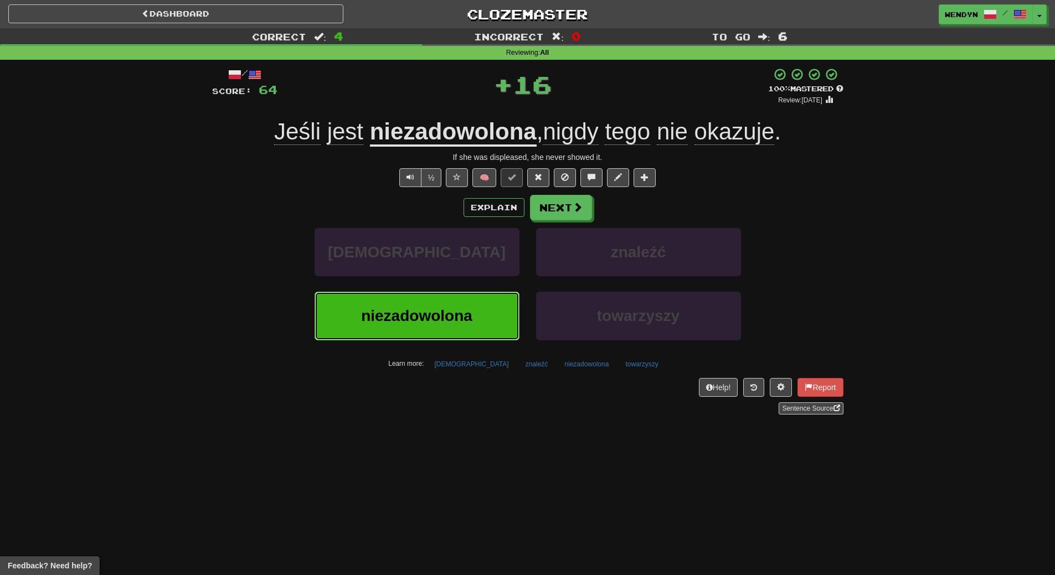
click at [445, 315] on span "niezadowolona" at bounding box center [416, 315] width 111 height 17
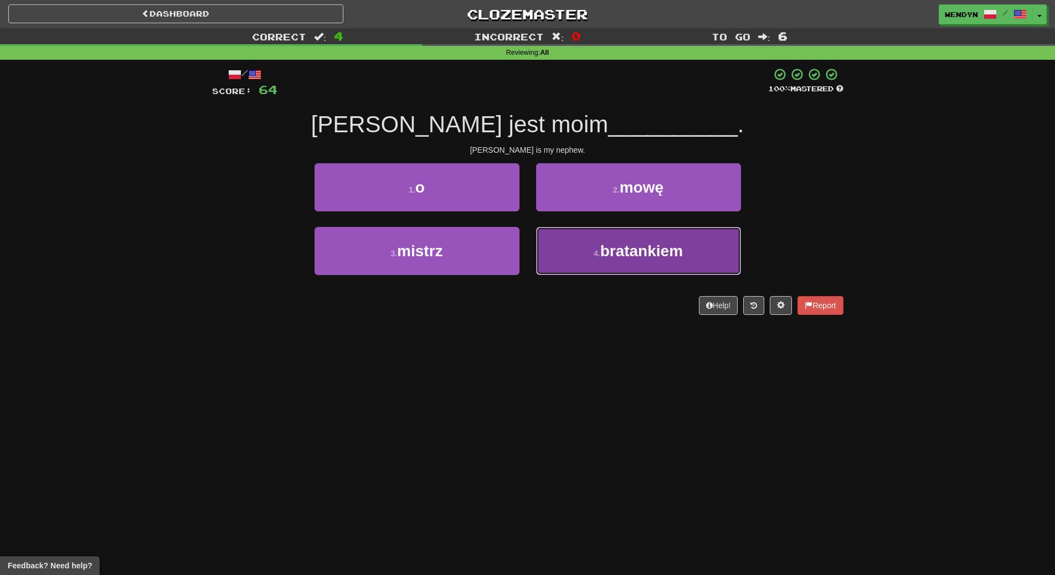
drag, startPoint x: 588, startPoint y: 258, endPoint x: 611, endPoint y: 309, distance: 56.0
click at [589, 258] on button "4 . bratankiem" at bounding box center [638, 251] width 205 height 48
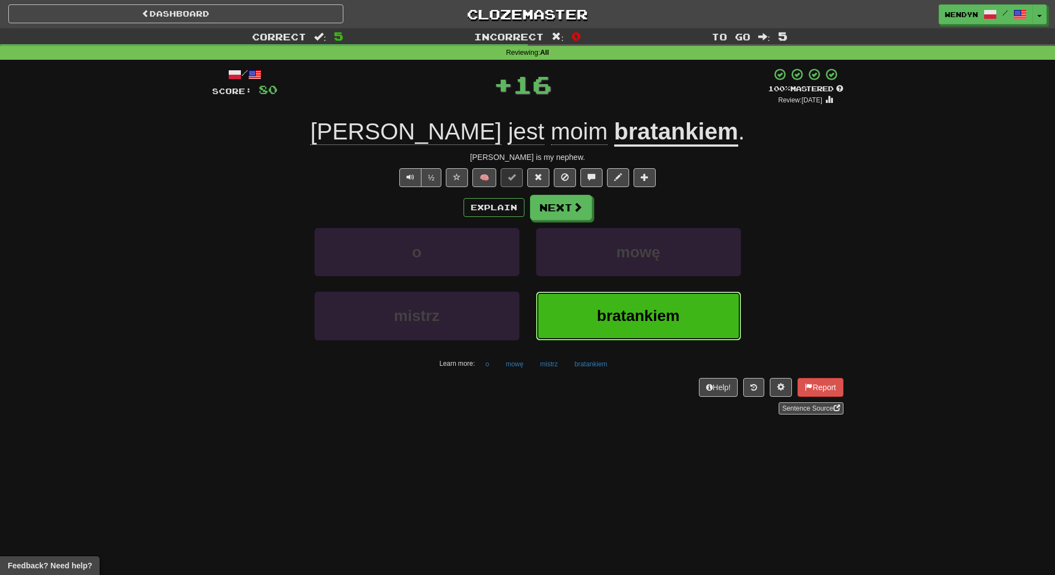
click at [621, 331] on button "bratankiem" at bounding box center [638, 316] width 205 height 48
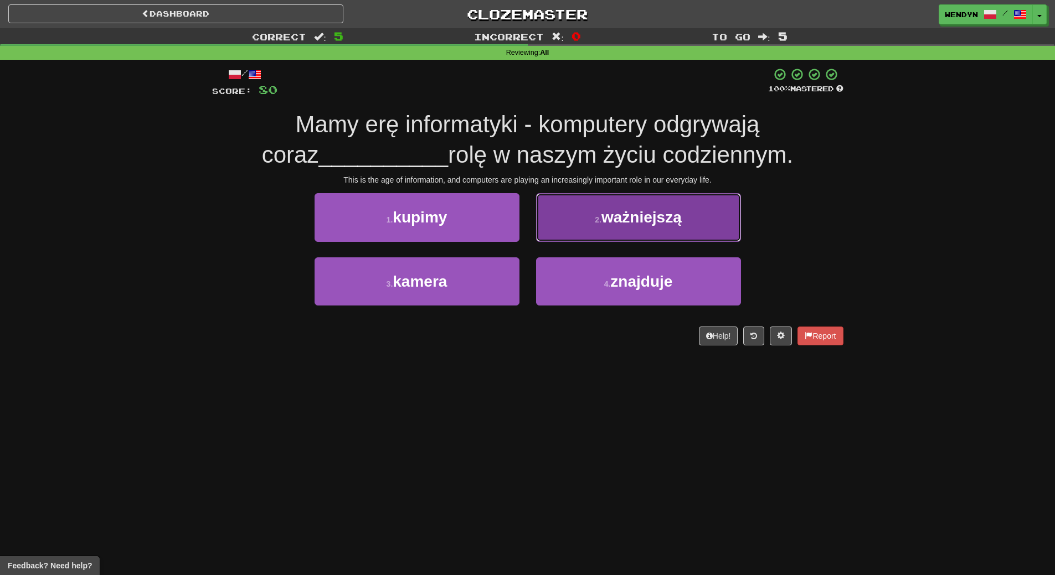
click at [657, 233] on button "2 . ważniejszą" at bounding box center [638, 217] width 205 height 48
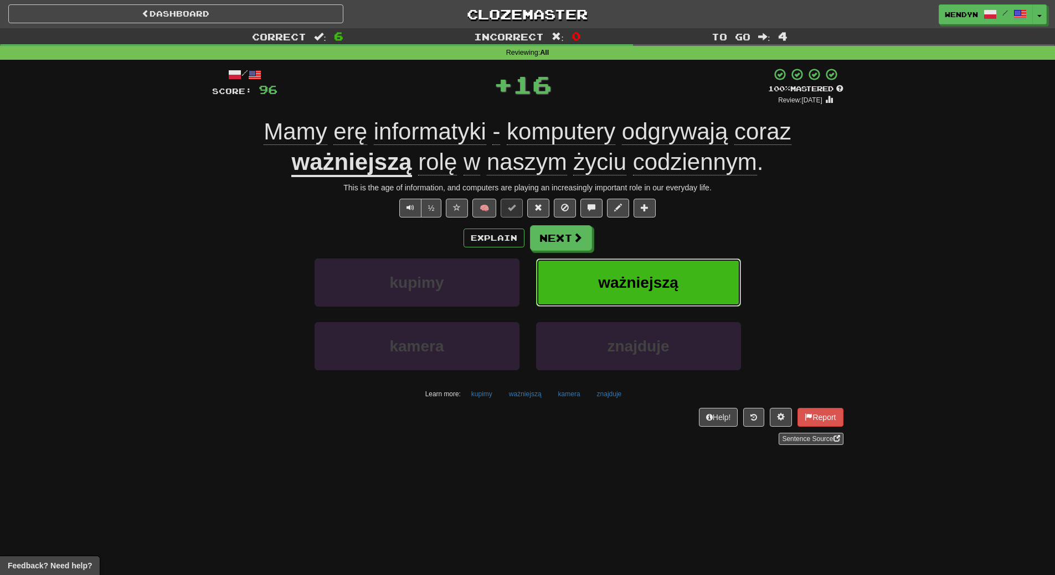
click at [658, 277] on span "ważniejszą" at bounding box center [638, 282] width 80 height 17
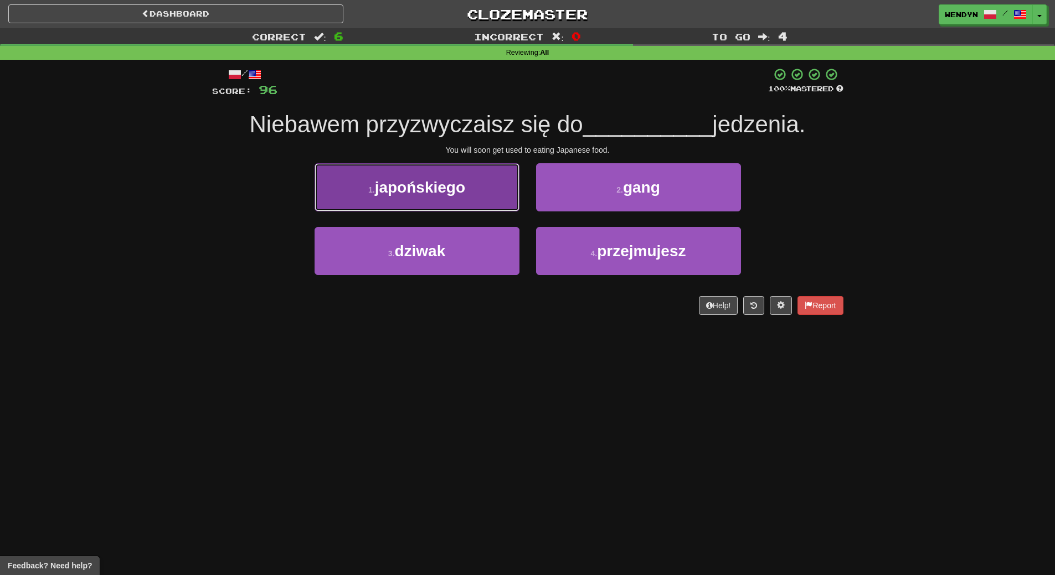
click at [443, 198] on button "1 . japońskiego" at bounding box center [417, 187] width 205 height 48
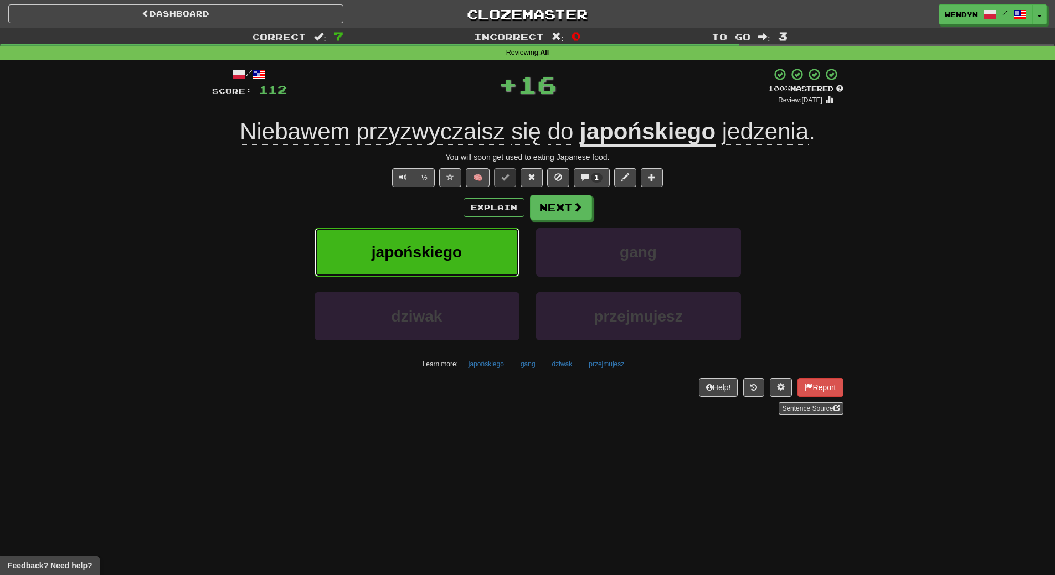
click at [425, 246] on span "japońskiego" at bounding box center [417, 252] width 90 height 17
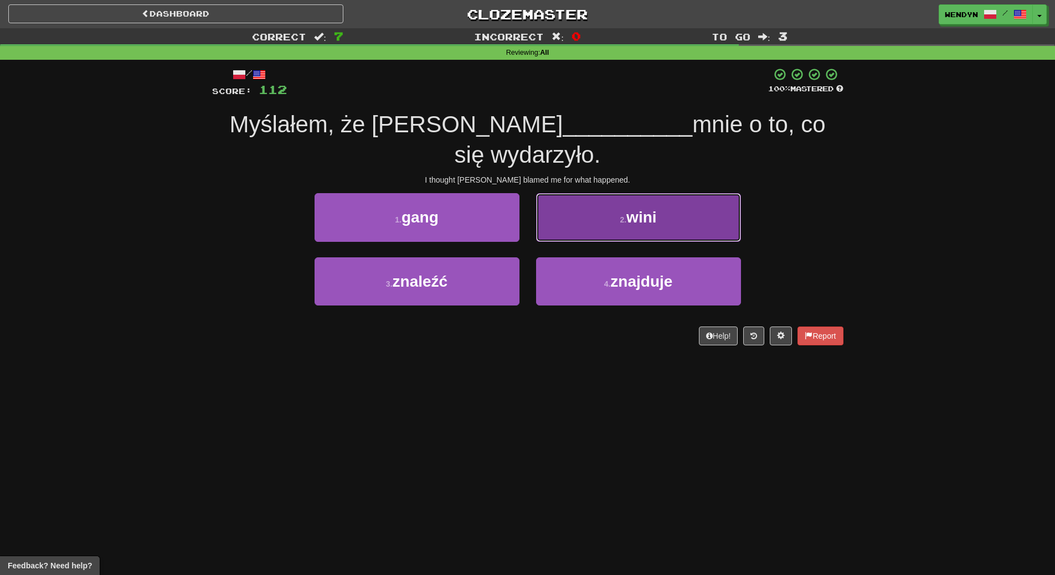
click at [699, 203] on button "2 . wini" at bounding box center [638, 217] width 205 height 48
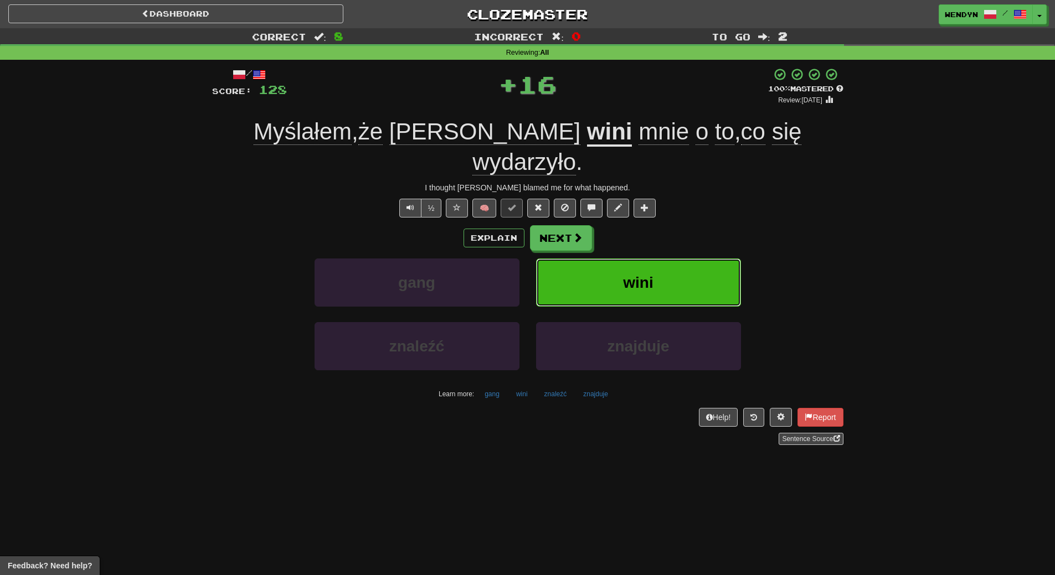
click at [657, 259] on button "wini" at bounding box center [638, 283] width 205 height 48
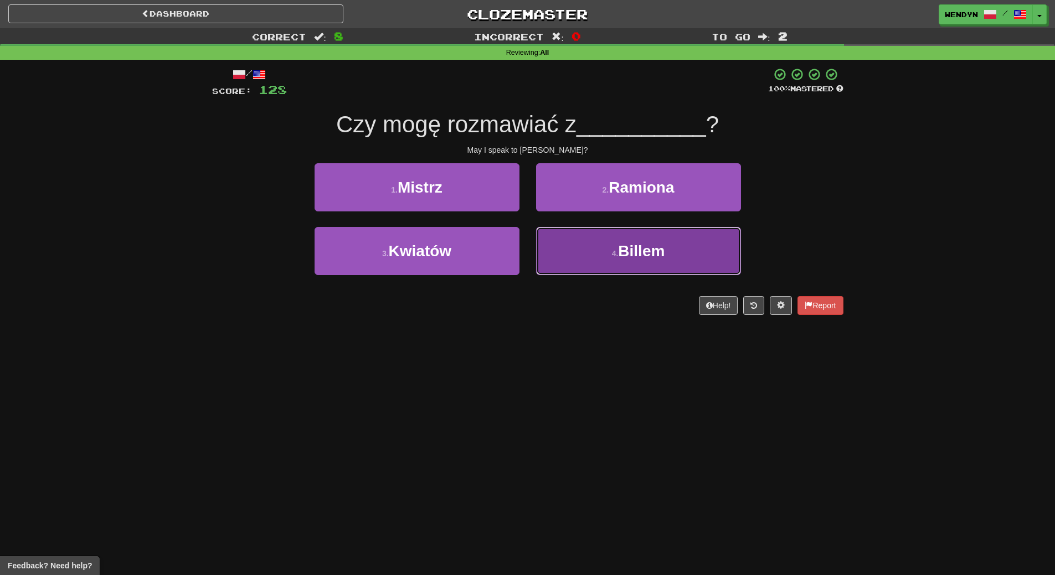
click at [634, 258] on span "Billem" at bounding box center [641, 251] width 47 height 17
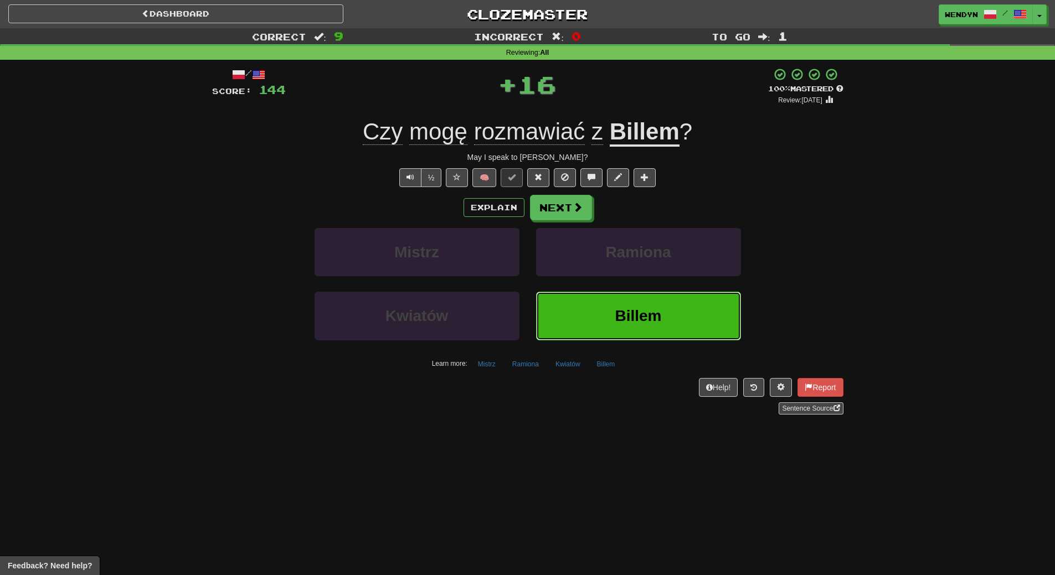
click at [631, 318] on span "Billem" at bounding box center [638, 315] width 47 height 17
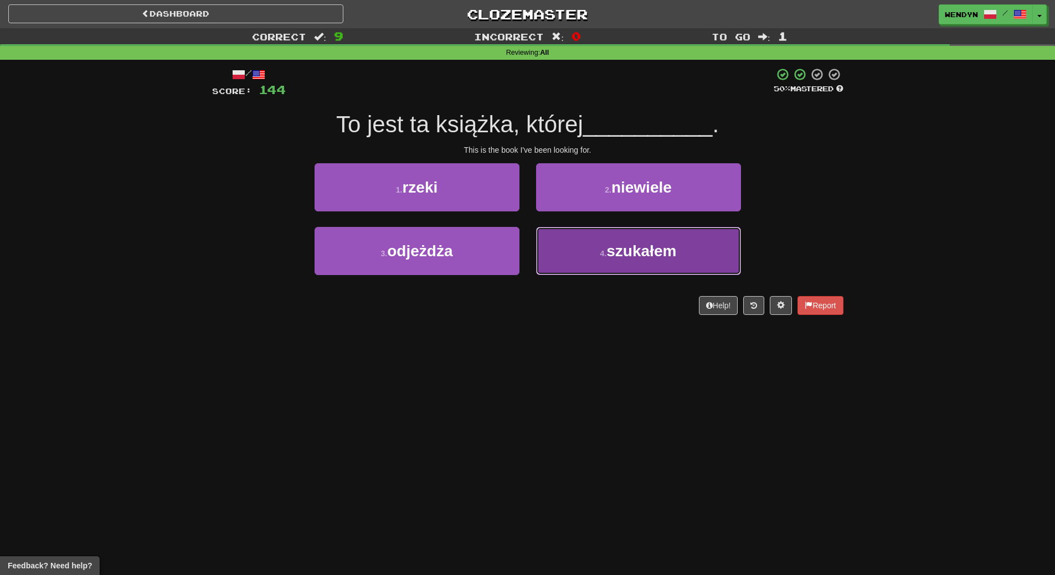
click at [643, 249] on span "szukałem" at bounding box center [641, 251] width 70 height 17
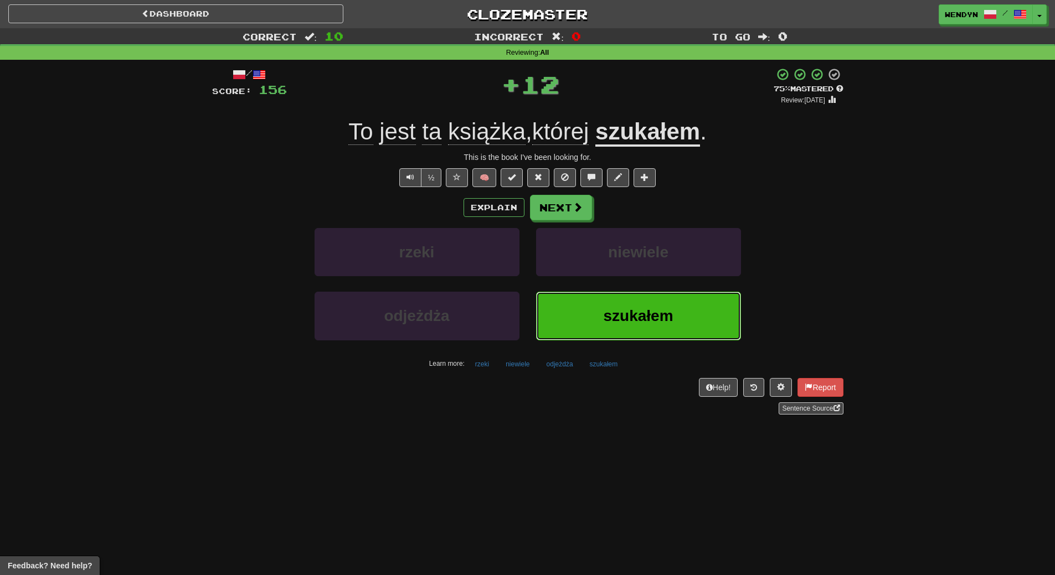
click at [611, 325] on button "szukałem" at bounding box center [638, 316] width 205 height 48
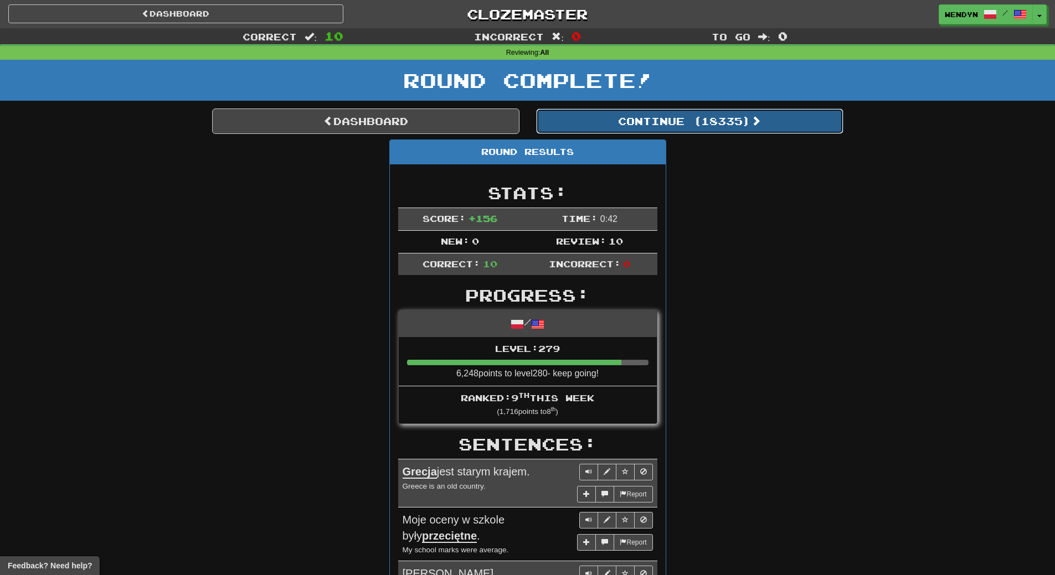
click at [722, 129] on button "Continue ( 18335 )" at bounding box center [689, 121] width 307 height 25
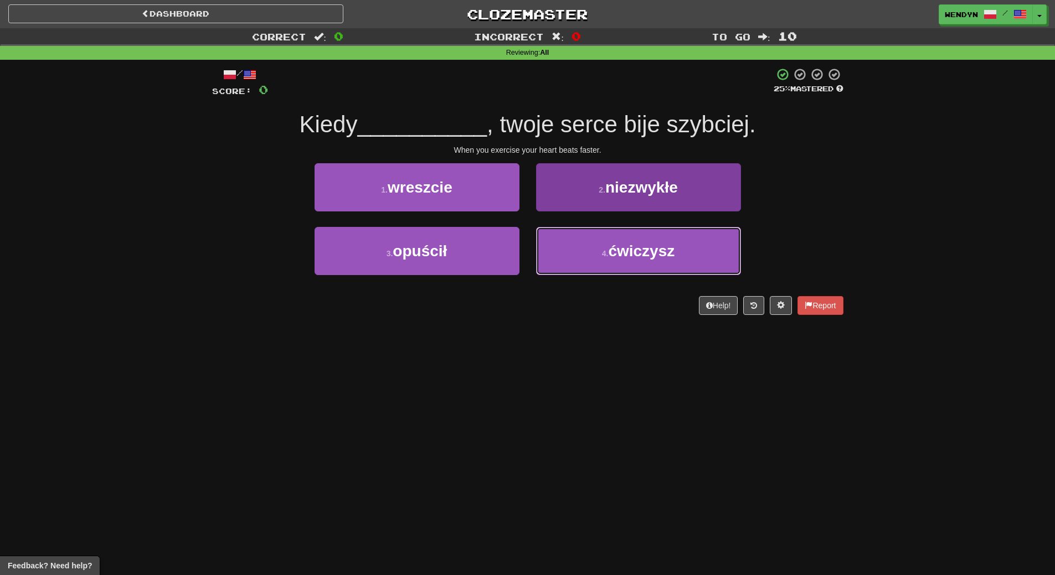
click at [591, 256] on button "4 . ćwiczysz" at bounding box center [638, 251] width 205 height 48
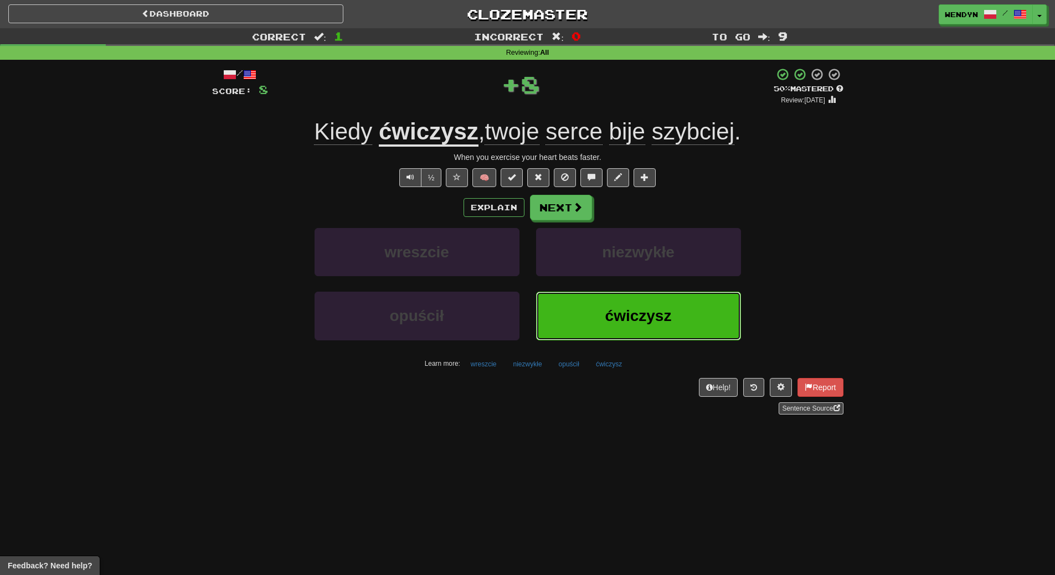
click at [619, 333] on button "ćwiczysz" at bounding box center [638, 316] width 205 height 48
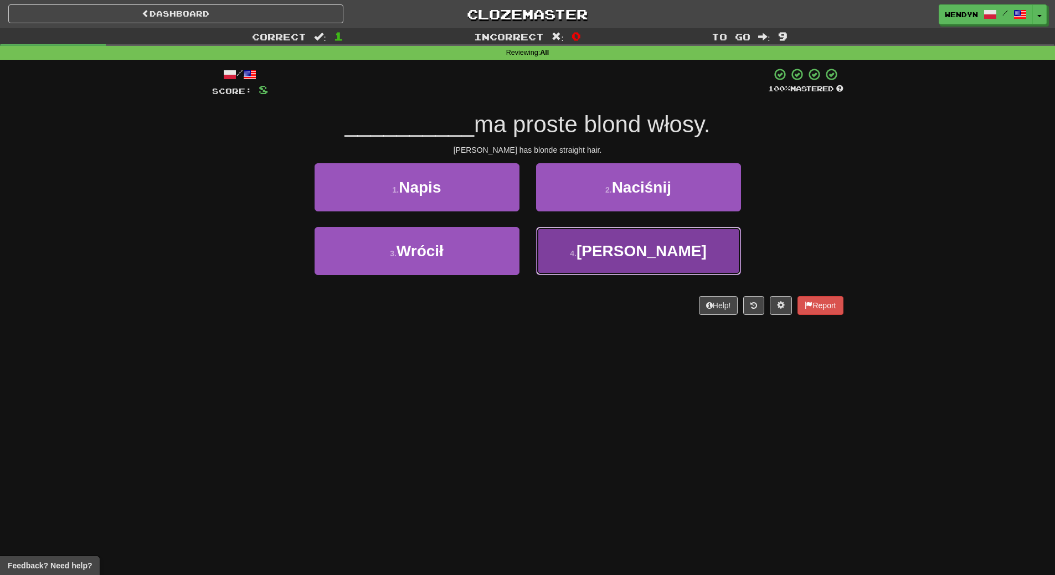
click at [637, 258] on span "Lidia" at bounding box center [641, 251] width 130 height 17
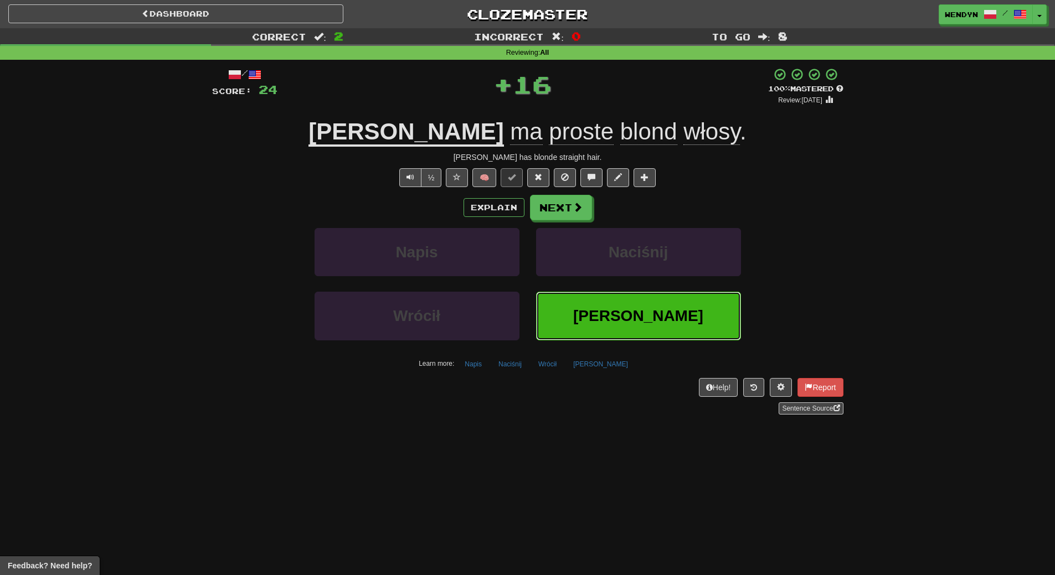
click at [650, 333] on button "Lidia" at bounding box center [638, 316] width 205 height 48
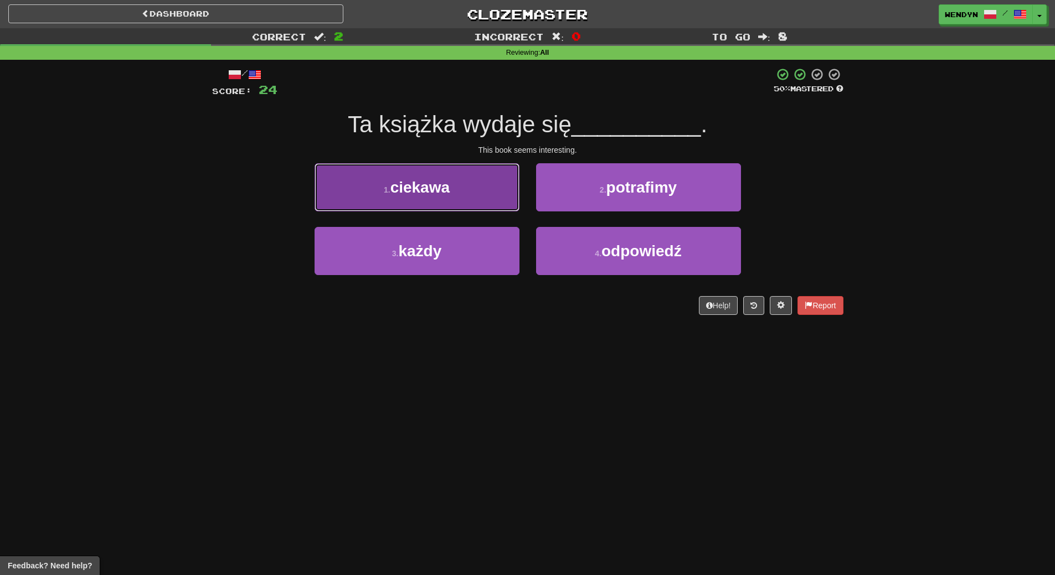
click at [456, 200] on button "1 . ciekawa" at bounding box center [417, 187] width 205 height 48
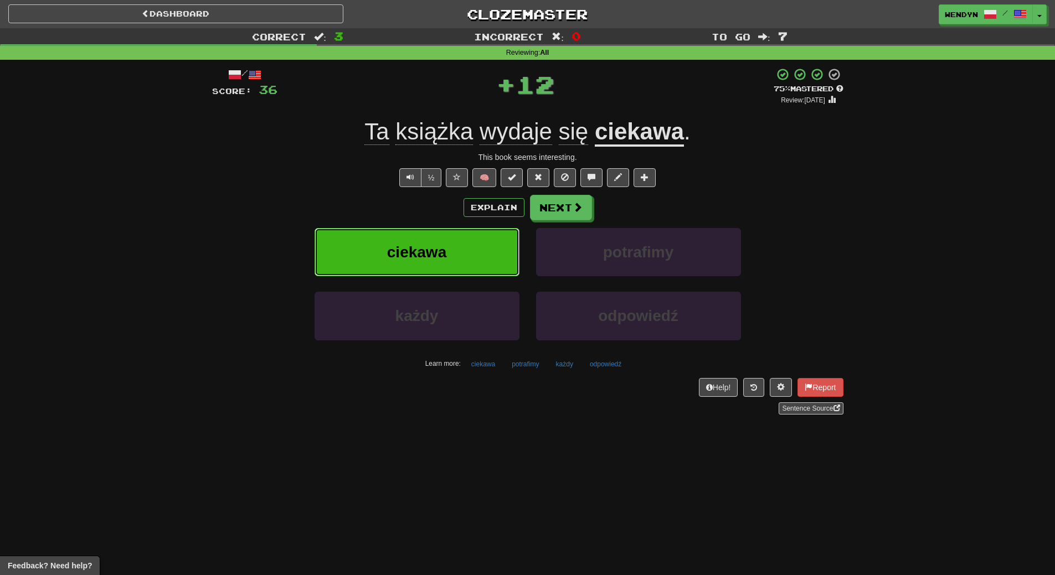
click at [460, 236] on button "ciekawa" at bounding box center [417, 252] width 205 height 48
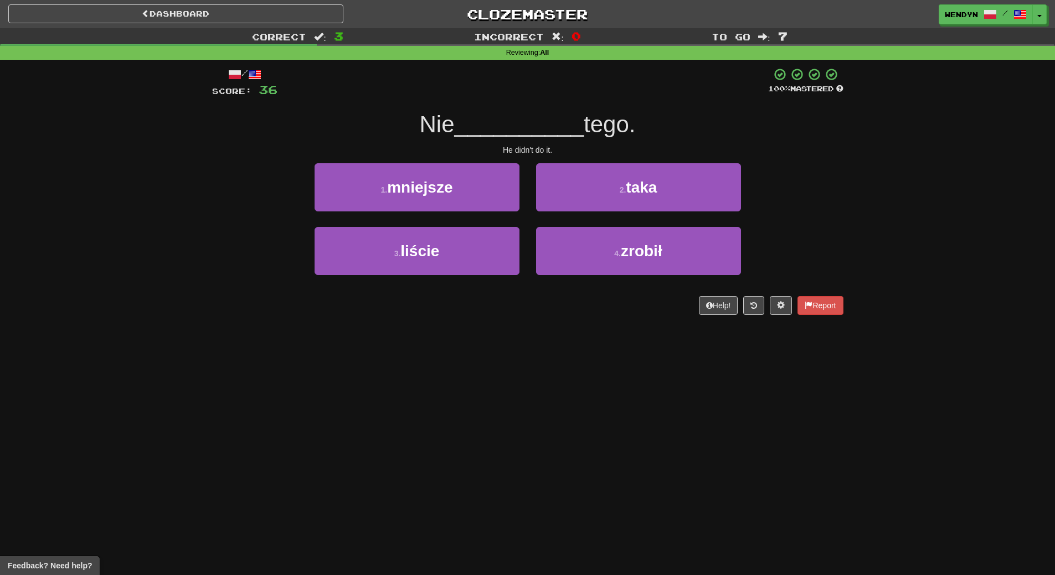
click at [665, 217] on div "2 . taka" at bounding box center [639, 195] width 222 height 64
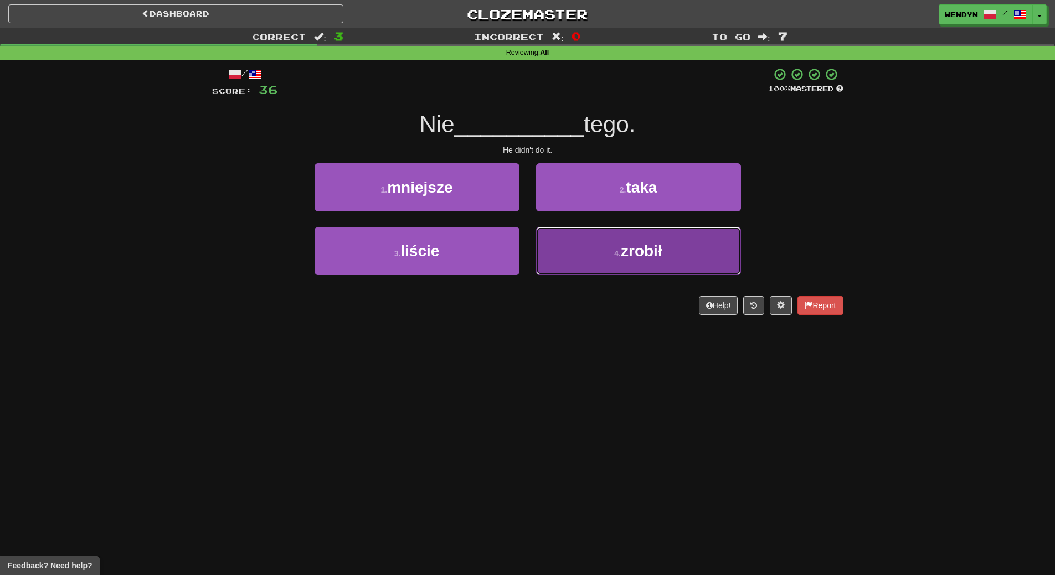
click at [651, 248] on span "zrobił" at bounding box center [642, 251] width 42 height 17
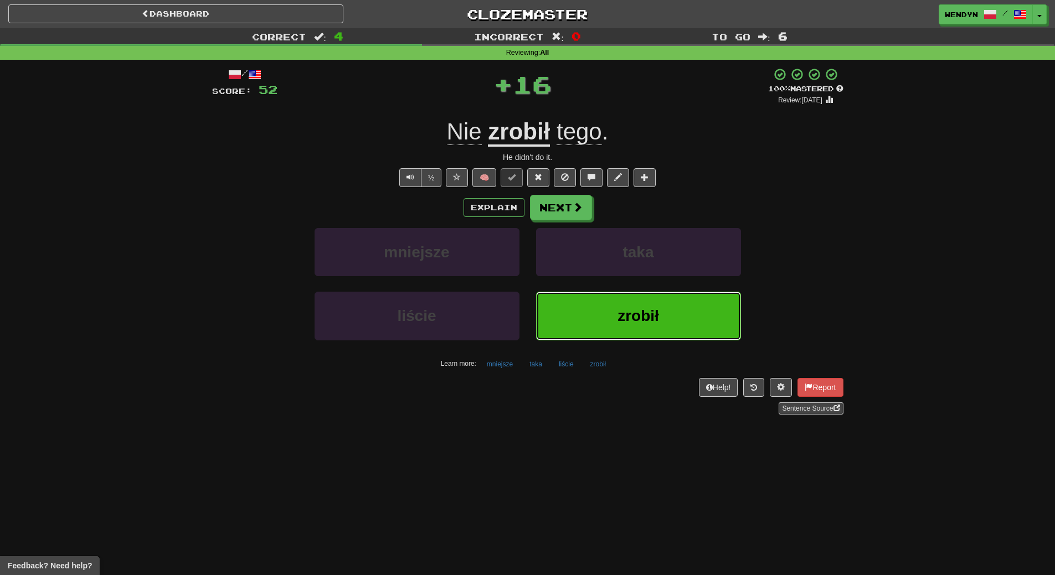
click at [652, 297] on button "zrobił" at bounding box center [638, 316] width 205 height 48
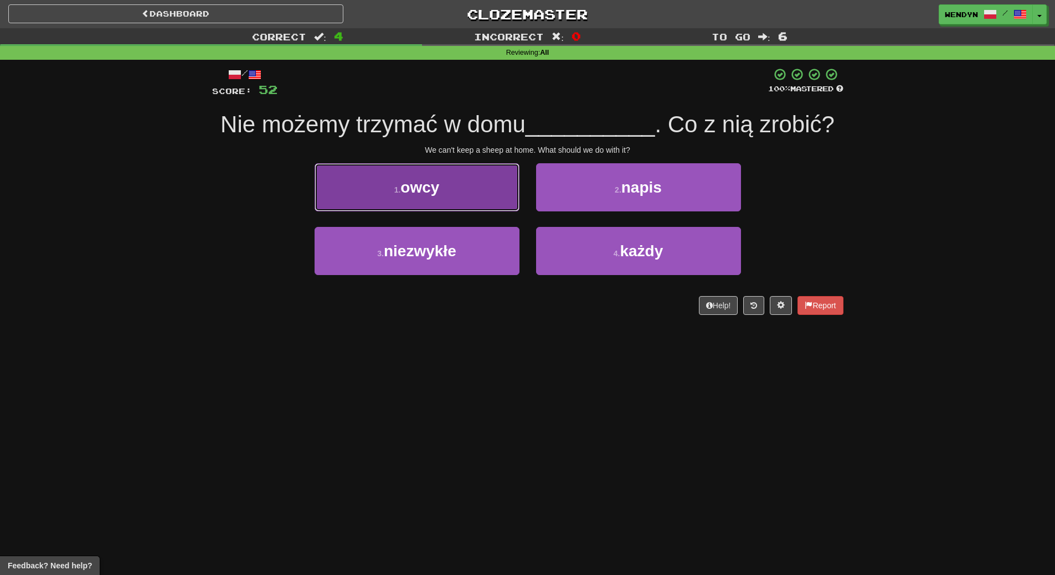
click at [472, 183] on button "1 . owcy" at bounding box center [417, 187] width 205 height 48
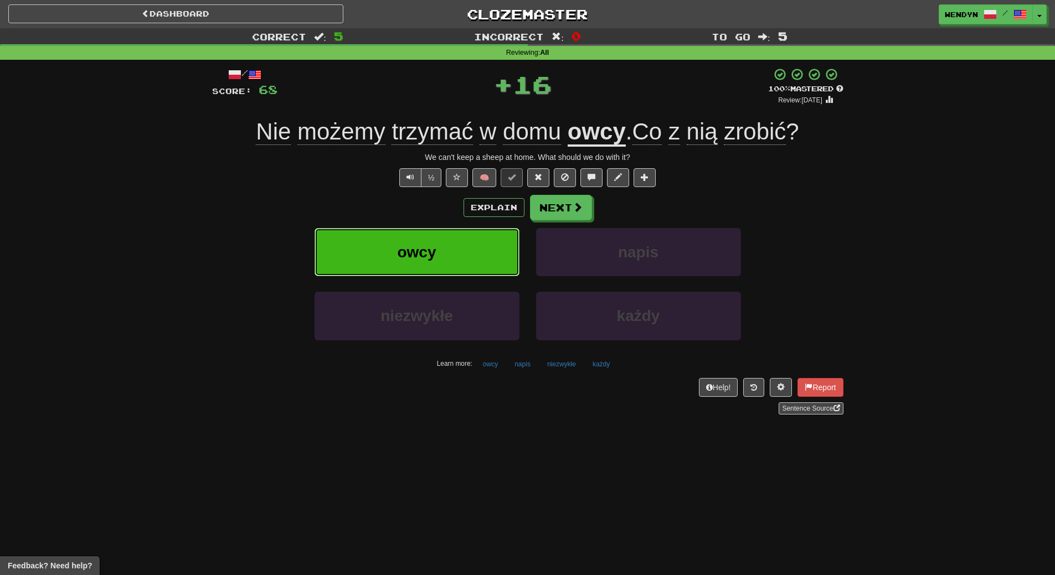
click at [464, 247] on button "owcy" at bounding box center [417, 252] width 205 height 48
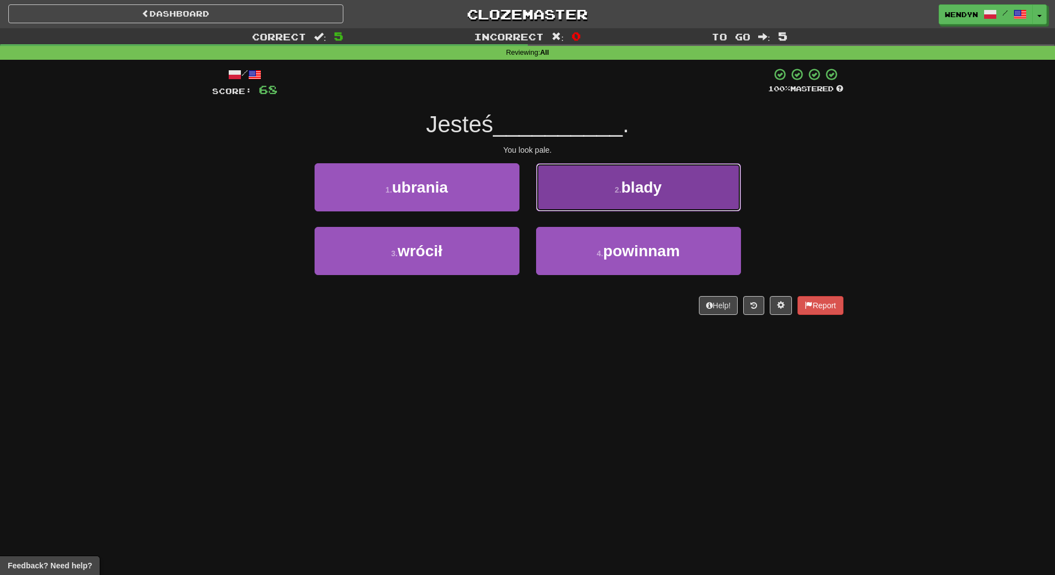
click at [652, 188] on span "blady" at bounding box center [641, 187] width 40 height 17
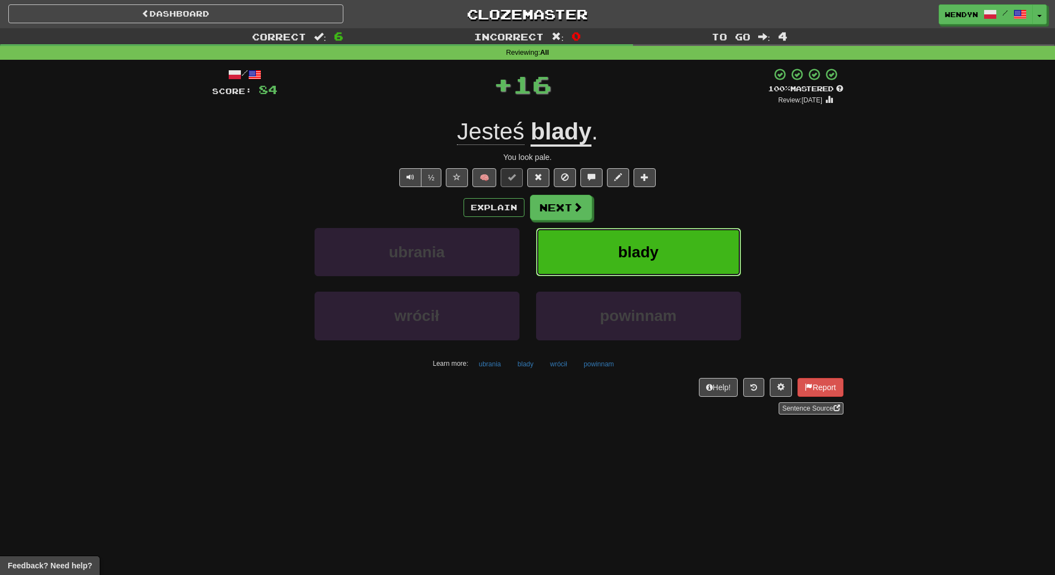
click at [682, 239] on button "blady" at bounding box center [638, 252] width 205 height 48
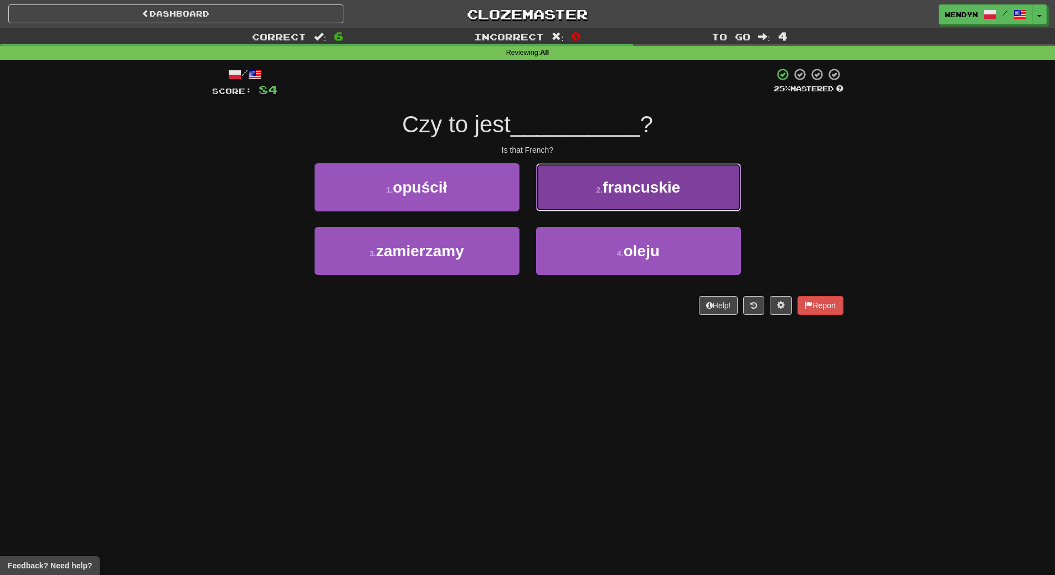
click at [672, 192] on span "francuskie" at bounding box center [642, 187] width 78 height 17
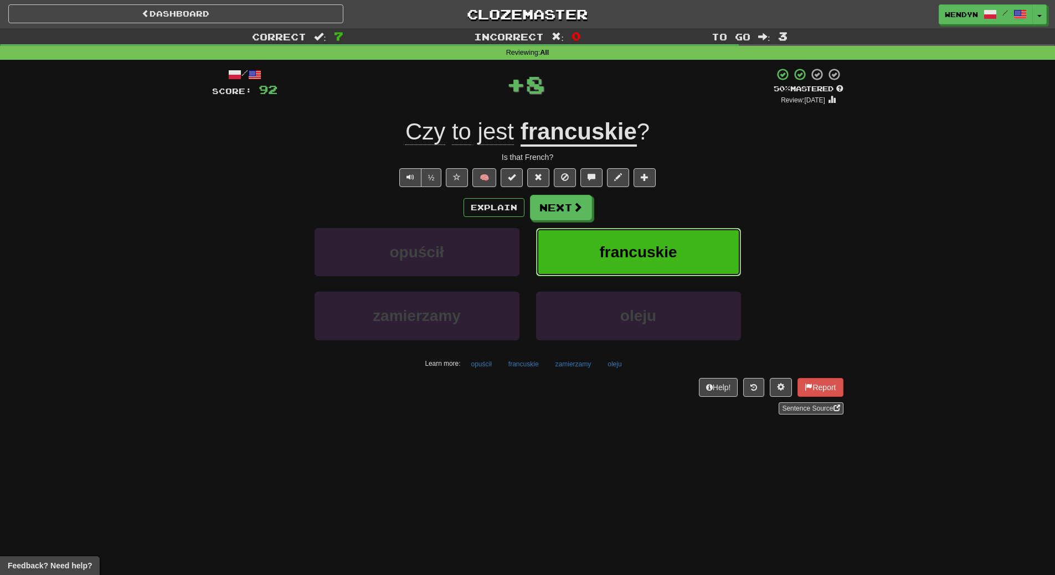
click at [687, 239] on button "francuskie" at bounding box center [638, 252] width 205 height 48
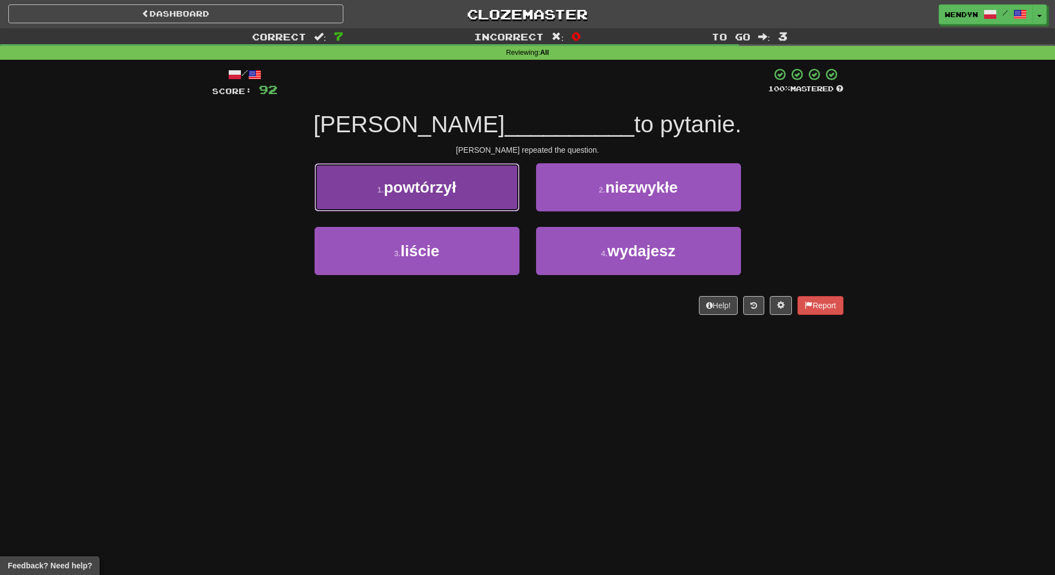
click at [456, 202] on button "1 . powtórzył" at bounding box center [417, 187] width 205 height 48
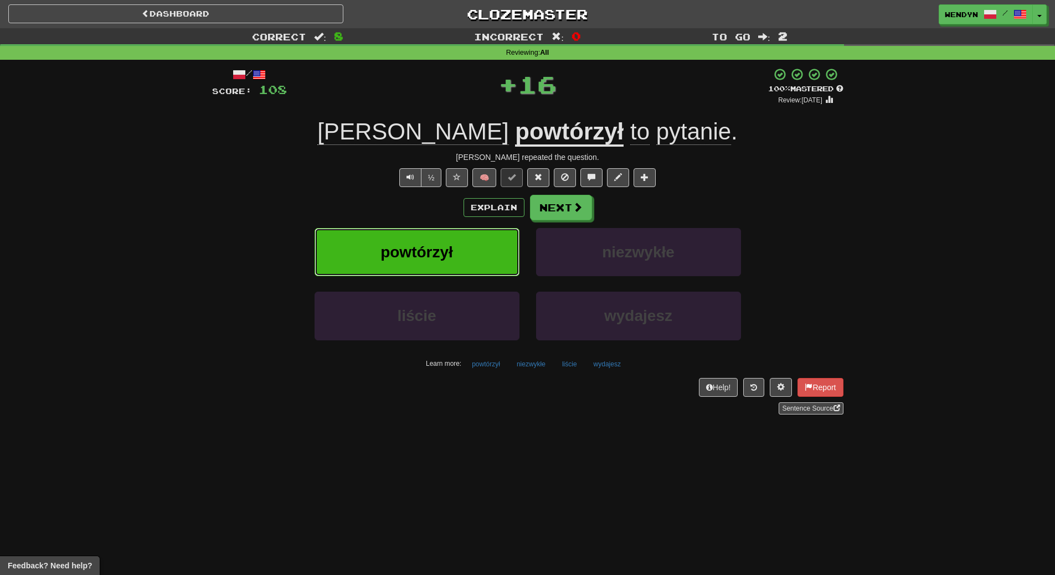
click at [448, 239] on button "powtórzył" at bounding box center [417, 252] width 205 height 48
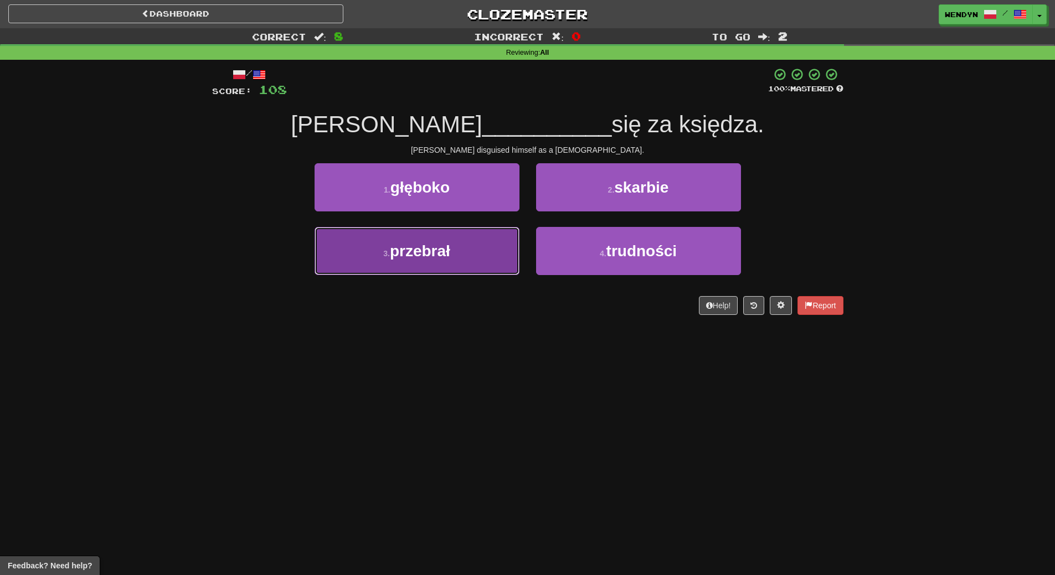
click at [485, 266] on button "3 . przebrał" at bounding box center [417, 251] width 205 height 48
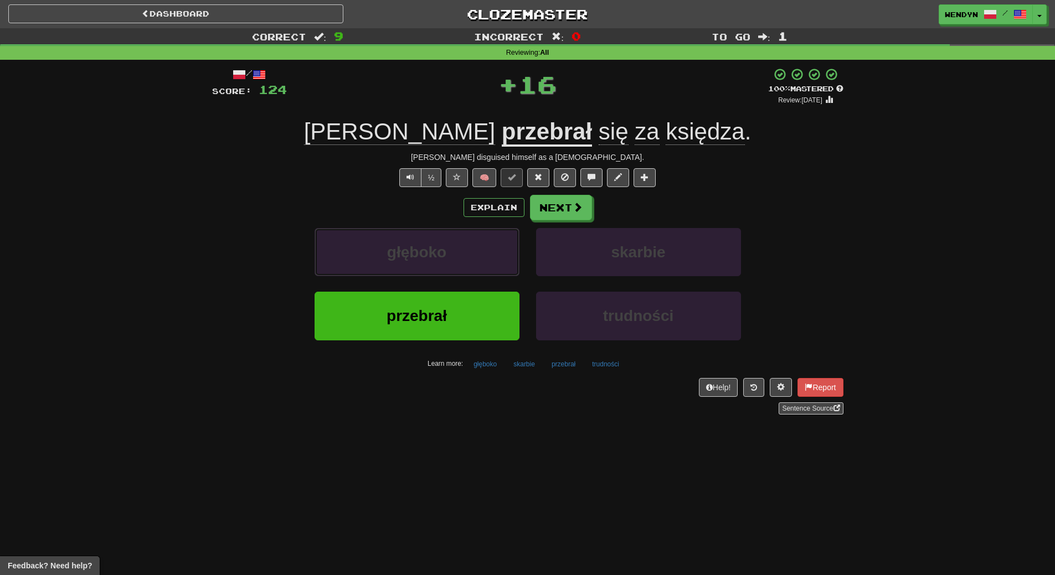
click at [485, 266] on button "głęboko" at bounding box center [417, 252] width 205 height 48
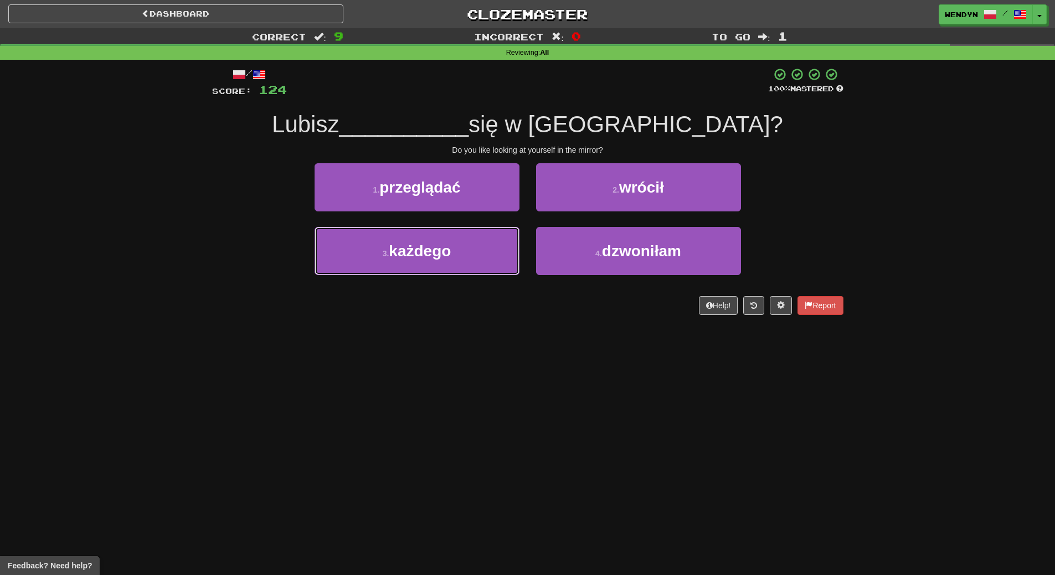
drag, startPoint x: 485, startPoint y: 266, endPoint x: 481, endPoint y: 341, distance: 74.8
click at [481, 341] on div "Dashboard Clozemaster WendyN / Toggle Dropdown Dashboard Leaderboard Activity F…" at bounding box center [527, 287] width 1055 height 575
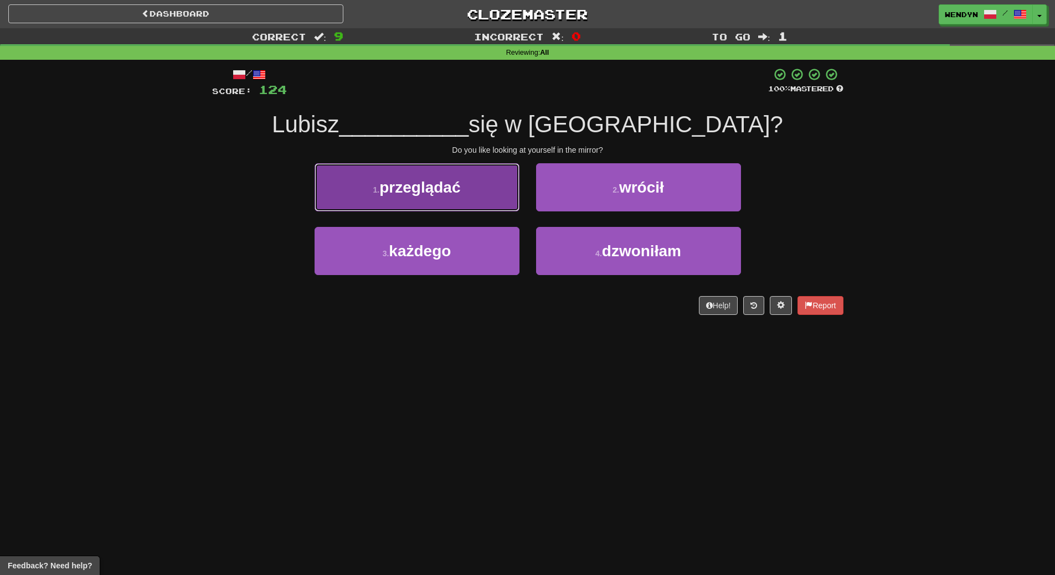
click at [461, 200] on button "1 . przeglądać" at bounding box center [417, 187] width 205 height 48
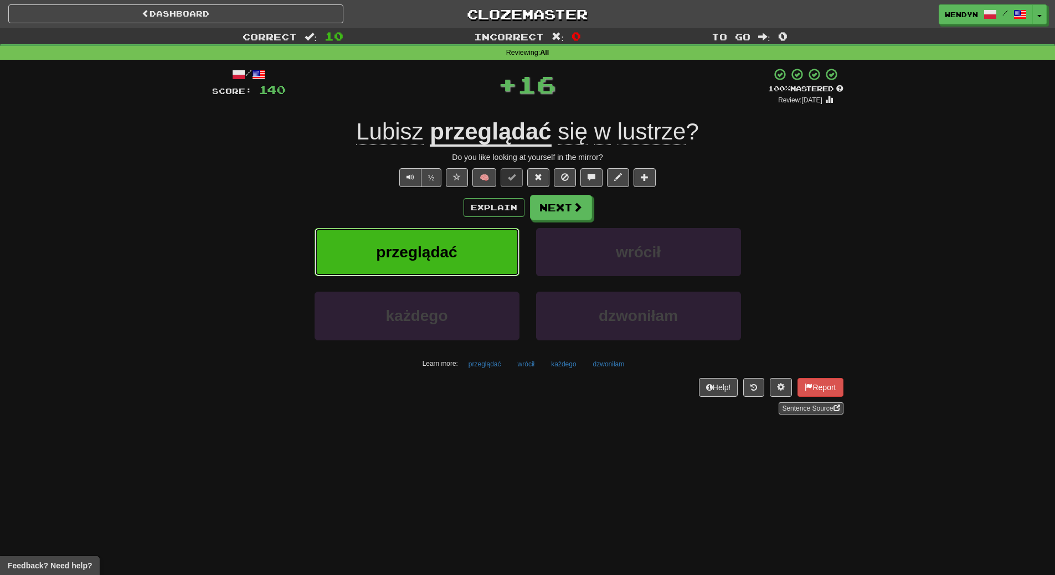
drag, startPoint x: 463, startPoint y: 253, endPoint x: 450, endPoint y: 316, distance: 64.5
click at [463, 253] on button "przeglądać" at bounding box center [417, 252] width 205 height 48
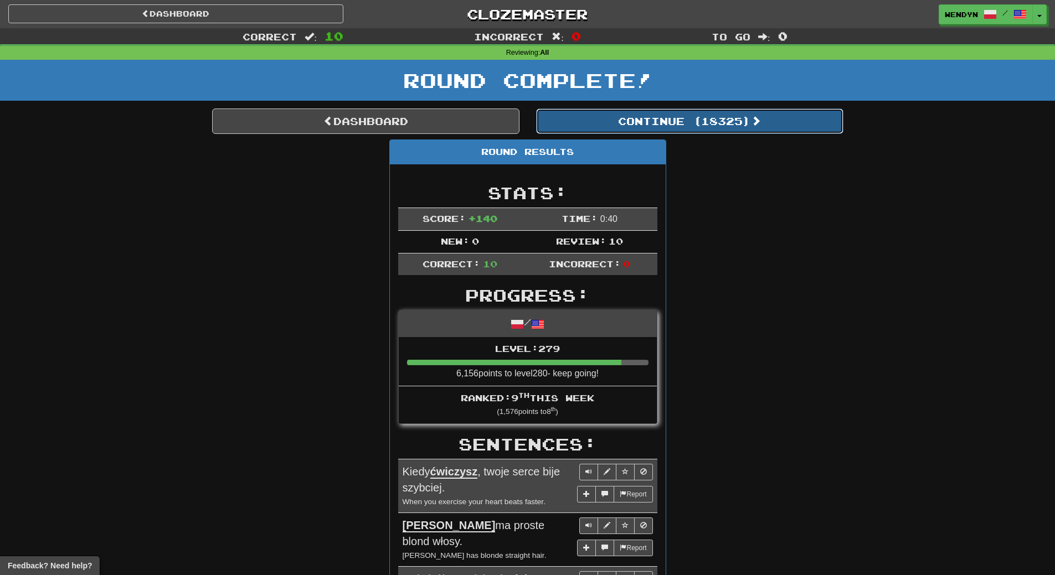
click at [733, 124] on button "Continue ( 18325 )" at bounding box center [689, 121] width 307 height 25
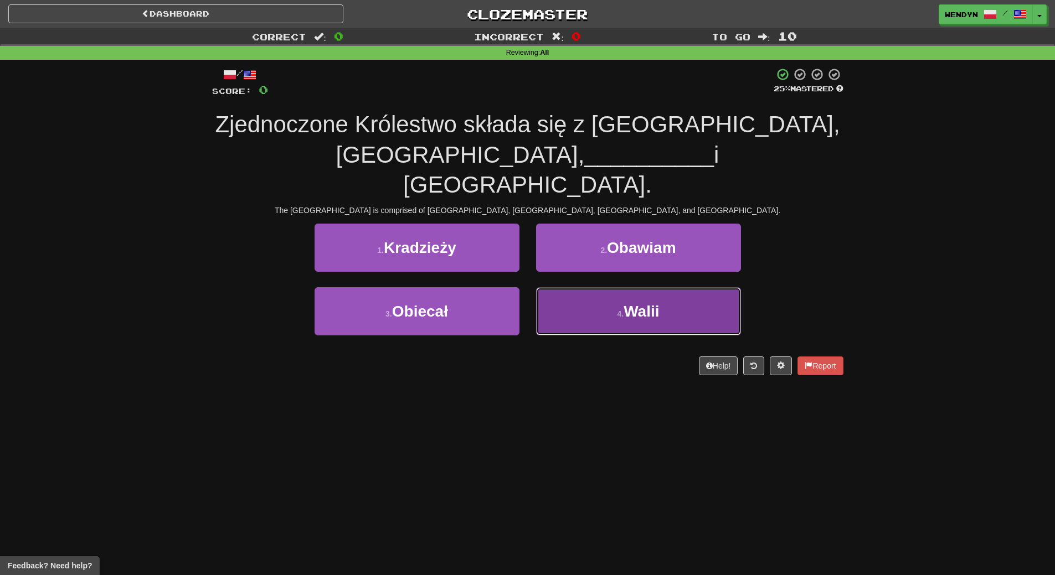
click at [630, 303] on span "Walii" at bounding box center [641, 311] width 35 height 17
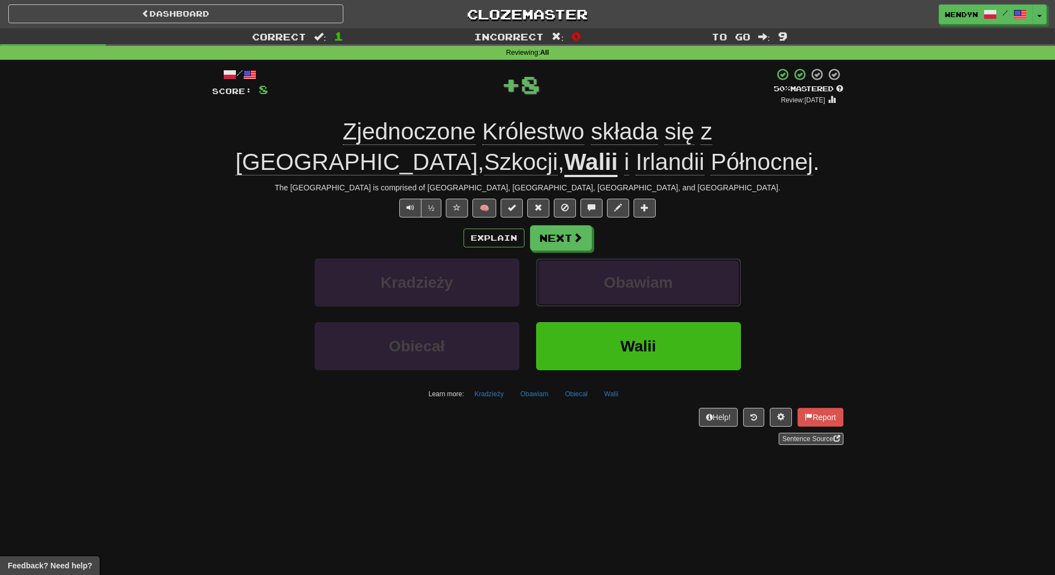
click at [630, 281] on span "Obawiam" at bounding box center [638, 282] width 69 height 17
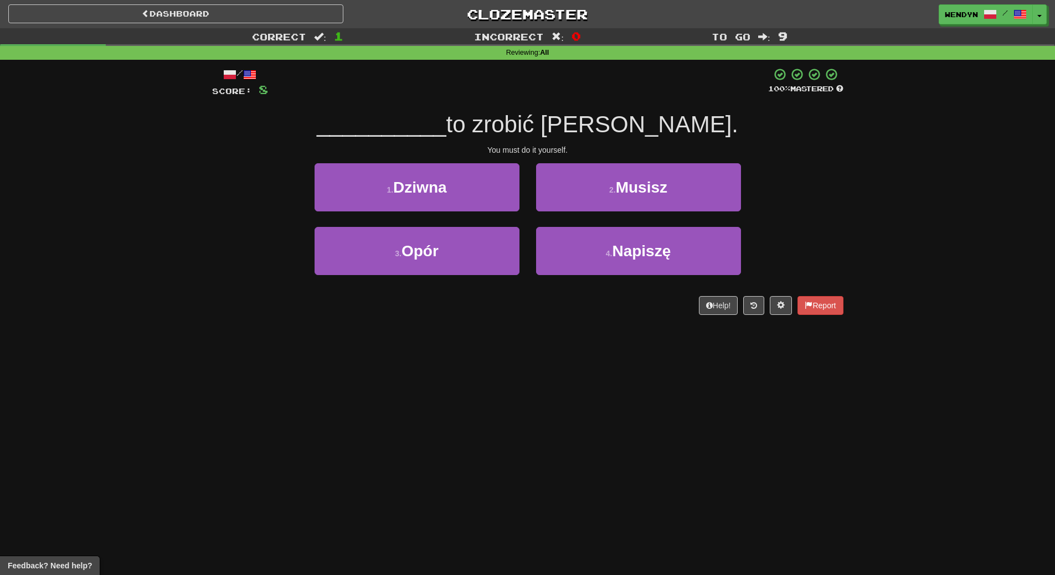
click at [631, 325] on div "/ Score: 8 100 % Mastered __________ to zrobić sam. You must do it yourself. 1 …" at bounding box center [527, 195] width 631 height 271
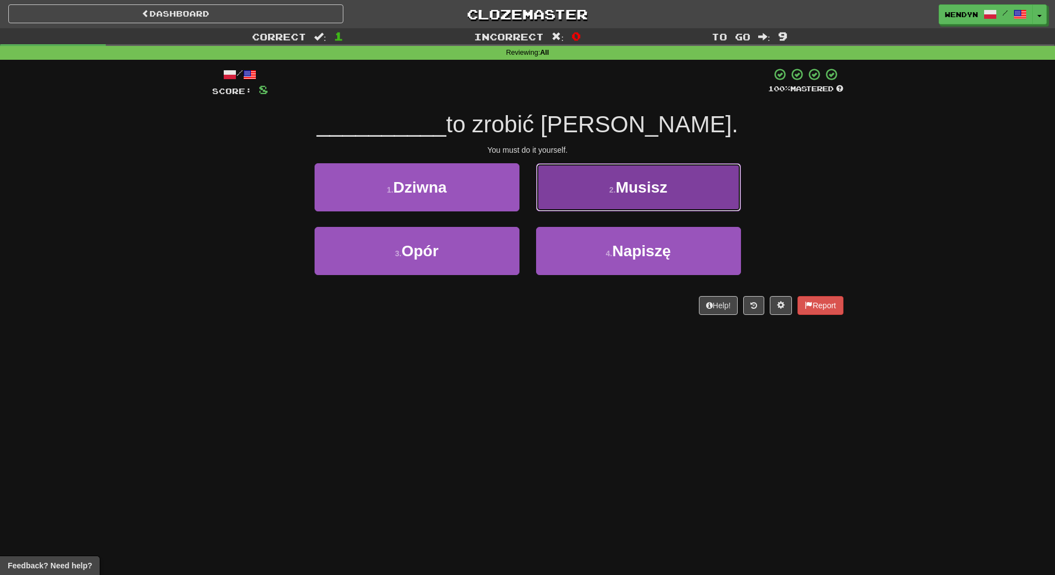
click at [629, 200] on button "2 . Musisz" at bounding box center [638, 187] width 205 height 48
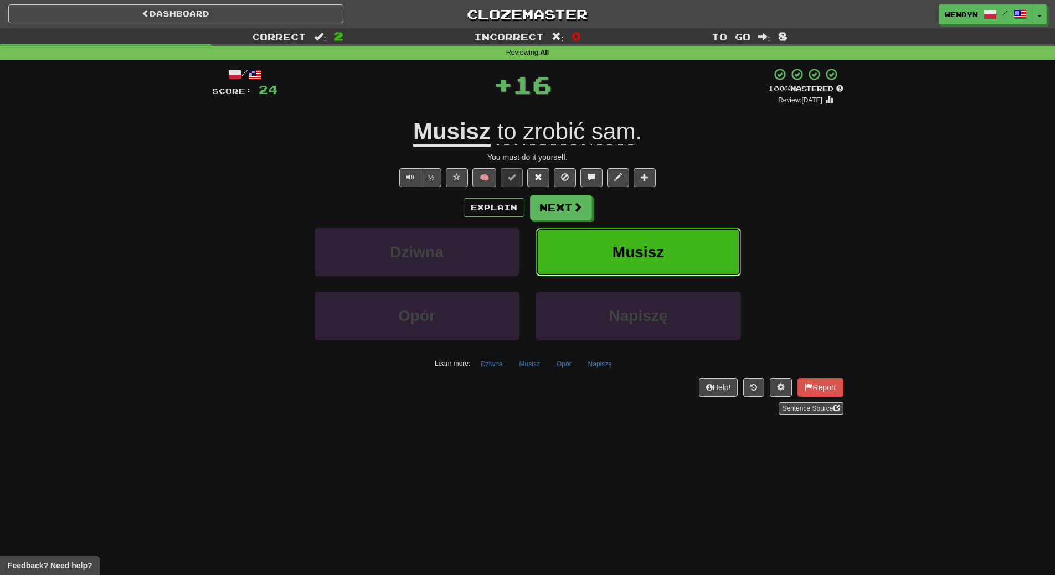
drag, startPoint x: 632, startPoint y: 233, endPoint x: 595, endPoint y: 295, distance: 71.8
click at [632, 234] on button "Musisz" at bounding box center [638, 252] width 205 height 48
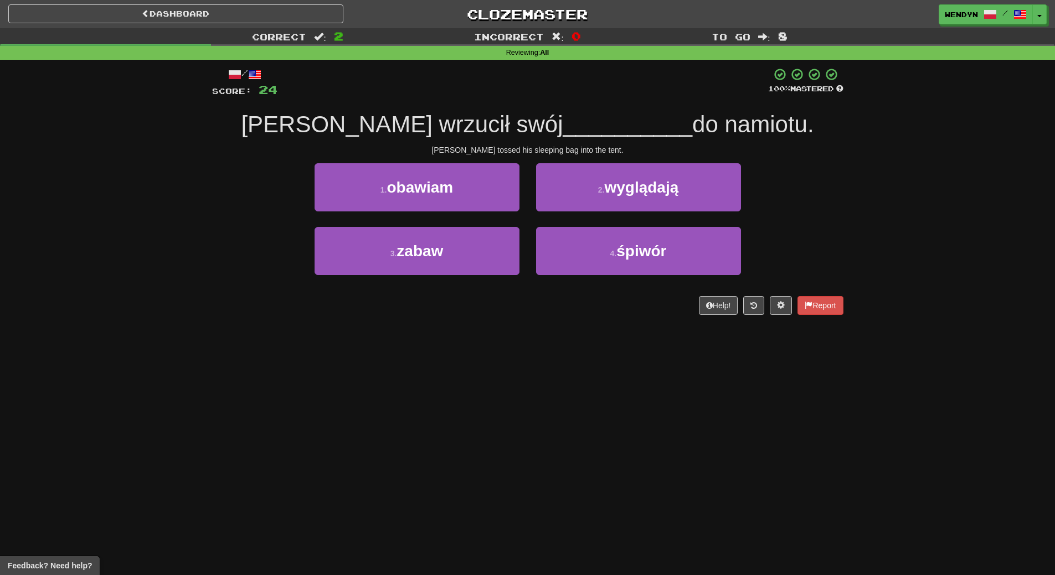
click at [612, 276] on div "4 . śpiwór" at bounding box center [639, 259] width 222 height 64
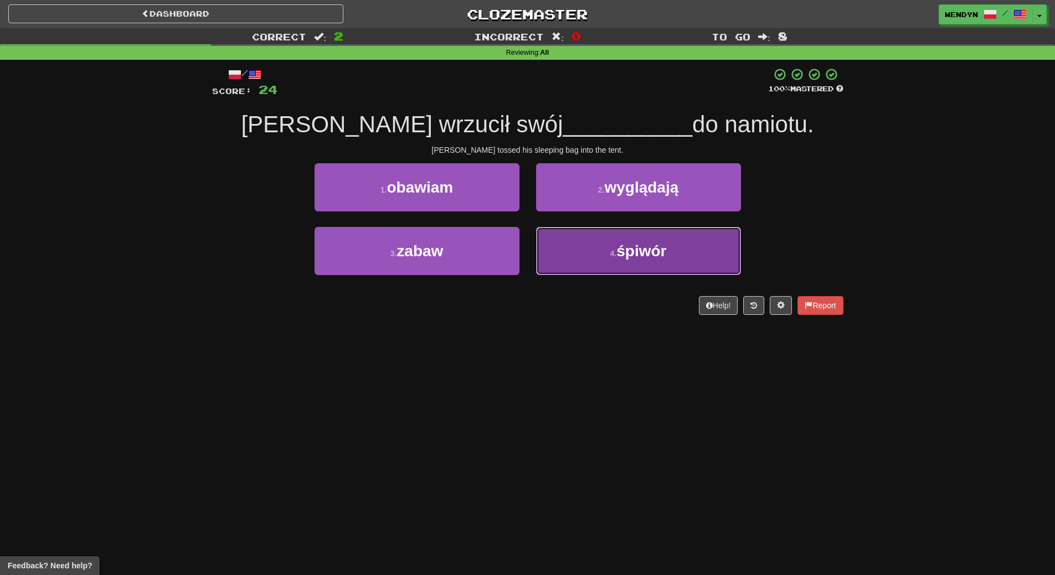
click at [621, 258] on span "śpiwór" at bounding box center [641, 251] width 50 height 17
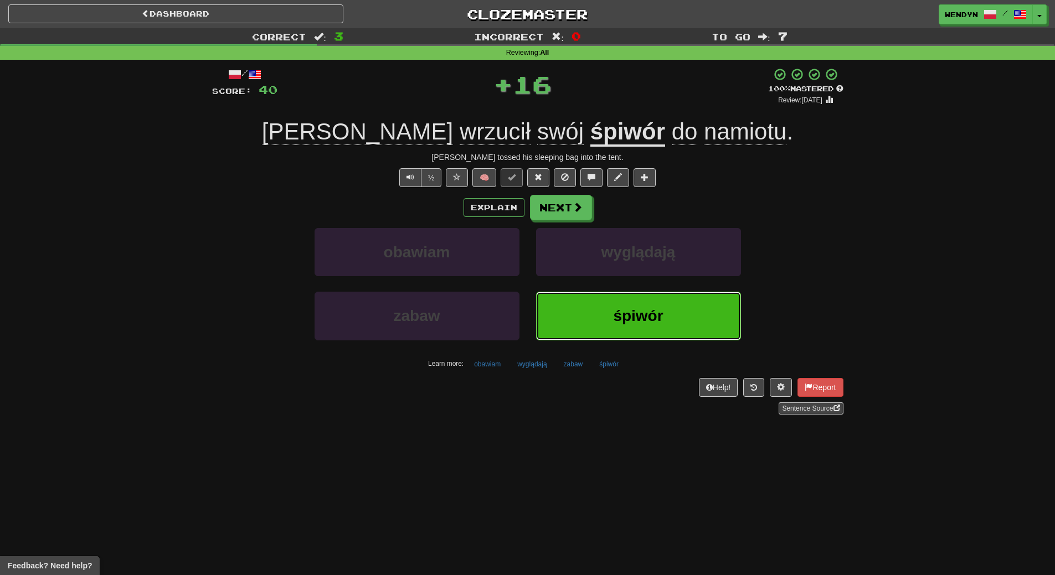
click at [621, 306] on button "śpiwór" at bounding box center [638, 316] width 205 height 48
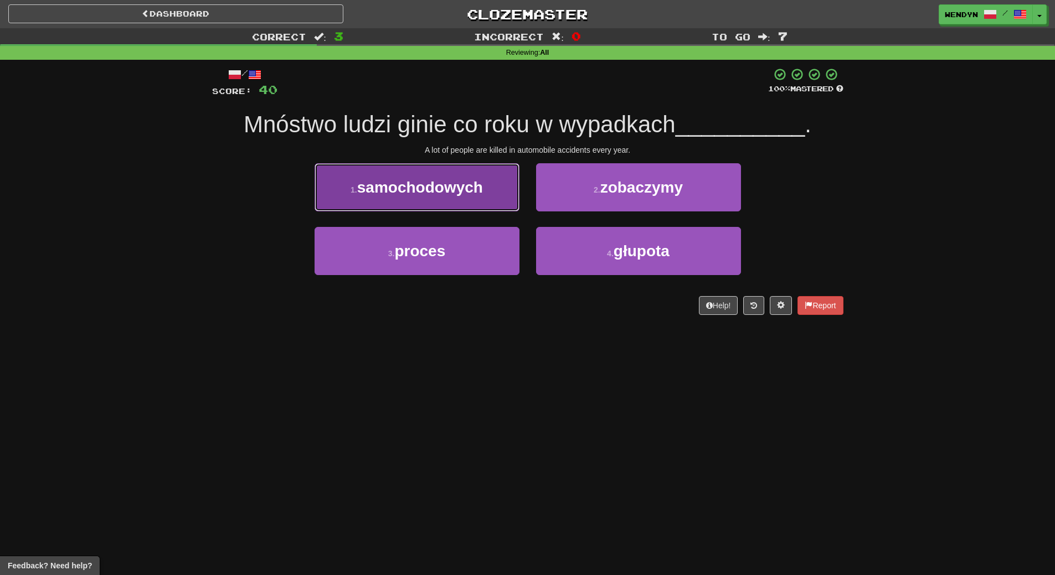
click at [471, 198] on button "1 . samochodowych" at bounding box center [417, 187] width 205 height 48
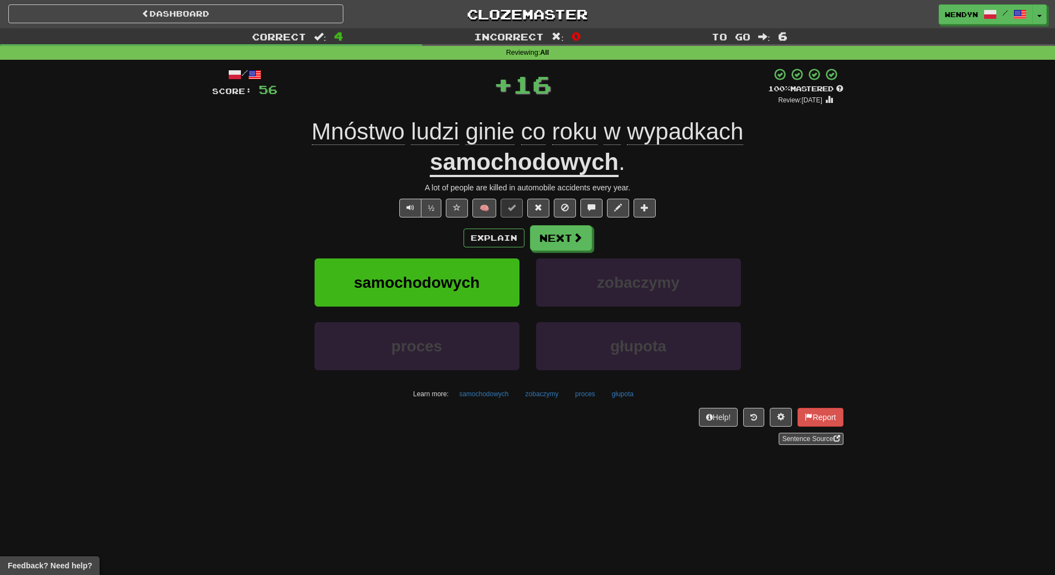
drag, startPoint x: 467, startPoint y: 254, endPoint x: 467, endPoint y: 264, distance: 10.0
click at [467, 257] on div "Explain Next samochodowych zobaczymy proces głupota Learn more: samochodowych z…" at bounding box center [527, 314] width 631 height 178
click at [467, 269] on button "samochodowych" at bounding box center [417, 283] width 205 height 48
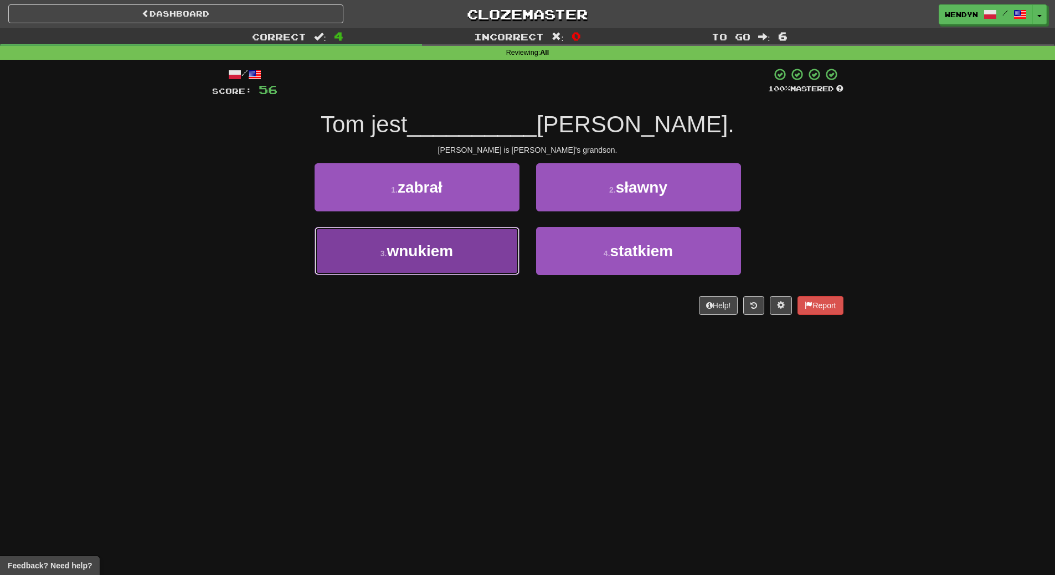
click at [440, 255] on span "wnukiem" at bounding box center [420, 251] width 66 height 17
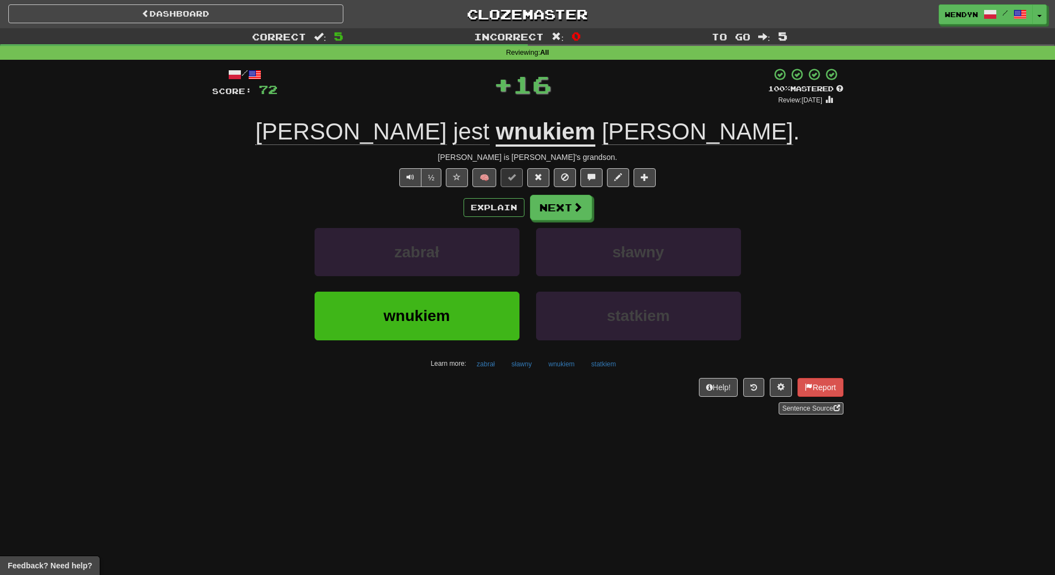
click at [446, 351] on div "wnukiem" at bounding box center [417, 324] width 222 height 64
click at [444, 316] on span "wnukiem" at bounding box center [417, 315] width 66 height 17
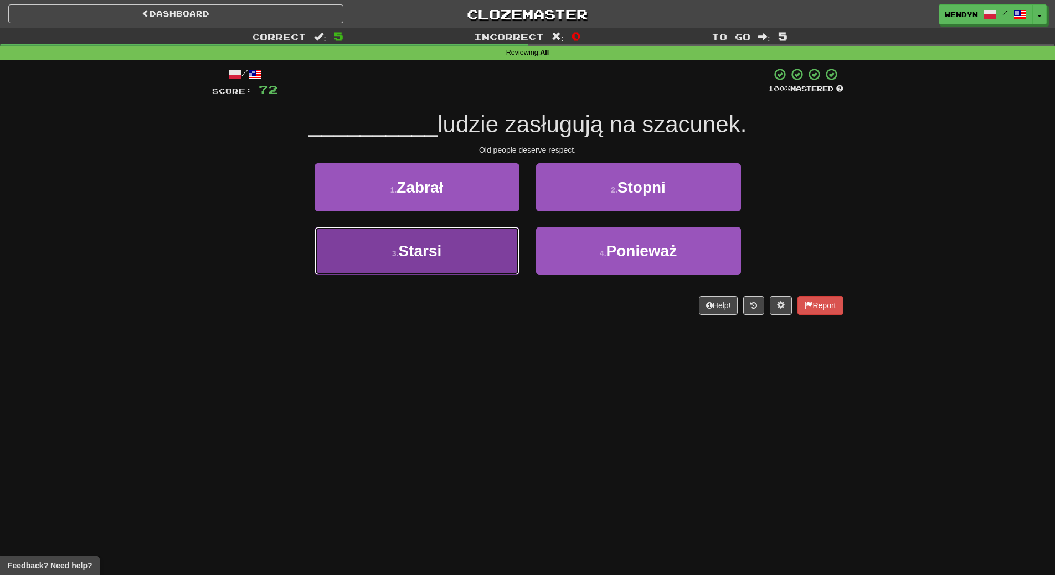
click at [447, 256] on button "3 . Starsi" at bounding box center [417, 251] width 205 height 48
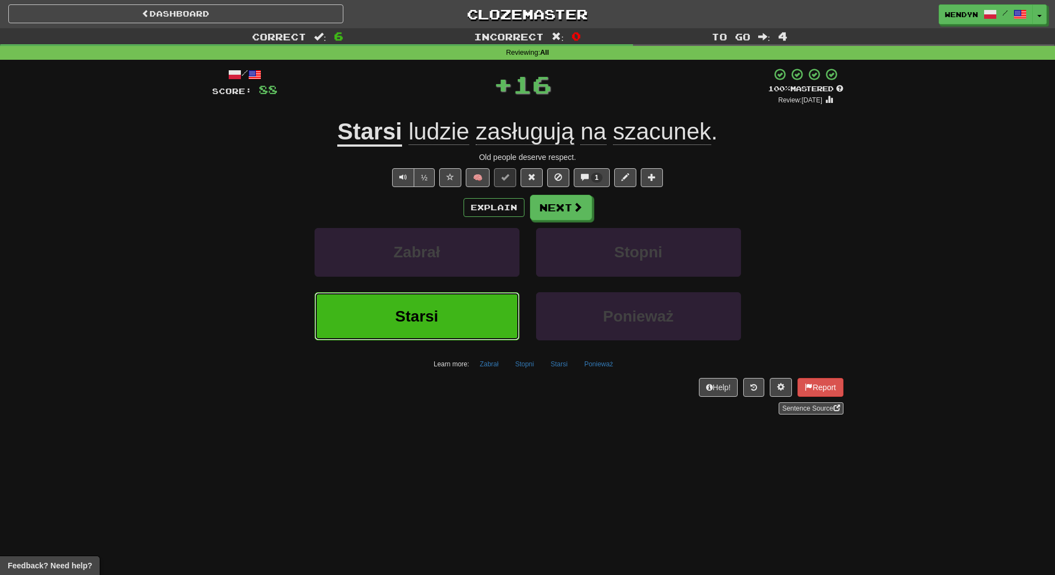
click at [454, 317] on button "Starsi" at bounding box center [417, 316] width 205 height 48
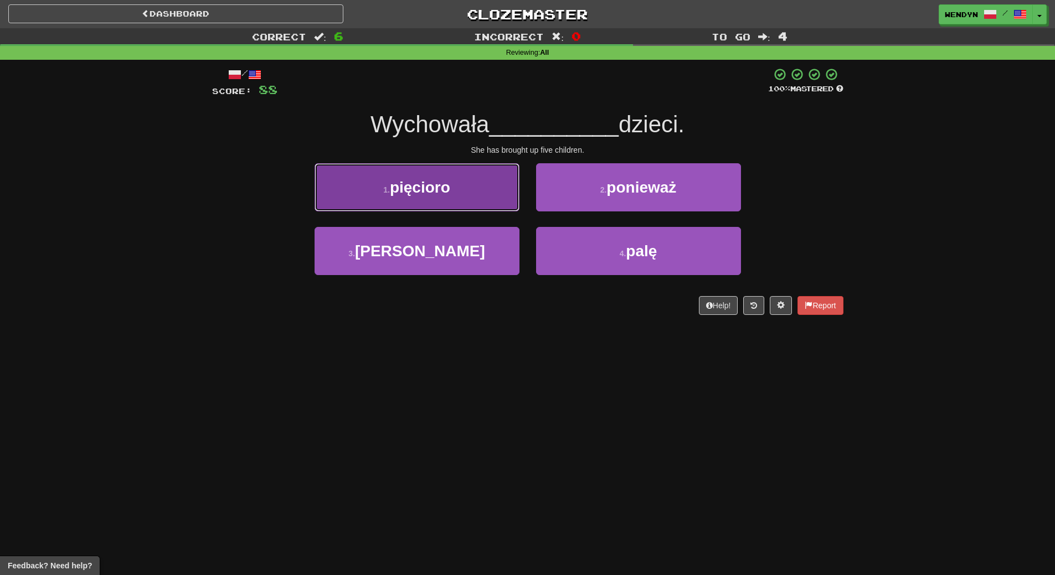
click at [441, 199] on button "1 . pięcioro" at bounding box center [417, 187] width 205 height 48
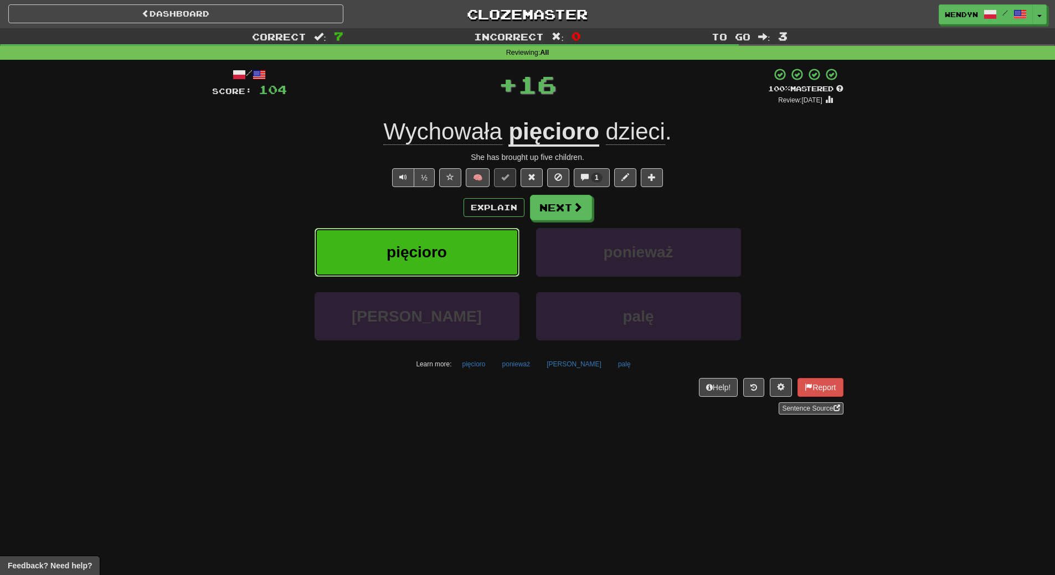
click at [440, 244] on span "pięcioro" at bounding box center [417, 252] width 60 height 17
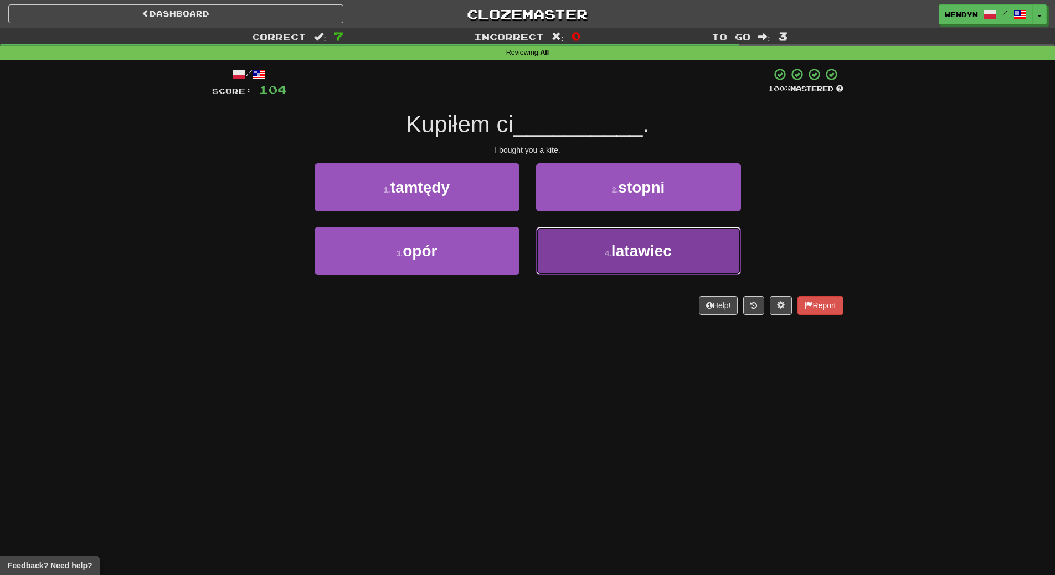
click at [599, 270] on button "4 . latawiec" at bounding box center [638, 251] width 205 height 48
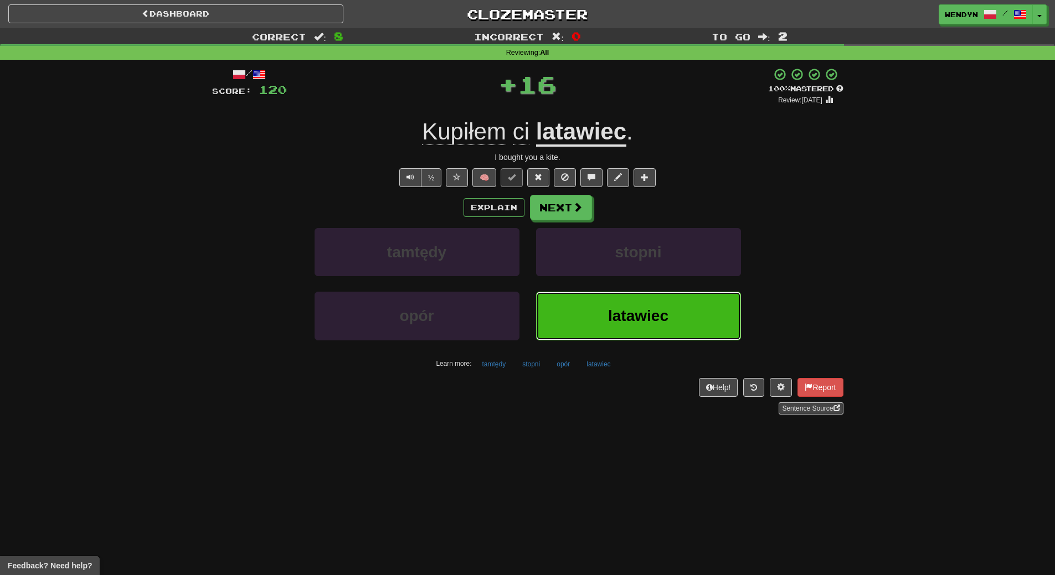
click at [604, 300] on button "latawiec" at bounding box center [638, 316] width 205 height 48
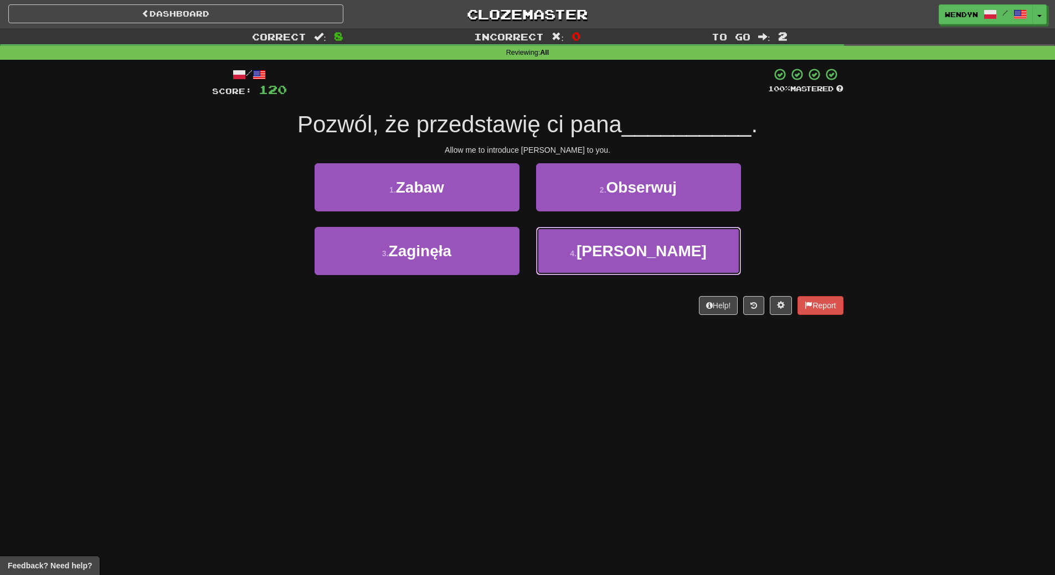
drag, startPoint x: 568, startPoint y: 257, endPoint x: 579, endPoint y: 279, distance: 24.8
click at [570, 262] on button "4 . Kato" at bounding box center [638, 251] width 205 height 48
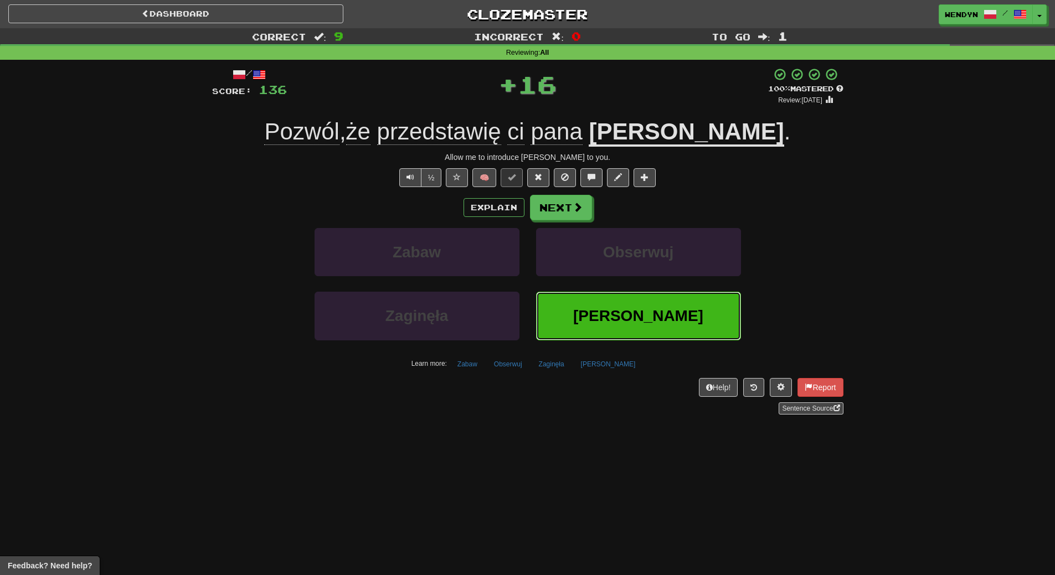
click at [586, 302] on button "Kato" at bounding box center [638, 316] width 205 height 48
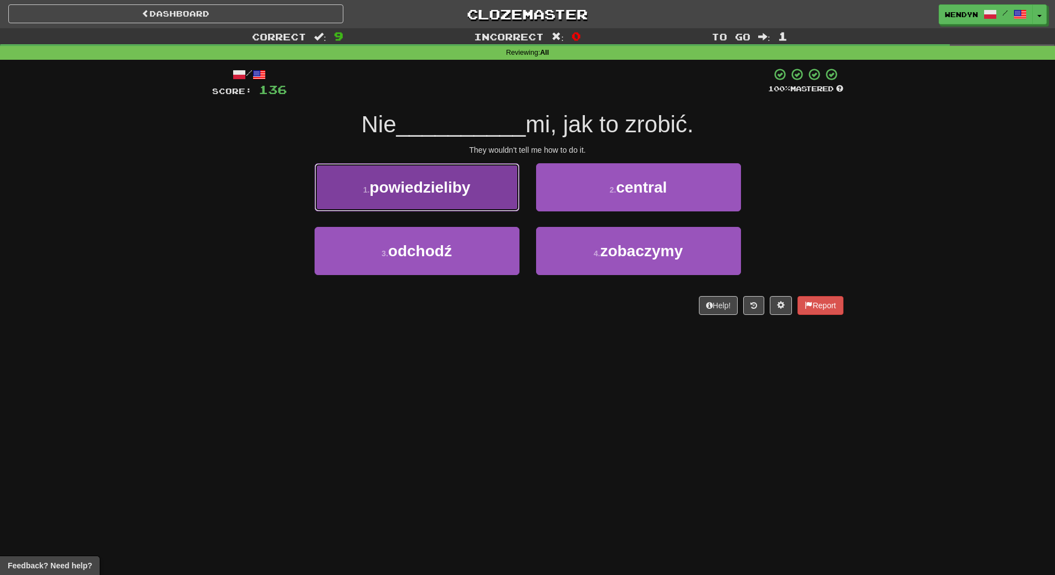
click at [445, 199] on button "1 . powiedzieliby" at bounding box center [417, 187] width 205 height 48
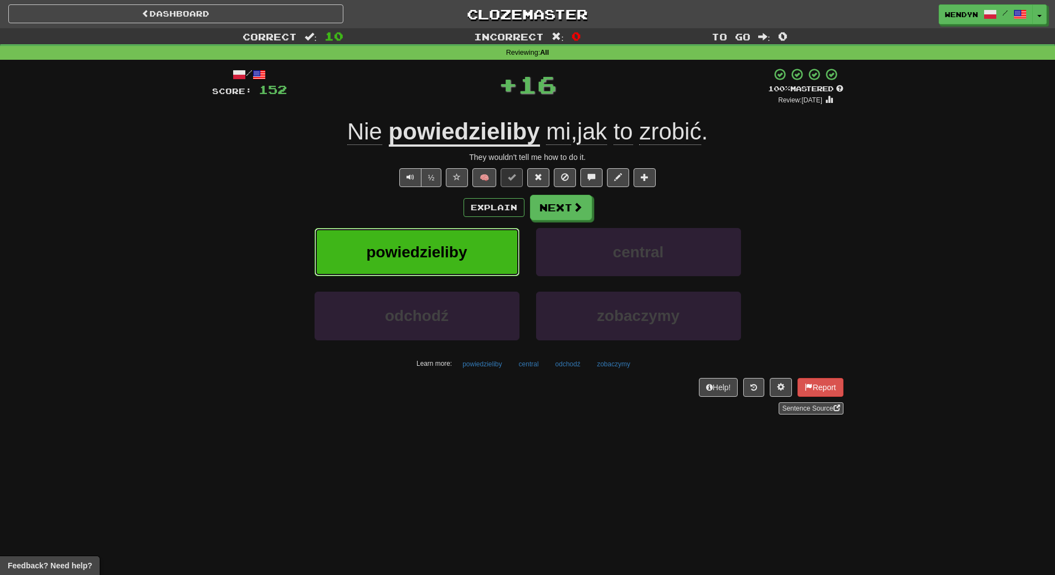
click at [446, 251] on span "powiedzieliby" at bounding box center [416, 252] width 101 height 17
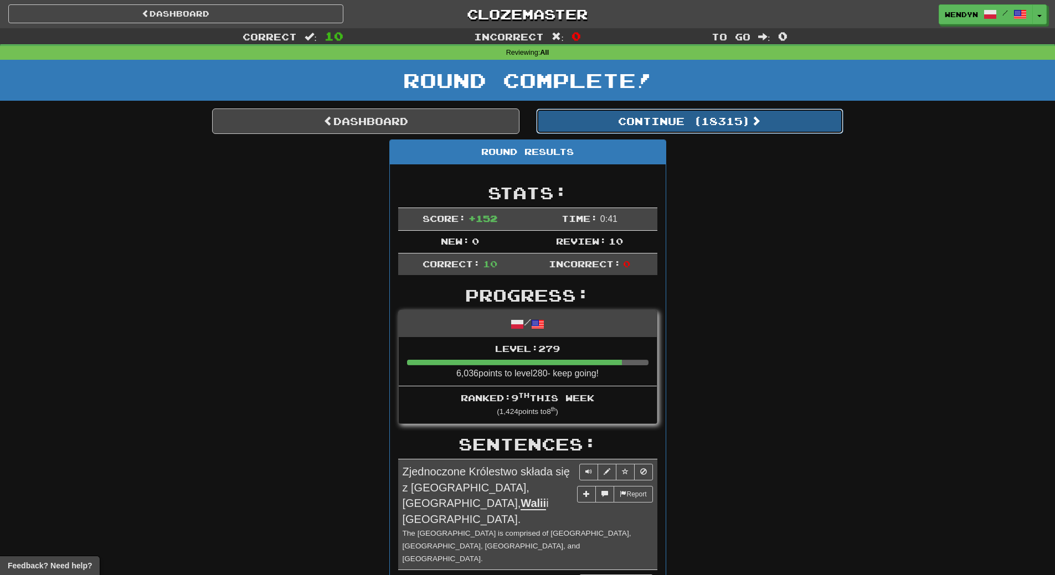
click at [712, 130] on button "Continue ( 18315 )" at bounding box center [689, 121] width 307 height 25
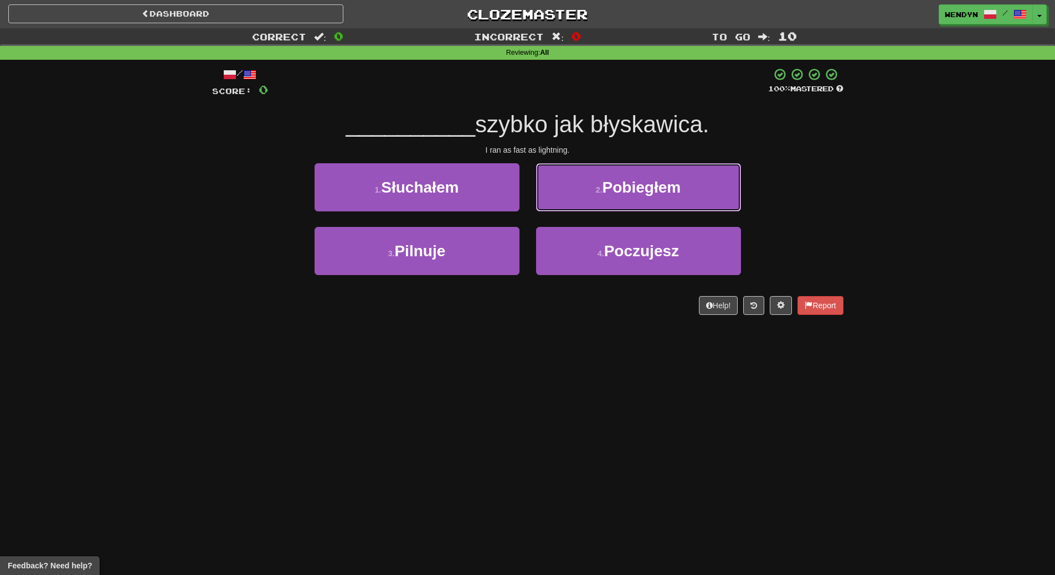
click at [684, 187] on button "2 . Pobiegłem" at bounding box center [638, 187] width 205 height 48
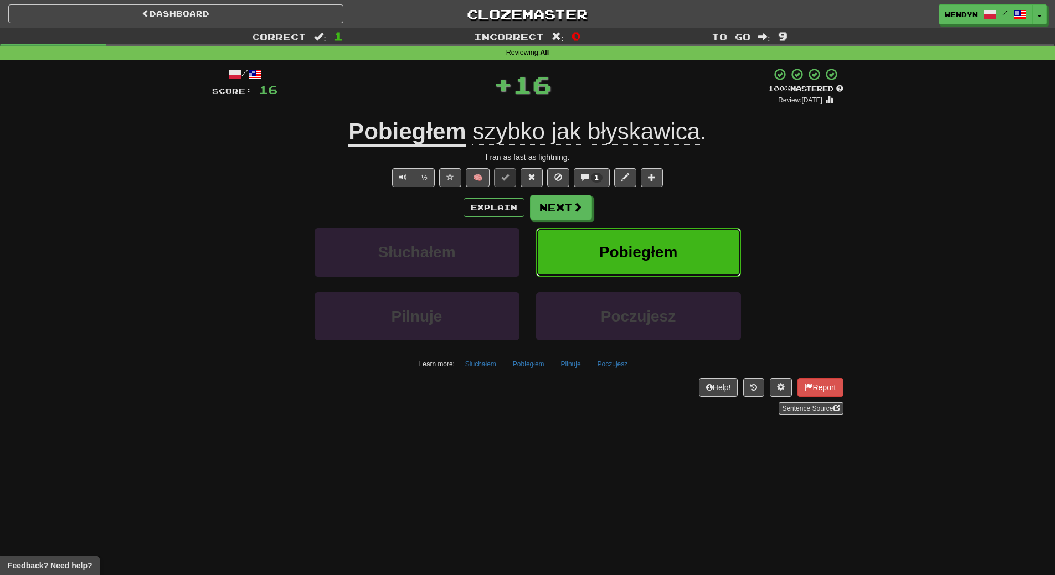
click at [675, 249] on span "Pobiegłem" at bounding box center [638, 252] width 79 height 17
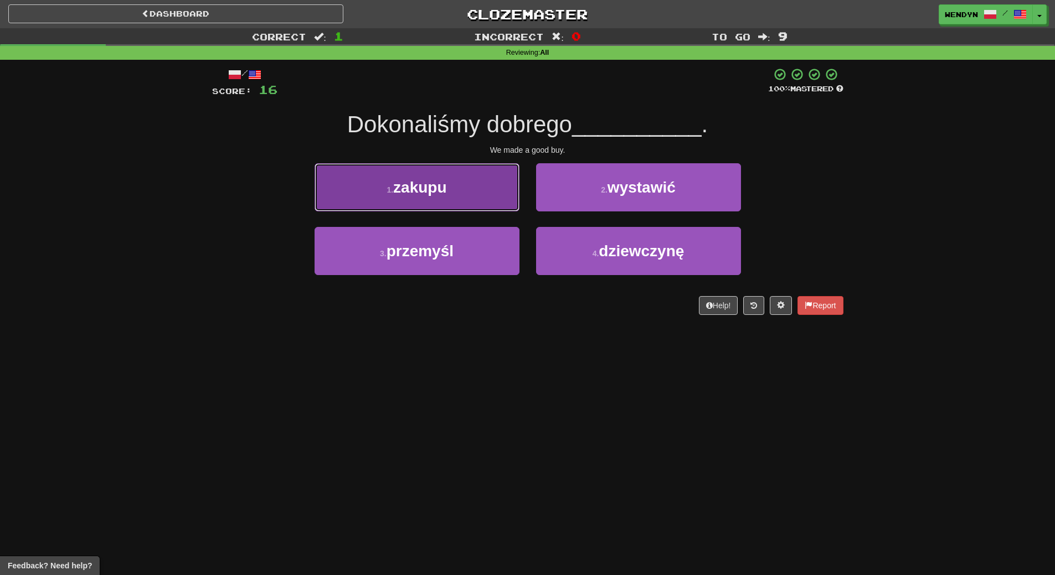
click at [449, 201] on button "1 . zakupu" at bounding box center [417, 187] width 205 height 48
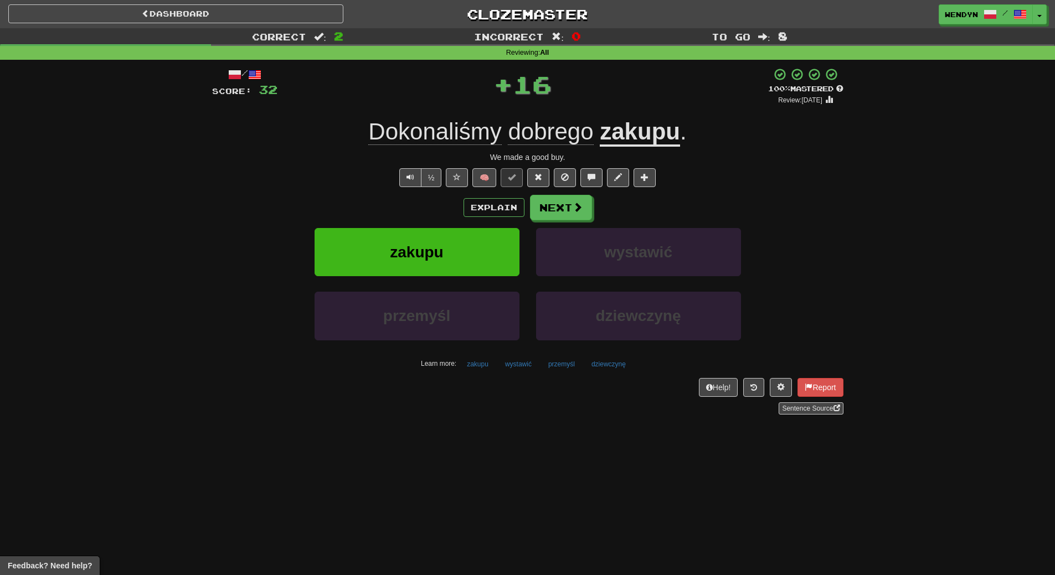
click at [449, 201] on div "Explain Next" at bounding box center [527, 207] width 631 height 25
click at [449, 271] on button "zakupu" at bounding box center [417, 252] width 205 height 48
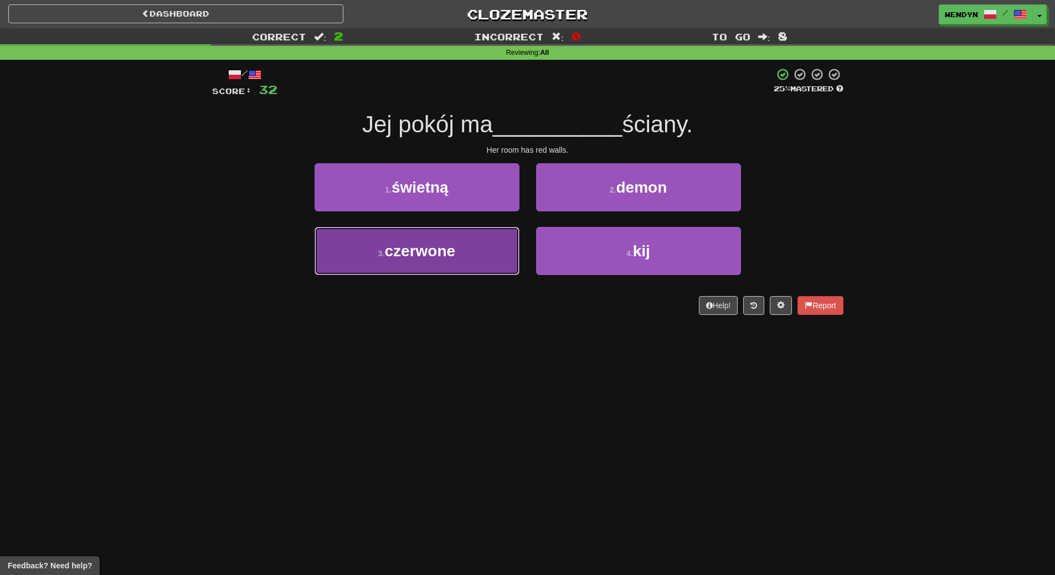
click at [450, 251] on span "czerwone" at bounding box center [420, 251] width 71 height 17
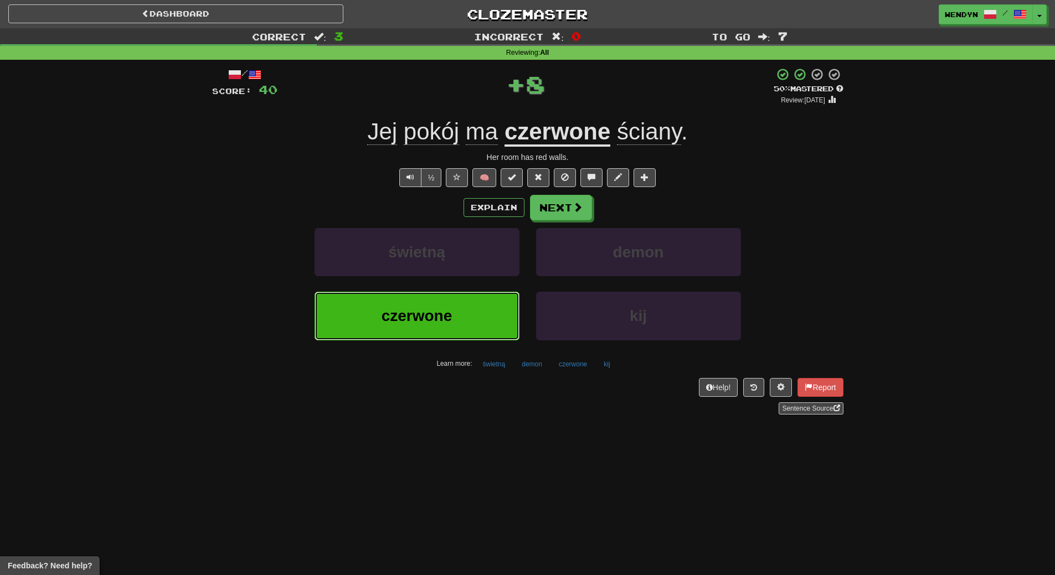
click at [454, 309] on button "czerwone" at bounding box center [417, 316] width 205 height 48
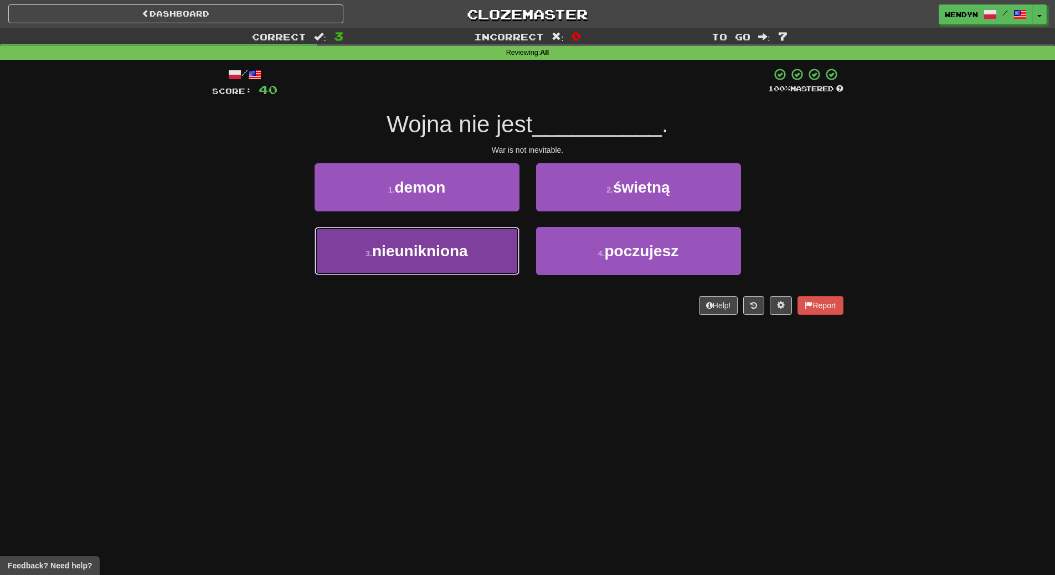
click at [447, 265] on button "3 . nieunikniona" at bounding box center [417, 251] width 205 height 48
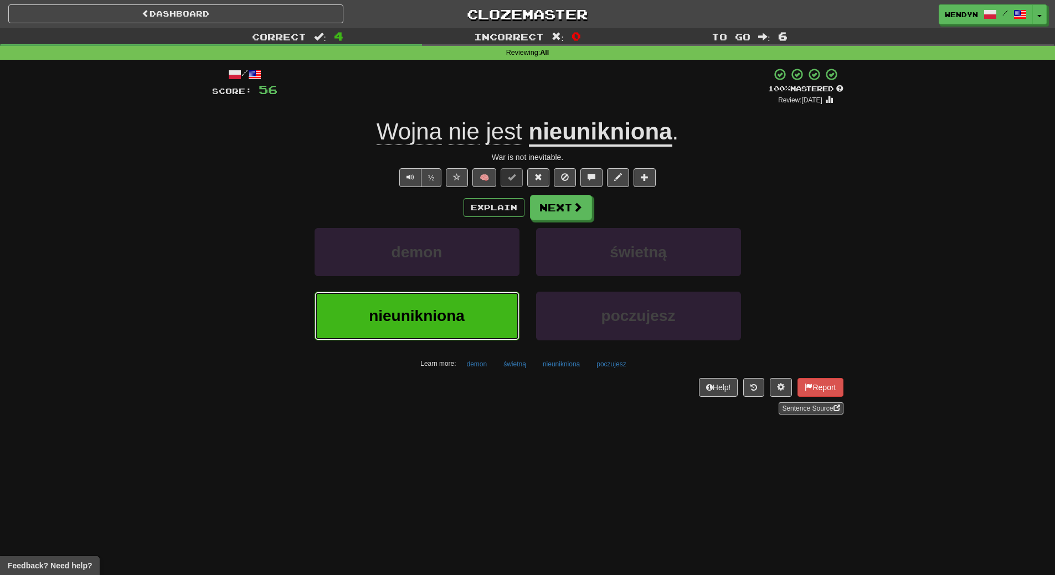
click at [451, 317] on span "nieunikniona" at bounding box center [417, 315] width 96 height 17
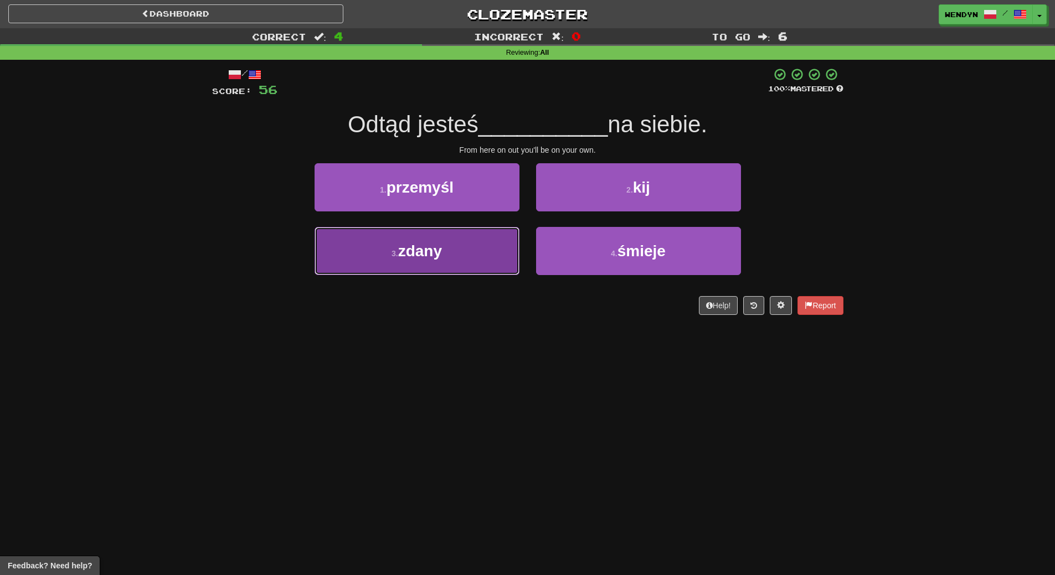
click at [471, 261] on button "3 . zdany" at bounding box center [417, 251] width 205 height 48
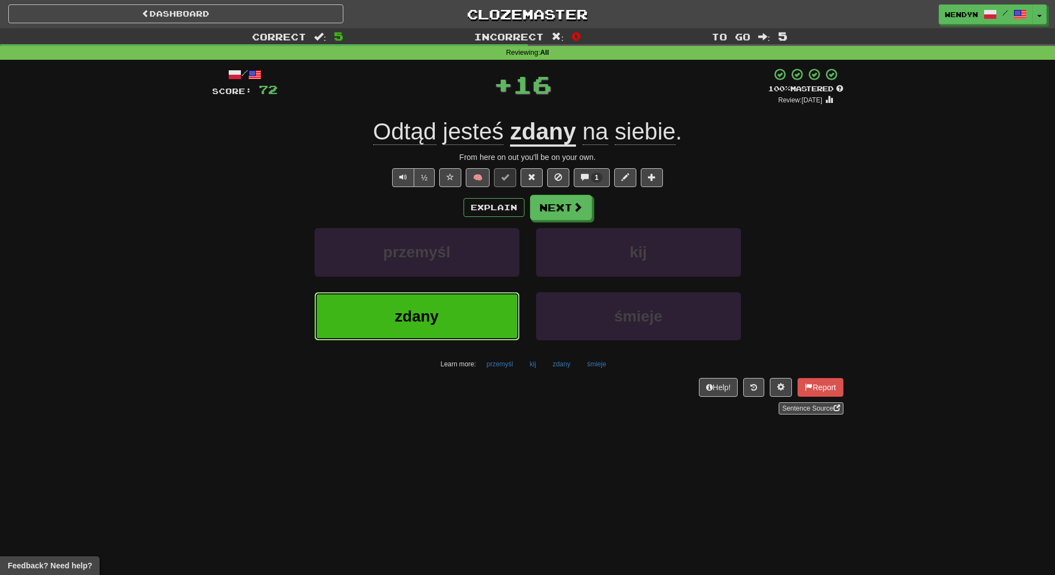
click at [459, 309] on button "zdany" at bounding box center [417, 316] width 205 height 48
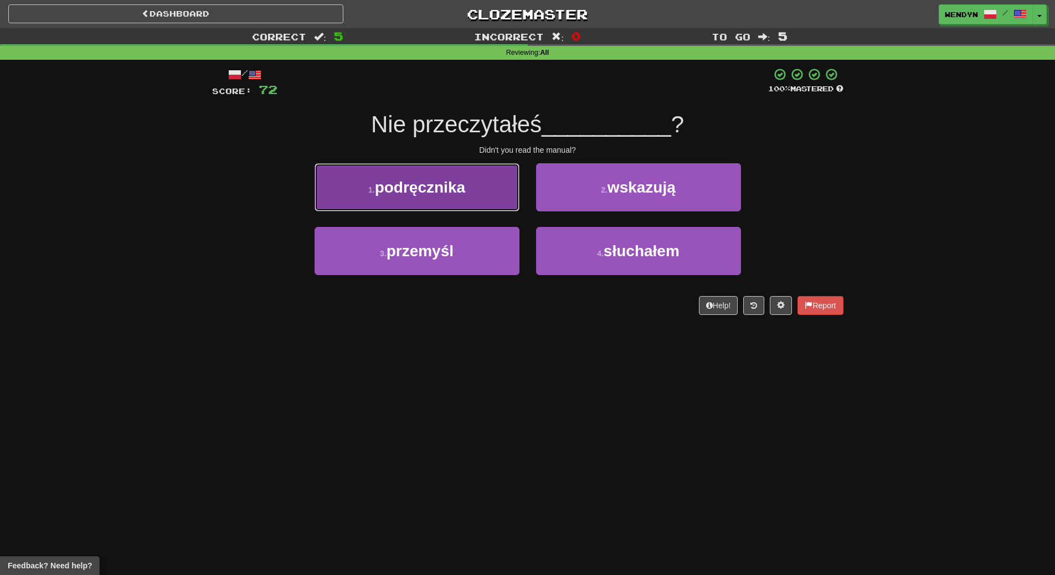
click at [445, 202] on button "1 . podręcznika" at bounding box center [417, 187] width 205 height 48
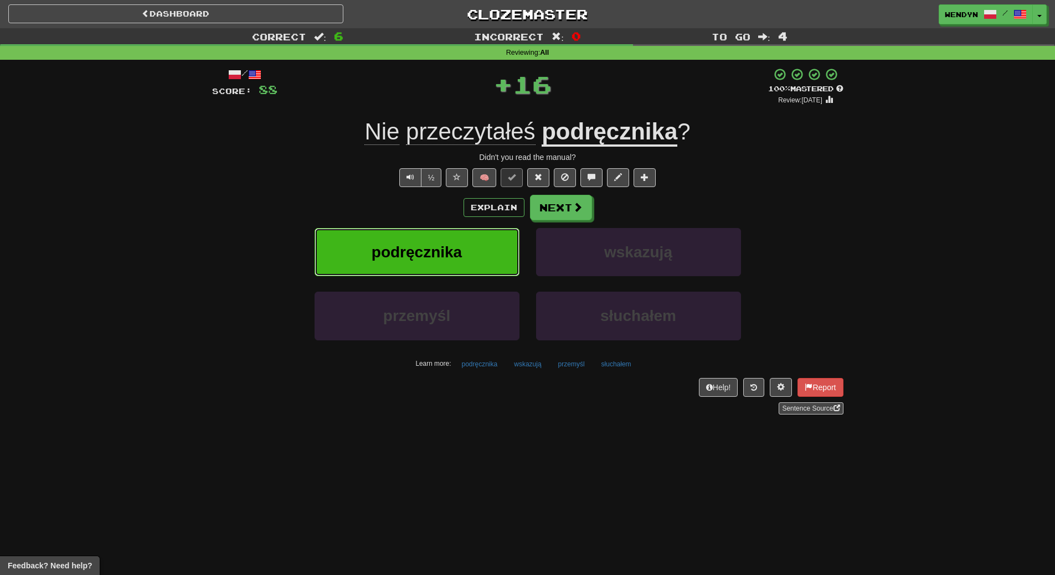
click at [442, 250] on span "podręcznika" at bounding box center [417, 252] width 90 height 17
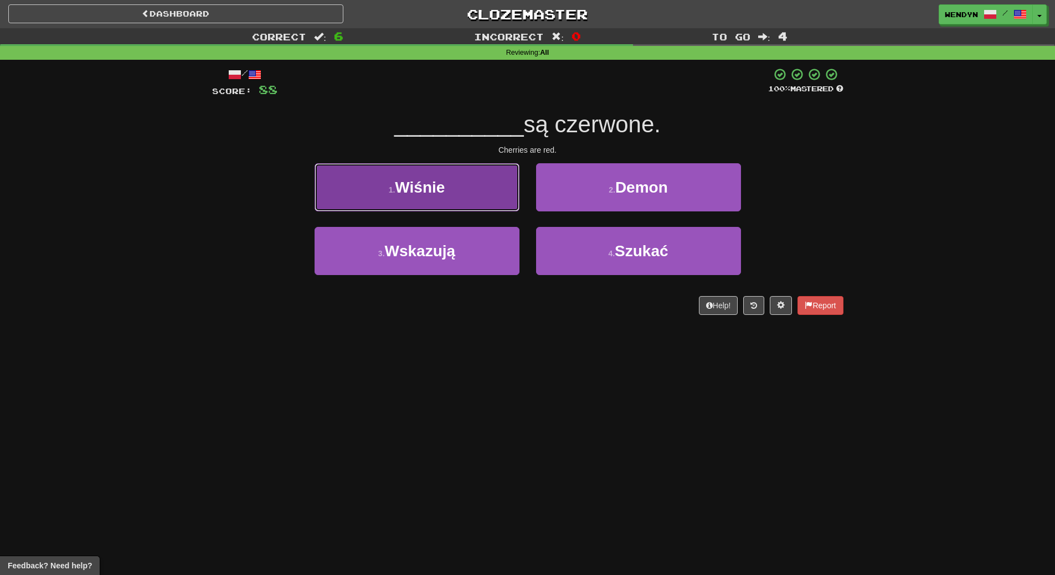
click at [418, 198] on button "1 . Wiśnie" at bounding box center [417, 187] width 205 height 48
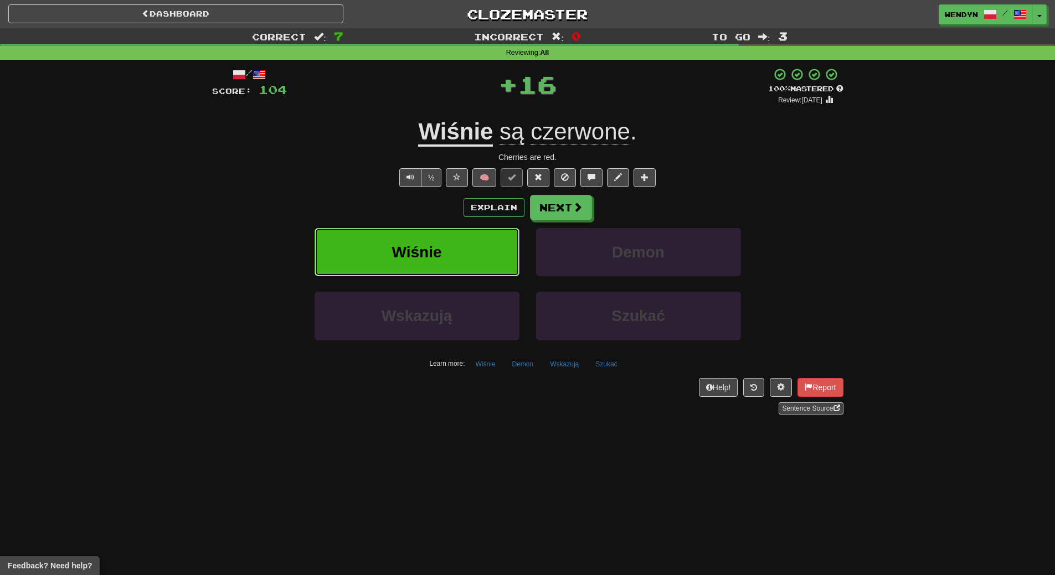
click at [416, 245] on span "Wiśnie" at bounding box center [417, 252] width 50 height 17
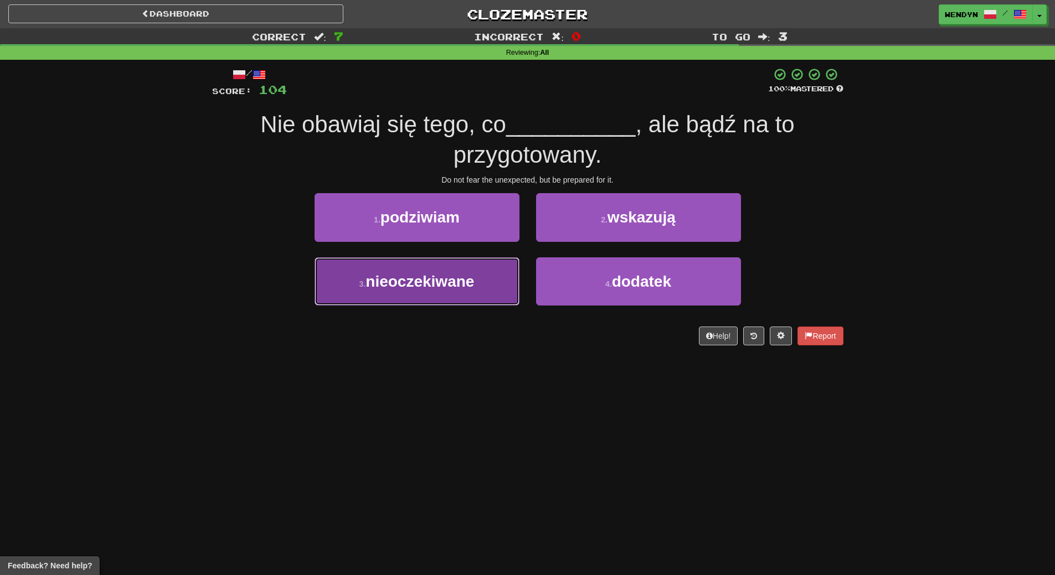
click at [495, 292] on button "3 . nieoczekiwane" at bounding box center [417, 282] width 205 height 48
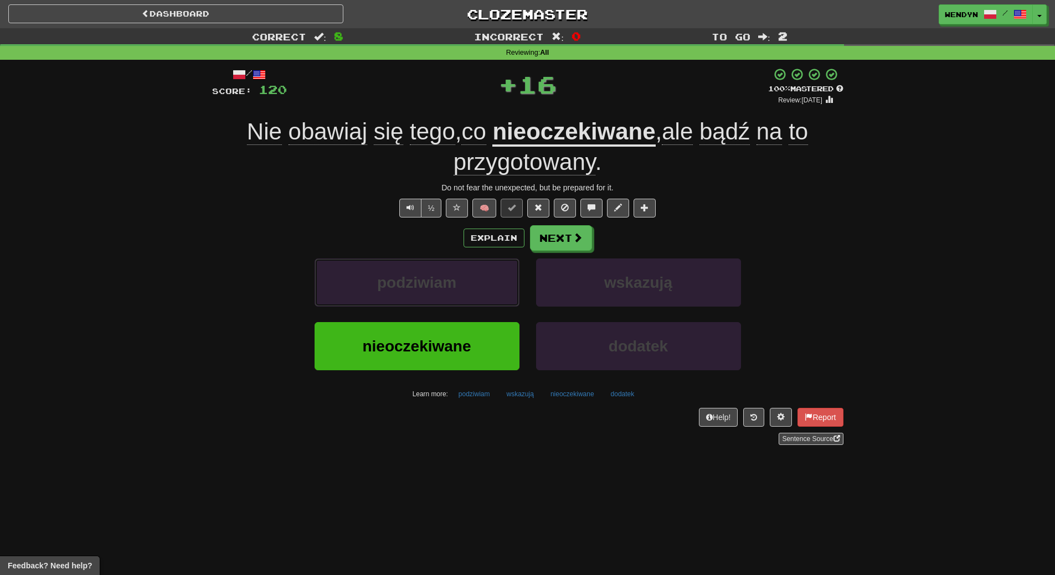
click at [495, 292] on button "podziwiam" at bounding box center [417, 283] width 205 height 48
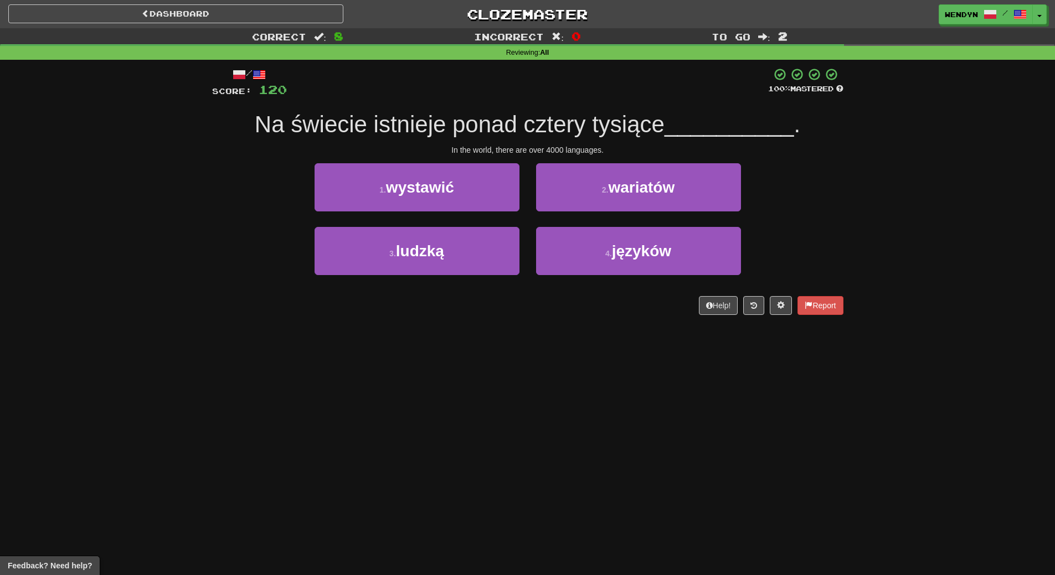
click at [493, 296] on div "/ Score: 120 100 % Mastered Na świecie istnieje ponad cztery tysiące __________…" at bounding box center [527, 192] width 631 height 248
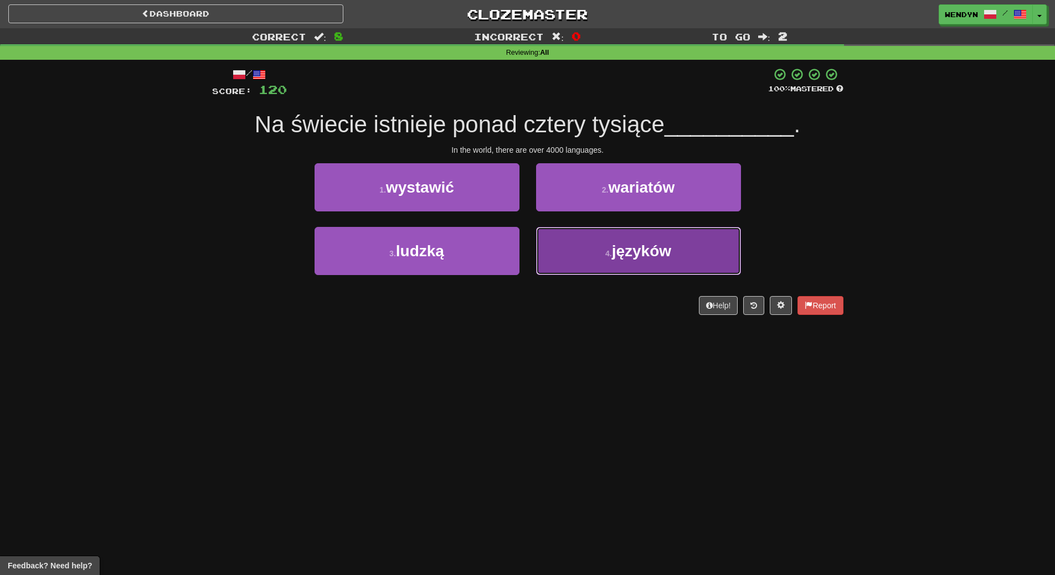
click at [636, 261] on button "4 . języków" at bounding box center [638, 251] width 205 height 48
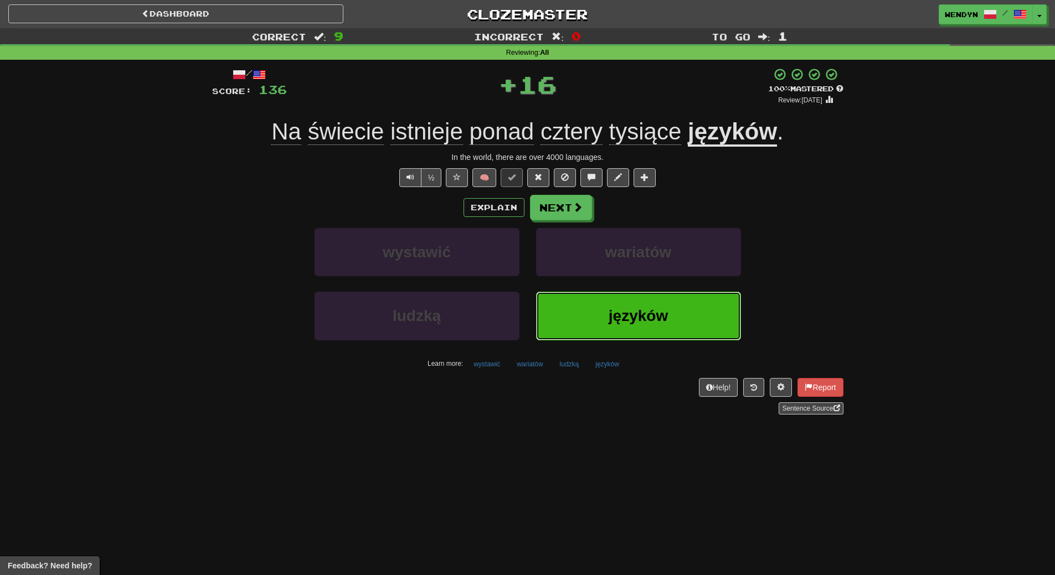
click at [558, 323] on button "języków" at bounding box center [638, 316] width 205 height 48
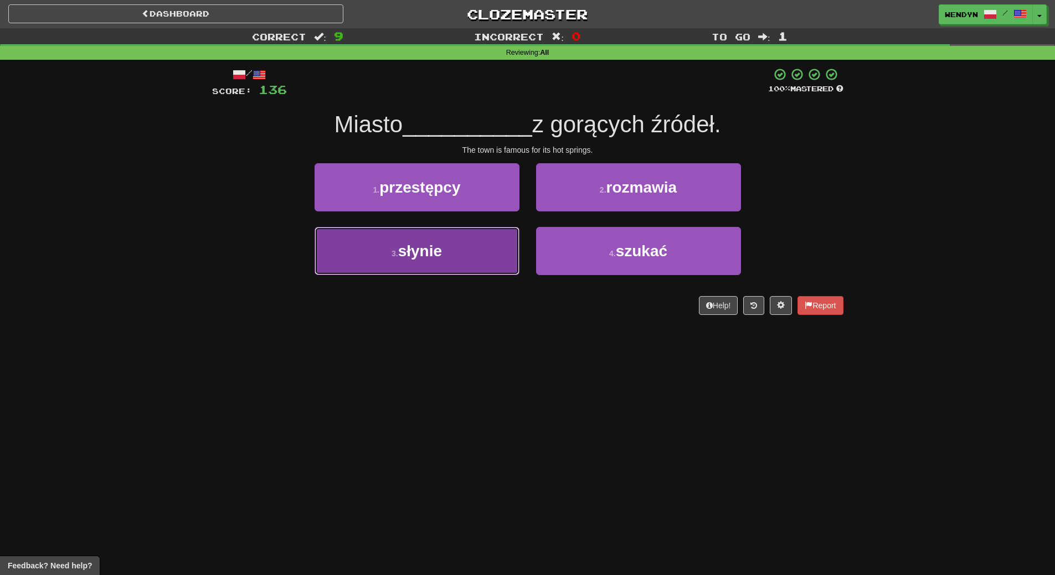
click at [423, 267] on button "3 . słynie" at bounding box center [417, 251] width 205 height 48
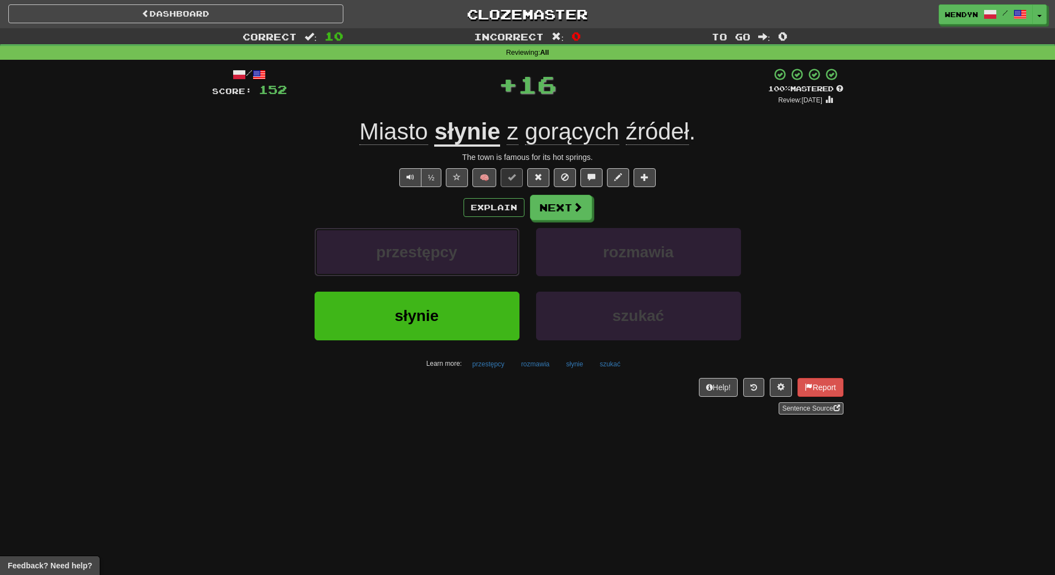
click at [423, 267] on button "przestępcy" at bounding box center [417, 252] width 205 height 48
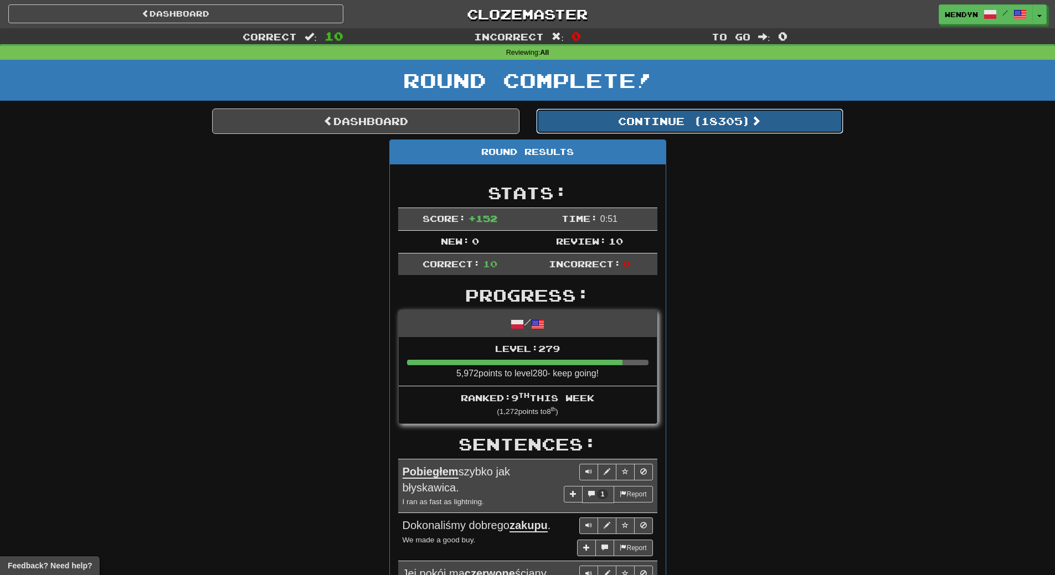
click at [709, 132] on button "Continue ( 18305 )" at bounding box center [689, 121] width 307 height 25
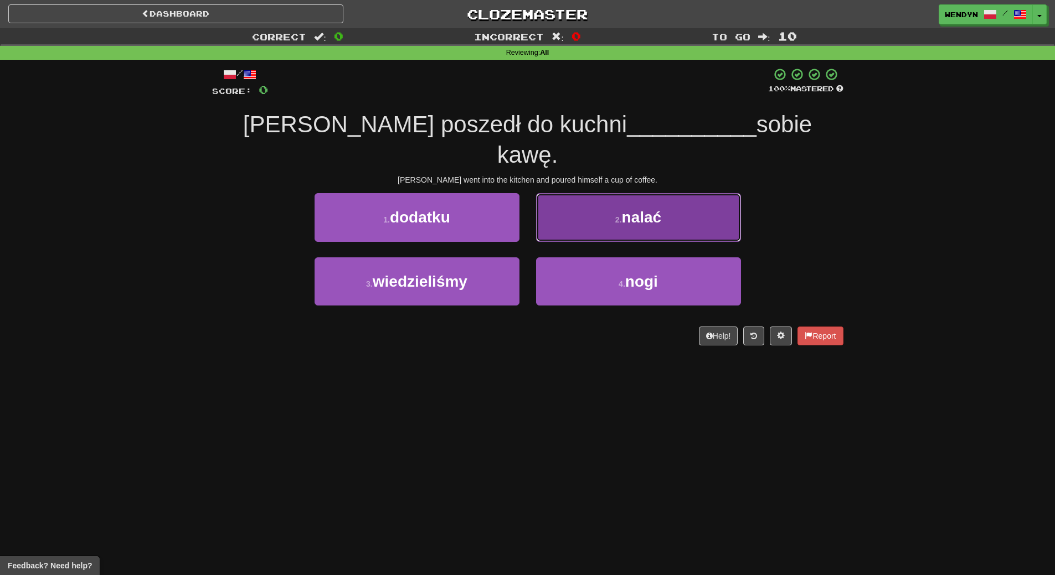
click at [625, 209] on span "nalać" at bounding box center [642, 217] width 40 height 17
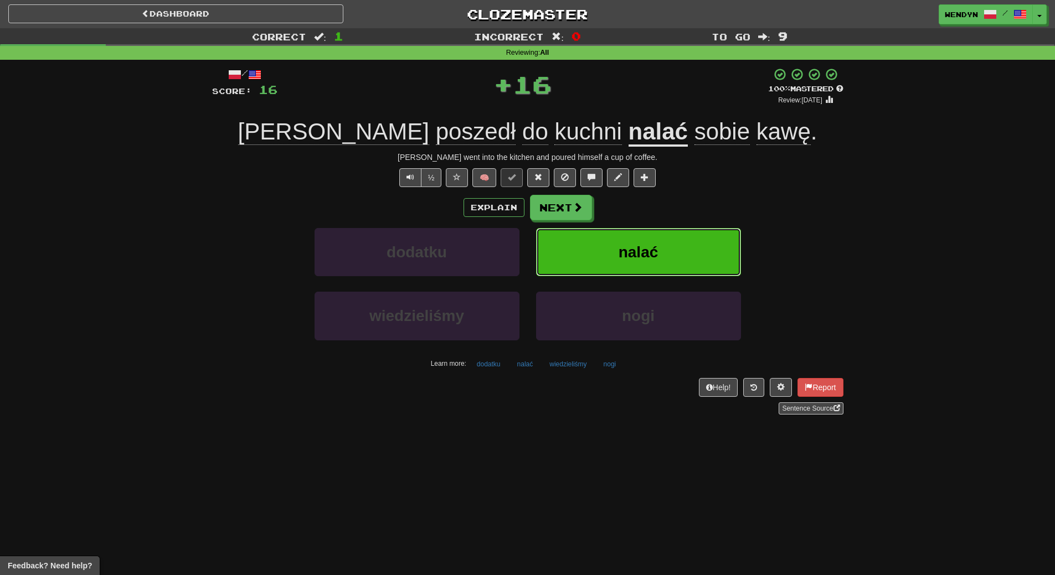
click at [635, 248] on span "nalać" at bounding box center [639, 252] width 40 height 17
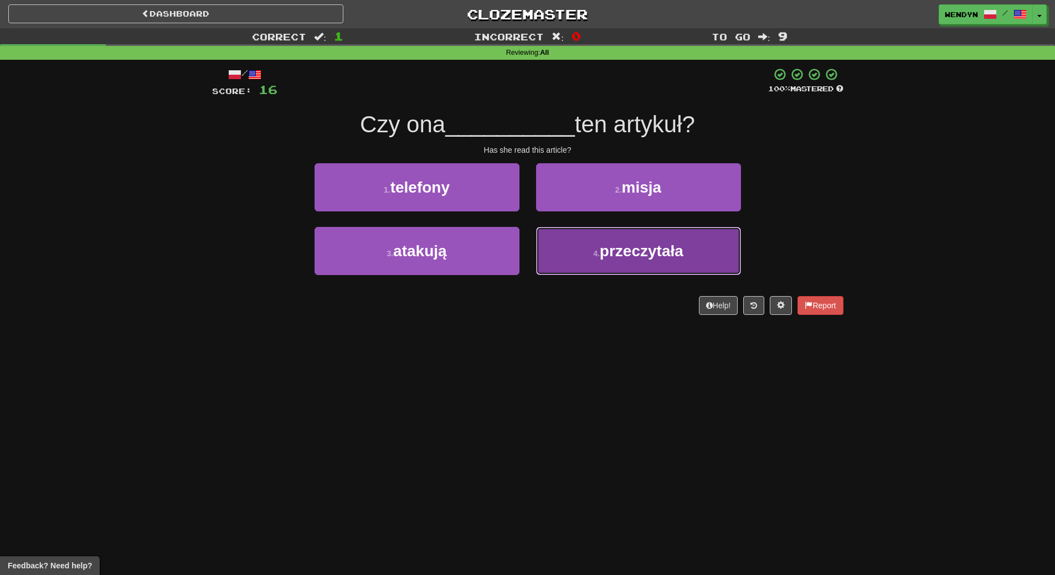
click at [609, 256] on span "przeczytała" at bounding box center [642, 251] width 84 height 17
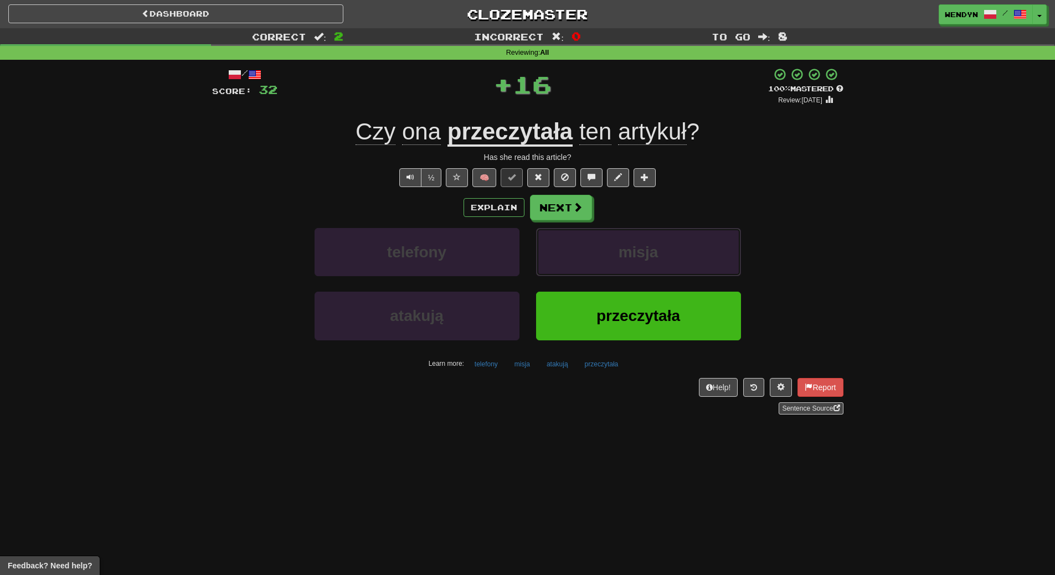
click at [609, 256] on button "misja" at bounding box center [638, 252] width 205 height 48
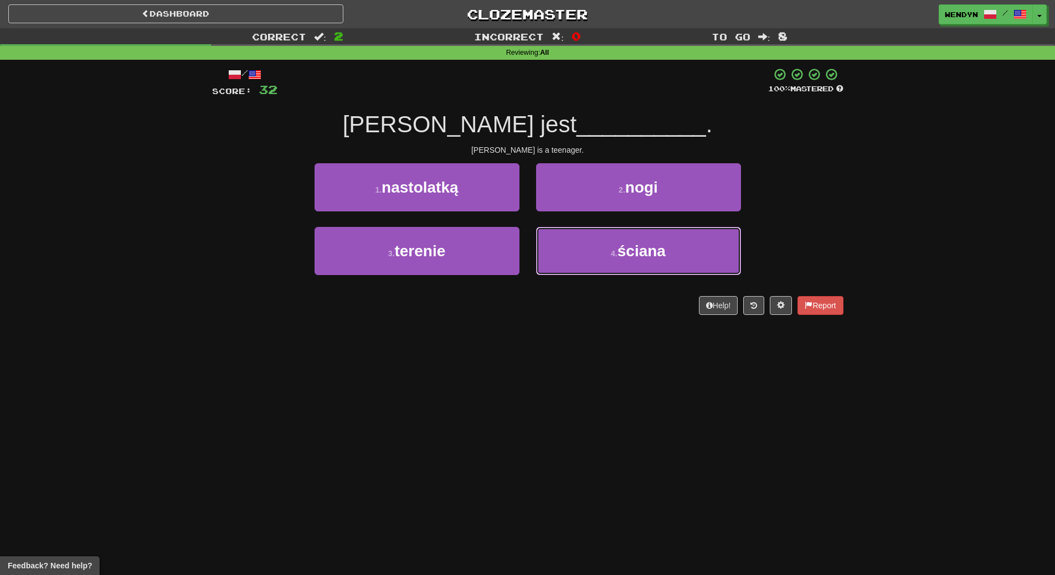
drag, startPoint x: 609, startPoint y: 256, endPoint x: 488, endPoint y: 327, distance: 140.0
click at [534, 348] on div "Dashboard Clozemaster WendyN / Toggle Dropdown Dashboard Leaderboard Activity F…" at bounding box center [527, 287] width 1055 height 575
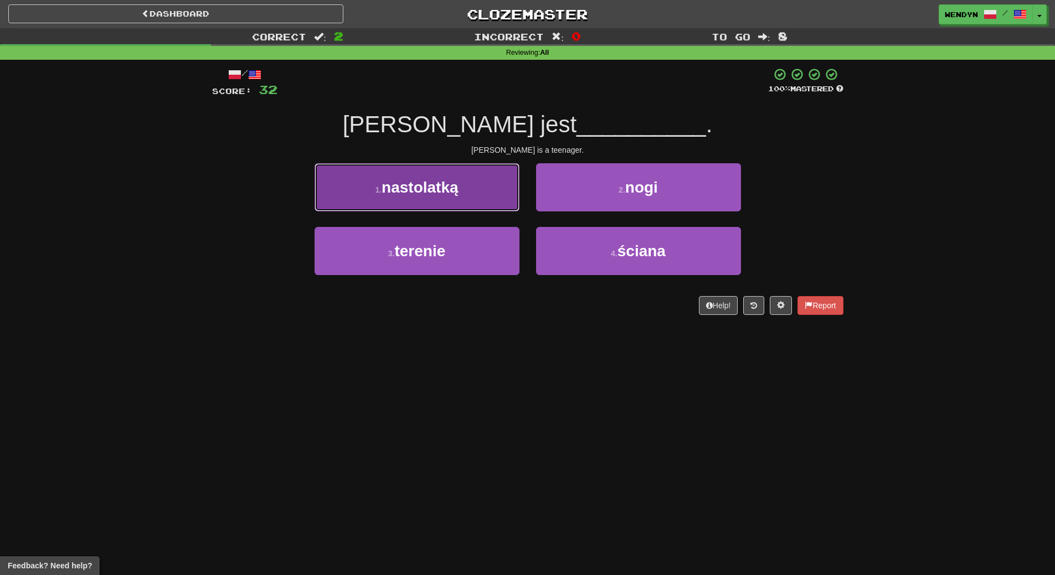
drag, startPoint x: 411, startPoint y: 194, endPoint x: 411, endPoint y: 202, distance: 7.8
click at [411, 202] on button "1 . nastolatką" at bounding box center [417, 187] width 205 height 48
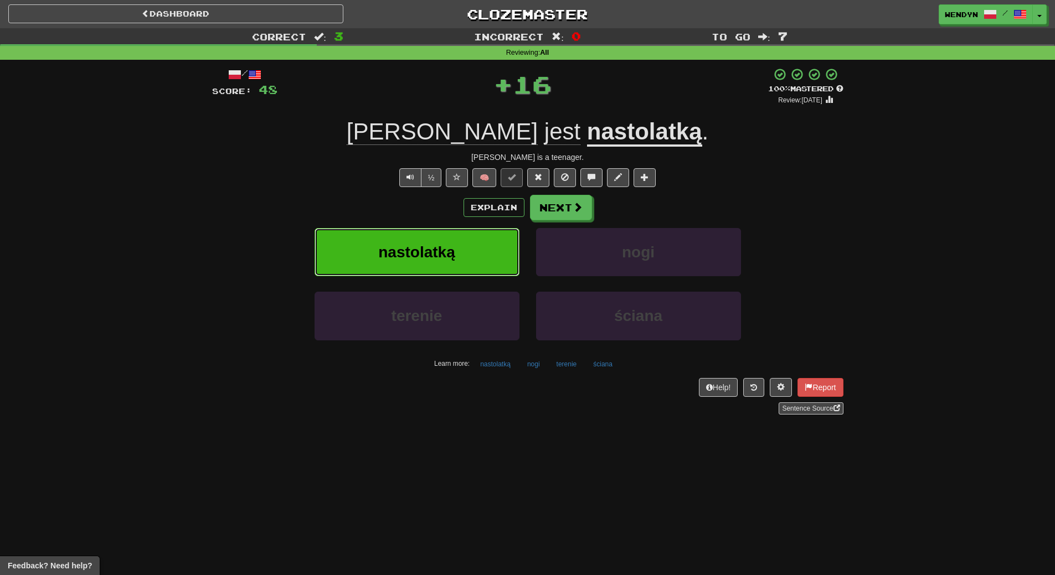
click at [414, 238] on button "nastolatką" at bounding box center [417, 252] width 205 height 48
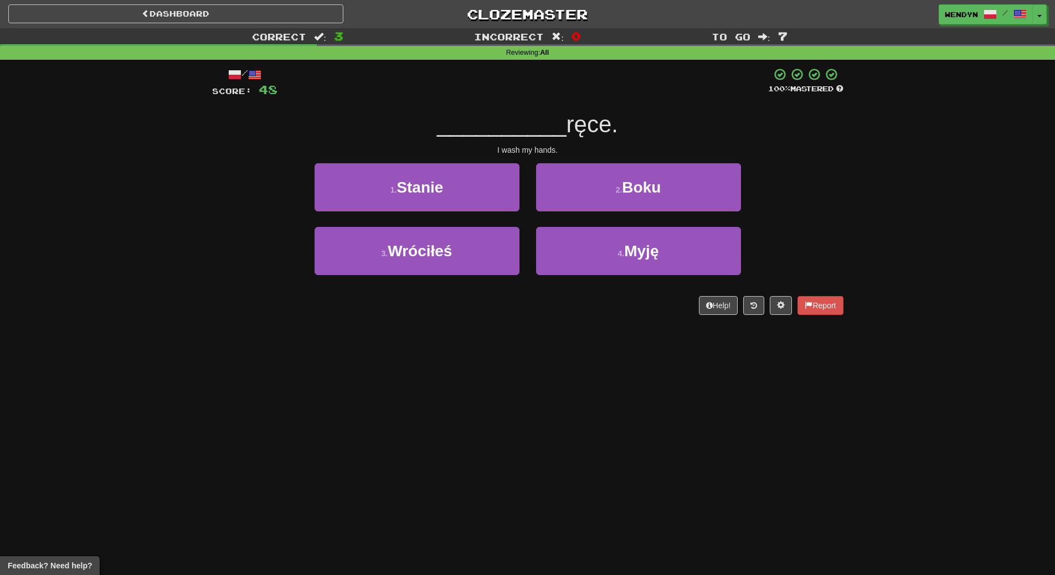
drag, startPoint x: 414, startPoint y: 295, endPoint x: 334, endPoint y: 334, distance: 88.7
click at [334, 334] on div "Dashboard Clozemaster WendyN / Toggle Dropdown Dashboard Leaderboard Activity F…" at bounding box center [527, 287] width 1055 height 575
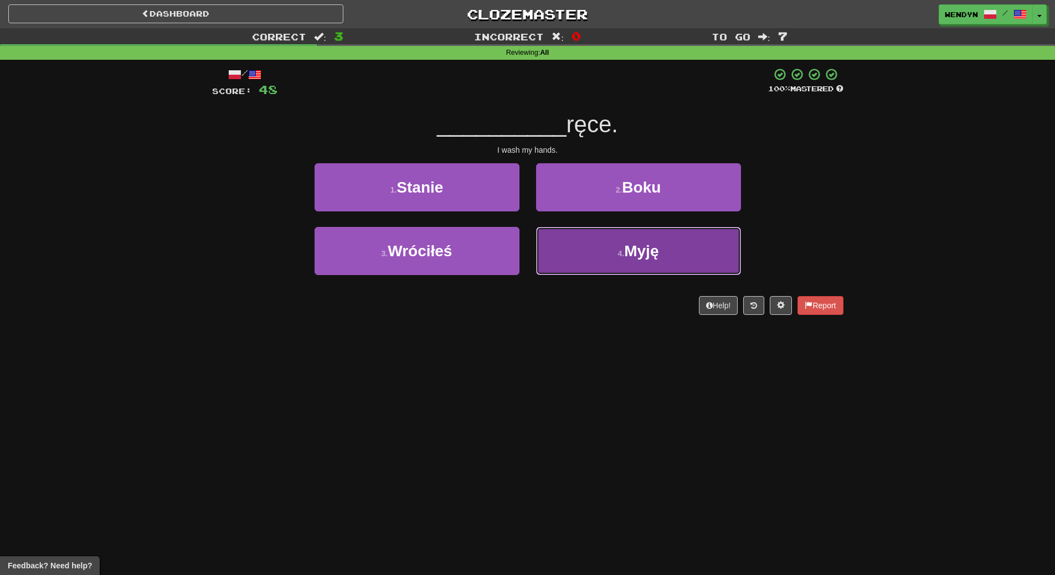
click at [612, 252] on button "4 . Myję" at bounding box center [638, 251] width 205 height 48
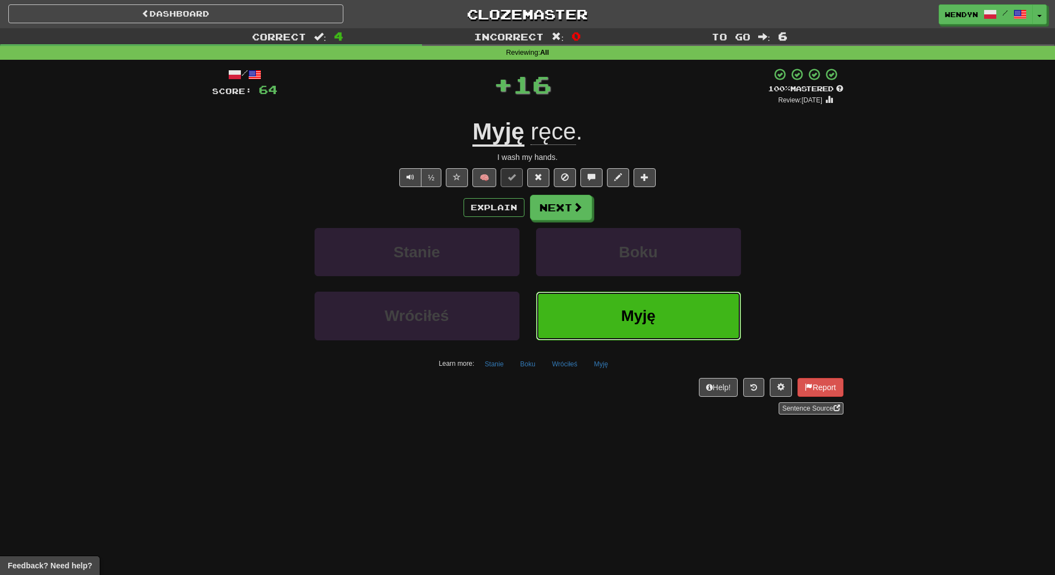
click at [631, 311] on span "Myję" at bounding box center [638, 315] width 34 height 17
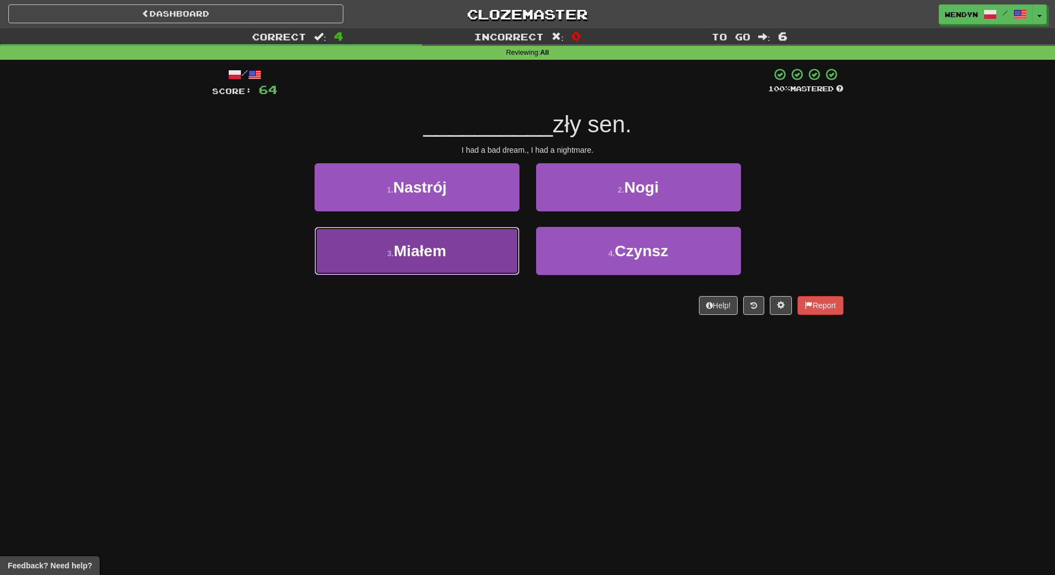
click at [450, 245] on button "3 . Miałem" at bounding box center [417, 251] width 205 height 48
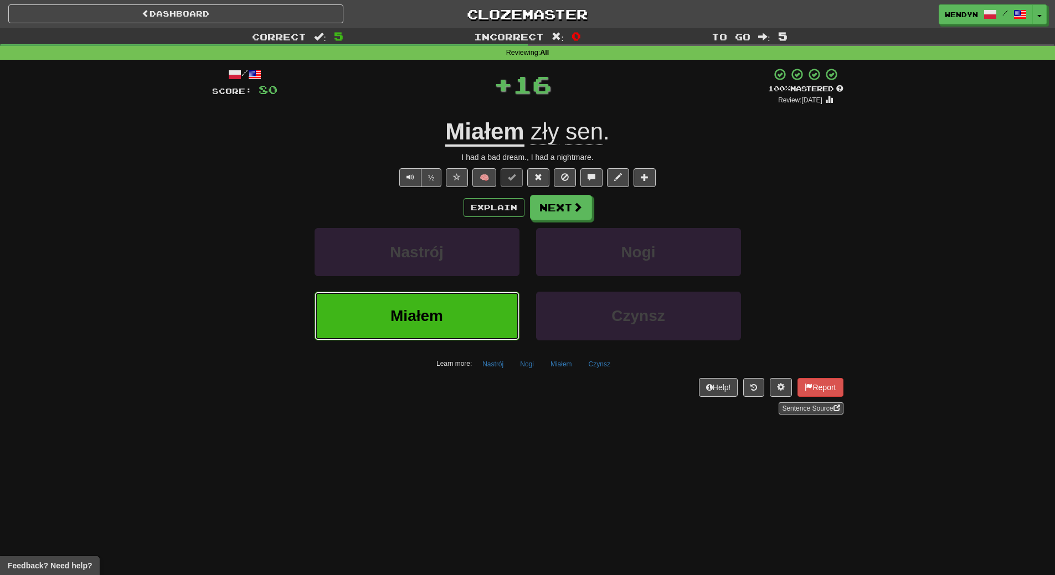
drag, startPoint x: 456, startPoint y: 318, endPoint x: 459, endPoint y: 336, distance: 18.5
click at [456, 326] on button "Miałem" at bounding box center [417, 316] width 205 height 48
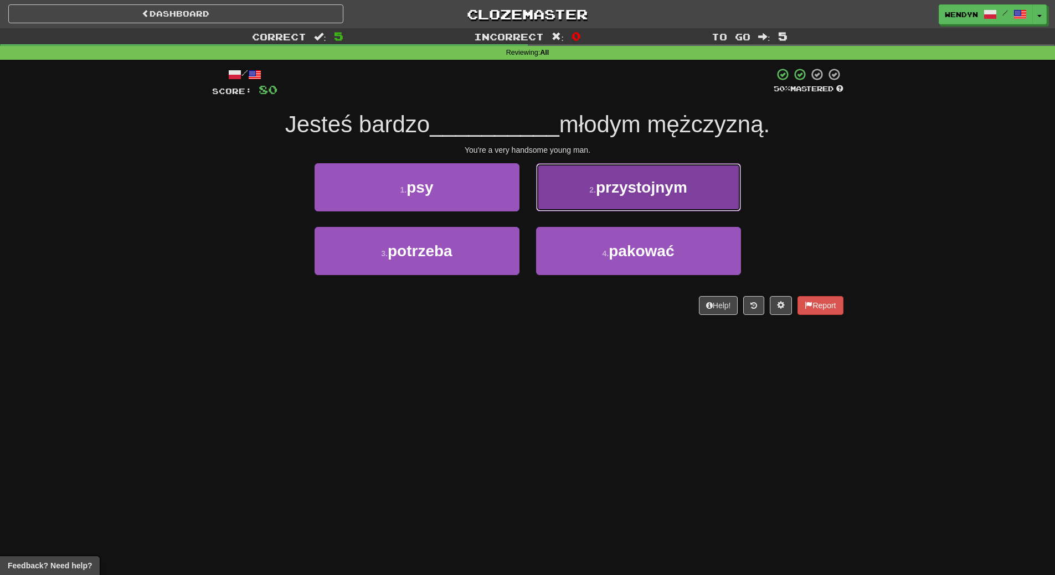
click at [660, 179] on span "przystojnym" at bounding box center [641, 187] width 91 height 17
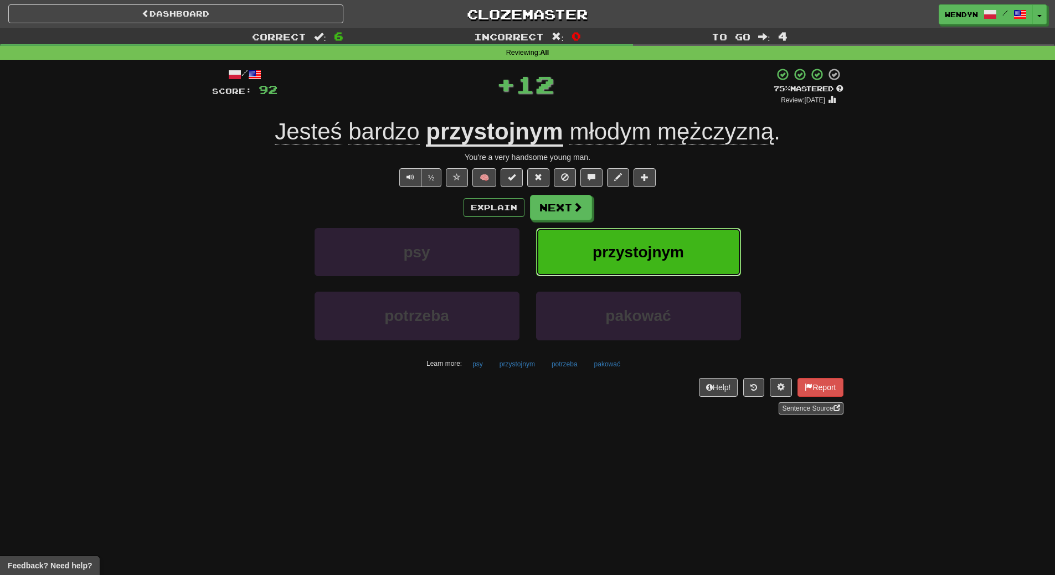
click at [664, 234] on button "przystojnym" at bounding box center [638, 252] width 205 height 48
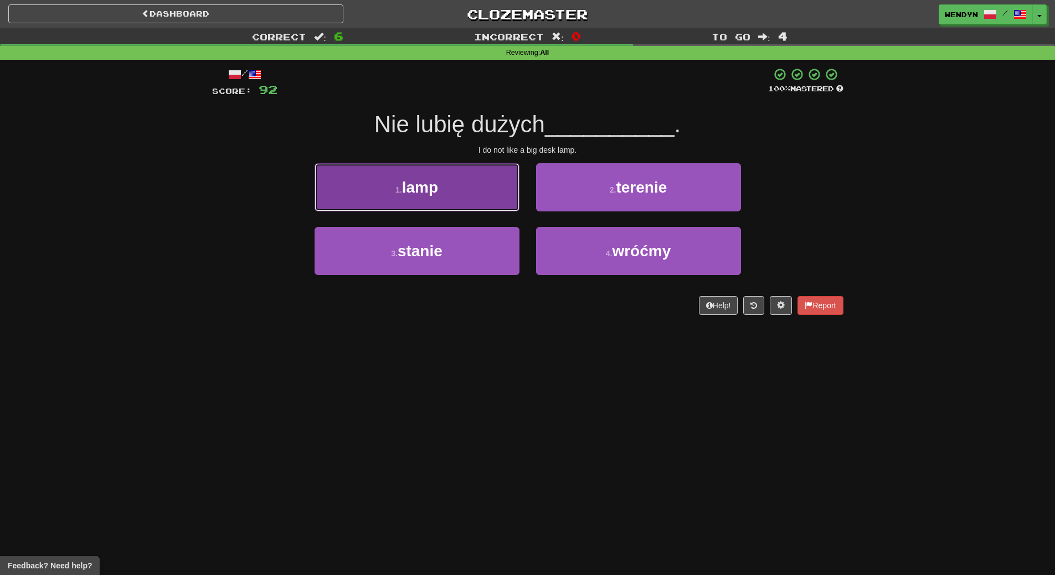
click at [441, 198] on button "1 . lamp" at bounding box center [417, 187] width 205 height 48
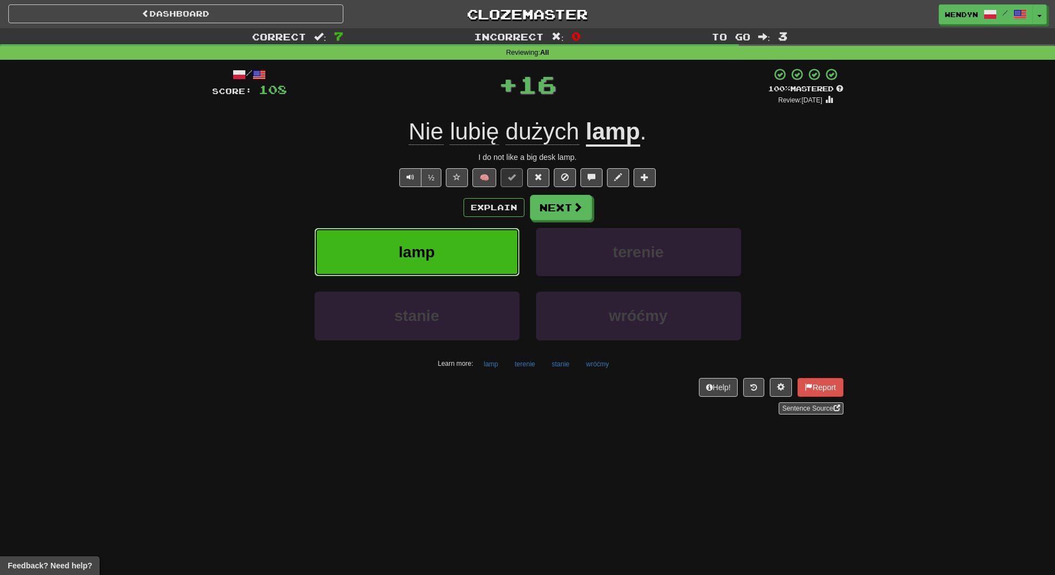
click at [447, 266] on button "lamp" at bounding box center [417, 252] width 205 height 48
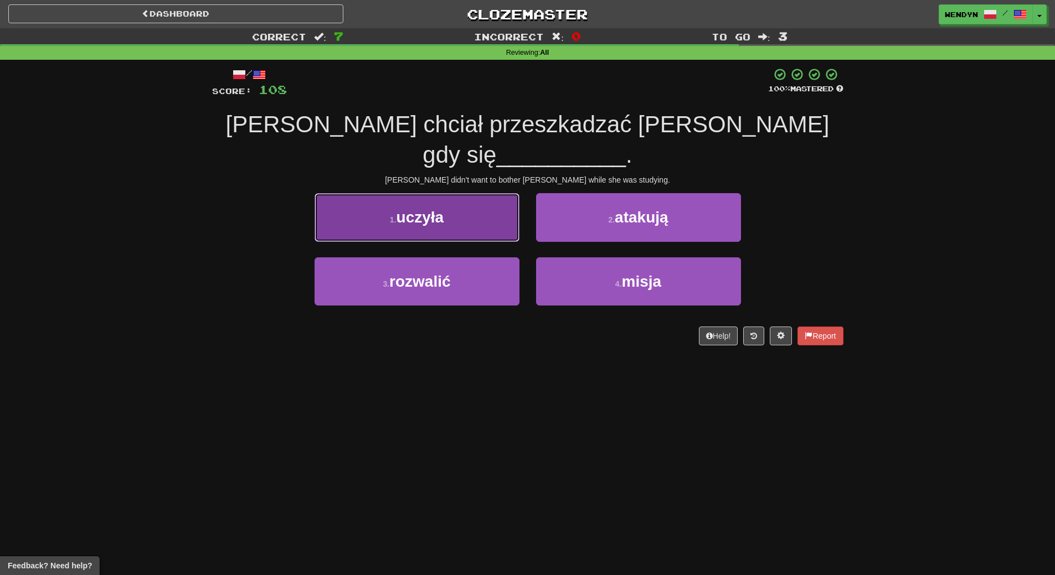
click at [431, 209] on span "uczyła" at bounding box center [421, 217] width 48 height 17
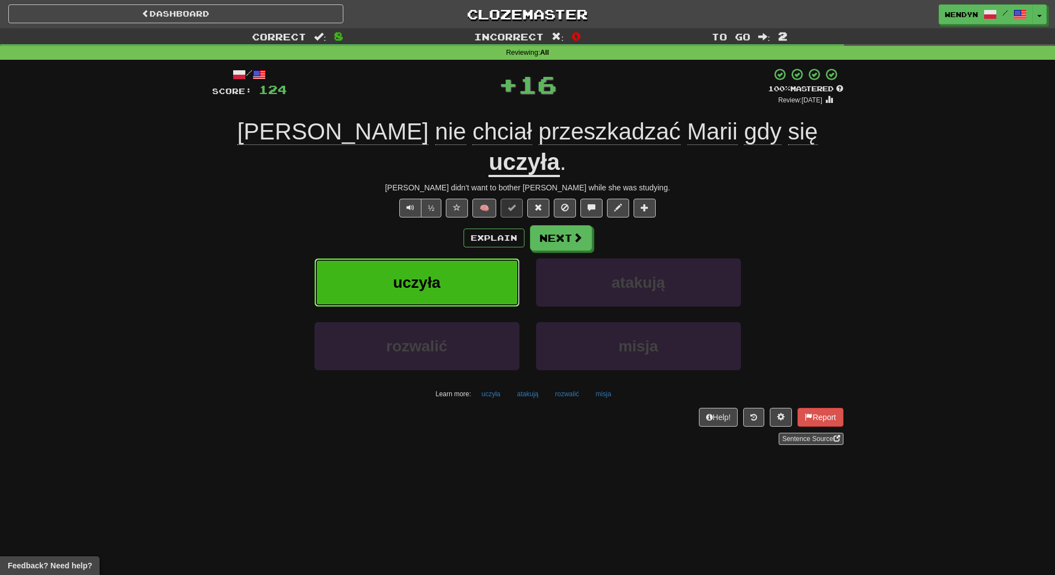
click at [437, 274] on span "uczyła" at bounding box center [417, 282] width 48 height 17
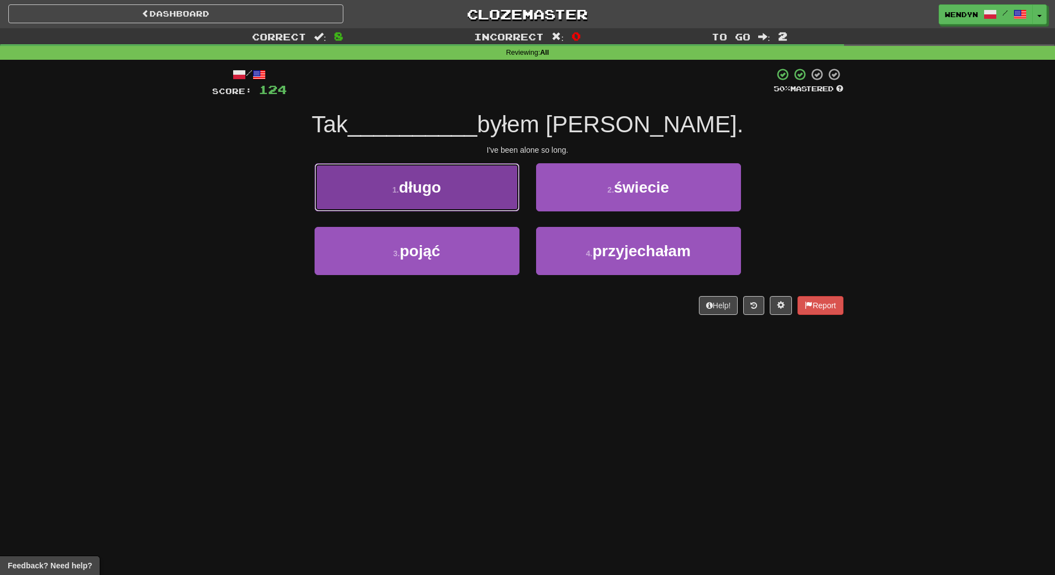
click at [438, 202] on button "1 . długo" at bounding box center [417, 187] width 205 height 48
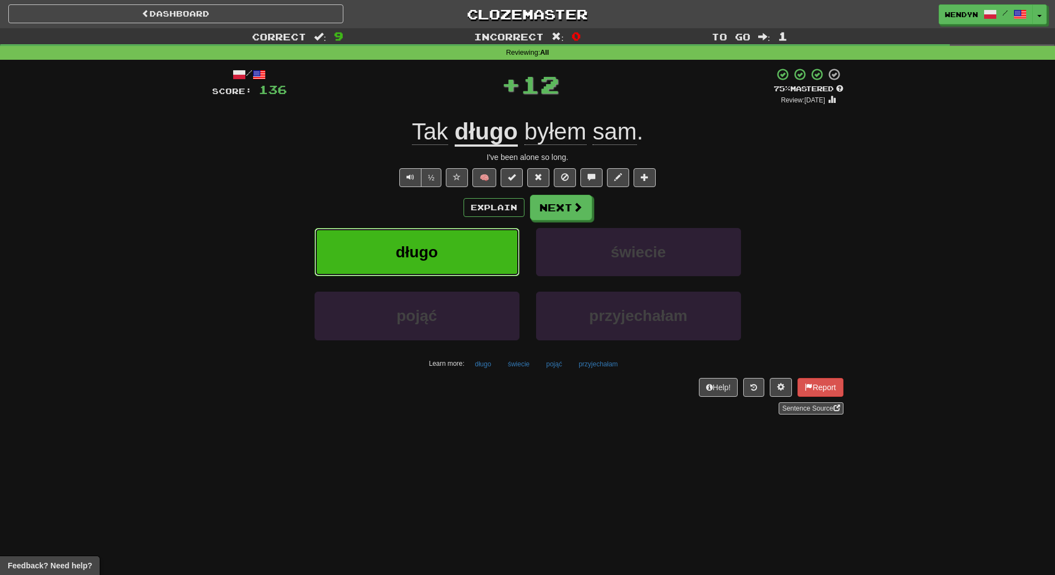
click at [451, 258] on button "długo" at bounding box center [417, 252] width 205 height 48
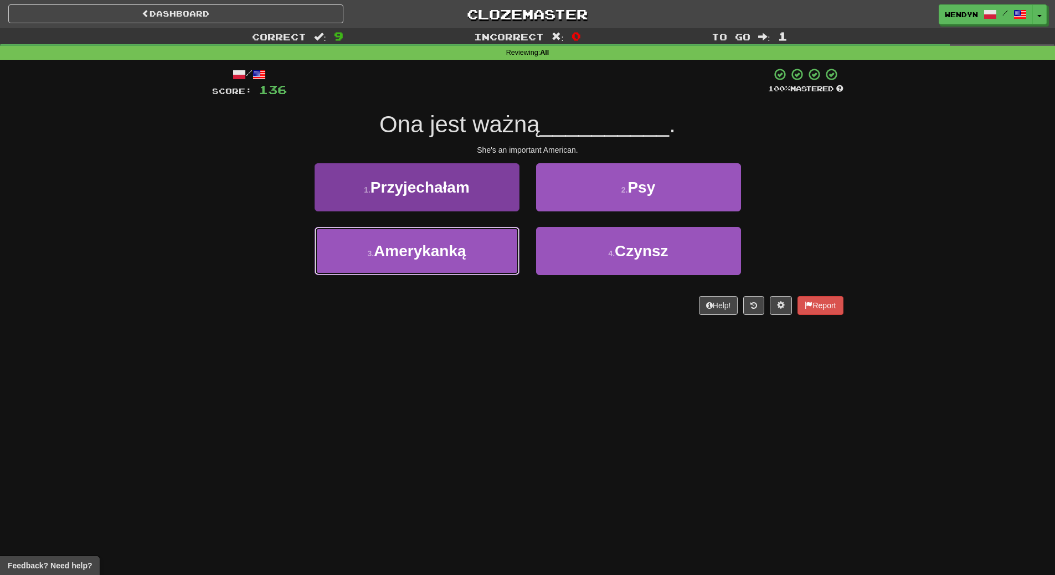
click at [487, 259] on button "3 . Amerykanką" at bounding box center [417, 251] width 205 height 48
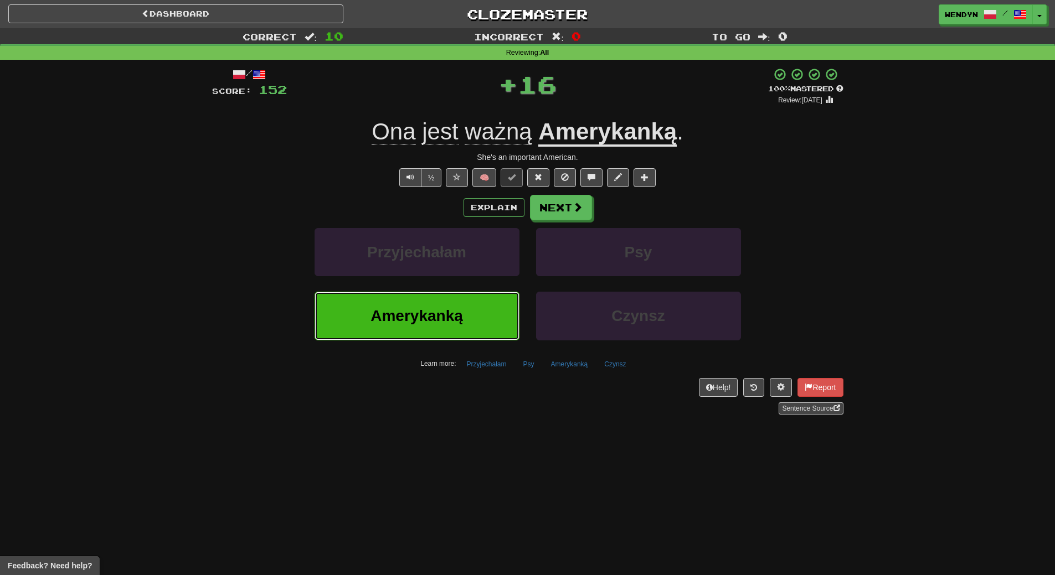
click at [483, 312] on button "Amerykanką" at bounding box center [417, 316] width 205 height 48
